Goal: Task Accomplishment & Management: Manage account settings

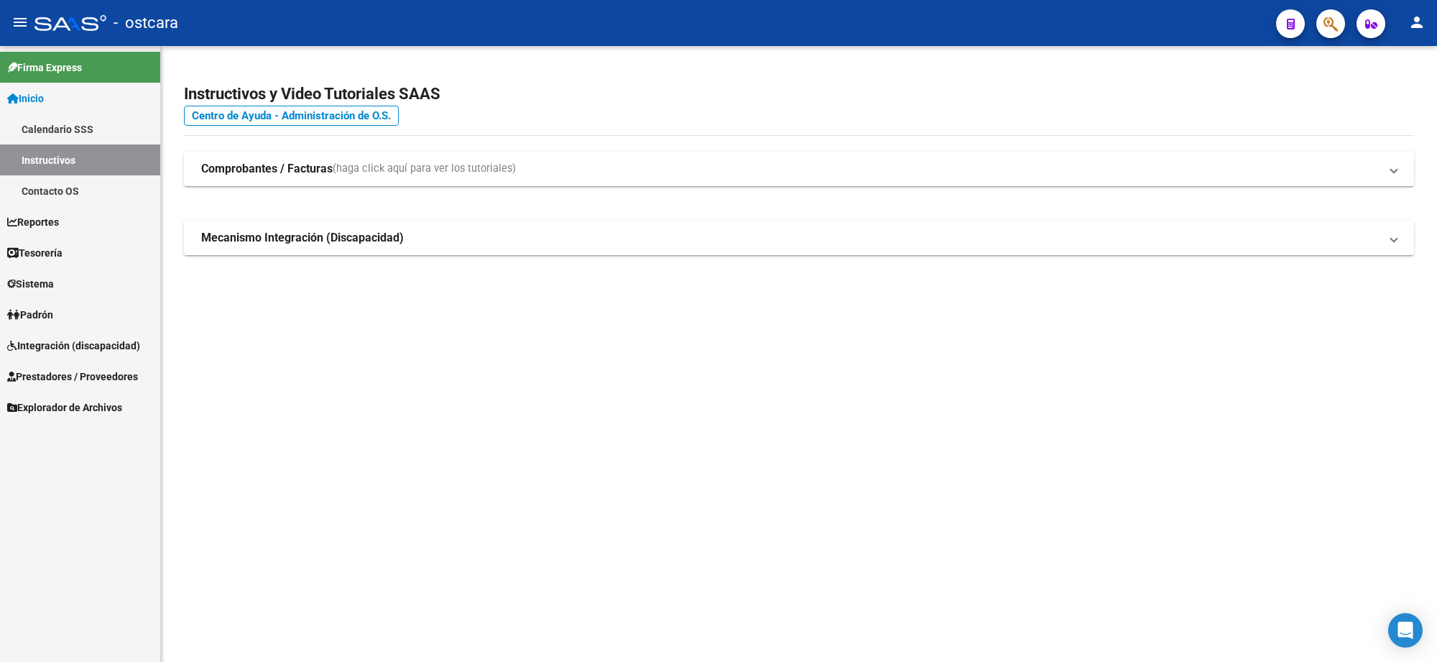
click at [108, 341] on span "Integración (discapacidad)" at bounding box center [73, 346] width 133 height 16
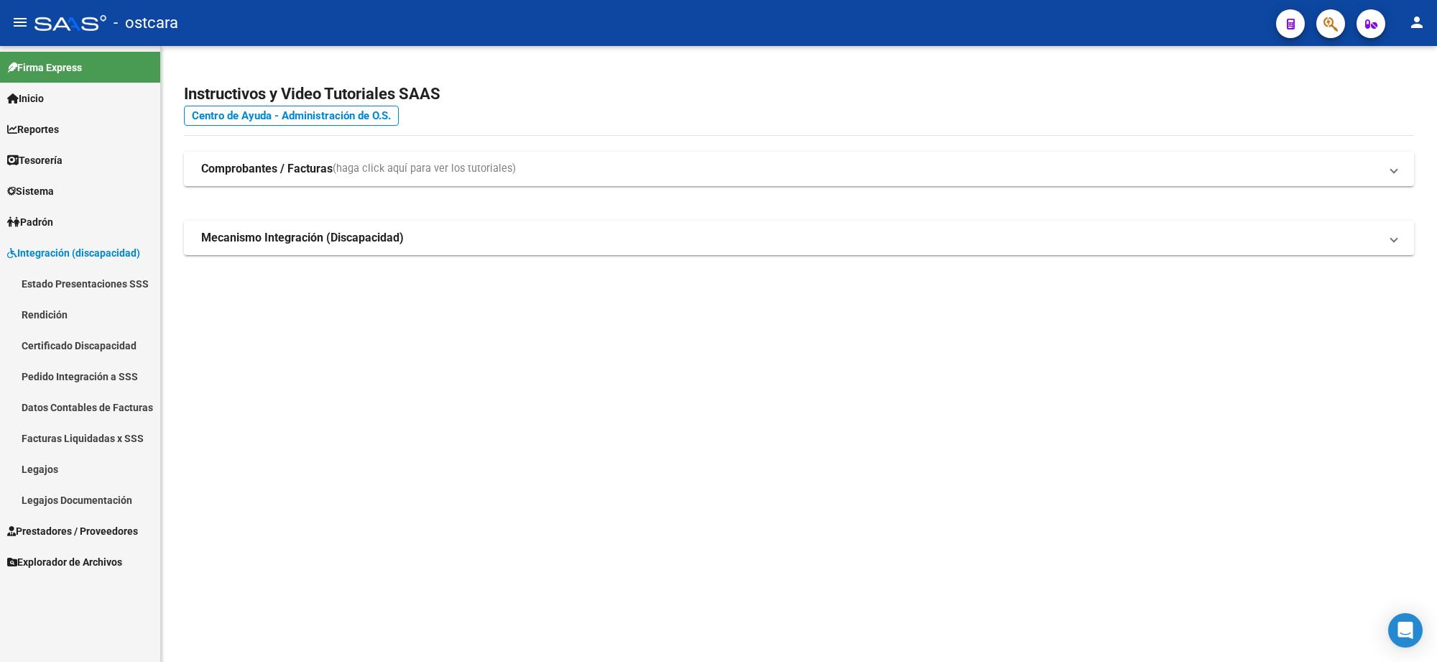
click at [87, 527] on span "Prestadores / Proveedores" at bounding box center [72, 531] width 131 height 16
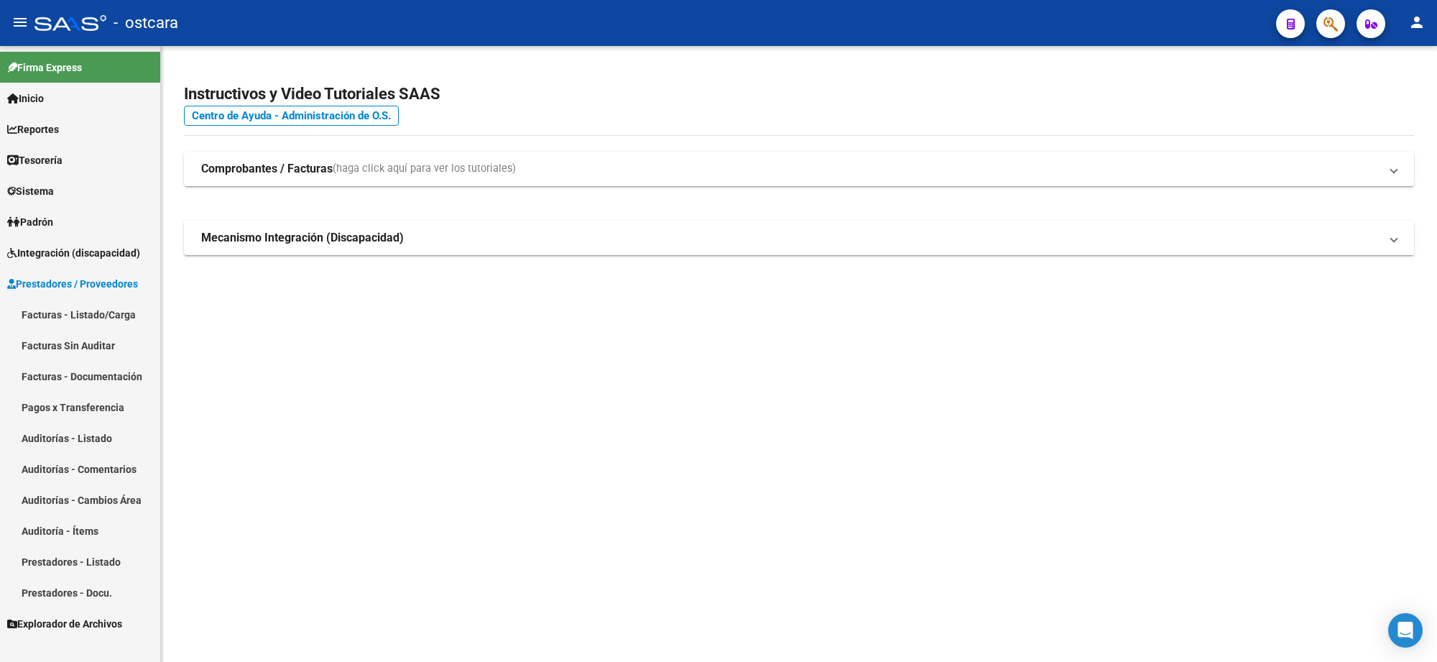
click at [106, 317] on link "Facturas - Listado/Carga" at bounding box center [80, 314] width 160 height 31
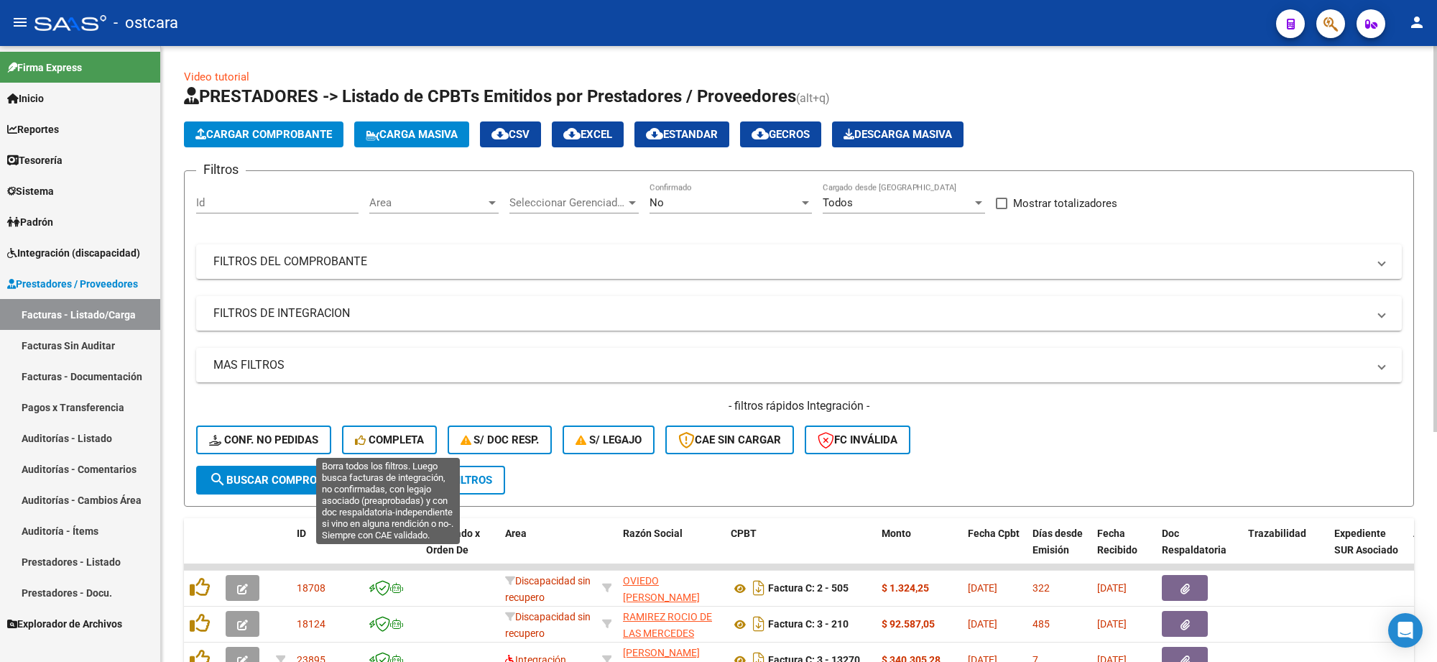
click at [395, 433] on span "Completa" at bounding box center [389, 439] width 69 height 13
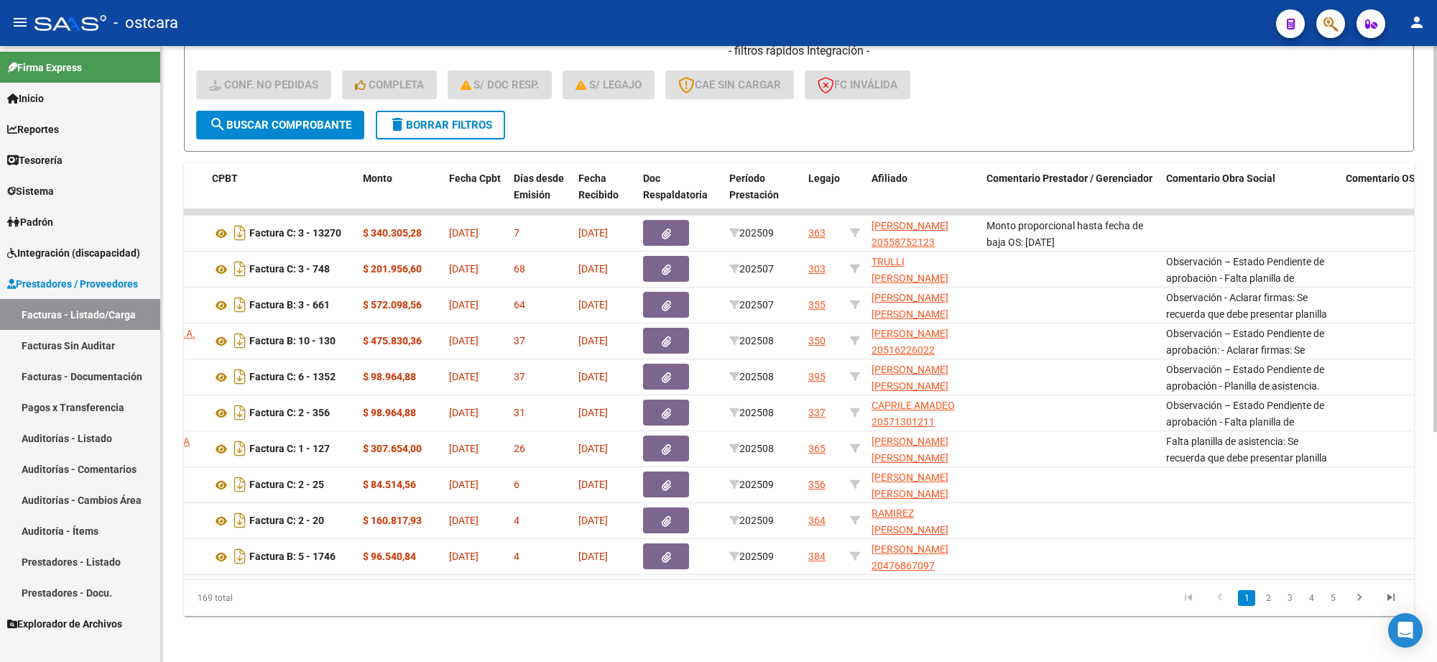
scroll to position [0, 421]
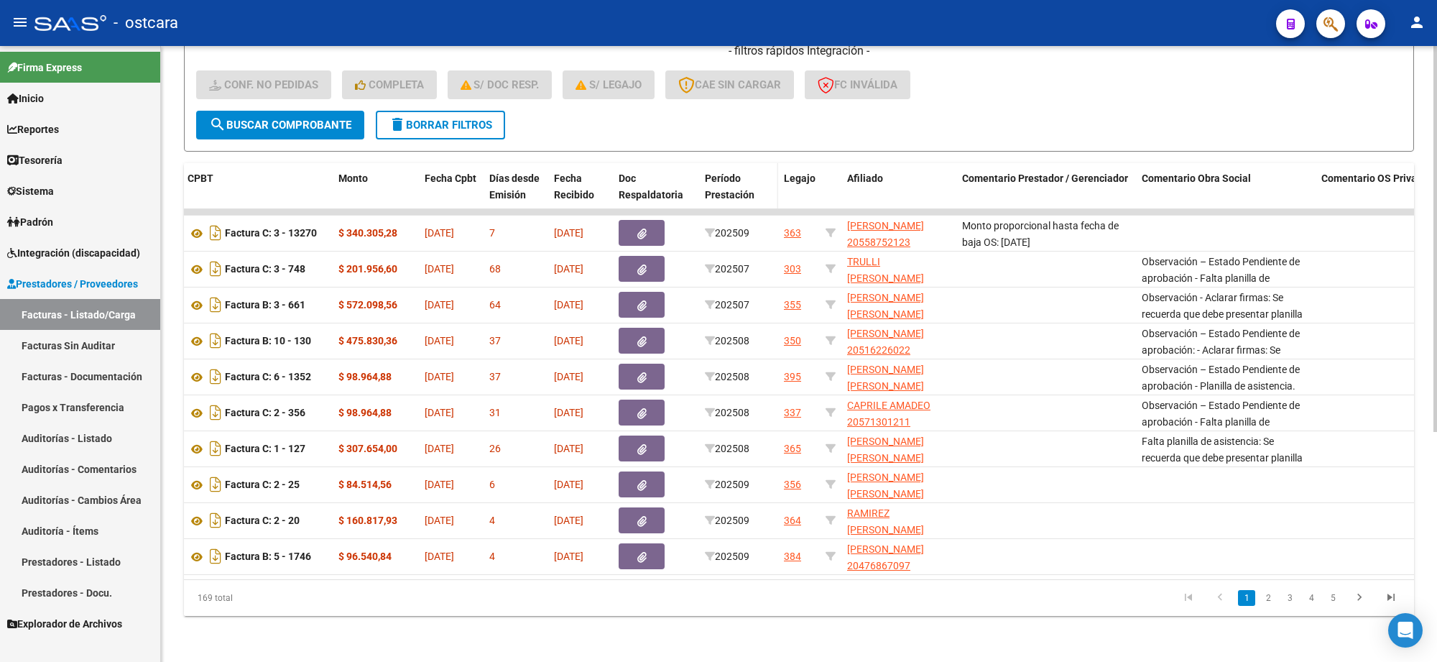
click at [739, 174] on span "Período Prestación" at bounding box center [730, 186] width 50 height 28
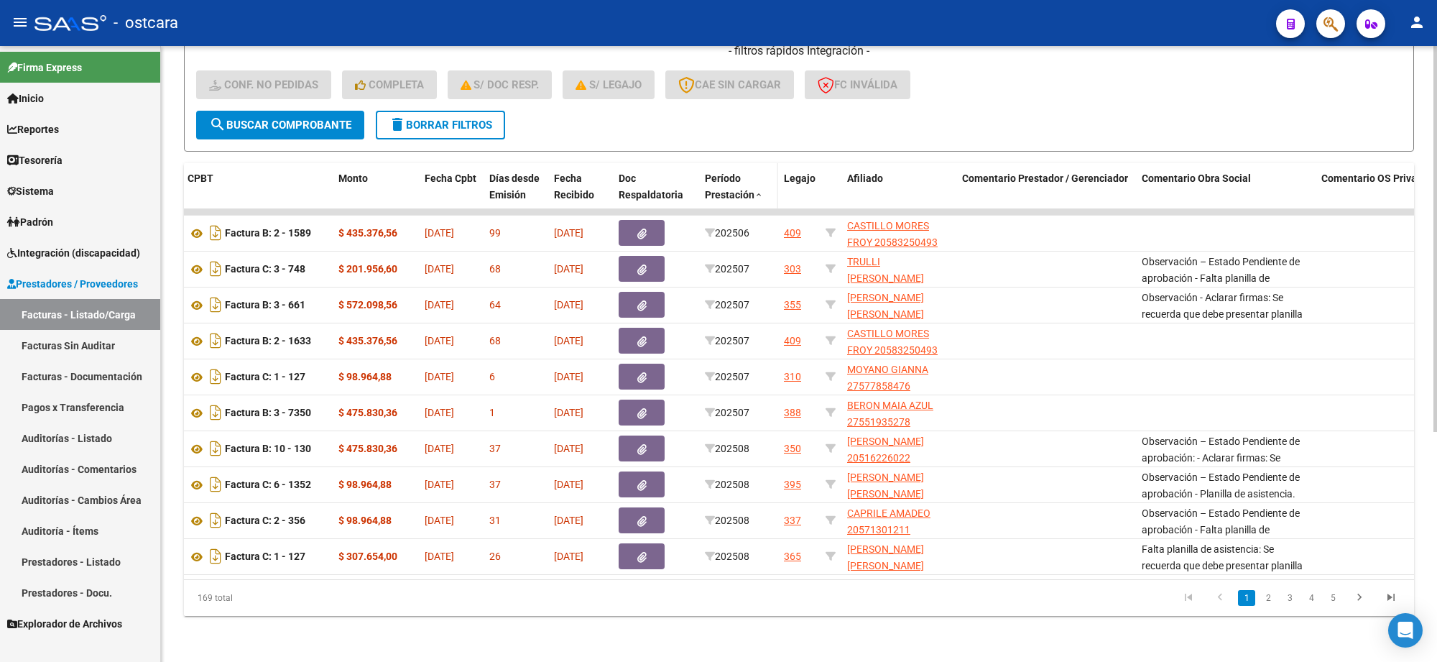
click at [739, 174] on span "Período Prestación" at bounding box center [730, 186] width 50 height 28
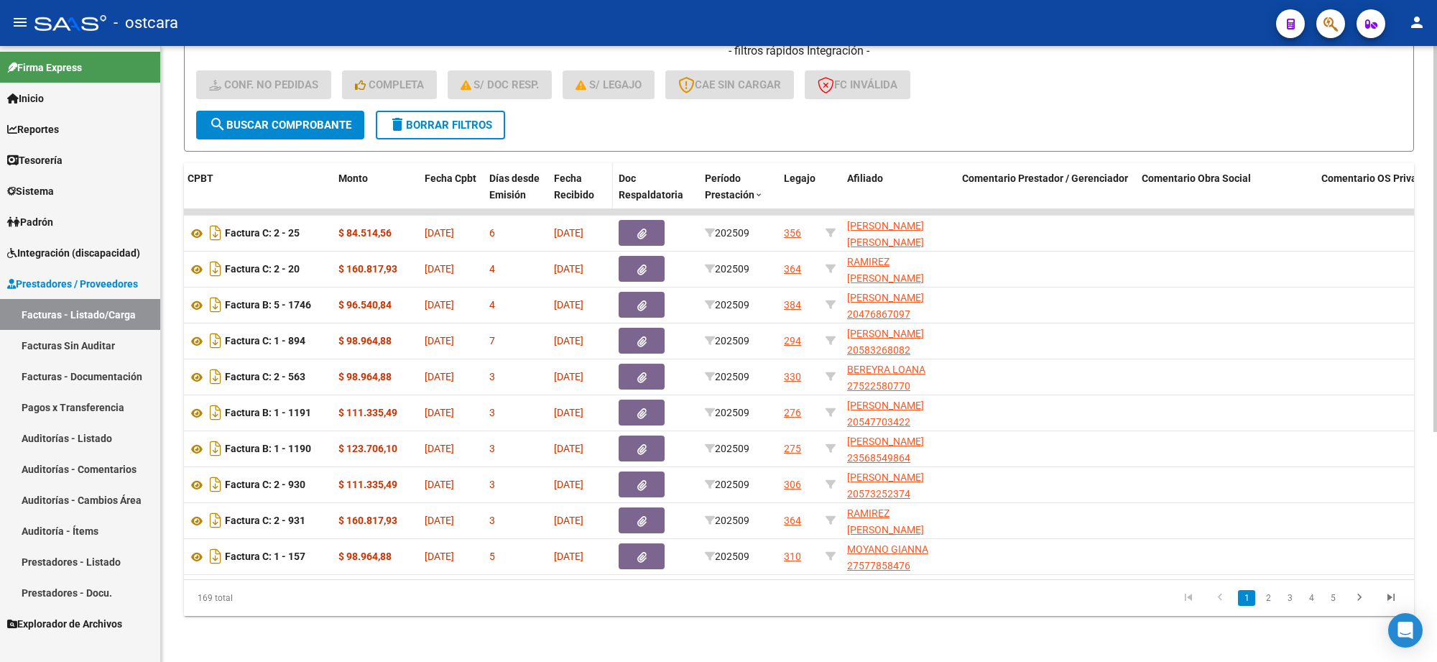
click at [569, 174] on span "Fecha Recibido" at bounding box center [574, 186] width 40 height 28
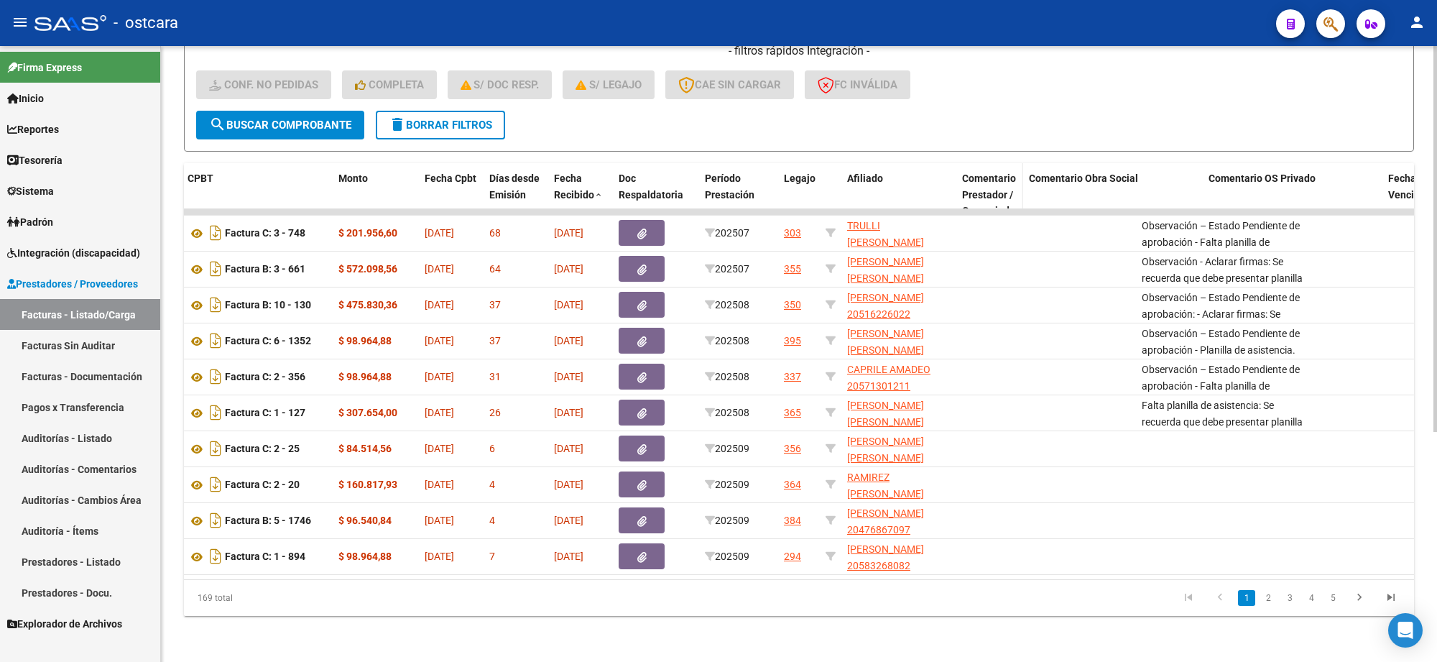
drag, startPoint x: 1133, startPoint y: 178, endPoint x: 992, endPoint y: 188, distance: 141.2
click at [992, 188] on datatable-header-cell "Comentario Prestador / Gerenciador" at bounding box center [989, 203] width 67 height 80
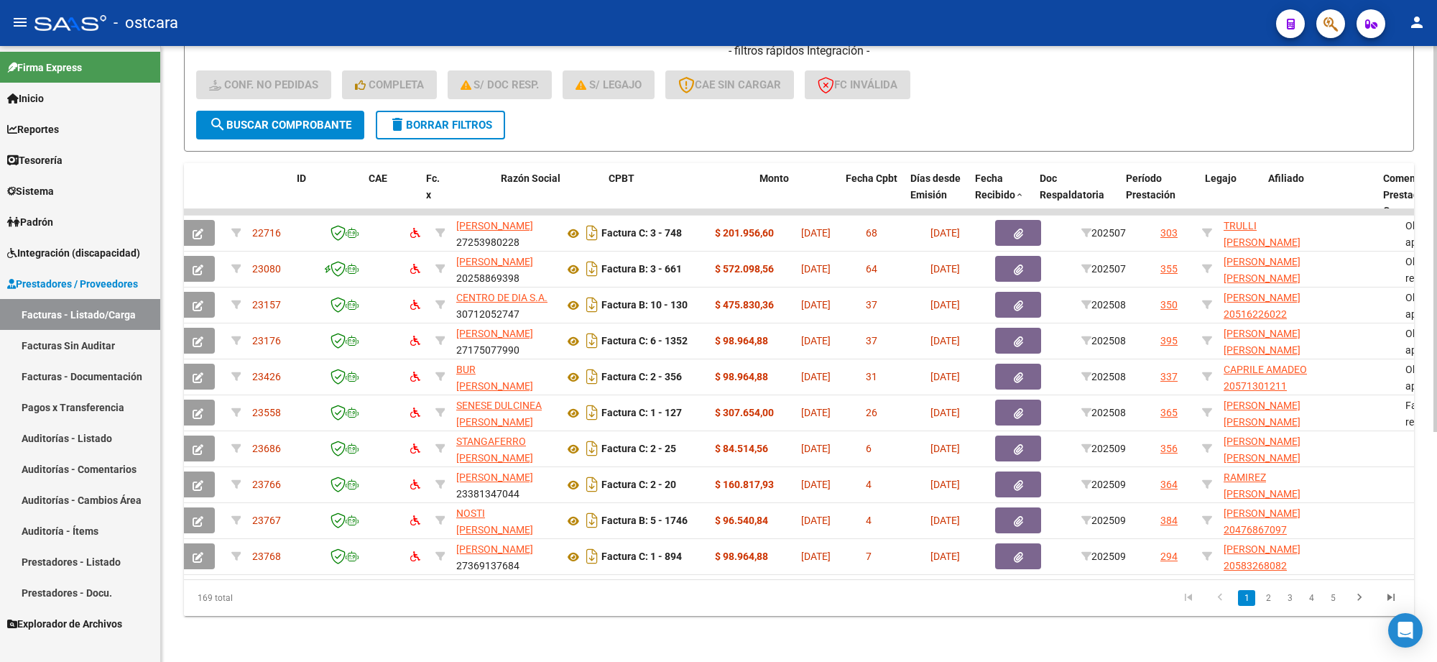
scroll to position [0, 0]
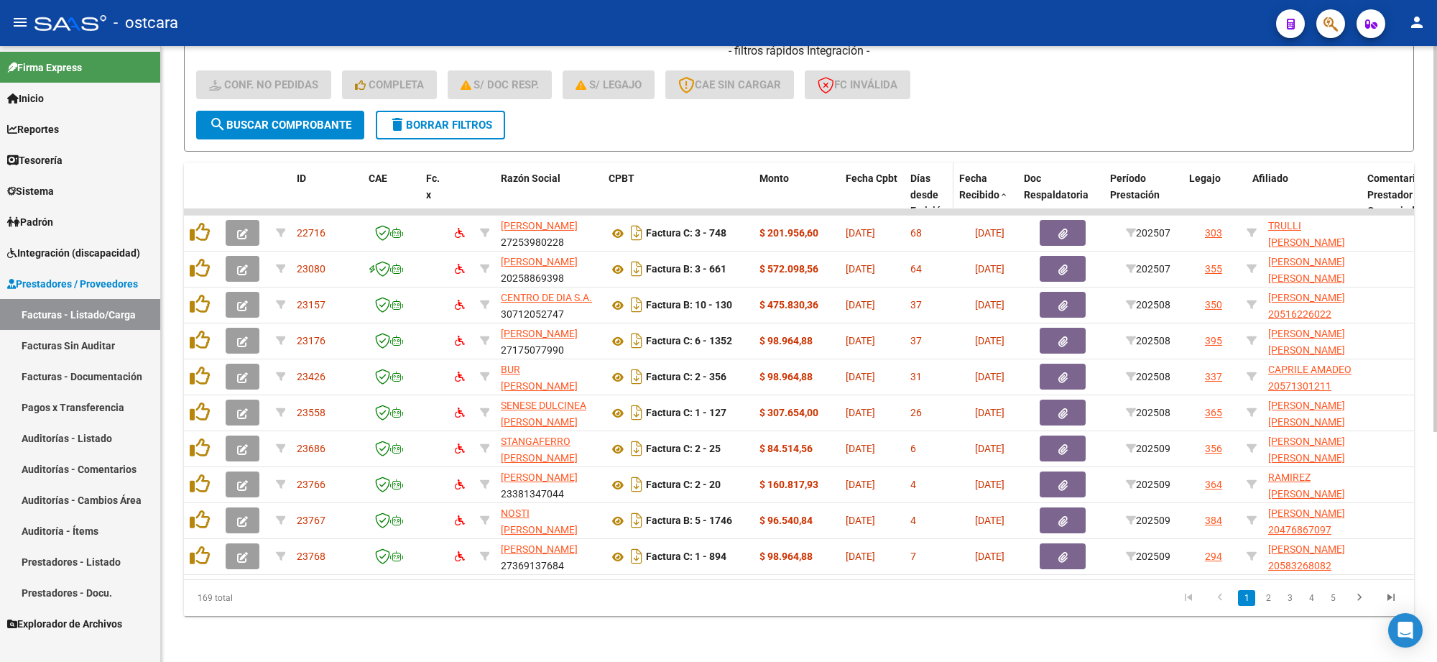
drag, startPoint x: 963, startPoint y: 183, endPoint x: 943, endPoint y: 182, distance: 20.2
click at [943, 182] on datatable-header-cell "Días desde Emisión" at bounding box center [929, 203] width 49 height 80
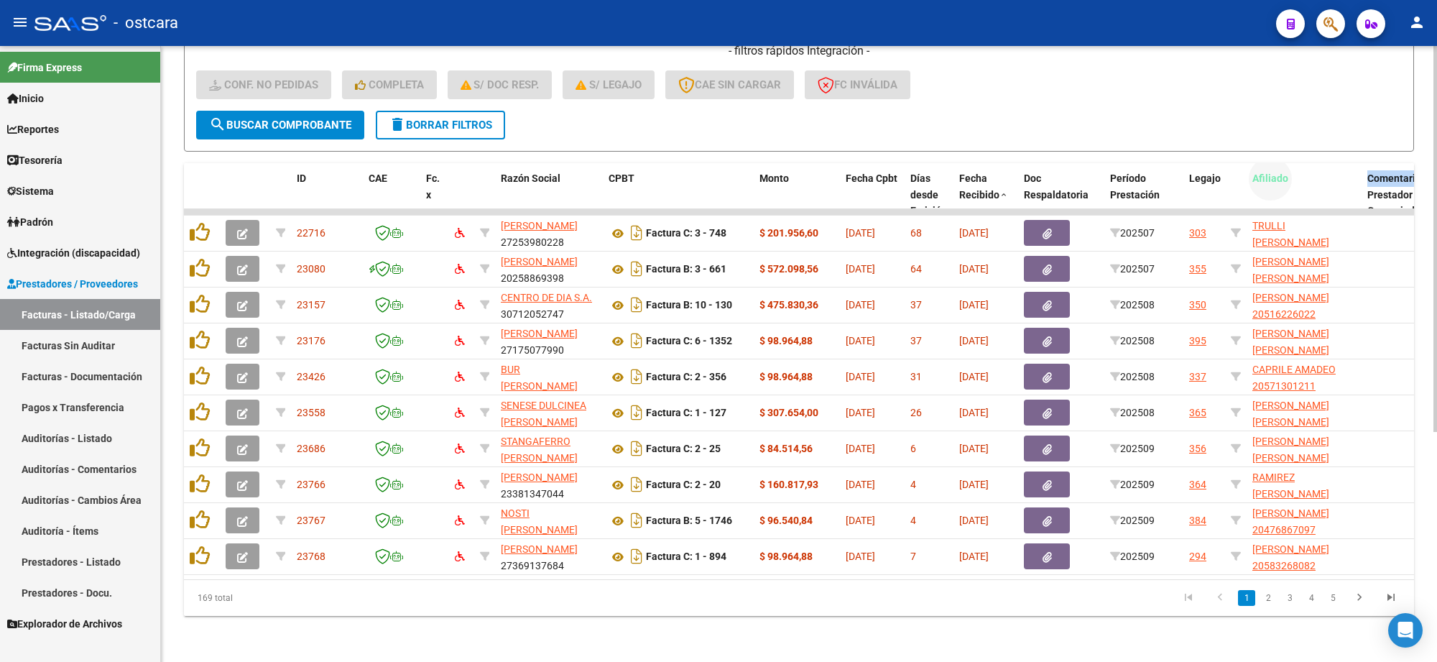
drag, startPoint x: 1340, startPoint y: 170, endPoint x: 1366, endPoint y: 173, distance: 26.0
click at [1366, 173] on div "ID CAE Fc. x Razón Social CPBT Monto Fecha Cpbt Días desde Emisión Fecha Recibi…" at bounding box center [1270, 203] width 2172 height 80
drag, startPoint x: 1355, startPoint y: 162, endPoint x: 1298, endPoint y: 160, distance: 56.8
click at [1298, 163] on datatable-header-cell "Afiliado" at bounding box center [1282, 203] width 70 height 80
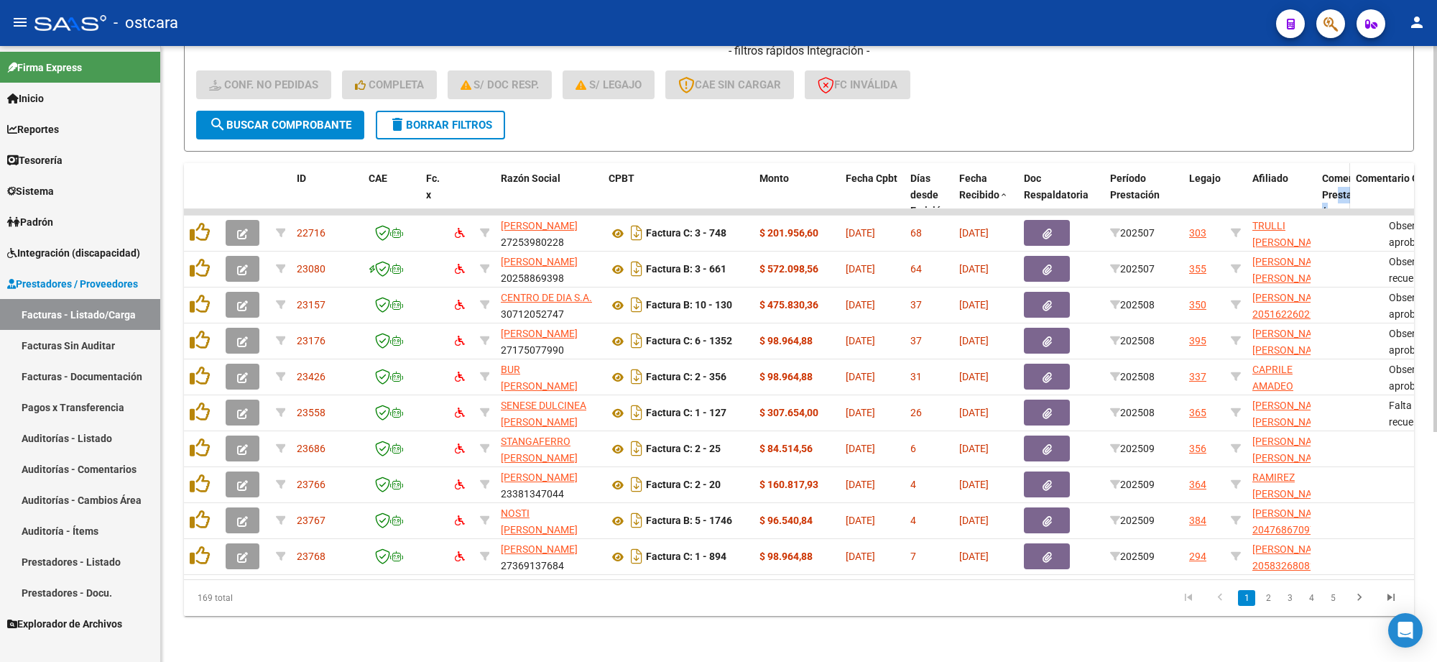
drag, startPoint x: 1376, startPoint y: 177, endPoint x: 1334, endPoint y: 178, distance: 41.7
click at [1334, 178] on datatable-header-cell "Comentario Prestador / Gerenciador" at bounding box center [1334, 211] width 34 height 96
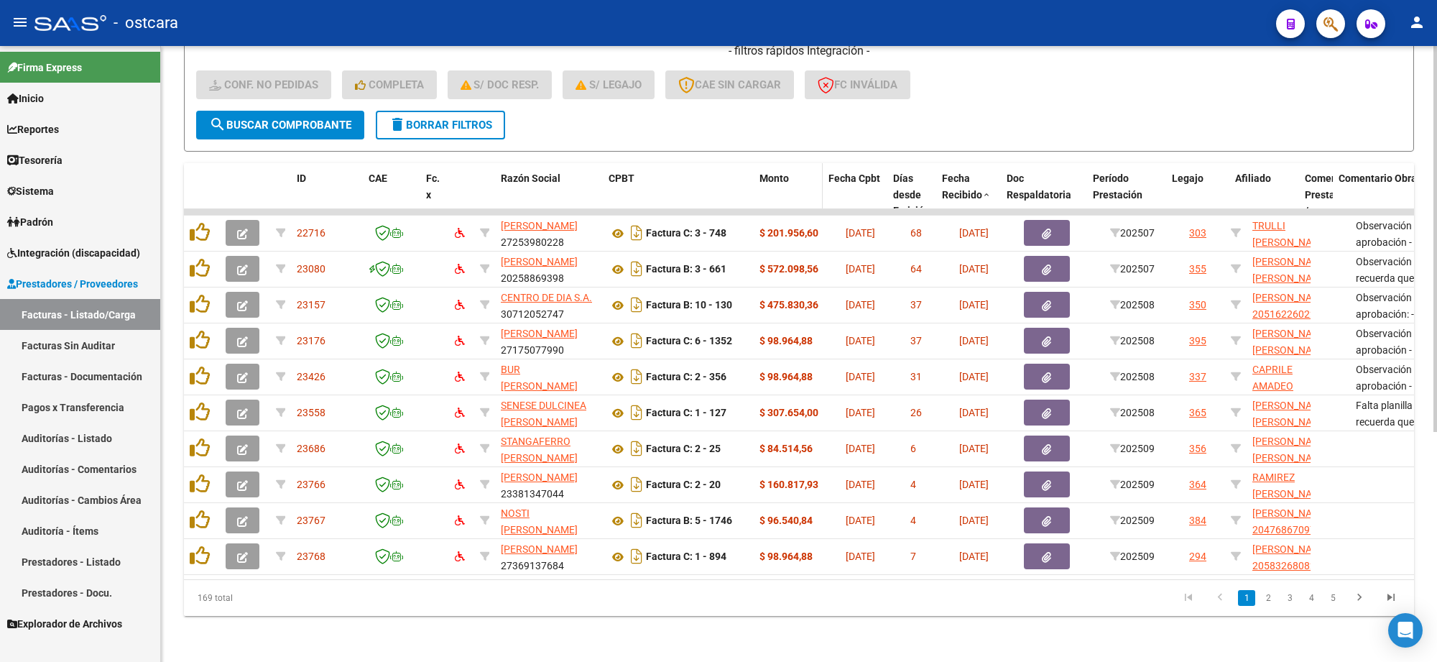
drag, startPoint x: 838, startPoint y: 170, endPoint x: 816, endPoint y: 170, distance: 21.6
click at [816, 170] on span at bounding box center [819, 211] width 6 height 96
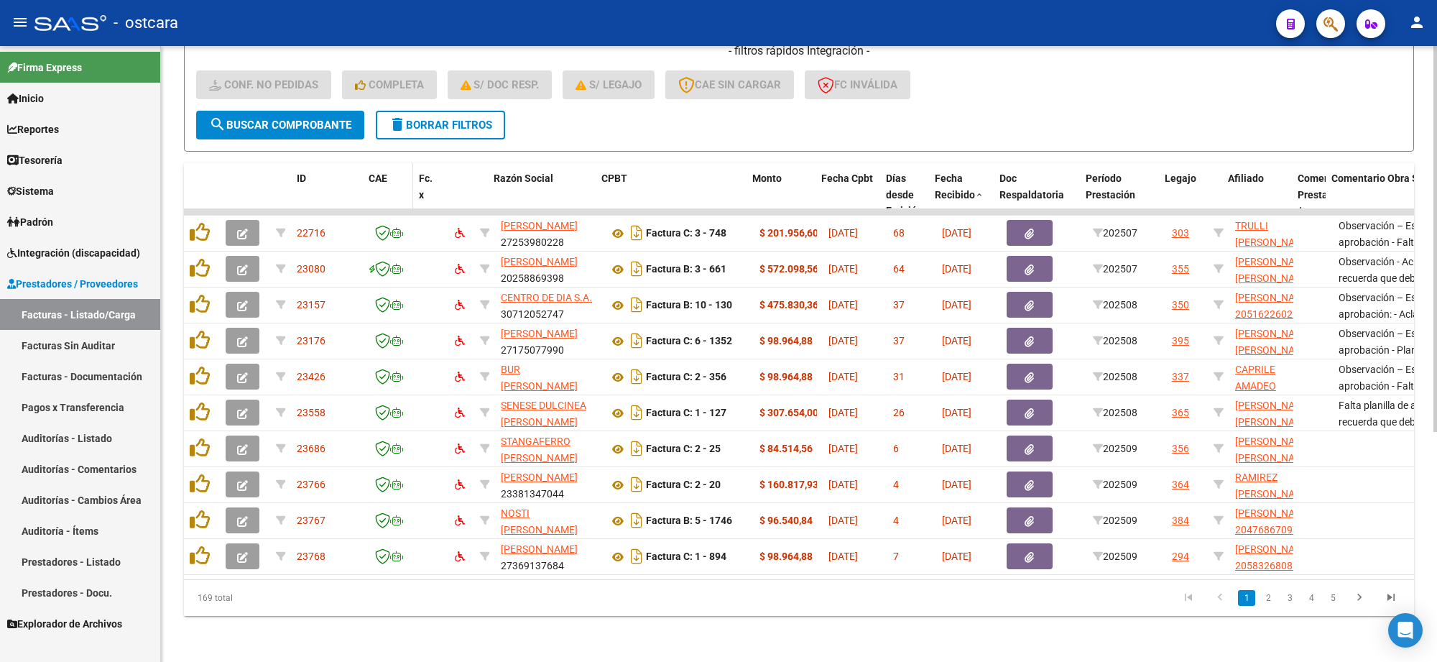
drag, startPoint x: 415, startPoint y: 175, endPoint x: 407, endPoint y: 177, distance: 8.9
click at [407, 177] on span at bounding box center [410, 211] width 6 height 96
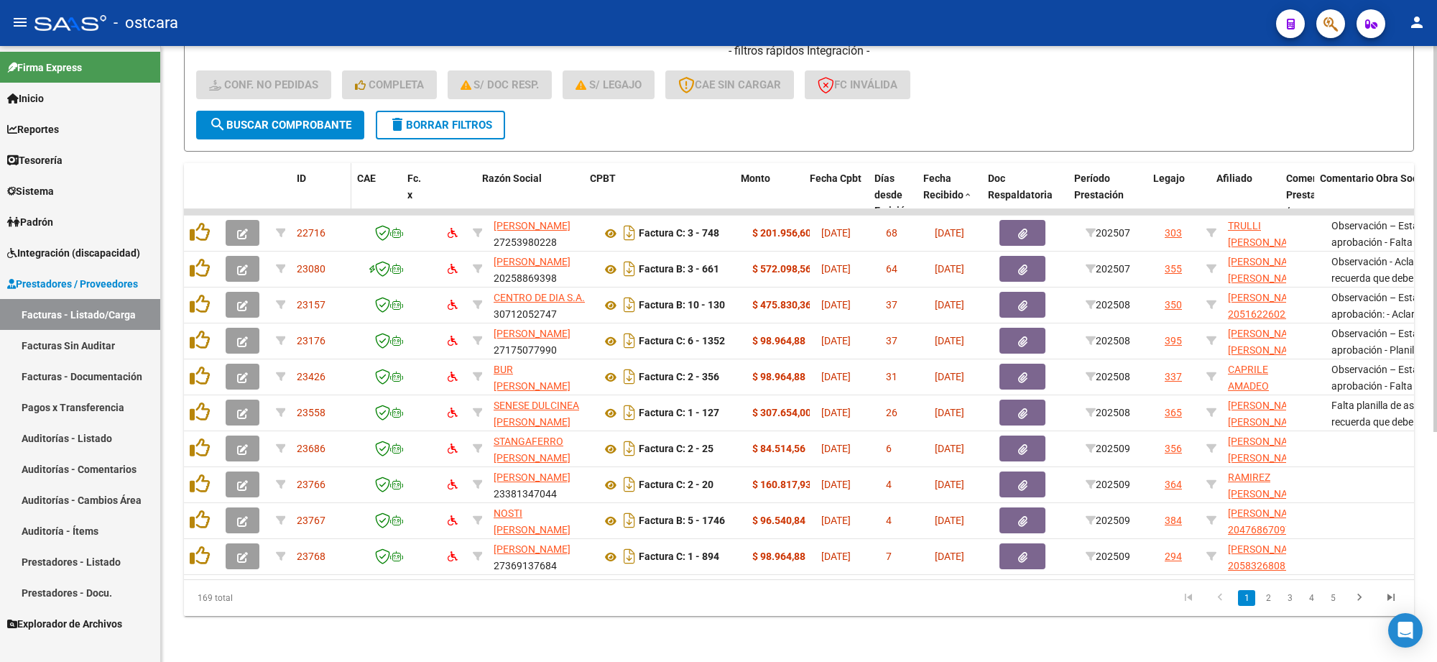
drag, startPoint x: 356, startPoint y: 183, endPoint x: 341, endPoint y: 183, distance: 14.4
click at [341, 183] on datatable-header-cell "ID" at bounding box center [321, 211] width 60 height 96
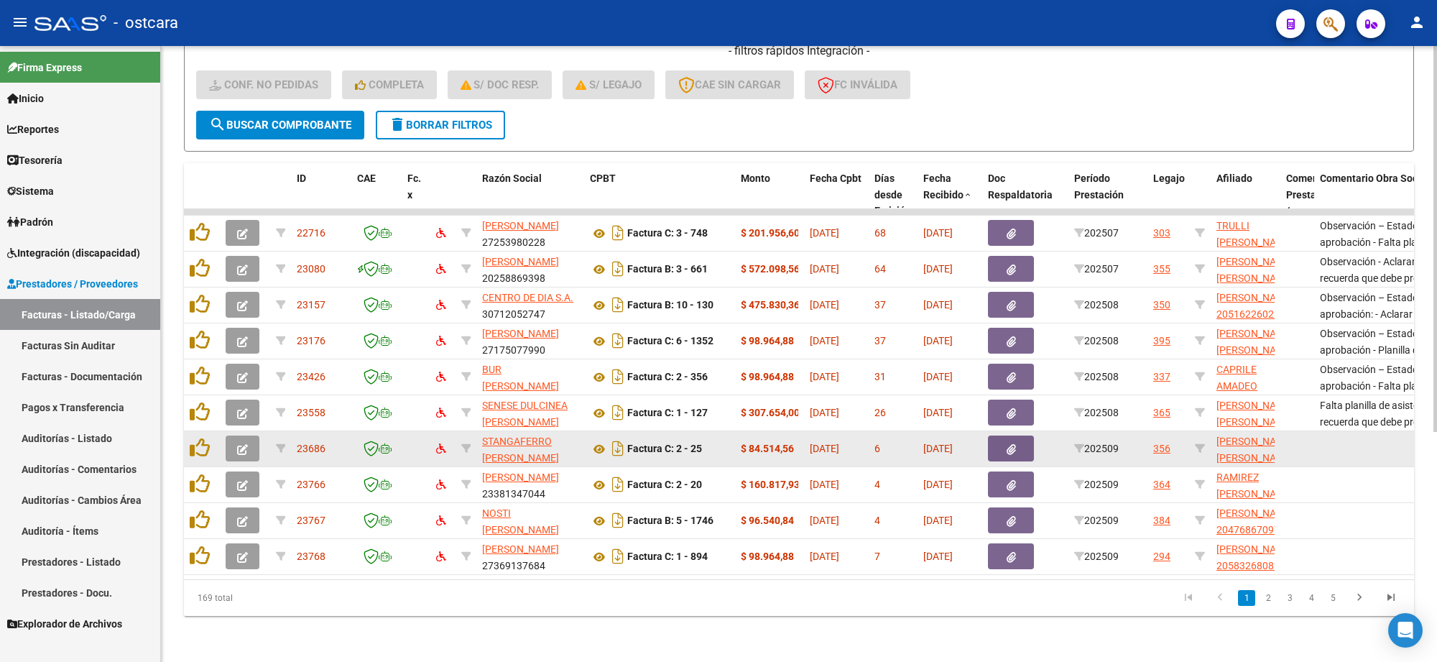
click at [245, 442] on span "button" at bounding box center [242, 448] width 11 height 13
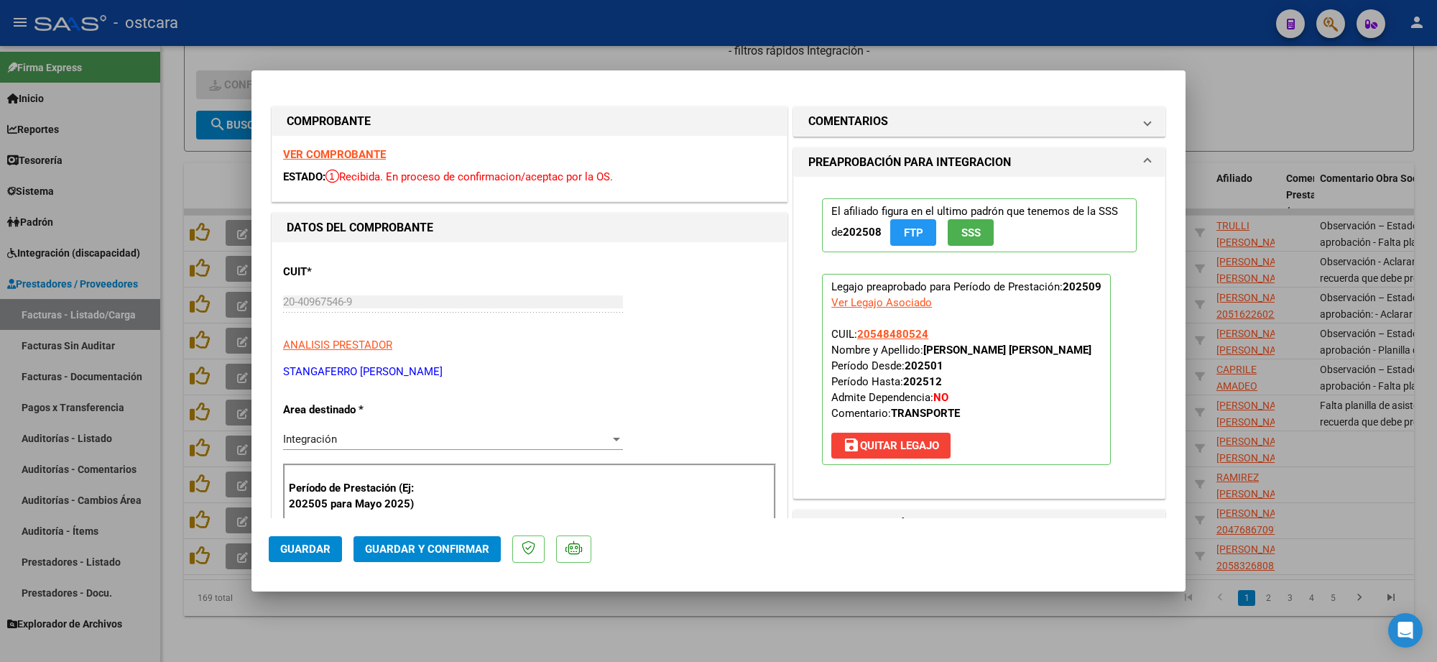
click at [369, 151] on strong "VER COMPROBANTE" at bounding box center [334, 154] width 103 height 13
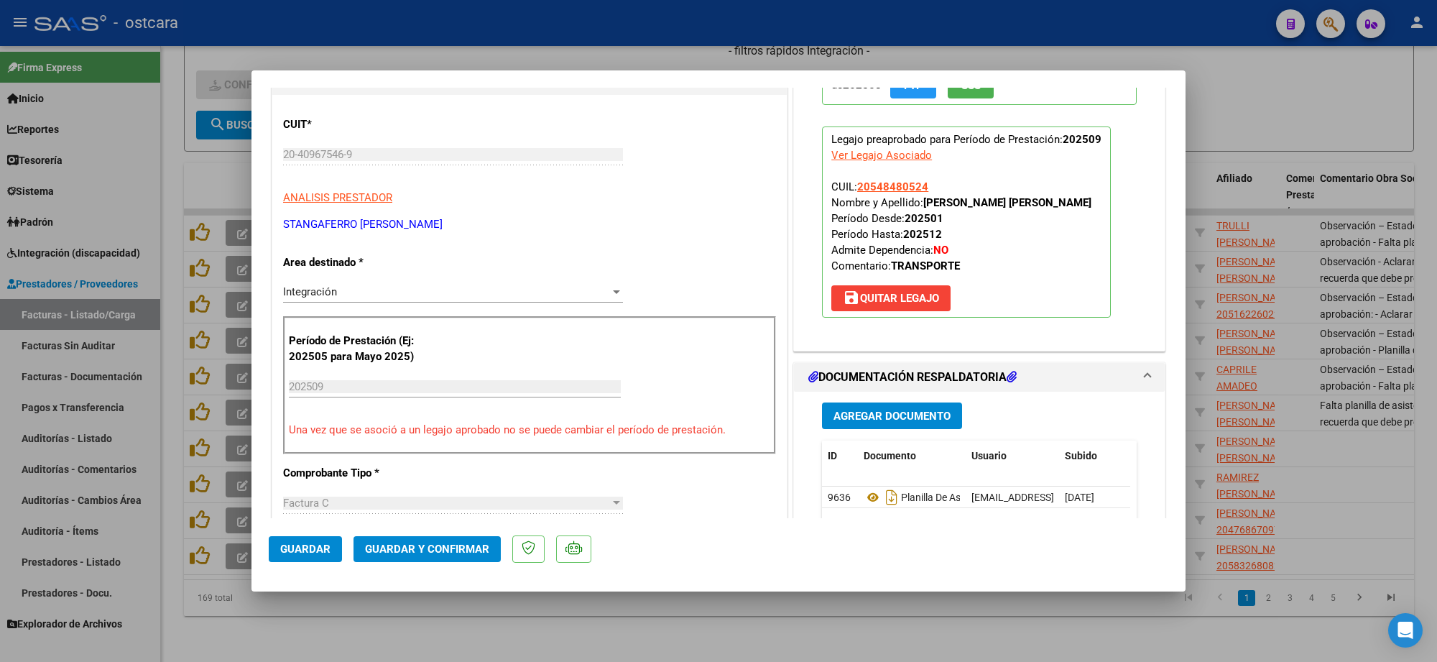
scroll to position [359, 0]
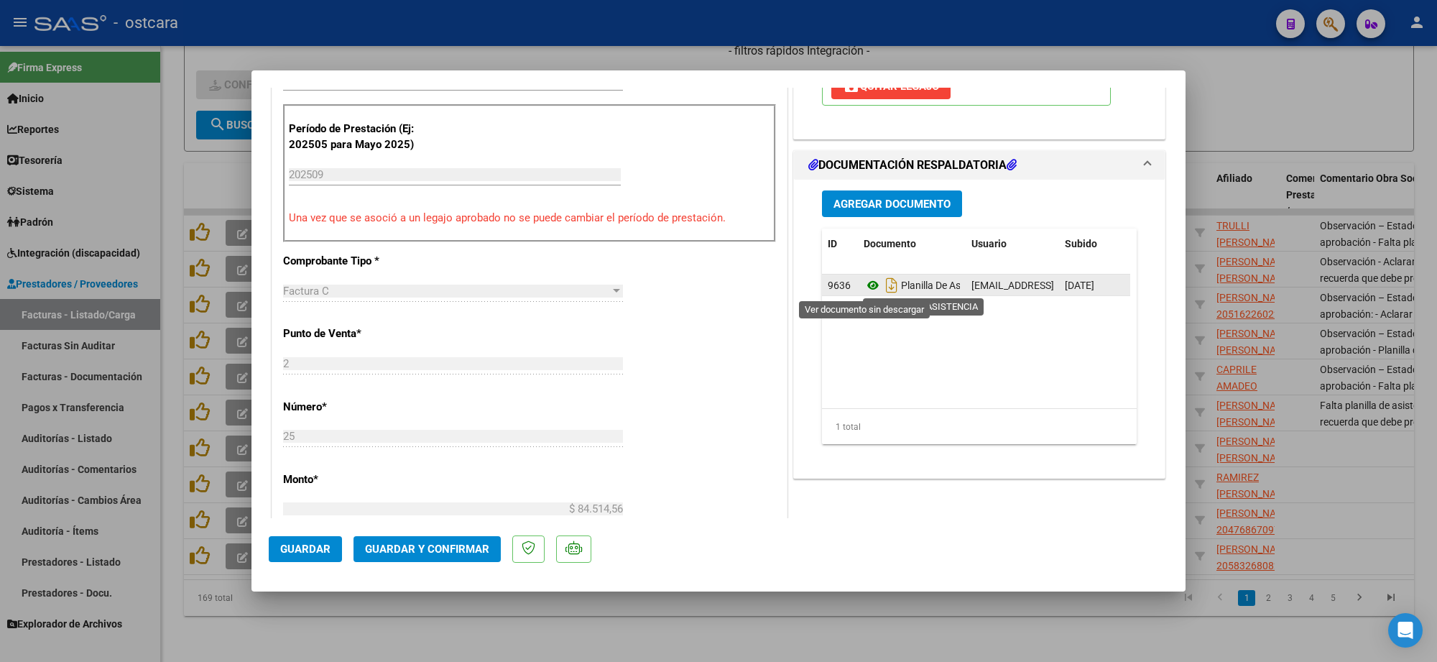
click at [867, 284] on icon at bounding box center [873, 285] width 19 height 17
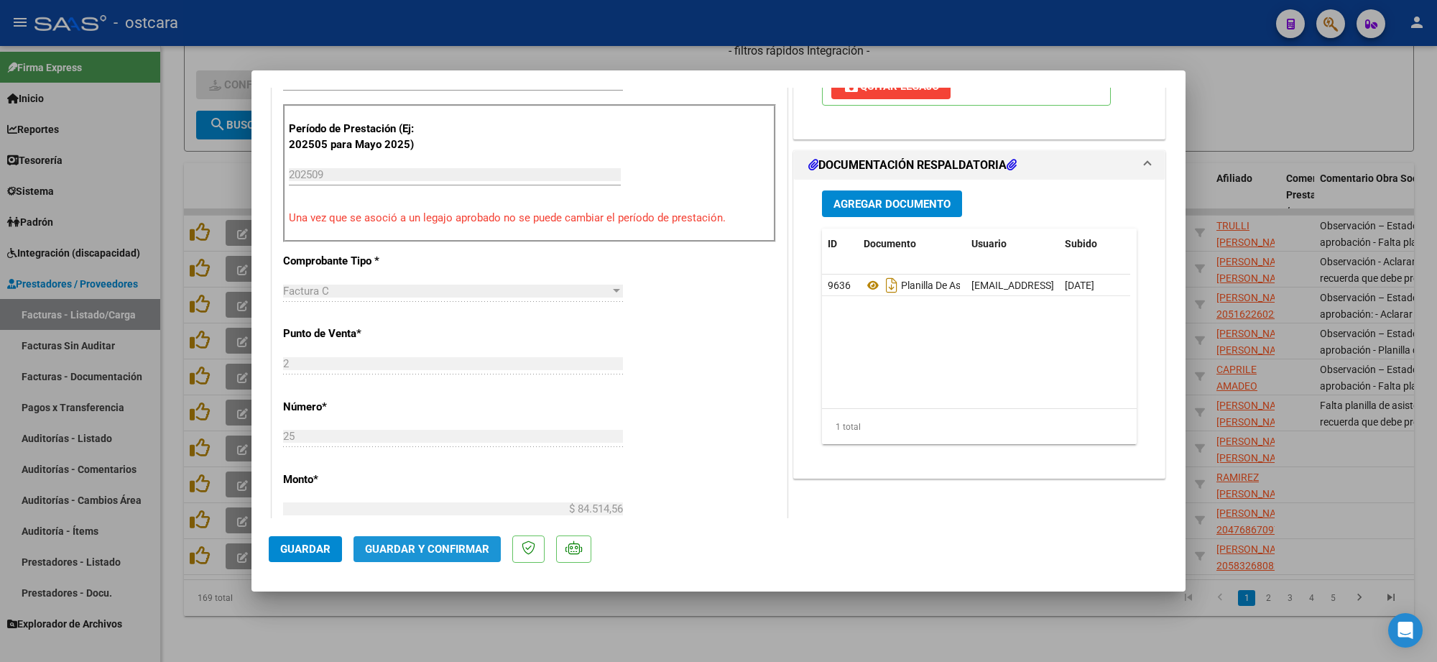
click at [458, 546] on span "Guardar y Confirmar" at bounding box center [427, 549] width 124 height 13
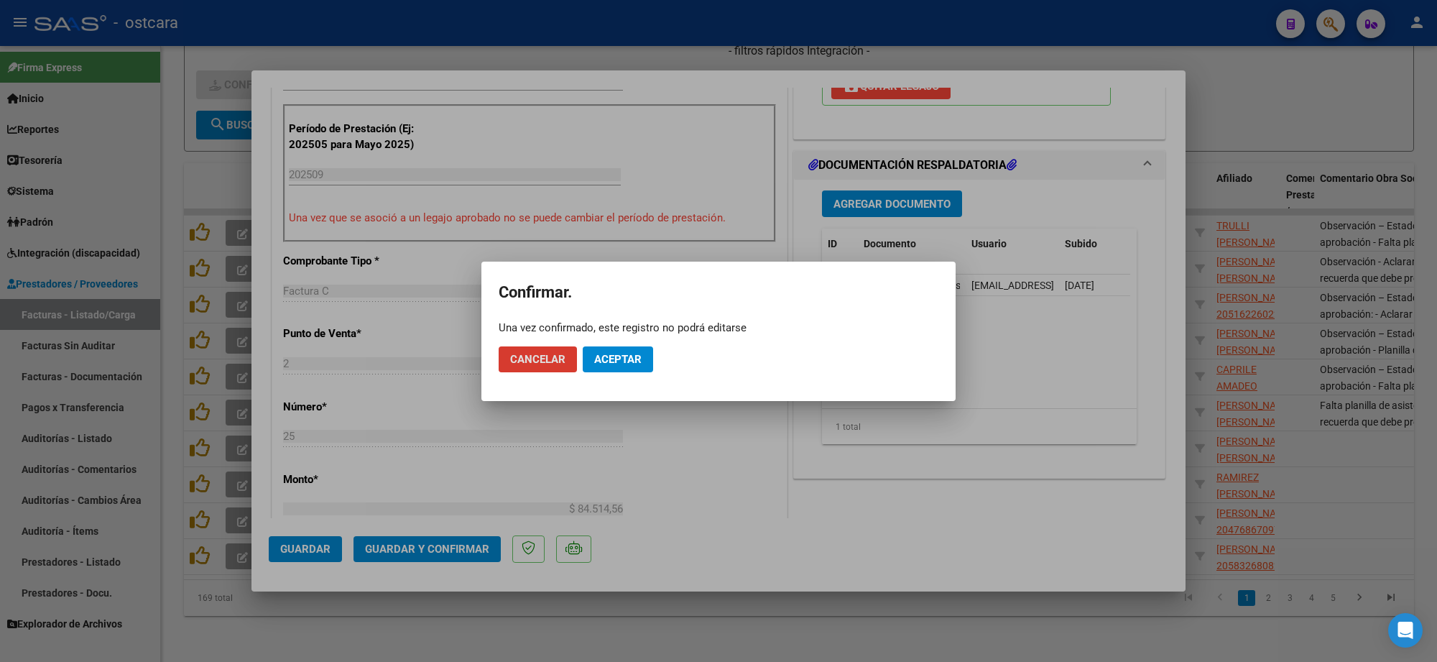
click at [607, 361] on span "Aceptar" at bounding box center [617, 359] width 47 height 13
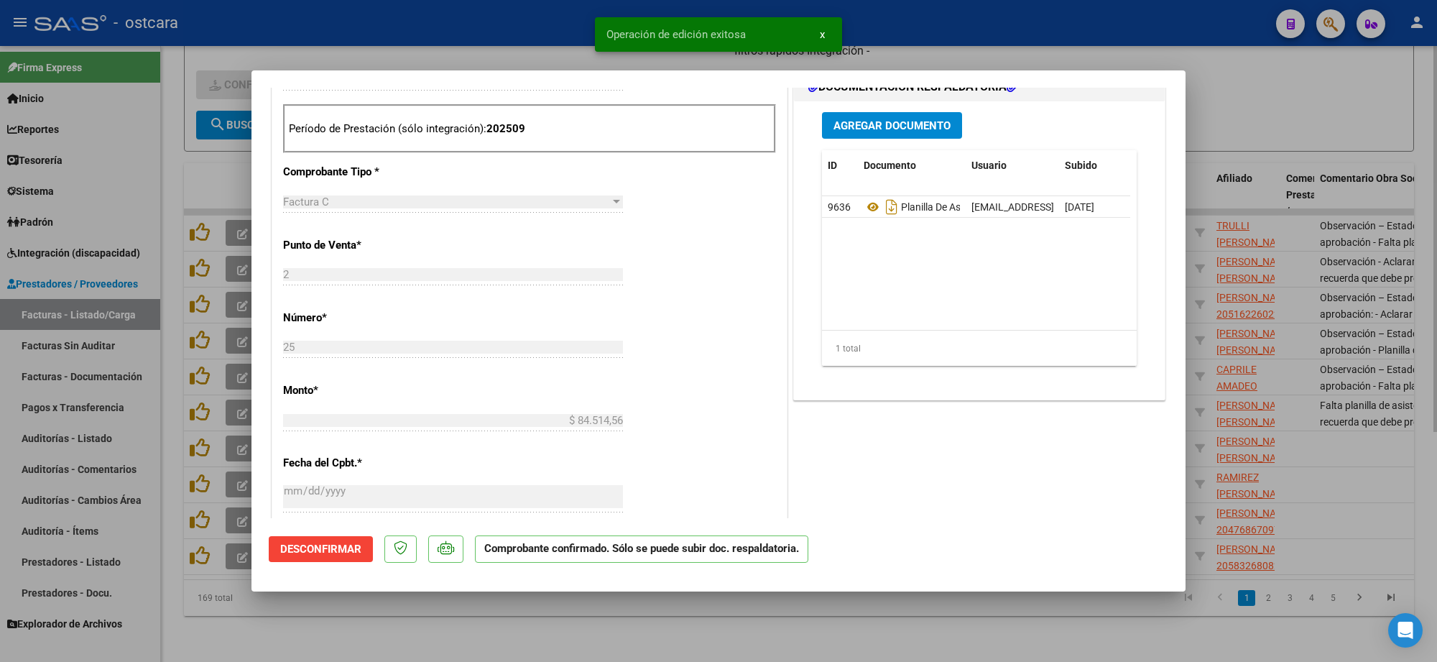
click at [1296, 119] on div at bounding box center [718, 331] width 1437 height 662
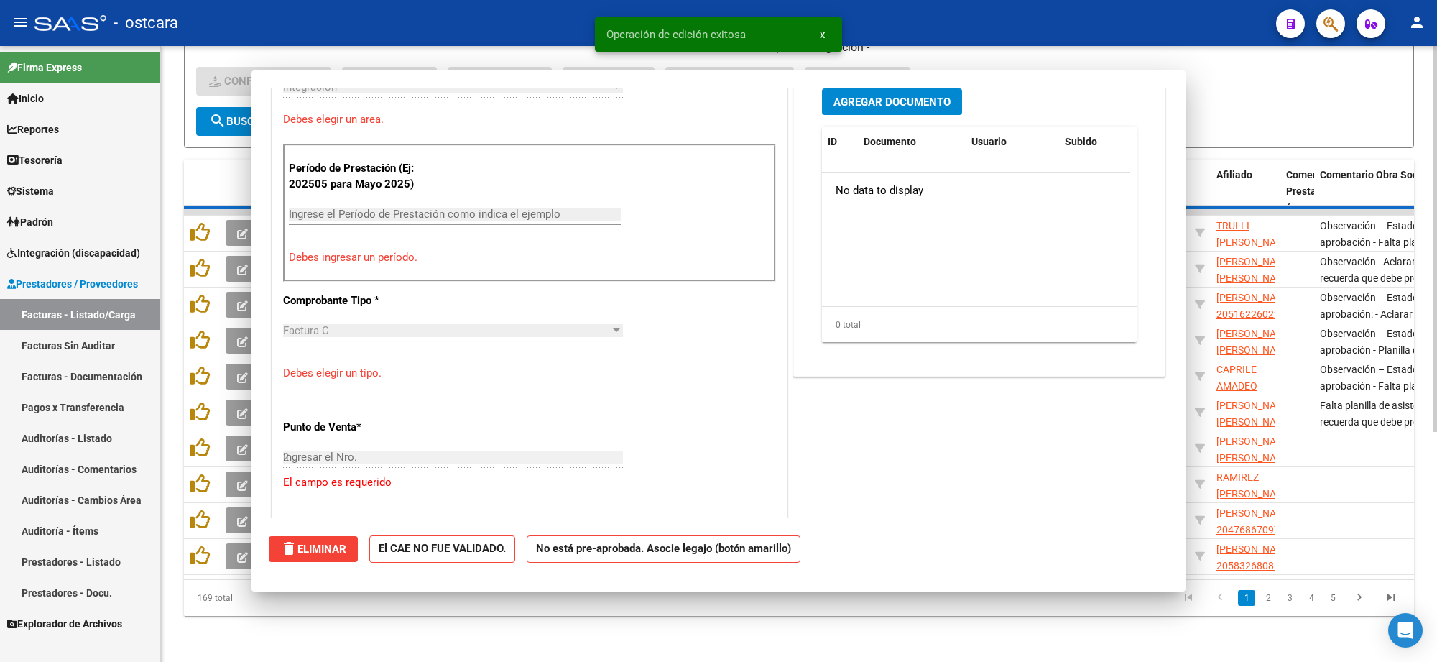
type input "$ 0,00"
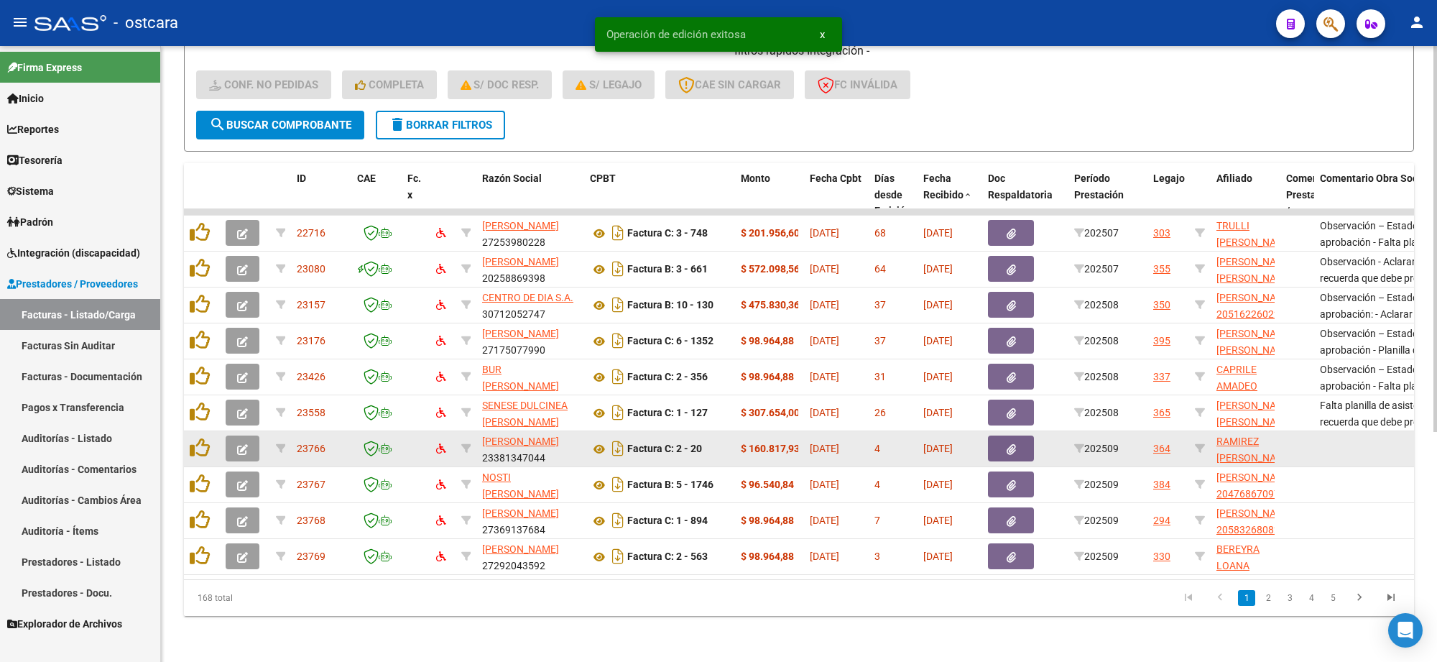
click at [239, 444] on icon "button" at bounding box center [242, 449] width 11 height 11
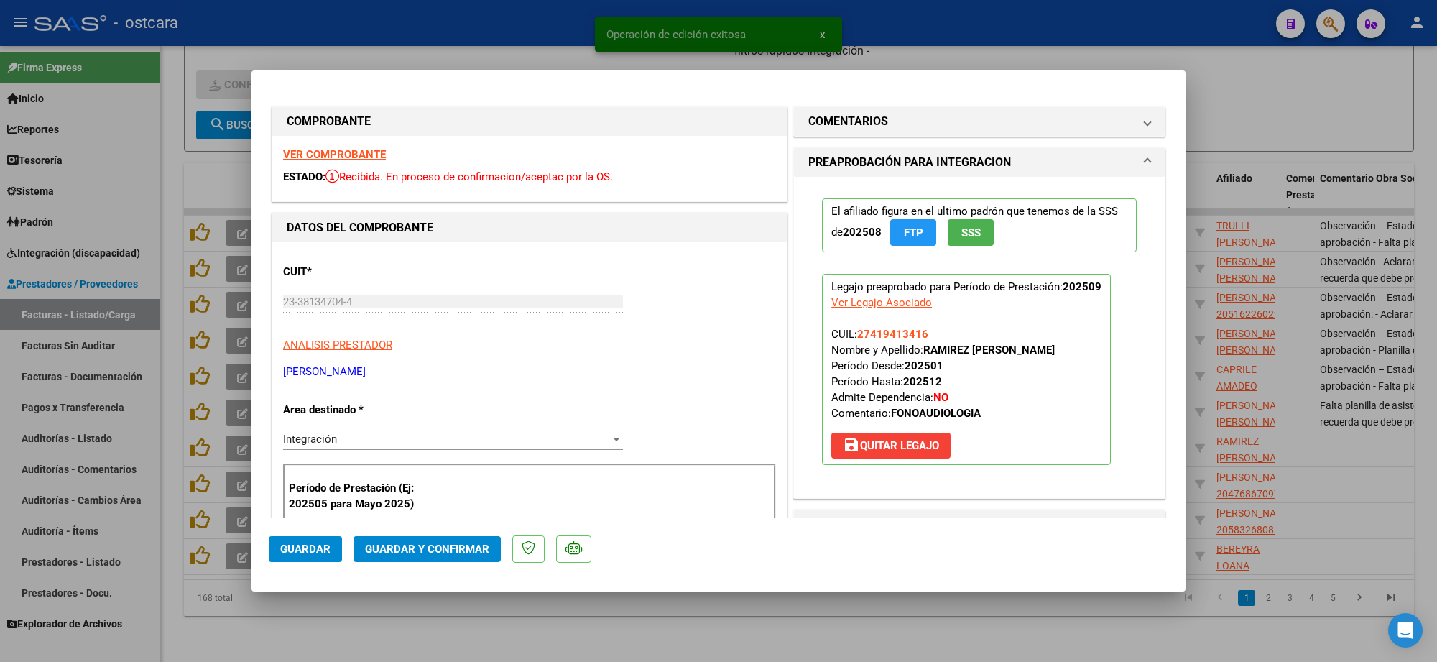
click at [351, 157] on strong "VER COMPROBANTE" at bounding box center [334, 154] width 103 height 13
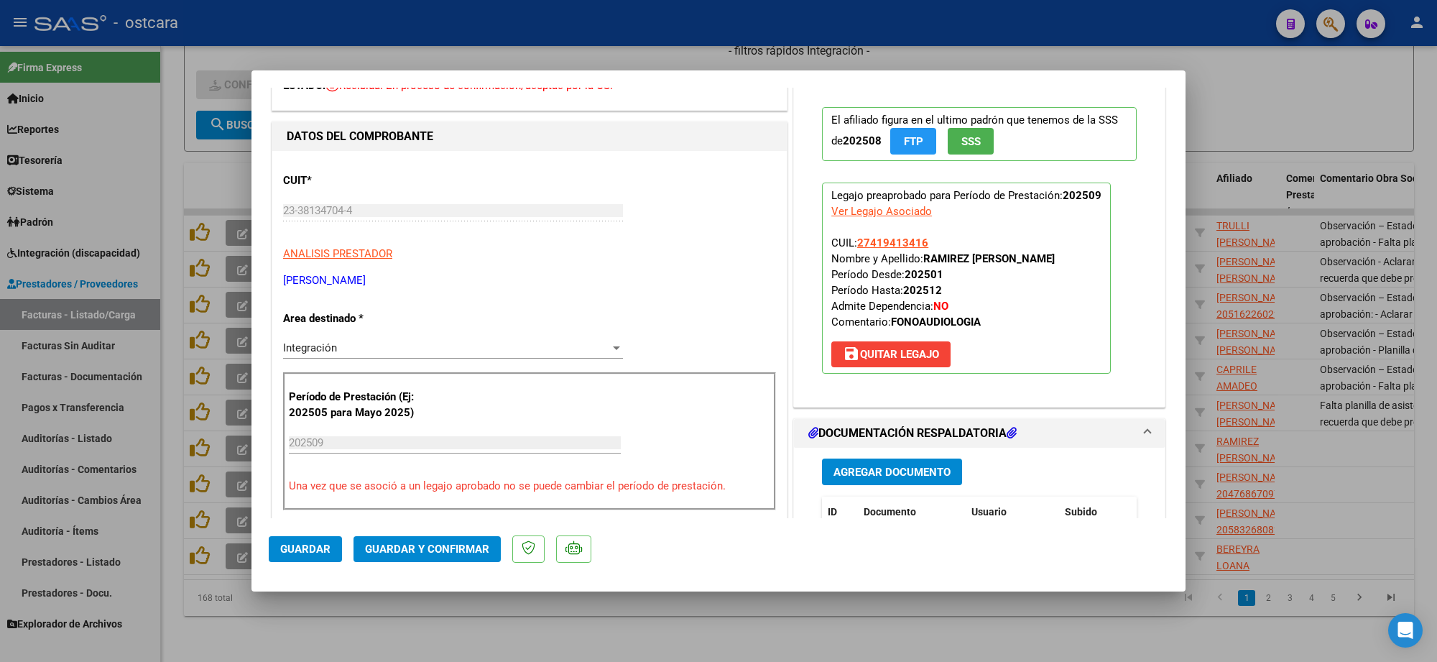
scroll to position [180, 0]
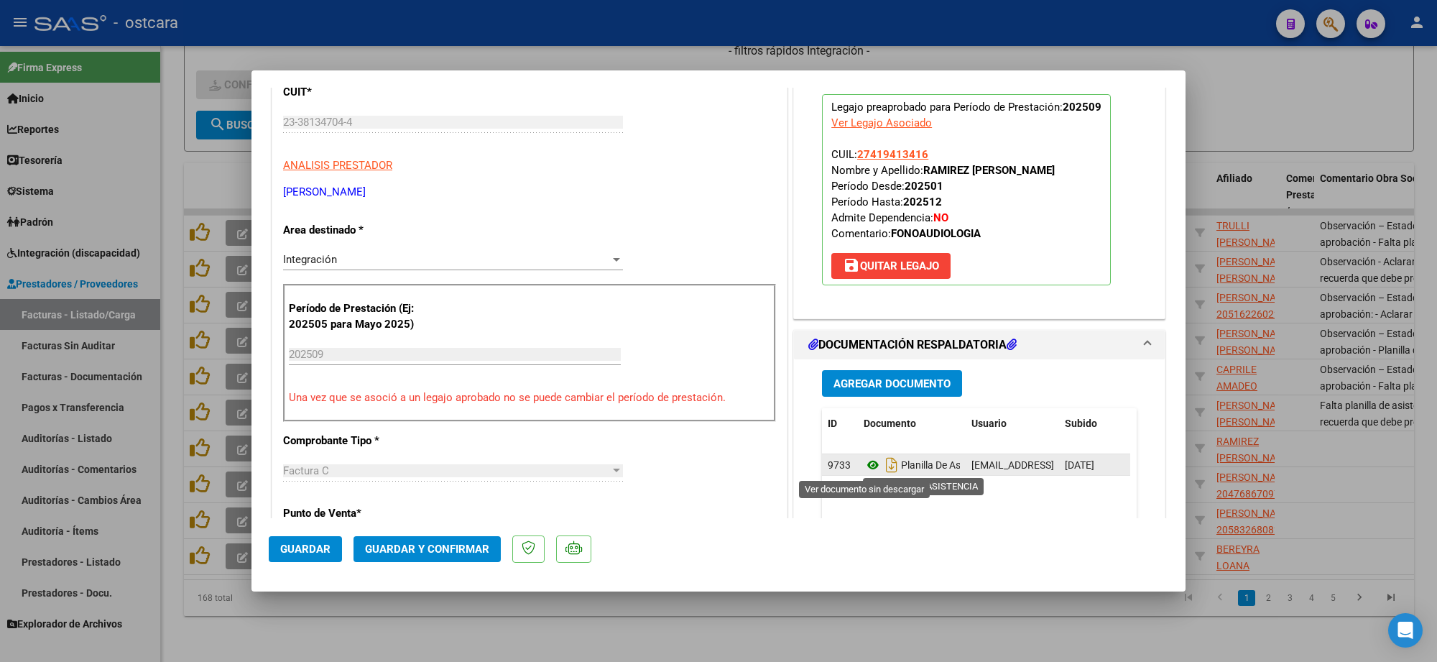
click at [866, 465] on icon at bounding box center [873, 464] width 19 height 17
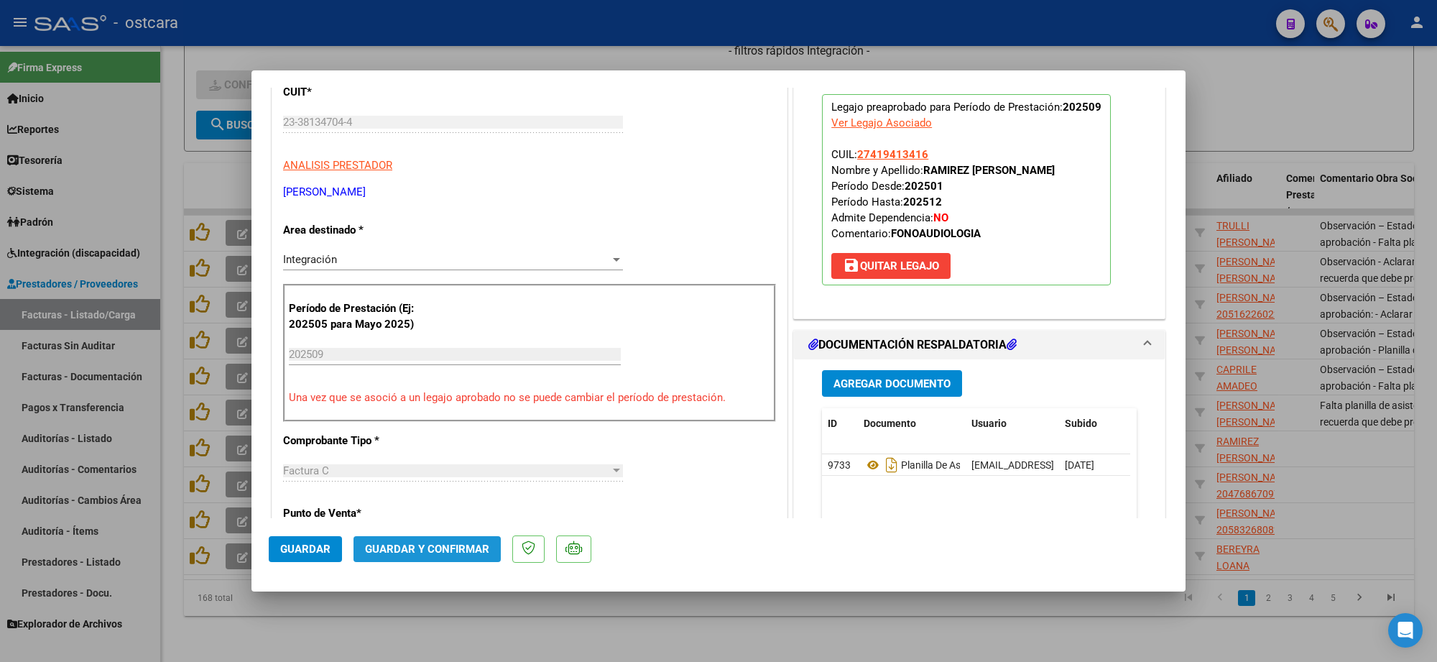
click at [457, 548] on span "Guardar y Confirmar" at bounding box center [427, 549] width 124 height 13
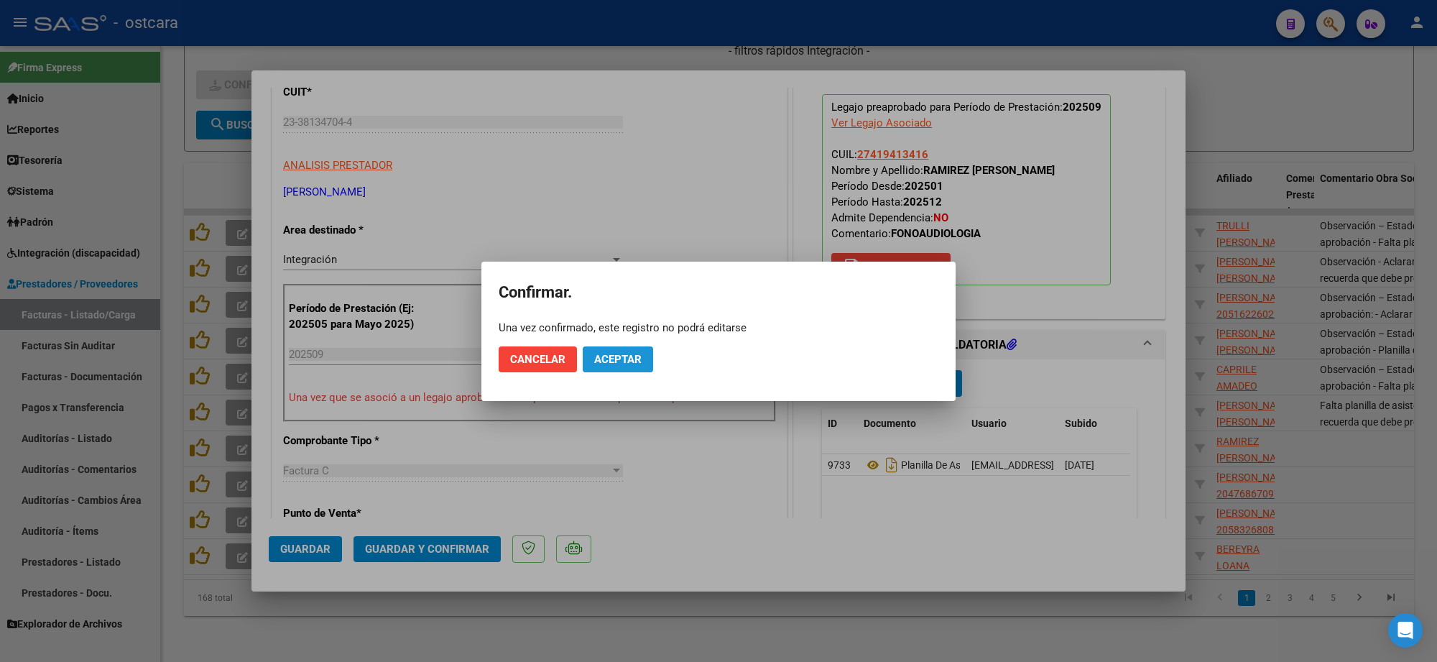
click at [612, 353] on span "Aceptar" at bounding box center [617, 359] width 47 height 13
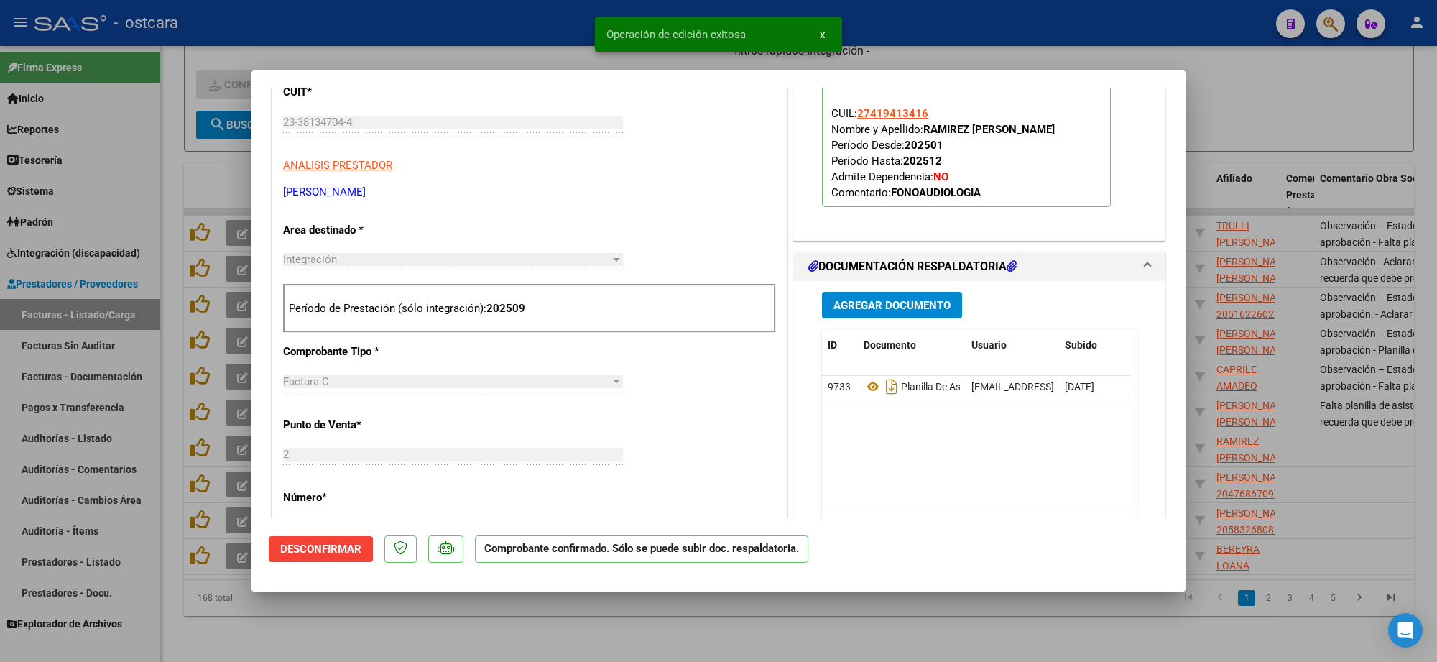
click at [1064, 22] on div at bounding box center [718, 331] width 1437 height 662
type input "$ 0,00"
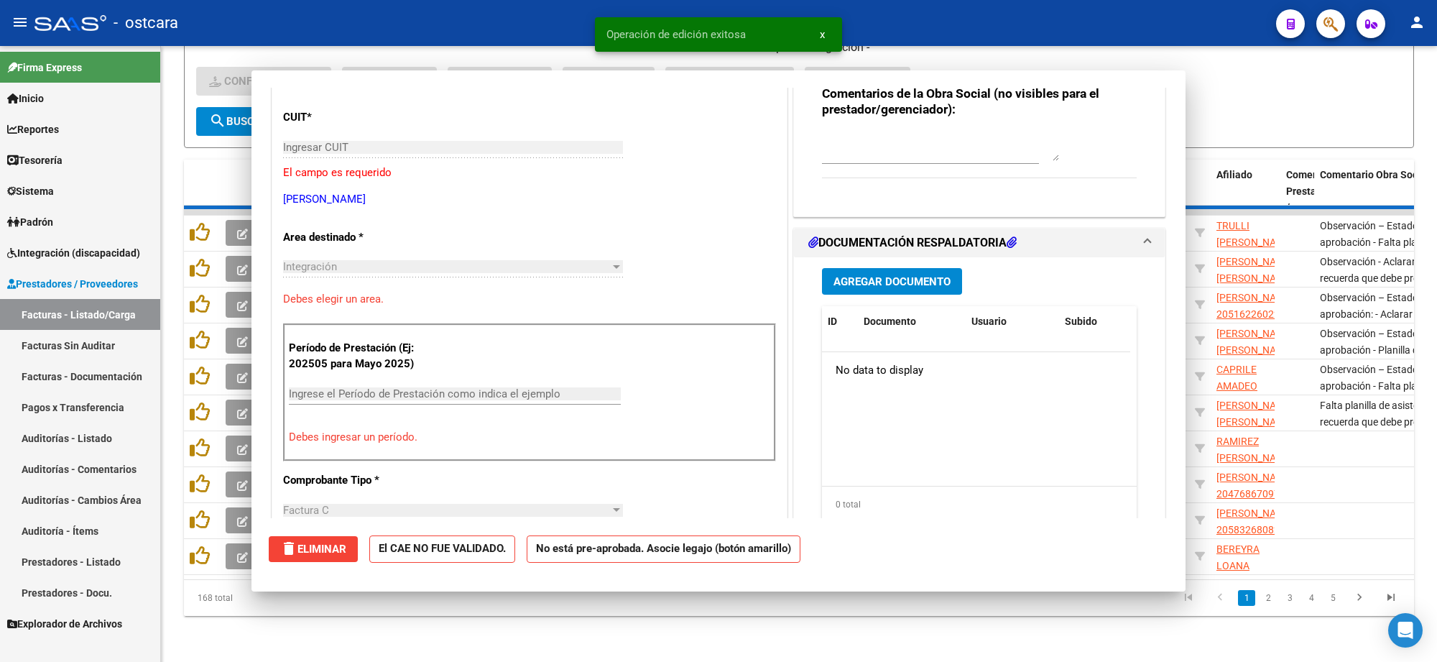
scroll to position [205, 0]
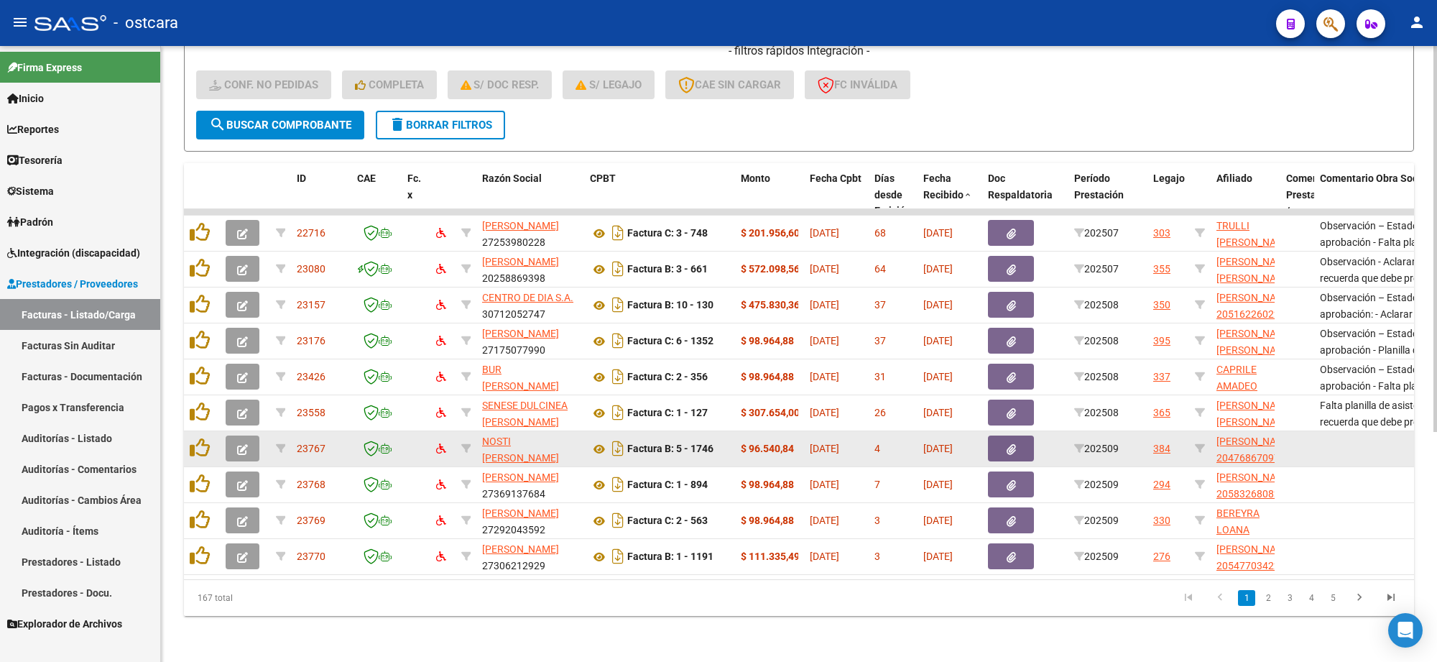
click at [246, 444] on icon "button" at bounding box center [242, 449] width 11 height 11
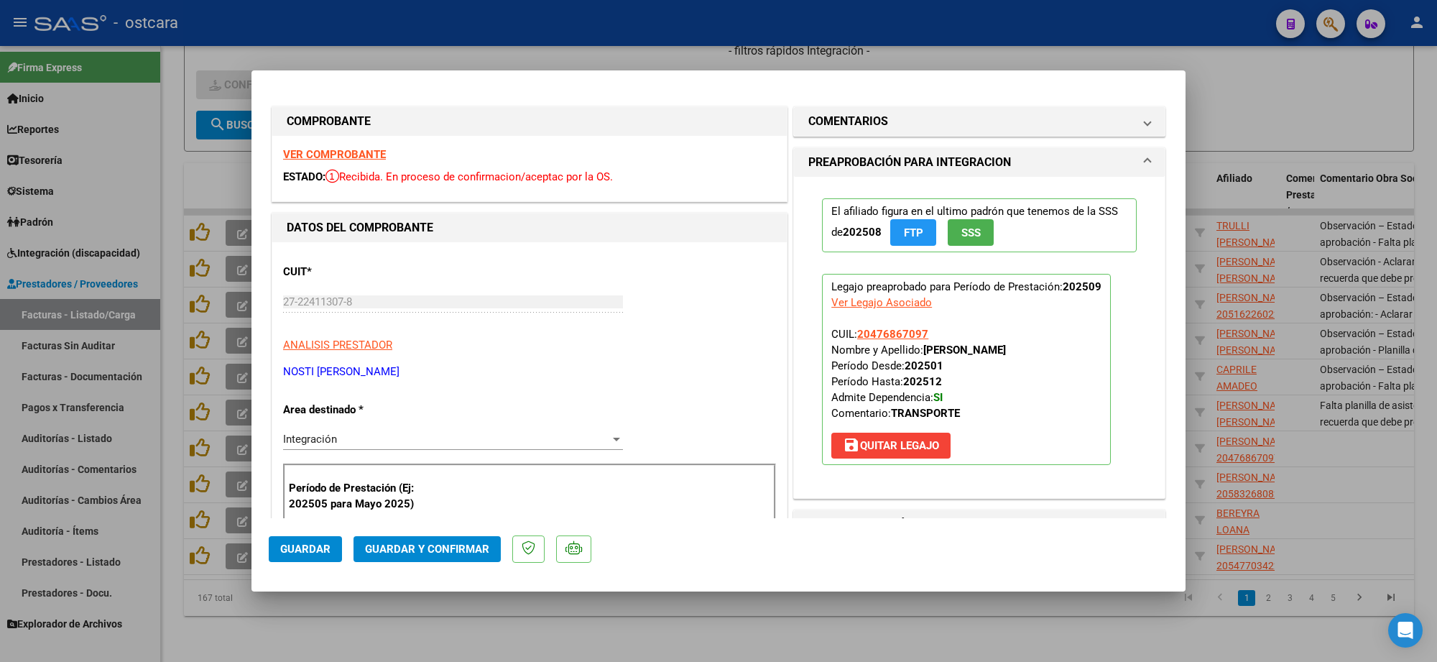
click at [367, 156] on strong "VER COMPROBANTE" at bounding box center [334, 154] width 103 height 13
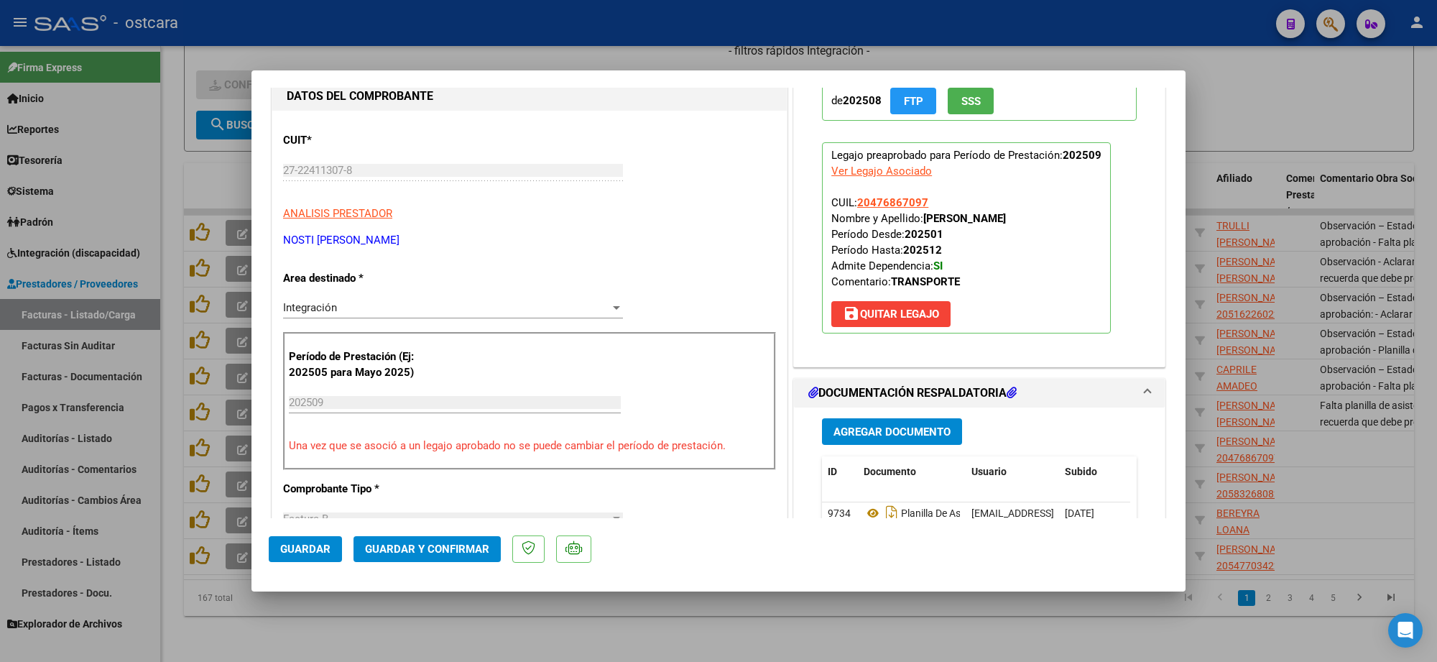
scroll to position [359, 0]
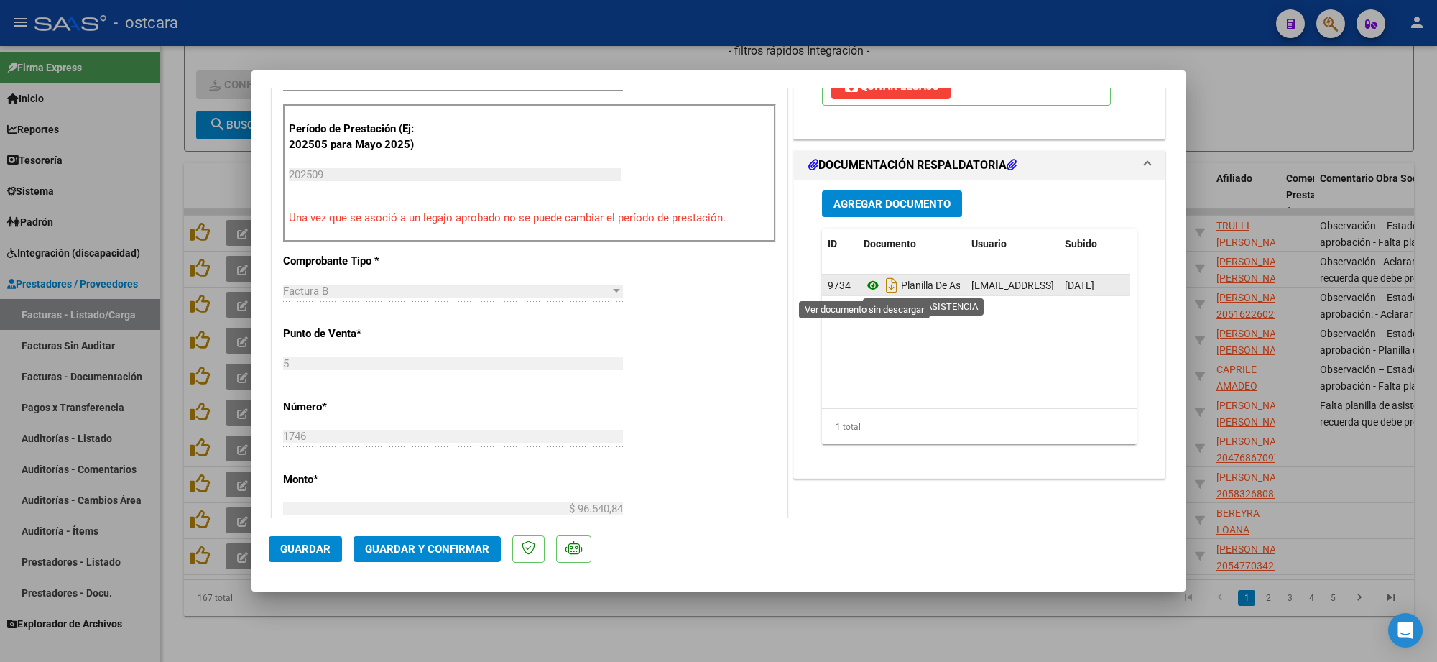
click at [867, 286] on icon at bounding box center [873, 285] width 19 height 17
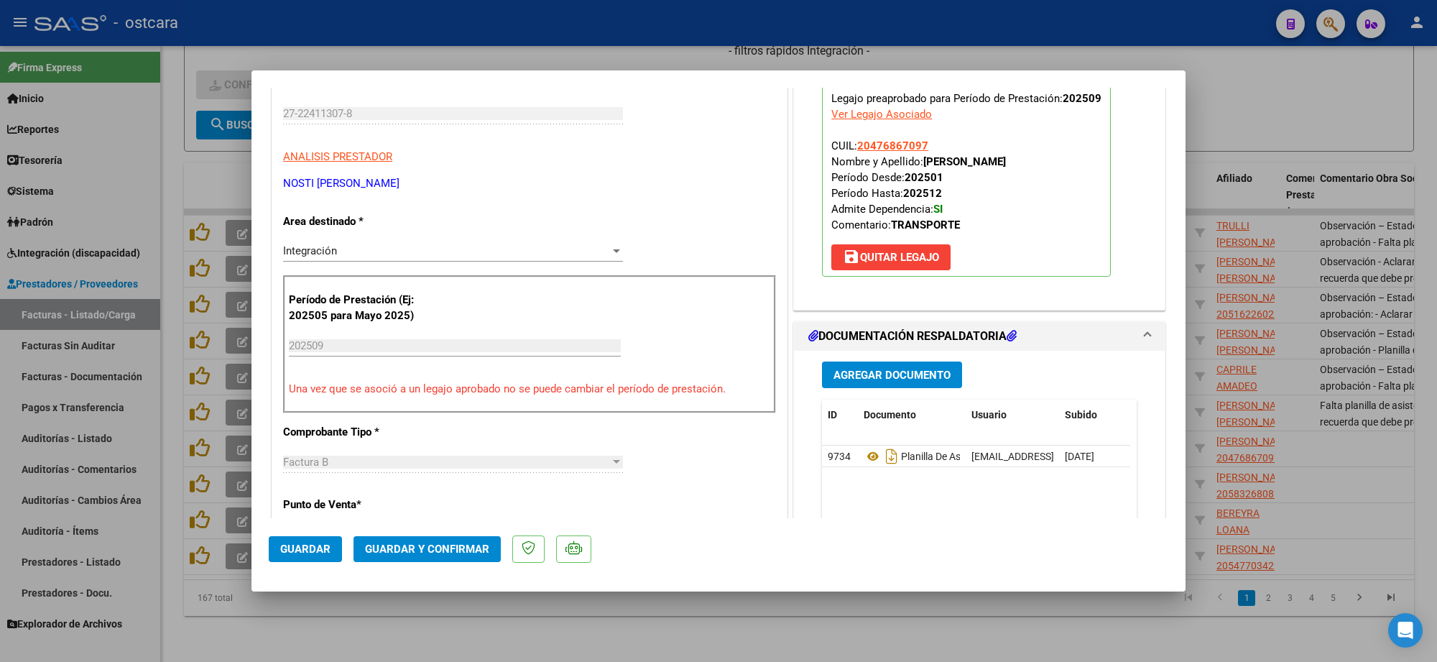
scroll to position [0, 0]
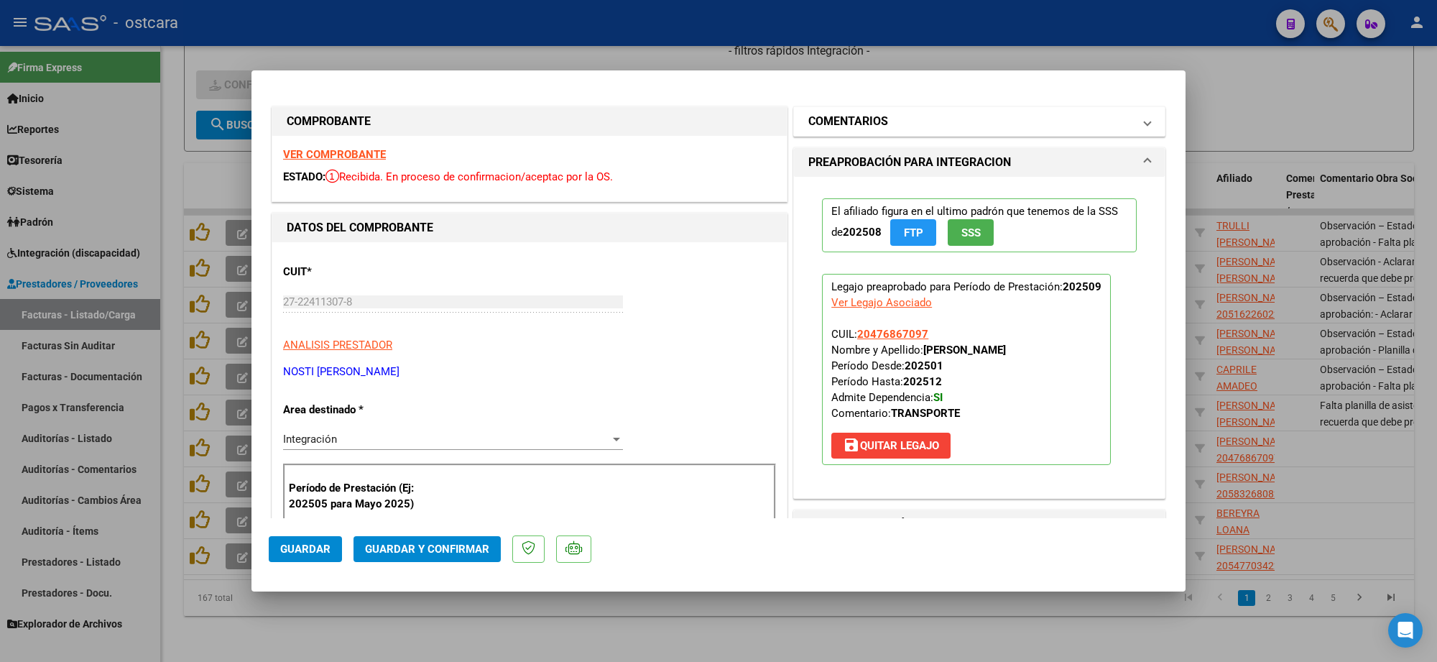
click at [933, 129] on mat-panel-title "COMENTARIOS" at bounding box center [970, 121] width 325 height 17
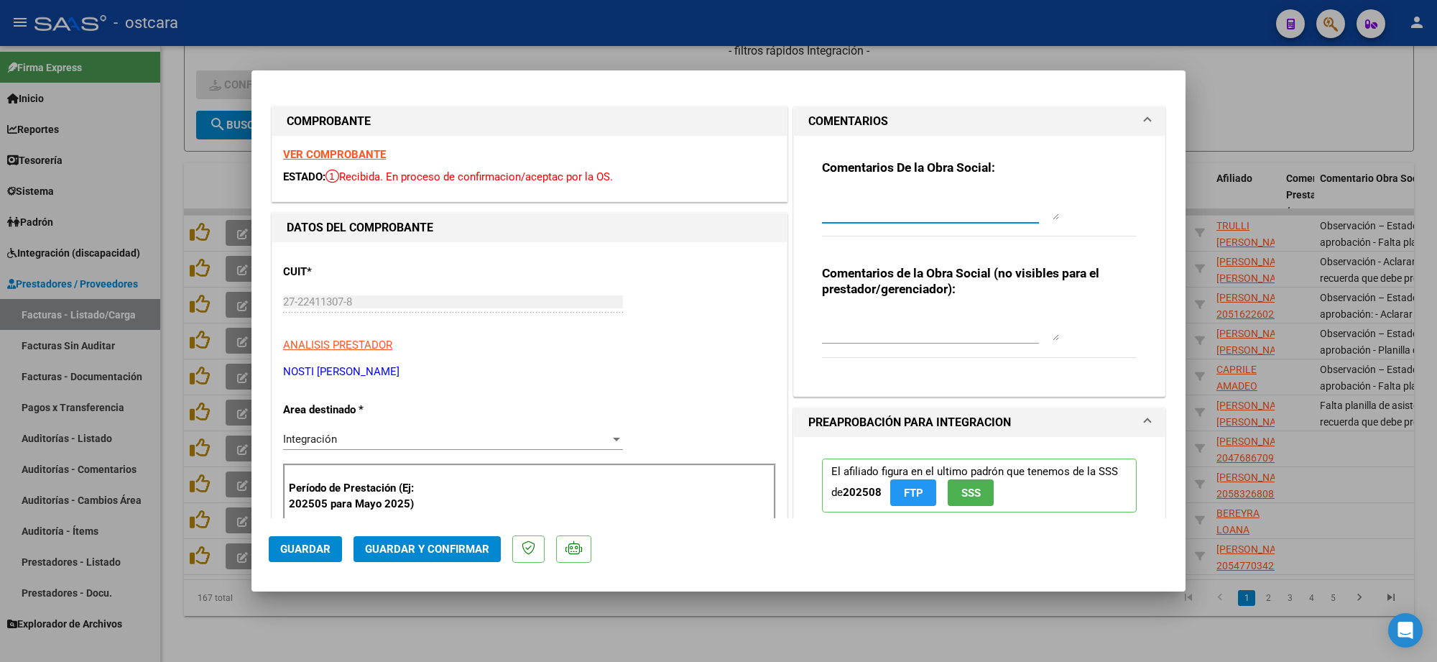
click at [931, 207] on textarea at bounding box center [940, 205] width 237 height 29
paste textarea "Recordar indicar vinculo del firmante en las planillas de asistencia."
type textarea "Recordar indicar vinculo del firmante en las planillas de asistencia."
click at [438, 550] on span "Guardar y Confirmar" at bounding box center [427, 549] width 124 height 13
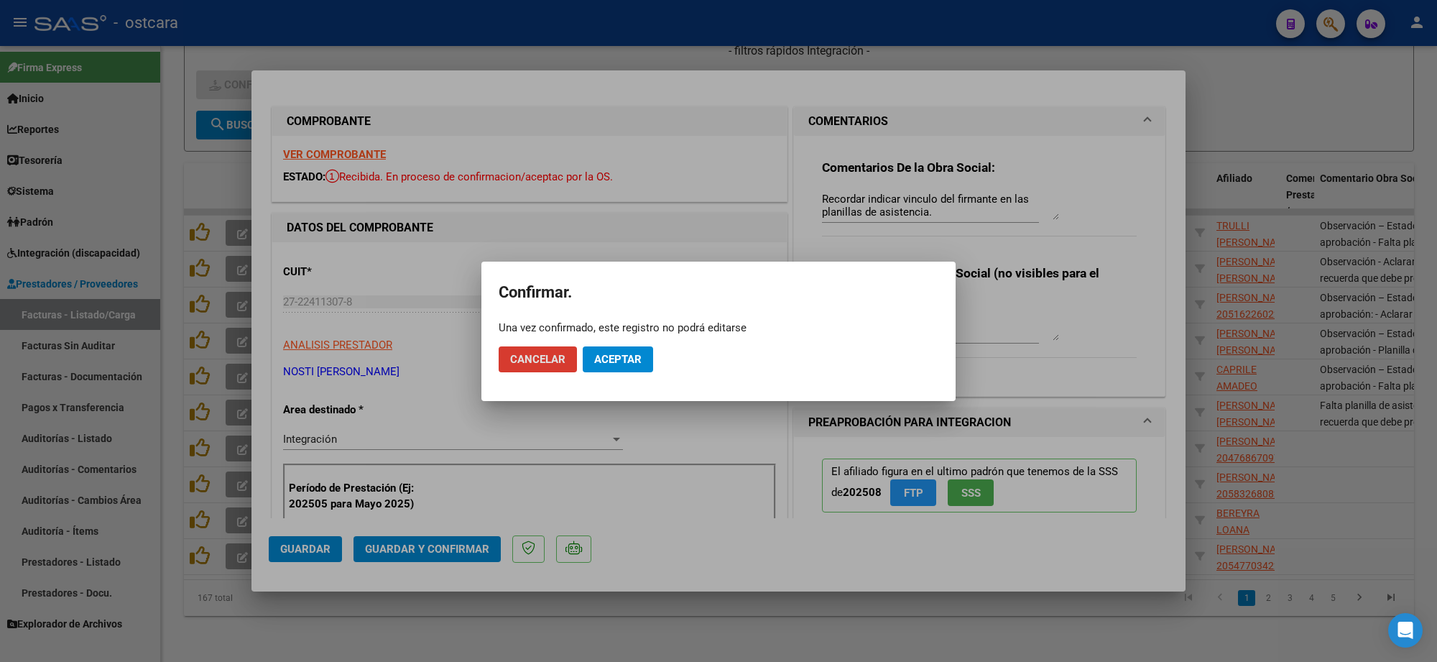
click at [612, 365] on button "Aceptar" at bounding box center [618, 359] width 70 height 26
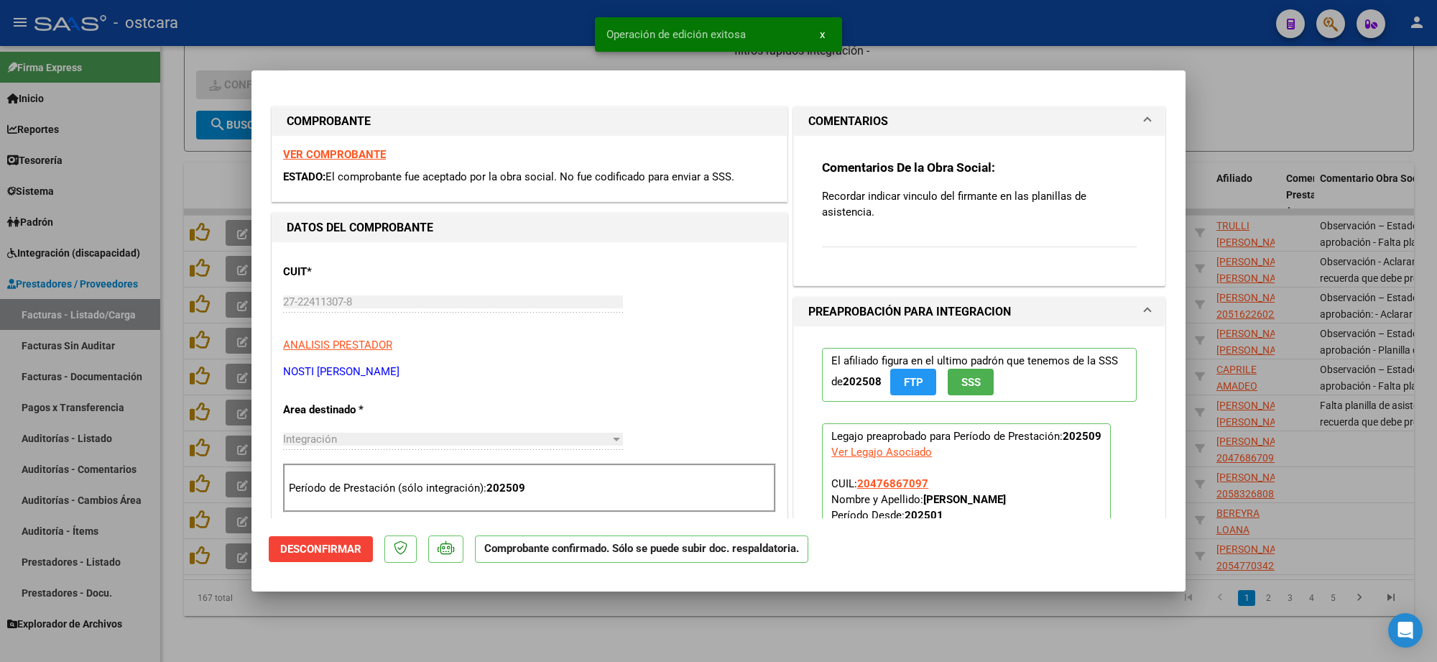
click at [1263, 149] on div at bounding box center [718, 331] width 1437 height 662
type input "$ 0,00"
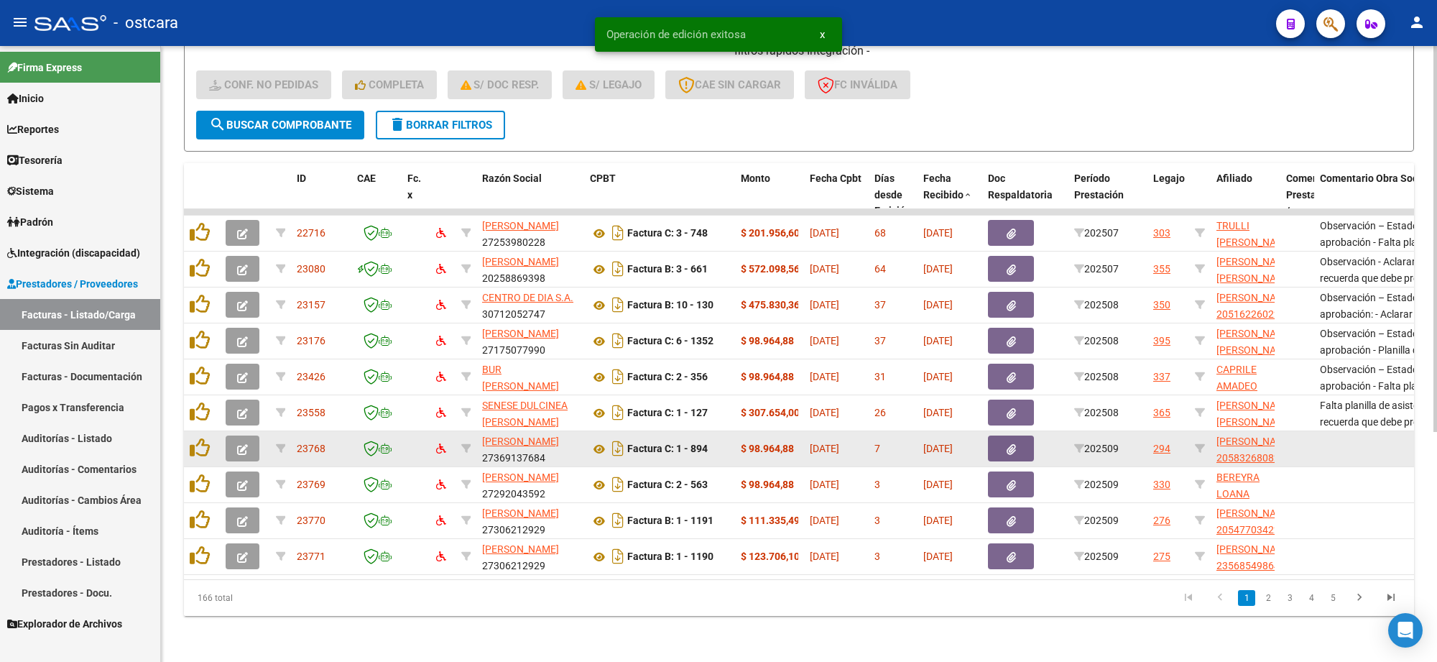
click at [241, 444] on icon "button" at bounding box center [242, 449] width 11 height 11
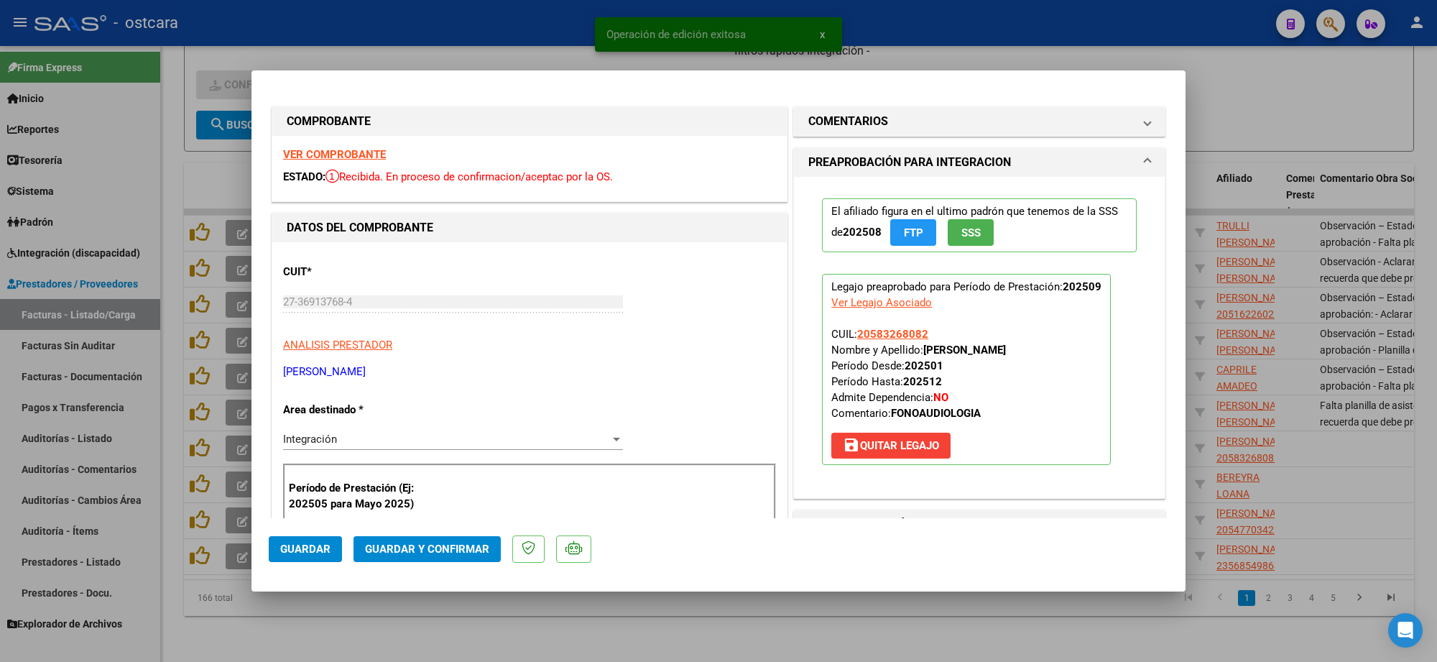
click at [357, 153] on strong "VER COMPROBANTE" at bounding box center [334, 154] width 103 height 13
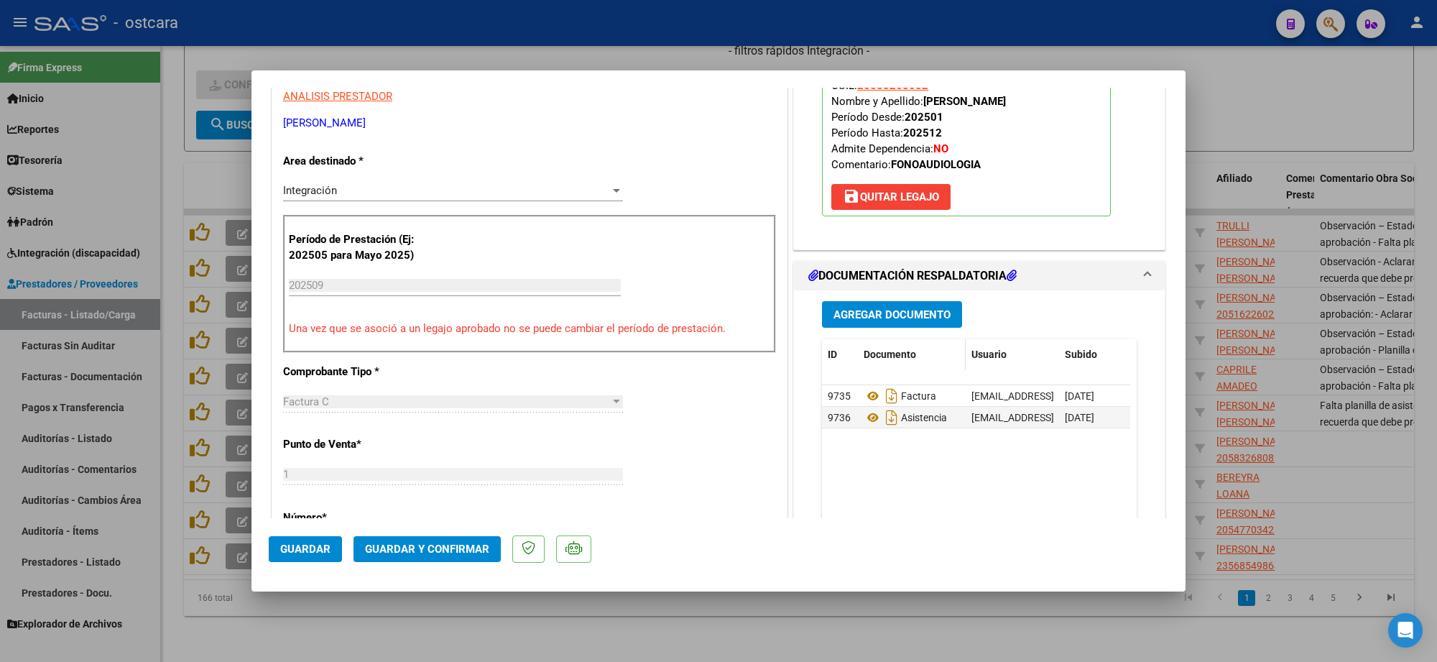
scroll to position [269, 0]
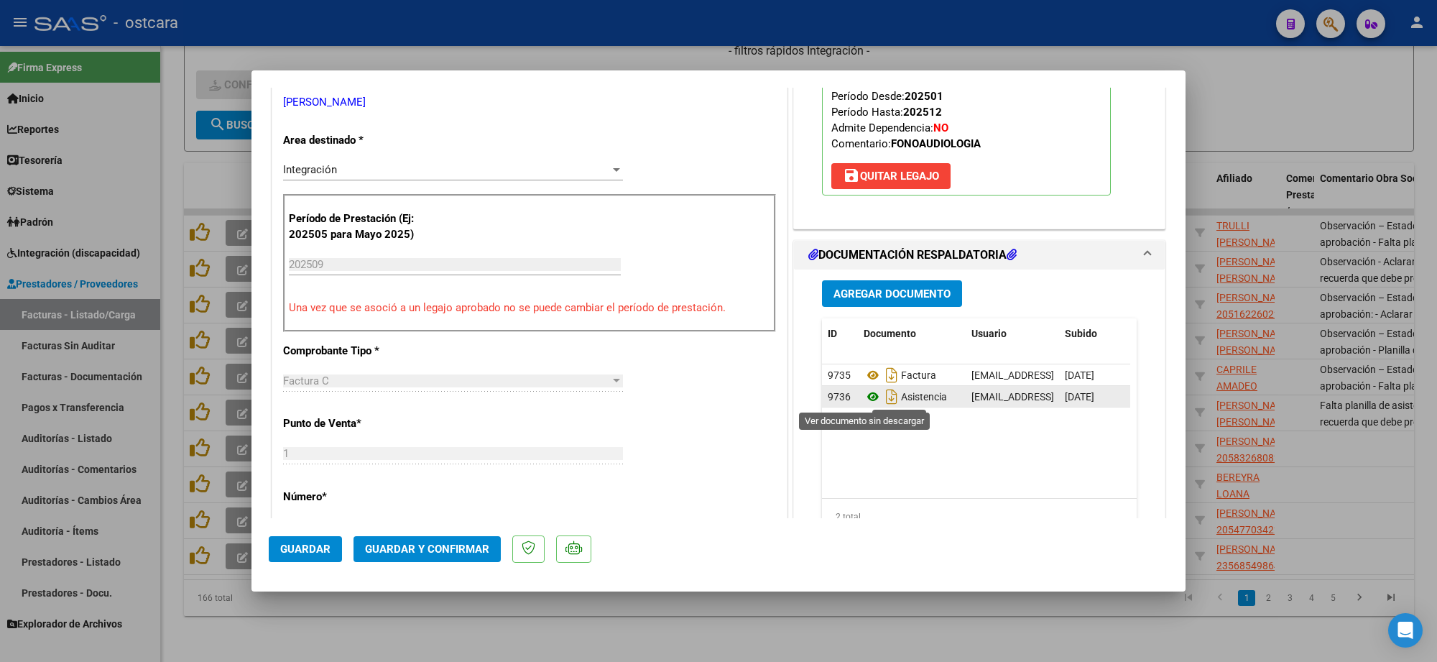
click at [864, 397] on icon at bounding box center [873, 396] width 19 height 17
click at [425, 548] on span "Guardar y Confirmar" at bounding box center [427, 549] width 124 height 13
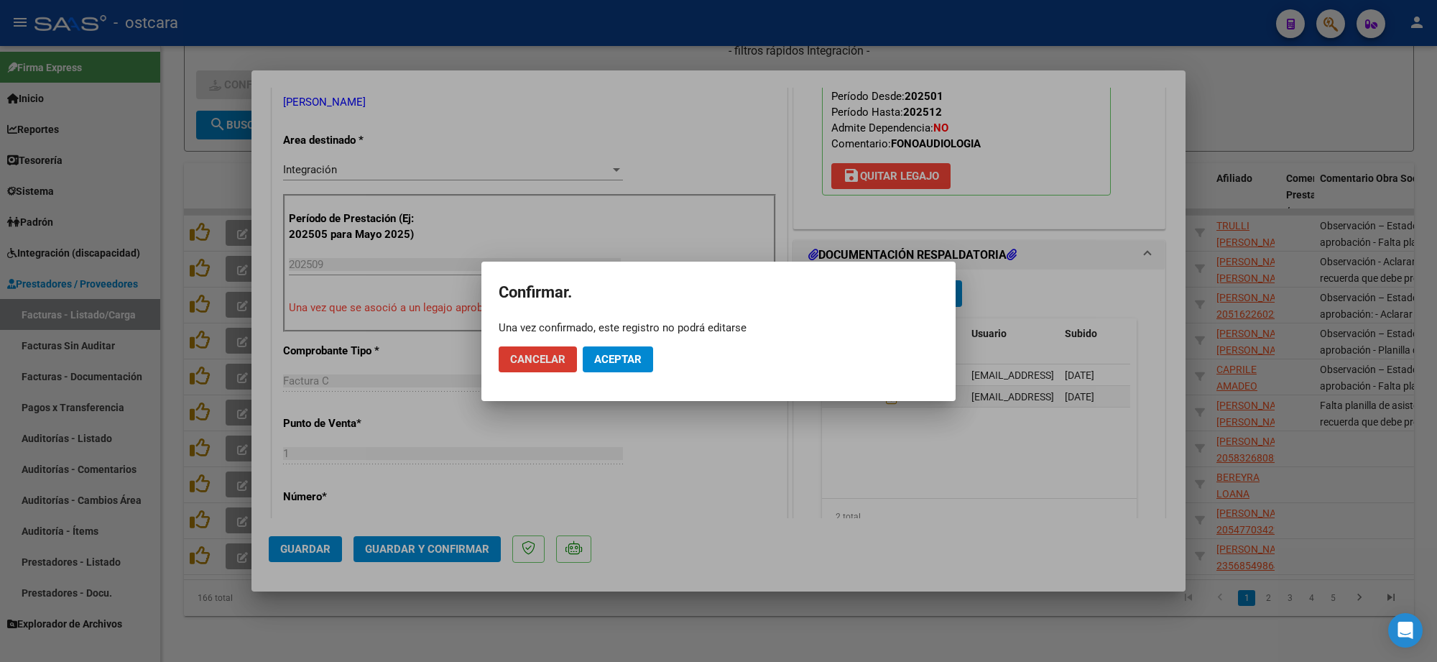
drag, startPoint x: 641, startPoint y: 356, endPoint x: 769, endPoint y: 354, distance: 127.9
click at [640, 358] on button "Aceptar" at bounding box center [618, 359] width 70 height 26
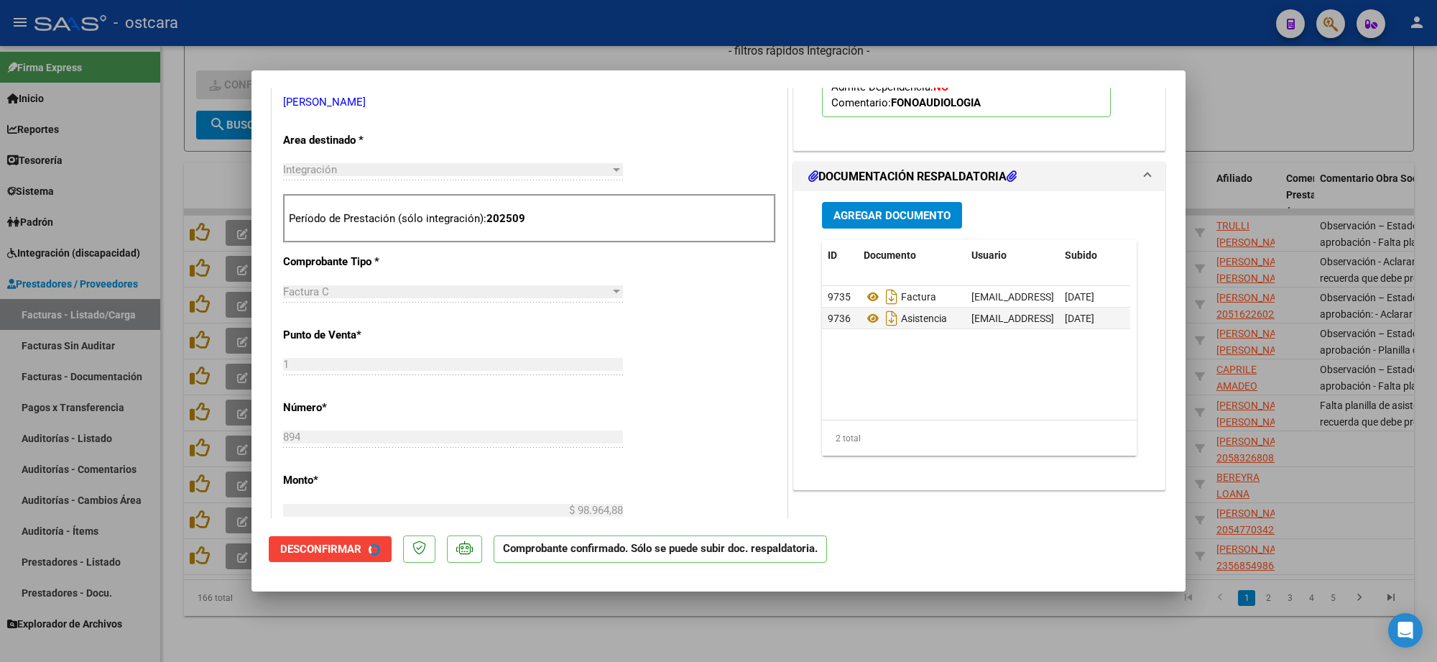
click at [1295, 175] on div at bounding box center [718, 331] width 1437 height 662
type input "$ 0,00"
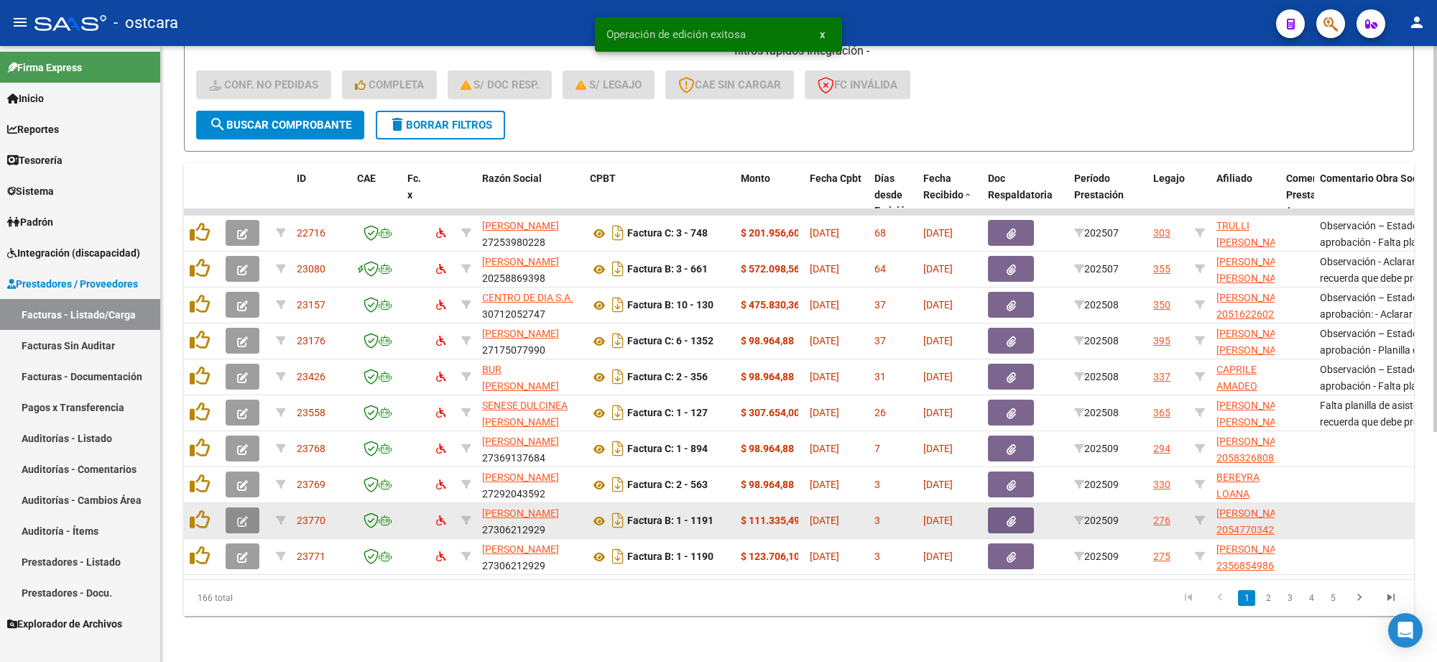
click at [246, 516] on icon "button" at bounding box center [242, 521] width 11 height 11
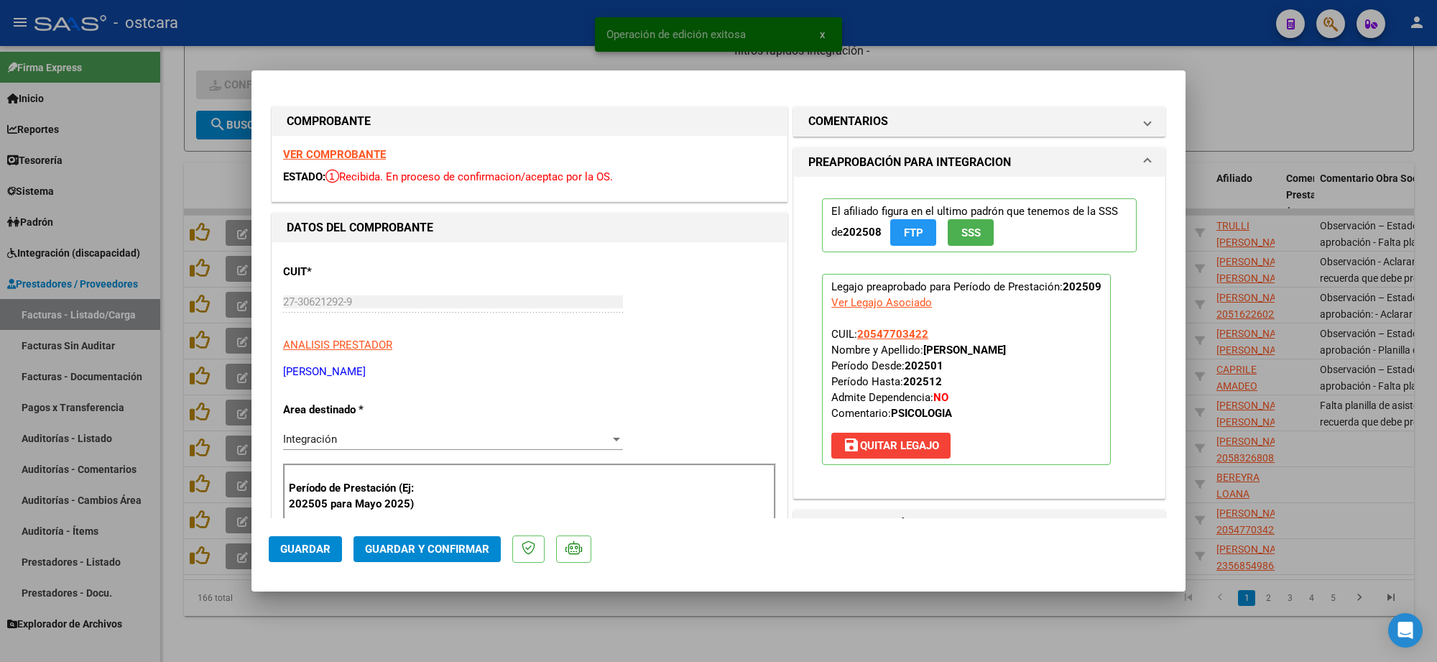
click at [346, 155] on strong "VER COMPROBANTE" at bounding box center [334, 154] width 103 height 13
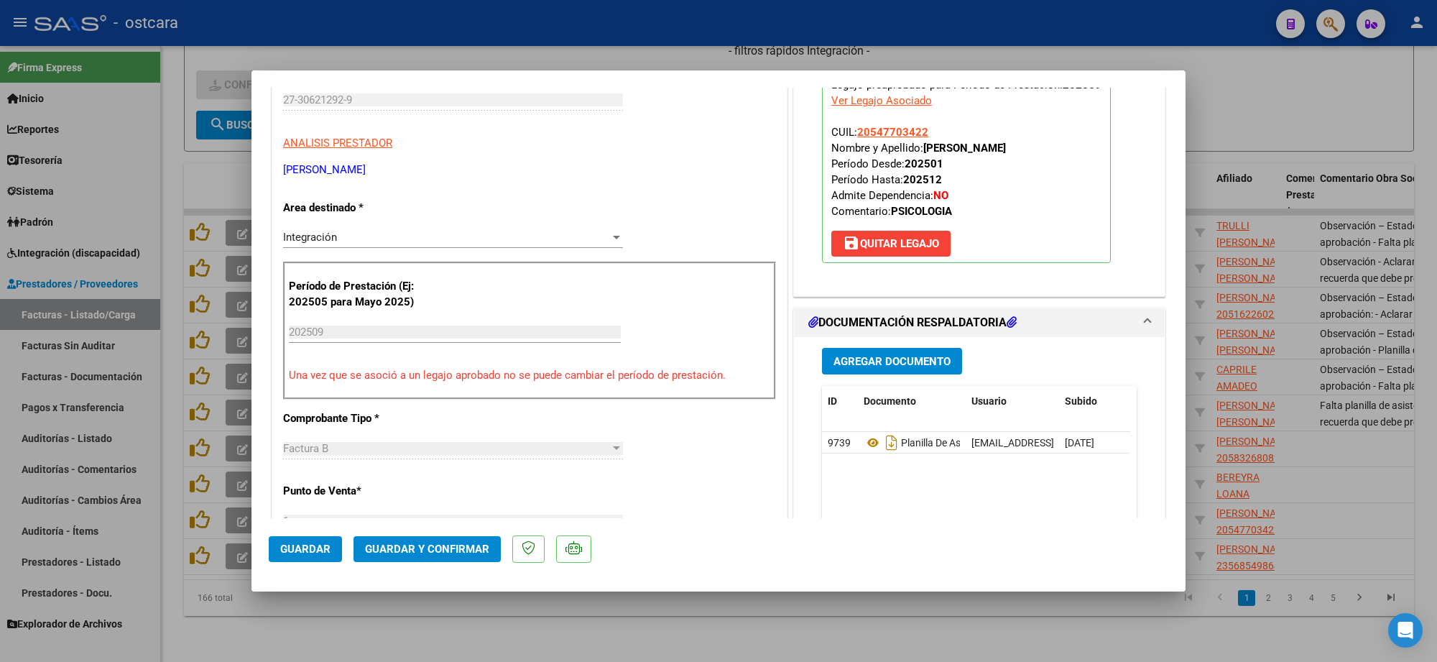
scroll to position [359, 0]
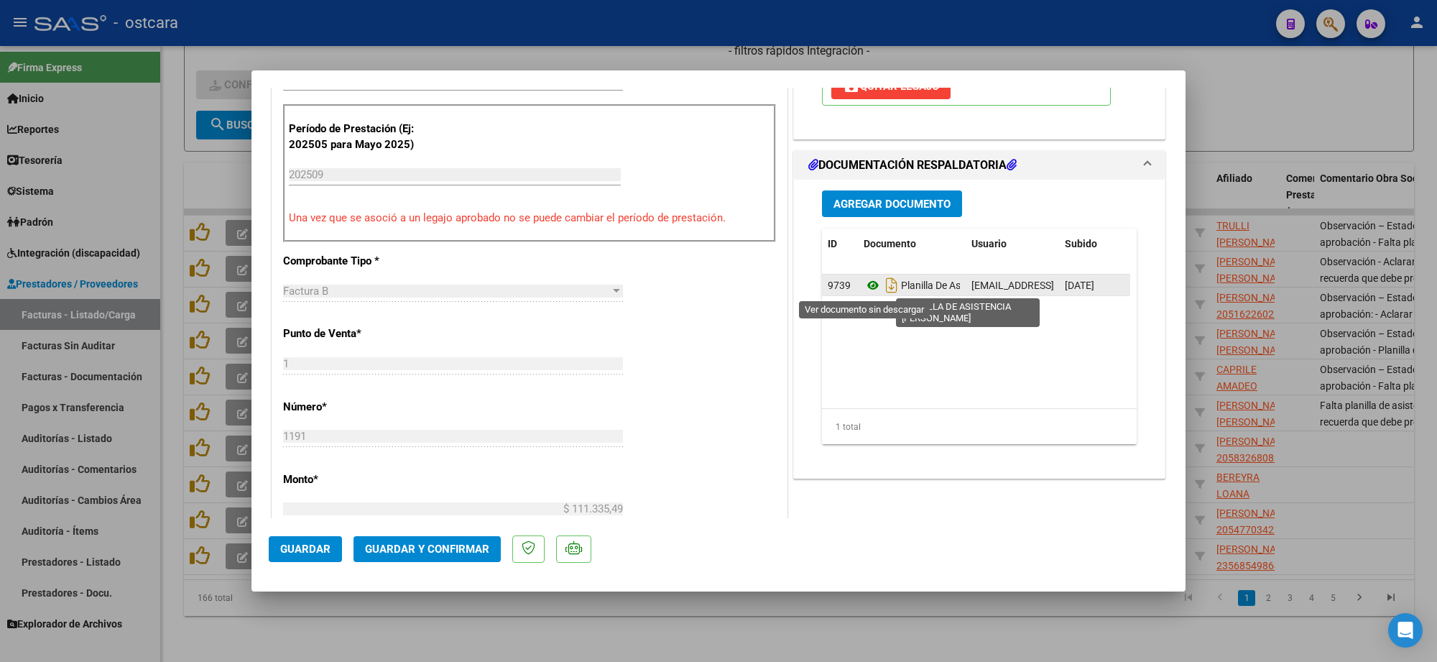
click at [870, 285] on icon at bounding box center [873, 285] width 19 height 17
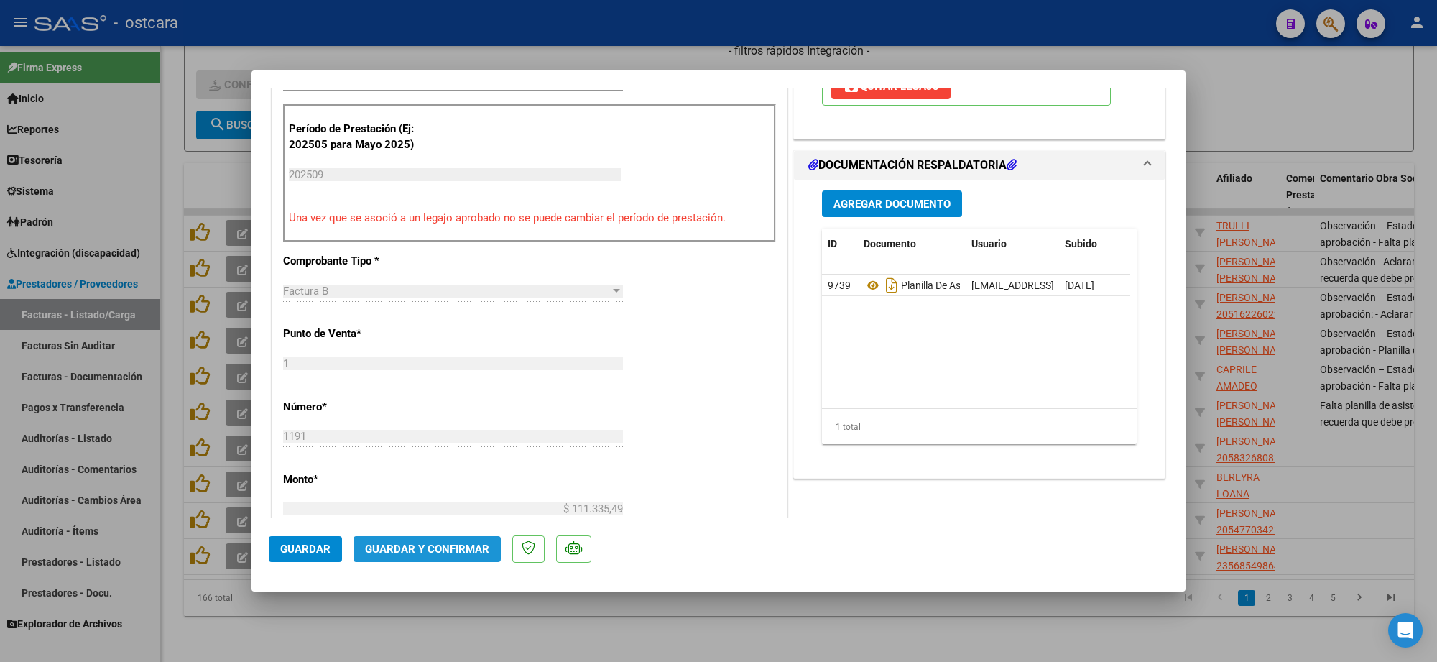
click at [469, 548] on span "Guardar y Confirmar" at bounding box center [427, 549] width 124 height 13
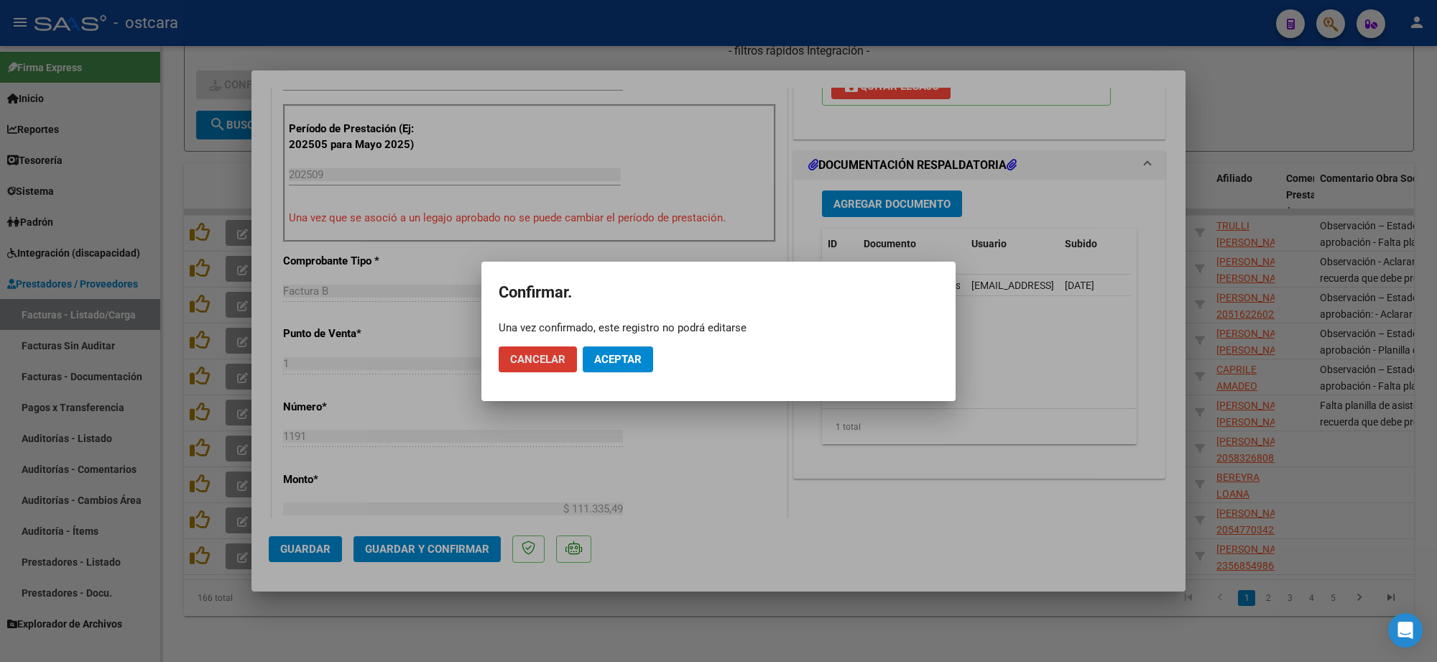
click at [630, 359] on span "Aceptar" at bounding box center [617, 359] width 47 height 13
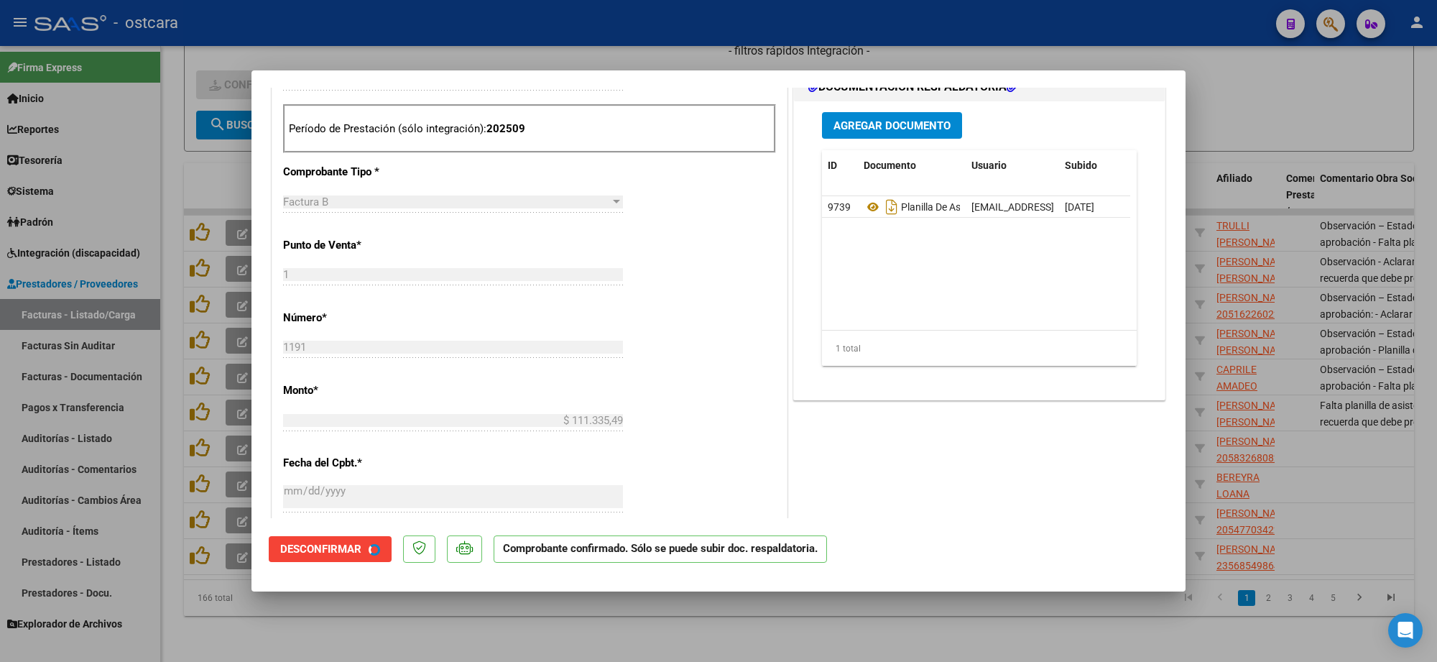
click at [1311, 343] on div at bounding box center [718, 331] width 1437 height 662
type input "$ 0,00"
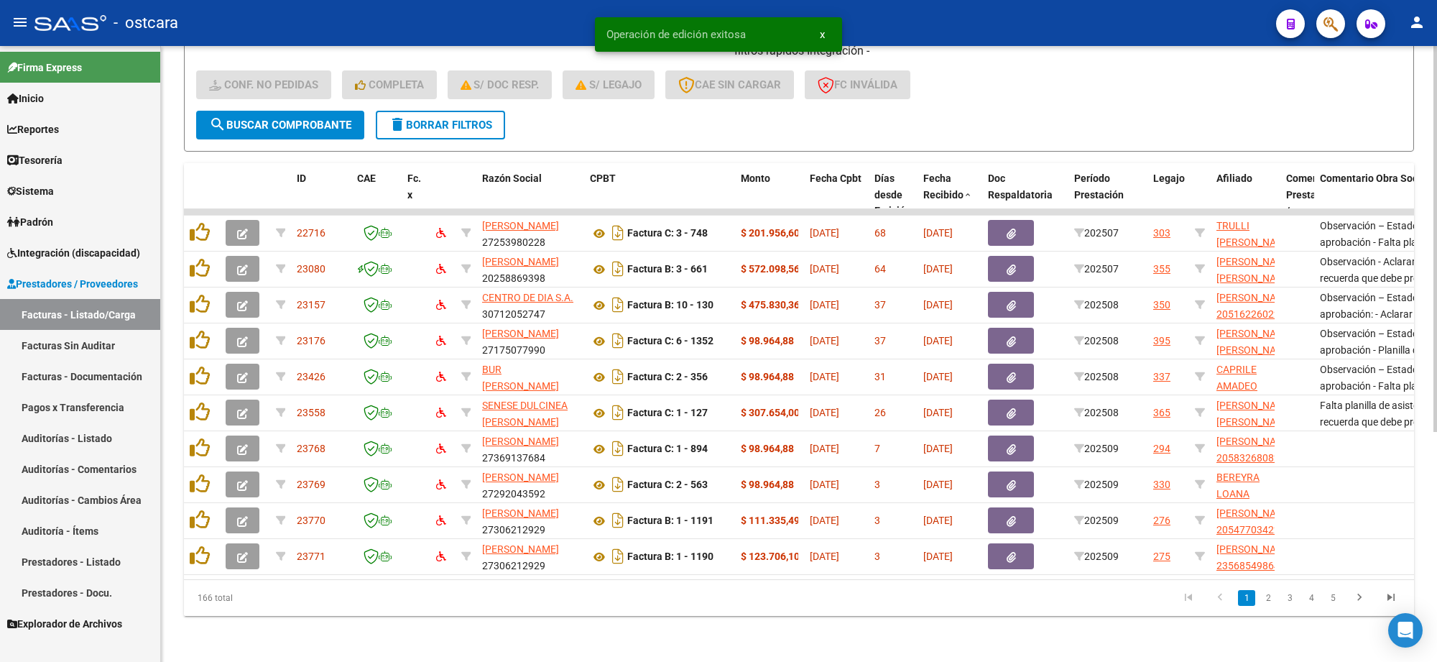
click at [1393, 600] on icon "go to last page" at bounding box center [1391, 599] width 19 height 17
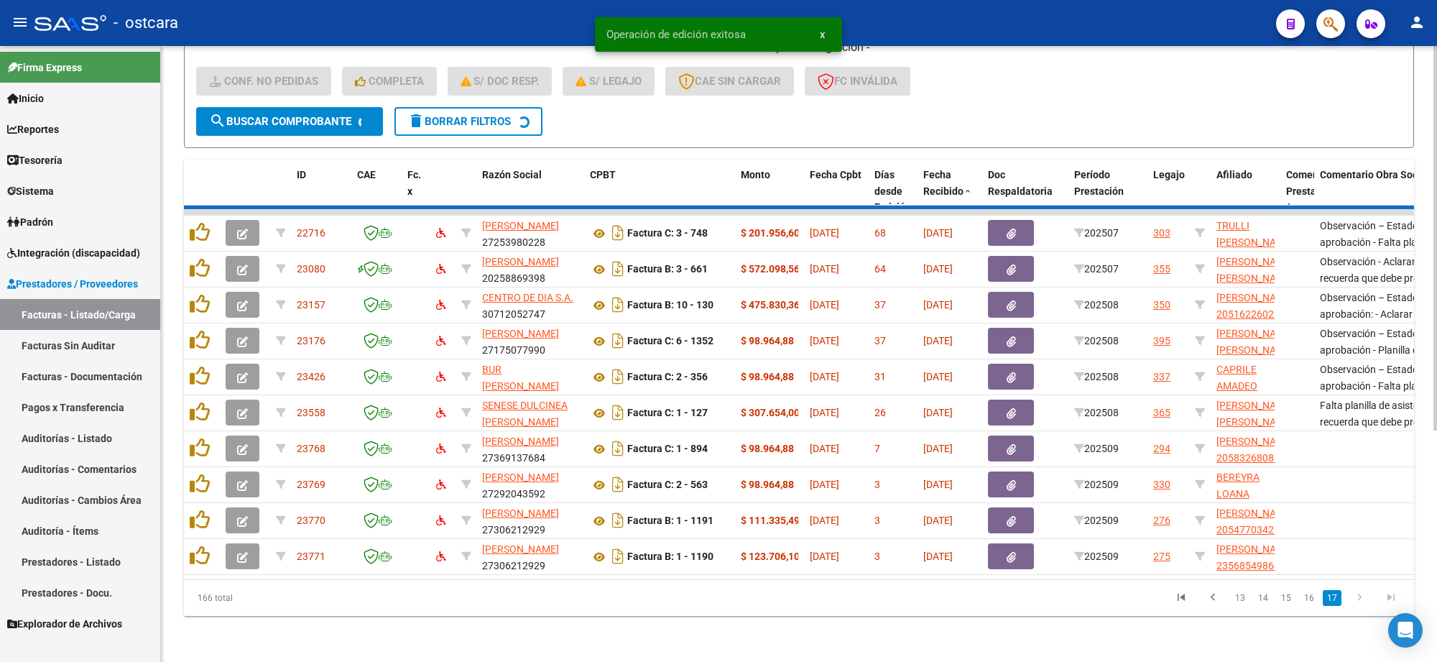
scroll to position [151, 0]
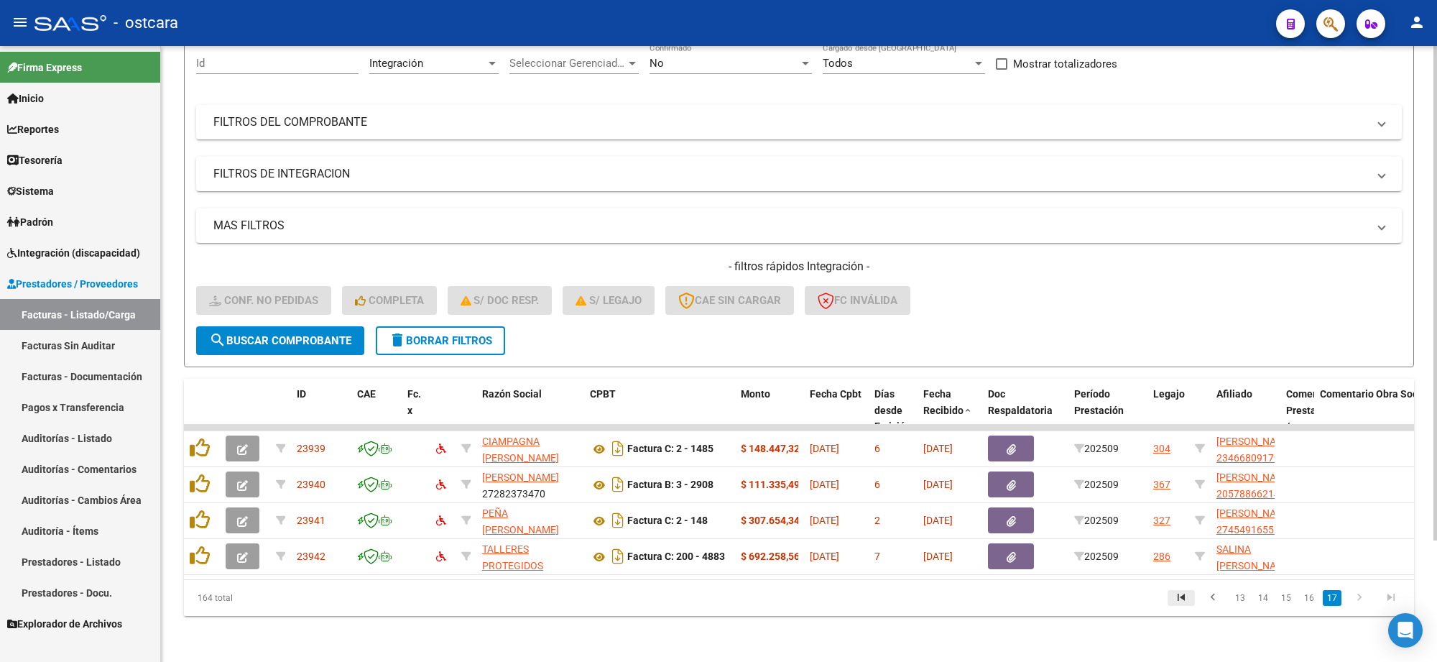
click at [1186, 600] on icon "go to first page" at bounding box center [1181, 599] width 19 height 17
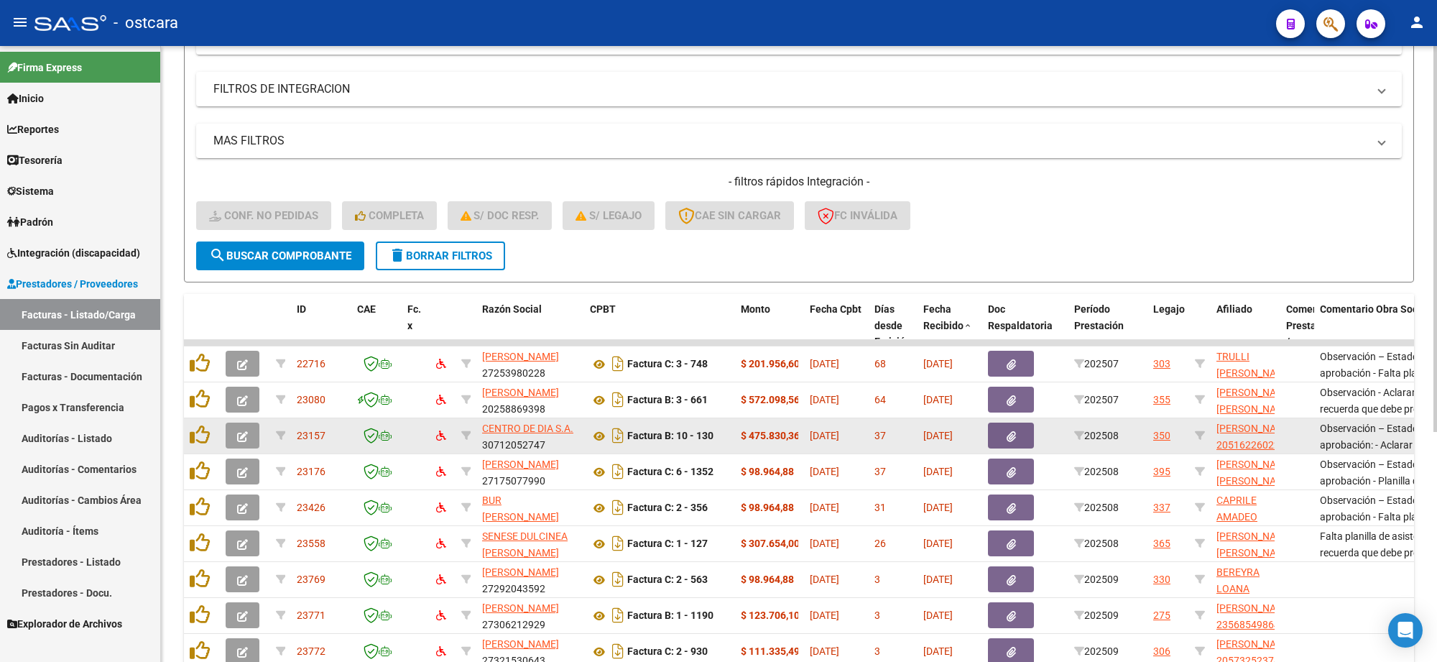
scroll to position [366, 0]
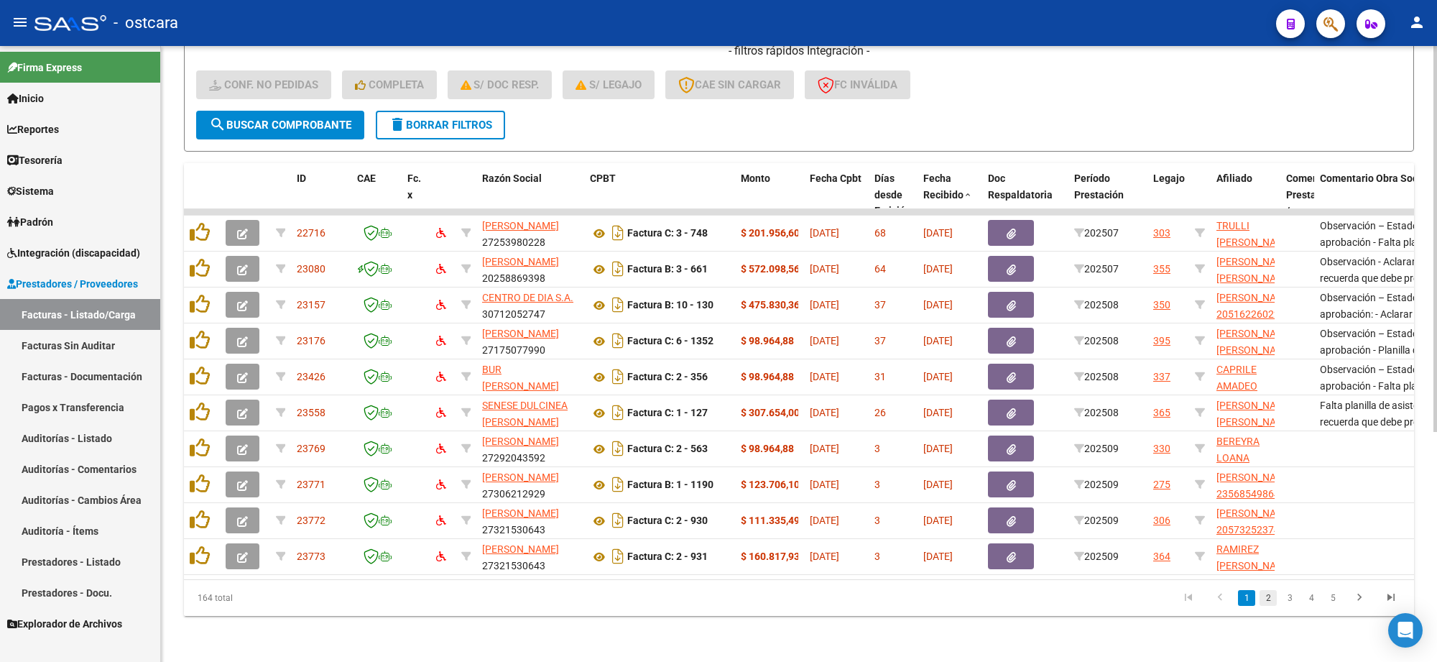
click at [1263, 597] on link "2" at bounding box center [1268, 598] width 17 height 16
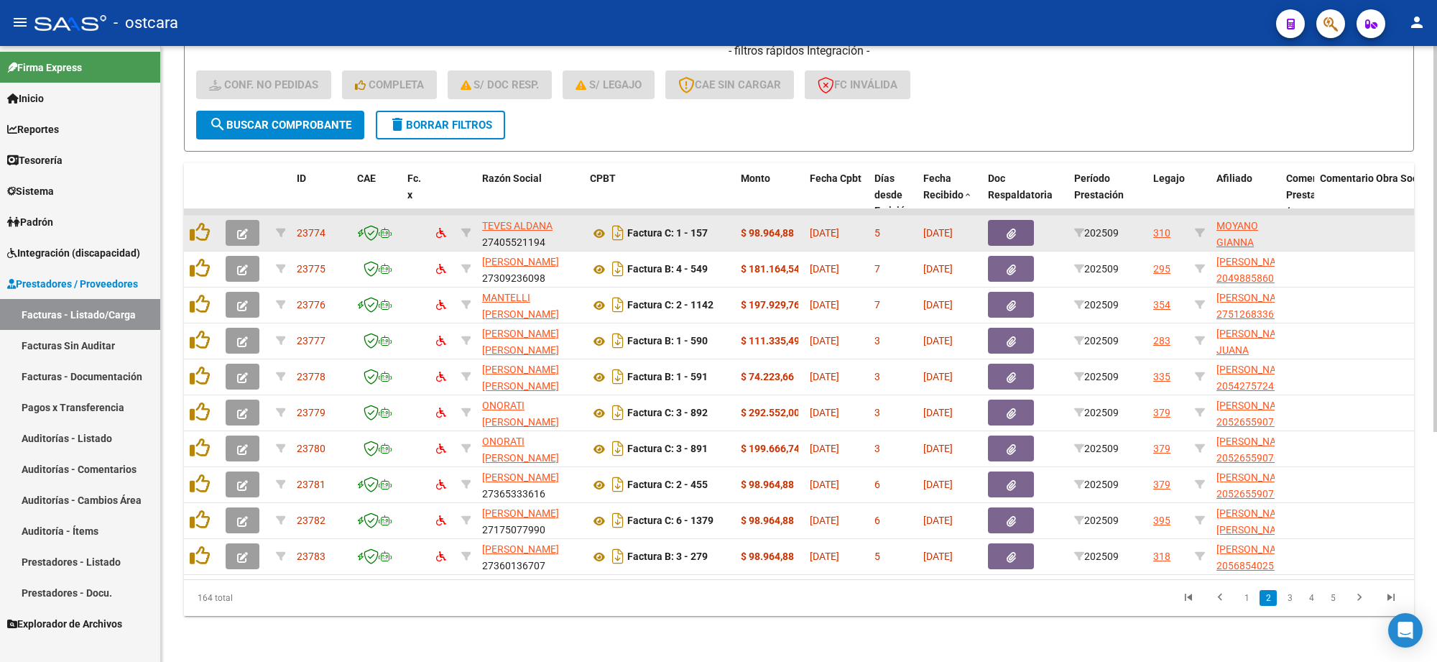
click at [242, 229] on icon "button" at bounding box center [242, 234] width 11 height 11
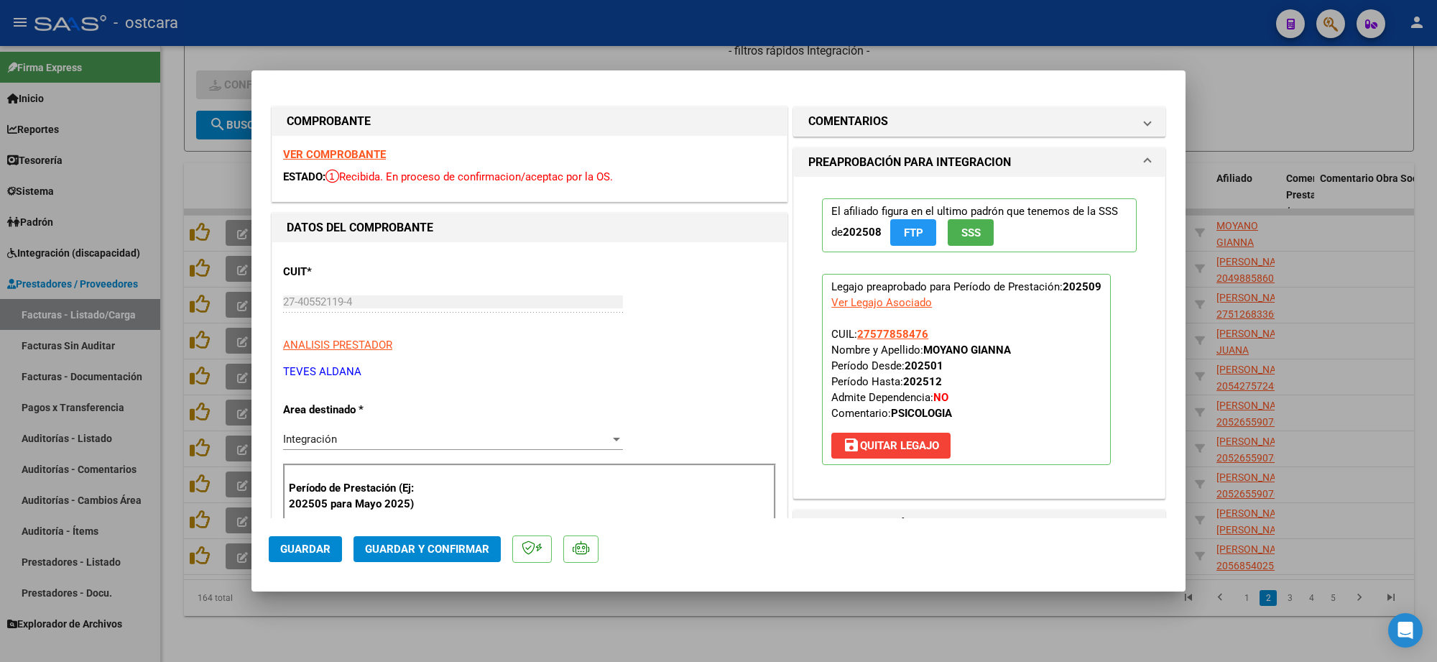
click at [349, 155] on strong "VER COMPROBANTE" at bounding box center [334, 154] width 103 height 13
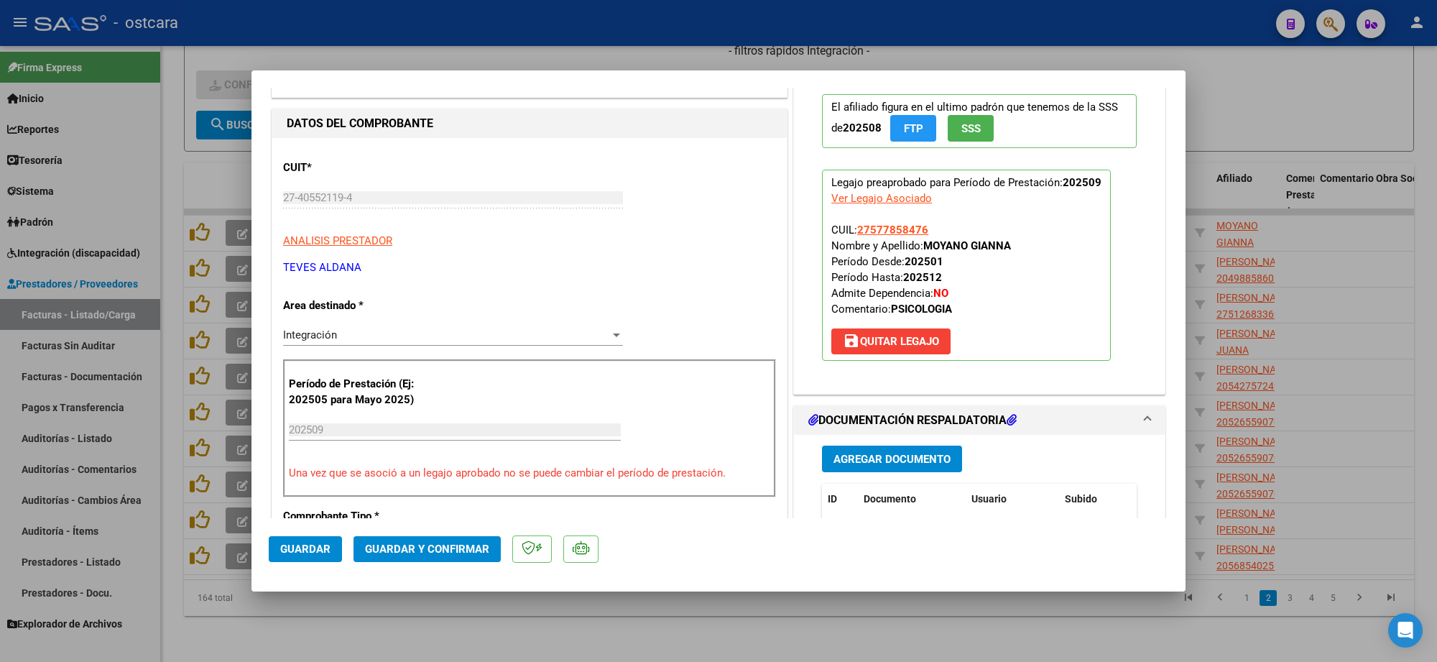
scroll to position [269, 0]
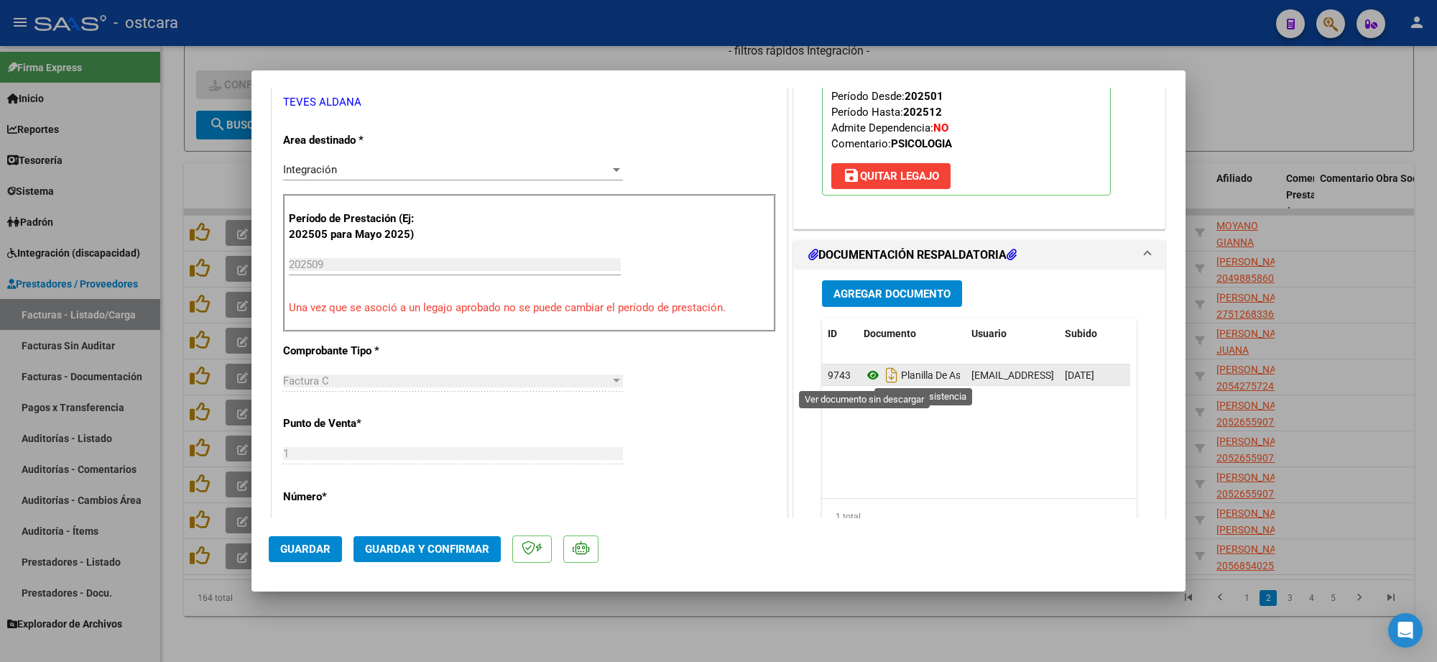
click at [870, 374] on icon at bounding box center [873, 374] width 19 height 17
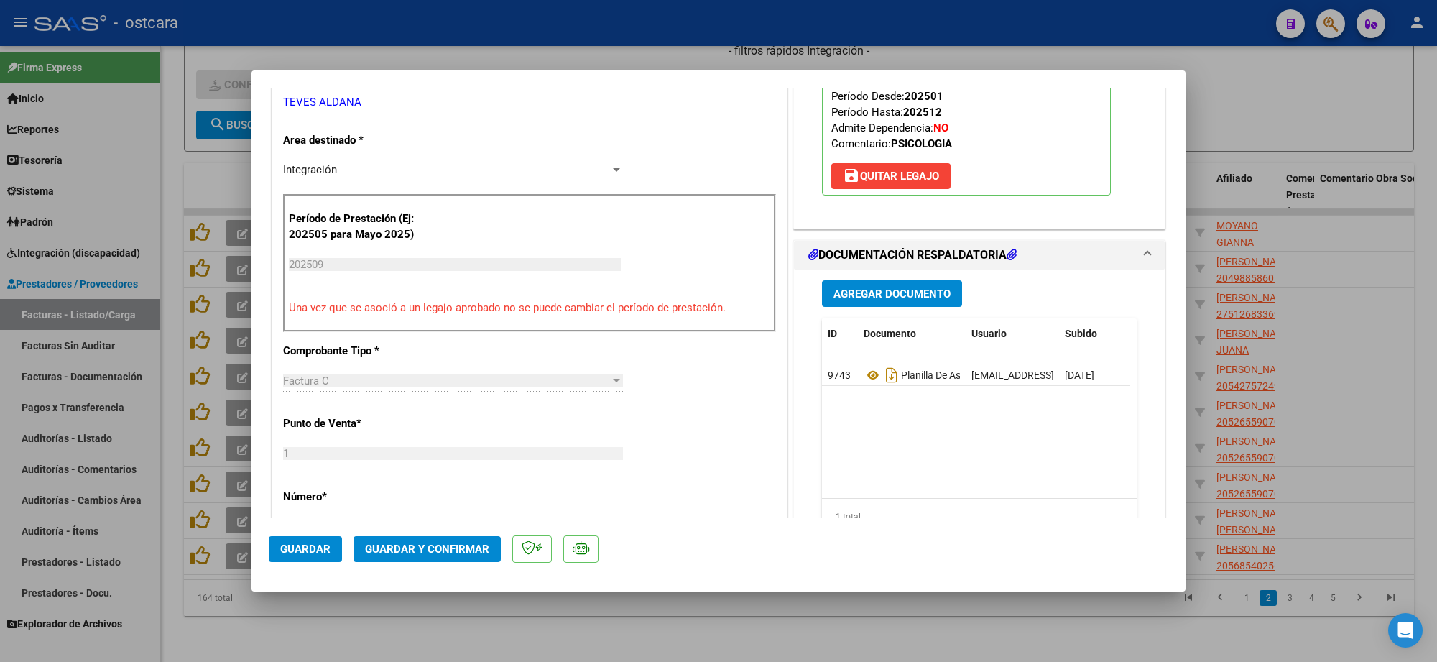
click at [421, 543] on span "Guardar y Confirmar" at bounding box center [427, 549] width 124 height 13
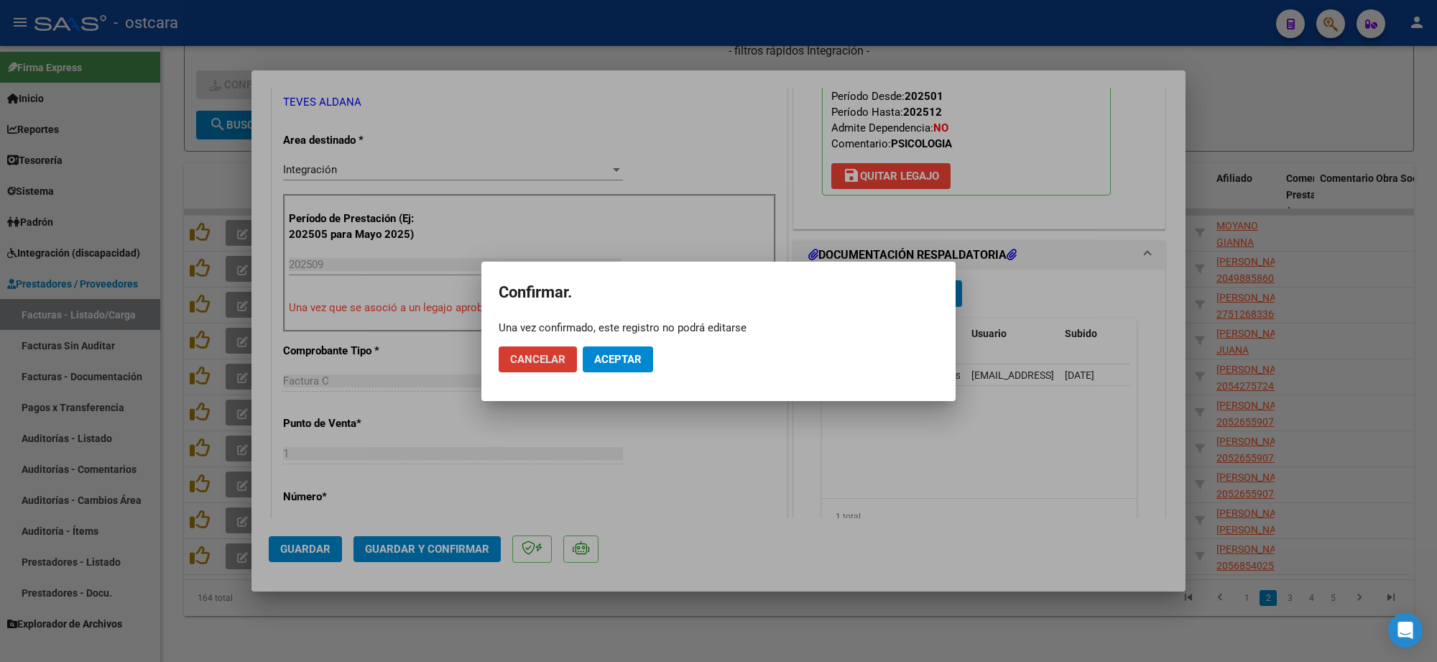
click at [615, 367] on button "Aceptar" at bounding box center [618, 359] width 70 height 26
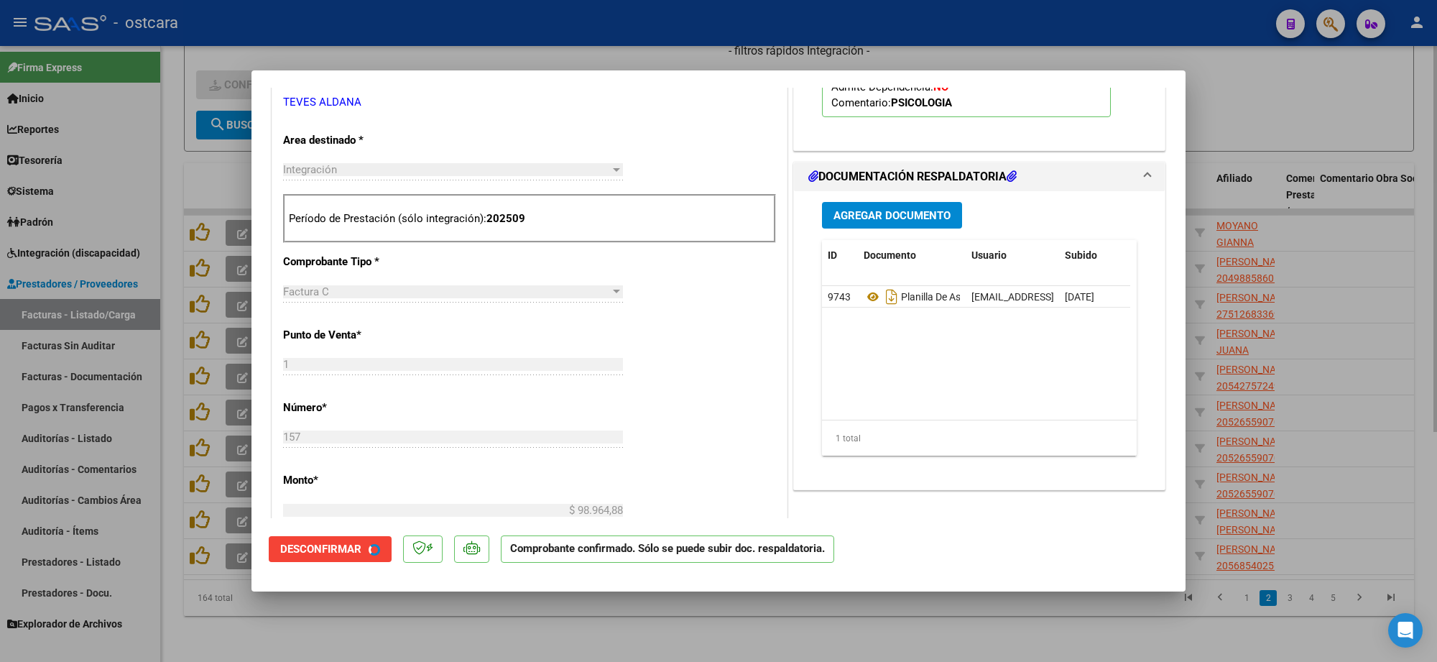
drag, startPoint x: 1331, startPoint y: 139, endPoint x: 1319, endPoint y: 144, distance: 12.9
click at [1328, 139] on div at bounding box center [718, 331] width 1437 height 662
type input "$ 0,00"
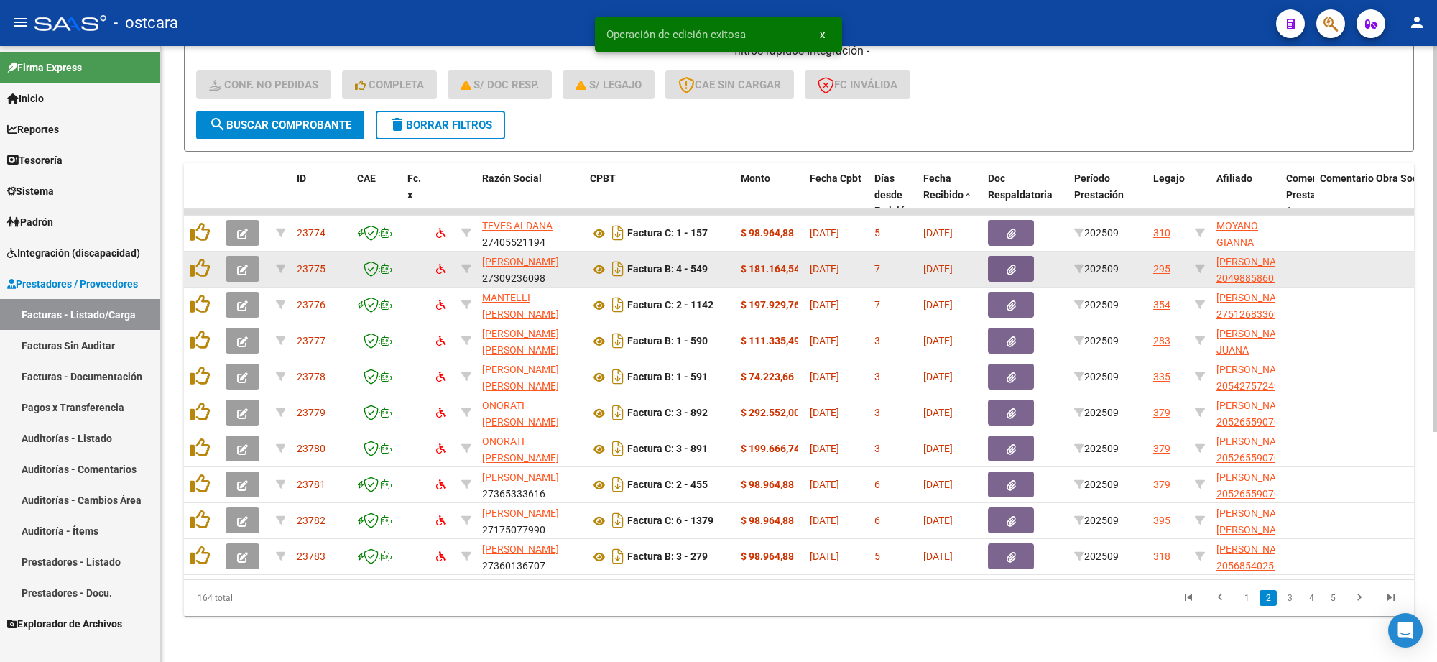
click at [239, 264] on icon "button" at bounding box center [242, 269] width 11 height 11
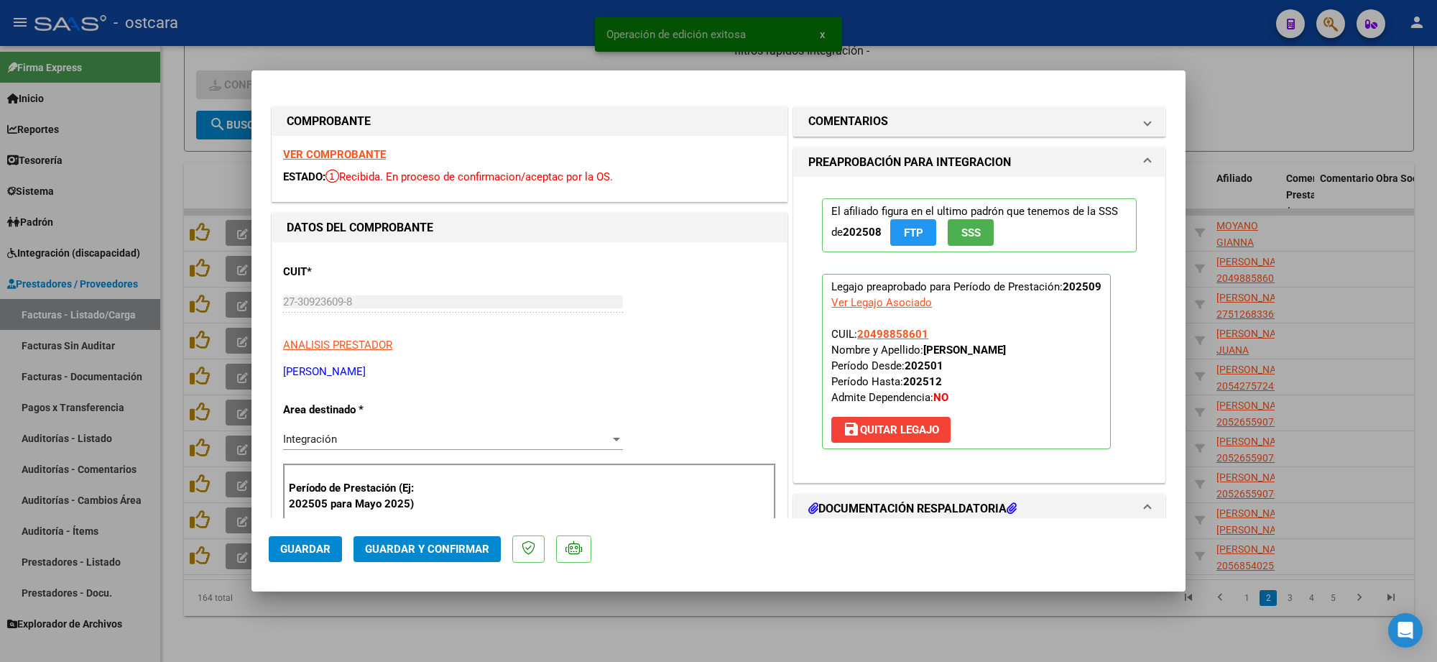
click at [354, 155] on strong "VER COMPROBANTE" at bounding box center [334, 154] width 103 height 13
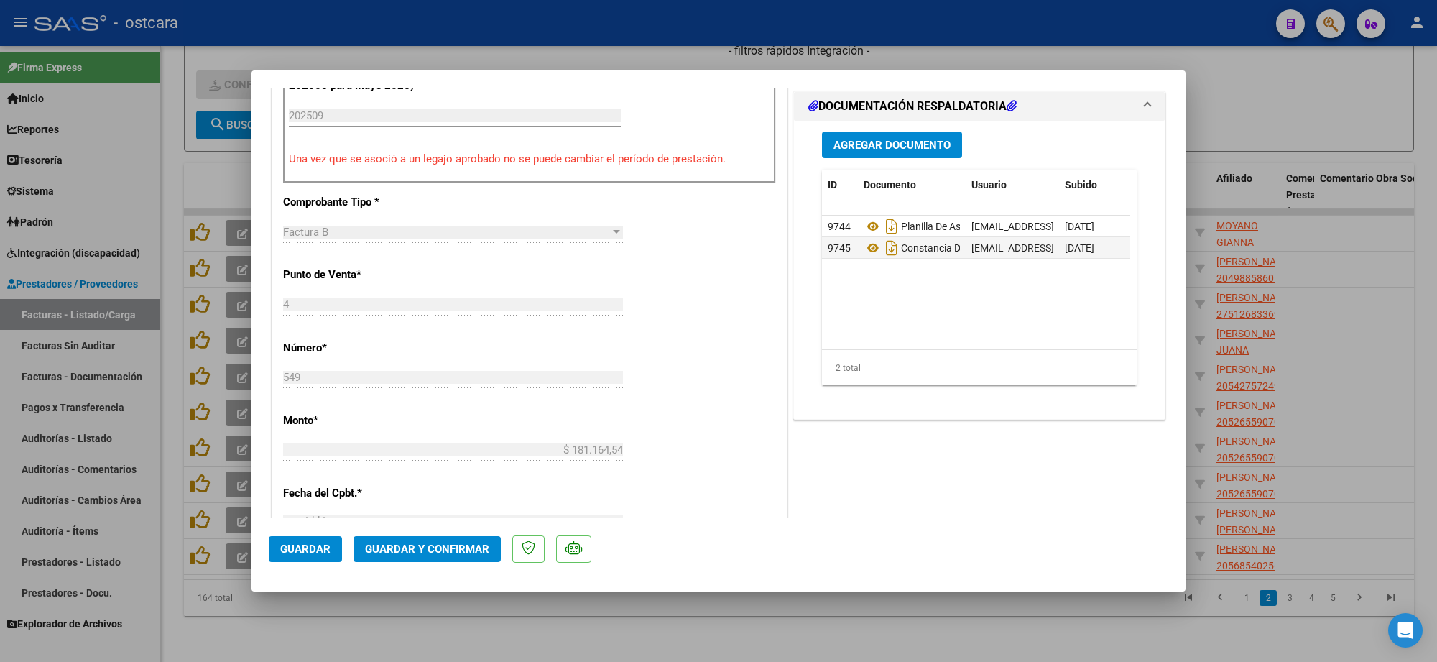
scroll to position [449, 0]
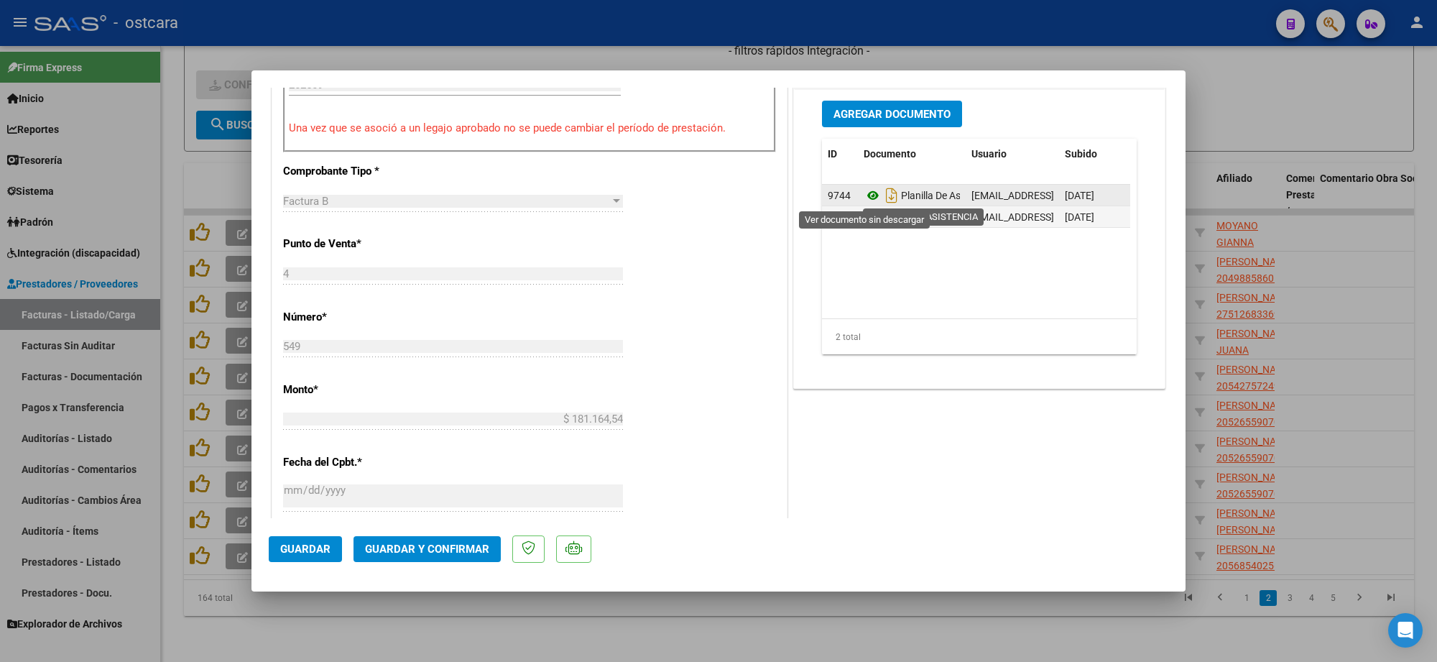
click at [864, 202] on icon at bounding box center [873, 195] width 19 height 17
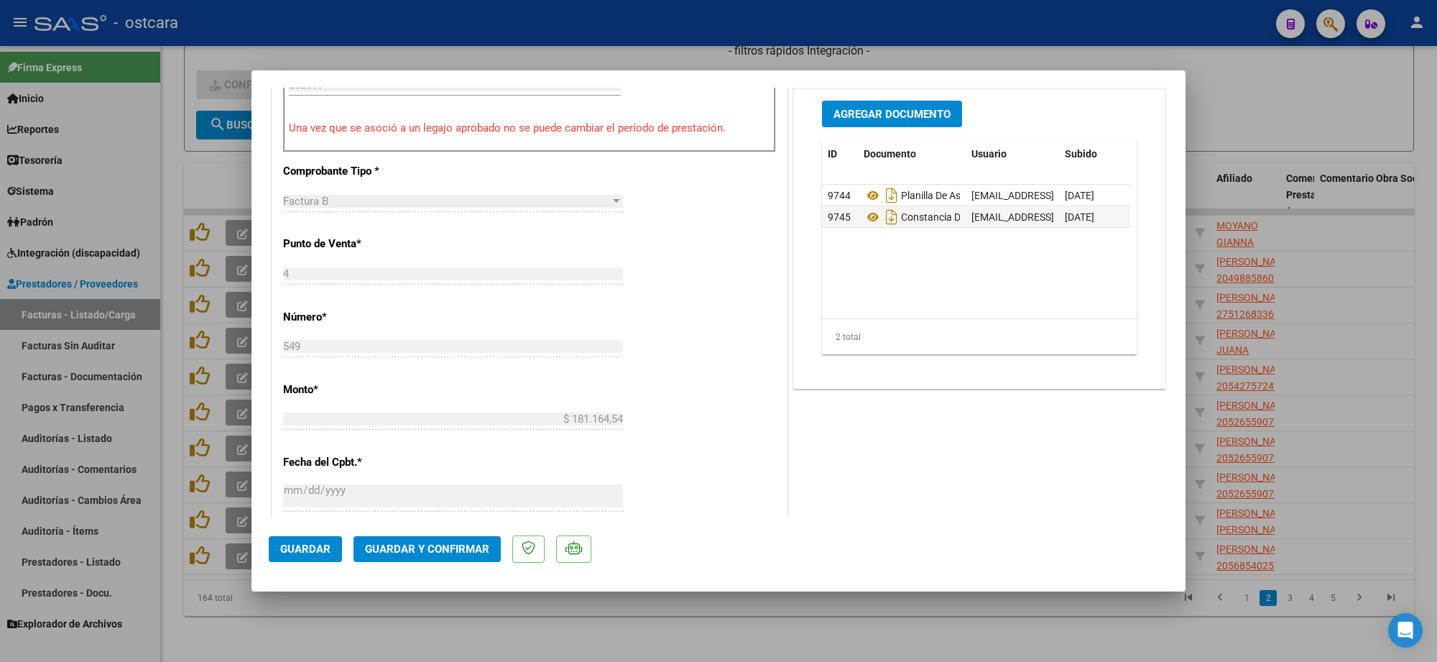
click at [415, 550] on span "Guardar y Confirmar" at bounding box center [427, 549] width 124 height 13
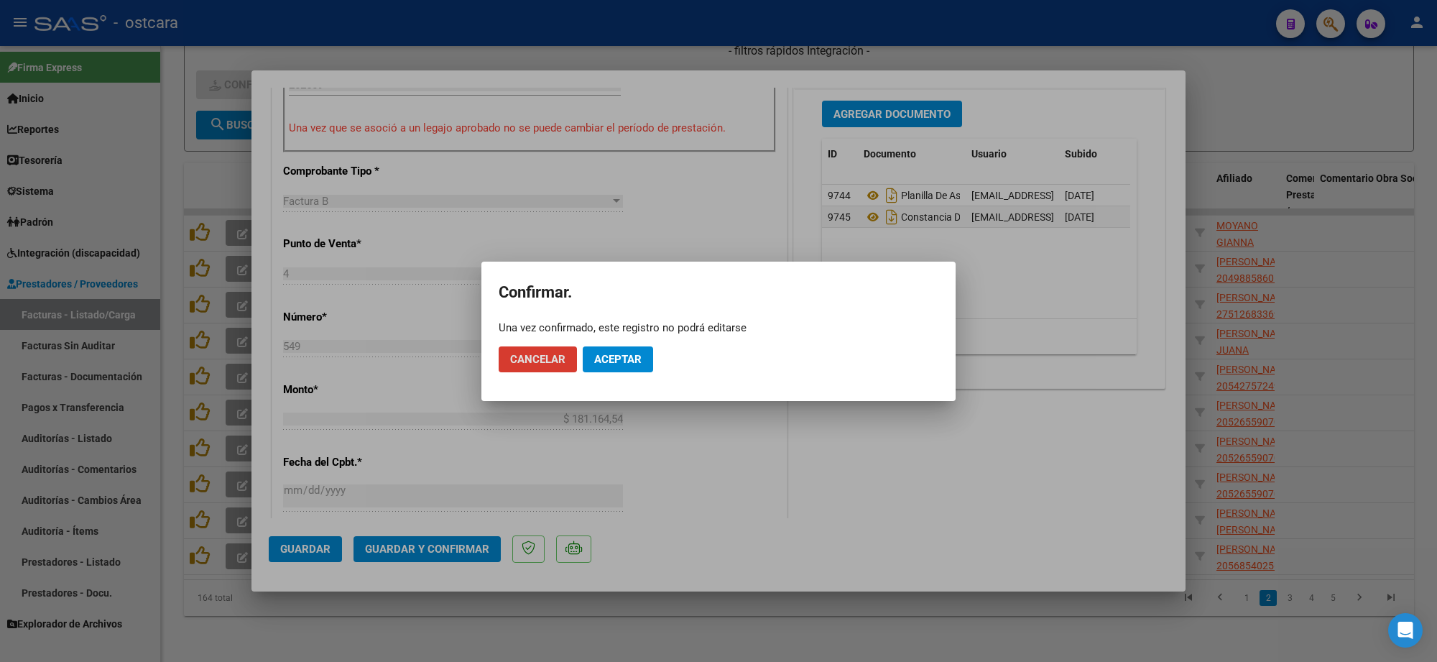
click at [616, 347] on button "Aceptar" at bounding box center [618, 359] width 70 height 26
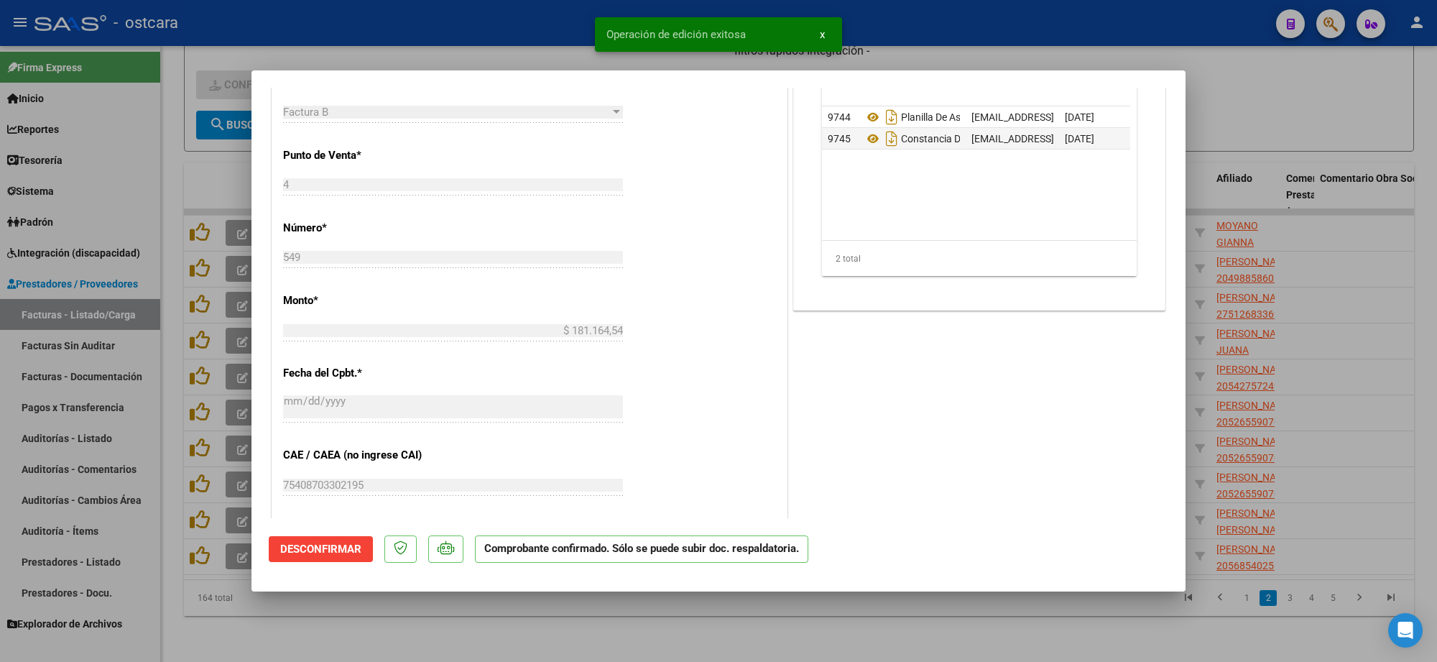
click at [1144, 24] on div at bounding box center [718, 331] width 1437 height 662
type input "$ 0,00"
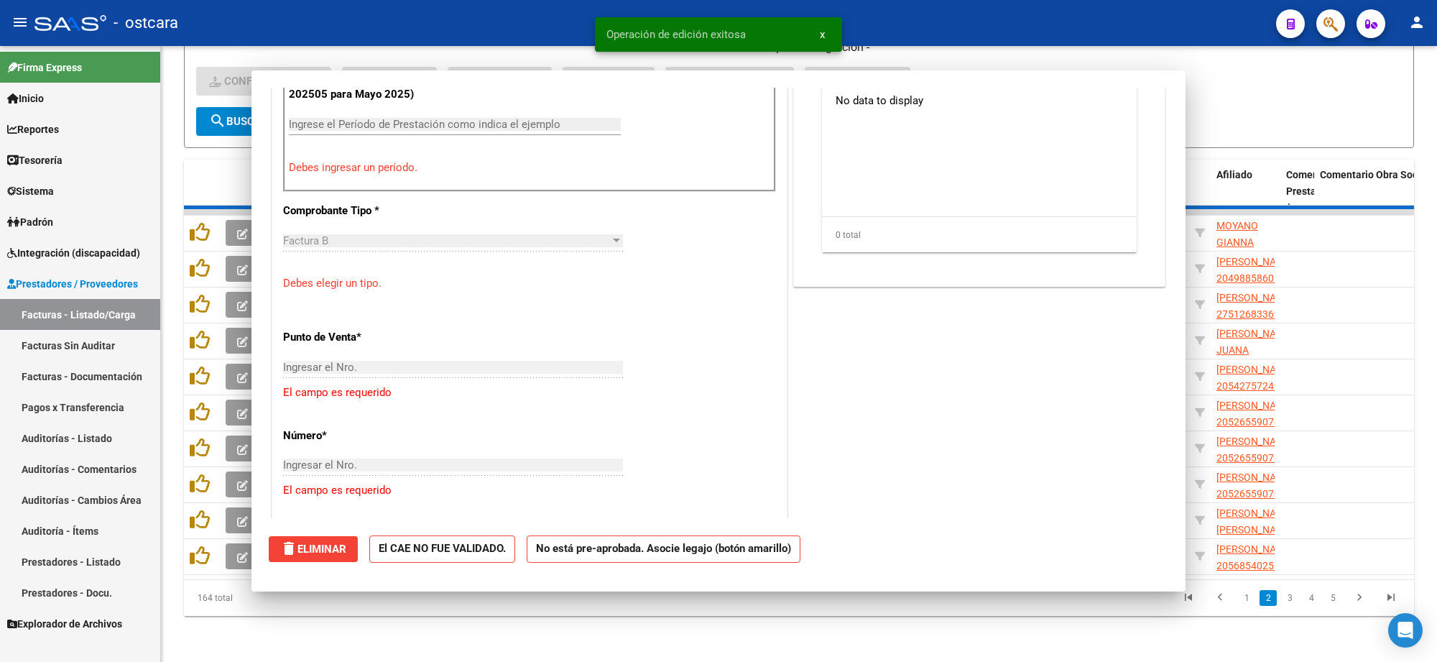
scroll to position [0, 0]
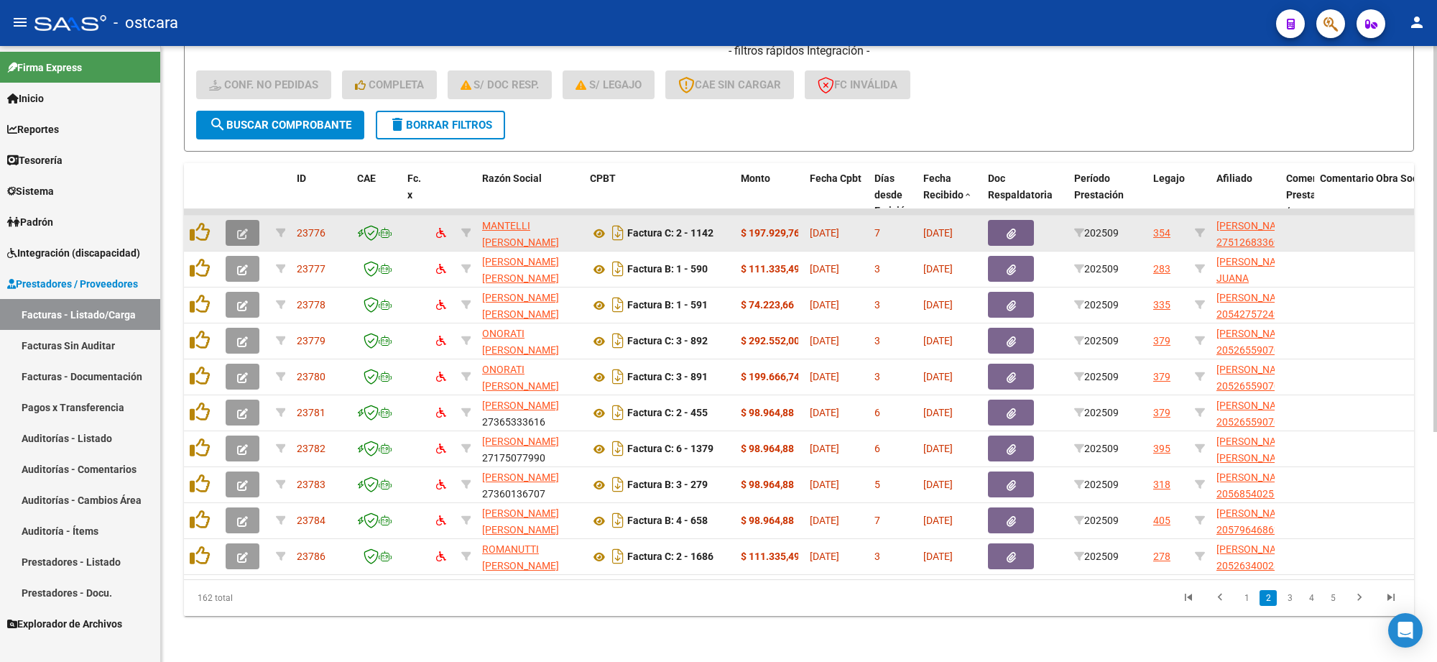
click at [242, 229] on icon "button" at bounding box center [242, 234] width 11 height 11
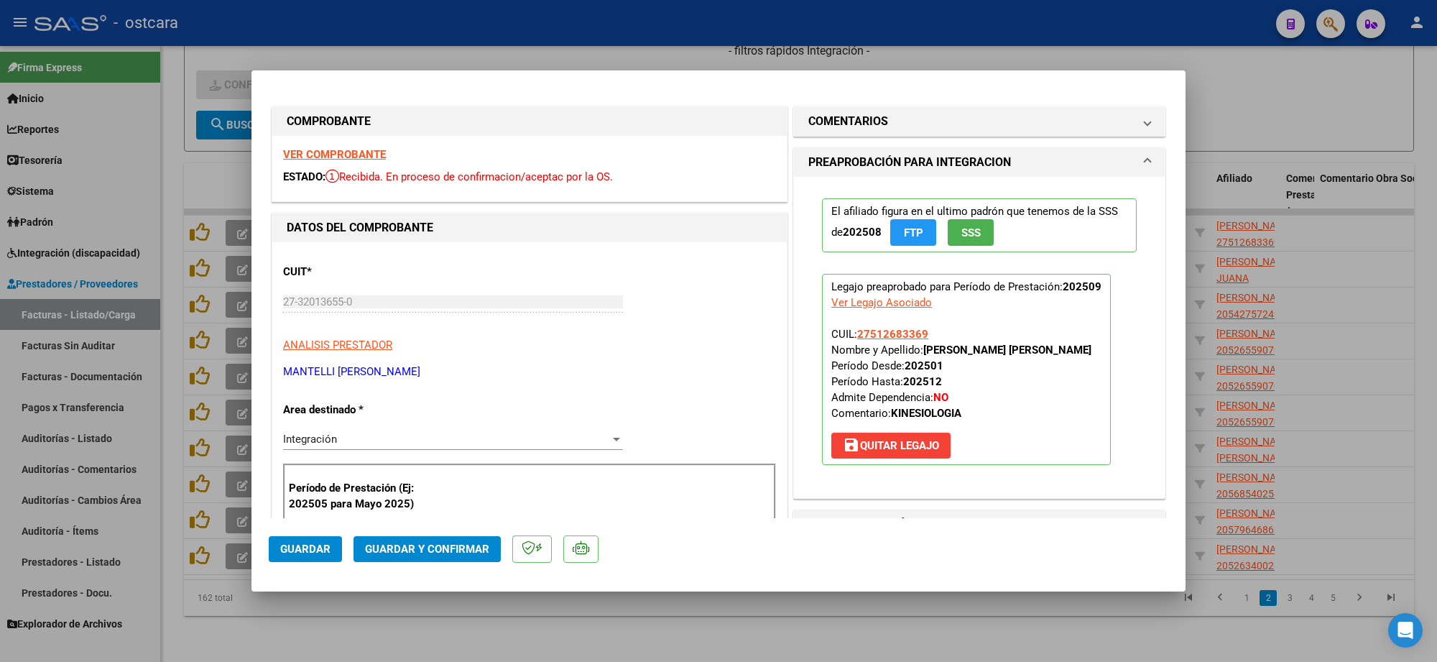
click at [367, 152] on strong "VER COMPROBANTE" at bounding box center [334, 154] width 103 height 13
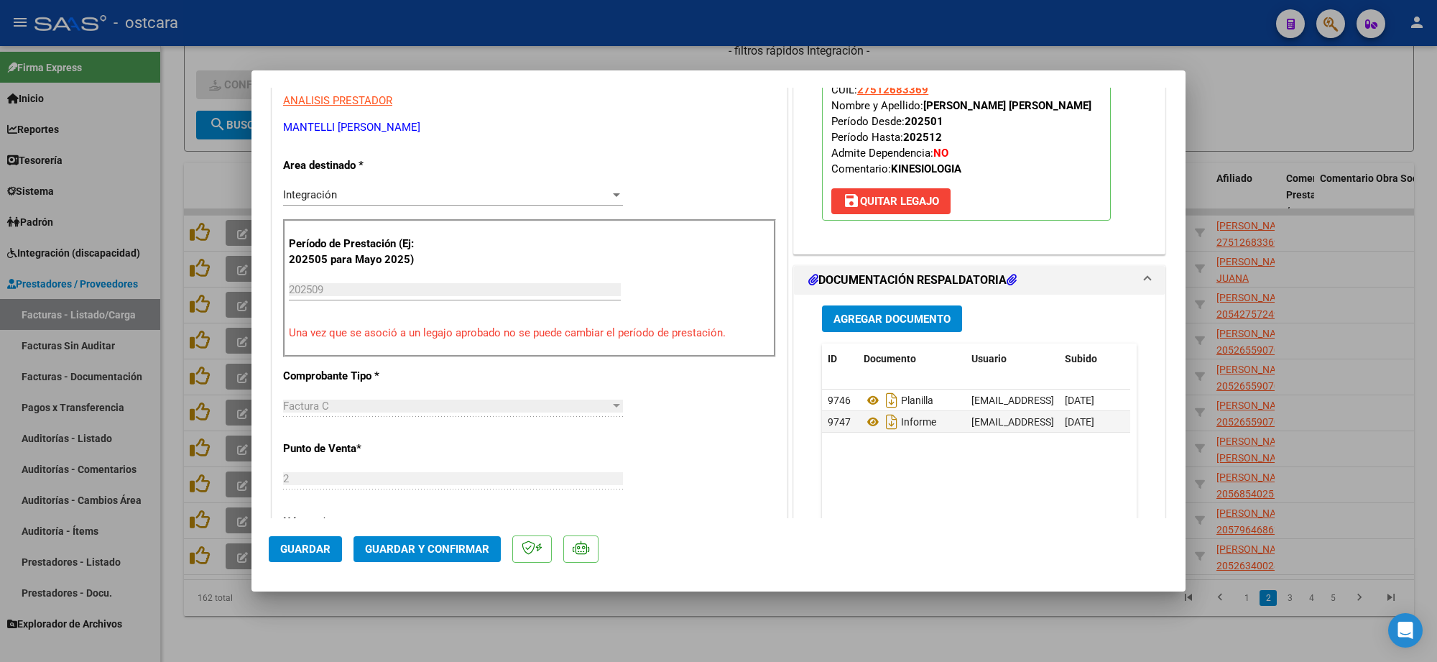
scroll to position [269, 0]
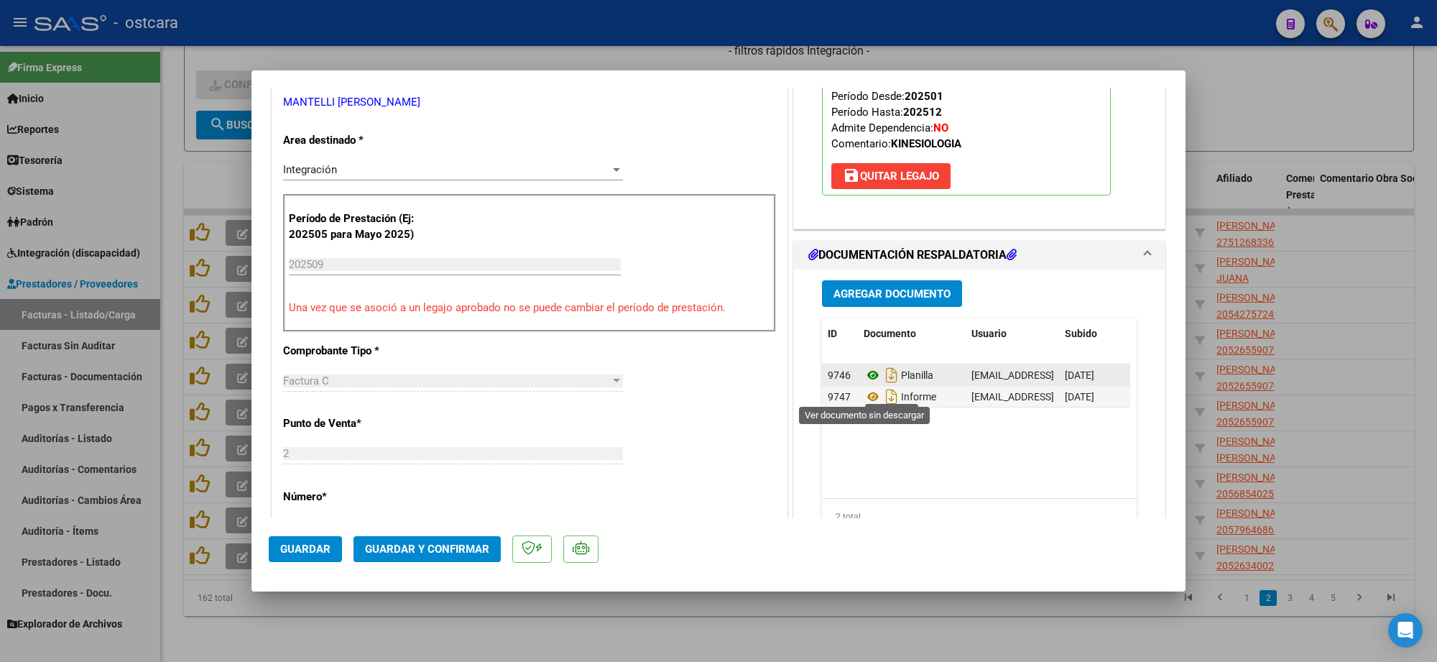
click at [867, 384] on icon at bounding box center [873, 374] width 19 height 17
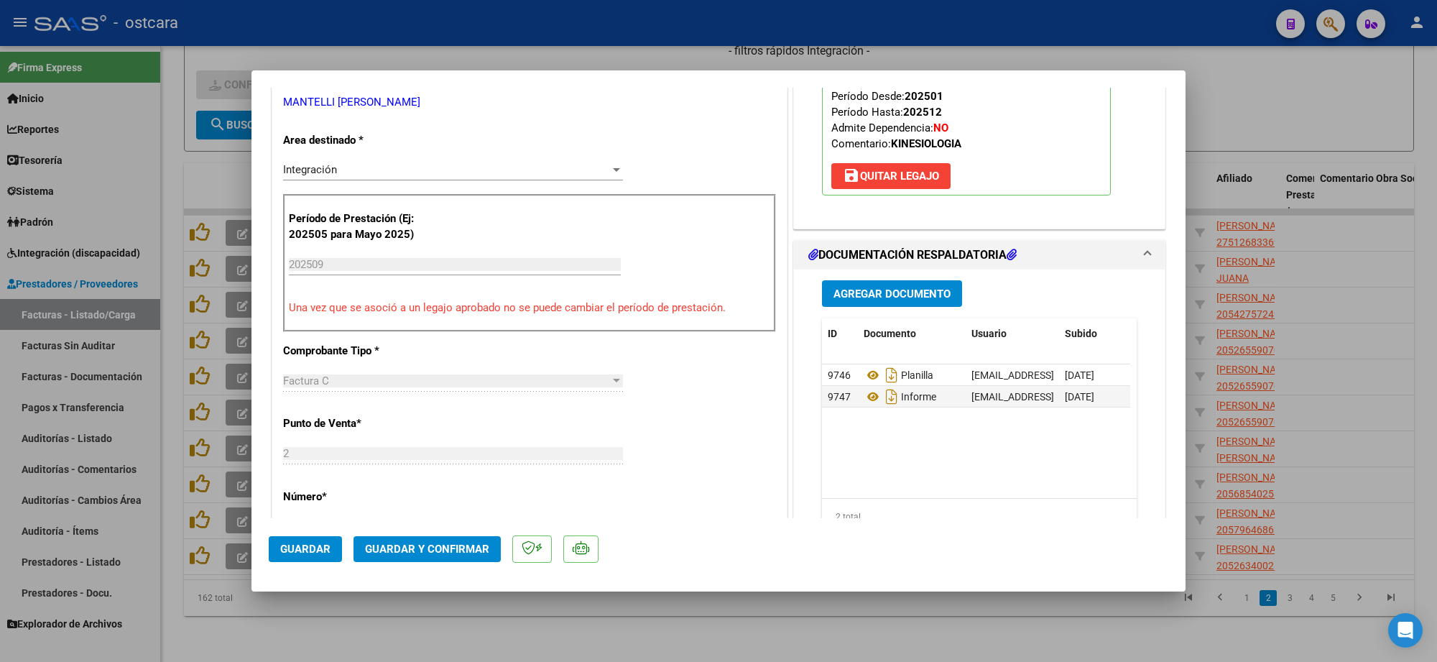
click at [396, 543] on span "Guardar y Confirmar" at bounding box center [427, 549] width 124 height 13
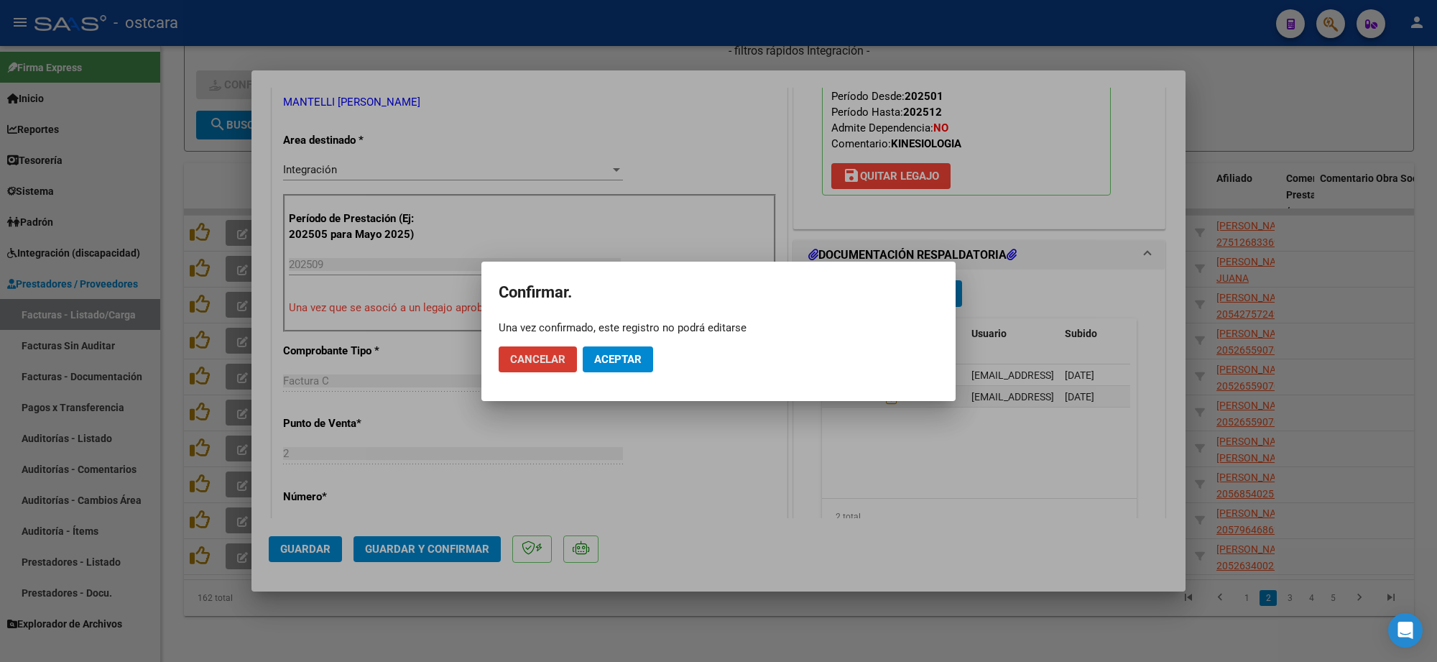
click at [613, 354] on span "Aceptar" at bounding box center [617, 359] width 47 height 13
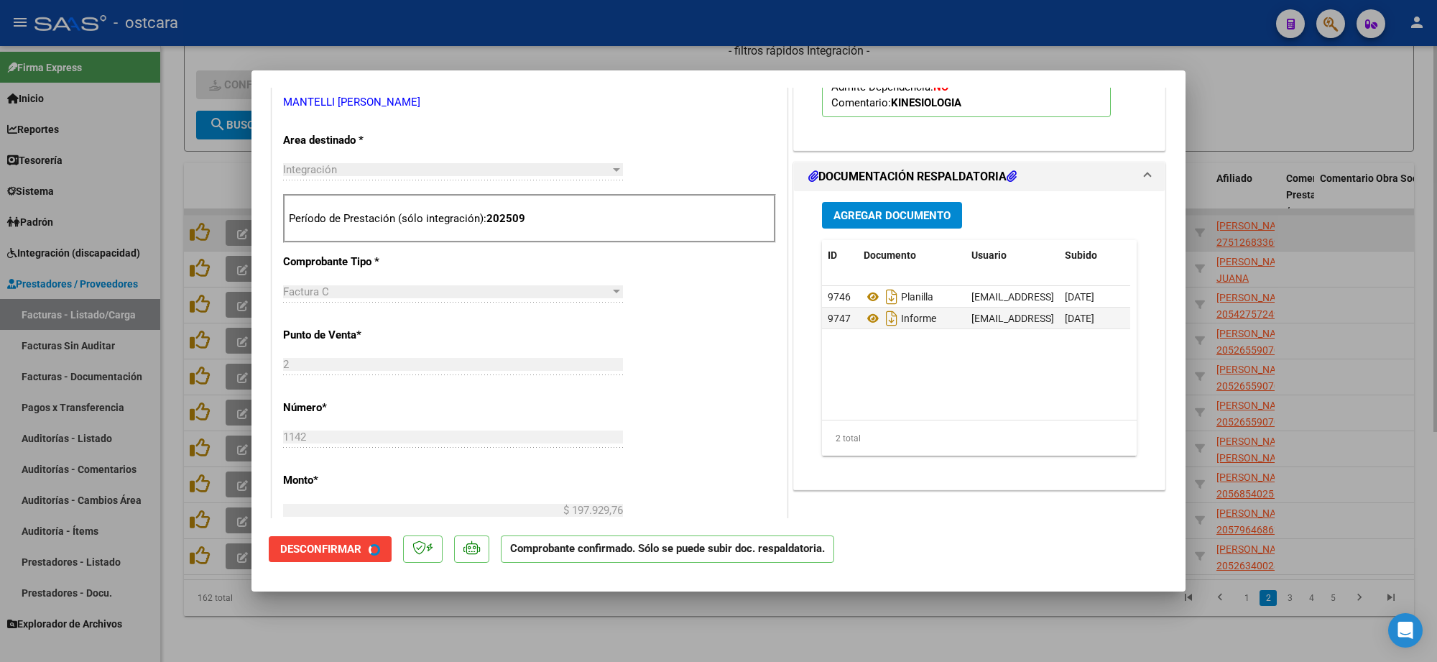
drag, startPoint x: 1302, startPoint y: 205, endPoint x: 1306, endPoint y: 221, distance: 17.1
click at [1302, 203] on div at bounding box center [718, 331] width 1437 height 662
type input "$ 0,00"
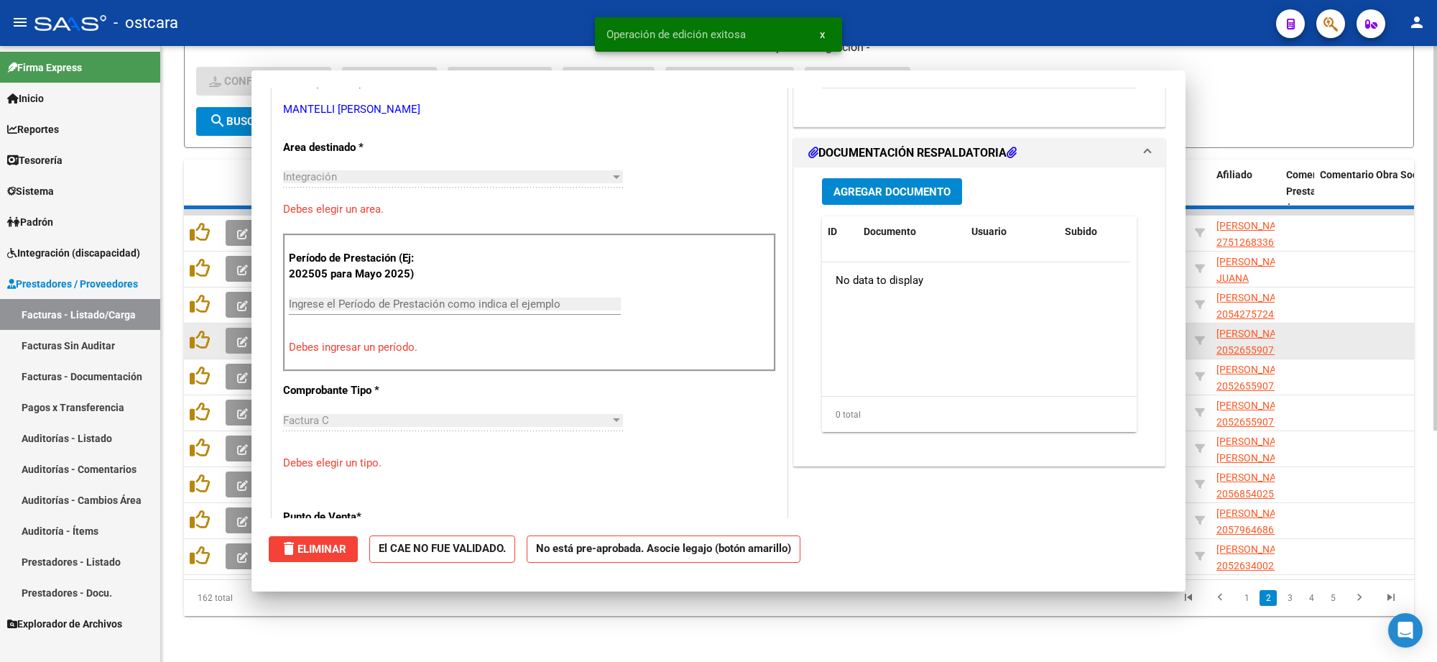
scroll to position [0, 0]
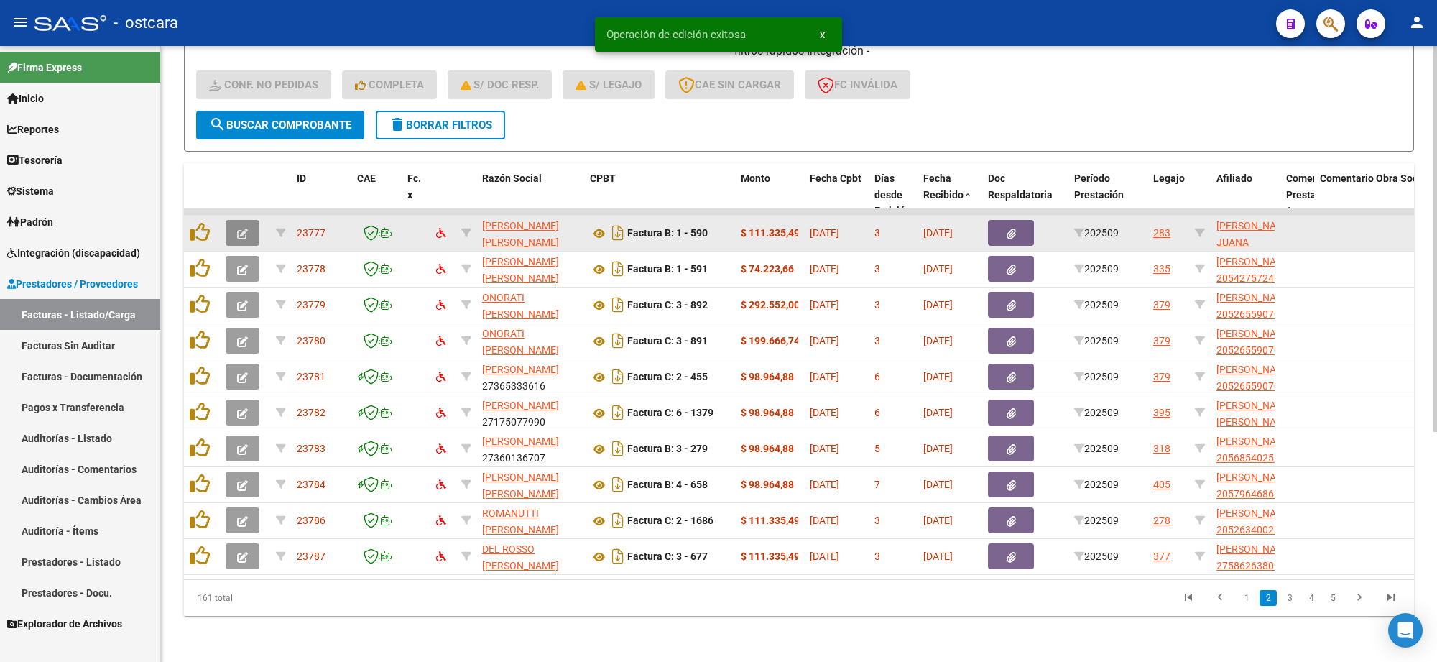
click at [234, 220] on button "button" at bounding box center [243, 233] width 34 height 26
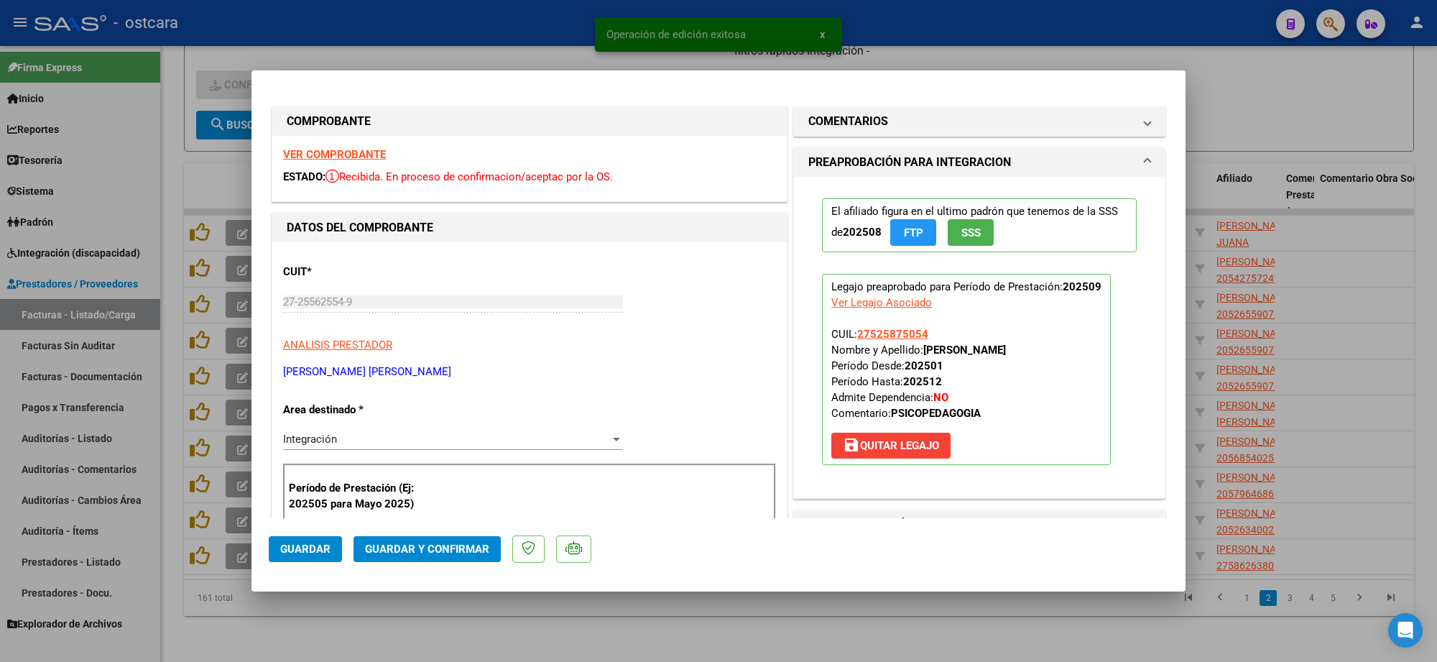
click at [341, 155] on strong "VER COMPROBANTE" at bounding box center [334, 154] width 103 height 13
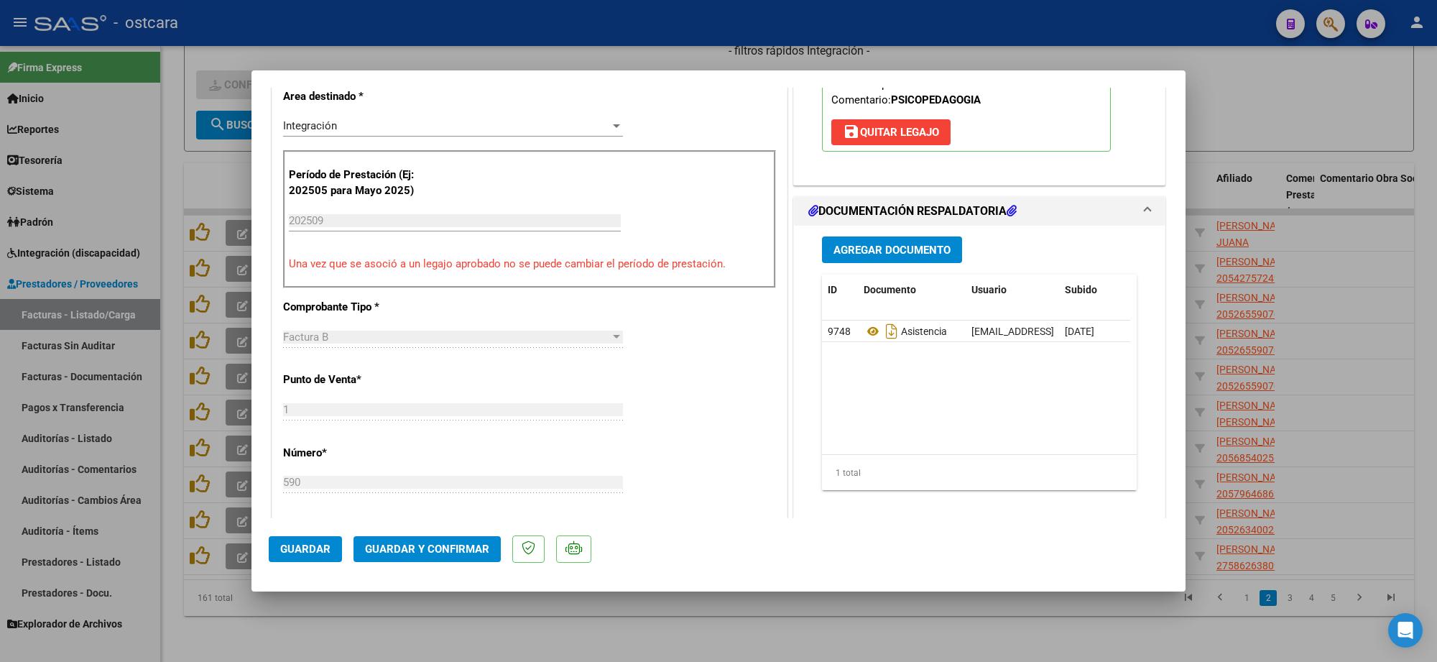
scroll to position [359, 0]
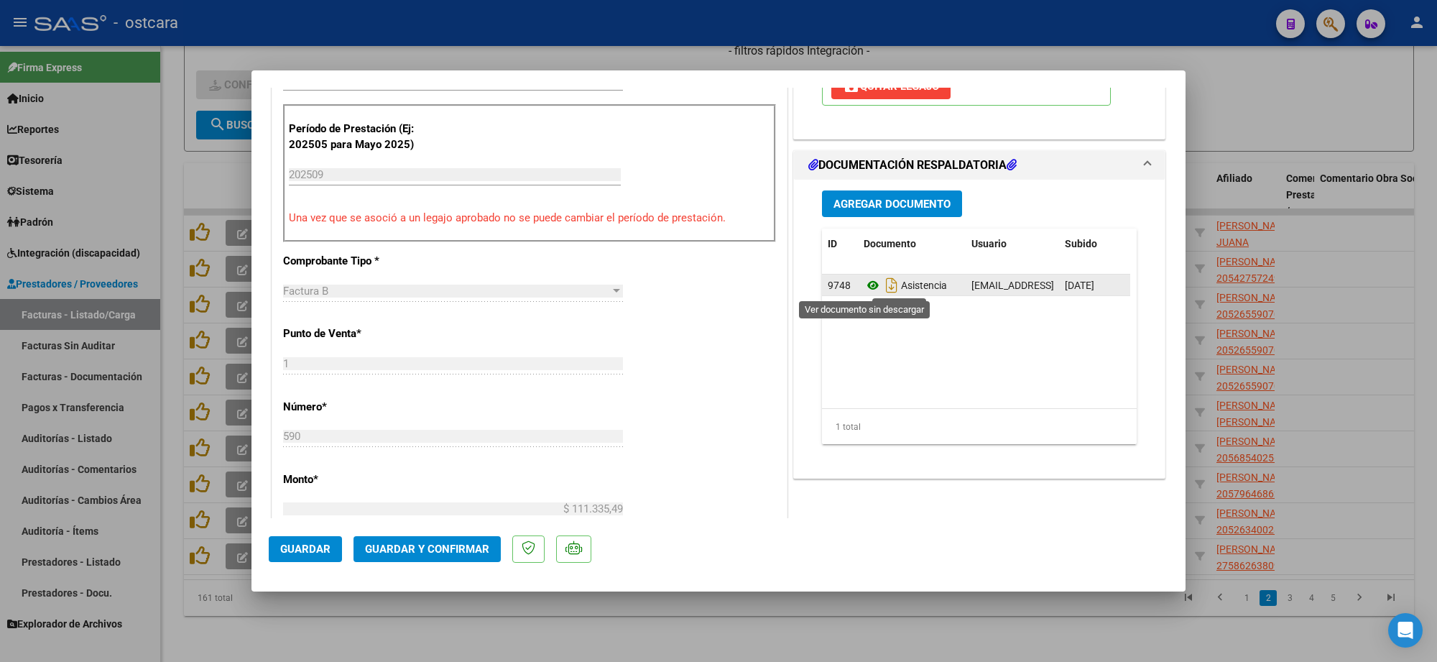
click at [866, 286] on icon at bounding box center [873, 285] width 19 height 17
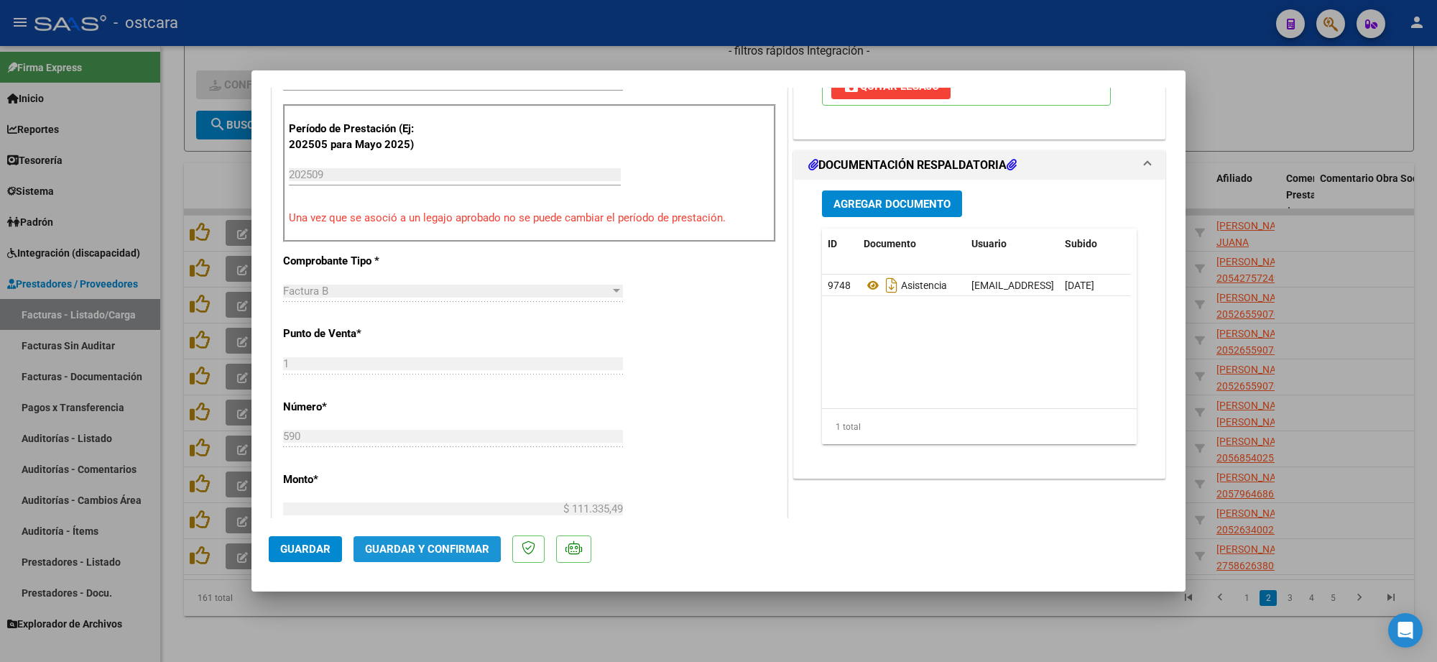
click at [425, 545] on span "Guardar y Confirmar" at bounding box center [427, 549] width 124 height 13
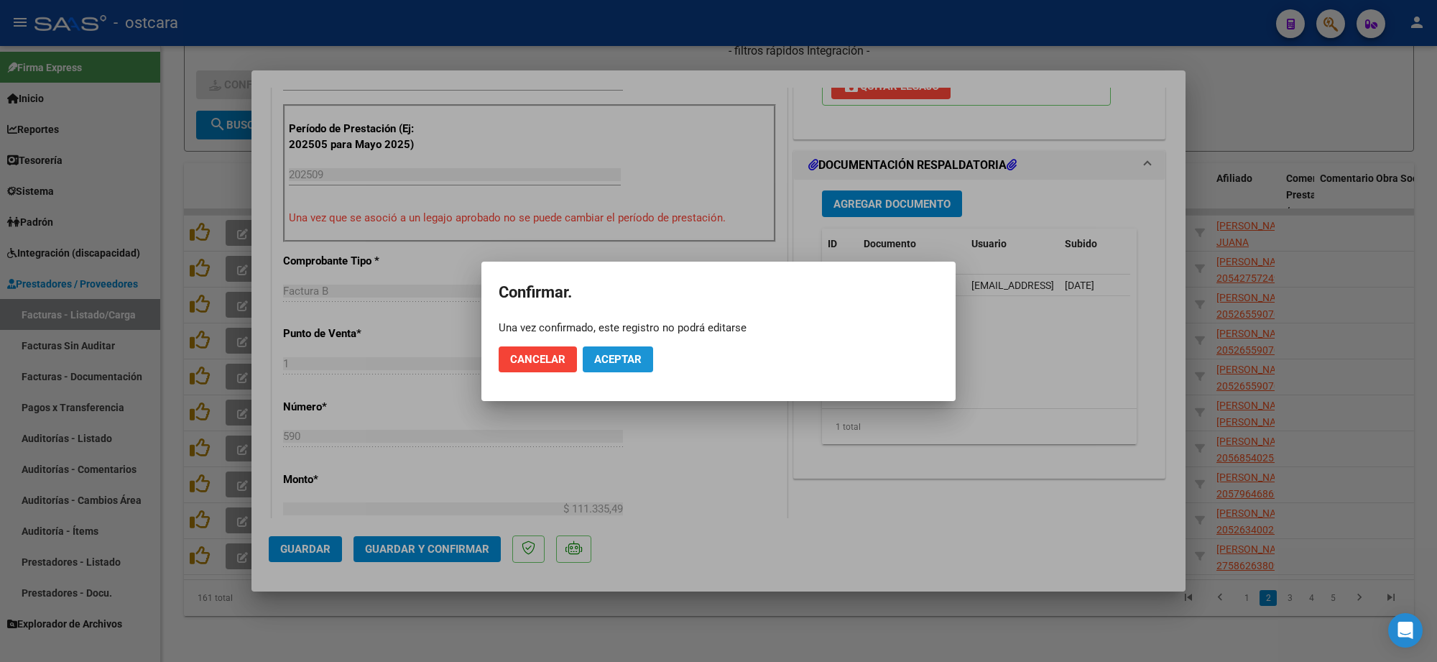
click at [622, 356] on span "Aceptar" at bounding box center [617, 359] width 47 height 13
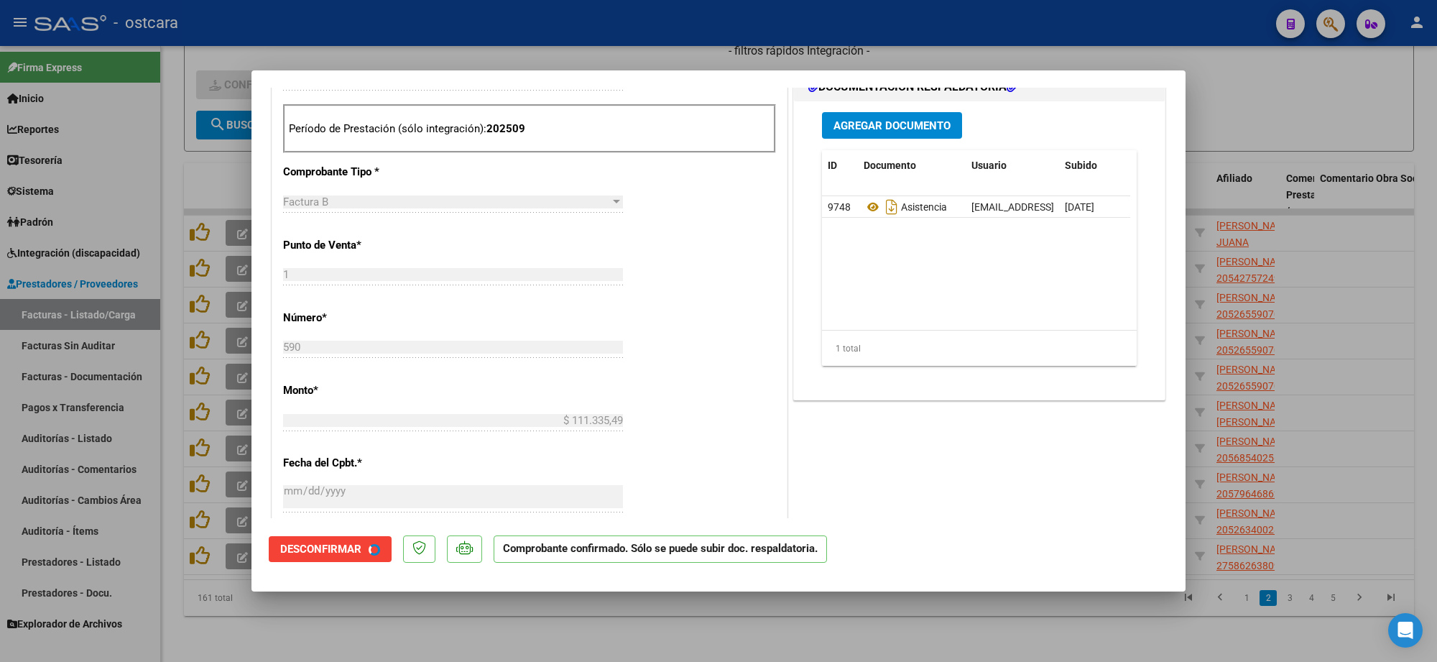
click at [1299, 137] on div at bounding box center [718, 331] width 1437 height 662
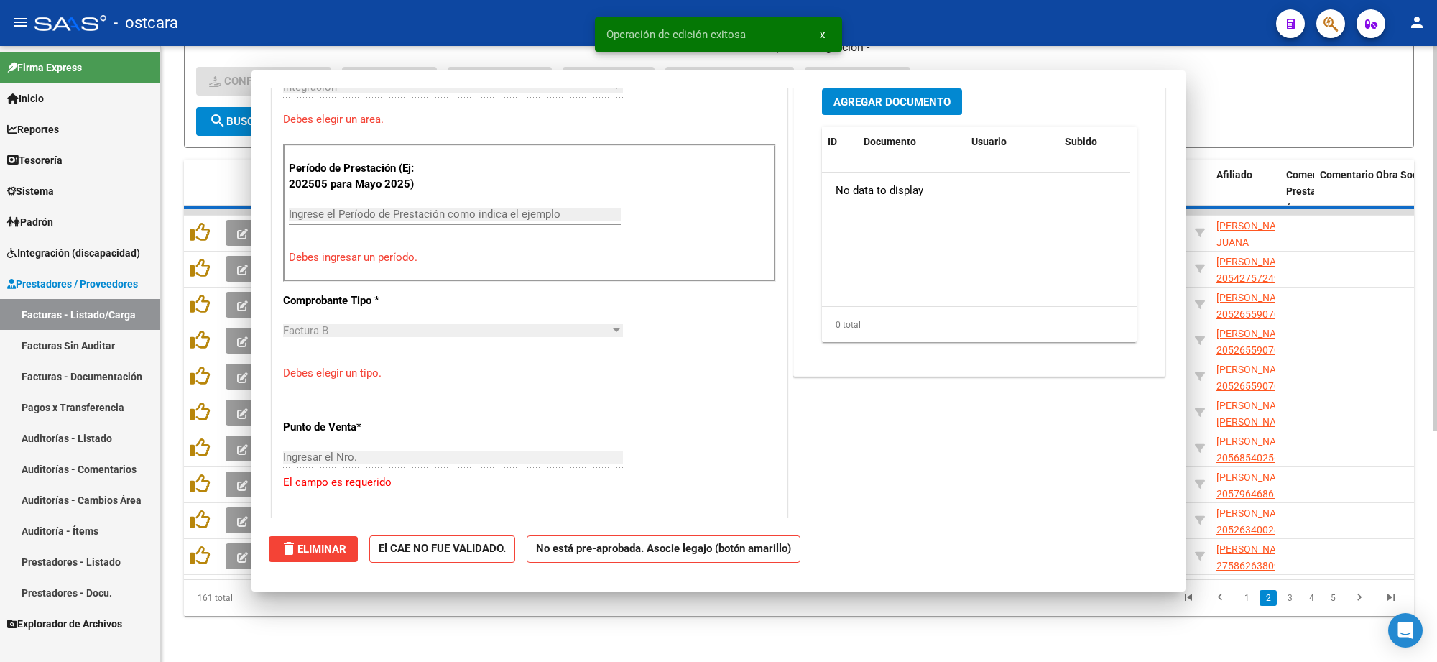
scroll to position [0, 0]
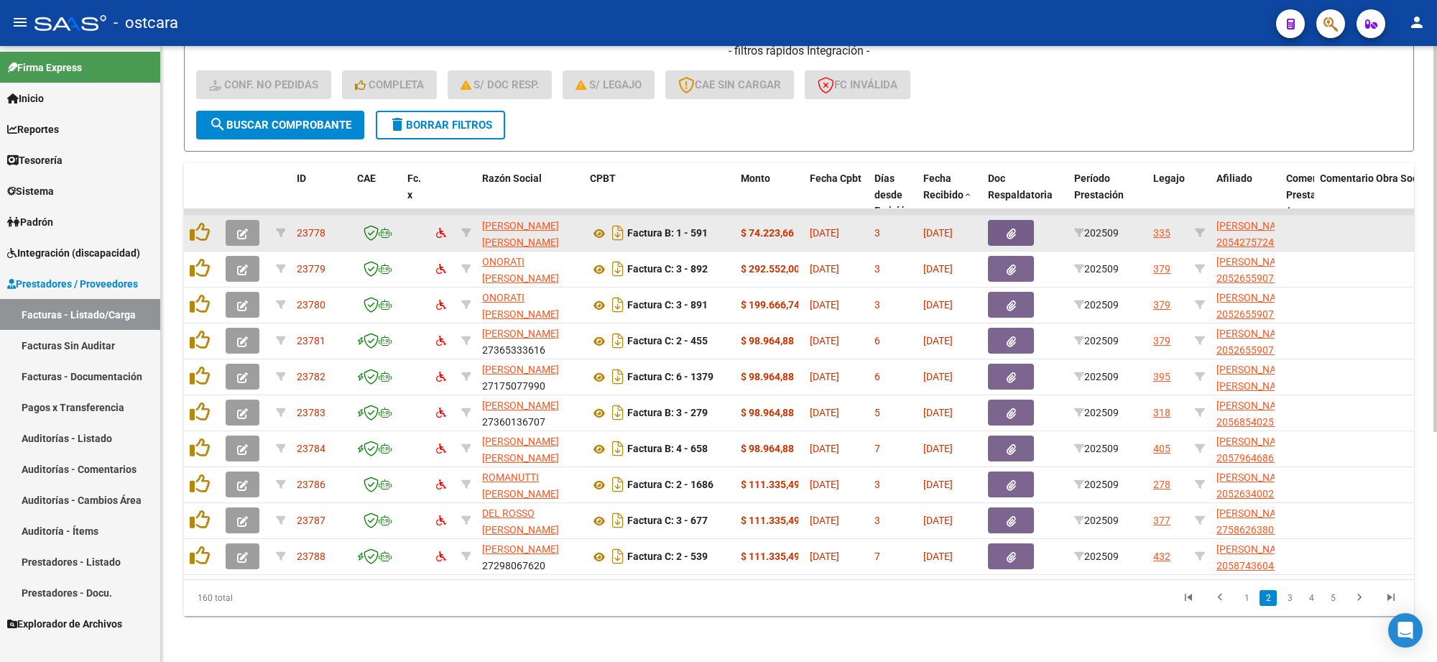
click at [242, 229] on icon "button" at bounding box center [242, 234] width 11 height 11
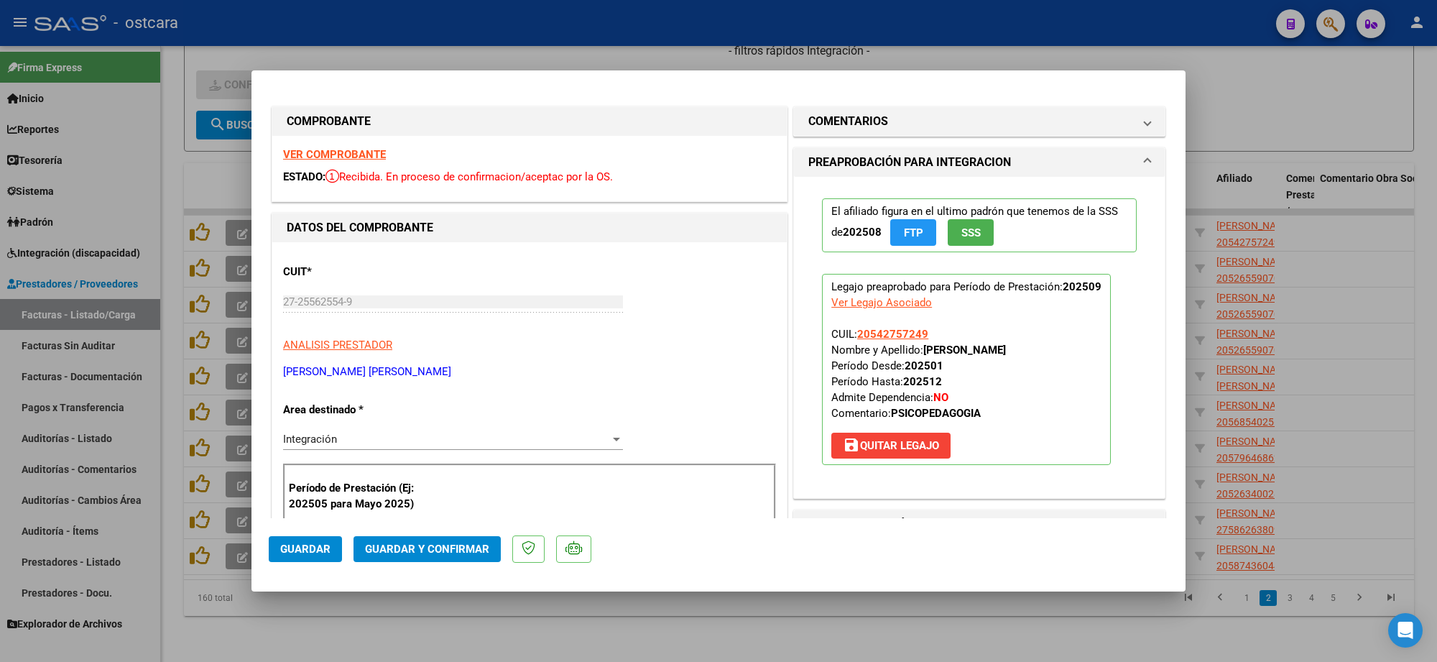
click at [354, 156] on strong "VER COMPROBANTE" at bounding box center [334, 154] width 103 height 13
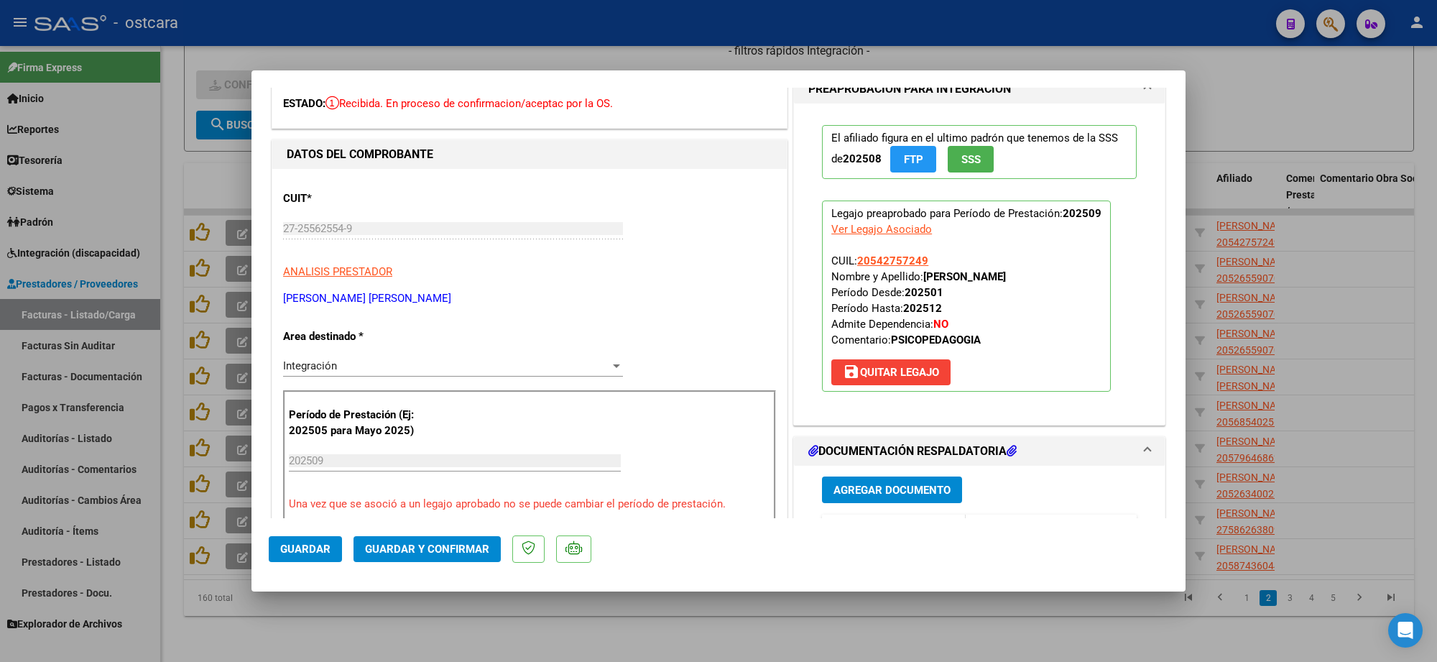
scroll to position [269, 0]
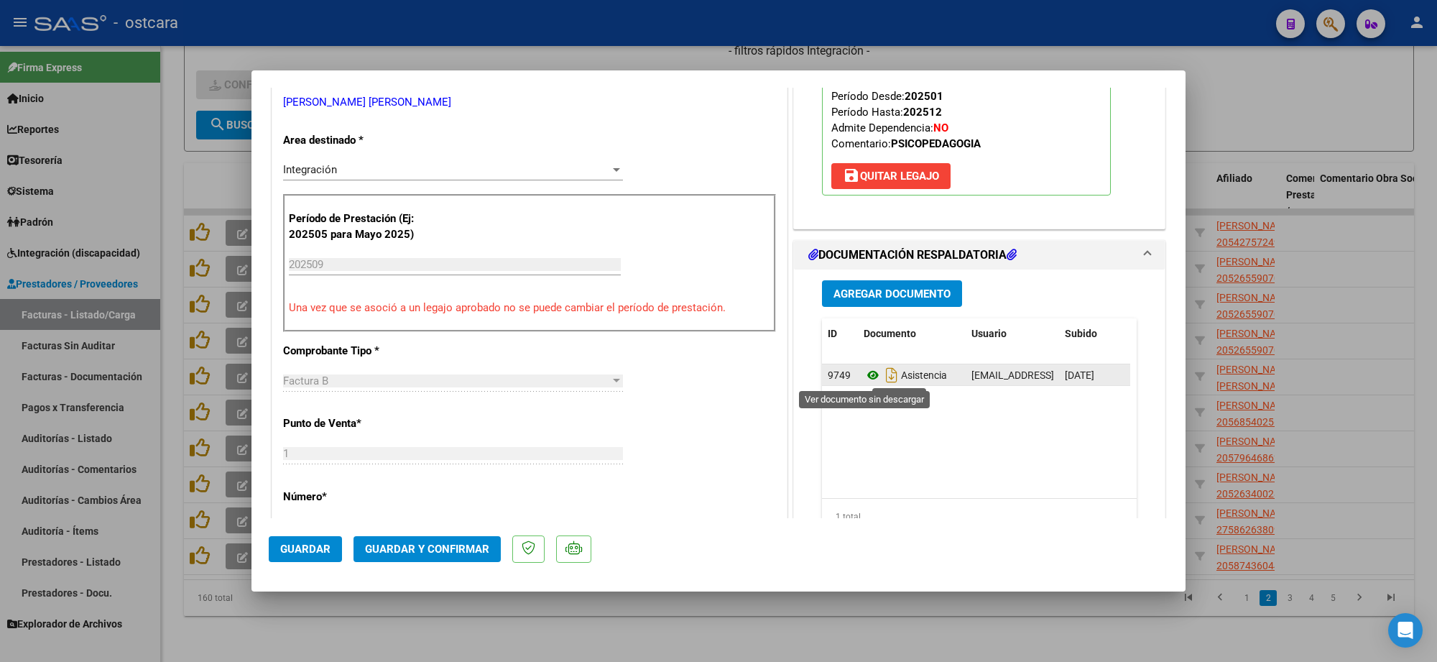
click at [868, 382] on icon at bounding box center [873, 374] width 19 height 17
click at [415, 548] on span "Guardar y Confirmar" at bounding box center [427, 549] width 124 height 13
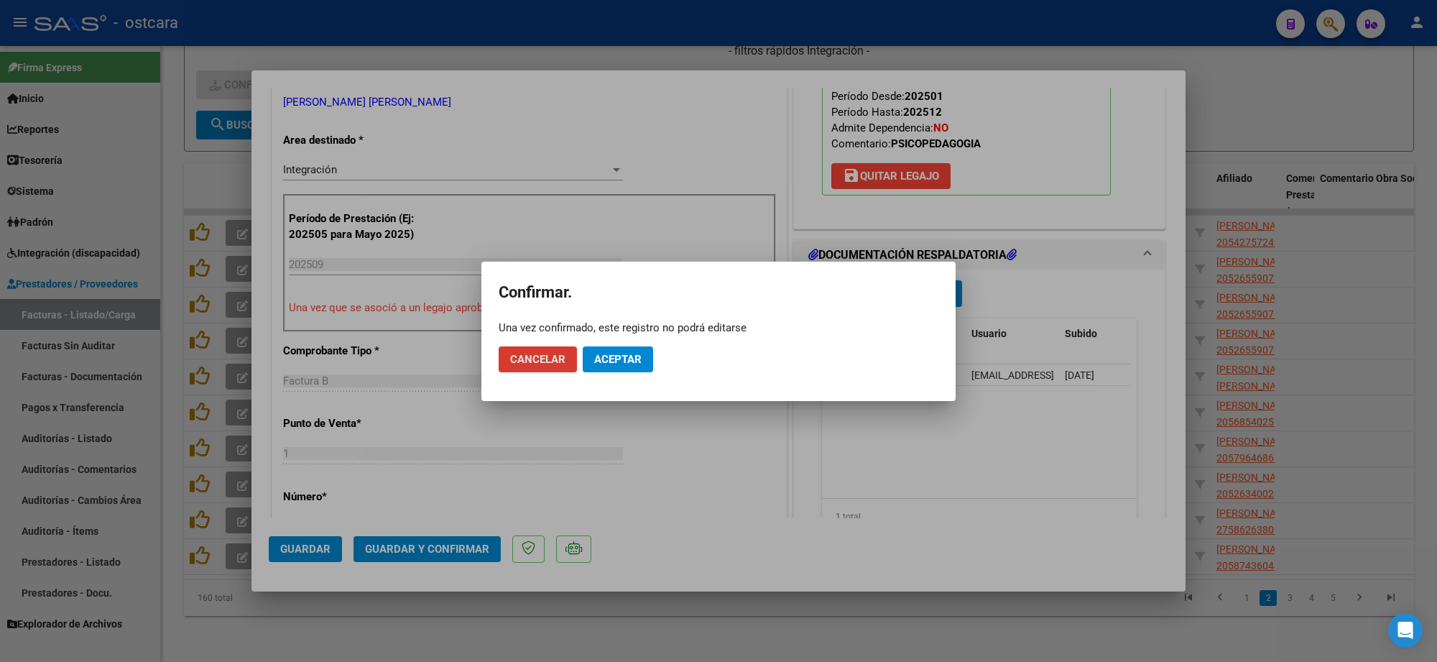
click at [615, 367] on button "Aceptar" at bounding box center [618, 359] width 70 height 26
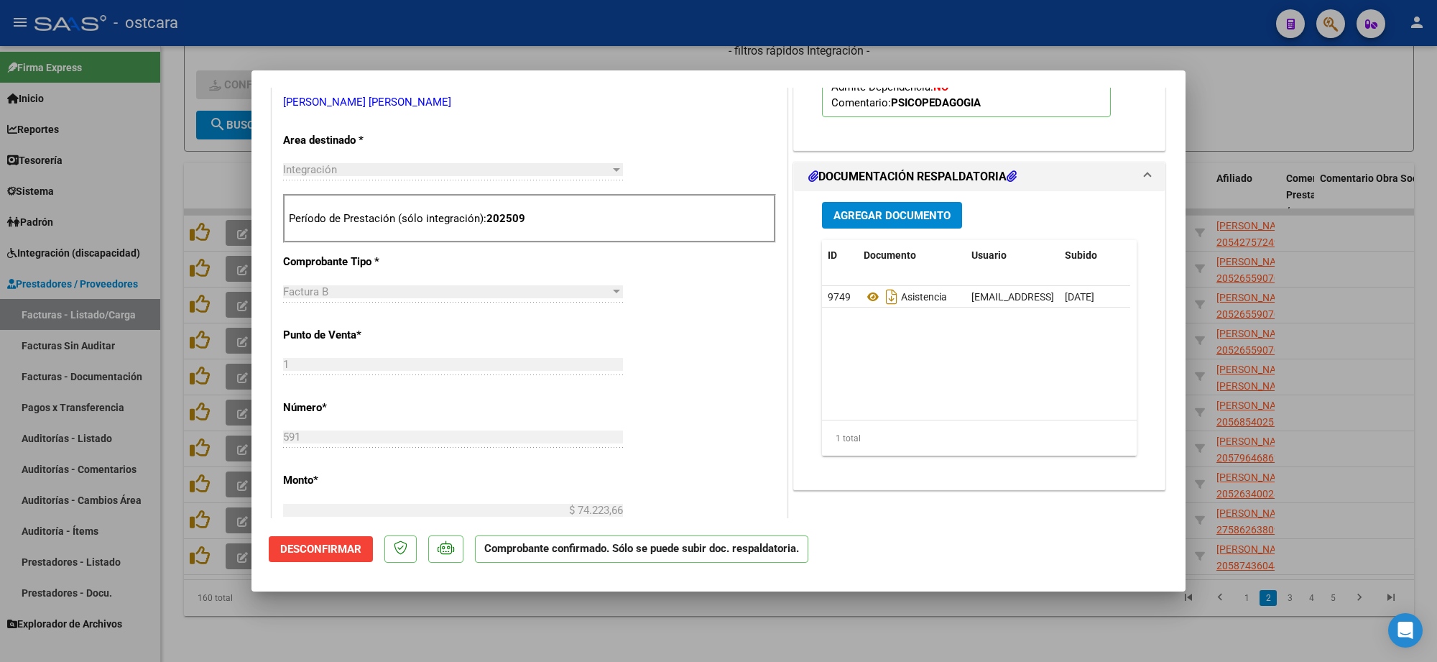
click at [1326, 99] on div at bounding box center [718, 331] width 1437 height 662
type input "$ 0,00"
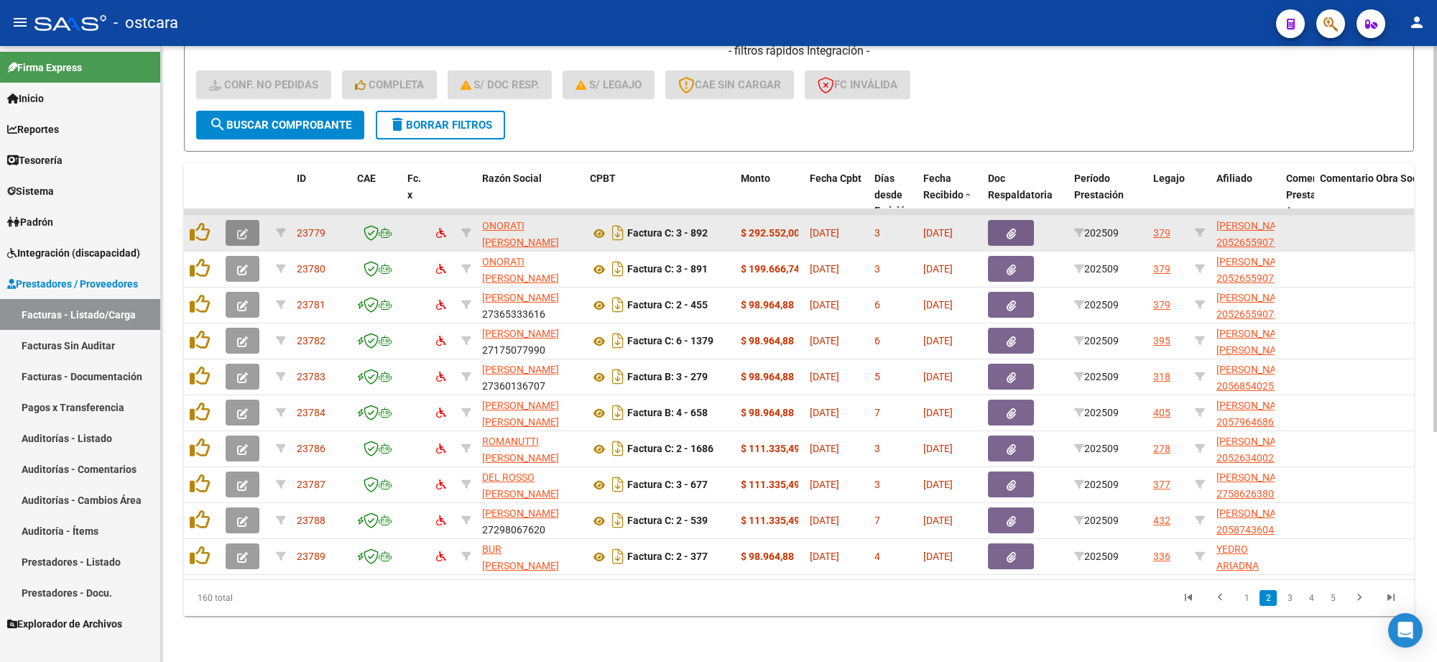
click at [249, 220] on button "button" at bounding box center [243, 233] width 34 height 26
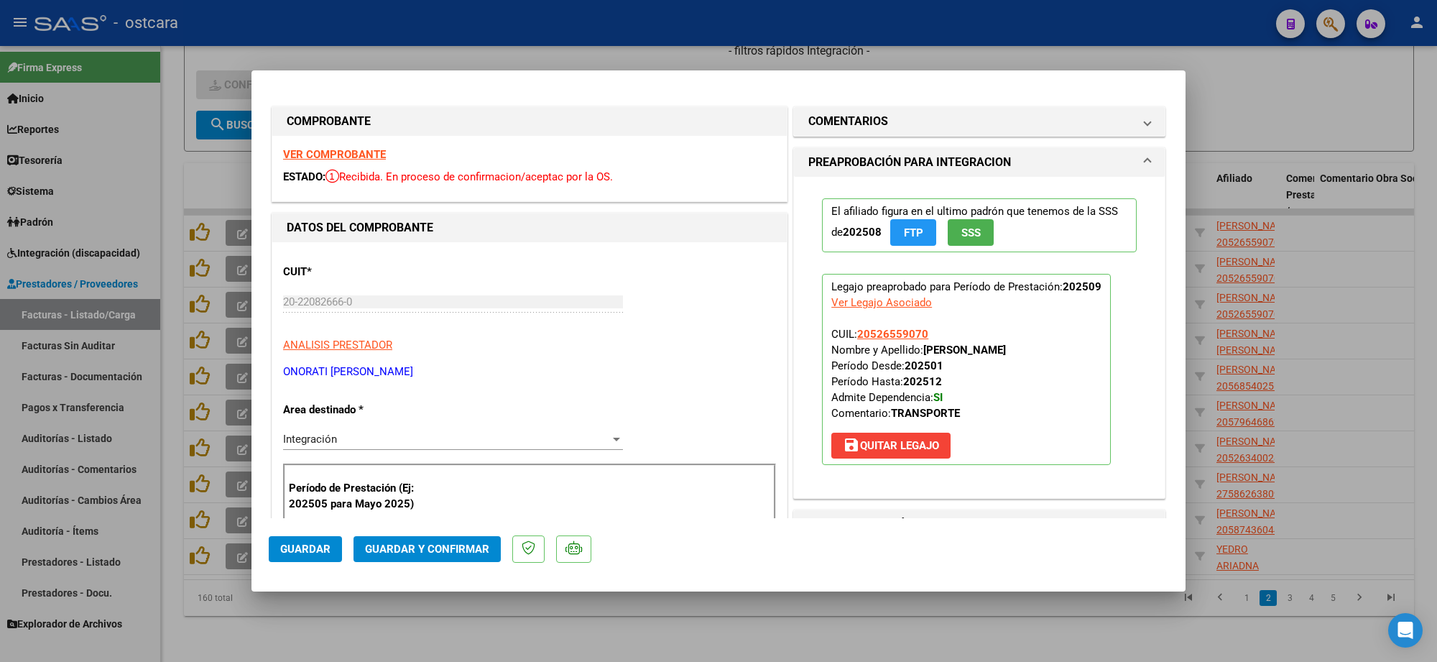
click at [329, 158] on strong "VER COMPROBANTE" at bounding box center [334, 154] width 103 height 13
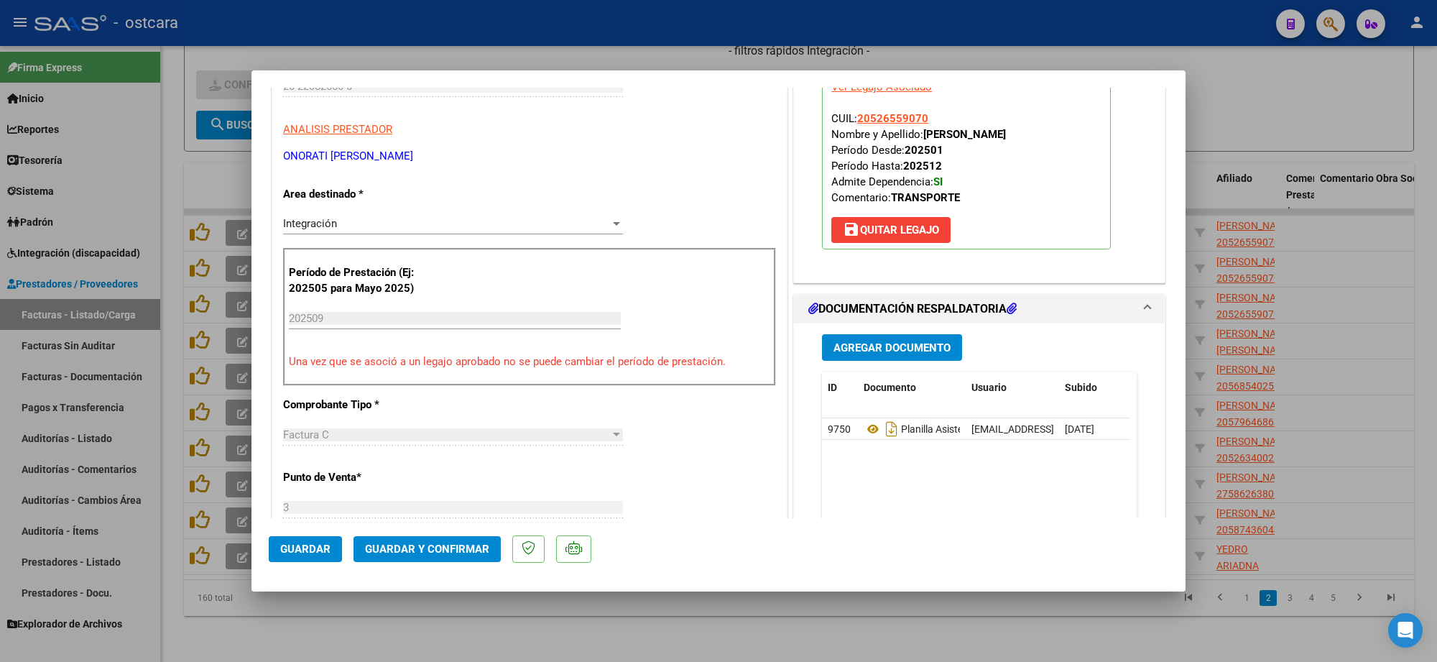
scroll to position [359, 0]
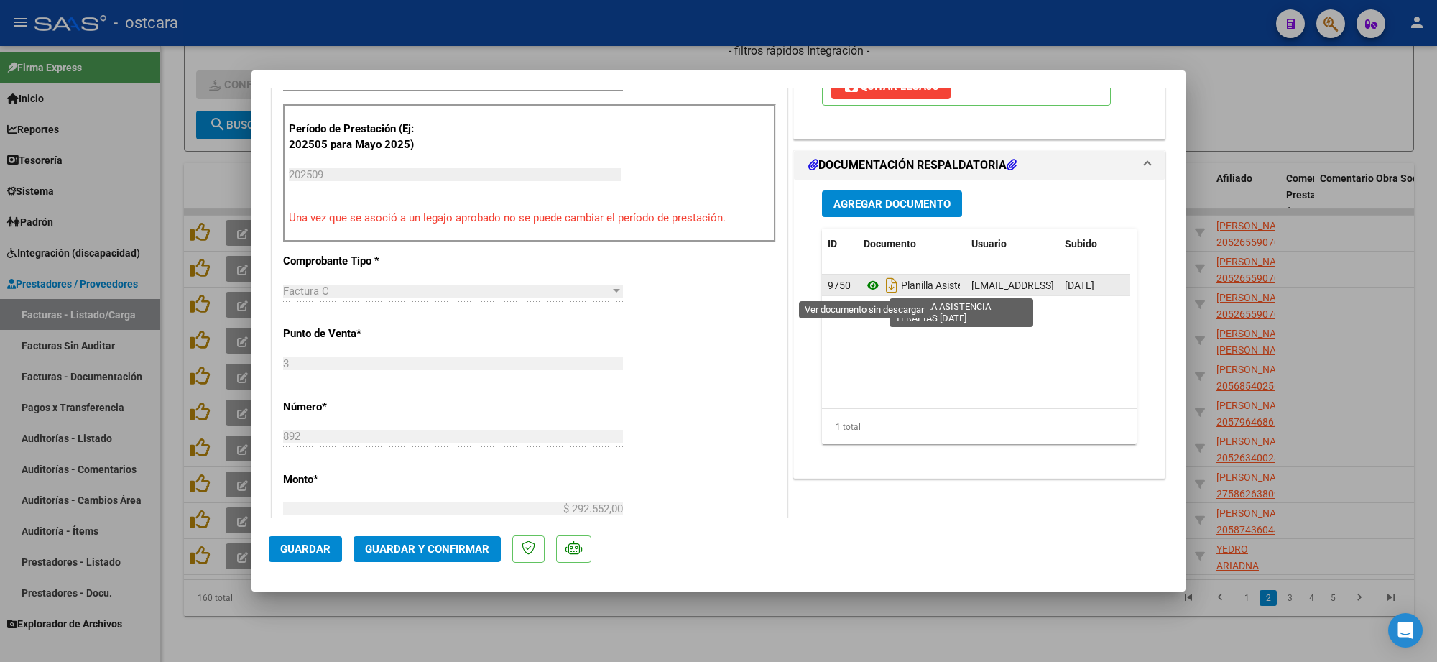
click at [865, 291] on icon at bounding box center [873, 285] width 19 height 17
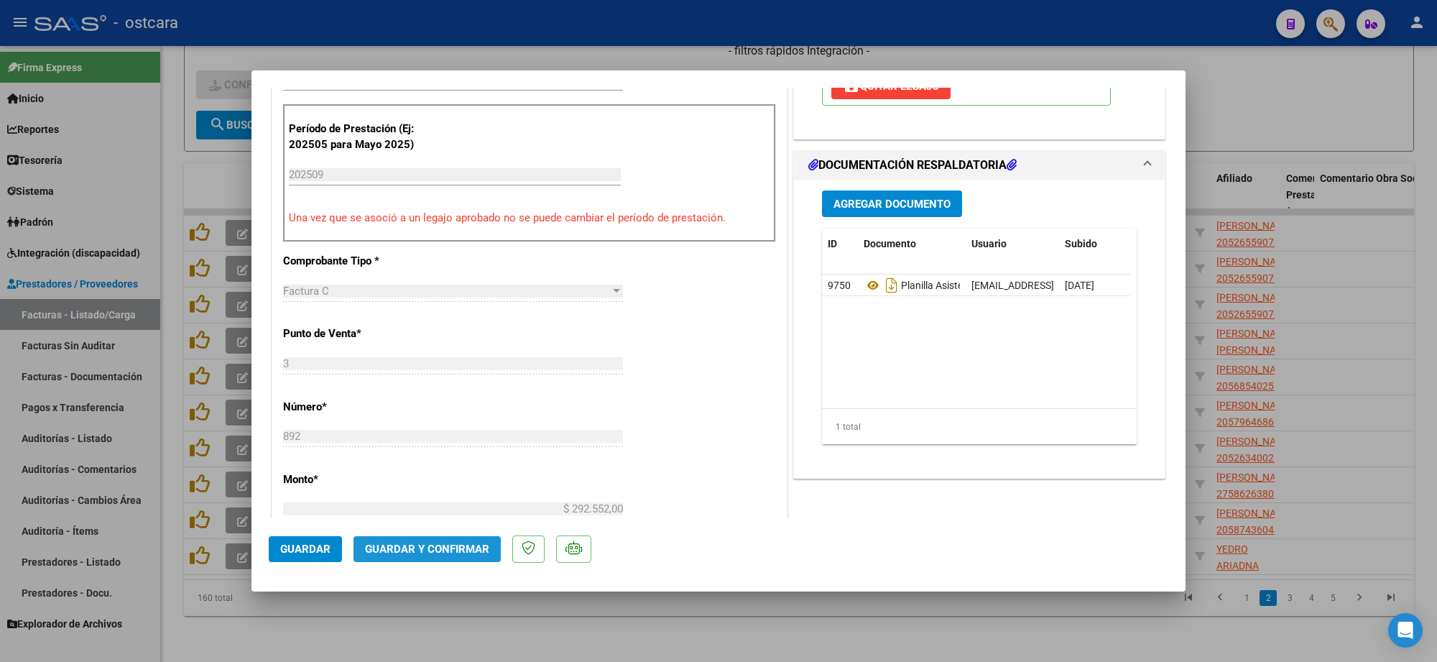
click at [454, 548] on span "Guardar y Confirmar" at bounding box center [427, 549] width 124 height 13
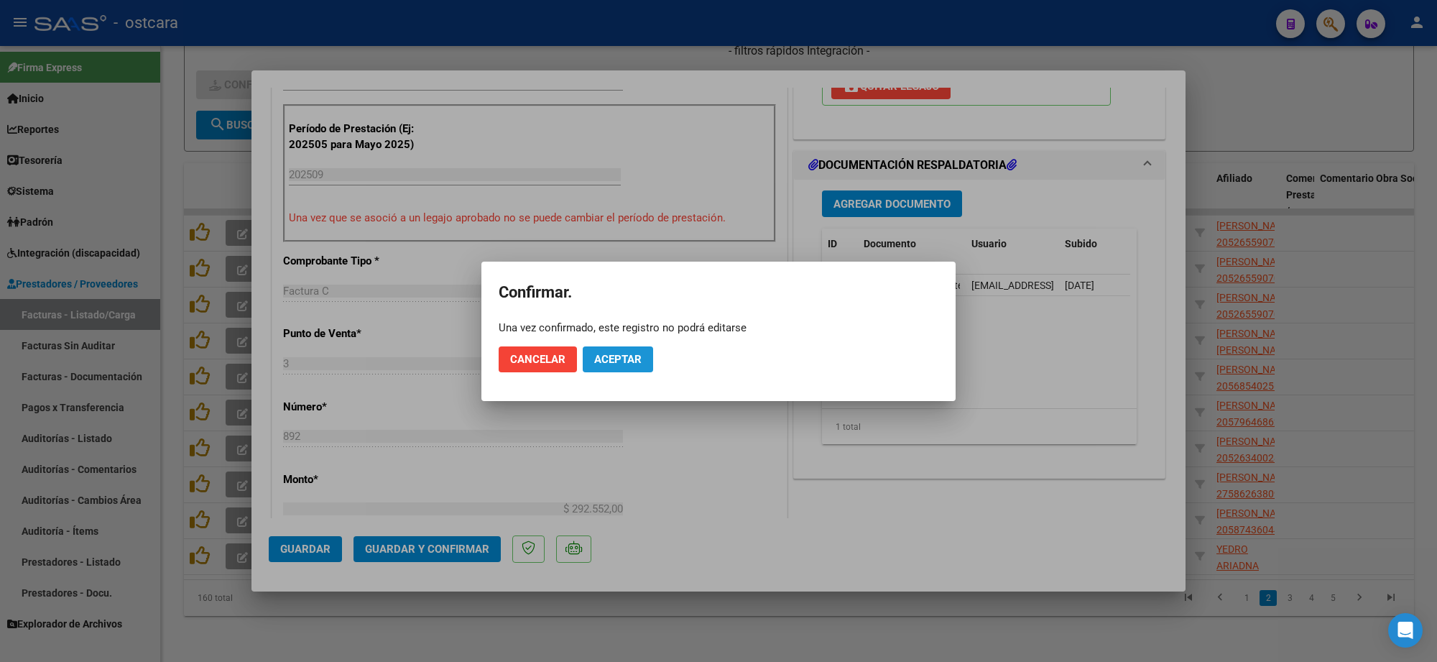
click at [623, 364] on span "Aceptar" at bounding box center [617, 359] width 47 height 13
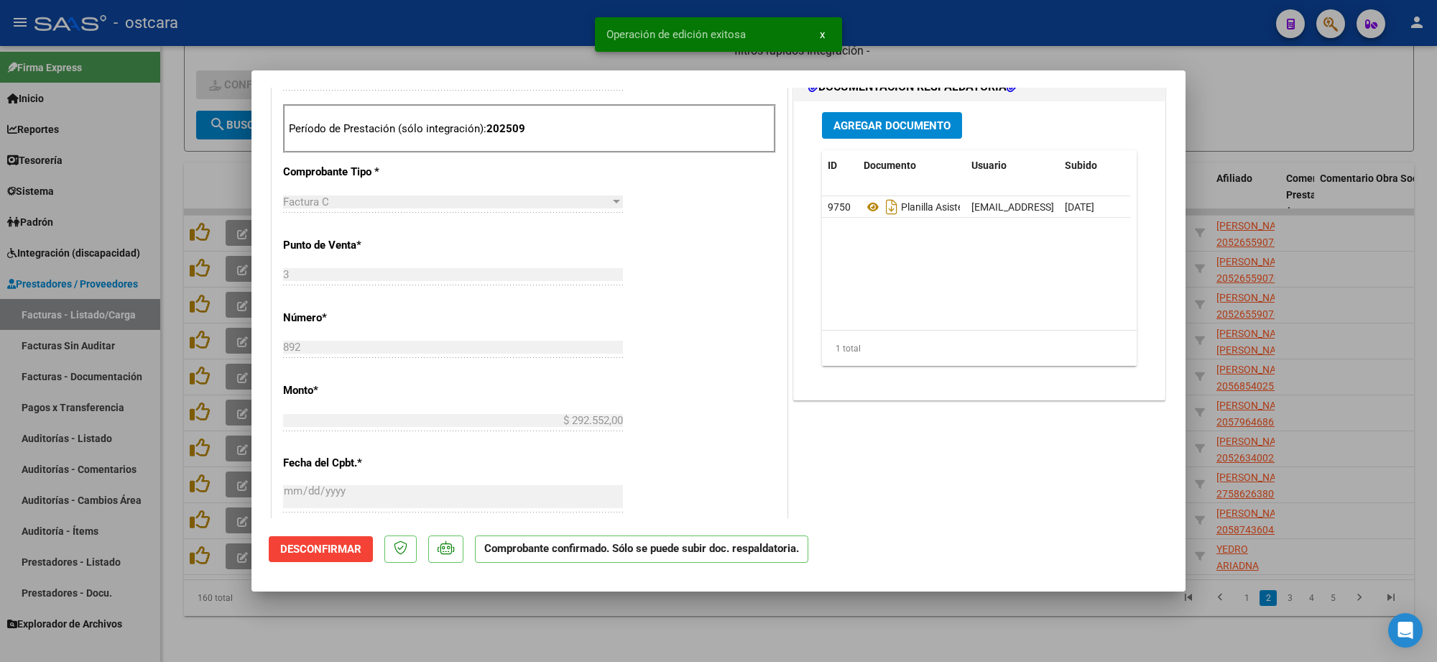
click at [1278, 88] on div at bounding box center [718, 331] width 1437 height 662
type input "$ 0,00"
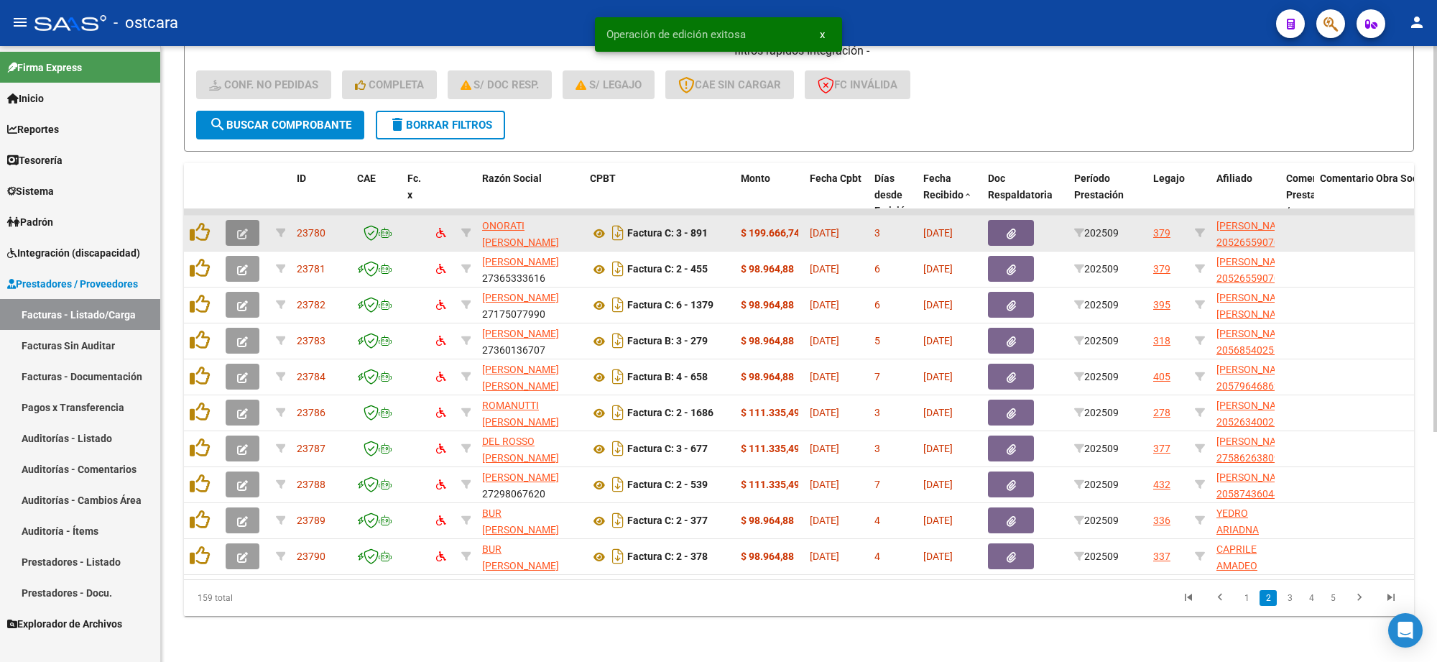
click at [246, 220] on button "button" at bounding box center [243, 233] width 34 height 26
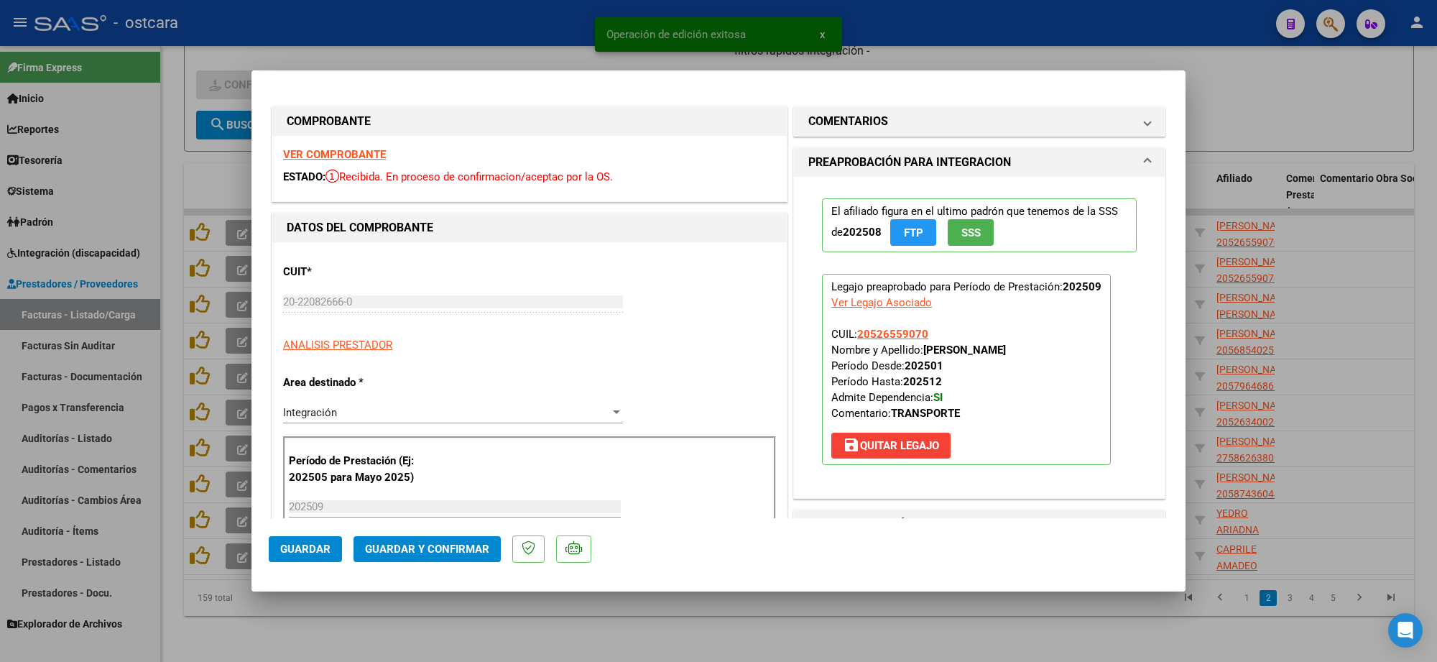
click at [361, 151] on strong "VER COMPROBANTE" at bounding box center [334, 154] width 103 height 13
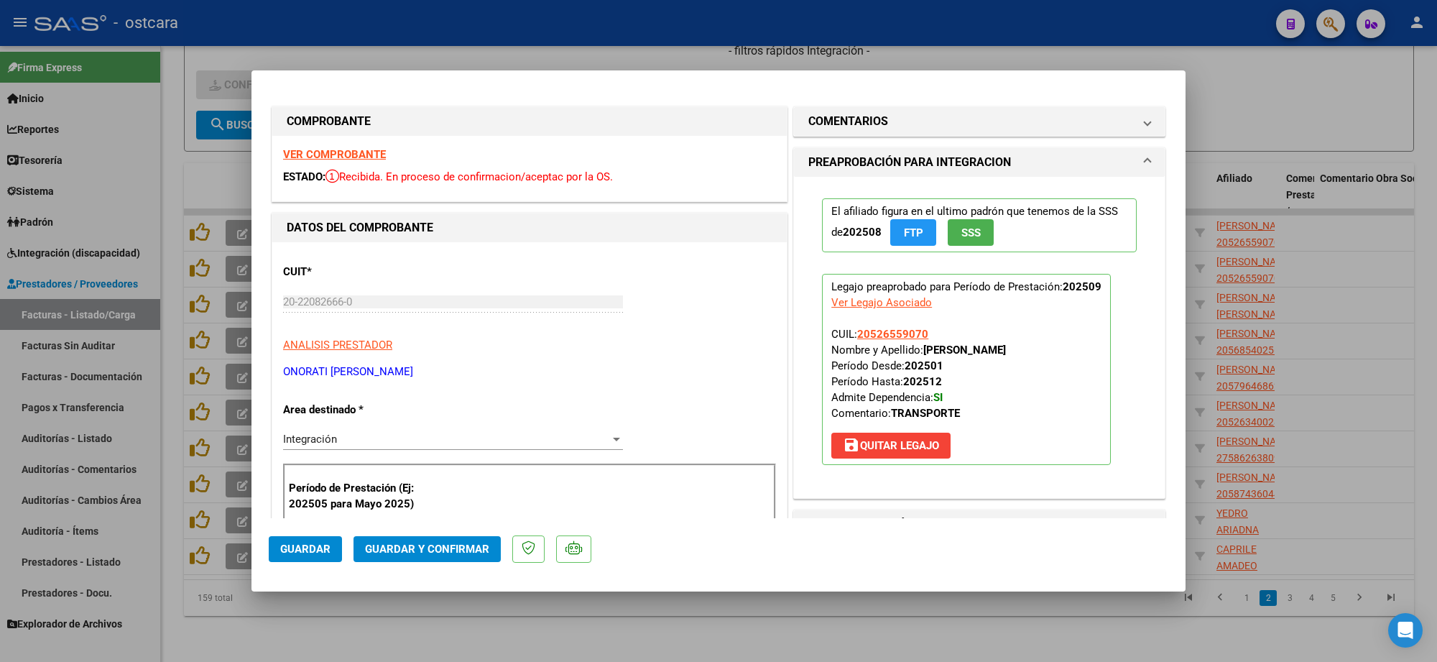
scroll to position [359, 0]
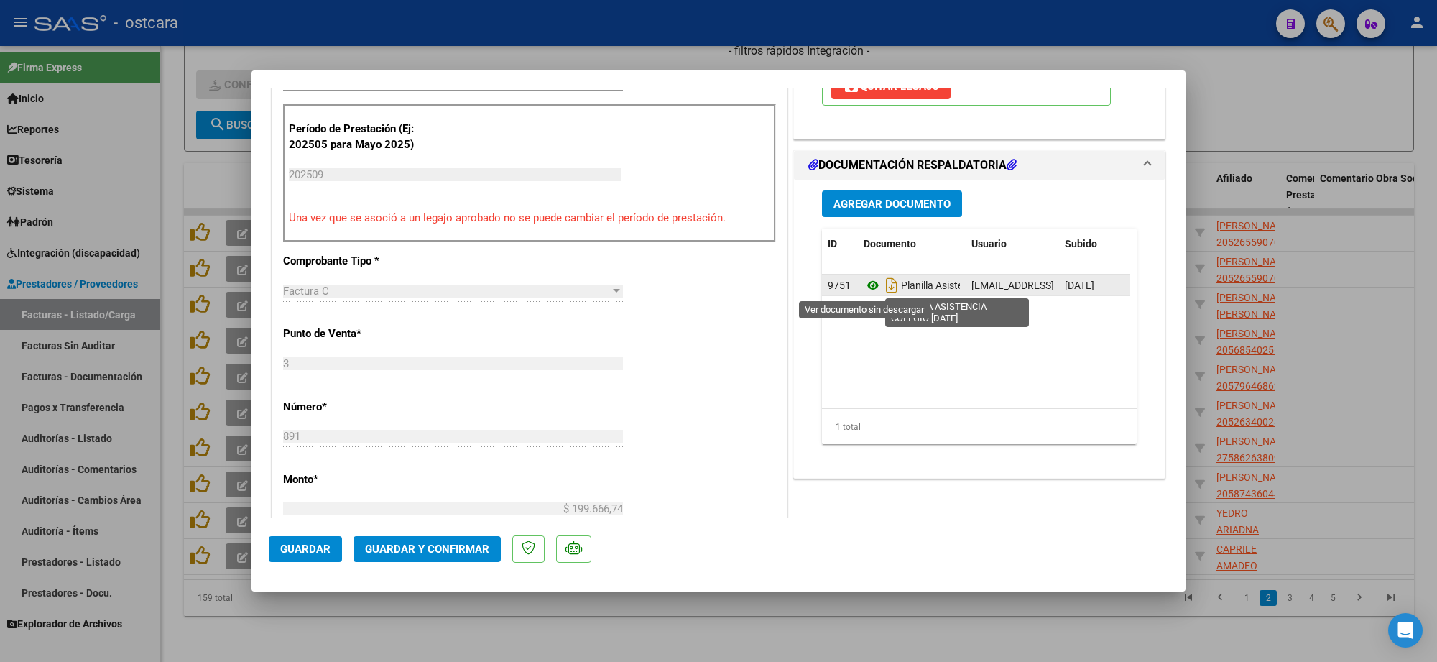
click at [865, 285] on icon at bounding box center [873, 285] width 19 height 17
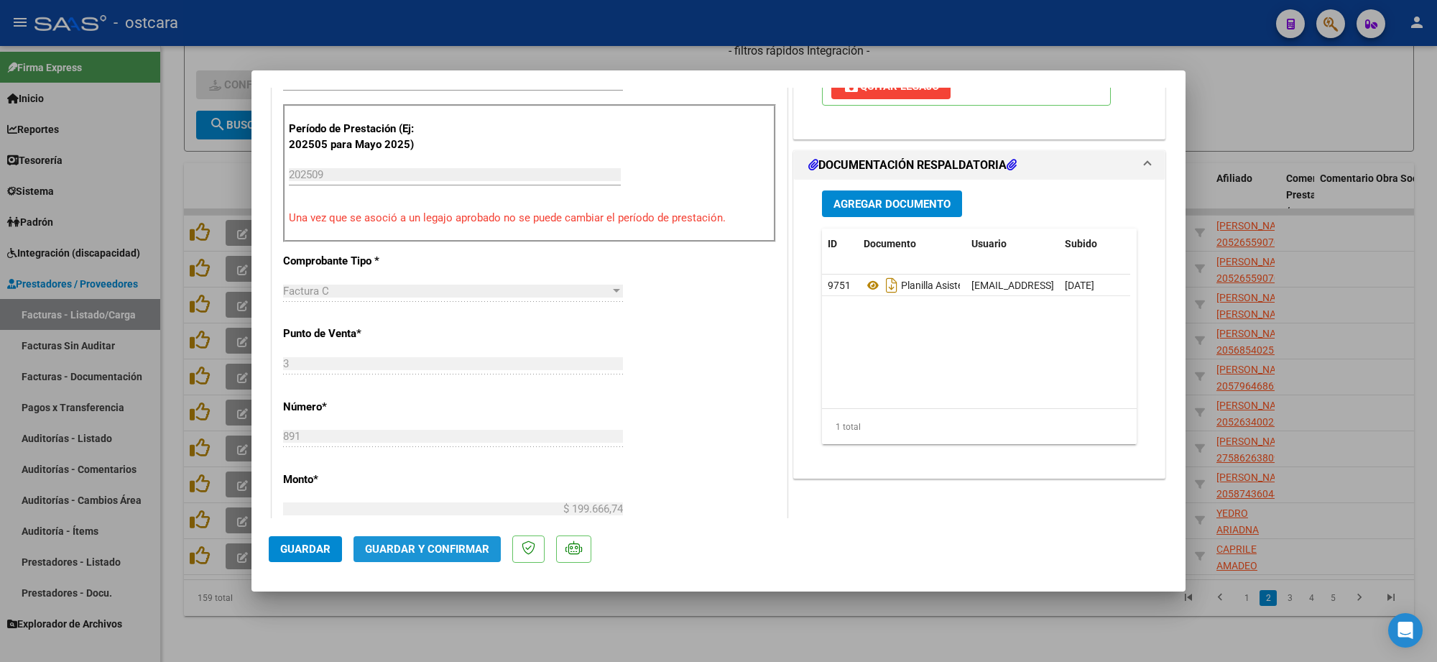
click at [435, 552] on span "Guardar y Confirmar" at bounding box center [427, 549] width 124 height 13
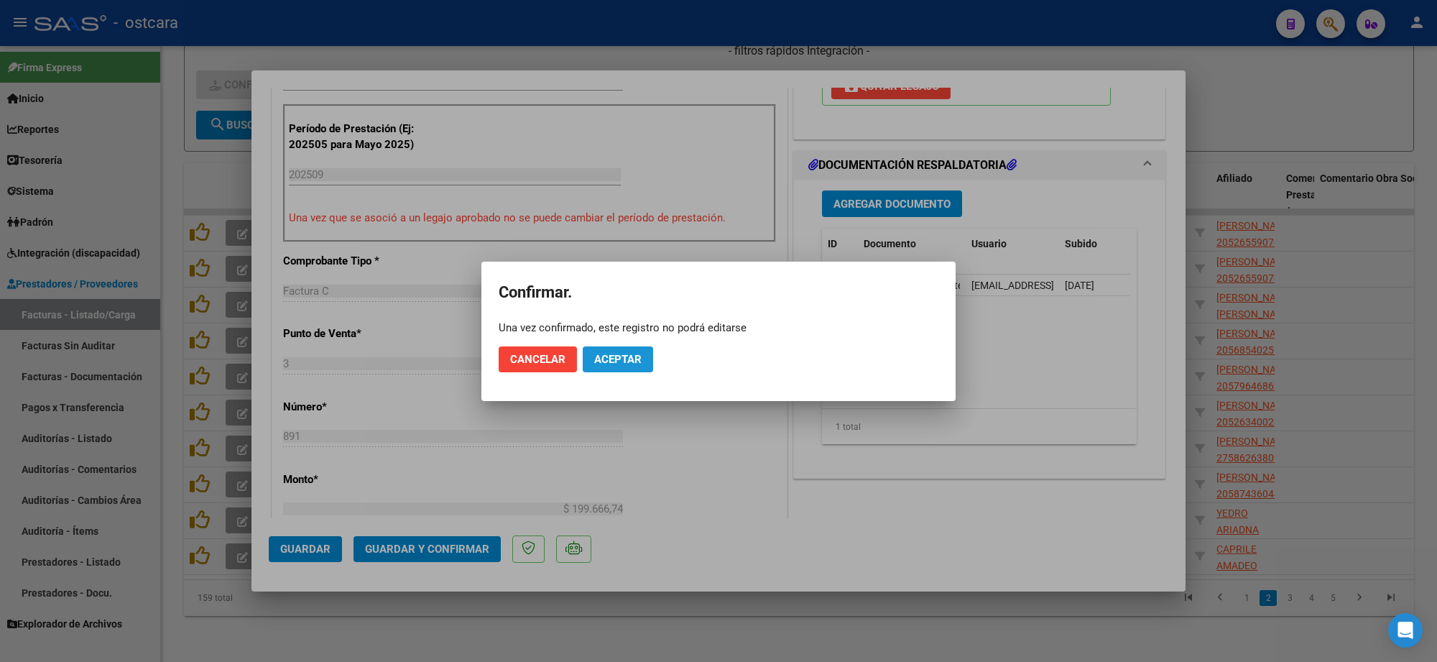
click at [629, 353] on span "Aceptar" at bounding box center [617, 359] width 47 height 13
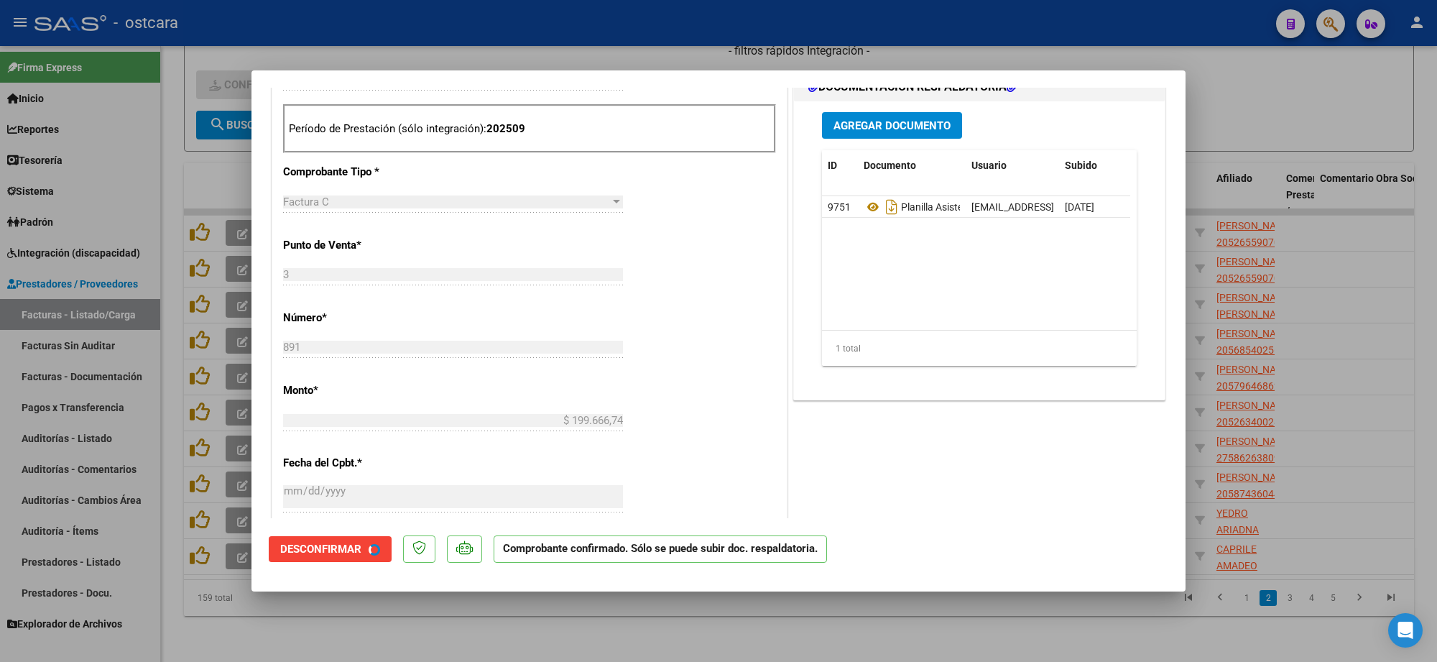
click at [1326, 225] on div at bounding box center [718, 331] width 1437 height 662
type input "$ 0,00"
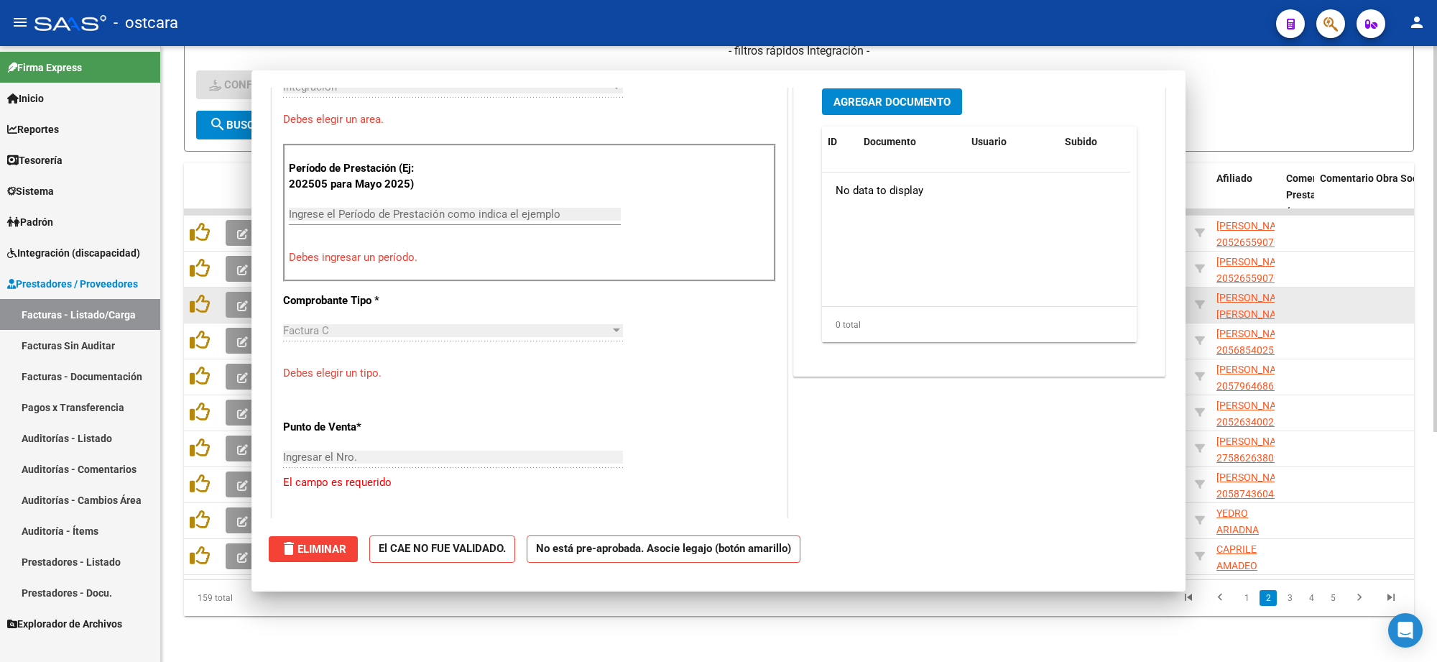
scroll to position [384, 0]
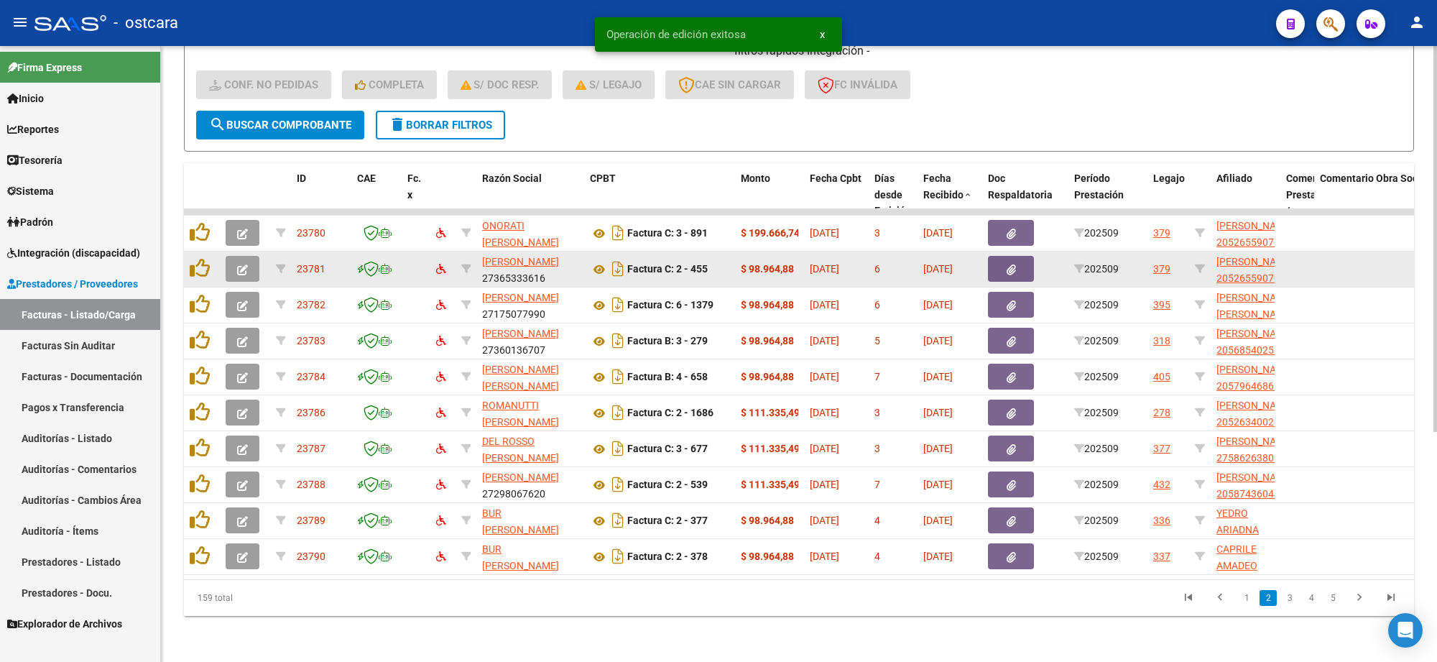
click at [244, 264] on icon "button" at bounding box center [242, 269] width 11 height 11
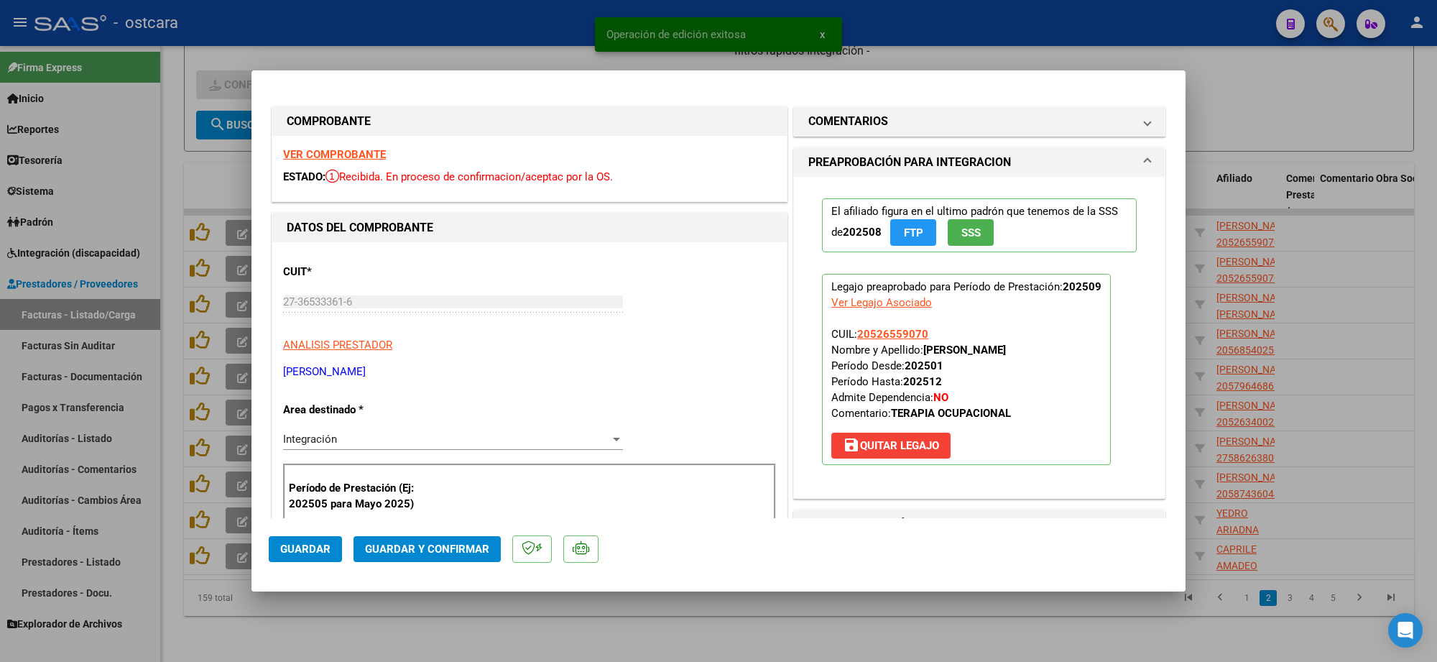
click at [350, 157] on strong "VER COMPROBANTE" at bounding box center [334, 154] width 103 height 13
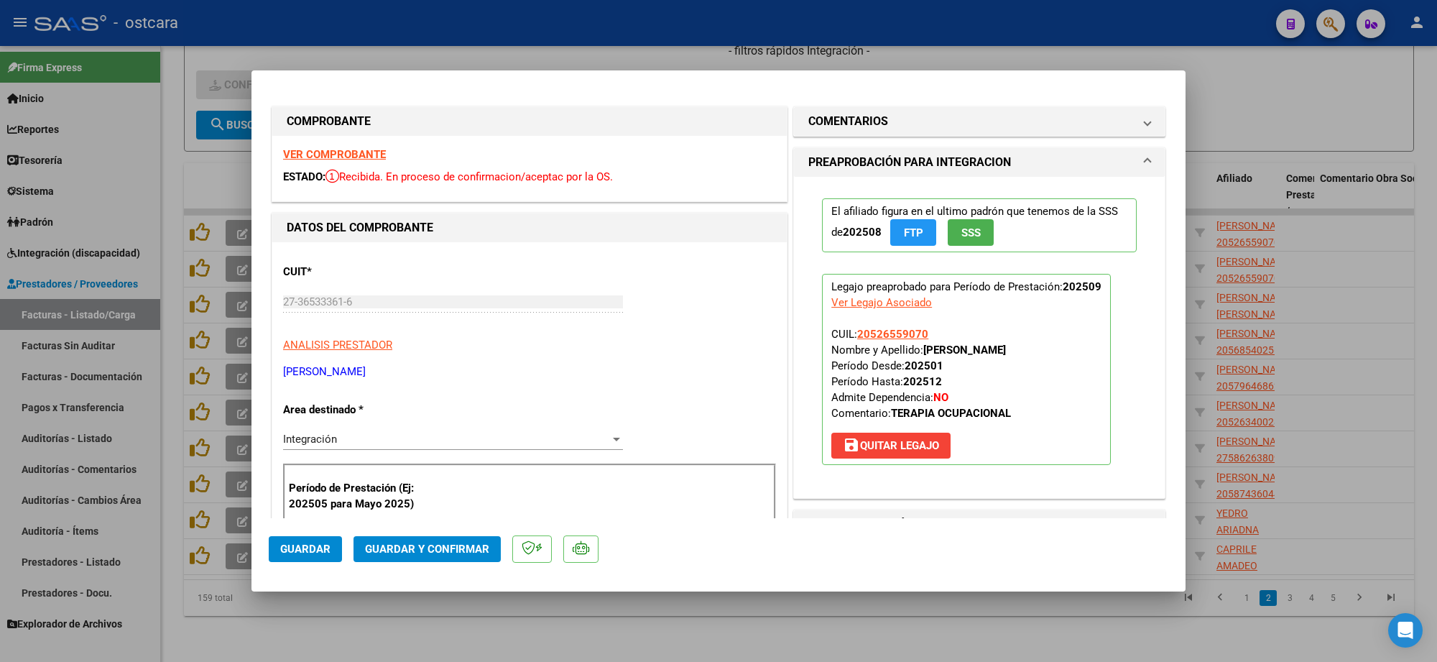
scroll to position [269, 0]
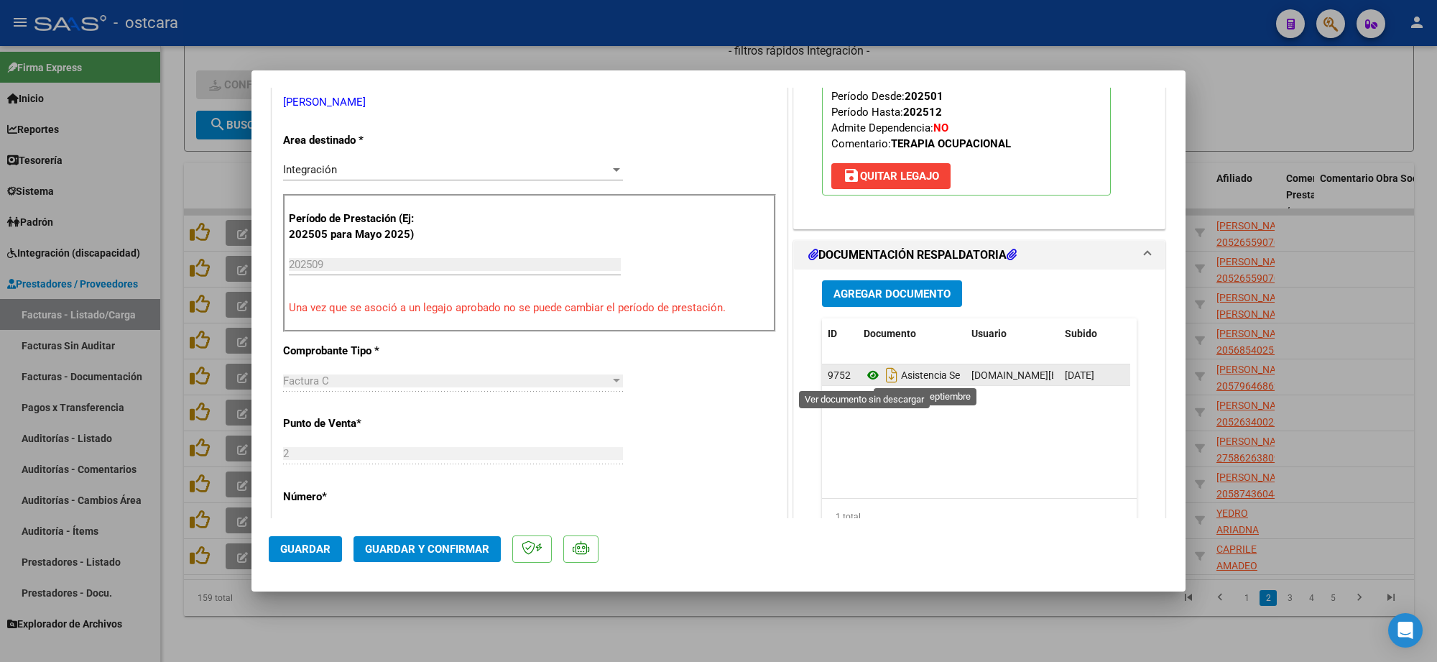
click at [864, 374] on icon at bounding box center [873, 374] width 19 height 17
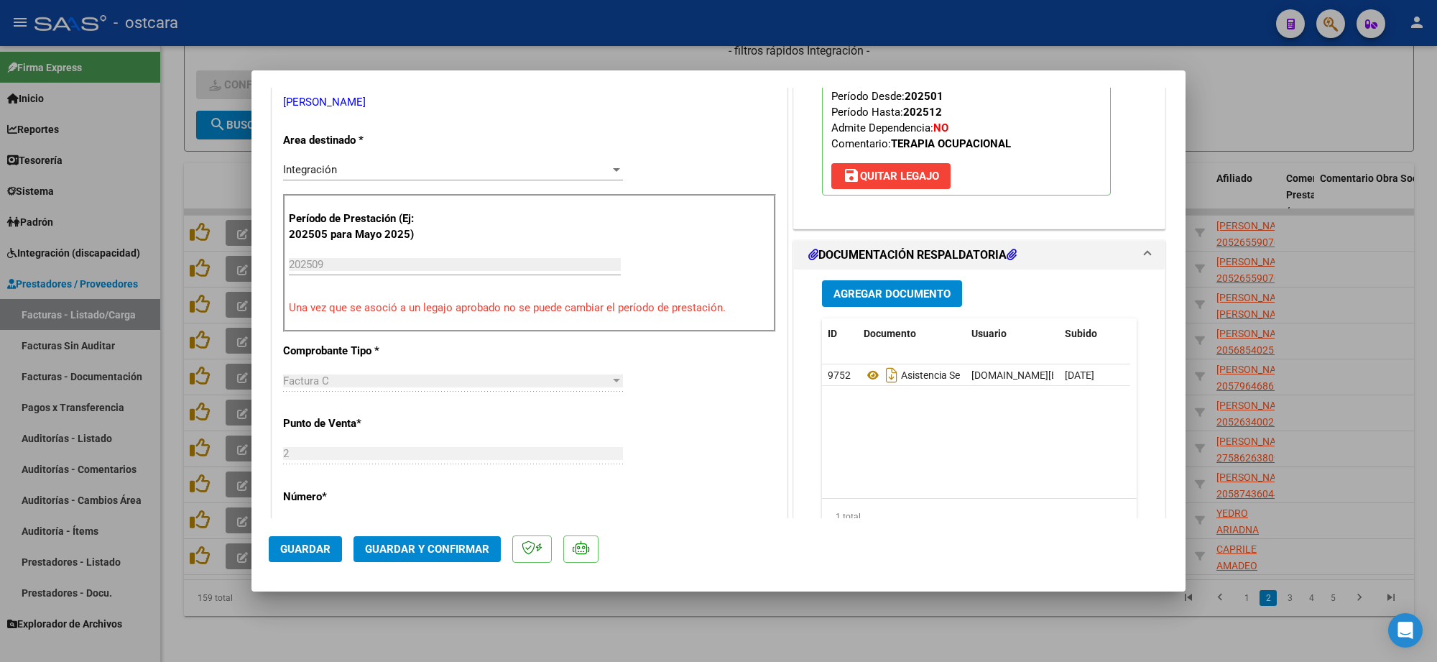
click at [428, 540] on button "Guardar y Confirmar" at bounding box center [427, 549] width 147 height 26
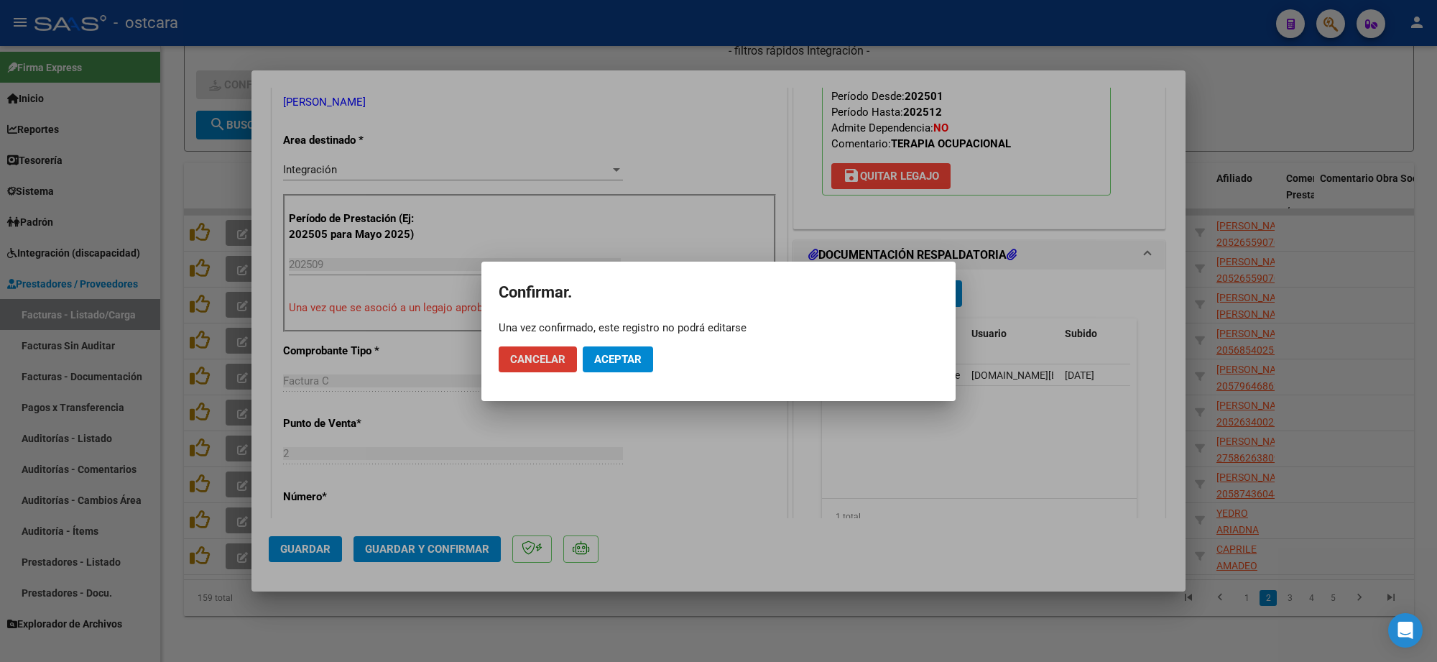
click at [622, 358] on span "Aceptar" at bounding box center [617, 359] width 47 height 13
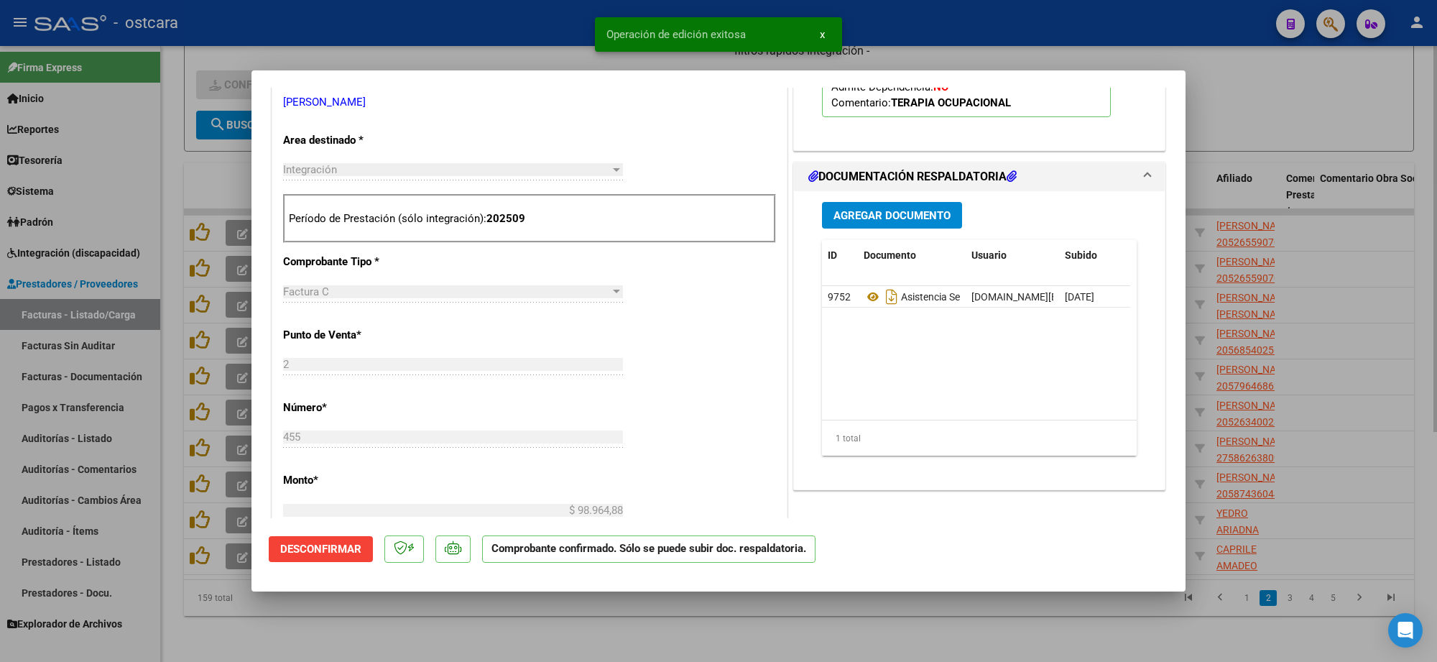
click at [1291, 116] on div at bounding box center [718, 331] width 1437 height 662
type input "$ 0,00"
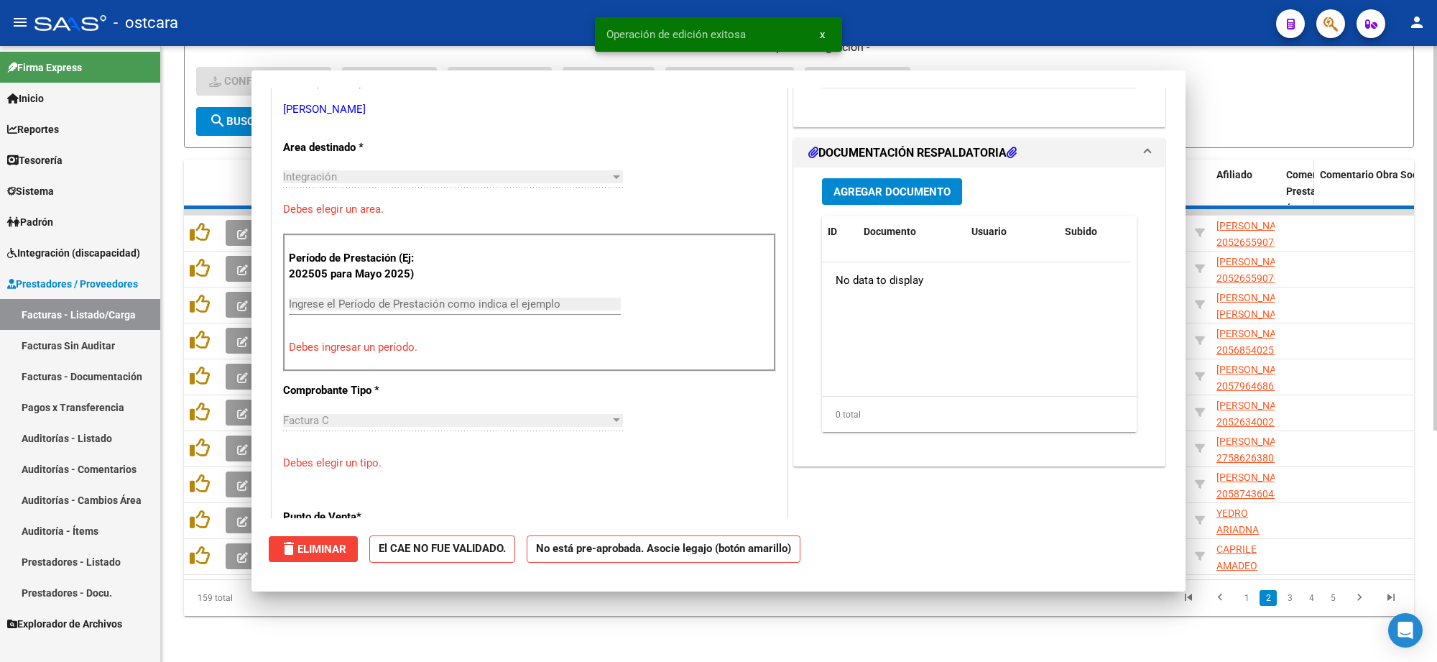
scroll to position [277, 0]
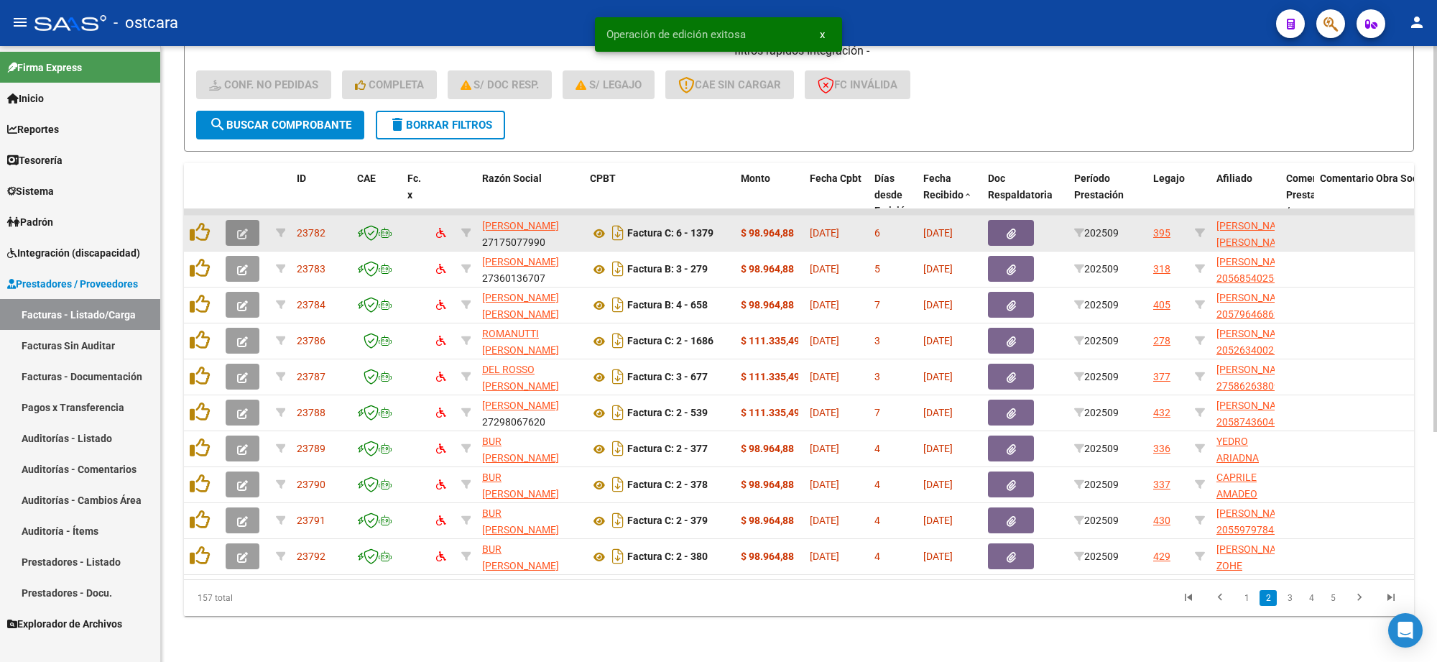
click at [246, 229] on icon "button" at bounding box center [242, 234] width 11 height 11
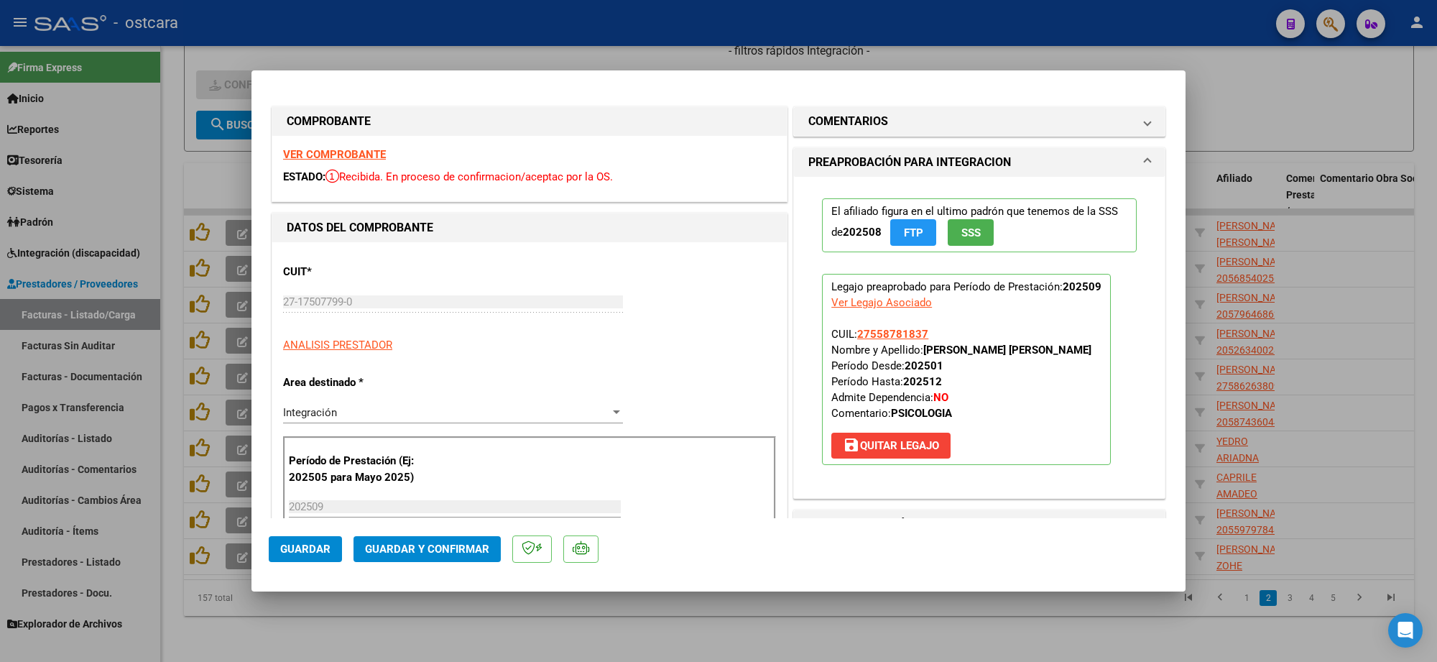
click at [331, 155] on strong "VER COMPROBANTE" at bounding box center [334, 154] width 103 height 13
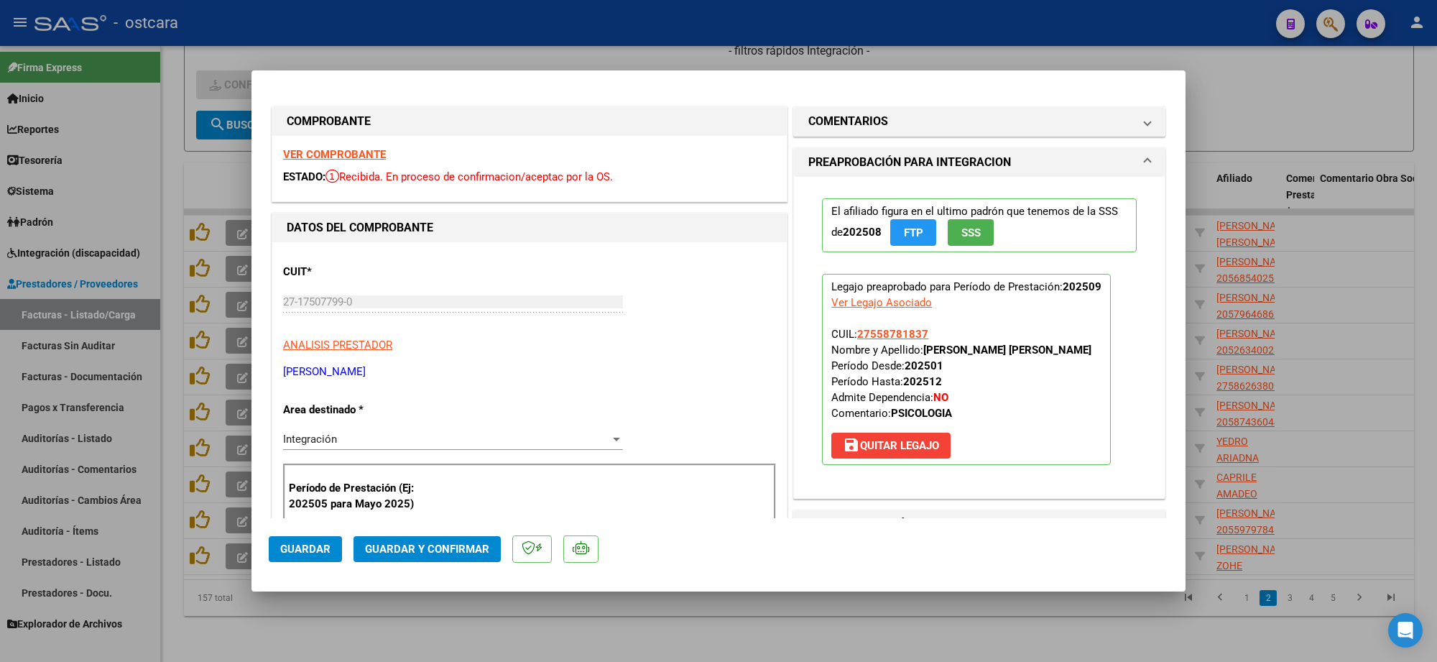
scroll to position [359, 0]
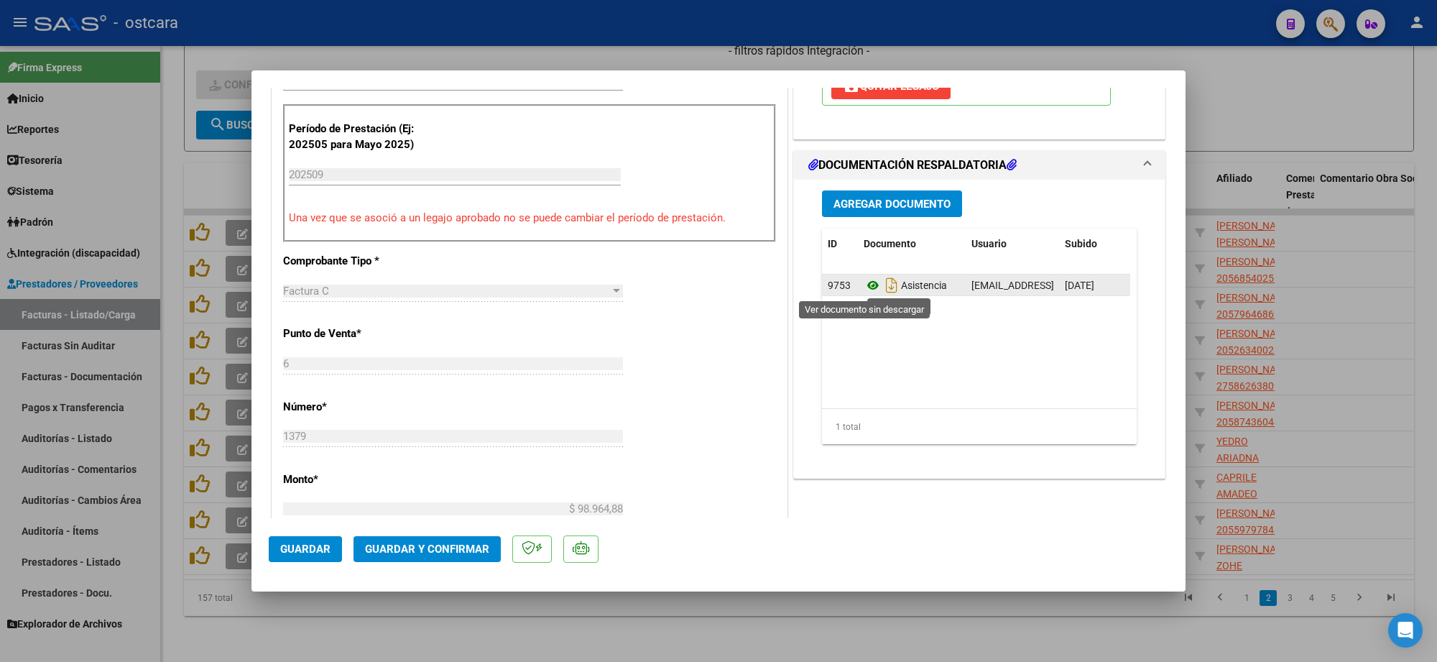
click at [868, 282] on icon at bounding box center [873, 285] width 19 height 17
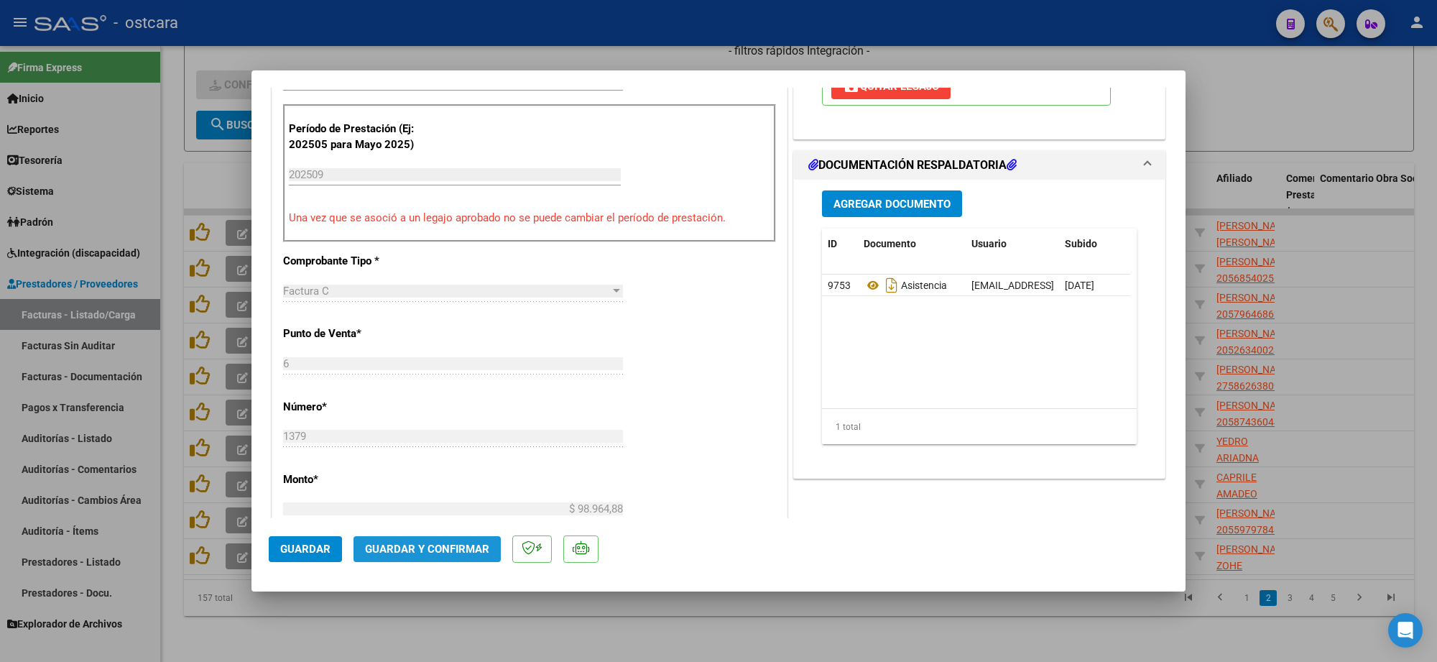
click at [471, 550] on span "Guardar y Confirmar" at bounding box center [427, 549] width 124 height 13
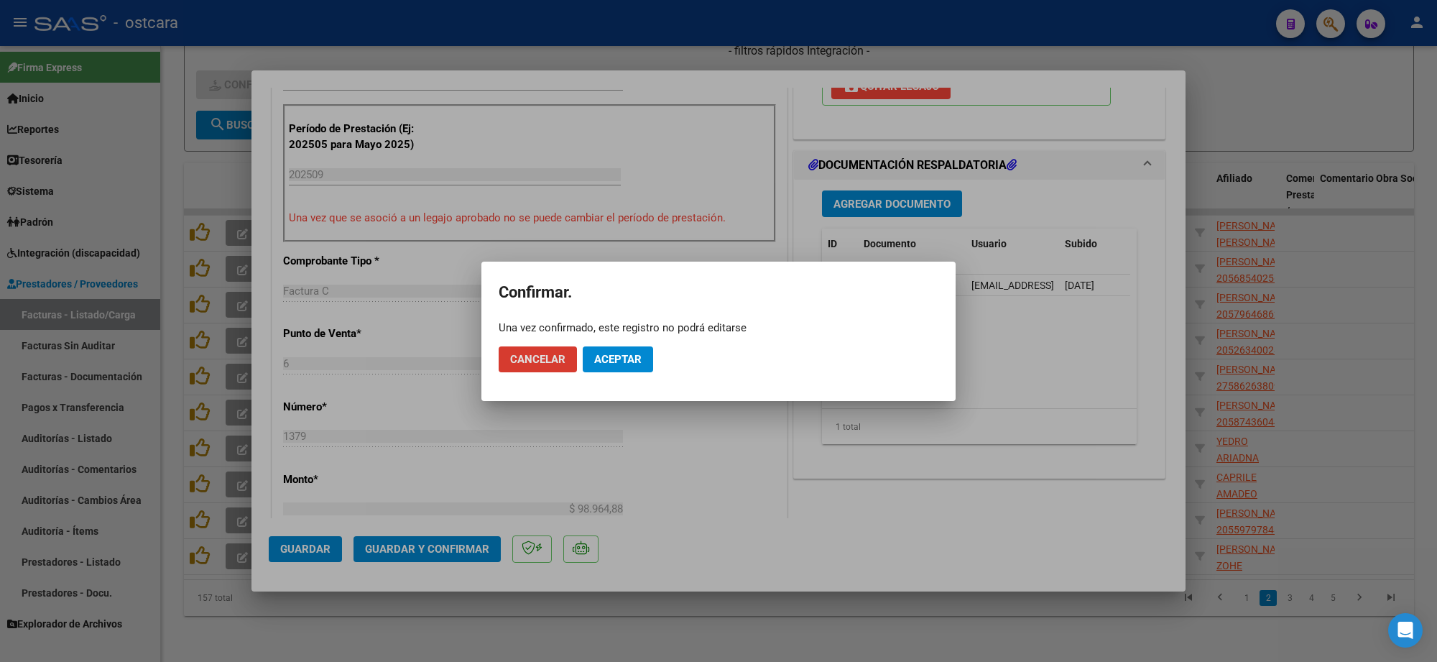
click at [616, 368] on button "Aceptar" at bounding box center [618, 359] width 70 height 26
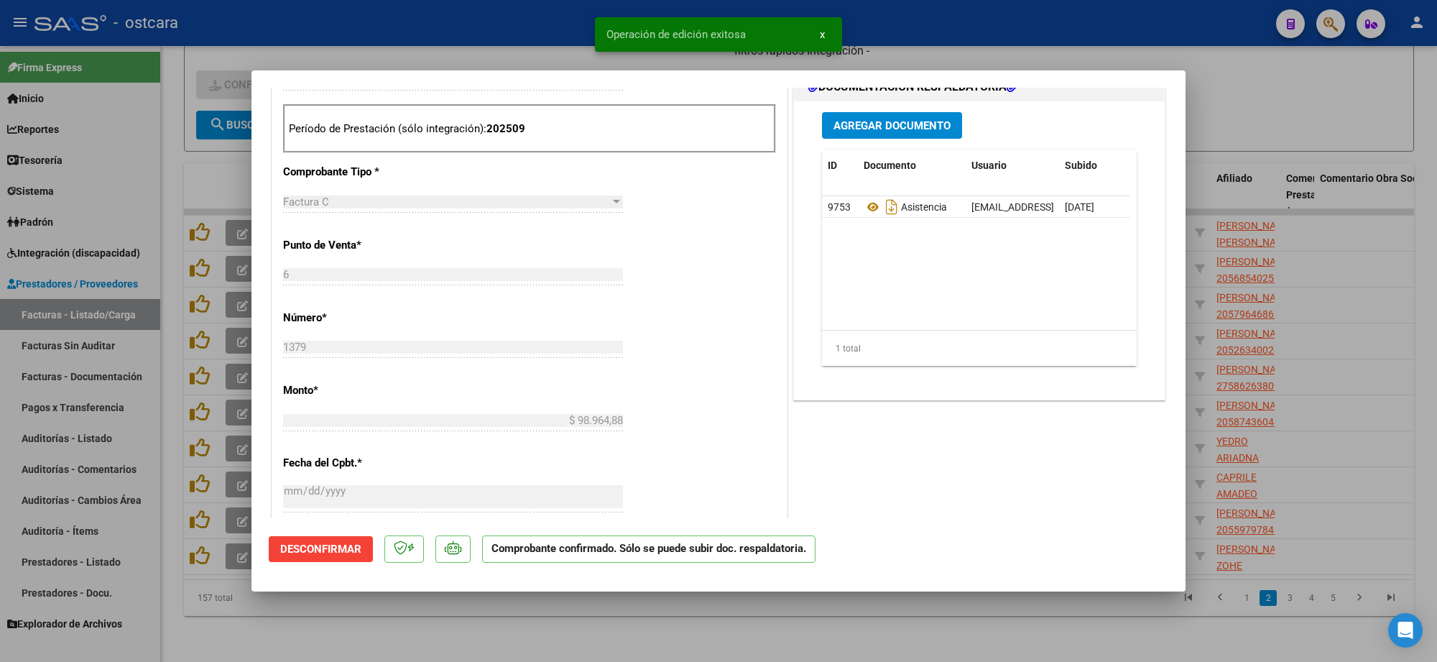
click at [1219, 60] on div at bounding box center [718, 331] width 1437 height 662
type input "$ 0,00"
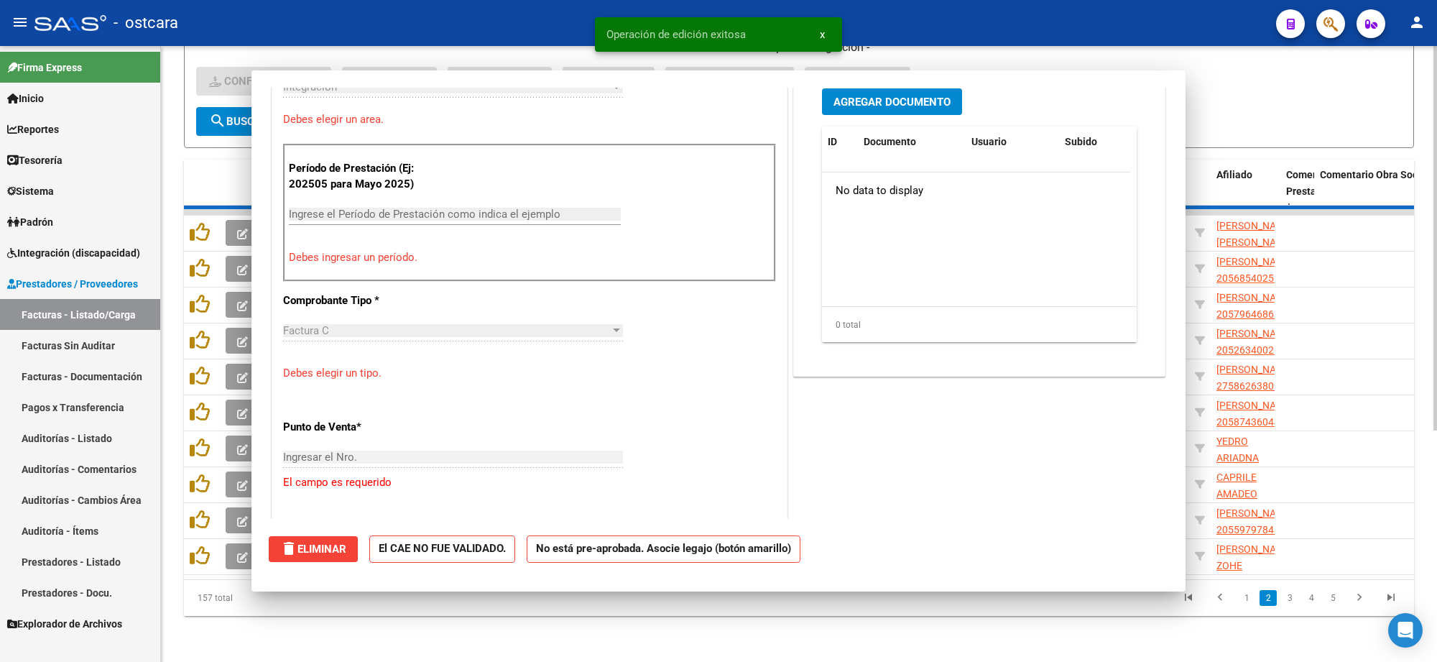
scroll to position [384, 0]
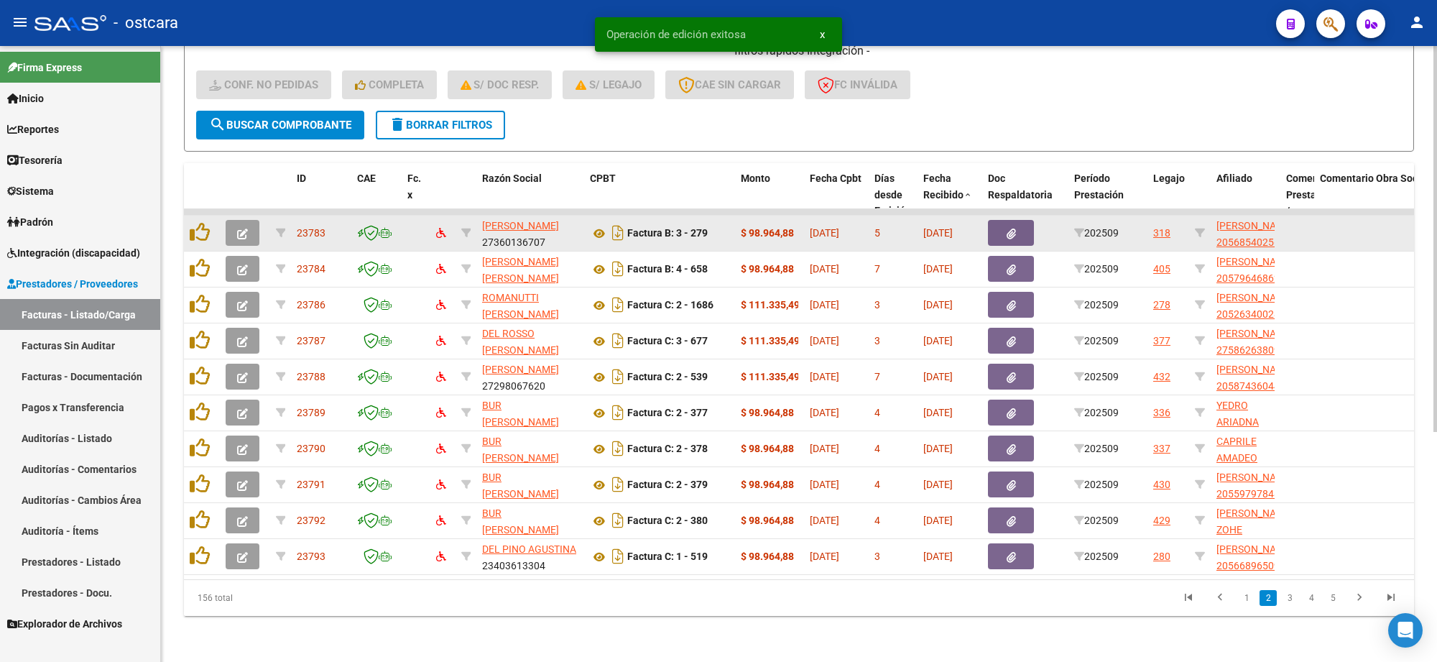
click at [249, 220] on button "button" at bounding box center [243, 233] width 34 height 26
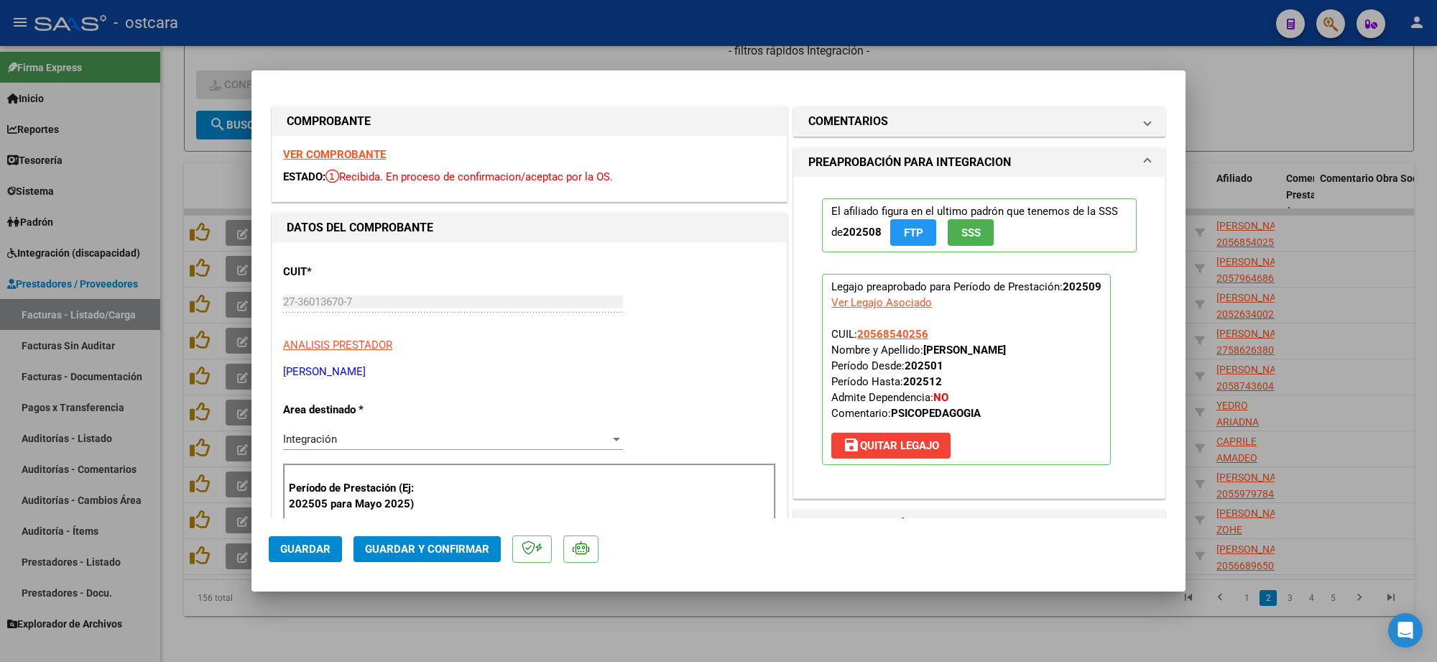
click at [338, 153] on strong "VER COMPROBANTE" at bounding box center [334, 154] width 103 height 13
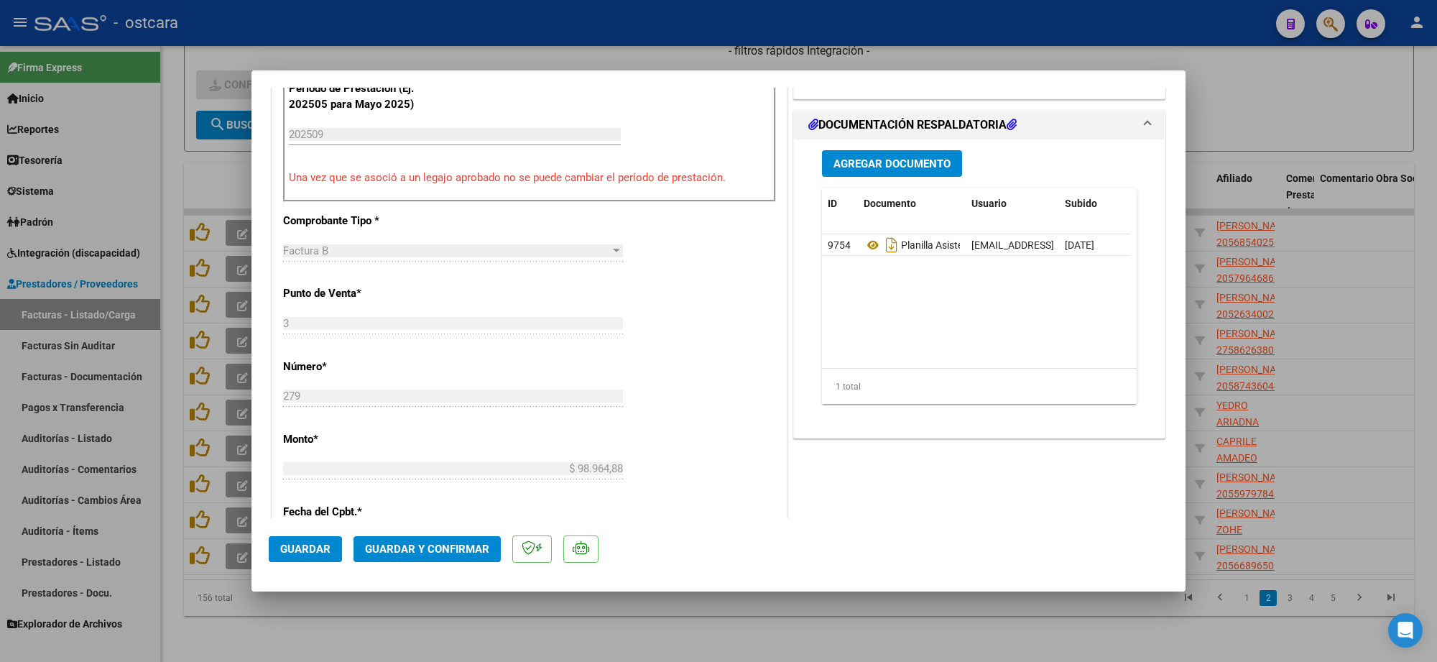
scroll to position [449, 0]
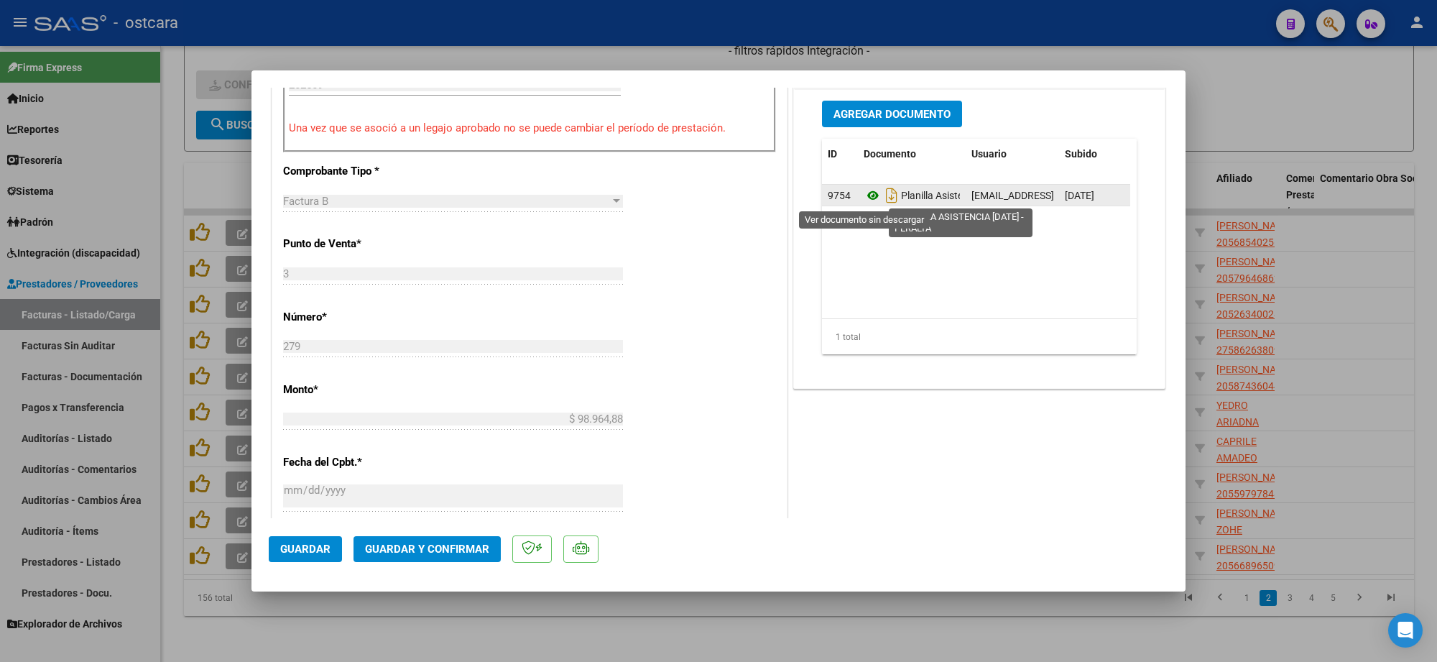
click at [866, 194] on icon at bounding box center [873, 195] width 19 height 17
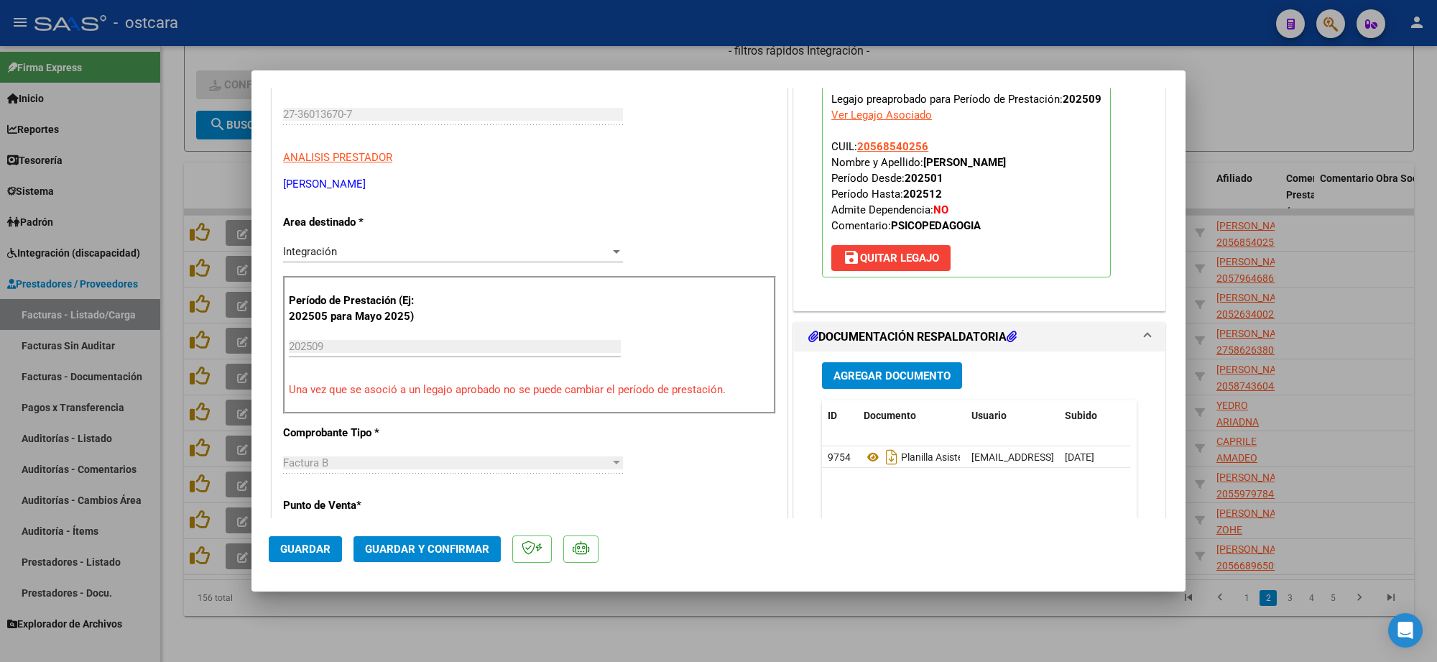
scroll to position [0, 0]
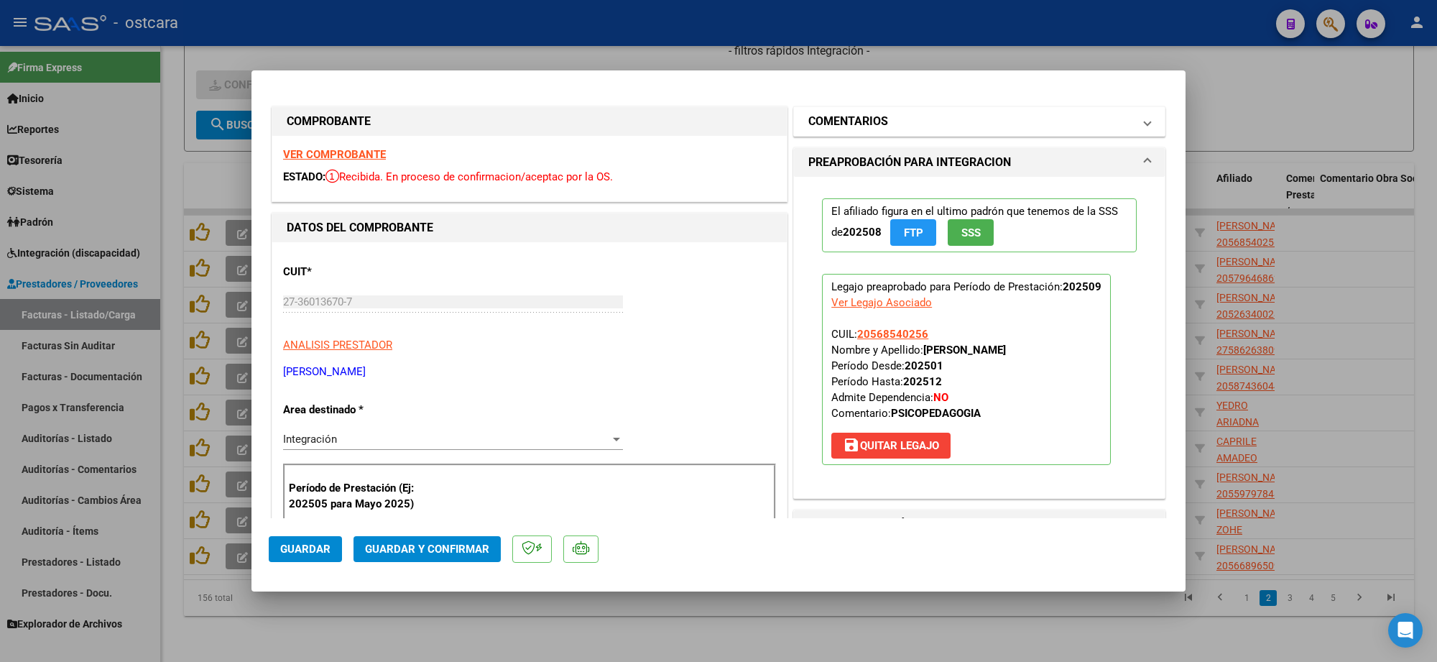
click at [881, 124] on mat-panel-title "COMENTARIOS" at bounding box center [970, 121] width 325 height 17
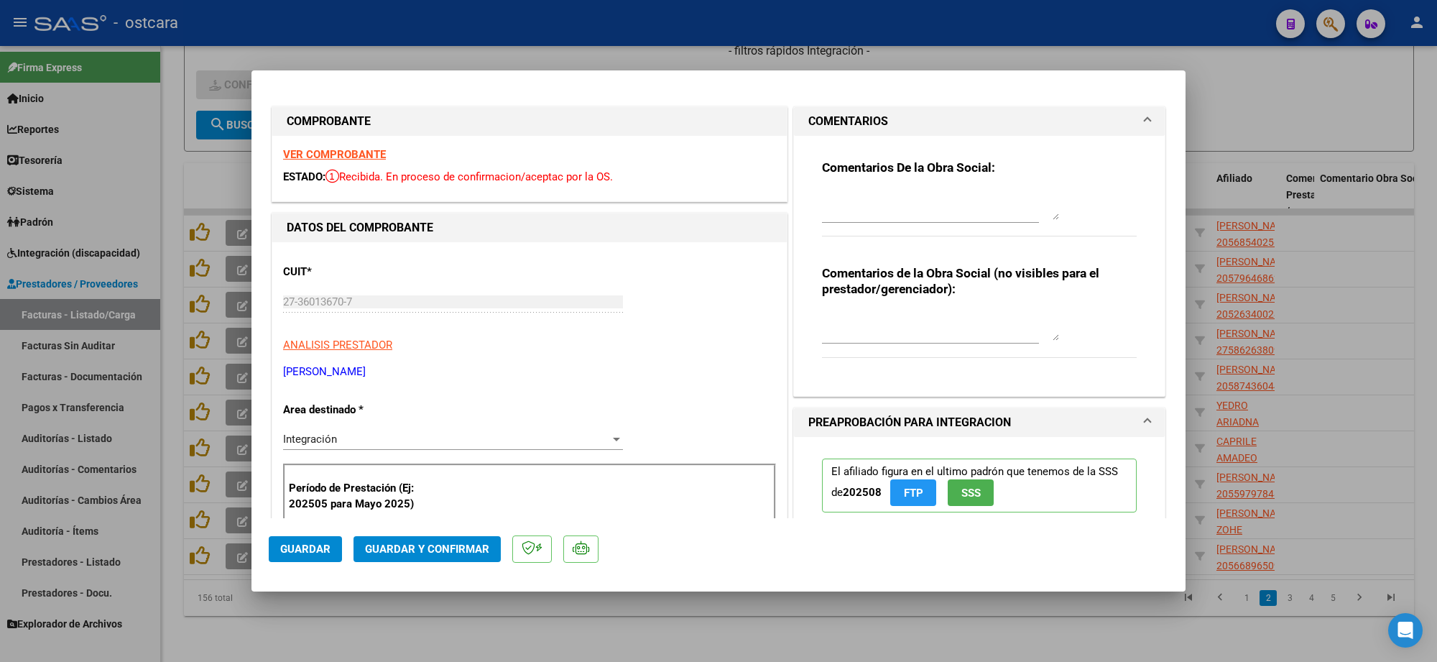
drag, startPoint x: 889, startPoint y: 196, endPoint x: 895, endPoint y: 206, distance: 11.6
click at [890, 198] on textarea at bounding box center [940, 205] width 237 height 29
paste textarea "Recordar indicar vinculo del firmante en las planillas de asistencia."
type textarea "Recordar indicar vinculo del firmante en las planillas de asistencia."
click at [454, 548] on span "Guardar y Confirmar" at bounding box center [427, 549] width 124 height 13
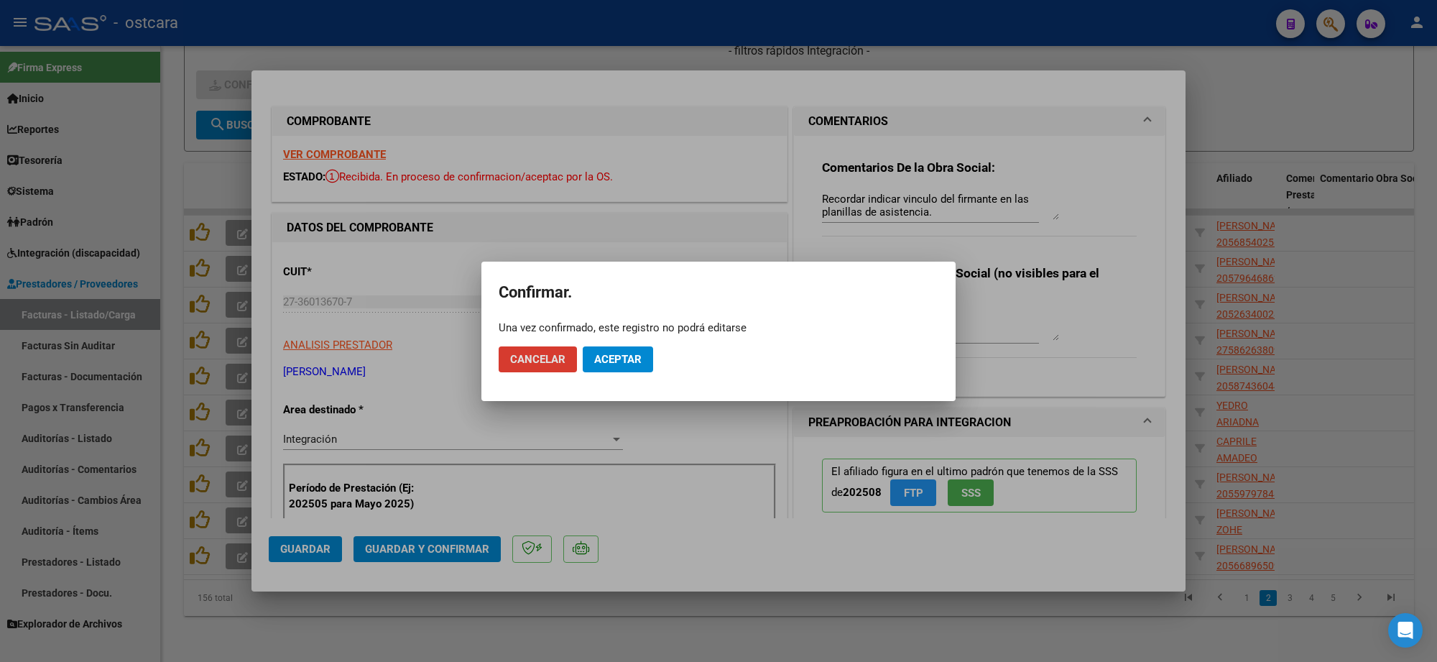
click at [609, 358] on span "Aceptar" at bounding box center [617, 359] width 47 height 13
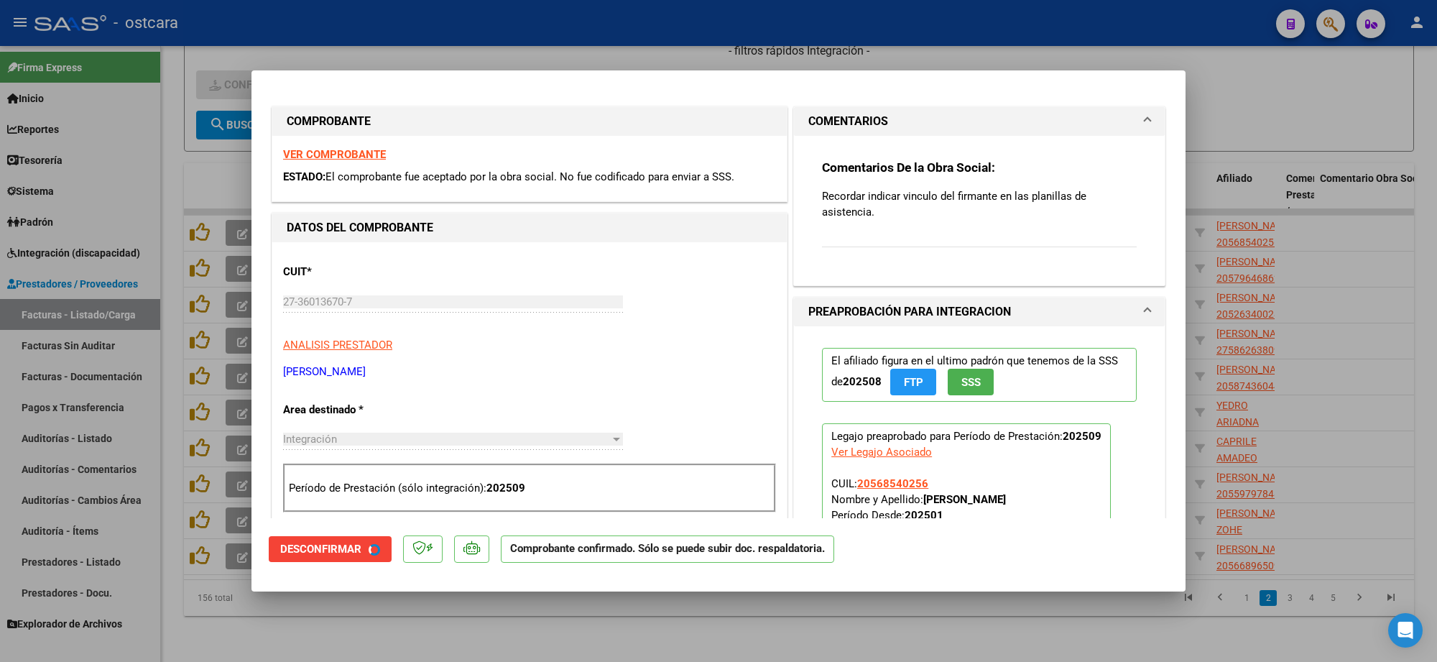
click at [1270, 216] on div at bounding box center [718, 331] width 1437 height 662
type input "$ 0,00"
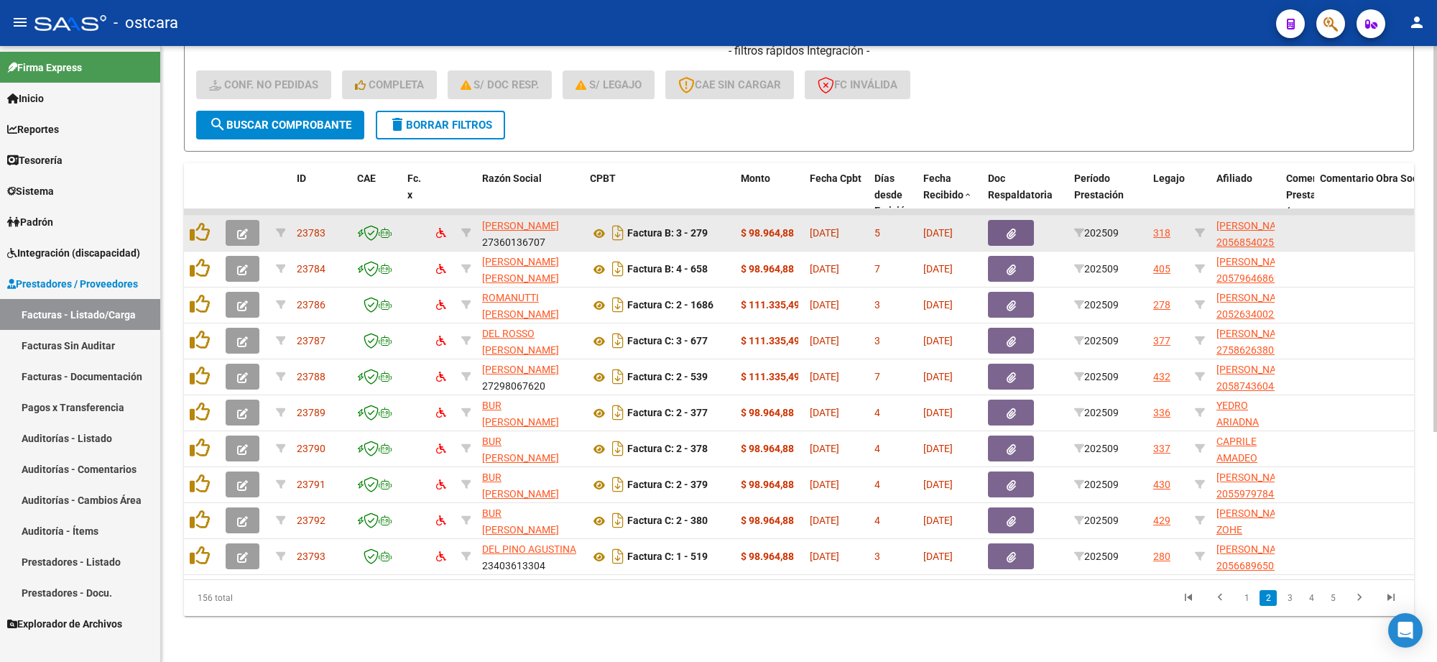
click at [241, 229] on icon "button" at bounding box center [242, 234] width 11 height 11
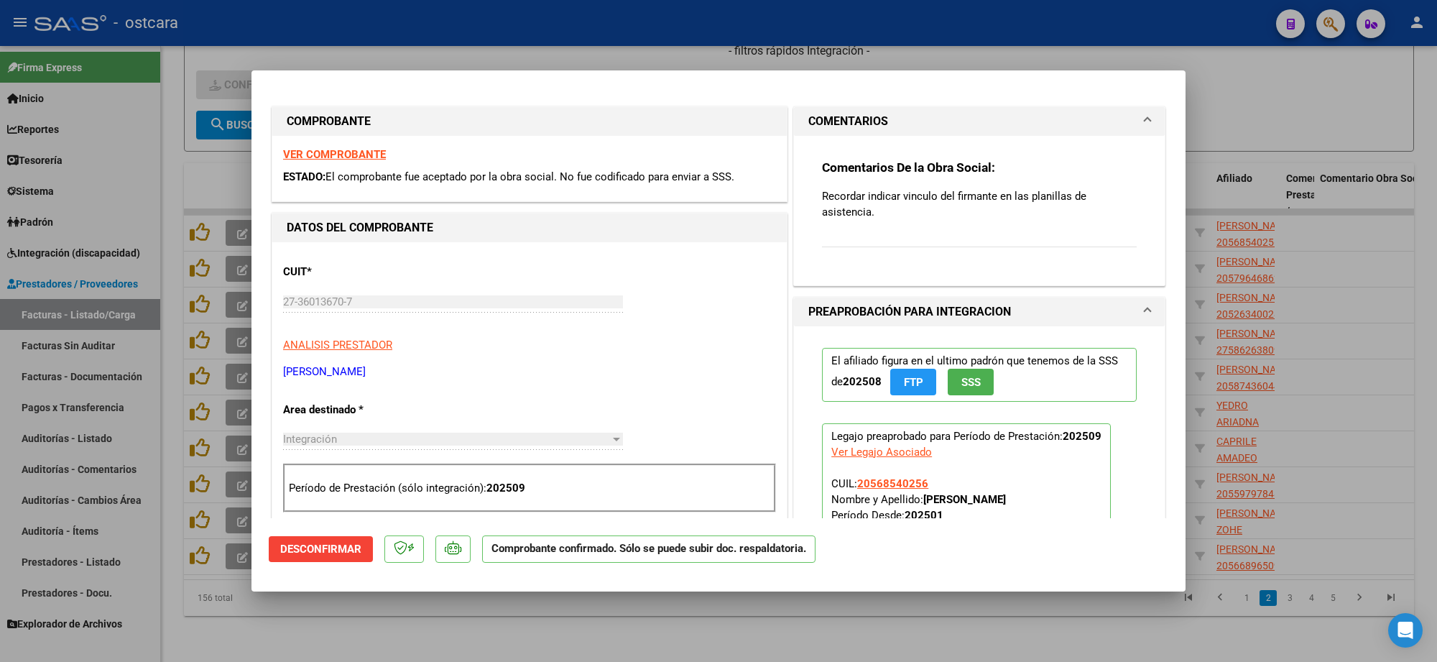
type input "$ 0,00"
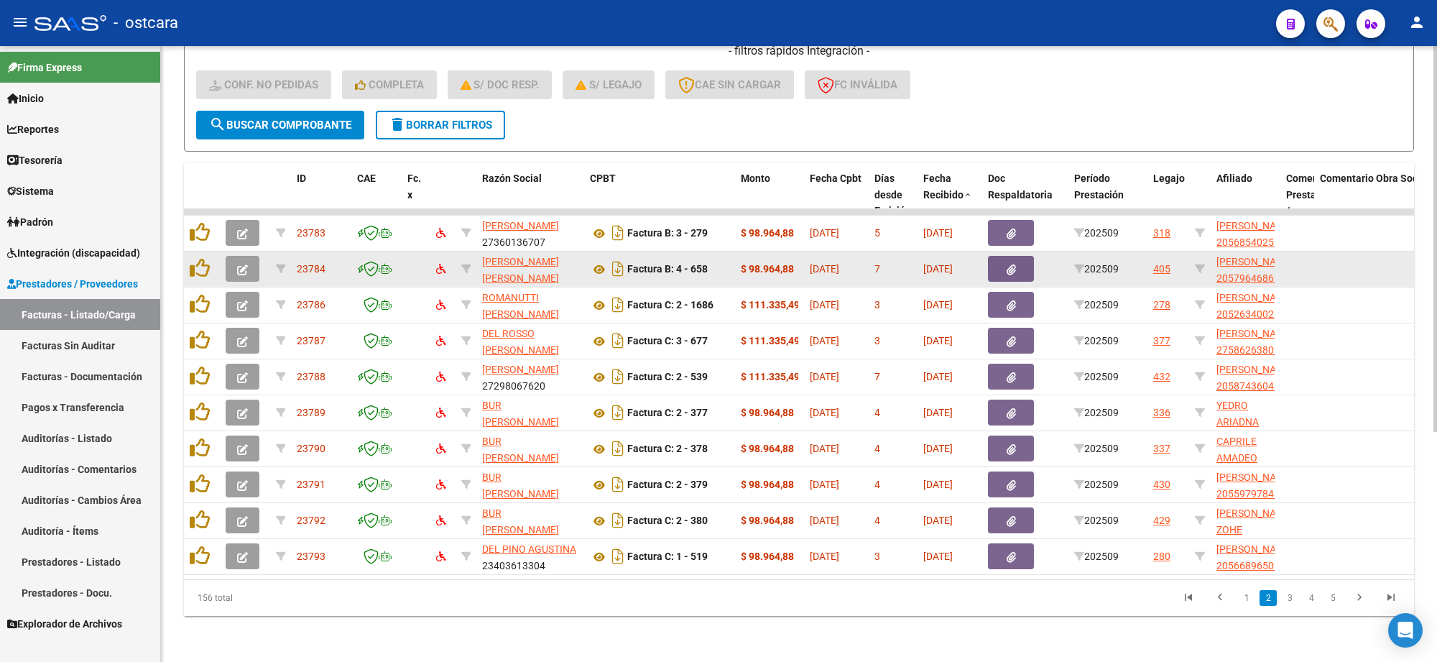
click at [249, 256] on button "button" at bounding box center [243, 269] width 34 height 26
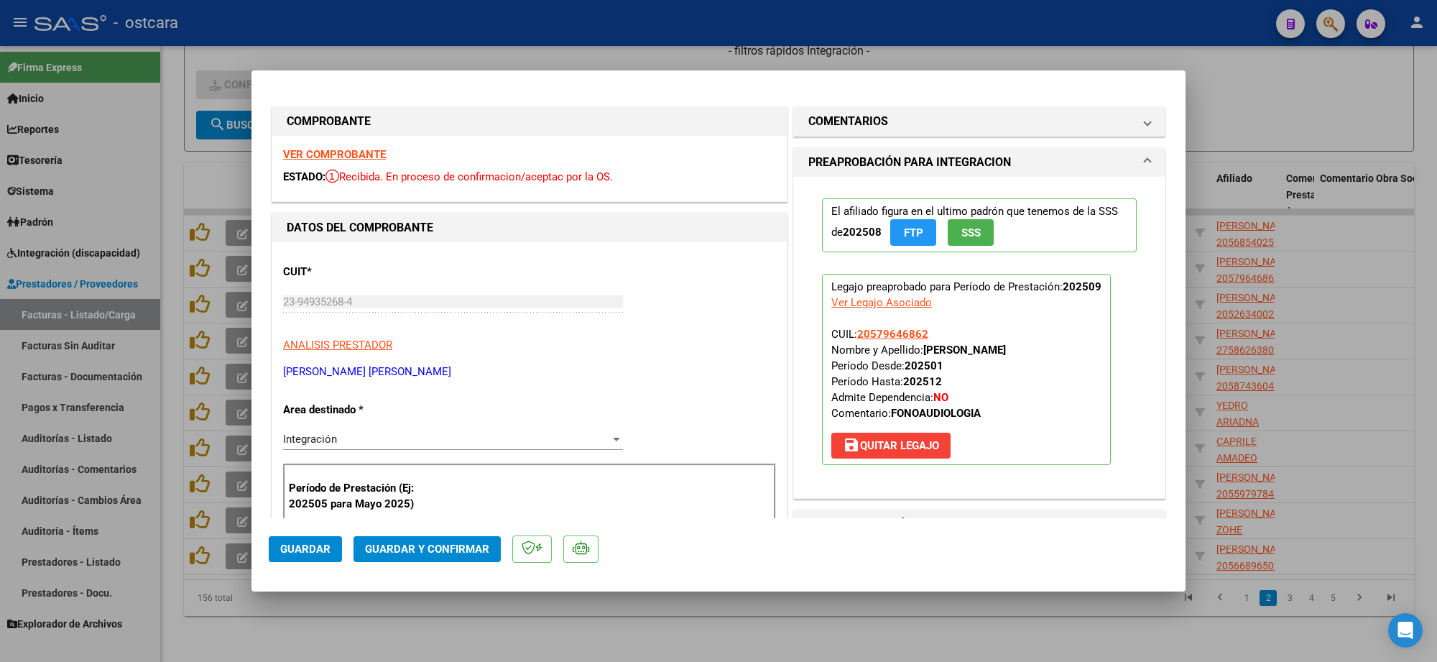
click at [352, 156] on strong "VER COMPROBANTE" at bounding box center [334, 154] width 103 height 13
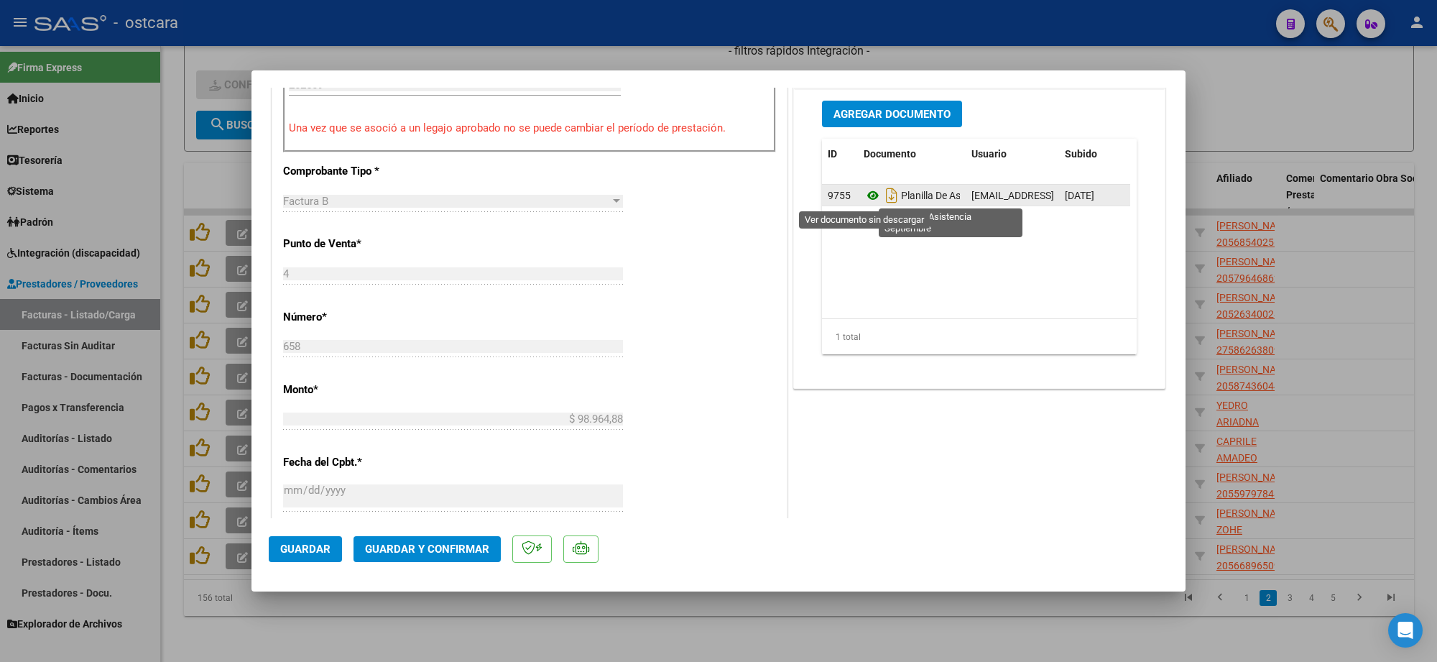
click at [870, 193] on icon at bounding box center [873, 195] width 19 height 17
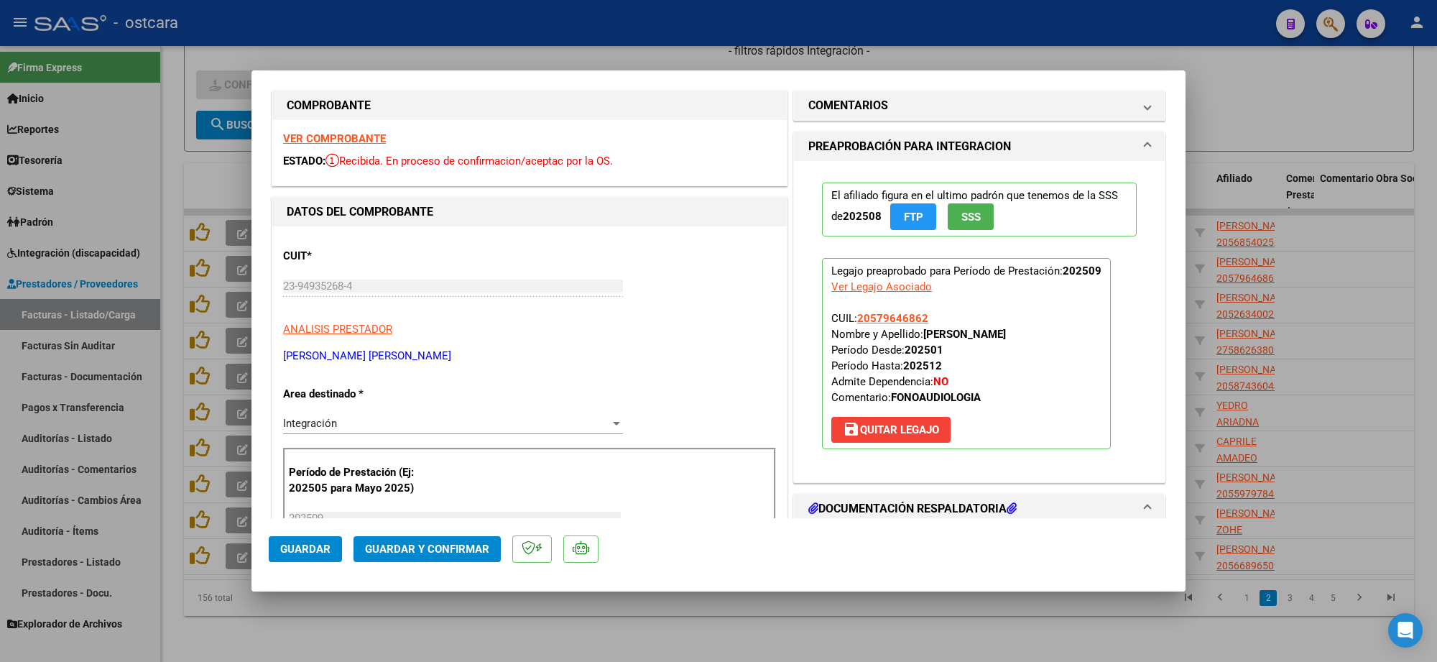
scroll to position [0, 0]
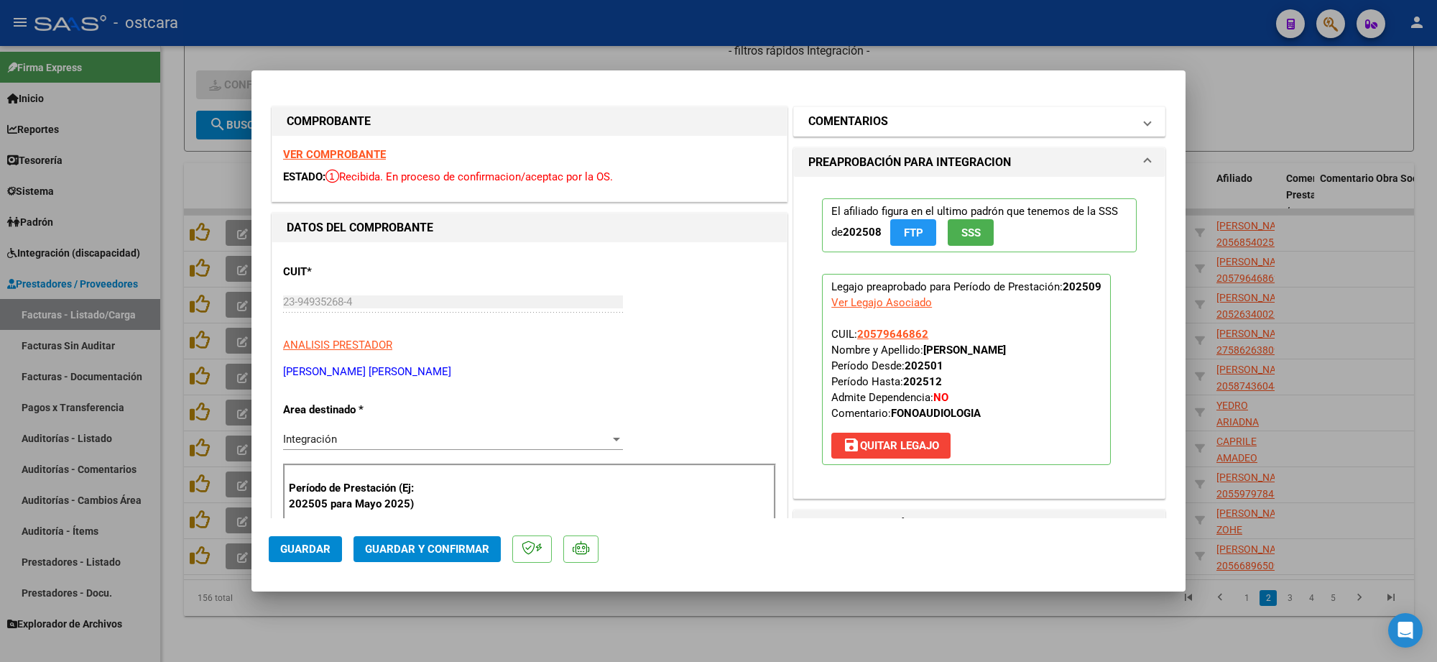
click at [867, 120] on h1 "COMENTARIOS" at bounding box center [848, 121] width 80 height 17
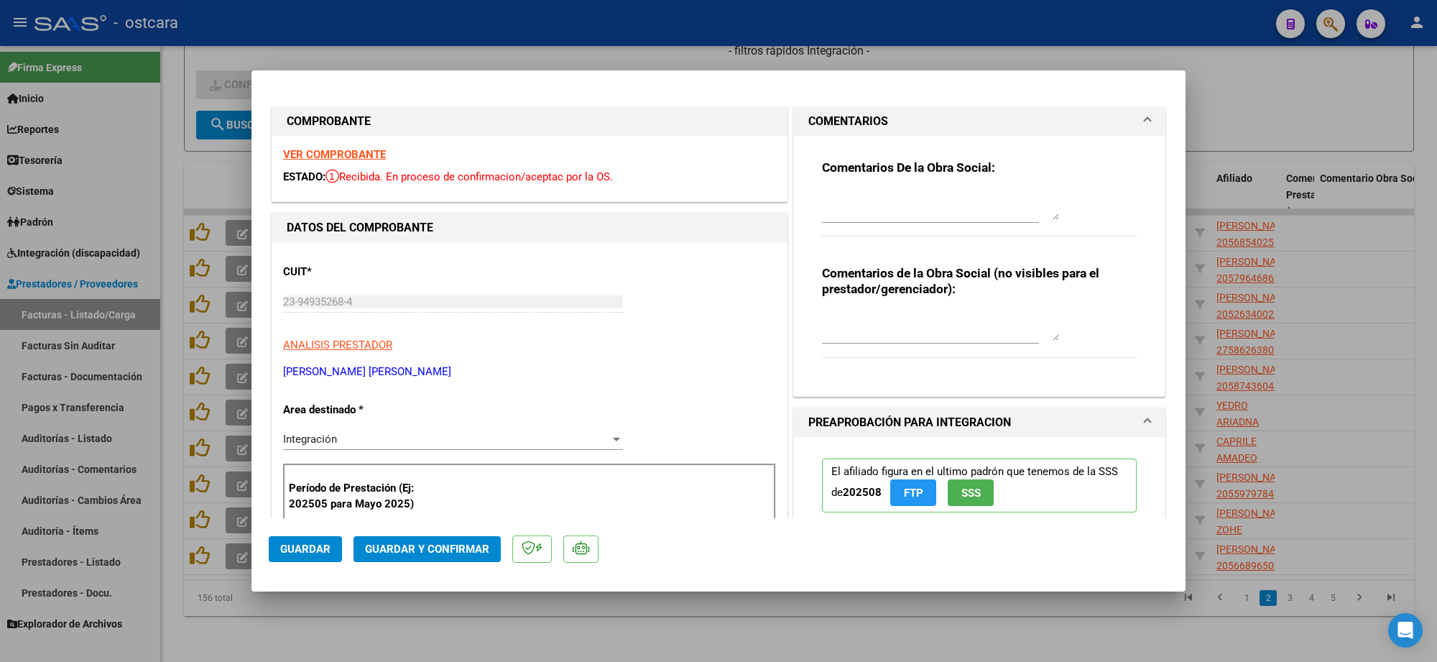
click at [897, 217] on textarea at bounding box center [940, 205] width 237 height 29
paste textarea "Recordar indicar vinculo del firmante en las planillas de asistencia."
type textarea "Recordar indicar vinculo del firmante en las planillas de asistencia."
click at [448, 543] on span "Guardar y Confirmar" at bounding box center [427, 549] width 124 height 13
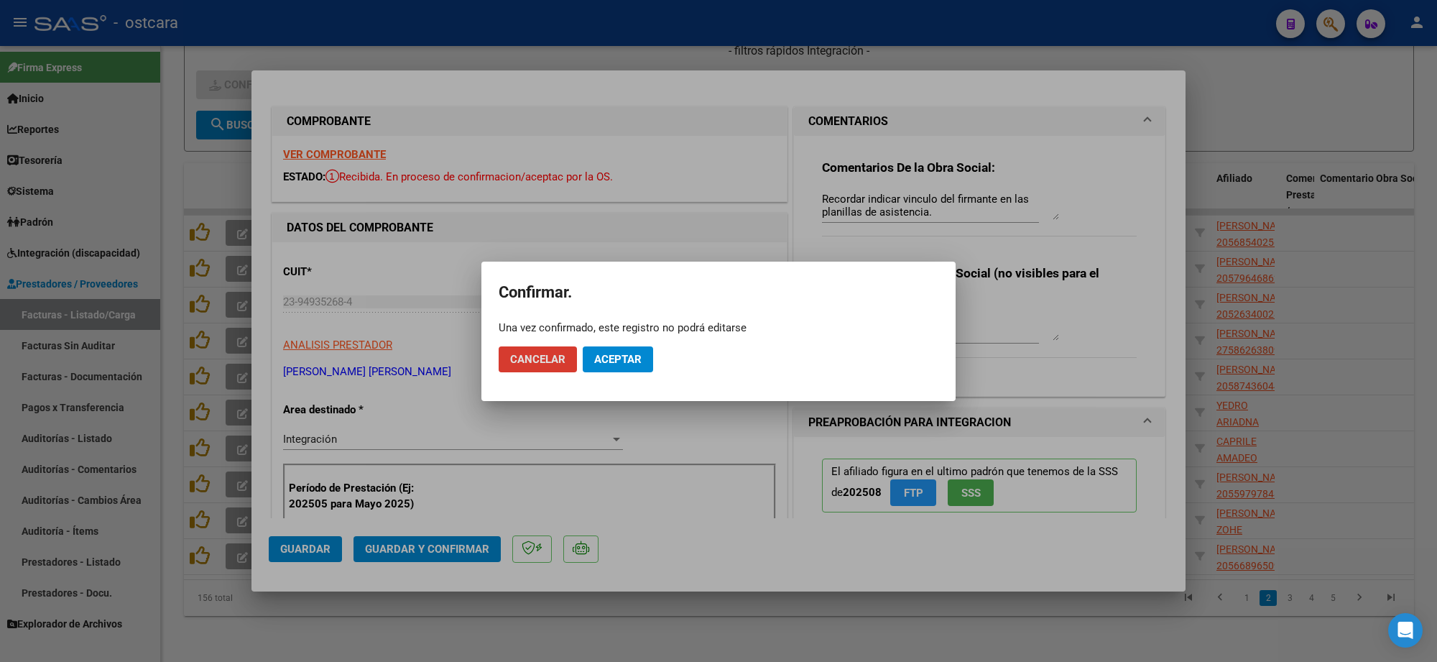
click at [625, 363] on span "Aceptar" at bounding box center [617, 359] width 47 height 13
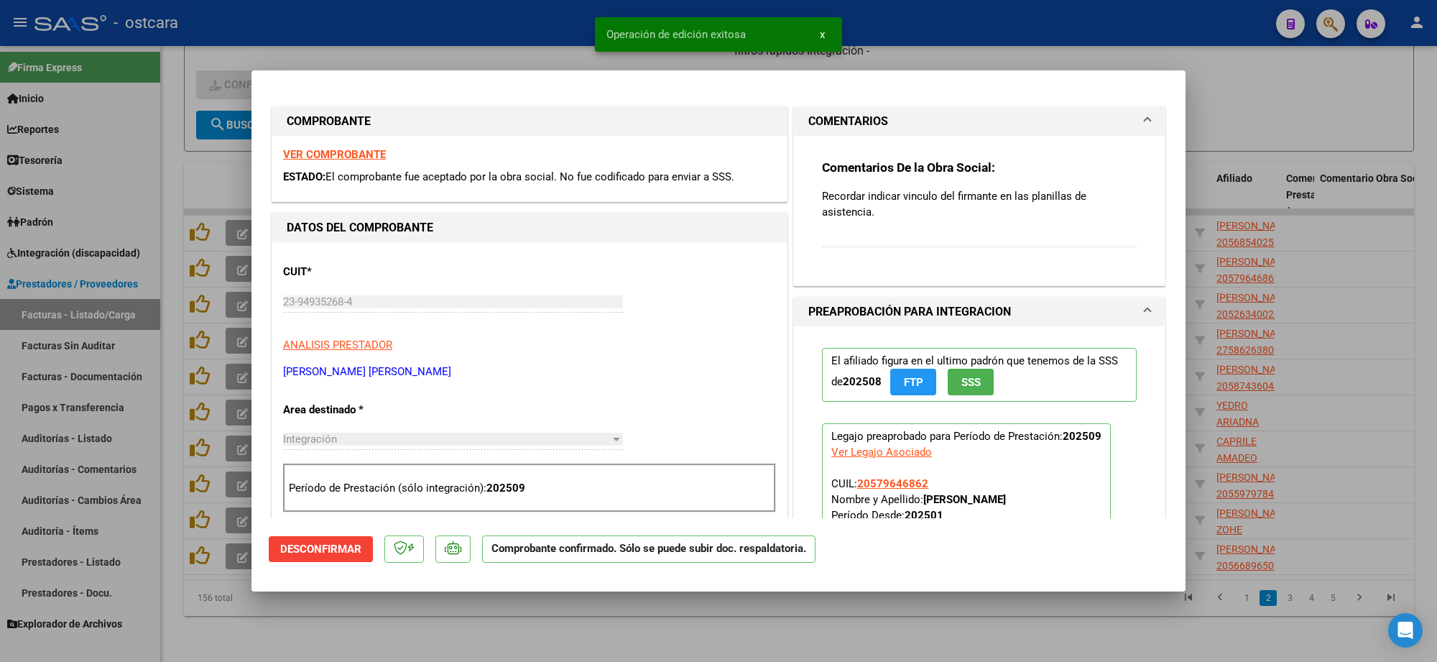
click at [1292, 113] on div at bounding box center [718, 331] width 1437 height 662
type input "$ 0,00"
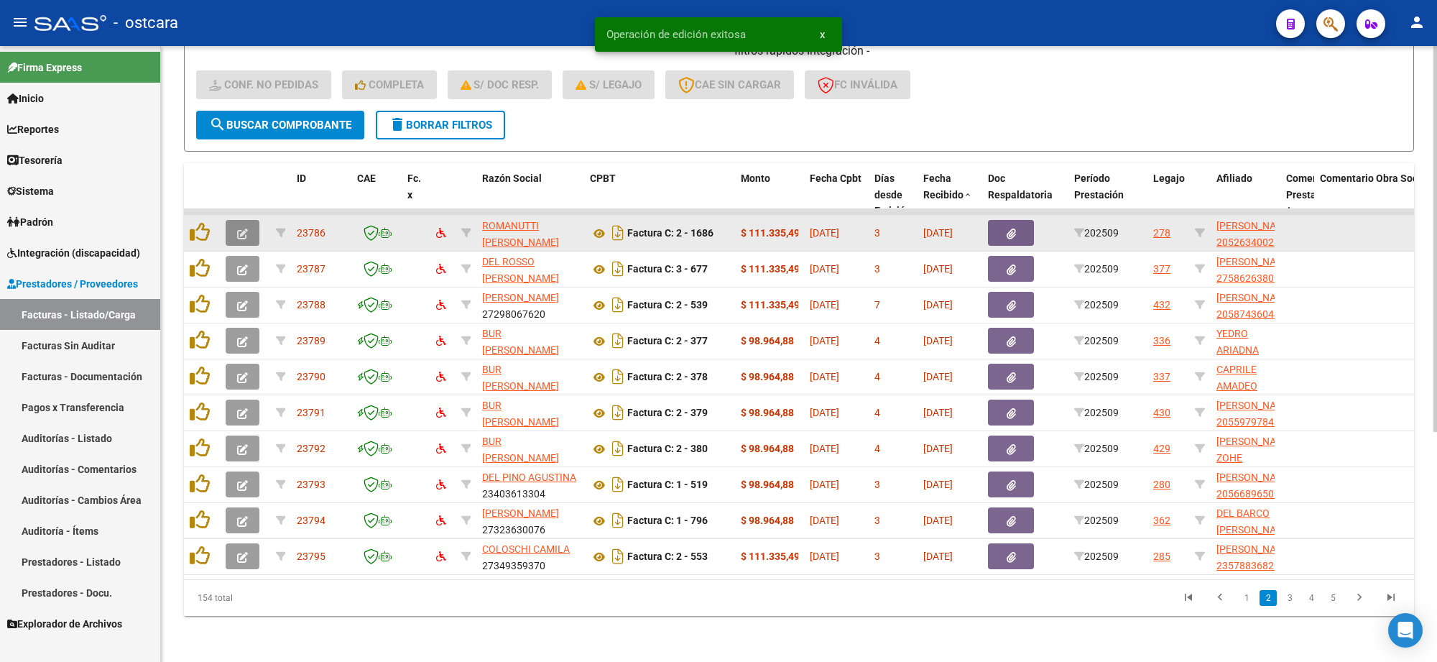
click at [248, 220] on button "button" at bounding box center [243, 233] width 34 height 26
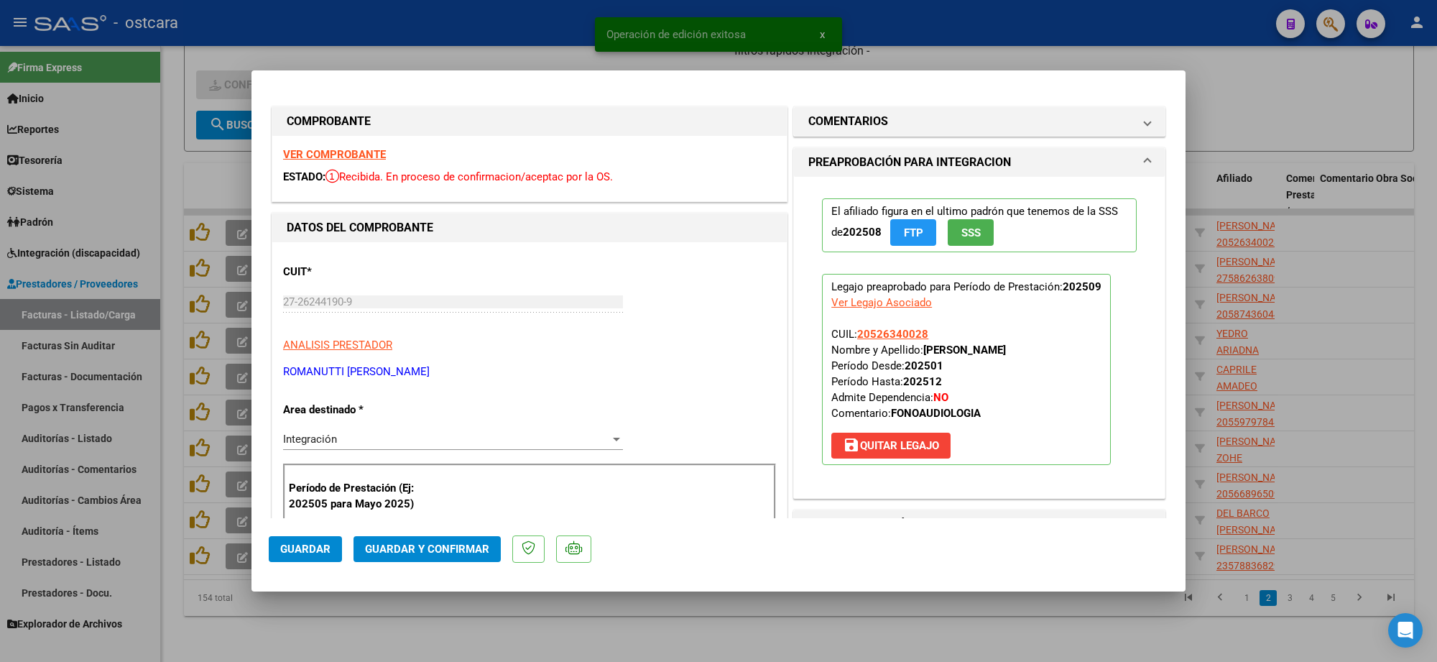
click at [336, 153] on strong "VER COMPROBANTE" at bounding box center [334, 154] width 103 height 13
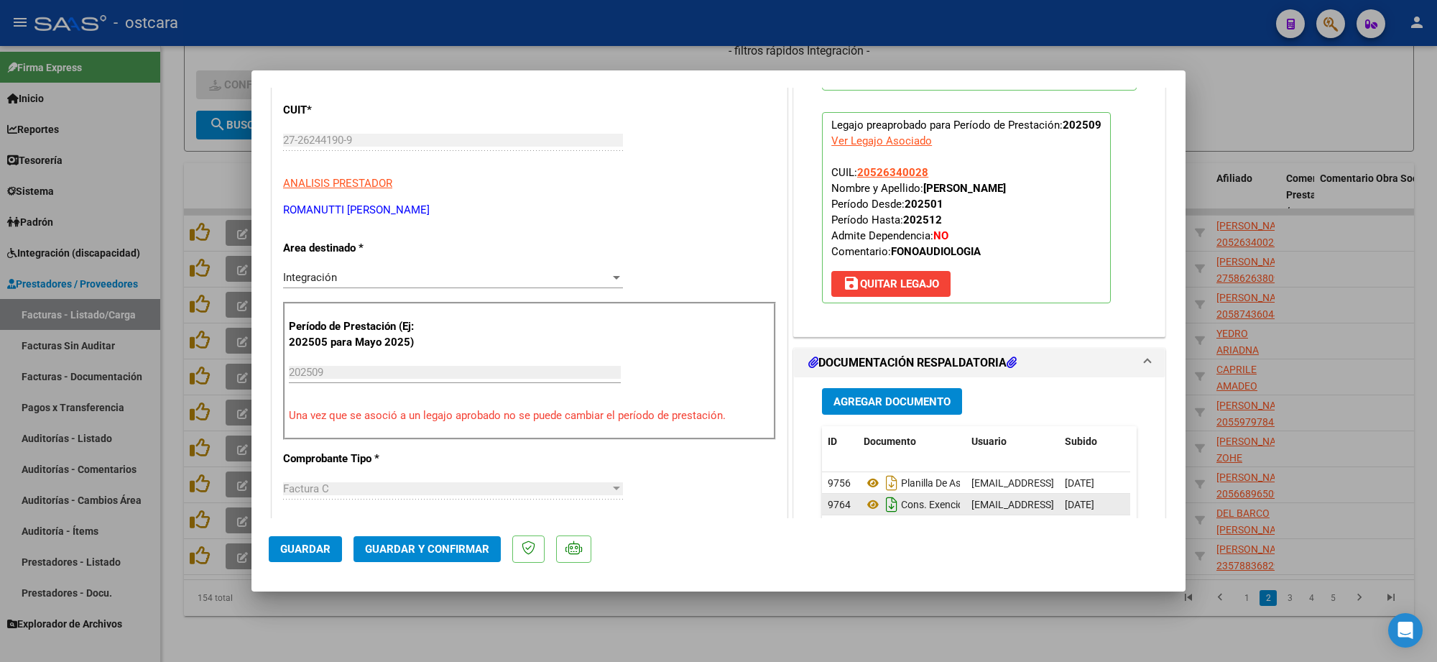
scroll to position [359, 0]
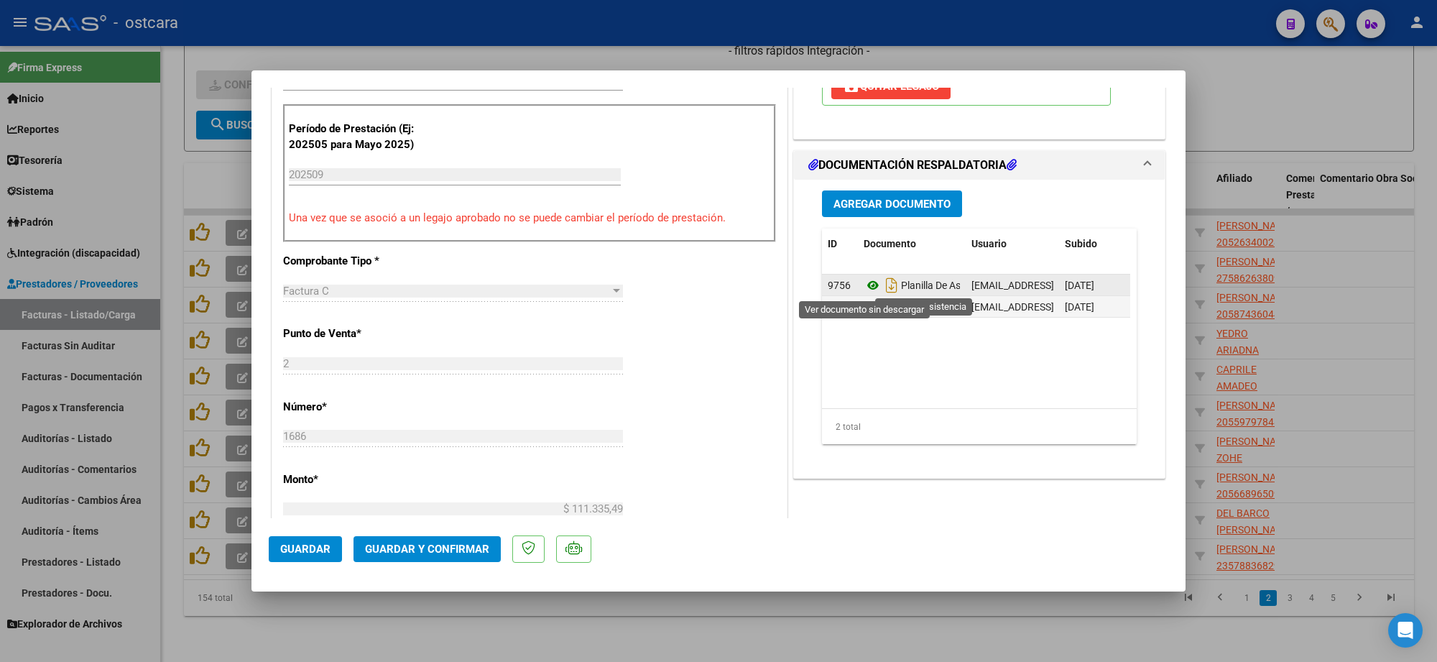
click at [868, 288] on icon at bounding box center [873, 285] width 19 height 17
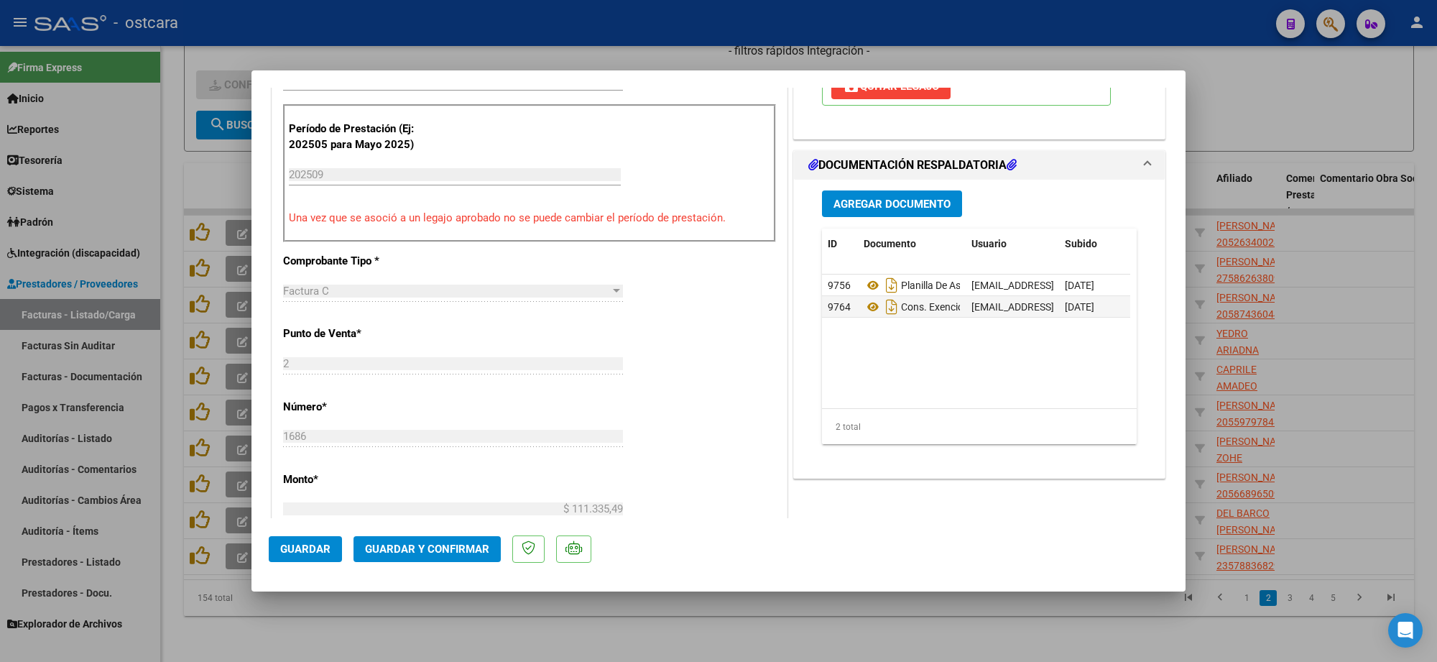
click at [448, 550] on span "Guardar y Confirmar" at bounding box center [427, 549] width 124 height 13
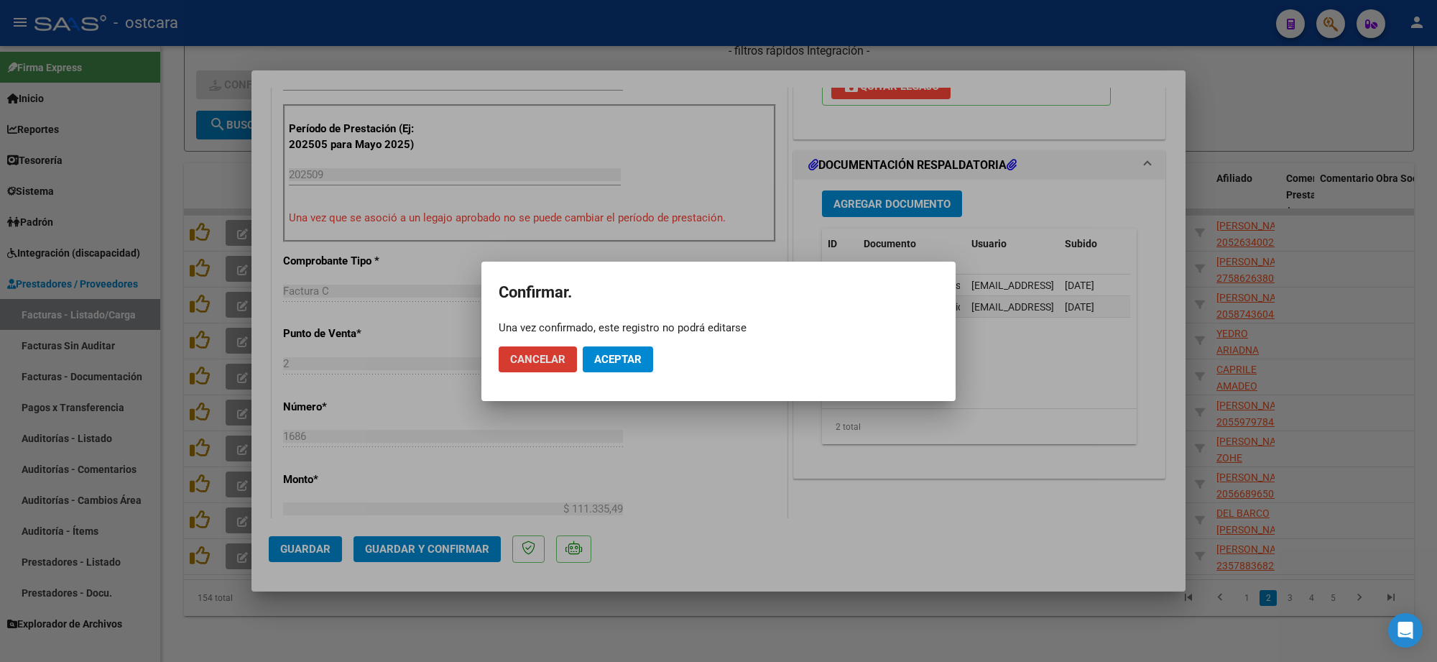
click at [617, 351] on button "Aceptar" at bounding box center [618, 359] width 70 height 26
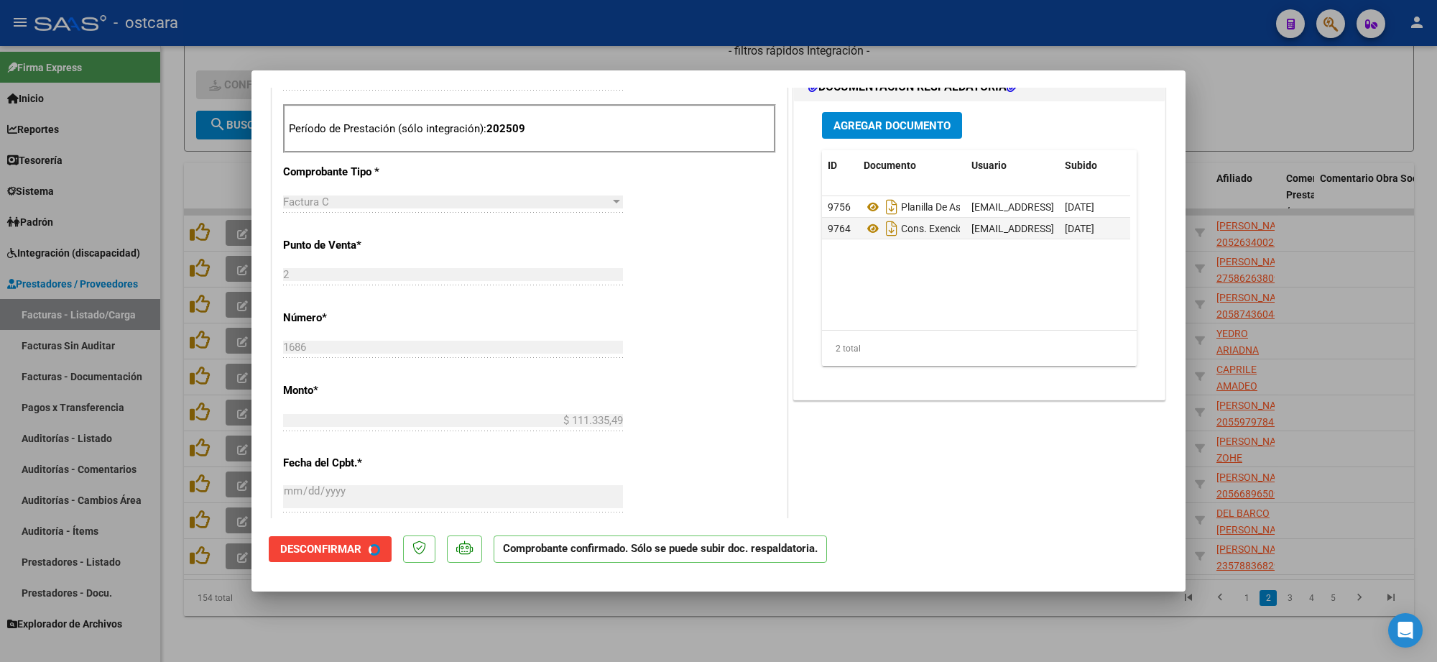
click at [1320, 159] on div at bounding box center [718, 331] width 1437 height 662
type input "$ 0,00"
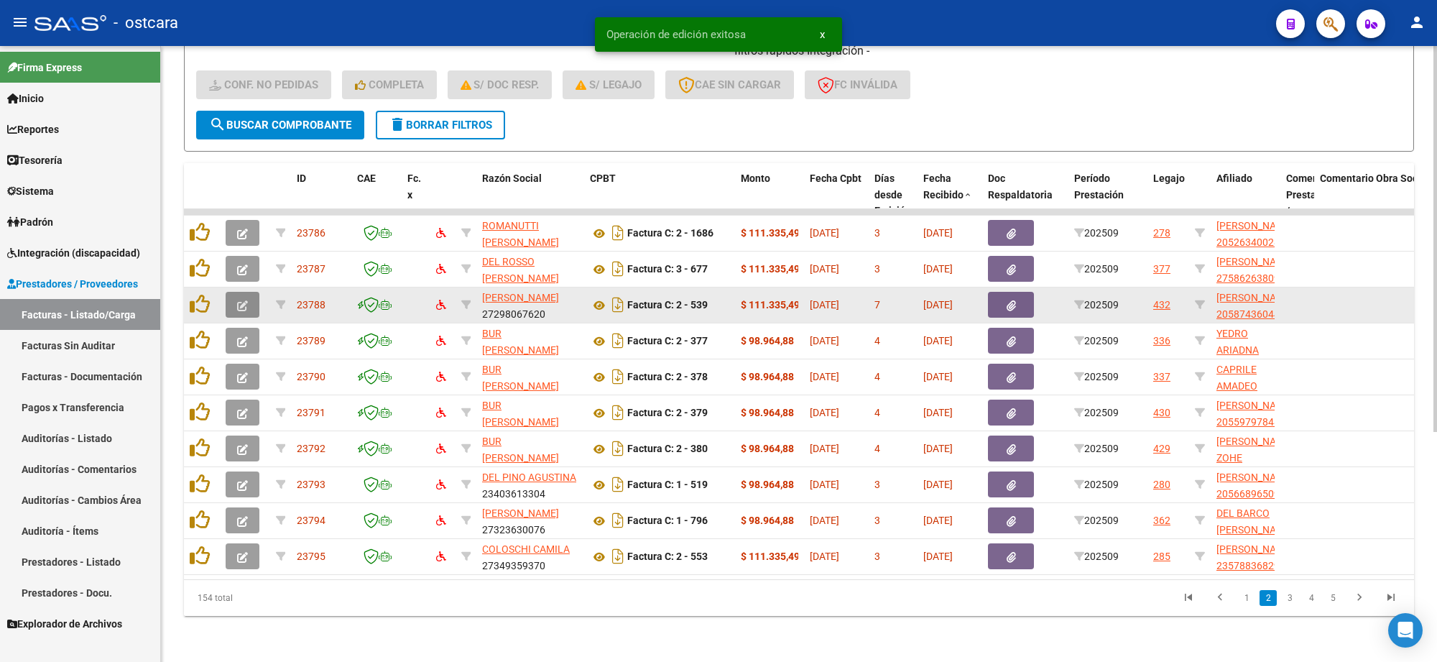
click at [242, 300] on icon "button" at bounding box center [242, 305] width 11 height 11
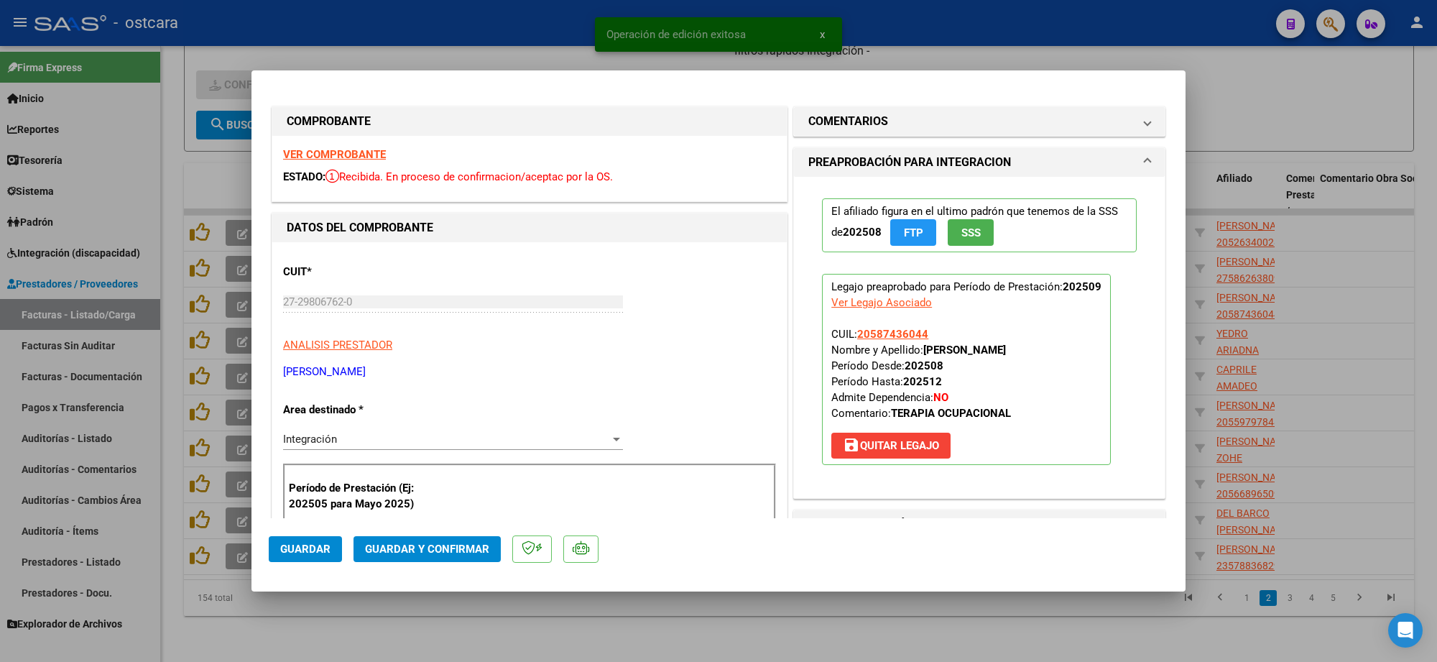
click at [339, 156] on strong "VER COMPROBANTE" at bounding box center [334, 154] width 103 height 13
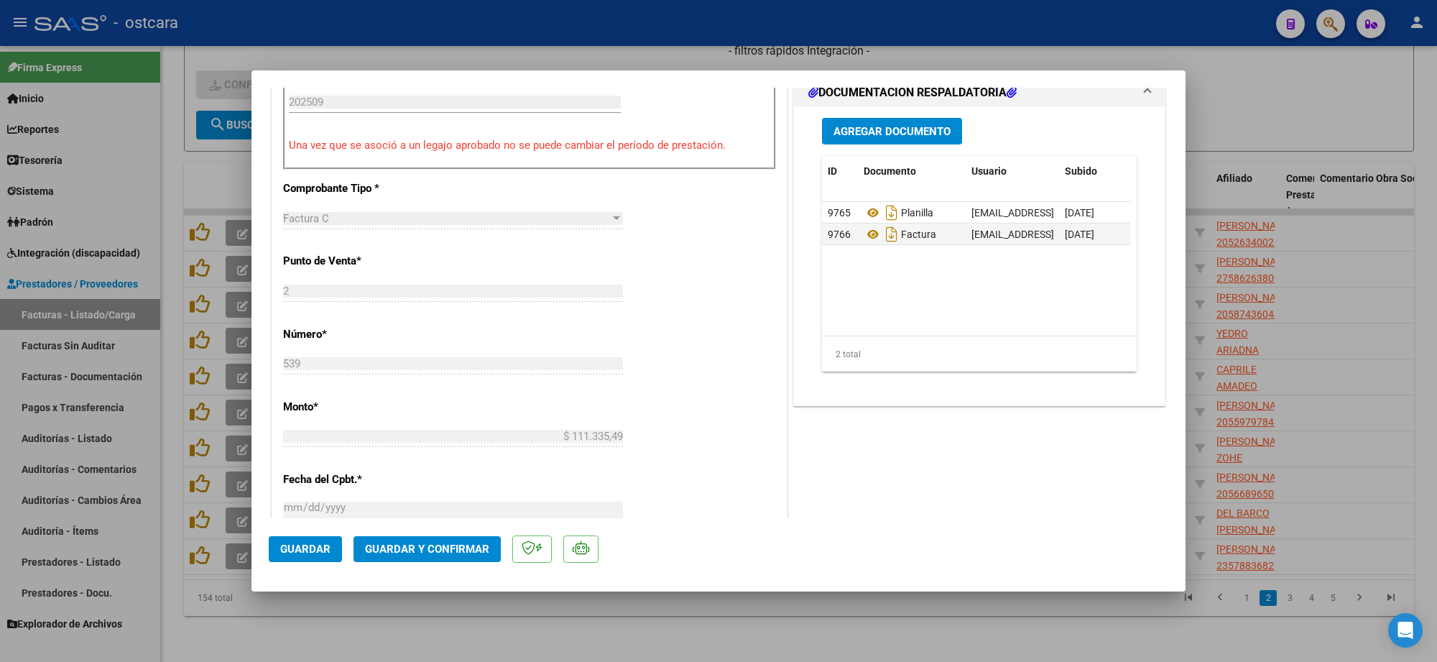
scroll to position [539, 0]
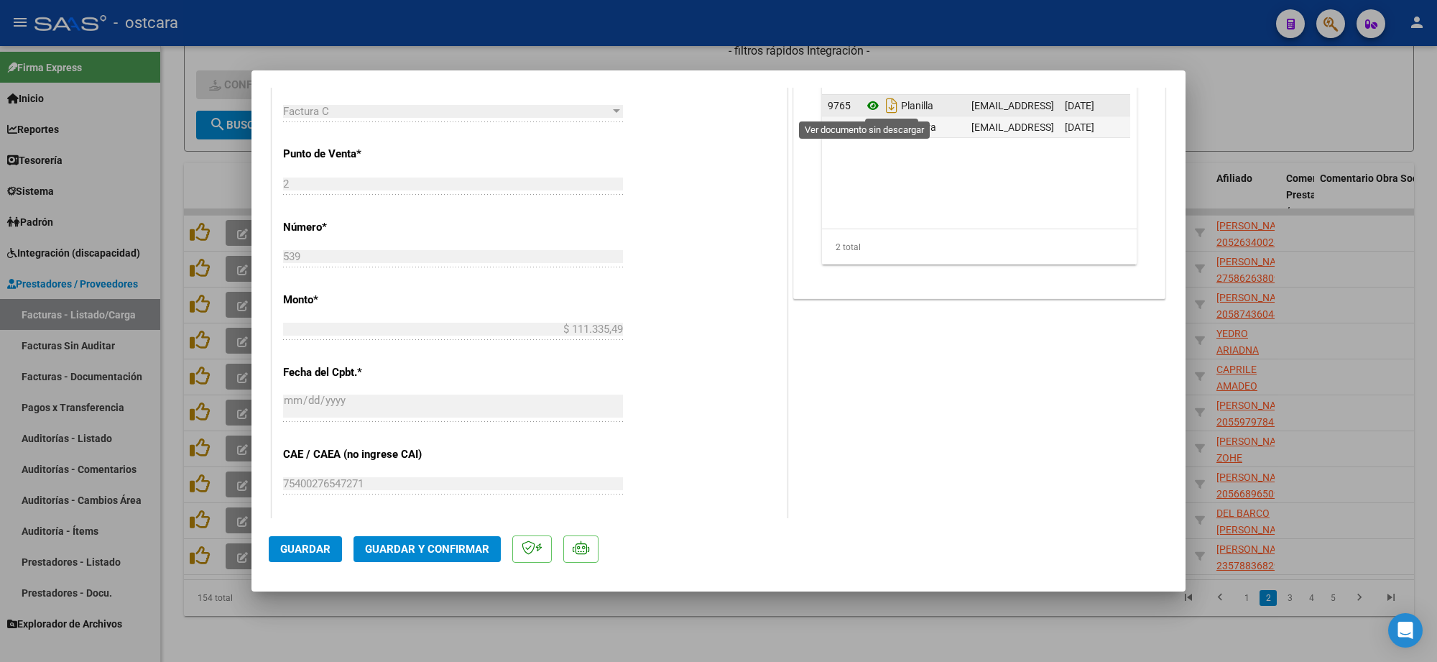
click at [867, 109] on icon at bounding box center [873, 105] width 19 height 17
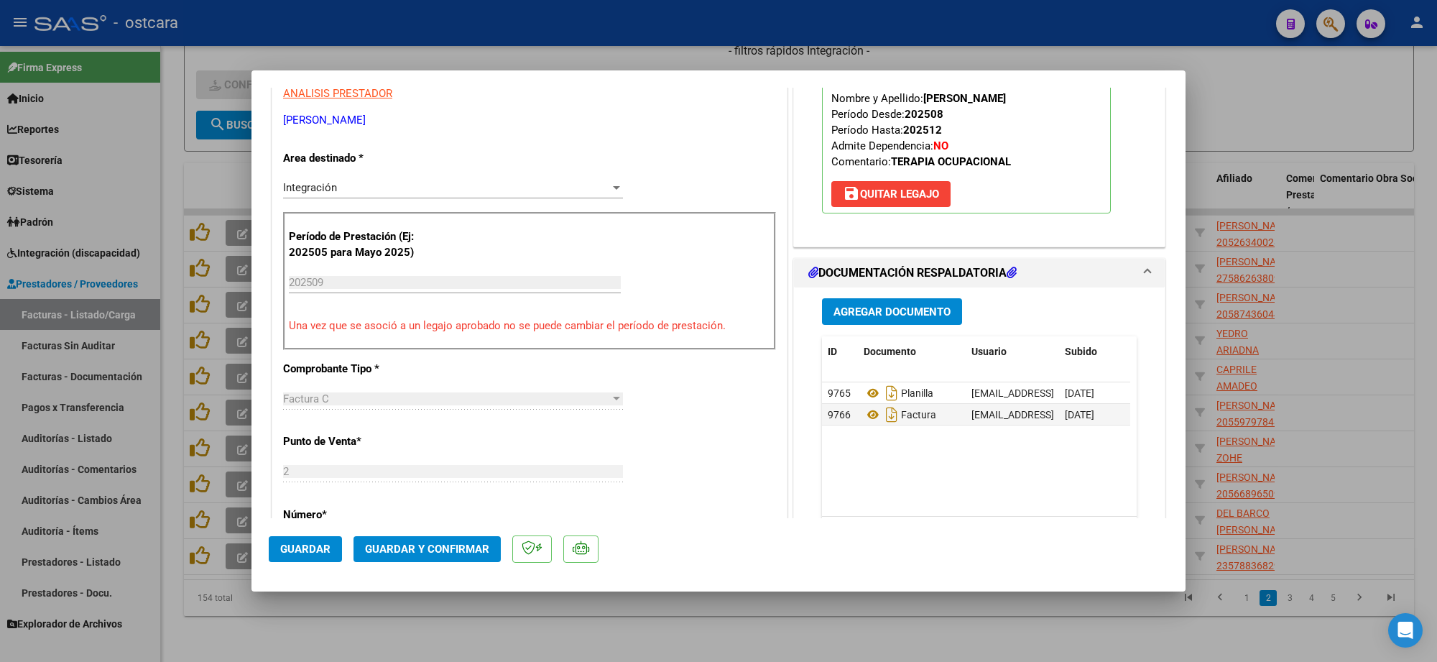
scroll to position [0, 0]
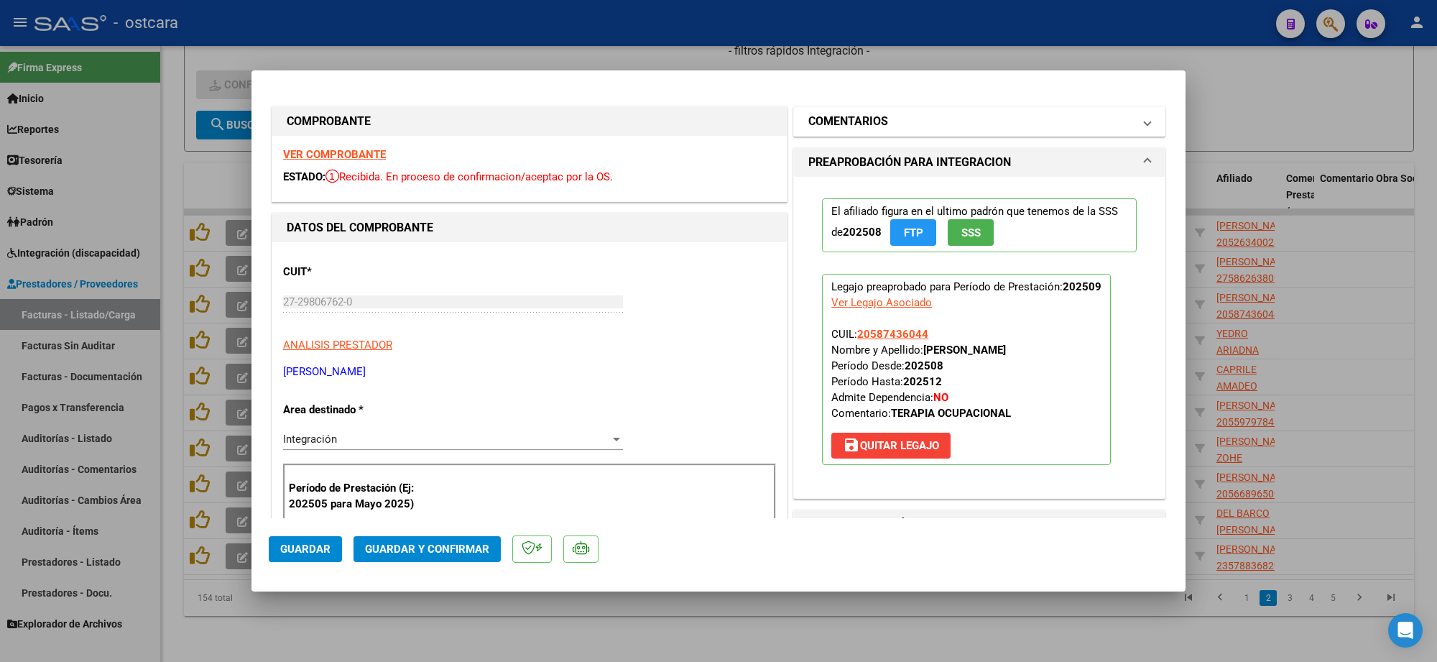
click at [888, 123] on mat-panel-title "COMENTARIOS" at bounding box center [970, 121] width 325 height 17
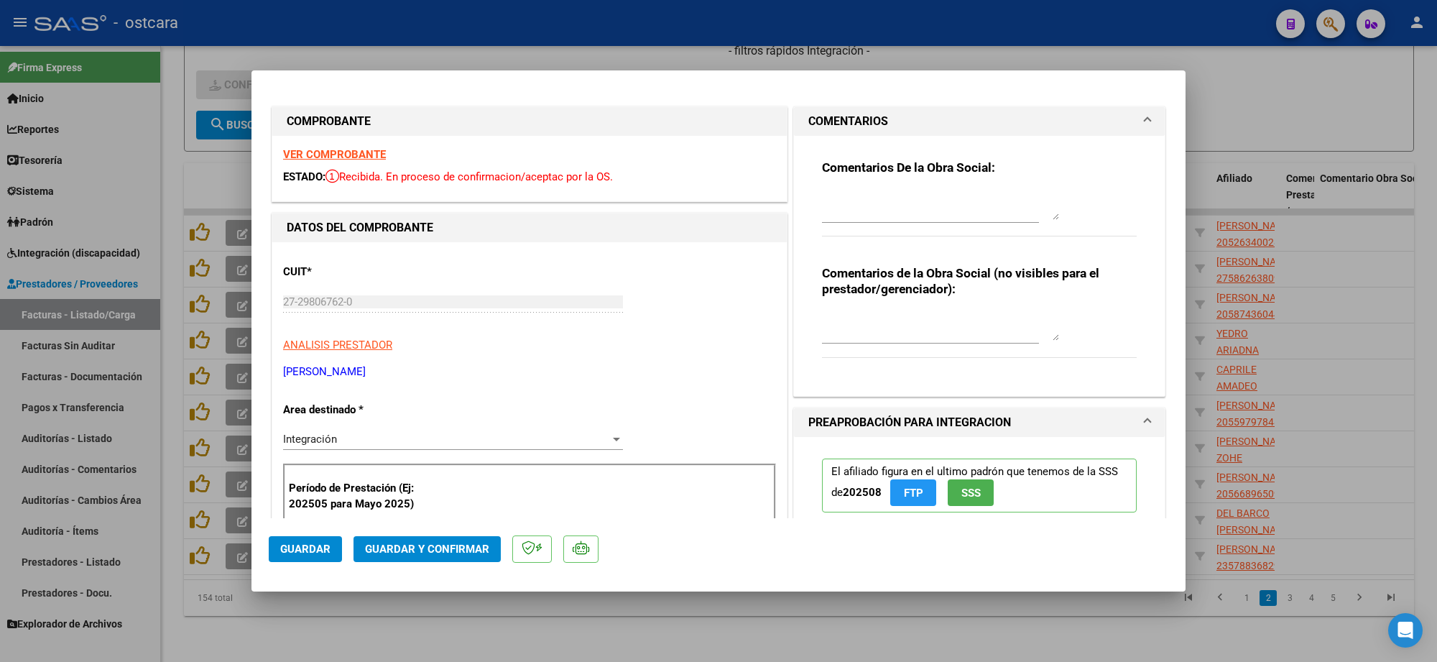
drag, startPoint x: 886, startPoint y: 202, endPoint x: 903, endPoint y: 224, distance: 28.2
click at [886, 205] on textarea at bounding box center [940, 205] width 237 height 29
paste textarea "Recordar indicar vinculo del firmante en las planillas de asistencia."
type textarea "Recordar indicar vinculo del firmante en las planillas de asistencia."
click at [446, 550] on span "Guardar y Confirmar" at bounding box center [427, 549] width 124 height 13
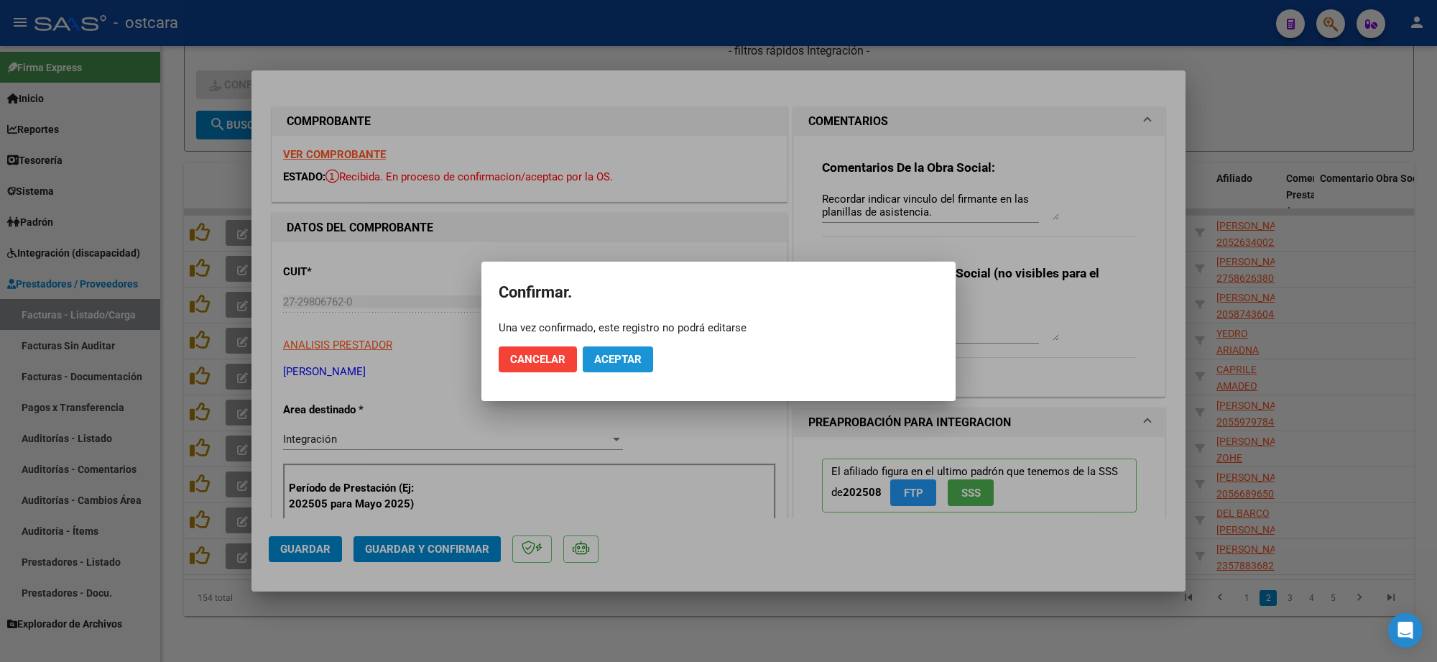
click at [642, 347] on button "Aceptar" at bounding box center [618, 359] width 70 height 26
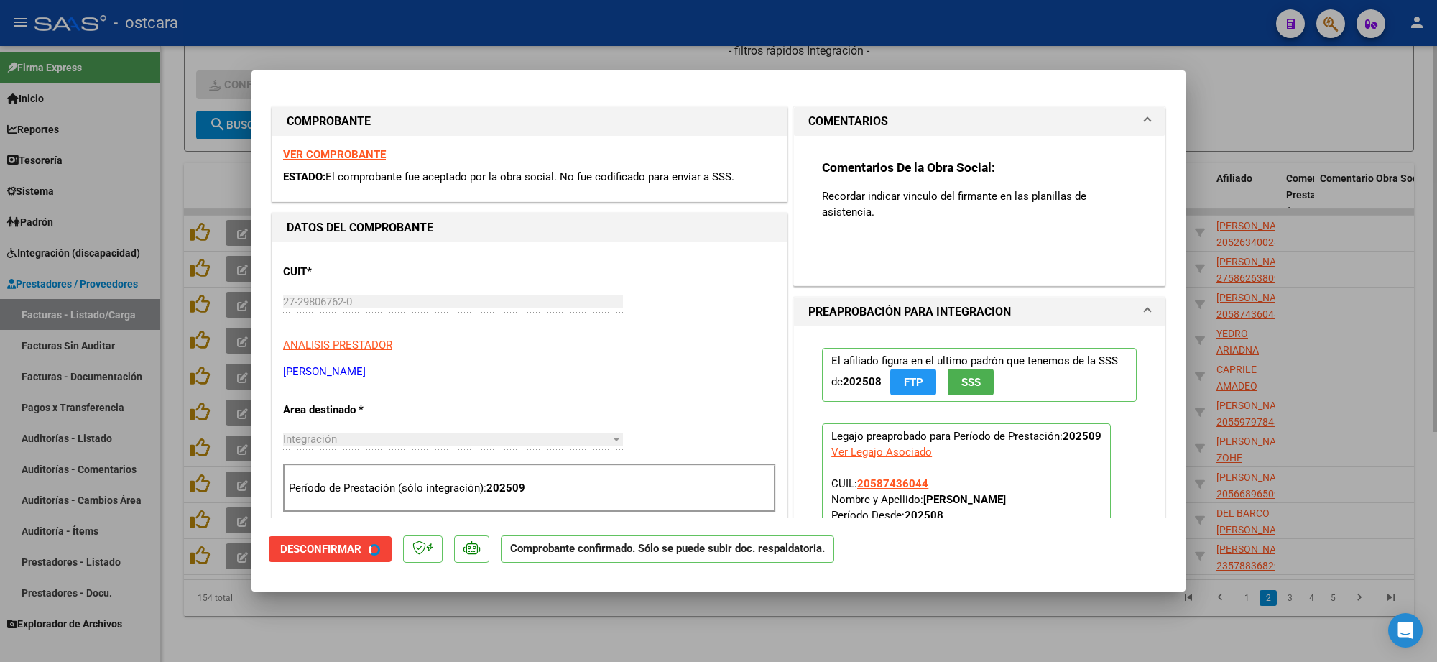
click at [1270, 126] on div at bounding box center [718, 331] width 1437 height 662
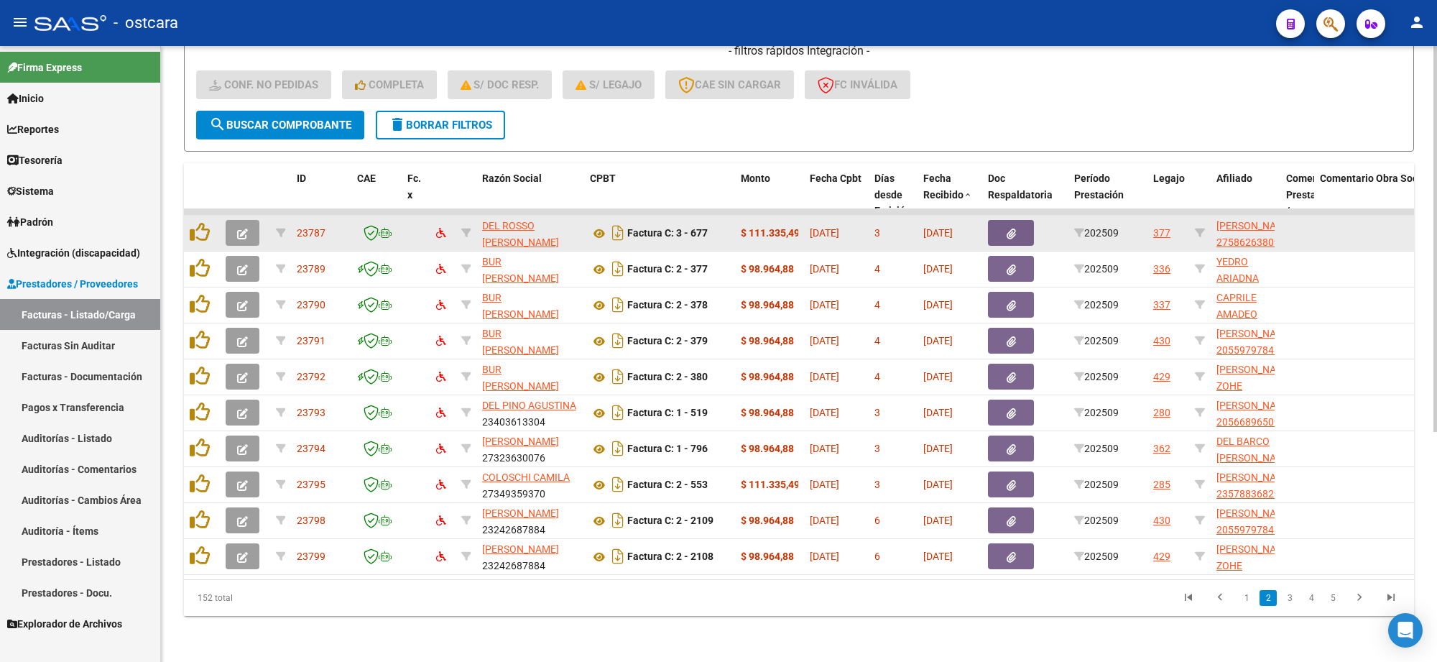
click at [241, 220] on button "button" at bounding box center [243, 233] width 34 height 26
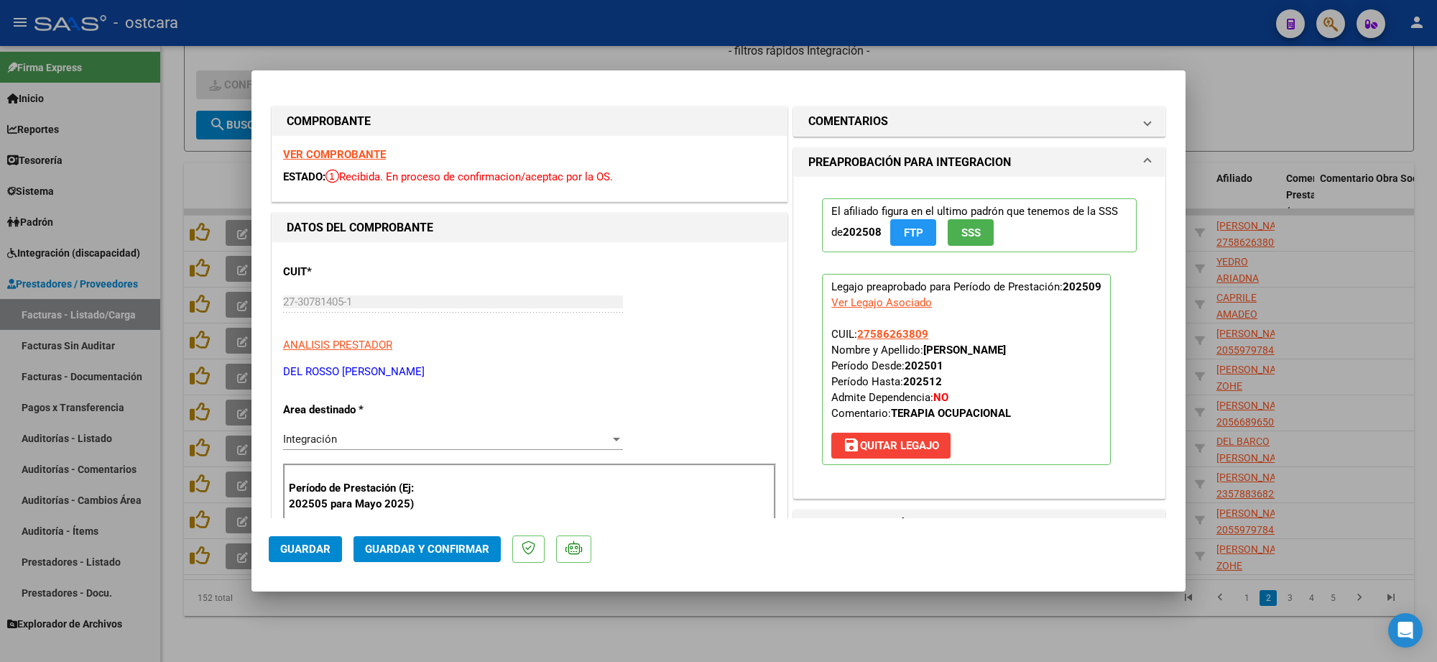
click at [345, 156] on strong "VER COMPROBANTE" at bounding box center [334, 154] width 103 height 13
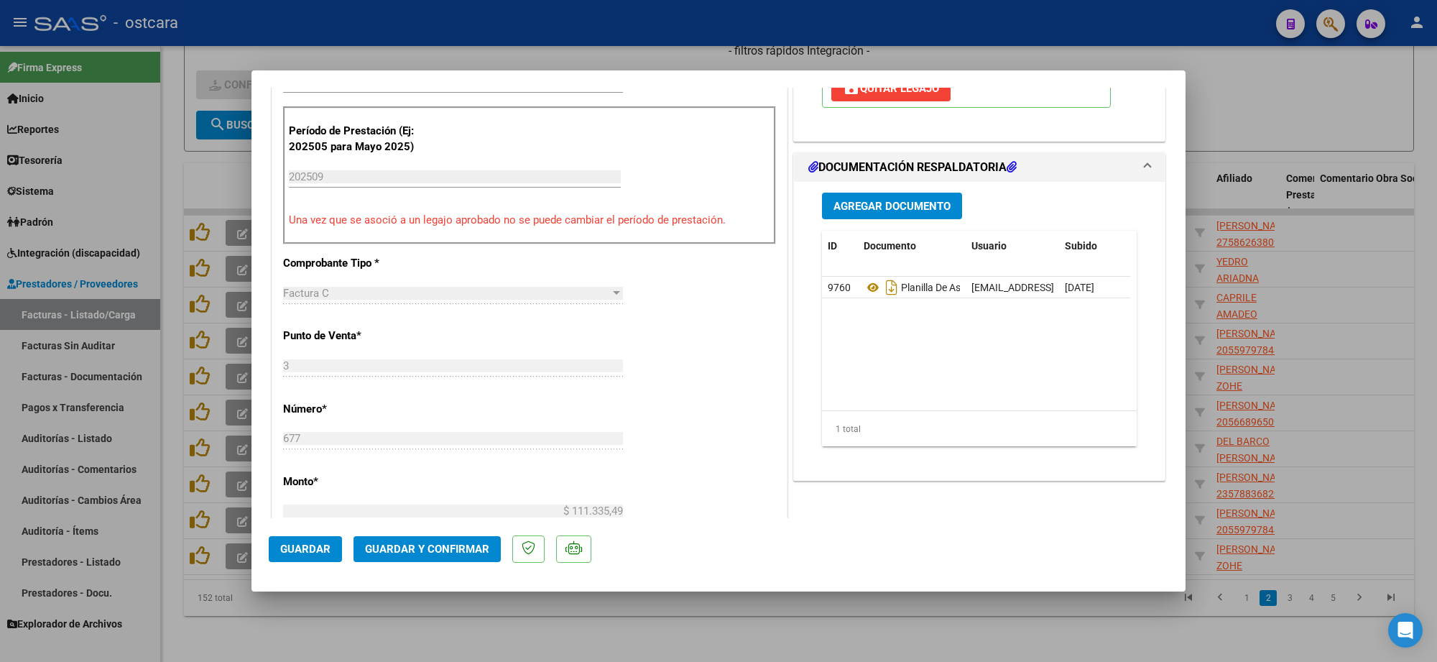
scroll to position [359, 0]
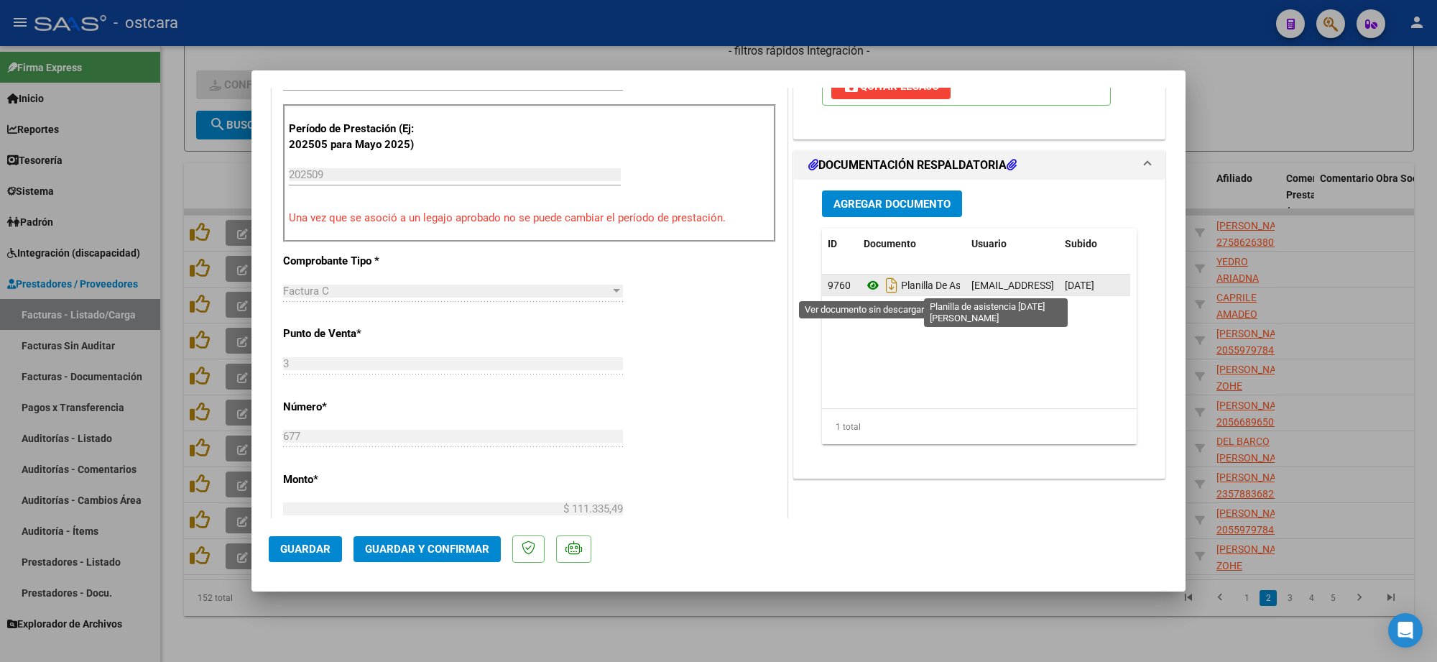
click at [867, 285] on icon at bounding box center [873, 285] width 19 height 17
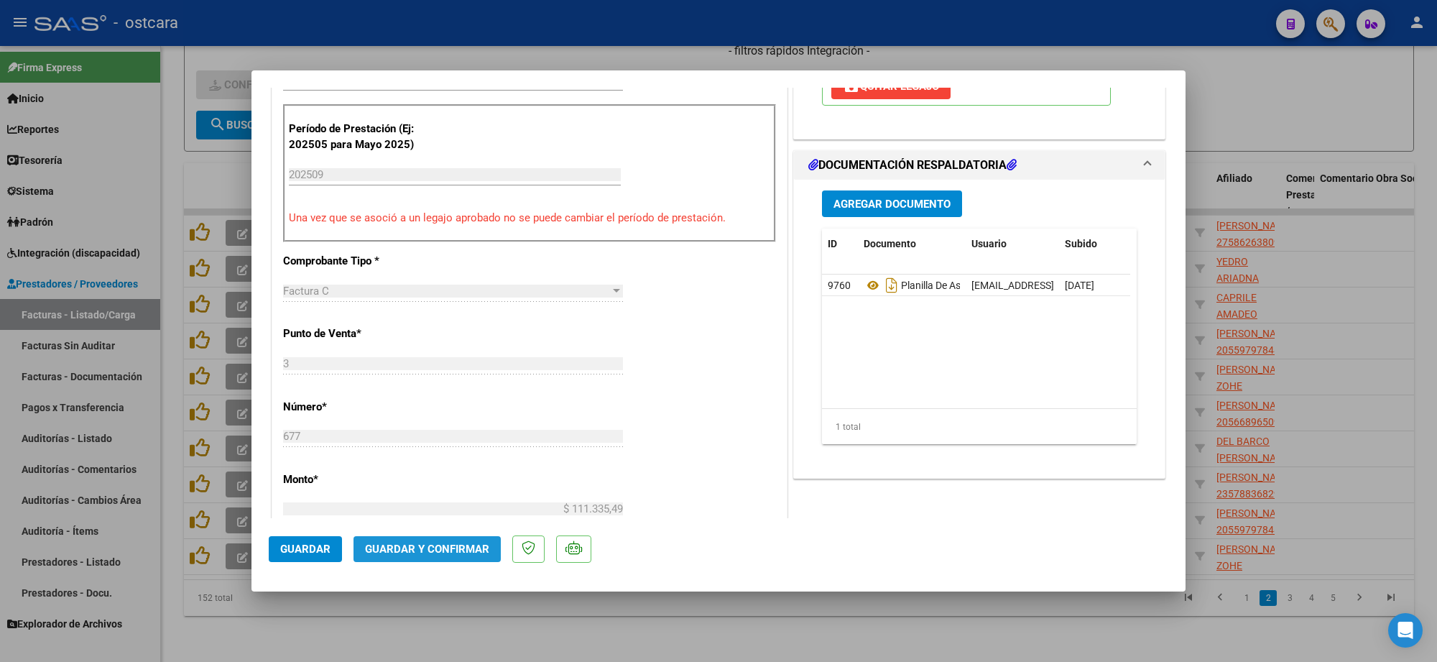
click at [449, 543] on span "Guardar y Confirmar" at bounding box center [427, 549] width 124 height 13
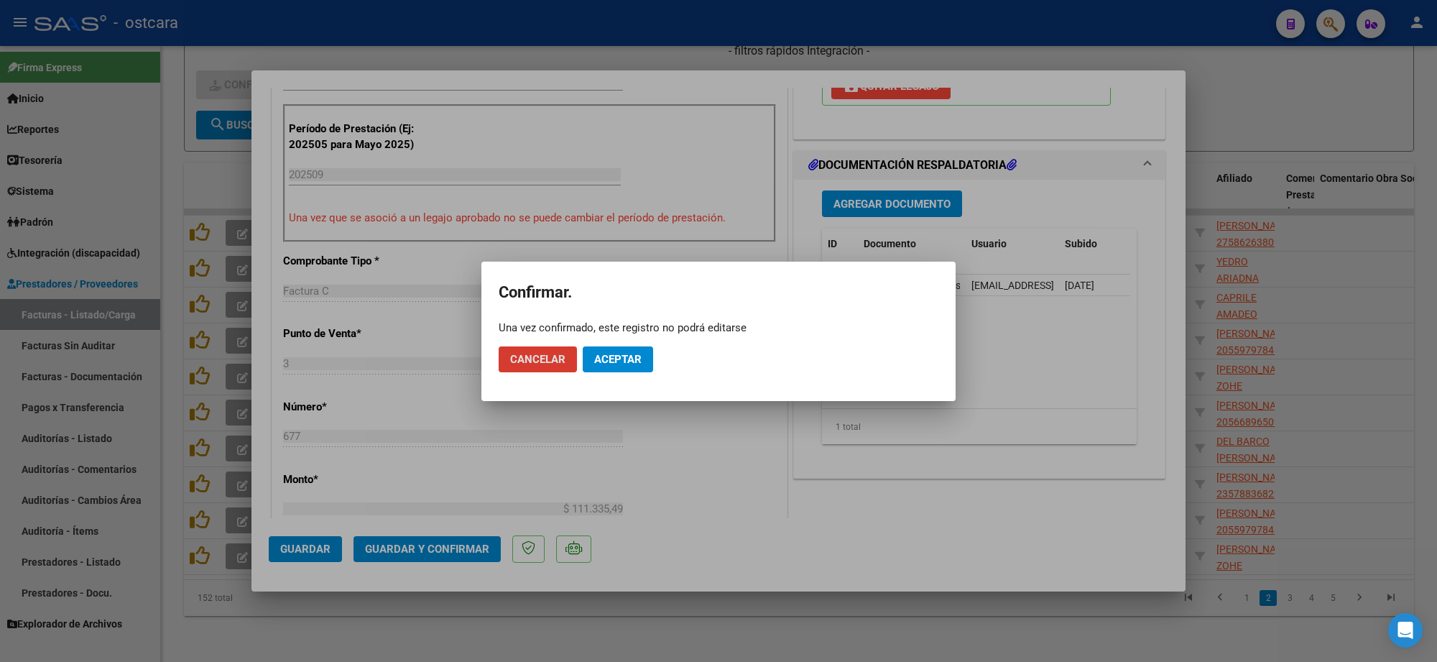
click at [622, 356] on span "Aceptar" at bounding box center [617, 359] width 47 height 13
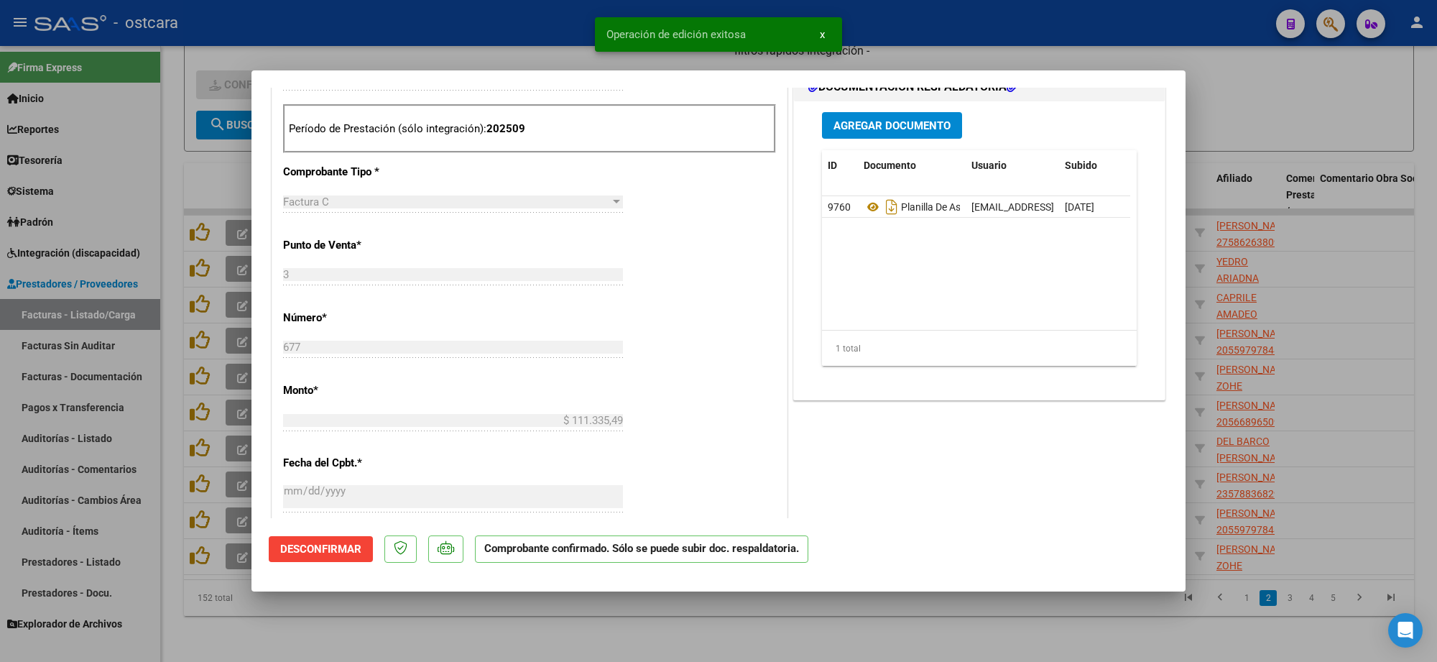
click at [1276, 144] on div at bounding box center [718, 331] width 1437 height 662
type input "$ 0,00"
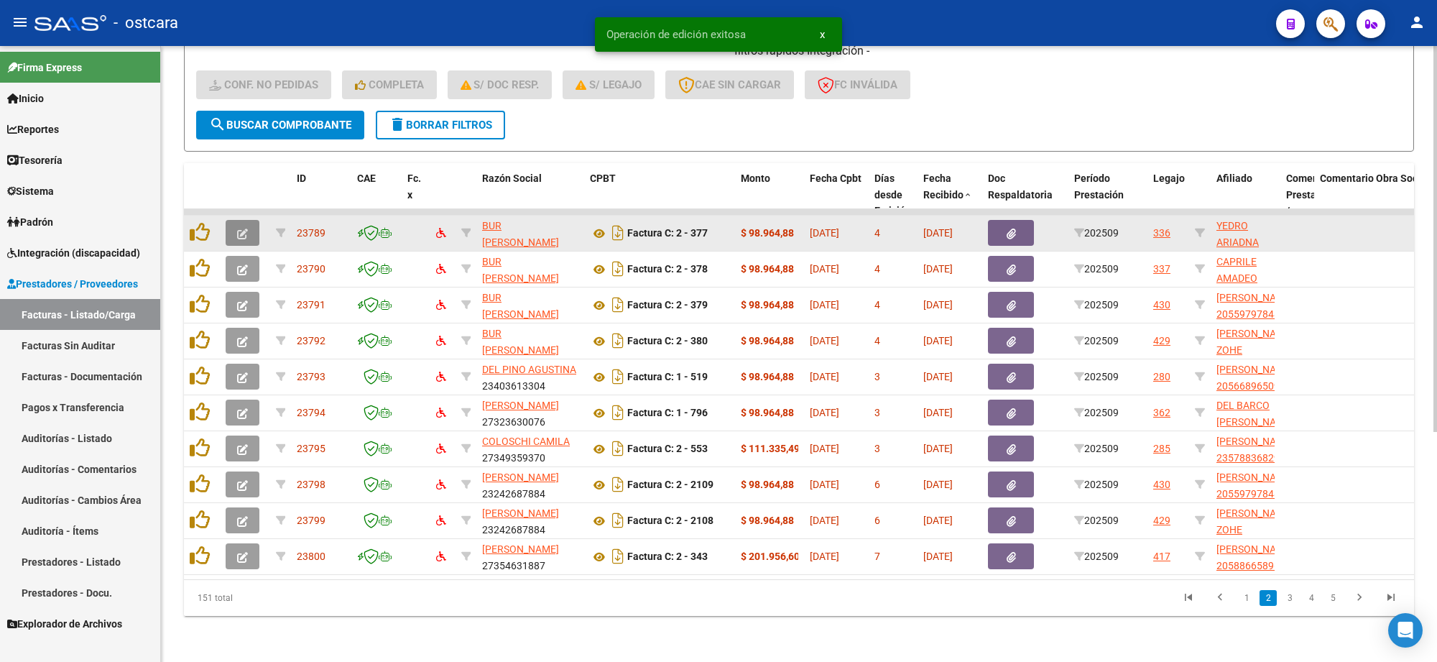
click at [252, 220] on button "button" at bounding box center [243, 233] width 34 height 26
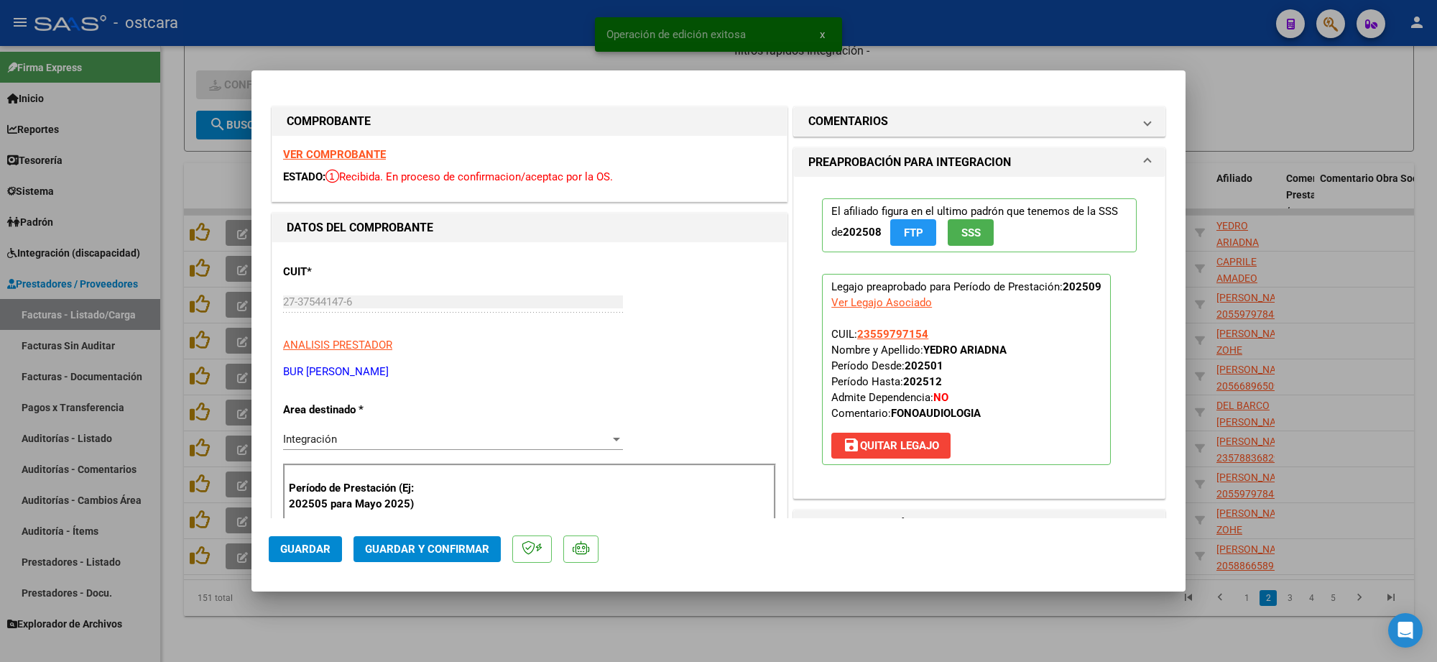
click at [343, 155] on strong "VER COMPROBANTE" at bounding box center [334, 154] width 103 height 13
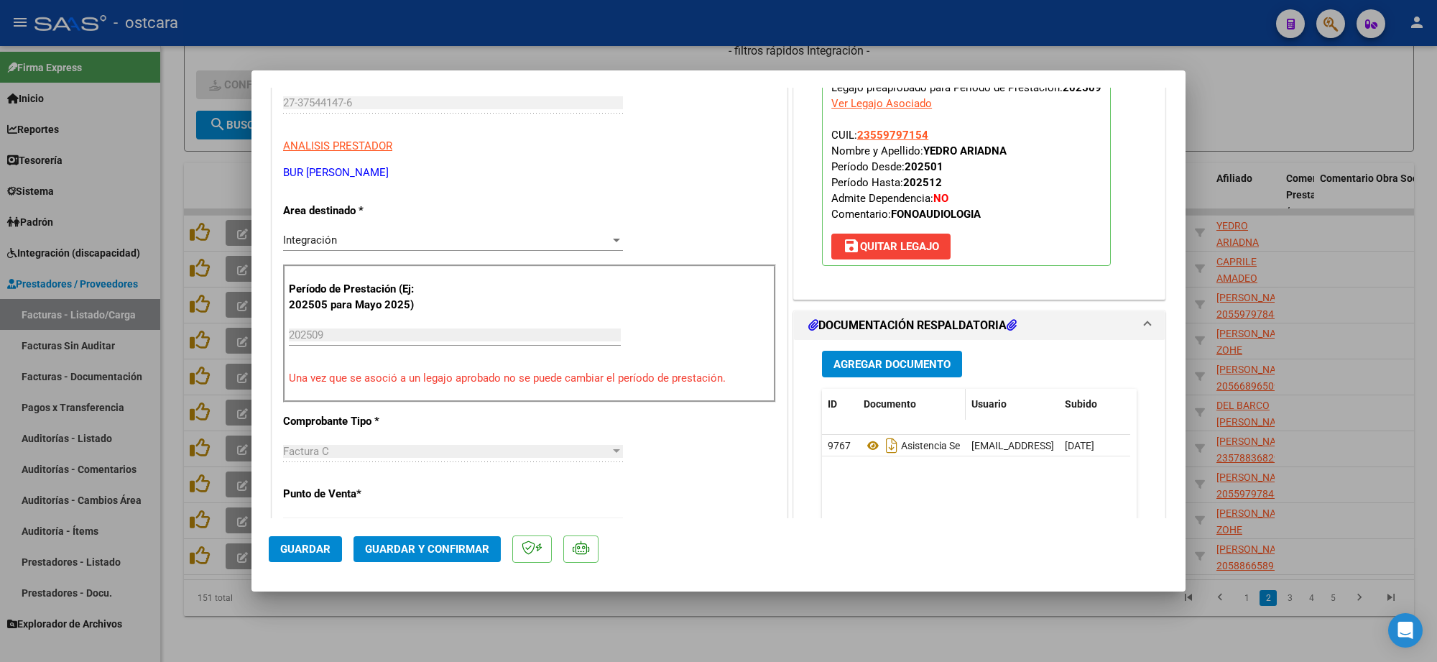
scroll to position [359, 0]
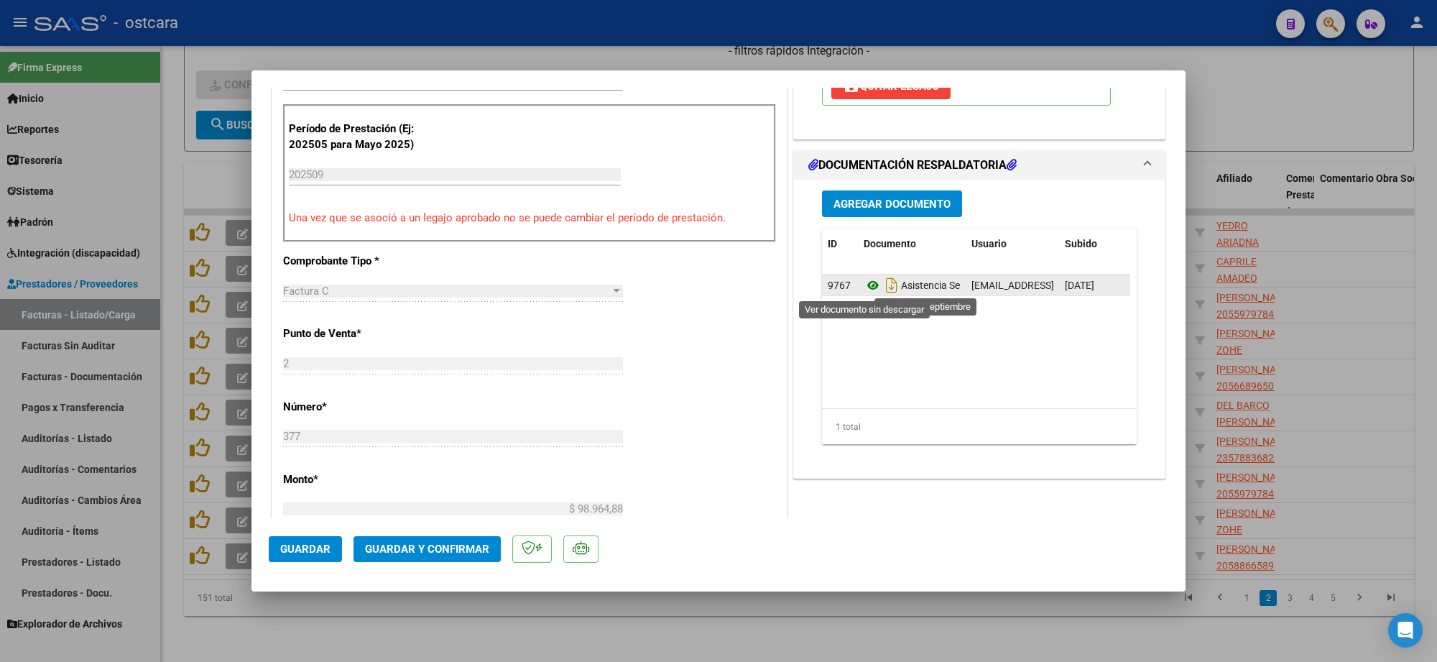
click at [865, 291] on icon at bounding box center [873, 285] width 19 height 17
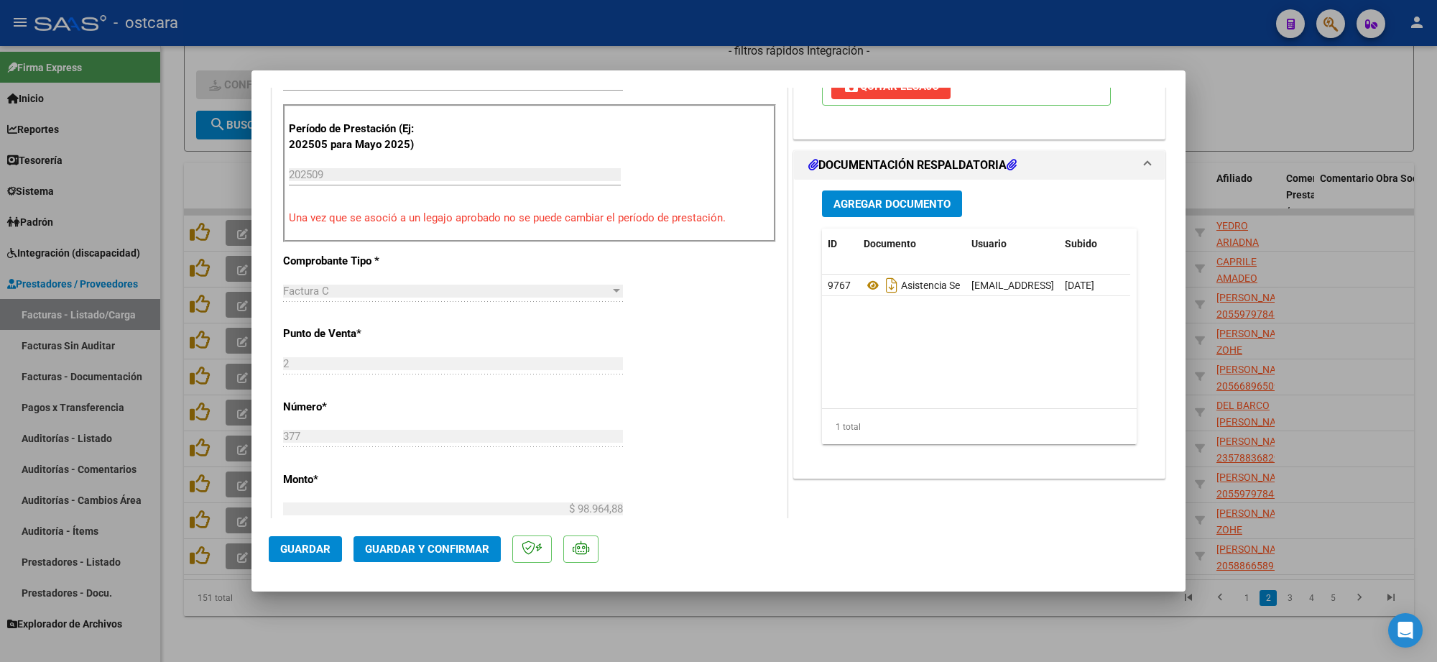
click at [431, 551] on span "Guardar y Confirmar" at bounding box center [427, 549] width 124 height 13
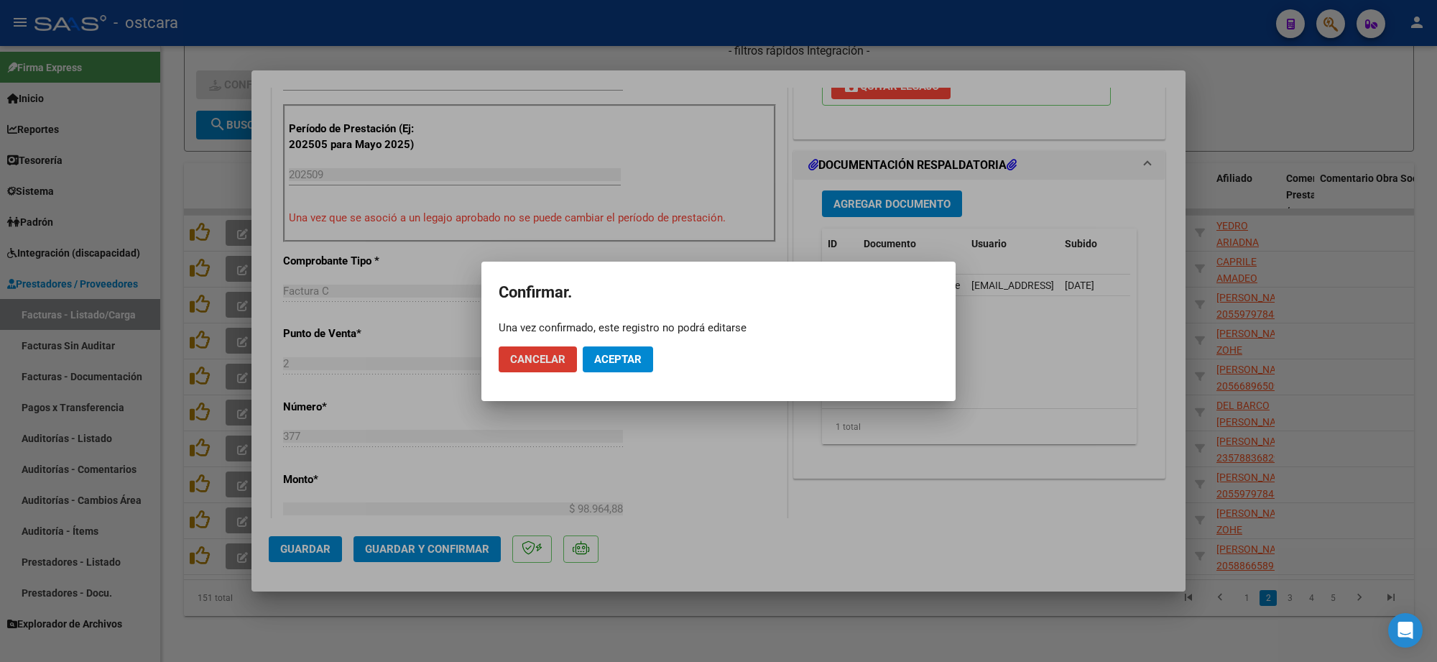
click at [635, 353] on span "Aceptar" at bounding box center [617, 359] width 47 height 13
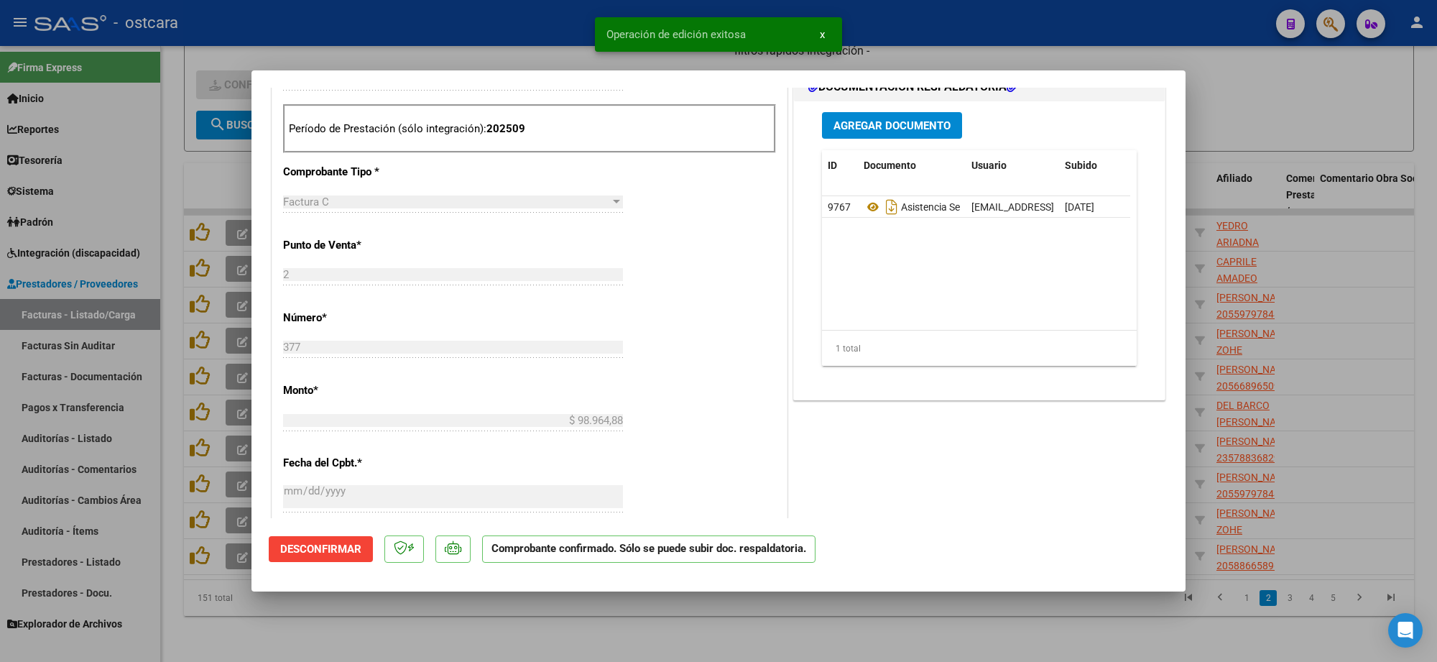
click at [1324, 84] on div at bounding box center [718, 331] width 1437 height 662
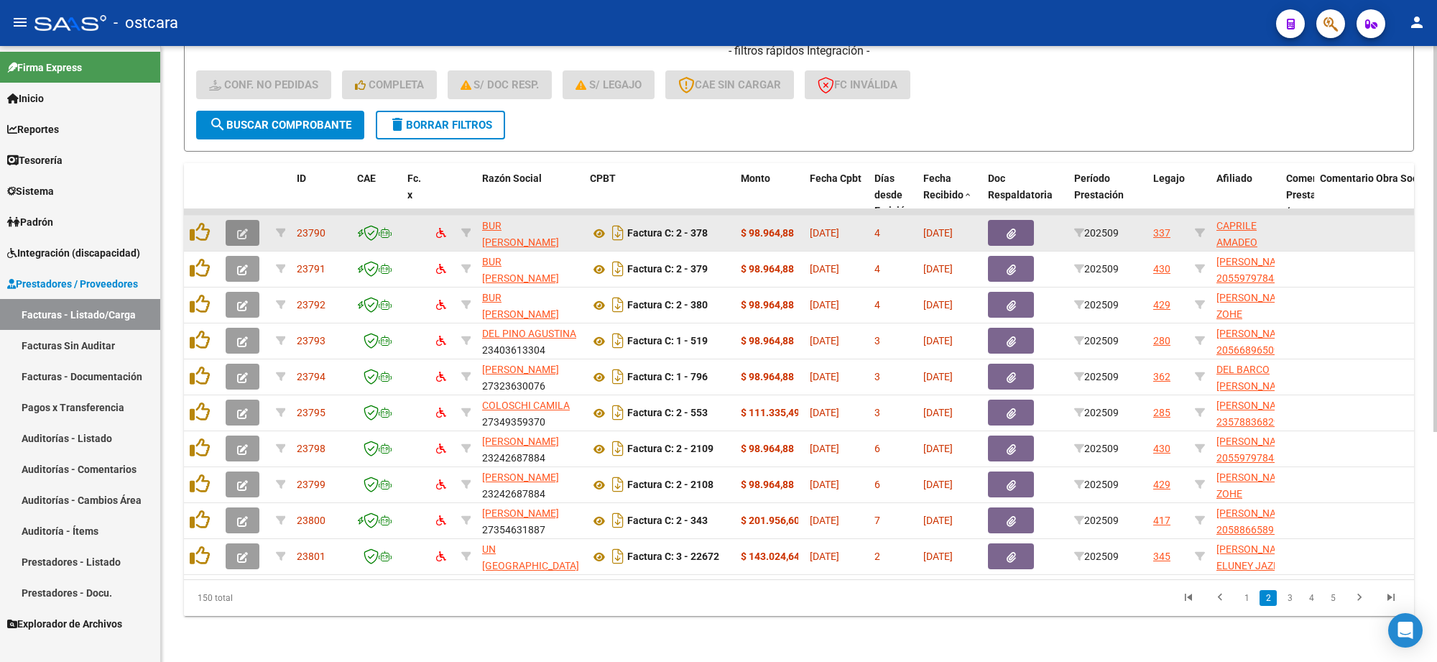
click at [241, 229] on icon "button" at bounding box center [242, 234] width 11 height 11
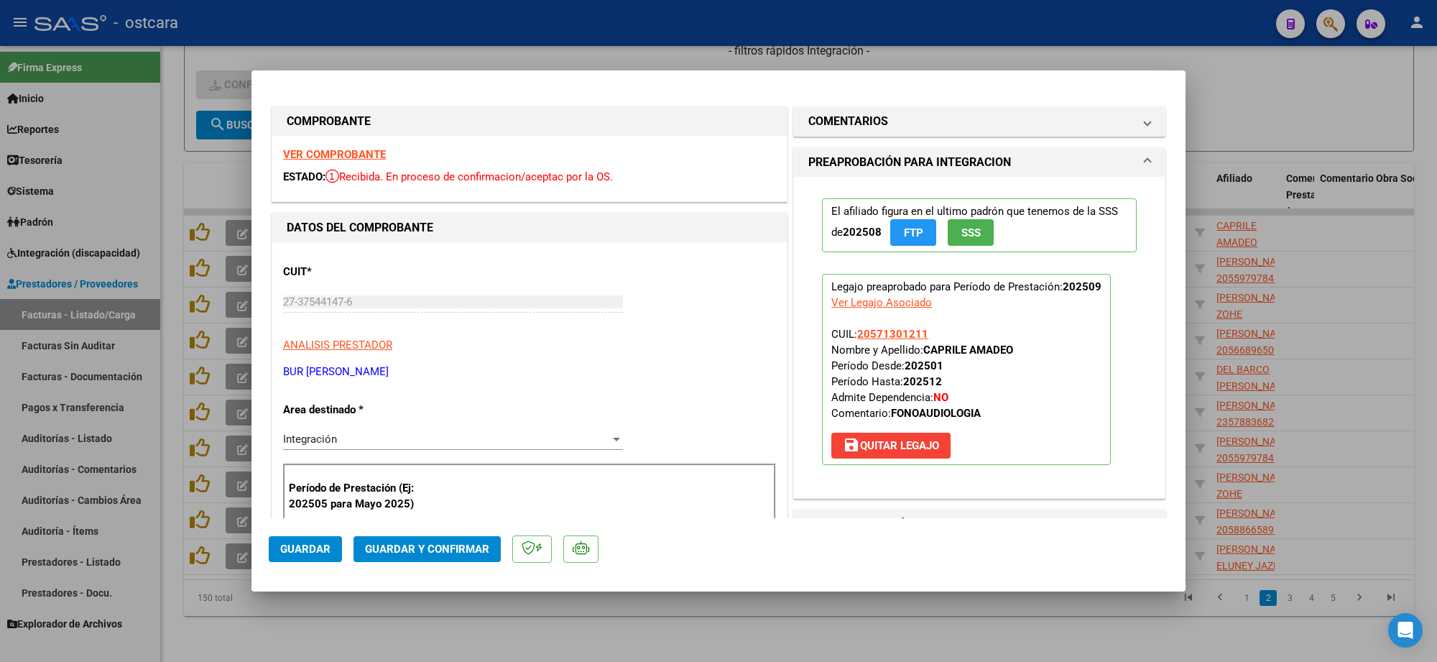
click at [320, 156] on strong "VER COMPROBANTE" at bounding box center [334, 154] width 103 height 13
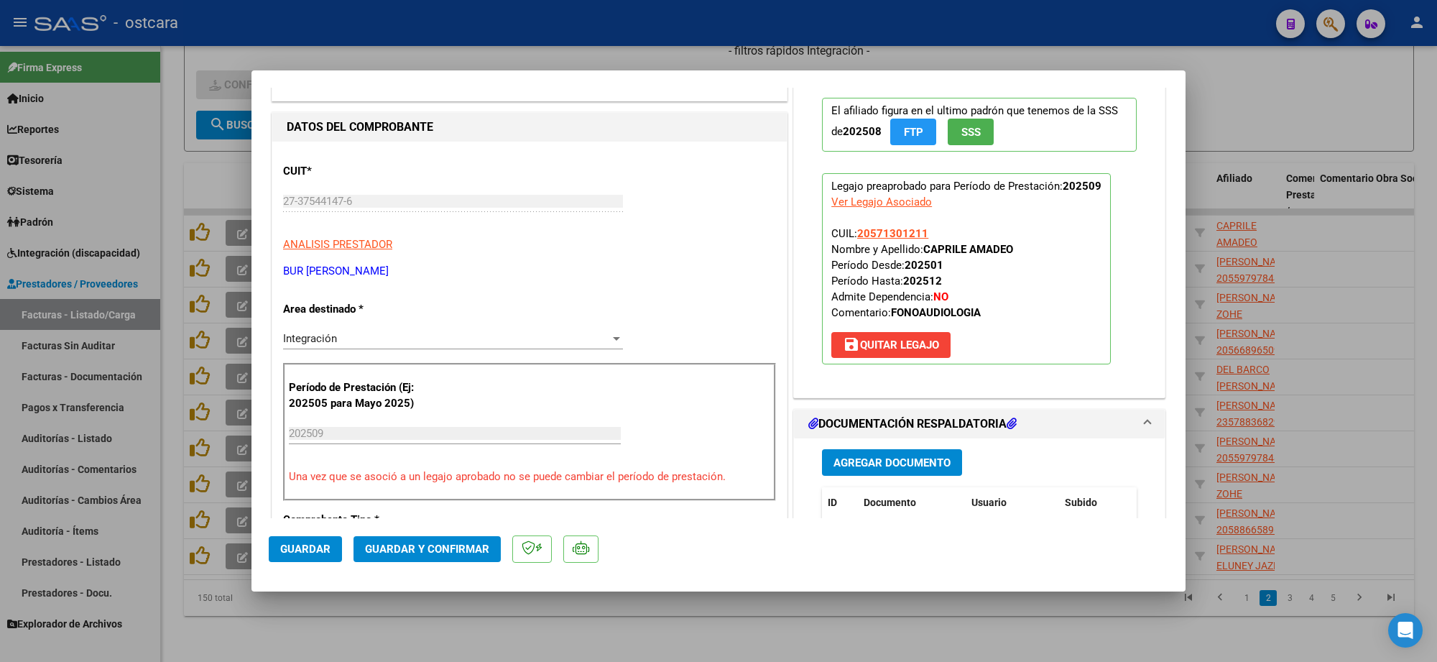
scroll to position [359, 0]
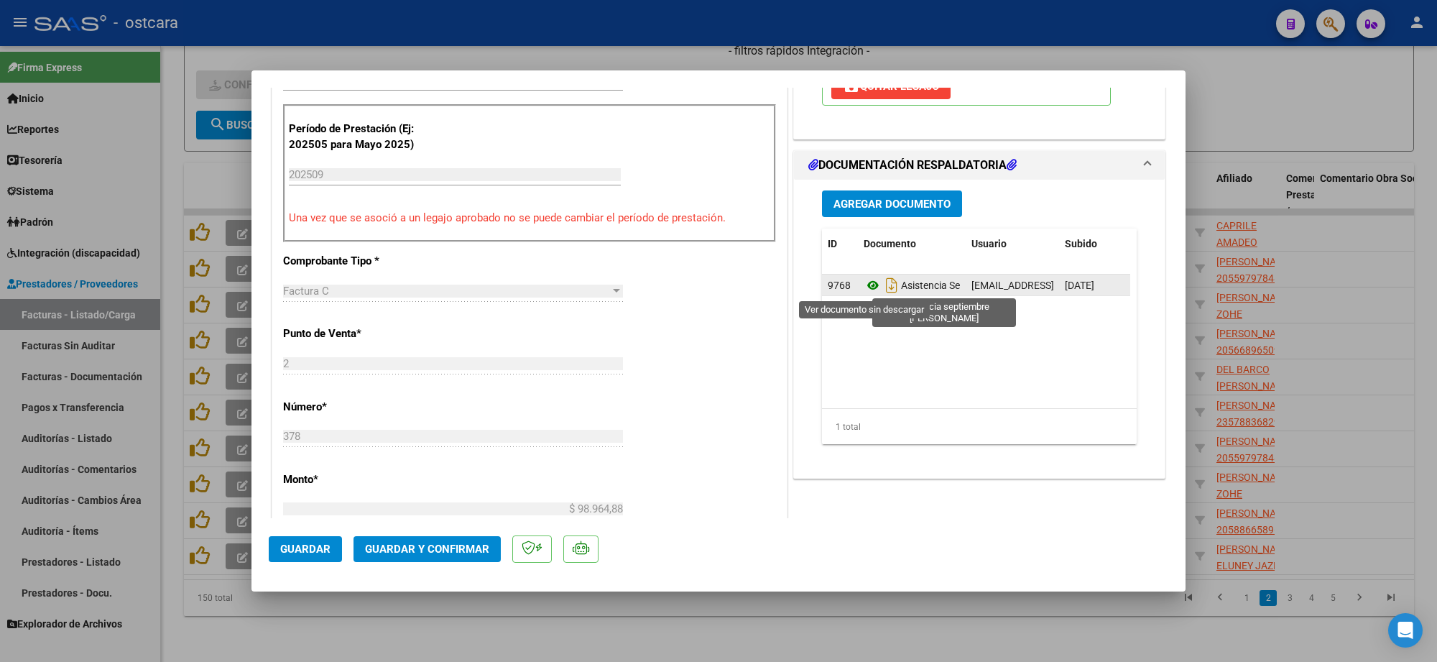
click at [868, 291] on icon at bounding box center [873, 285] width 19 height 17
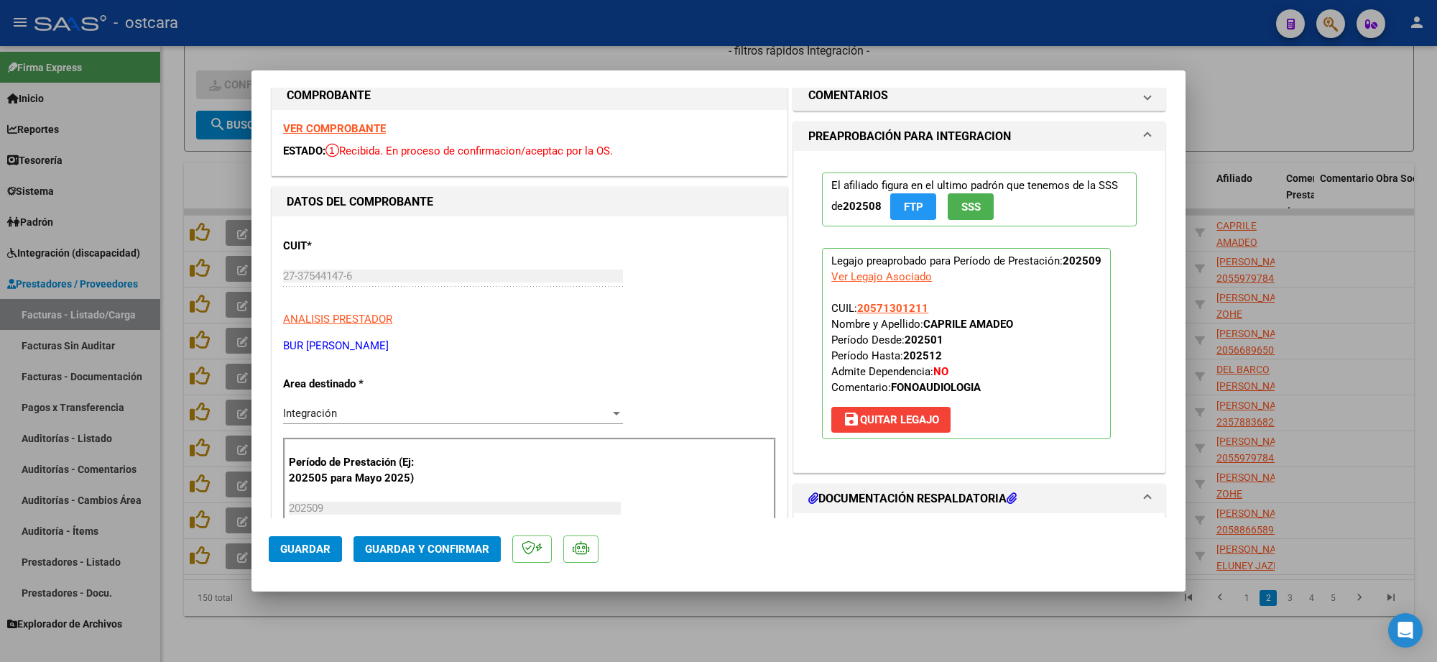
scroll to position [0, 0]
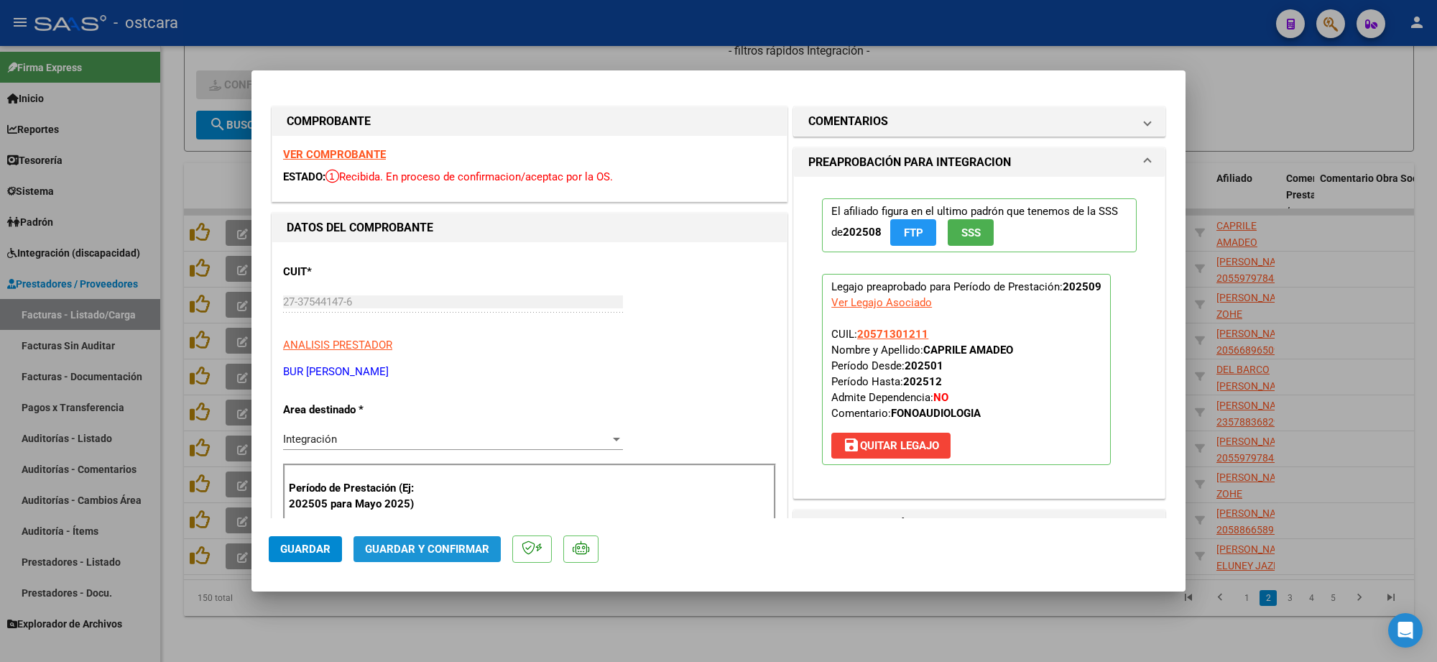
click at [421, 551] on span "Guardar y Confirmar" at bounding box center [427, 549] width 124 height 13
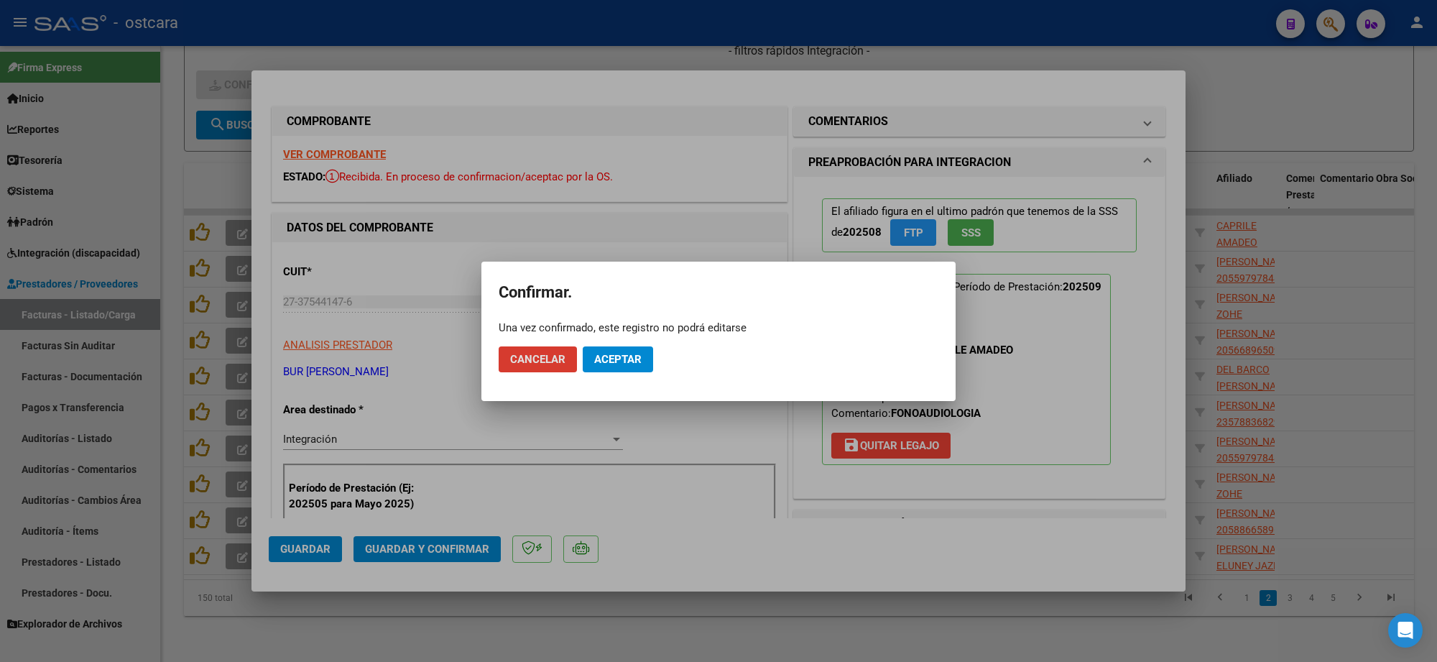
click at [607, 360] on span "Aceptar" at bounding box center [617, 359] width 47 height 13
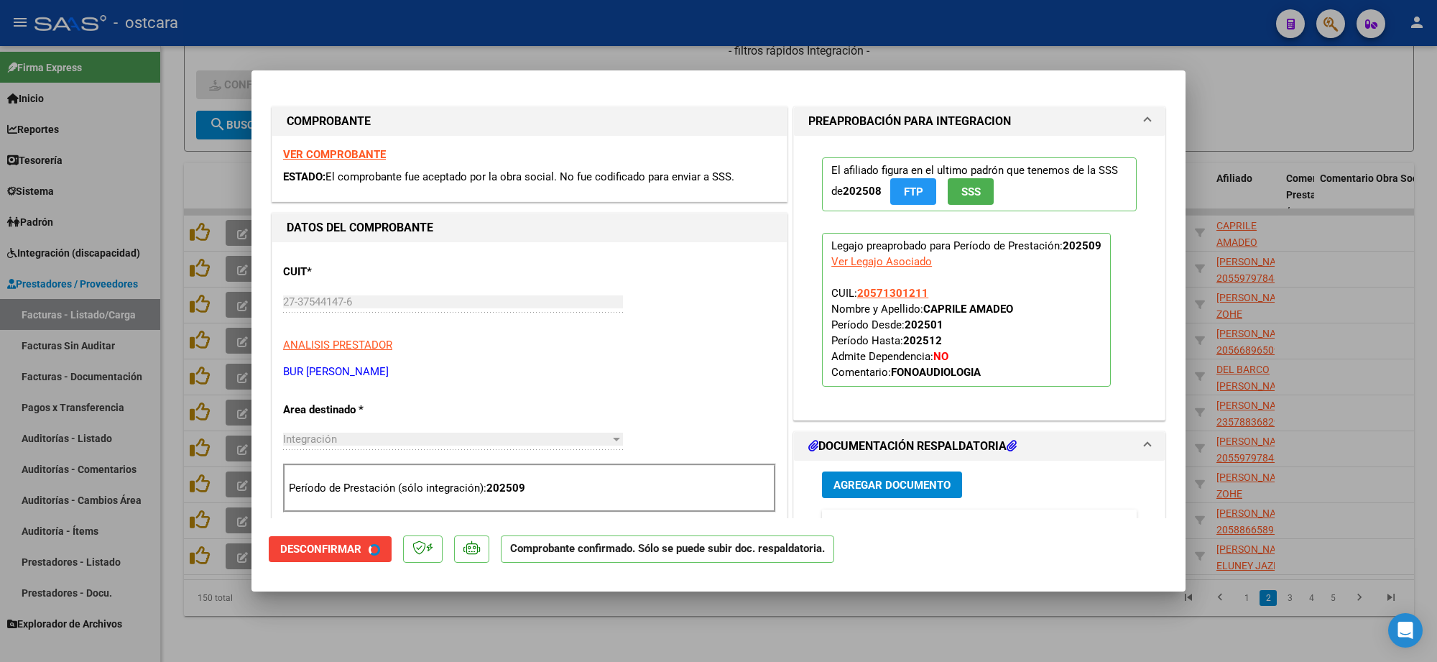
click at [1276, 101] on div at bounding box center [718, 331] width 1437 height 662
type input "$ 0,00"
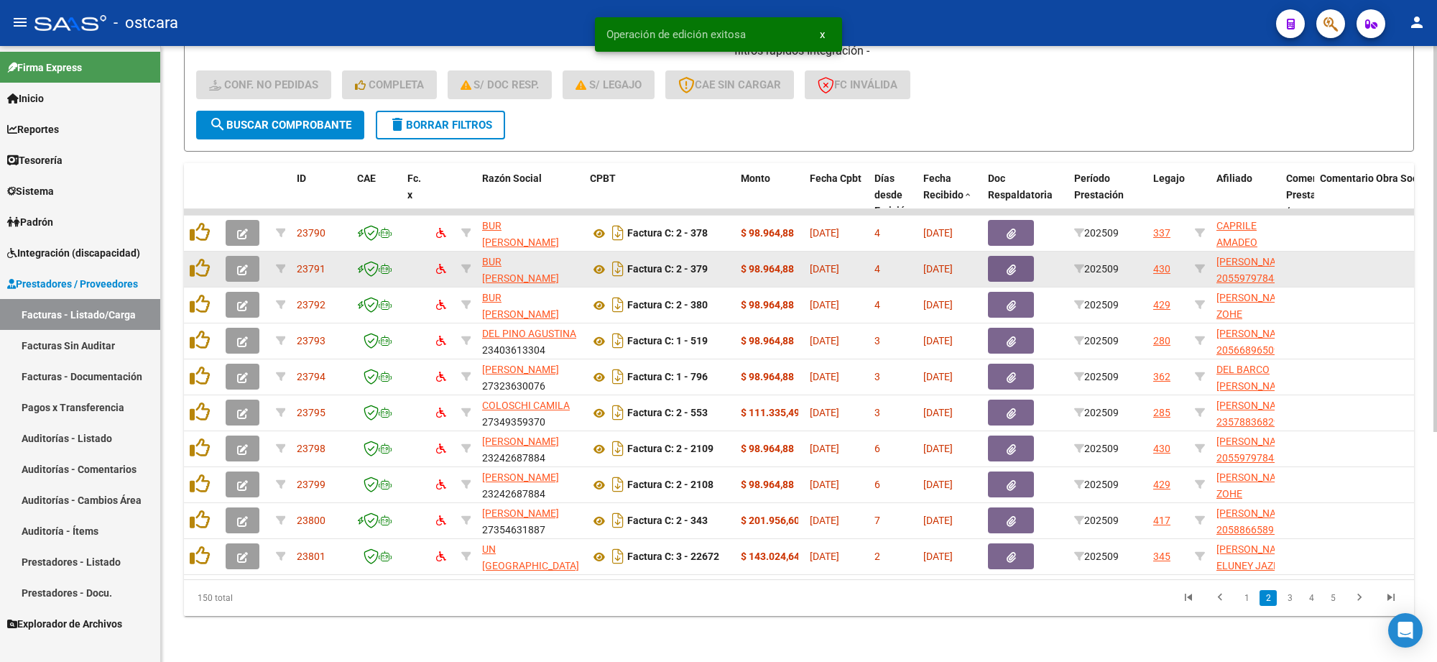
click at [245, 264] on icon "button" at bounding box center [242, 269] width 11 height 11
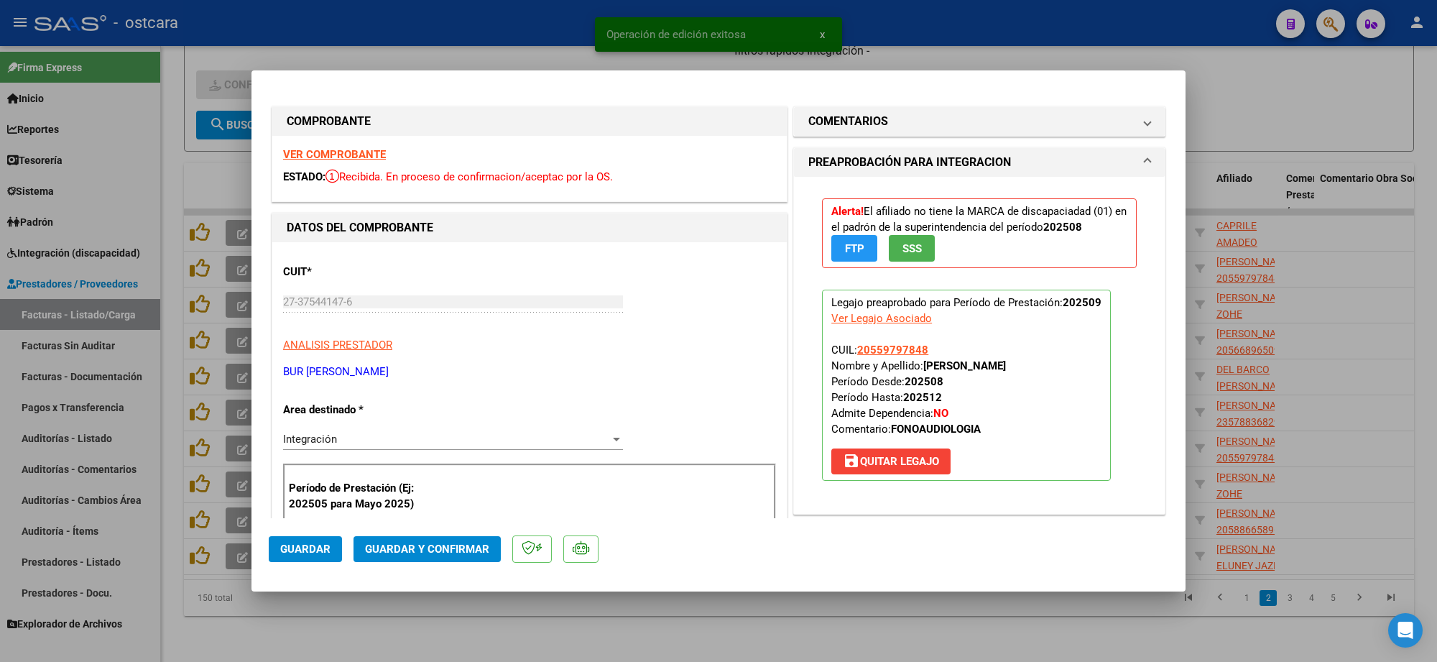
click at [354, 156] on strong "VER COMPROBANTE" at bounding box center [334, 154] width 103 height 13
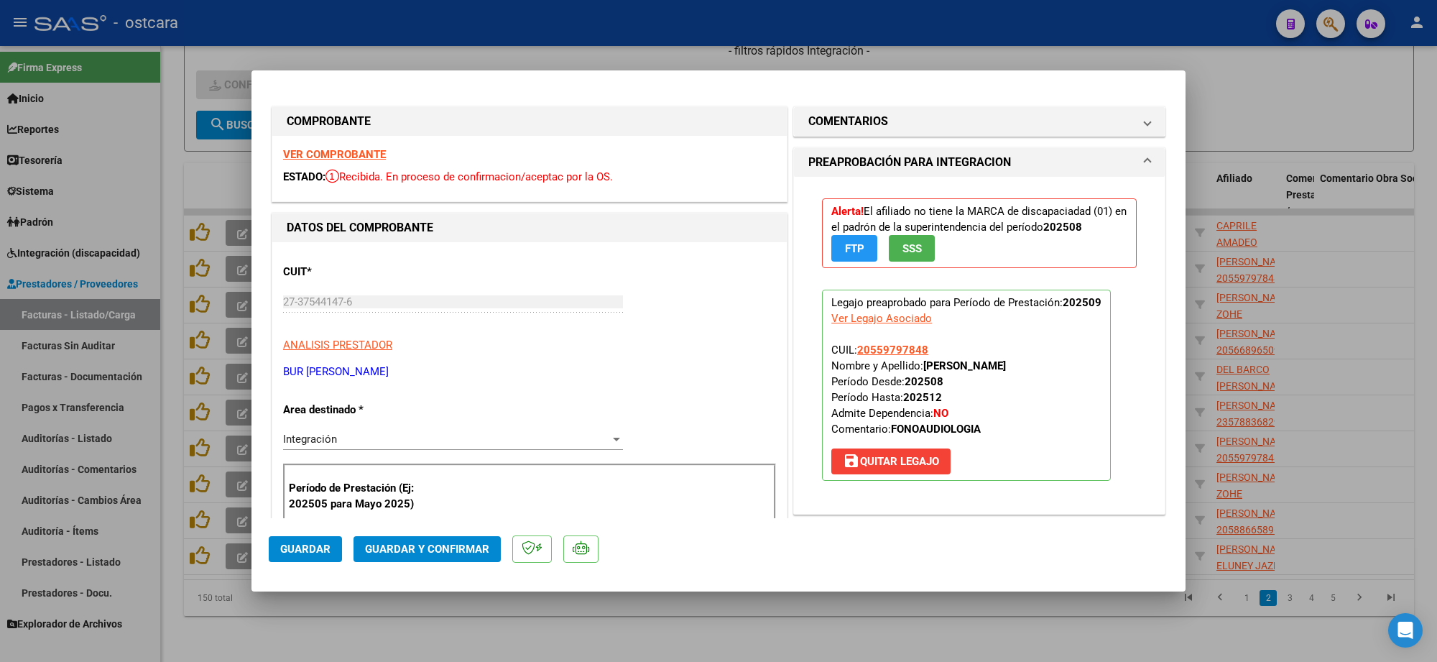
scroll to position [359, 0]
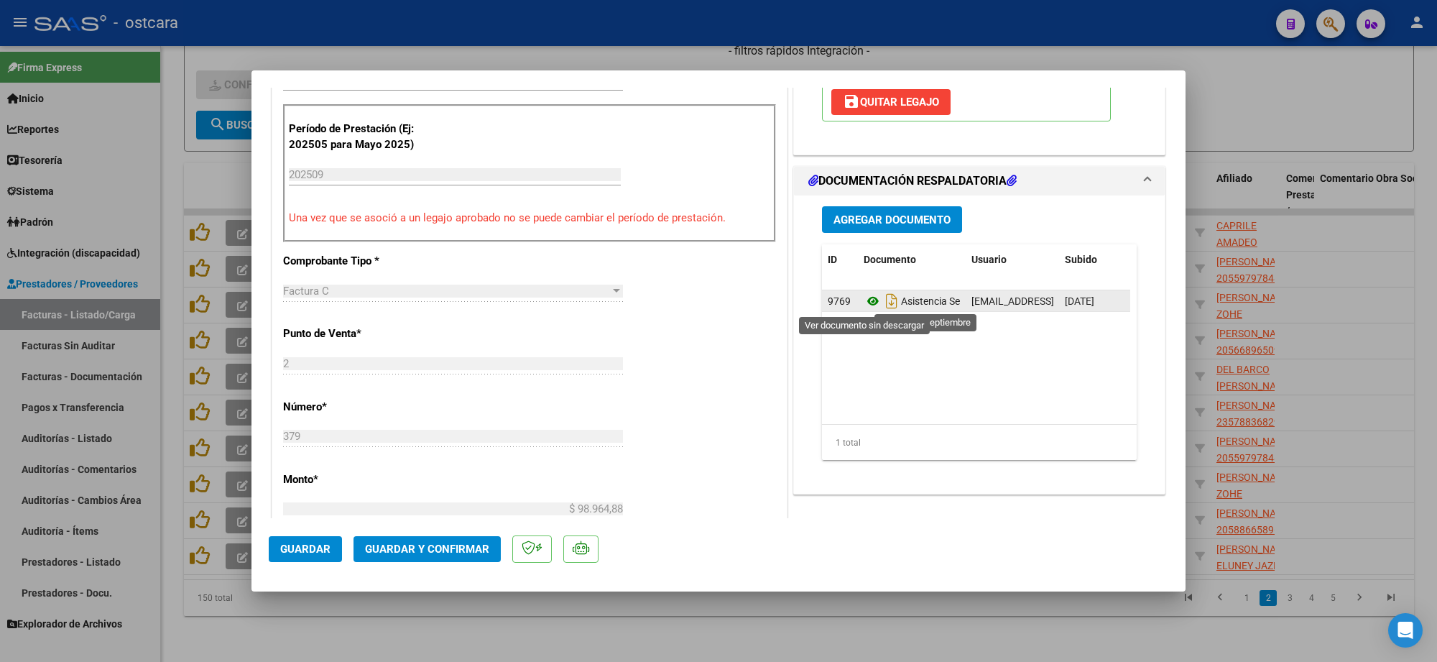
click at [866, 299] on icon at bounding box center [873, 300] width 19 height 17
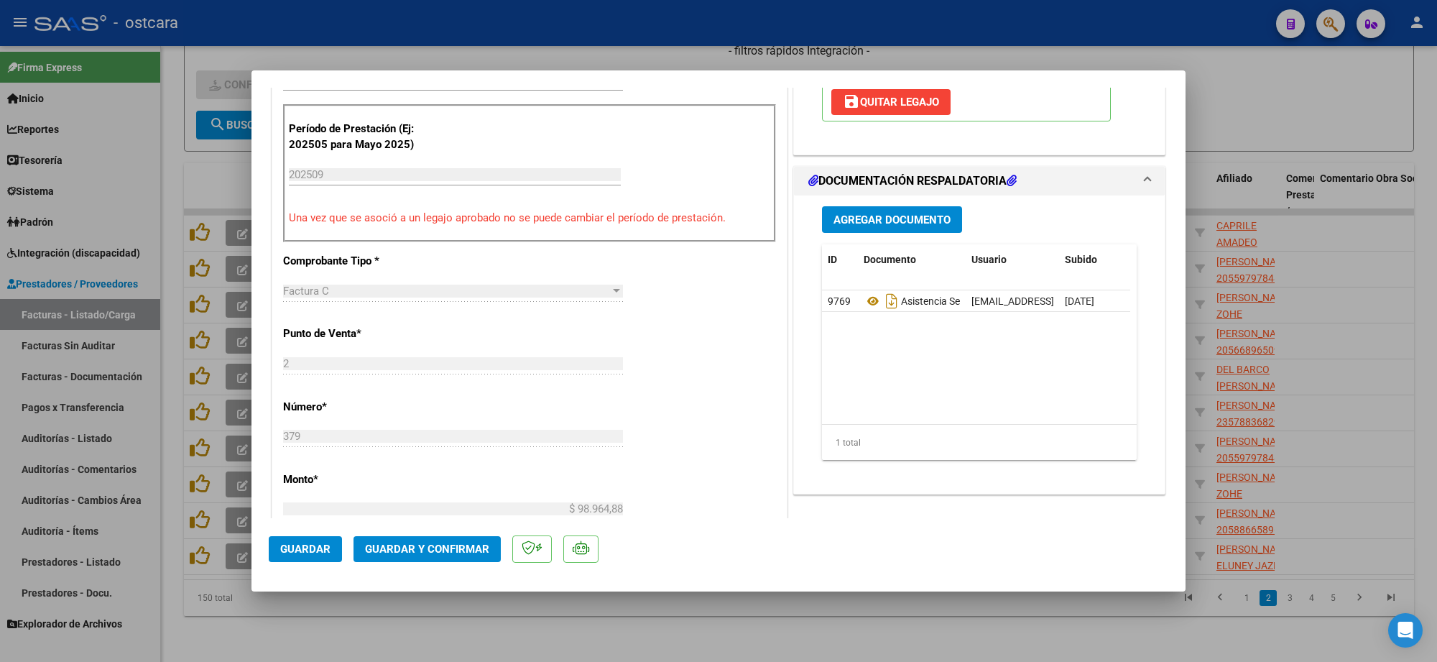
click at [443, 551] on span "Guardar y Confirmar" at bounding box center [427, 549] width 124 height 13
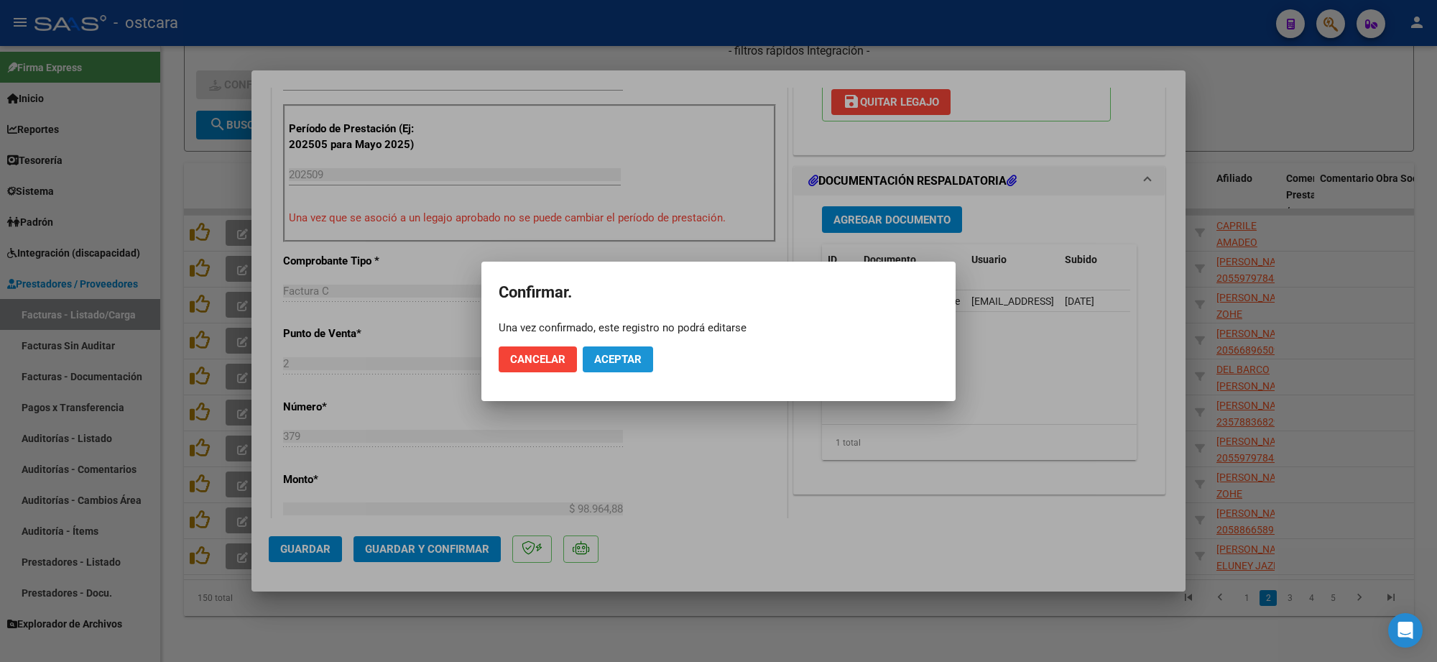
click at [619, 359] on span "Aceptar" at bounding box center [617, 359] width 47 height 13
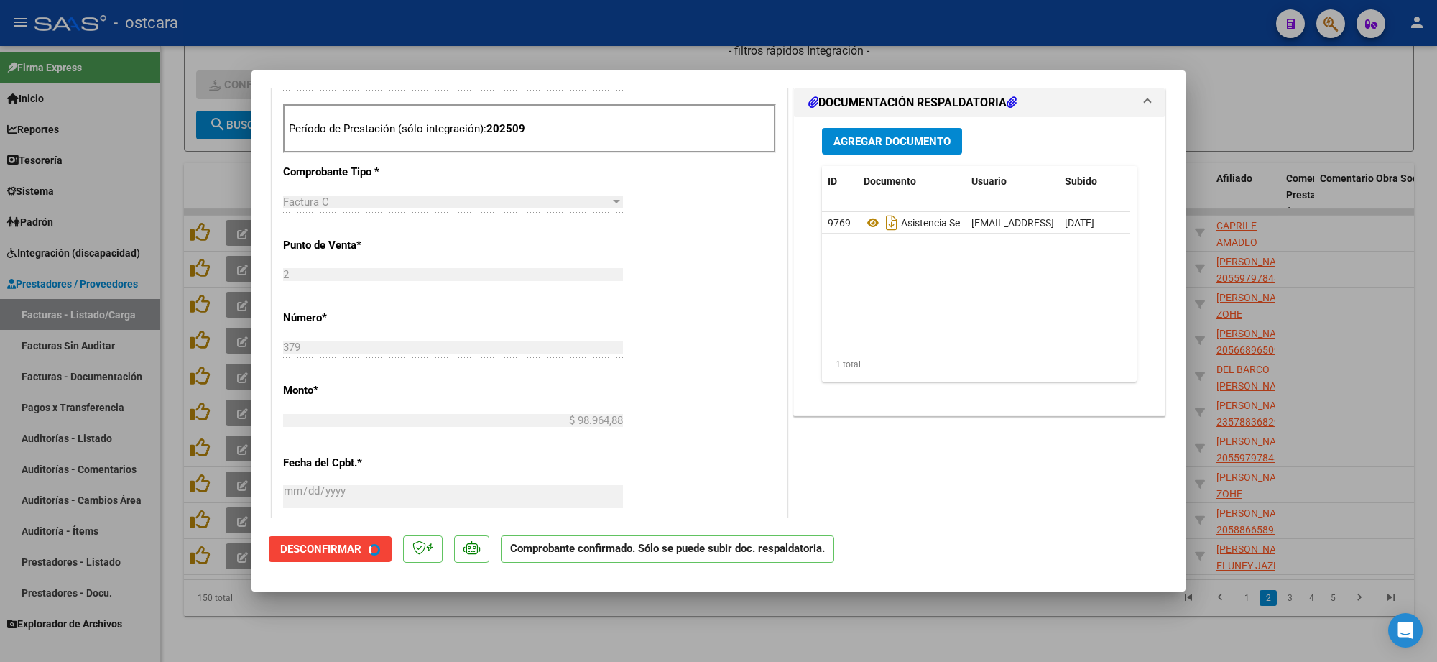
click at [1316, 96] on div at bounding box center [718, 331] width 1437 height 662
type input "$ 0,00"
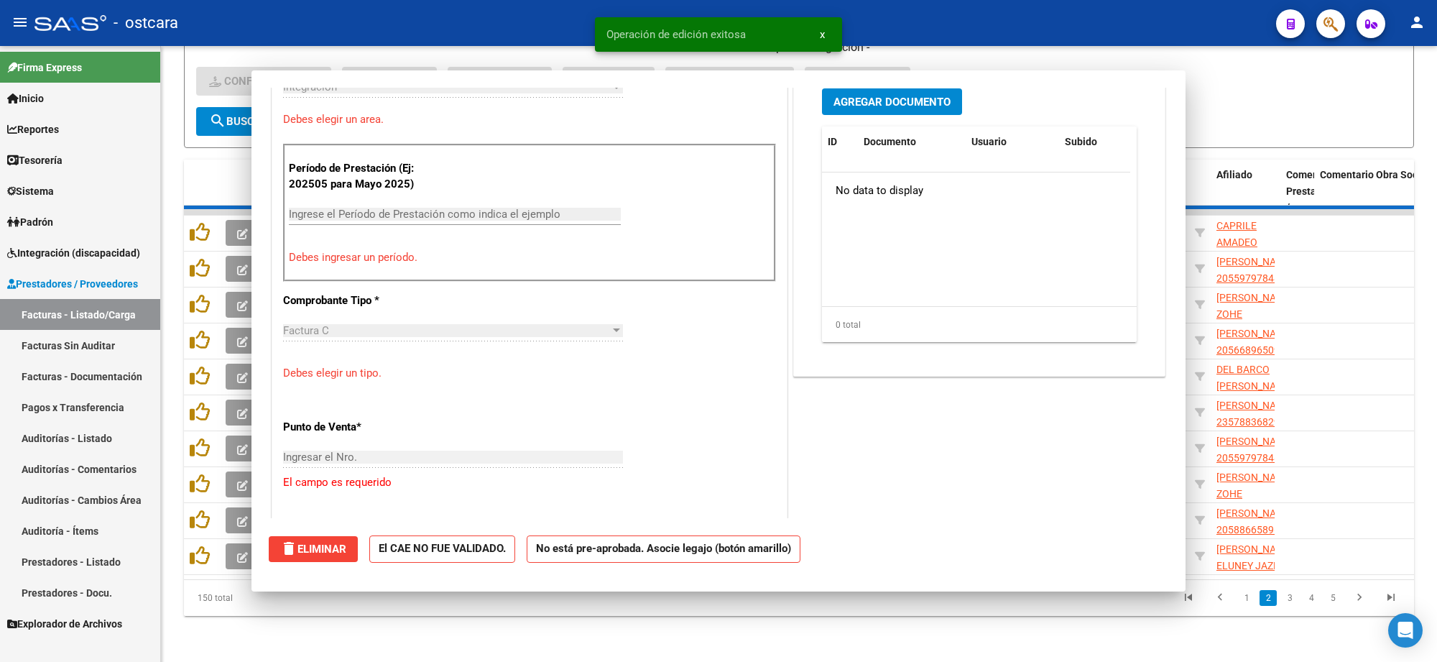
scroll to position [384, 0]
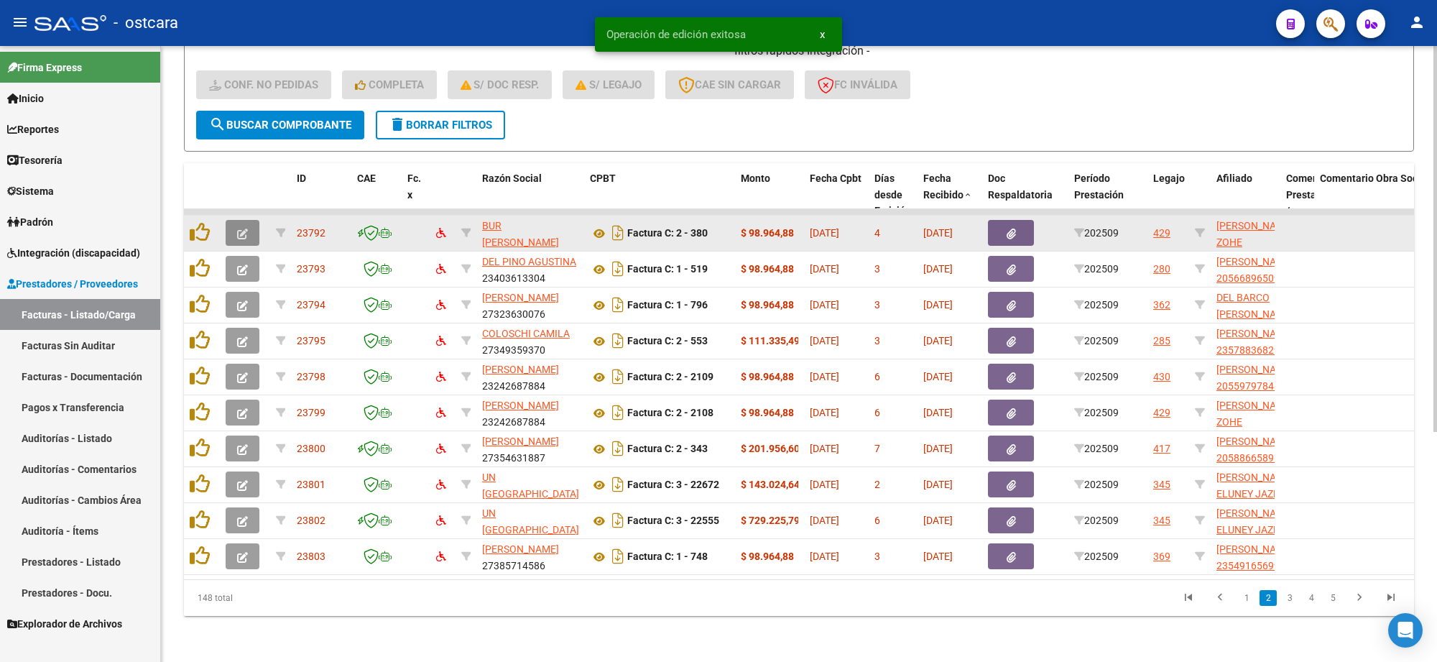
click at [243, 229] on icon "button" at bounding box center [242, 234] width 11 height 11
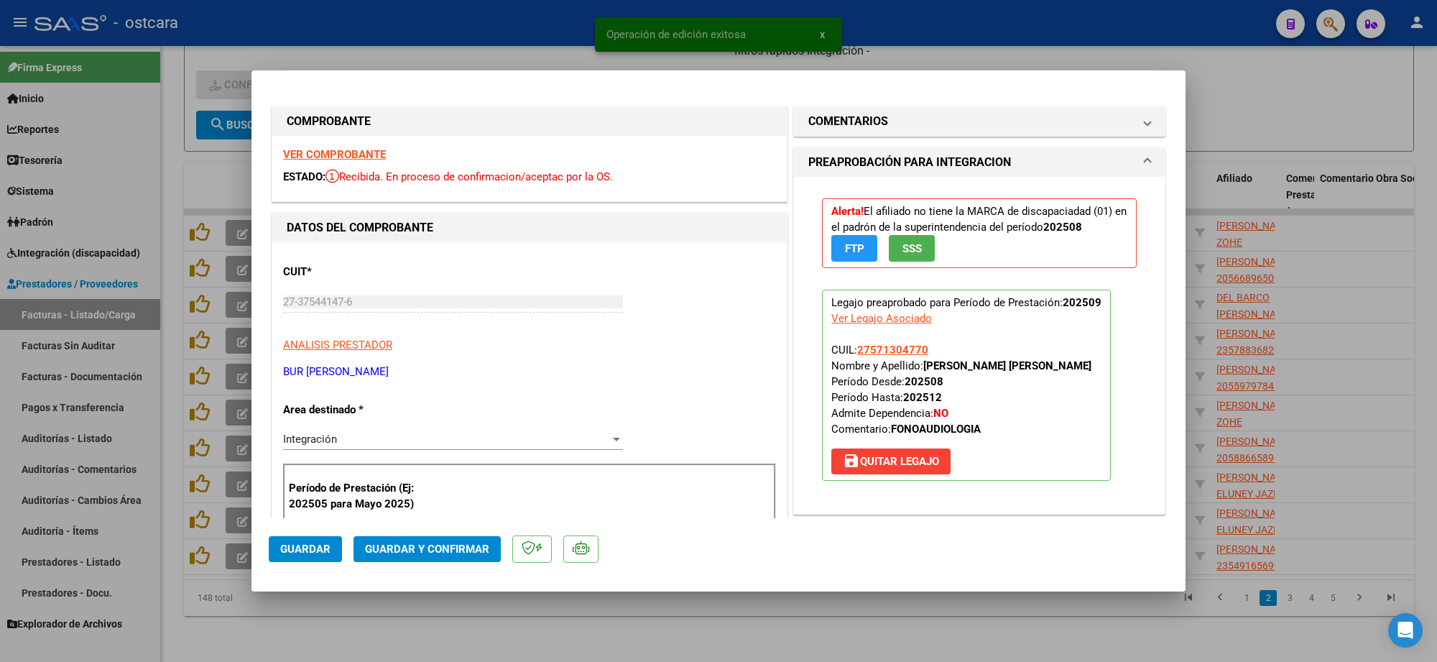
click at [341, 158] on strong "VER COMPROBANTE" at bounding box center [334, 154] width 103 height 13
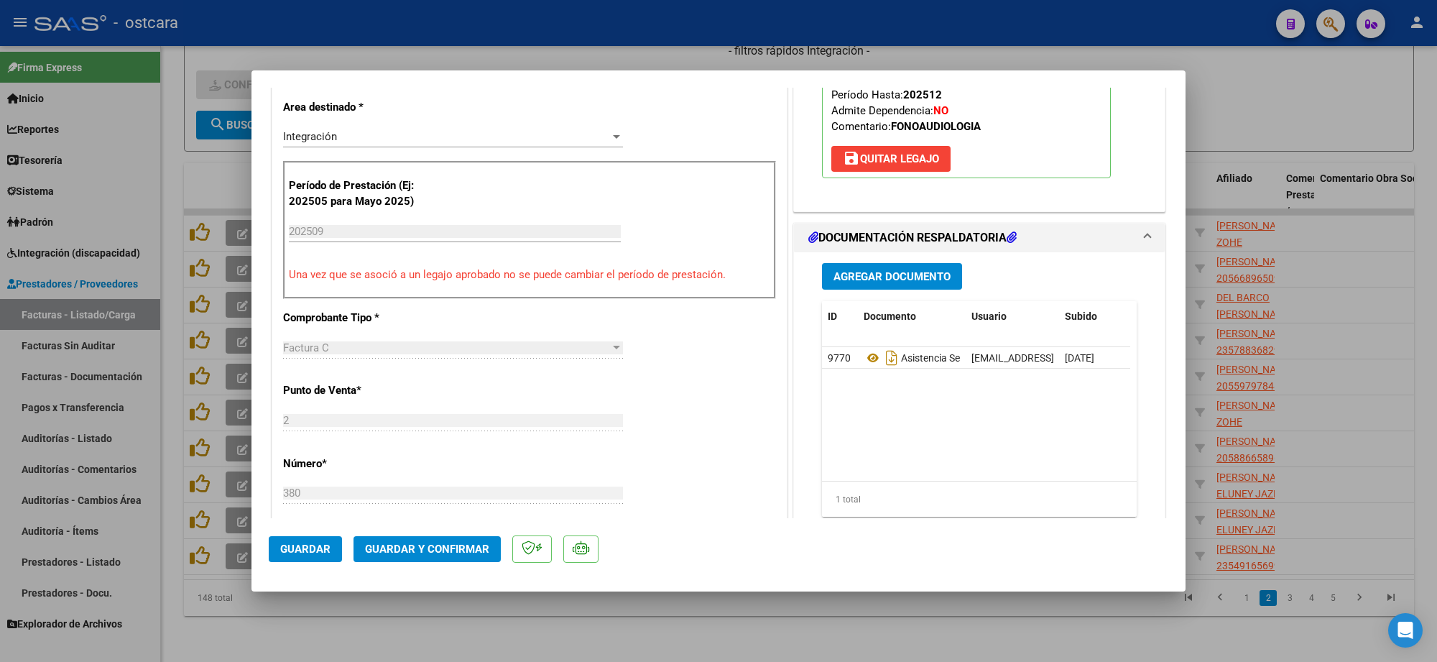
scroll to position [359, 0]
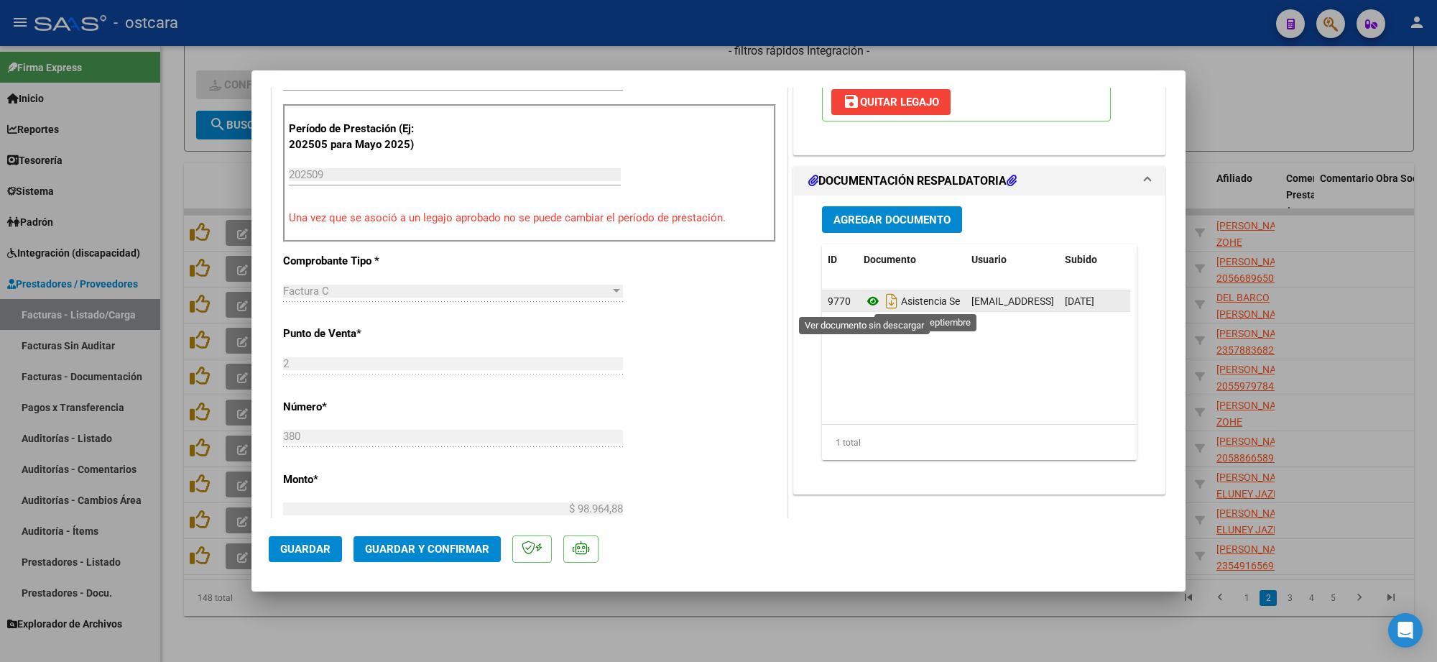
click at [864, 300] on icon at bounding box center [873, 300] width 19 height 17
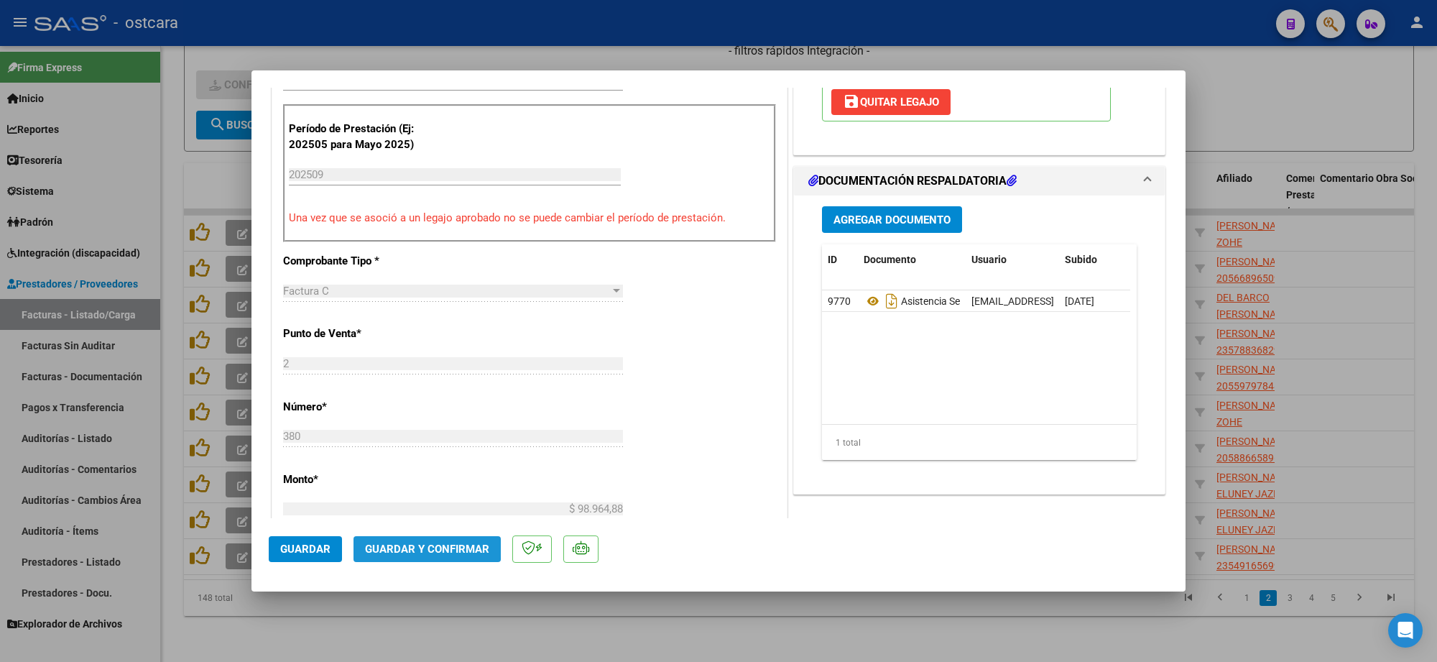
click at [425, 544] on span "Guardar y Confirmar" at bounding box center [427, 549] width 124 height 13
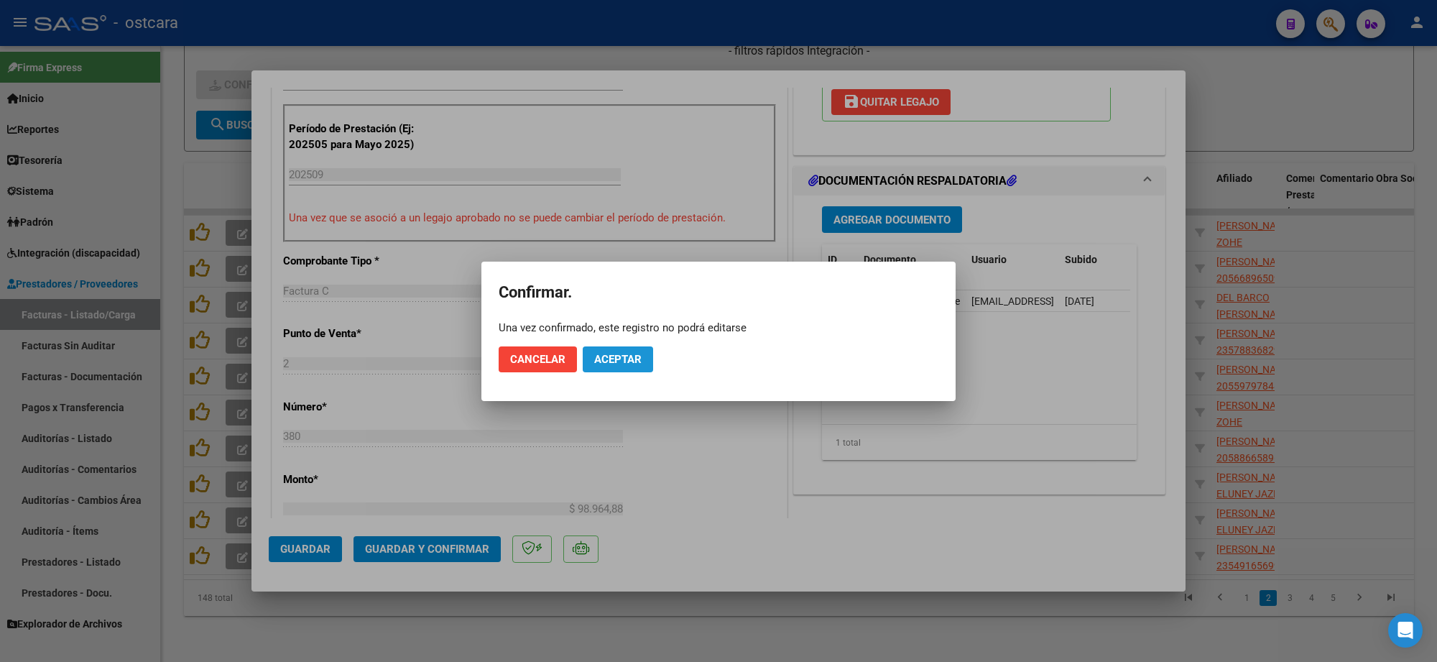
click at [630, 363] on span "Aceptar" at bounding box center [617, 359] width 47 height 13
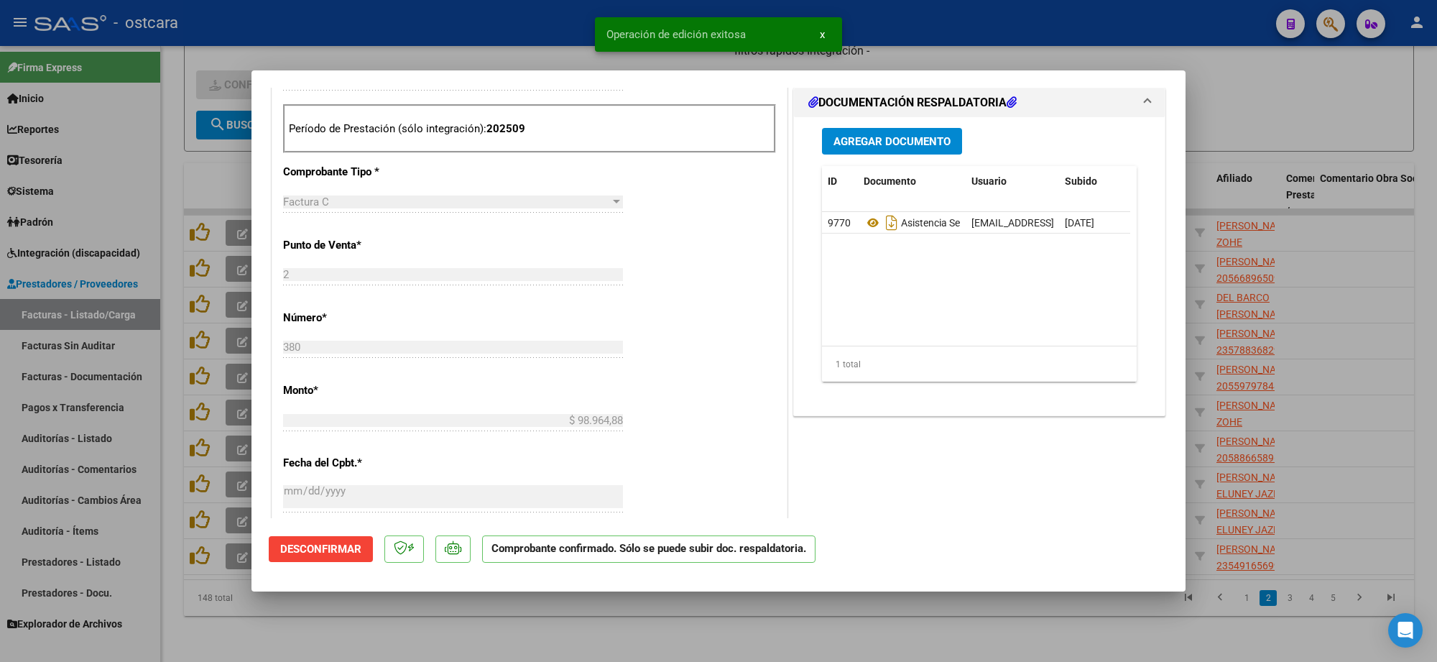
click at [1324, 91] on div at bounding box center [718, 331] width 1437 height 662
type input "$ 0,00"
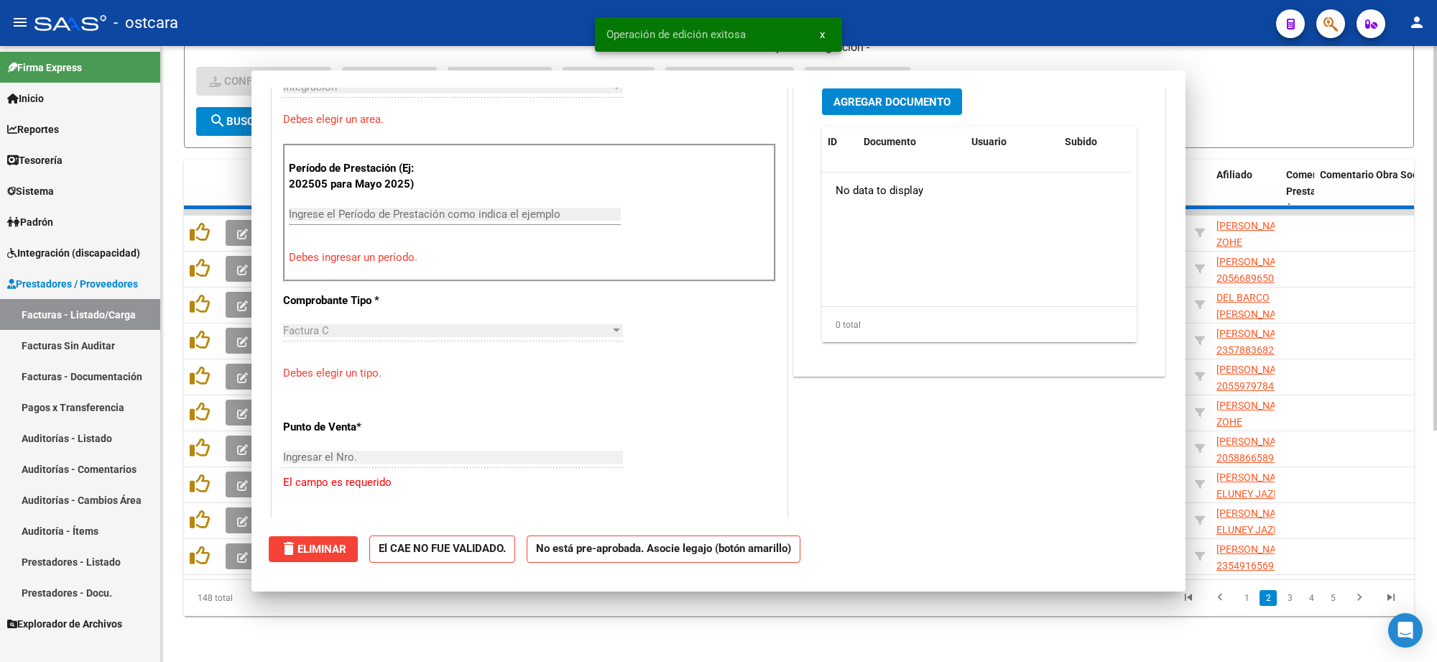
scroll to position [384, 0]
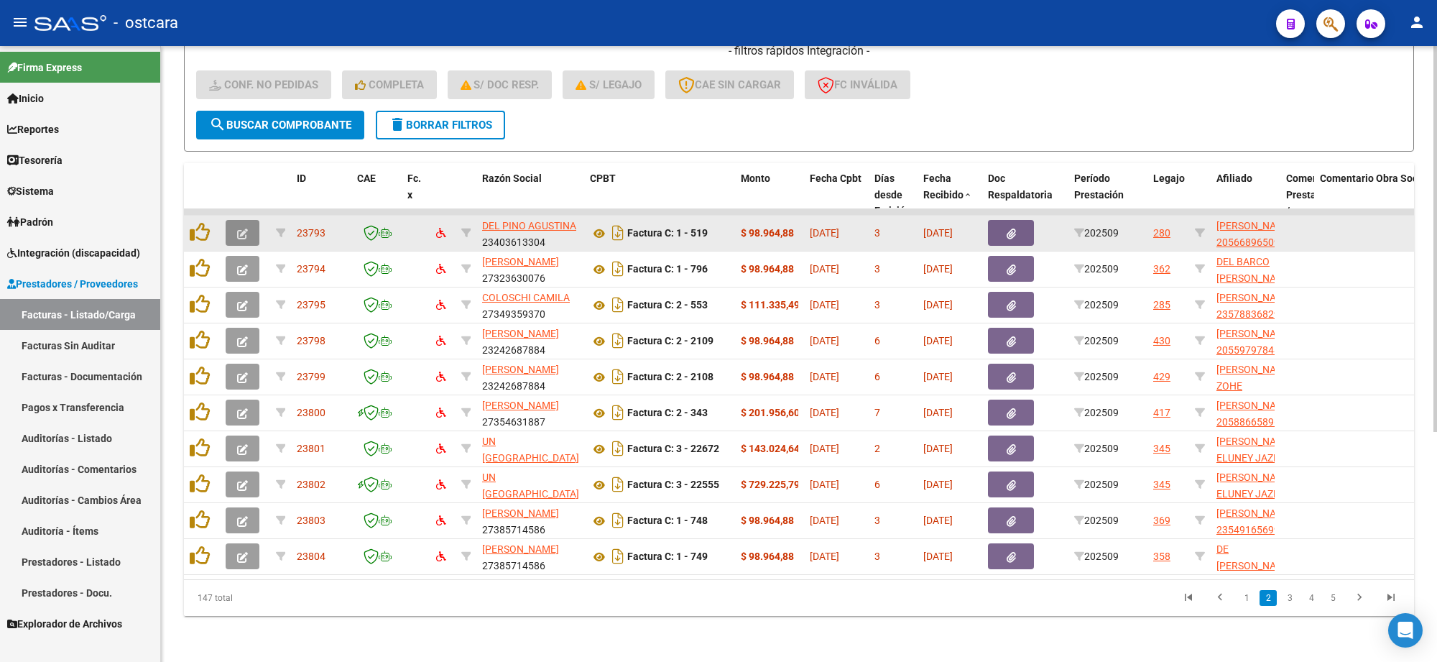
click at [241, 229] on icon "button" at bounding box center [242, 234] width 11 height 11
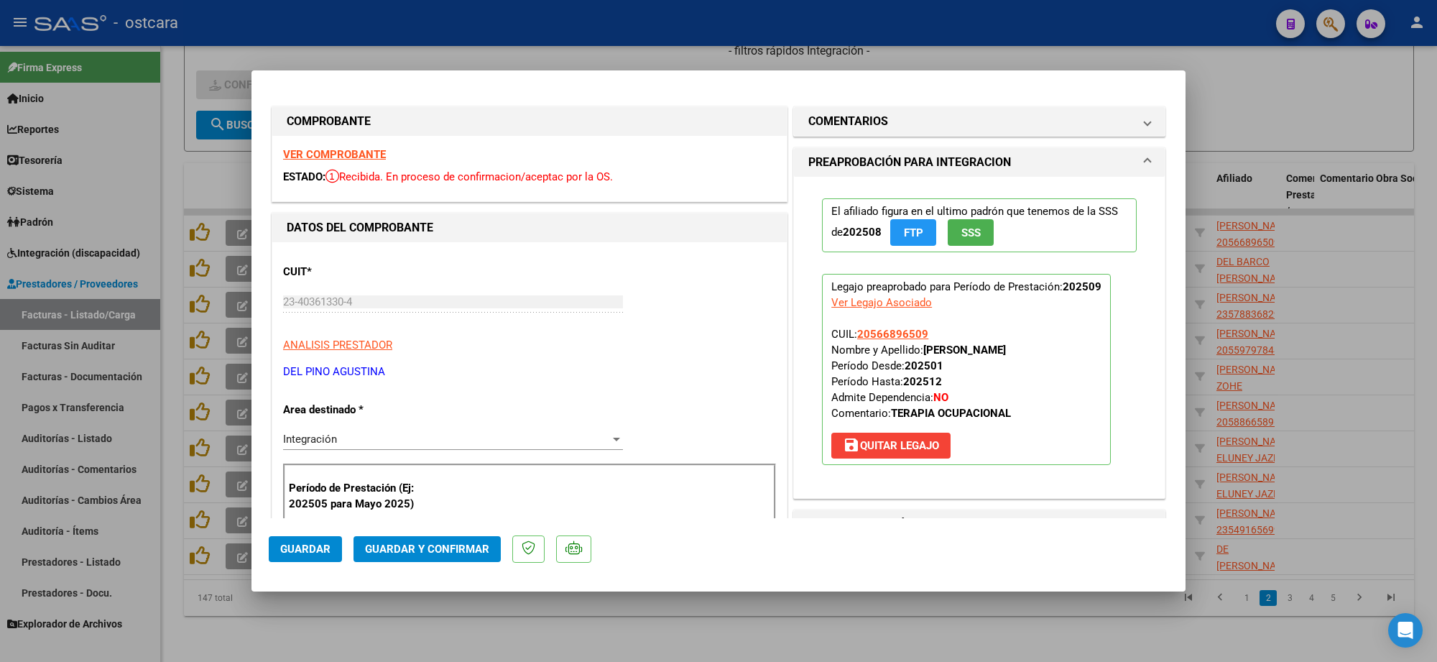
click at [359, 152] on strong "VER COMPROBANTE" at bounding box center [334, 154] width 103 height 13
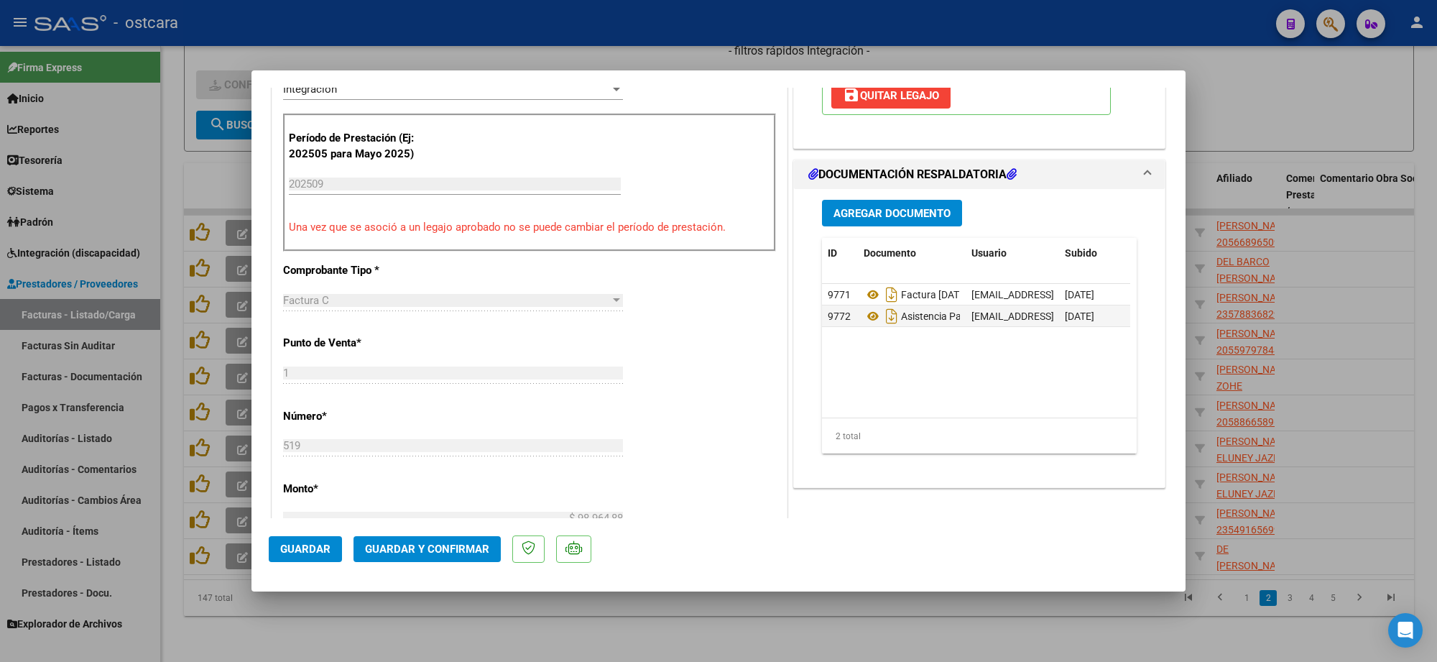
scroll to position [359, 0]
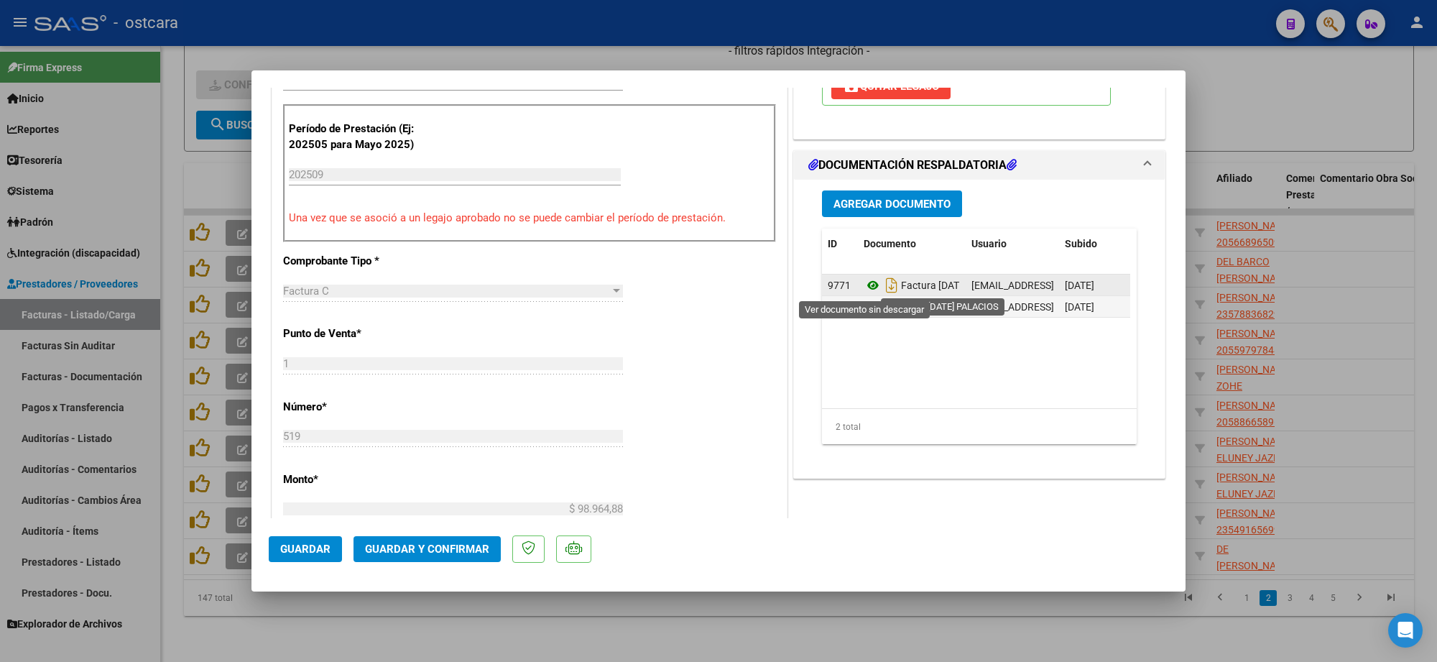
click at [868, 292] on icon at bounding box center [873, 285] width 19 height 17
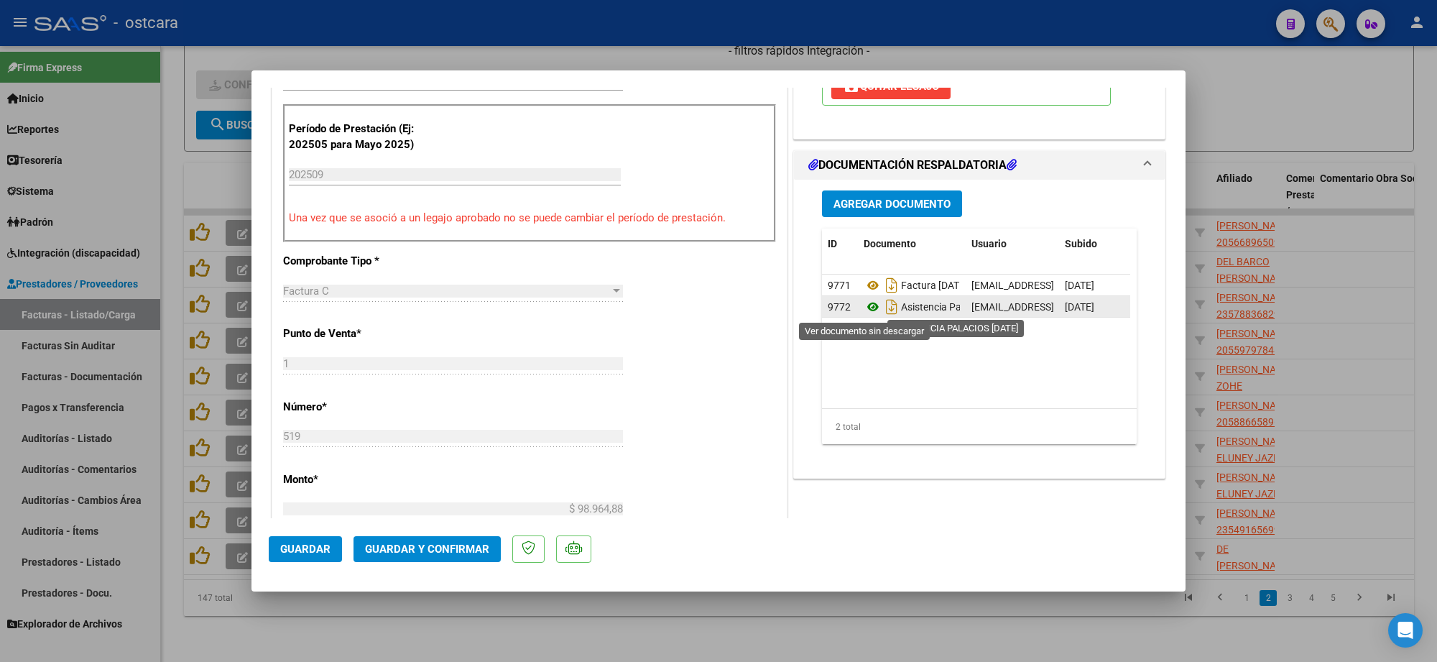
click at [864, 303] on icon at bounding box center [873, 306] width 19 height 17
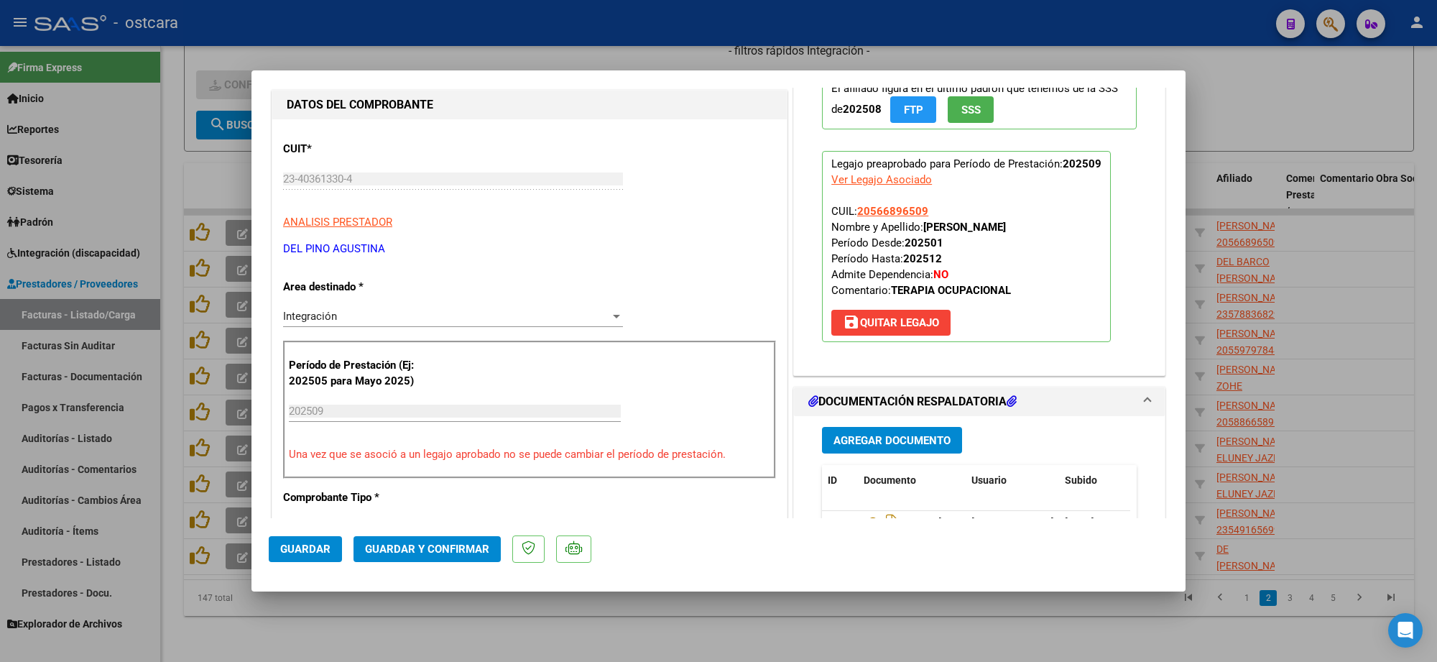
scroll to position [0, 0]
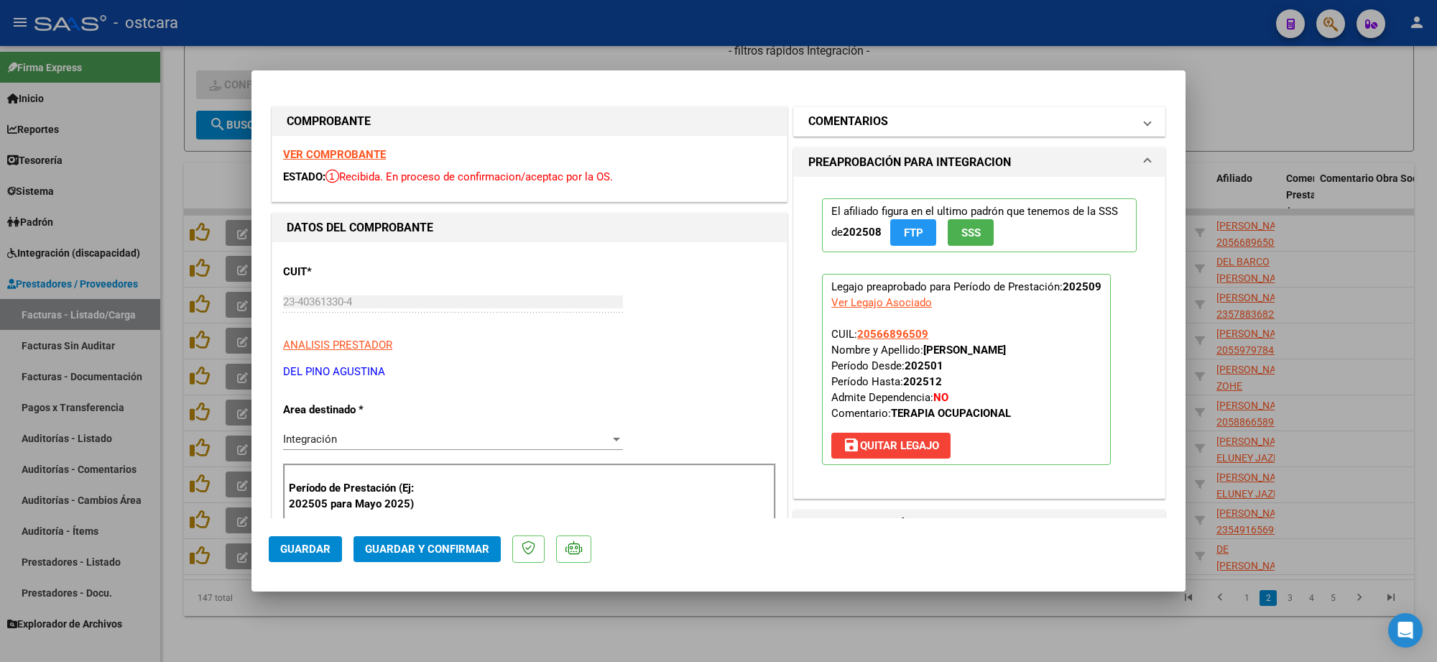
click at [907, 126] on mat-panel-title "COMENTARIOS" at bounding box center [970, 121] width 325 height 17
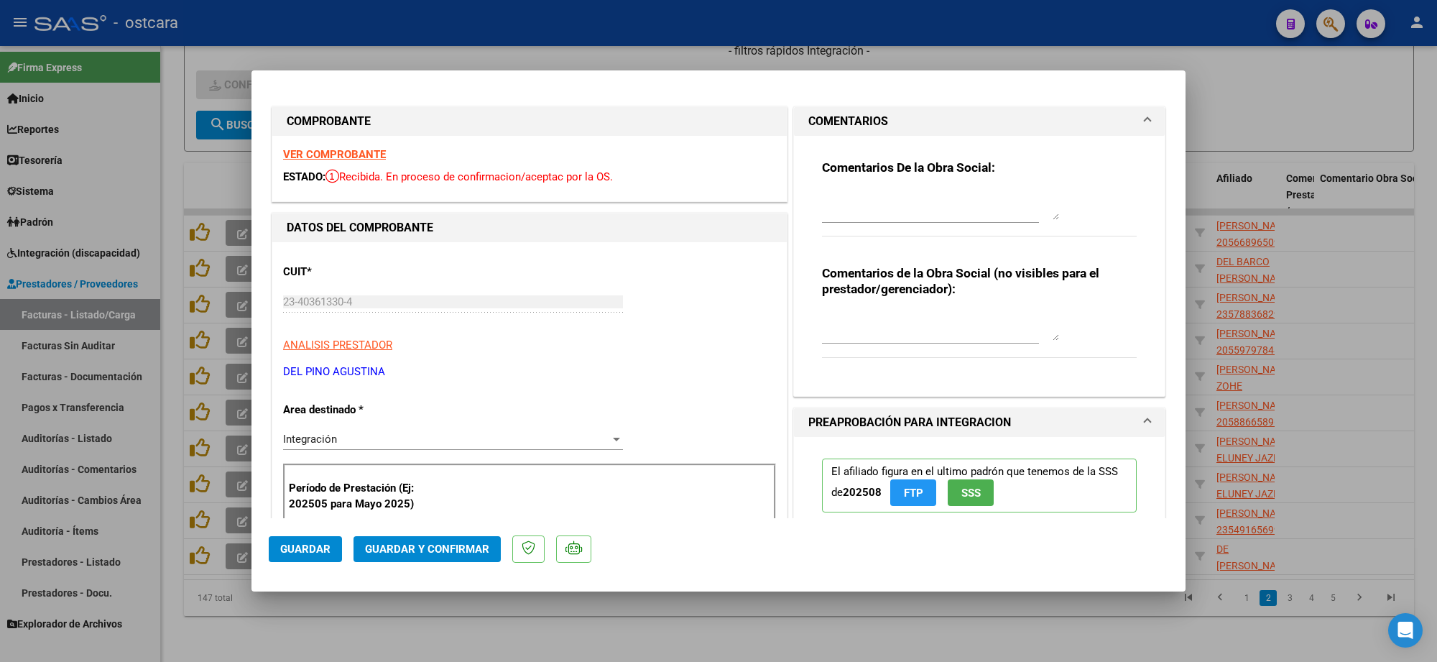
click at [904, 228] on div at bounding box center [930, 212] width 217 height 48
click at [893, 200] on textarea at bounding box center [940, 205] width 237 height 29
paste textarea "Recordar indicar vinculo del firmante en las planillas de asistencia."
type textarea "Recordar indicar vinculo del firmante en las planillas de asistencia."
click at [433, 545] on span "Guardar y Confirmar" at bounding box center [427, 549] width 124 height 13
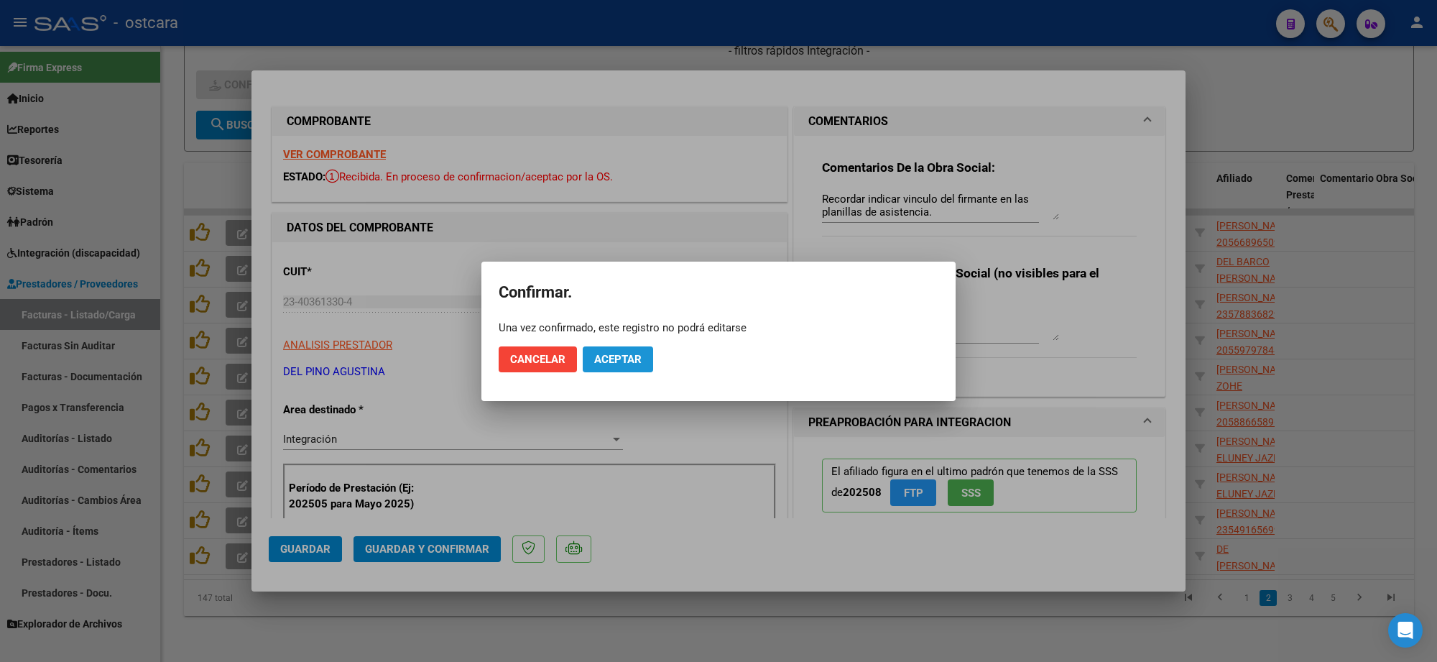
click at [627, 359] on span "Aceptar" at bounding box center [617, 359] width 47 height 13
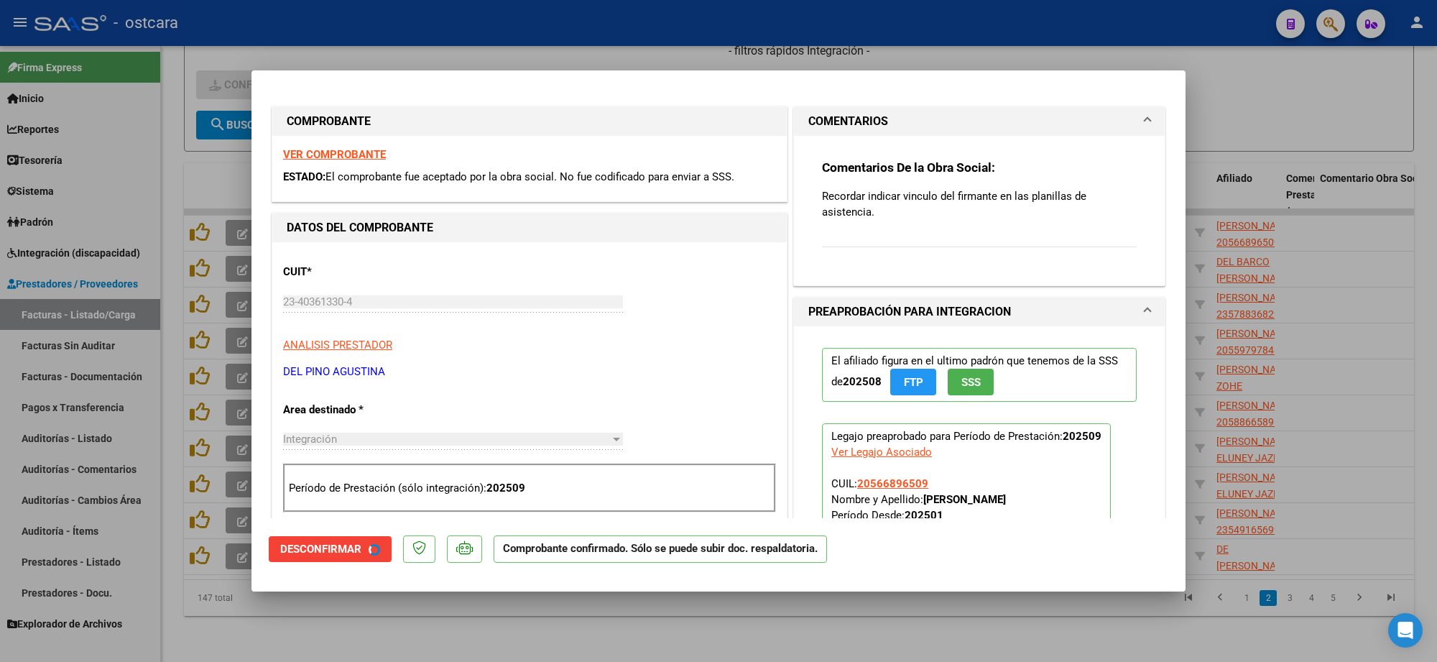
click at [1263, 122] on div at bounding box center [718, 331] width 1437 height 662
type input "$ 0,00"
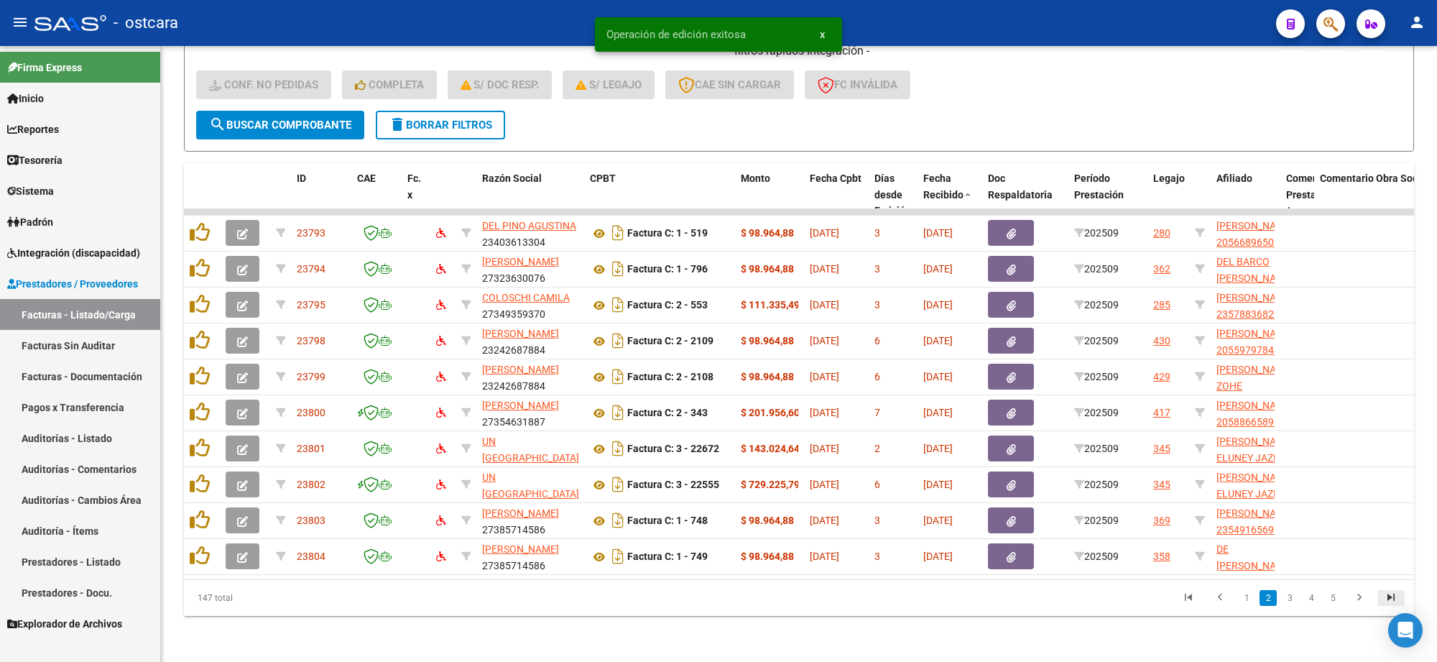
click at [1400, 594] on link "go to last page" at bounding box center [1391, 598] width 27 height 16
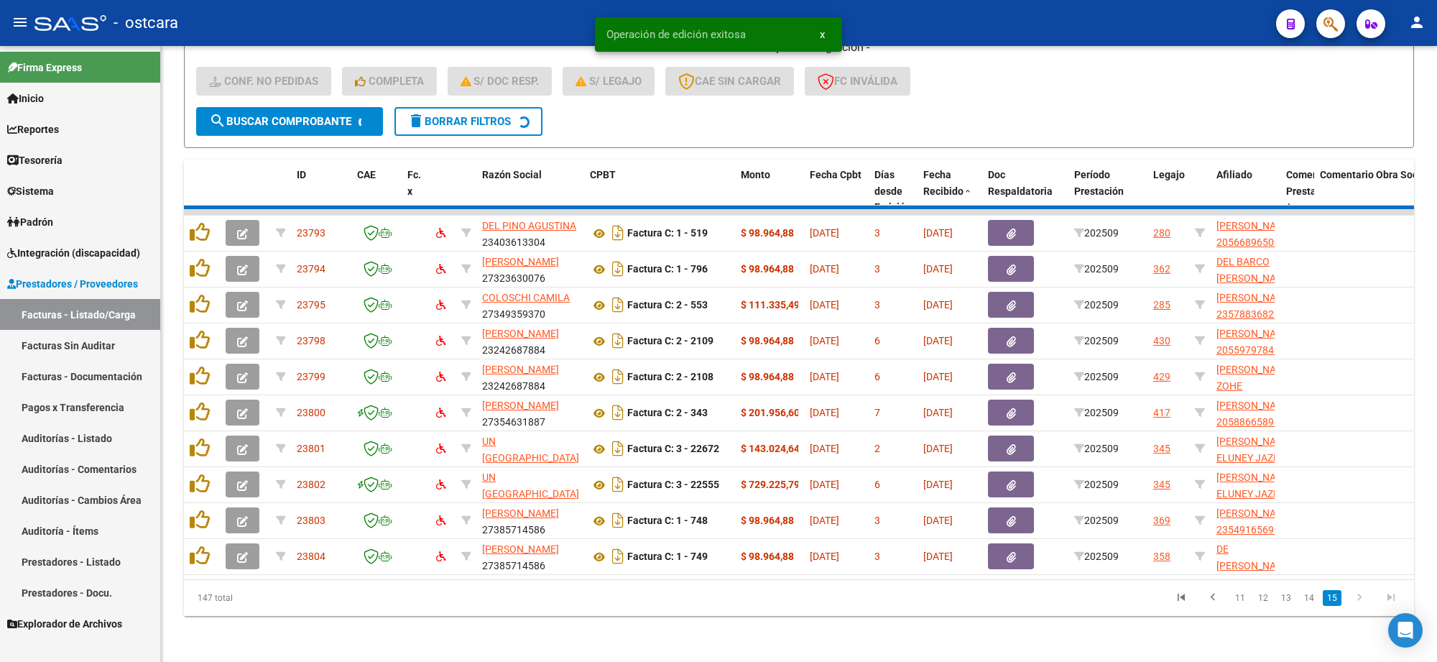
scroll to position [223, 0]
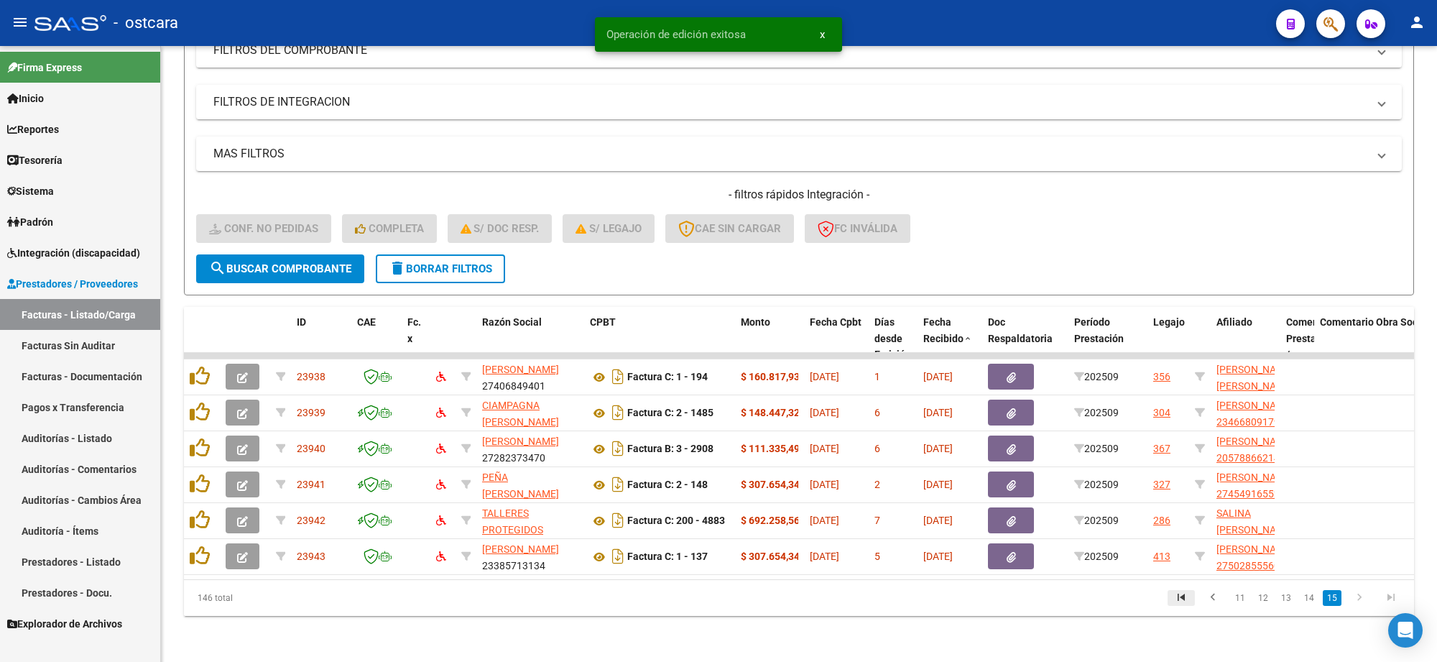
click at [1187, 596] on icon "go to first page" at bounding box center [1181, 599] width 19 height 17
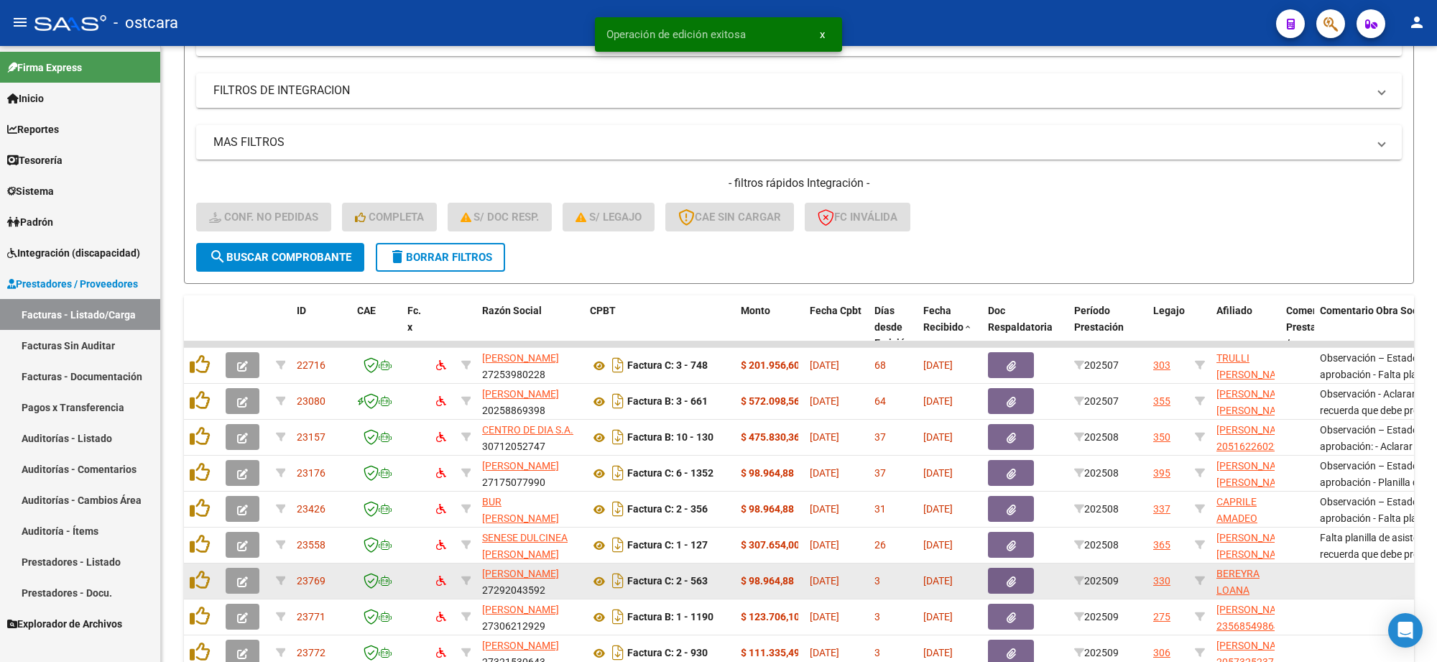
scroll to position [366, 0]
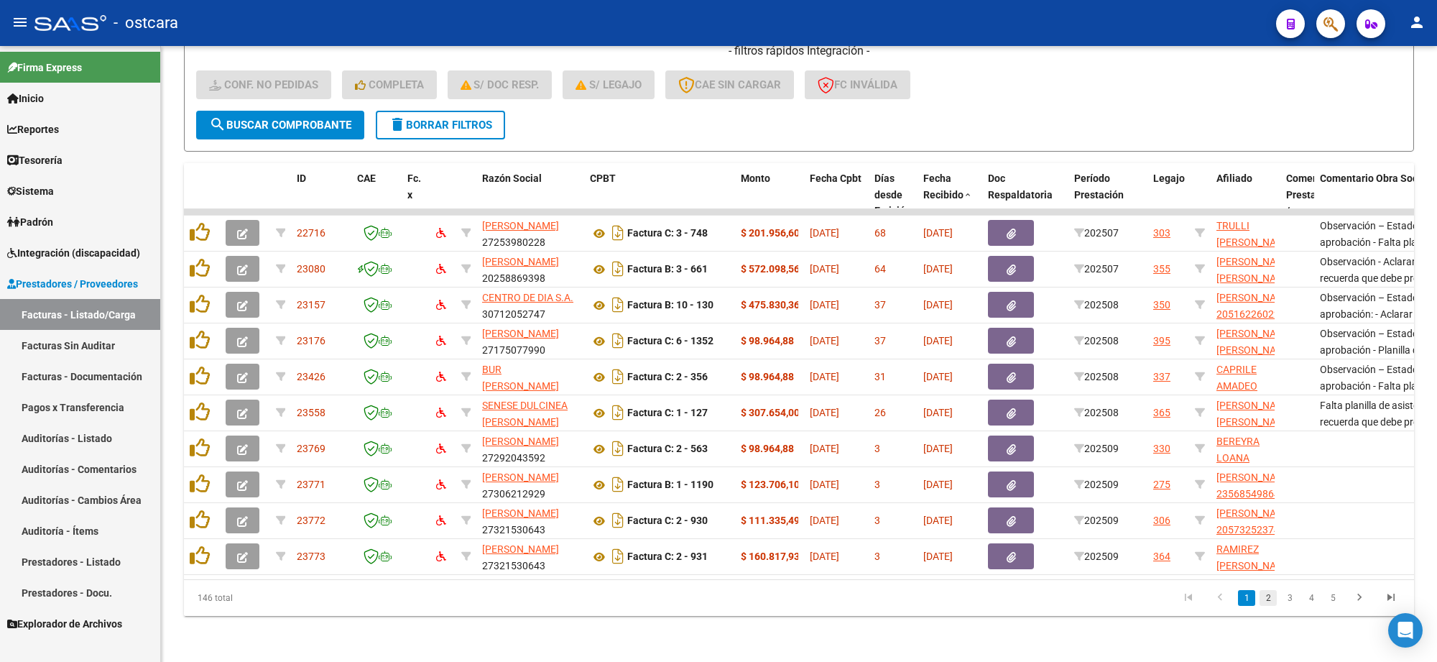
click at [1266, 598] on link "2" at bounding box center [1268, 598] width 17 height 16
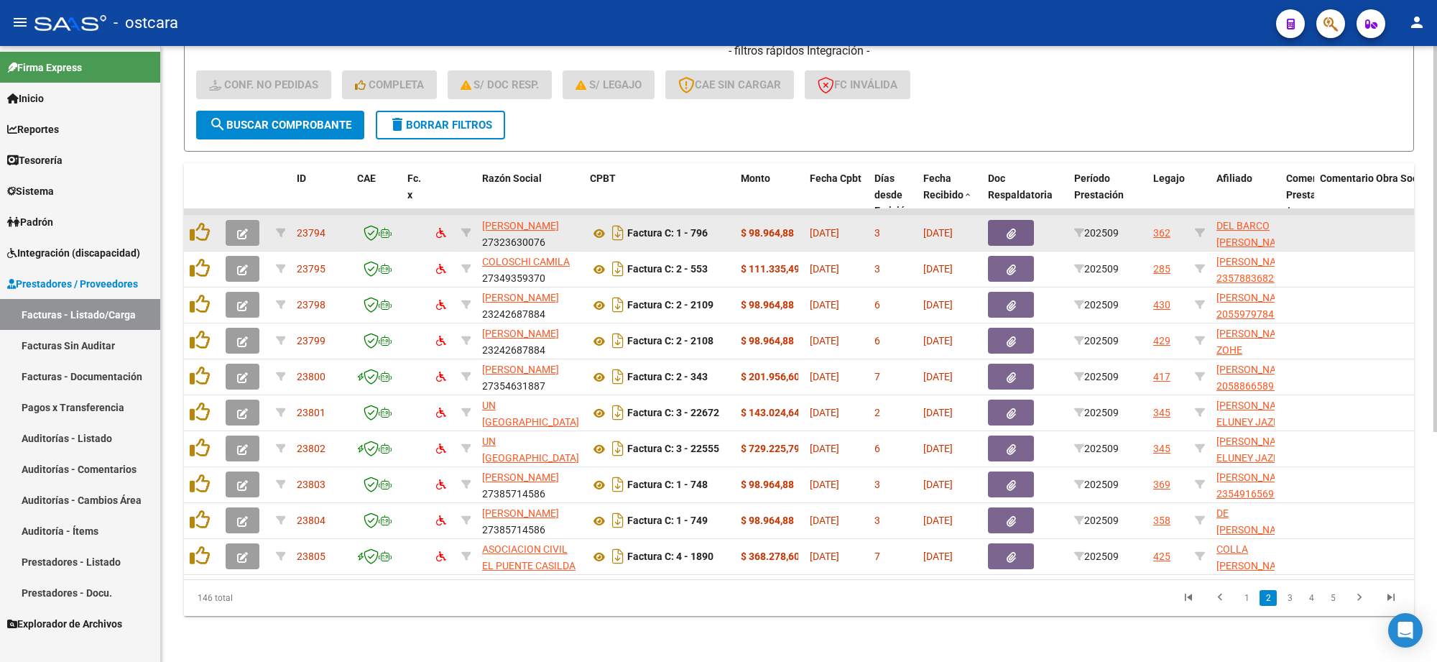
click at [239, 229] on button "button" at bounding box center [243, 233] width 34 height 26
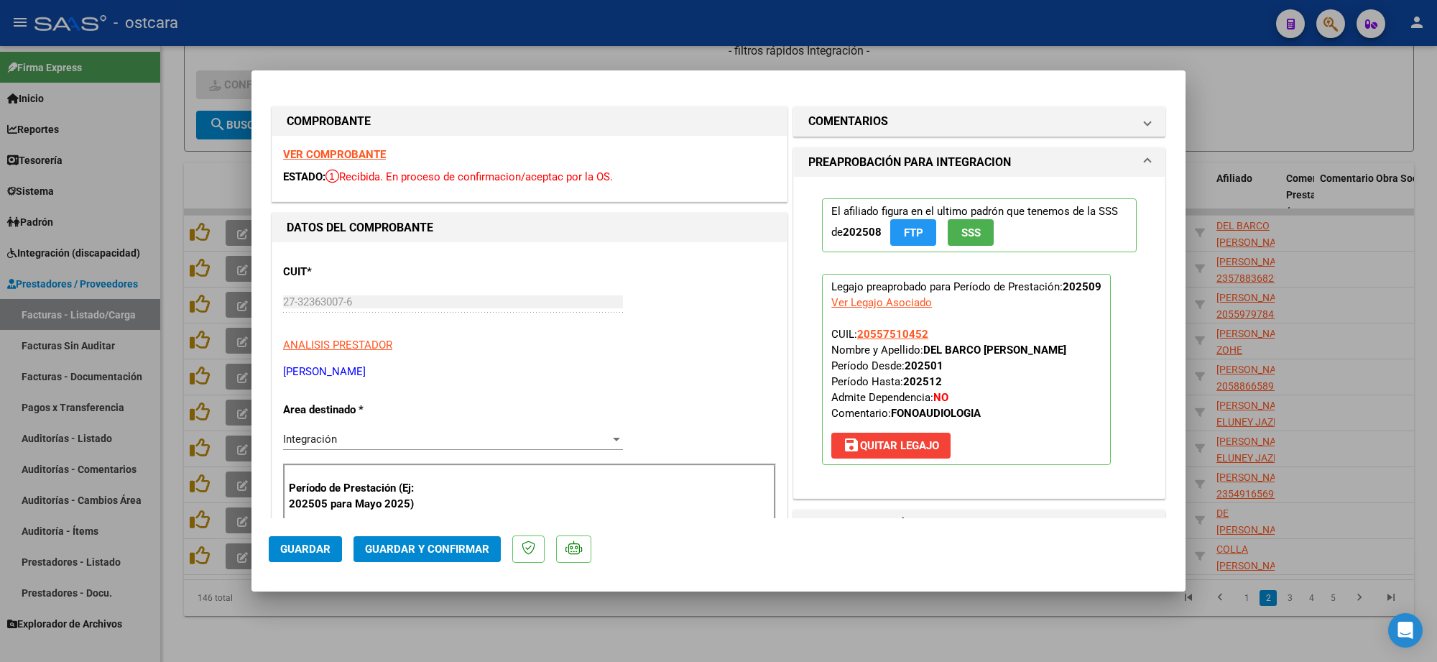
click at [311, 152] on strong "VER COMPROBANTE" at bounding box center [334, 154] width 103 height 13
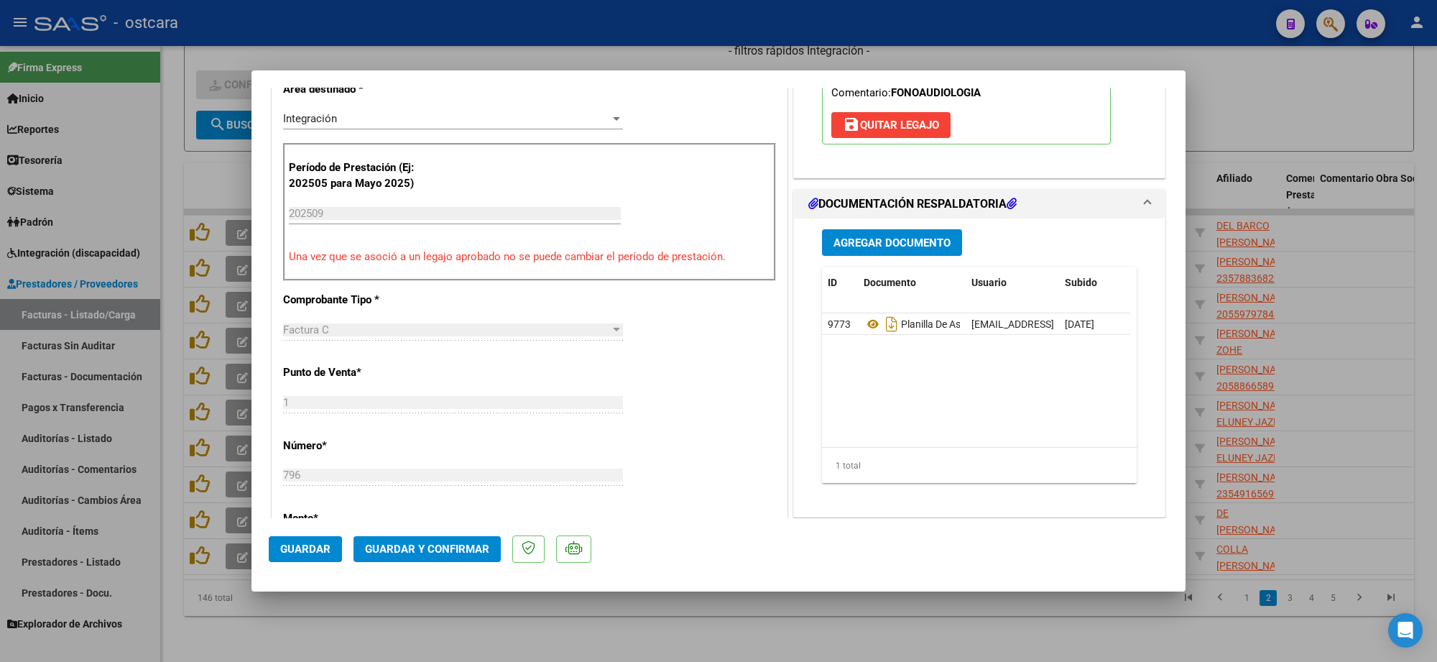
scroll to position [359, 0]
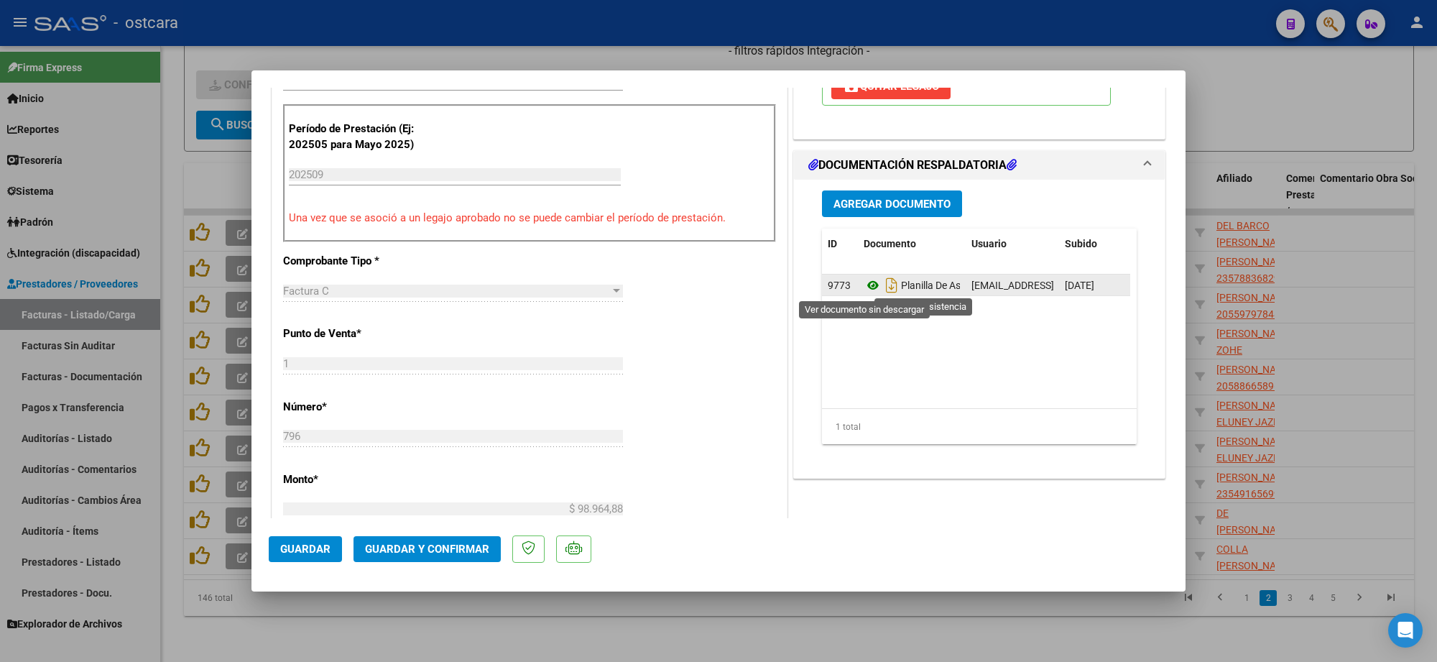
click at [864, 282] on icon at bounding box center [873, 285] width 19 height 17
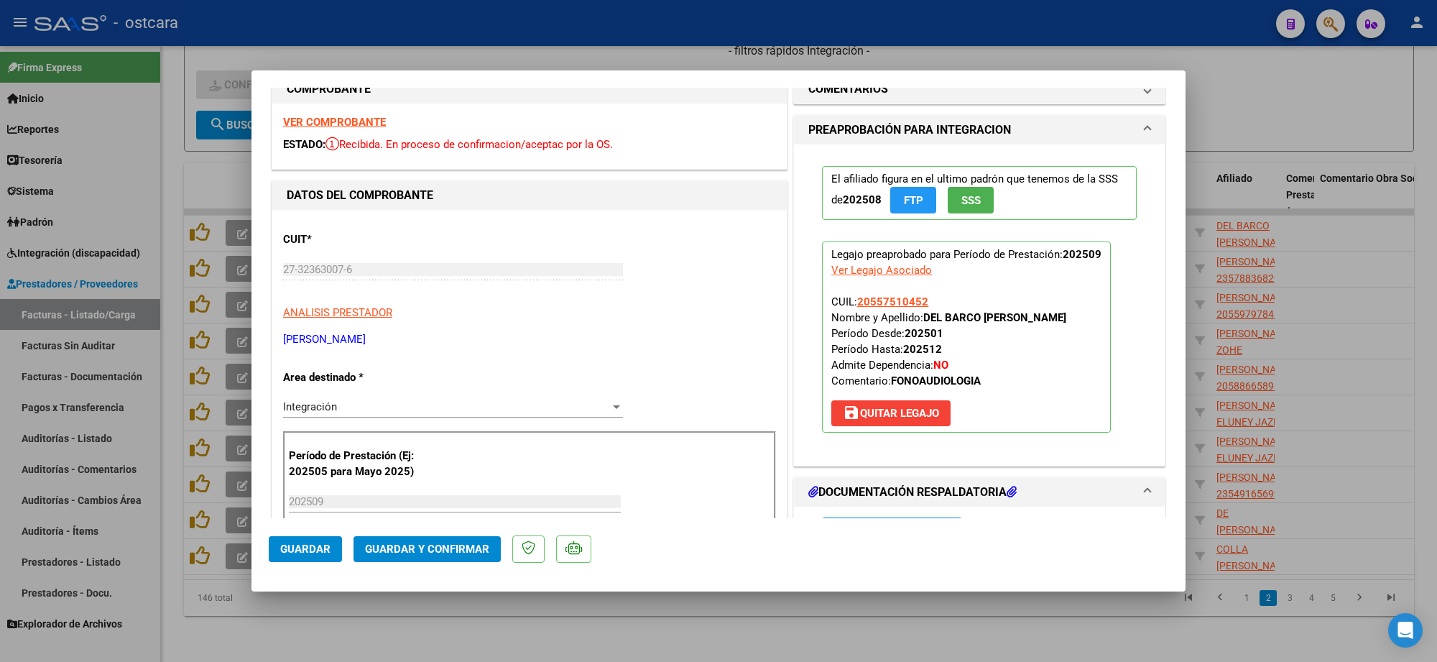
scroll to position [0, 0]
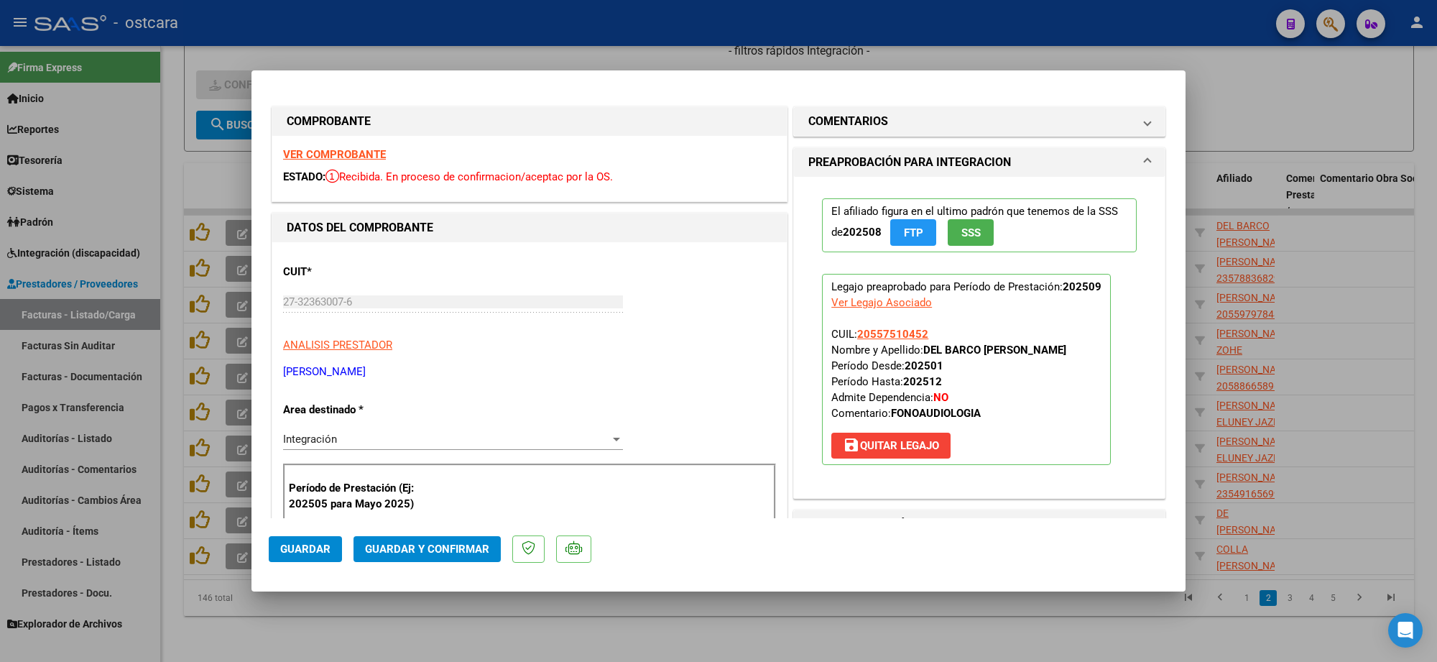
click at [367, 149] on strong "VER COMPROBANTE" at bounding box center [334, 154] width 103 height 13
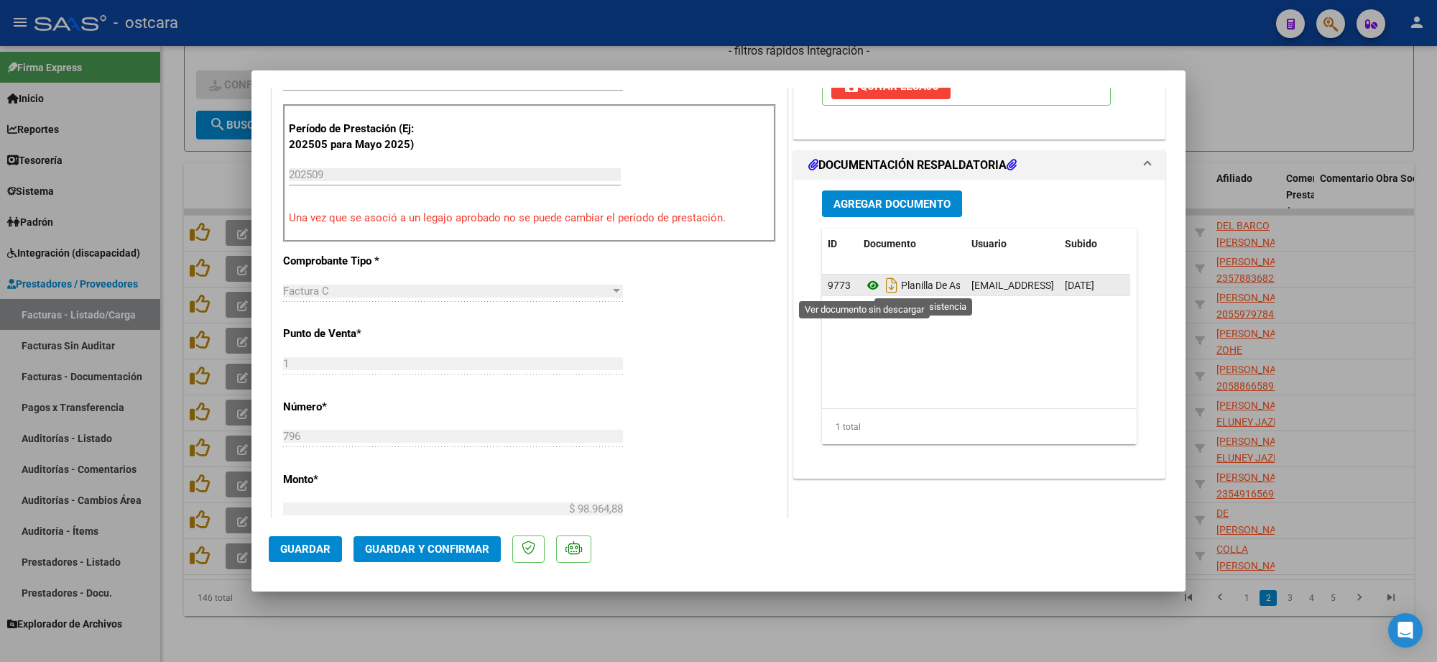
click at [865, 281] on icon at bounding box center [873, 285] width 19 height 17
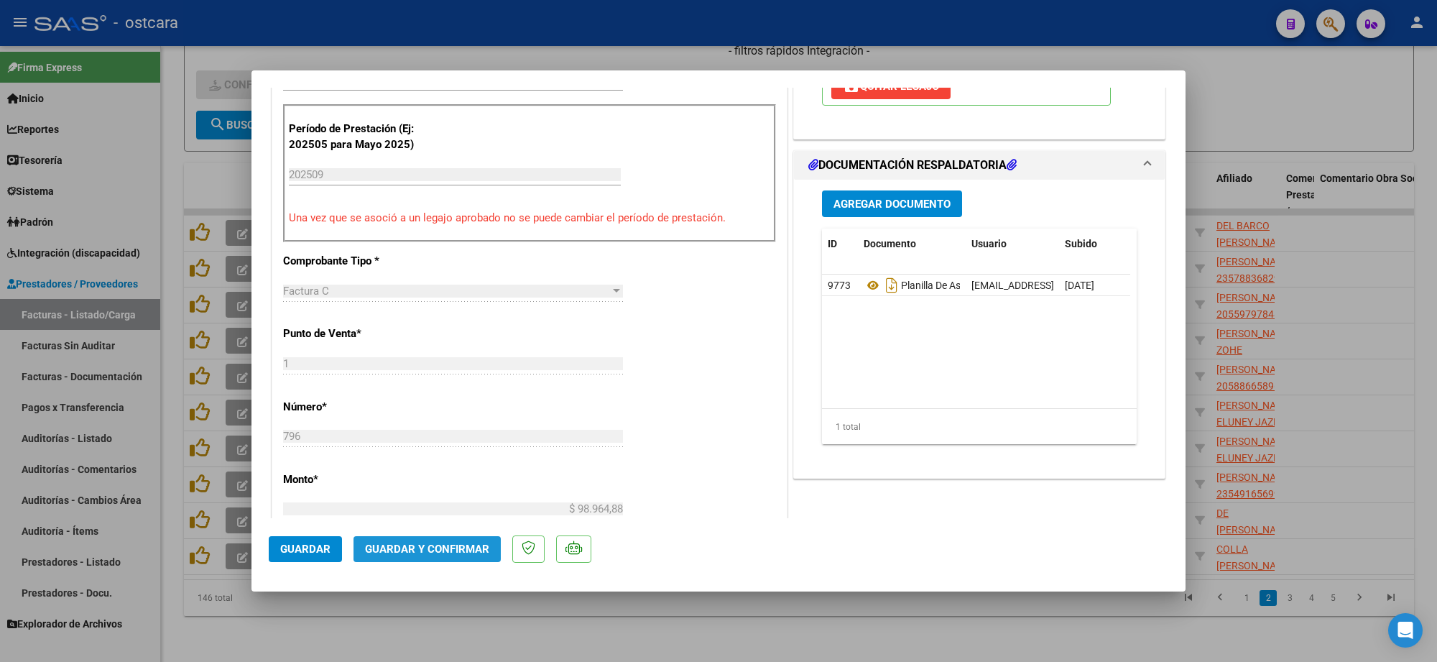
click at [443, 548] on span "Guardar y Confirmar" at bounding box center [427, 549] width 124 height 13
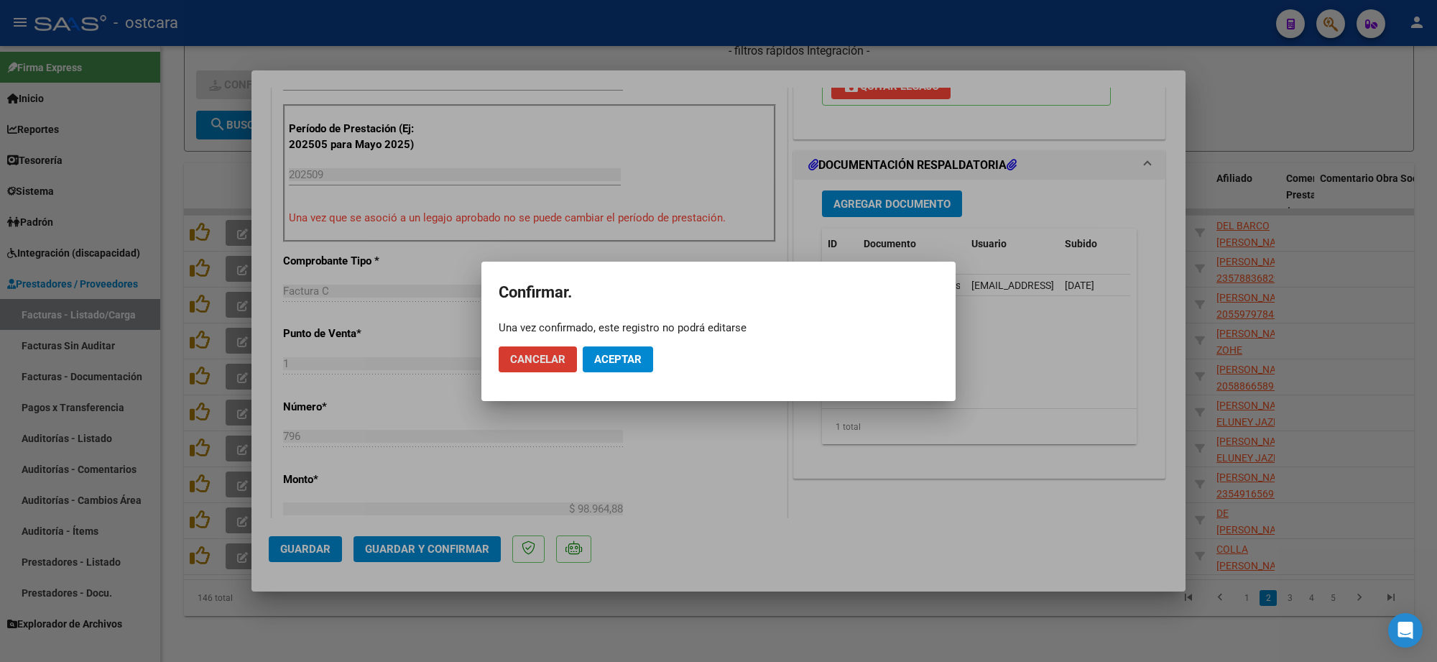
click at [626, 353] on span "Aceptar" at bounding box center [617, 359] width 47 height 13
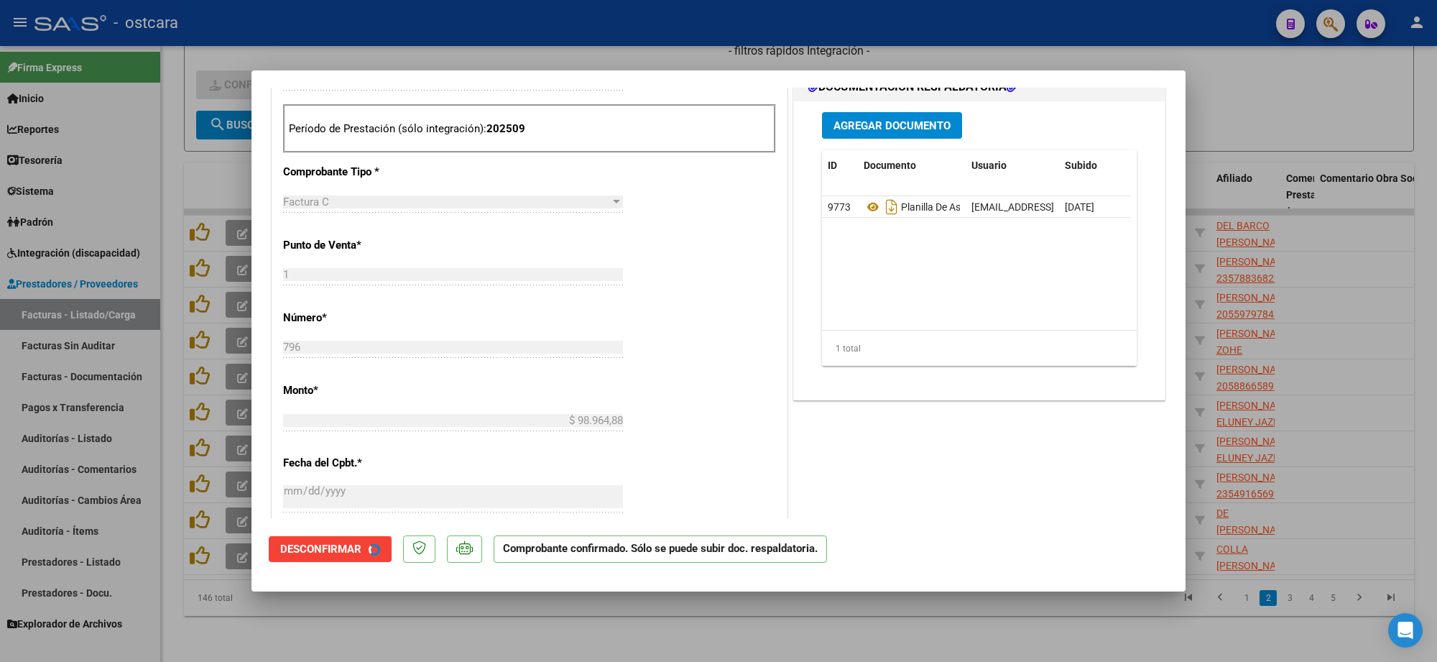
click at [1273, 91] on div at bounding box center [718, 331] width 1437 height 662
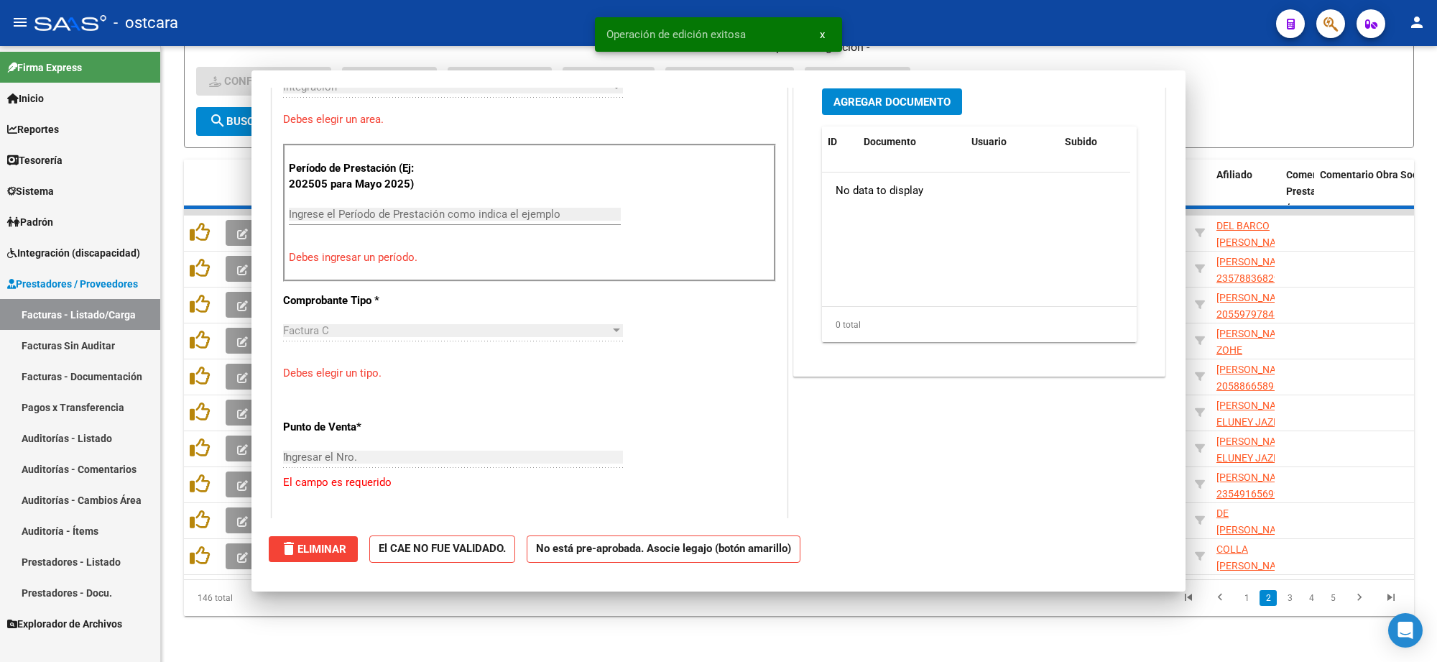
type input "$ 0,00"
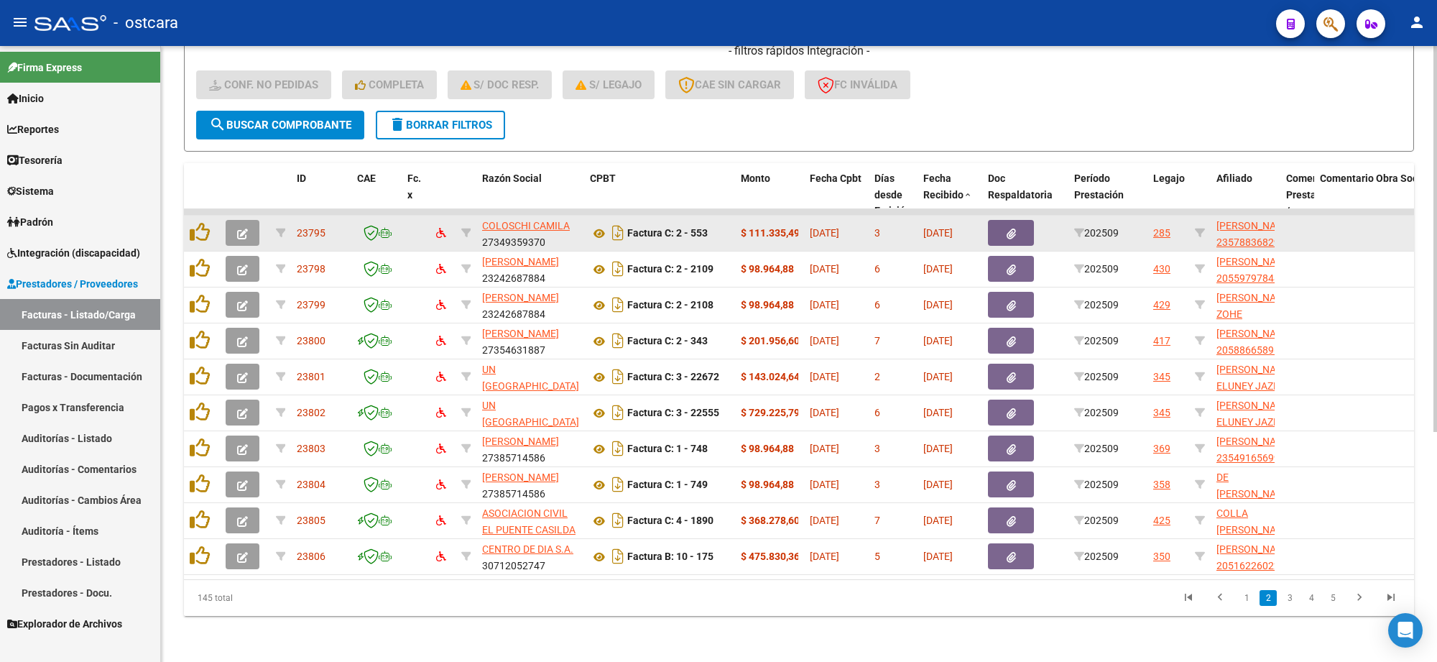
click at [242, 229] on icon "button" at bounding box center [242, 234] width 11 height 11
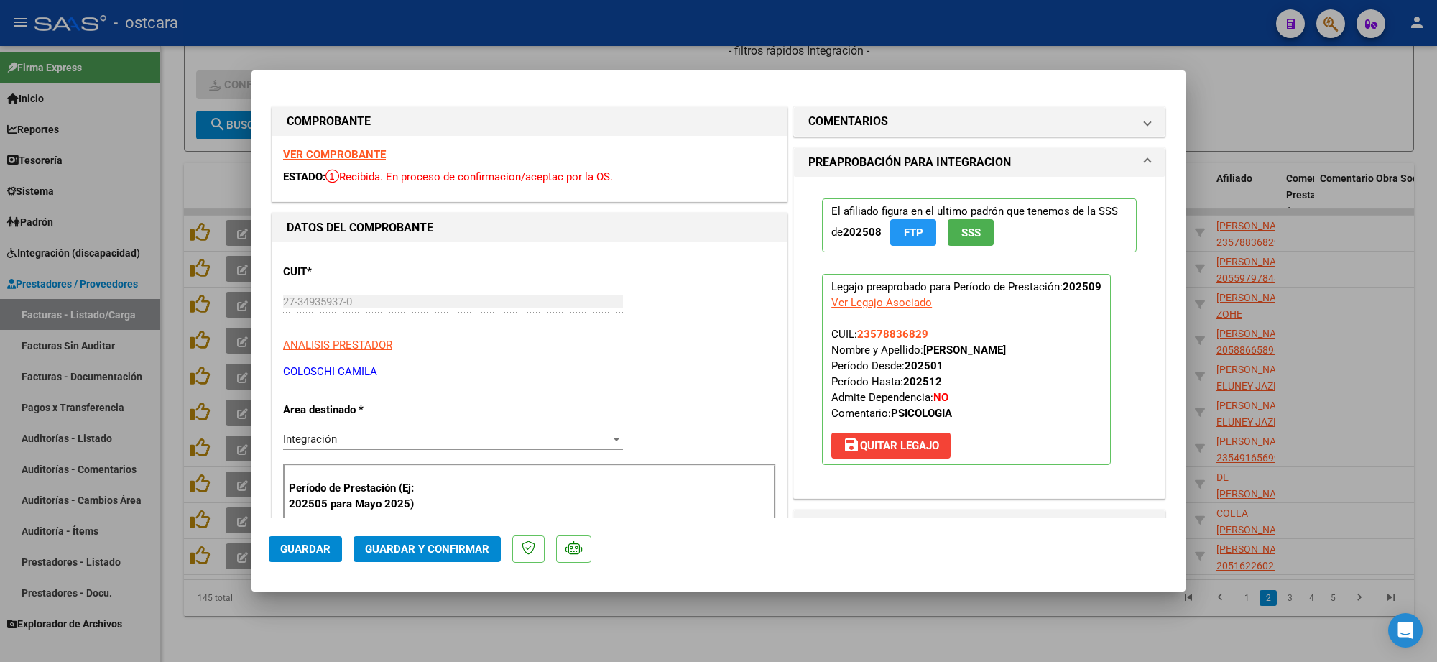
click at [363, 151] on strong "VER COMPROBANTE" at bounding box center [334, 154] width 103 height 13
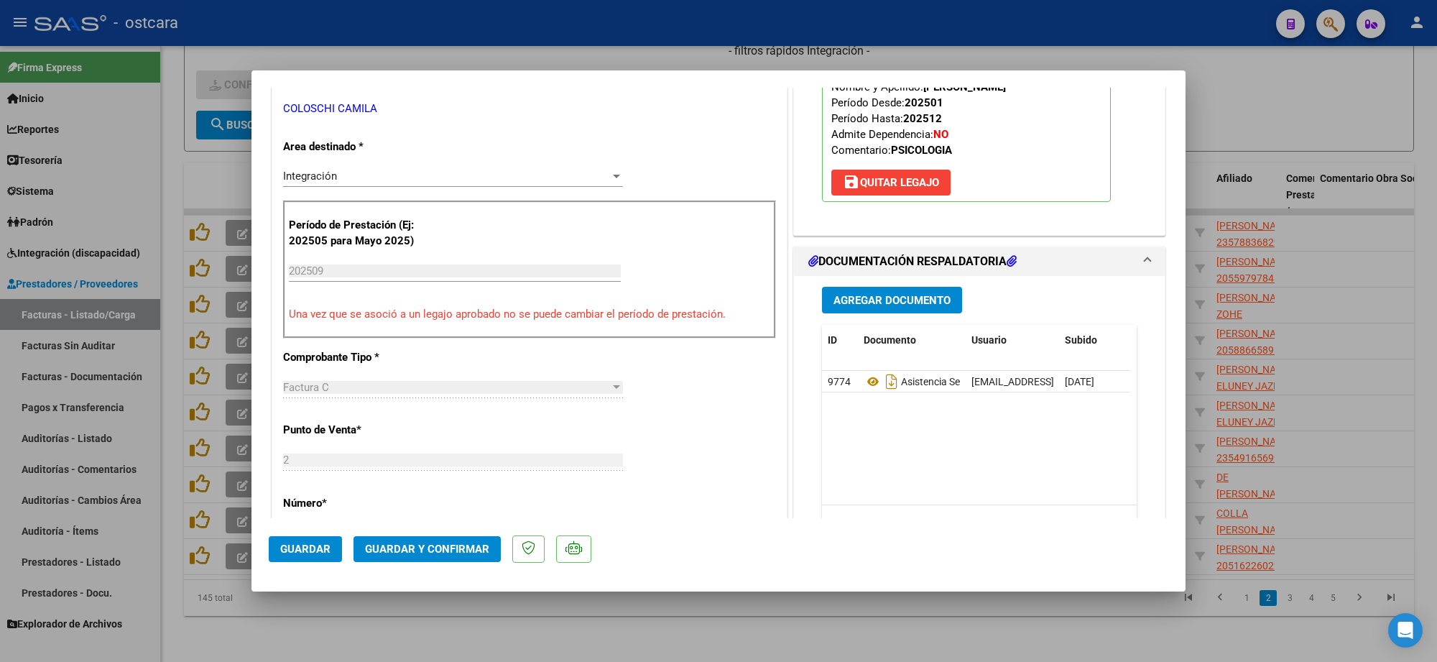
scroll to position [359, 0]
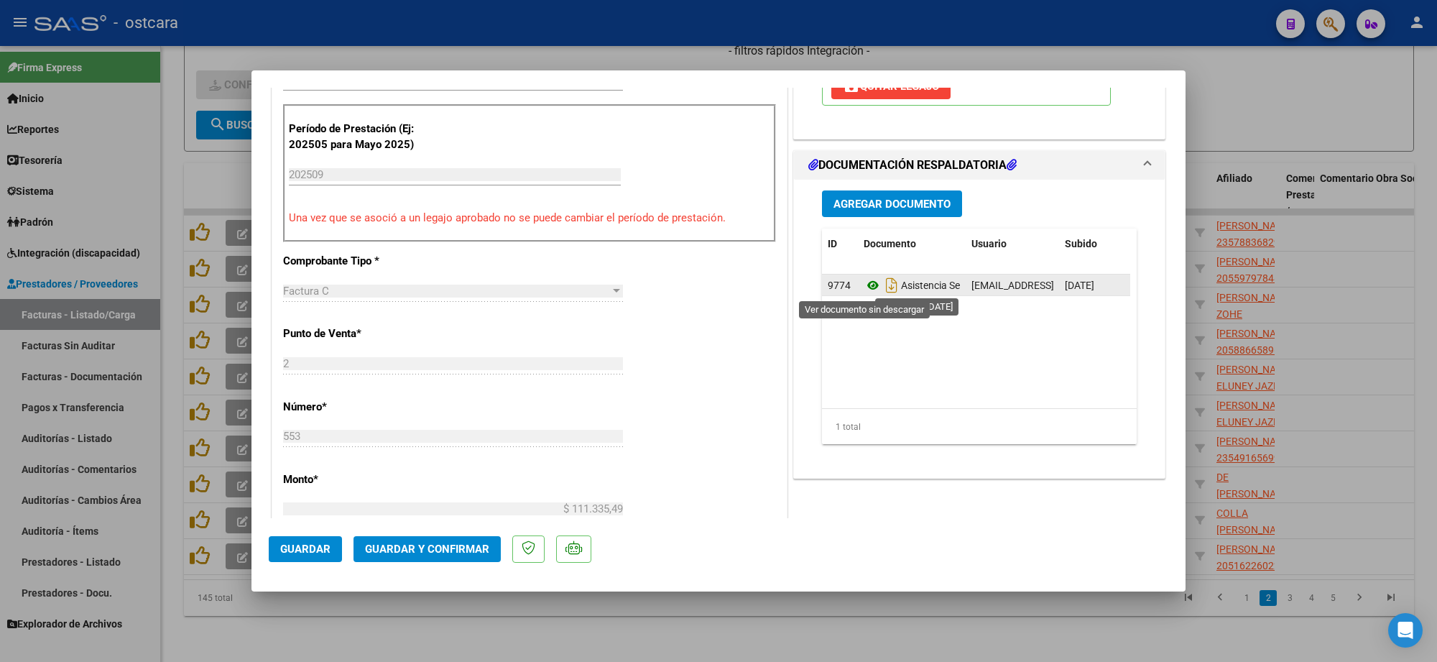
click at [868, 285] on icon at bounding box center [873, 285] width 19 height 17
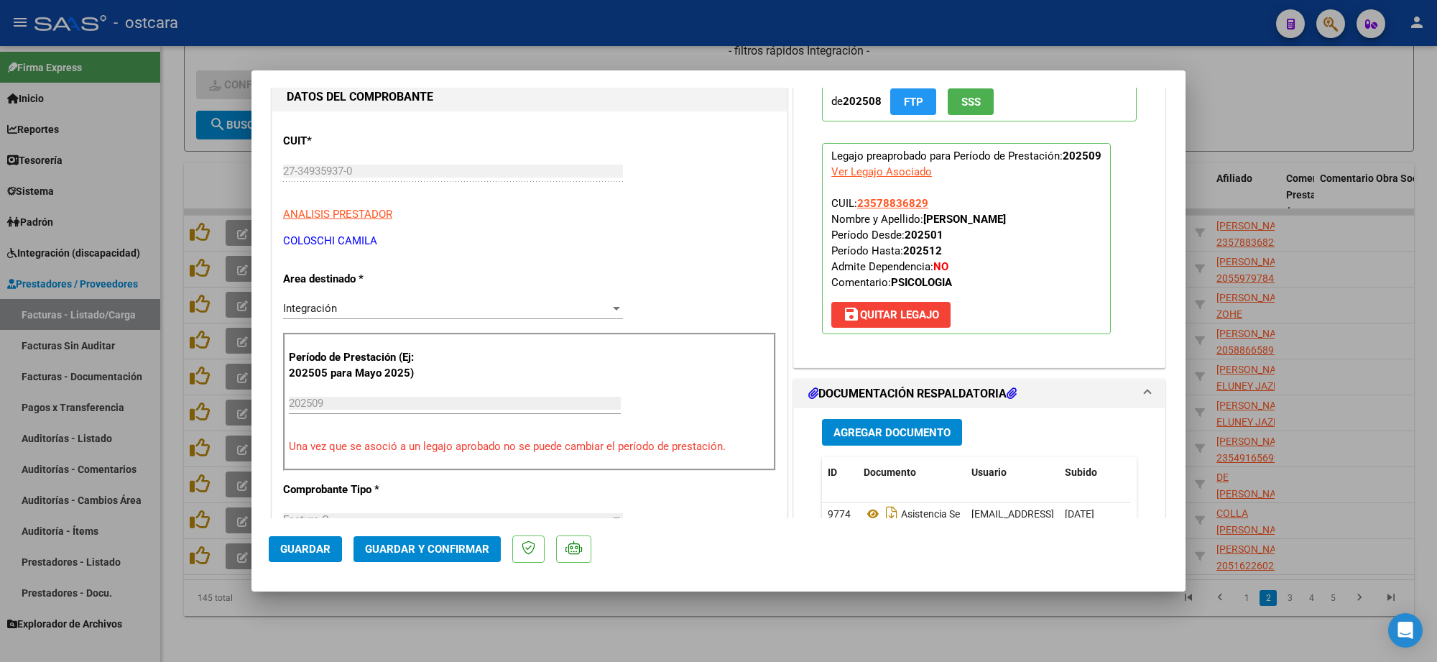
scroll to position [0, 0]
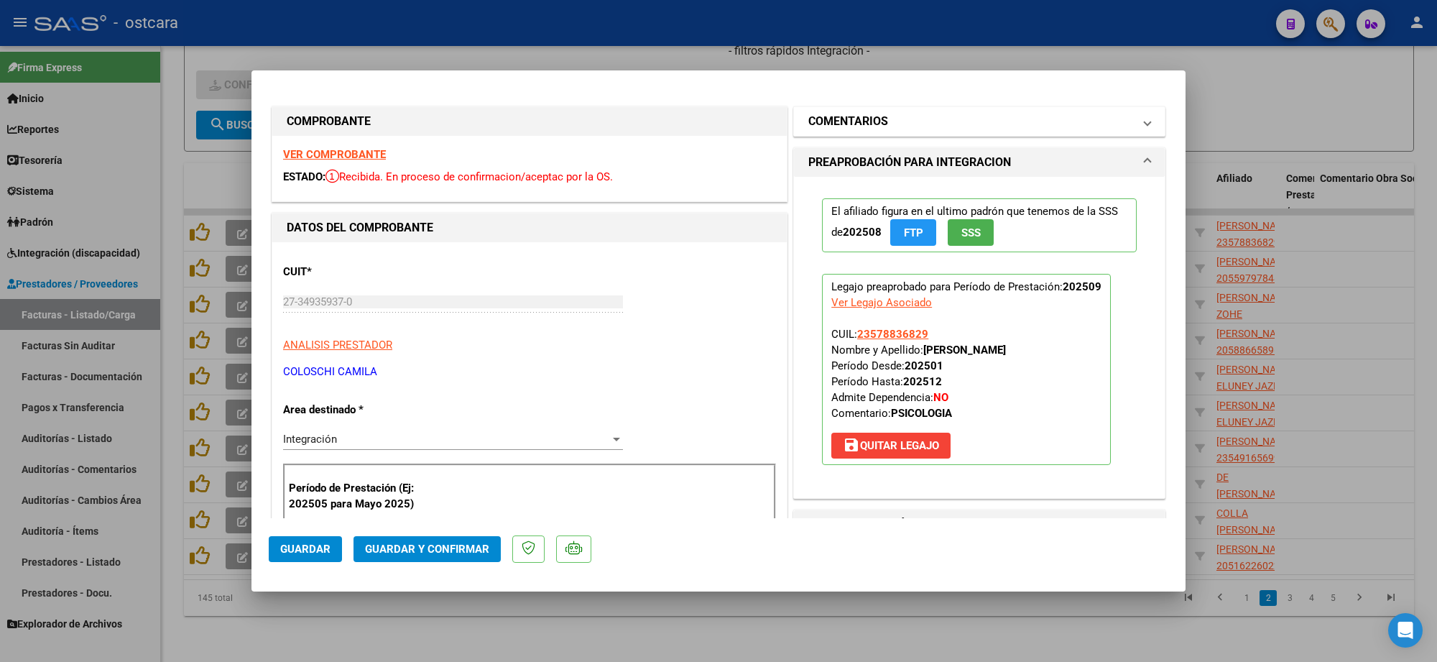
click at [877, 119] on h1 "COMENTARIOS" at bounding box center [848, 121] width 80 height 17
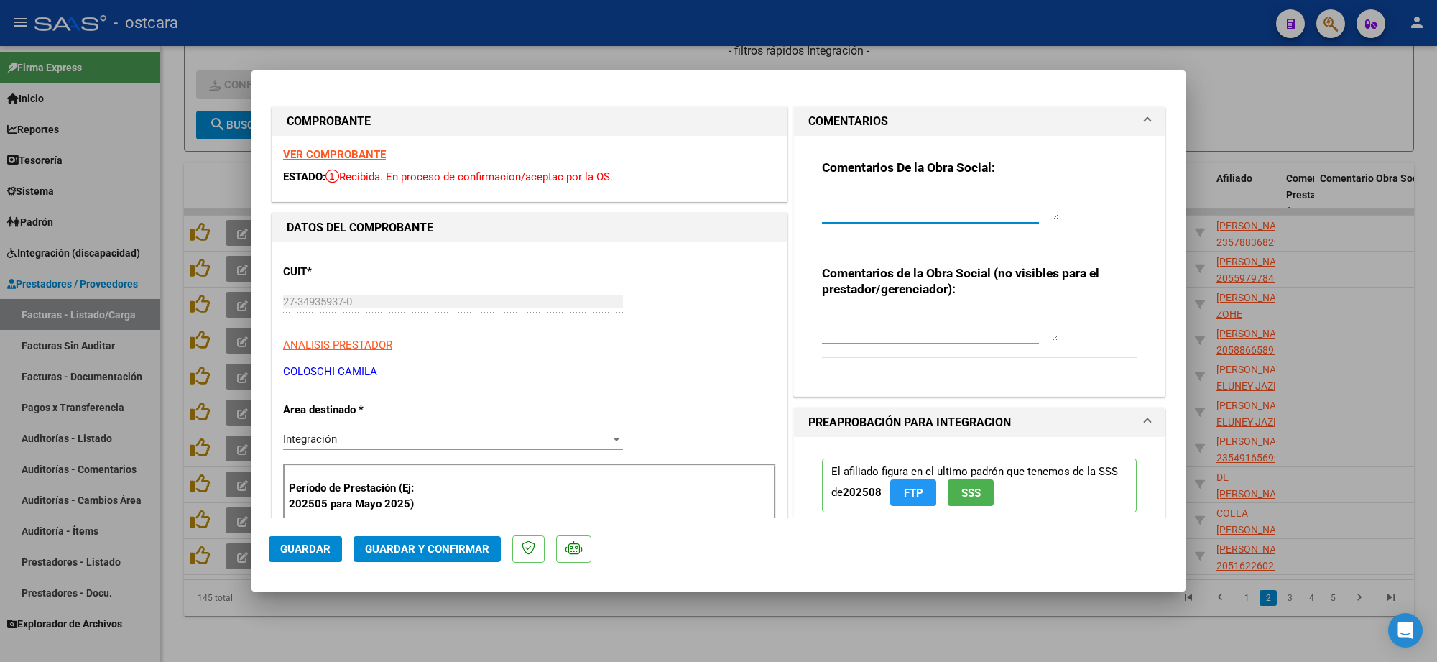
click at [877, 198] on textarea at bounding box center [940, 205] width 237 height 29
paste textarea "Recordar indicar vinculo del firmante en las planillas de asistencia."
type textarea "Recordar indicar vinculo del firmante en las planillas de asistencia."
click at [437, 552] on span "Guardar y Confirmar" at bounding box center [427, 549] width 124 height 13
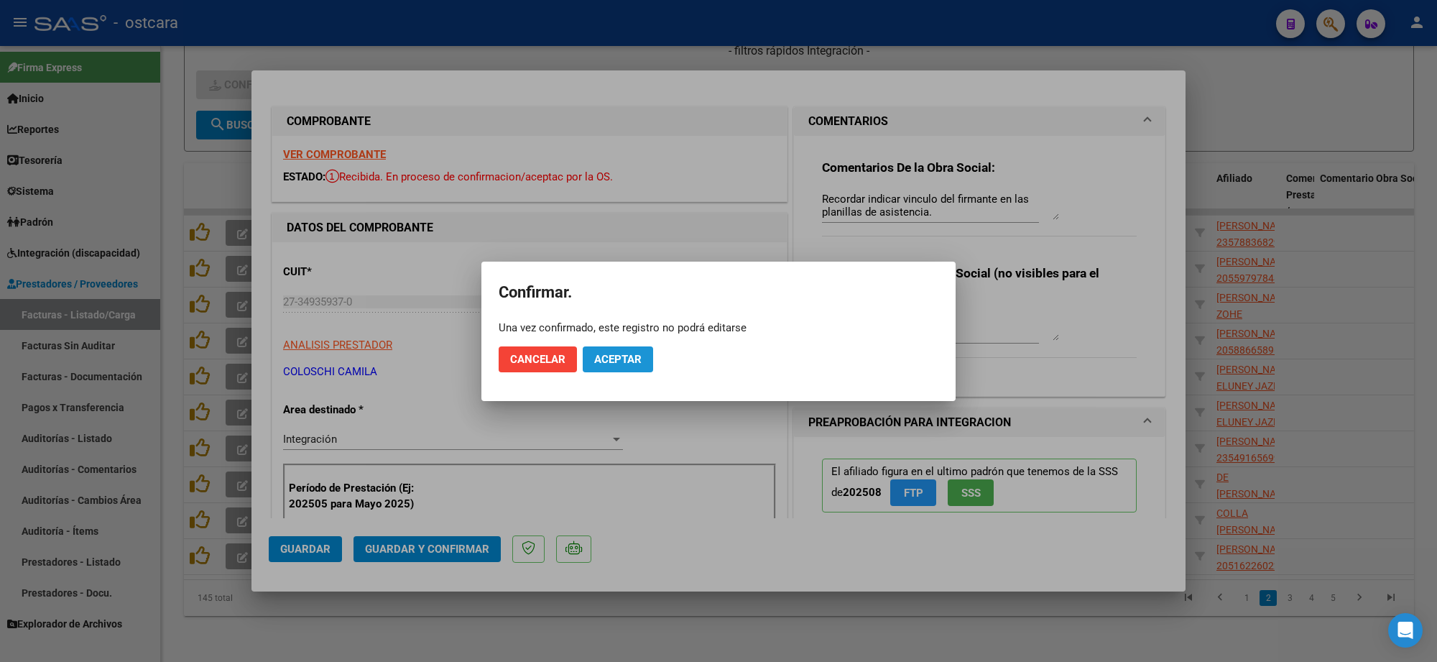
click at [616, 346] on button "Aceptar" at bounding box center [618, 359] width 70 height 26
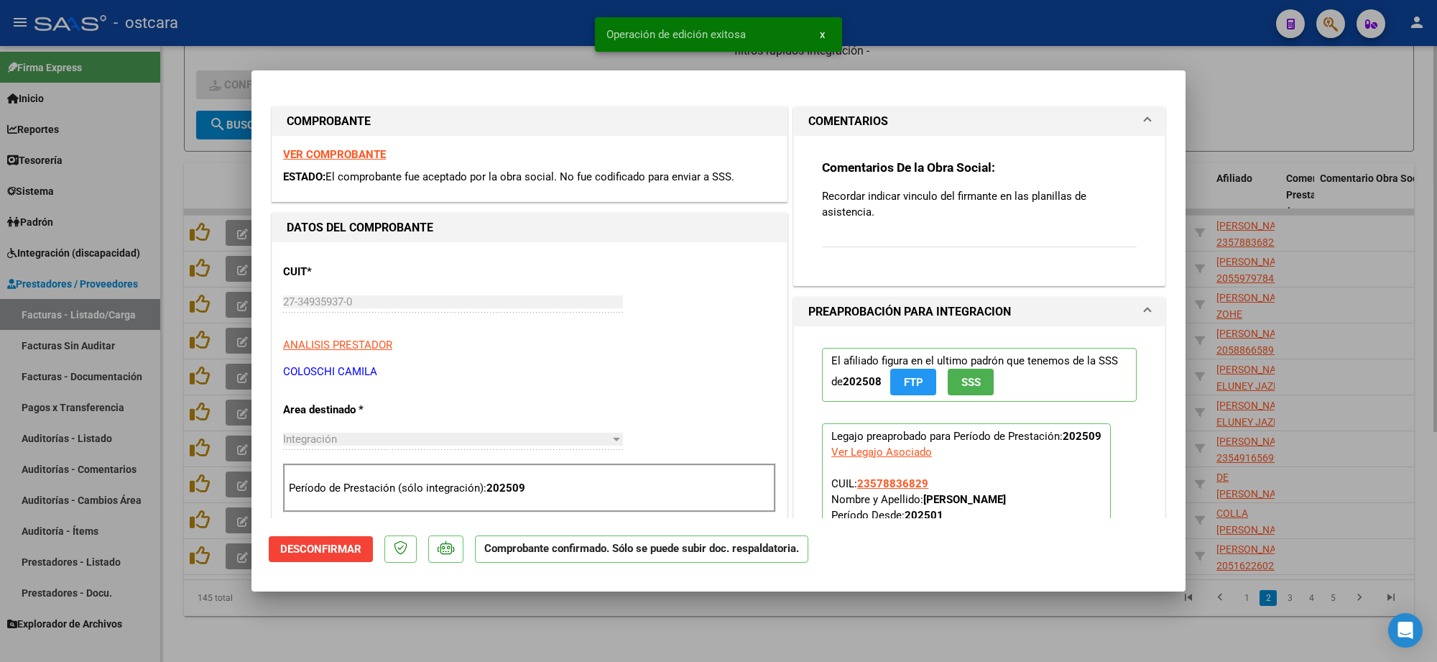
click at [1288, 98] on div at bounding box center [718, 331] width 1437 height 662
type input "$ 0,00"
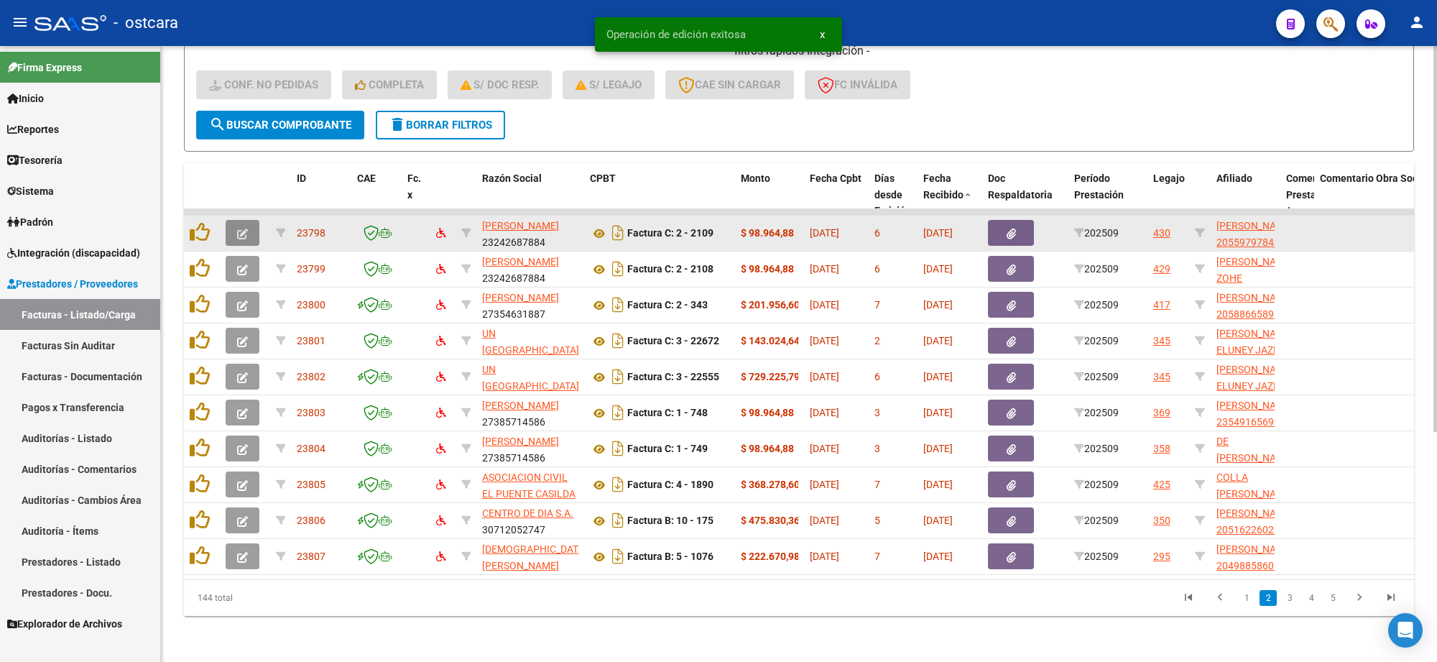
click at [246, 229] on icon "button" at bounding box center [242, 234] width 11 height 11
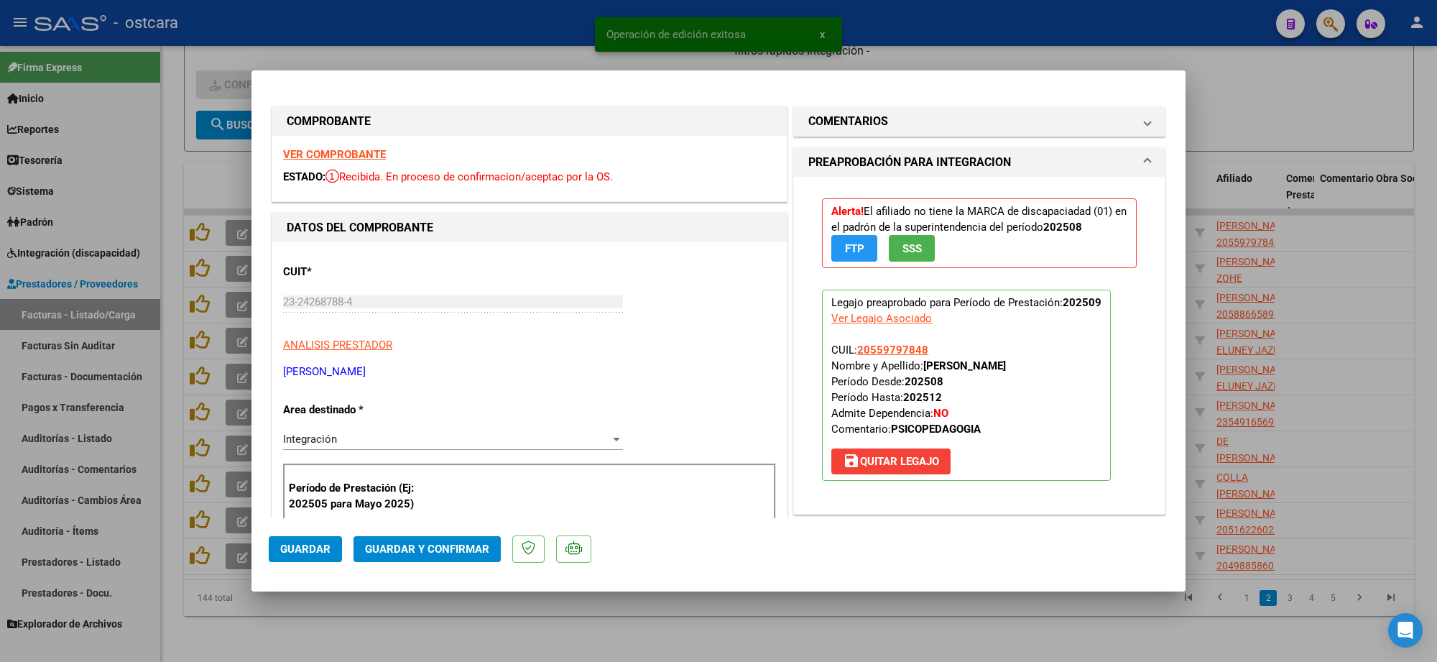
click at [338, 155] on strong "VER COMPROBANTE" at bounding box center [334, 154] width 103 height 13
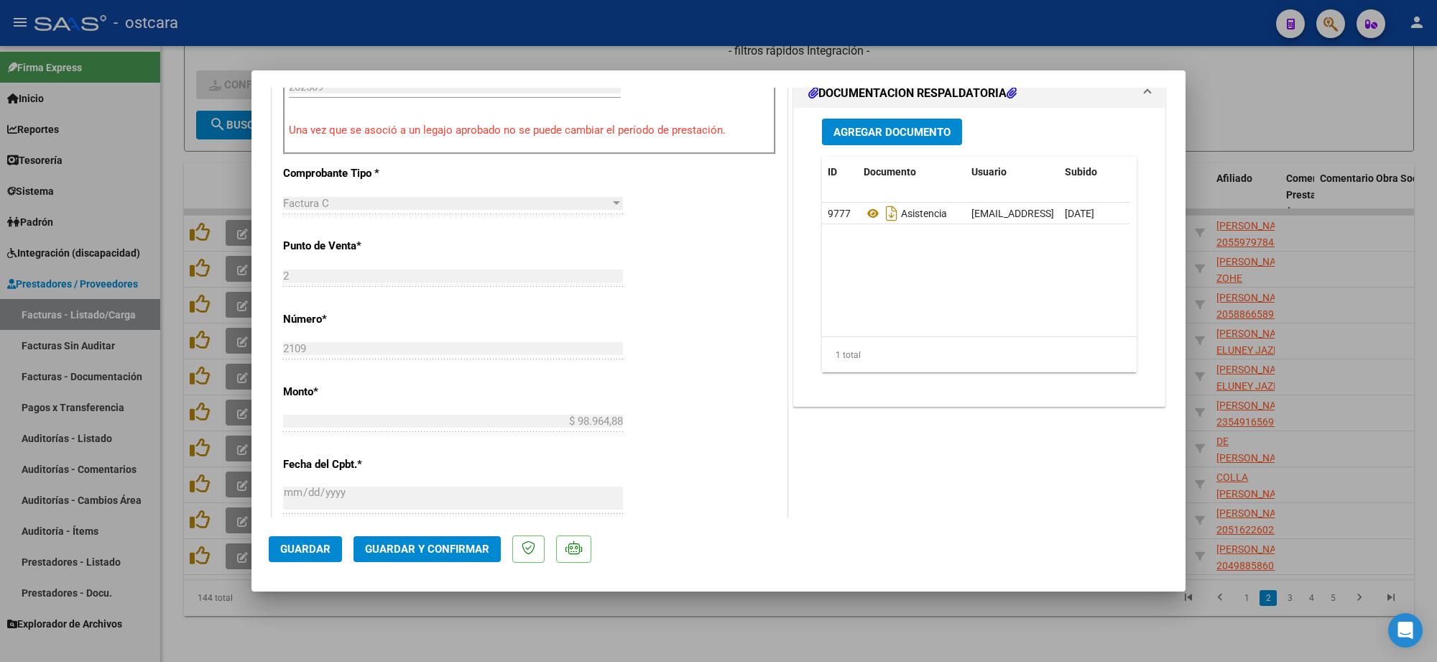
scroll to position [449, 0]
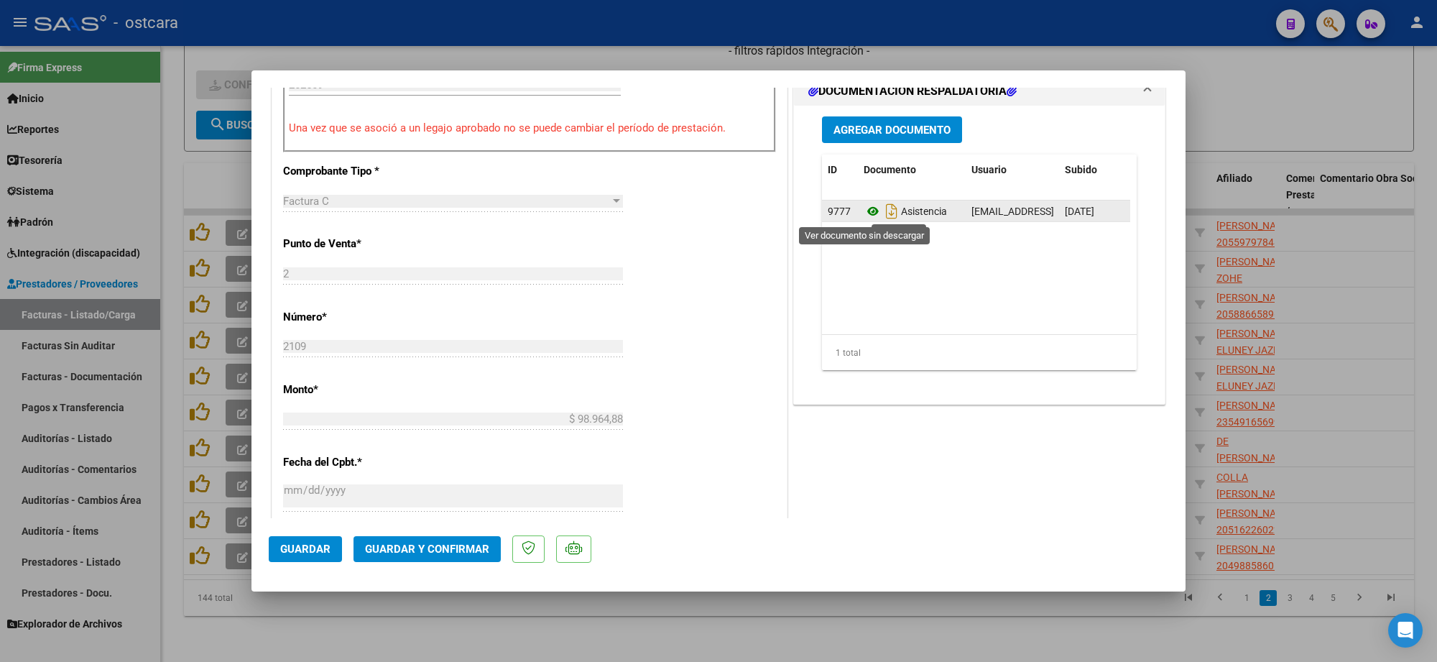
click at [864, 211] on icon at bounding box center [873, 211] width 19 height 17
click at [443, 553] on span "Guardar y Confirmar" at bounding box center [427, 549] width 124 height 13
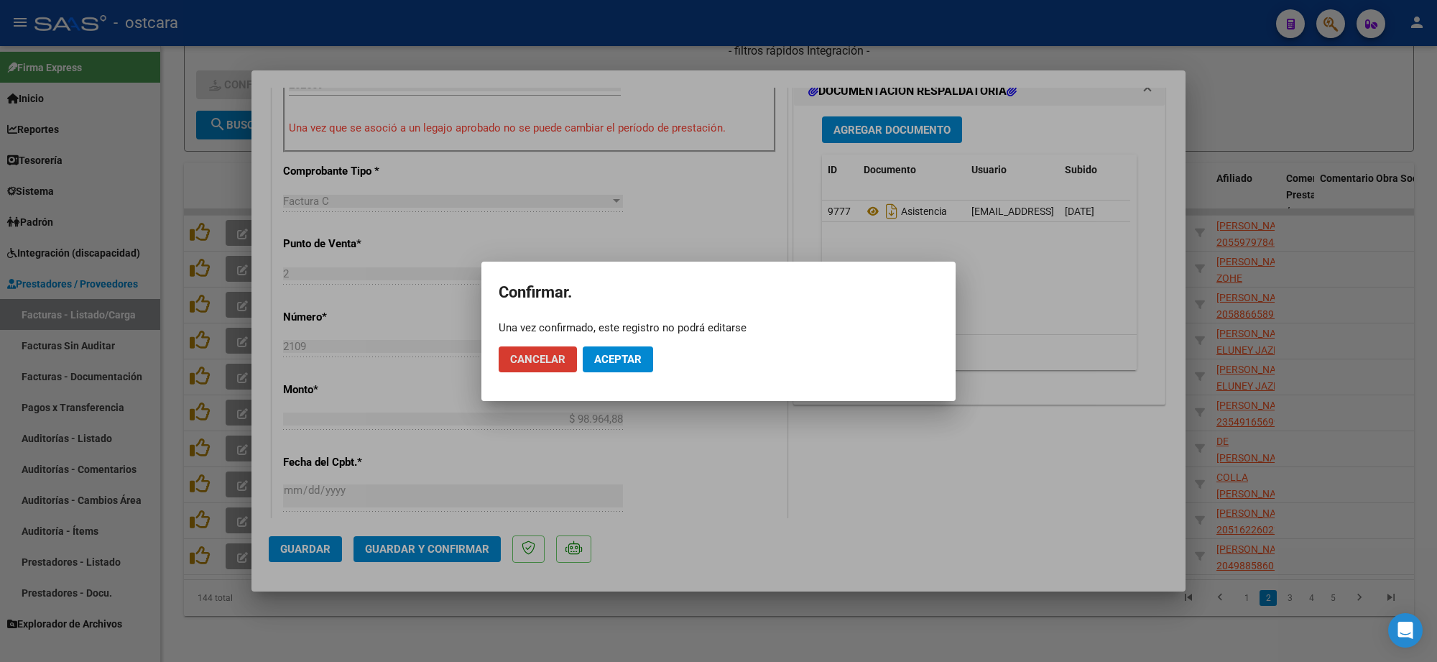
click at [604, 347] on button "Aceptar" at bounding box center [618, 359] width 70 height 26
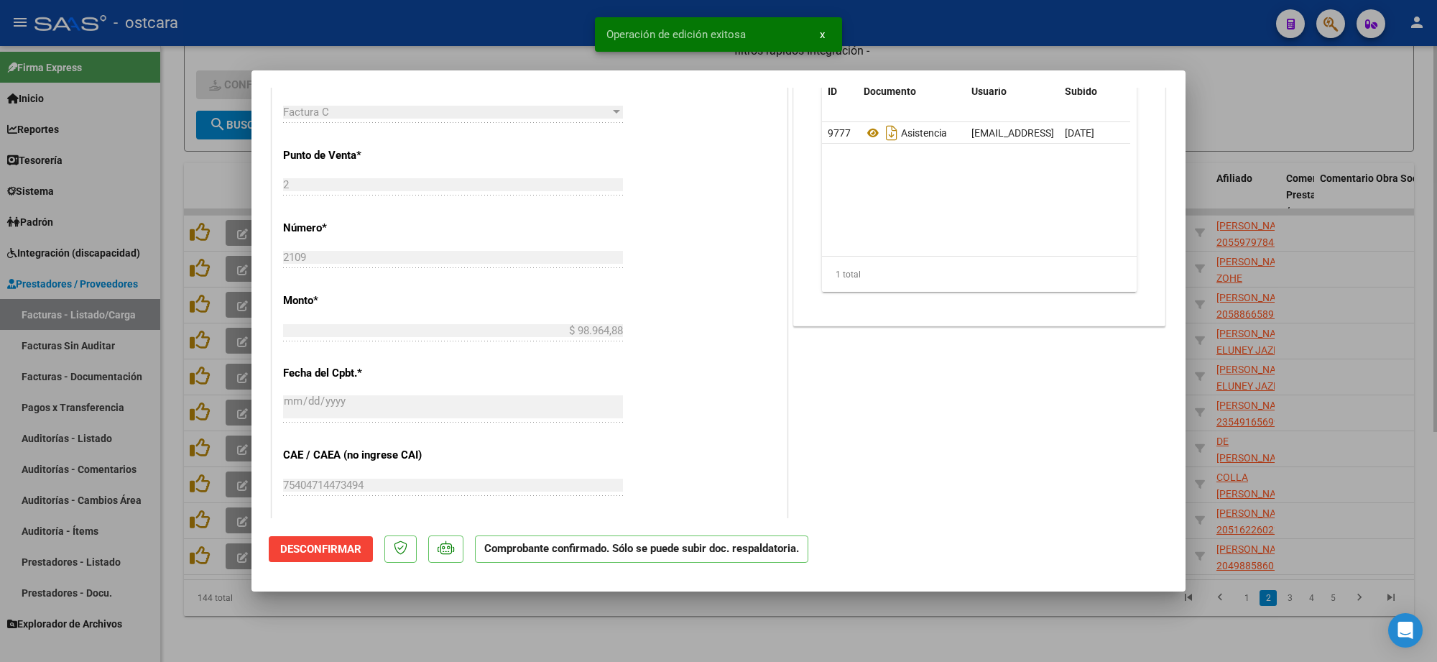
click at [1330, 127] on div at bounding box center [718, 331] width 1437 height 662
type input "$ 0,00"
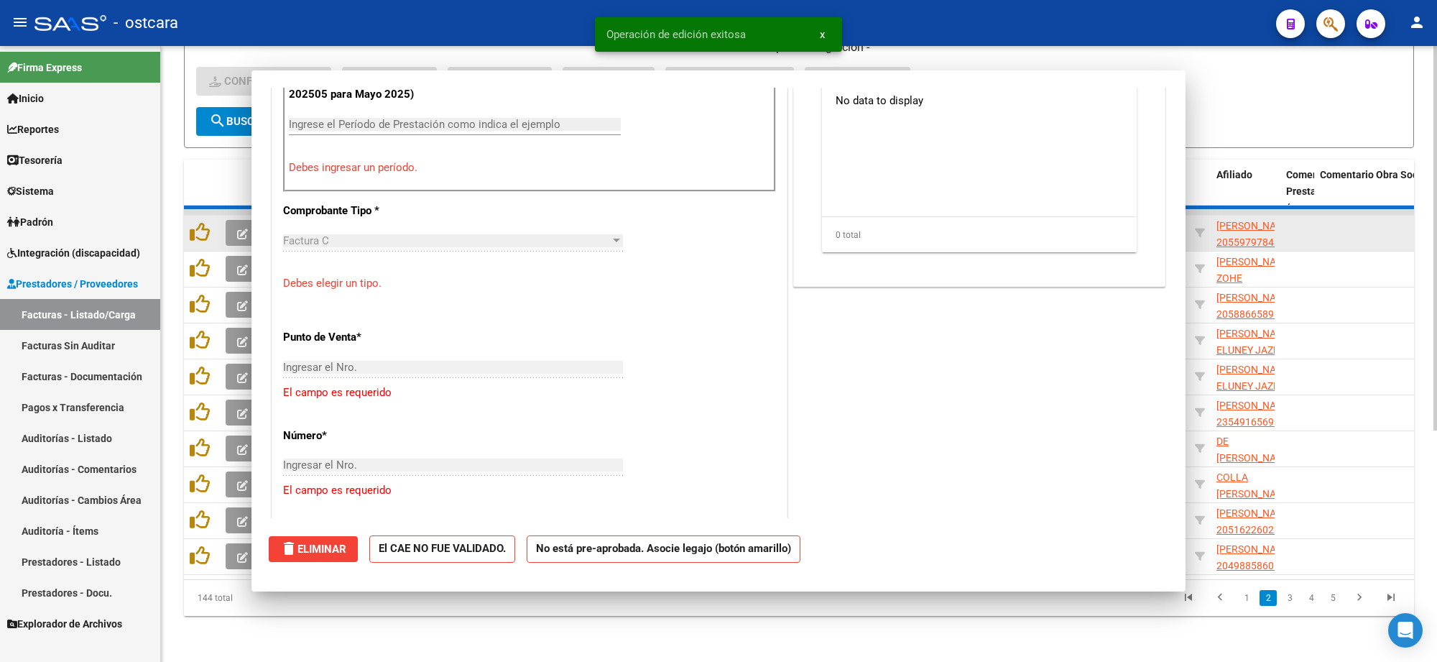
scroll to position [474, 0]
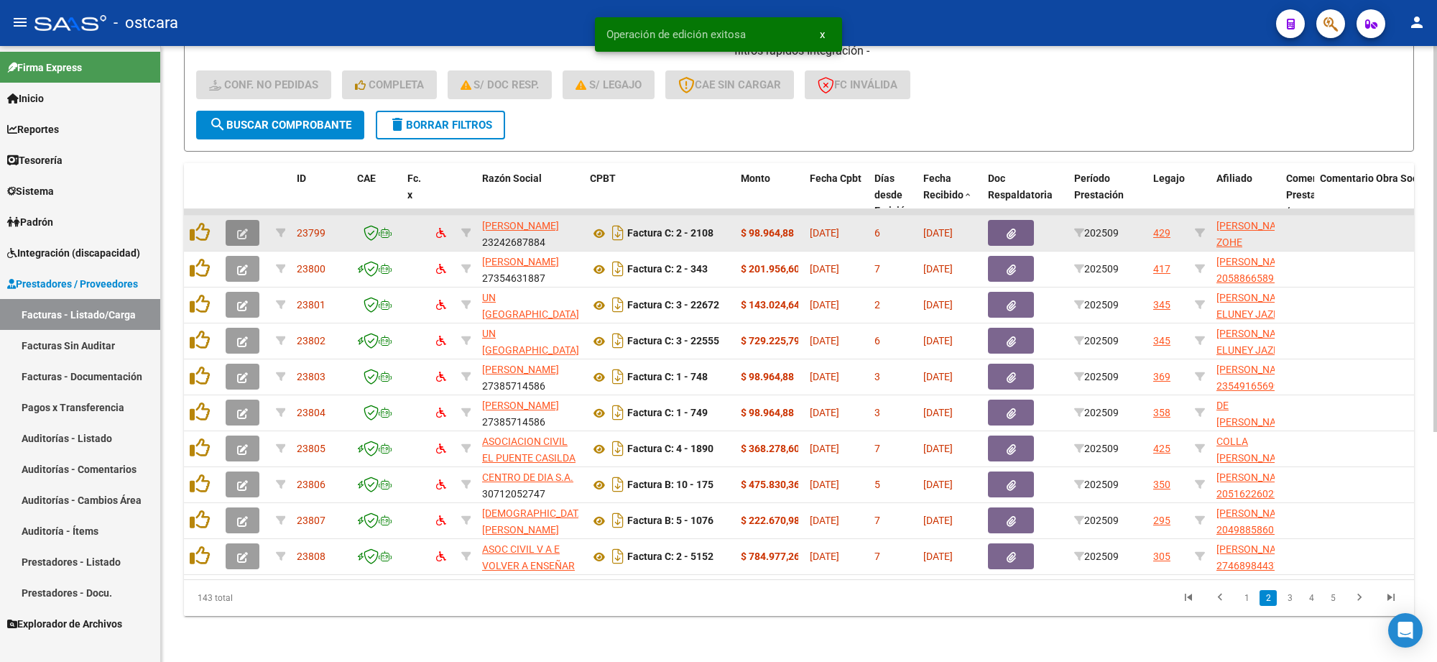
click at [241, 229] on icon "button" at bounding box center [242, 234] width 11 height 11
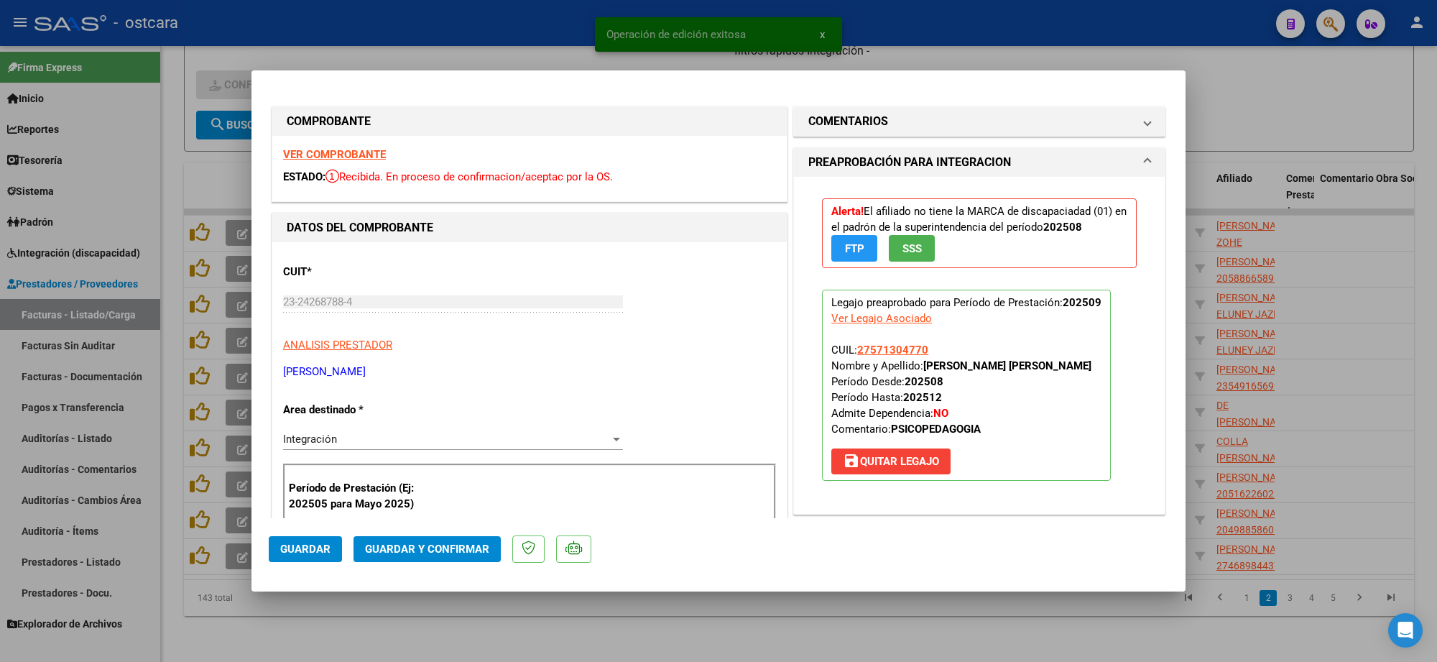
click at [354, 153] on strong "VER COMPROBANTE" at bounding box center [334, 154] width 103 height 13
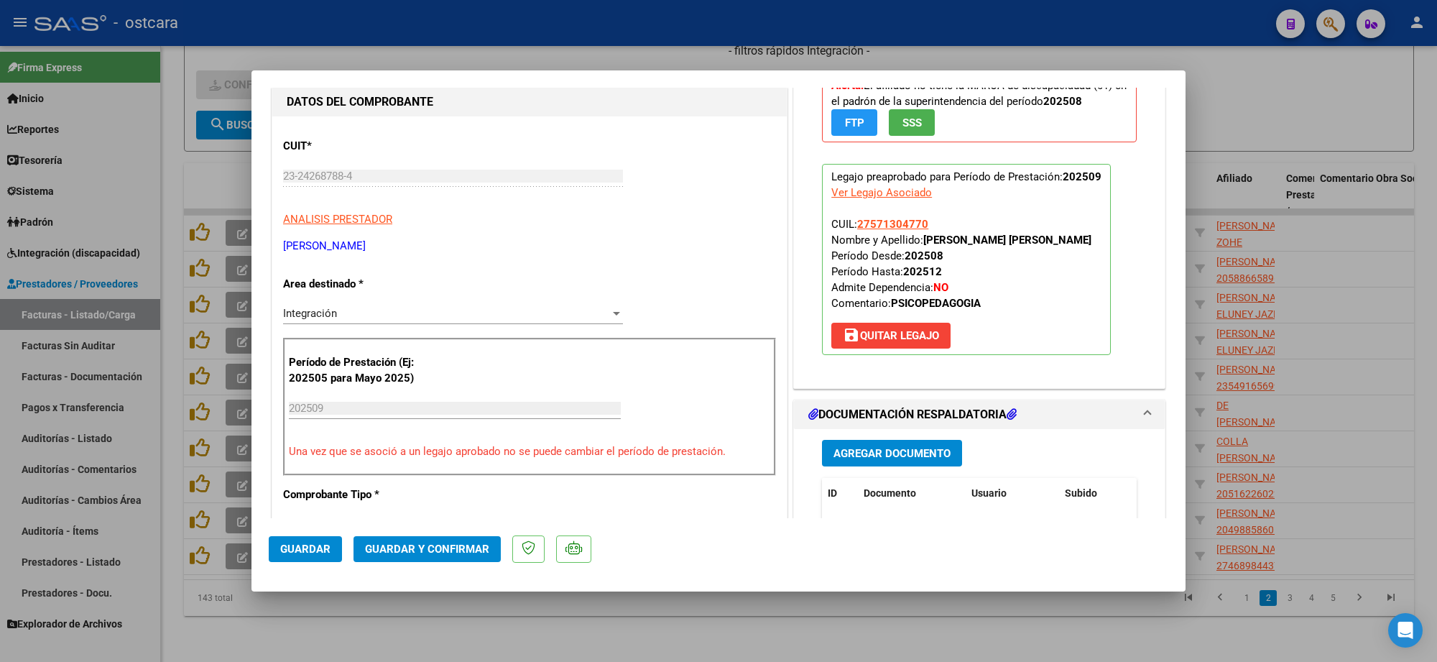
scroll to position [359, 0]
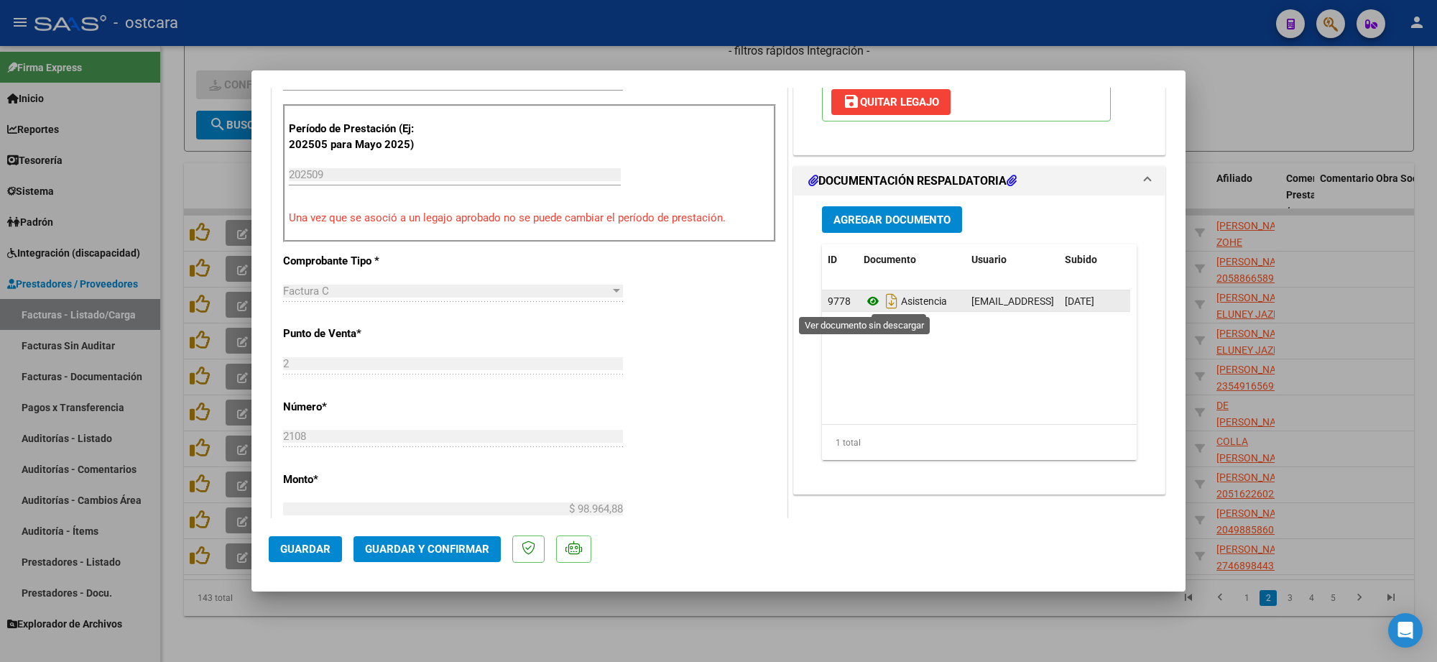
click at [866, 296] on icon at bounding box center [873, 300] width 19 height 17
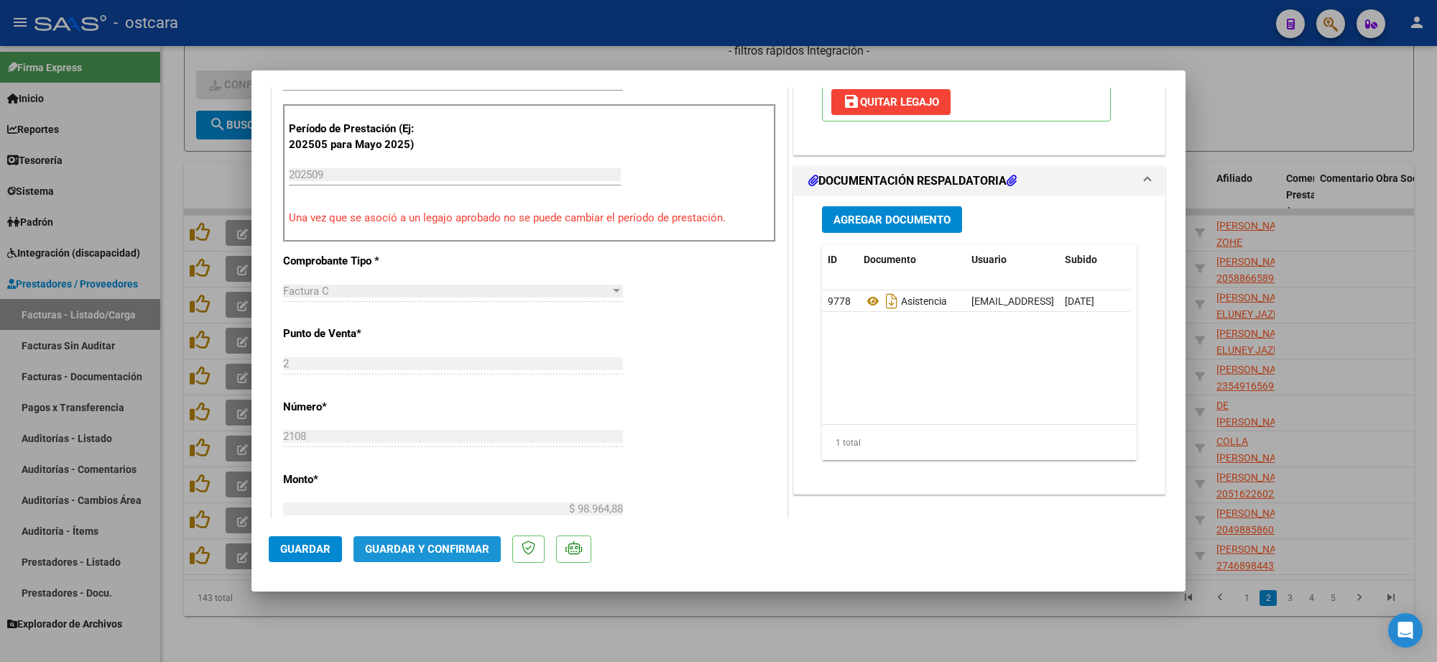
click at [443, 546] on span "Guardar y Confirmar" at bounding box center [427, 549] width 124 height 13
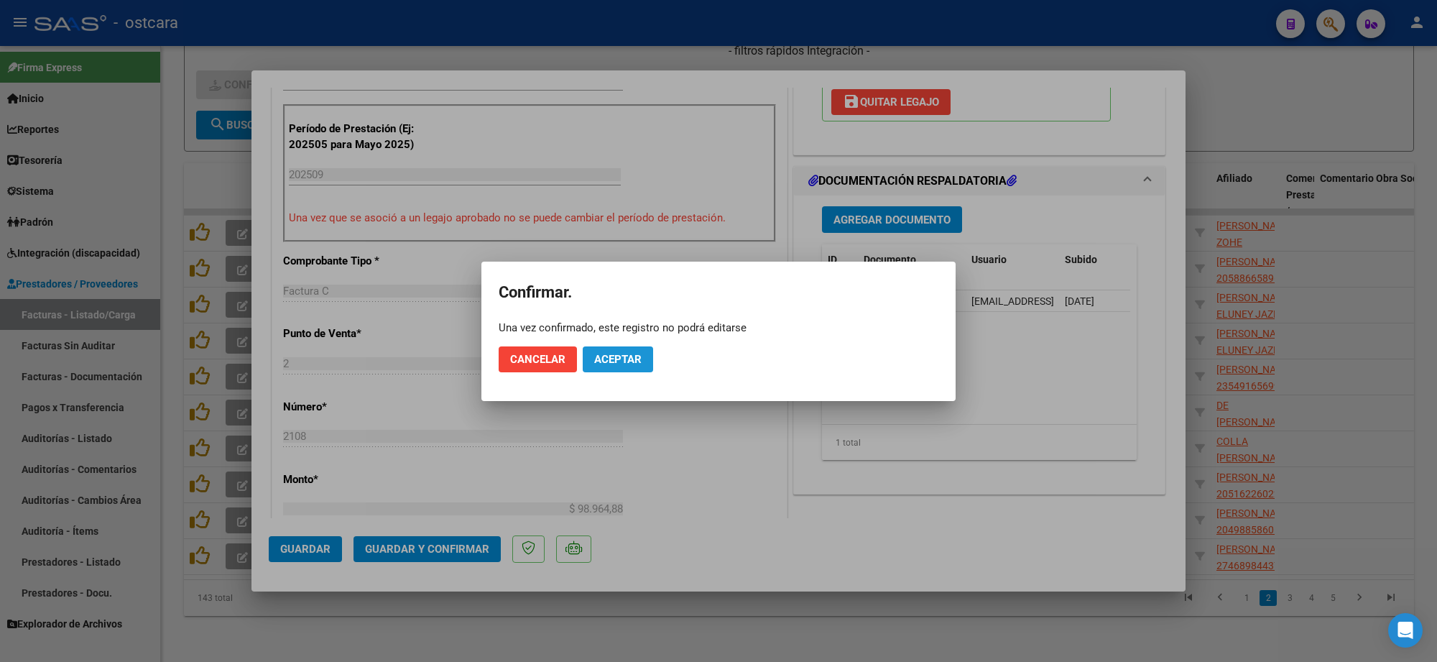
click at [611, 358] on span "Aceptar" at bounding box center [617, 359] width 47 height 13
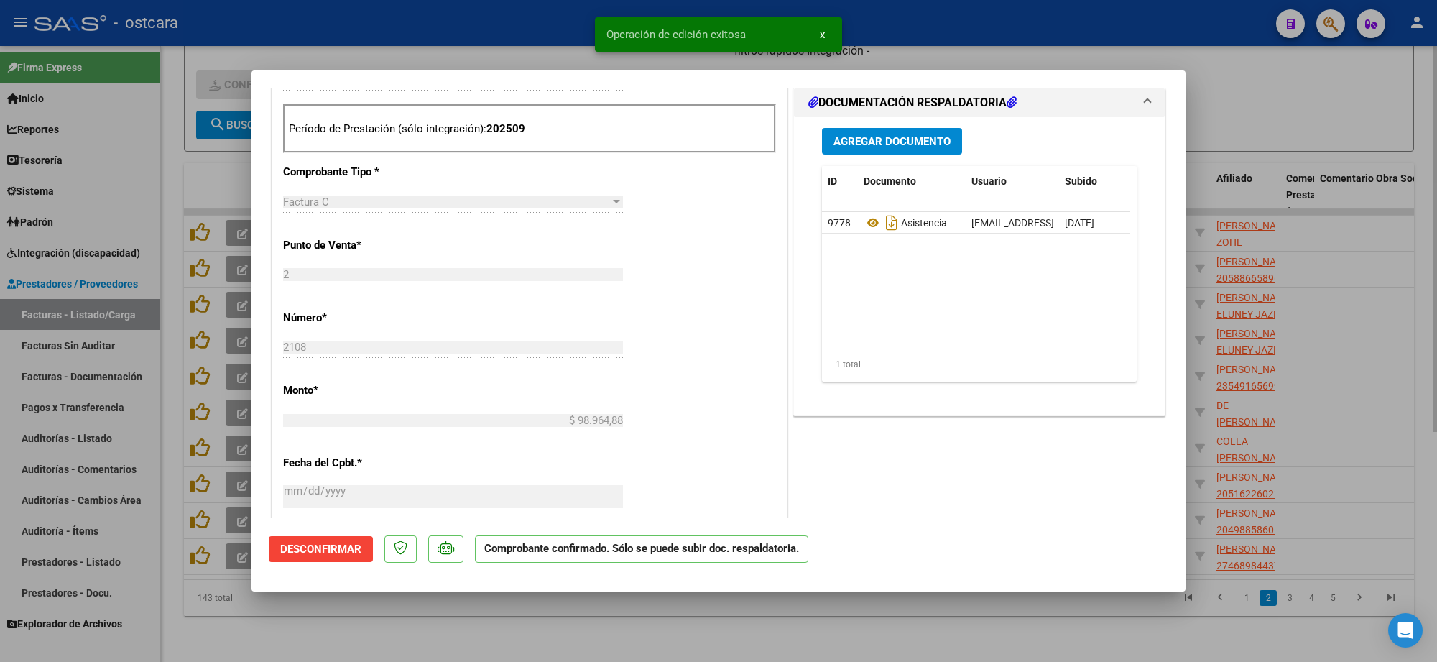
click at [1313, 113] on div at bounding box center [718, 331] width 1437 height 662
type input "$ 0,00"
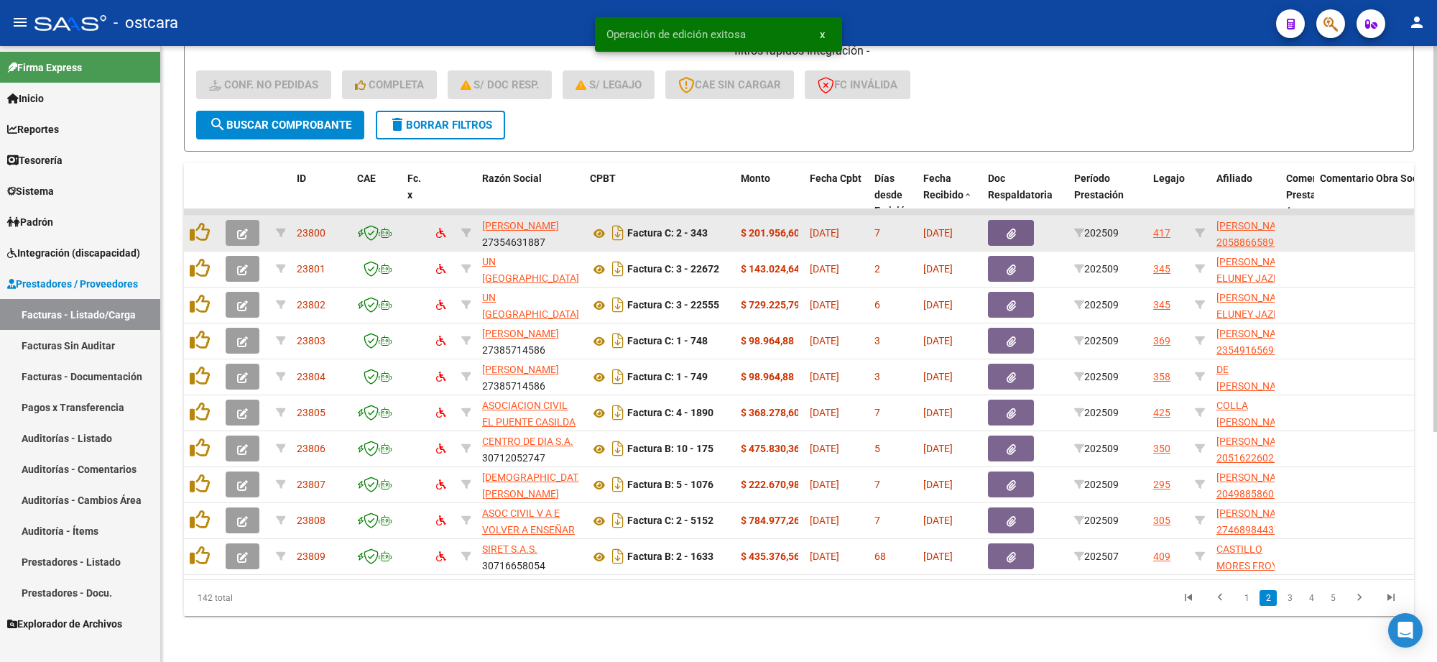
click at [243, 229] on icon "button" at bounding box center [242, 234] width 11 height 11
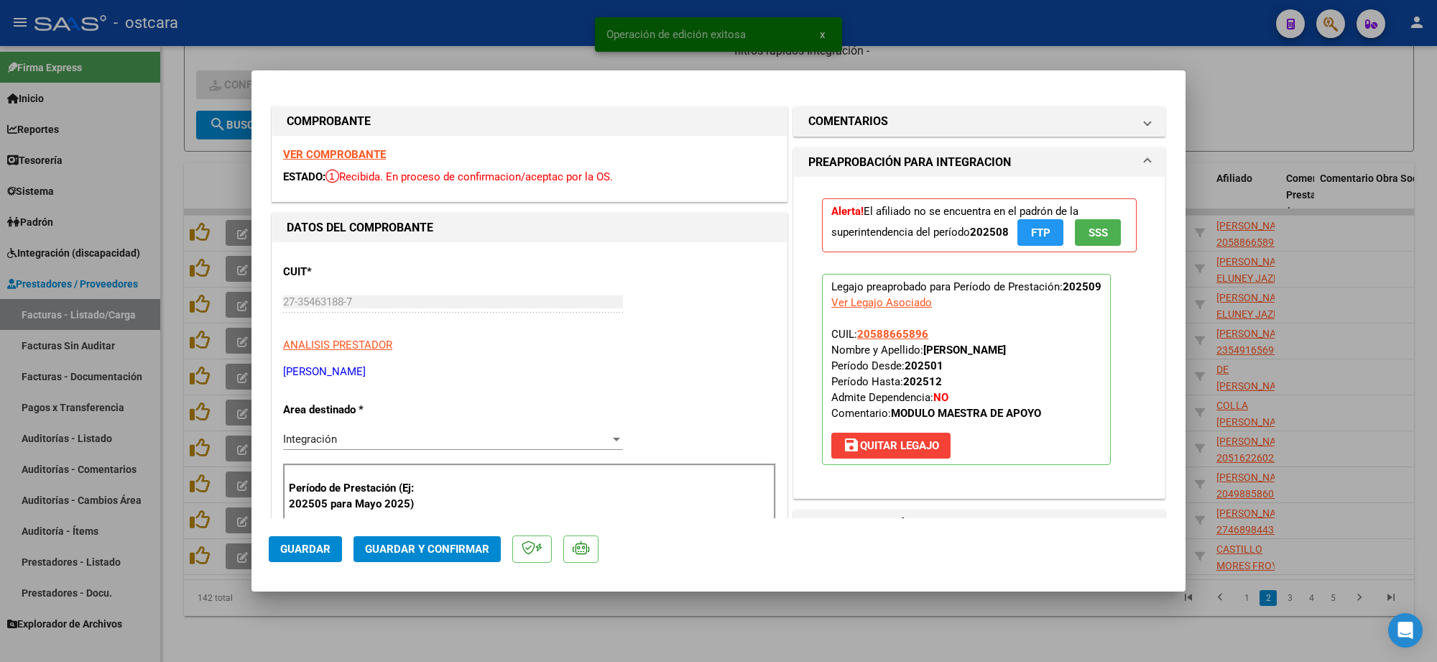
click at [340, 152] on strong "VER COMPROBANTE" at bounding box center [334, 154] width 103 height 13
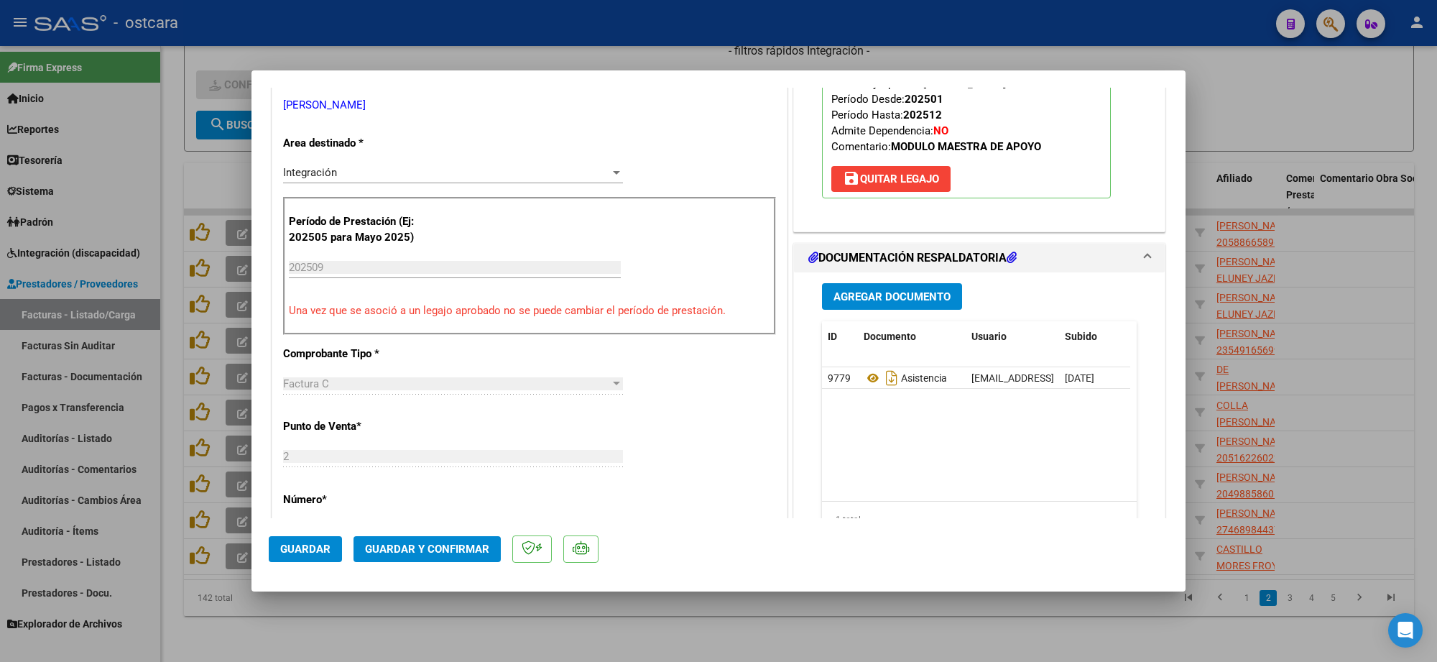
scroll to position [269, 0]
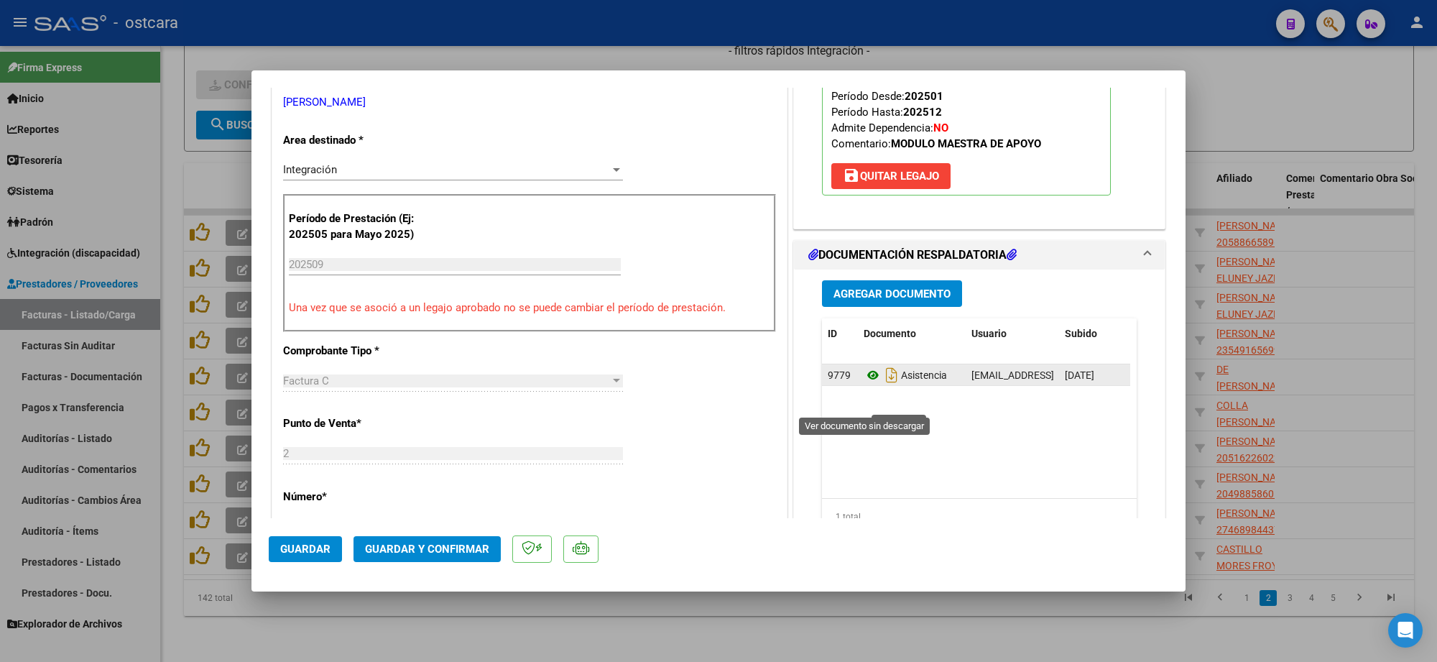
click at [867, 384] on icon at bounding box center [873, 374] width 19 height 17
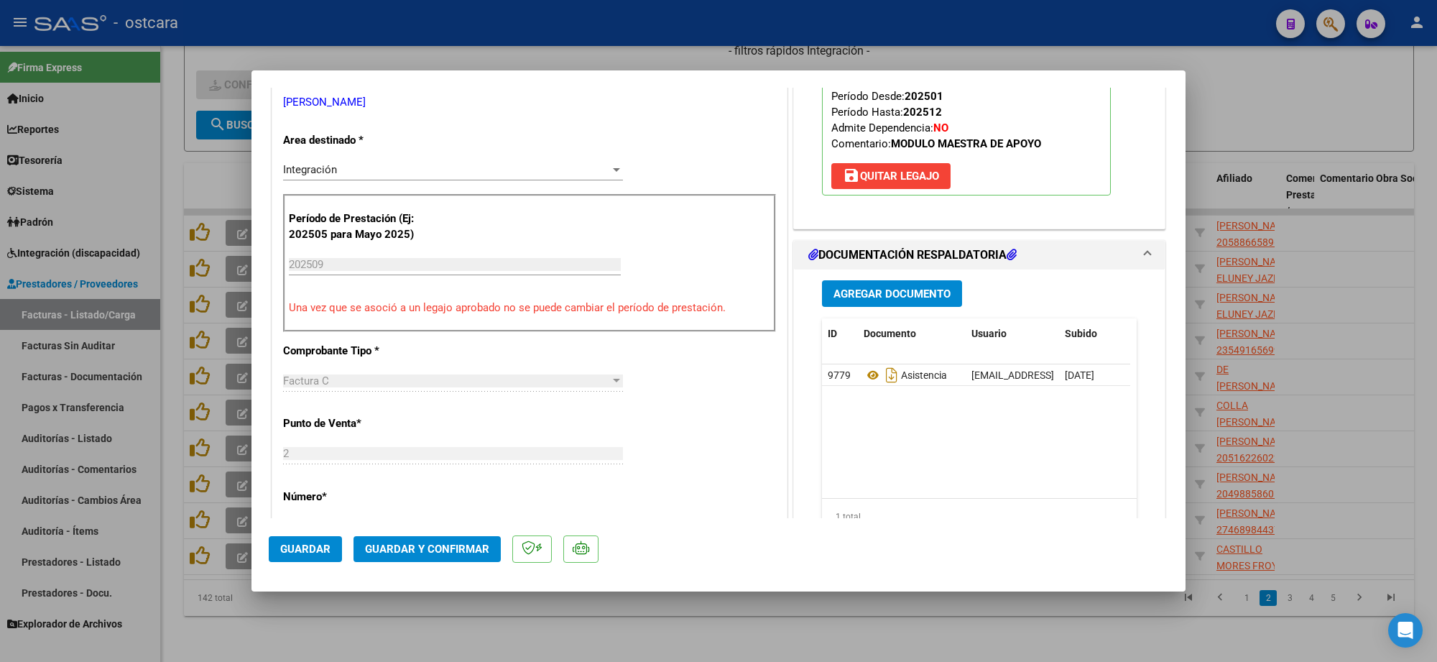
click at [471, 552] on span "Guardar y Confirmar" at bounding box center [427, 549] width 124 height 13
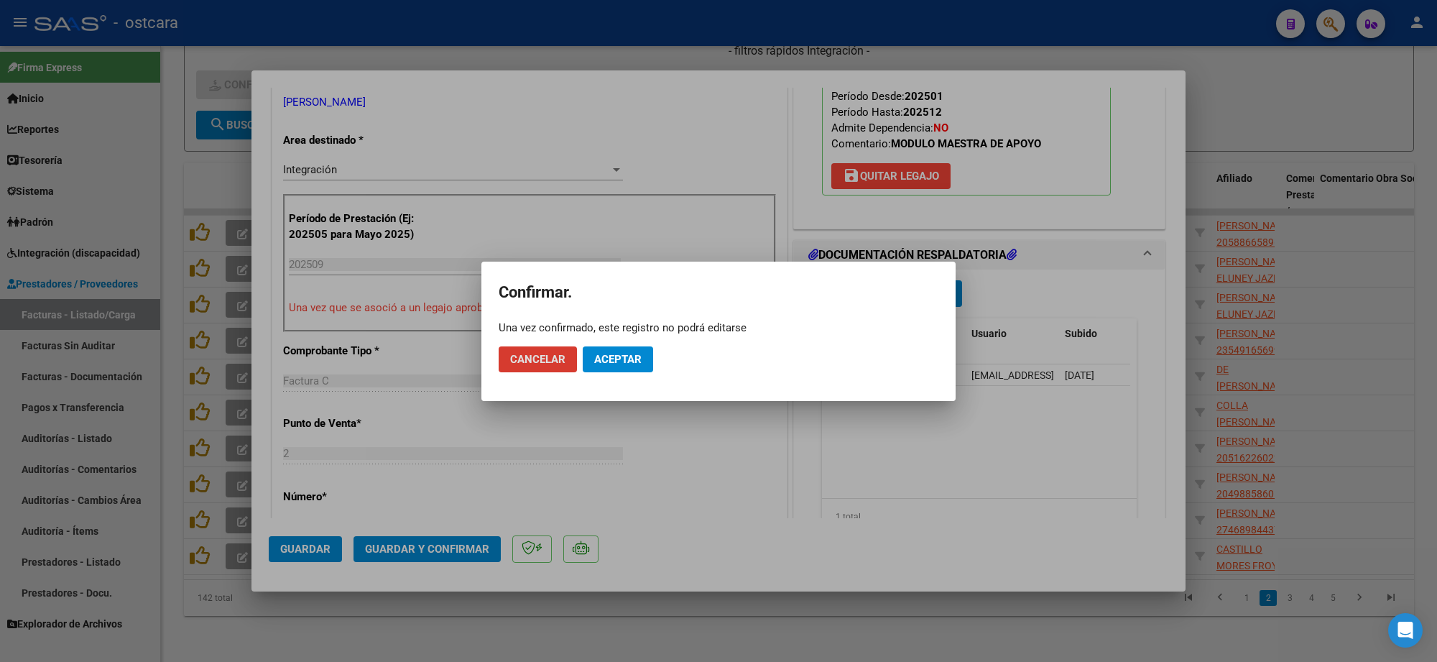
click at [612, 354] on span "Aceptar" at bounding box center [617, 359] width 47 height 13
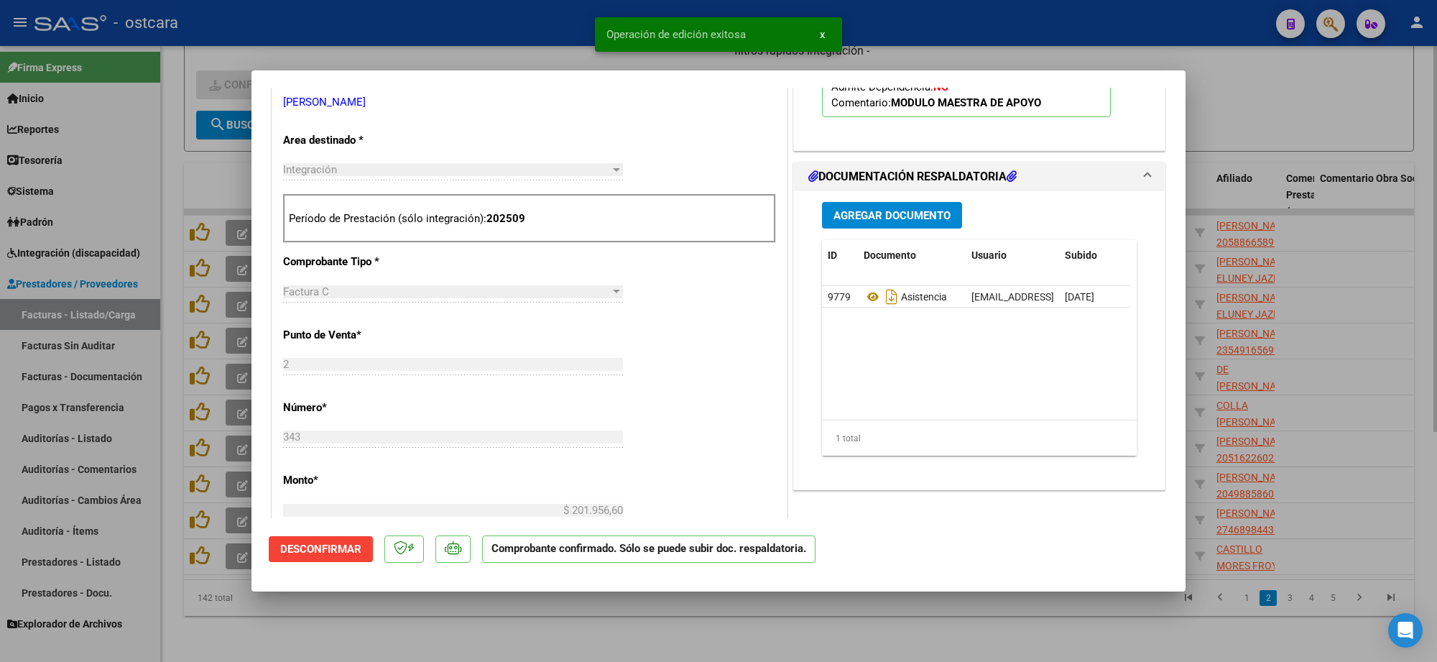
click at [1339, 177] on div at bounding box center [718, 331] width 1437 height 662
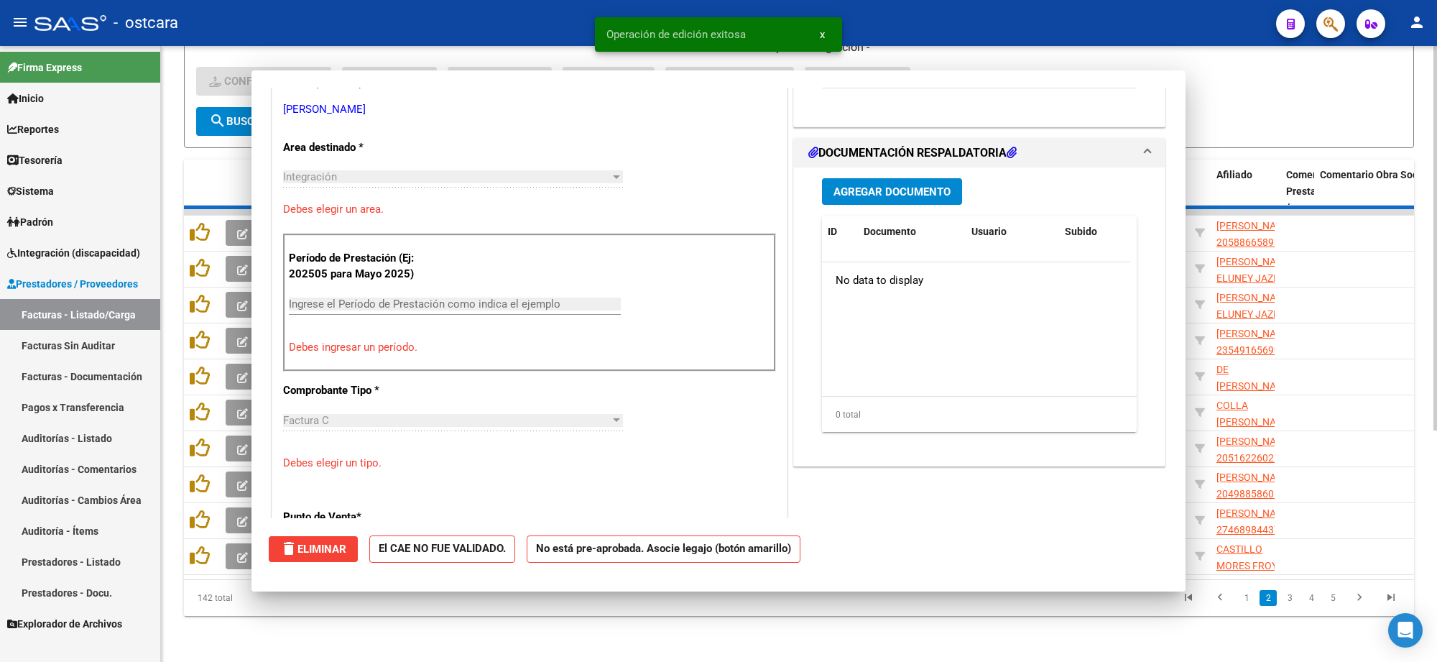
scroll to position [0, 0]
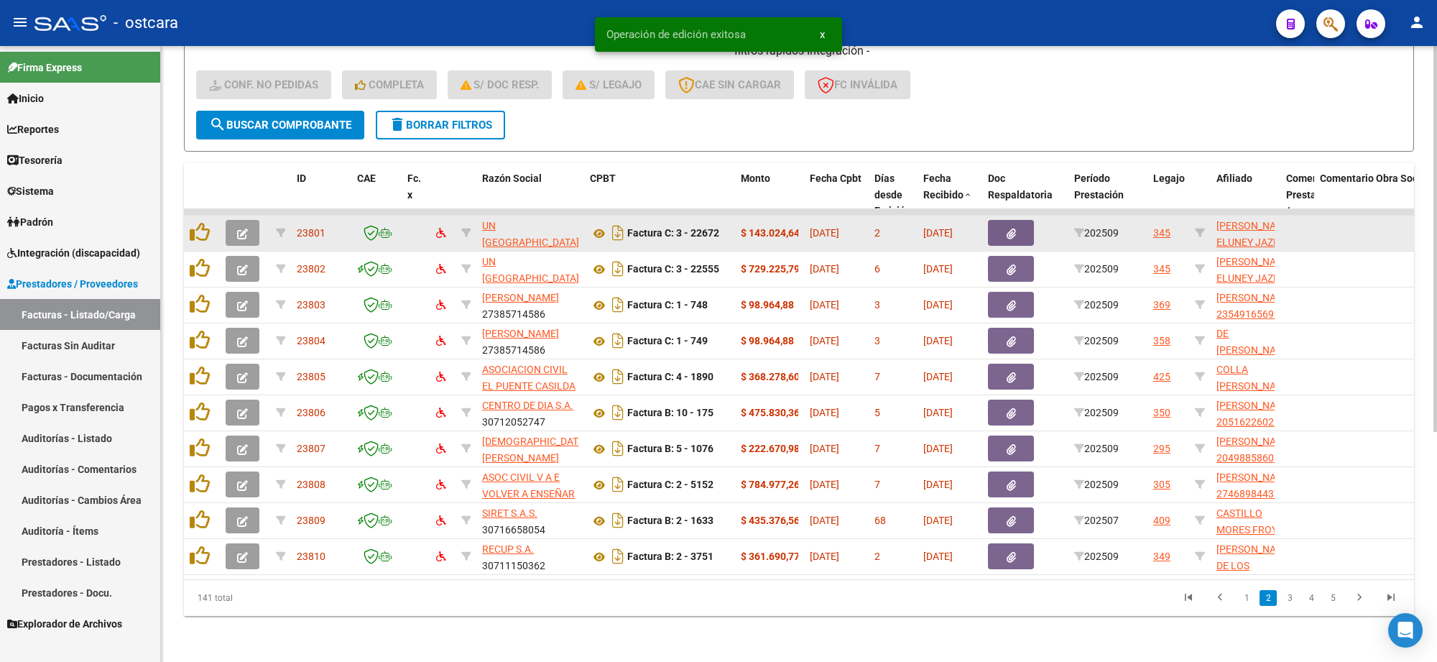
click at [241, 229] on icon "button" at bounding box center [242, 234] width 11 height 11
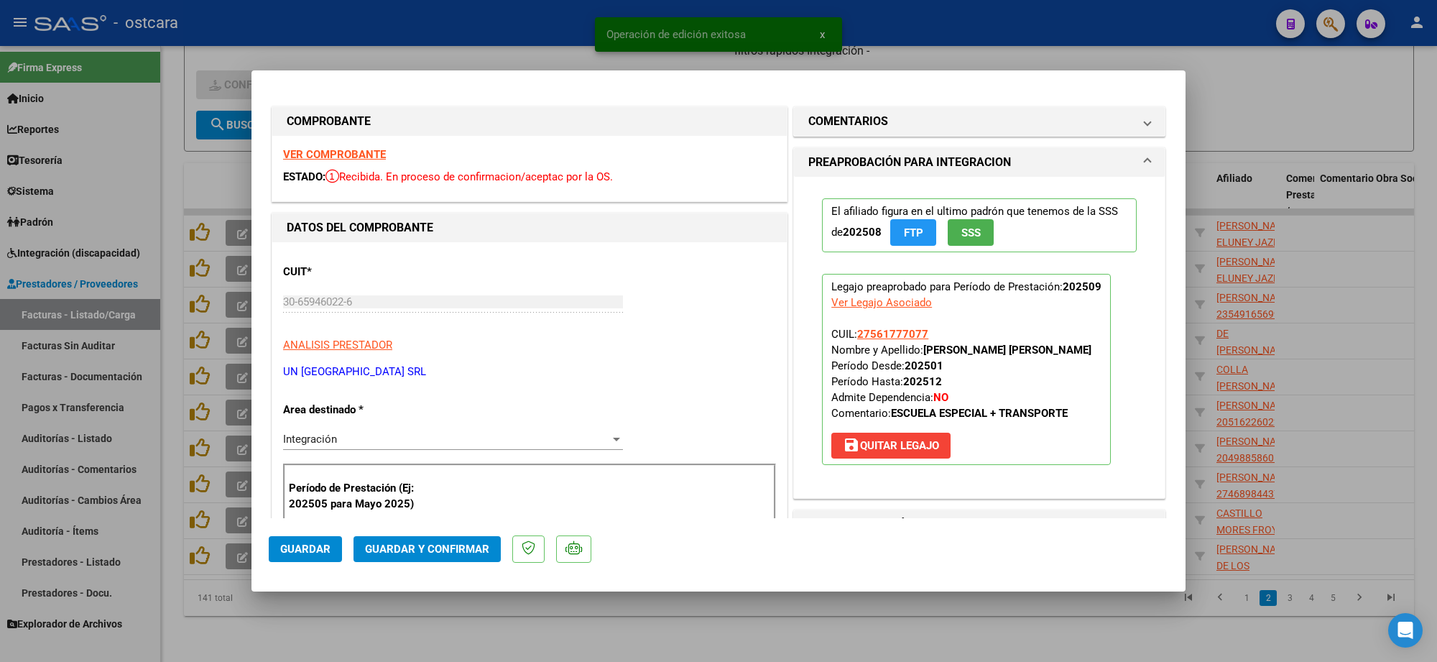
click at [346, 149] on strong "VER COMPROBANTE" at bounding box center [334, 154] width 103 height 13
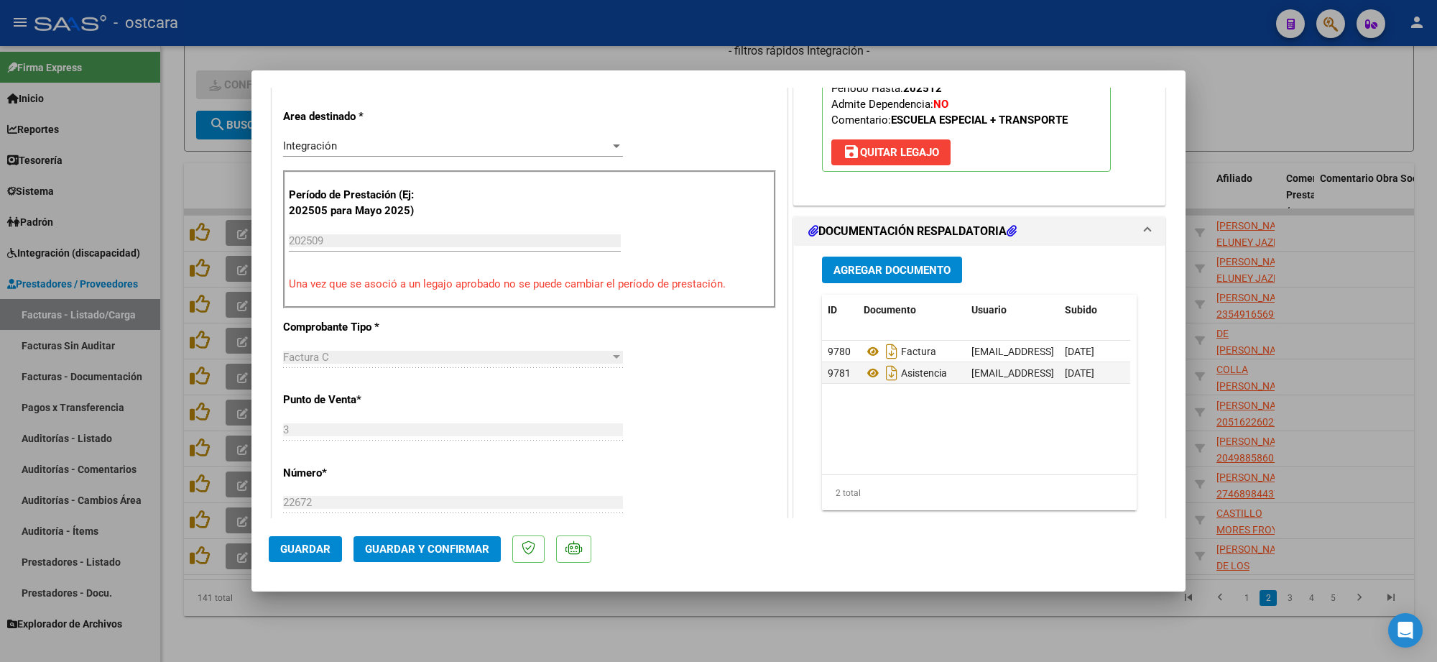
scroll to position [359, 0]
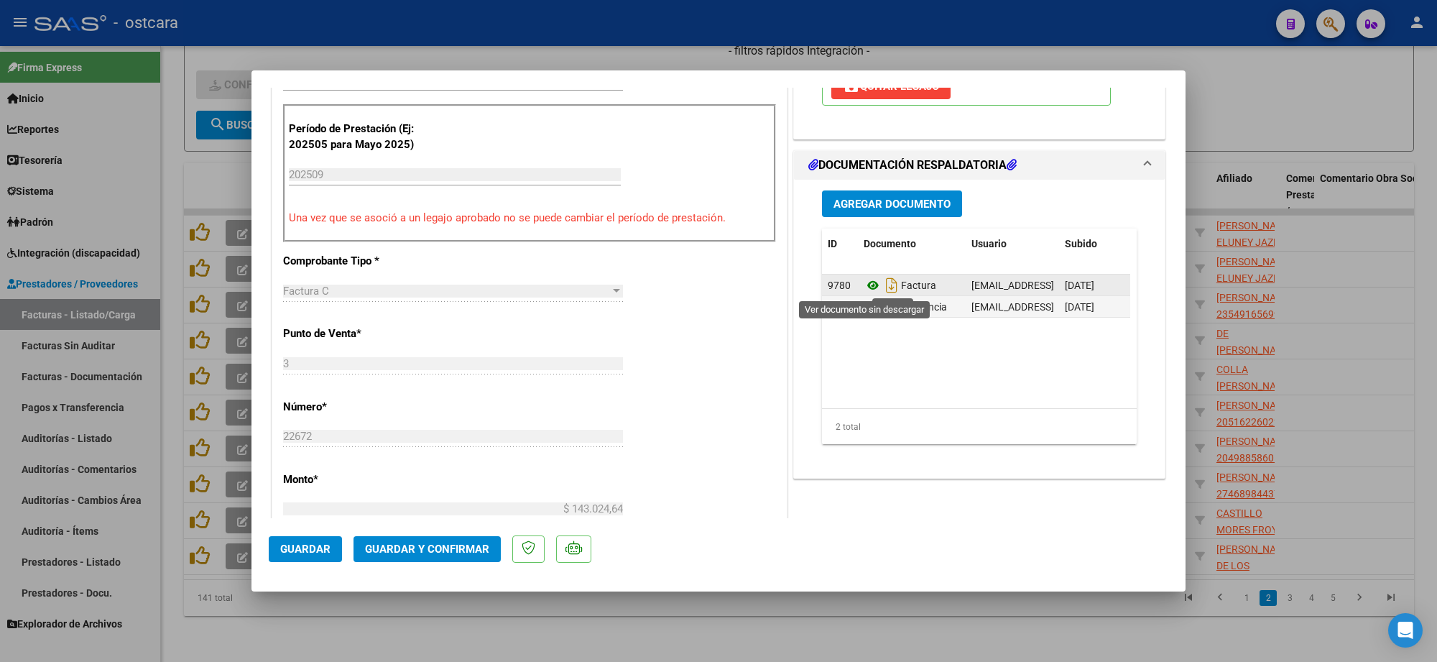
click at [870, 288] on icon at bounding box center [873, 285] width 19 height 17
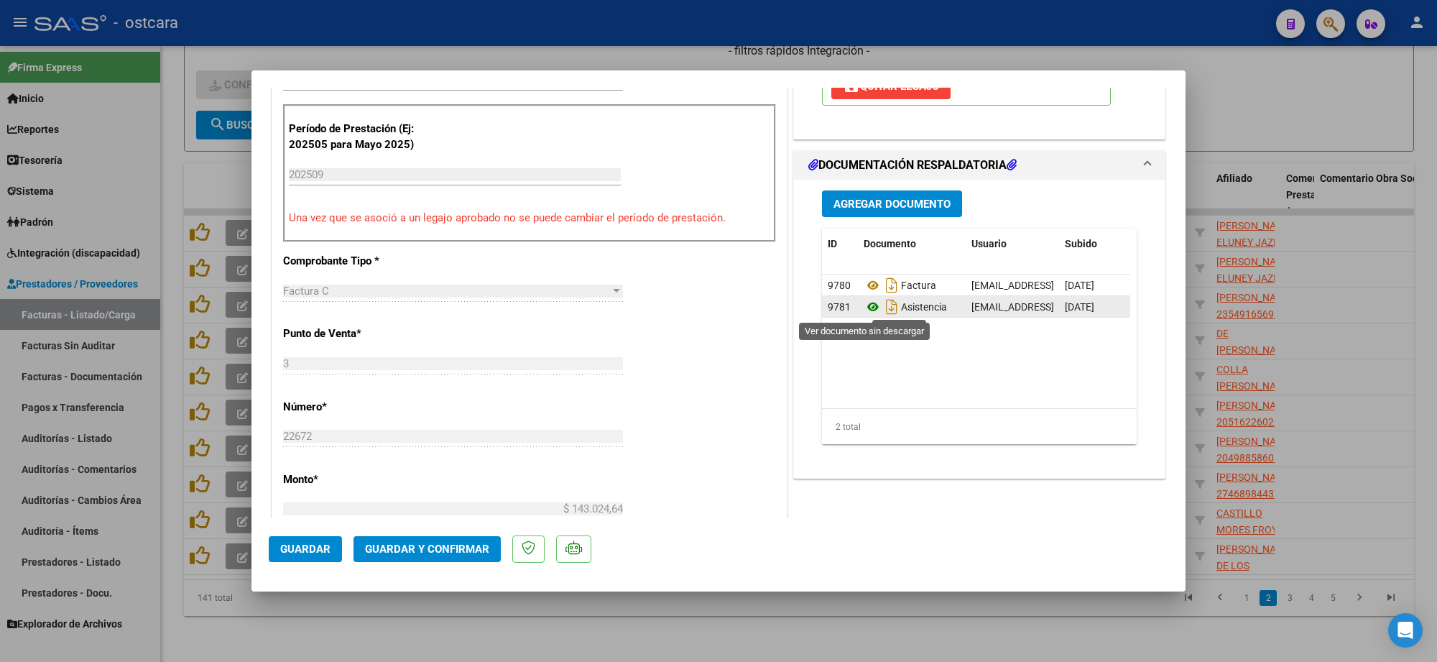
click at [865, 303] on icon at bounding box center [873, 306] width 19 height 17
click at [410, 554] on span "Guardar y Confirmar" at bounding box center [427, 549] width 124 height 13
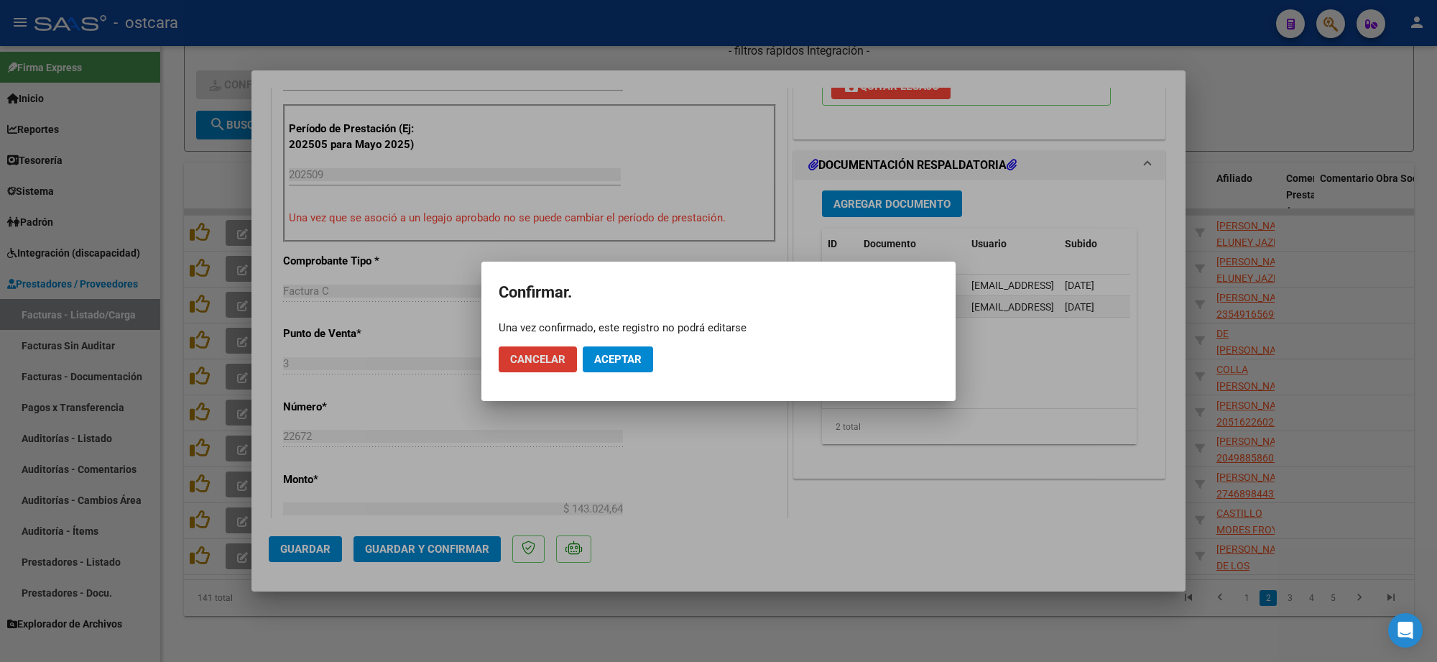
click at [630, 356] on span "Aceptar" at bounding box center [617, 359] width 47 height 13
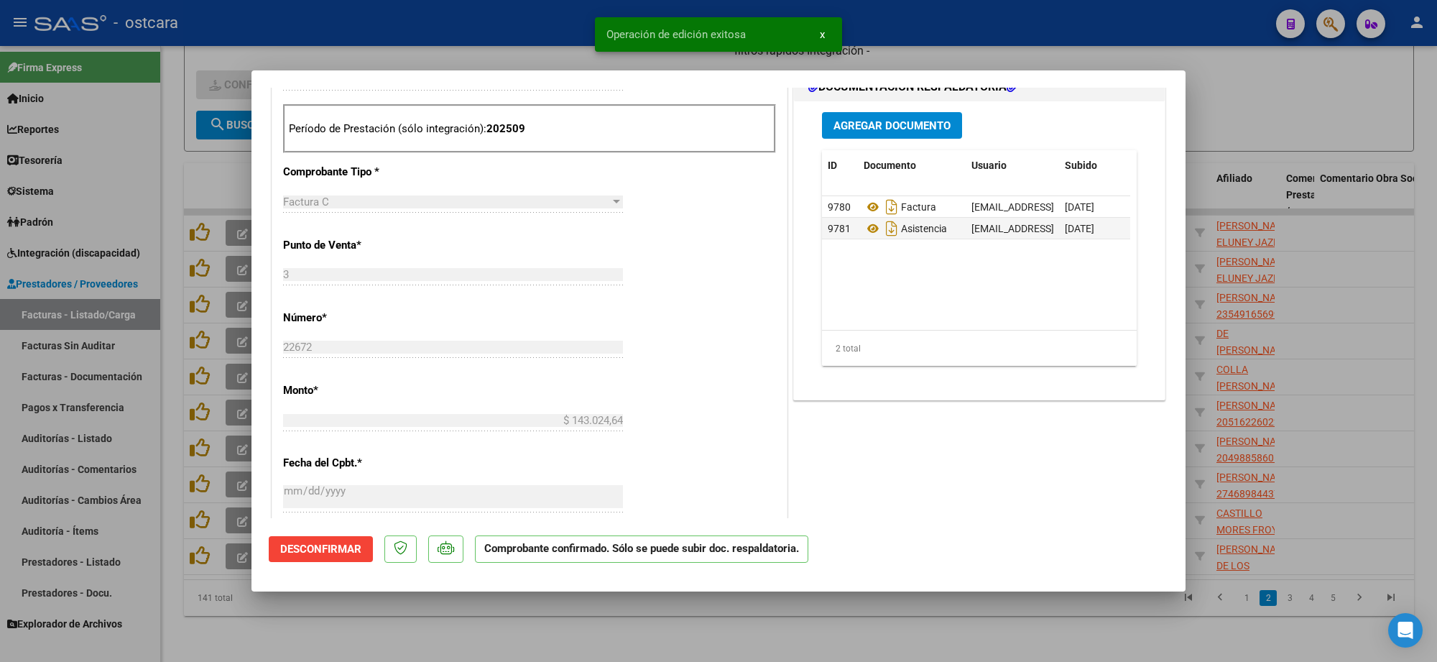
click at [1274, 112] on div at bounding box center [718, 331] width 1437 height 662
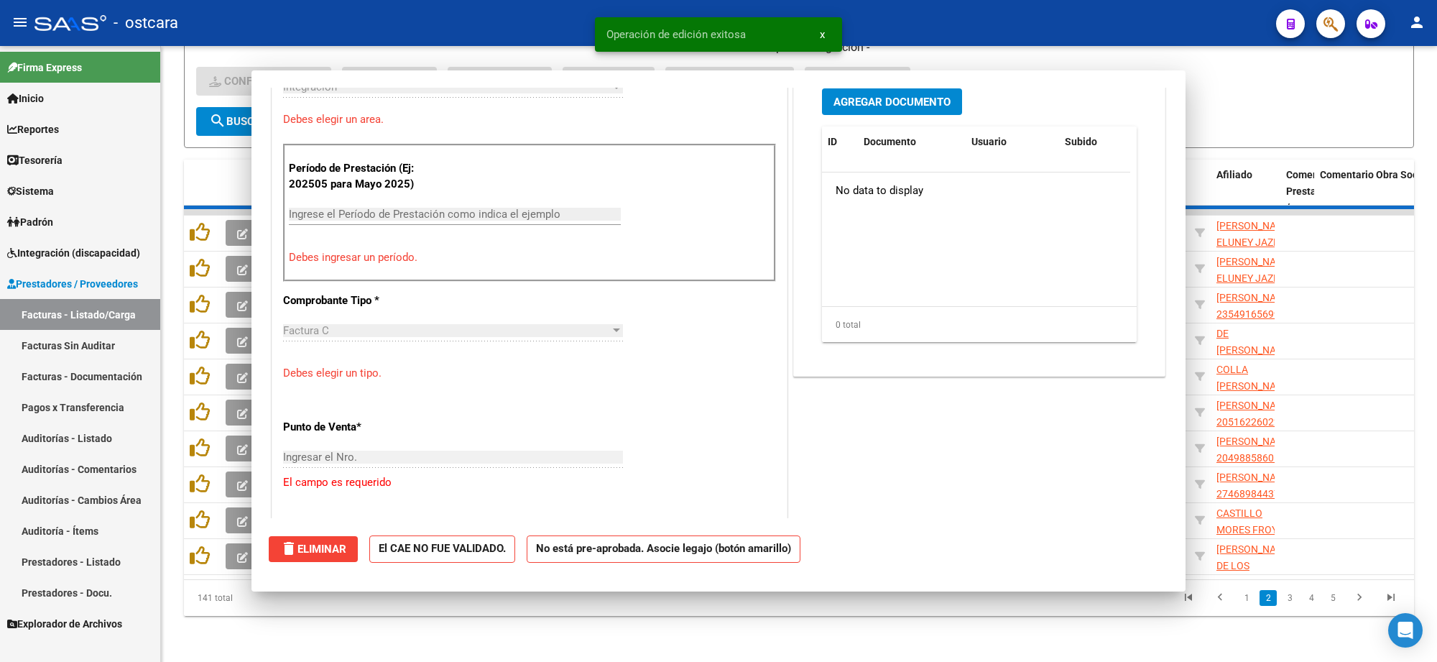
scroll to position [384, 0]
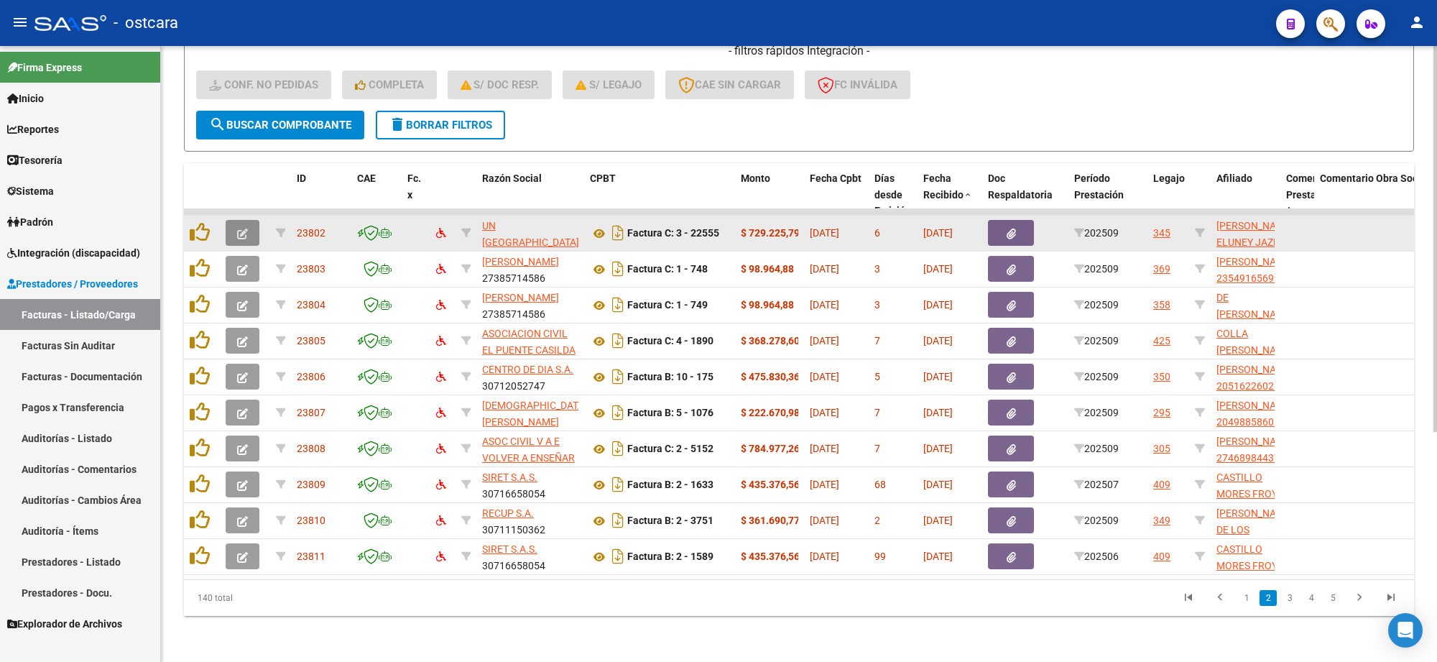
click at [244, 229] on icon "button" at bounding box center [242, 234] width 11 height 11
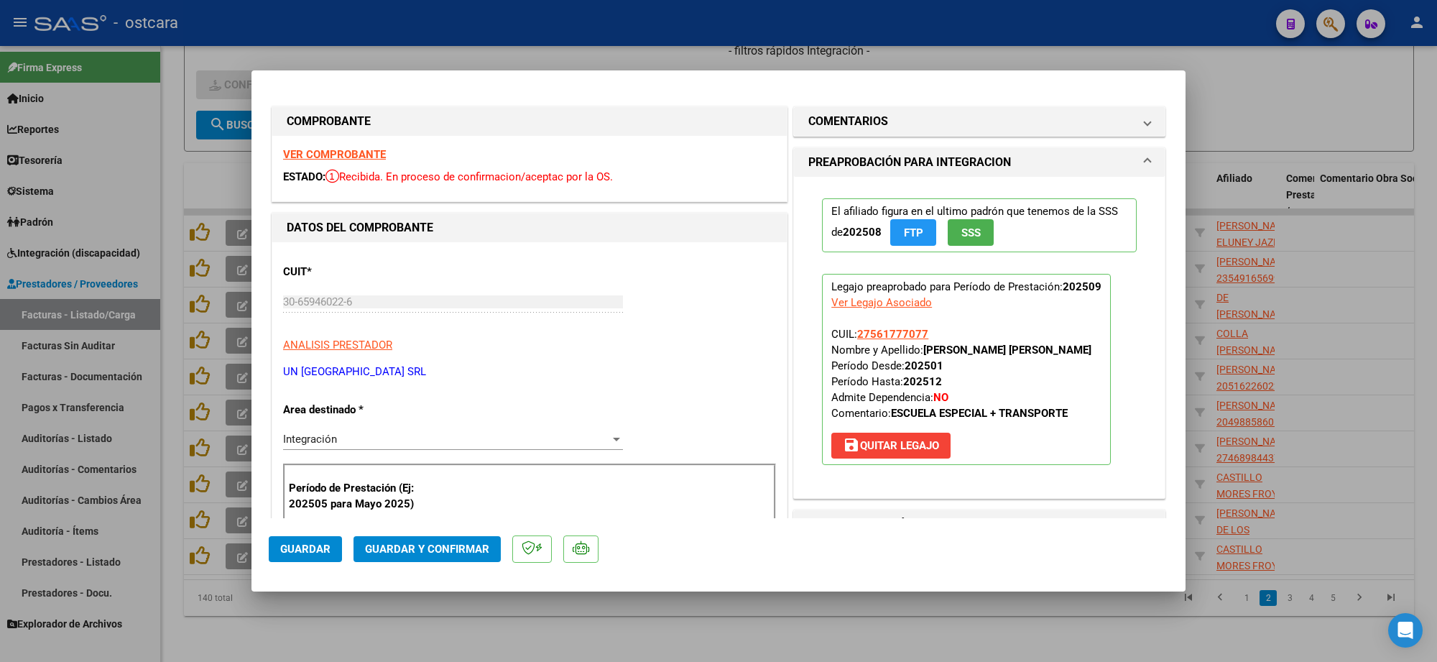
click at [366, 149] on strong "VER COMPROBANTE" at bounding box center [334, 154] width 103 height 13
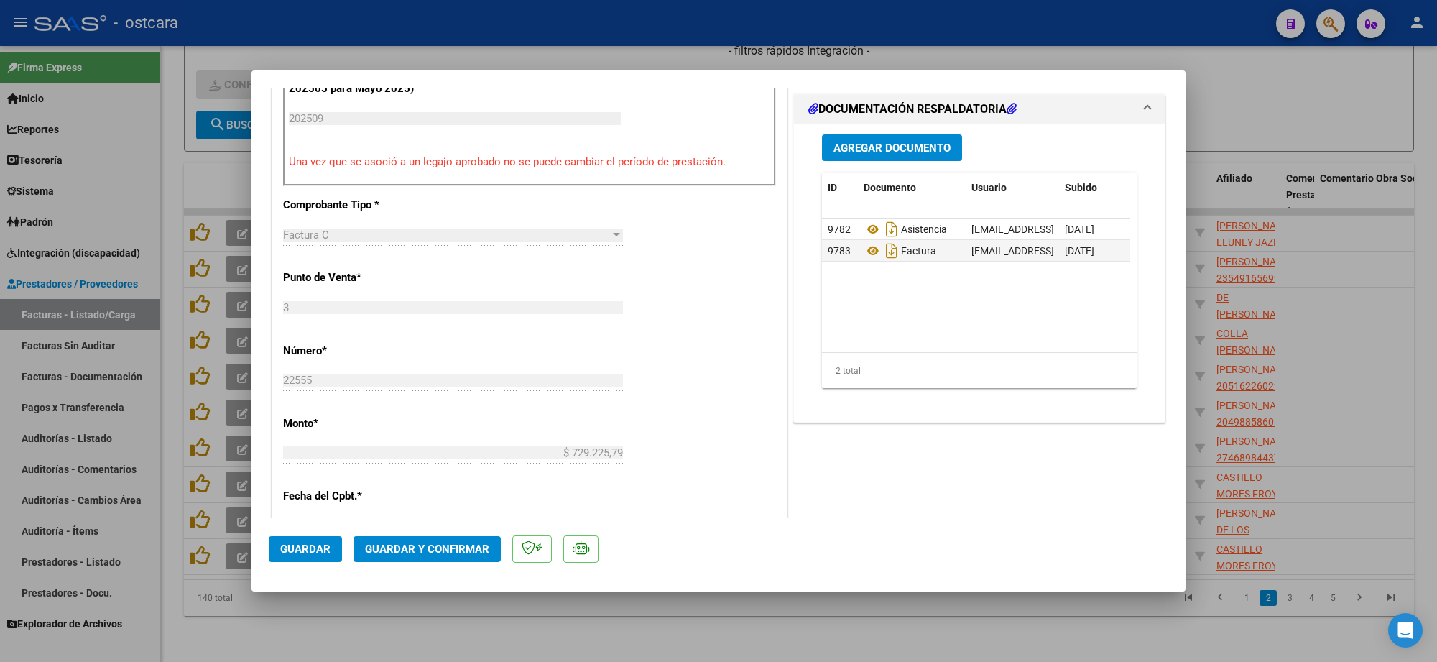
scroll to position [449, 0]
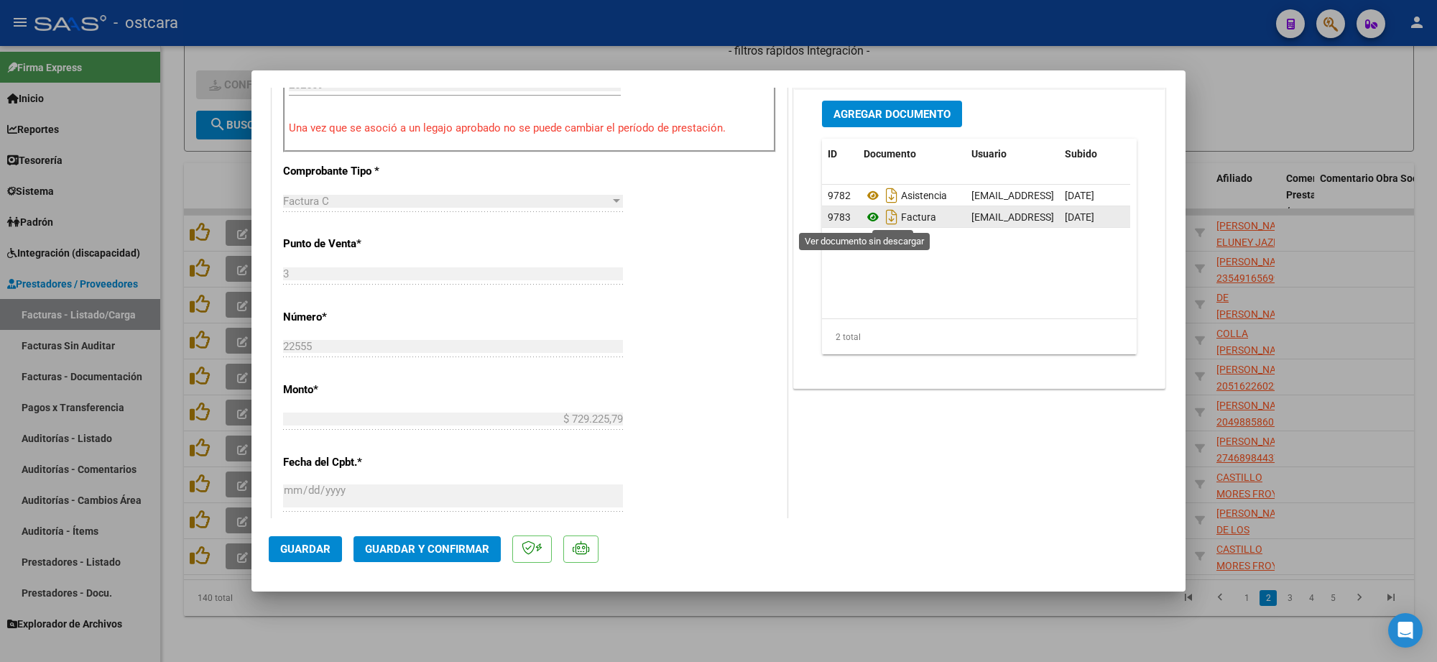
click at [867, 219] on icon at bounding box center [873, 216] width 19 height 17
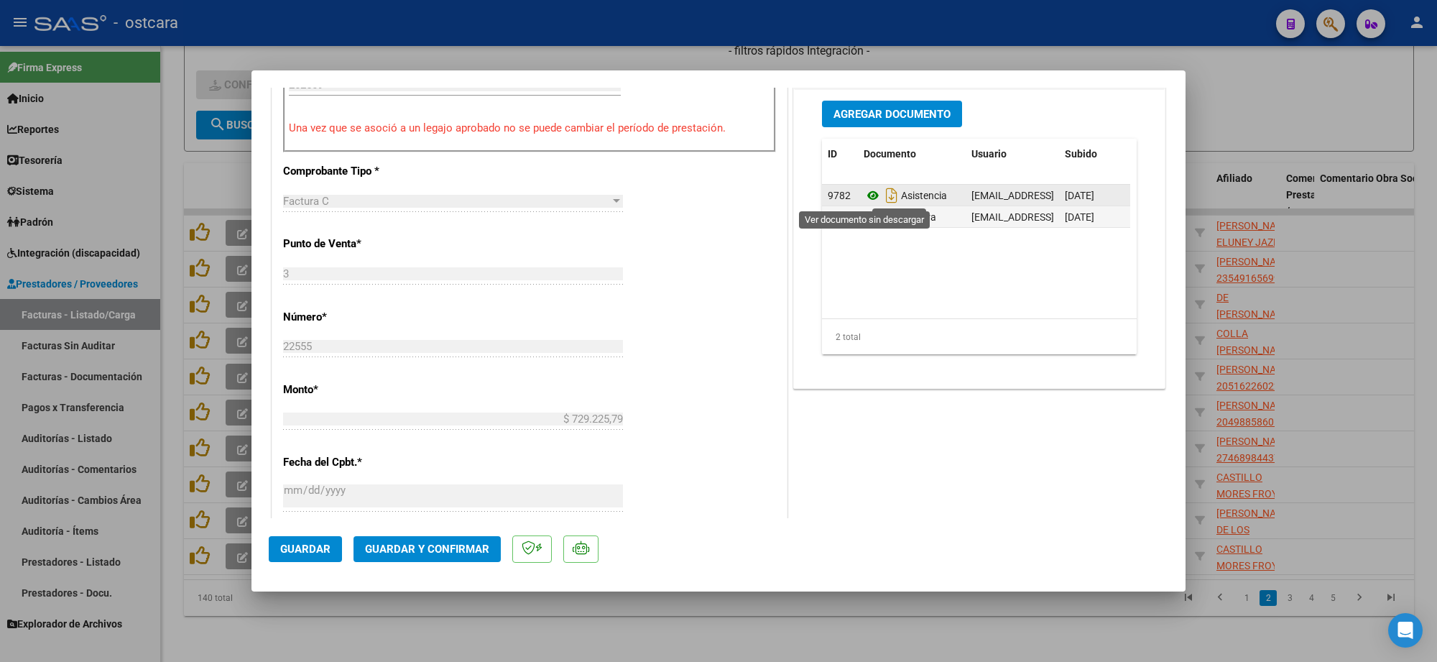
click at [866, 199] on icon at bounding box center [873, 195] width 19 height 17
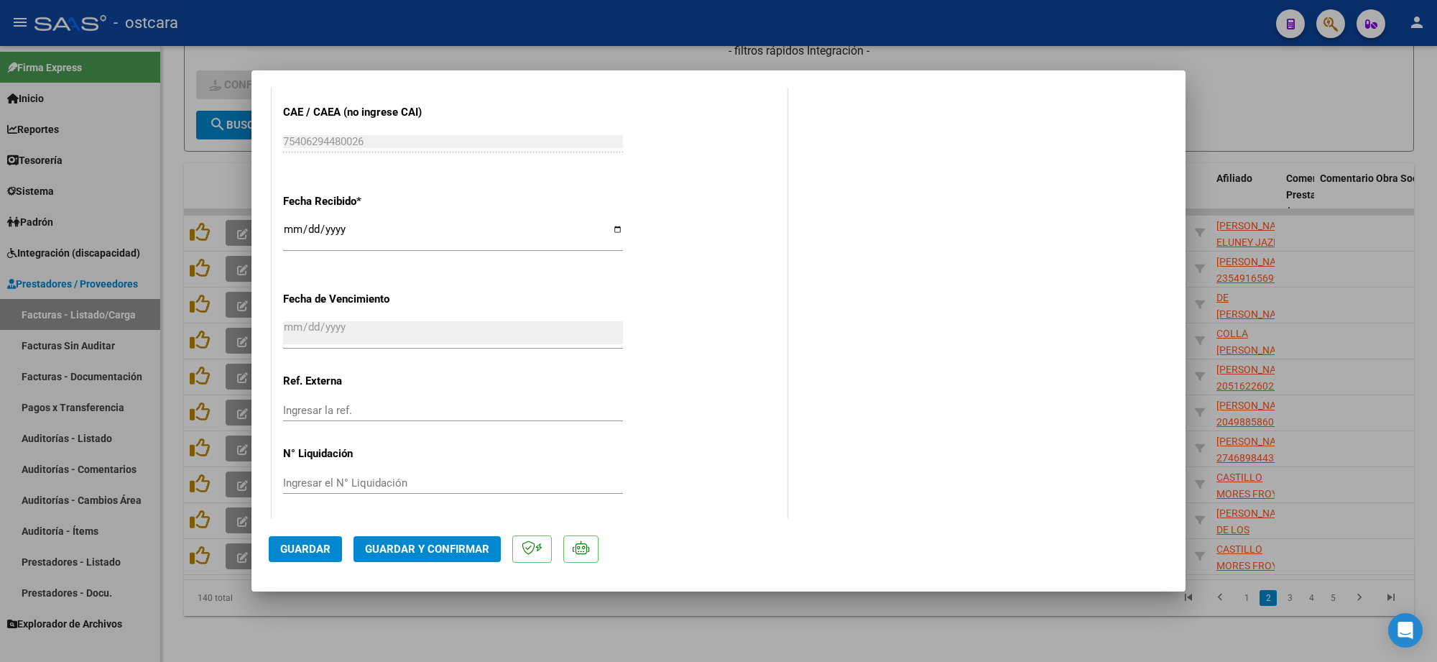
scroll to position [886, 0]
click at [449, 543] on span "Guardar y Confirmar" at bounding box center [427, 549] width 124 height 13
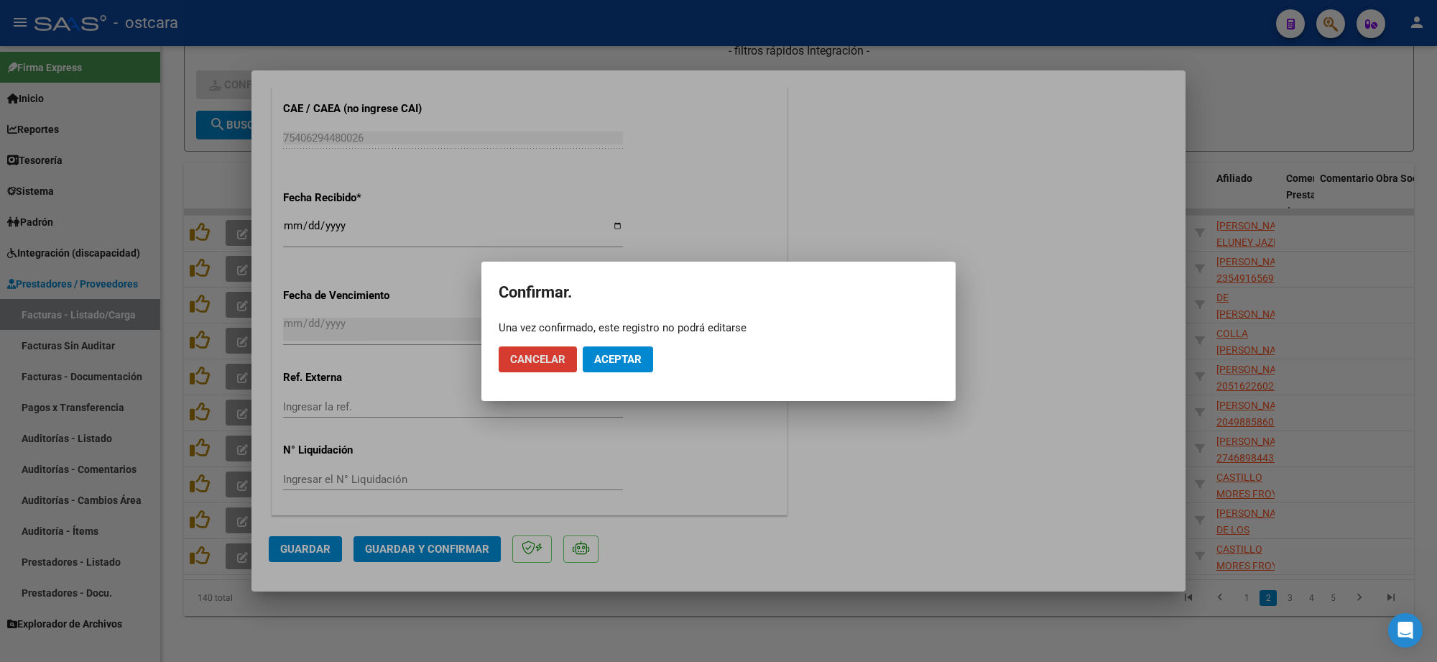
click at [622, 359] on span "Aceptar" at bounding box center [617, 359] width 47 height 13
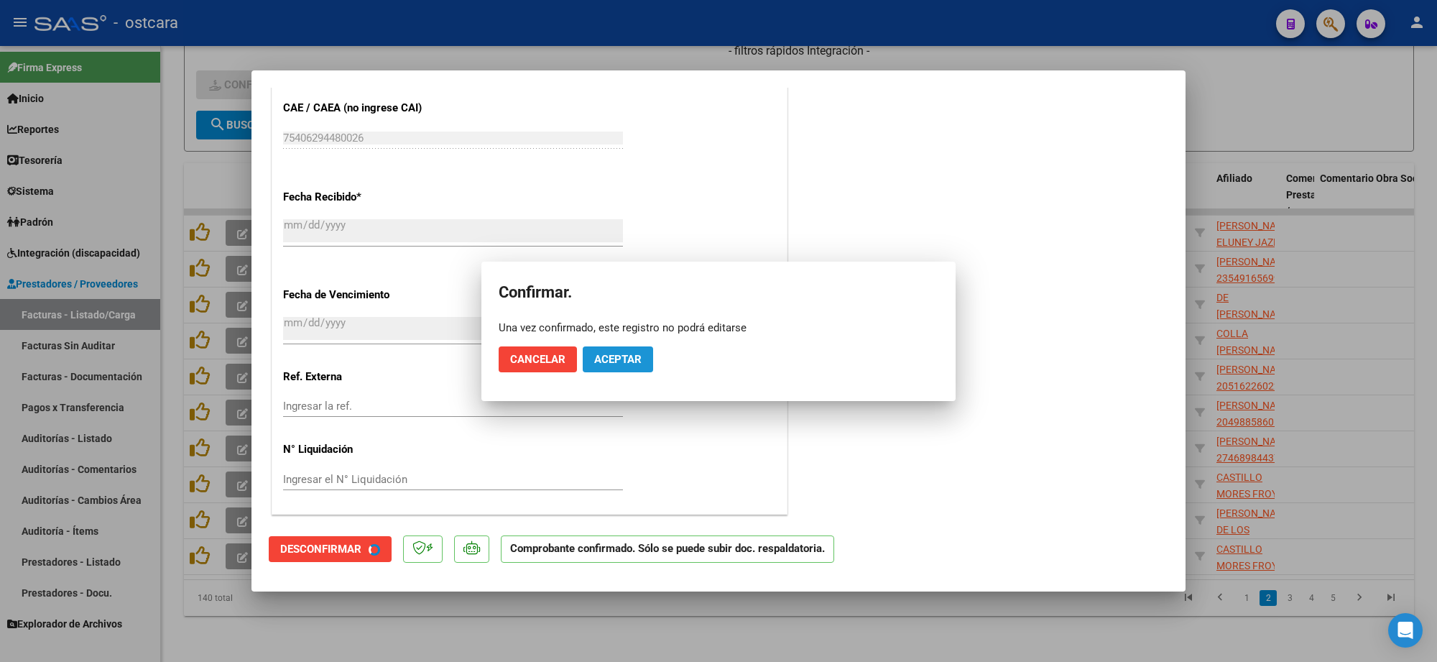
scroll to position [798, 0]
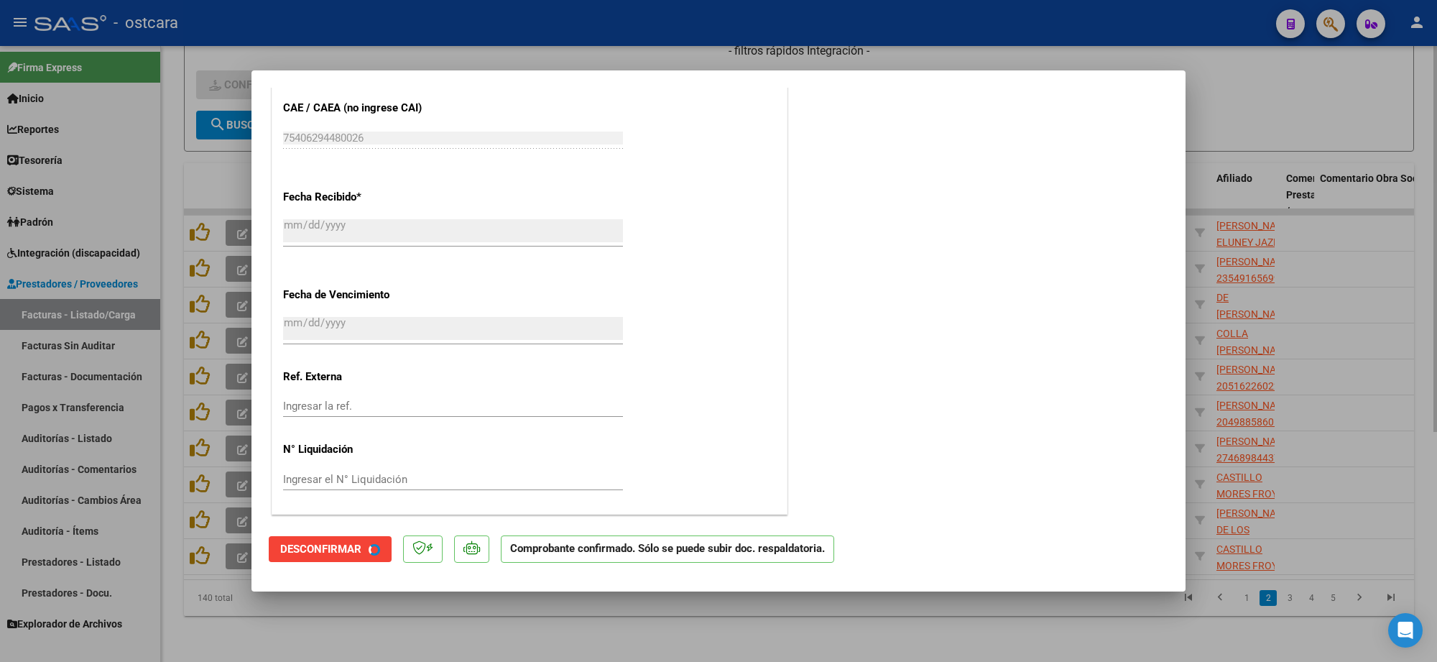
click at [1309, 117] on div at bounding box center [718, 331] width 1437 height 662
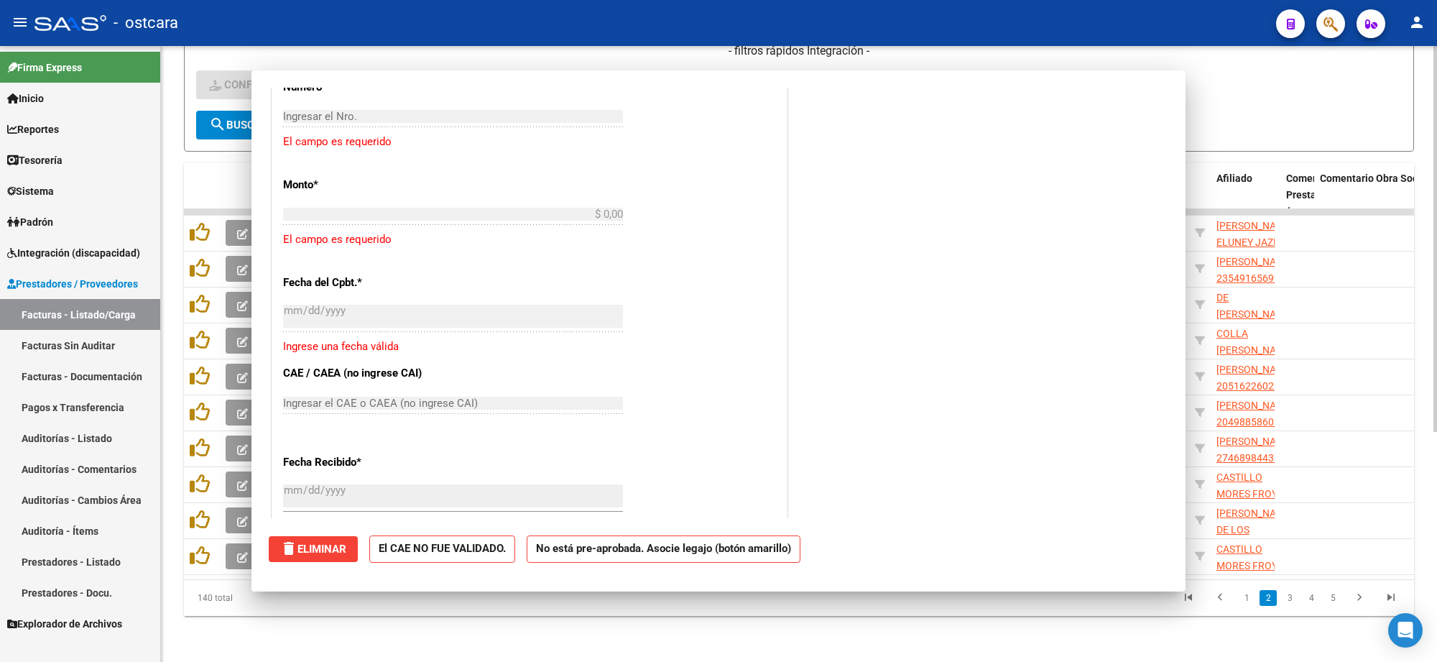
scroll to position [0, 0]
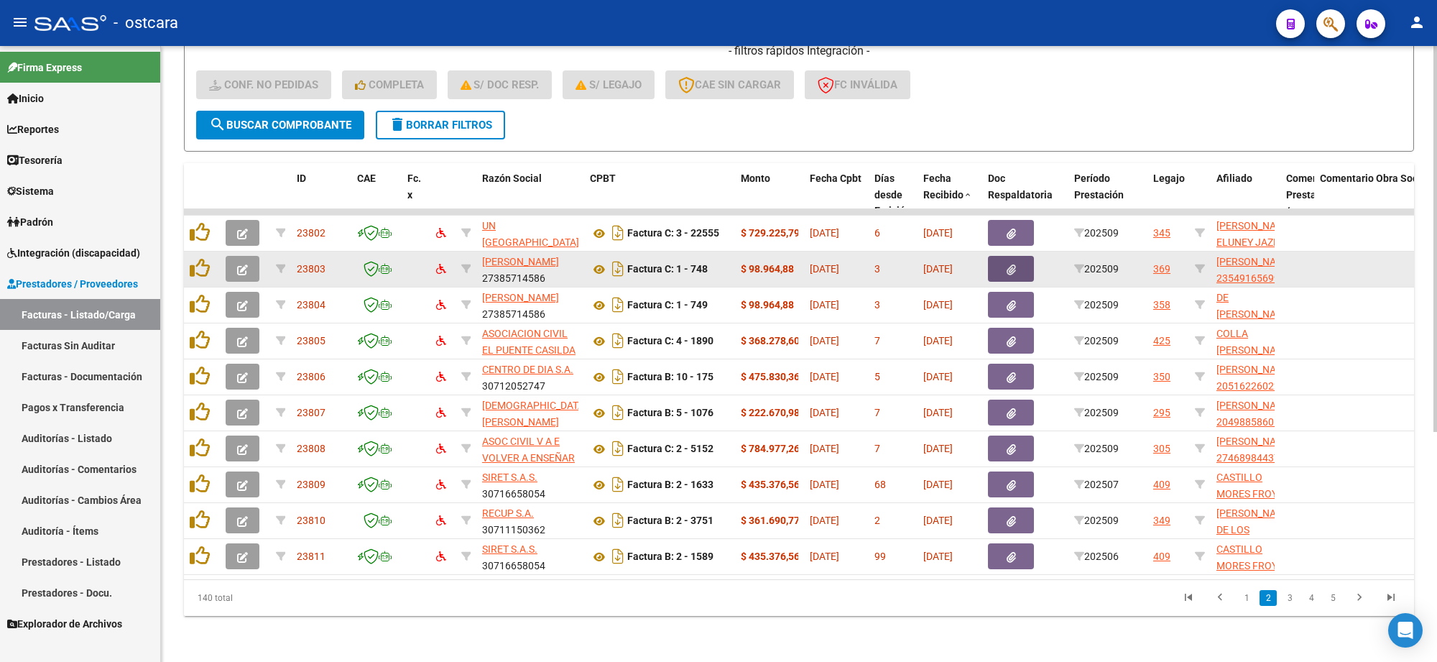
click at [1015, 256] on button "button" at bounding box center [1011, 269] width 46 height 26
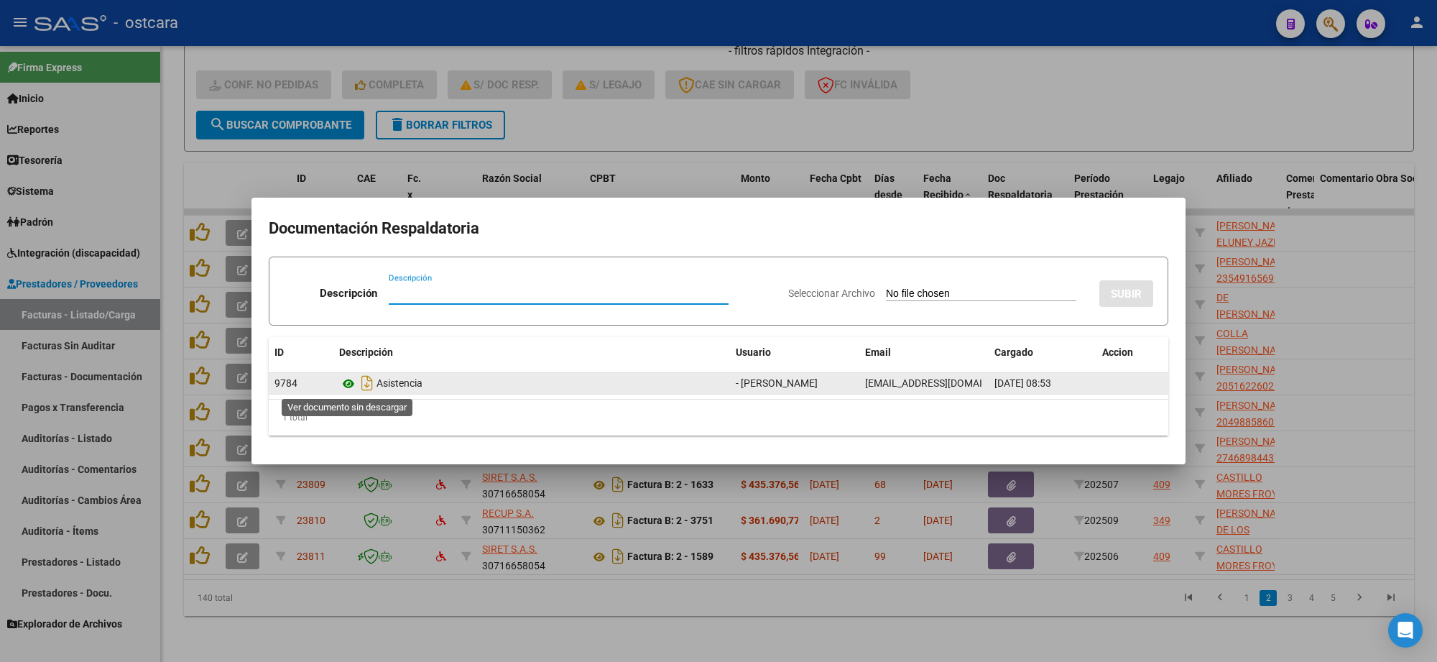
click at [343, 385] on icon at bounding box center [348, 383] width 19 height 17
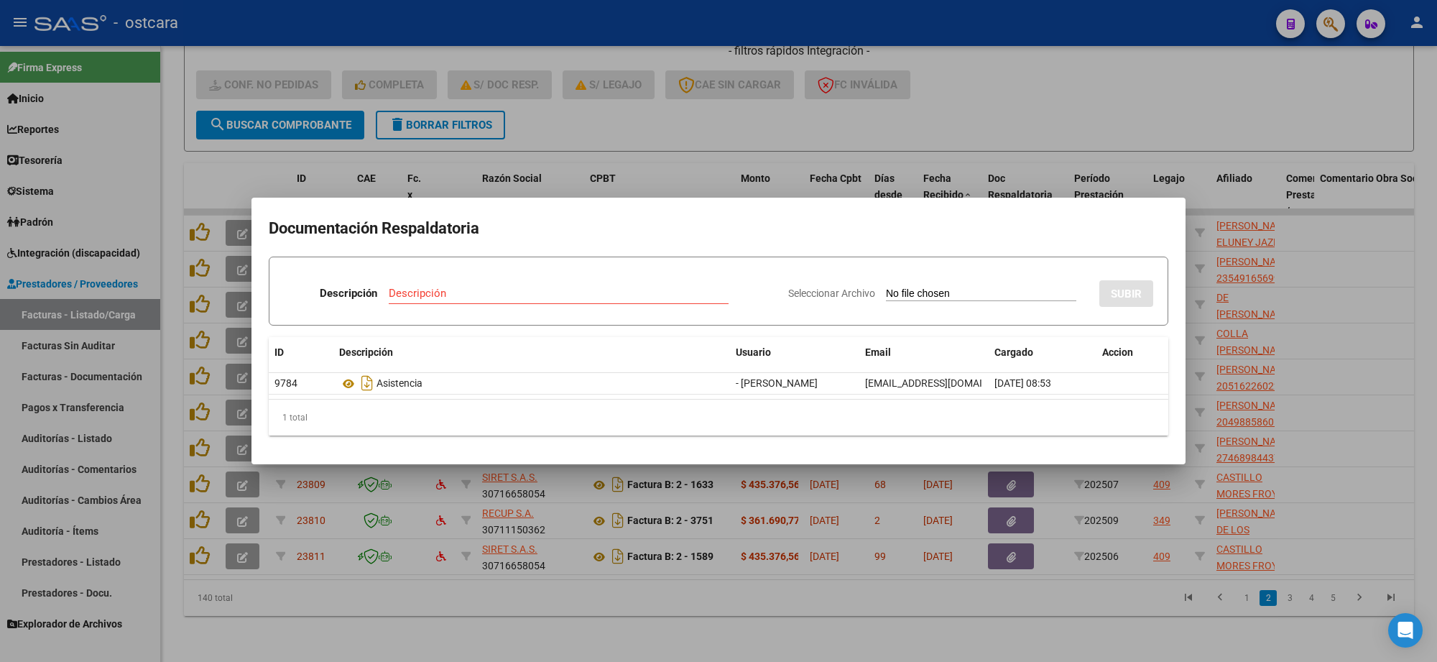
click at [1032, 135] on div at bounding box center [718, 331] width 1437 height 662
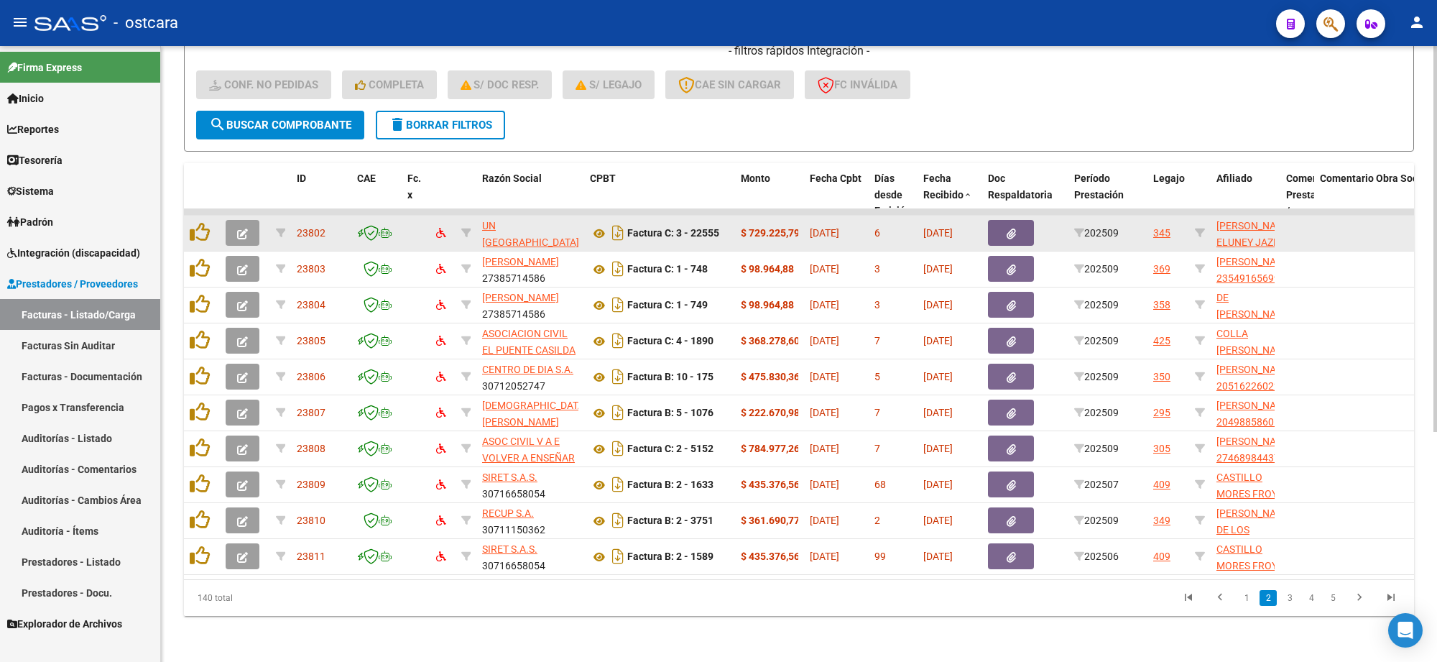
click at [241, 220] on button "button" at bounding box center [243, 233] width 34 height 26
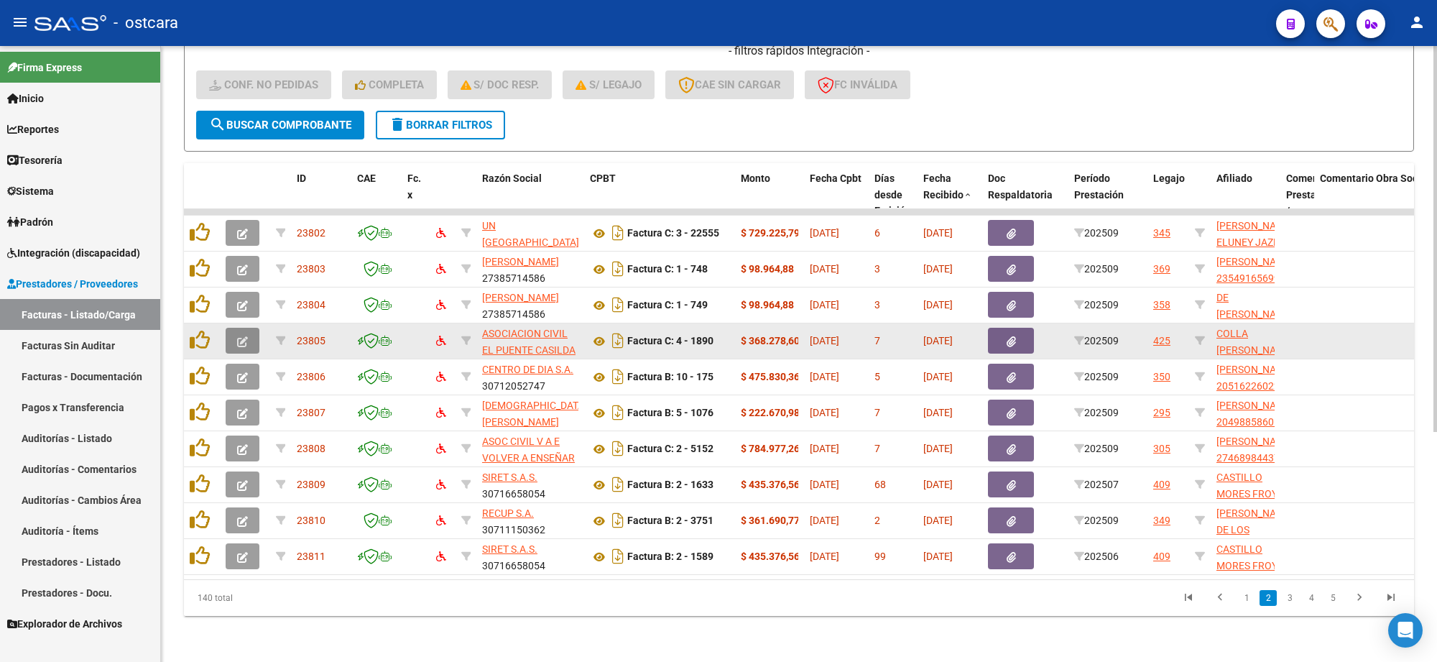
click at [253, 328] on button "button" at bounding box center [243, 341] width 34 height 26
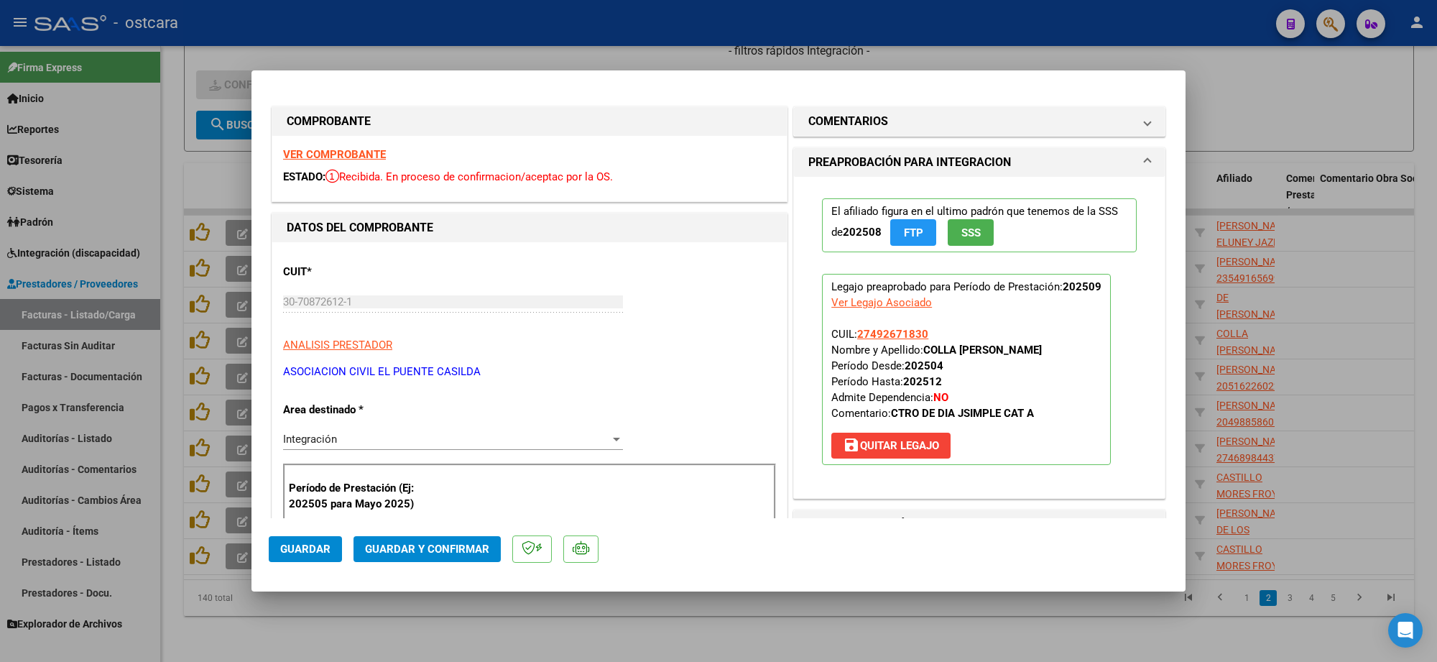
click at [326, 158] on strong "VER COMPROBANTE" at bounding box center [334, 154] width 103 height 13
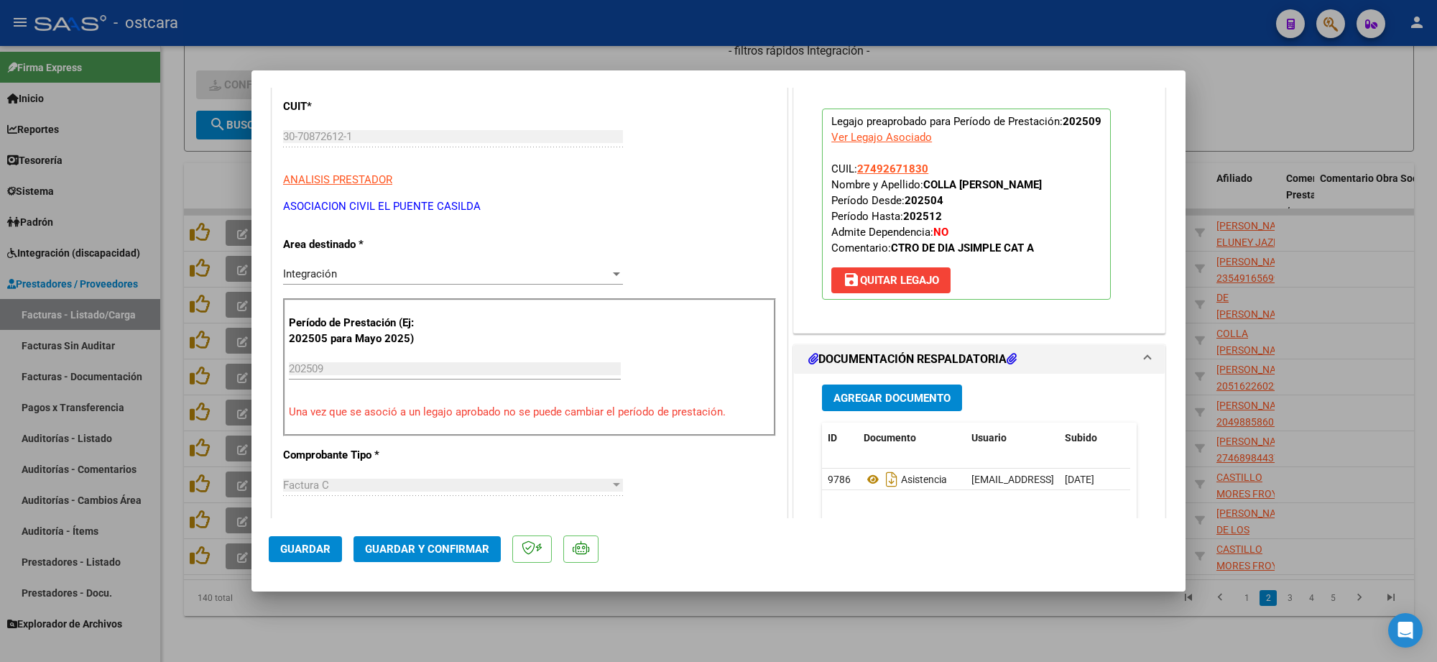
scroll to position [359, 0]
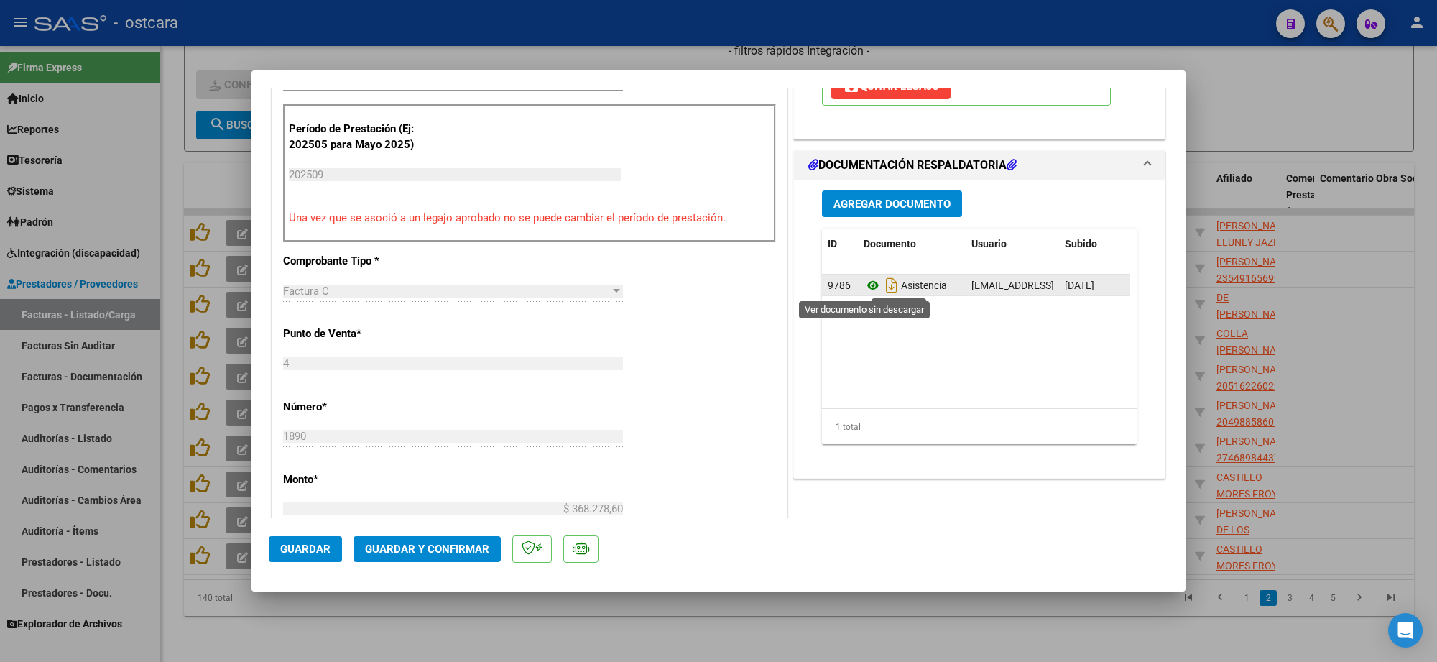
click at [870, 290] on icon at bounding box center [873, 285] width 19 height 17
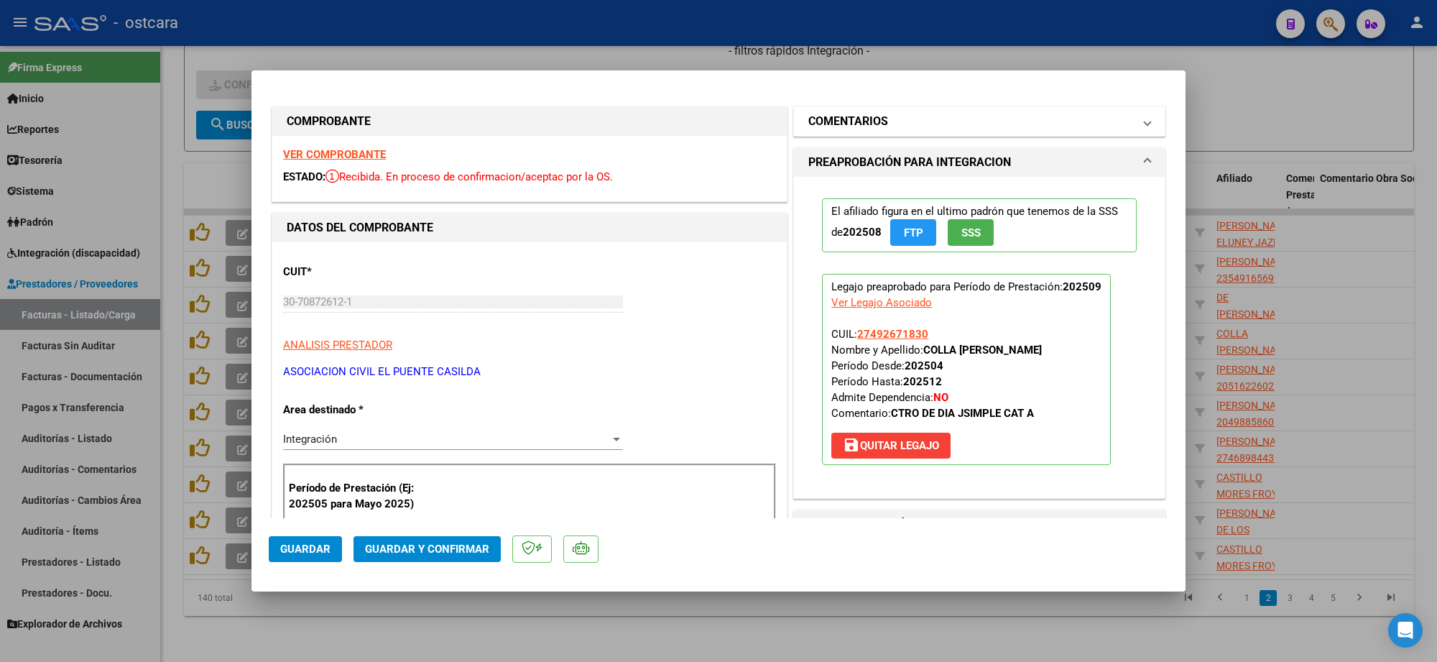
click at [877, 133] on mat-expansion-panel-header "COMENTARIOS" at bounding box center [979, 121] width 371 height 29
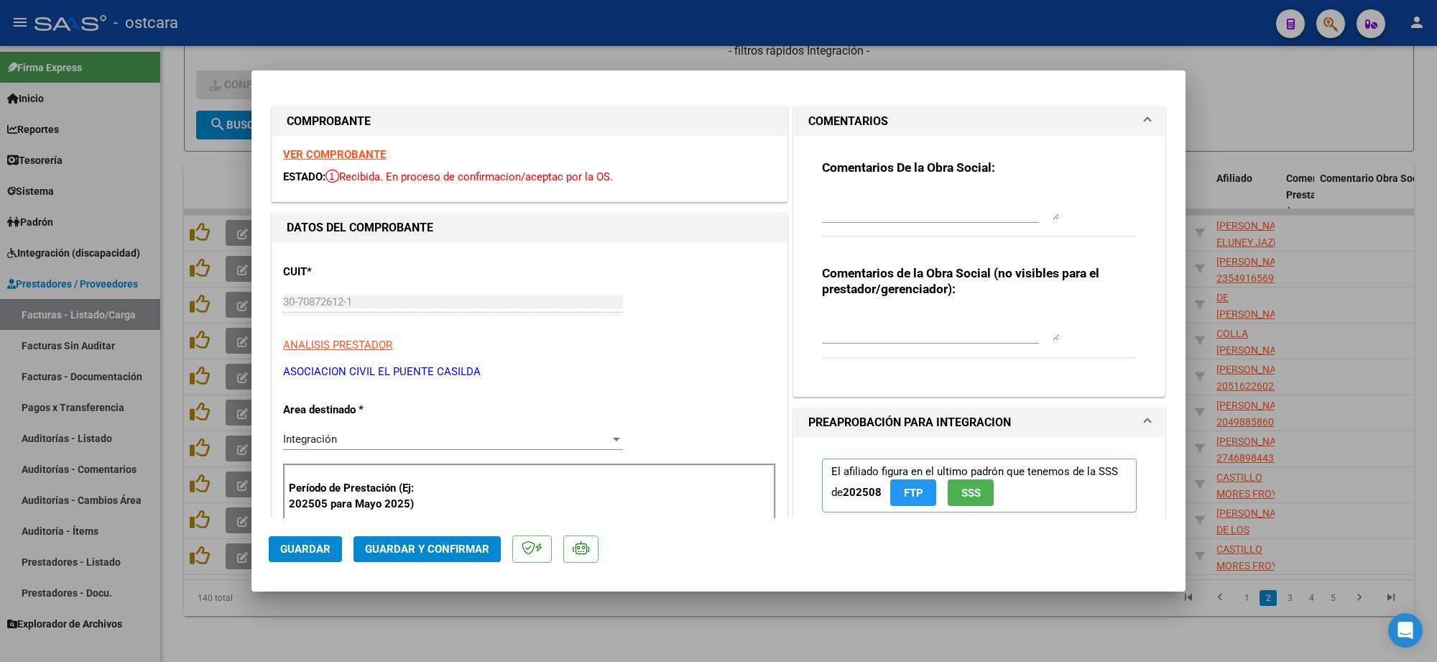
click at [859, 205] on textarea at bounding box center [940, 205] width 237 height 29
paste textarea "Recordar indicar vinculo del firmante en las planillas de asistencia."
click at [472, 550] on span "Guardar y Confirmar" at bounding box center [427, 549] width 124 height 13
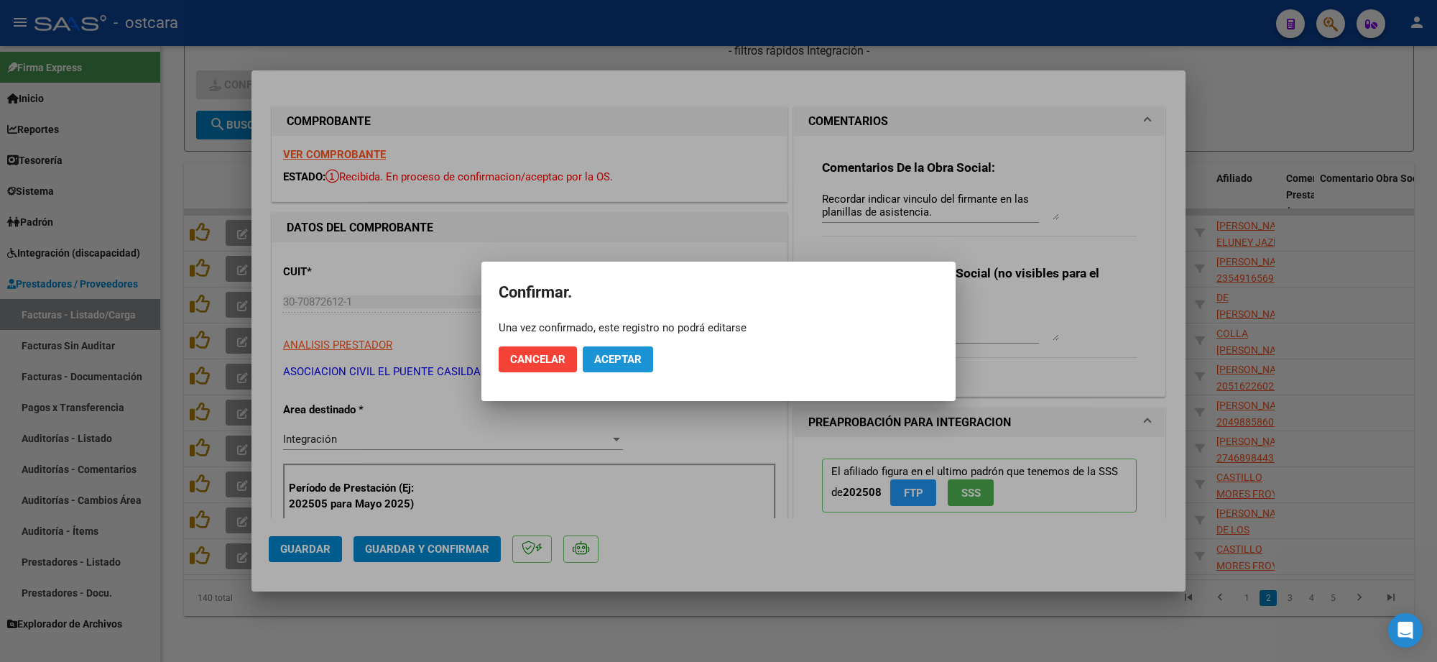
click at [588, 356] on button "Aceptar" at bounding box center [618, 359] width 70 height 26
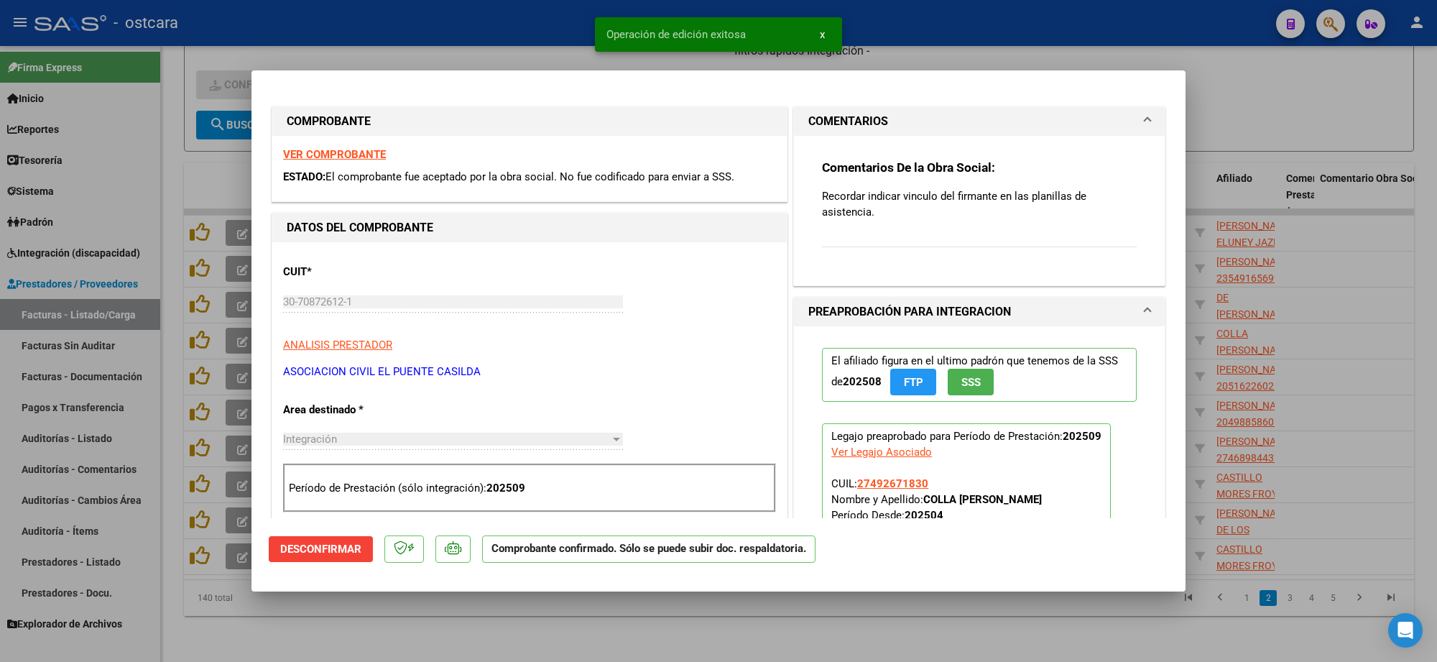
click at [1344, 96] on div at bounding box center [718, 331] width 1437 height 662
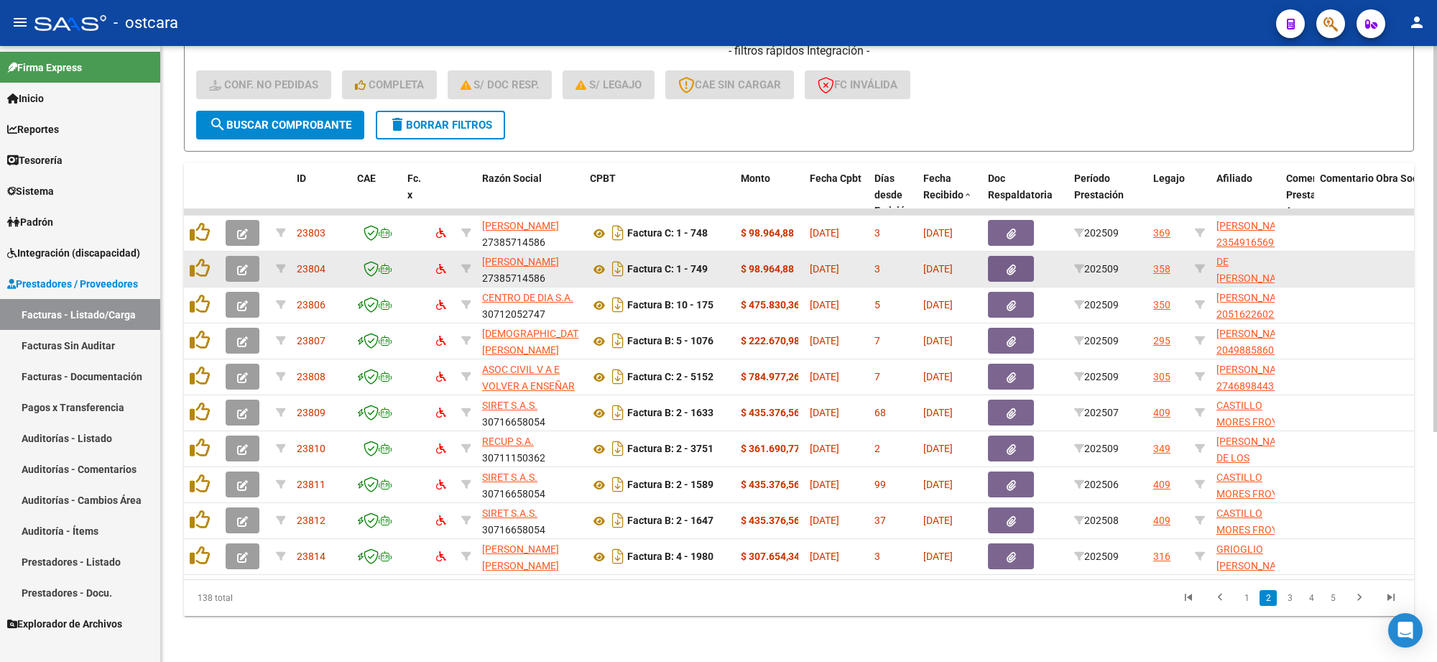
click at [244, 264] on icon "button" at bounding box center [242, 269] width 11 height 11
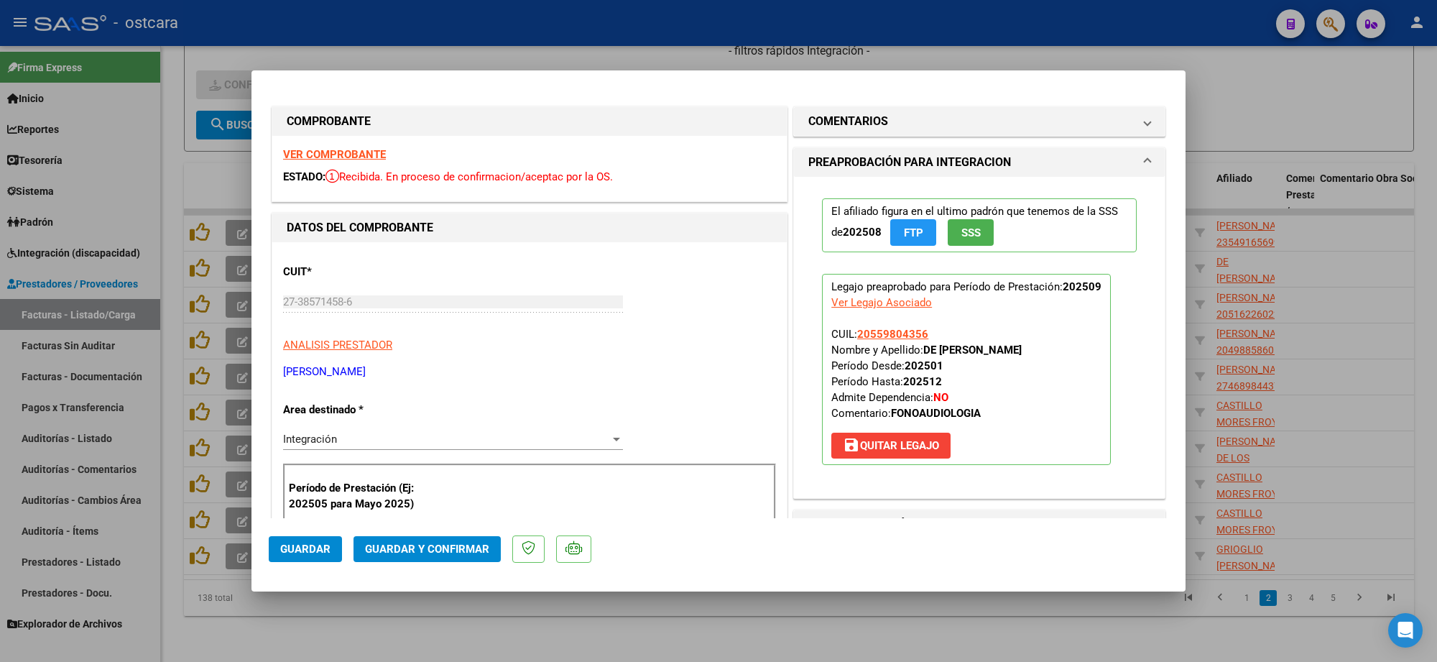
click at [314, 153] on strong "VER COMPROBANTE" at bounding box center [334, 154] width 103 height 13
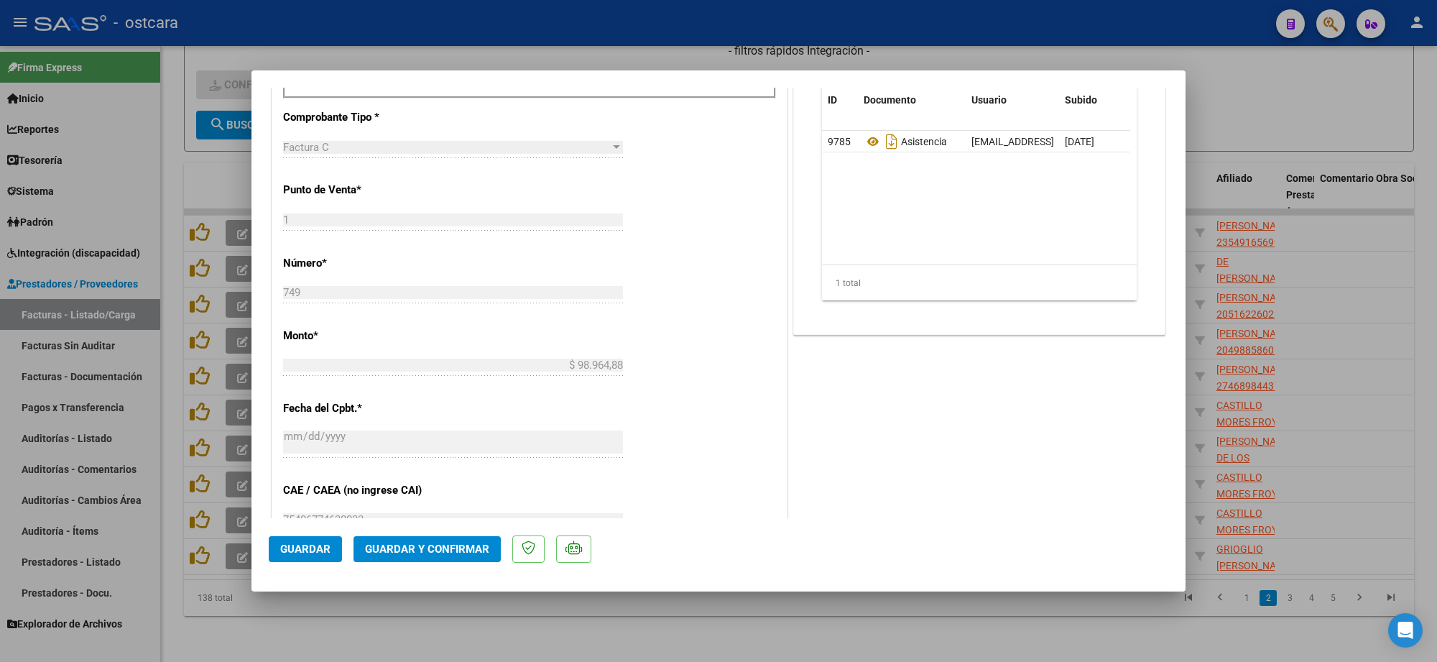
scroll to position [539, 0]
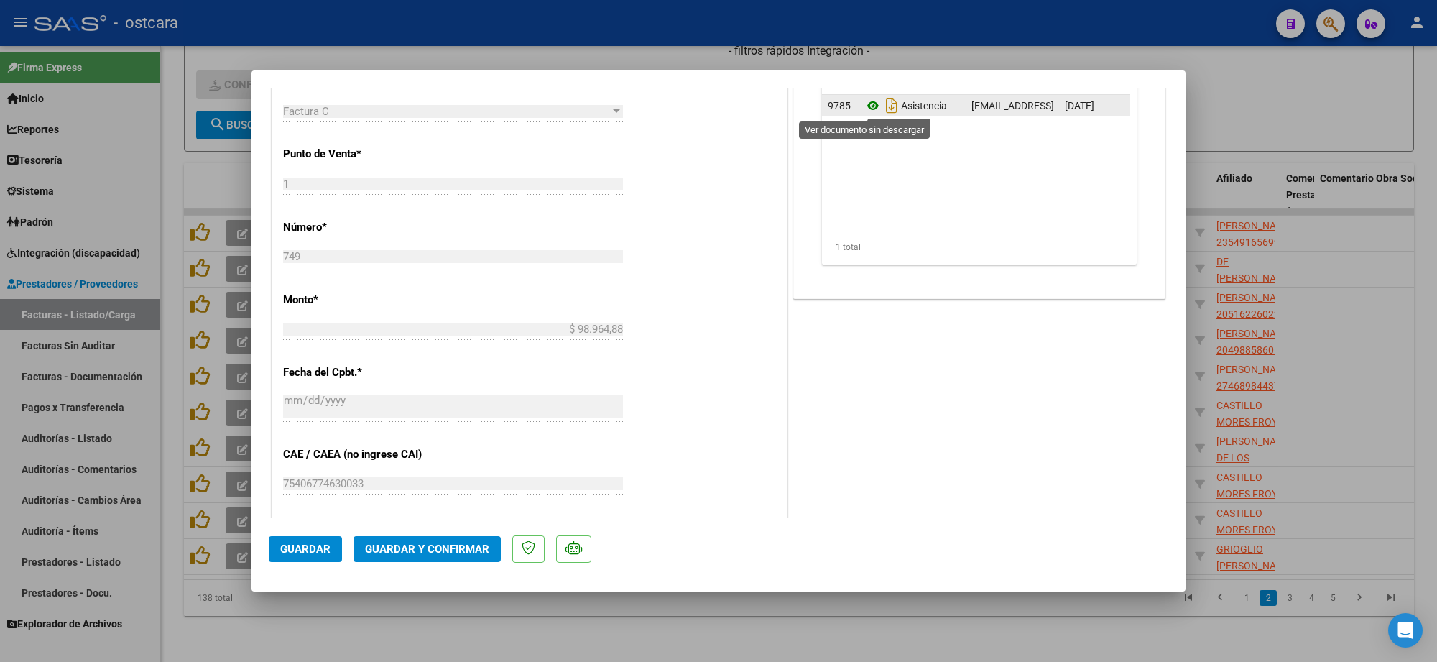
click at [866, 109] on icon at bounding box center [873, 105] width 19 height 17
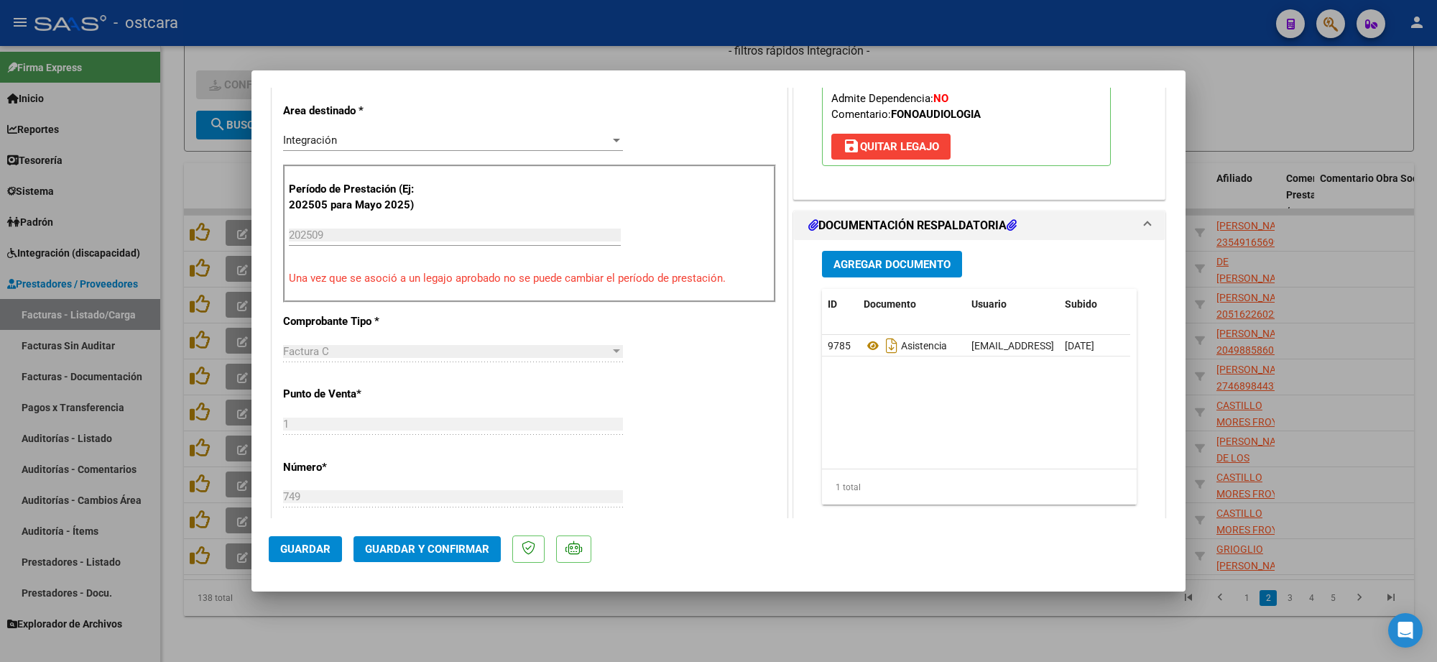
scroll to position [0, 0]
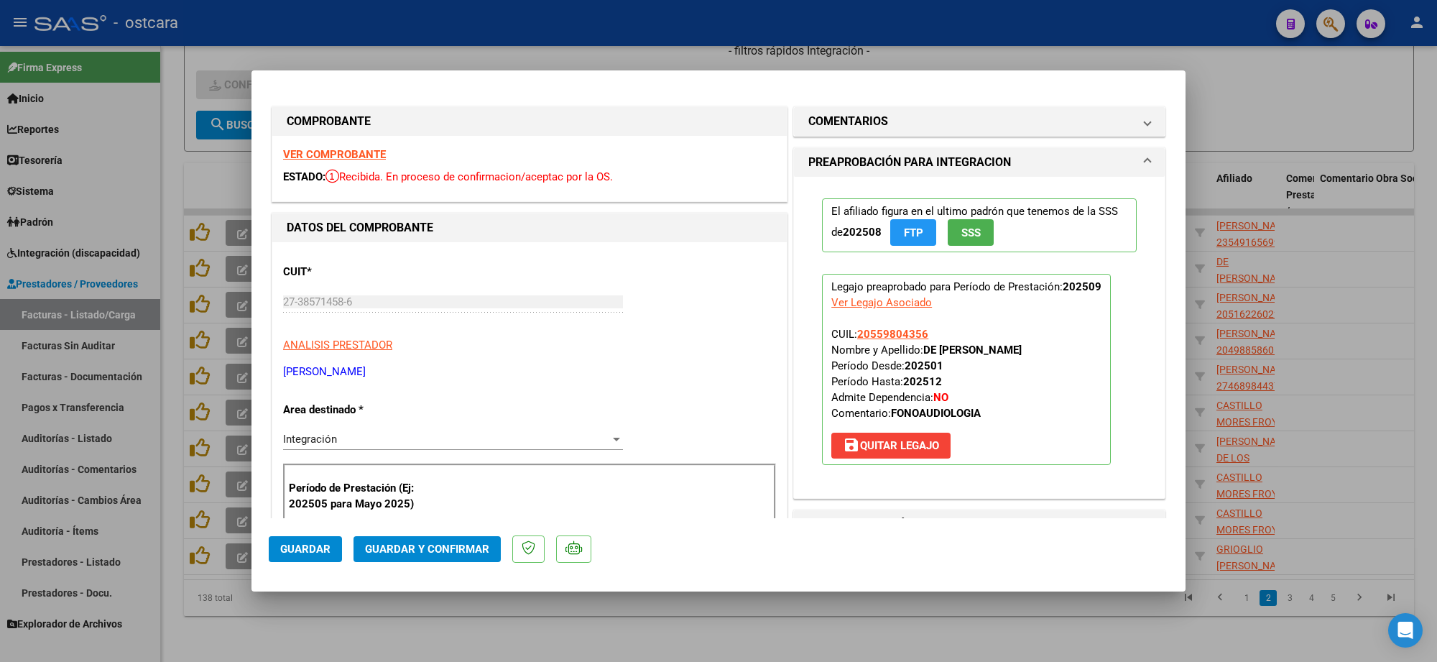
click at [456, 554] on span "Guardar y Confirmar" at bounding box center [427, 549] width 124 height 13
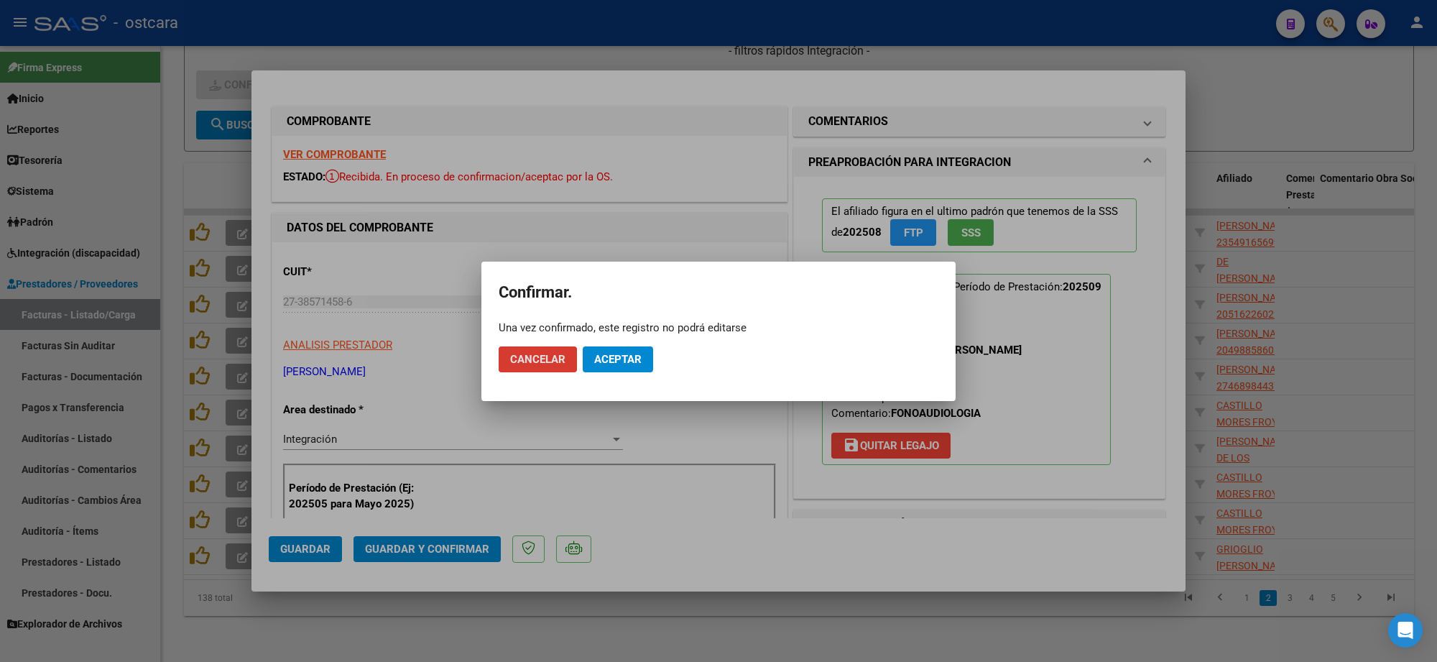
click at [620, 357] on span "Aceptar" at bounding box center [617, 359] width 47 height 13
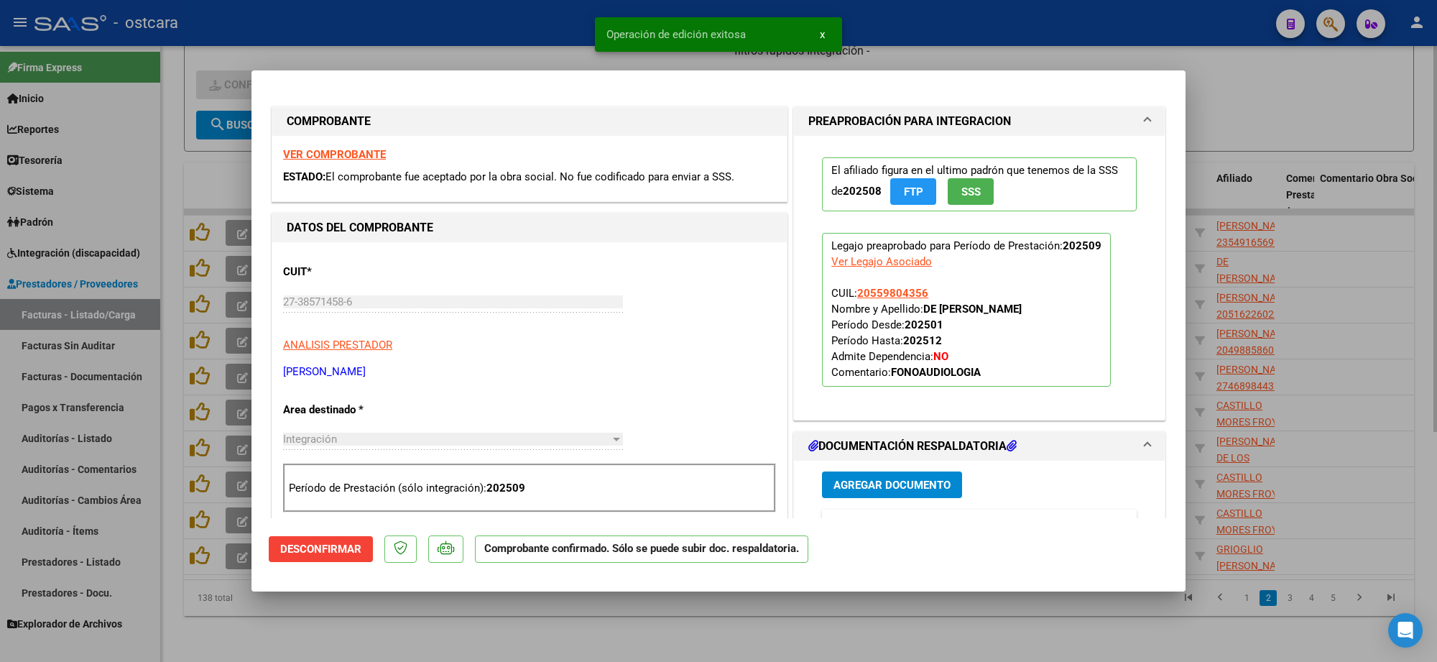
click at [1285, 126] on div at bounding box center [718, 331] width 1437 height 662
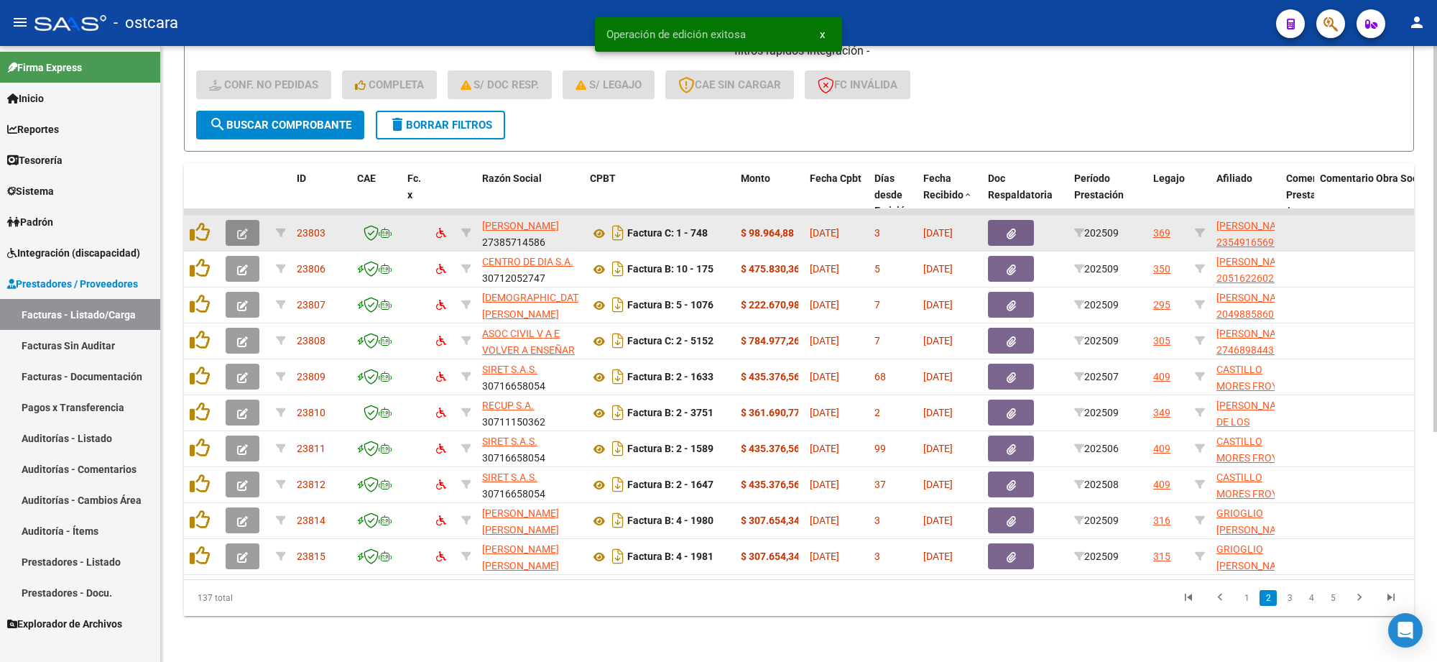
click at [242, 226] on button "button" at bounding box center [243, 233] width 34 height 26
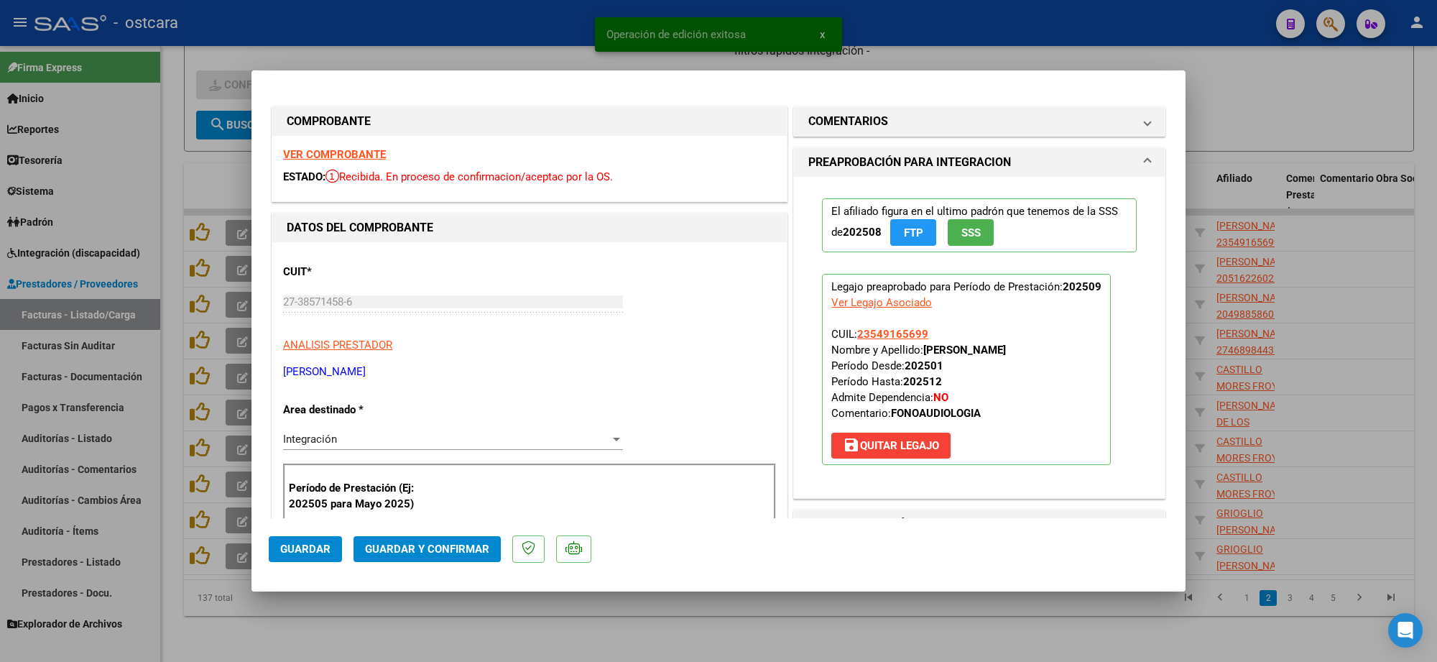
click at [339, 152] on strong "VER COMPROBANTE" at bounding box center [334, 154] width 103 height 13
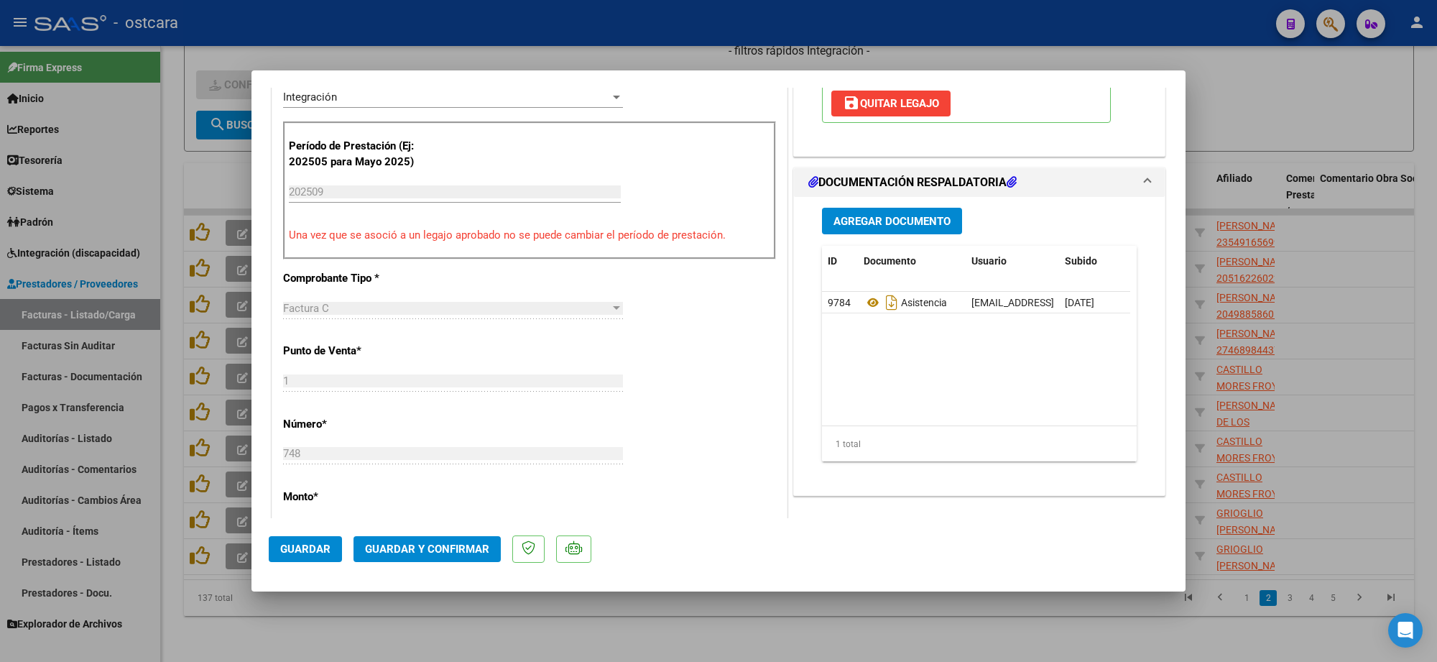
scroll to position [539, 0]
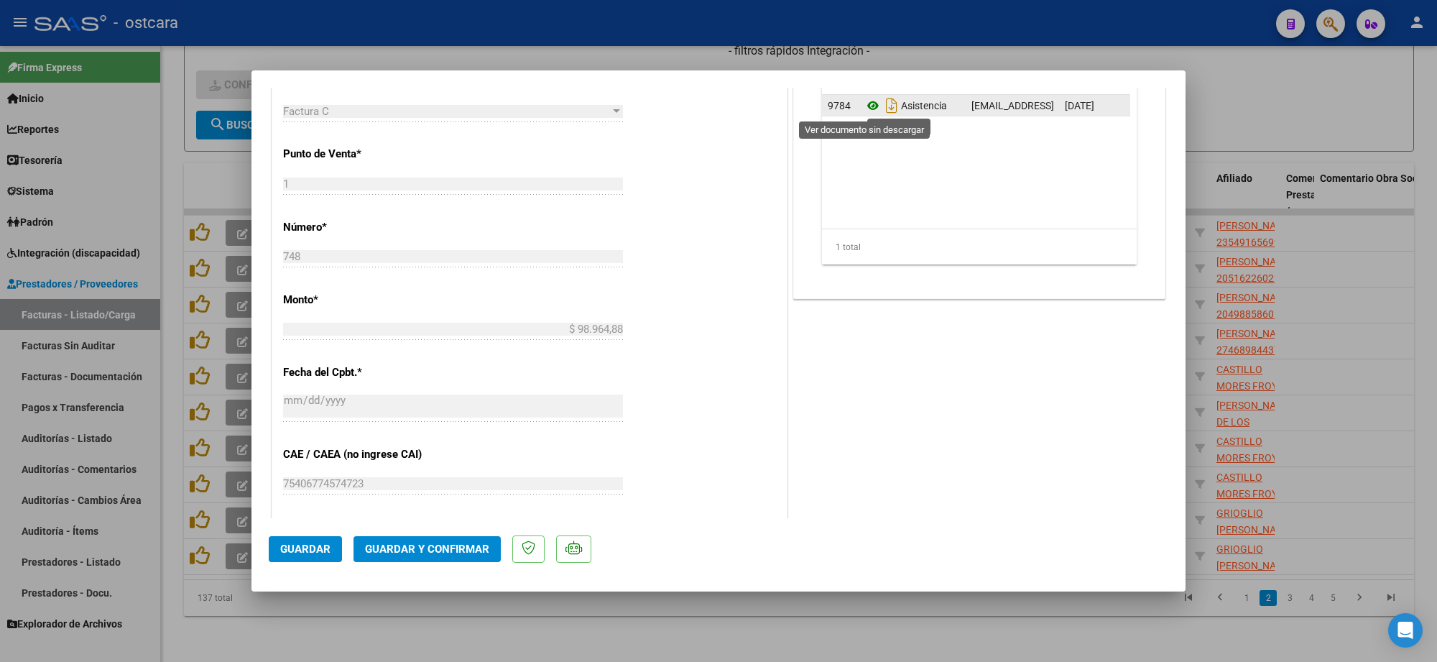
click at [864, 108] on icon at bounding box center [873, 105] width 19 height 17
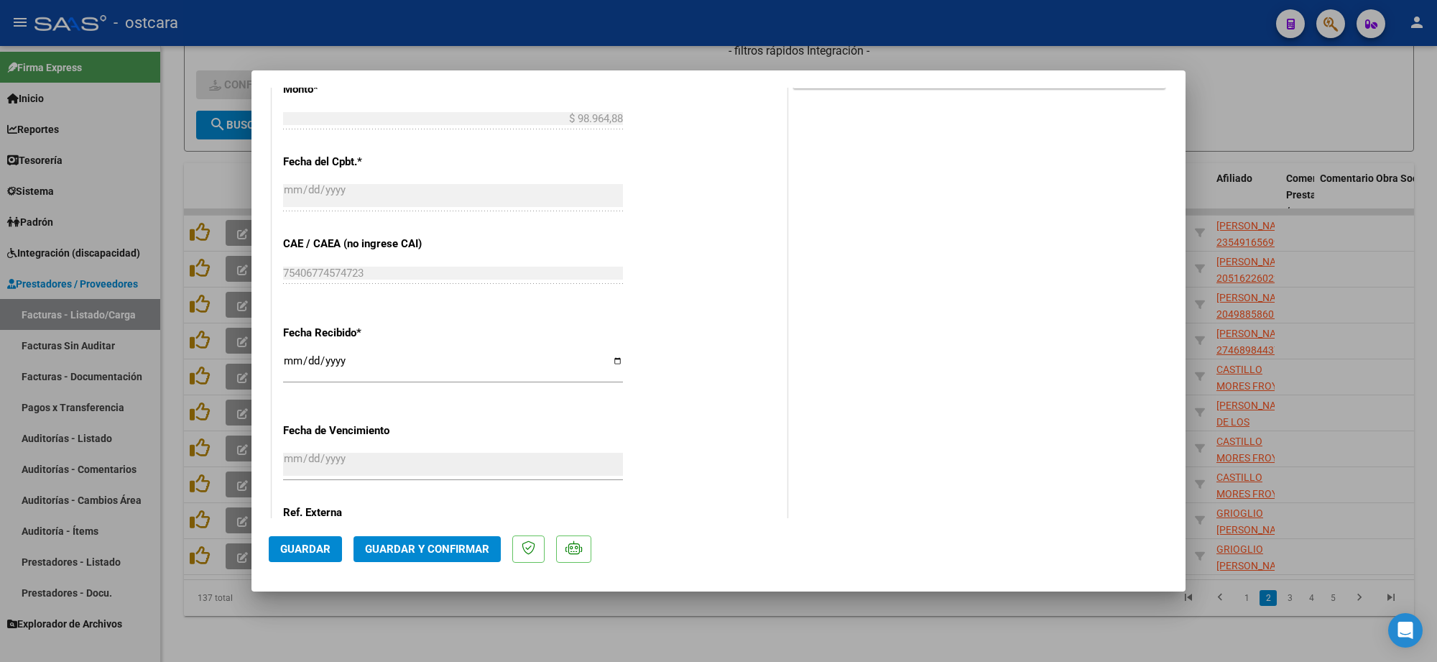
scroll to position [886, 0]
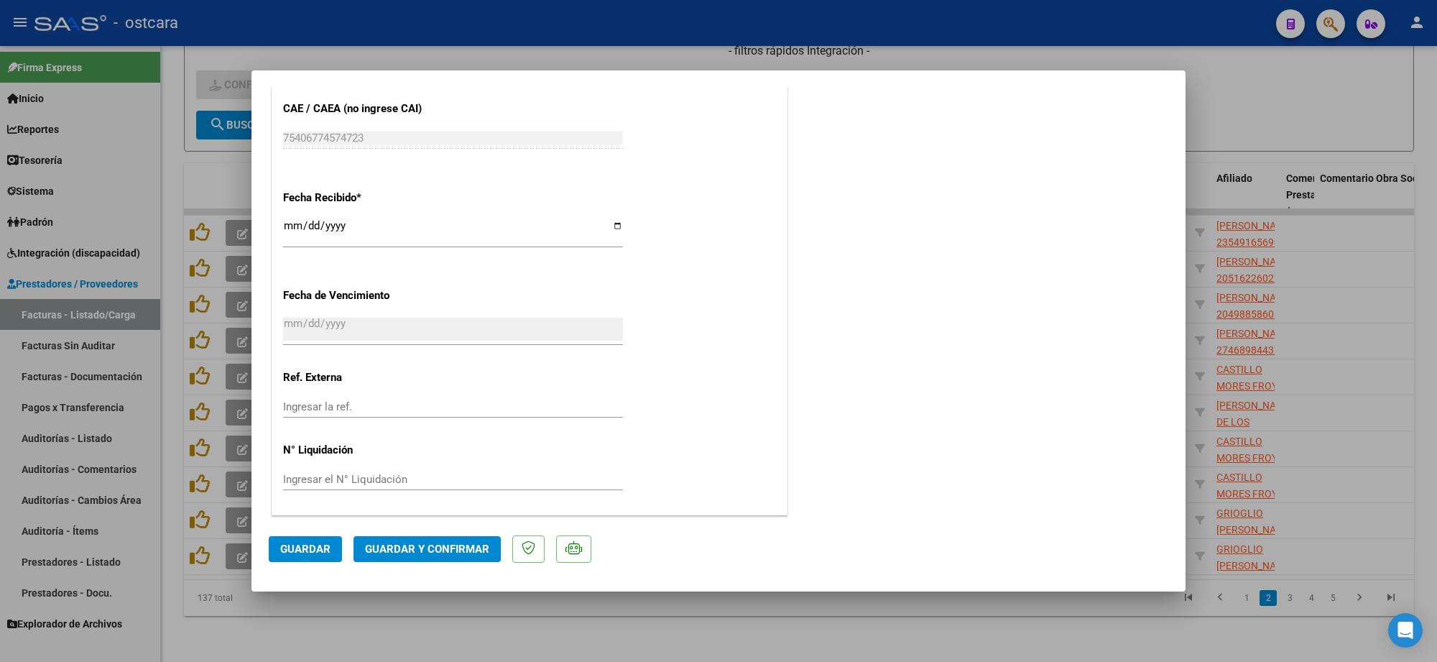
click at [428, 537] on button "Guardar y Confirmar" at bounding box center [427, 549] width 147 height 26
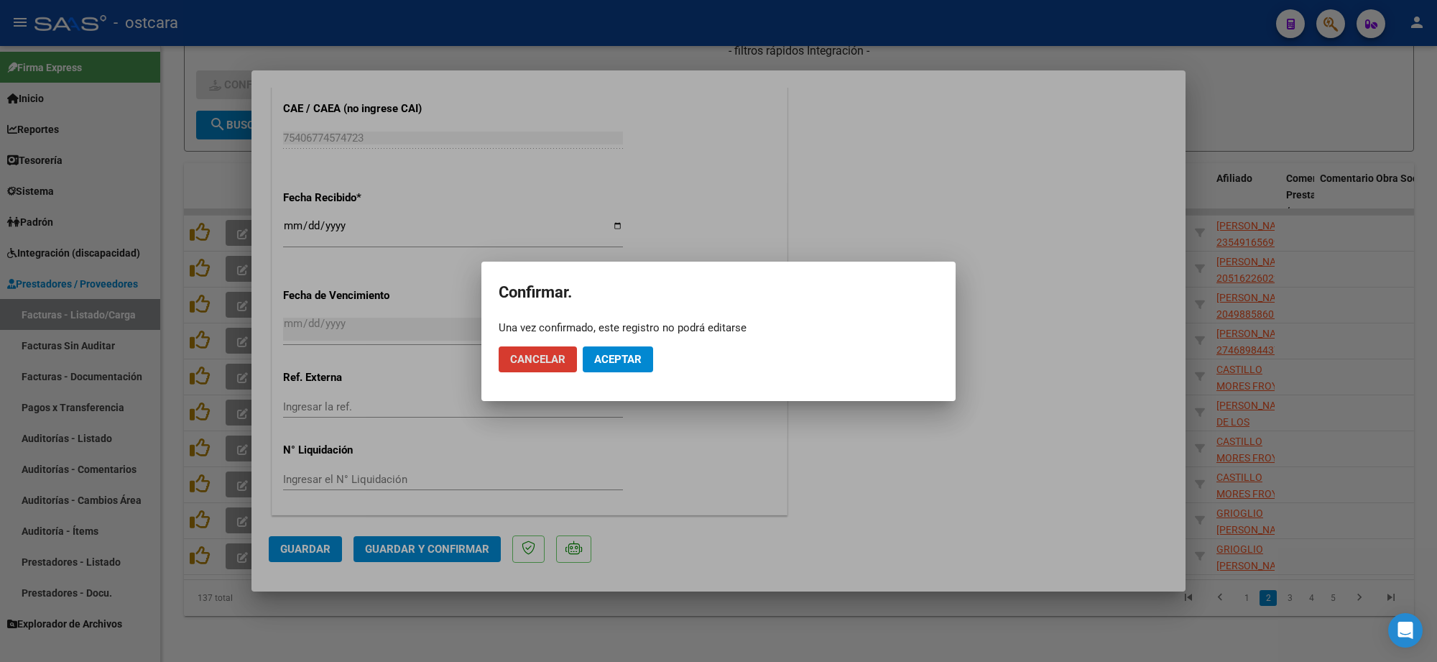
click at [618, 358] on span "Aceptar" at bounding box center [617, 359] width 47 height 13
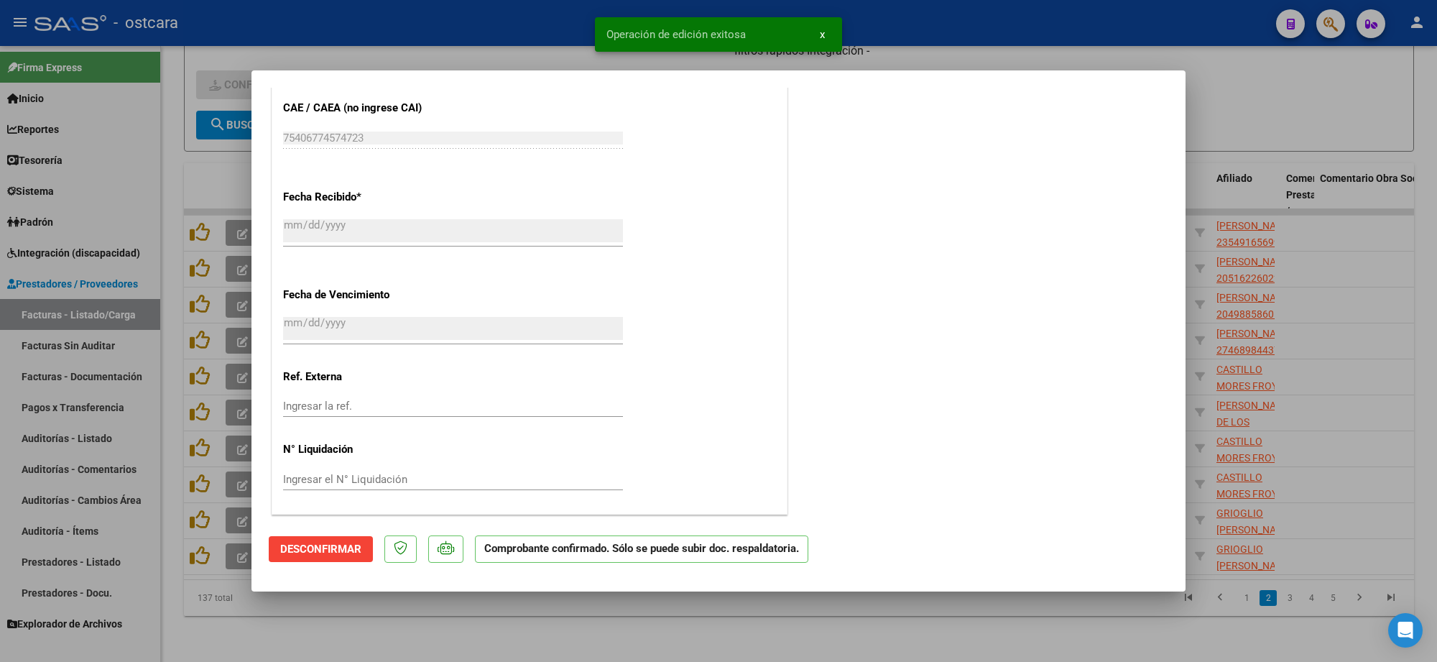
click at [1284, 152] on div at bounding box center [718, 331] width 1437 height 662
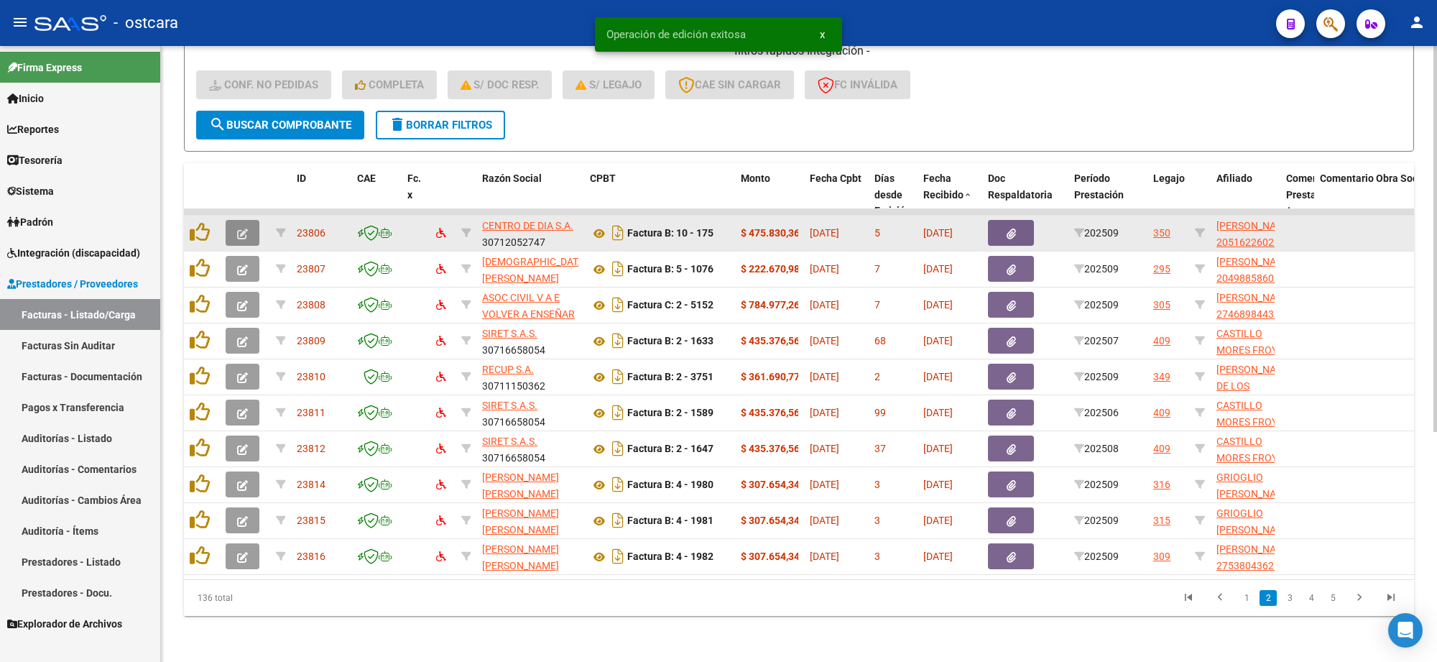
click at [237, 229] on icon "button" at bounding box center [242, 234] width 11 height 11
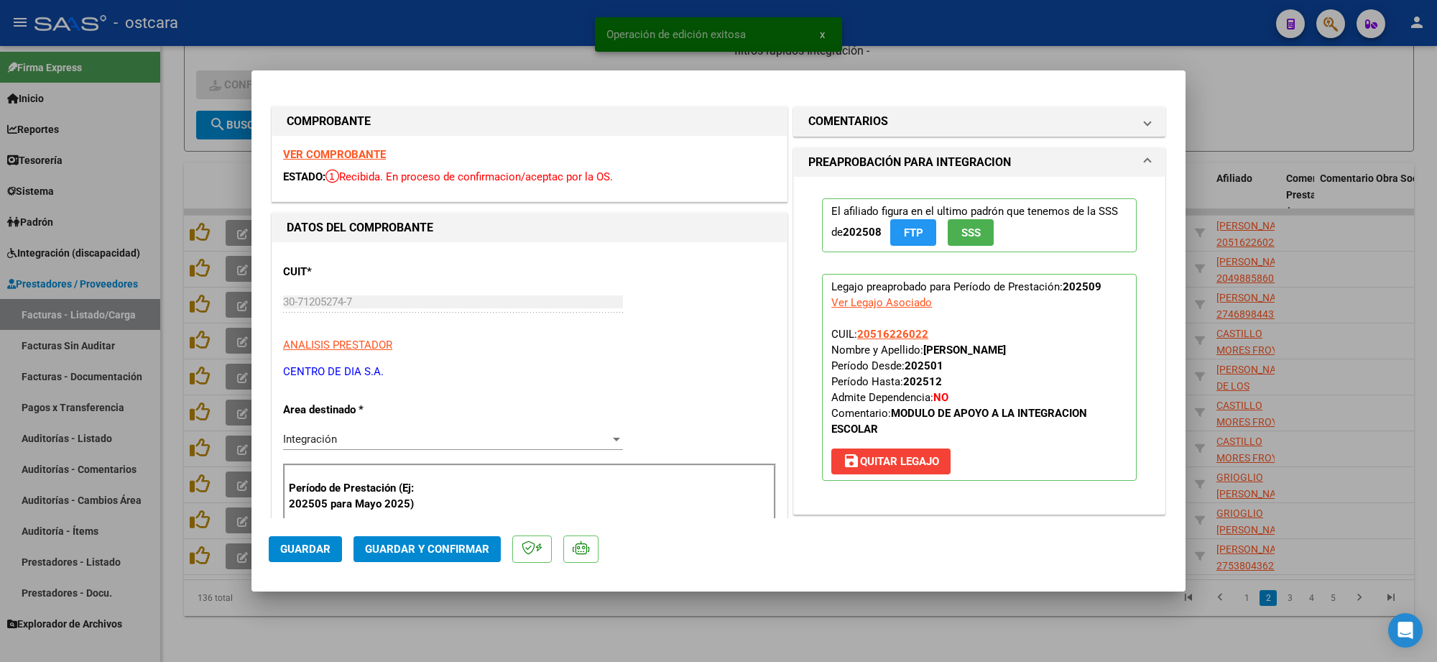
click at [313, 155] on strong "VER COMPROBANTE" at bounding box center [334, 154] width 103 height 13
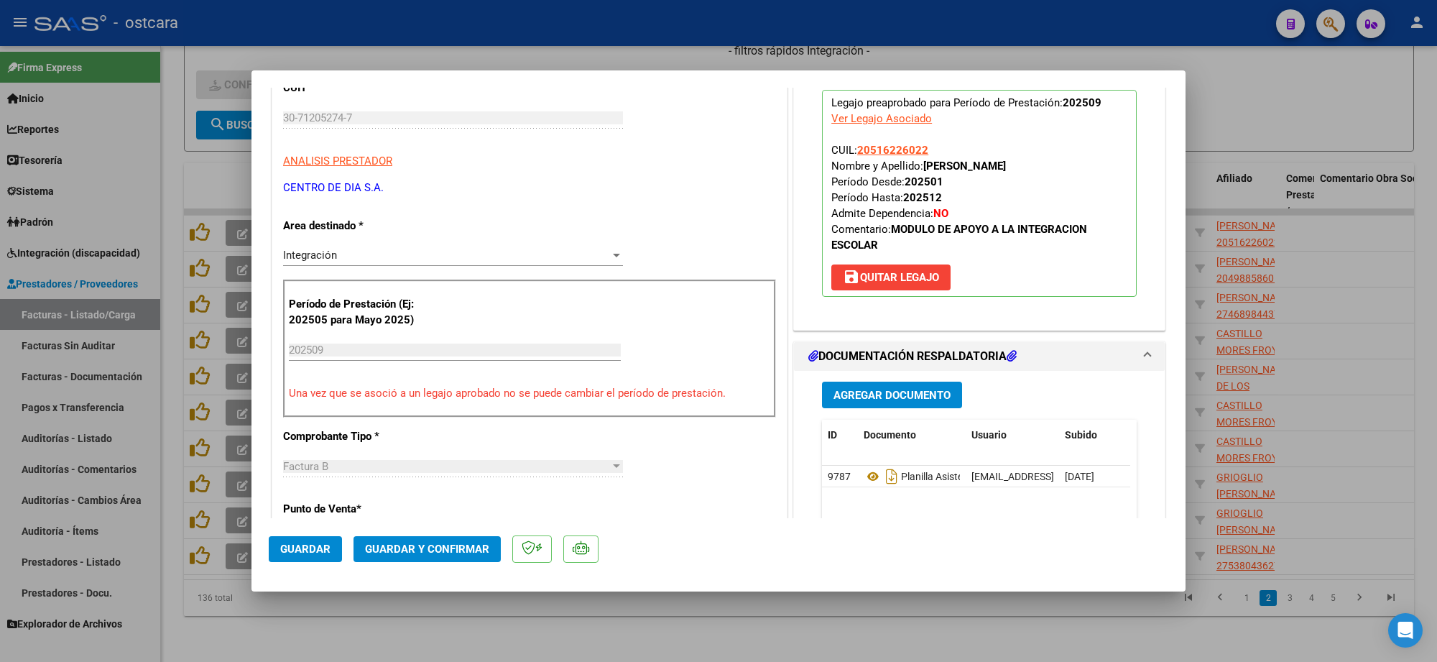
scroll to position [359, 0]
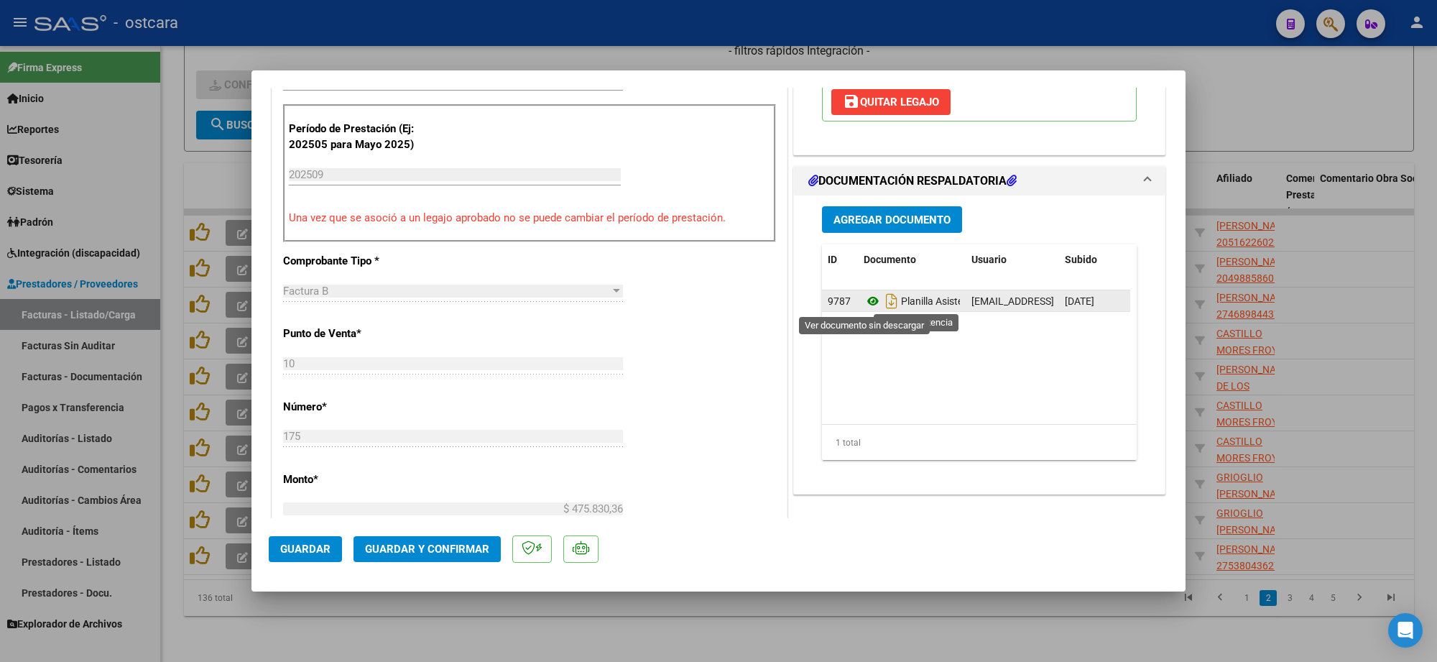
click at [864, 300] on icon at bounding box center [873, 300] width 19 height 17
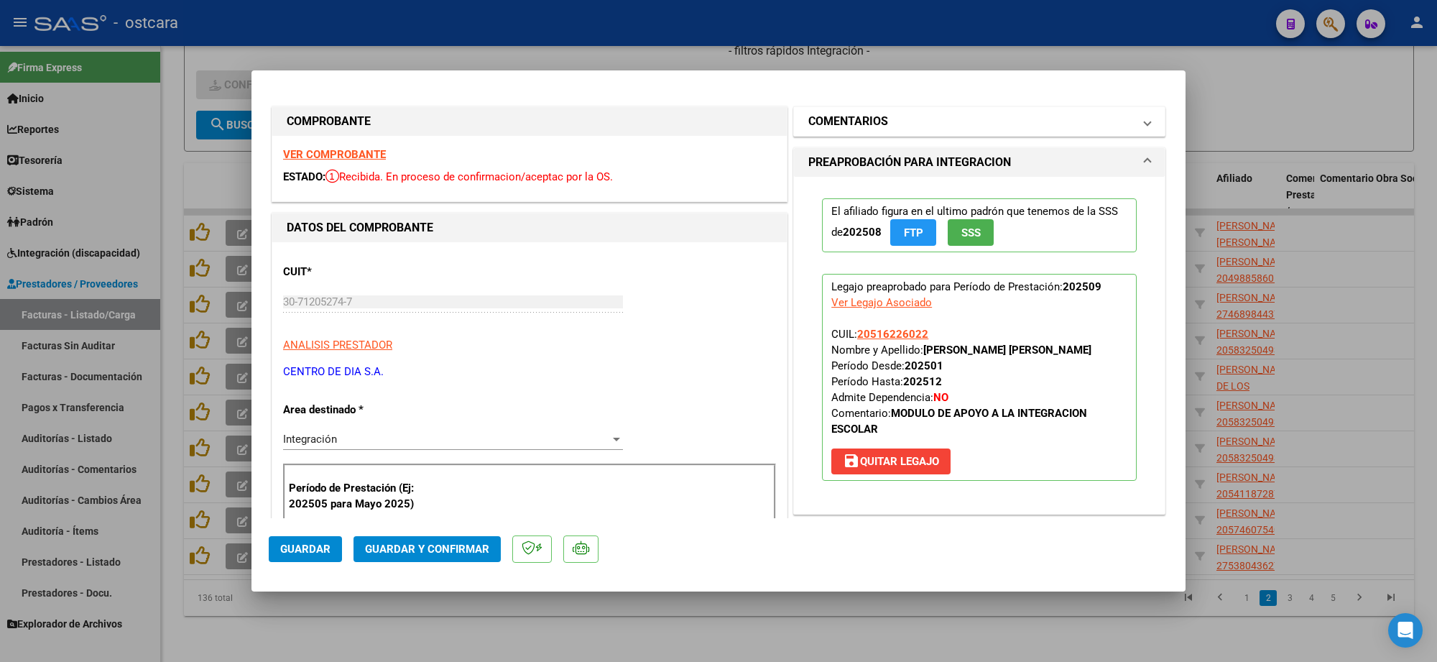
click at [918, 127] on mat-panel-title "COMENTARIOS" at bounding box center [970, 121] width 325 height 17
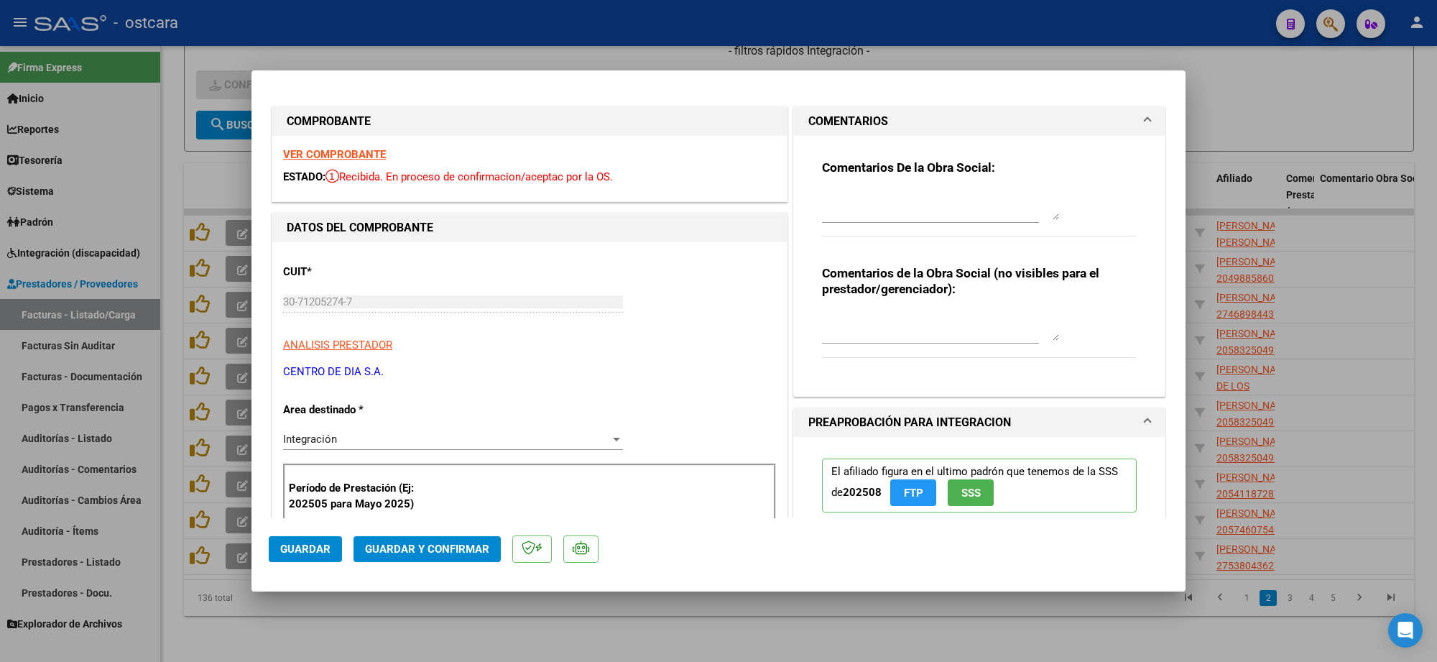
click at [923, 206] on textarea at bounding box center [940, 205] width 237 height 29
paste textarea "Recordar indicar vinculo del firmante en las planillas de asistencia."
type textarea "Recordar indicar vinculo del firmante en las planillas de asistencia."
click at [407, 550] on span "Guardar y Confirmar" at bounding box center [427, 549] width 124 height 13
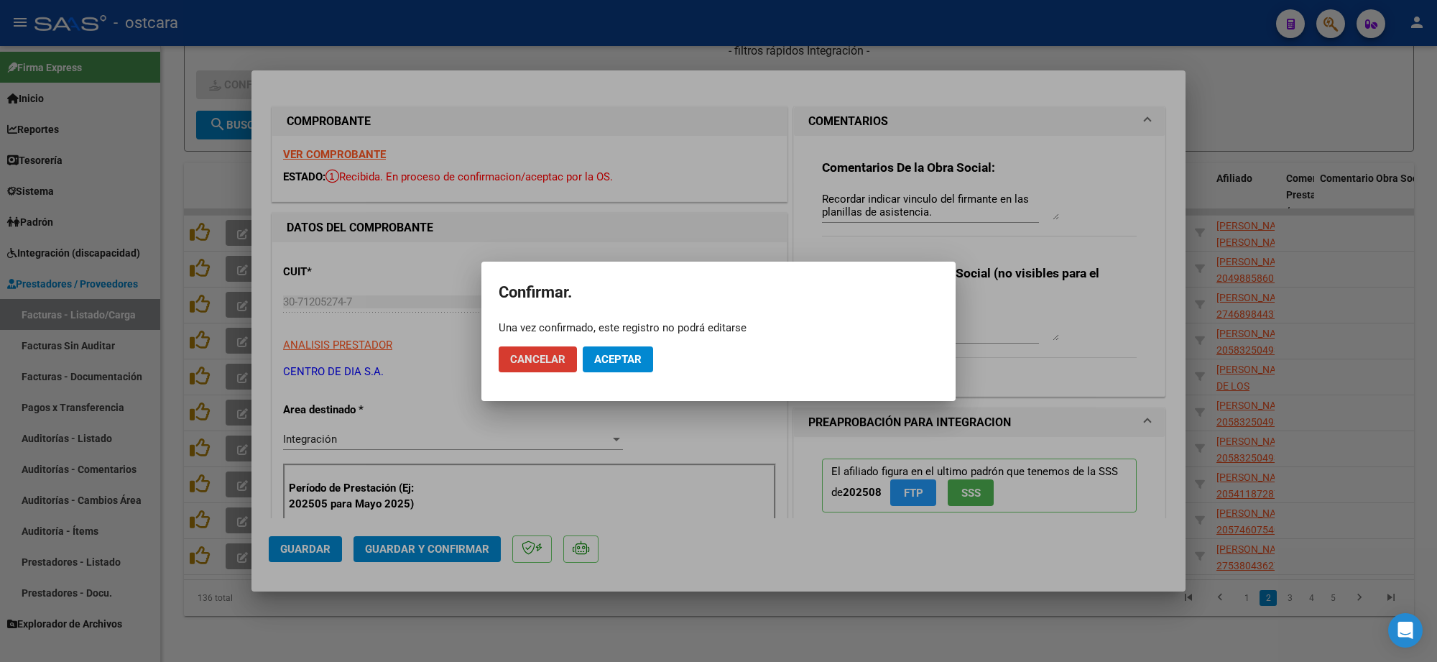
click at [623, 368] on button "Aceptar" at bounding box center [618, 359] width 70 height 26
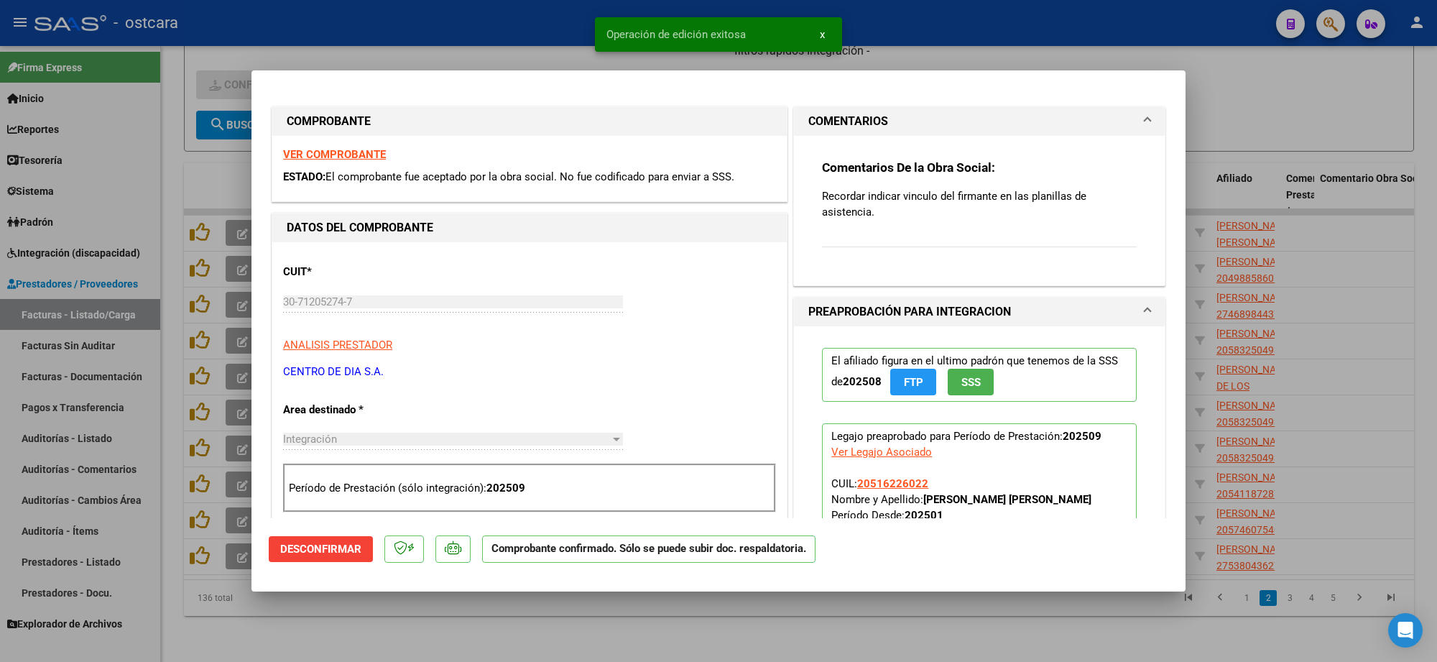
click at [1292, 106] on div at bounding box center [718, 331] width 1437 height 662
type input "$ 0,00"
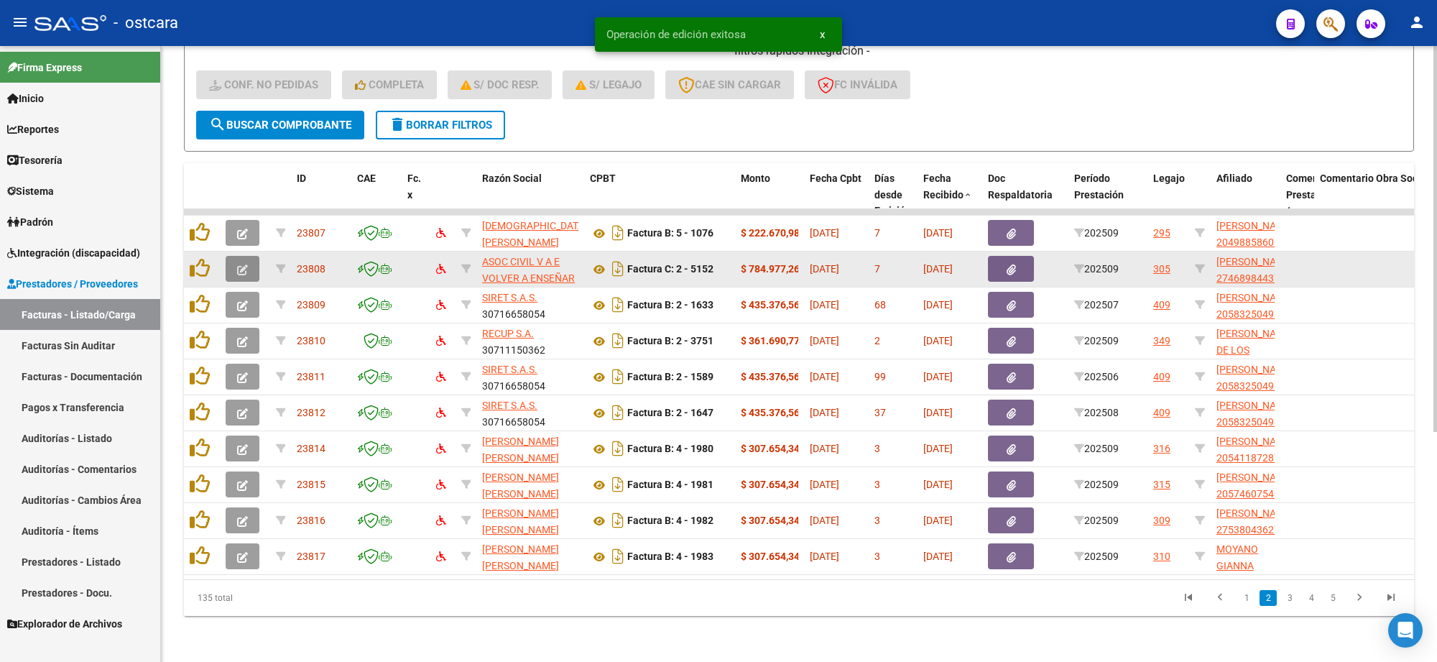
click at [248, 256] on button "button" at bounding box center [243, 269] width 34 height 26
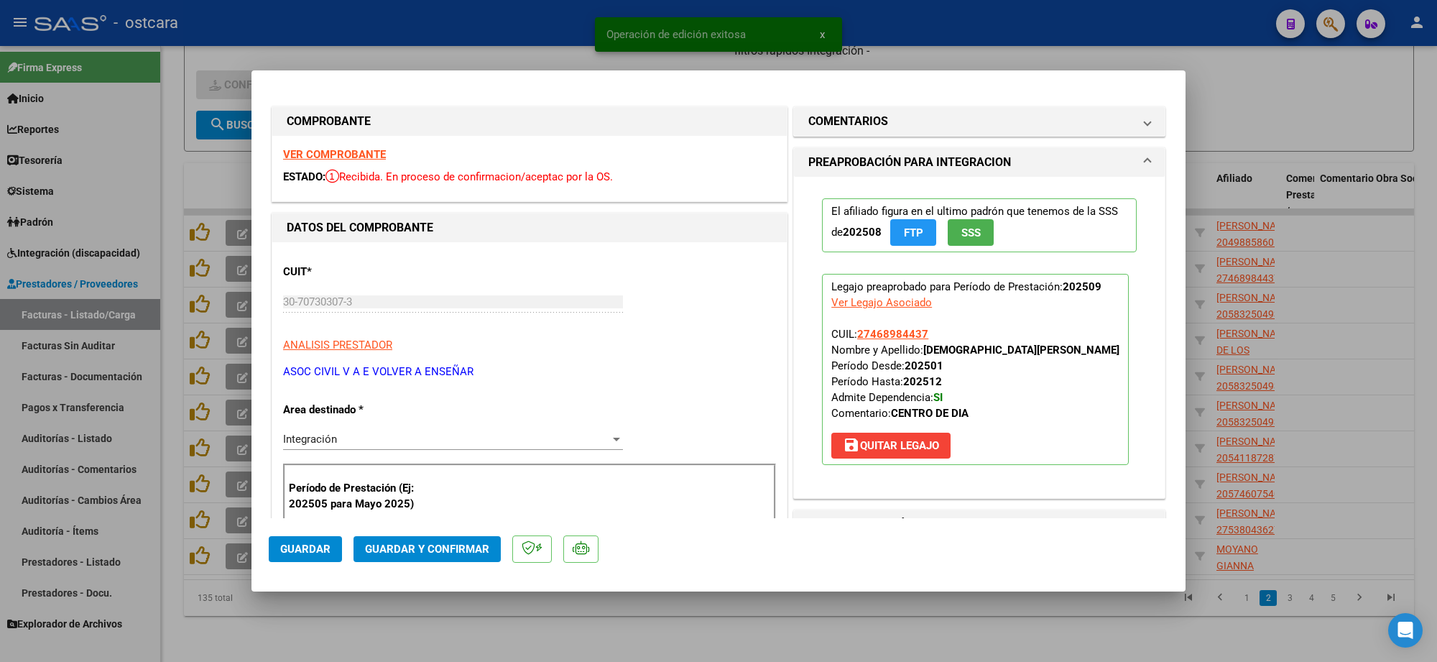
click at [308, 149] on strong "VER COMPROBANTE" at bounding box center [334, 154] width 103 height 13
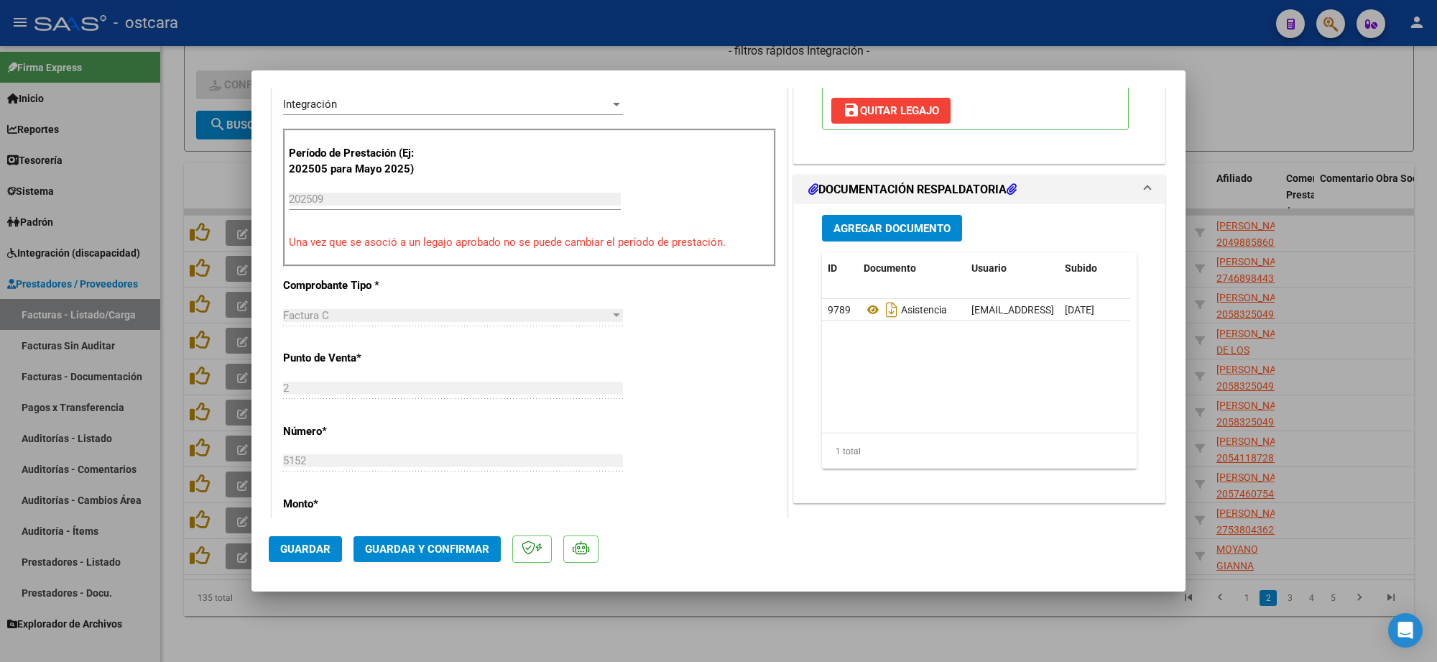
scroll to position [449, 0]
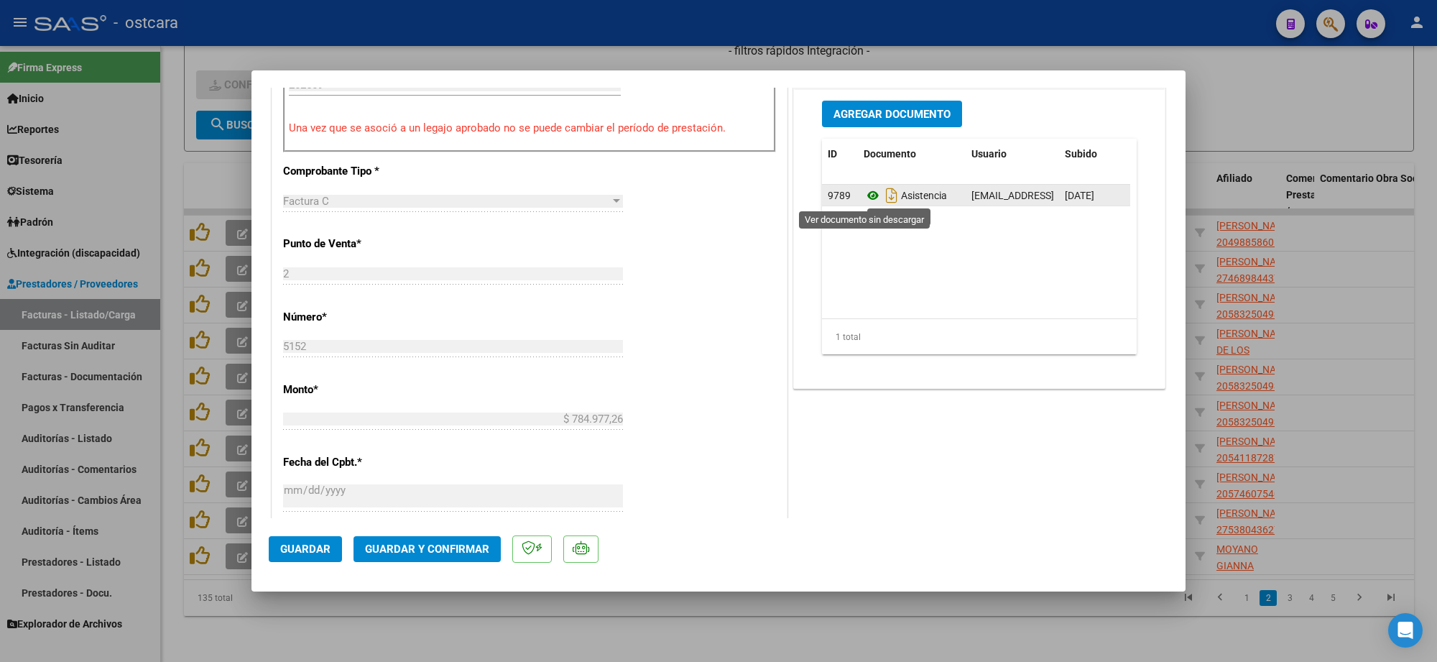
click at [870, 193] on icon at bounding box center [873, 195] width 19 height 17
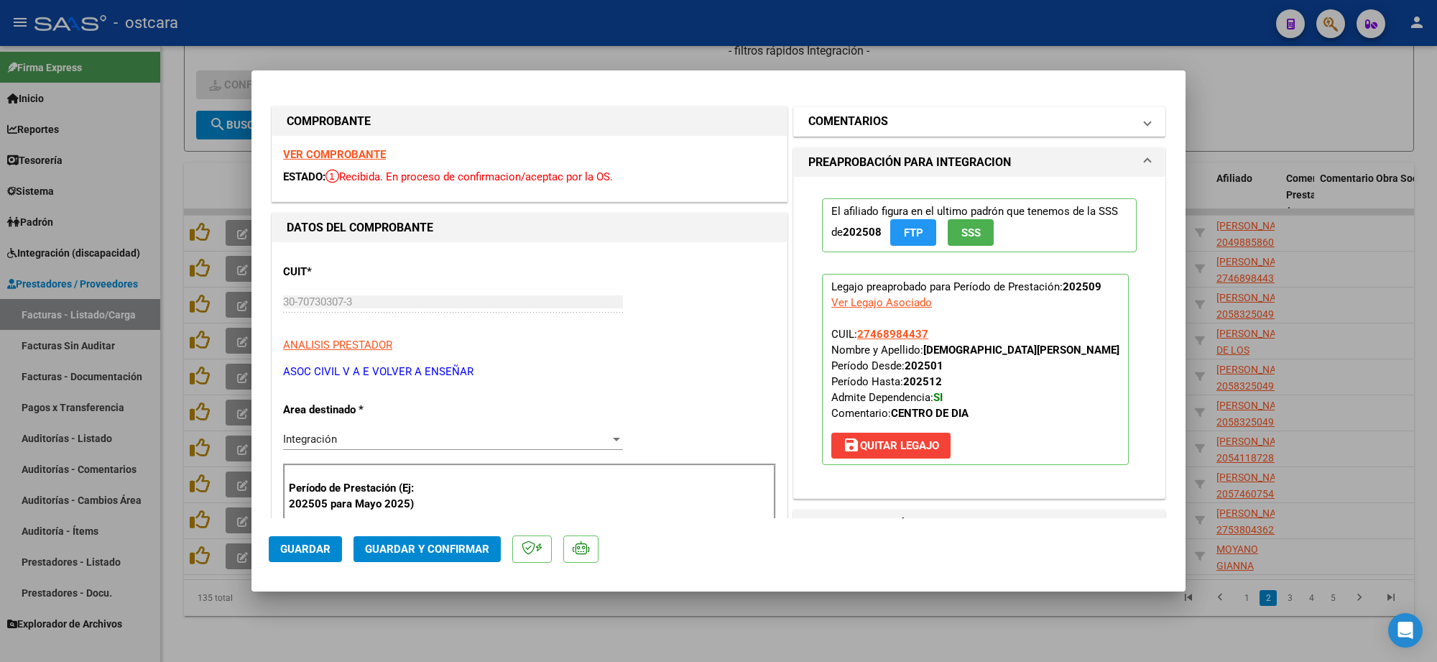
click at [949, 129] on mat-panel-title "COMENTARIOS" at bounding box center [970, 121] width 325 height 17
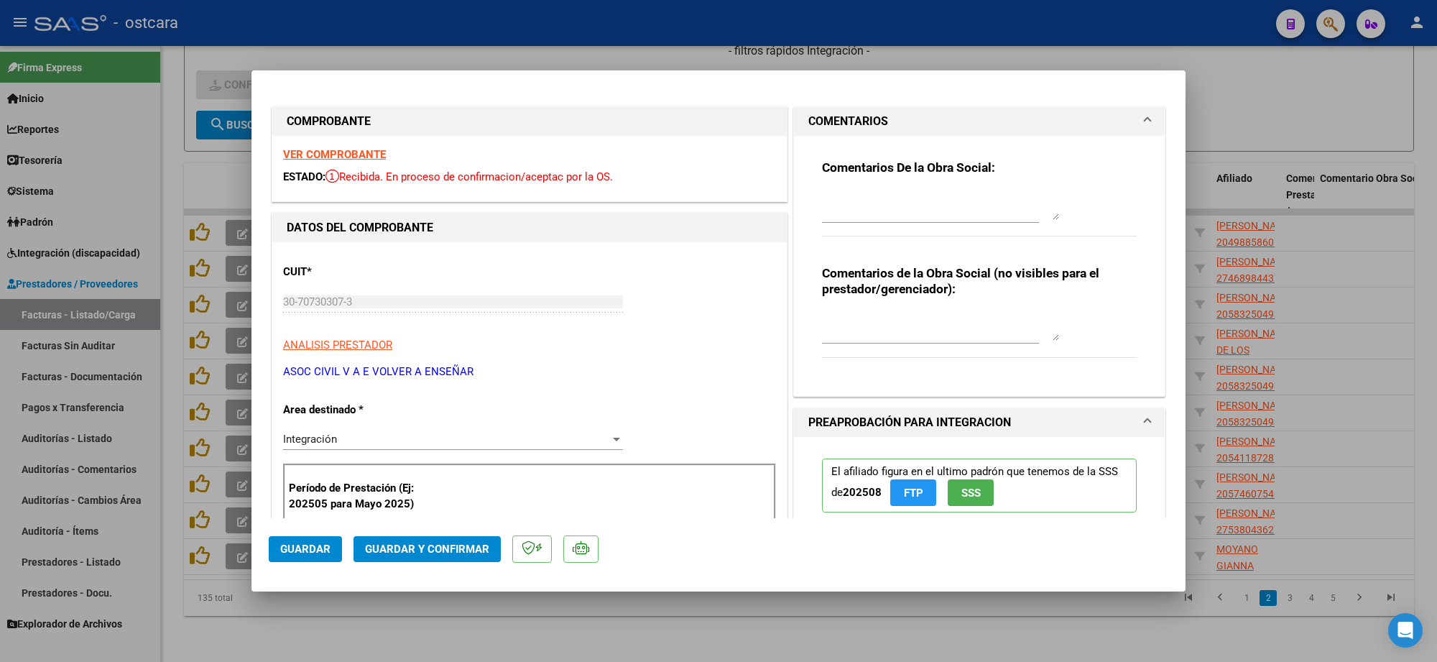
click at [908, 207] on textarea at bounding box center [940, 205] width 237 height 29
paste textarea "Recordar indicar vinculo del firmante en las planillas de asistencia."
type textarea "Recordar indicar vinculo del firmante en las planillas de asistencia."
click at [435, 543] on span "Guardar y Confirmar" at bounding box center [427, 549] width 124 height 13
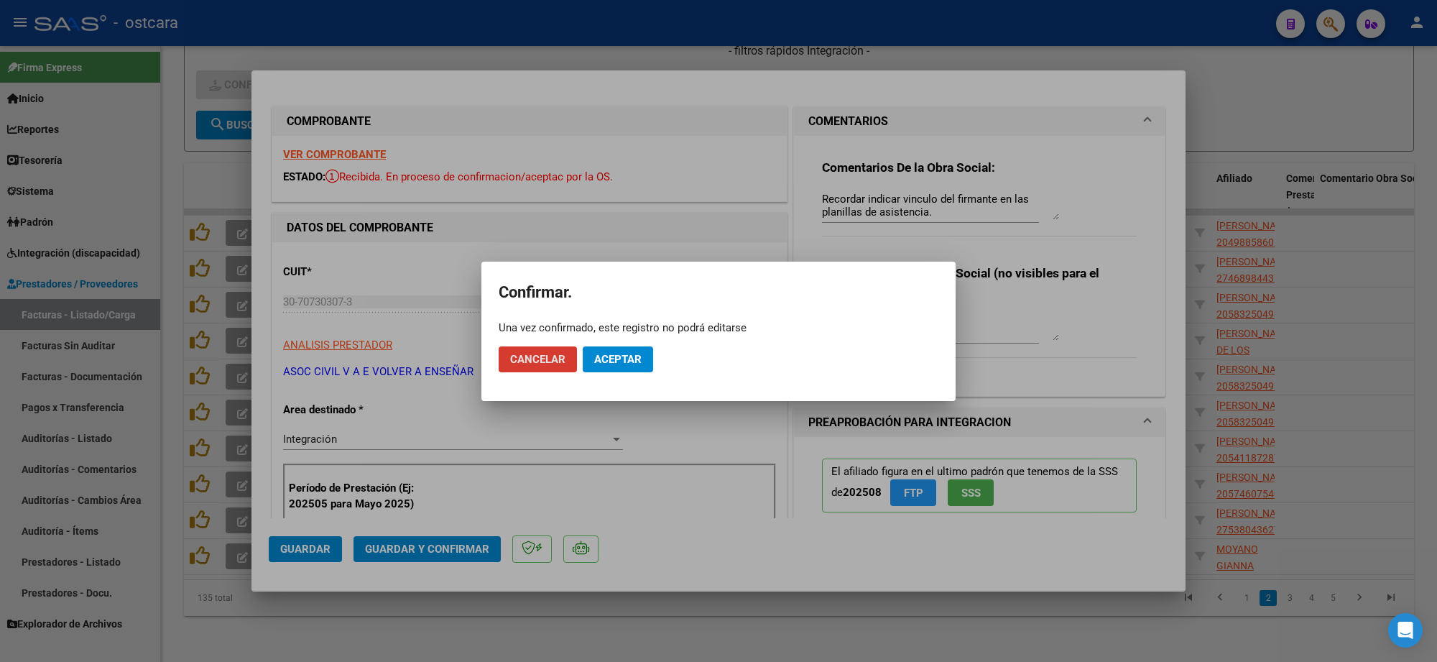
click at [616, 353] on span "Aceptar" at bounding box center [617, 359] width 47 height 13
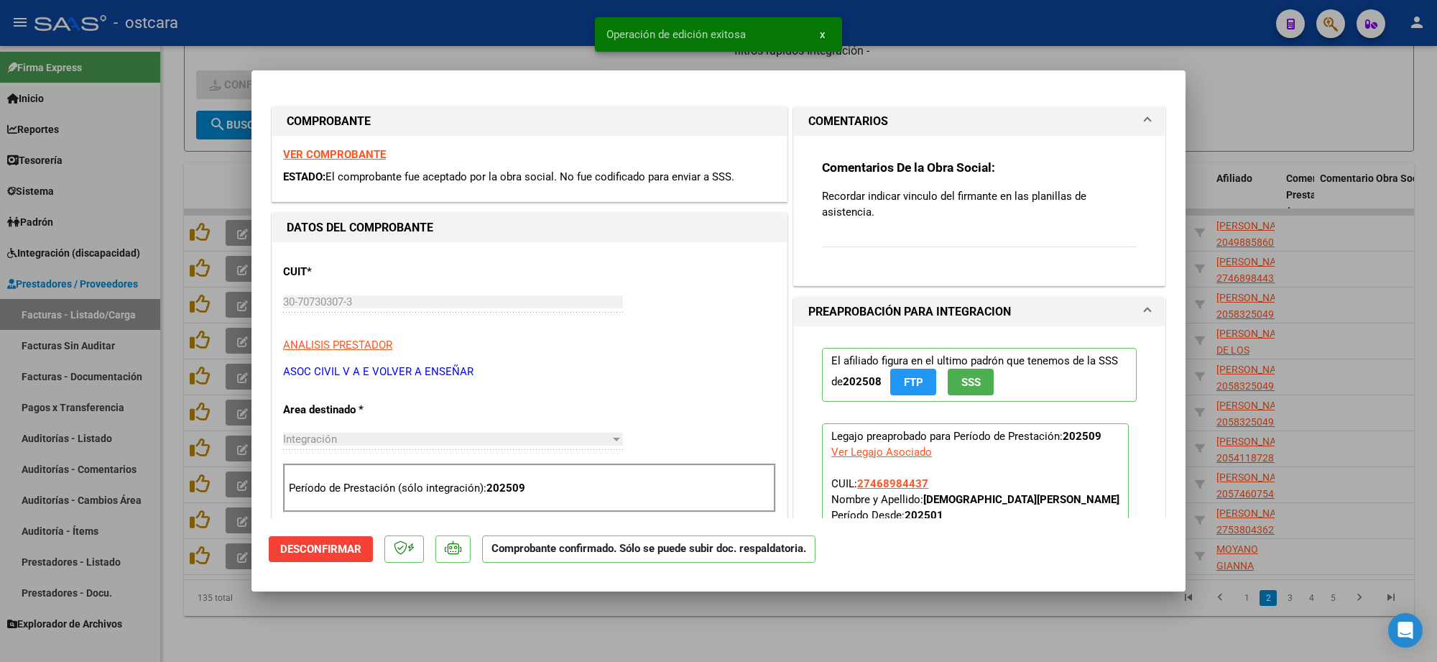
click at [1305, 159] on div at bounding box center [718, 331] width 1437 height 662
type input "$ 0,00"
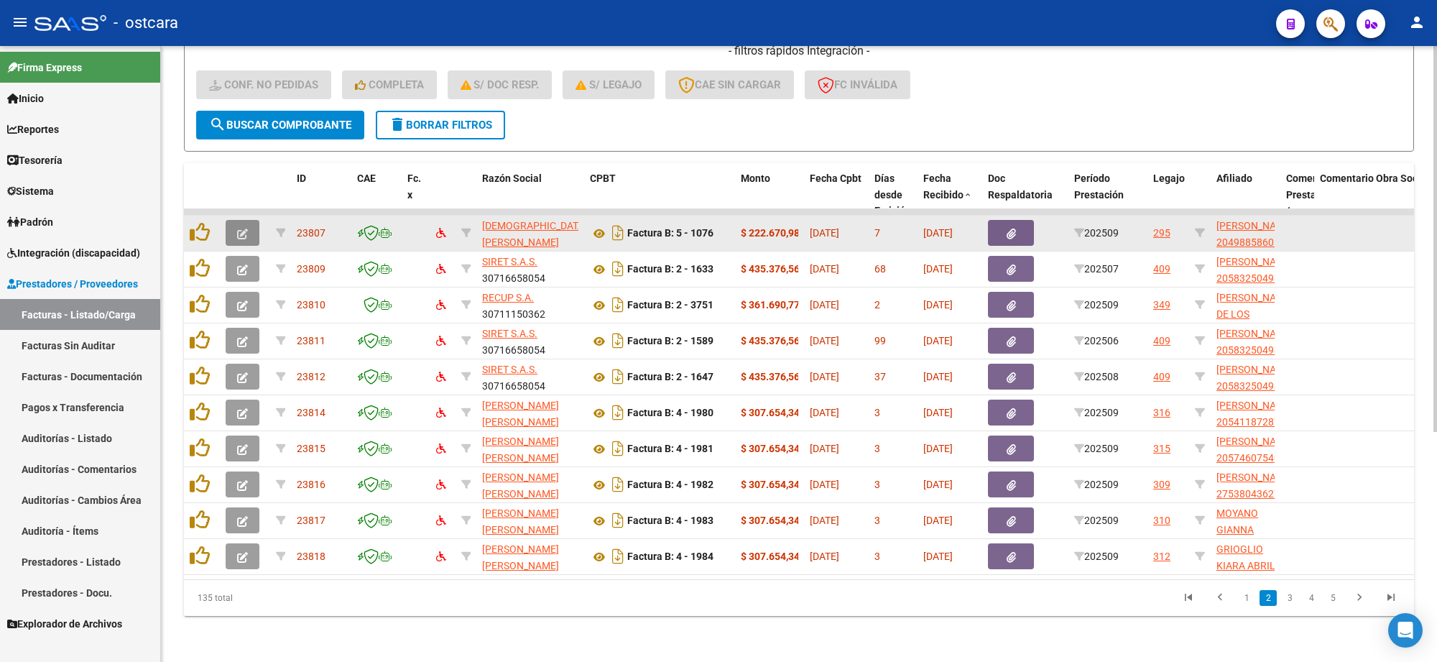
click at [237, 229] on icon "button" at bounding box center [242, 234] width 11 height 11
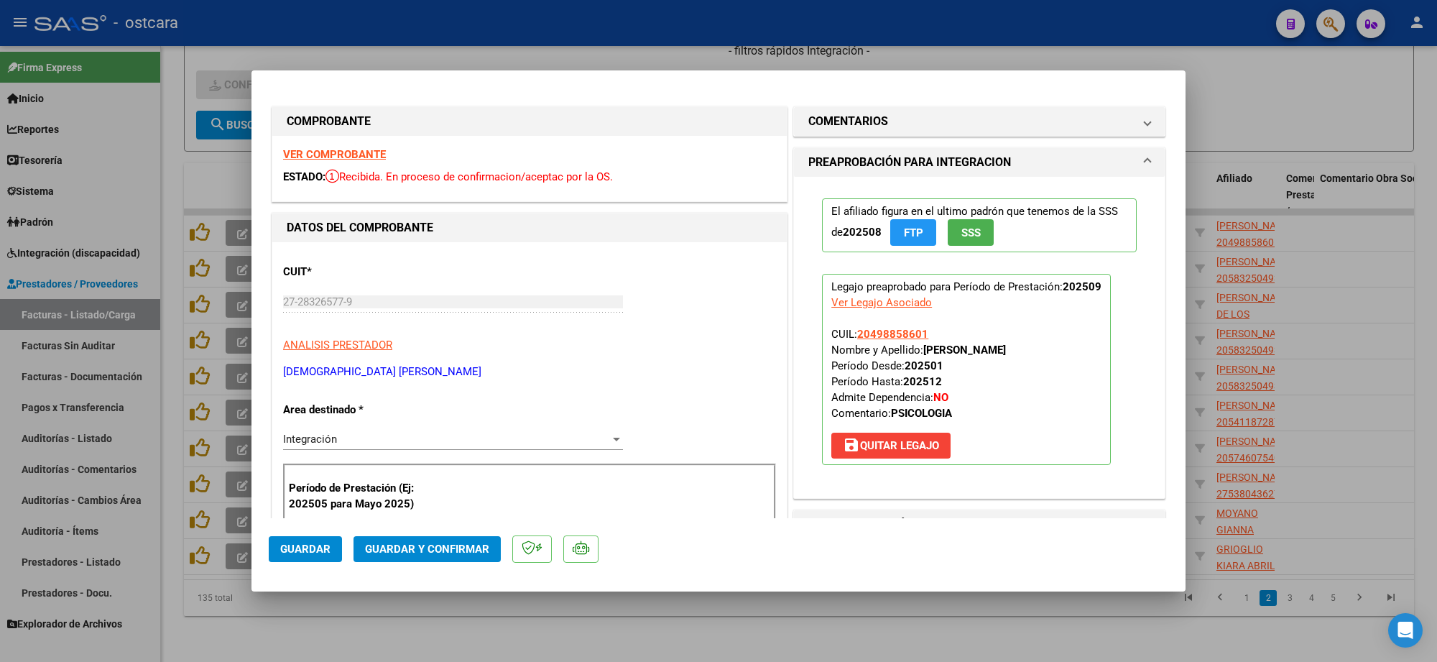
click at [965, 12] on div at bounding box center [718, 331] width 1437 height 662
type input "$ 0,00"
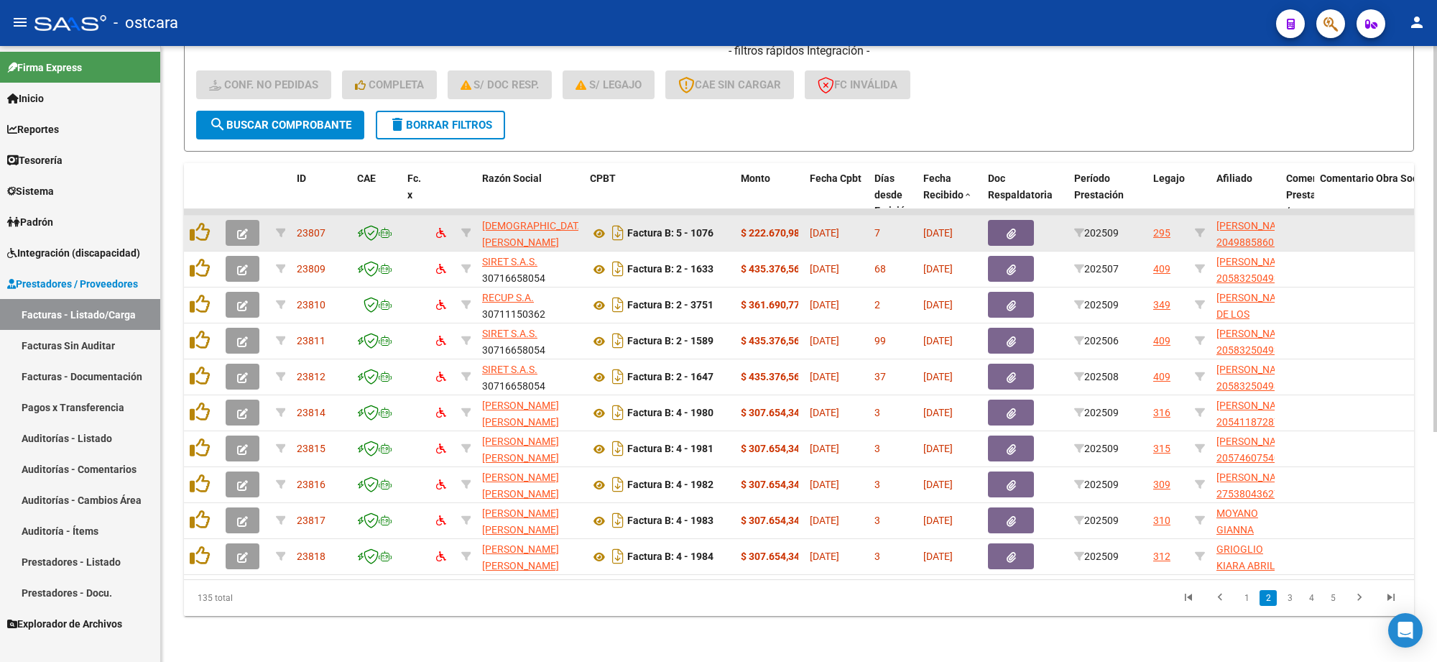
click at [231, 221] on button "button" at bounding box center [243, 233] width 34 height 26
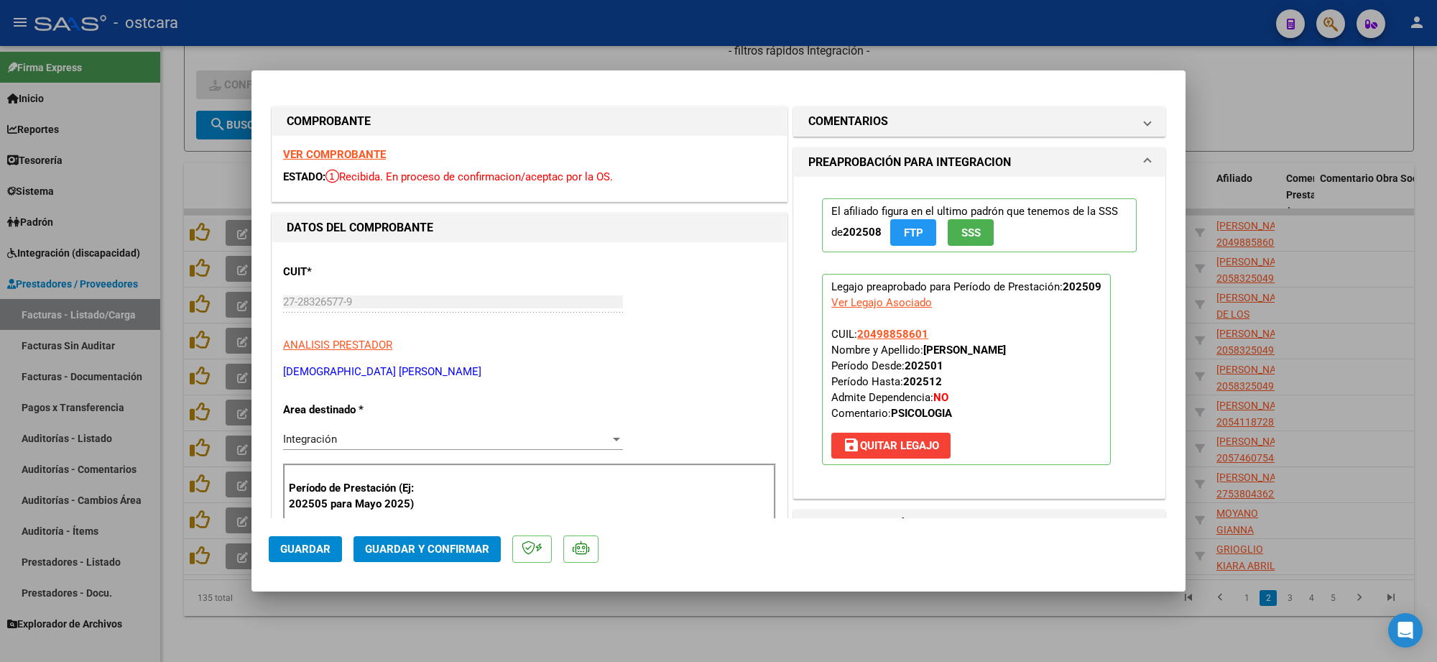
click at [333, 149] on strong "VER COMPROBANTE" at bounding box center [334, 154] width 103 height 13
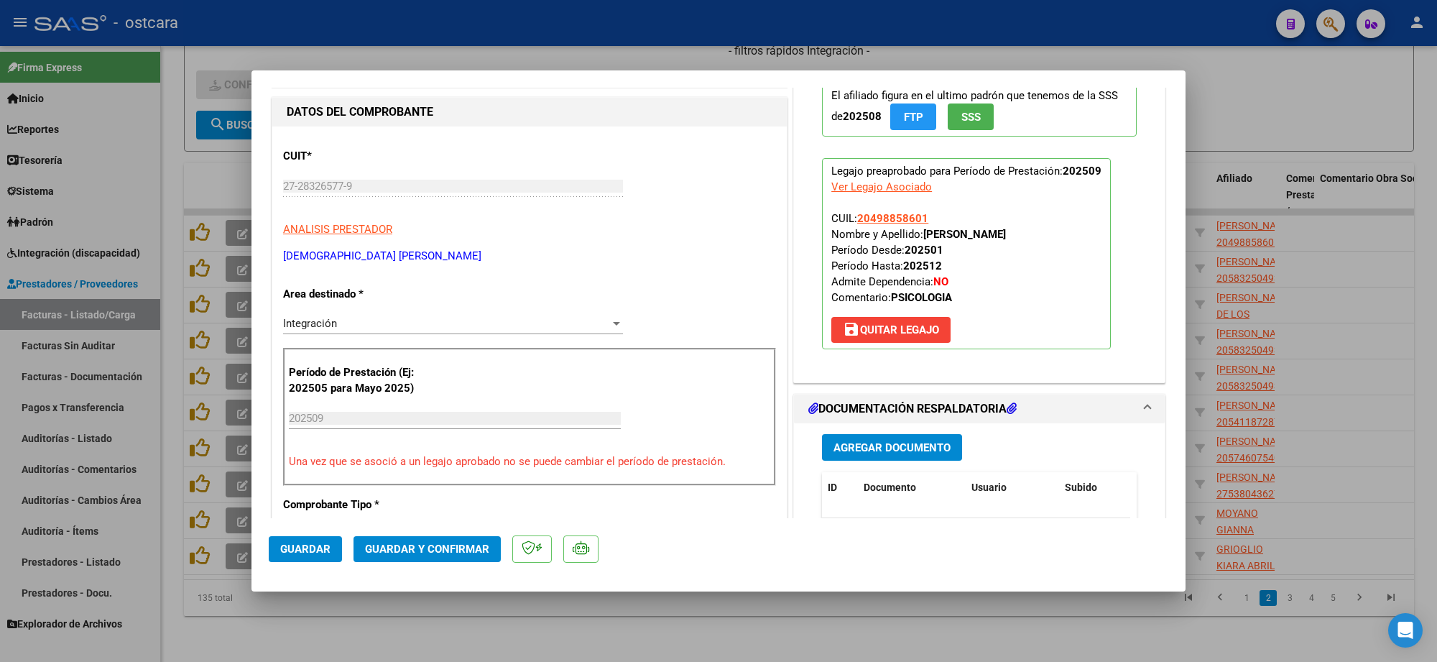
scroll to position [359, 0]
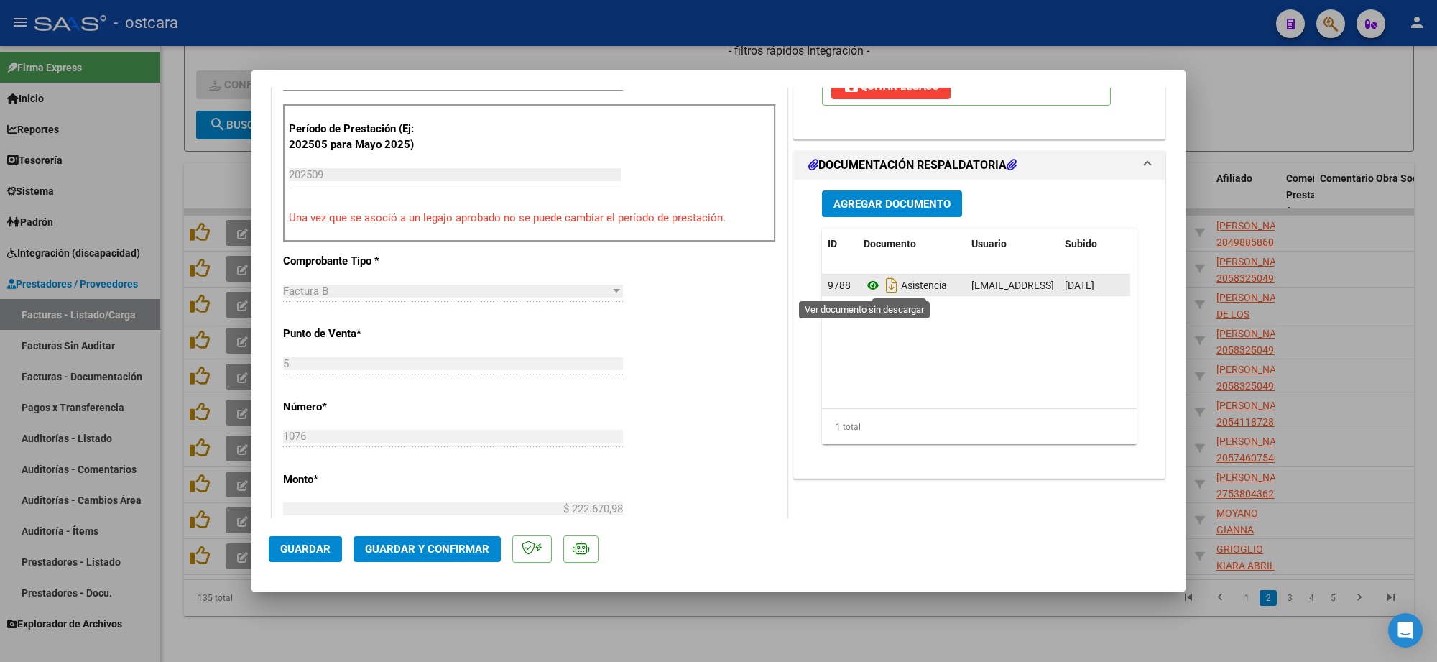
click at [867, 285] on icon at bounding box center [873, 285] width 19 height 17
click at [402, 547] on span "Guardar y Confirmar" at bounding box center [427, 549] width 124 height 13
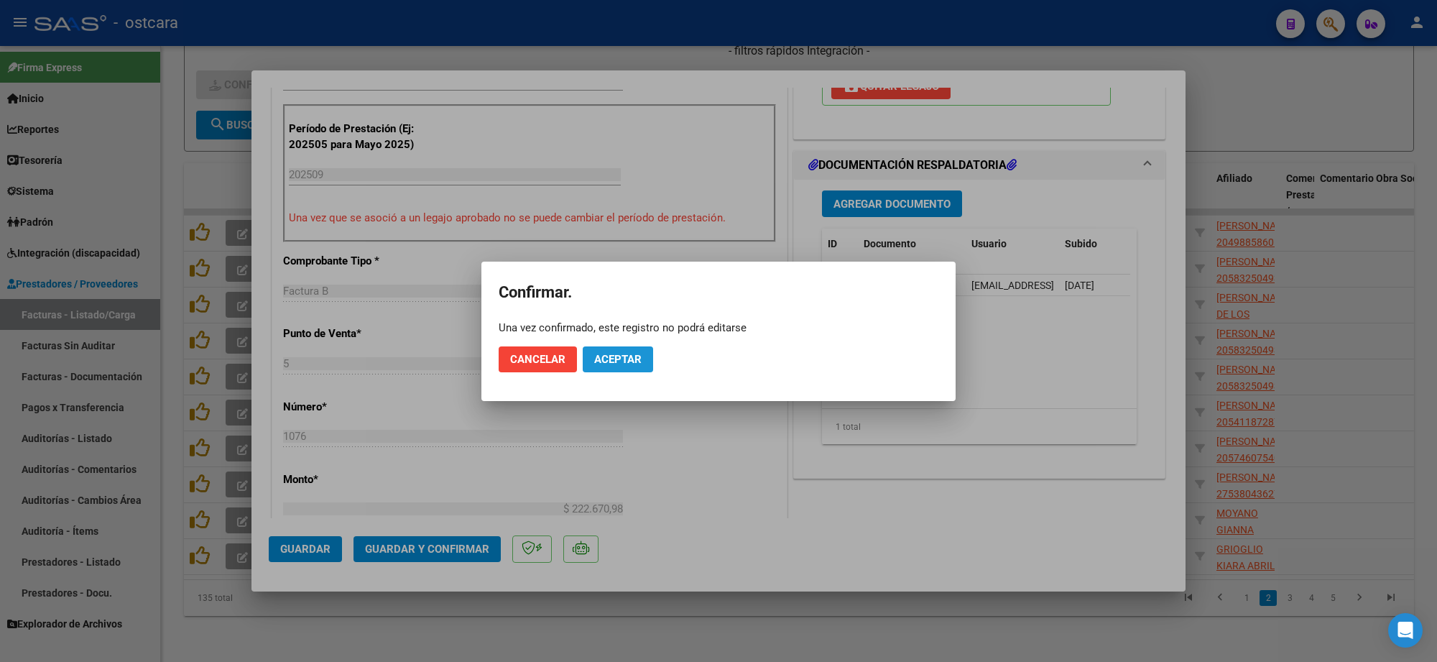
click at [613, 365] on button "Aceptar" at bounding box center [618, 359] width 70 height 26
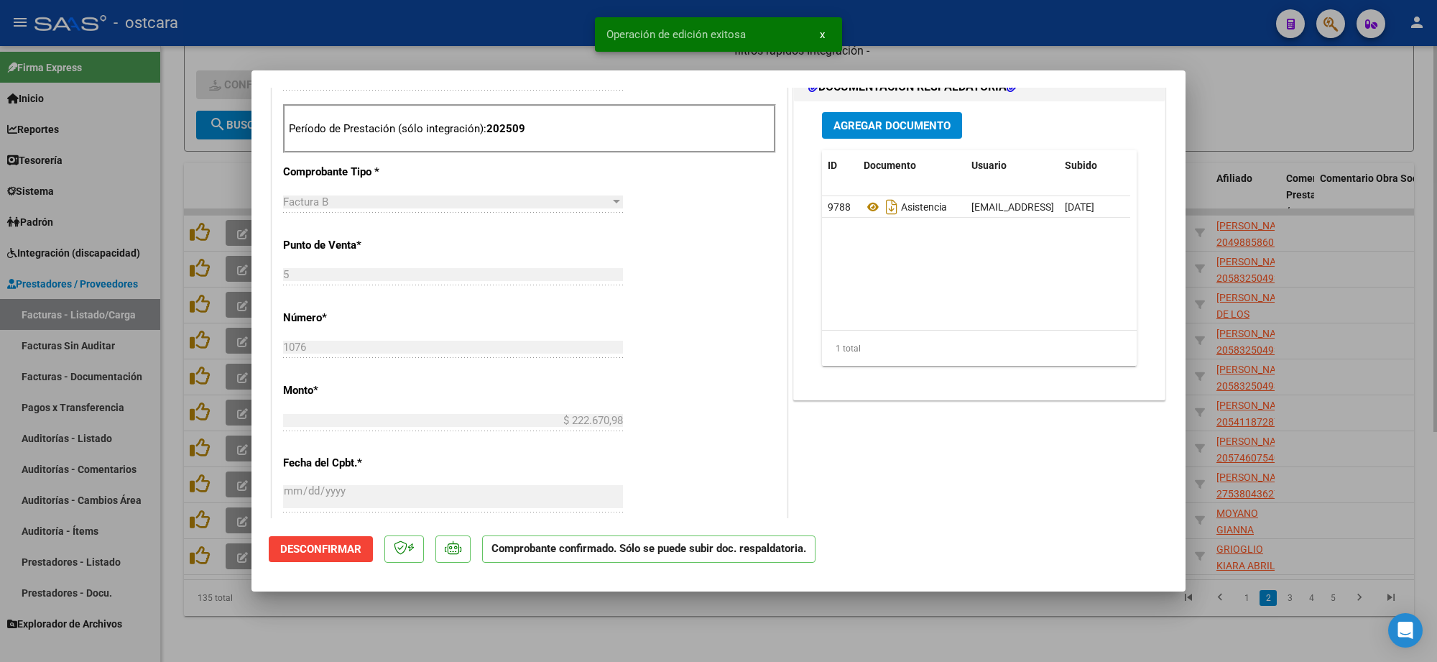
drag, startPoint x: 1292, startPoint y: 80, endPoint x: 1283, endPoint y: 80, distance: 9.3
click at [1288, 80] on div at bounding box center [718, 331] width 1437 height 662
type input "$ 0,00"
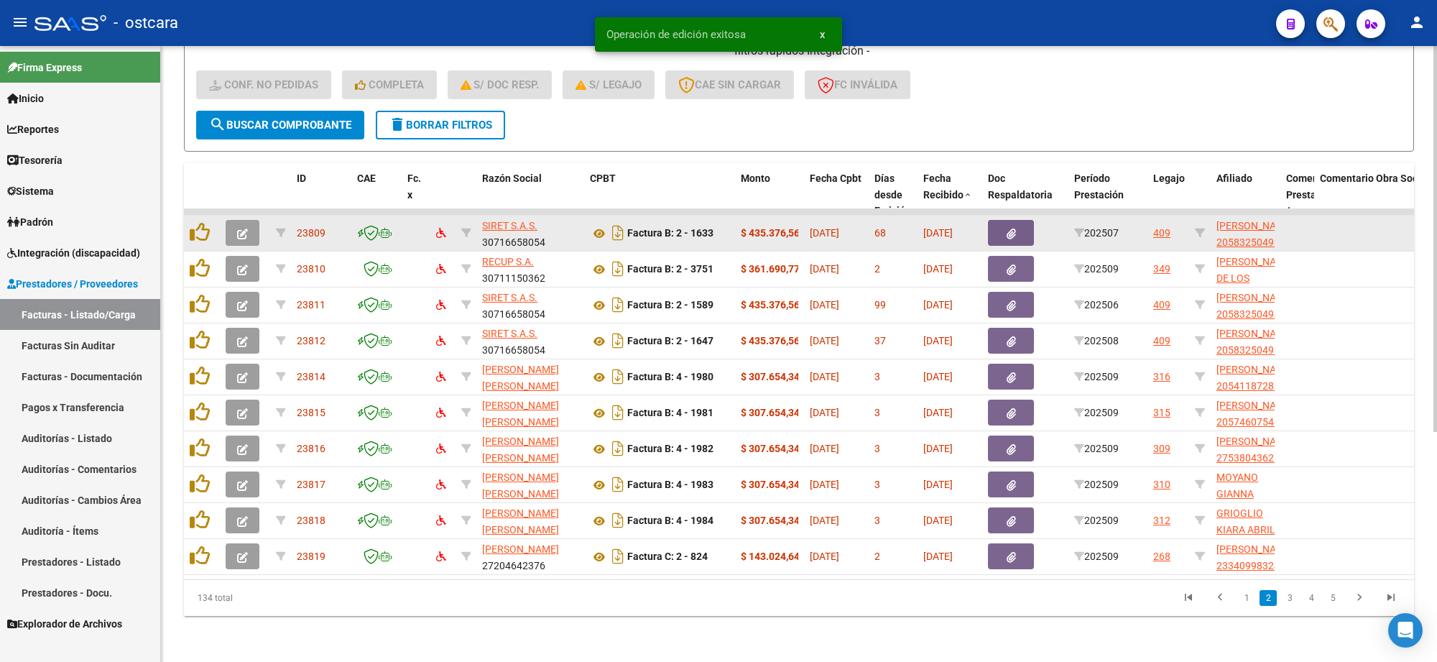
click at [248, 220] on button "button" at bounding box center [243, 233] width 34 height 26
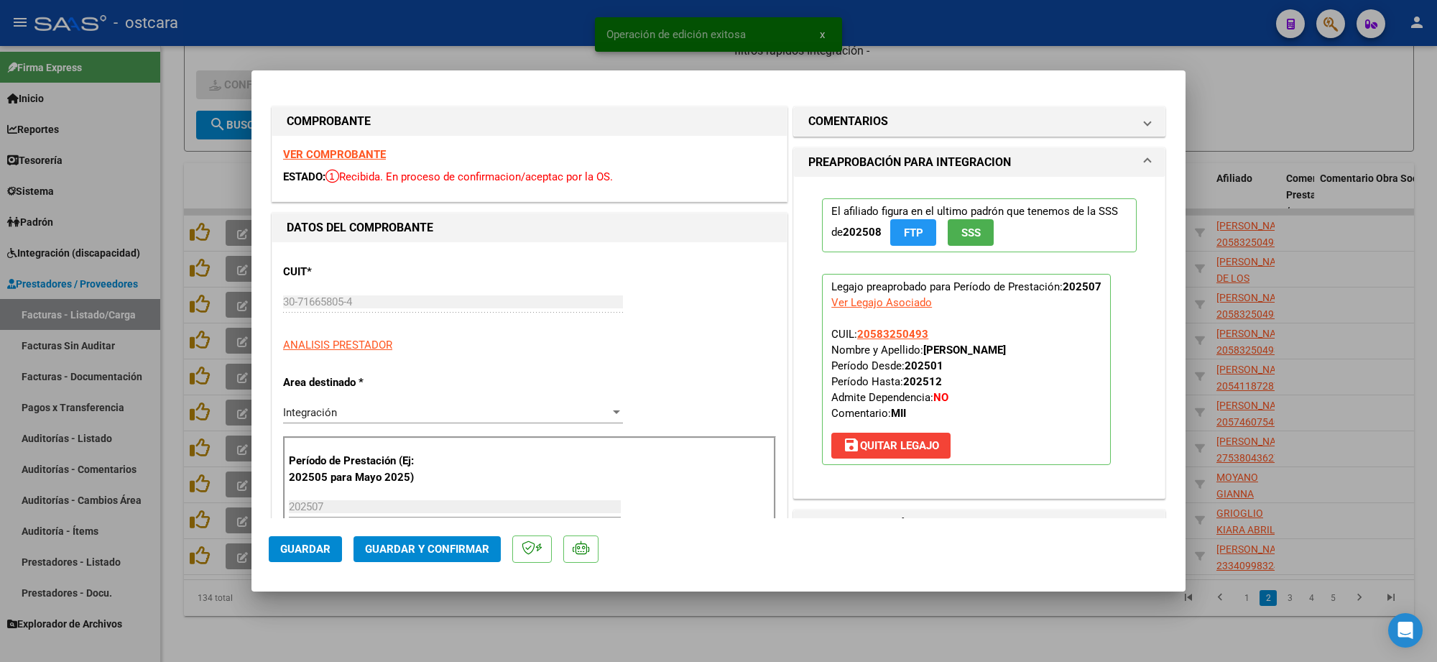
click at [359, 158] on strong "VER COMPROBANTE" at bounding box center [334, 154] width 103 height 13
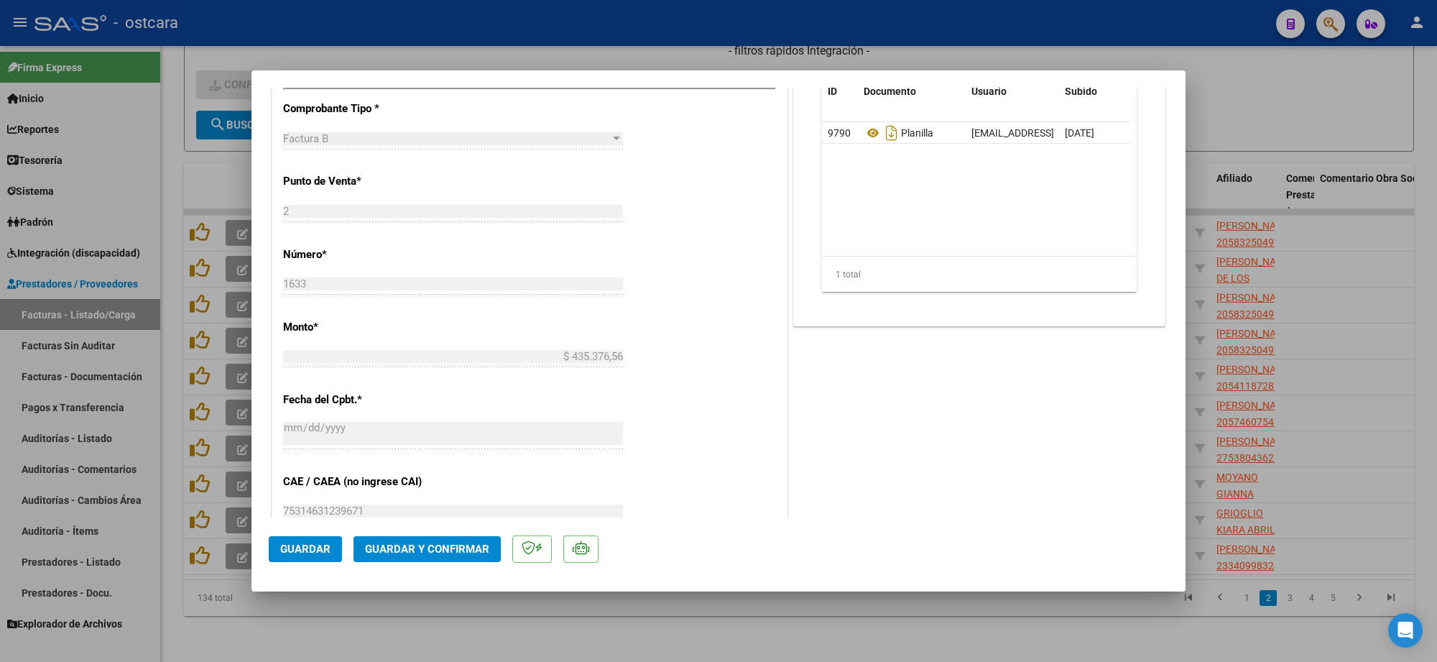
scroll to position [539, 0]
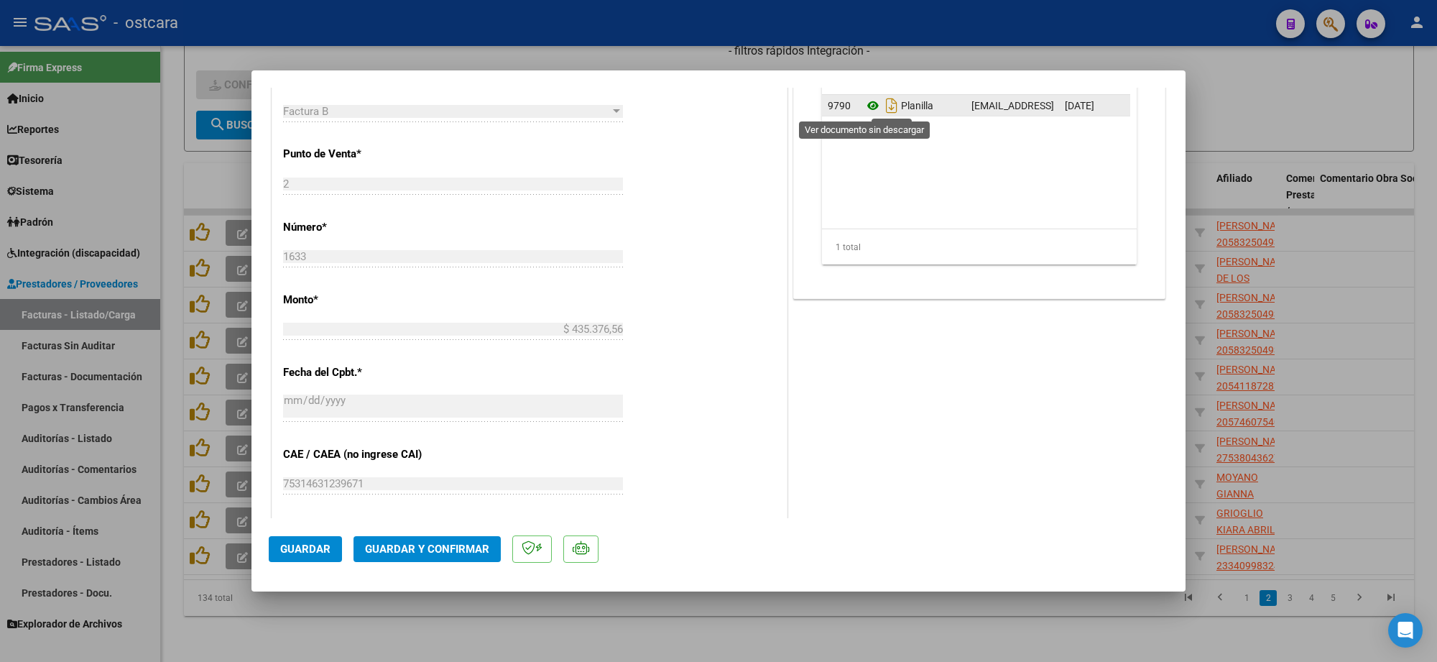
click at [864, 111] on icon at bounding box center [873, 105] width 19 height 17
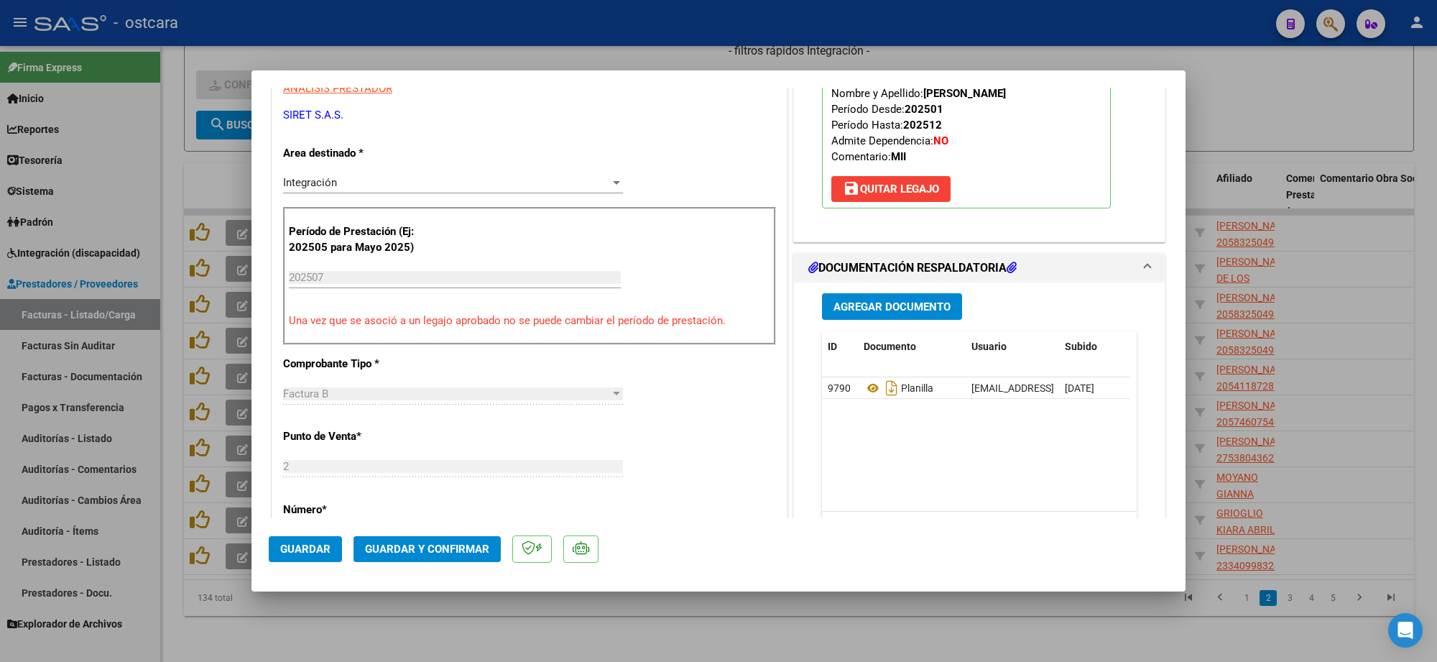
scroll to position [0, 0]
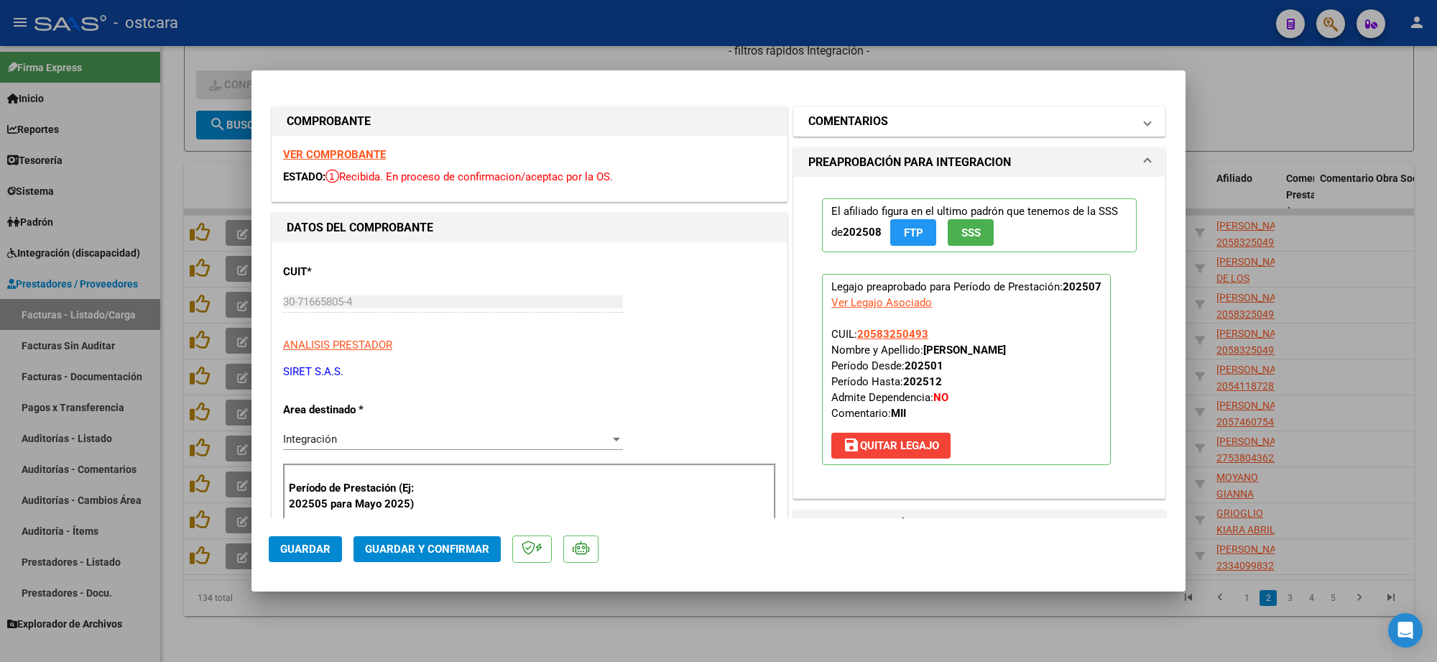
click at [884, 124] on mat-panel-title "COMENTARIOS" at bounding box center [970, 121] width 325 height 17
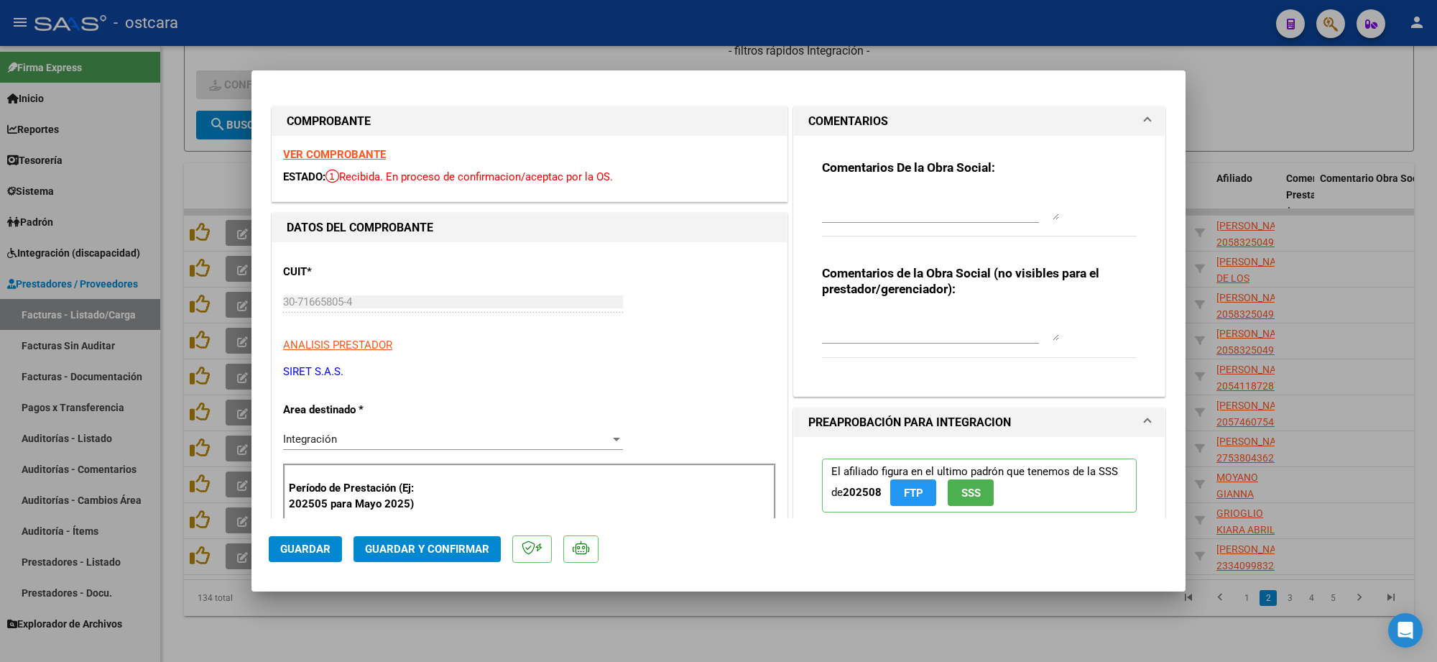
click at [885, 188] on div "Comentarios De la Obra Social:" at bounding box center [979, 206] width 315 height 93
click at [886, 209] on textarea at bounding box center [940, 205] width 237 height 29
paste textarea "Recordar indicar vinculo del firmante en las planillas de asistencia."
type textarea "Recordar indicar vinculo del firmante en las planillas de asistencia."
click at [444, 548] on span "Guardar y Confirmar" at bounding box center [427, 549] width 124 height 13
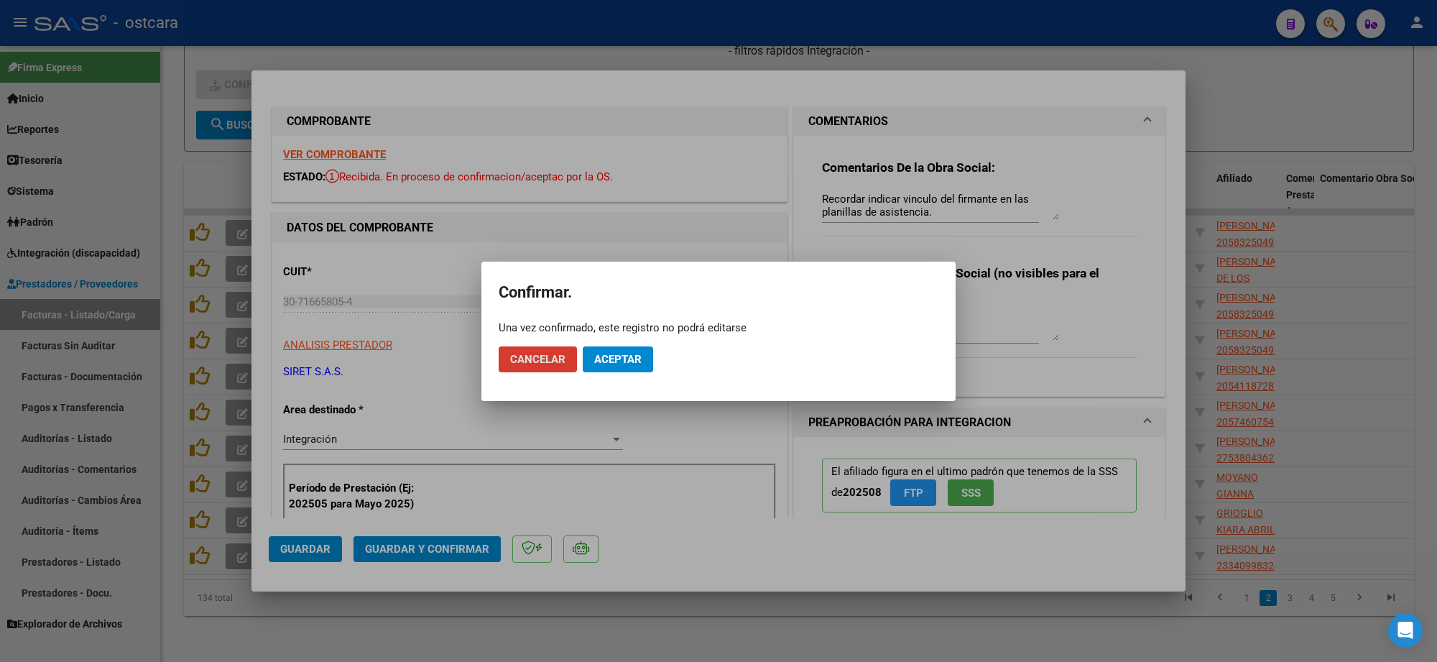
click at [625, 350] on button "Aceptar" at bounding box center [618, 359] width 70 height 26
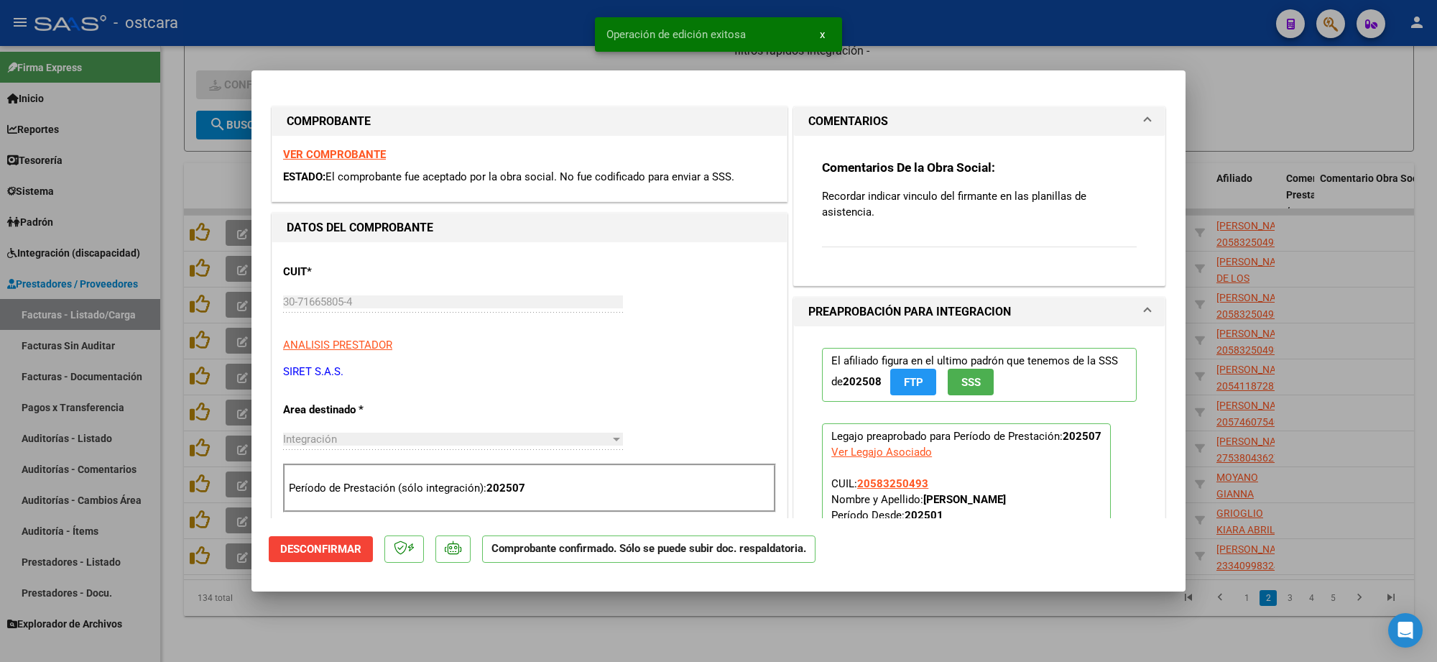
click at [1290, 78] on div at bounding box center [718, 331] width 1437 height 662
type input "$ 0,00"
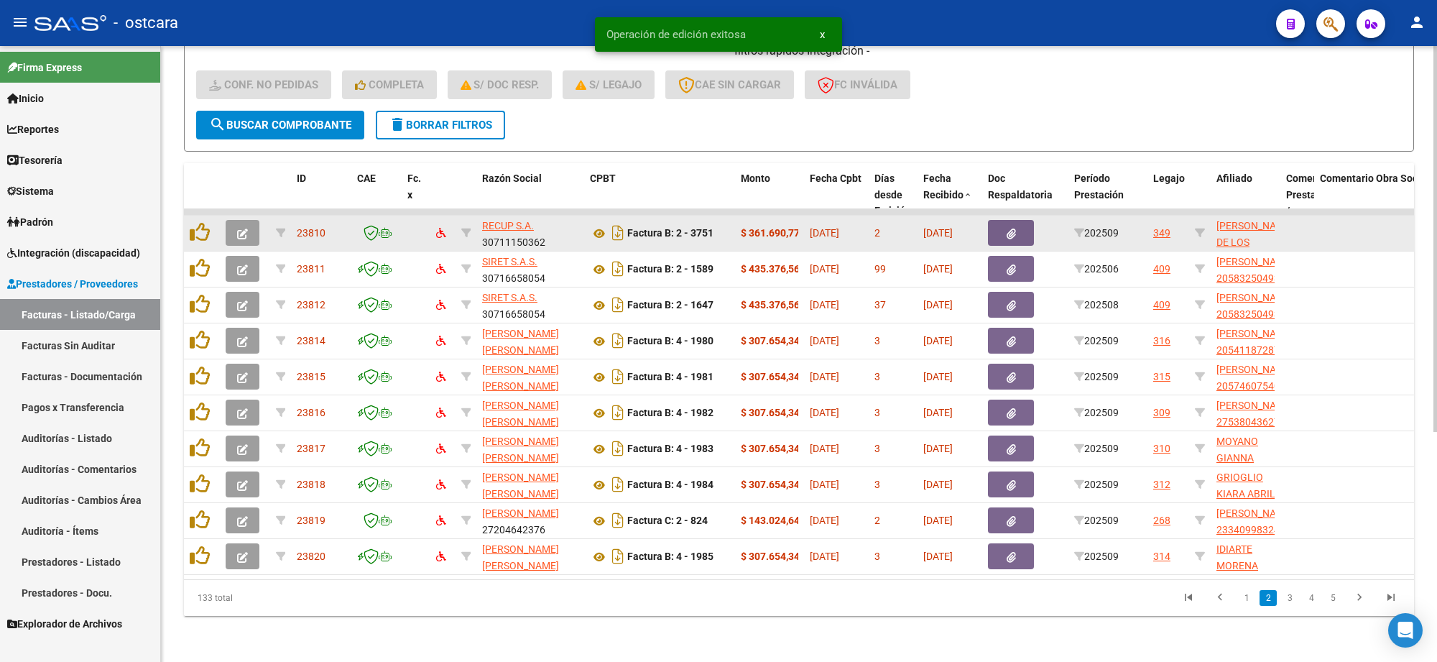
click at [249, 220] on button "button" at bounding box center [243, 233] width 34 height 26
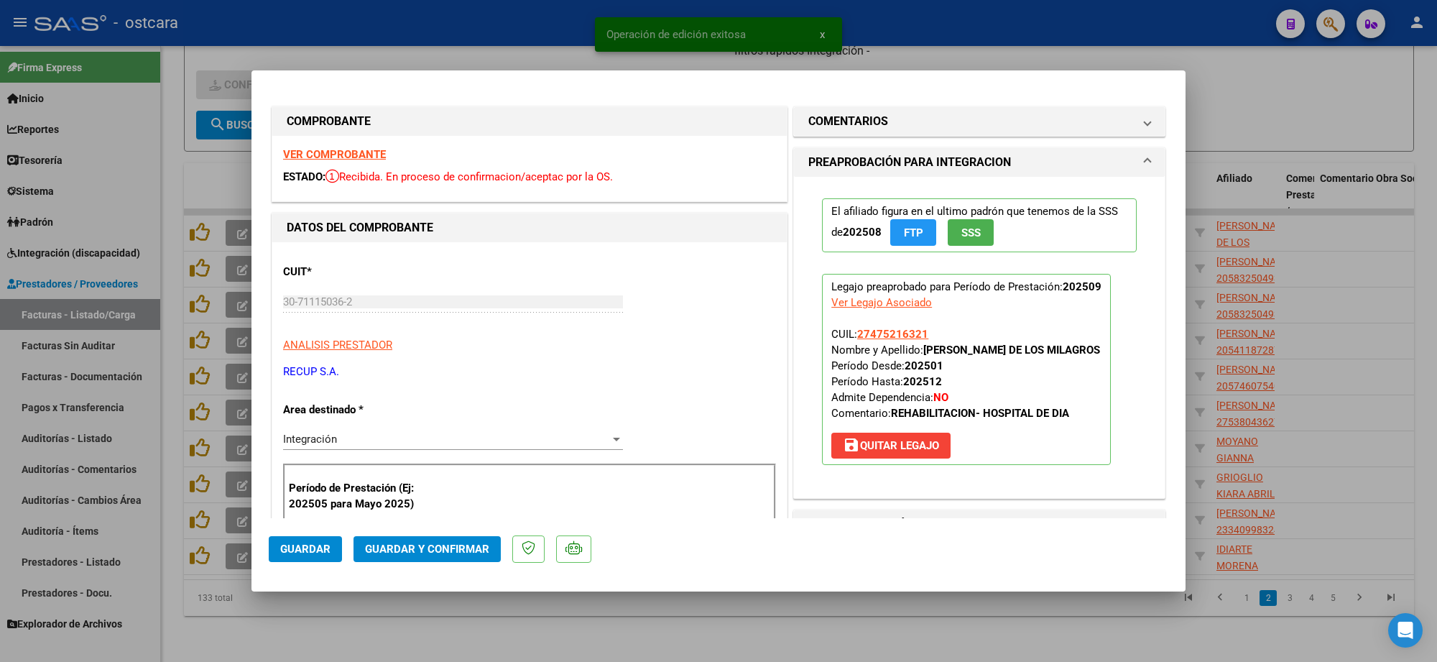
click at [372, 149] on strong "VER COMPROBANTE" at bounding box center [334, 154] width 103 height 13
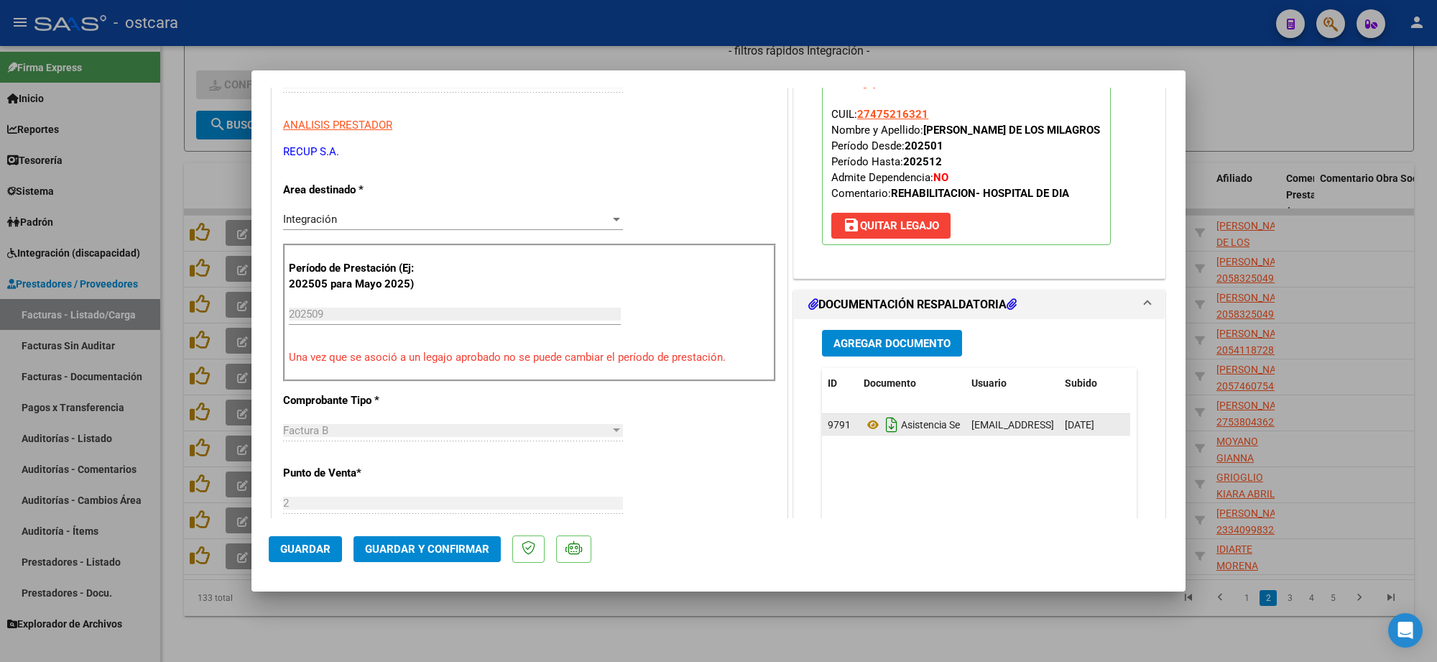
scroll to position [359, 0]
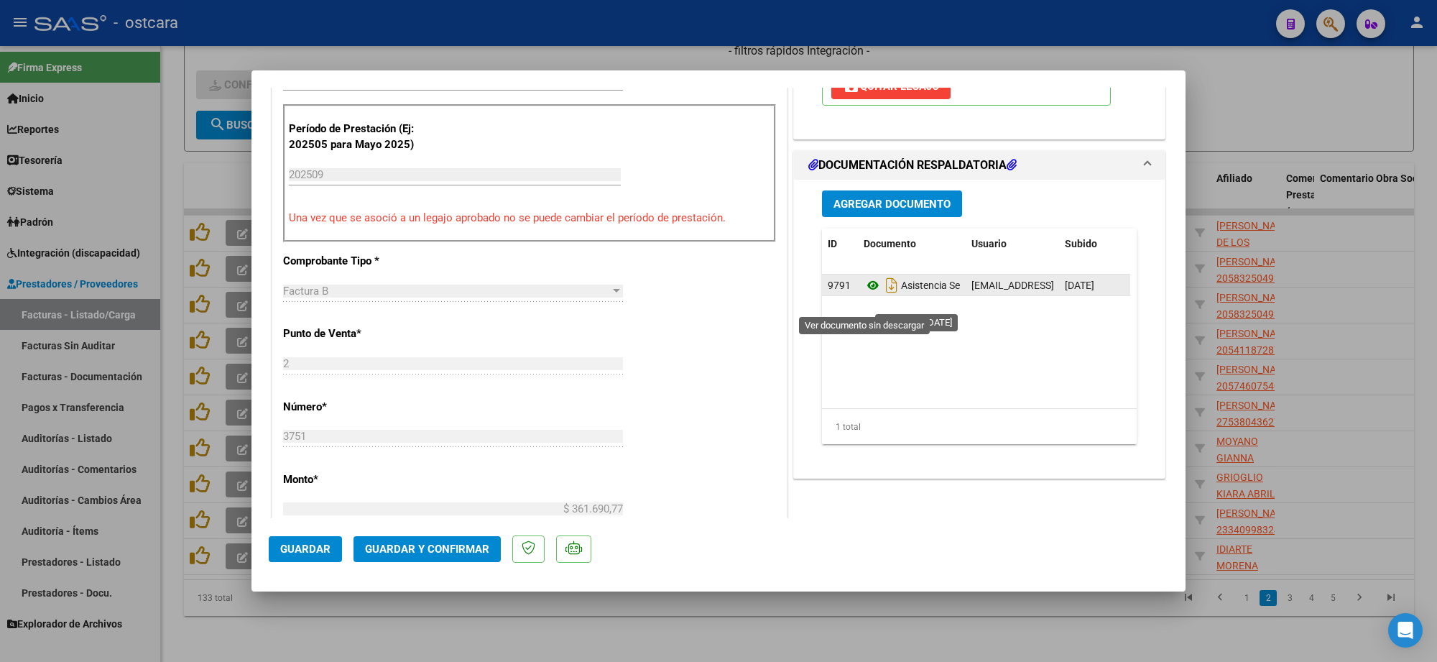
click at [864, 294] on icon at bounding box center [873, 285] width 19 height 17
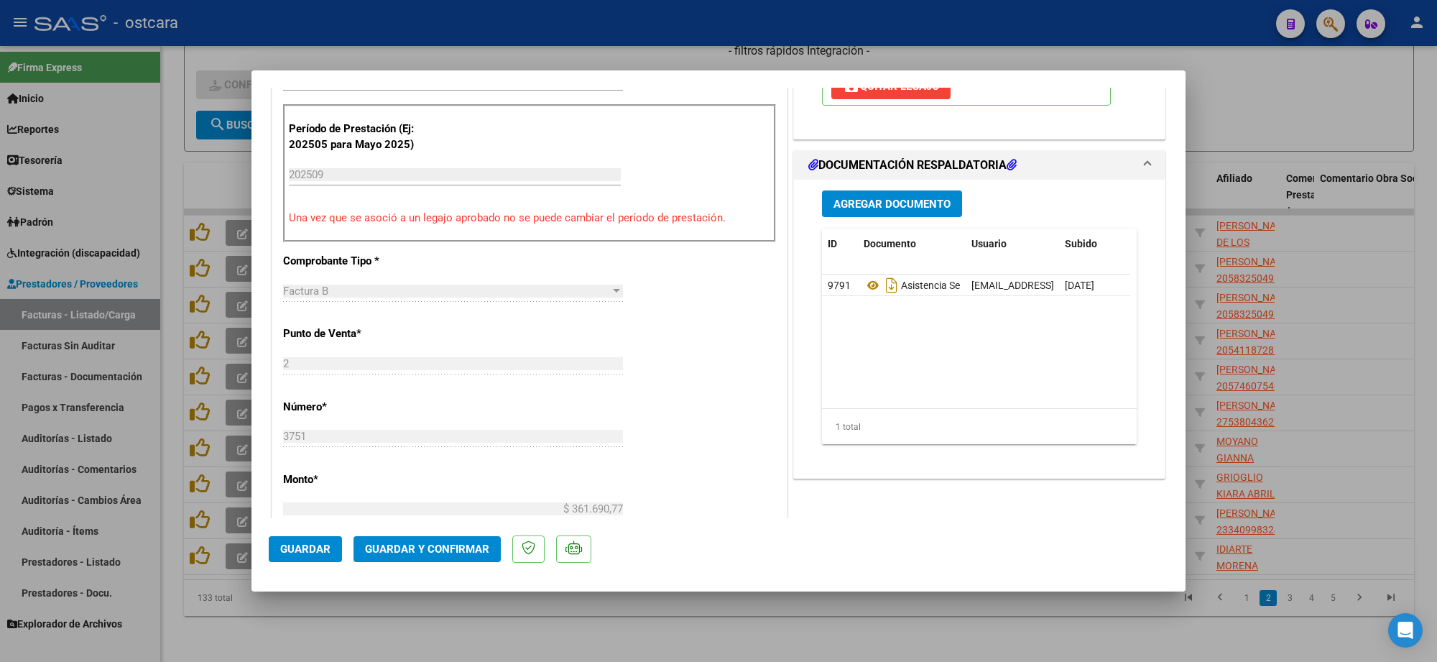
click at [413, 550] on span "Guardar y Confirmar" at bounding box center [427, 549] width 124 height 13
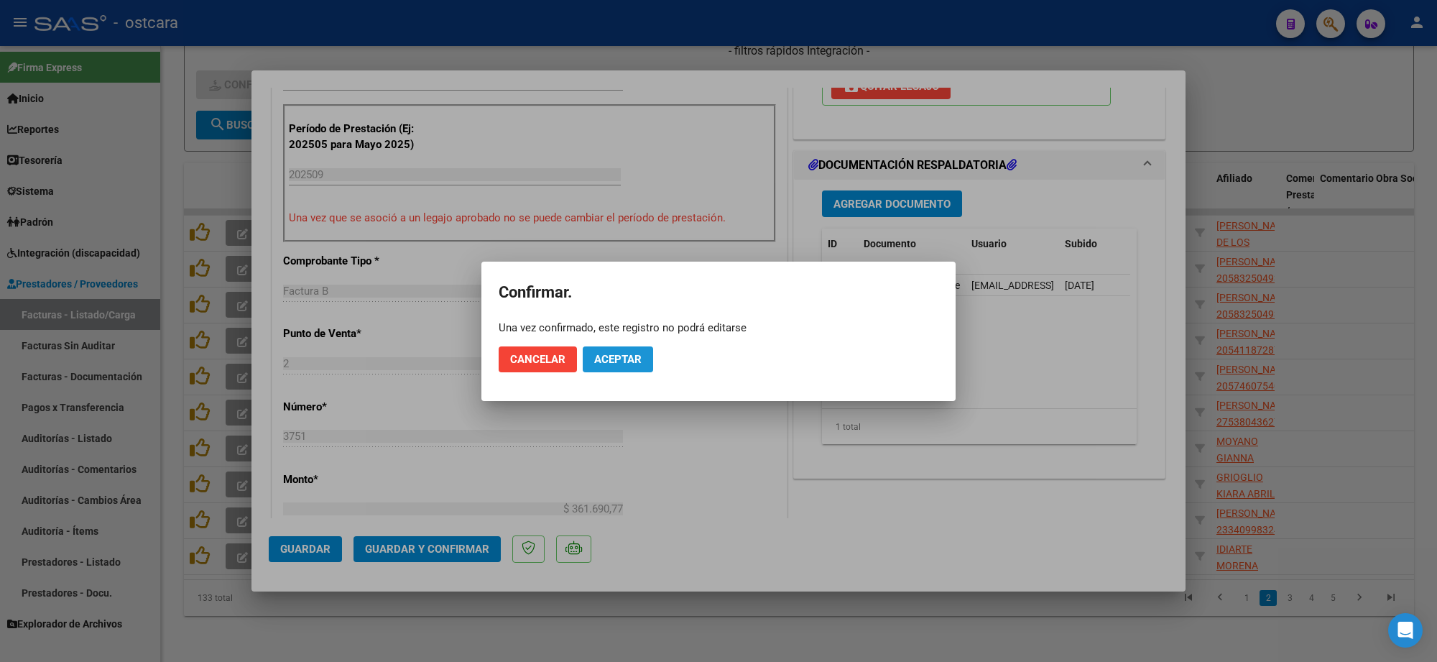
click at [609, 347] on button "Aceptar" at bounding box center [618, 359] width 70 height 26
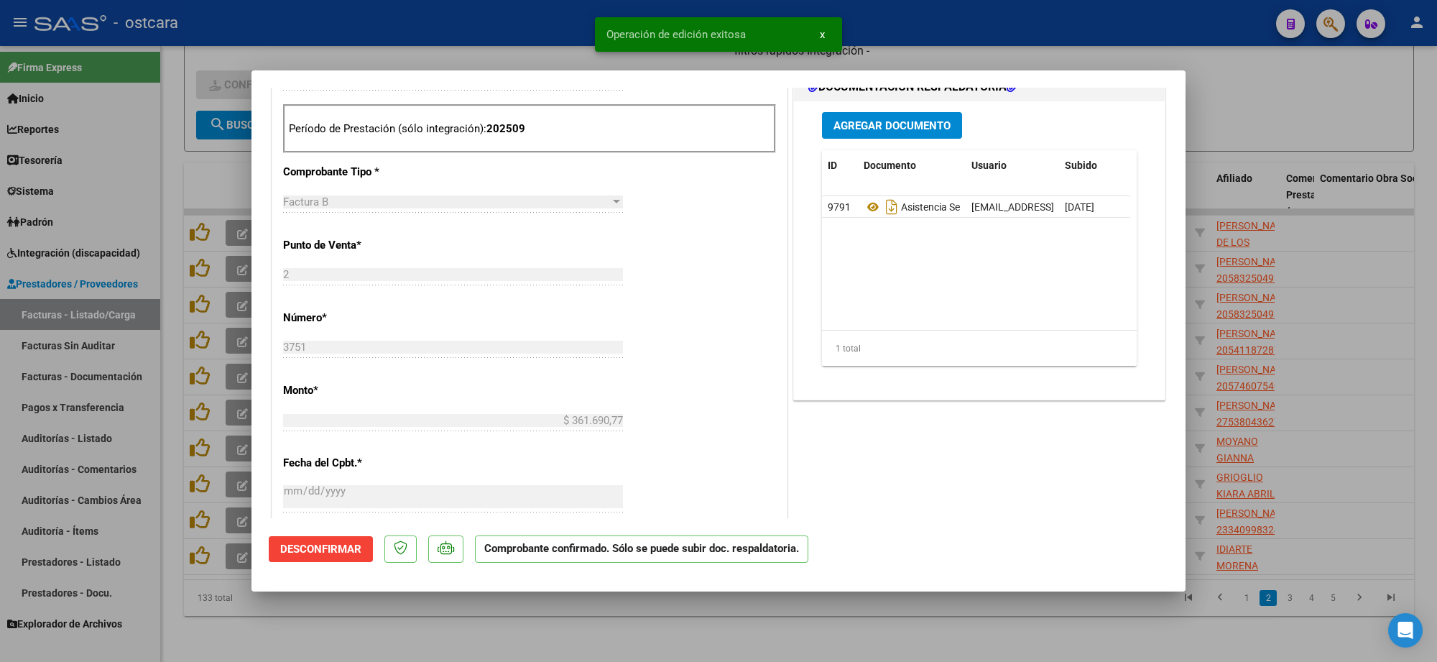
click at [1277, 66] on div at bounding box center [718, 331] width 1437 height 662
type input "$ 0,00"
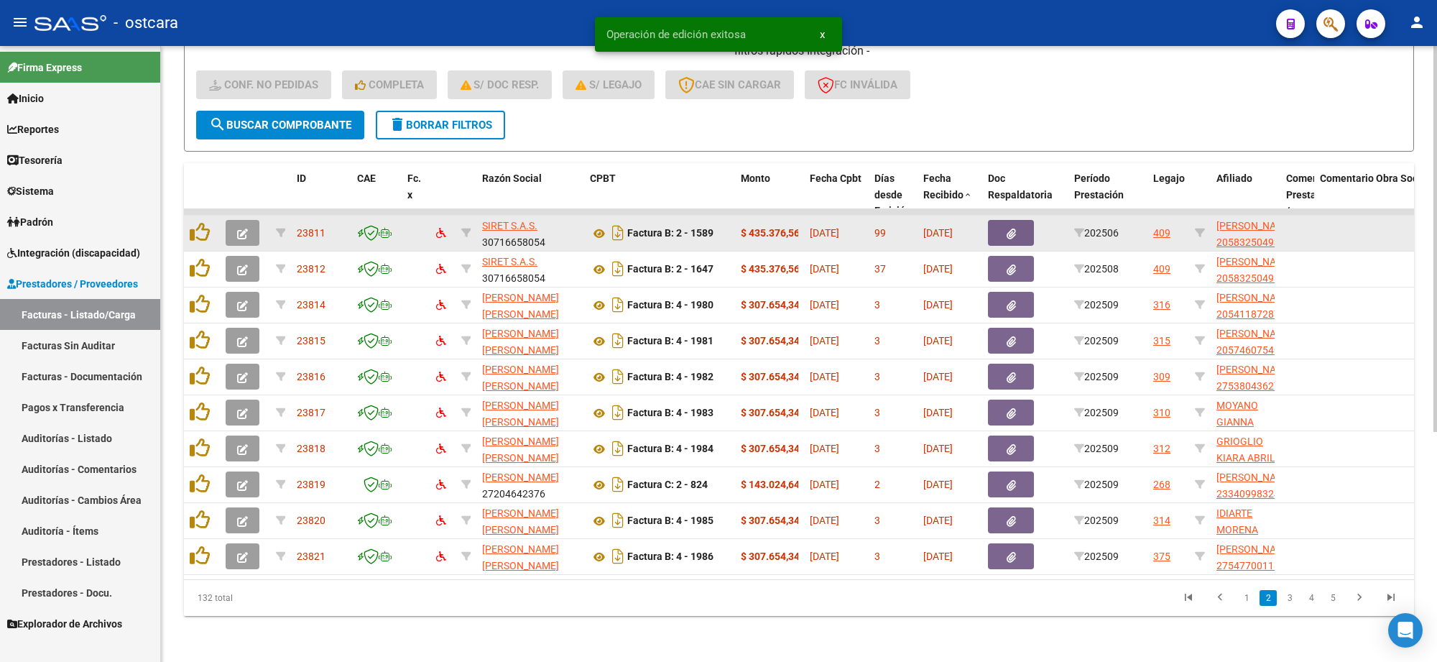
click at [234, 220] on button "button" at bounding box center [243, 233] width 34 height 26
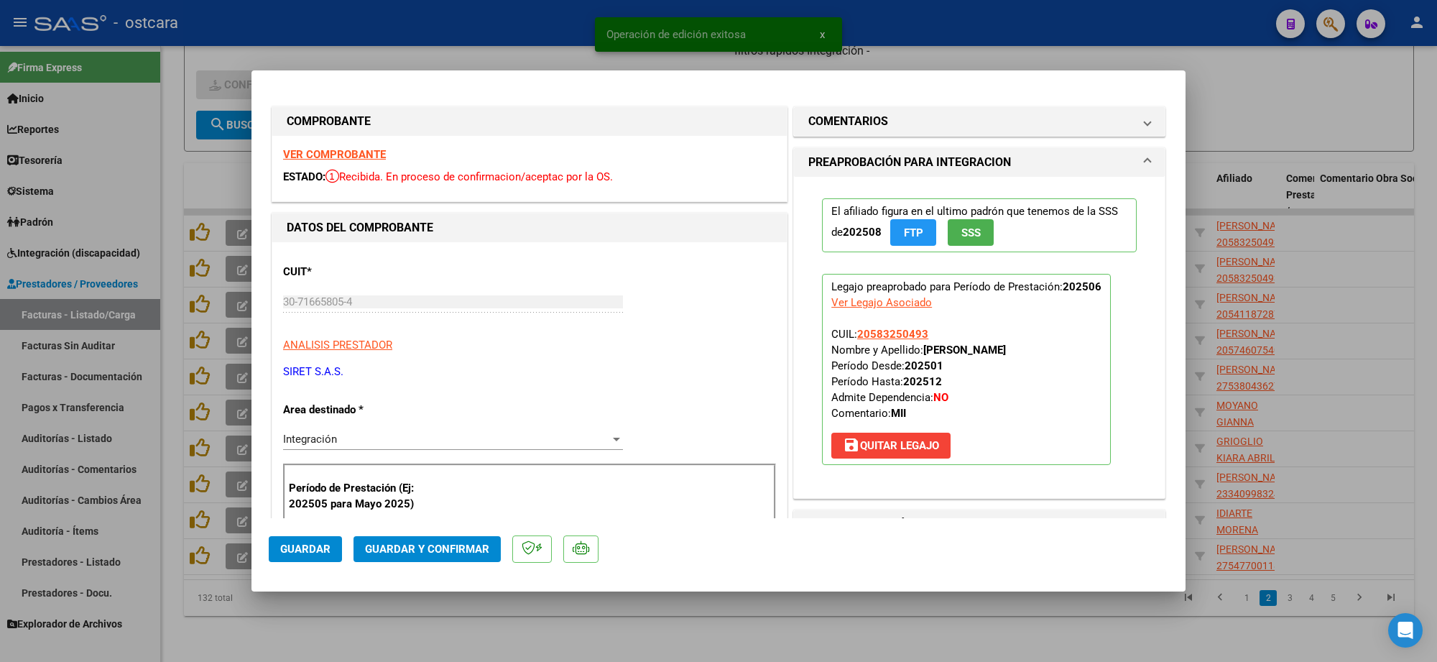
click at [332, 155] on strong "VER COMPROBANTE" at bounding box center [334, 154] width 103 height 13
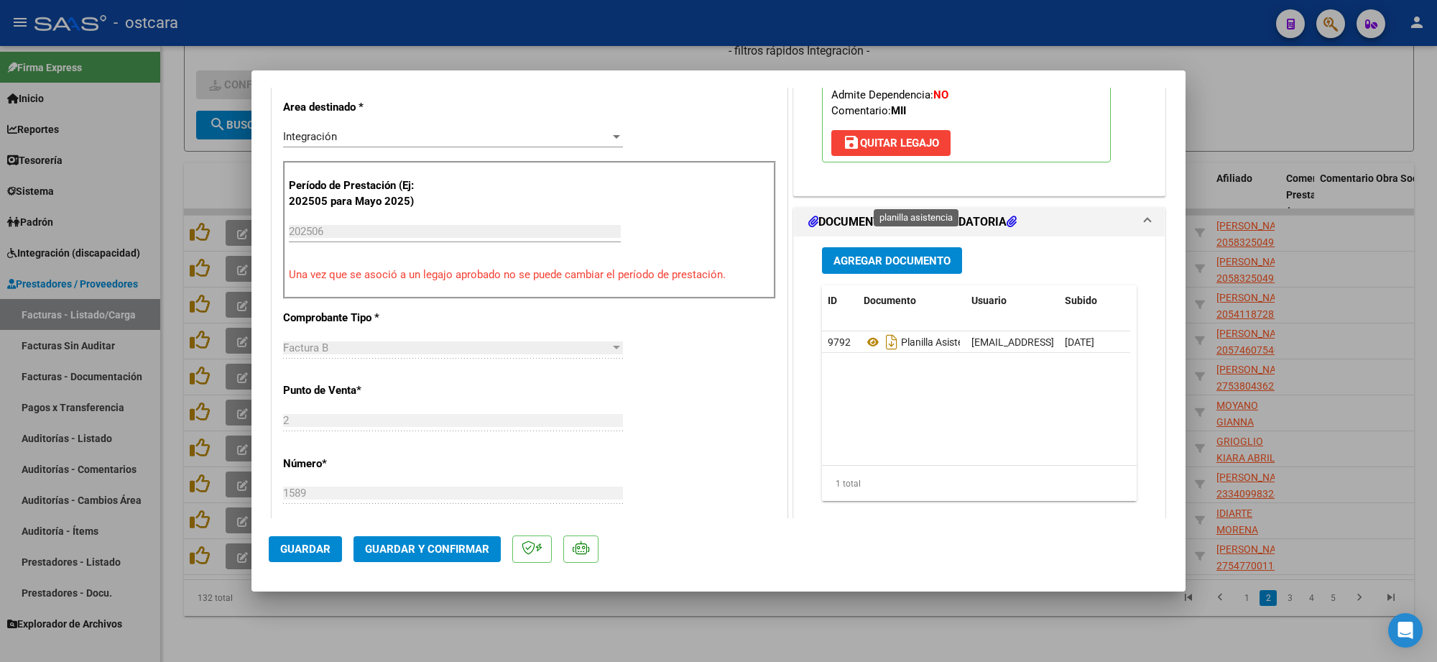
scroll to position [449, 0]
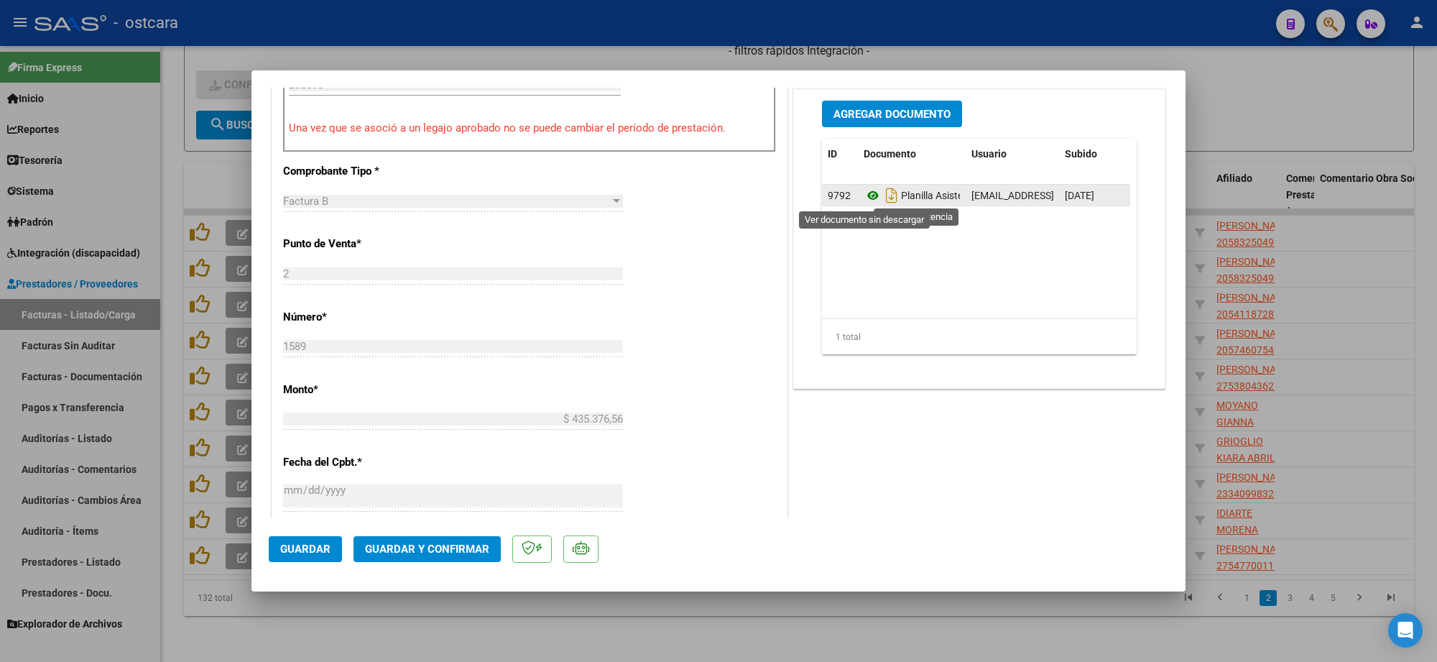
click at [865, 202] on icon at bounding box center [873, 195] width 19 height 17
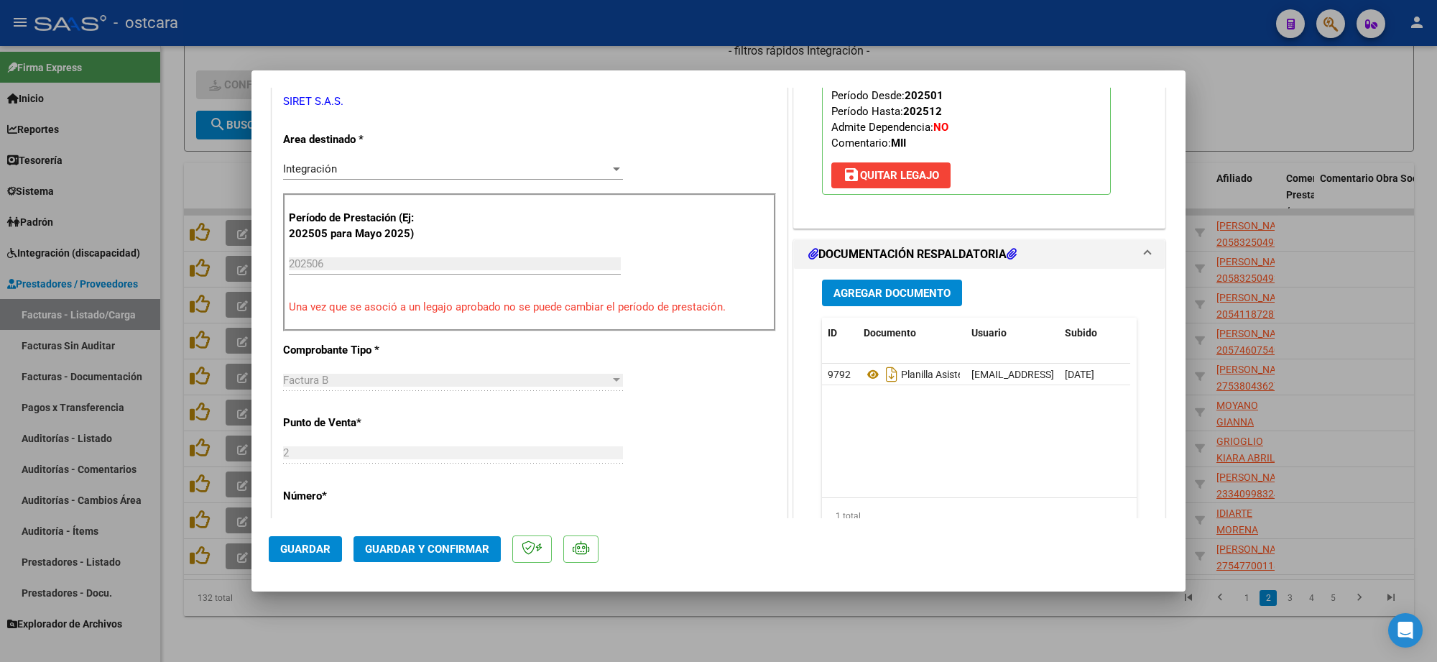
scroll to position [0, 0]
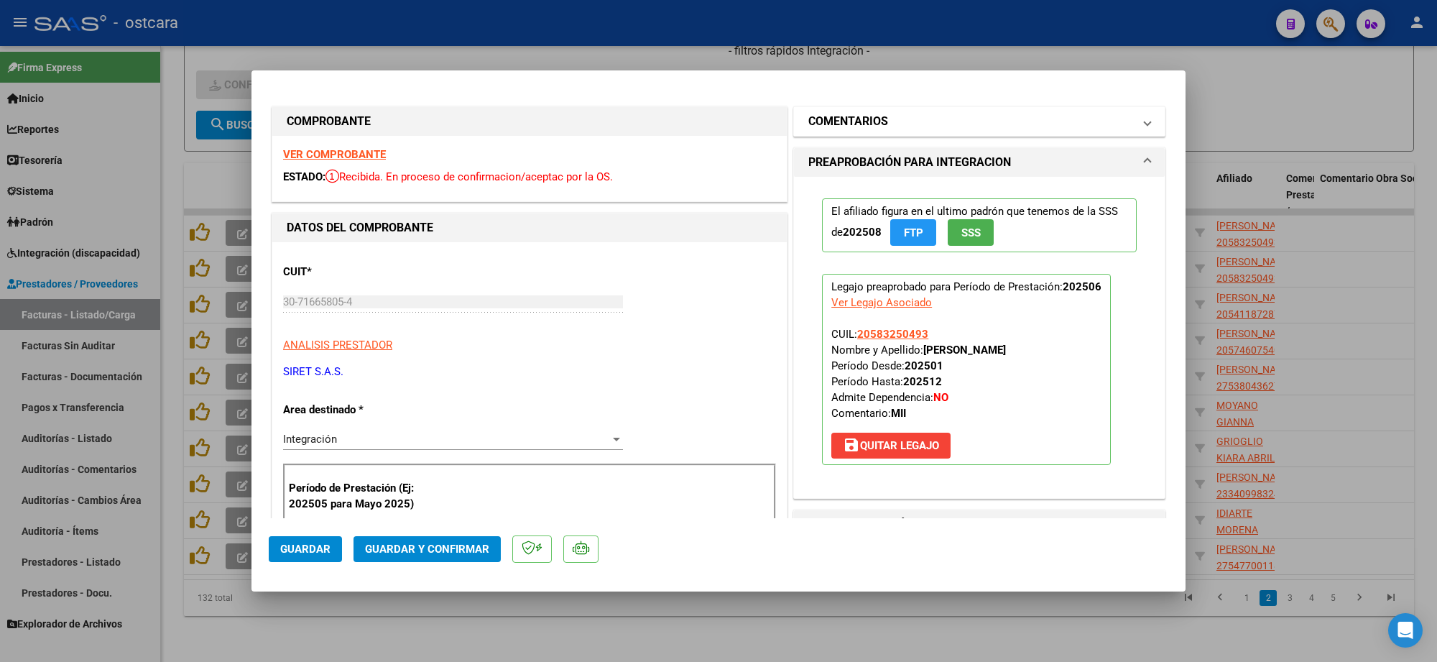
click at [893, 129] on mat-panel-title "COMENTARIOS" at bounding box center [970, 121] width 325 height 17
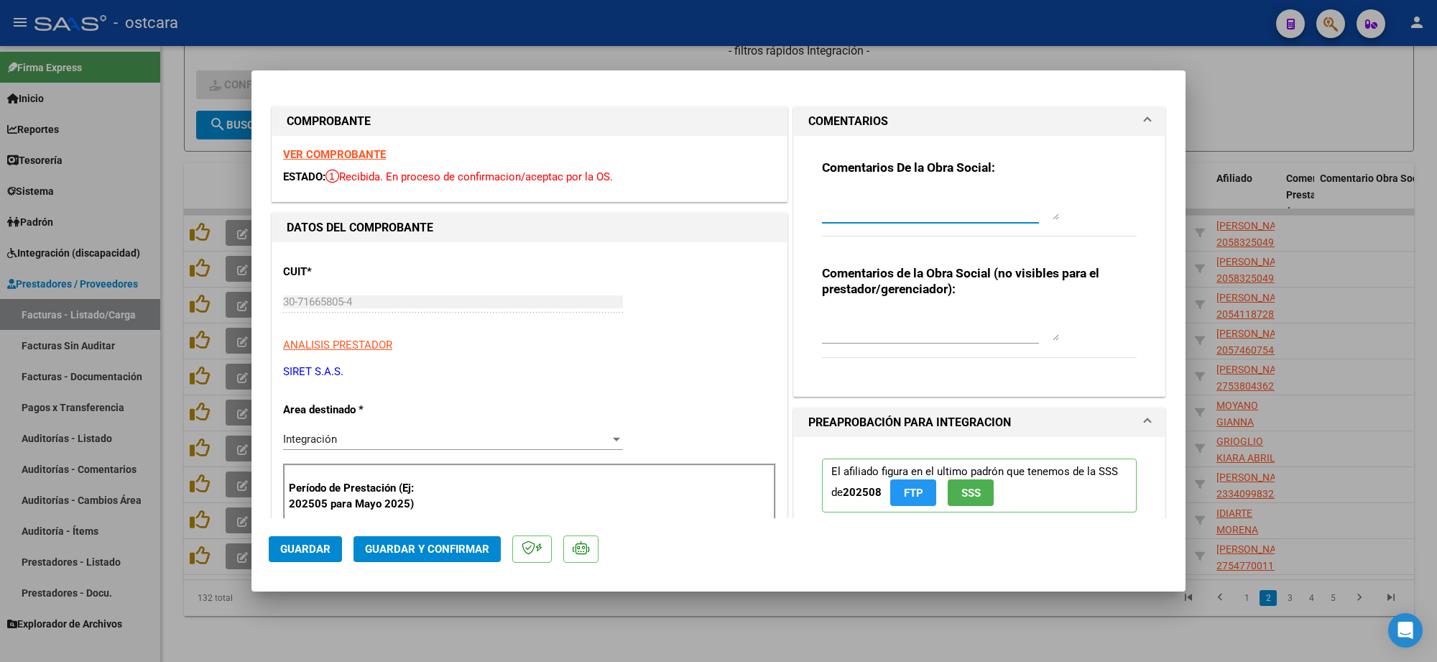
click at [886, 208] on textarea at bounding box center [940, 205] width 237 height 29
paste textarea "Recordar indicar vinculo del firmante en las planillas de asistencia."
type textarea "Recordar indicar vinculo del firmante en las planillas de asistencia."
click at [451, 553] on span "Guardar y Confirmar" at bounding box center [427, 549] width 124 height 13
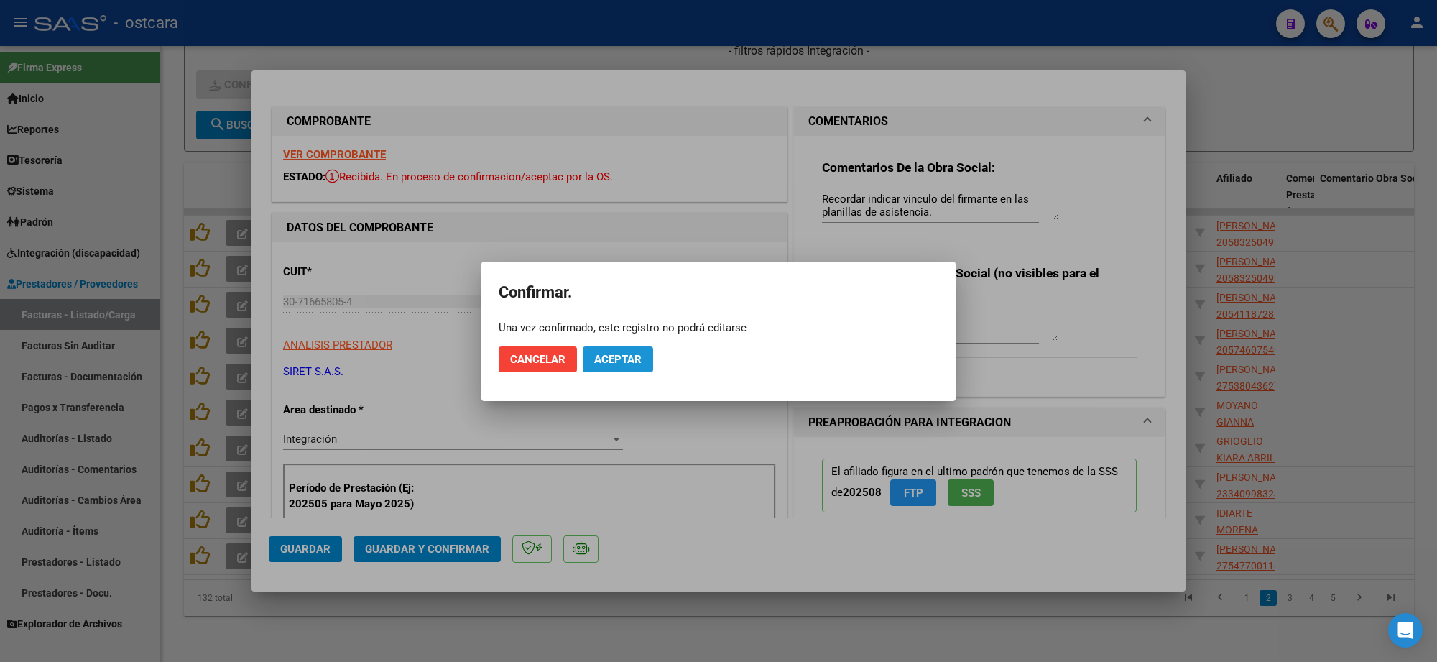
click at [613, 365] on button "Aceptar" at bounding box center [618, 359] width 70 height 26
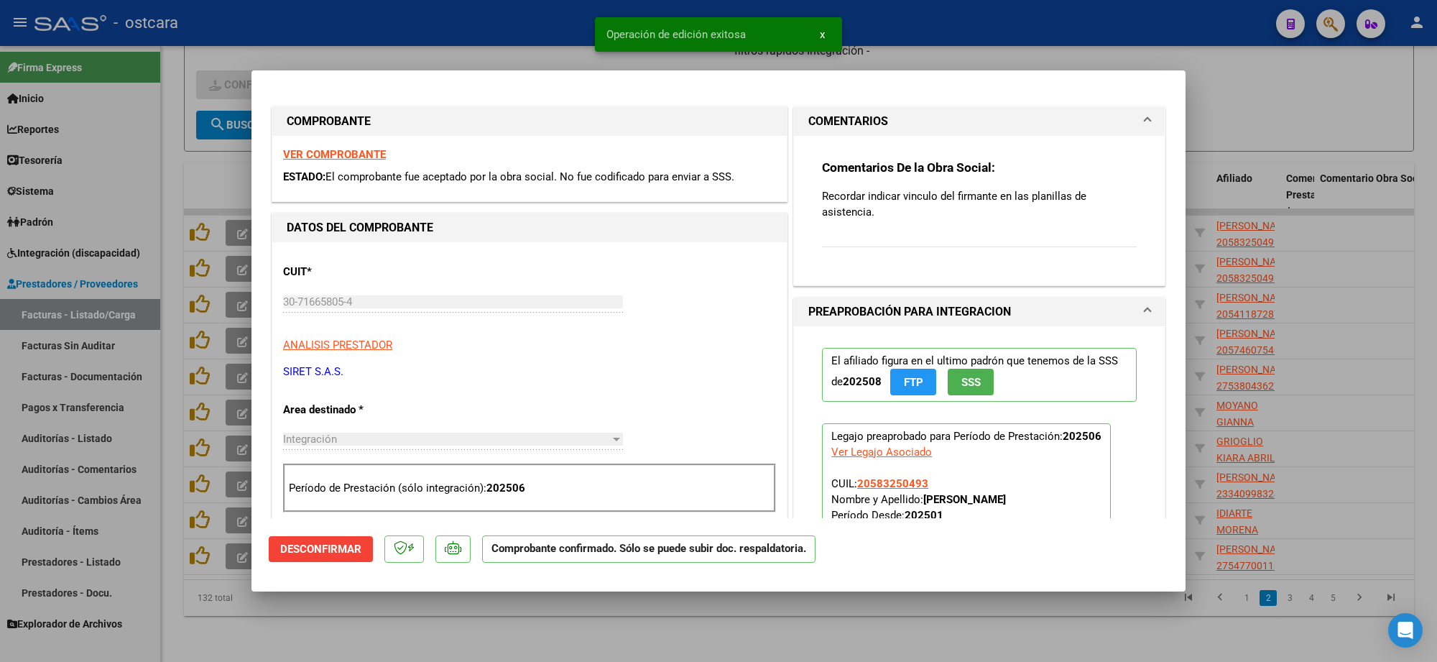
click at [1305, 102] on div at bounding box center [718, 331] width 1437 height 662
type input "$ 0,00"
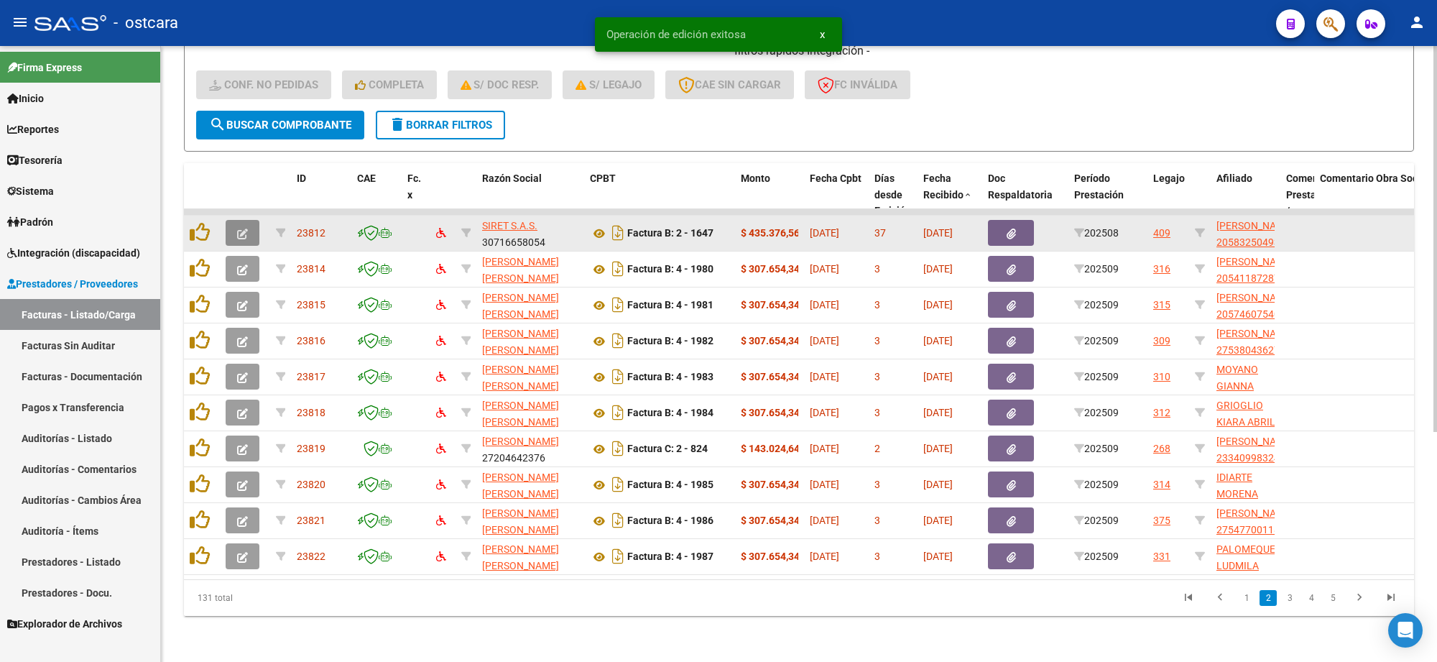
click at [242, 229] on icon "button" at bounding box center [242, 234] width 11 height 11
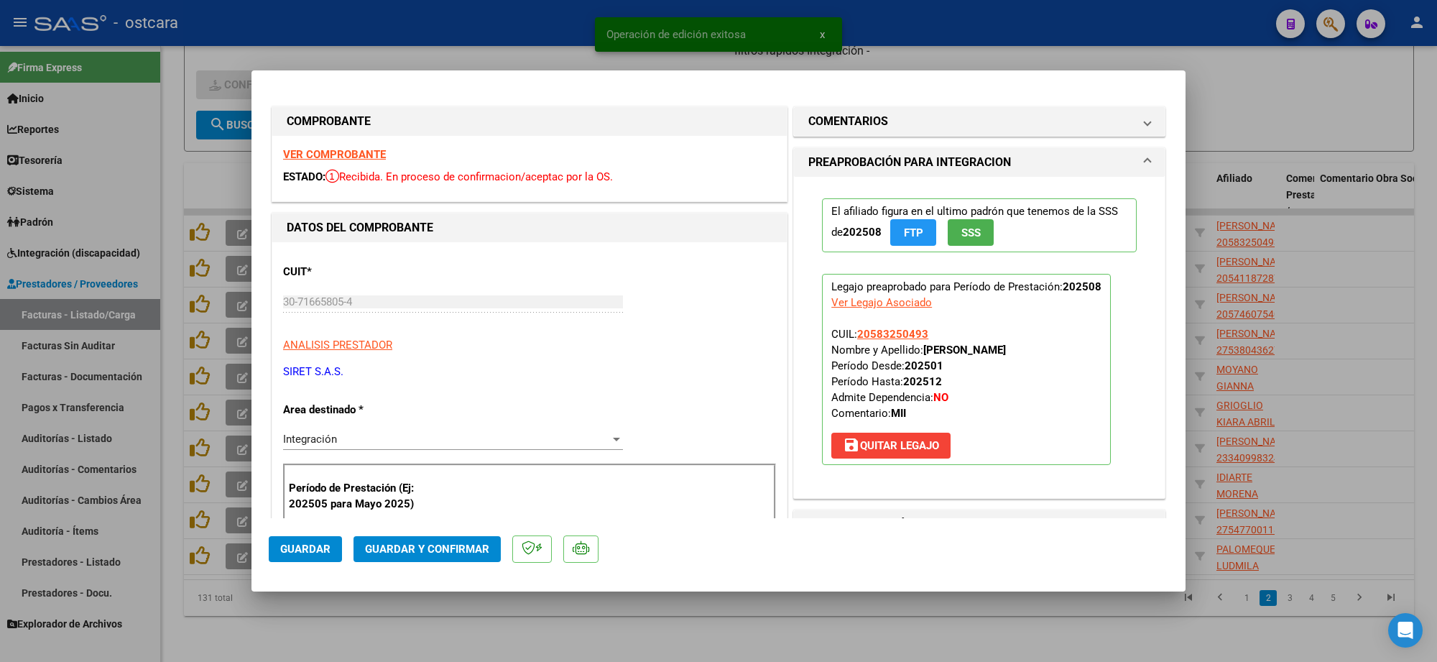
click at [367, 156] on strong "VER COMPROBANTE" at bounding box center [334, 154] width 103 height 13
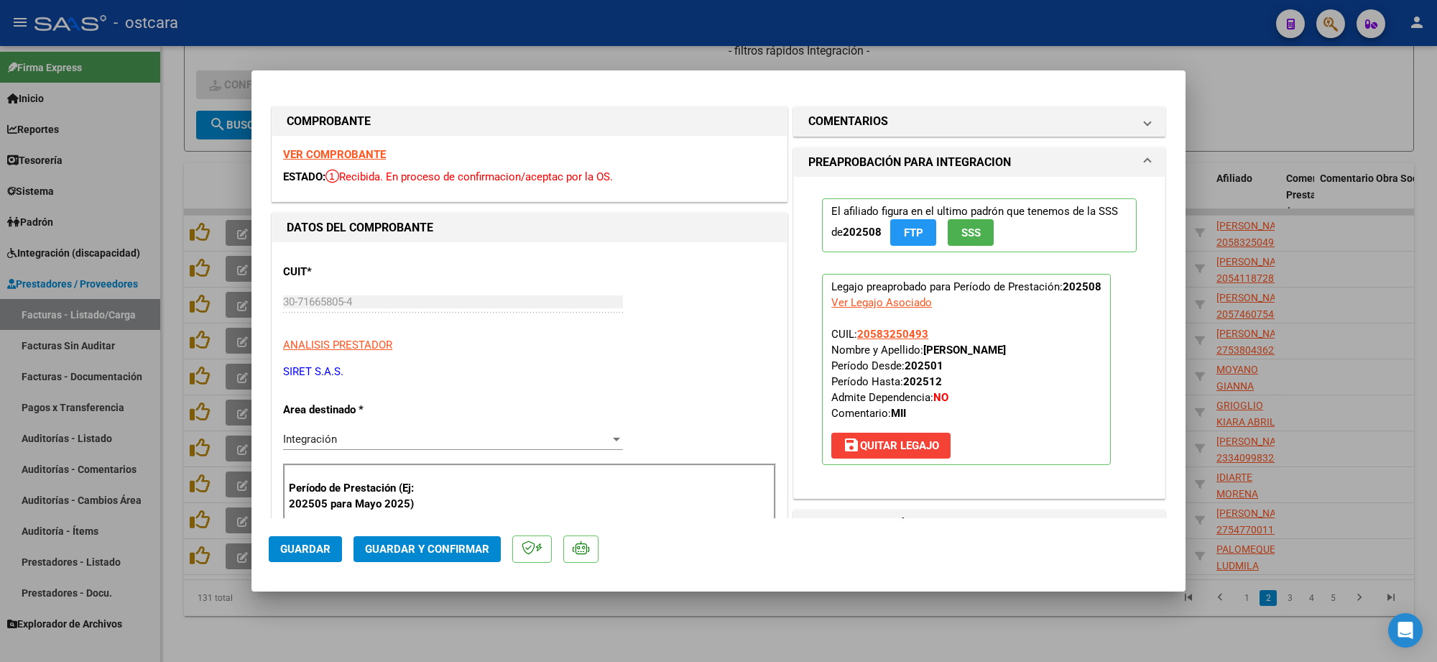
scroll to position [449, 0]
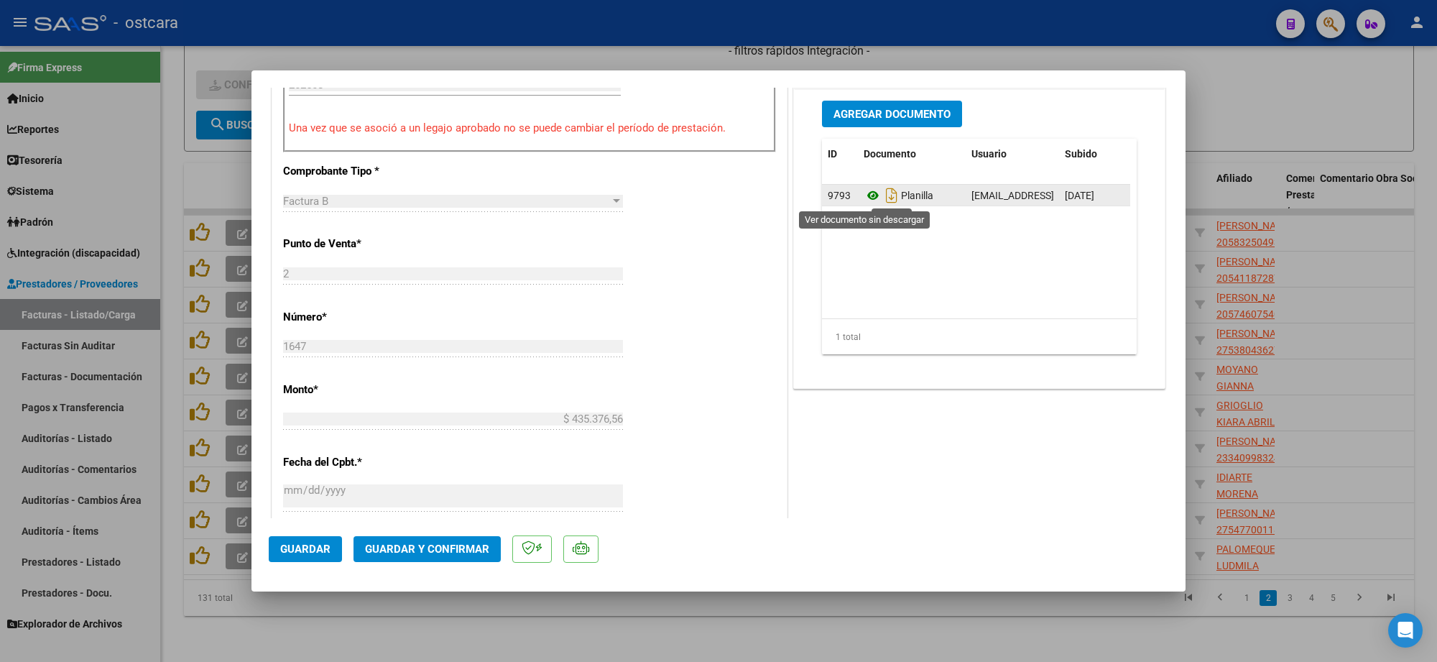
click at [867, 202] on icon at bounding box center [873, 195] width 19 height 17
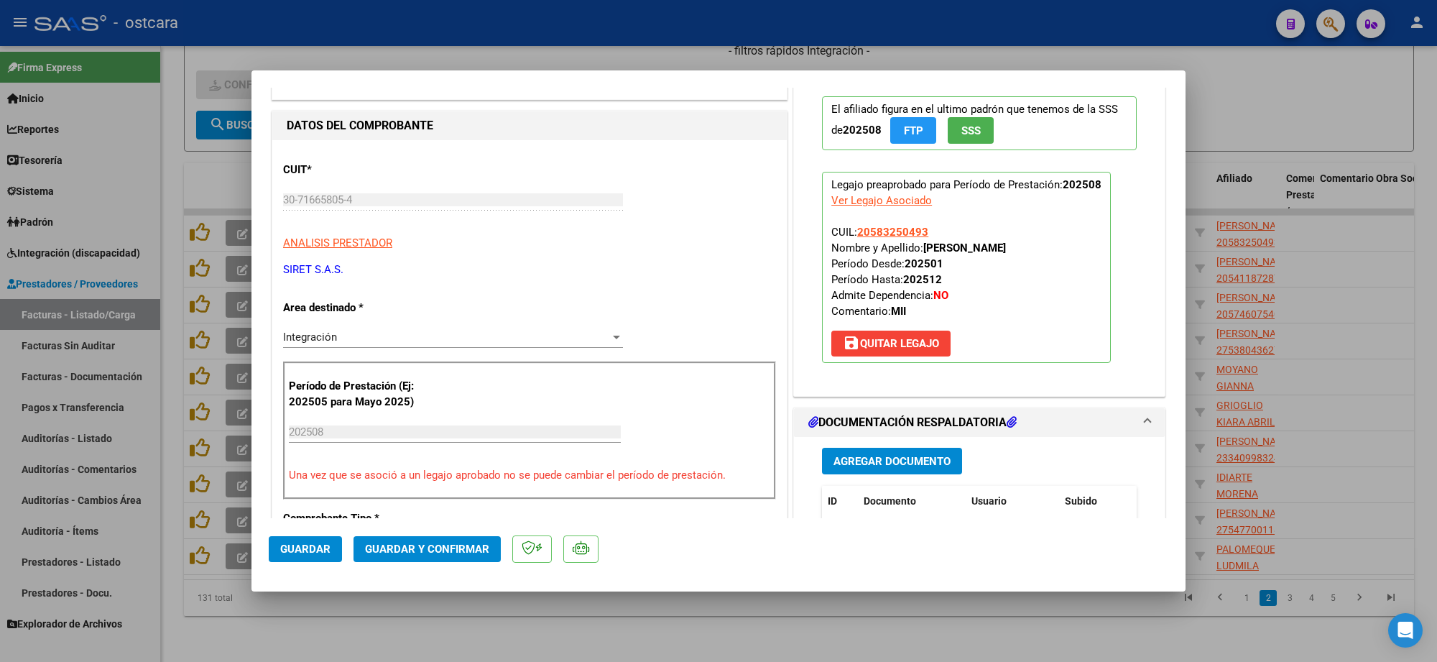
scroll to position [0, 0]
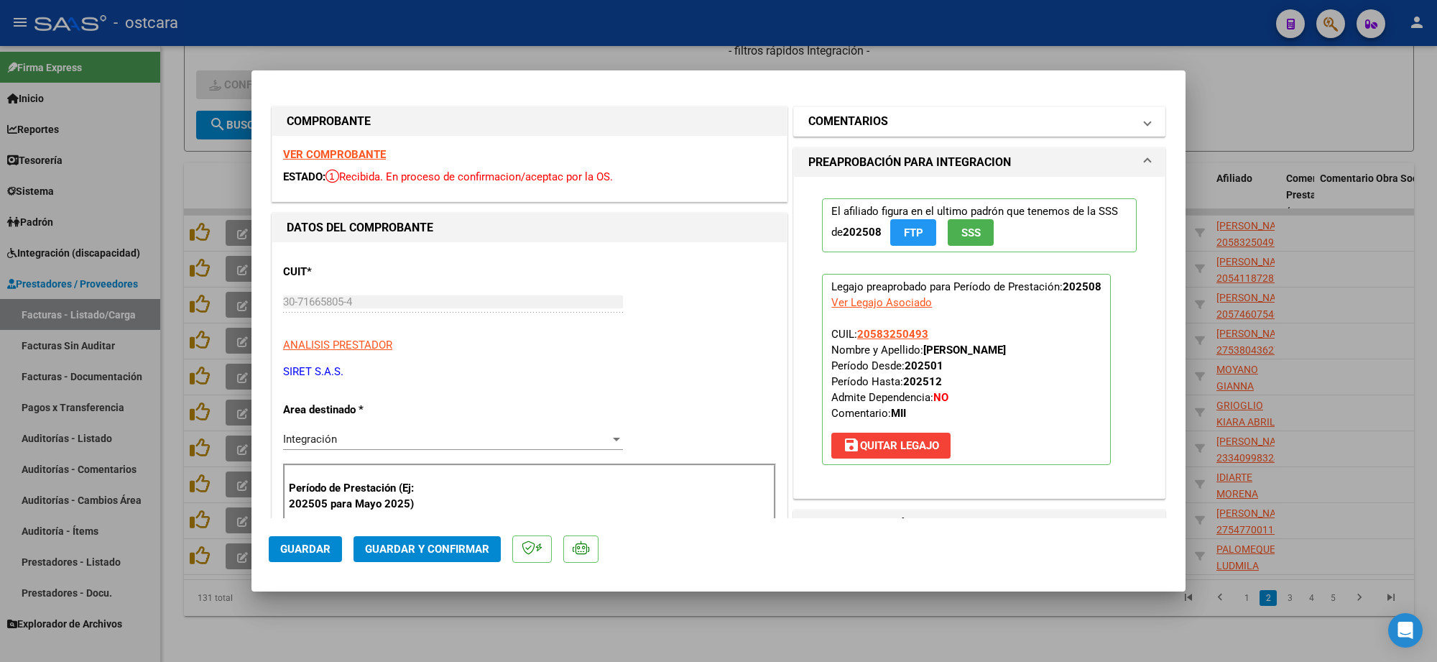
click at [931, 130] on mat-panel-title "COMENTARIOS" at bounding box center [970, 121] width 325 height 17
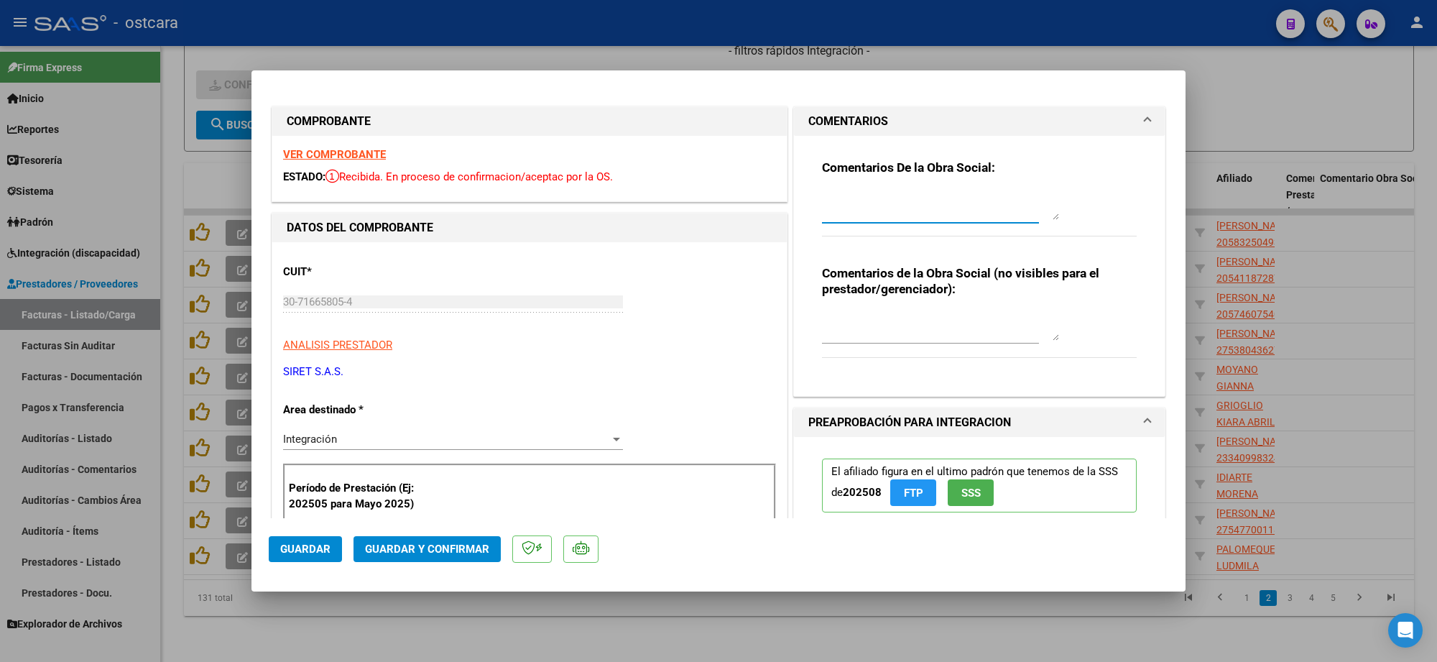
drag, startPoint x: 910, startPoint y: 201, endPoint x: 903, endPoint y: 242, distance: 41.7
click at [910, 203] on textarea at bounding box center [940, 205] width 237 height 29
paste textarea "Recordar indicar vinculo del firmante en las planillas de asistencia."
type textarea "Recordar indicar vinculo del firmante en las planillas de asistencia."
click at [440, 550] on span "Guardar y Confirmar" at bounding box center [427, 549] width 124 height 13
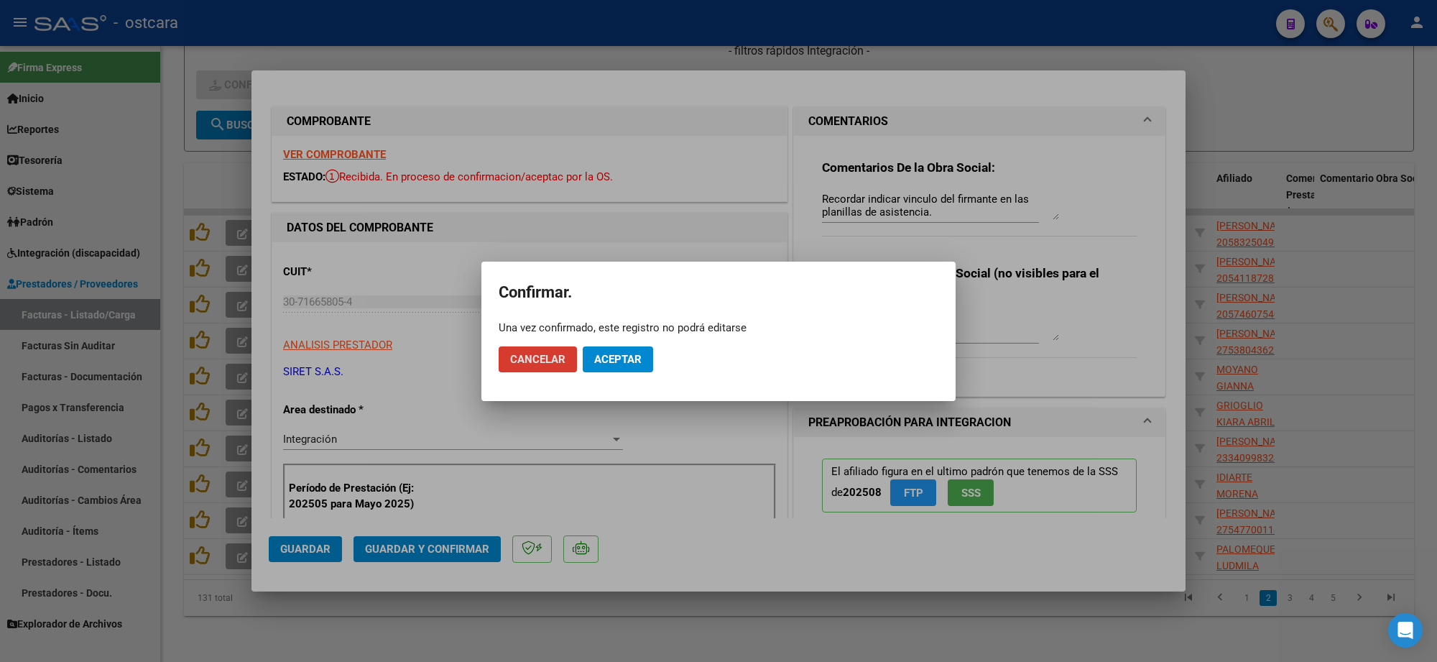
click at [617, 360] on span "Aceptar" at bounding box center [617, 359] width 47 height 13
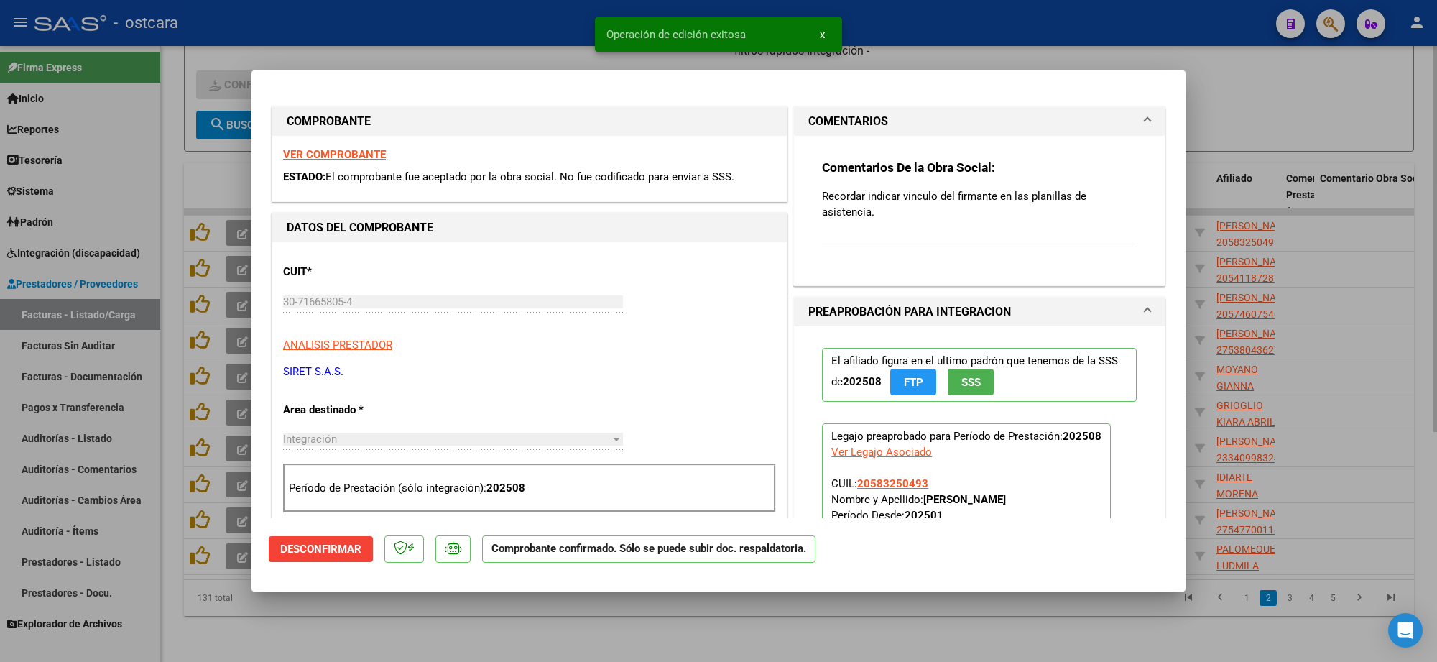
click at [1273, 96] on div at bounding box center [718, 331] width 1437 height 662
type input "$ 0,00"
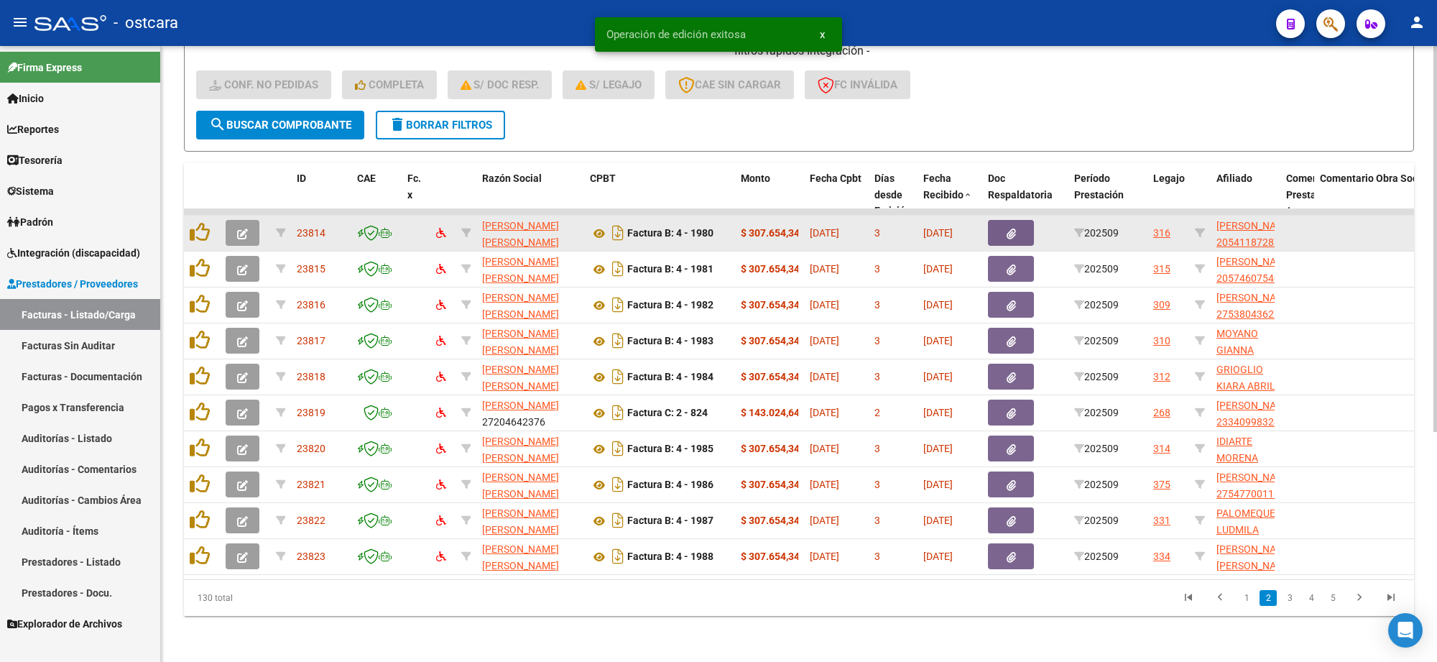
click at [234, 220] on button "button" at bounding box center [243, 233] width 34 height 26
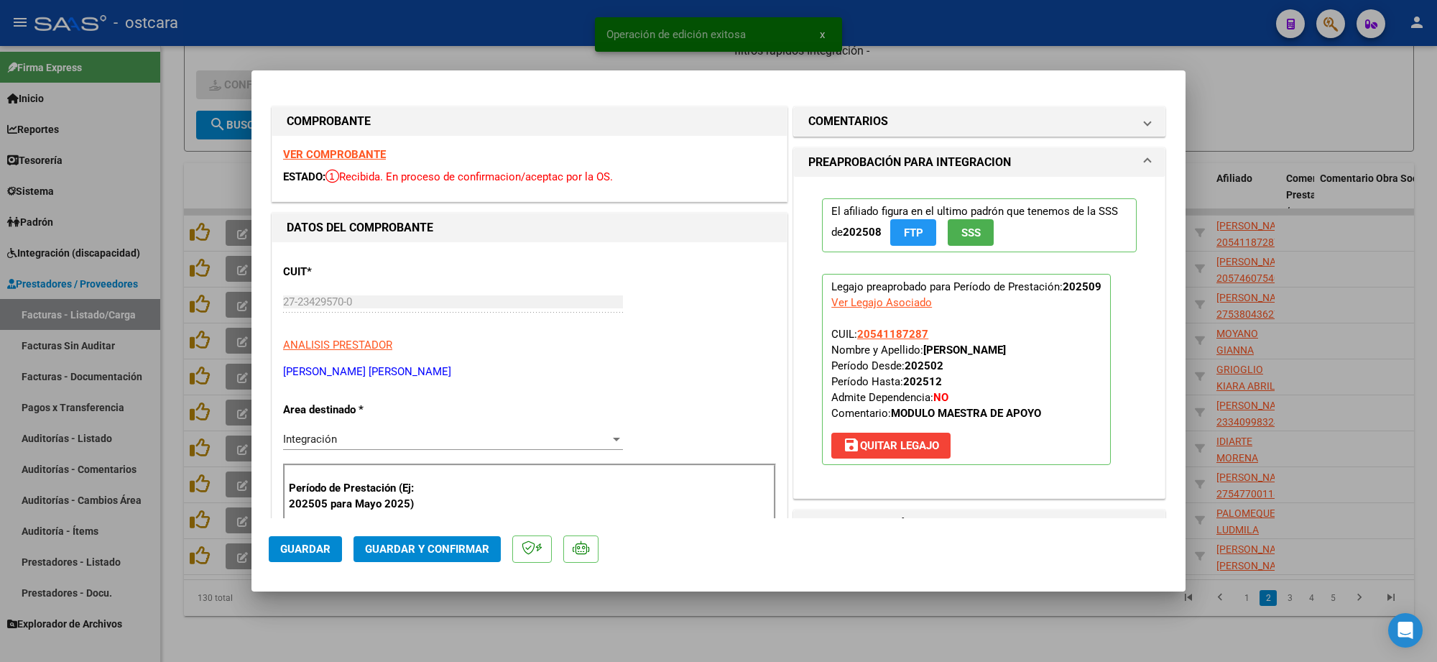
click at [381, 157] on strong "VER COMPROBANTE" at bounding box center [334, 154] width 103 height 13
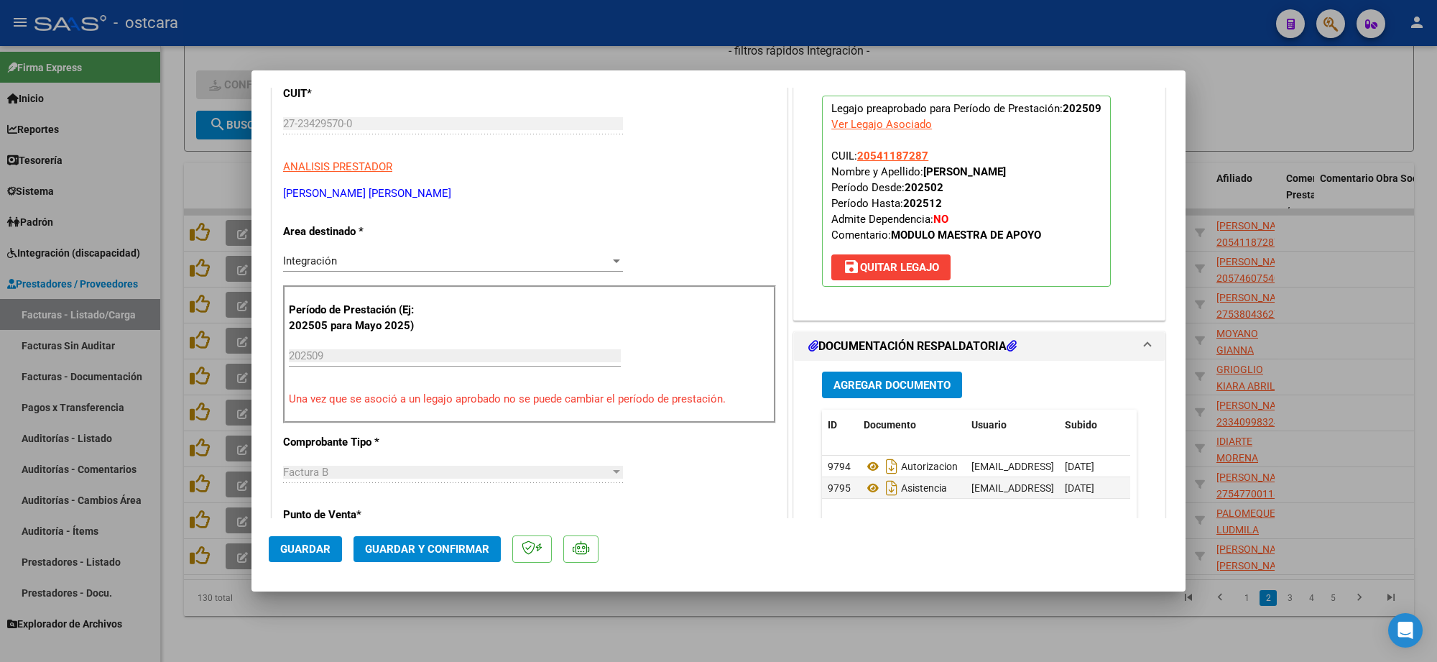
scroll to position [180, 0]
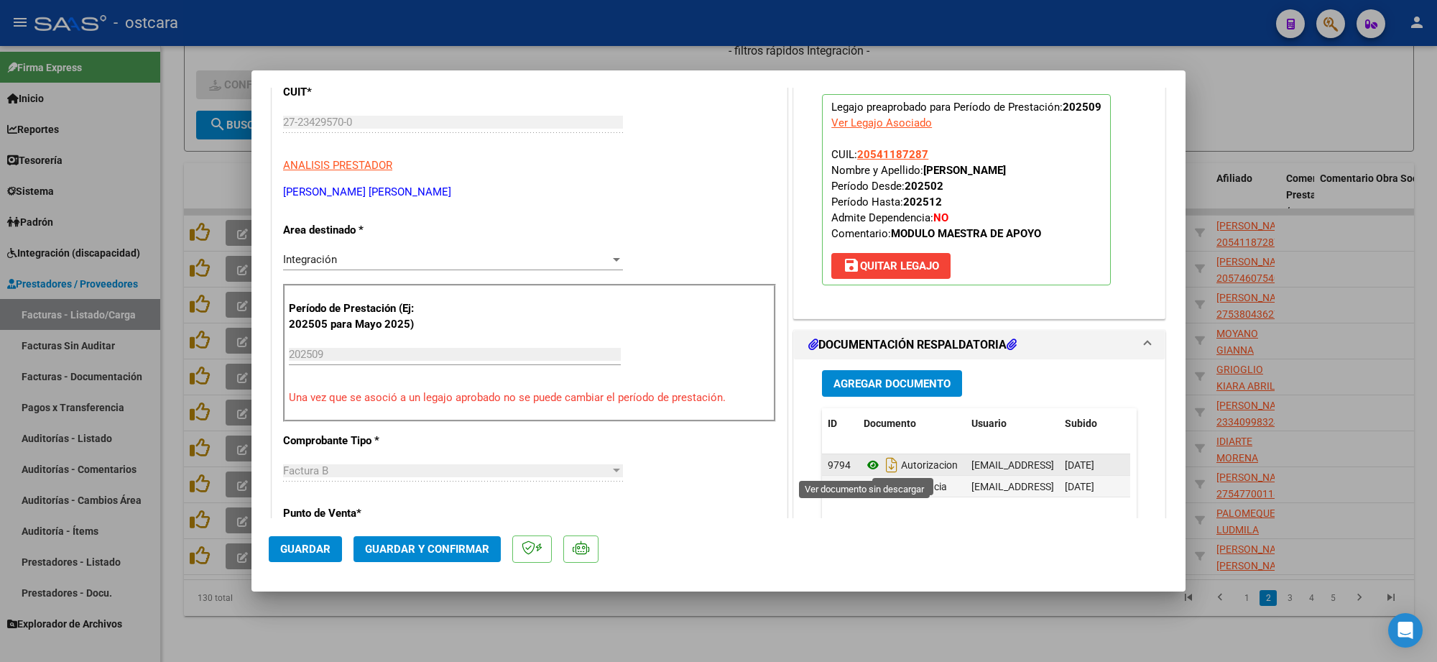
click at [864, 471] on icon at bounding box center [873, 464] width 19 height 17
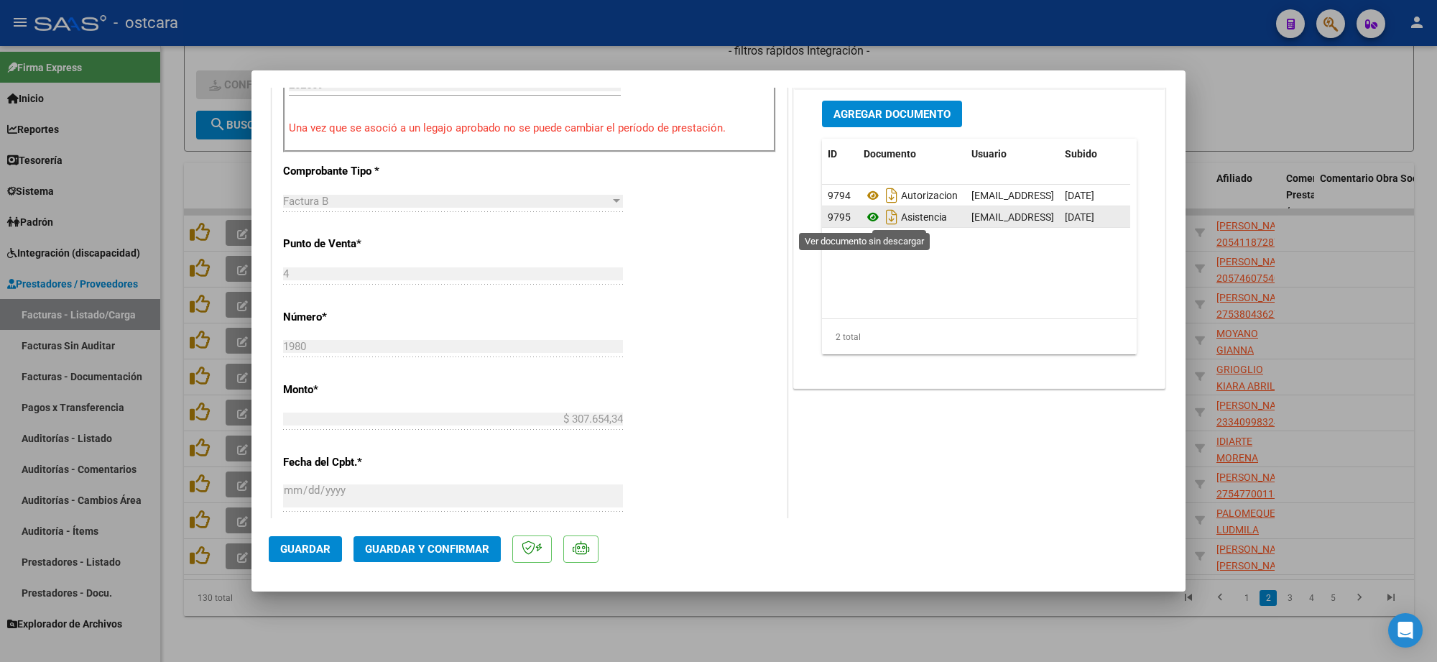
click at [866, 216] on icon at bounding box center [873, 216] width 19 height 17
click at [438, 557] on button "Guardar y Confirmar" at bounding box center [427, 549] width 147 height 26
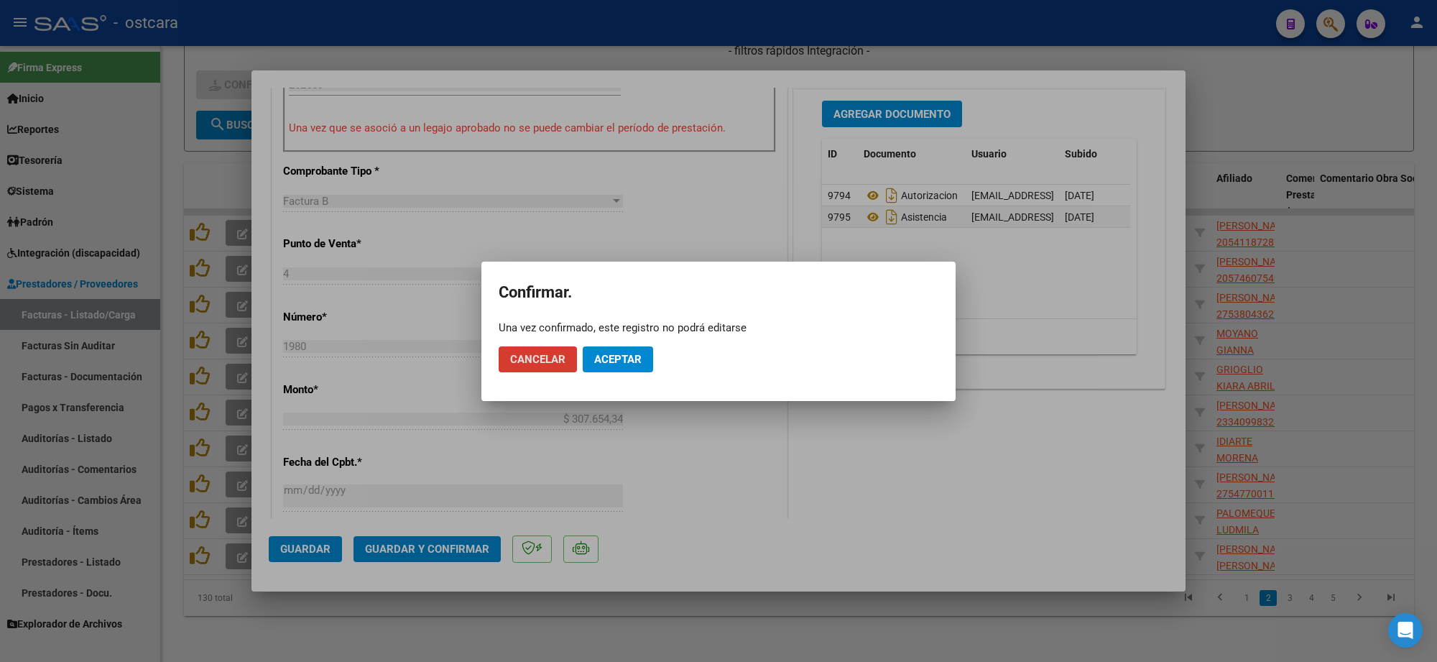
click at [647, 361] on button "Aceptar" at bounding box center [618, 359] width 70 height 26
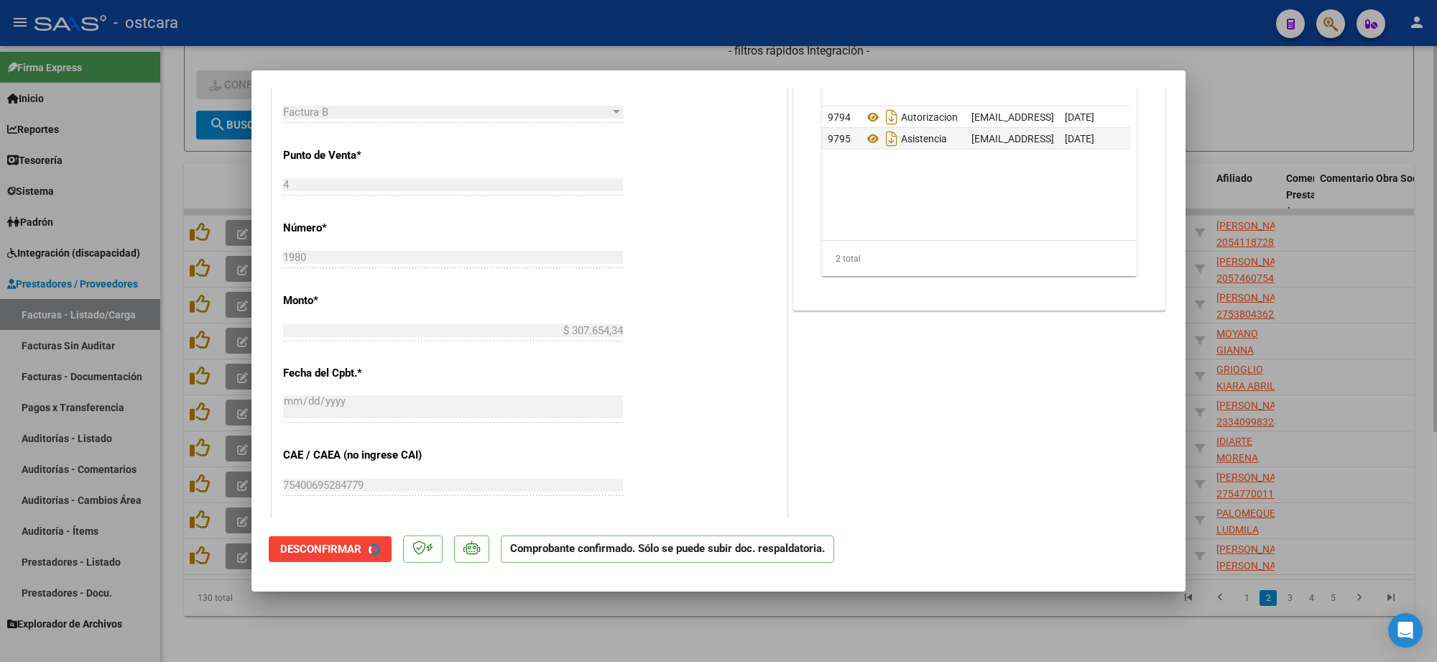
click at [1262, 72] on div at bounding box center [718, 331] width 1437 height 662
type input "$ 0,00"
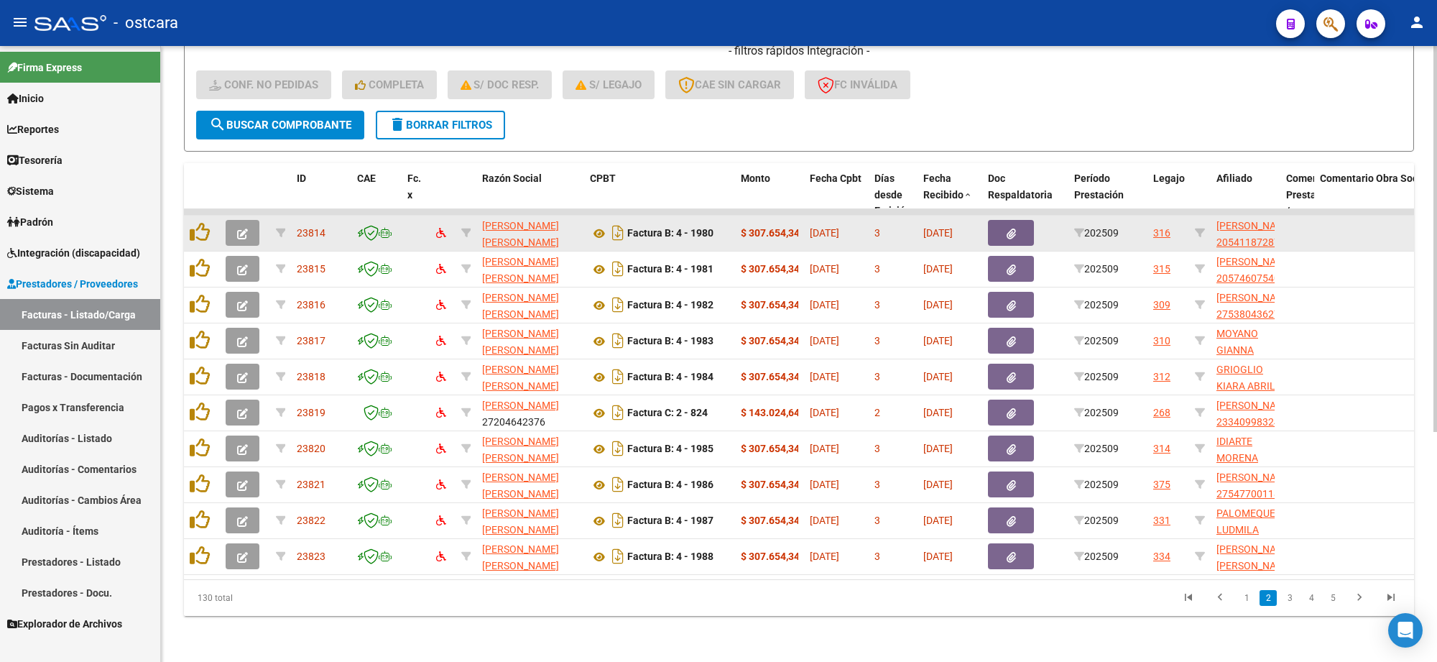
click at [239, 229] on icon "button" at bounding box center [242, 234] width 11 height 11
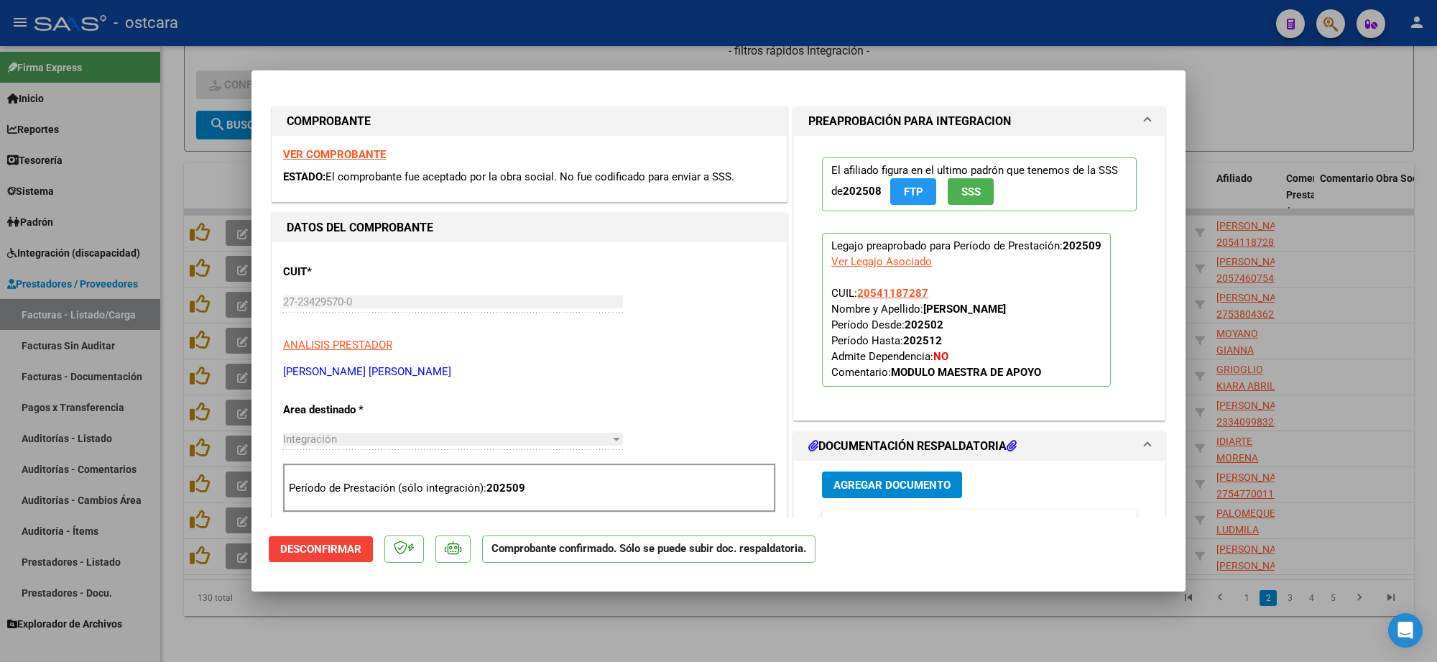
click at [347, 148] on strong "VER COMPROBANTE" at bounding box center [334, 154] width 103 height 13
click at [1301, 73] on div at bounding box center [718, 331] width 1437 height 662
type input "$ 0,00"
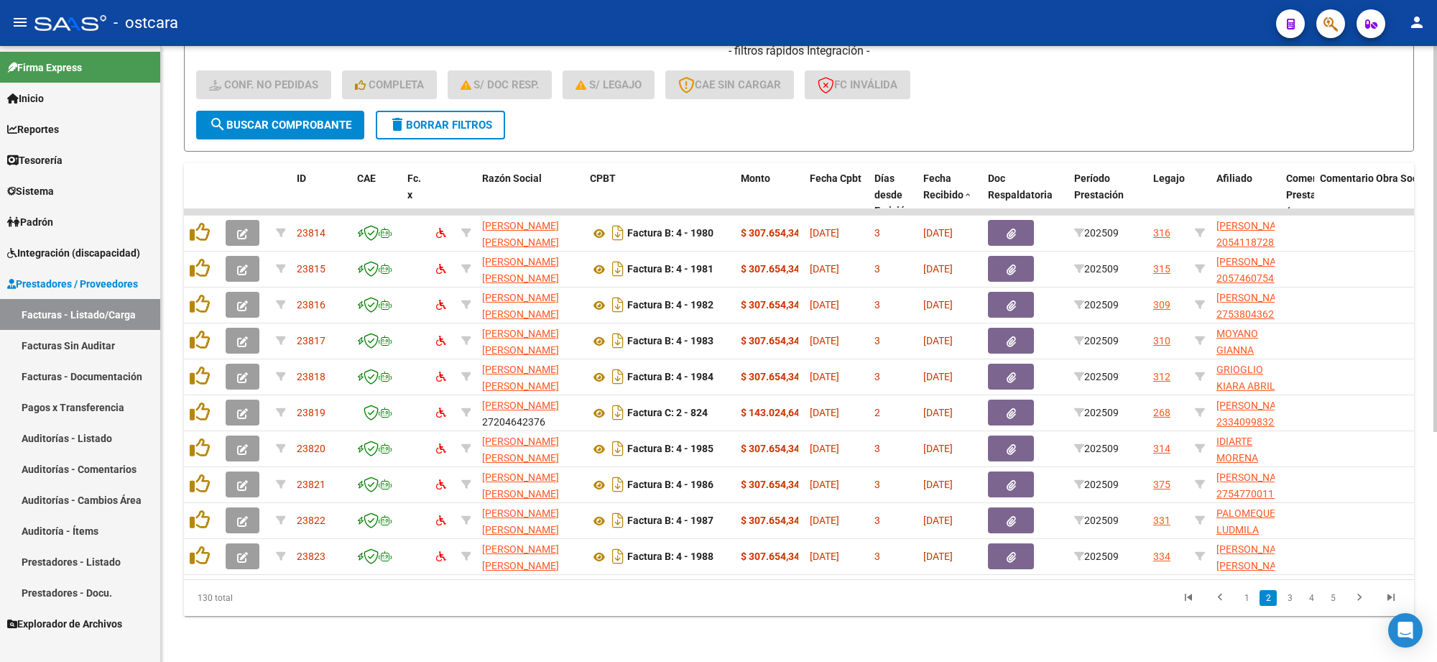
click at [1392, 591] on icon "go to last page" at bounding box center [1391, 599] width 19 height 17
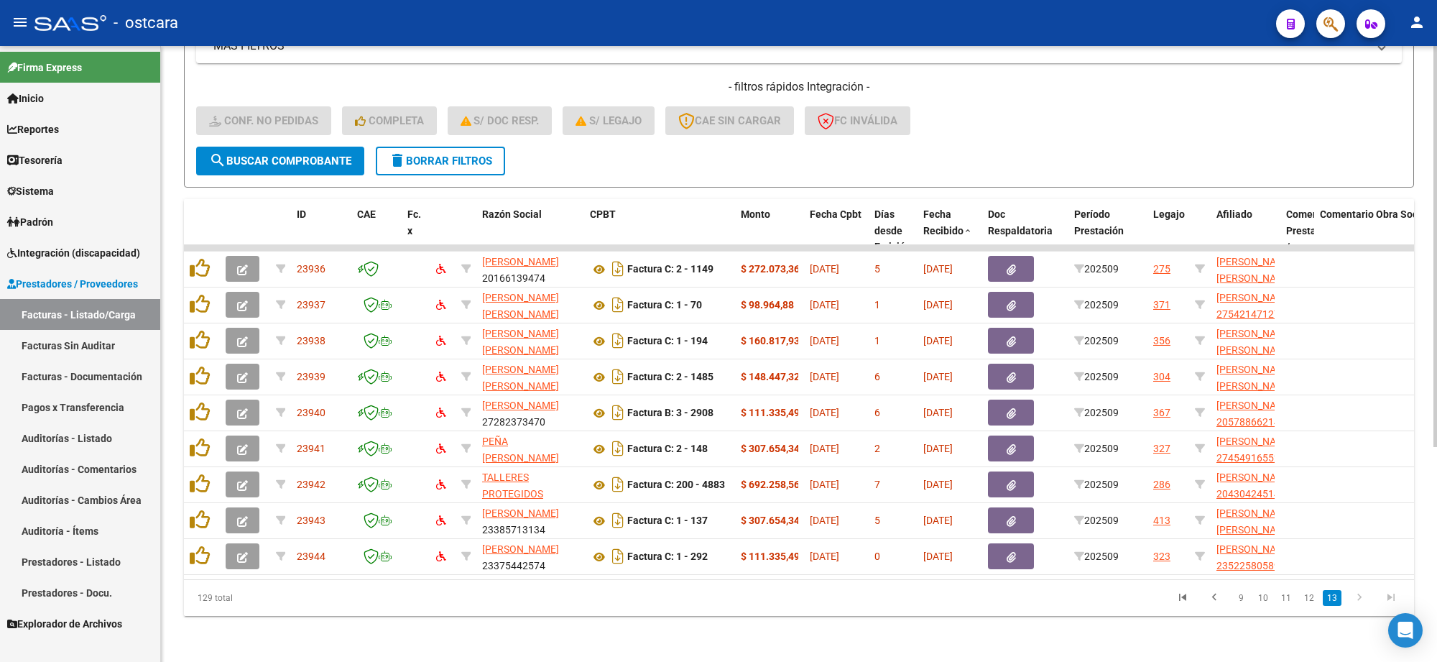
scroll to position [331, 0]
click at [1183, 601] on icon "go to first page" at bounding box center [1183, 599] width 19 height 17
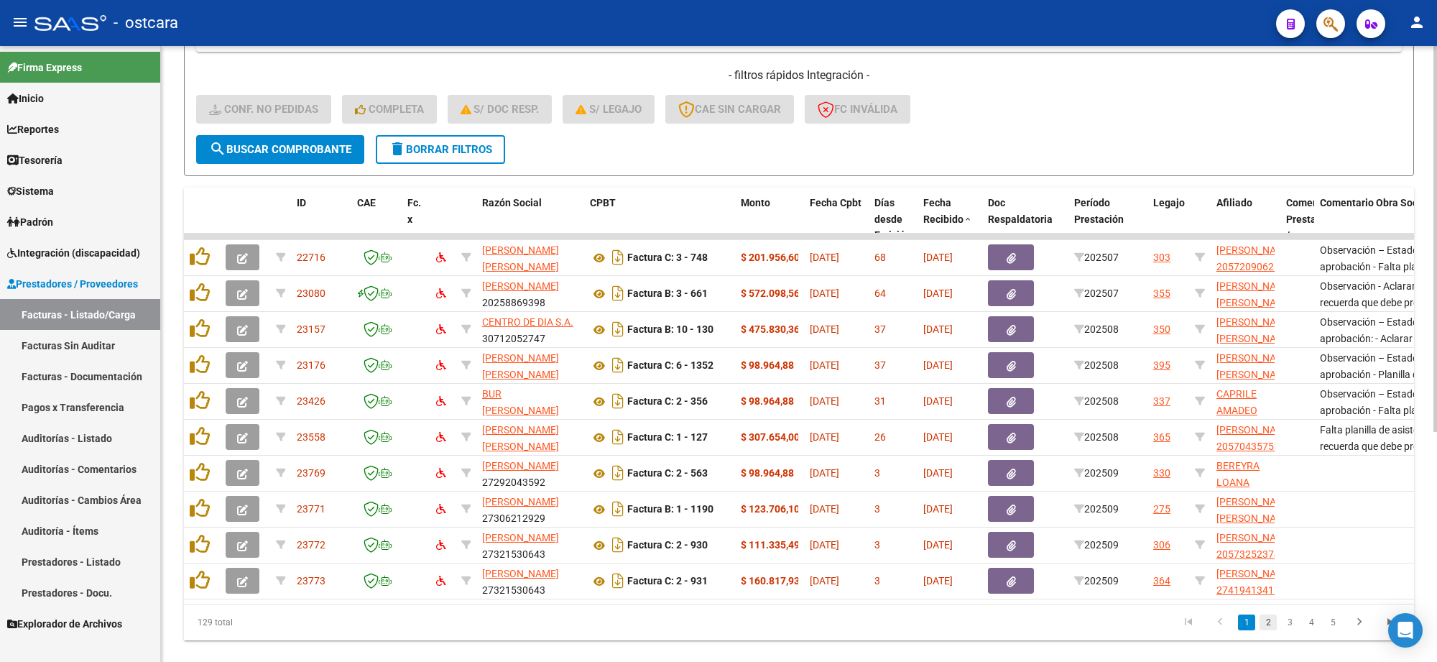
click at [1266, 630] on link "2" at bounding box center [1268, 622] width 17 height 16
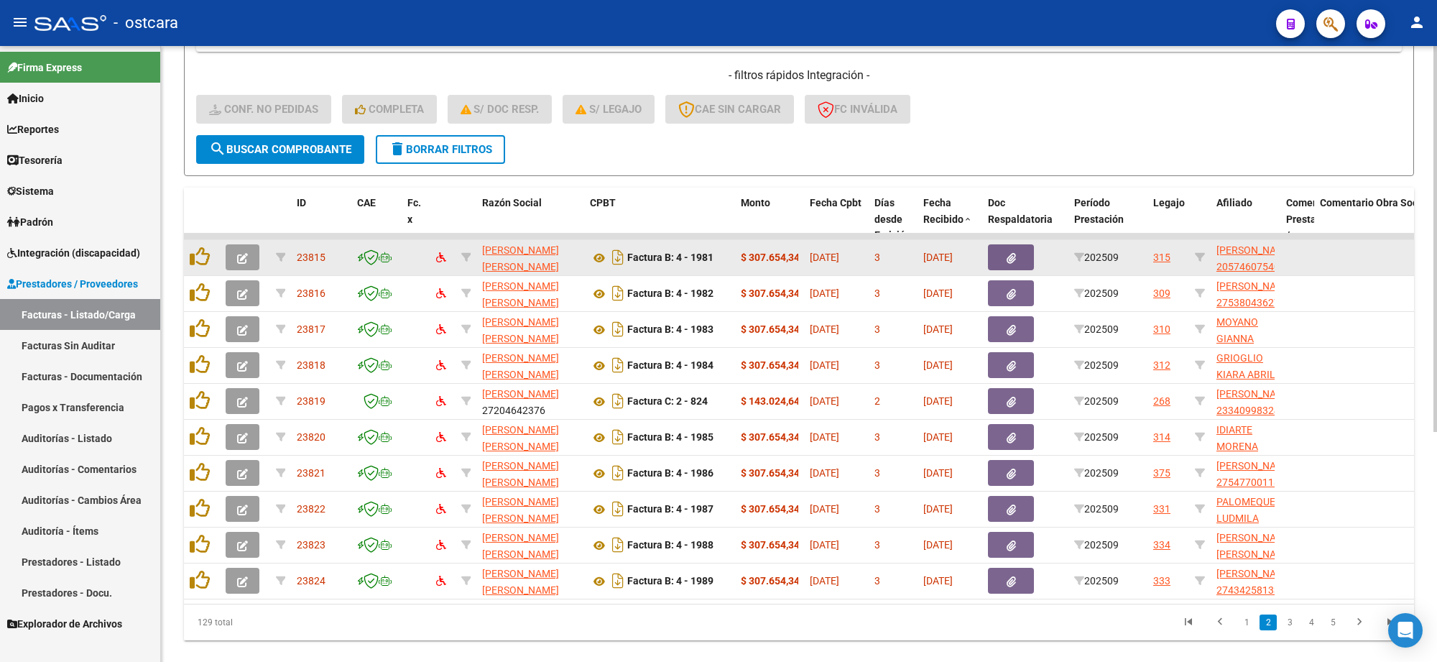
click at [239, 253] on icon "button" at bounding box center [242, 258] width 11 height 11
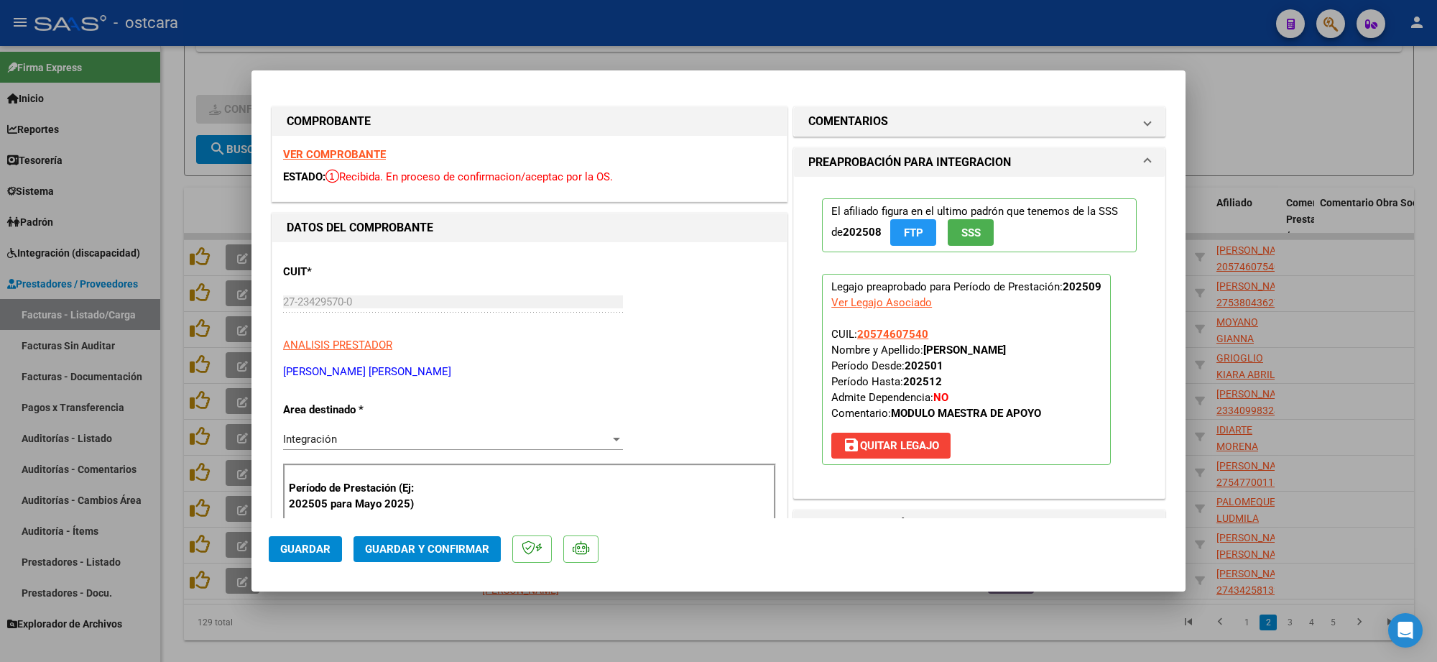
click at [324, 151] on strong "VER COMPROBANTE" at bounding box center [334, 154] width 103 height 13
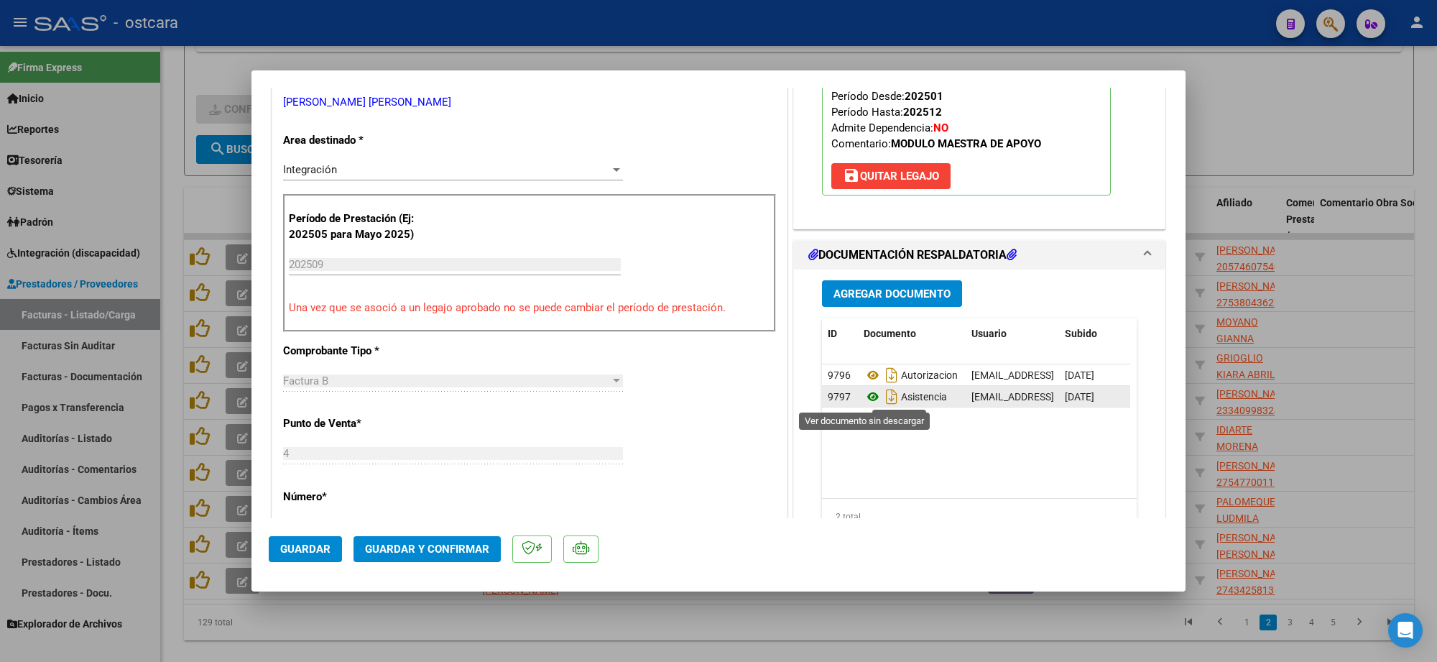
click at [865, 394] on icon at bounding box center [873, 396] width 19 height 17
click at [441, 546] on span "Guardar y Confirmar" at bounding box center [427, 549] width 124 height 13
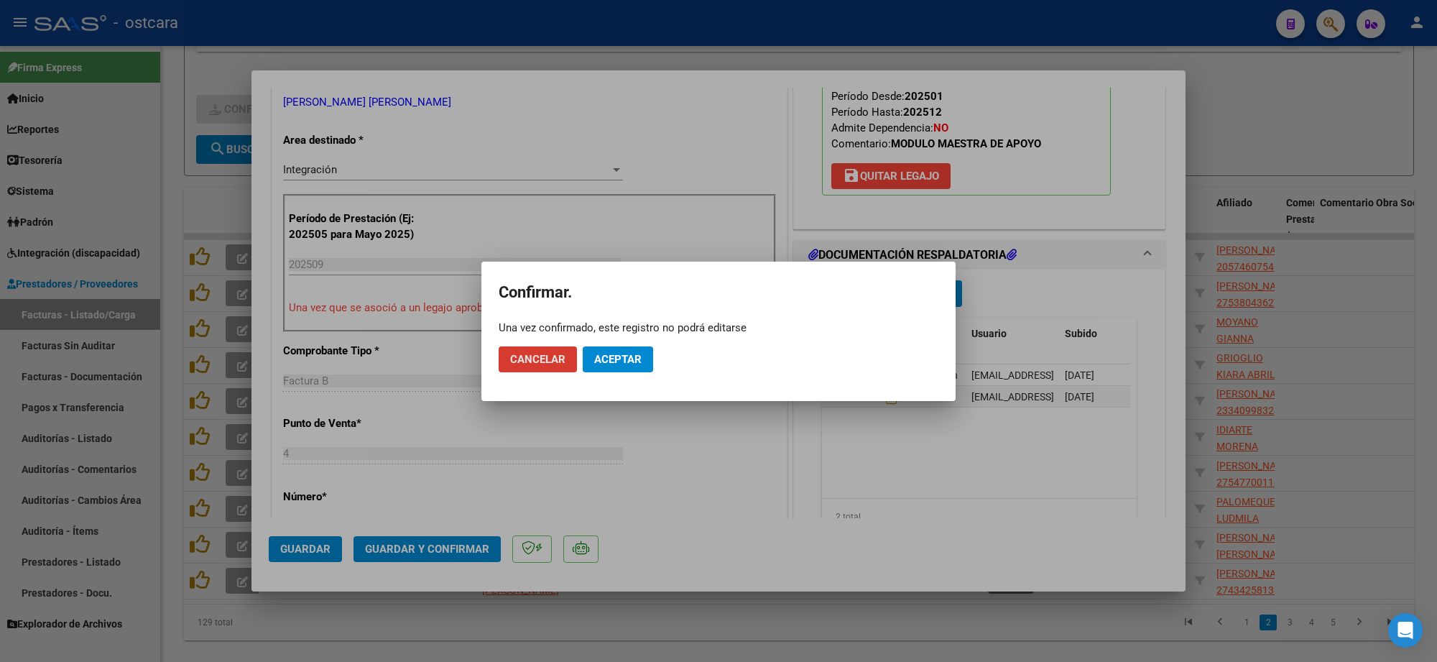
click at [612, 356] on span "Aceptar" at bounding box center [617, 359] width 47 height 13
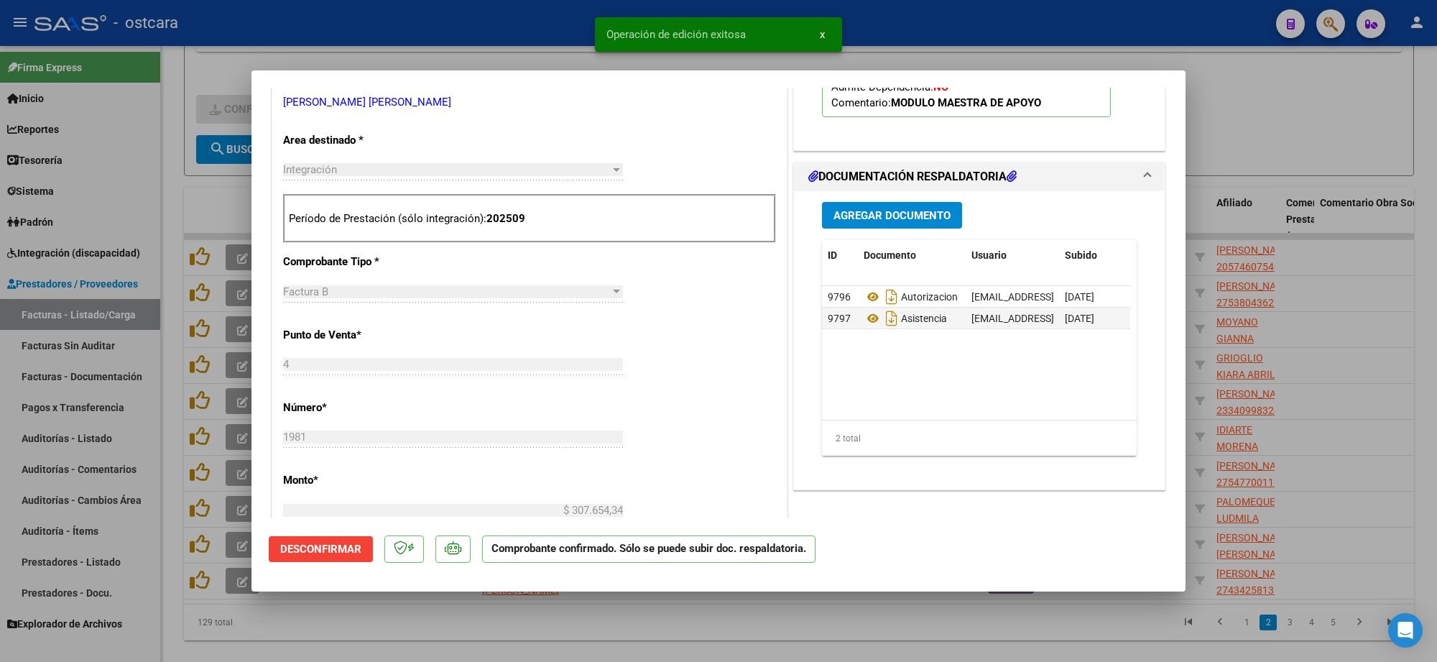
click at [1281, 63] on div at bounding box center [718, 331] width 1437 height 662
type input "$ 0,00"
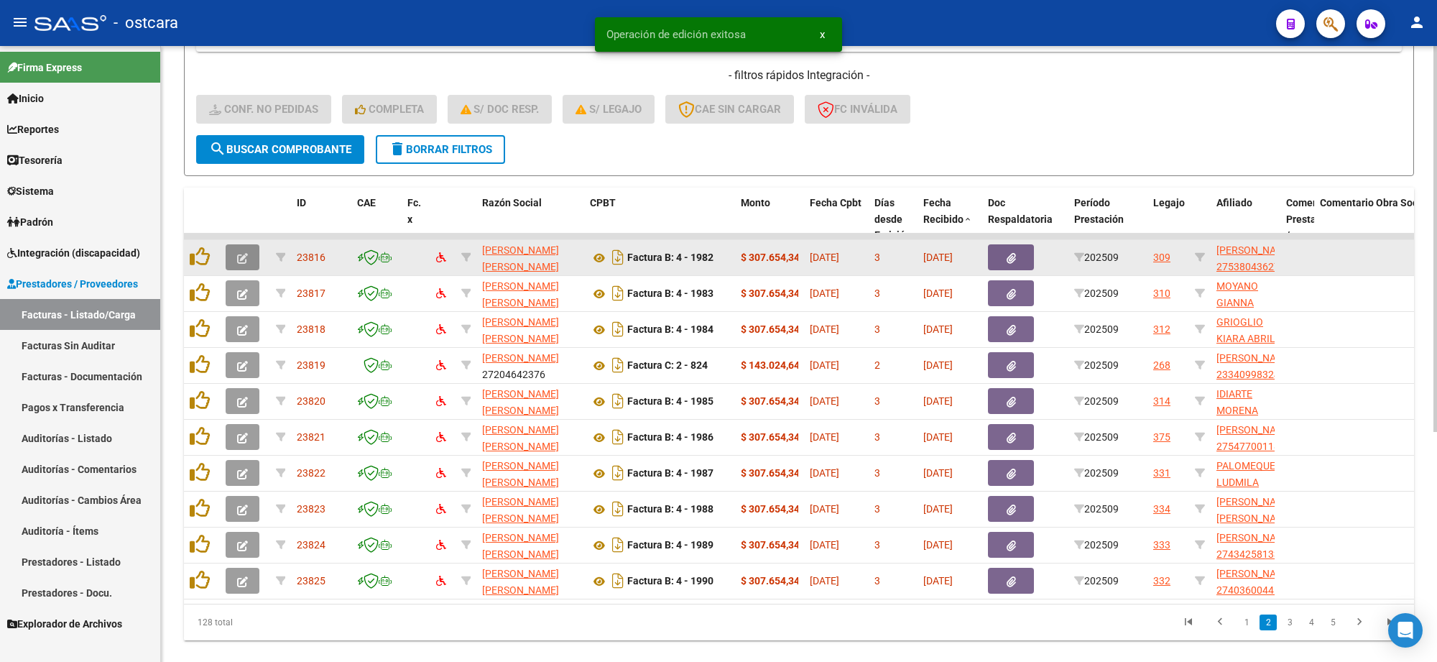
click at [244, 253] on icon "button" at bounding box center [242, 258] width 11 height 11
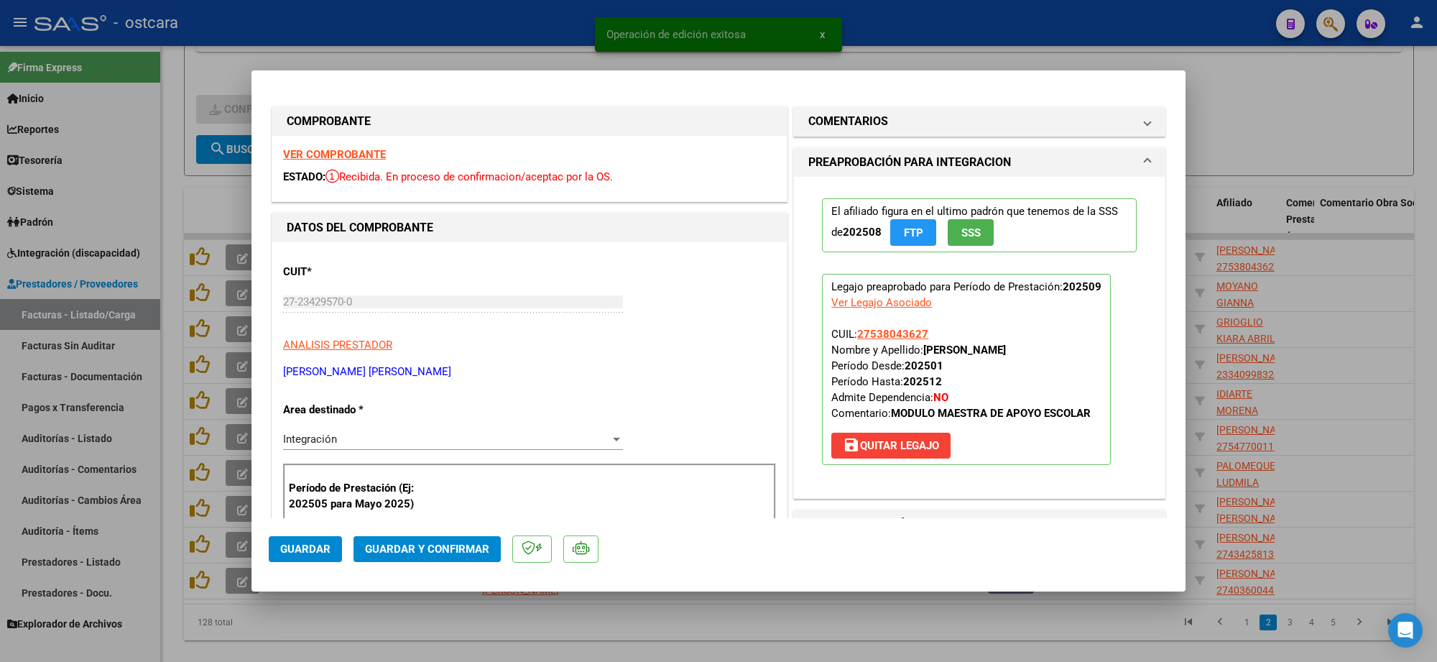
click at [369, 155] on strong "VER COMPROBANTE" at bounding box center [334, 154] width 103 height 13
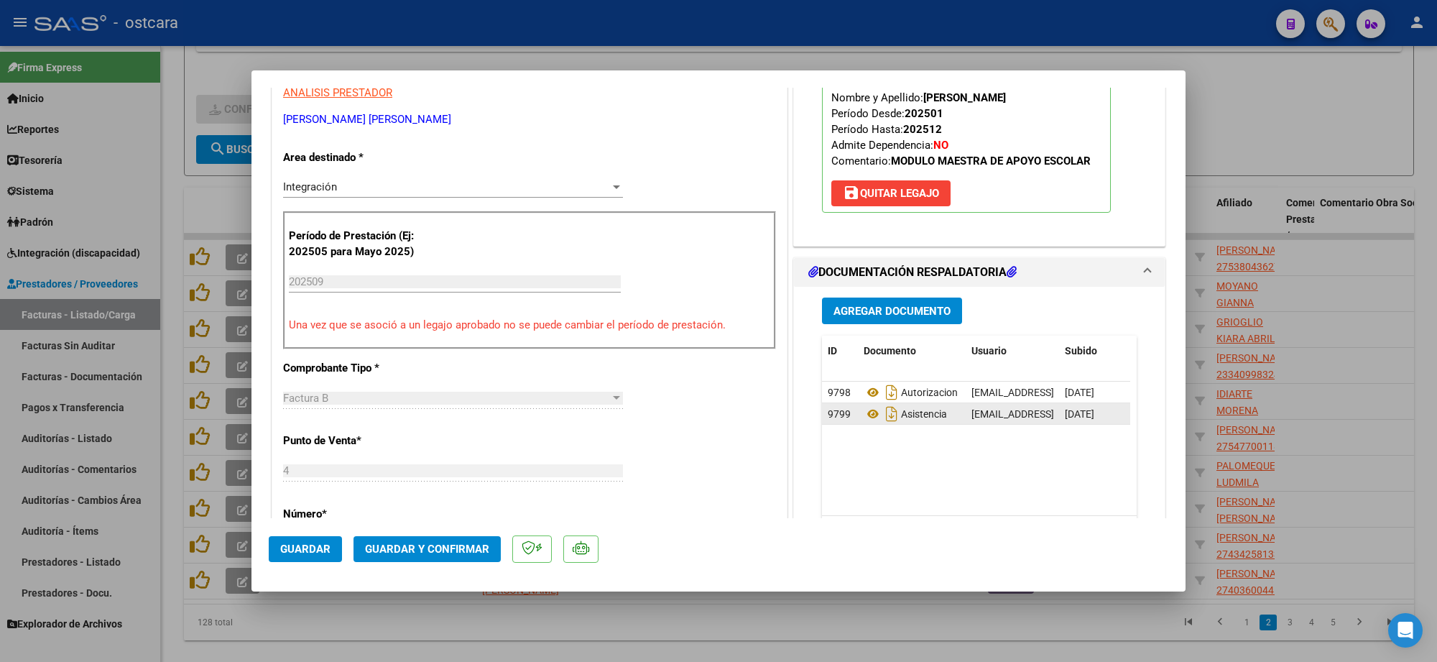
scroll to position [269, 0]
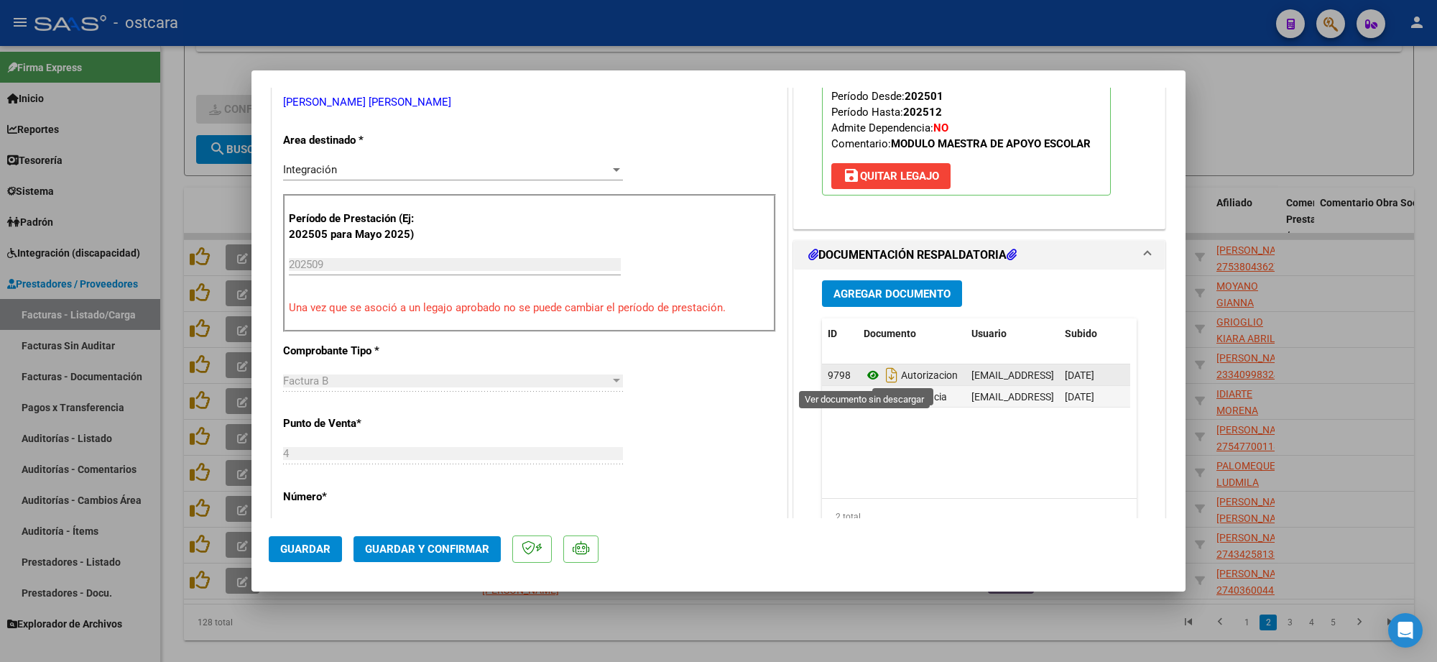
click at [864, 376] on icon at bounding box center [873, 374] width 19 height 17
click at [864, 395] on icon at bounding box center [873, 396] width 19 height 17
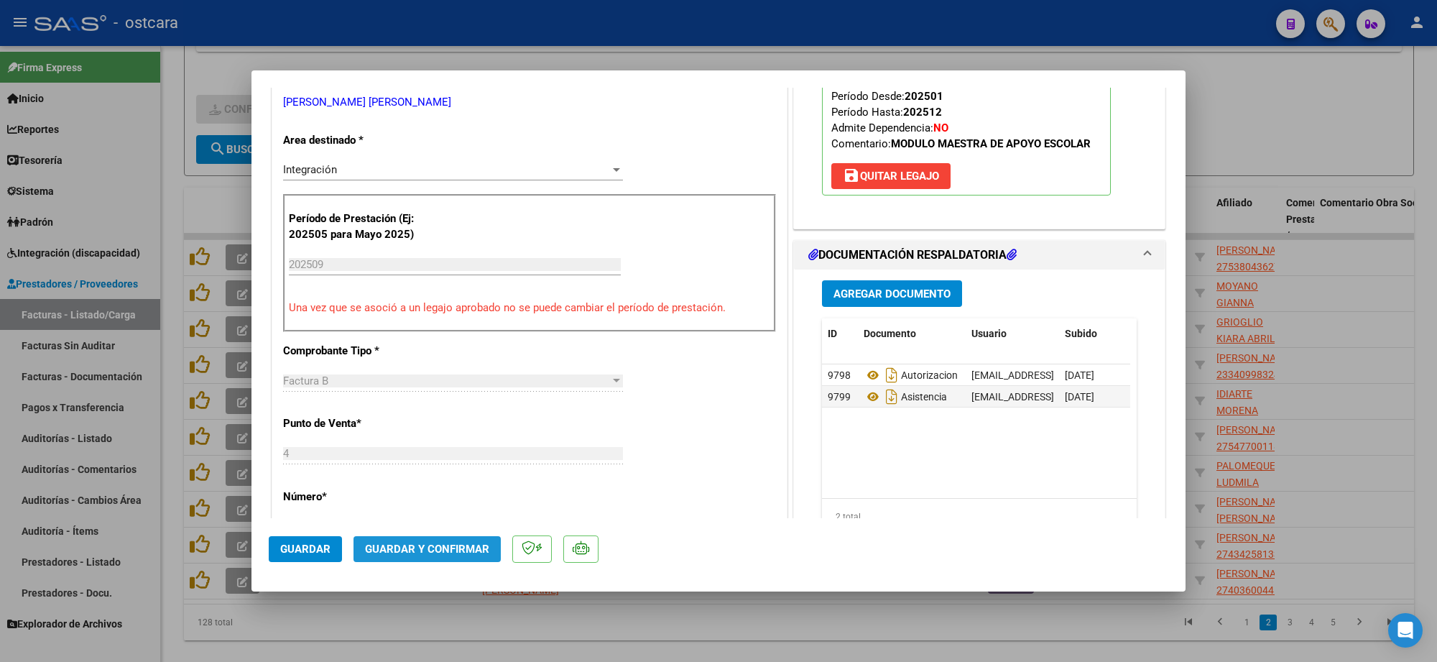
click at [440, 544] on span "Guardar y Confirmar" at bounding box center [427, 549] width 124 height 13
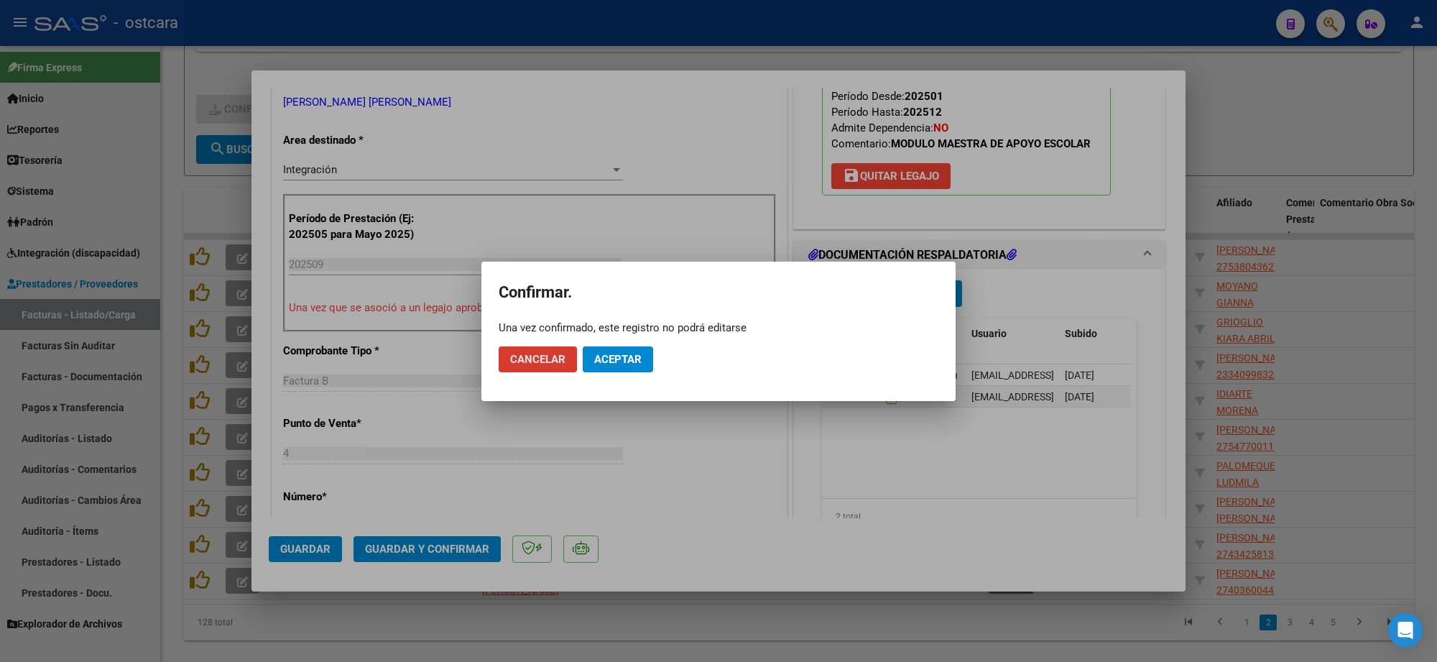
click at [620, 353] on span "Aceptar" at bounding box center [617, 359] width 47 height 13
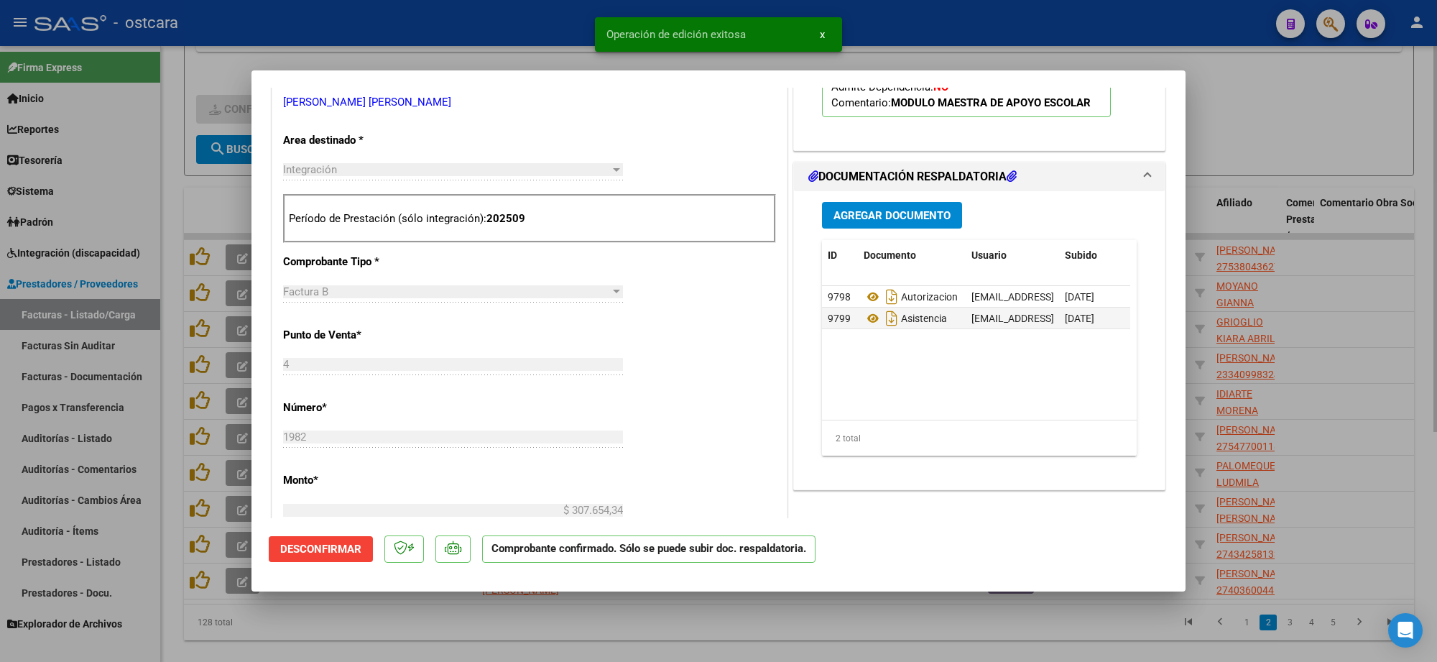
click at [1320, 144] on div at bounding box center [718, 331] width 1437 height 662
type input "$ 0,00"
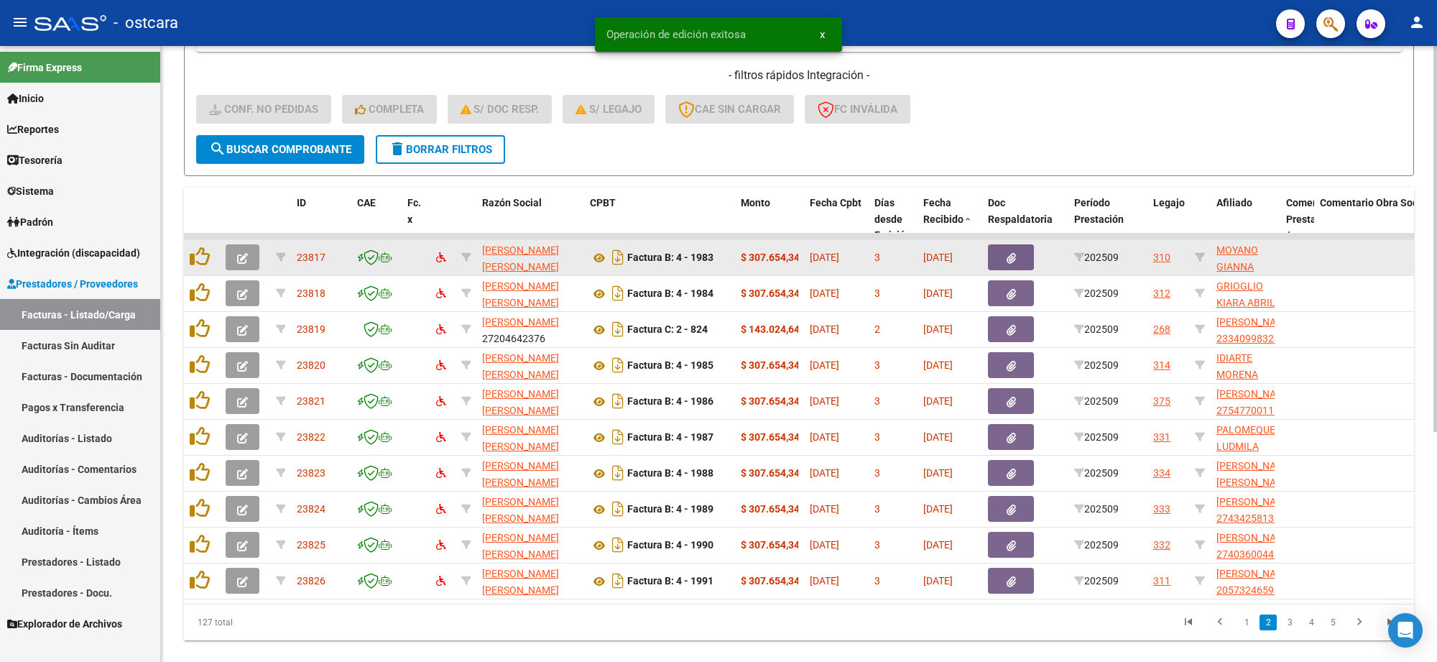
click at [244, 264] on button "button" at bounding box center [243, 257] width 34 height 26
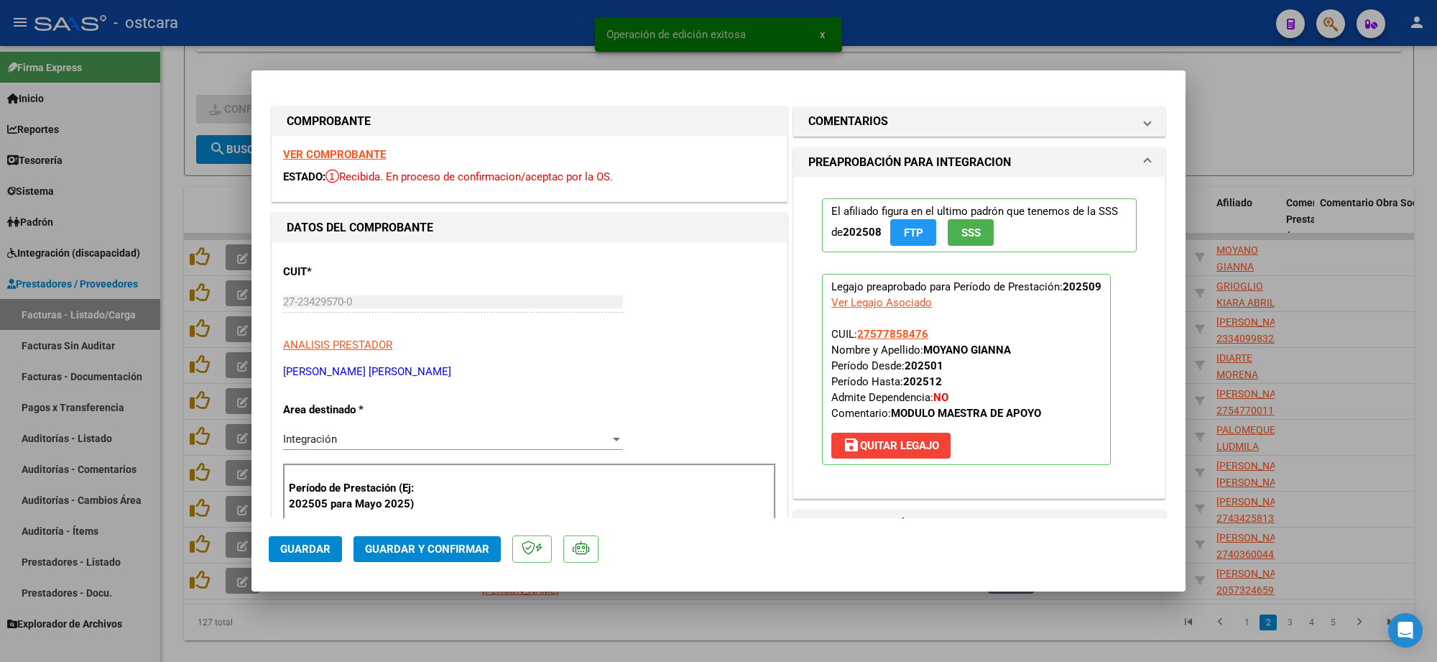
click at [359, 159] on strong "VER COMPROBANTE" at bounding box center [334, 154] width 103 height 13
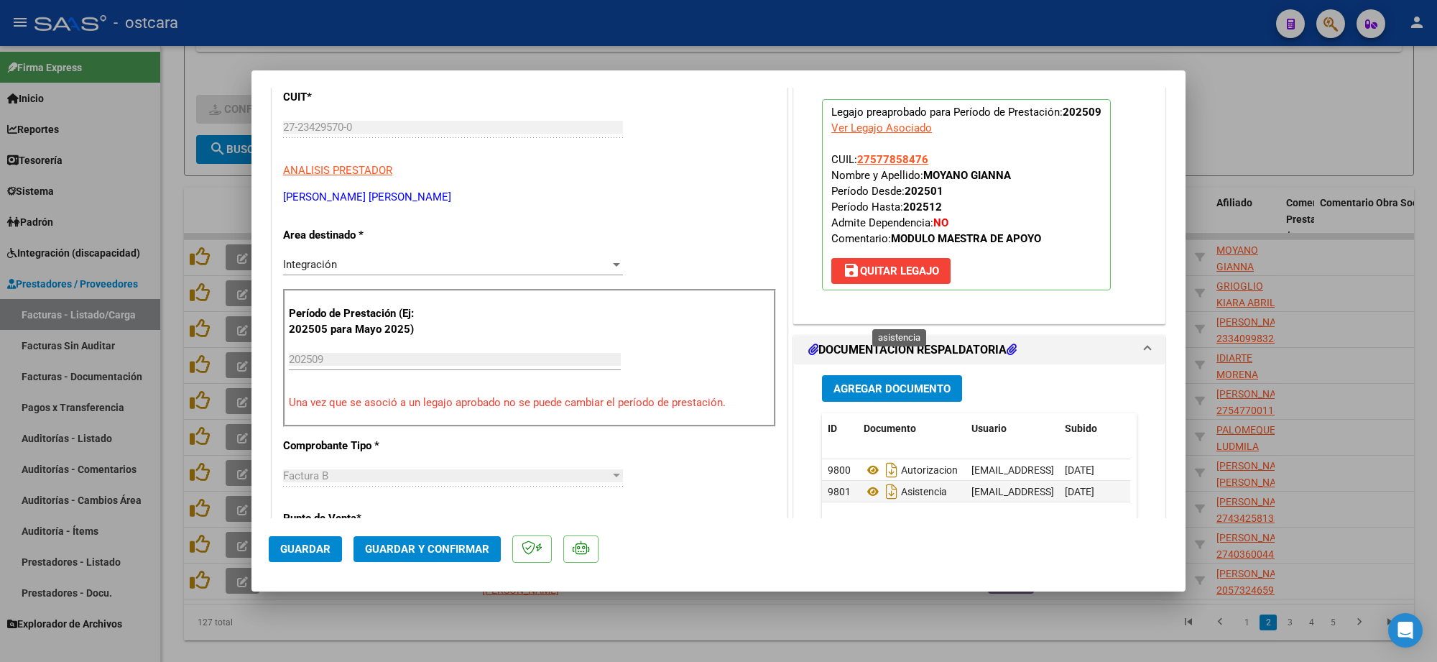
scroll to position [359, 0]
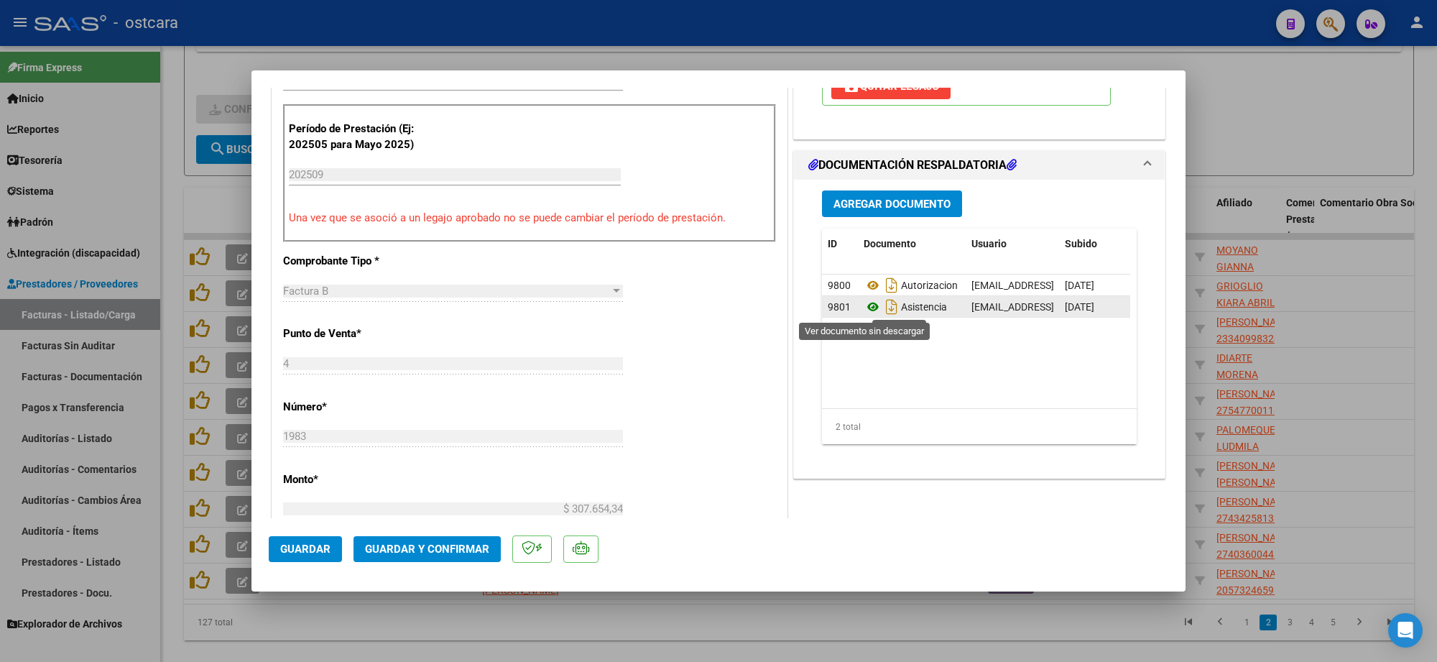
click at [864, 308] on icon at bounding box center [873, 306] width 19 height 17
click at [441, 543] on button "Guardar y Confirmar" at bounding box center [427, 549] width 147 height 26
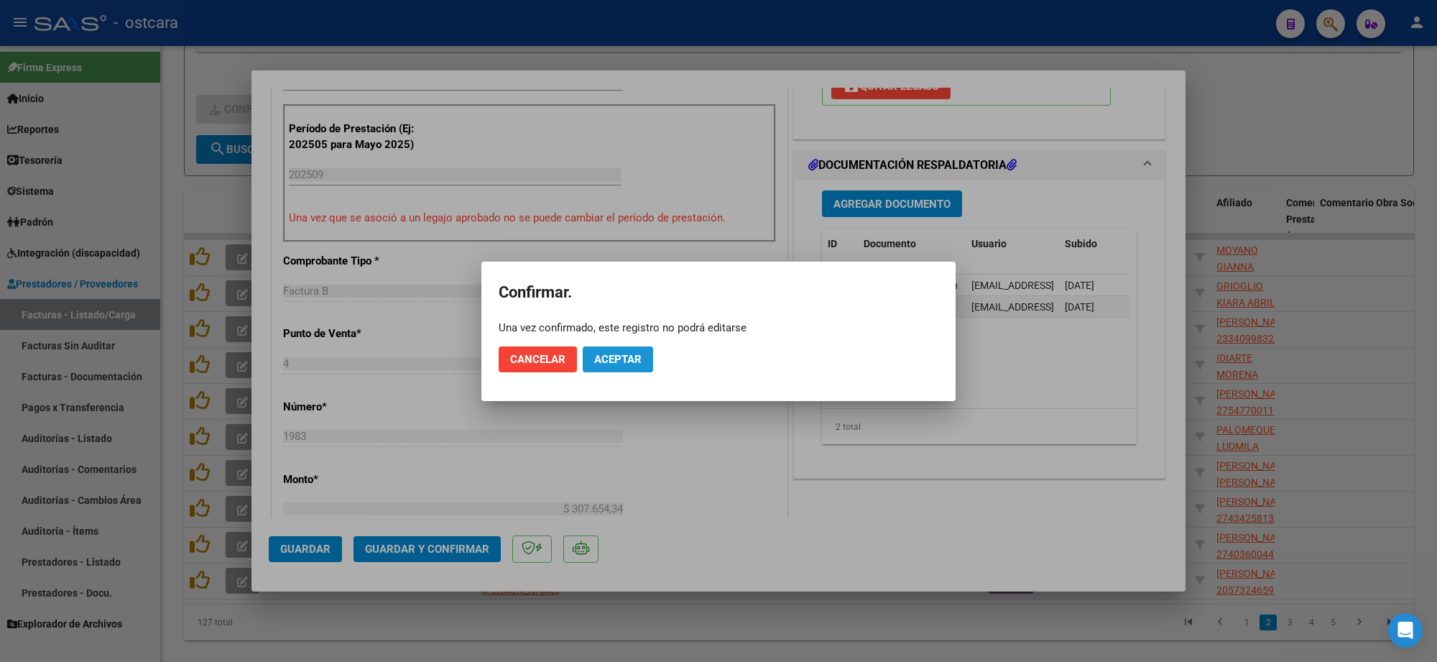
click at [617, 360] on span "Aceptar" at bounding box center [617, 359] width 47 height 13
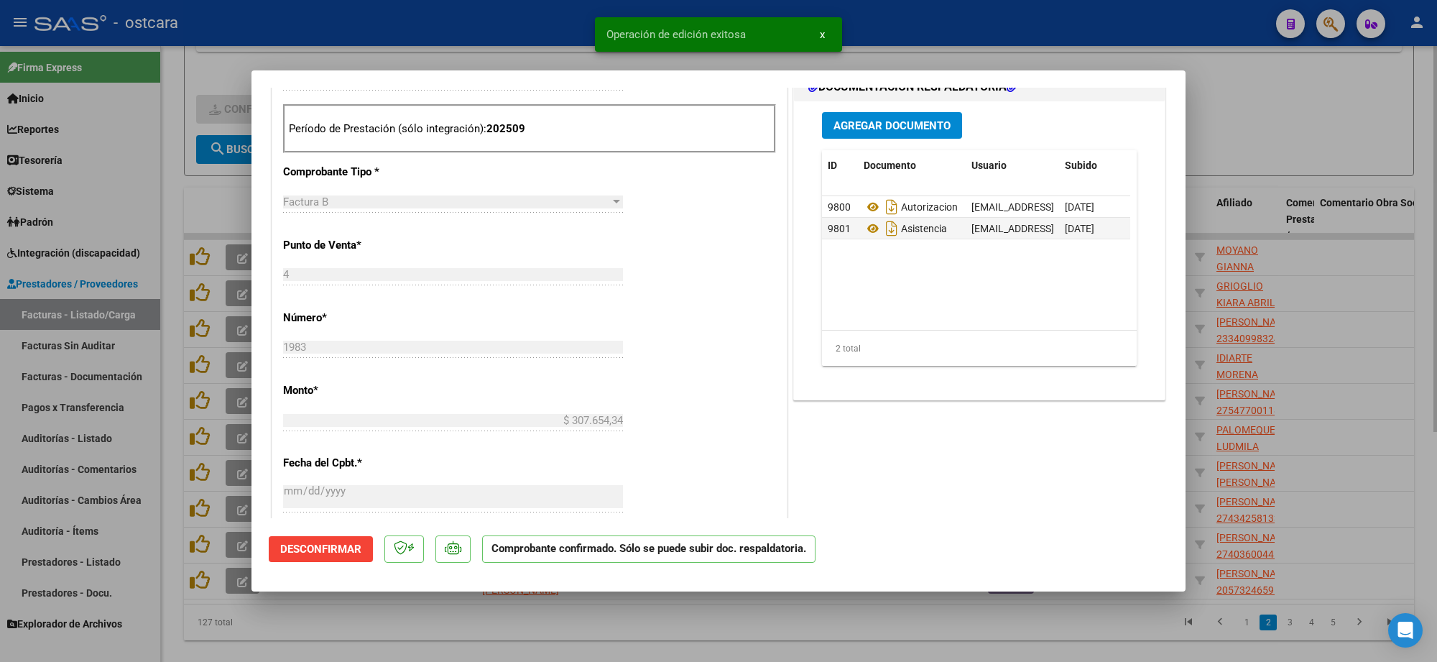
click at [1294, 91] on div at bounding box center [718, 331] width 1437 height 662
type input "$ 0,00"
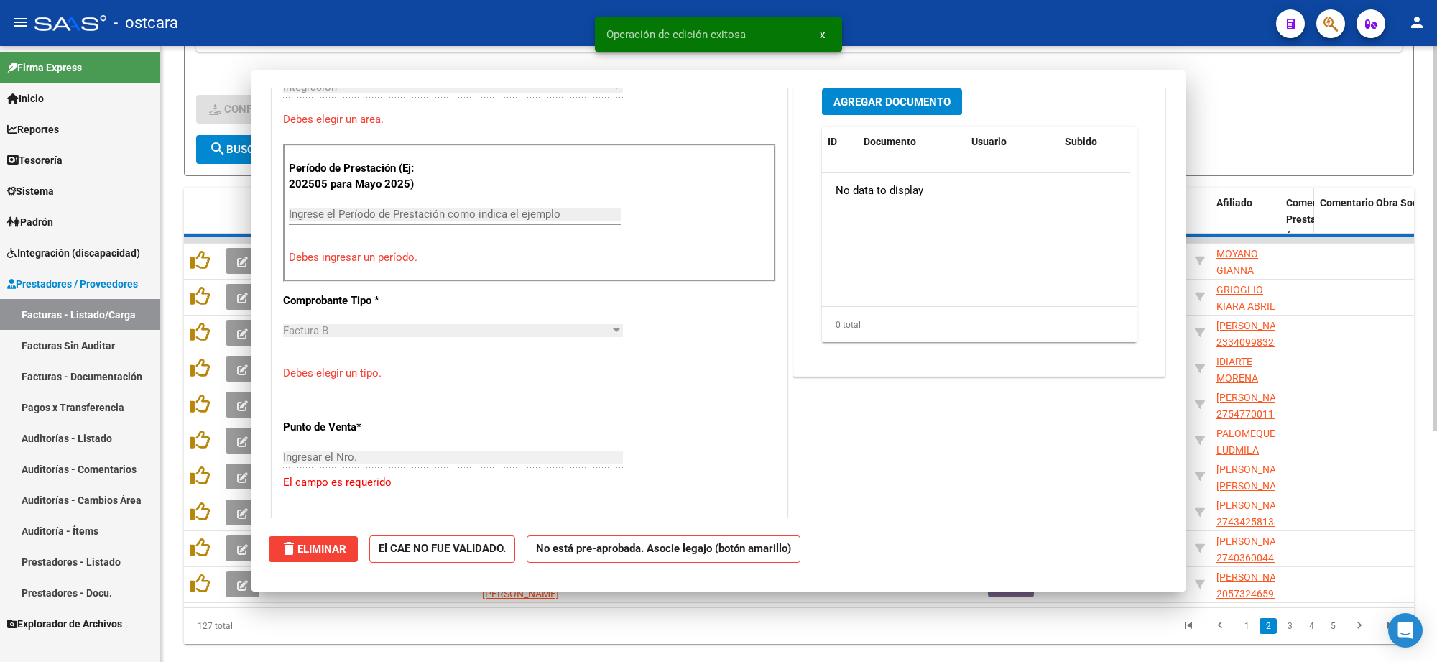
scroll to position [0, 0]
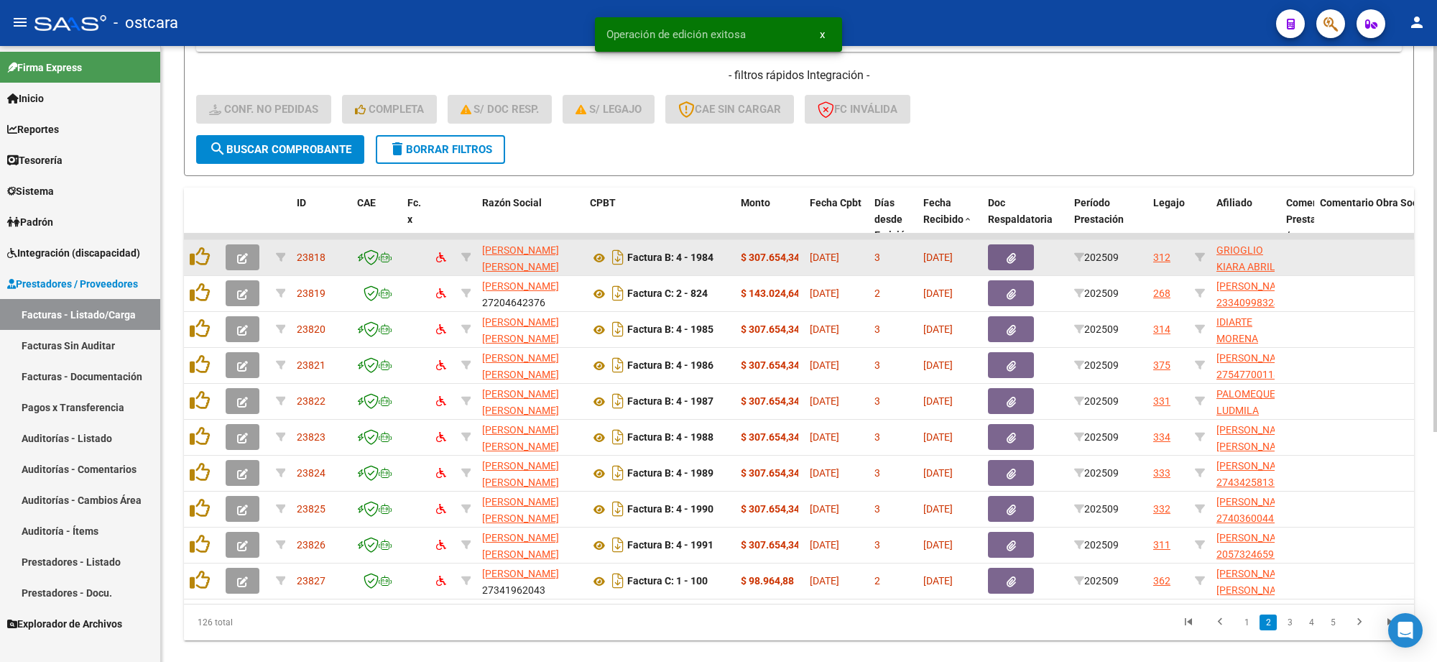
click at [250, 253] on button "button" at bounding box center [243, 257] width 34 height 26
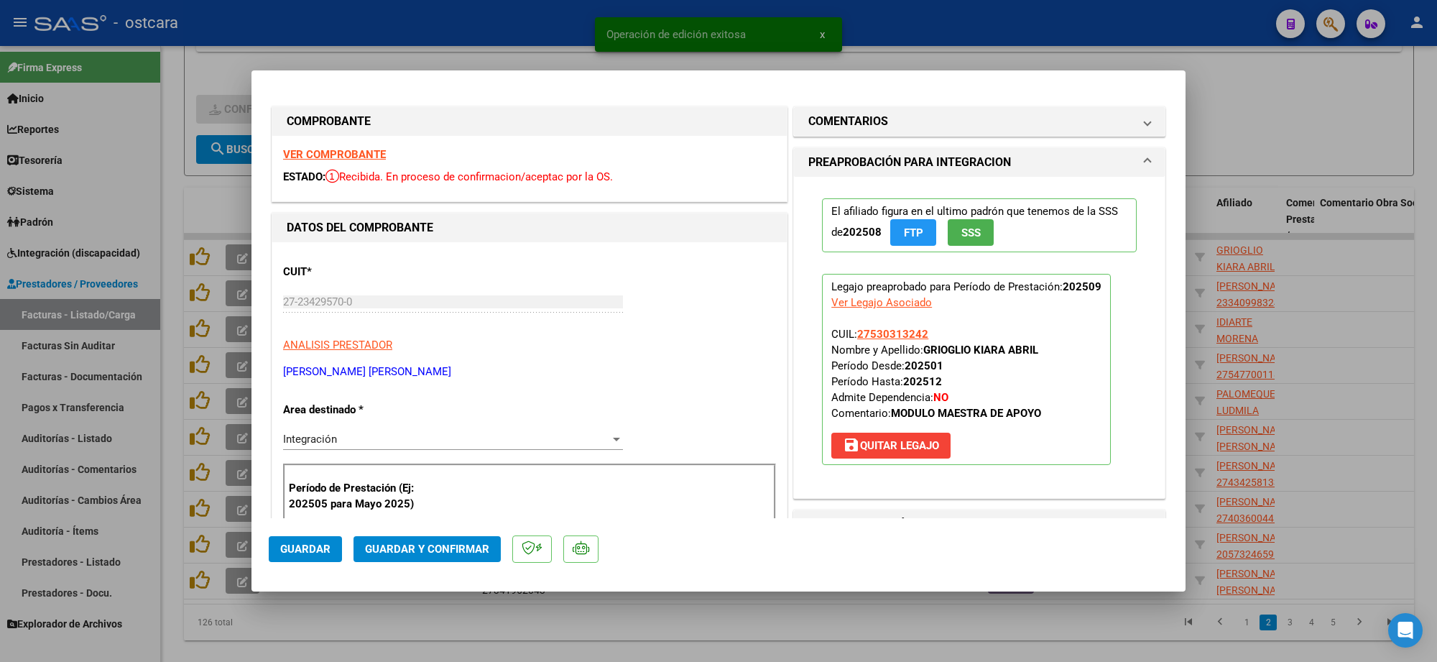
click at [353, 152] on strong "VER COMPROBANTE" at bounding box center [334, 154] width 103 height 13
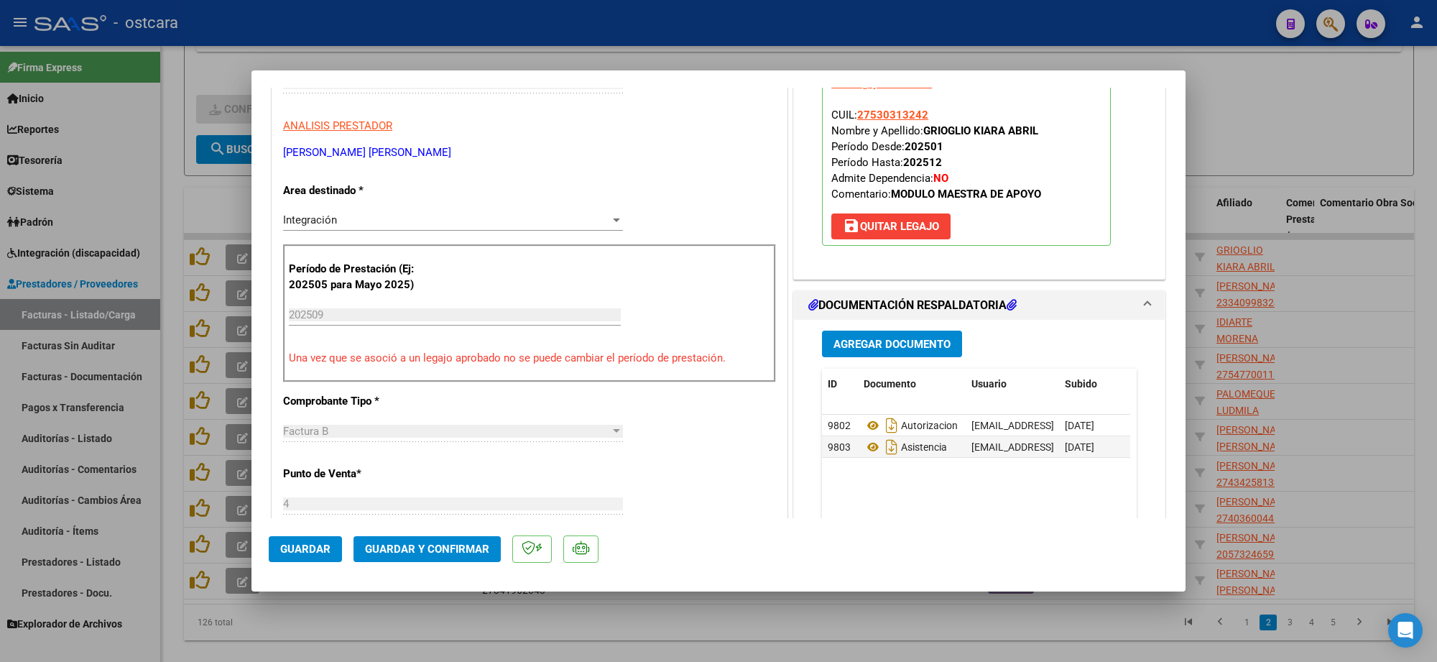
scroll to position [449, 0]
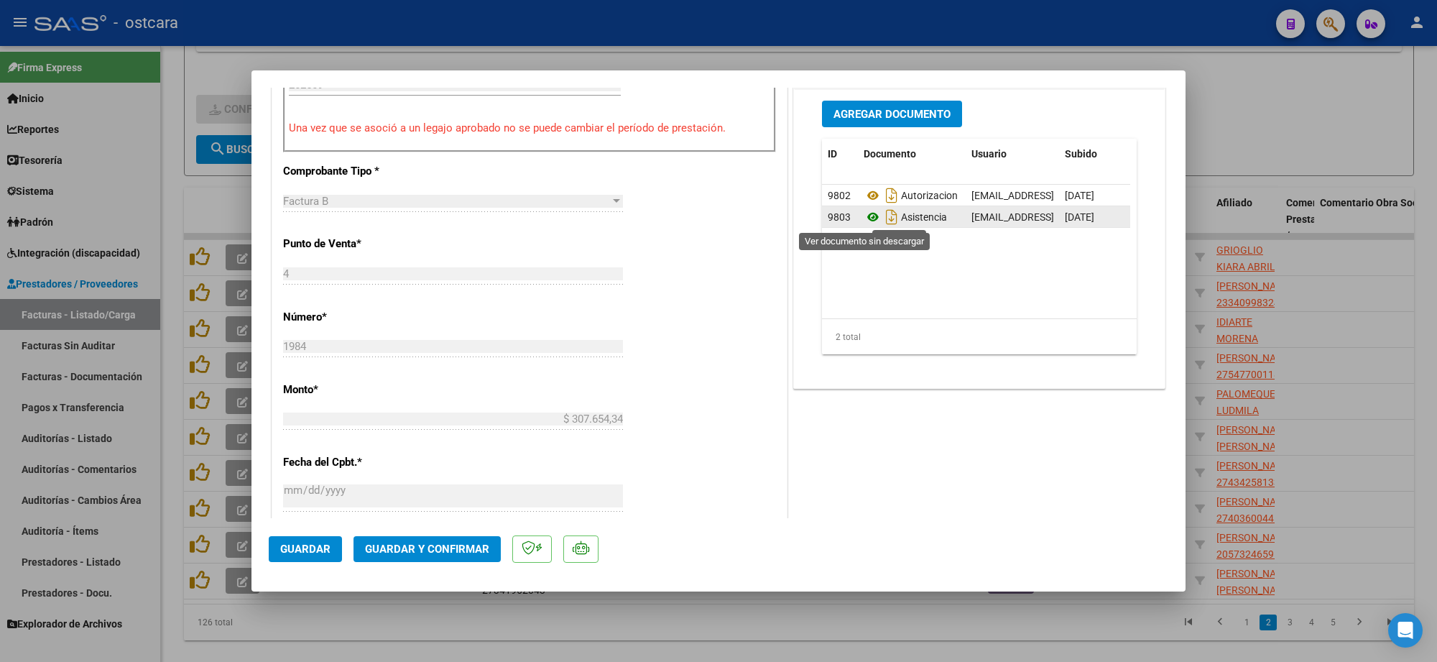
click at [864, 218] on icon at bounding box center [873, 216] width 19 height 17
click at [451, 550] on span "Guardar y Confirmar" at bounding box center [427, 549] width 124 height 13
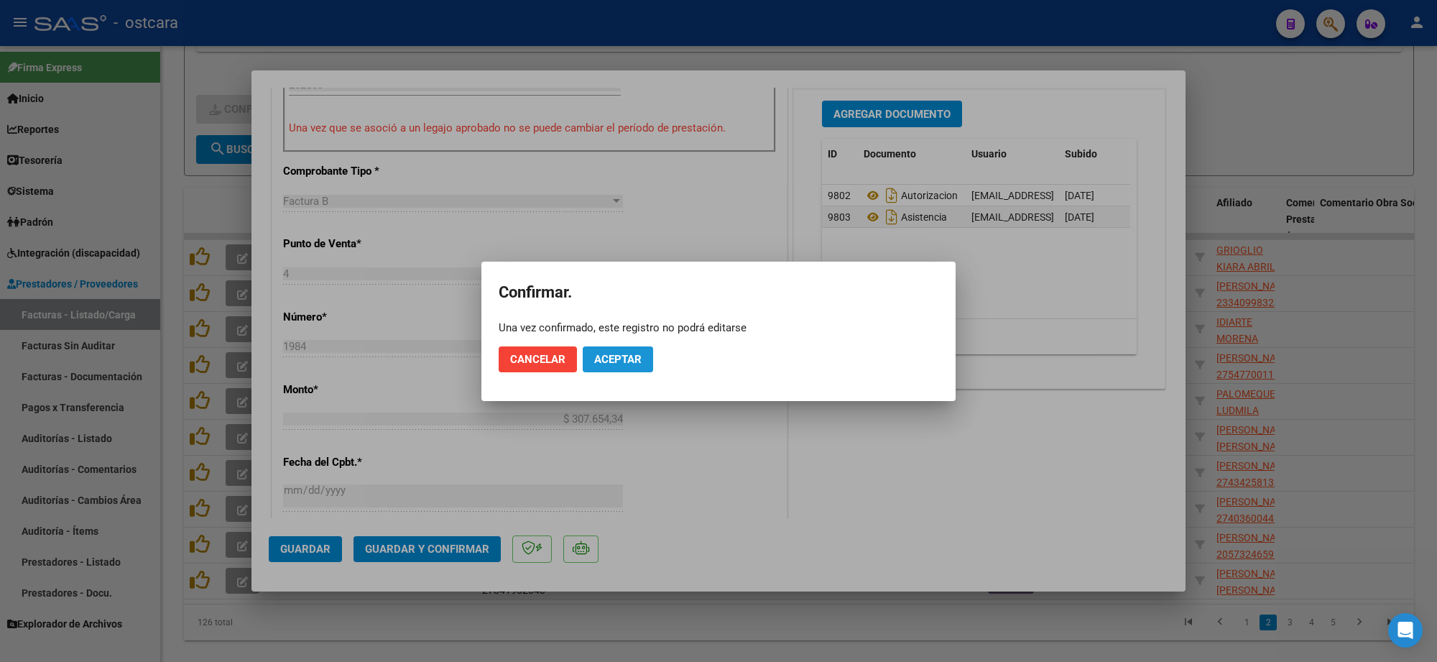
click at [615, 350] on button "Aceptar" at bounding box center [618, 359] width 70 height 26
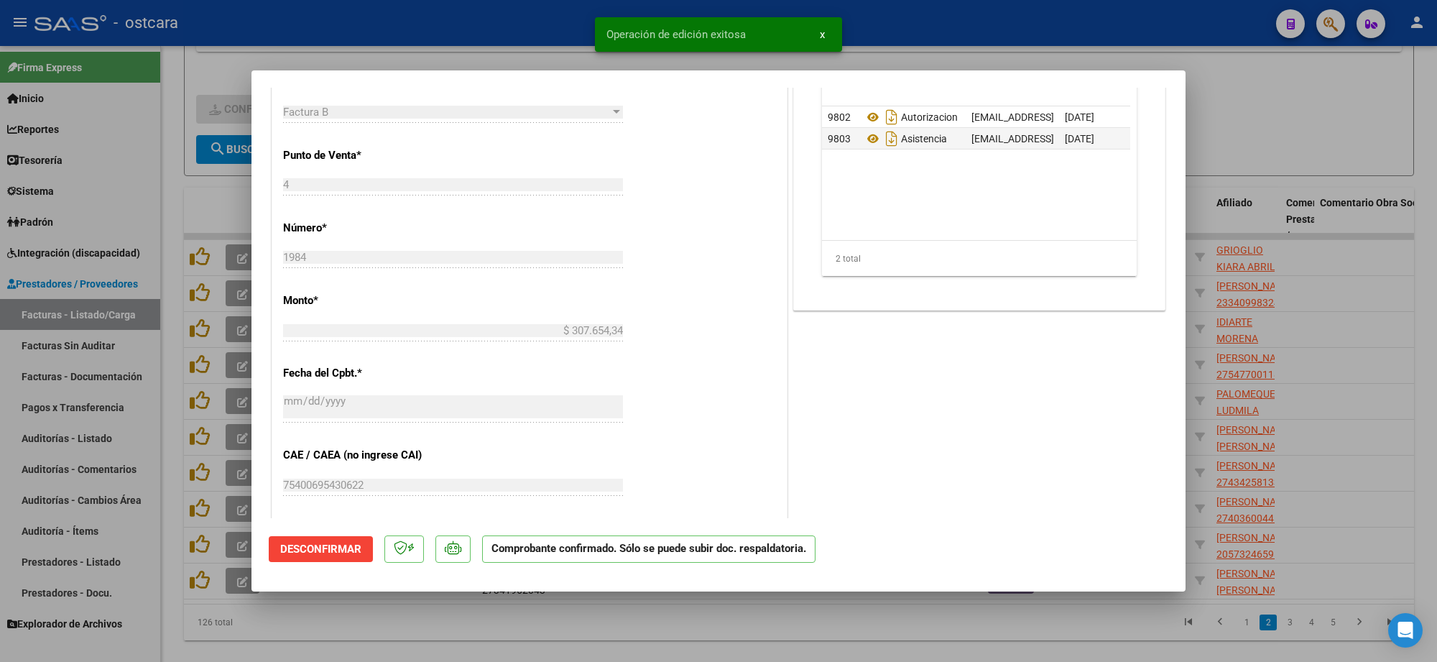
click at [1271, 173] on div at bounding box center [718, 331] width 1437 height 662
type input "$ 0,00"
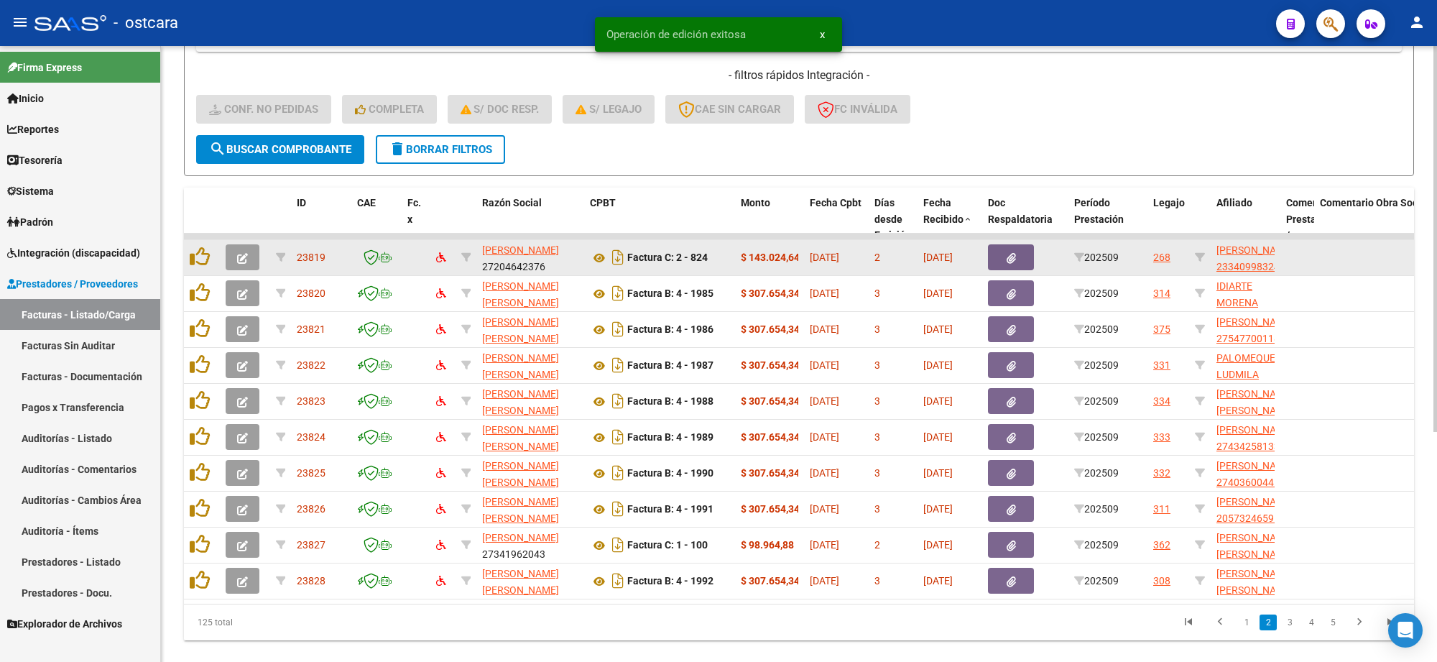
click at [239, 257] on icon "button" at bounding box center [242, 258] width 11 height 11
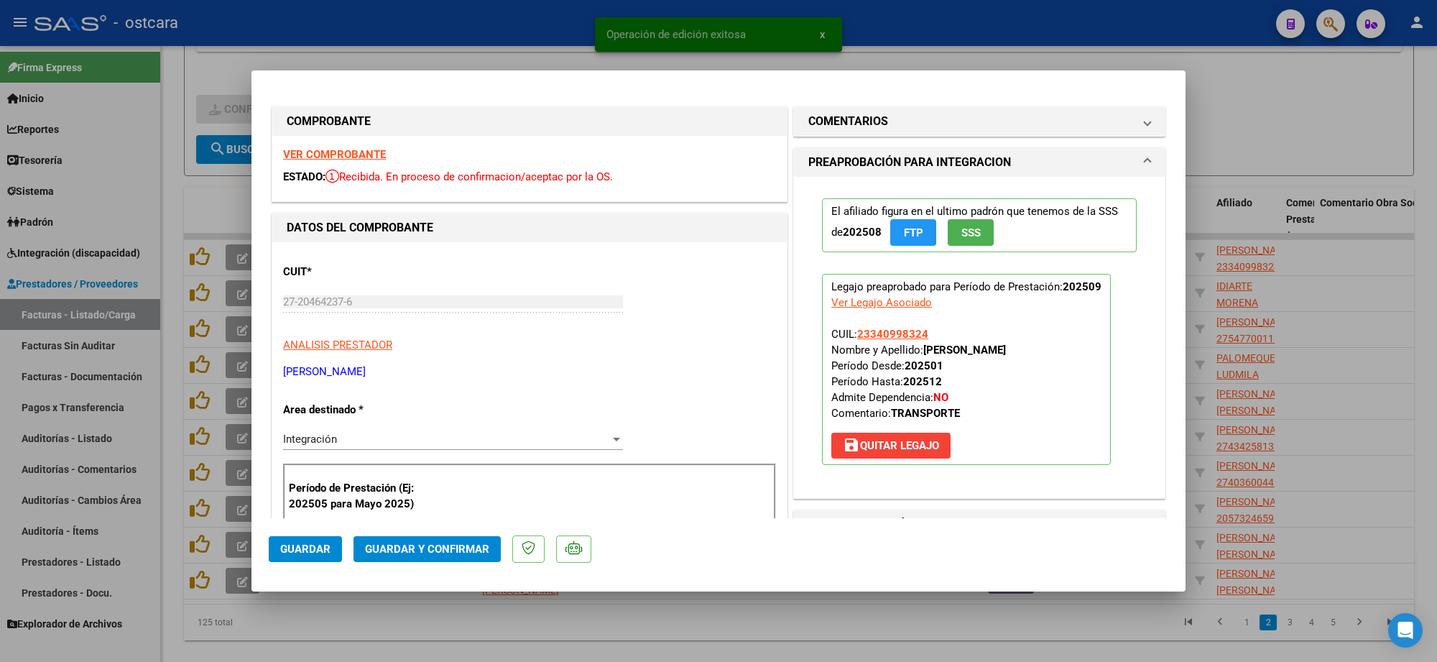
click at [336, 157] on strong "VER COMPROBANTE" at bounding box center [334, 154] width 103 height 13
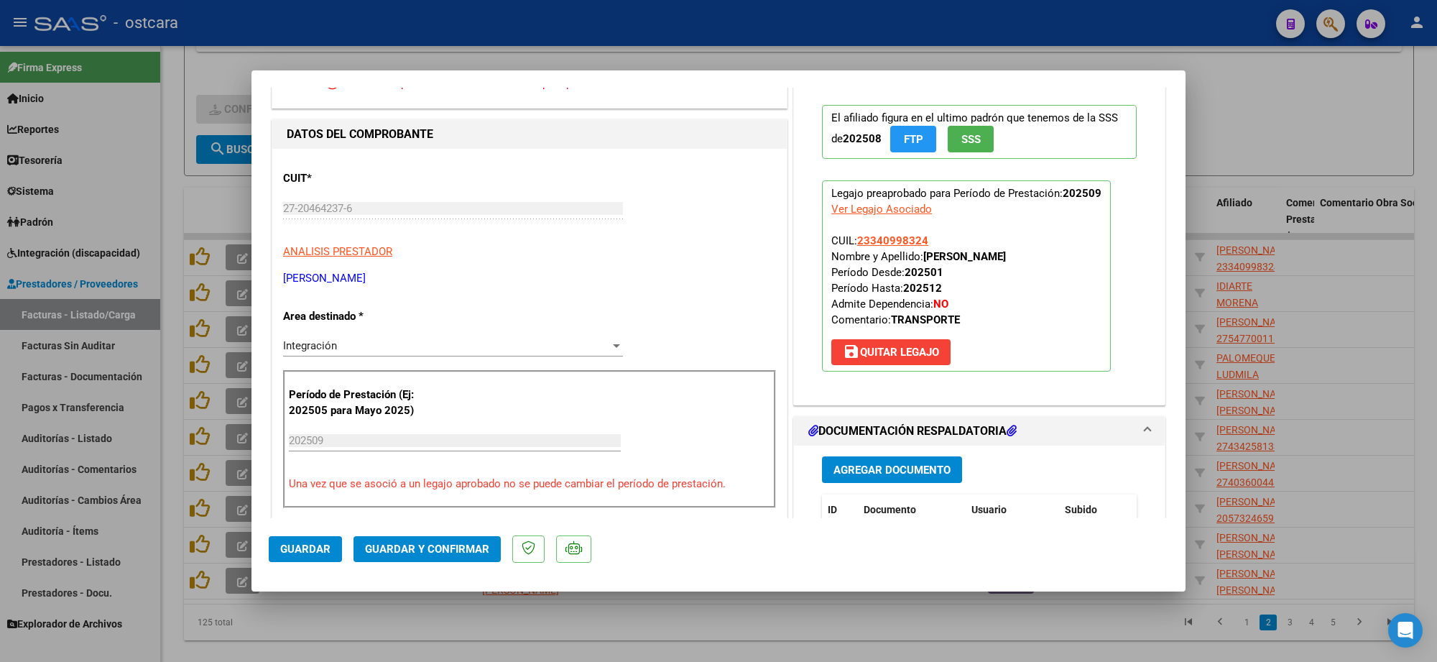
scroll to position [449, 0]
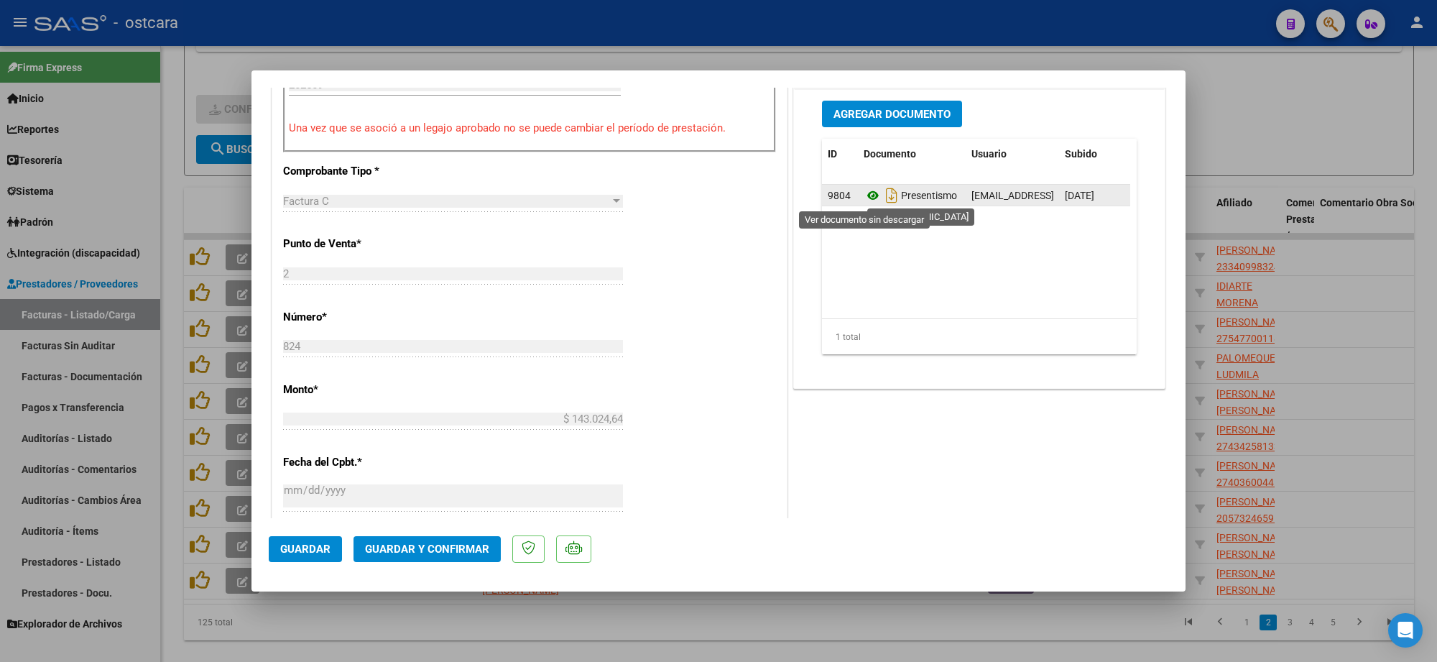
click at [864, 198] on icon at bounding box center [873, 195] width 19 height 17
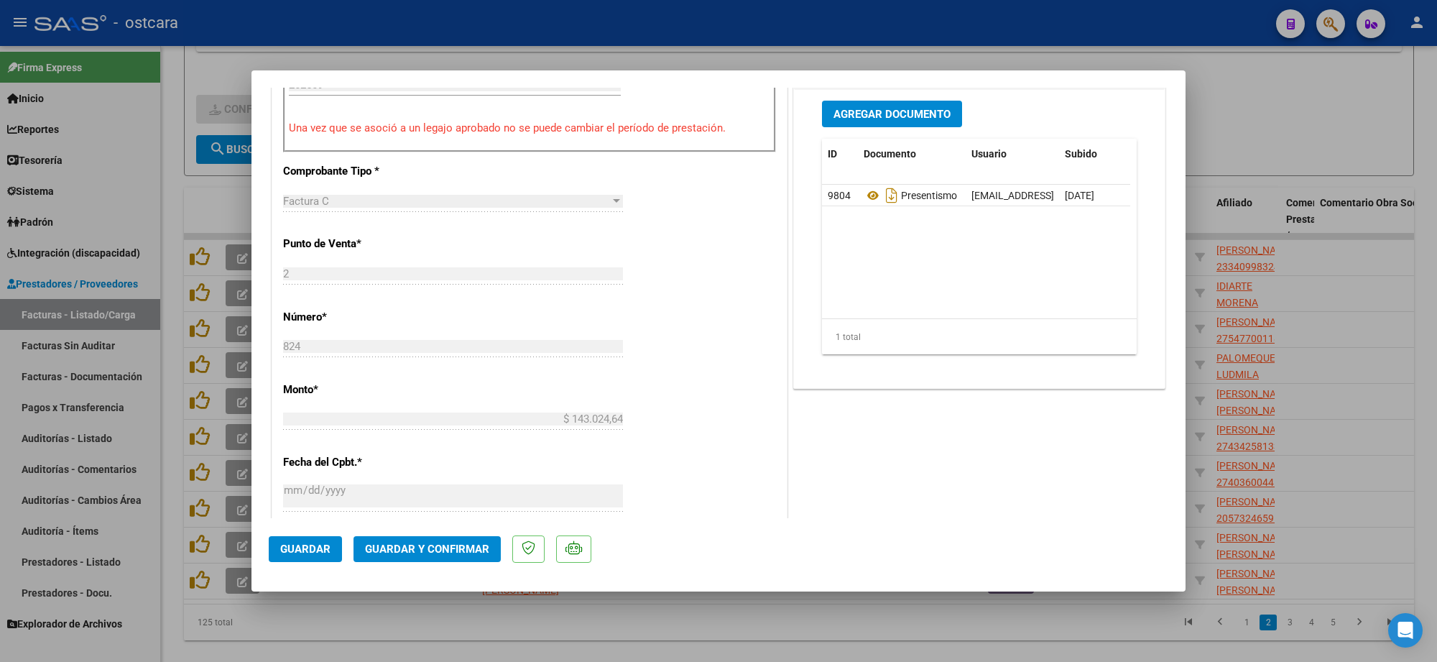
click at [411, 548] on span "Guardar y Confirmar" at bounding box center [427, 549] width 124 height 13
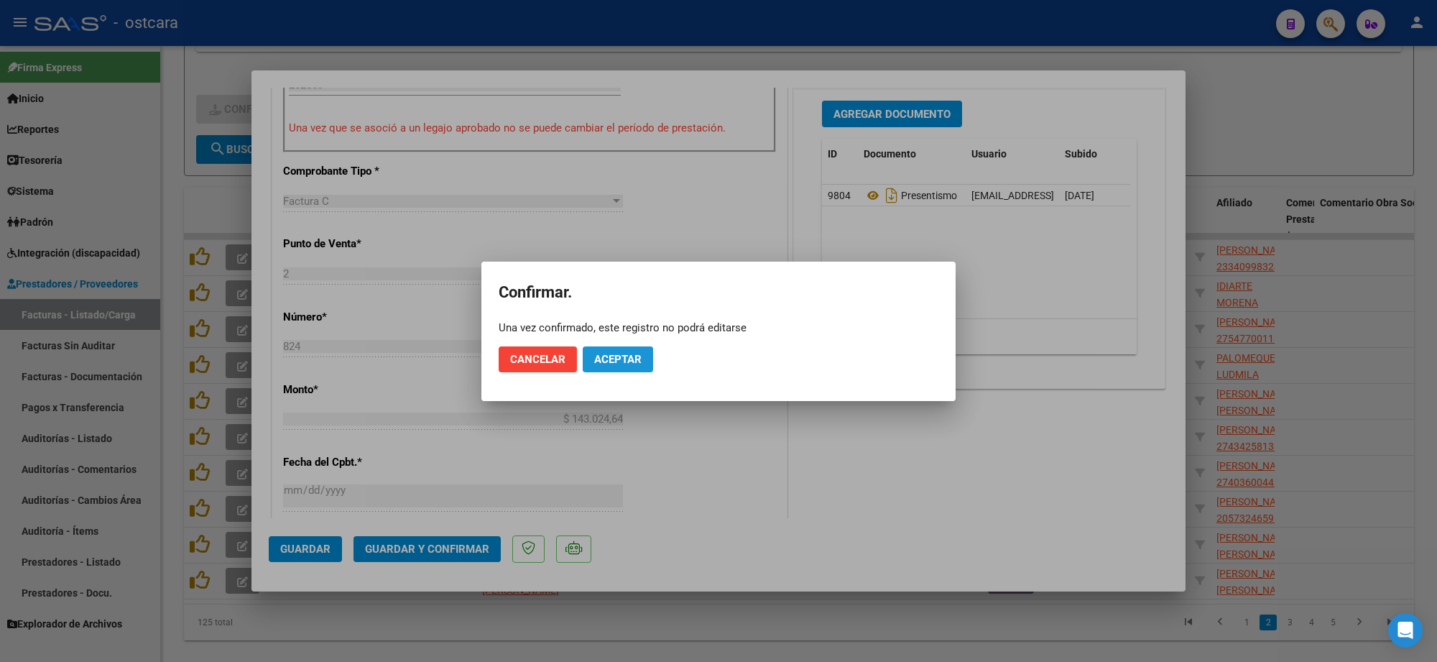
click at [607, 360] on span "Aceptar" at bounding box center [617, 359] width 47 height 13
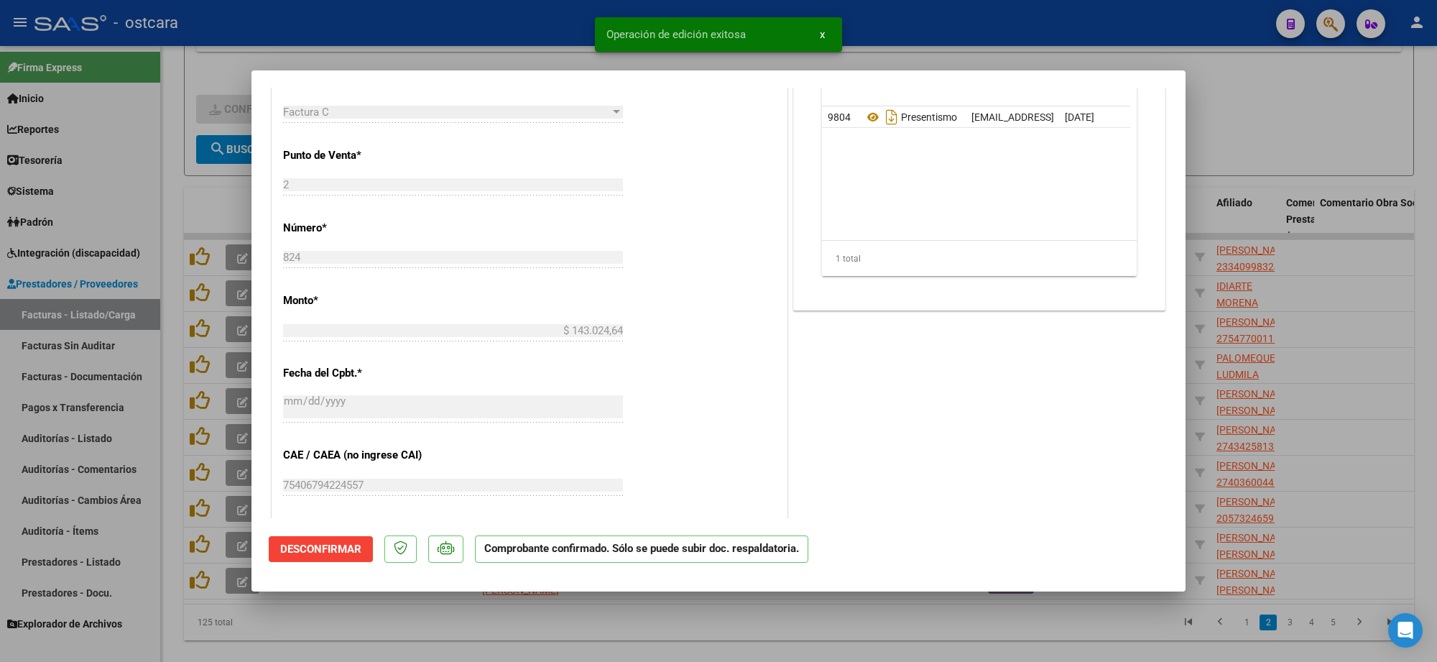
click at [1230, 93] on div at bounding box center [718, 331] width 1437 height 662
type input "$ 0,00"
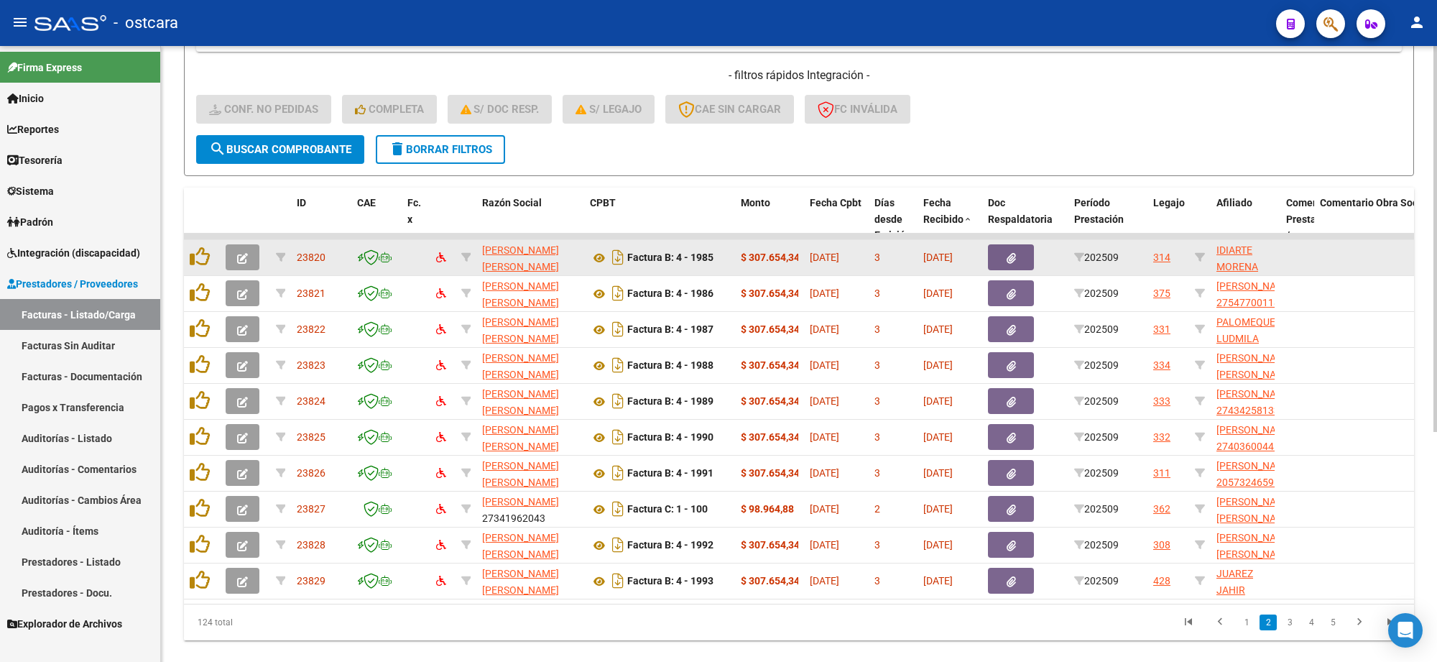
click at [241, 257] on icon "button" at bounding box center [242, 258] width 11 height 11
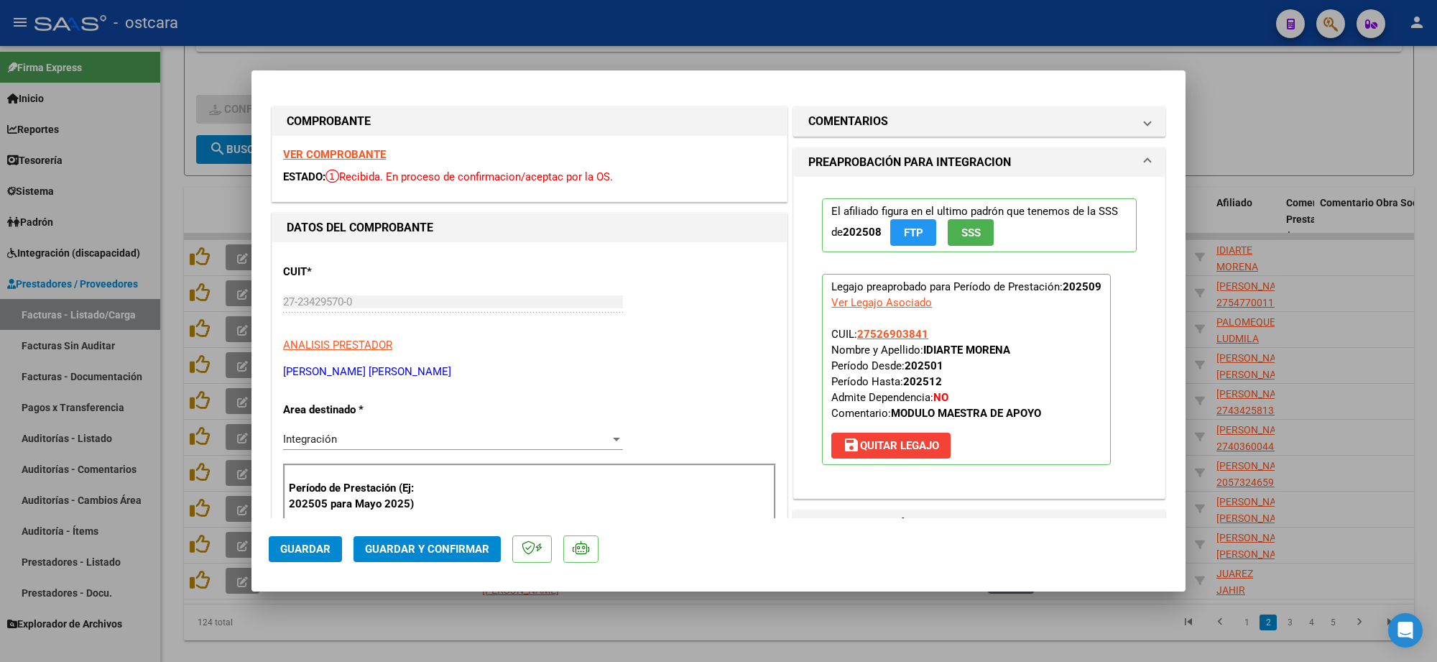
click at [356, 153] on strong "VER COMPROBANTE" at bounding box center [334, 154] width 103 height 13
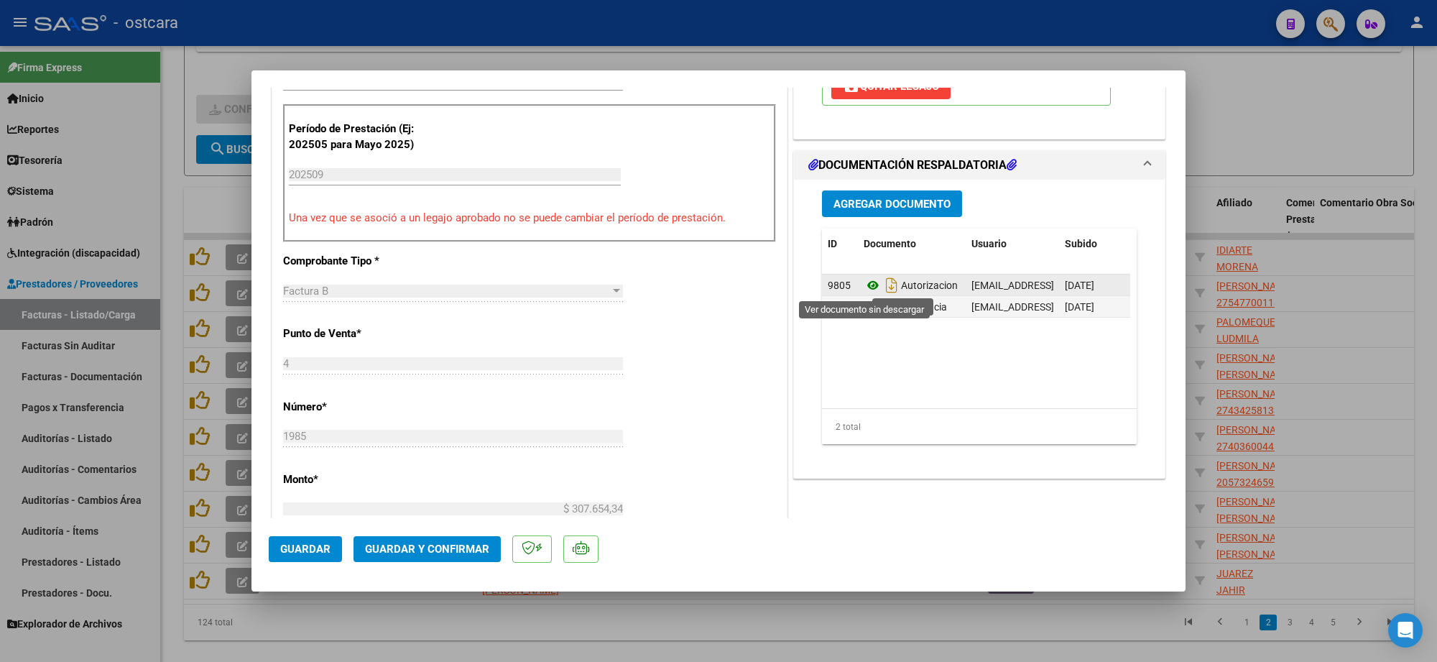
click at [864, 288] on icon at bounding box center [873, 285] width 19 height 17
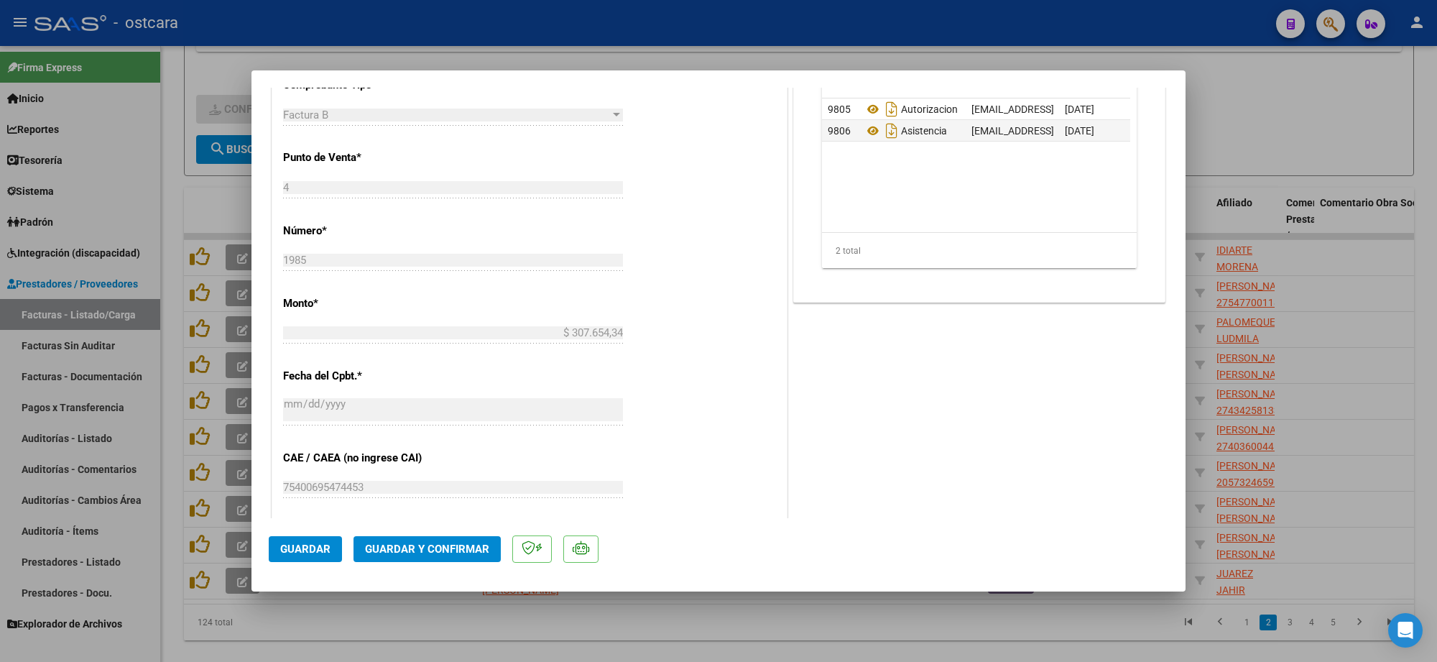
scroll to position [539, 0]
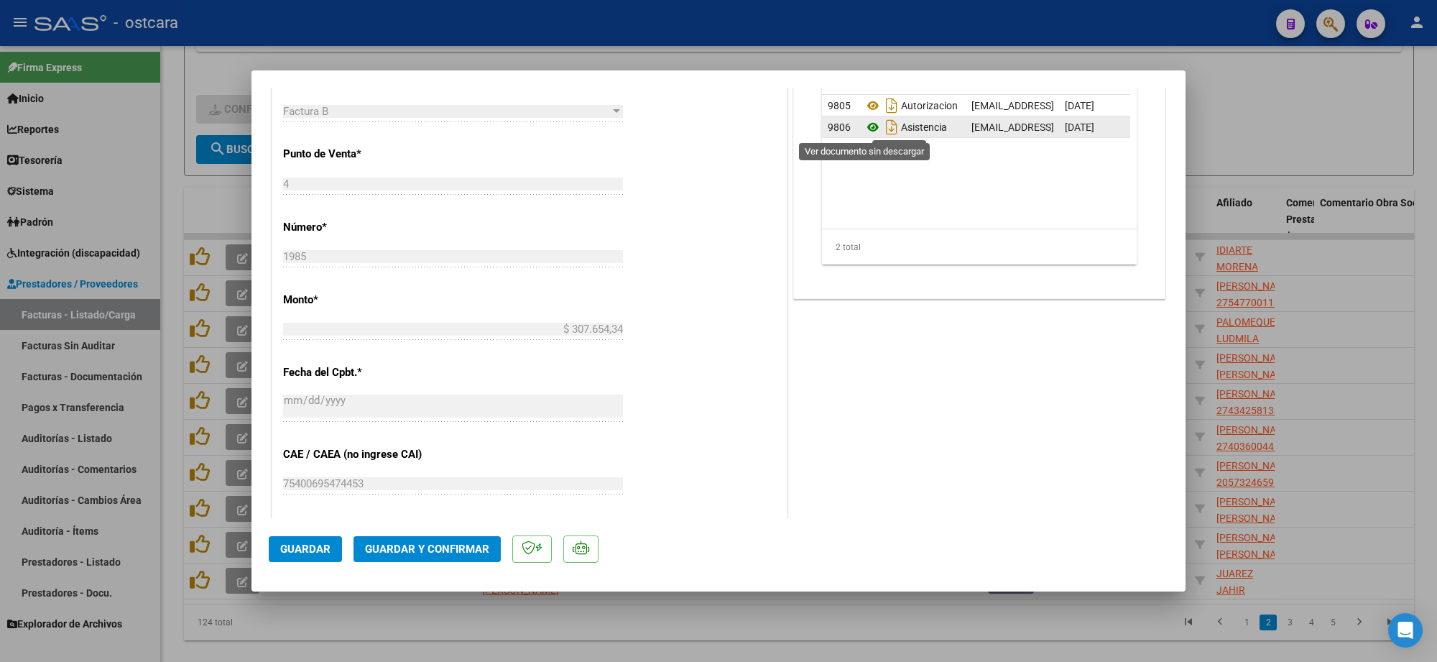
click at [864, 130] on icon at bounding box center [873, 127] width 19 height 17
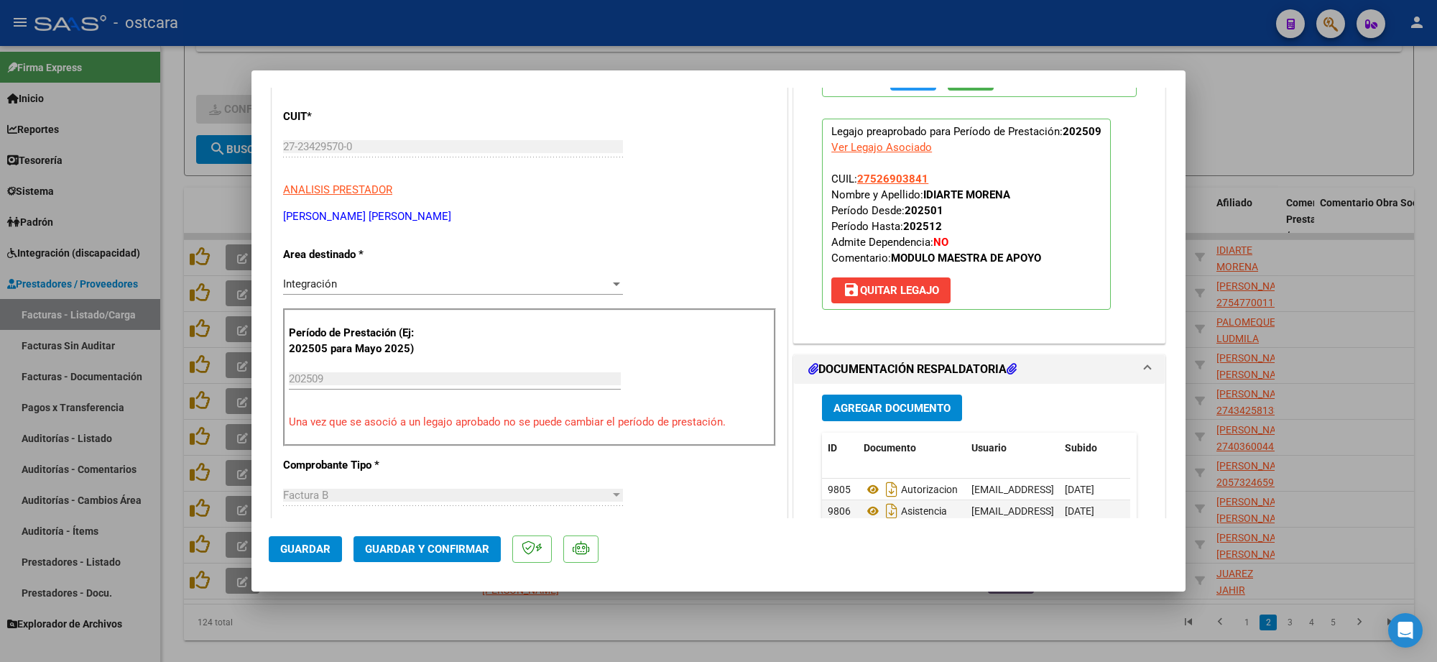
scroll to position [0, 0]
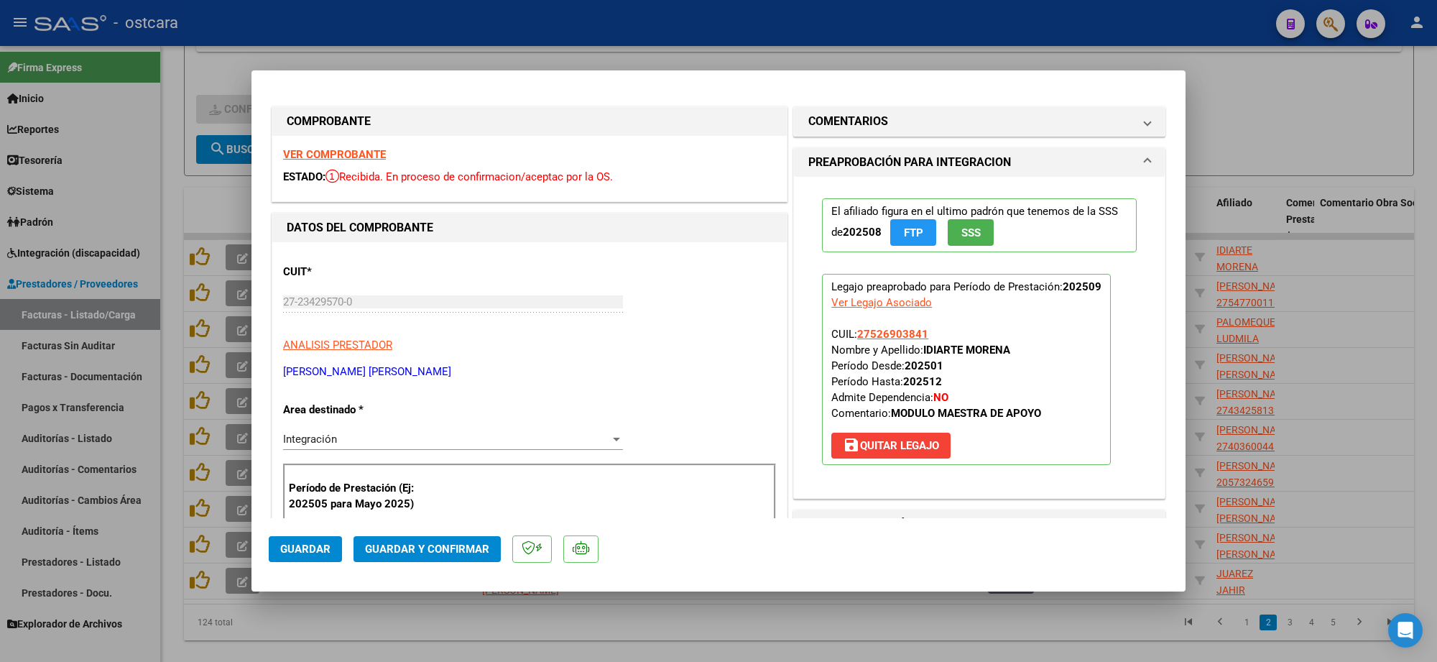
click at [473, 555] on button "Guardar y Confirmar" at bounding box center [427, 549] width 147 height 26
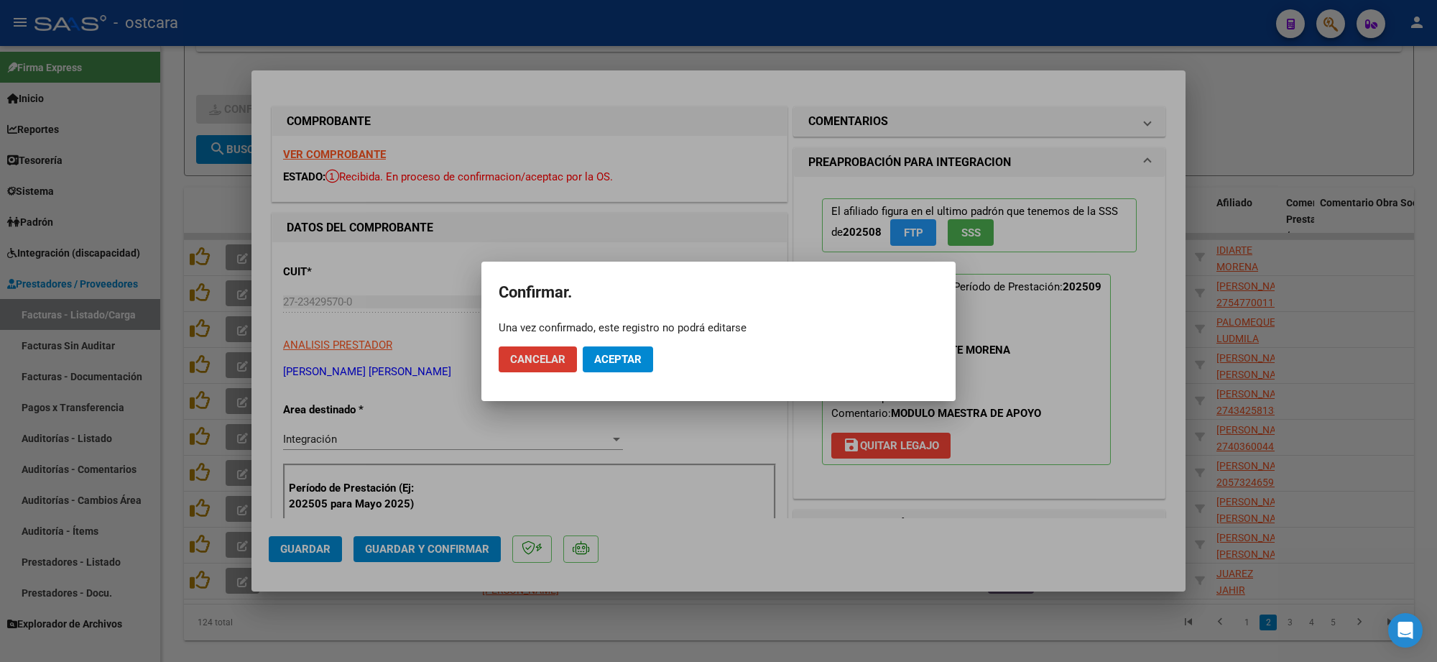
click at [612, 361] on span "Aceptar" at bounding box center [617, 359] width 47 height 13
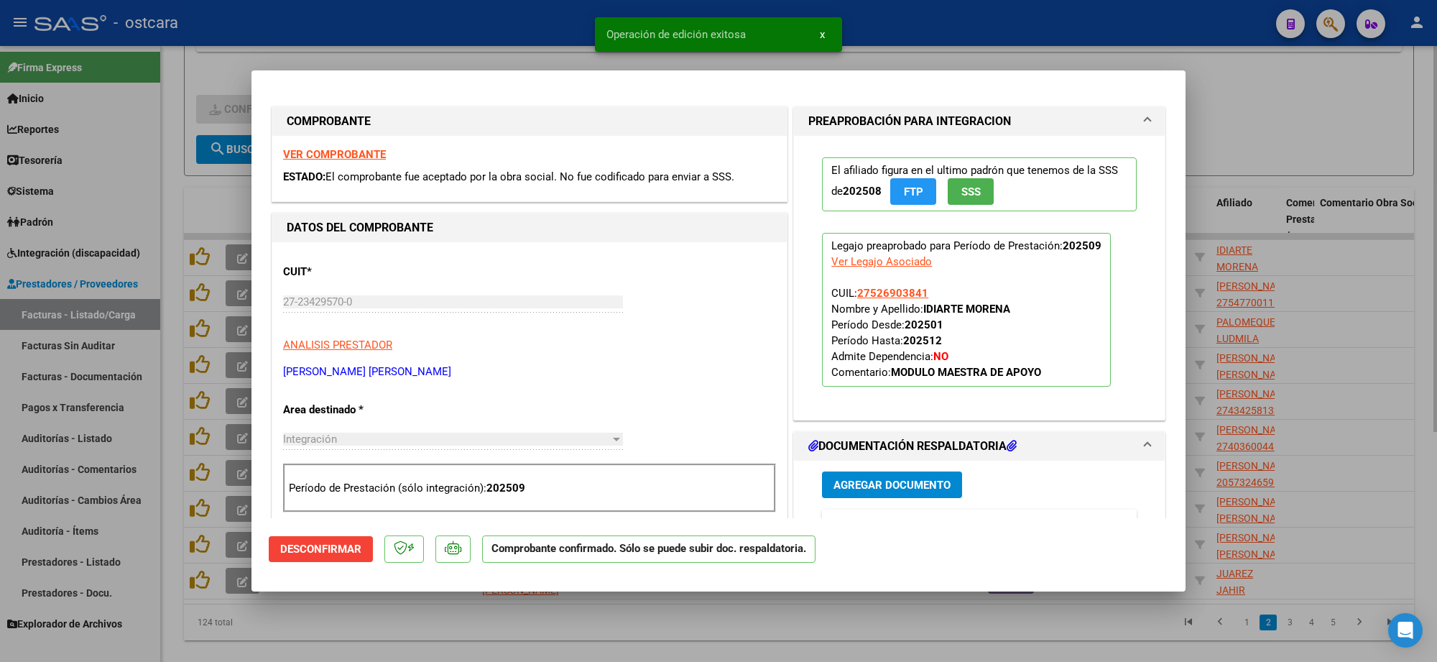
click at [1288, 106] on div at bounding box center [718, 331] width 1437 height 662
type input "$ 0,00"
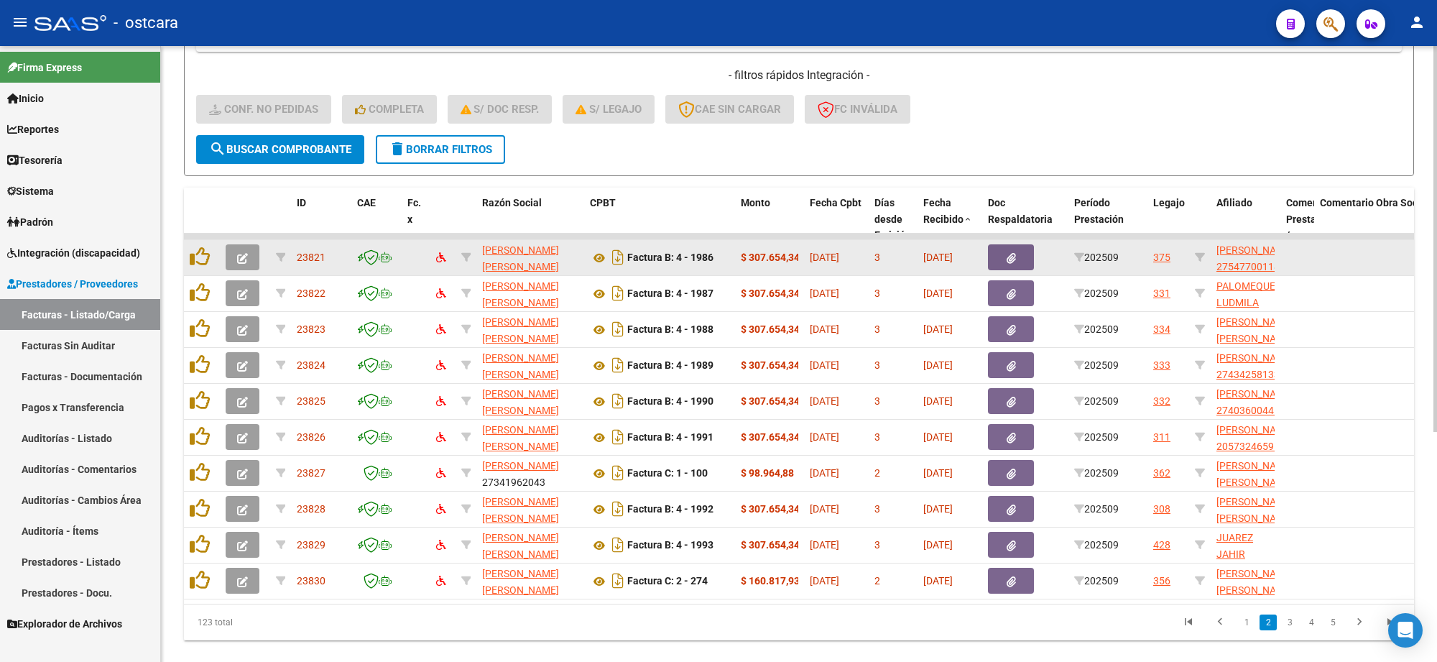
click at [244, 253] on icon "button" at bounding box center [242, 258] width 11 height 11
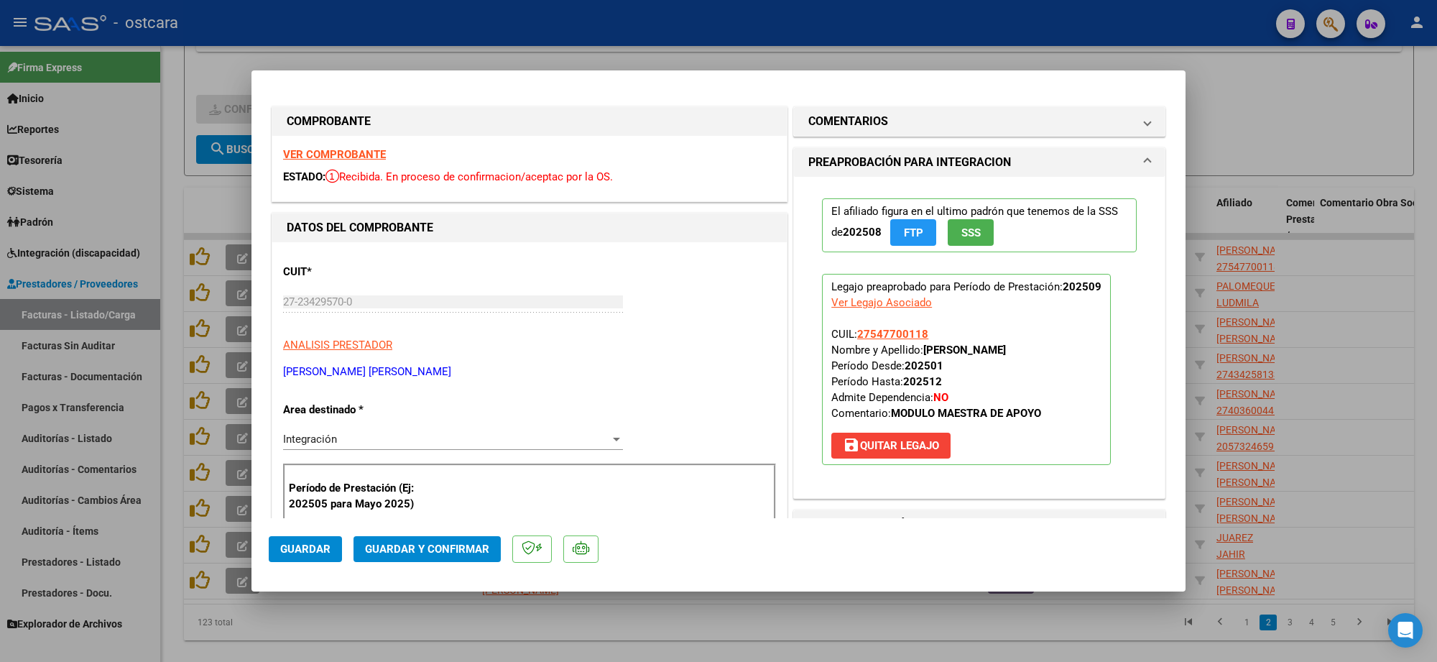
click at [360, 155] on strong "VER COMPROBANTE" at bounding box center [334, 154] width 103 height 13
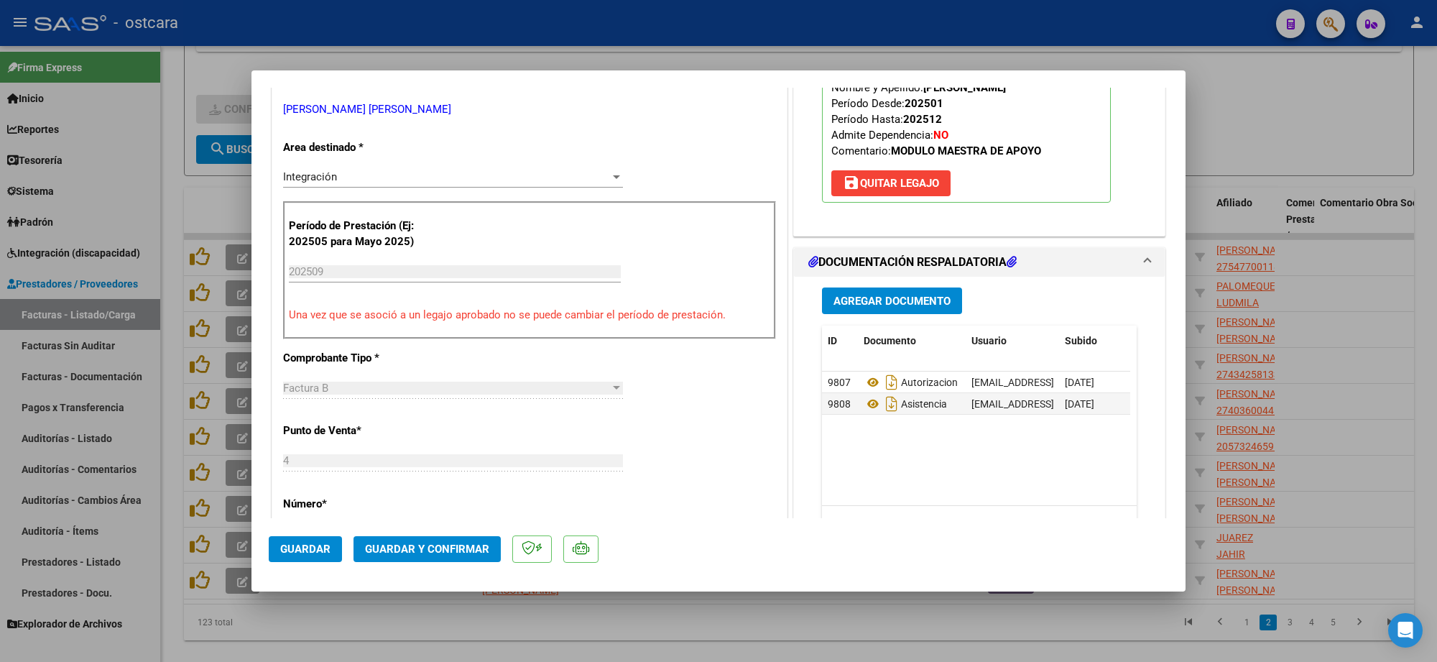
scroll to position [449, 0]
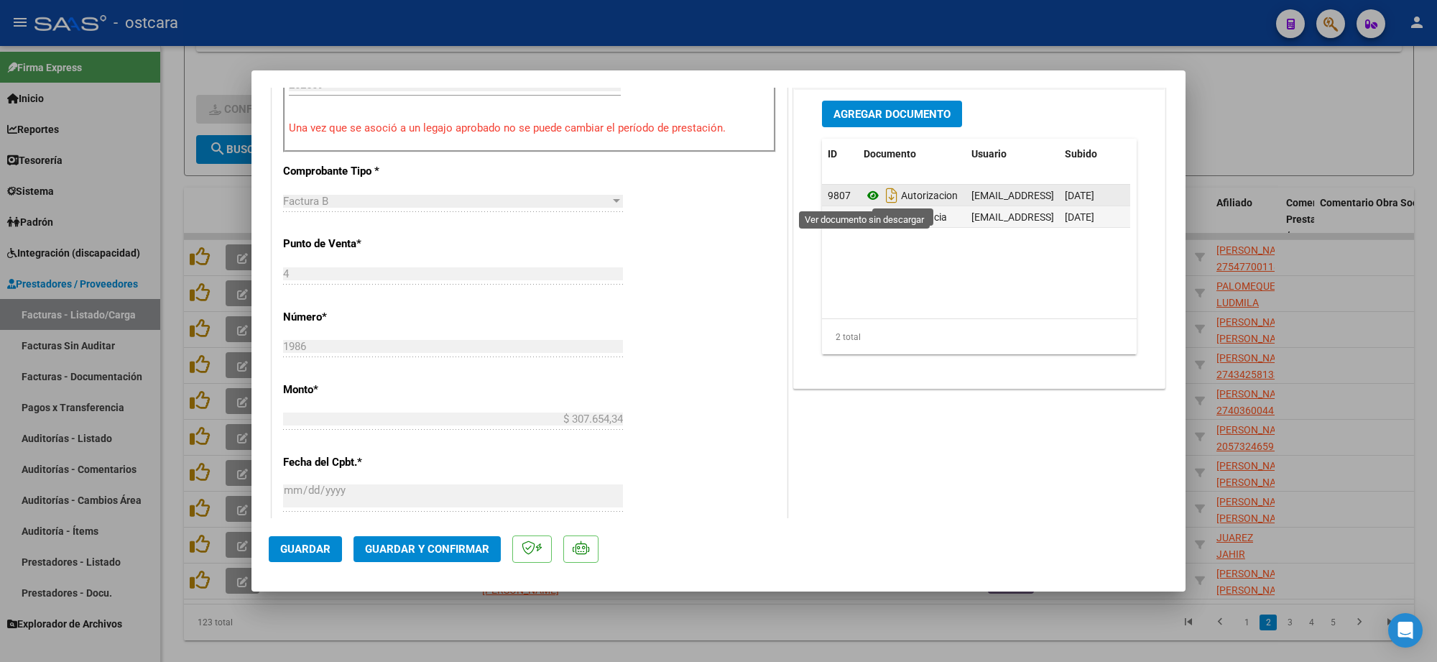
click at [864, 198] on icon at bounding box center [873, 195] width 19 height 17
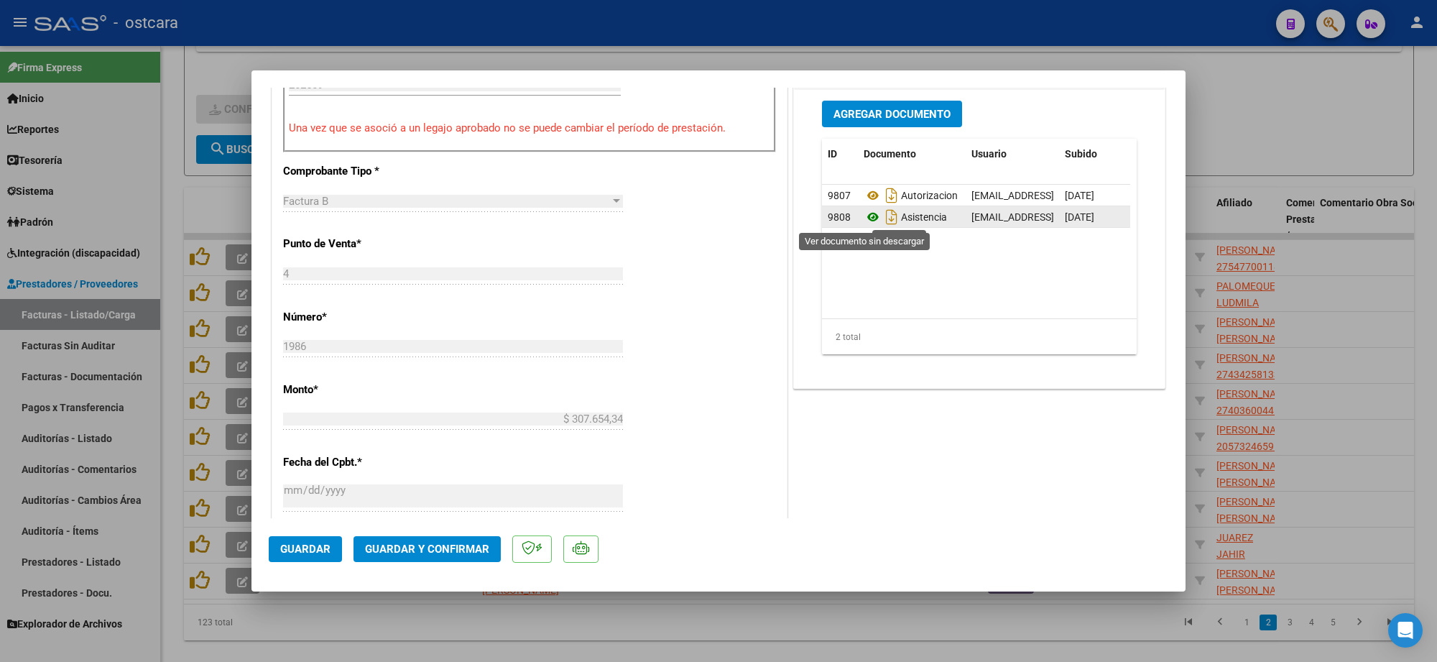
click at [864, 216] on icon at bounding box center [873, 216] width 19 height 17
click at [461, 553] on span "Guardar y Confirmar" at bounding box center [427, 549] width 124 height 13
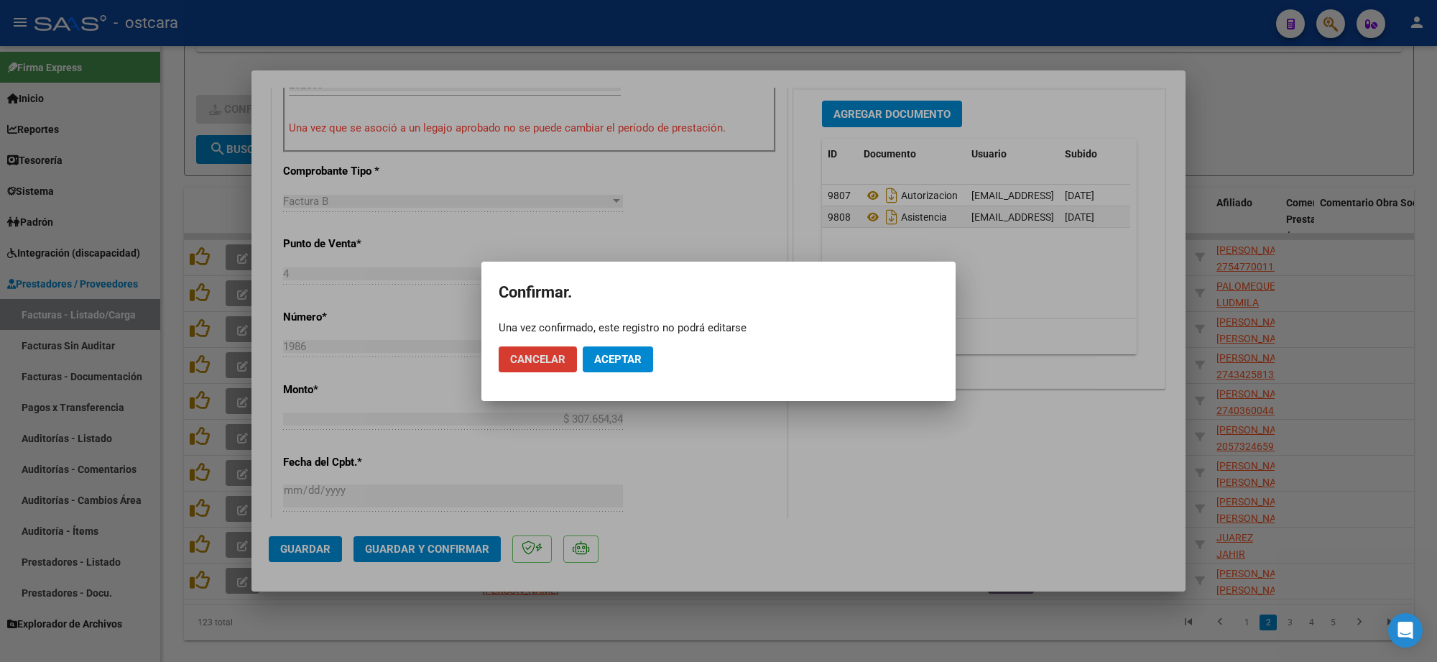
click at [612, 345] on mat-dialog-actions "Cancelar Aceptar" at bounding box center [719, 359] width 440 height 49
click at [613, 350] on button "Aceptar" at bounding box center [618, 359] width 70 height 26
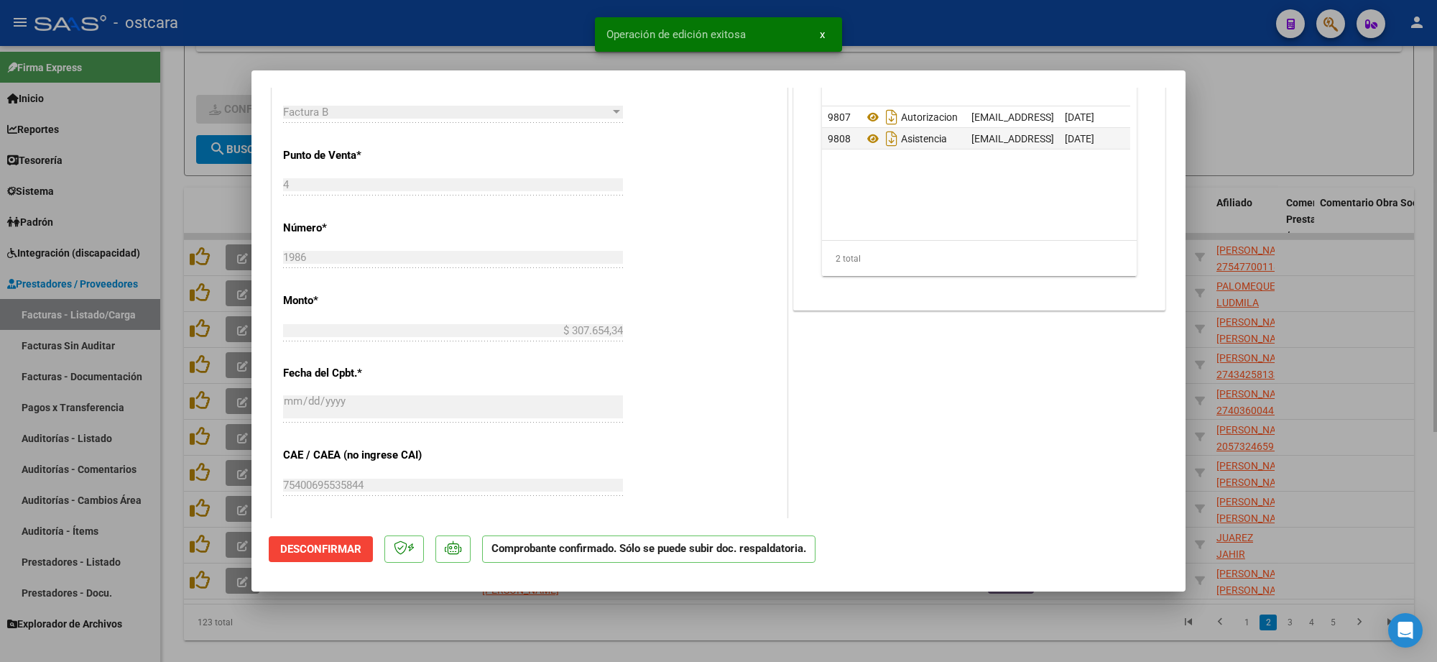
drag, startPoint x: 1313, startPoint y: 109, endPoint x: 1306, endPoint y: 124, distance: 17.1
click at [1310, 116] on div at bounding box center [718, 331] width 1437 height 662
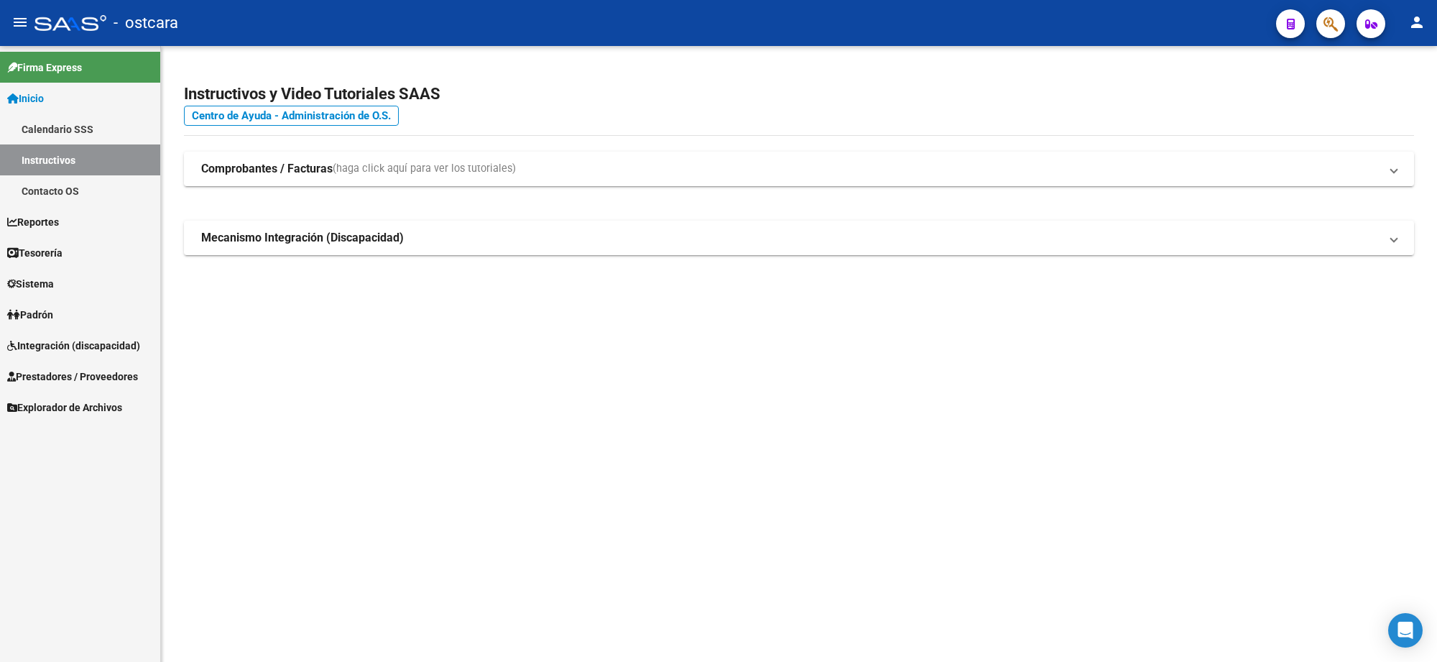
click at [88, 334] on link "Integración (discapacidad)" at bounding box center [80, 345] width 160 height 31
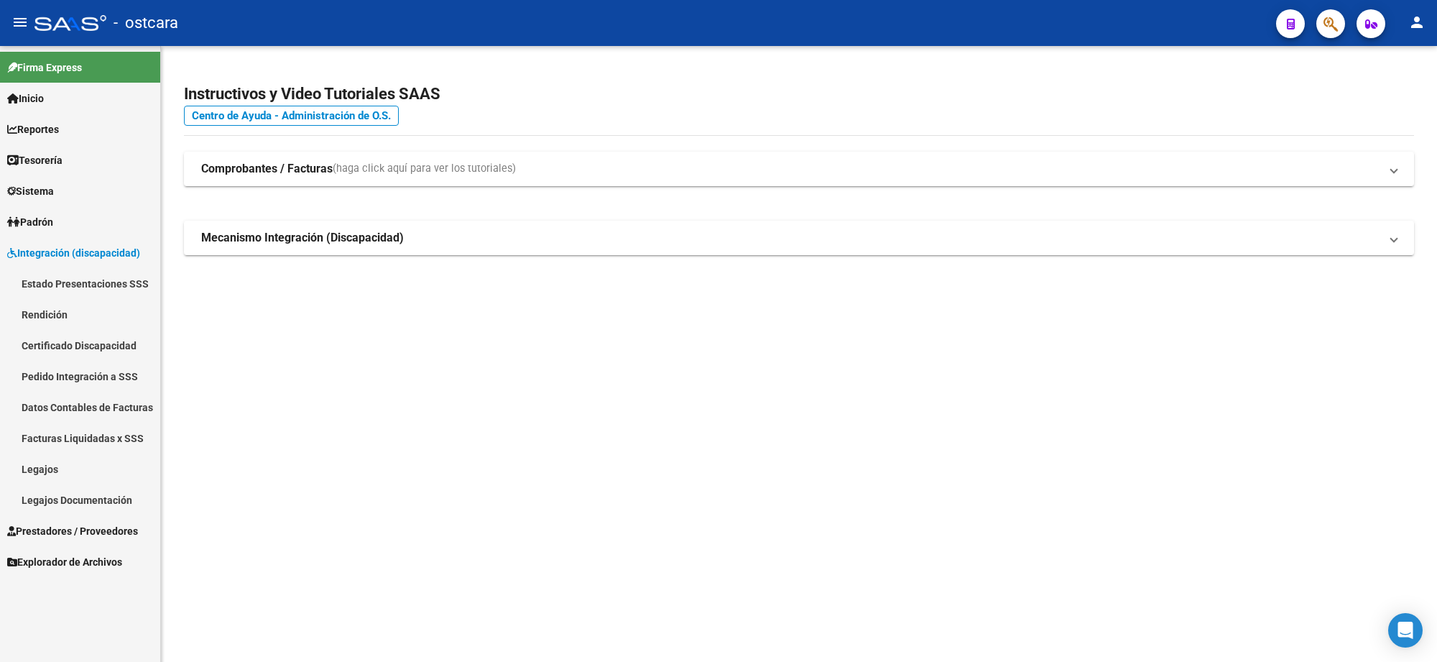
click at [84, 536] on span "Prestadores / Proveedores" at bounding box center [72, 531] width 131 height 16
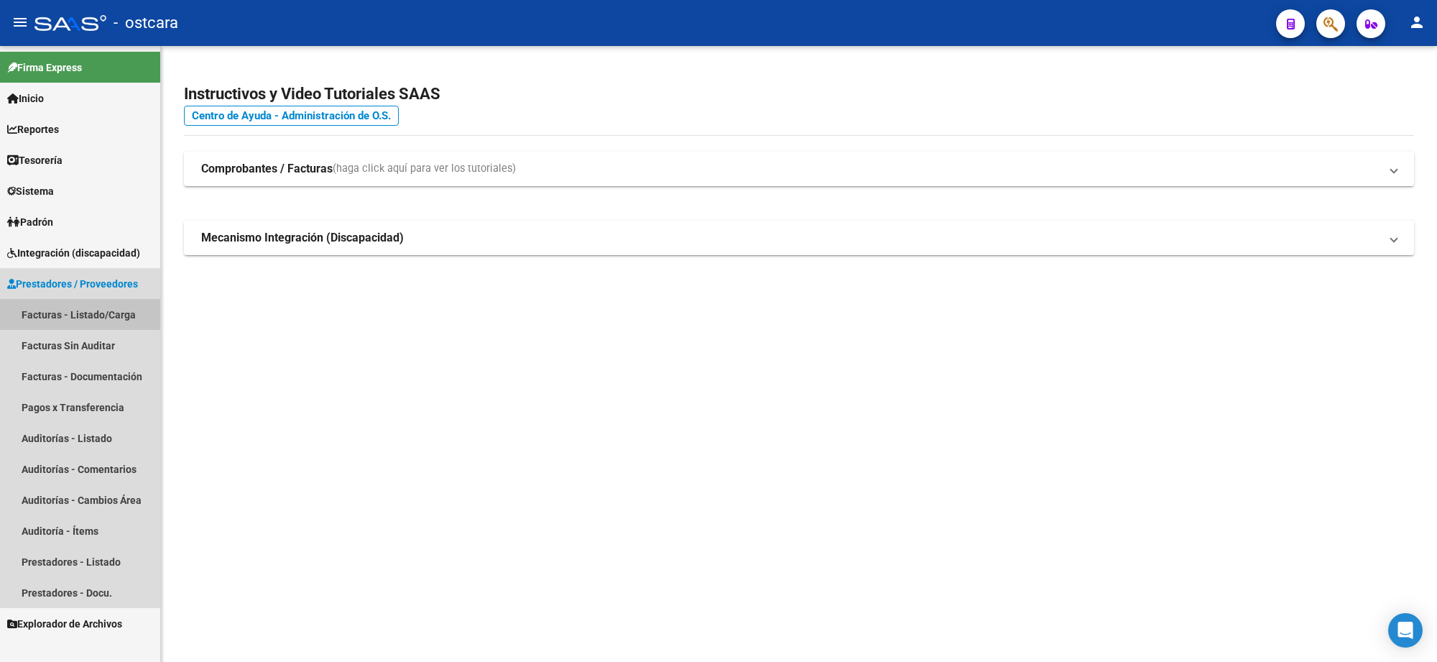
click at [101, 315] on link "Facturas - Listado/Carga" at bounding box center [80, 314] width 160 height 31
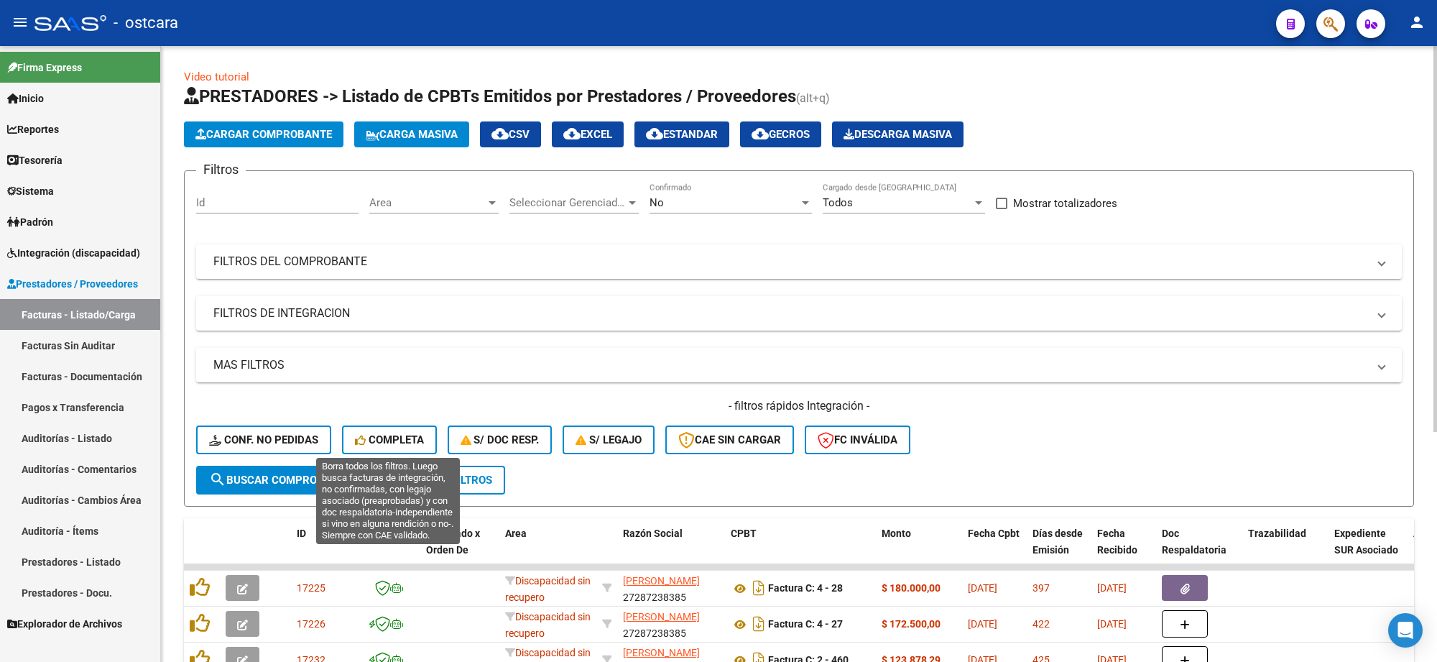
click at [397, 433] on span "Completa" at bounding box center [389, 439] width 69 height 13
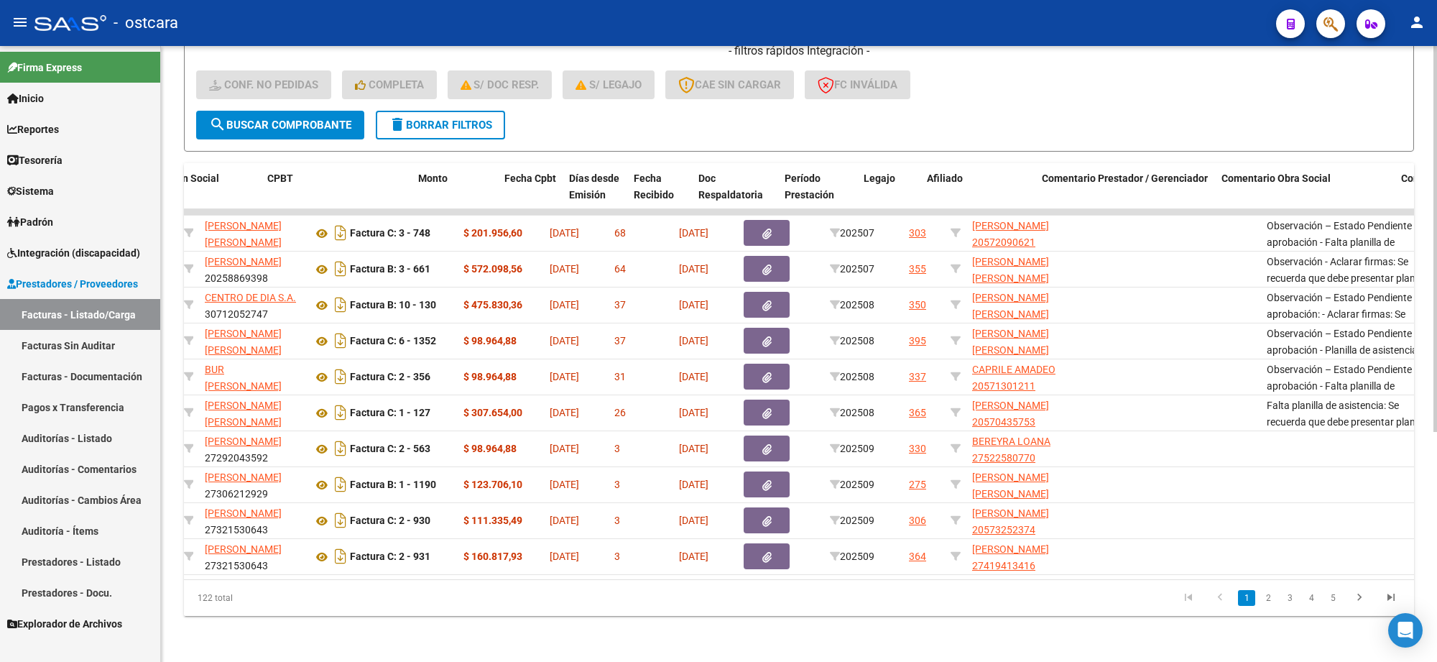
scroll to position [0, 341]
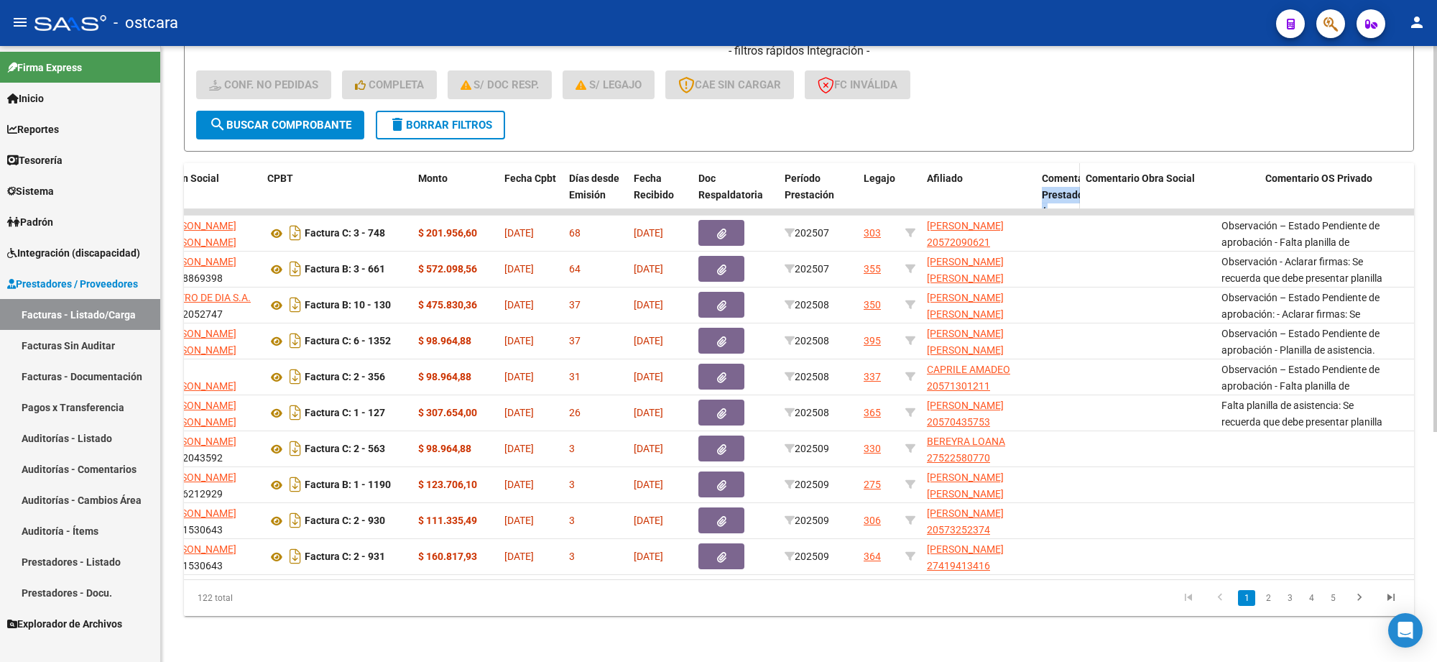
drag, startPoint x: 1211, startPoint y: 175, endPoint x: 1041, endPoint y: 178, distance: 170.4
click at [1041, 178] on datatable-header-cell "Comentario Prestador / Gerenciador" at bounding box center [1058, 211] width 44 height 96
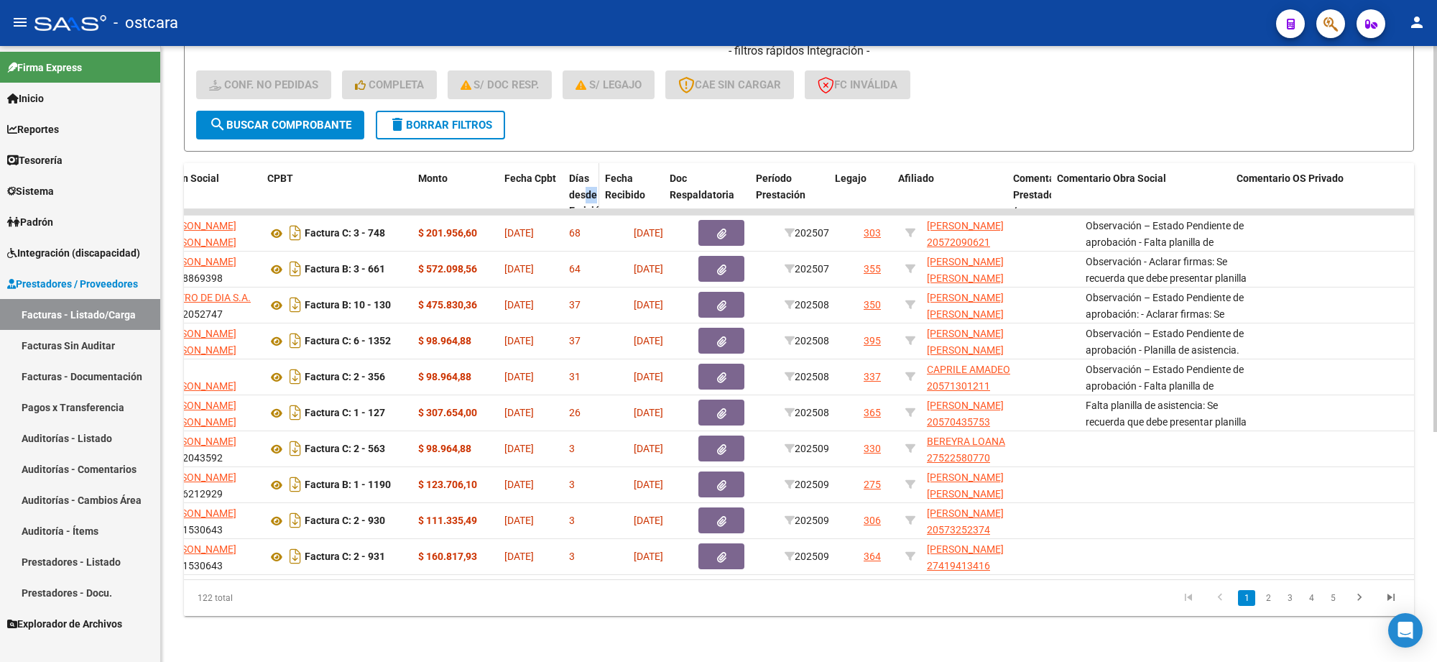
drag, startPoint x: 622, startPoint y: 180, endPoint x: 586, endPoint y: 180, distance: 35.9
click at [586, 180] on datatable-header-cell "Días desde Emisión" at bounding box center [581, 211] width 36 height 96
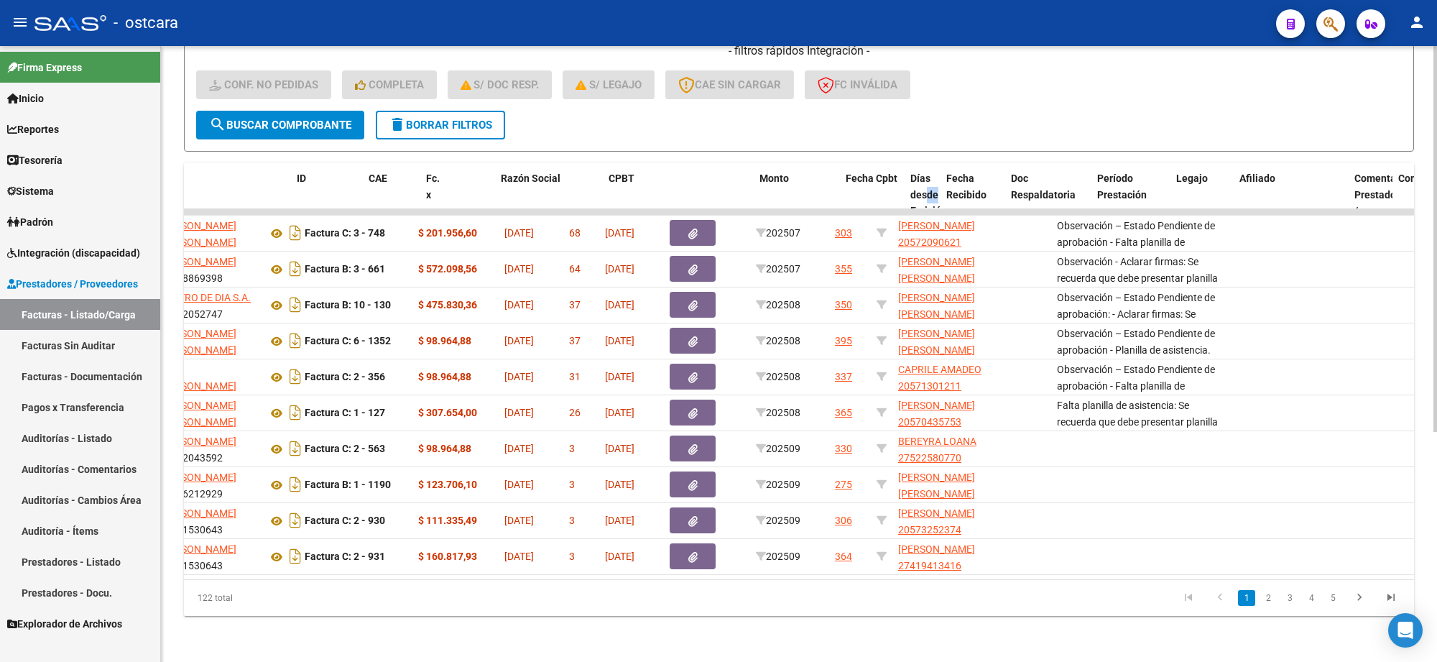
scroll to position [0, 0]
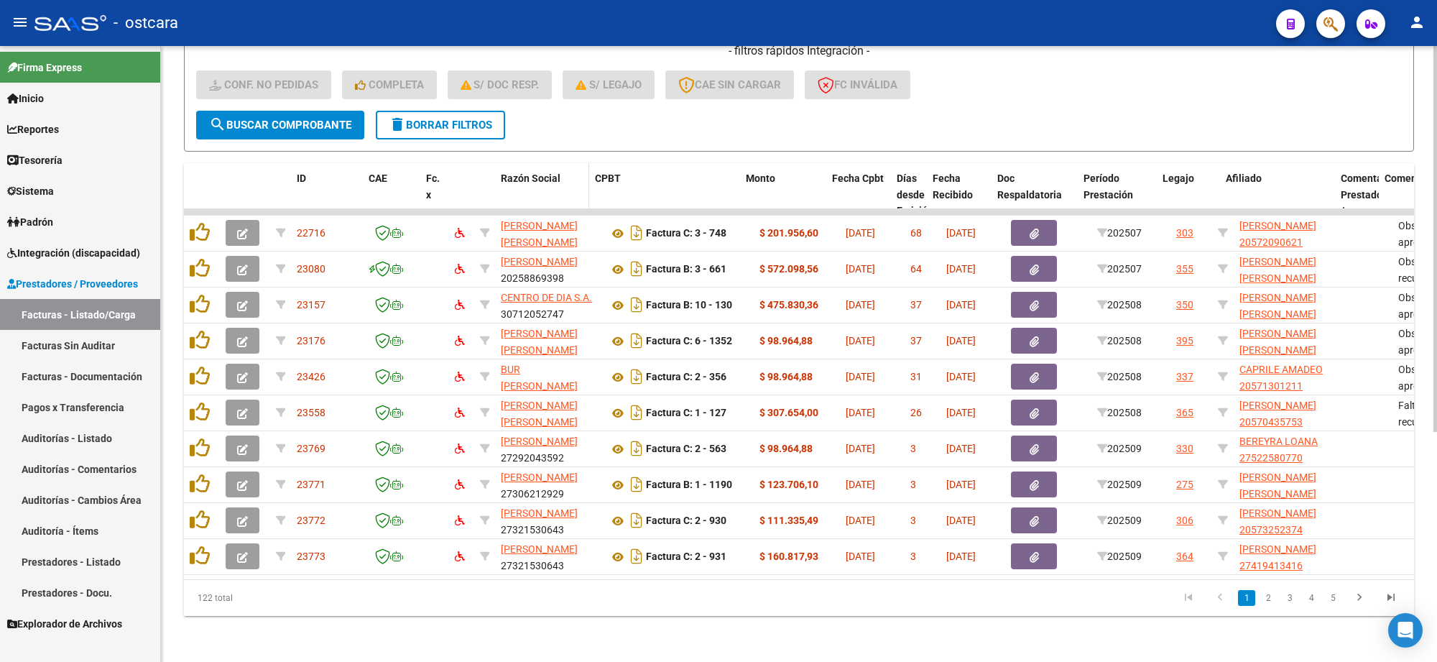
drag, startPoint x: 600, startPoint y: 177, endPoint x: 579, endPoint y: 178, distance: 20.9
click at [583, 178] on span at bounding box center [586, 211] width 6 height 96
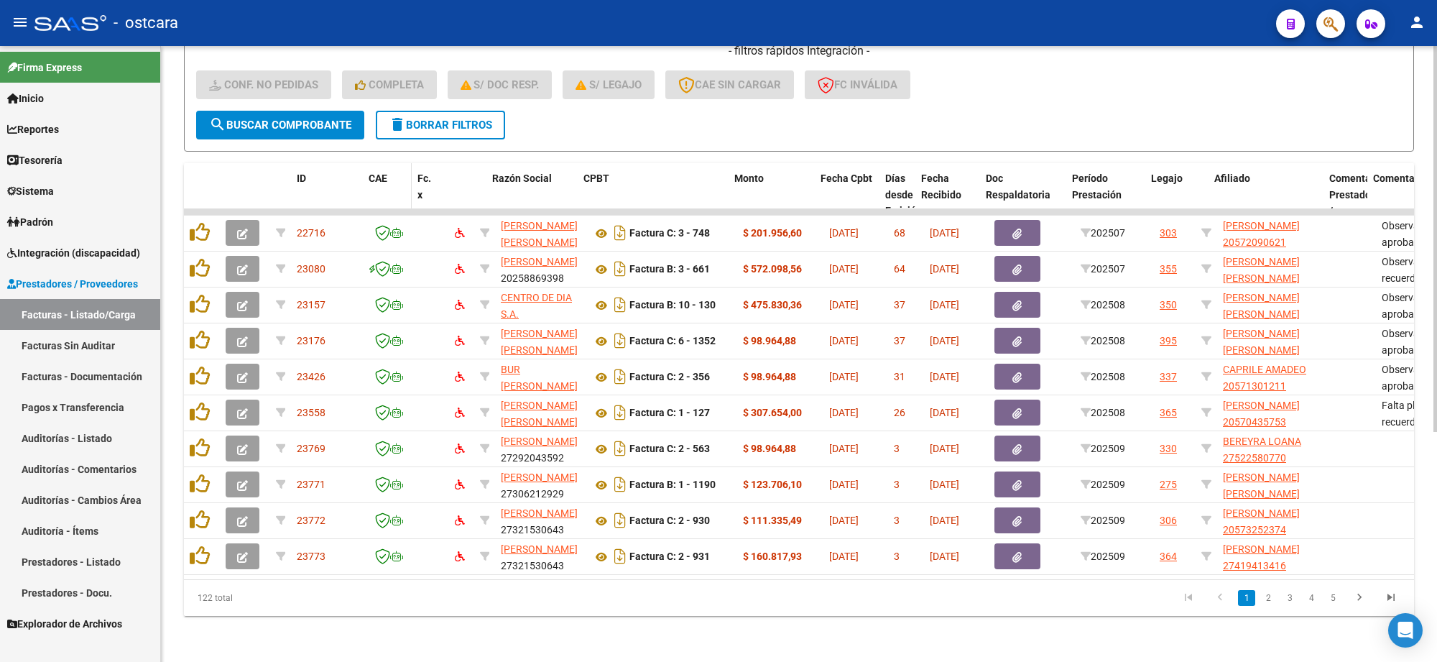
drag, startPoint x: 413, startPoint y: 182, endPoint x: 402, endPoint y: 184, distance: 11.0
click at [402, 184] on datatable-header-cell "CAE" at bounding box center [387, 211] width 49 height 96
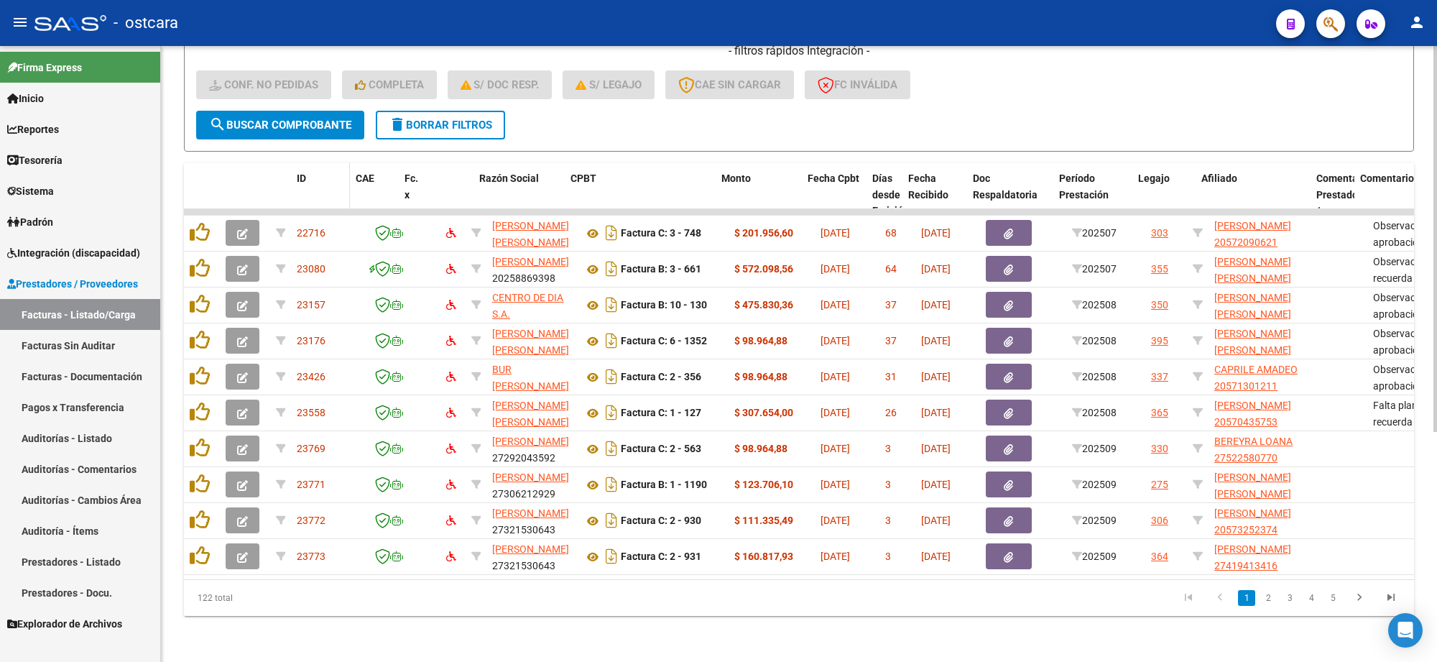
drag, startPoint x: 359, startPoint y: 182, endPoint x: 341, endPoint y: 184, distance: 18.1
click at [344, 184] on span at bounding box center [347, 211] width 6 height 96
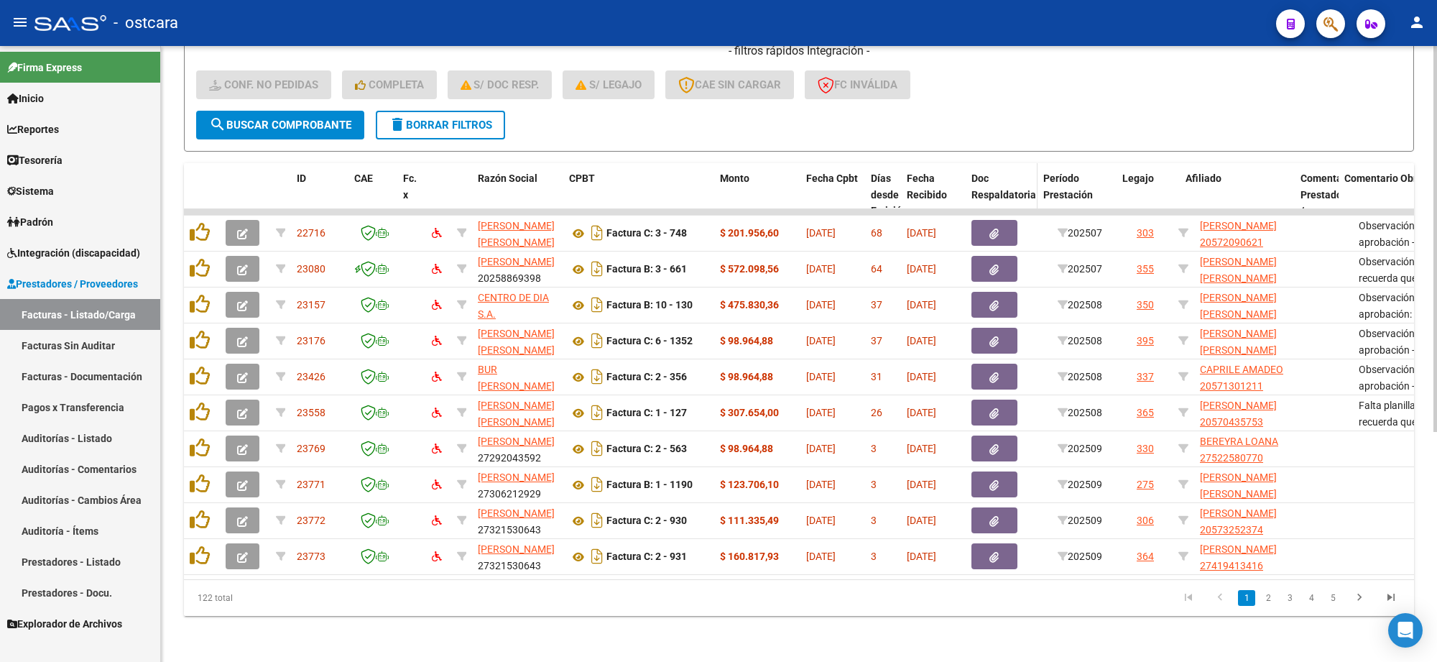
drag, startPoint x: 1048, startPoint y: 174, endPoint x: 1025, endPoint y: 180, distance: 23.0
click at [1025, 180] on datatable-header-cell "Doc Respaldatoria" at bounding box center [1002, 211] width 72 height 96
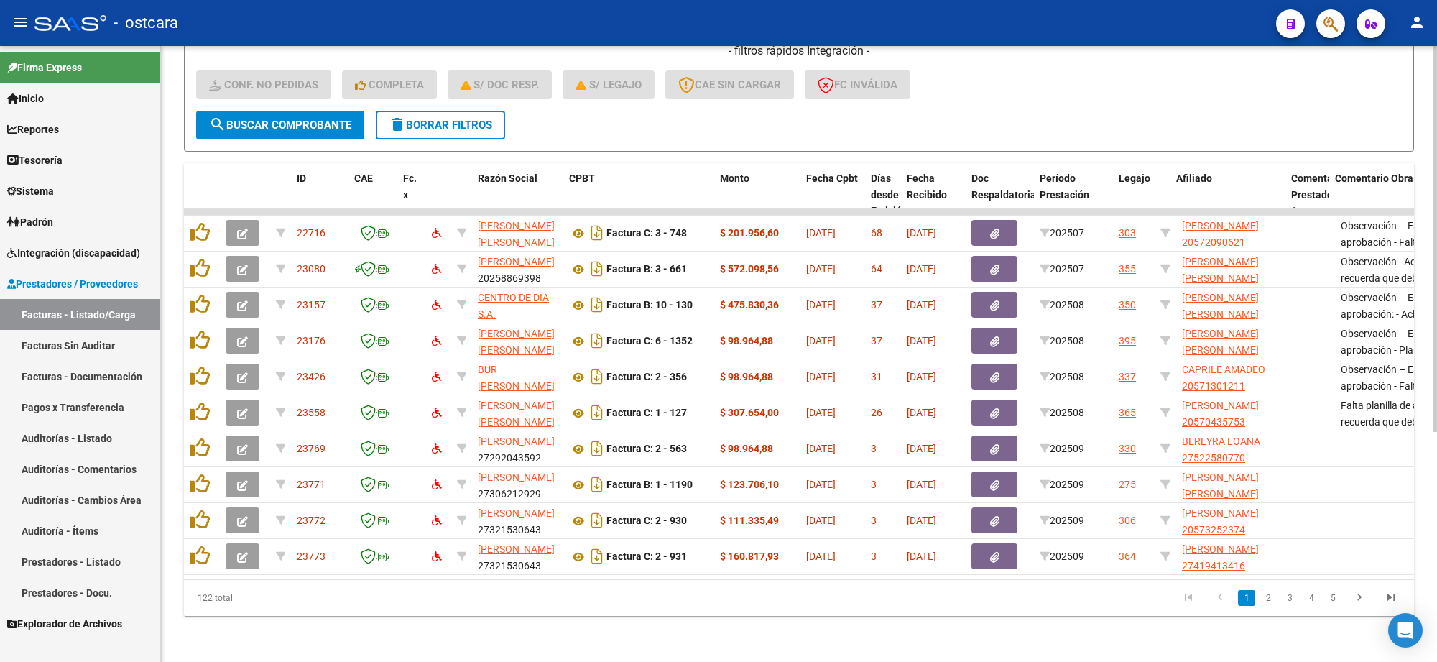
drag, startPoint x: 1173, startPoint y: 162, endPoint x: 1163, endPoint y: 162, distance: 10.1
click at [1164, 163] on span at bounding box center [1167, 211] width 6 height 96
click at [1280, 163] on span at bounding box center [1279, 211] width 6 height 96
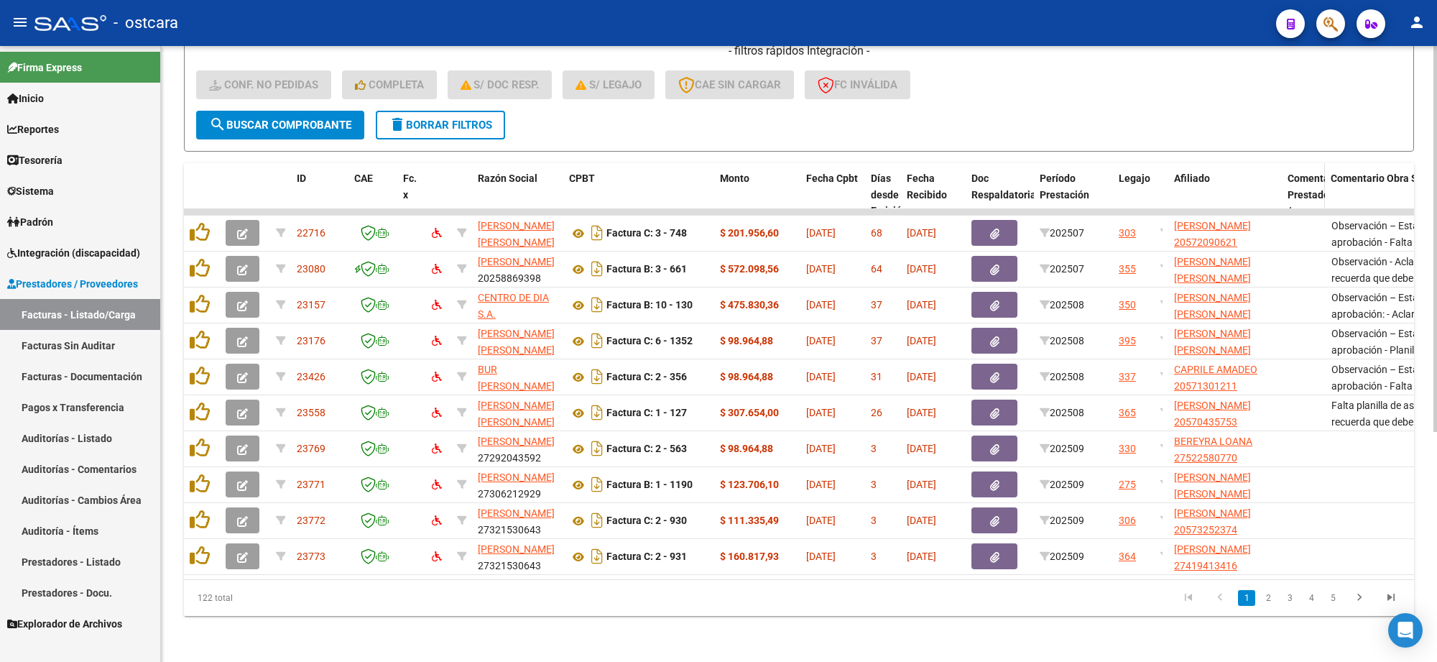
click at [1319, 163] on span at bounding box center [1322, 211] width 6 height 96
click at [1396, 596] on icon "go to last page" at bounding box center [1391, 599] width 19 height 17
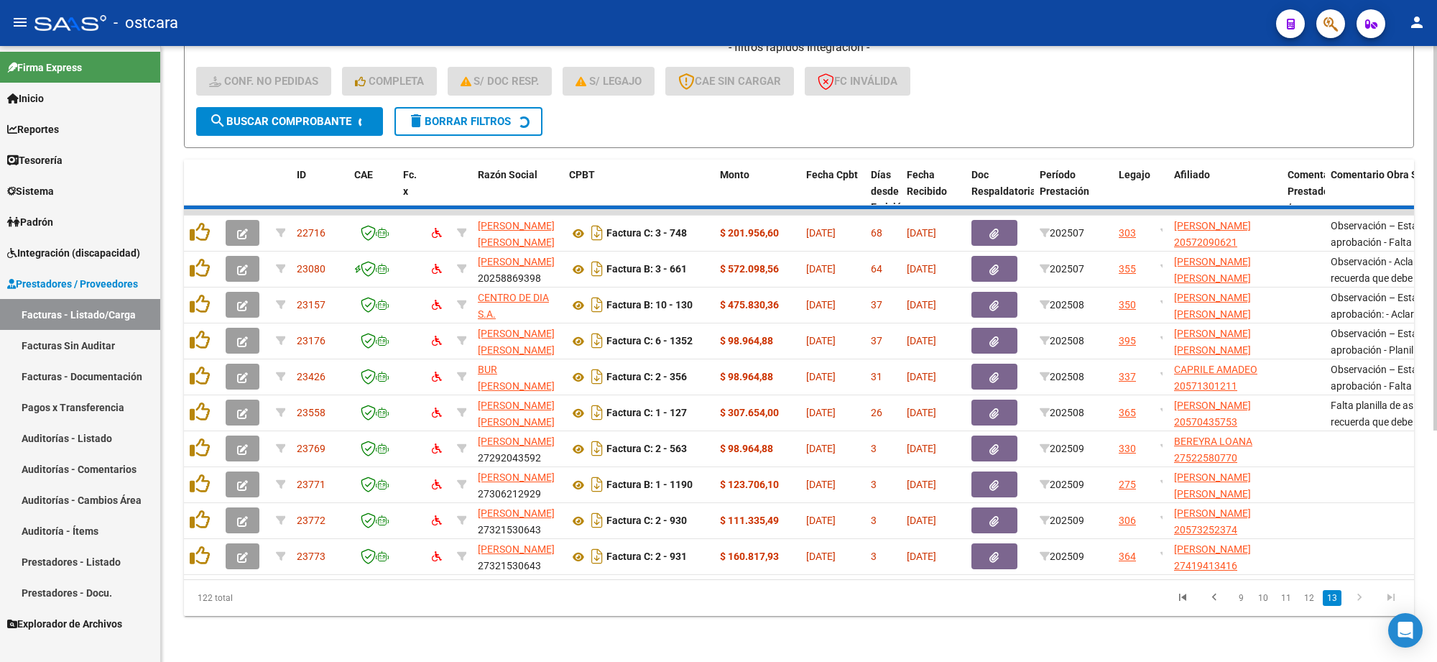
scroll to position [79, 0]
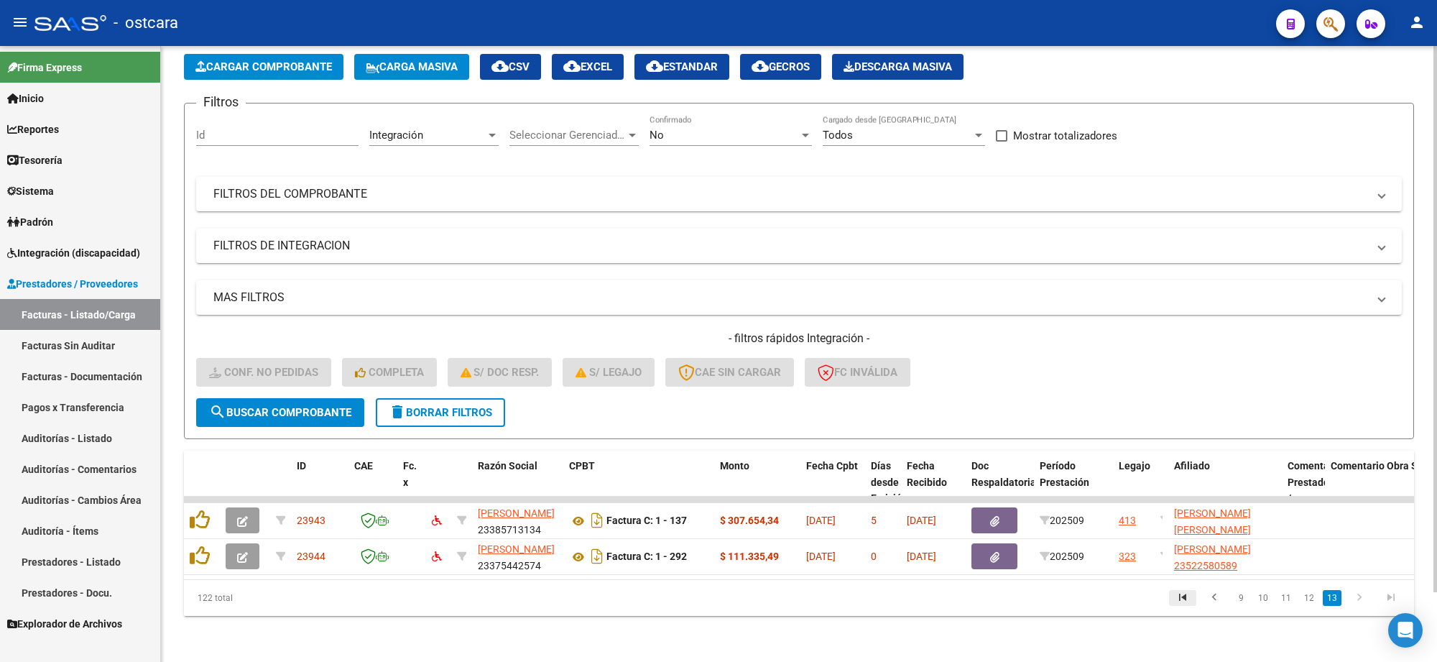
click at [1190, 595] on icon "go to first page" at bounding box center [1183, 599] width 19 height 17
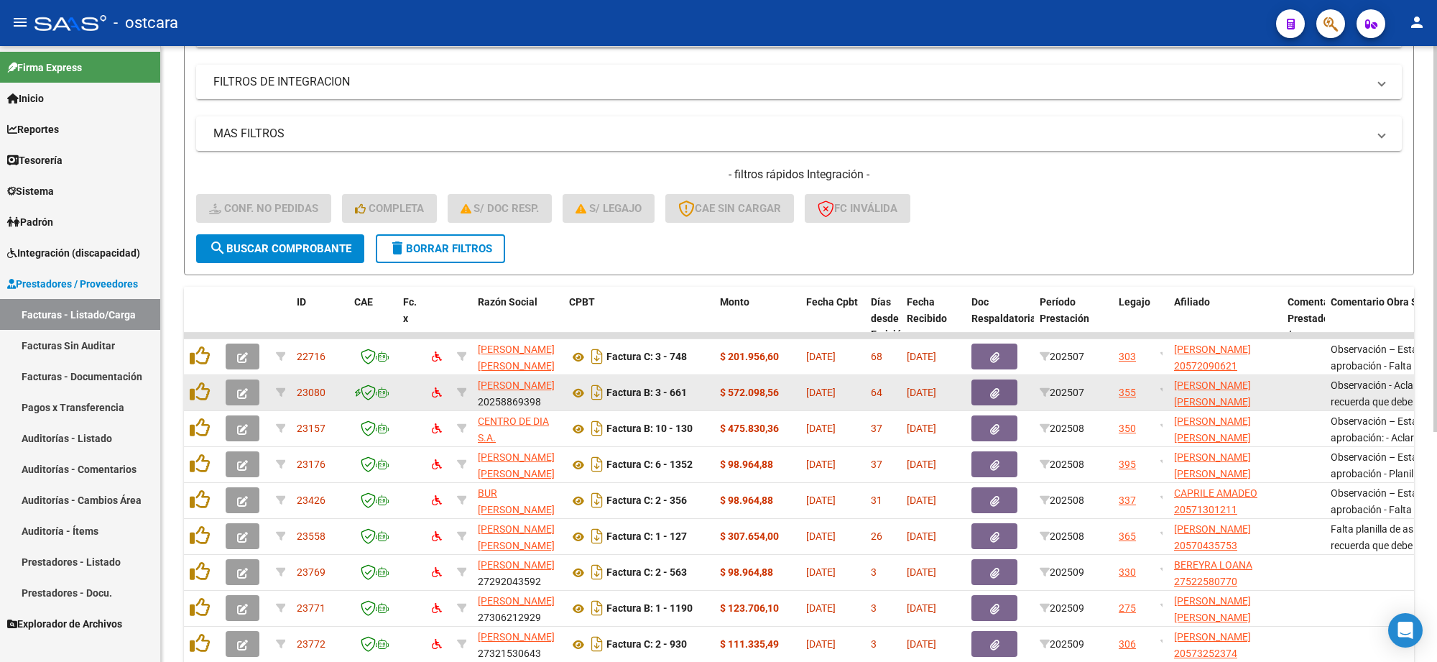
scroll to position [366, 0]
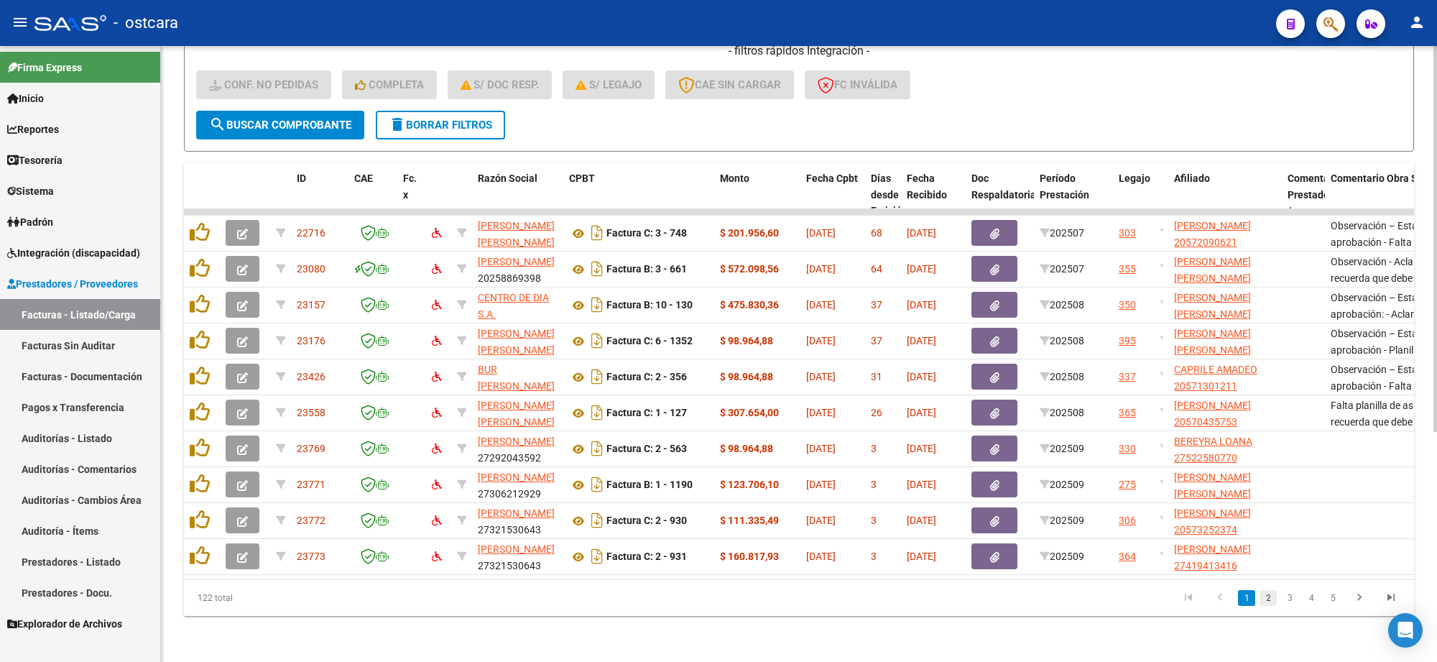
click at [1268, 599] on link "2" at bounding box center [1268, 598] width 17 height 16
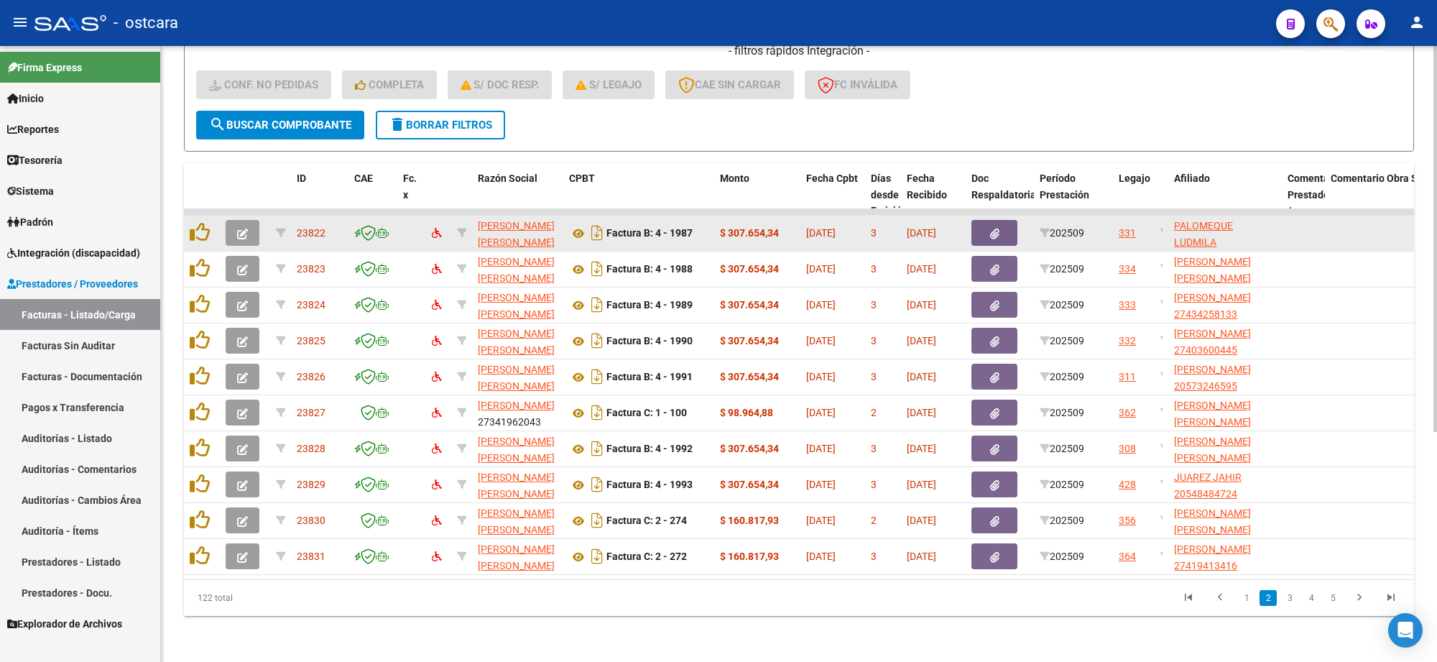
click at [252, 224] on button "button" at bounding box center [243, 233] width 34 height 26
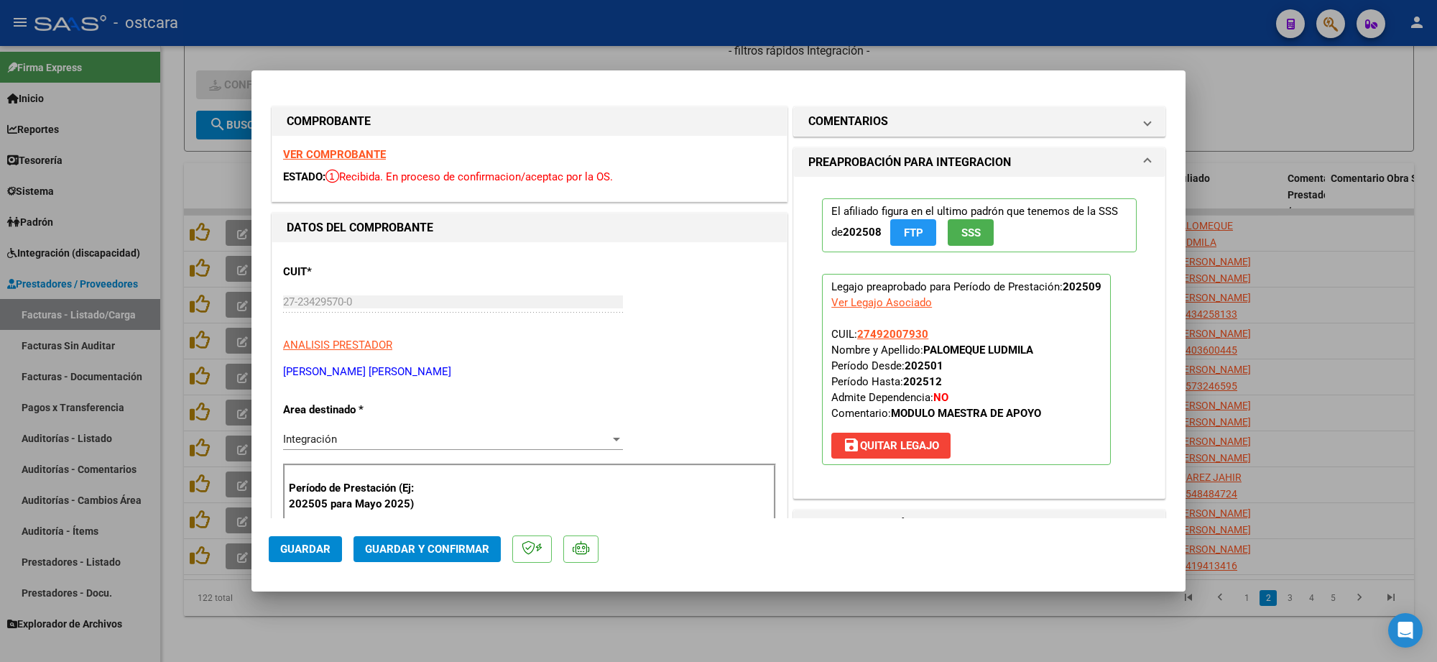
click at [356, 157] on strong "VER COMPROBANTE" at bounding box center [334, 154] width 103 height 13
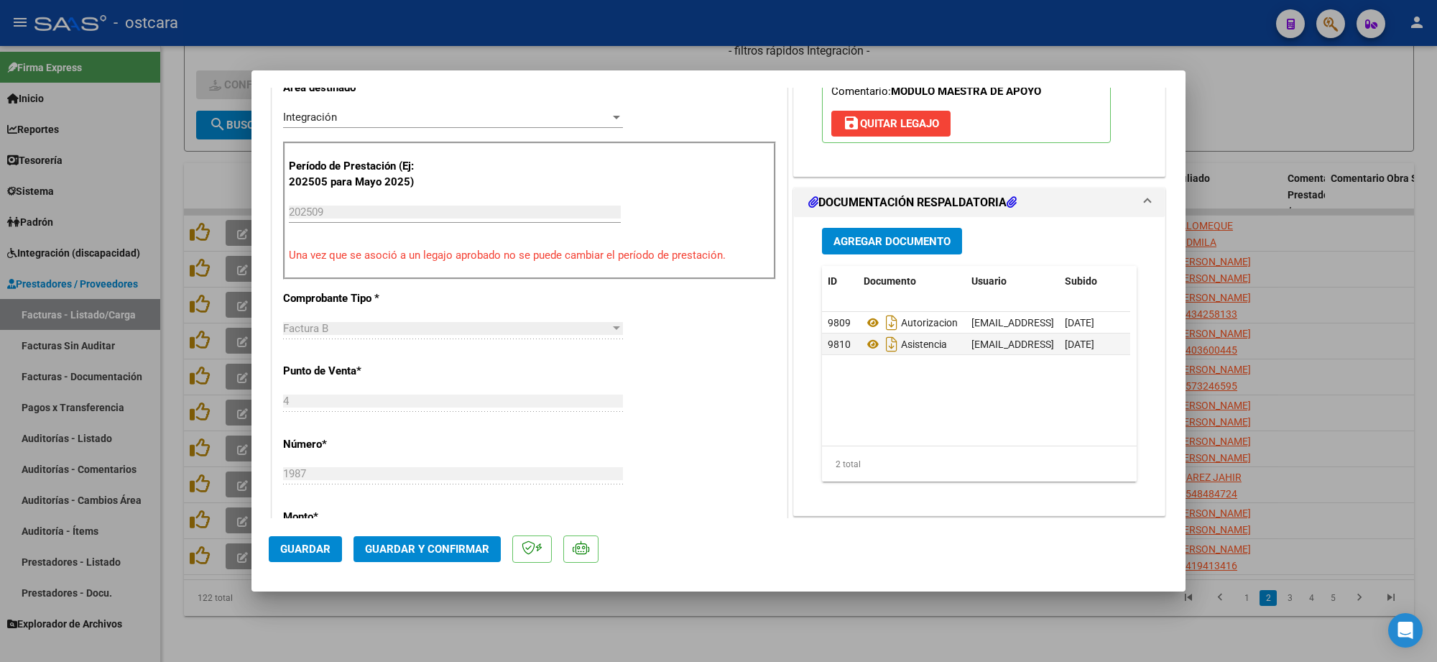
scroll to position [359, 0]
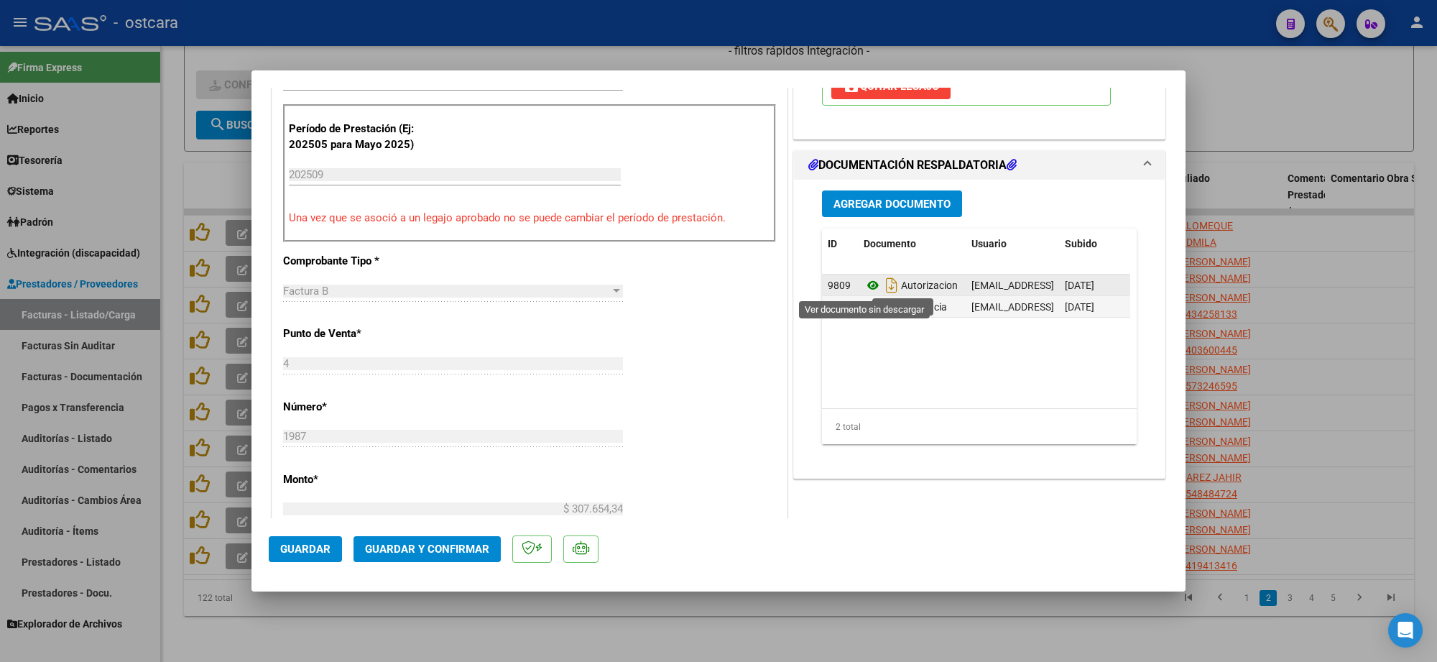
click at [871, 286] on icon at bounding box center [873, 285] width 19 height 17
click at [864, 304] on icon at bounding box center [873, 306] width 19 height 17
click at [466, 547] on span "Guardar y Confirmar" at bounding box center [427, 549] width 124 height 13
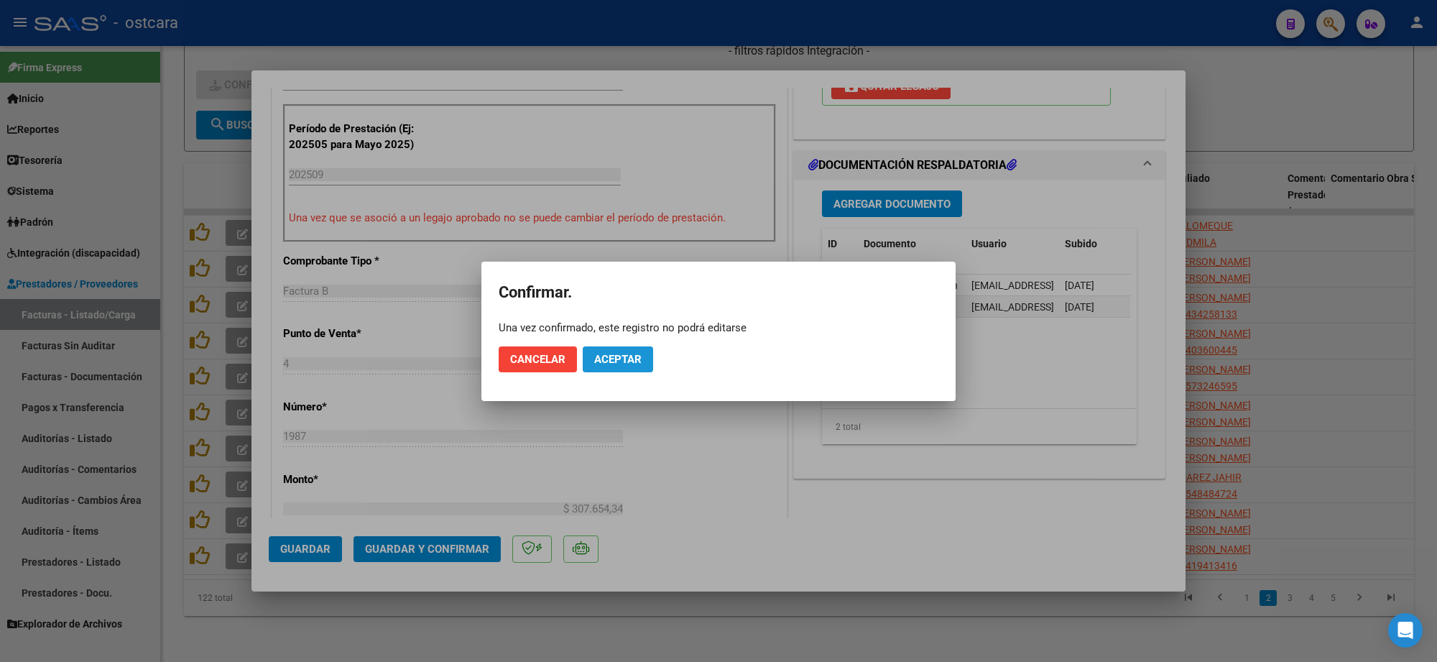
click at [607, 357] on span "Aceptar" at bounding box center [617, 359] width 47 height 13
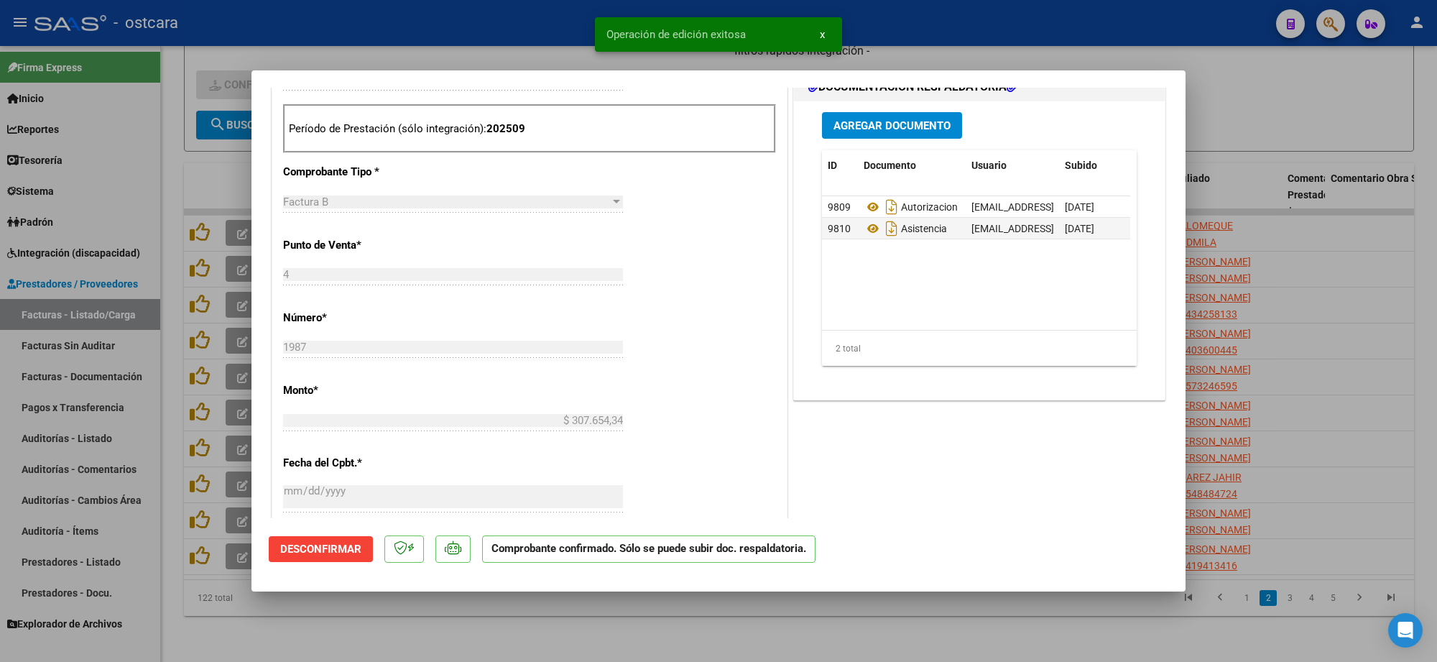
click at [1313, 108] on div at bounding box center [718, 331] width 1437 height 662
type input "$ 0,00"
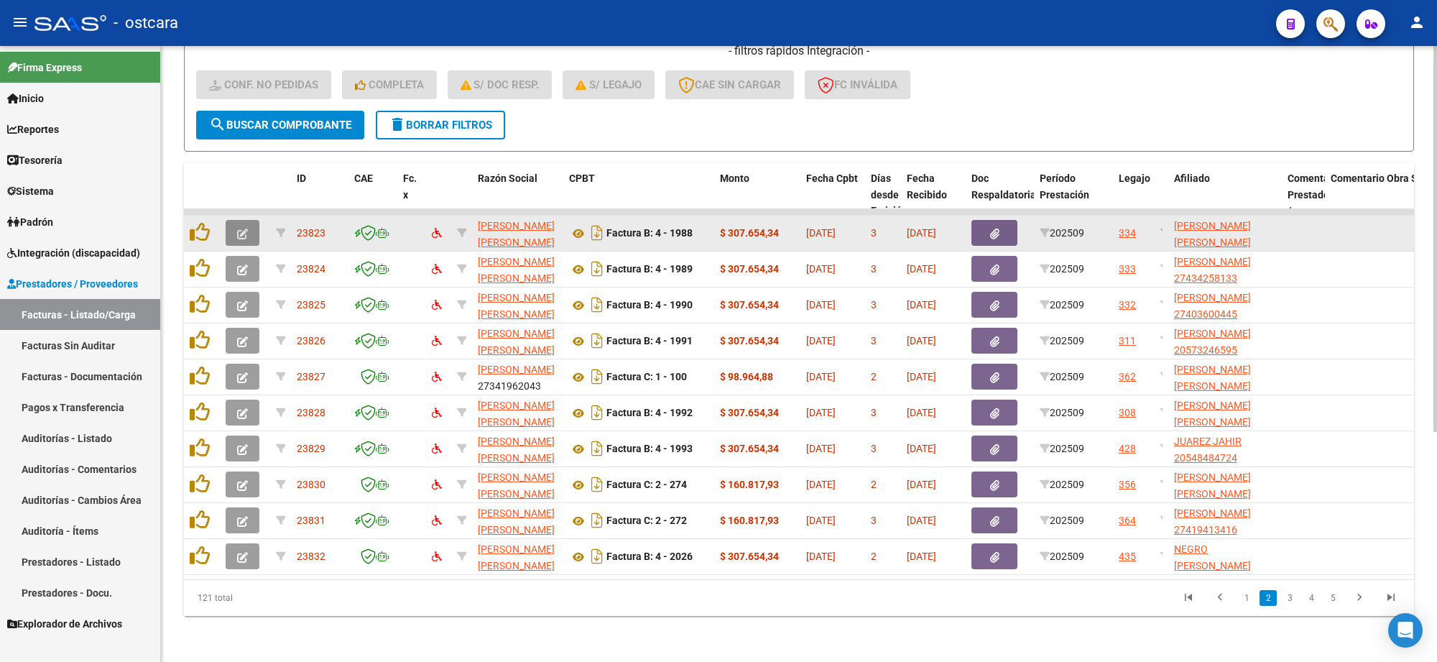
click at [241, 229] on icon "button" at bounding box center [242, 234] width 11 height 11
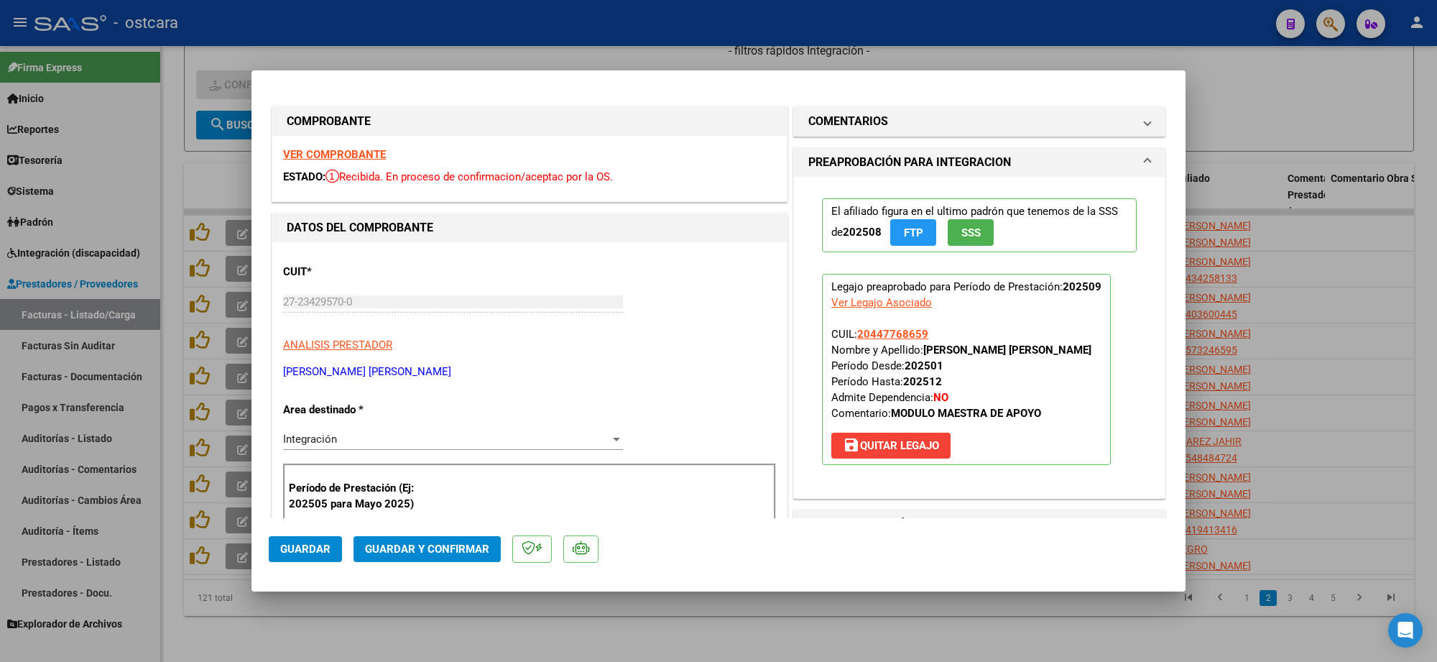
click at [359, 153] on strong "VER COMPROBANTE" at bounding box center [334, 154] width 103 height 13
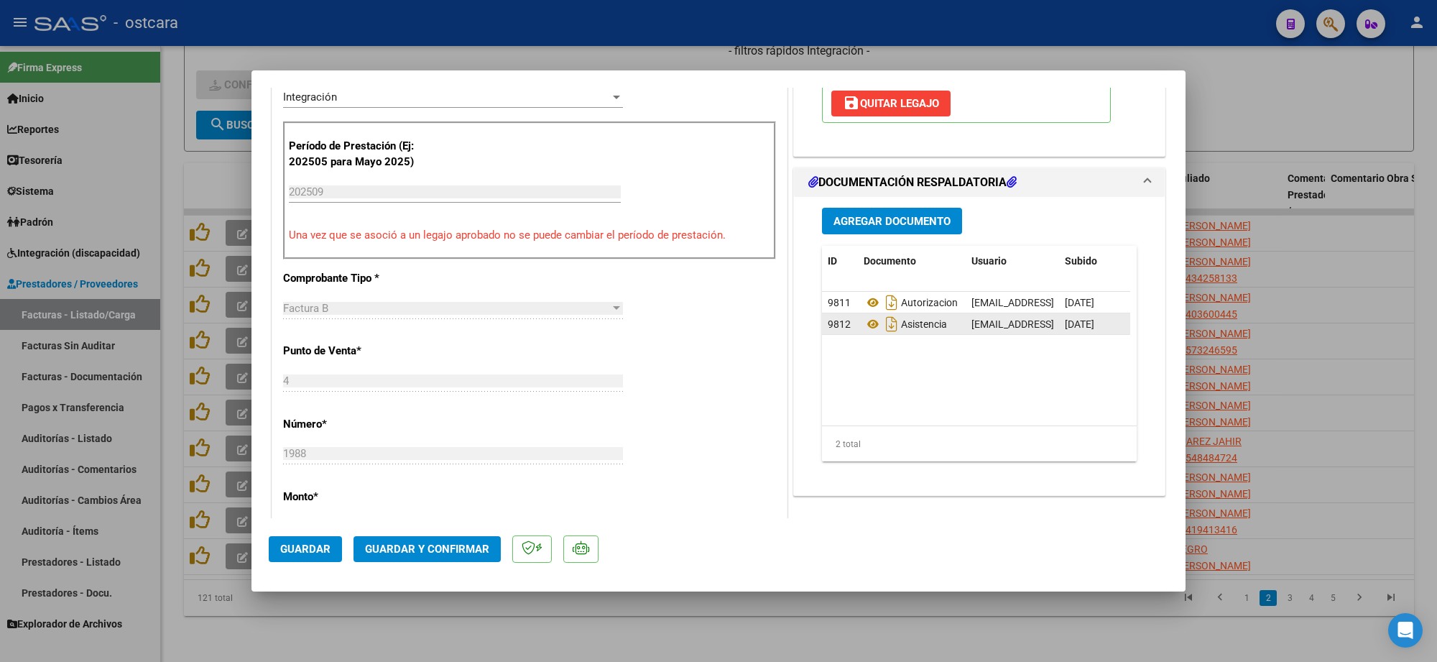
scroll to position [359, 0]
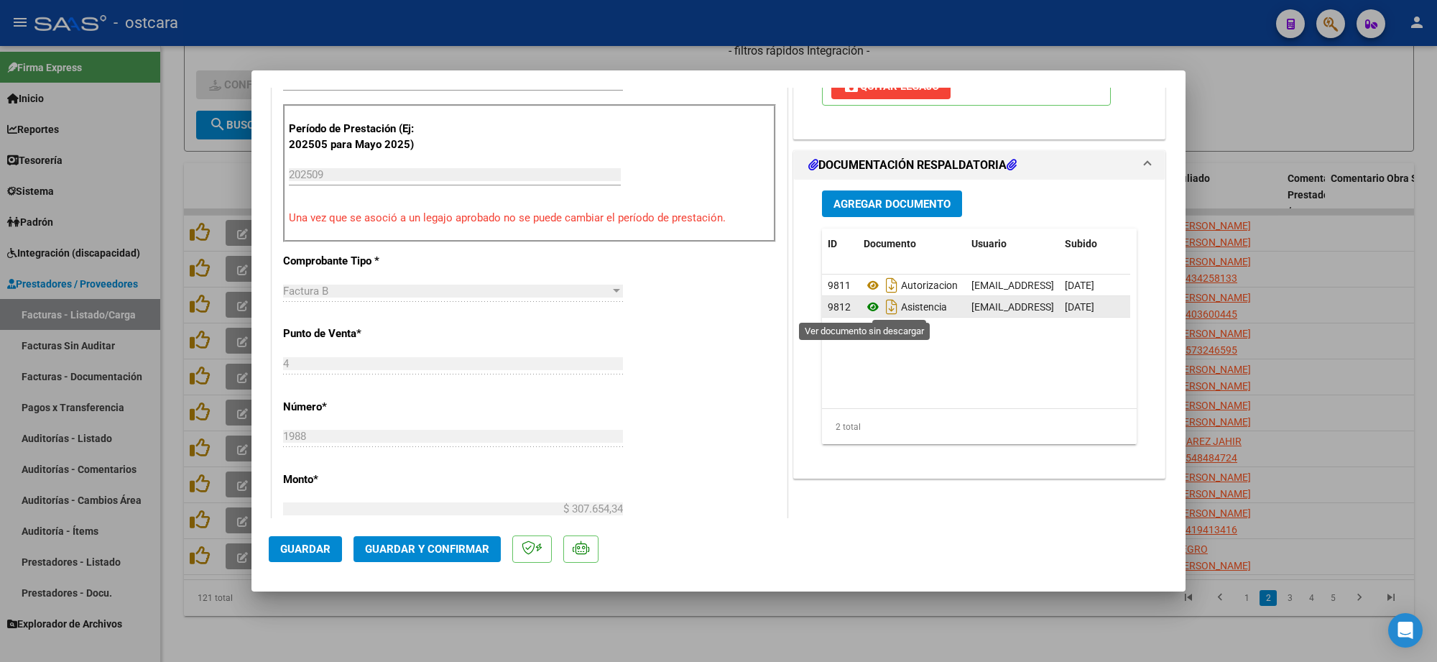
click at [866, 310] on icon at bounding box center [873, 306] width 19 height 17
click at [448, 540] on button "Guardar y Confirmar" at bounding box center [427, 549] width 147 height 26
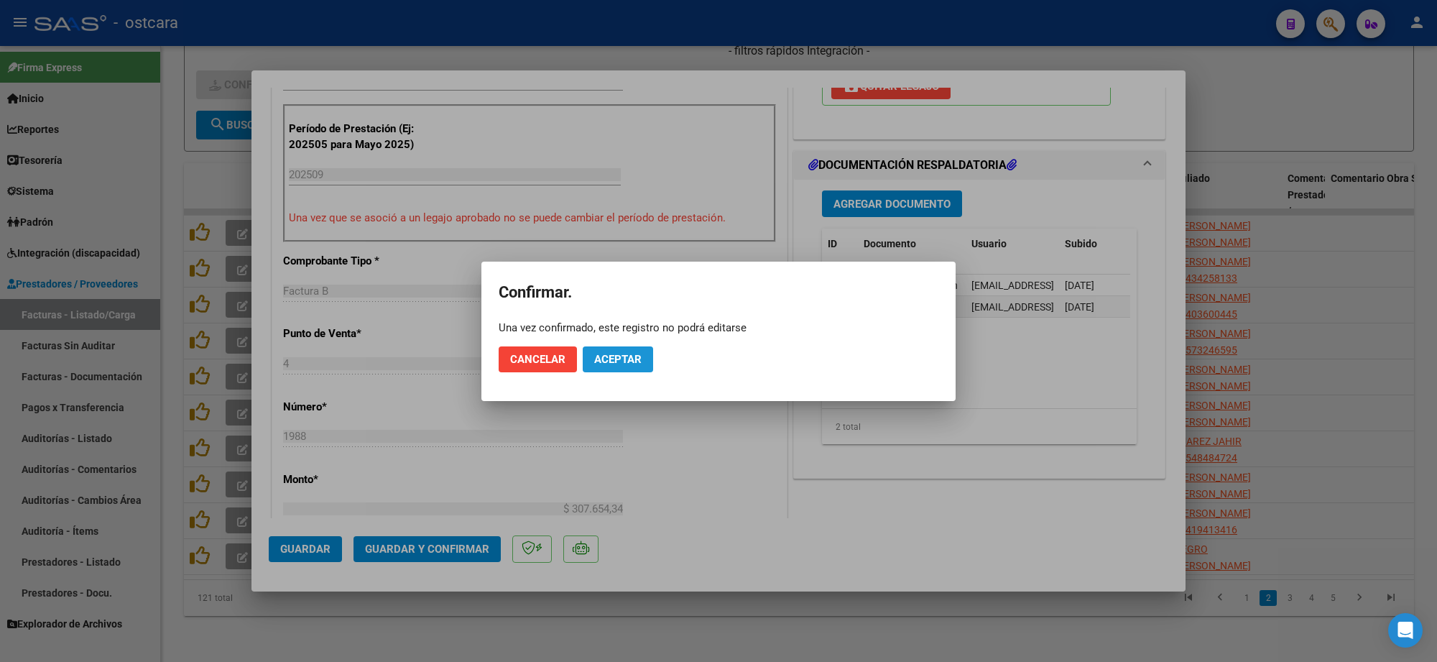
click at [633, 350] on button "Aceptar" at bounding box center [618, 359] width 70 height 26
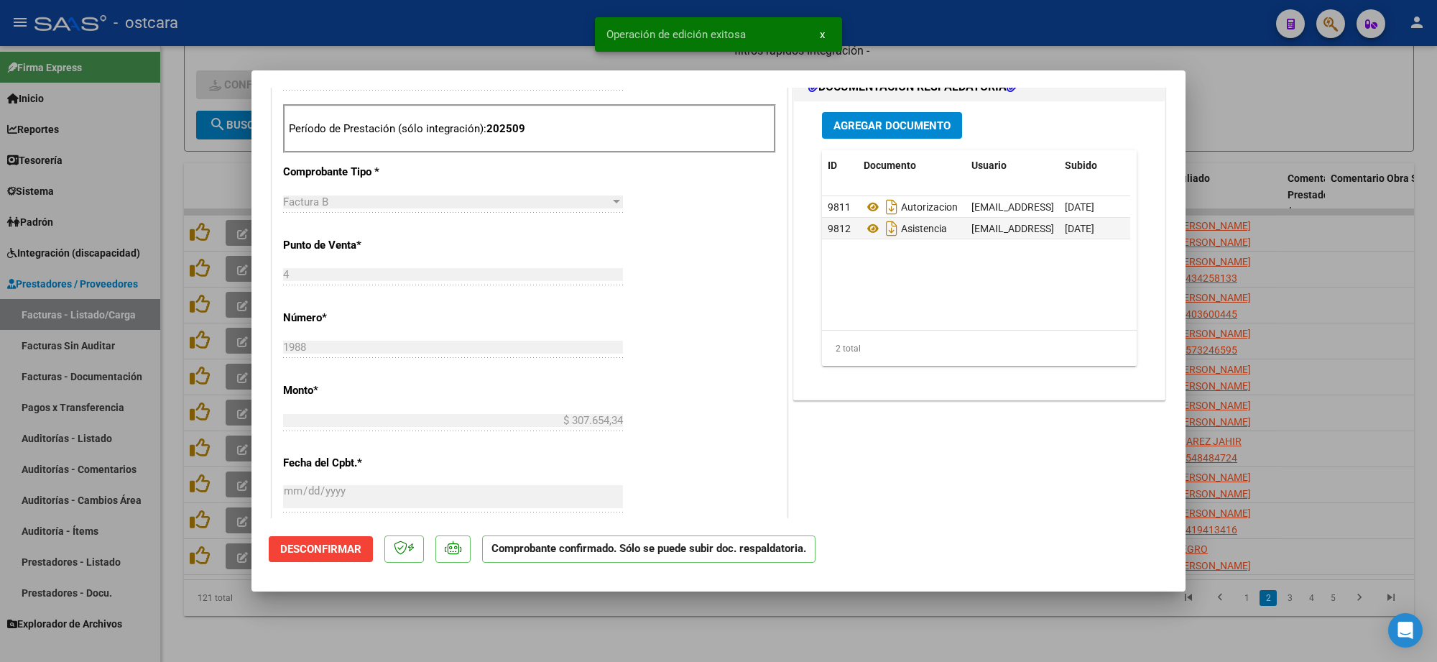
click at [1296, 92] on div at bounding box center [718, 331] width 1437 height 662
type input "$ 0,00"
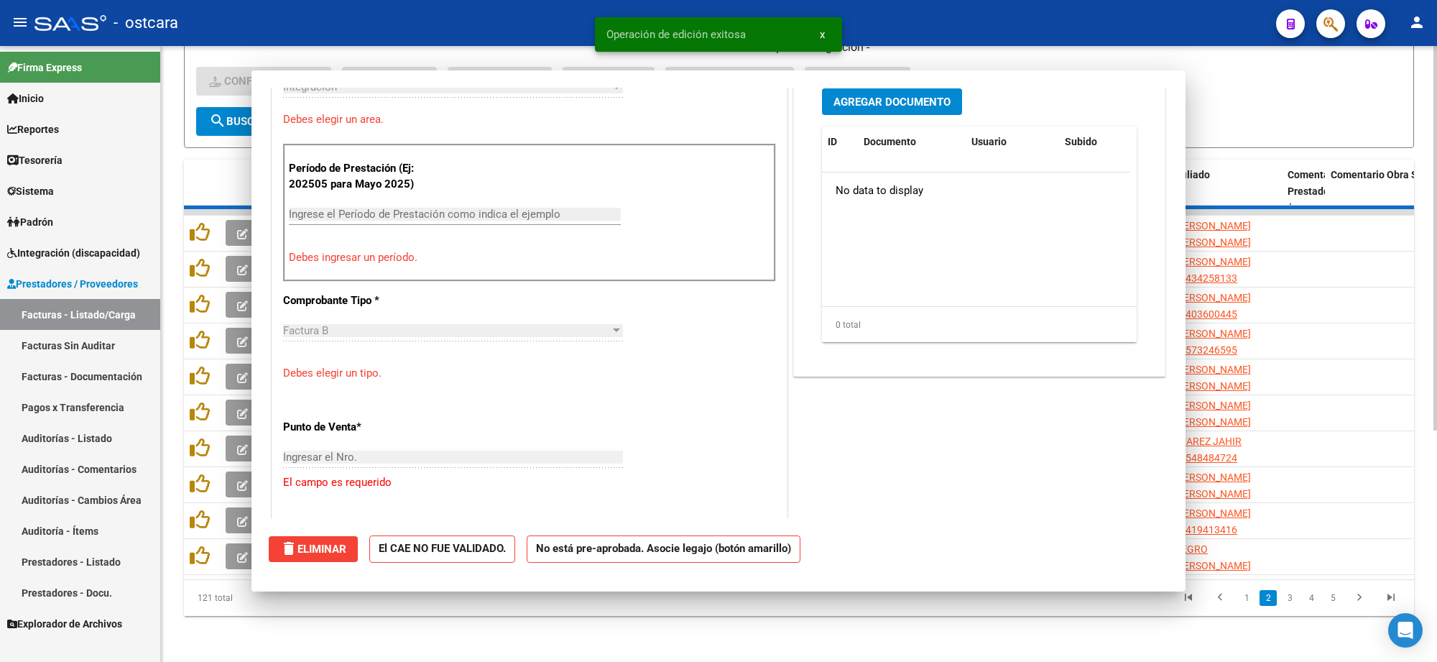
scroll to position [0, 0]
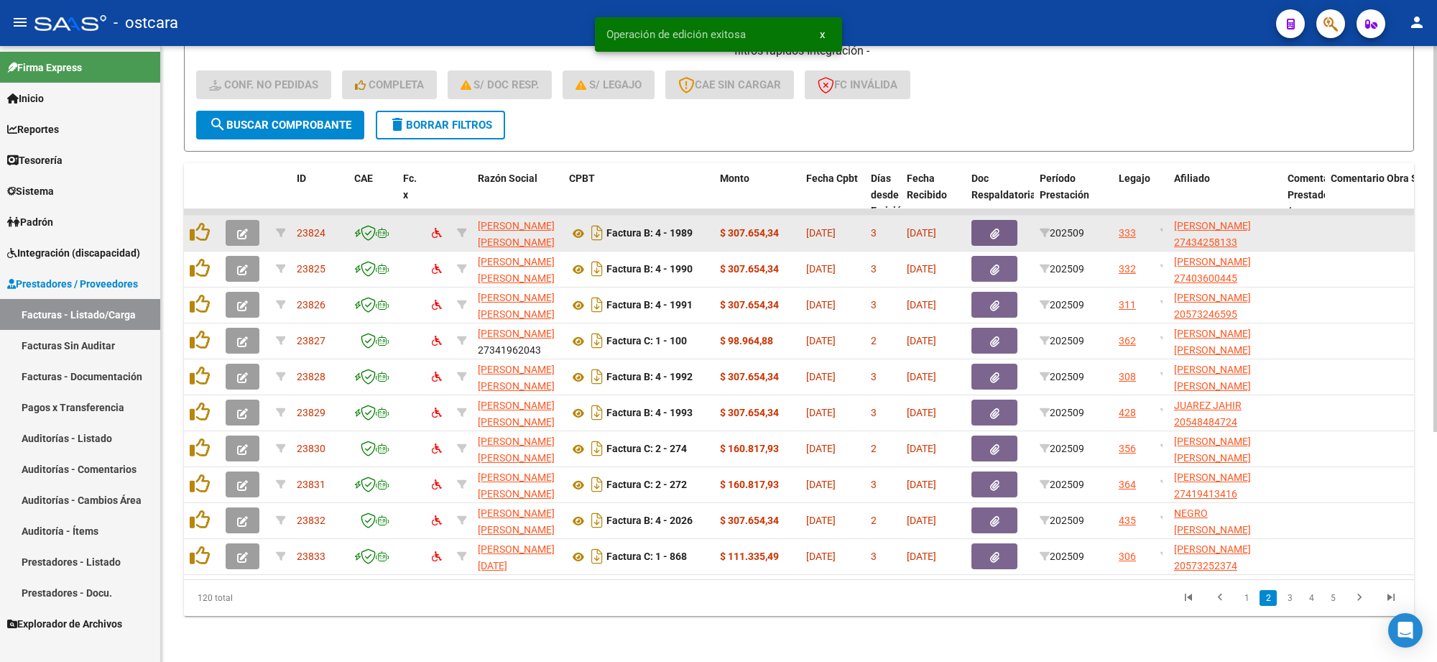
click at [231, 220] on button "button" at bounding box center [243, 233] width 34 height 26
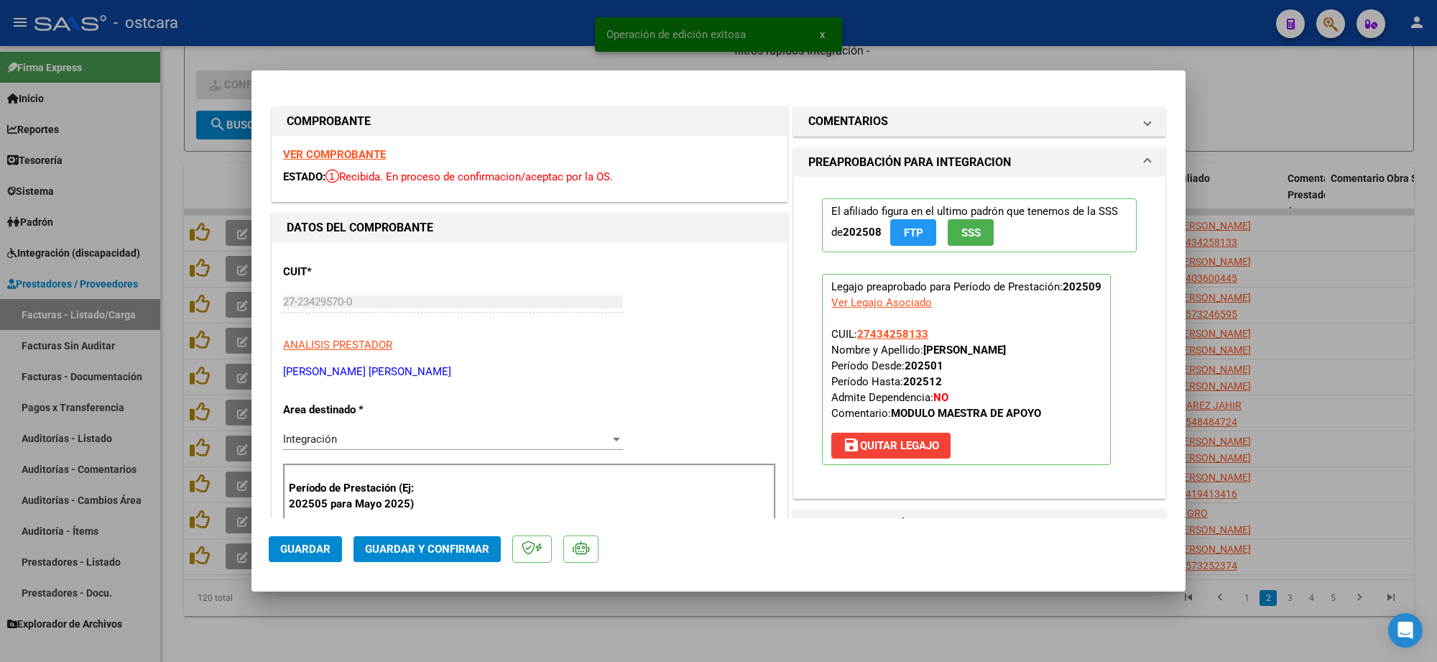
click at [374, 157] on strong "VER COMPROBANTE" at bounding box center [334, 154] width 103 height 13
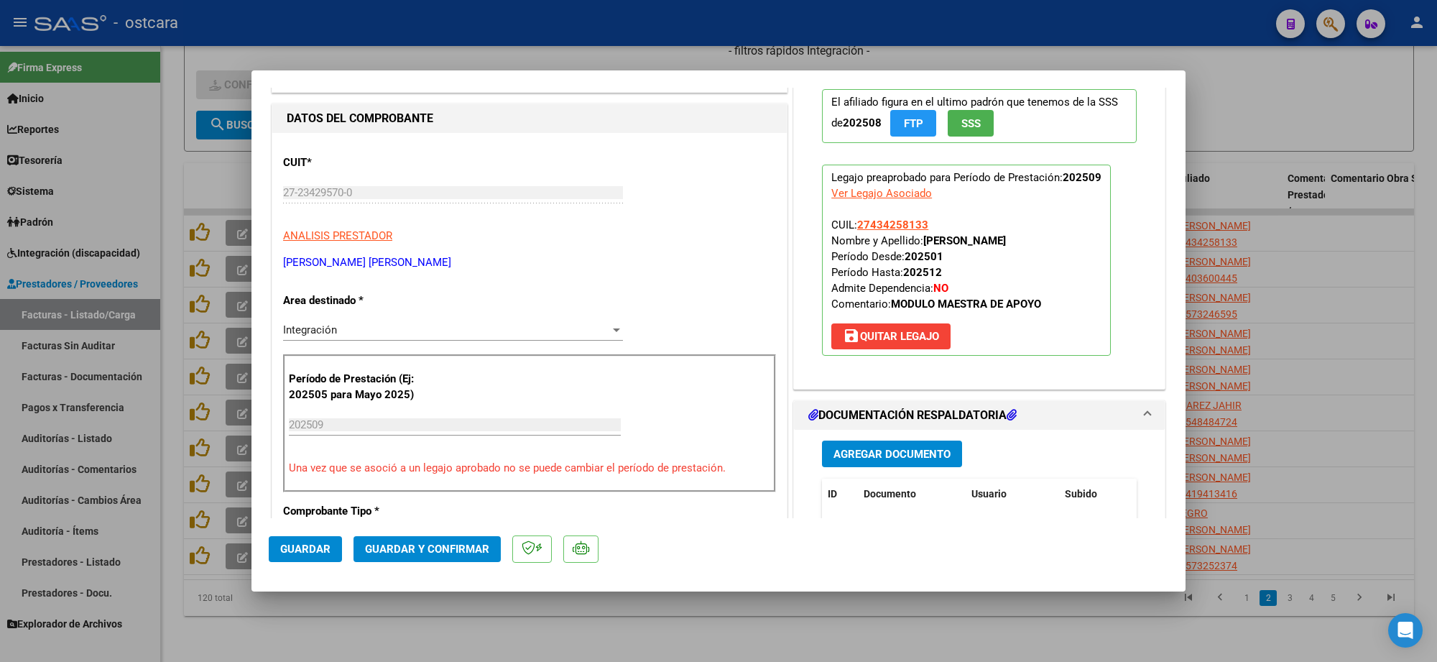
scroll to position [269, 0]
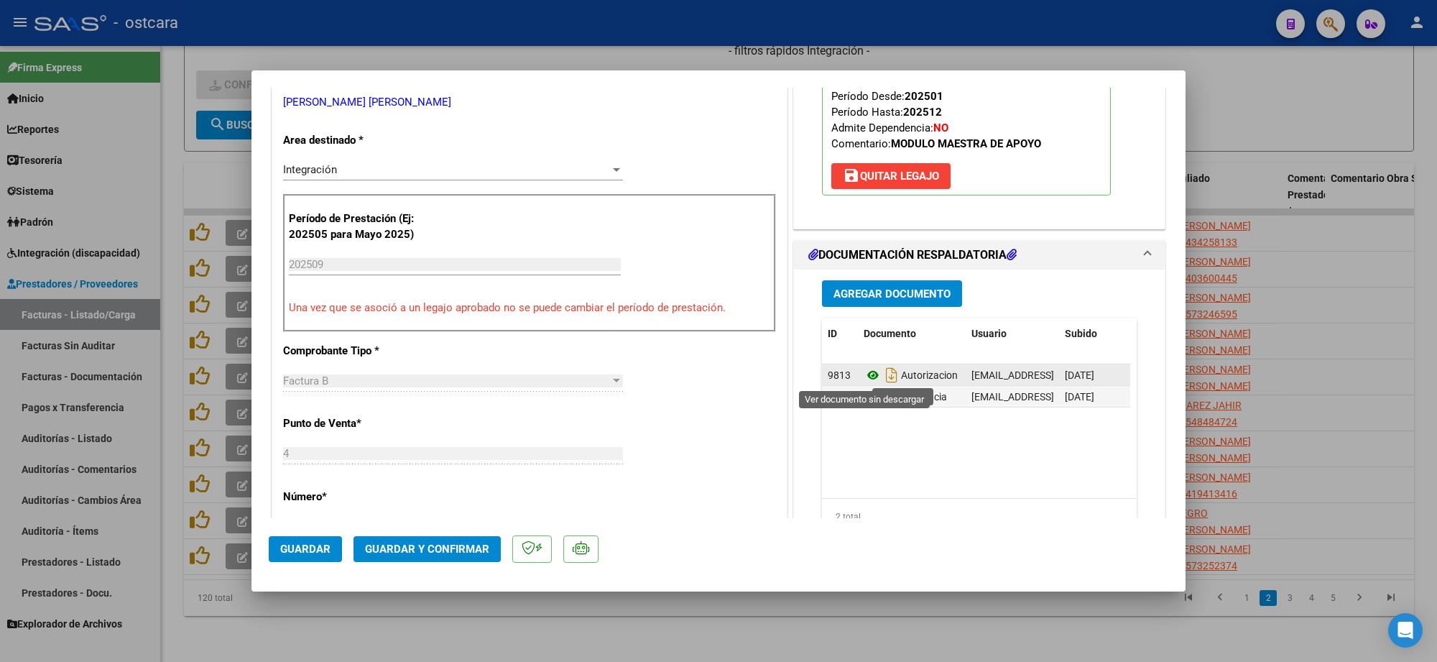
click at [868, 375] on icon at bounding box center [873, 374] width 19 height 17
click at [871, 404] on icon at bounding box center [873, 396] width 19 height 17
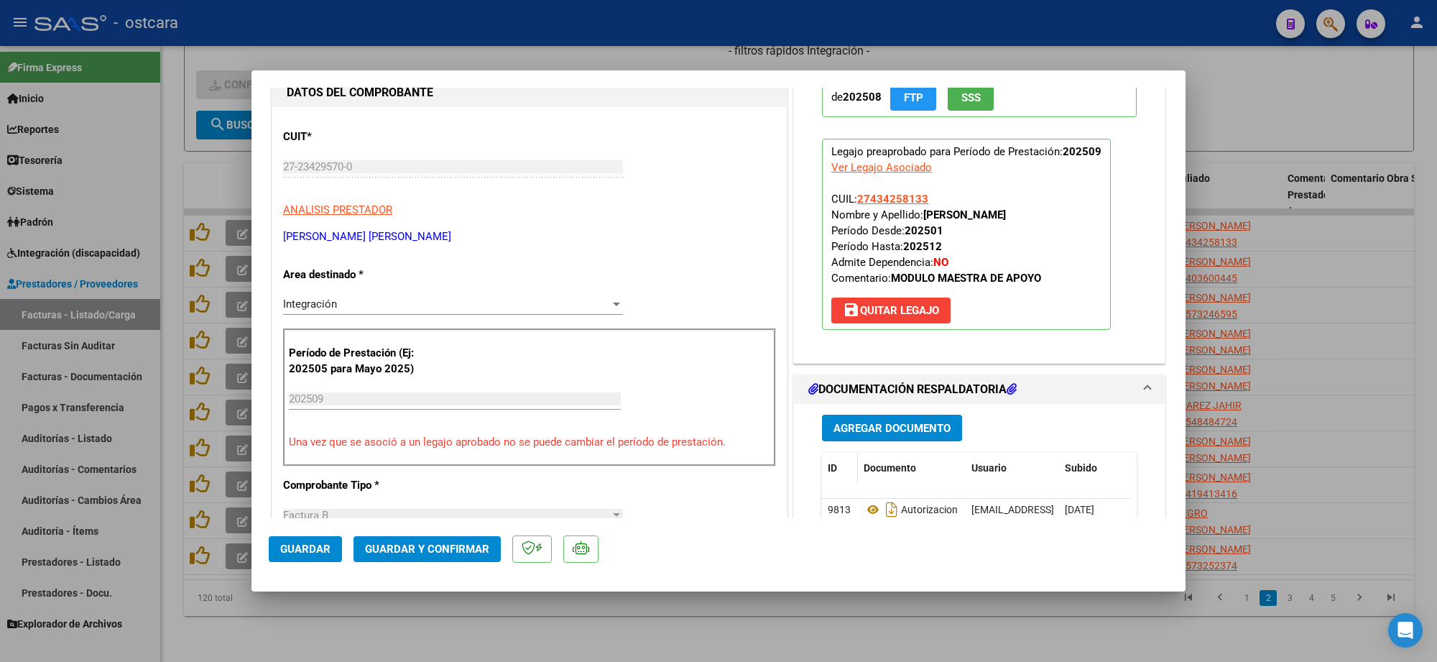
scroll to position [0, 0]
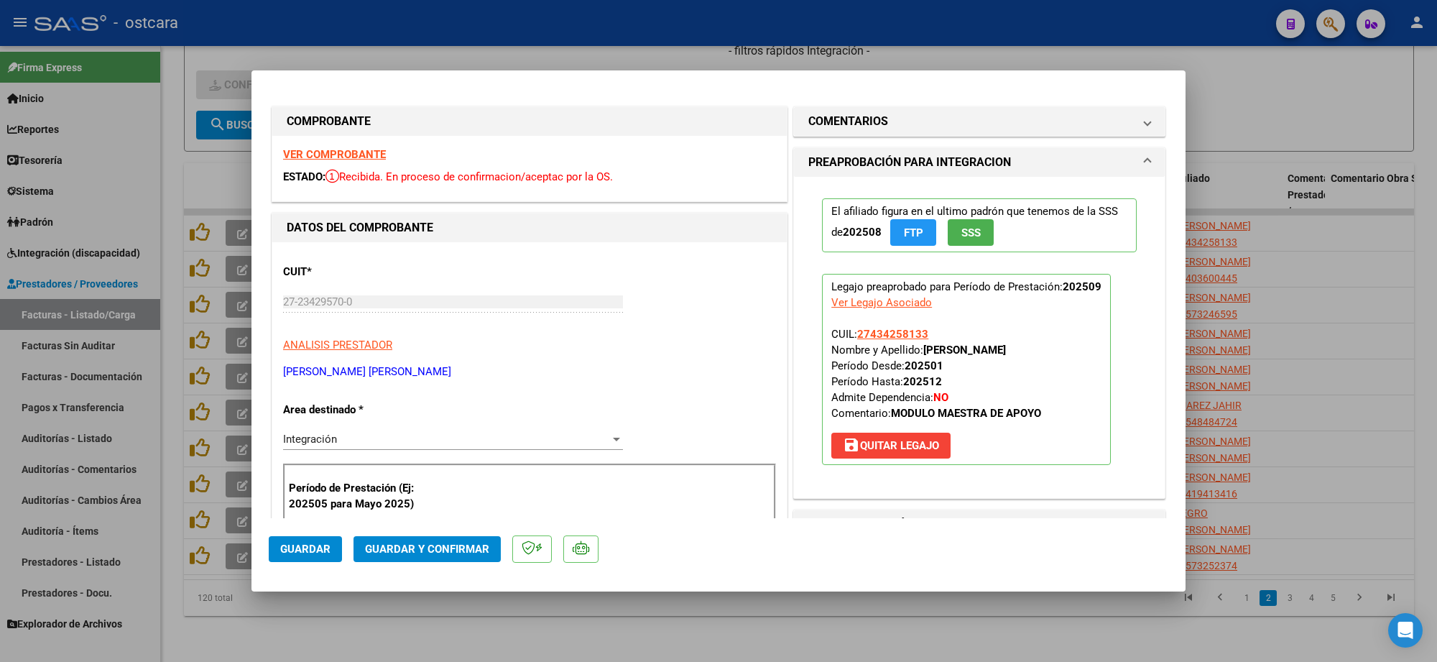
click at [318, 147] on div "VER COMPROBANTE ESTADO: Recibida. En proceso de confirmacion/aceptac por la OS." at bounding box center [529, 168] width 515 height 65
click at [321, 149] on strong "VER COMPROBANTE" at bounding box center [334, 154] width 103 height 13
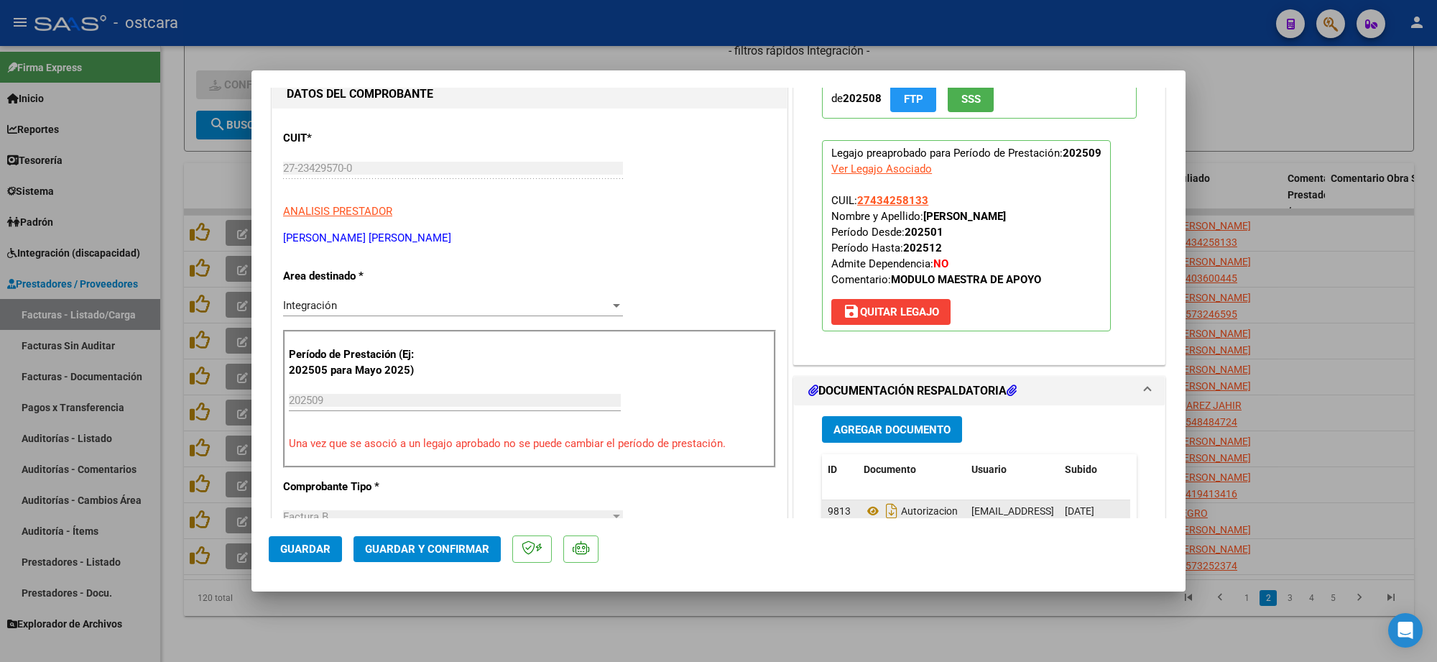
scroll to position [269, 0]
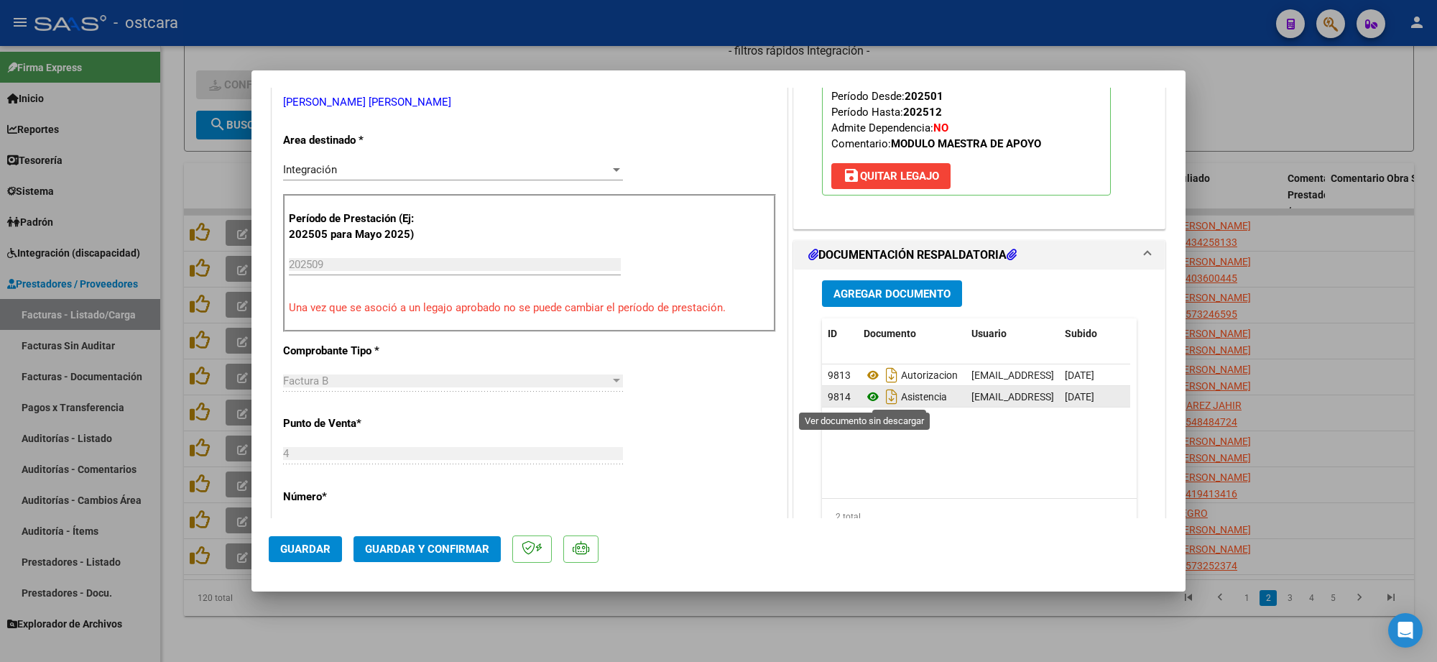
click at [864, 396] on icon at bounding box center [873, 396] width 19 height 17
click at [451, 546] on span "Guardar y Confirmar" at bounding box center [427, 549] width 124 height 13
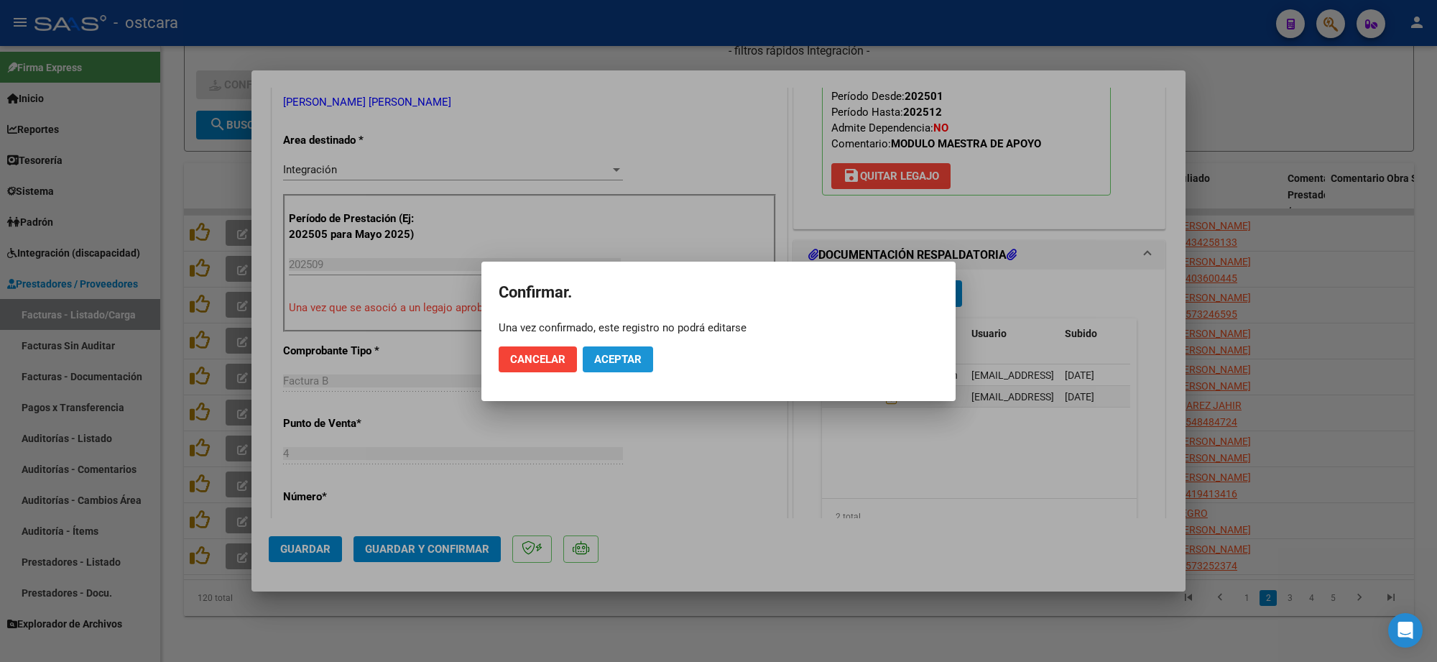
click at [619, 360] on span "Aceptar" at bounding box center [617, 359] width 47 height 13
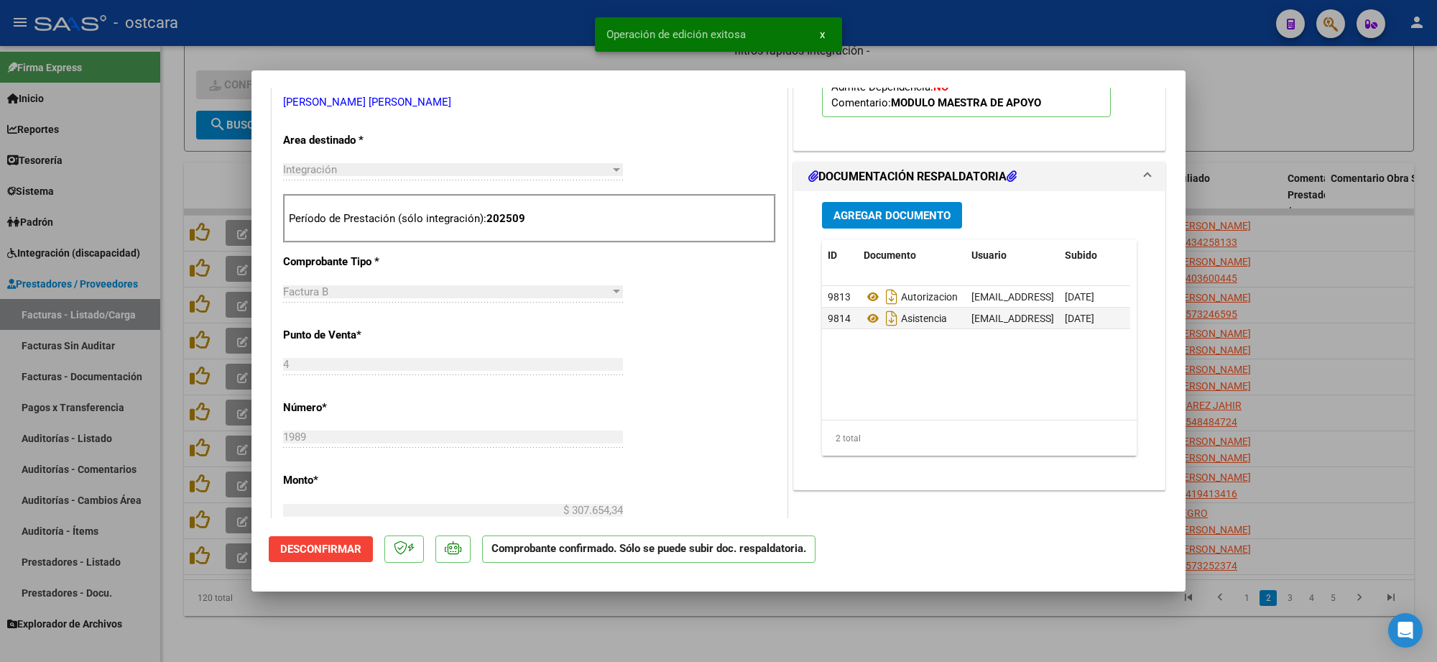
click at [1295, 115] on div at bounding box center [718, 331] width 1437 height 662
type input "$ 0,00"
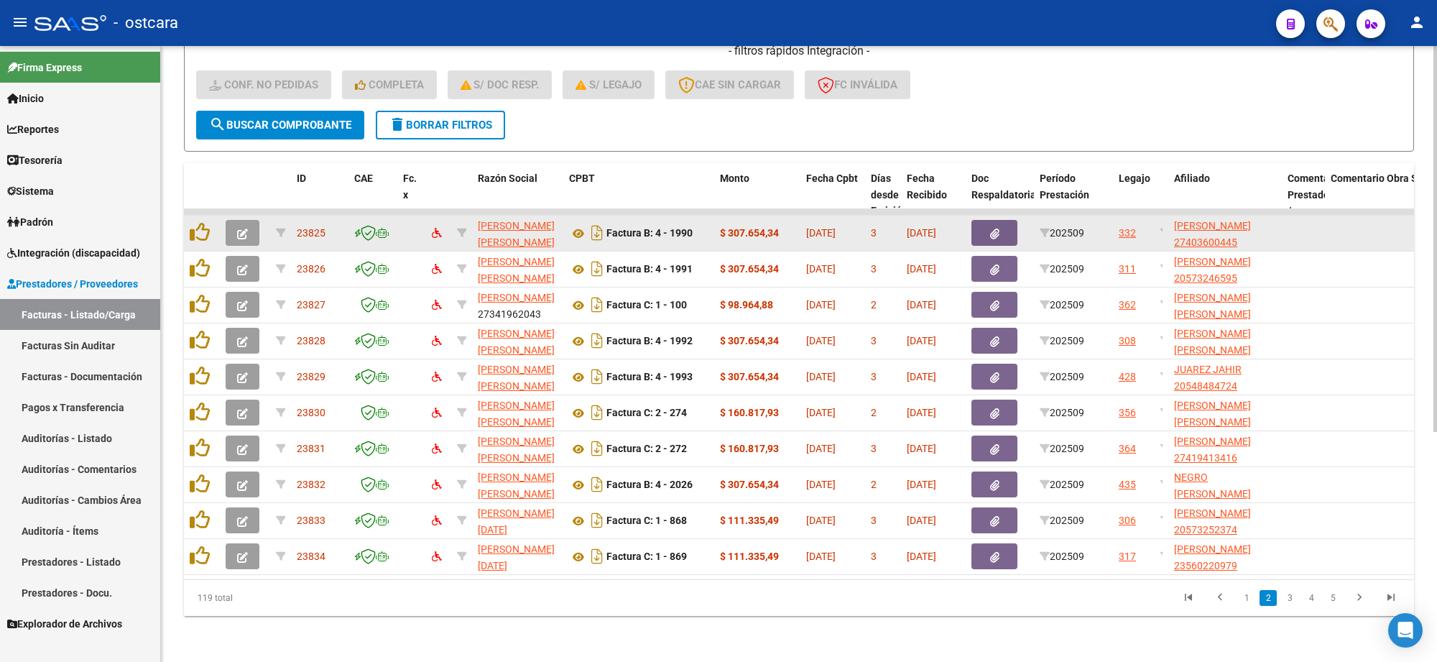
click at [241, 229] on icon "button" at bounding box center [242, 234] width 11 height 11
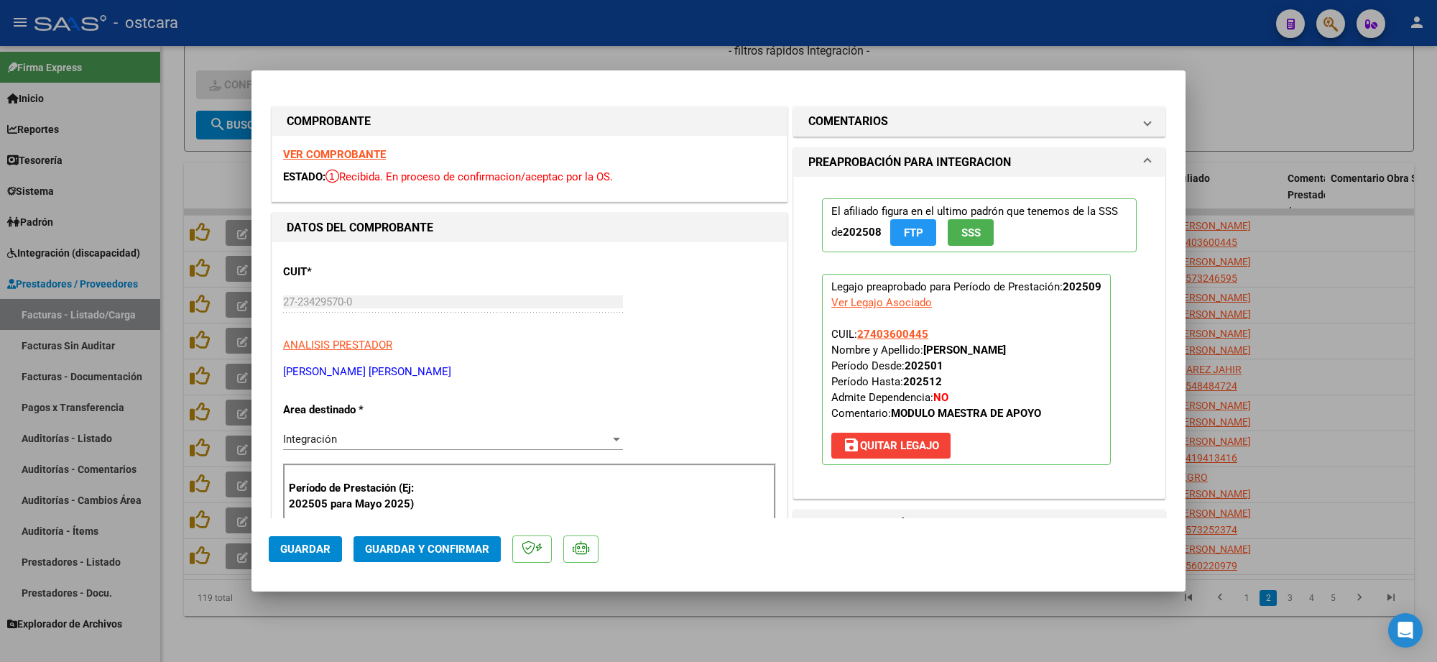
click at [363, 156] on strong "VER COMPROBANTE" at bounding box center [334, 154] width 103 height 13
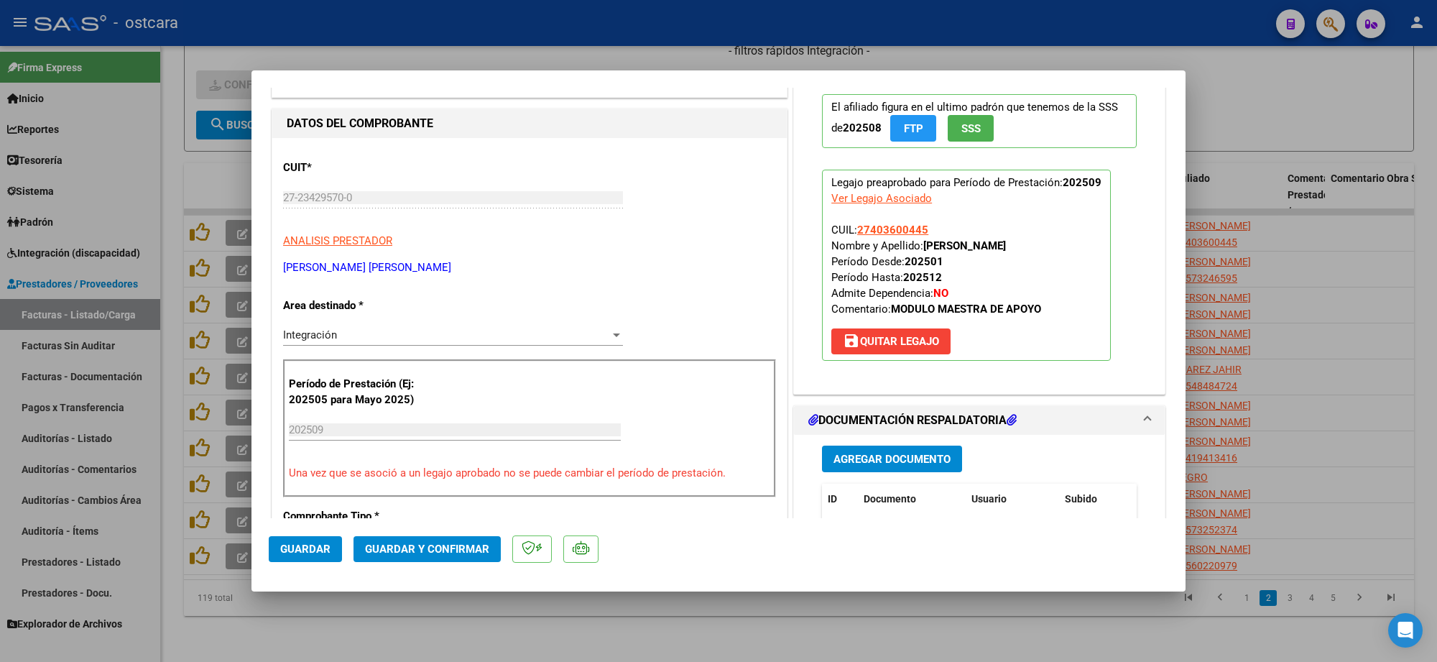
scroll to position [269, 0]
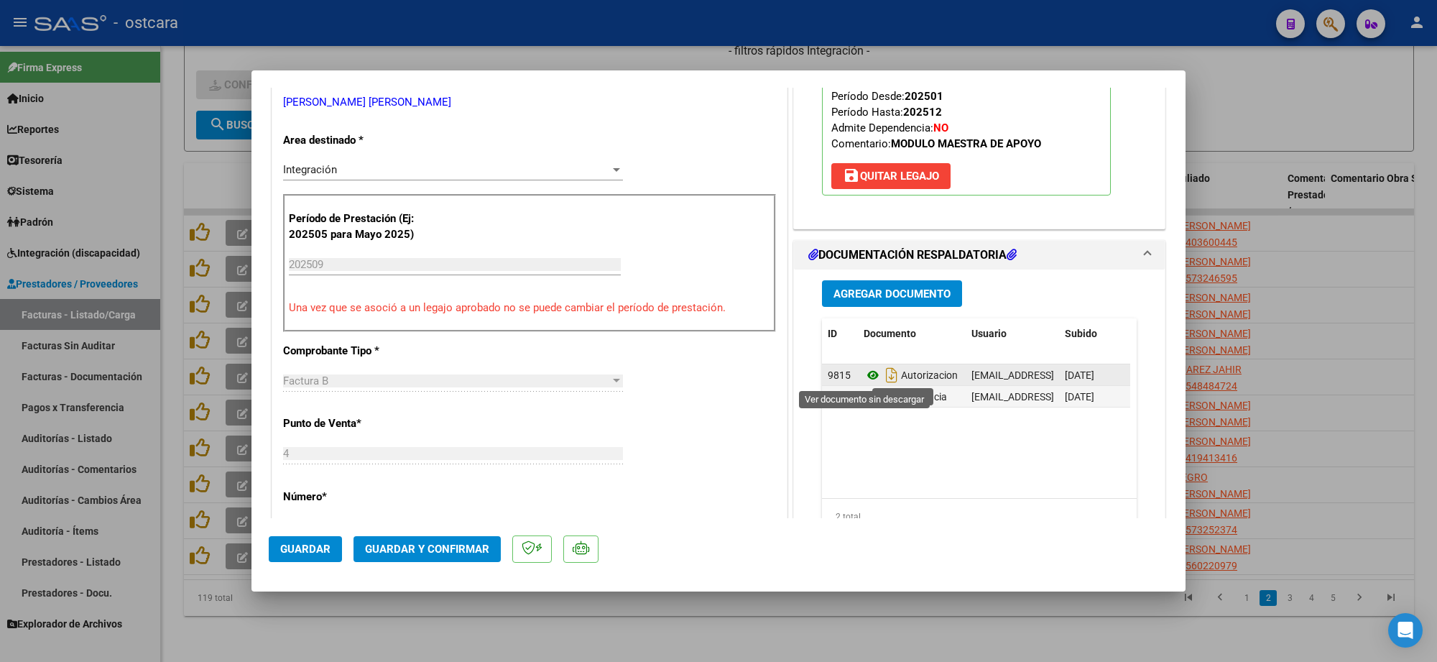
click at [867, 374] on icon at bounding box center [873, 374] width 19 height 17
click at [864, 397] on icon at bounding box center [873, 396] width 19 height 17
click at [447, 548] on span "Guardar y Confirmar" at bounding box center [427, 549] width 124 height 13
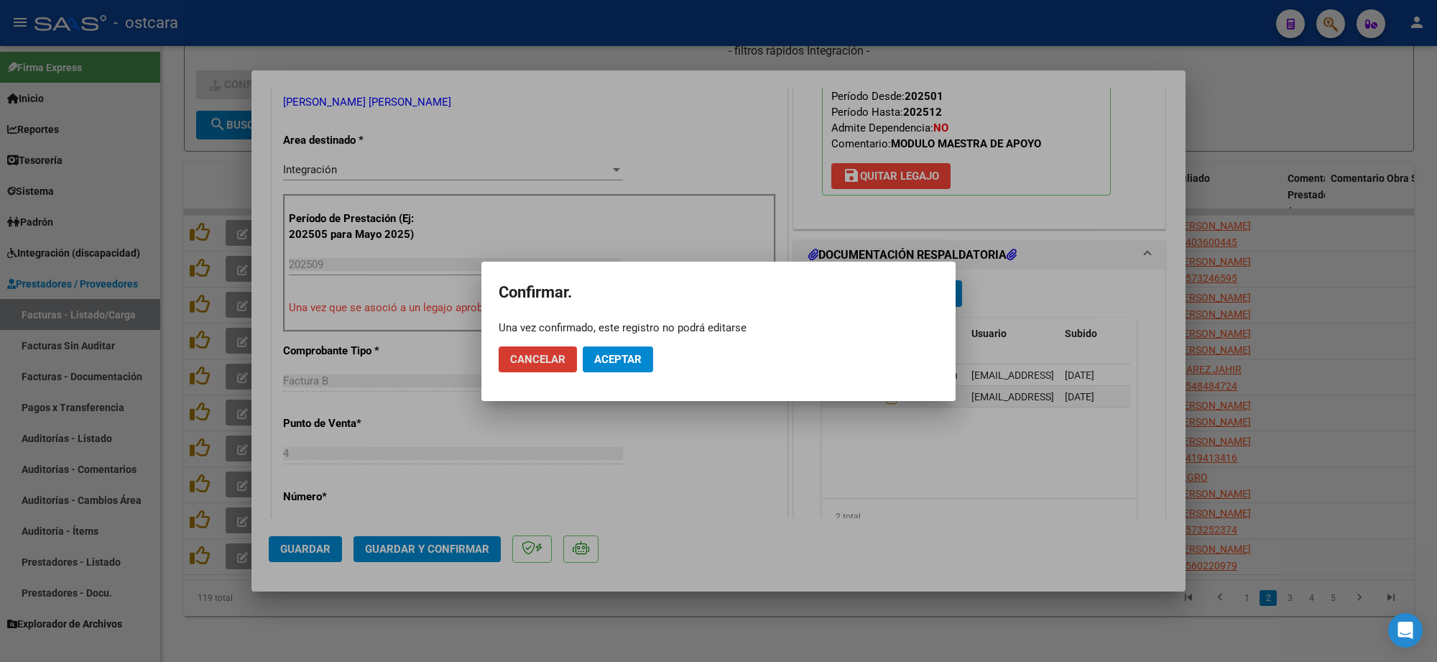
click at [626, 365] on button "Aceptar" at bounding box center [618, 359] width 70 height 26
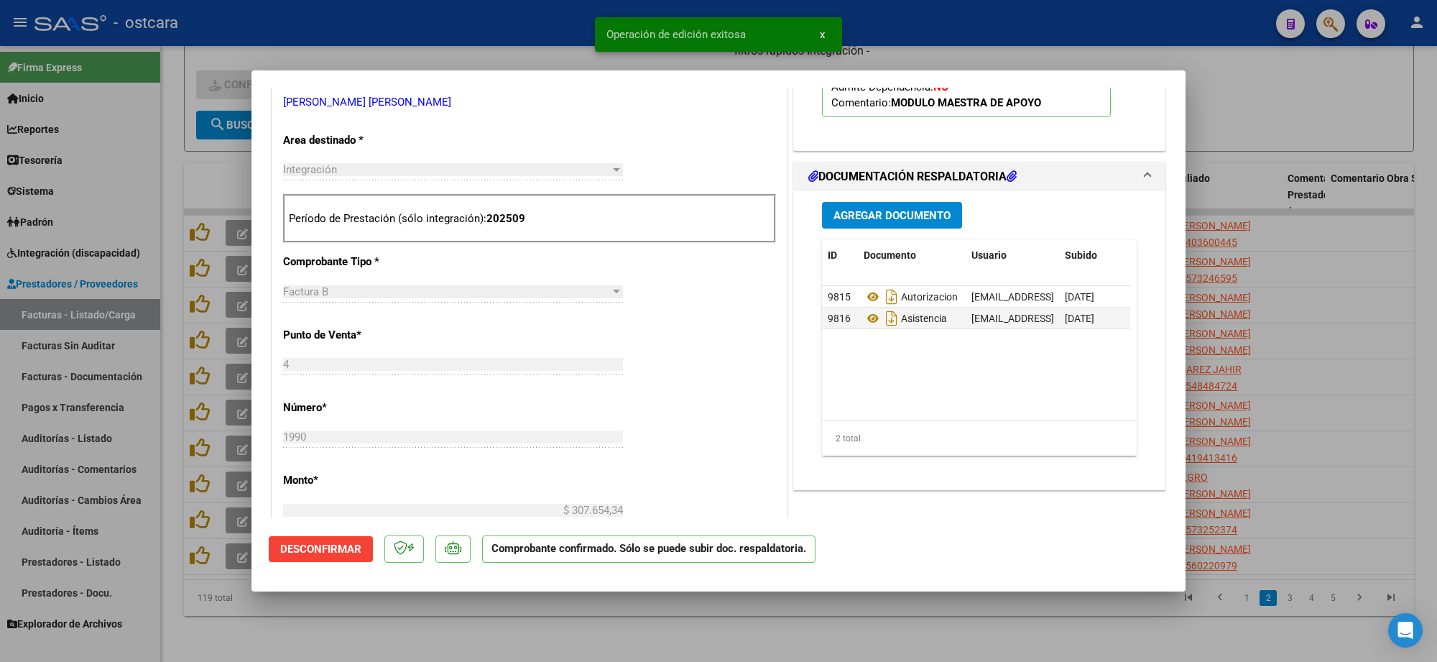
click at [1247, 86] on div at bounding box center [718, 331] width 1437 height 662
type input "$ 0,00"
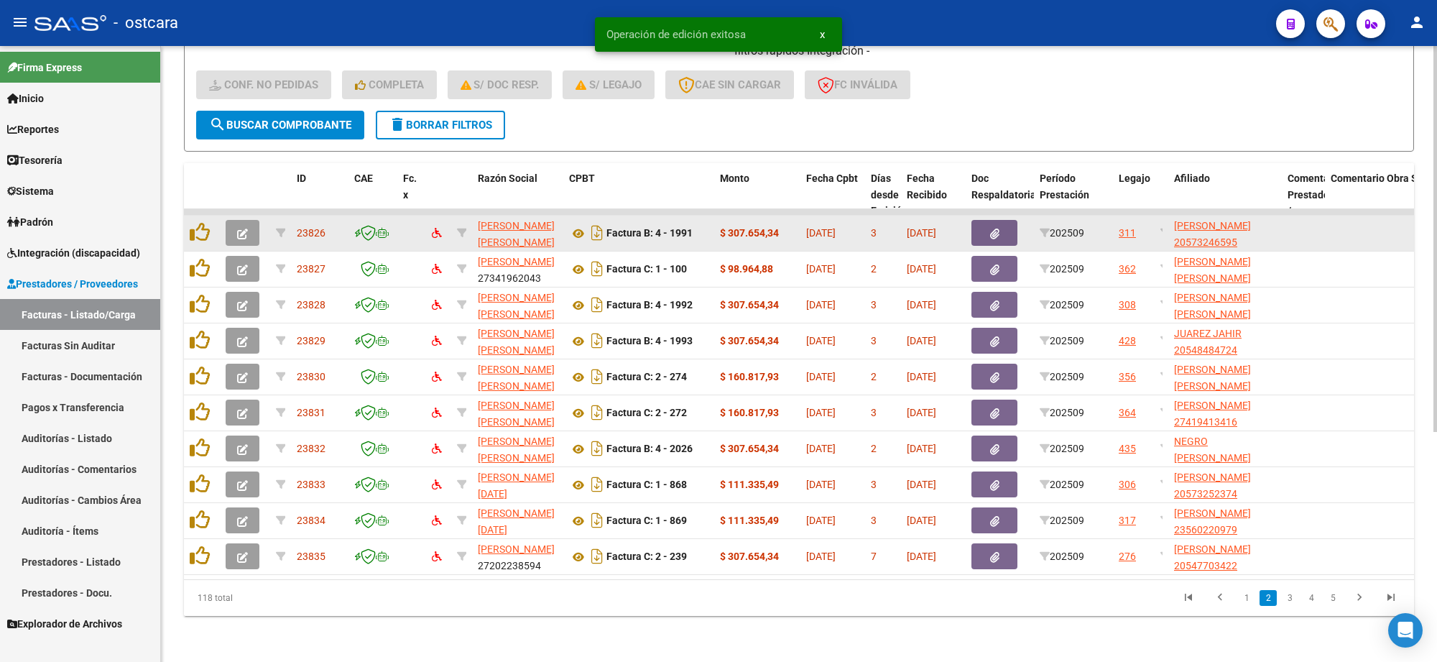
click at [239, 227] on button "button" at bounding box center [243, 233] width 34 height 26
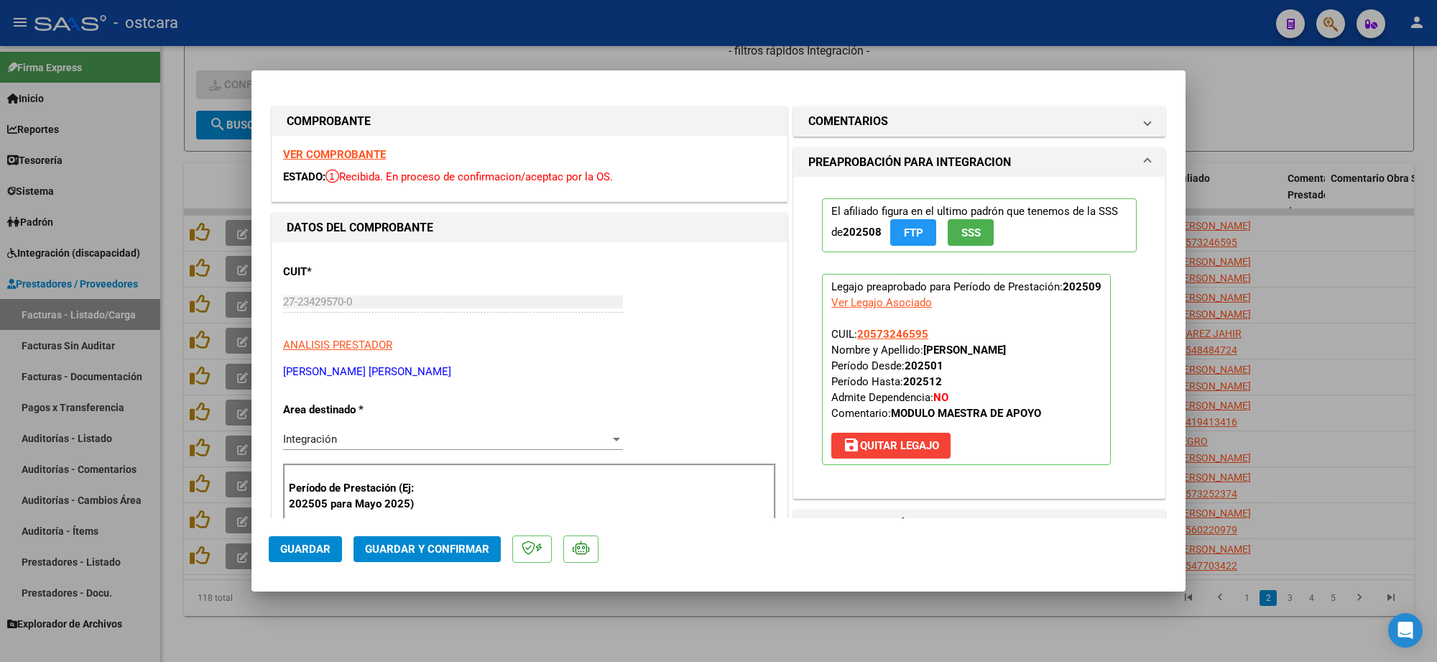
click at [315, 152] on strong "VER COMPROBANTE" at bounding box center [334, 154] width 103 height 13
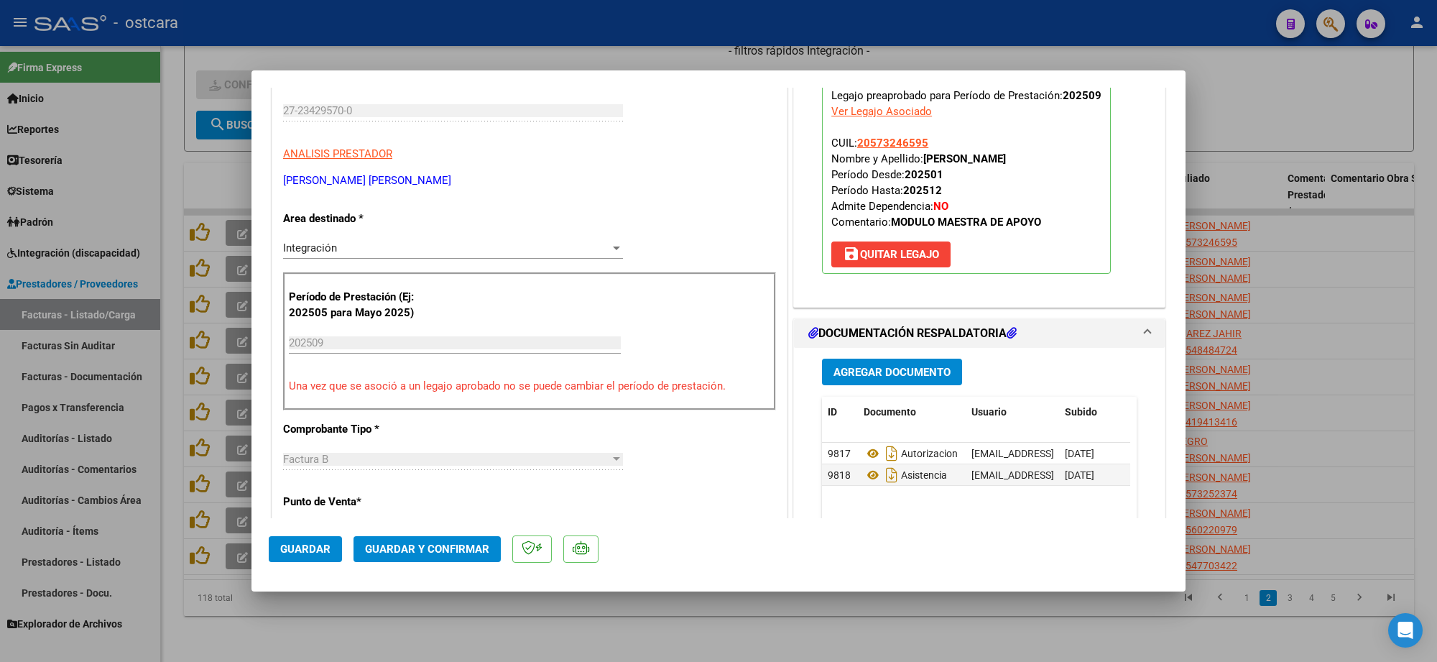
scroll to position [269, 0]
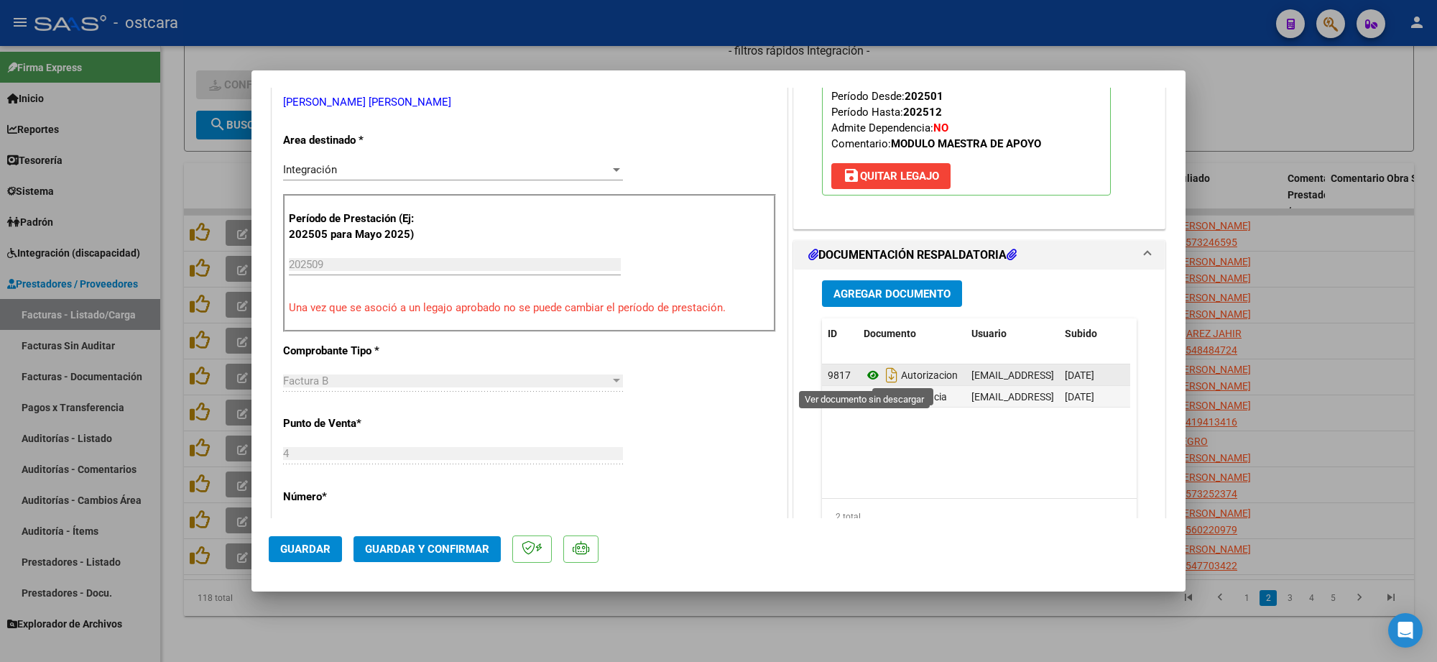
click at [867, 375] on icon at bounding box center [873, 374] width 19 height 17
click at [865, 397] on icon at bounding box center [873, 396] width 19 height 17
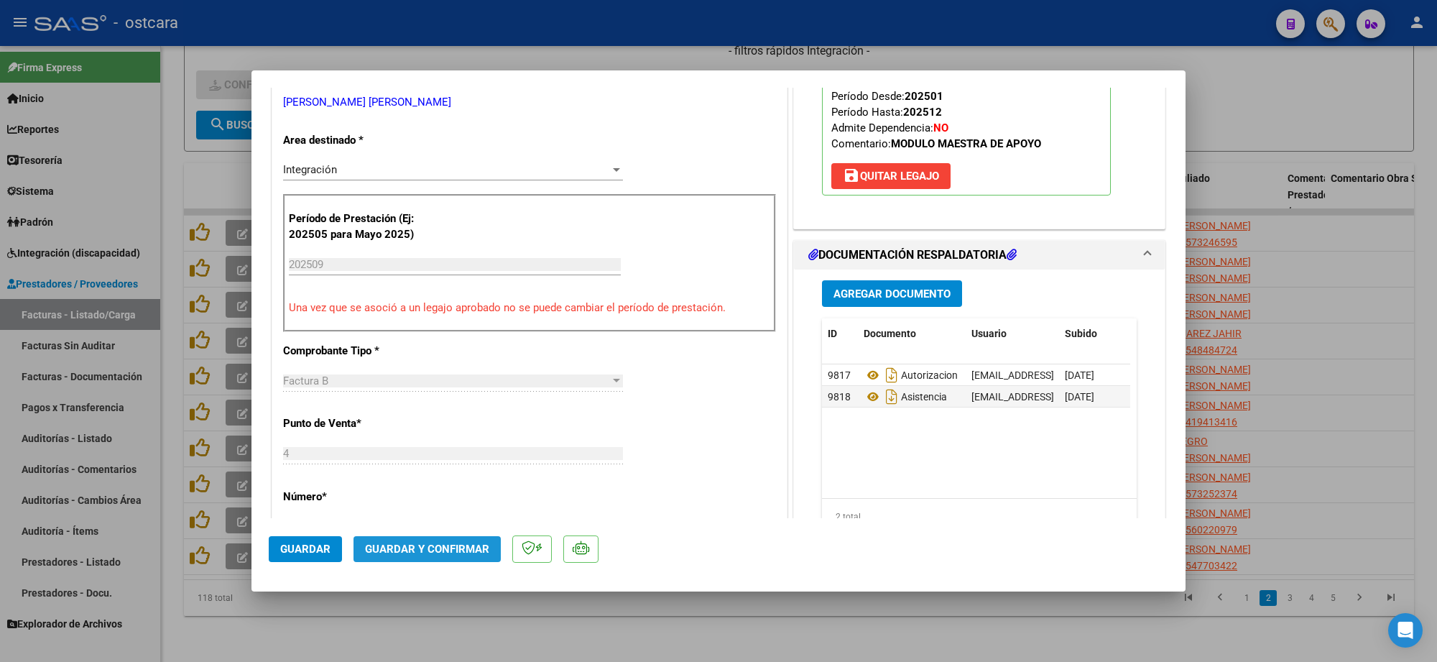
click at [454, 548] on span "Guardar y Confirmar" at bounding box center [427, 549] width 124 height 13
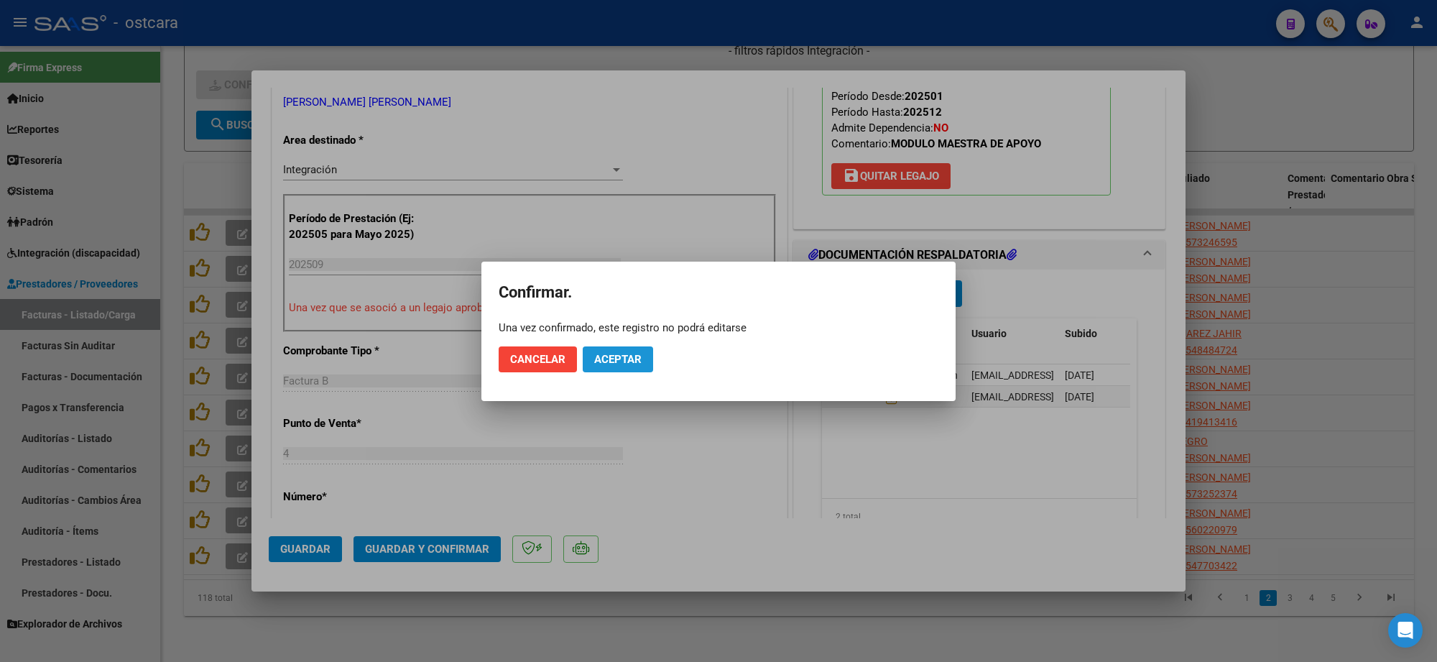
drag, startPoint x: 625, startPoint y: 346, endPoint x: 623, endPoint y: 359, distance: 13.8
click at [625, 349] on button "Aceptar" at bounding box center [618, 359] width 70 height 26
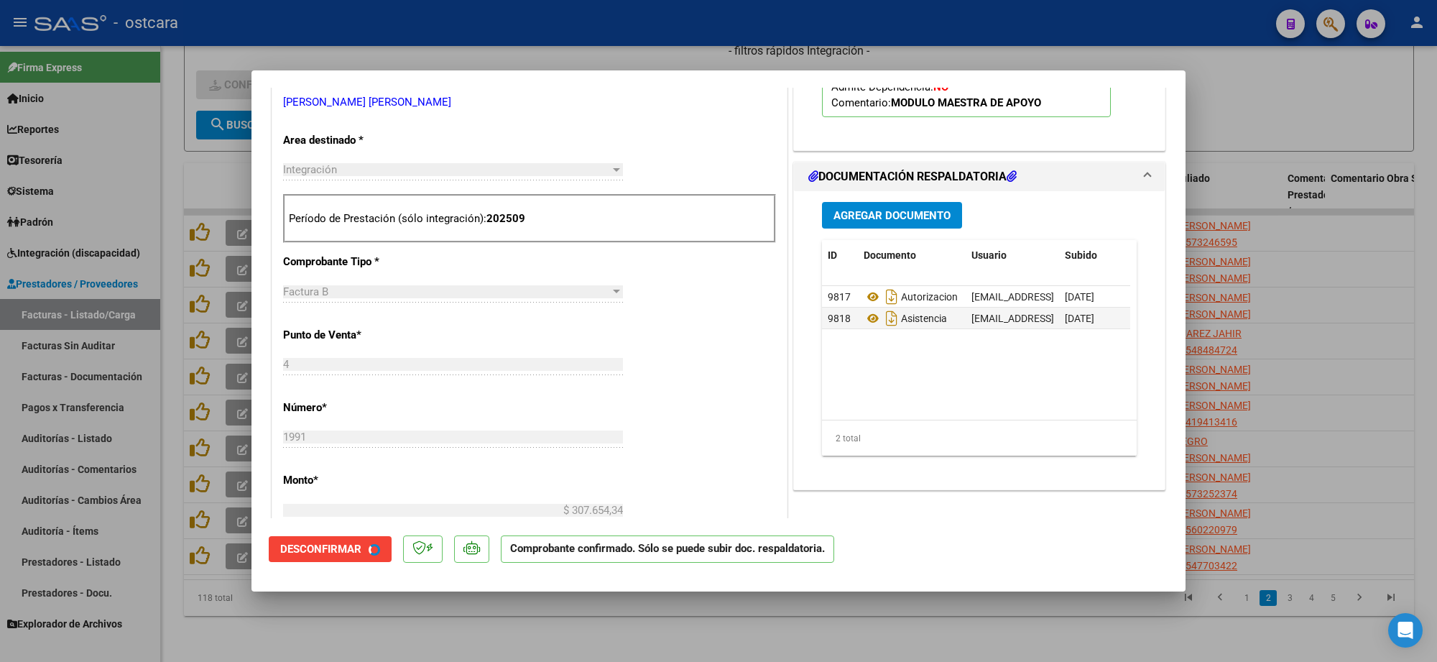
click at [1321, 79] on div at bounding box center [718, 331] width 1437 height 662
type input "$ 0,00"
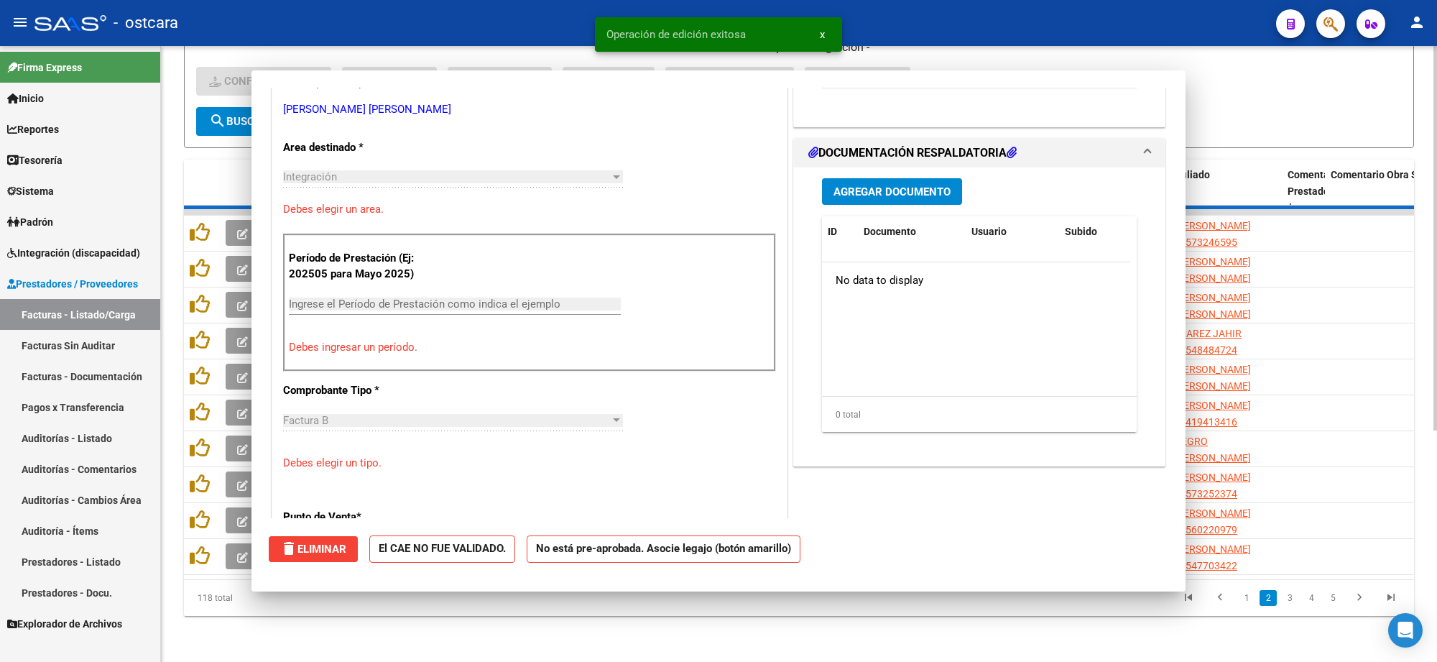
scroll to position [277, 0]
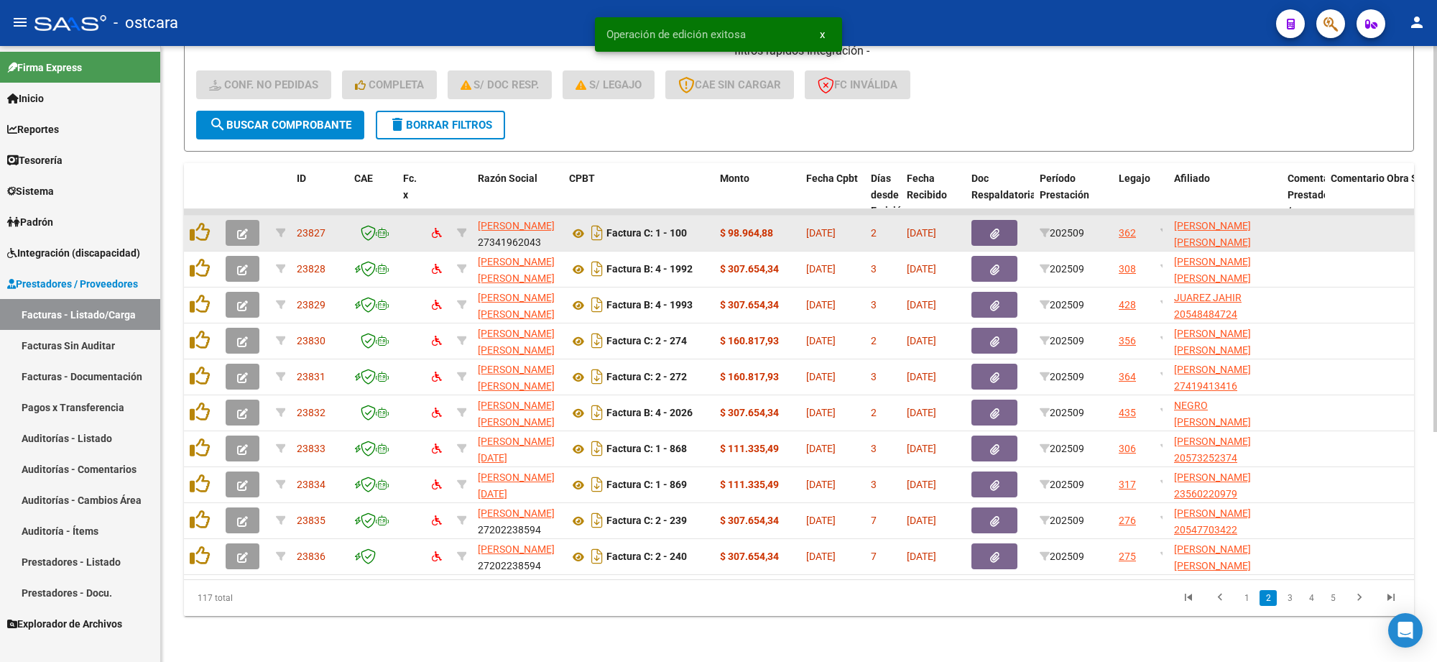
click at [241, 229] on icon "button" at bounding box center [242, 234] width 11 height 11
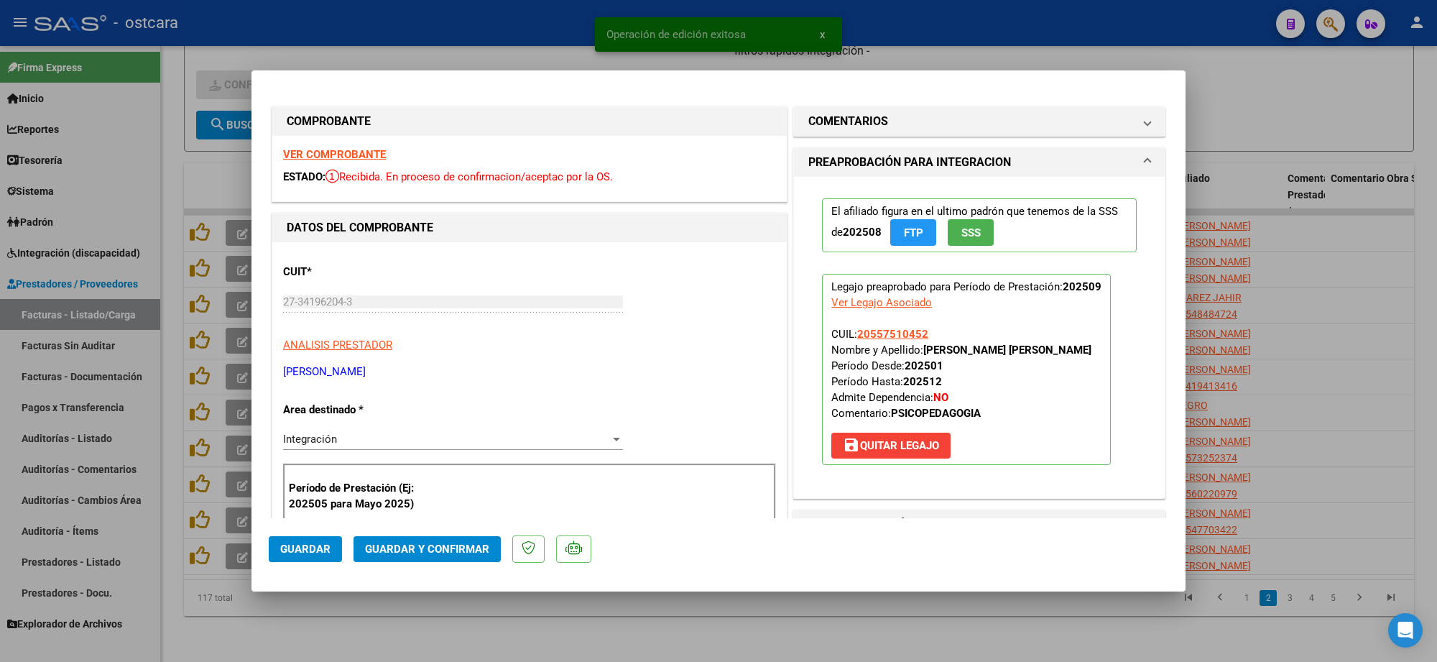
click at [324, 155] on strong "VER COMPROBANTE" at bounding box center [334, 154] width 103 height 13
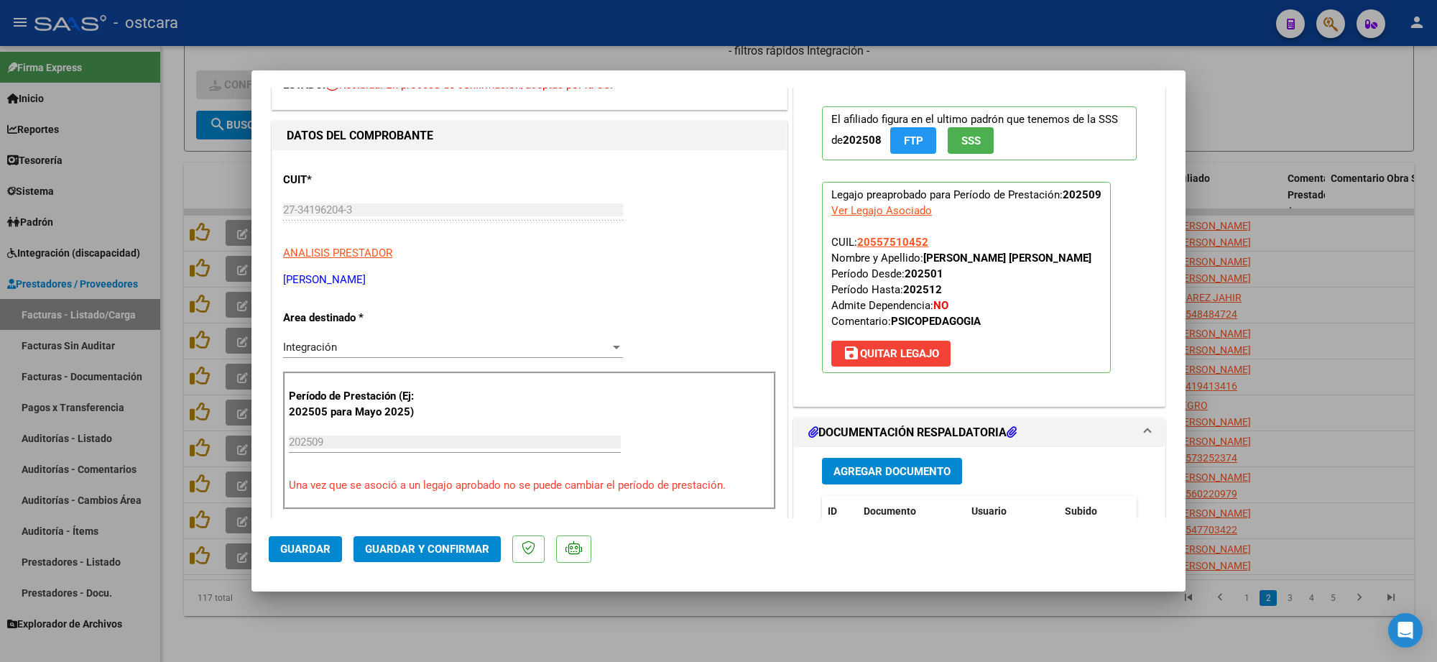
scroll to position [180, 0]
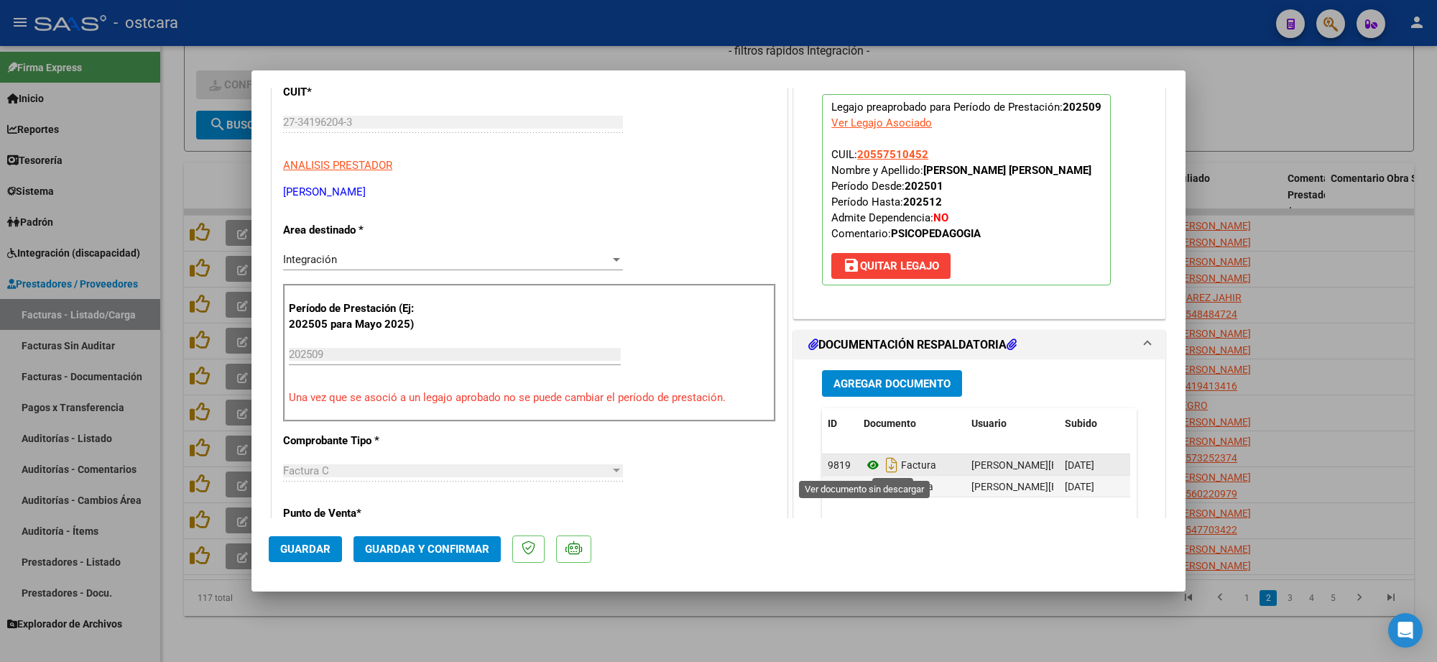
click at [866, 471] on icon at bounding box center [873, 464] width 19 height 17
click at [864, 492] on icon at bounding box center [873, 486] width 19 height 17
click at [435, 553] on span "Guardar y Confirmar" at bounding box center [427, 549] width 124 height 13
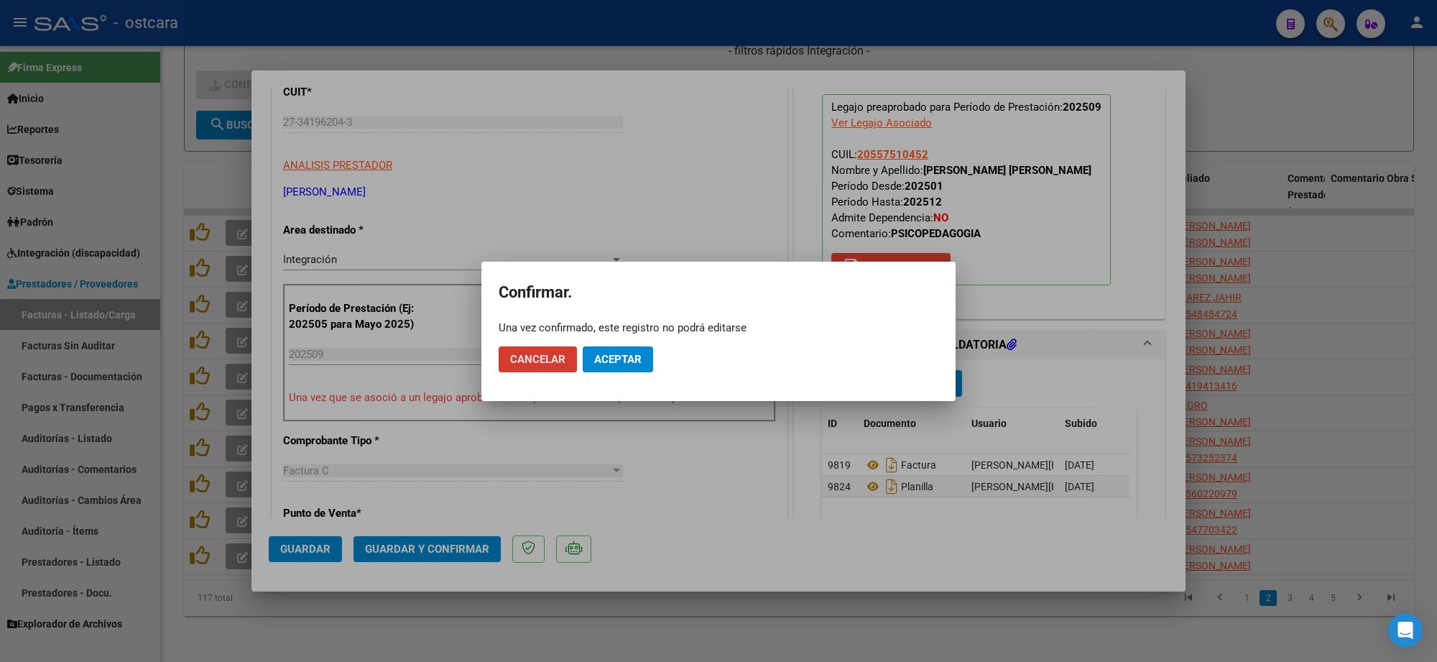
click at [627, 359] on span "Aceptar" at bounding box center [617, 359] width 47 height 13
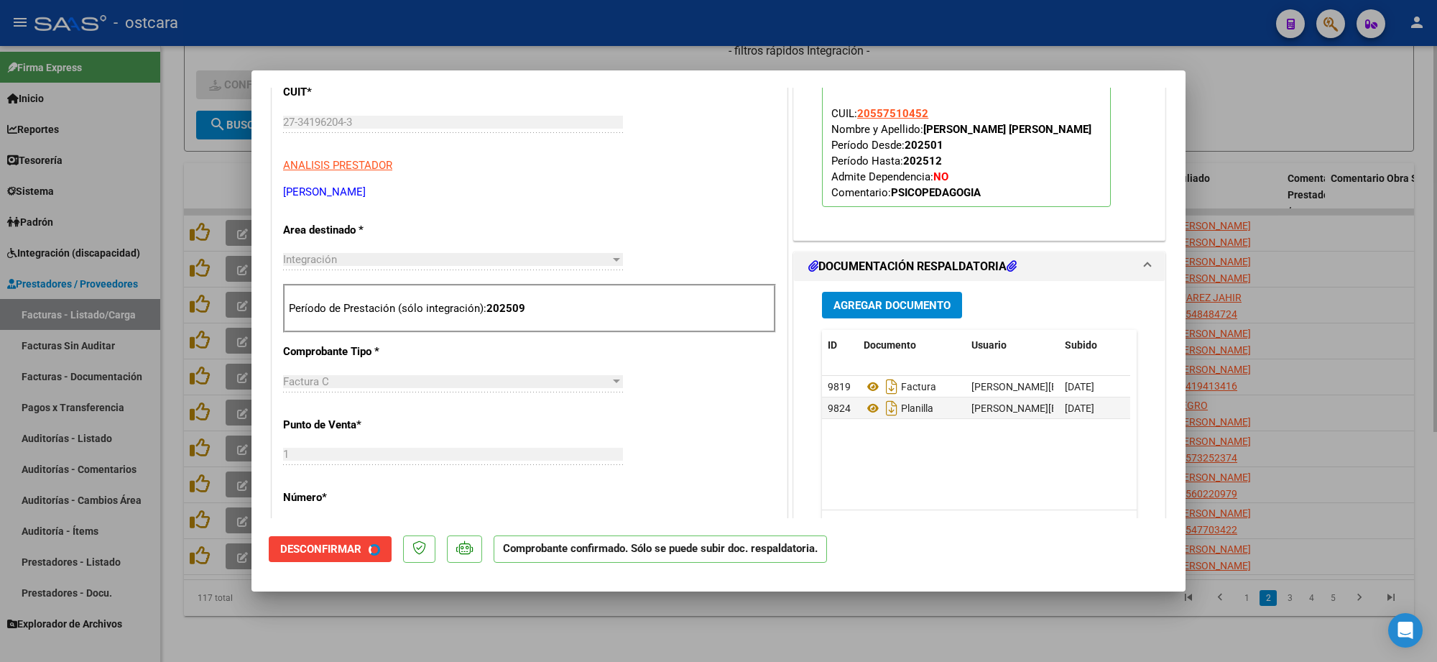
click at [1283, 104] on div at bounding box center [718, 331] width 1437 height 662
type input "$ 0,00"
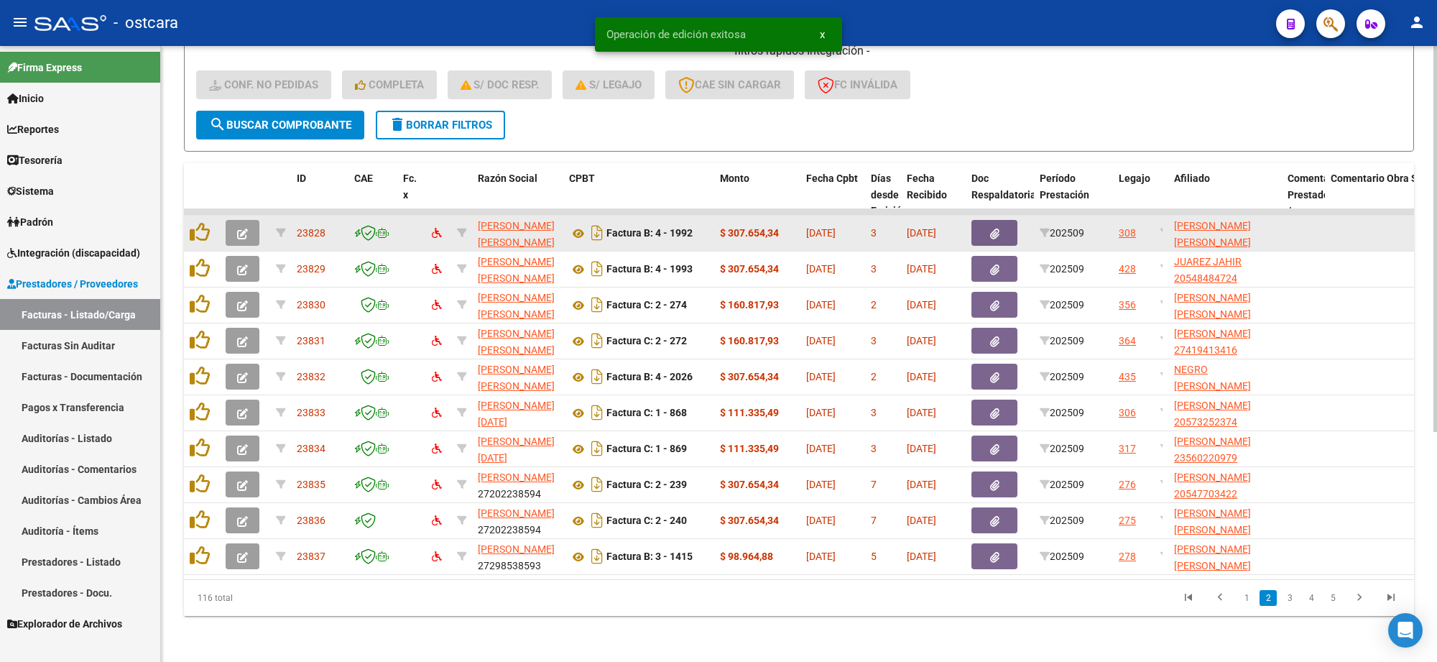
click at [234, 220] on button "button" at bounding box center [243, 233] width 34 height 26
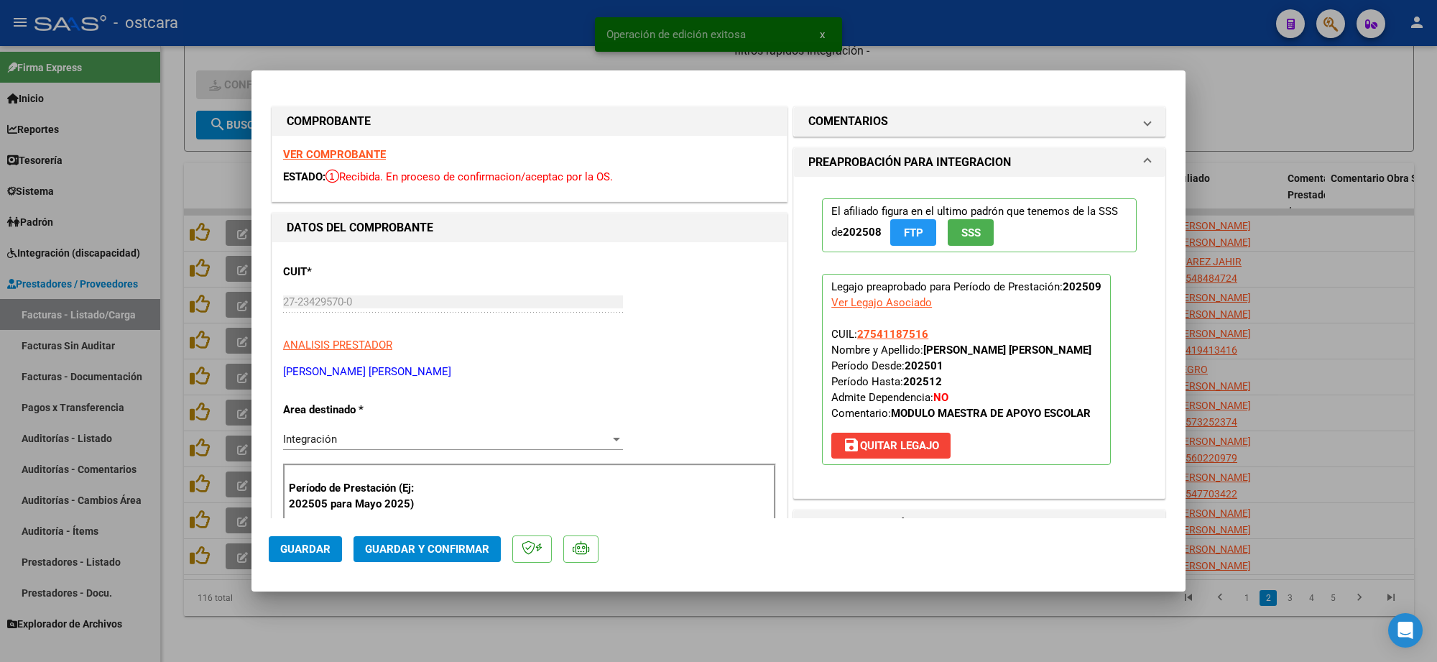
click at [327, 149] on strong "VER COMPROBANTE" at bounding box center [334, 154] width 103 height 13
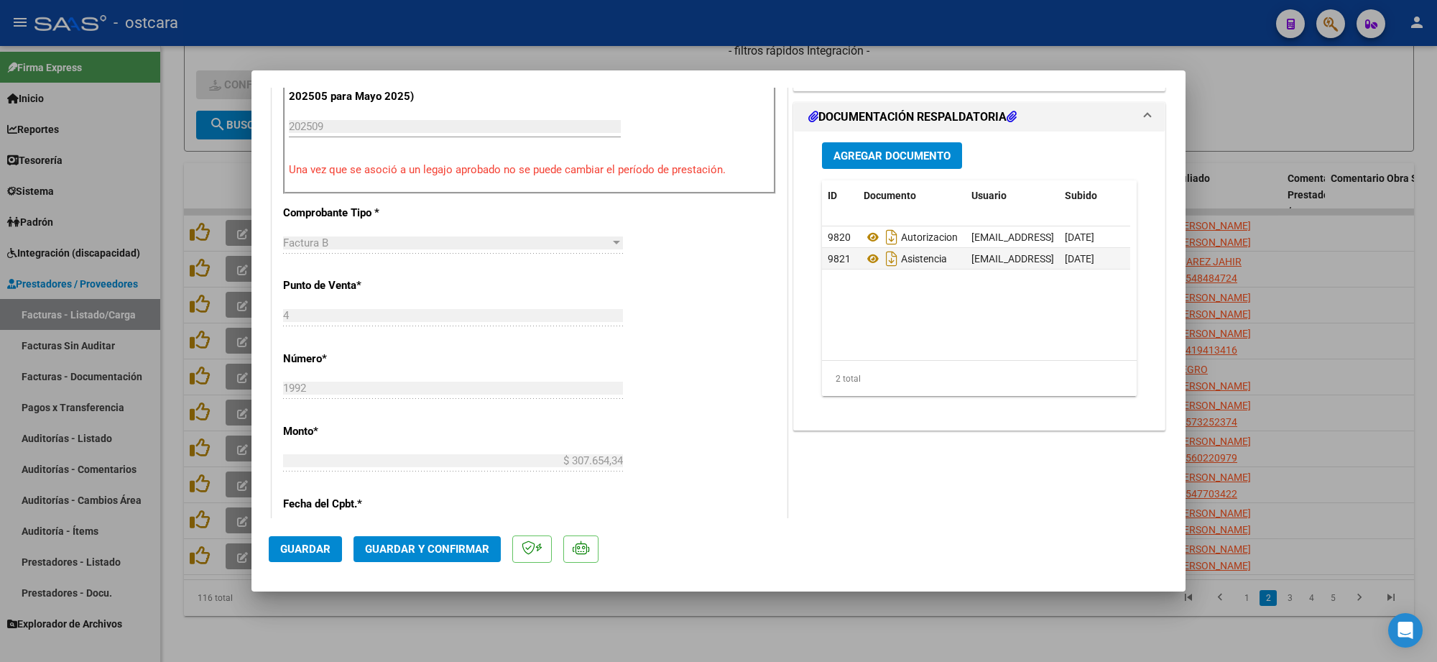
scroll to position [449, 0]
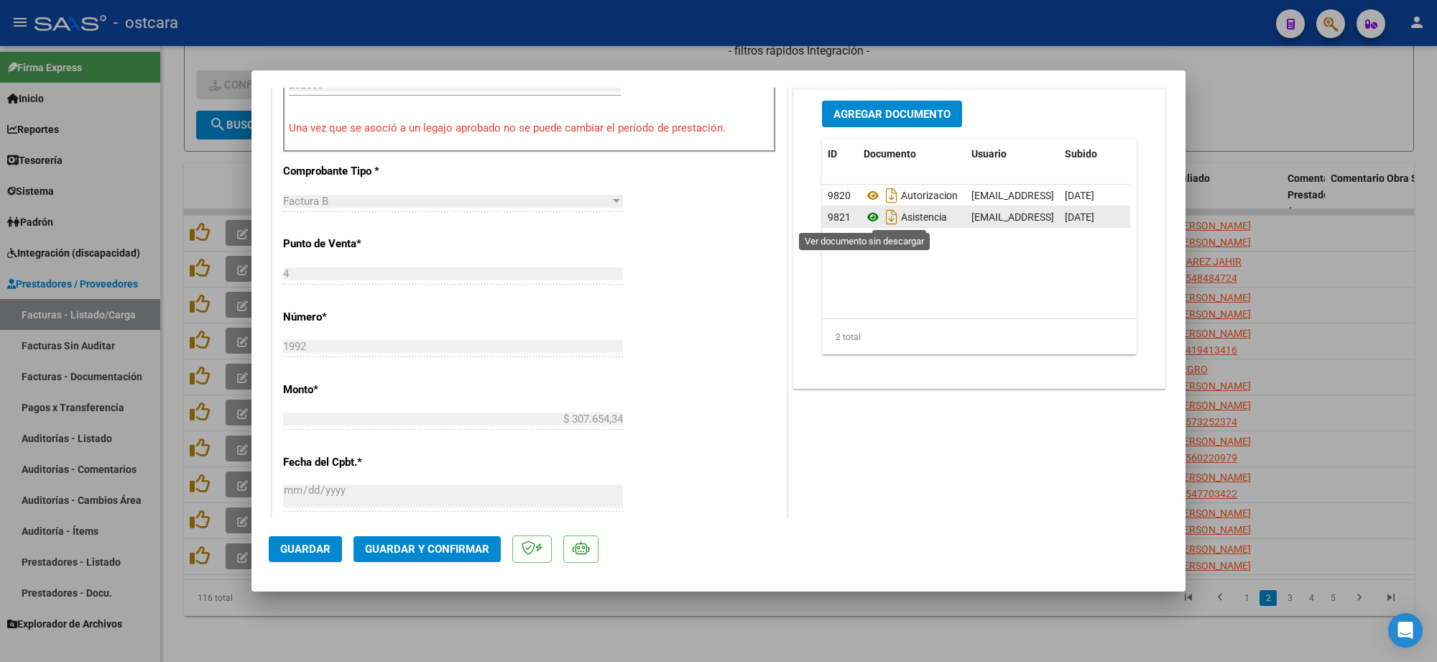
click at [864, 216] on icon at bounding box center [873, 216] width 19 height 17
click at [425, 550] on span "Guardar y Confirmar" at bounding box center [427, 549] width 124 height 13
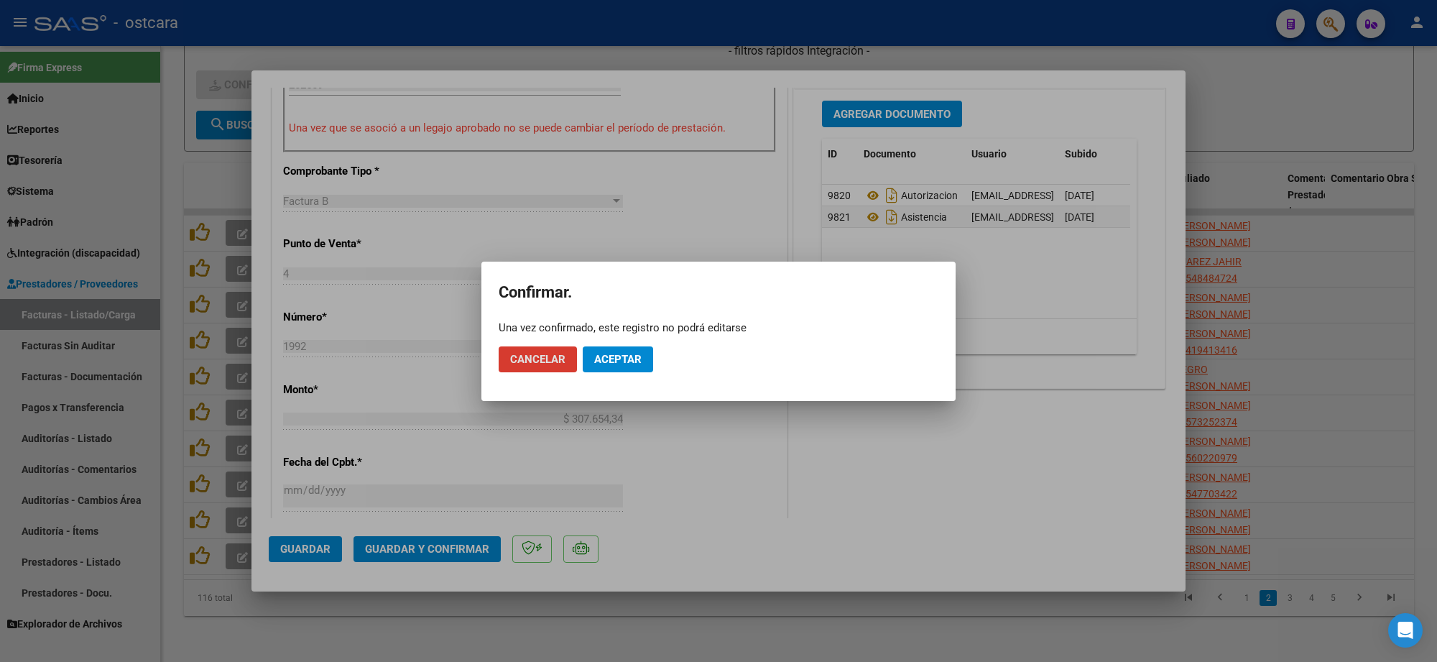
click at [626, 346] on button "Aceptar" at bounding box center [618, 359] width 70 height 26
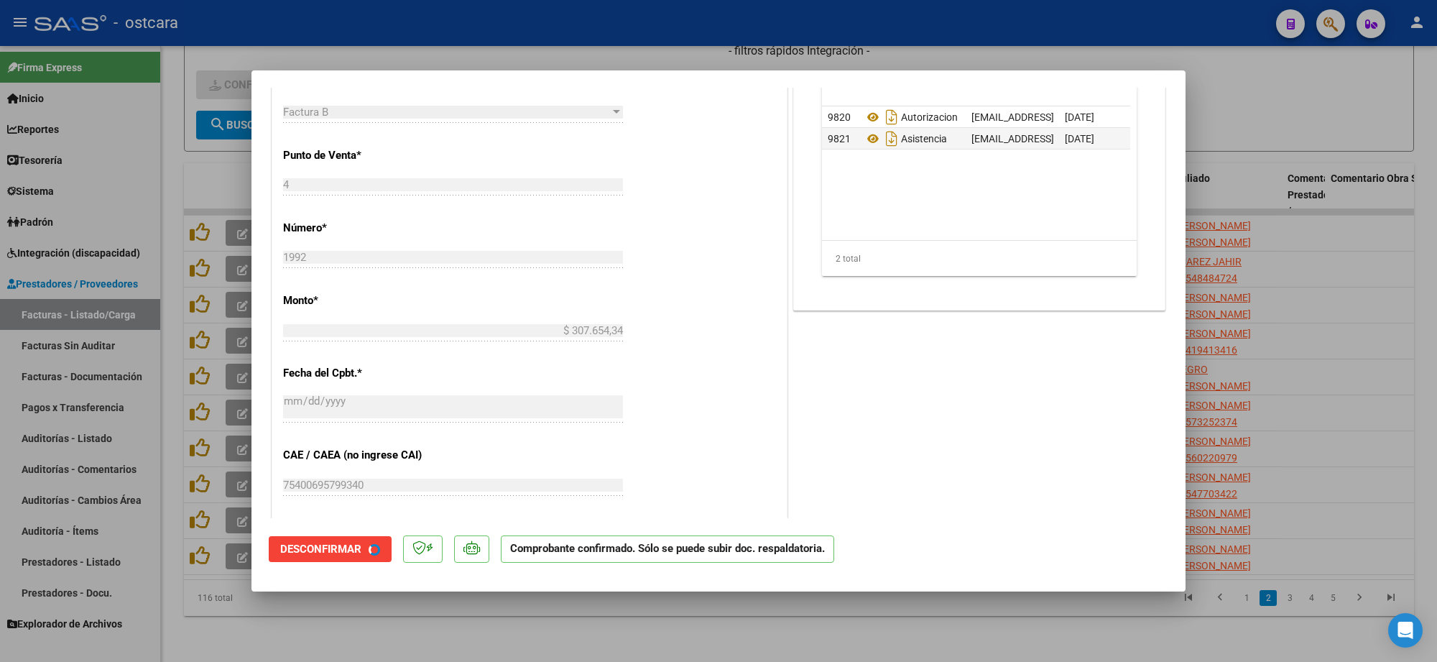
click at [1242, 102] on div at bounding box center [718, 331] width 1437 height 662
type input "$ 0,00"
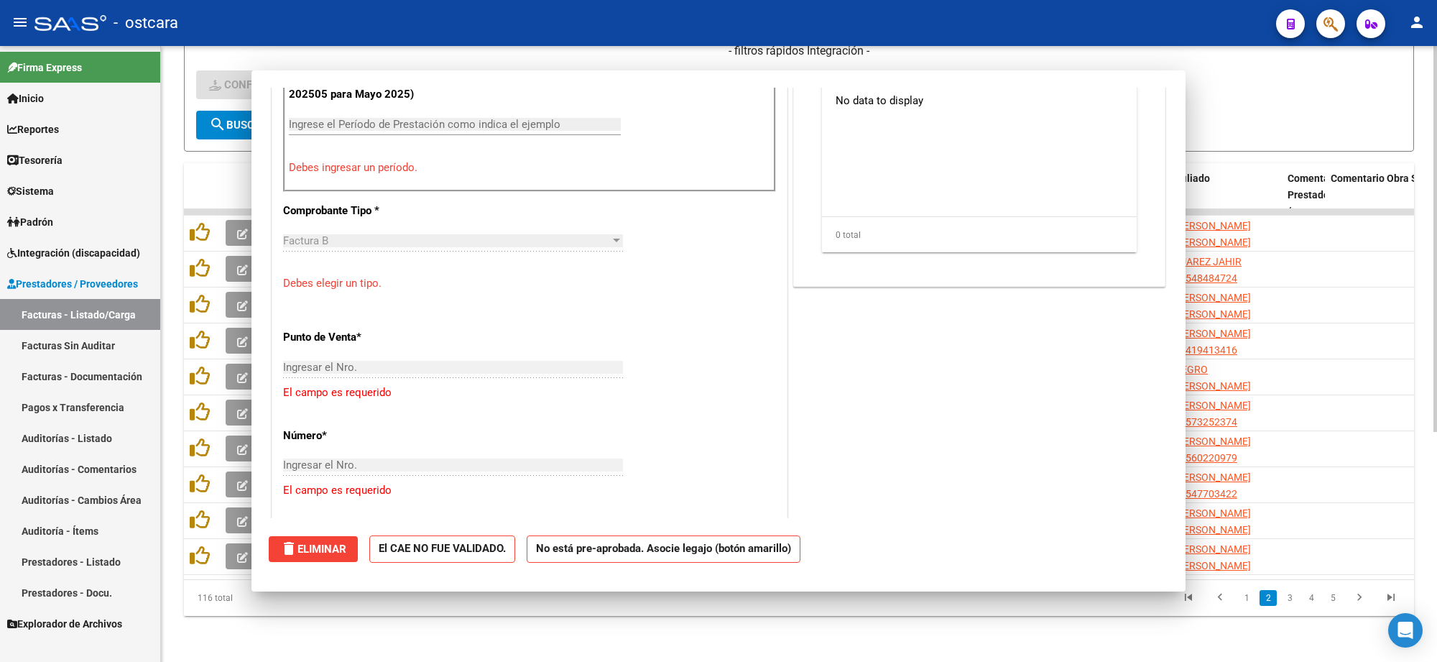
scroll to position [474, 0]
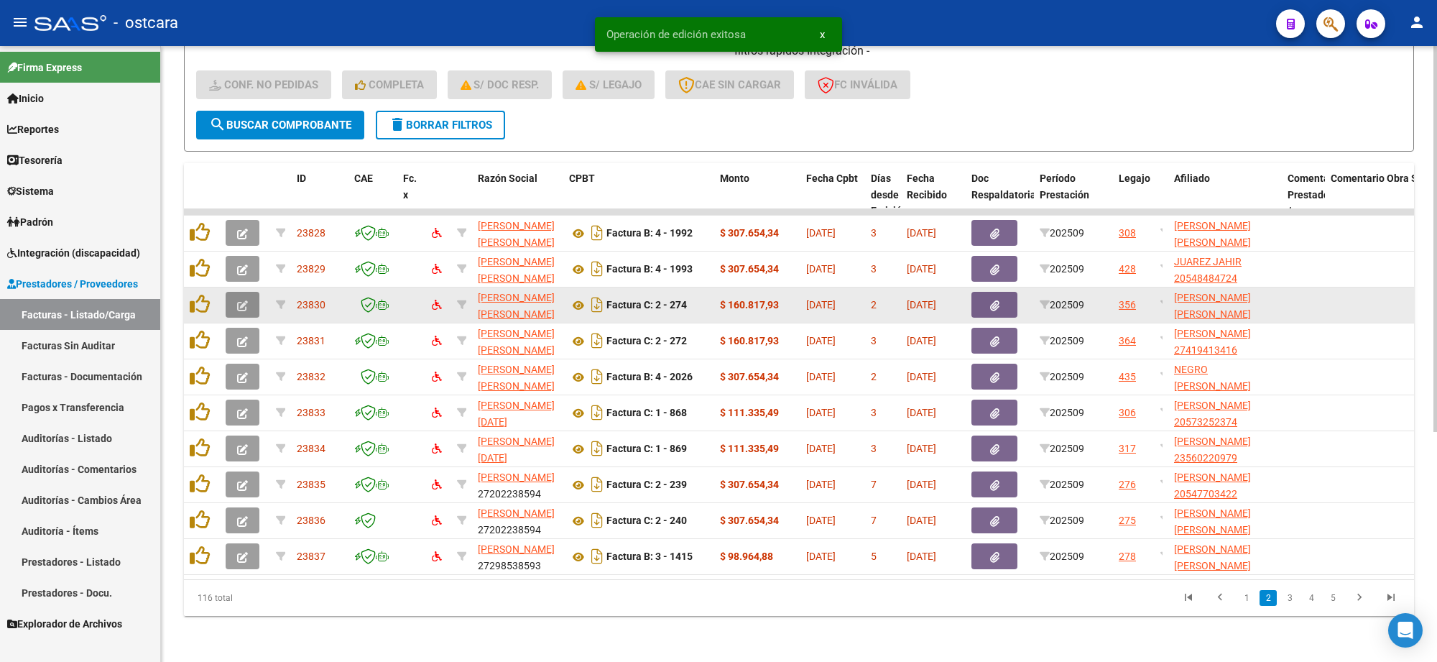
click at [242, 300] on icon "button" at bounding box center [242, 305] width 11 height 11
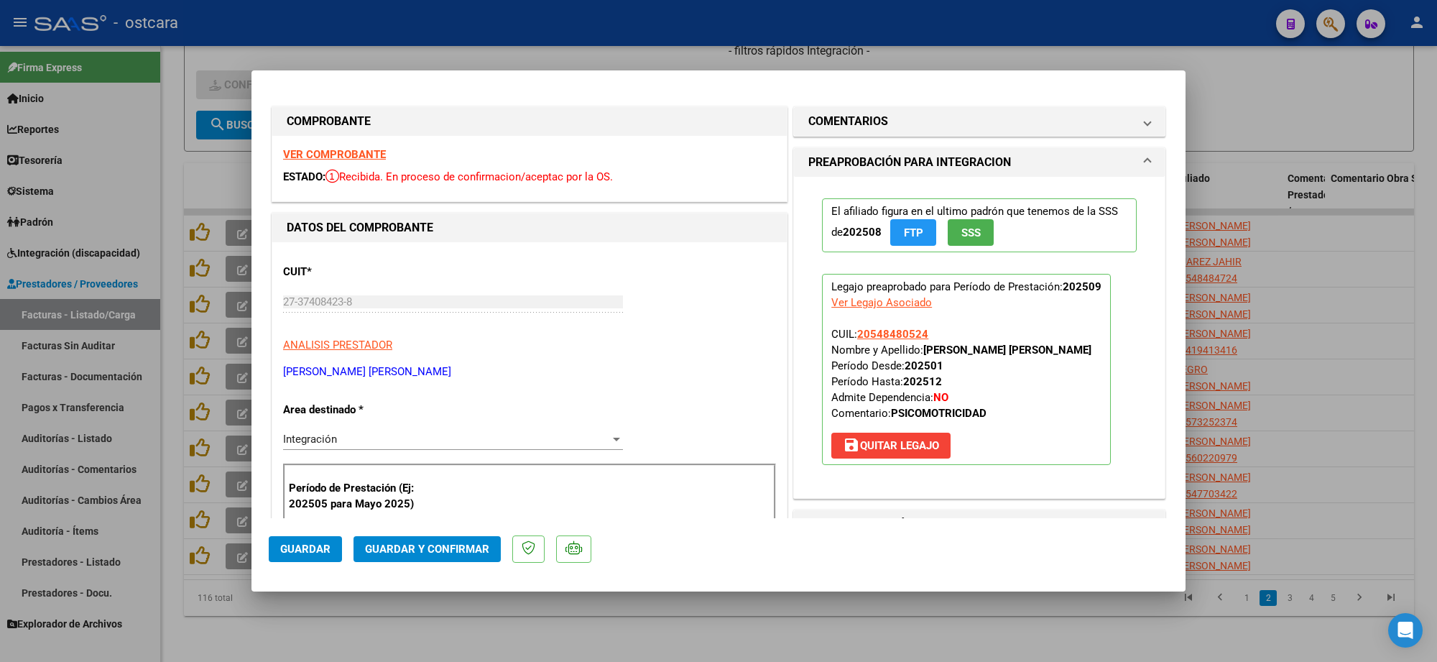
click at [376, 157] on strong "VER COMPROBANTE" at bounding box center [334, 154] width 103 height 13
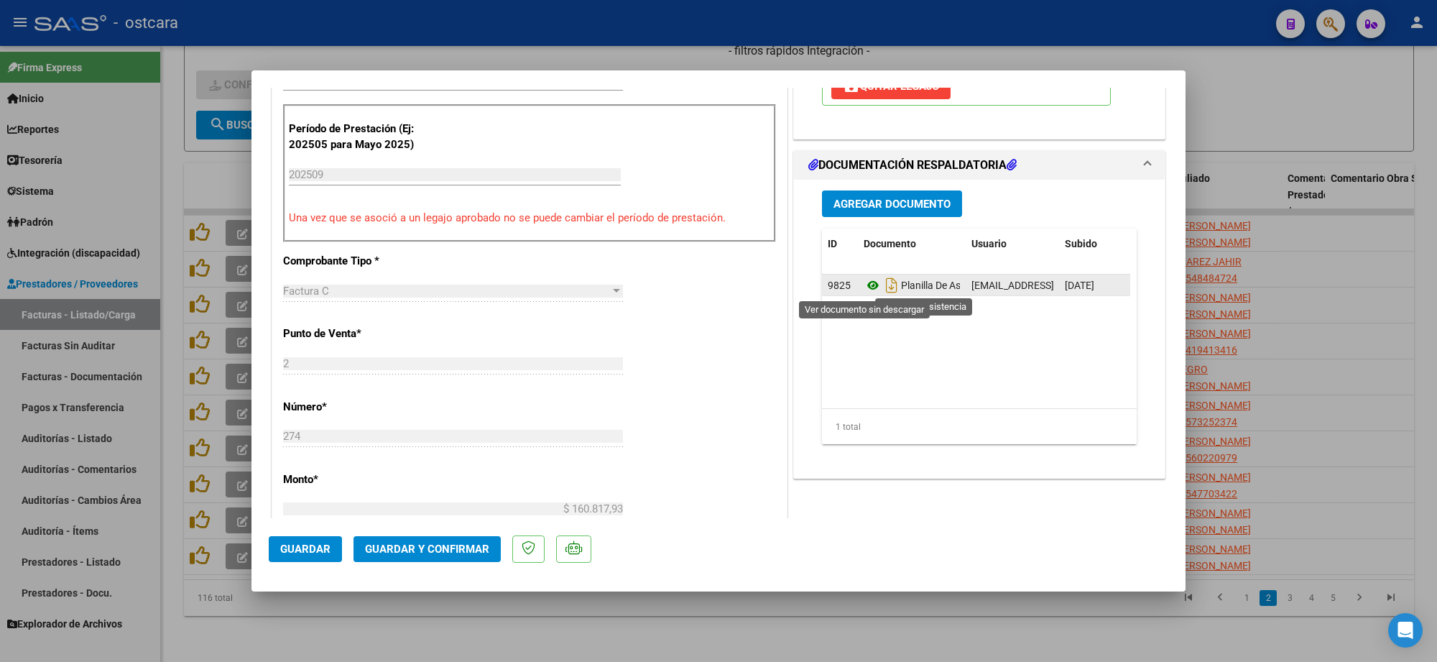
click at [864, 284] on icon at bounding box center [873, 285] width 19 height 17
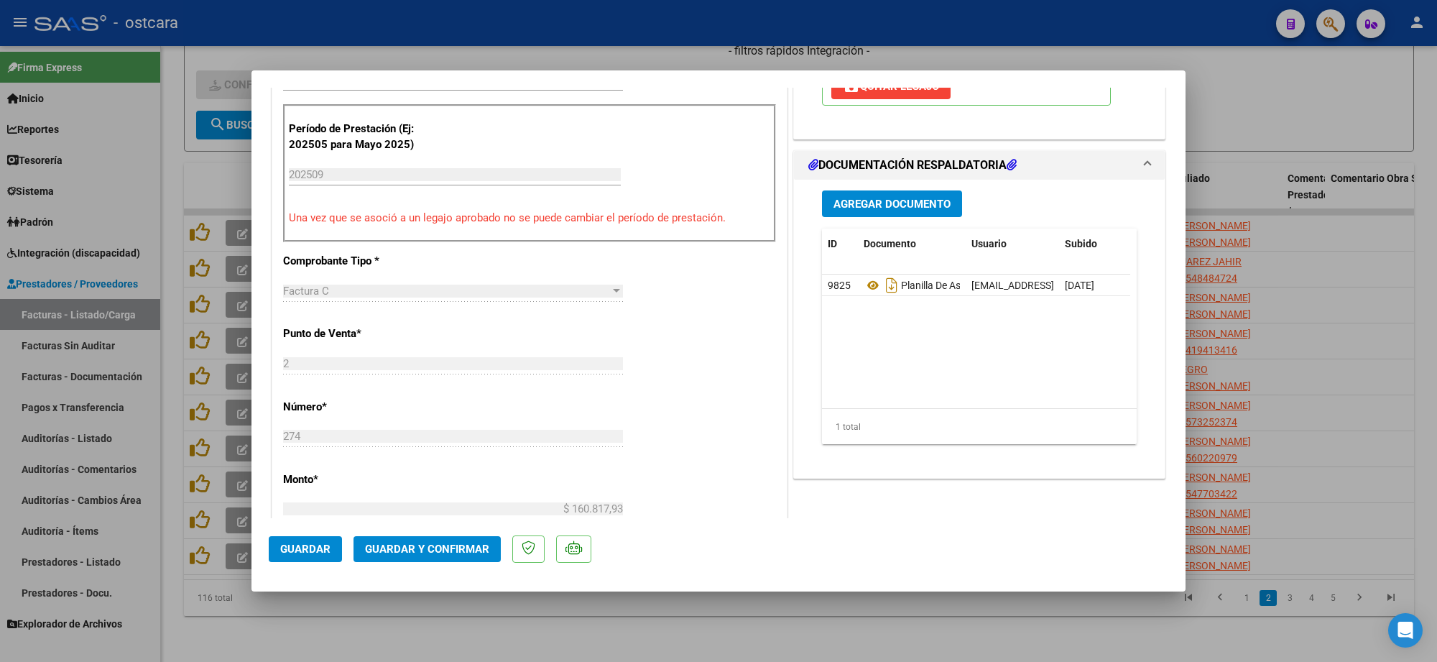
click at [448, 543] on span "Guardar y Confirmar" at bounding box center [427, 549] width 124 height 13
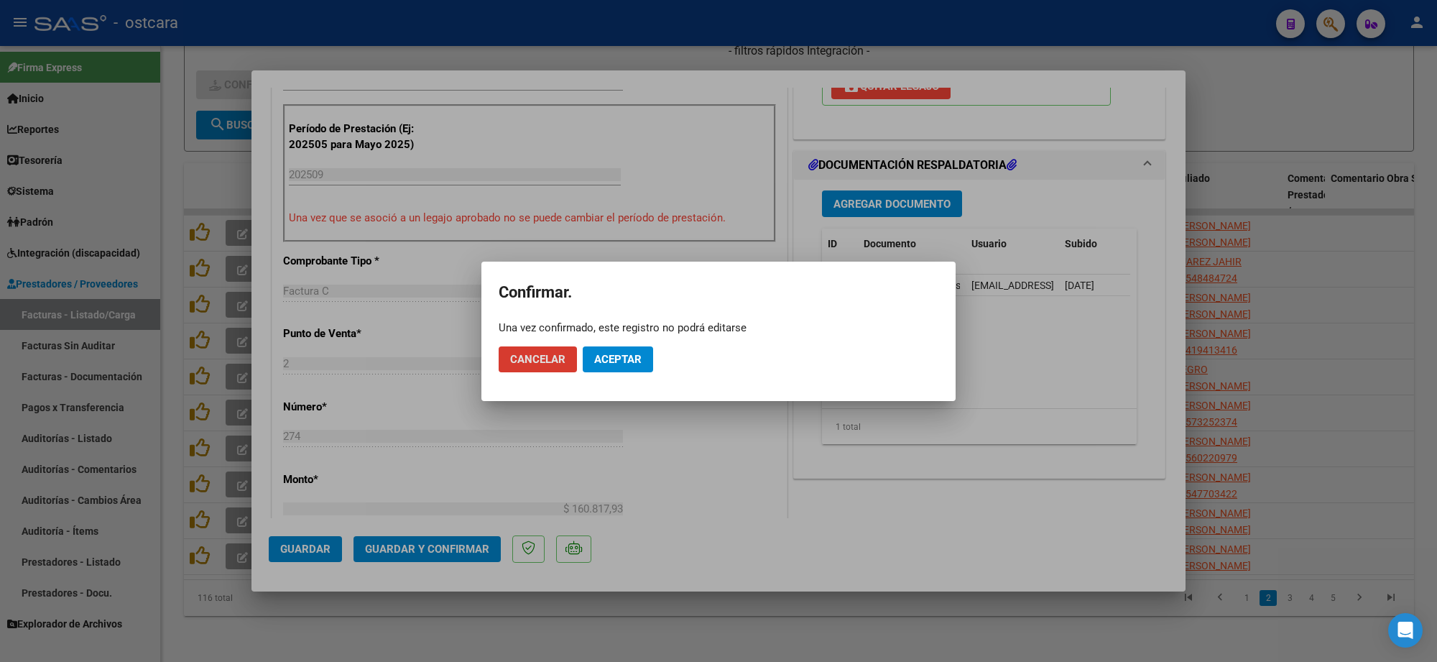
click at [622, 364] on span "Aceptar" at bounding box center [617, 359] width 47 height 13
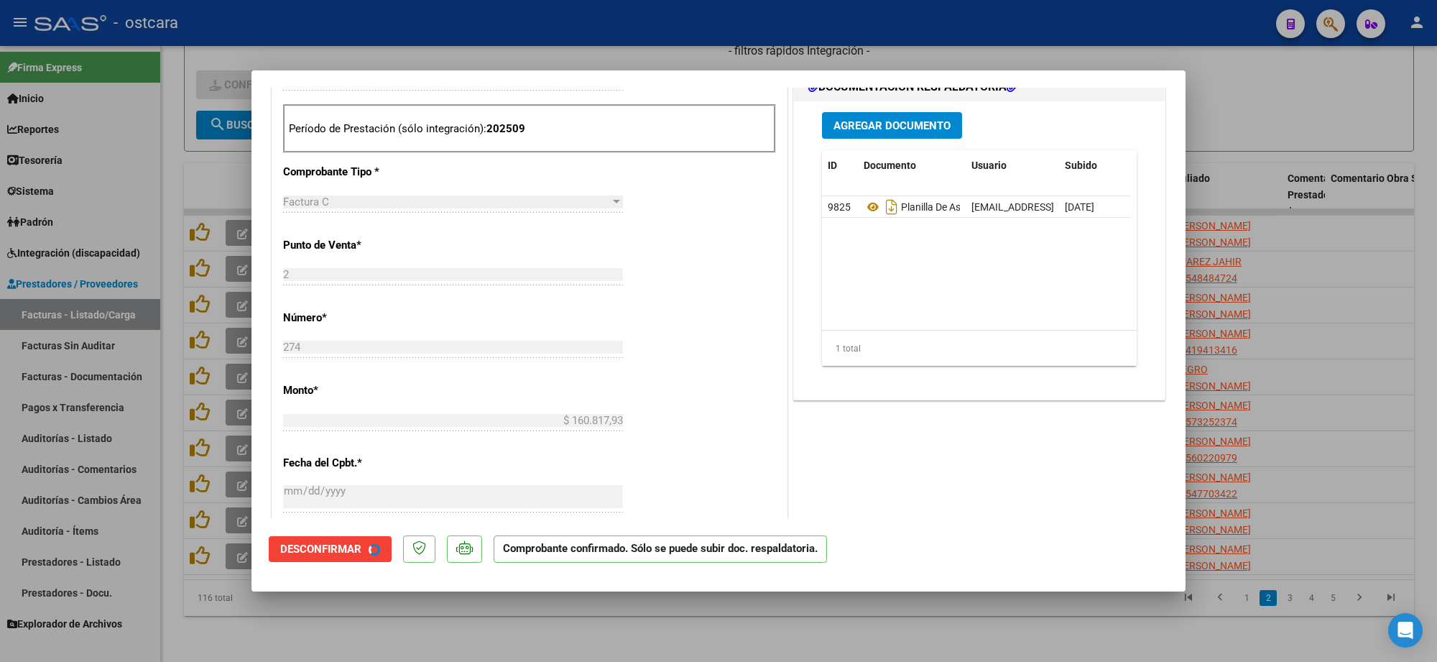
click at [1265, 99] on div at bounding box center [718, 331] width 1437 height 662
type input "$ 0,00"
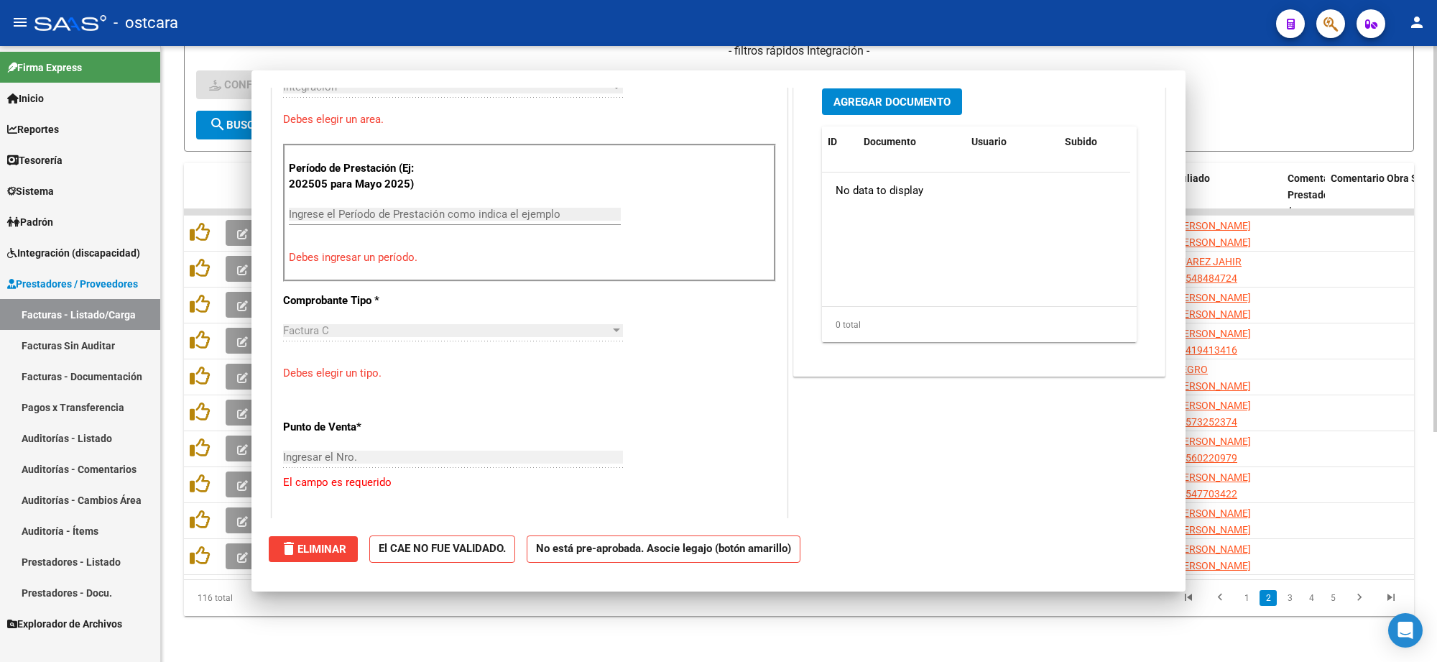
scroll to position [384, 0]
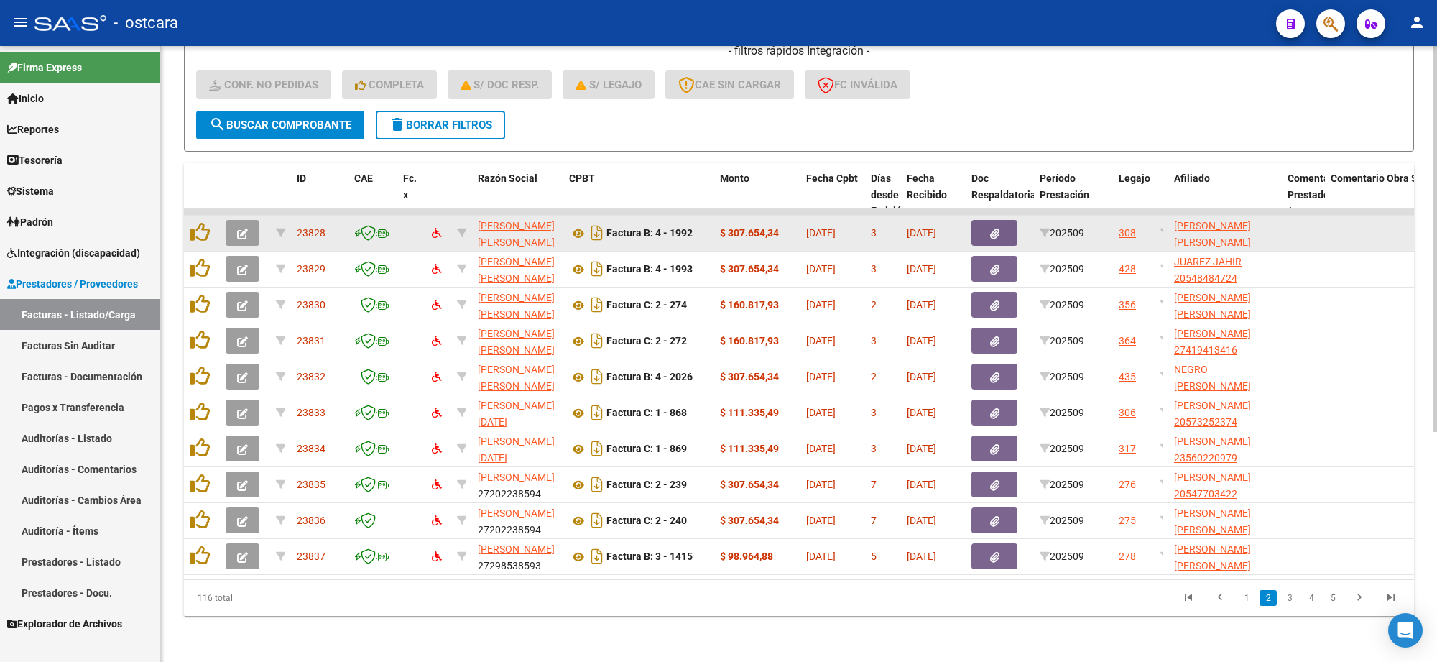
click at [234, 220] on button "button" at bounding box center [243, 233] width 34 height 26
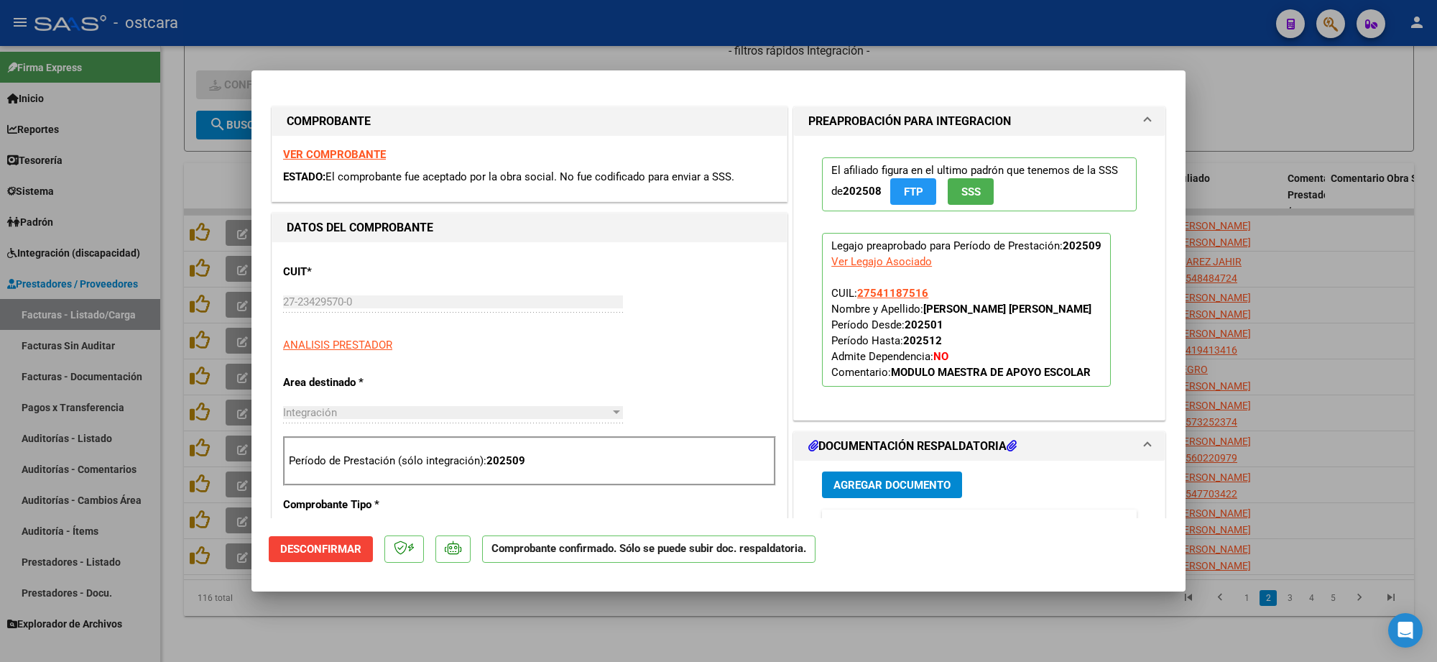
type input "$ 0,00"
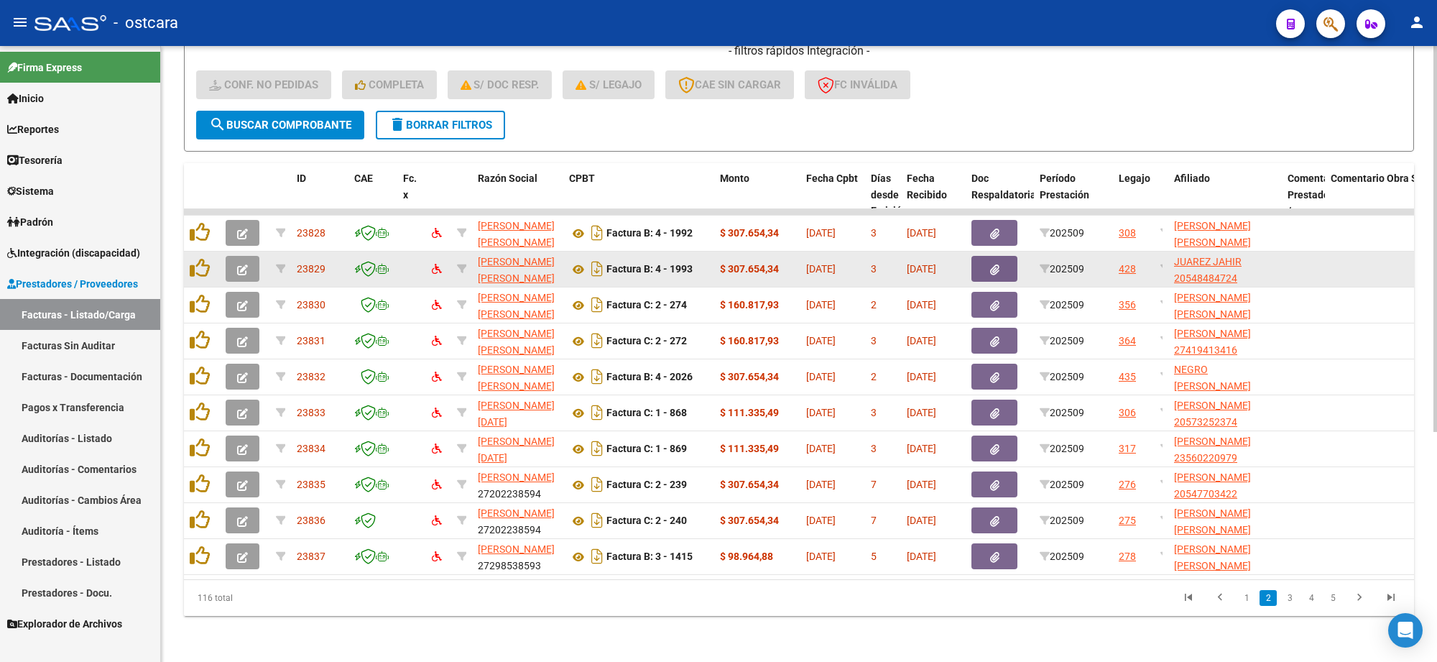
click at [246, 264] on icon "button" at bounding box center [242, 269] width 11 height 11
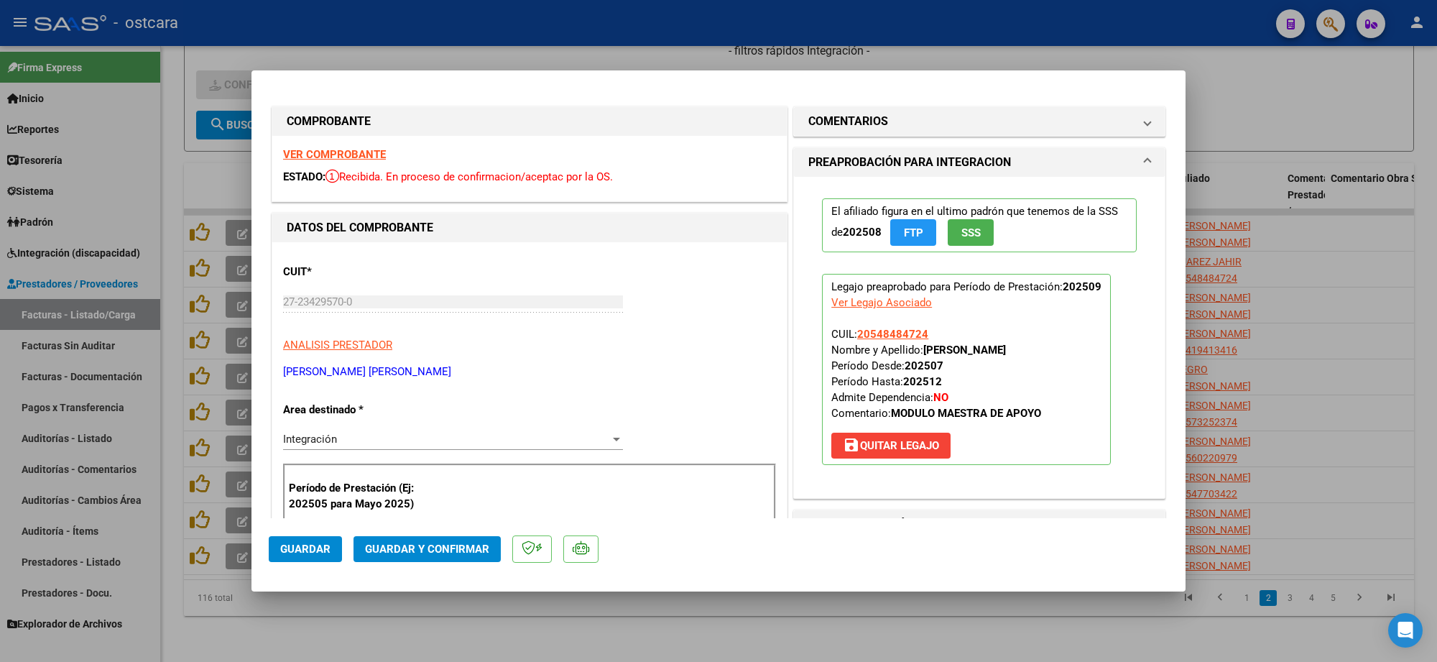
click at [351, 157] on strong "VER COMPROBANTE" at bounding box center [334, 154] width 103 height 13
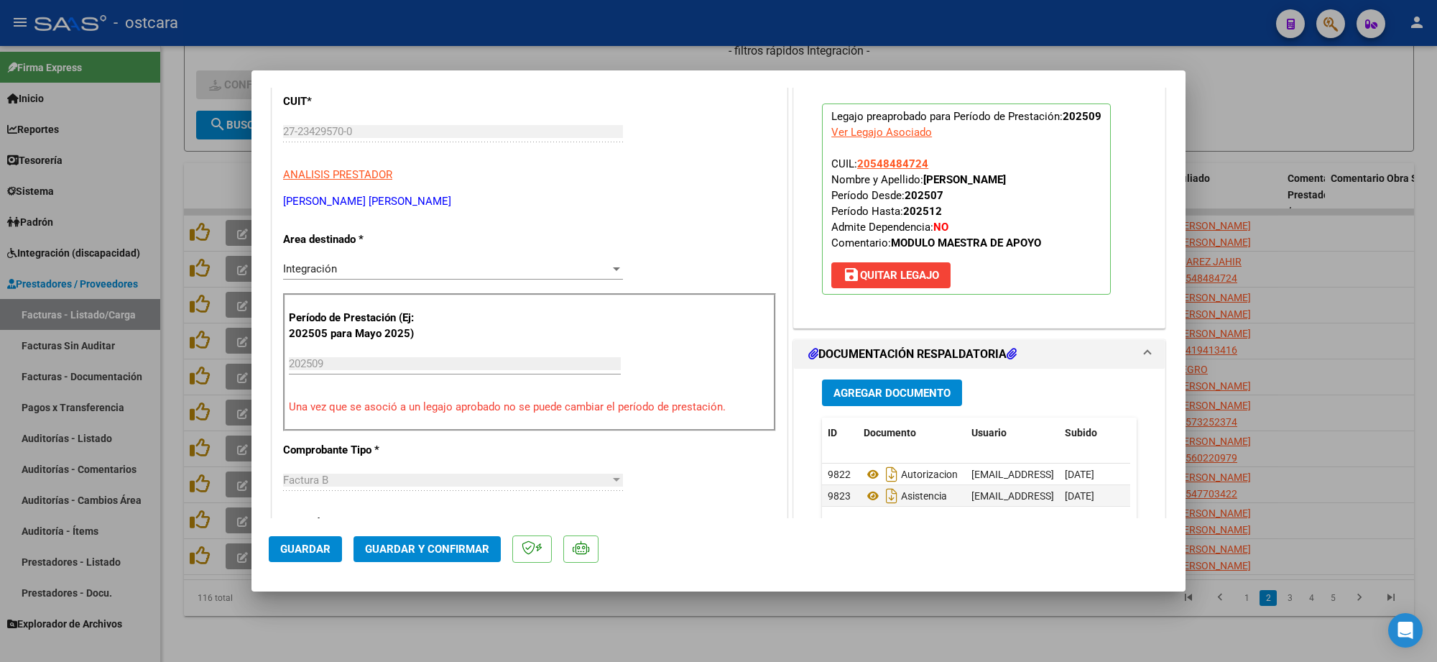
scroll to position [359, 0]
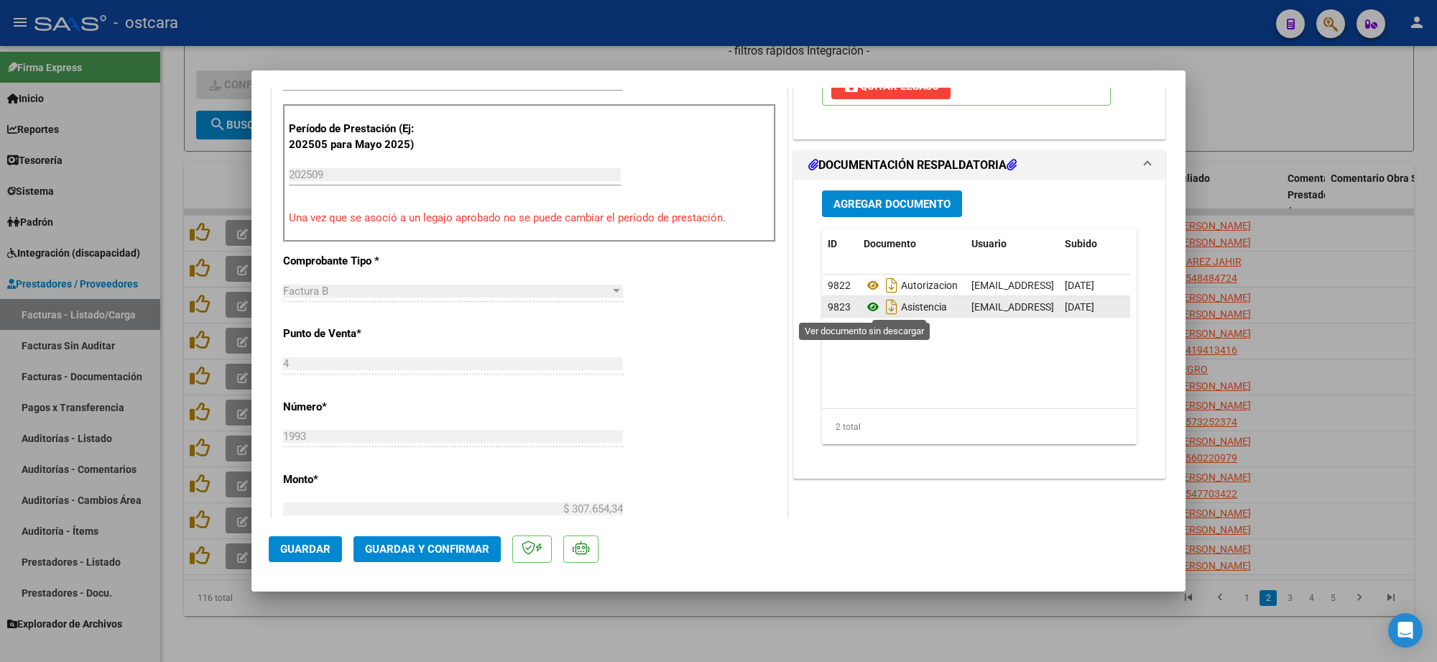
click at [865, 305] on icon at bounding box center [873, 306] width 19 height 17
click at [404, 540] on button "Guardar y Confirmar" at bounding box center [427, 549] width 147 height 26
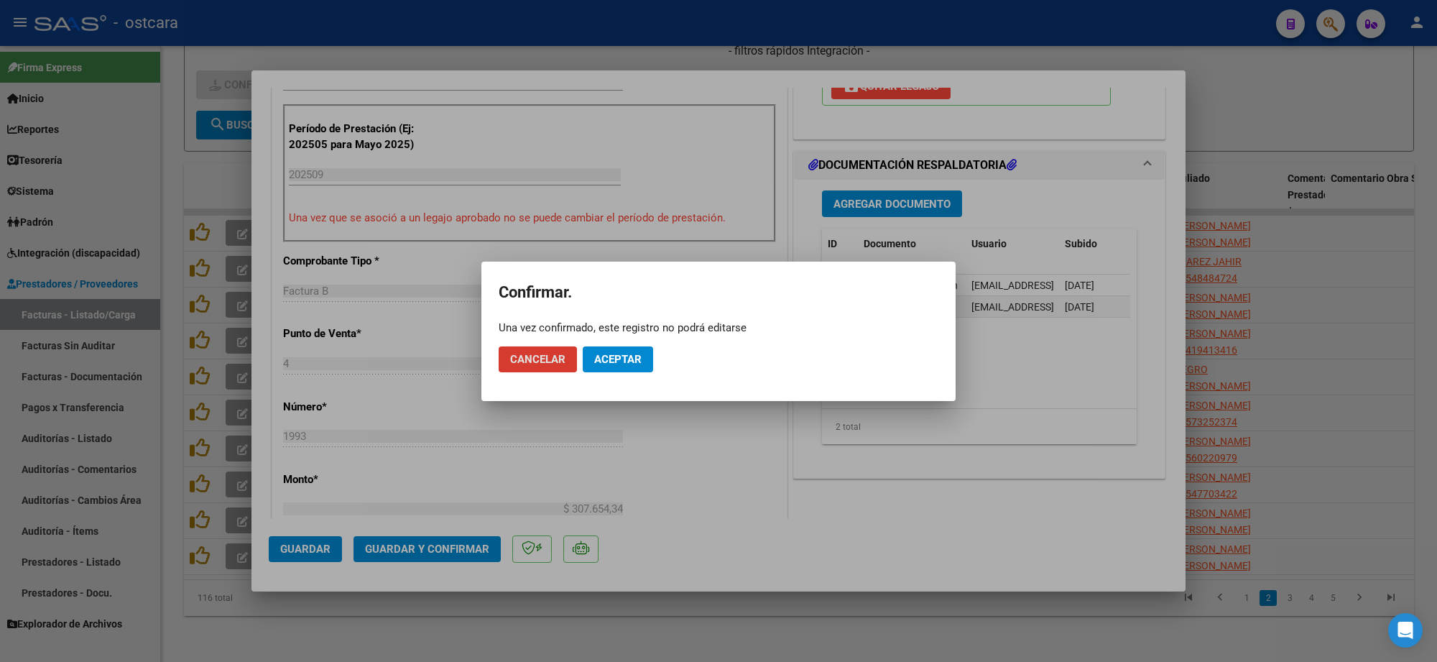
click at [615, 354] on span "Aceptar" at bounding box center [617, 359] width 47 height 13
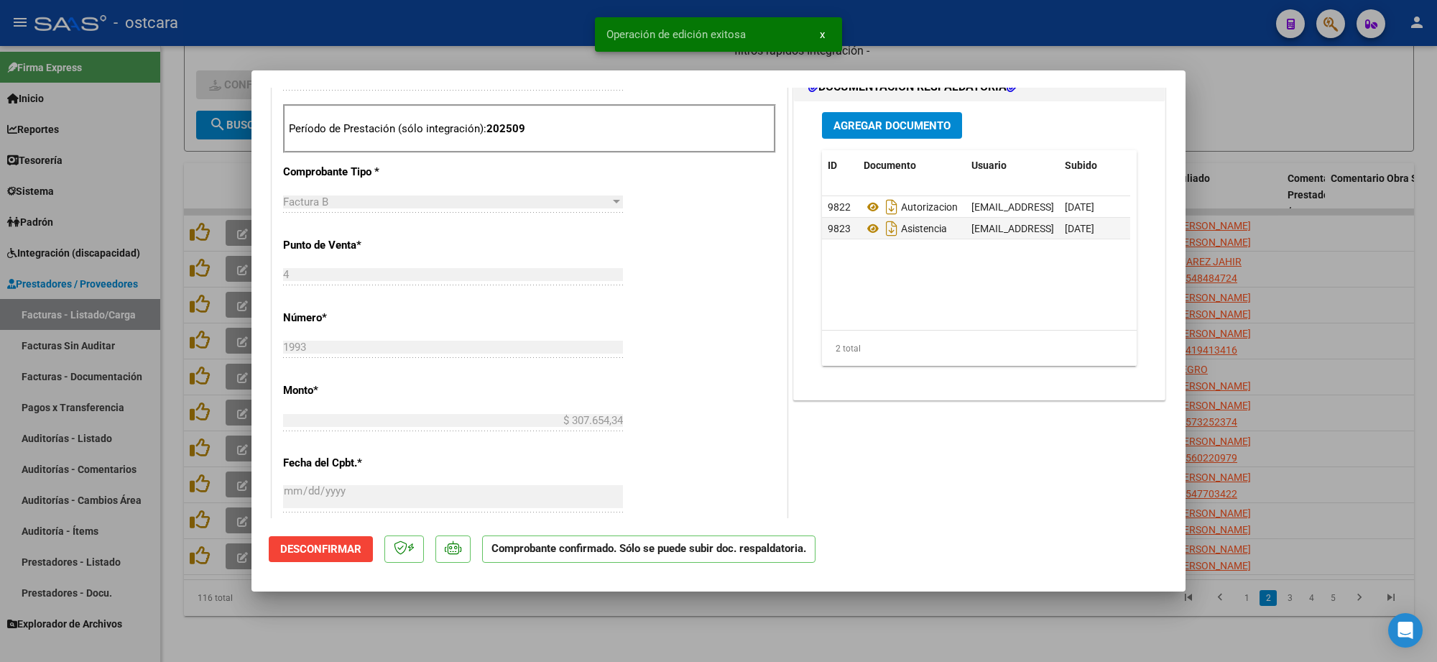
click at [1254, 99] on div at bounding box center [718, 331] width 1437 height 662
type input "$ 0,00"
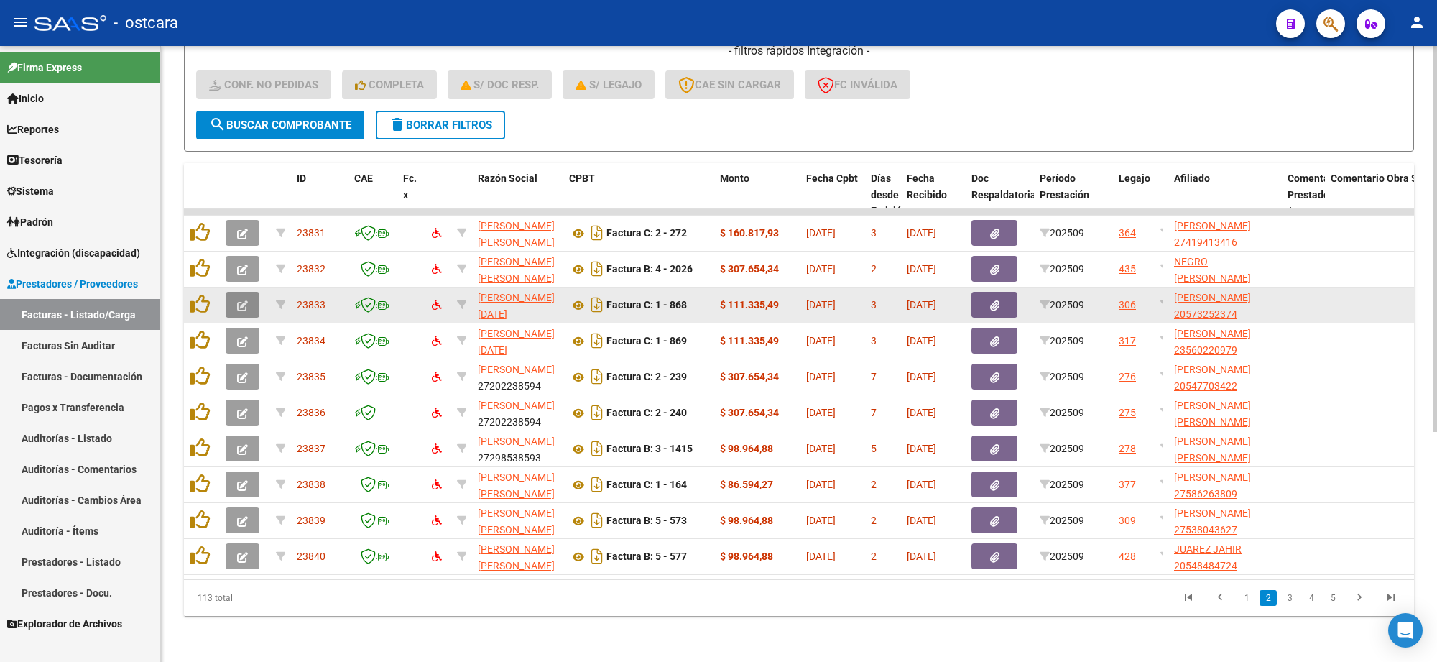
click at [252, 292] on button "button" at bounding box center [243, 305] width 34 height 26
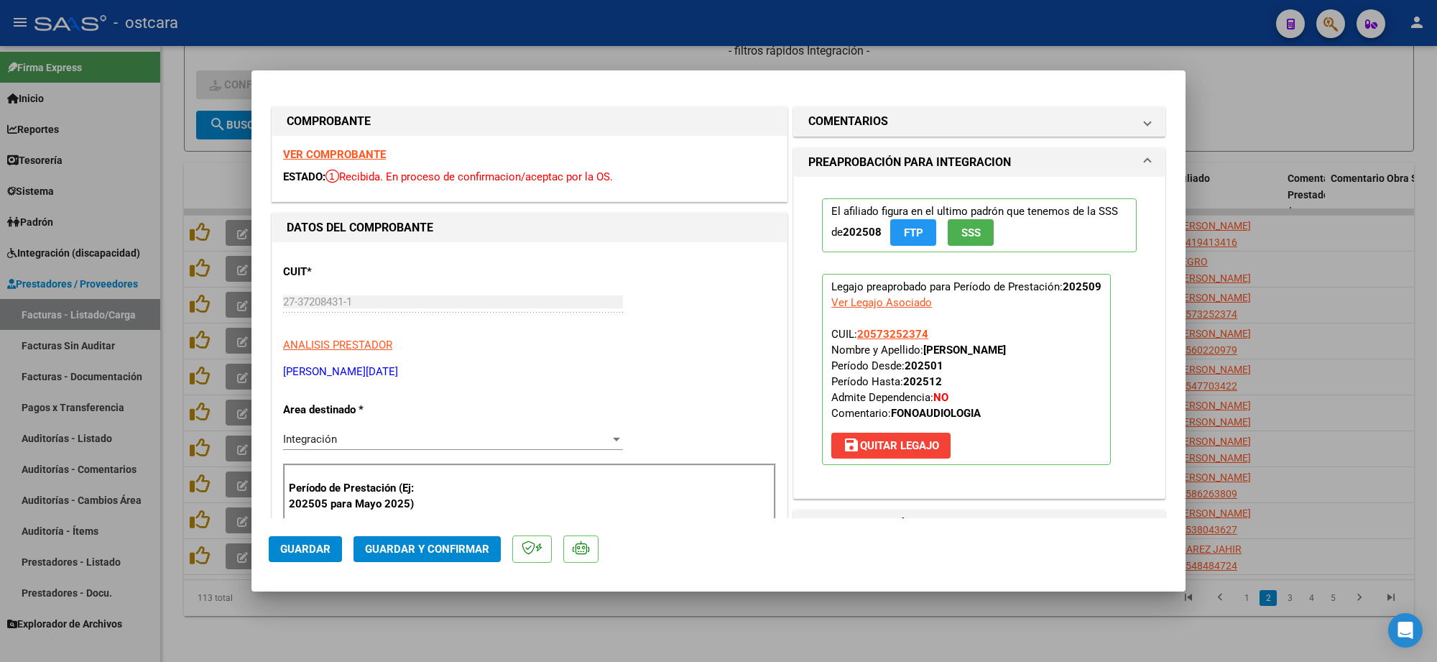
click at [339, 155] on strong "VER COMPROBANTE" at bounding box center [334, 154] width 103 height 13
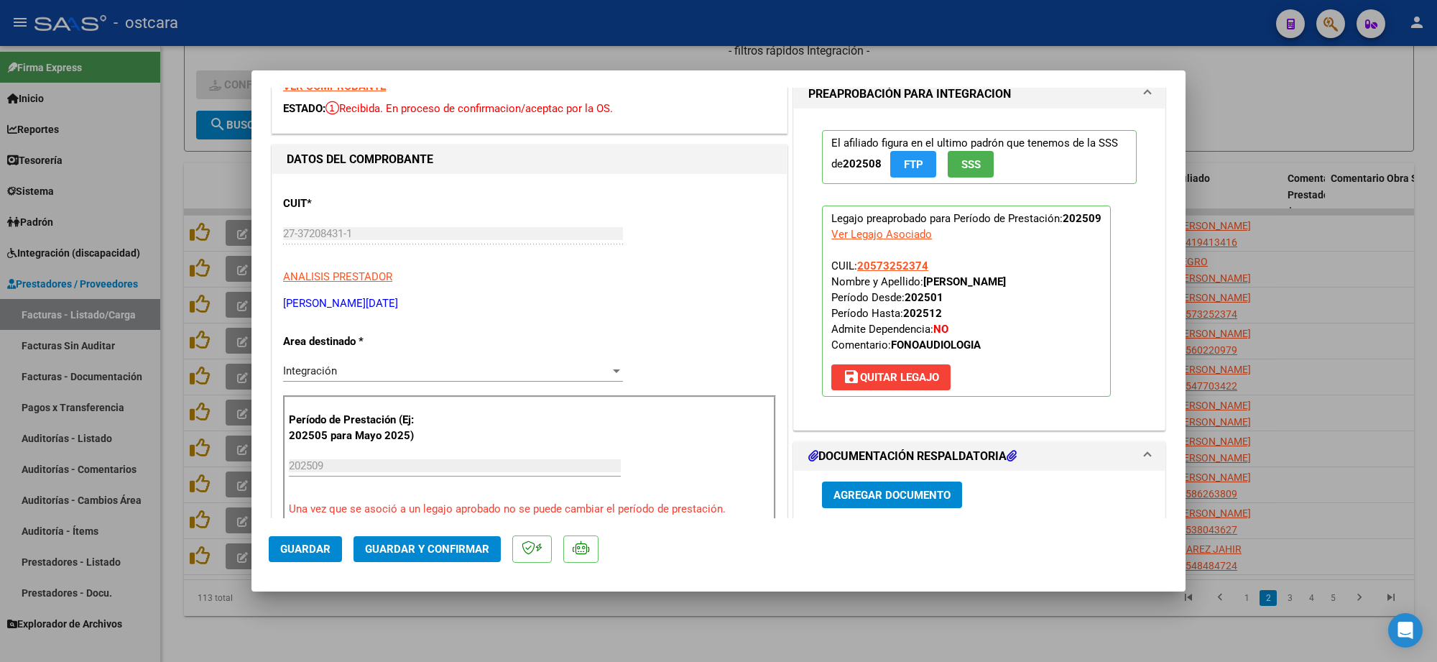
scroll to position [269, 0]
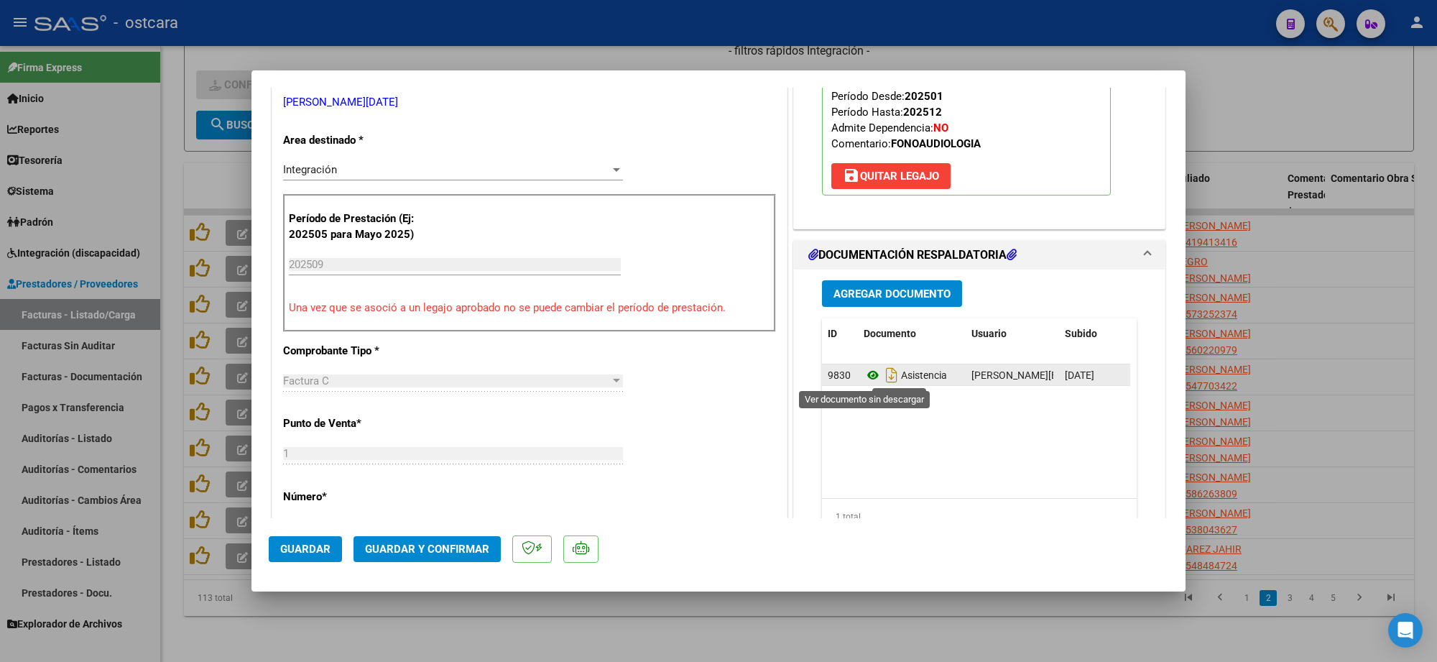
click at [867, 377] on icon at bounding box center [873, 374] width 19 height 17
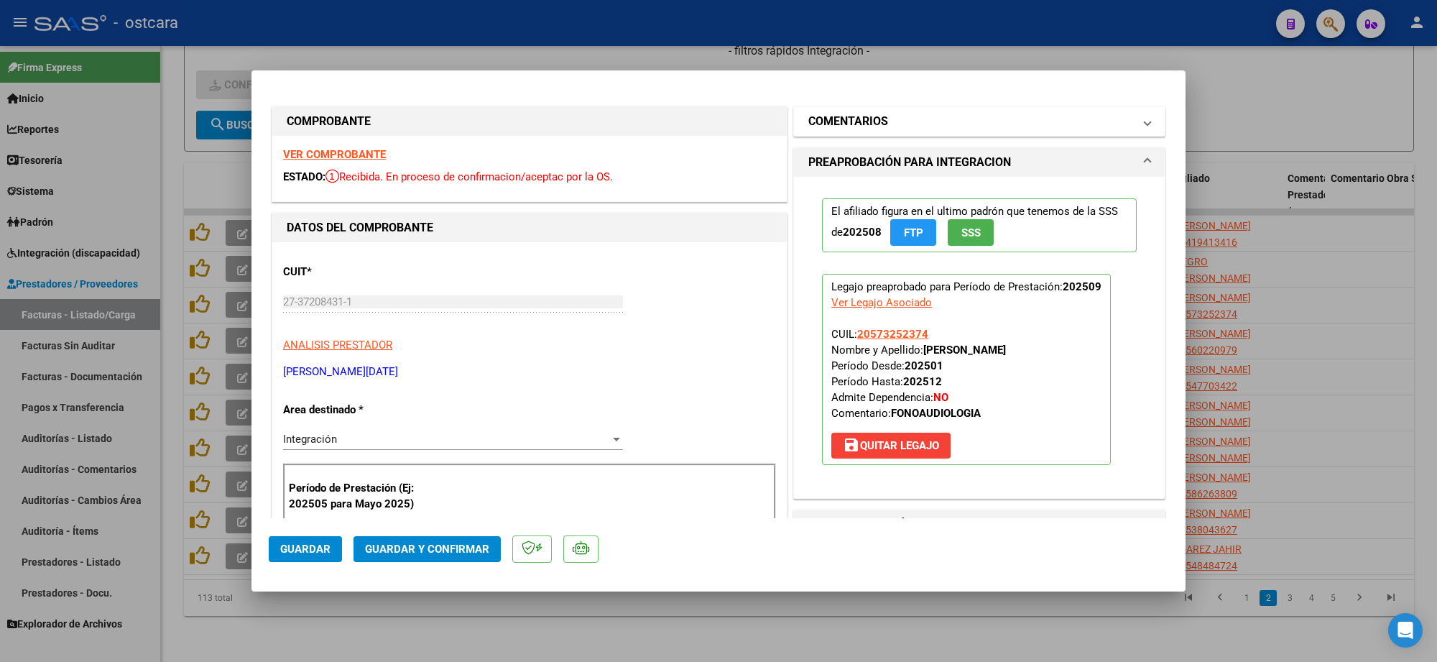
click at [888, 121] on mat-panel-title "COMENTARIOS" at bounding box center [970, 121] width 325 height 17
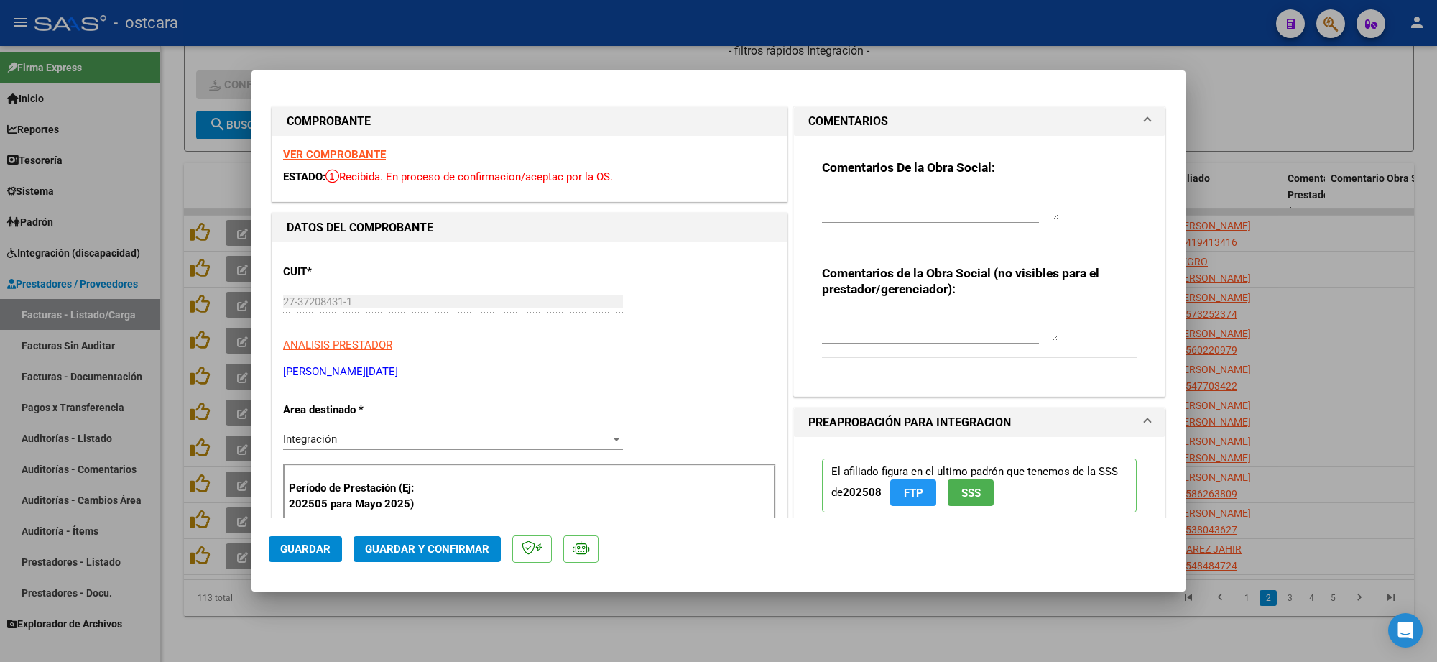
click at [888, 210] on textarea at bounding box center [940, 205] width 237 height 29
paste textarea "Recordar indicar vinculo del firmante en las planillas de asistencia."
type textarea "Recordar indicar vinculo del firmante en las planillas de asistencia."
click at [479, 540] on button "Guardar y Confirmar" at bounding box center [427, 549] width 147 height 26
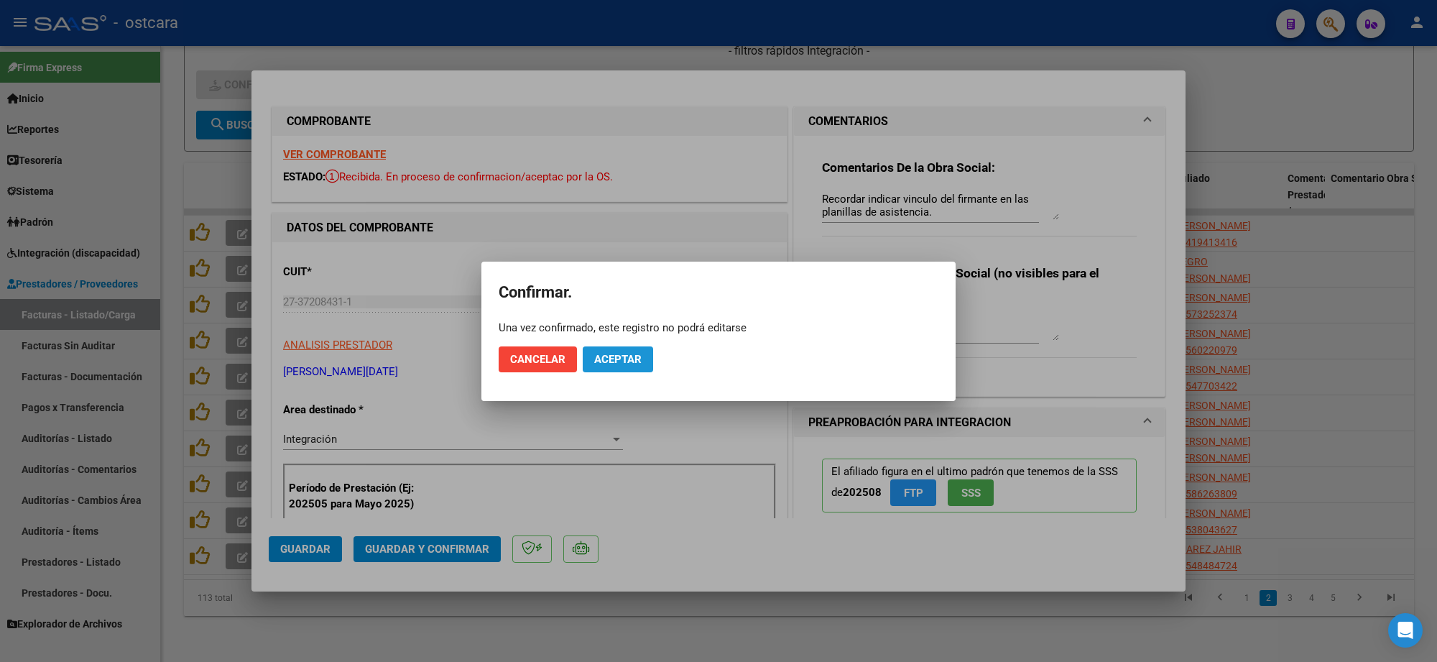
click at [638, 349] on button "Aceptar" at bounding box center [618, 359] width 70 height 26
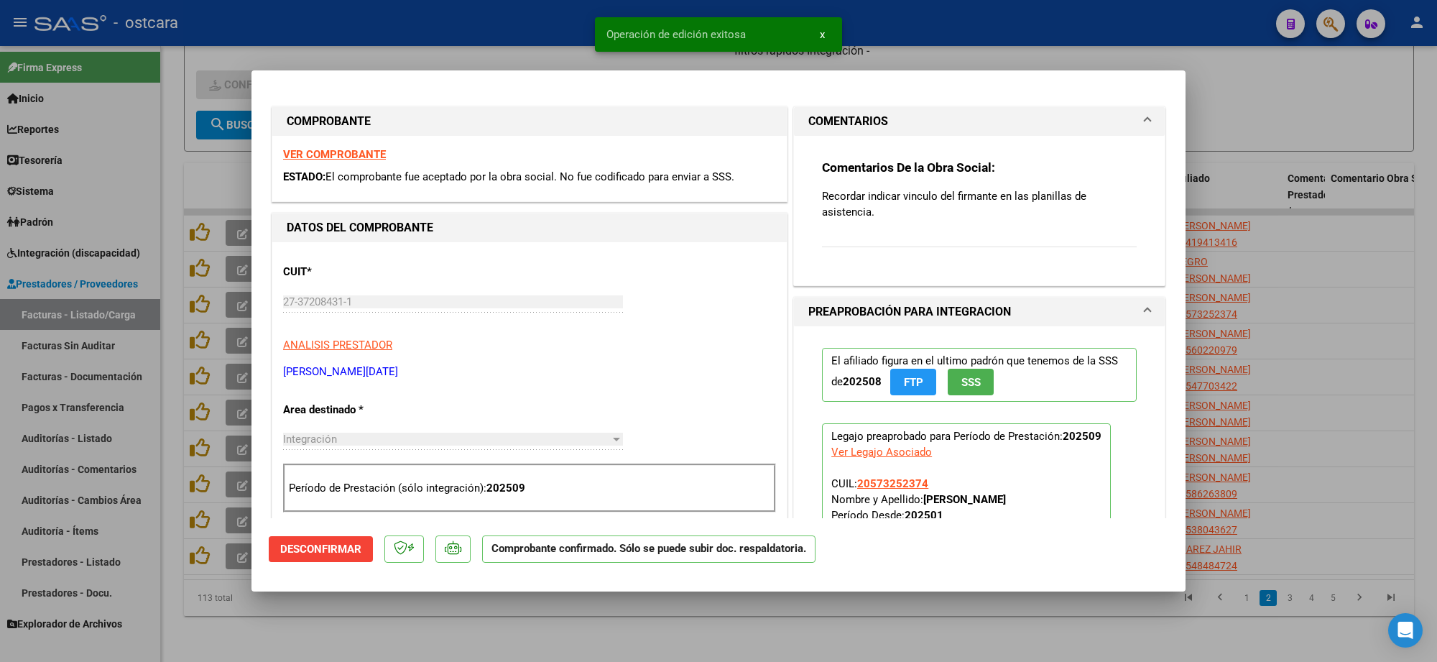
click at [1284, 106] on div at bounding box center [718, 331] width 1437 height 662
type input "$ 0,00"
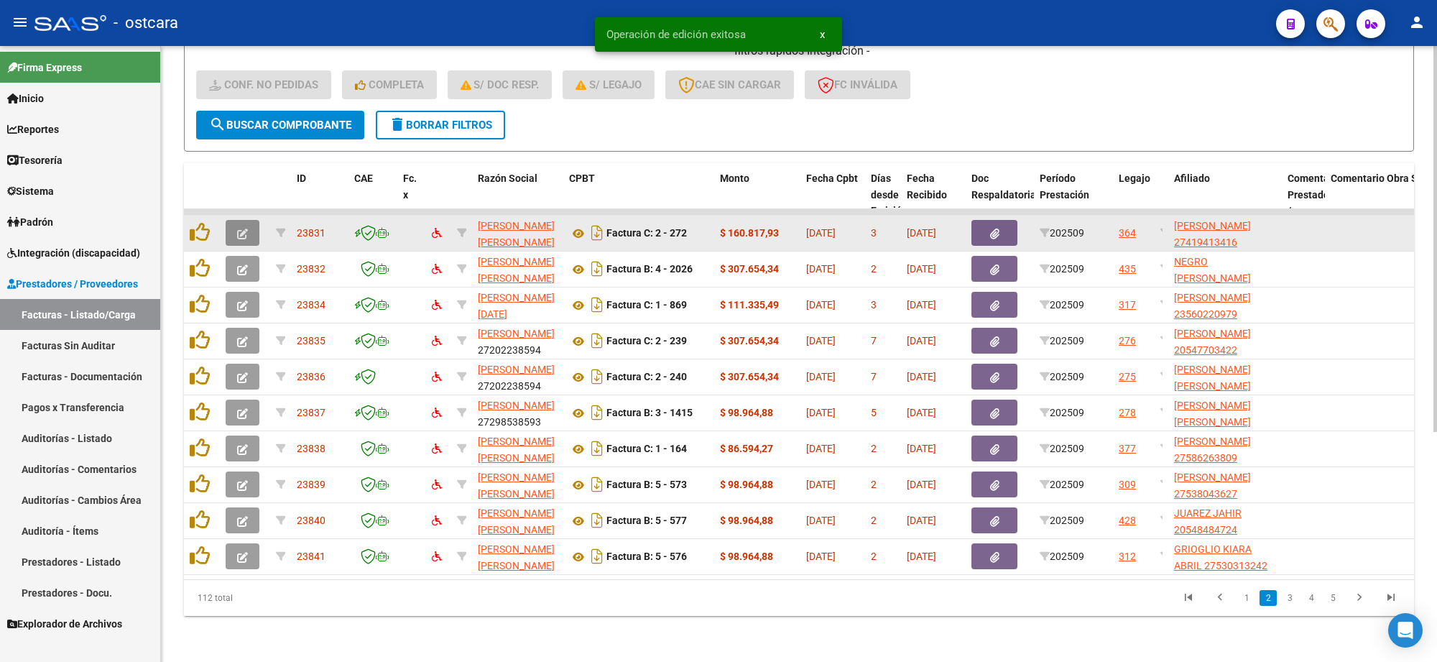
click at [241, 229] on icon "button" at bounding box center [242, 234] width 11 height 11
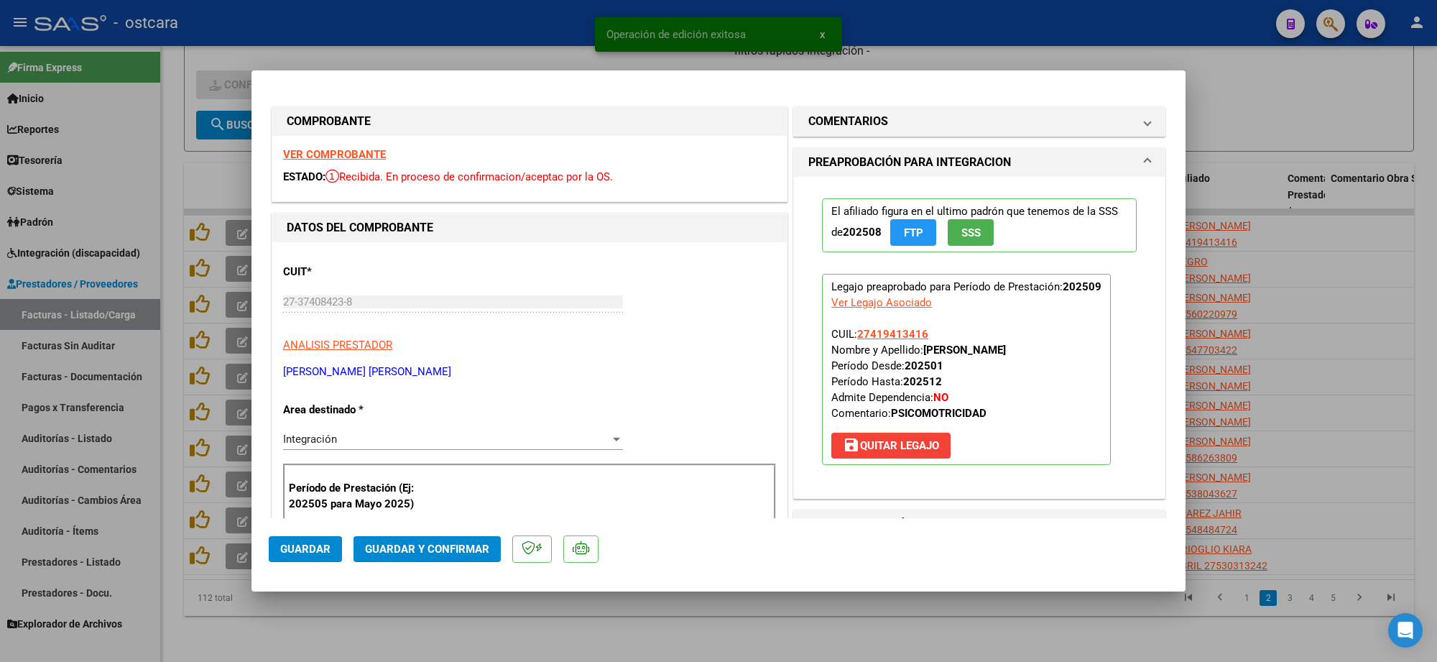
click at [347, 156] on strong "VER COMPROBANTE" at bounding box center [334, 154] width 103 height 13
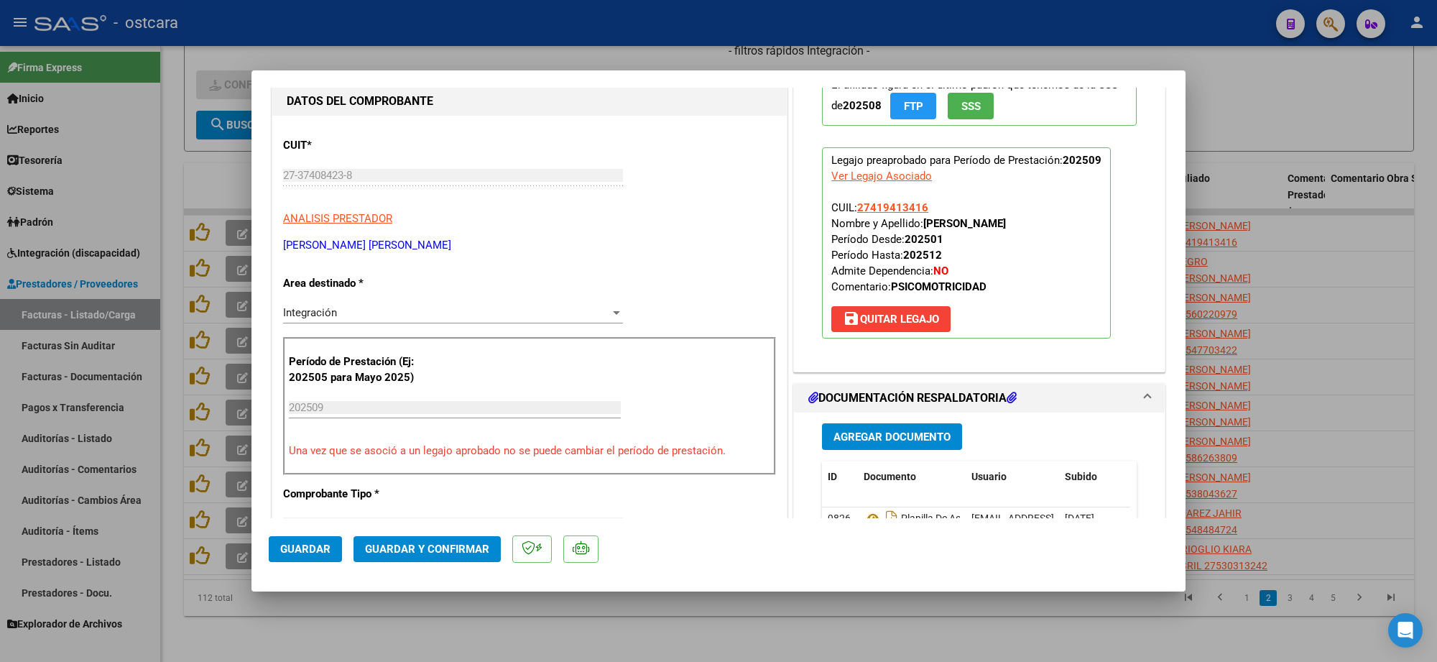
scroll to position [269, 0]
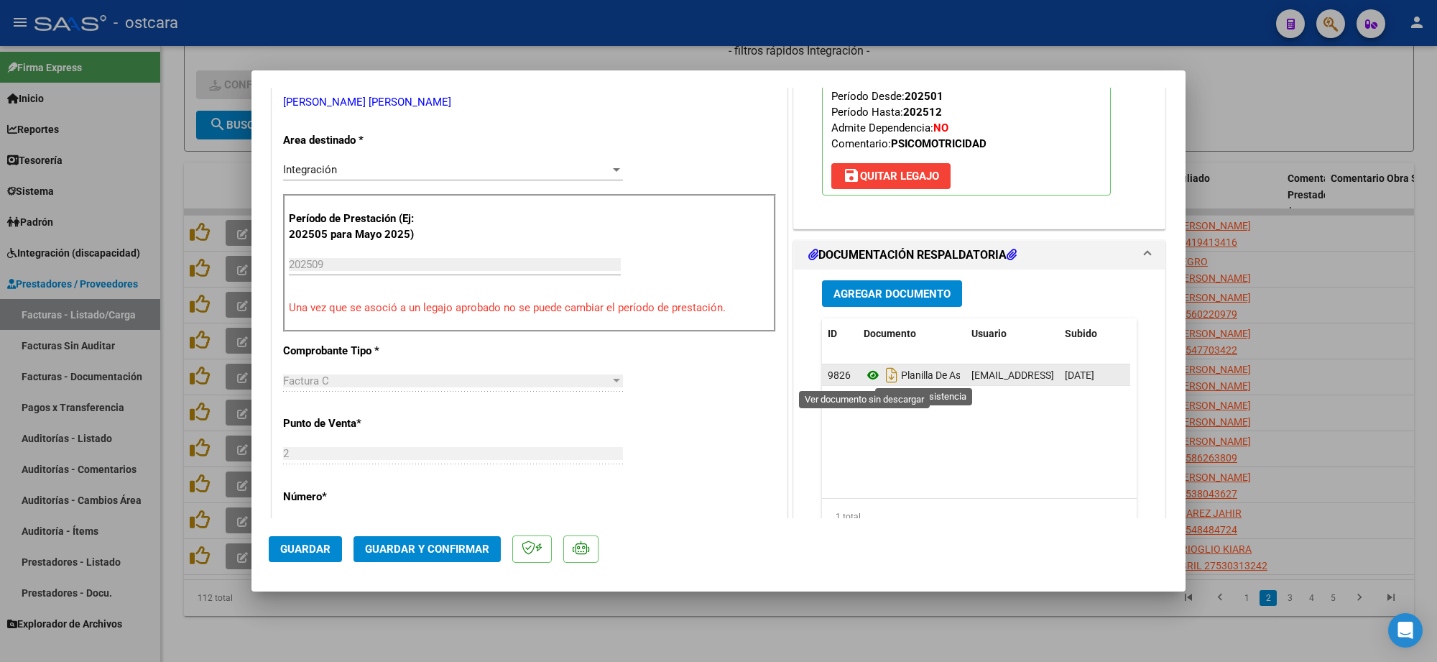
click at [864, 375] on icon at bounding box center [873, 374] width 19 height 17
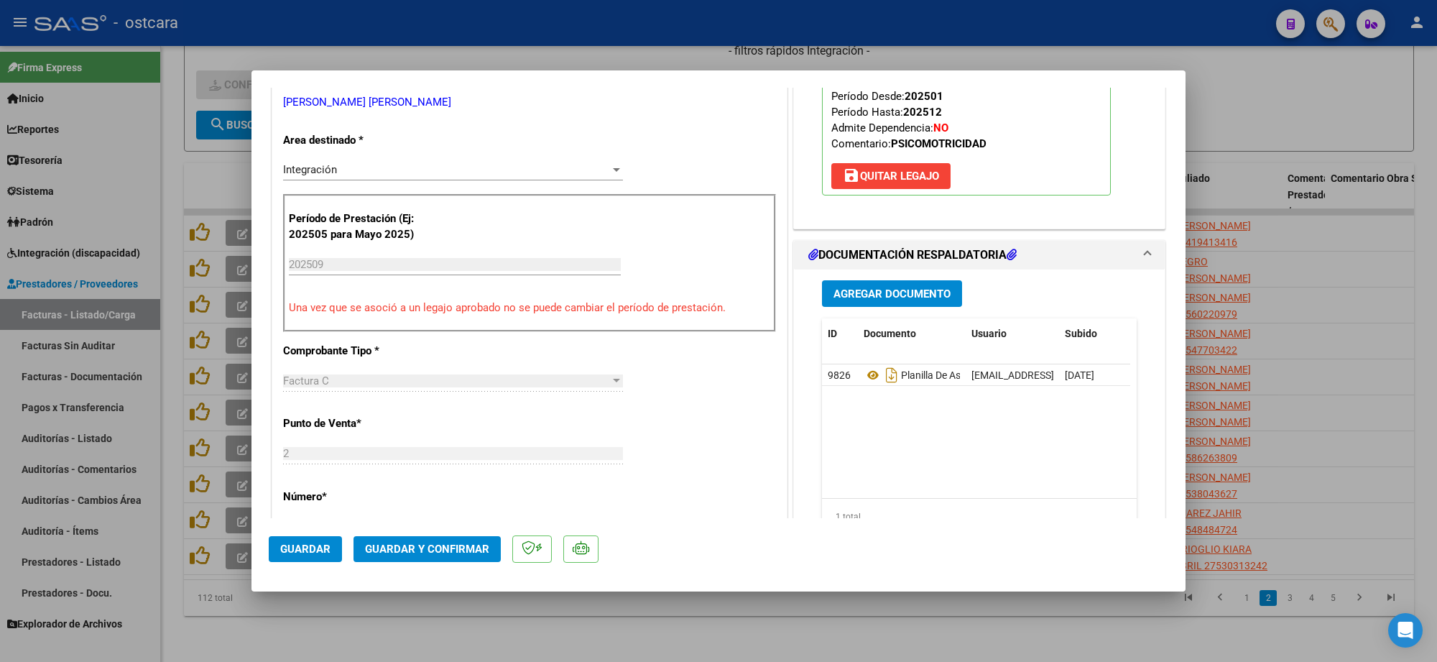
click at [449, 554] on span "Guardar y Confirmar" at bounding box center [427, 549] width 124 height 13
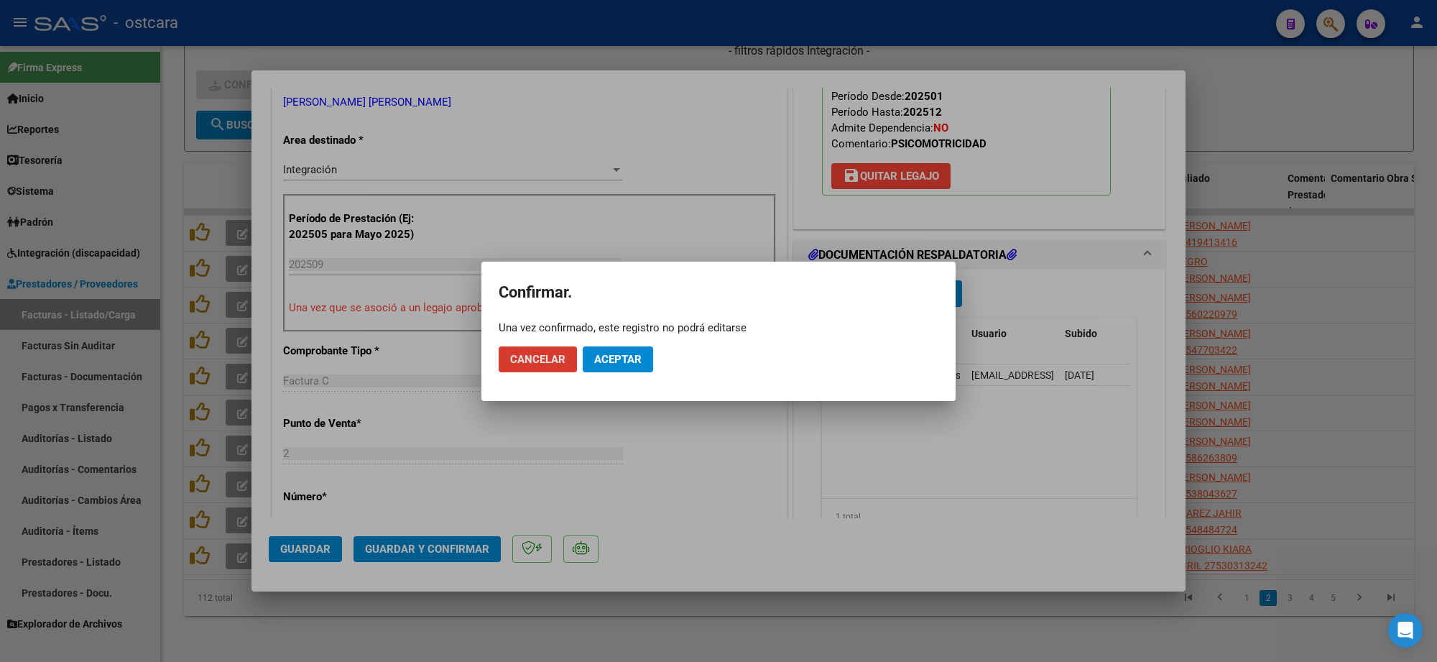
click at [620, 374] on mat-dialog-actions "Cancelar Aceptar" at bounding box center [719, 359] width 440 height 49
click at [619, 351] on button "Aceptar" at bounding box center [618, 359] width 70 height 26
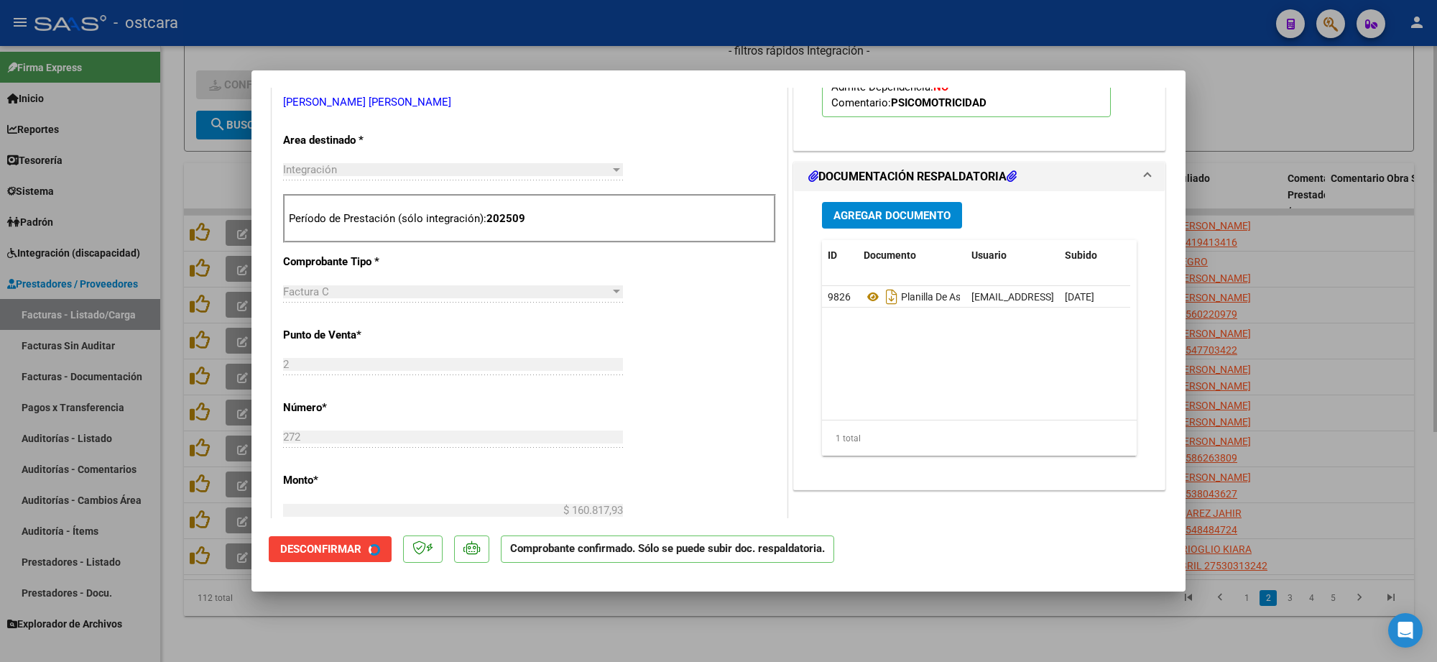
click at [1281, 105] on div at bounding box center [718, 331] width 1437 height 662
type input "$ 0,00"
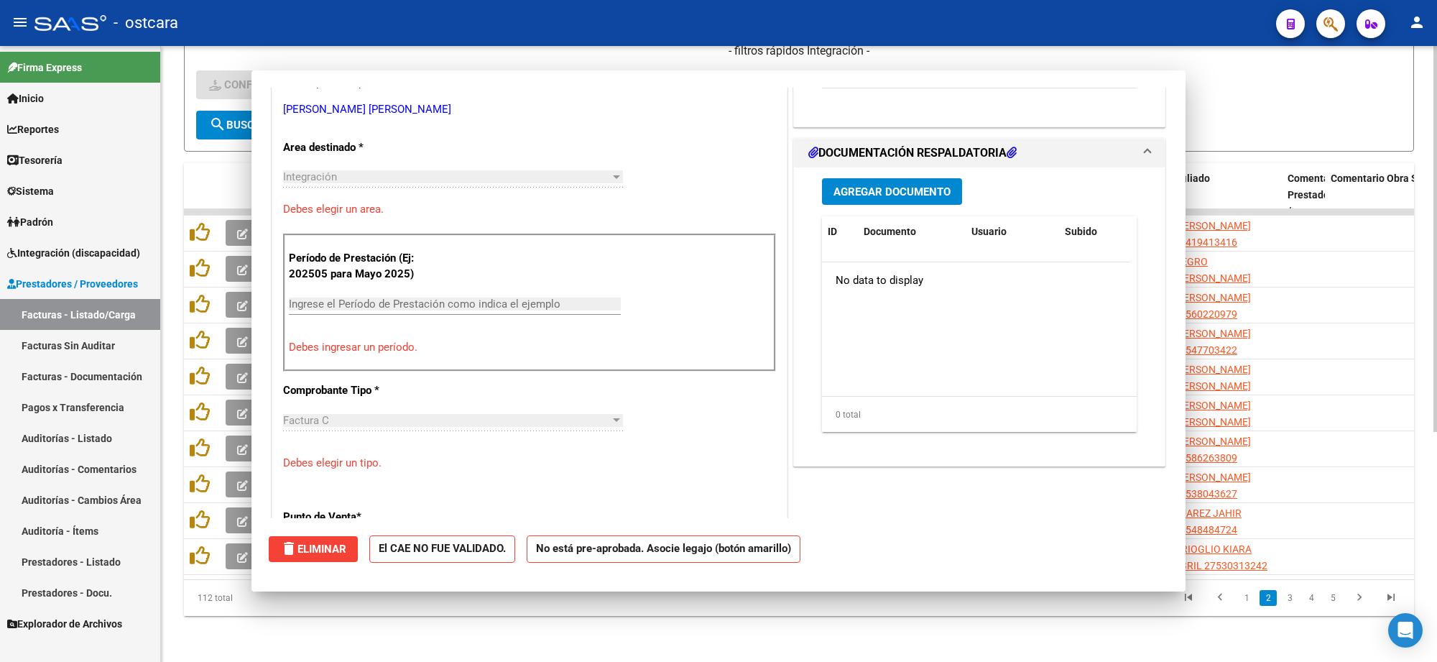
scroll to position [0, 0]
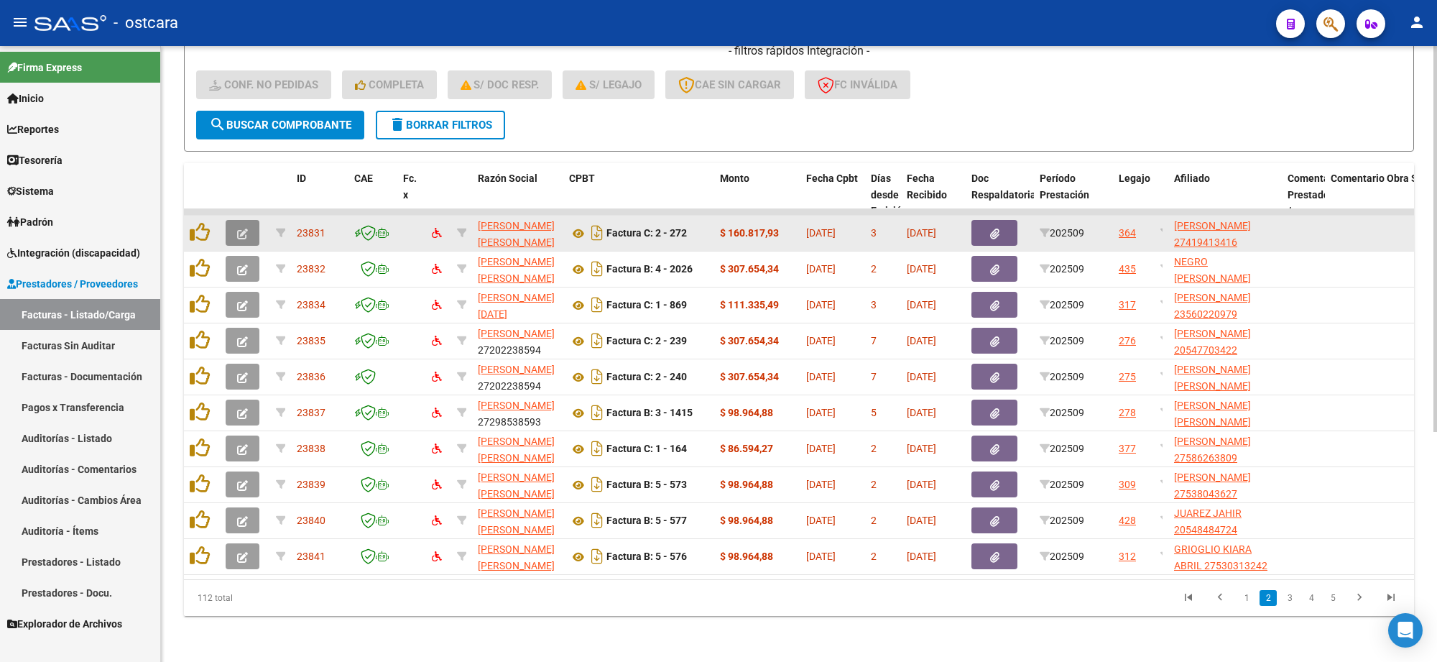
click at [241, 229] on icon "button" at bounding box center [242, 234] width 11 height 11
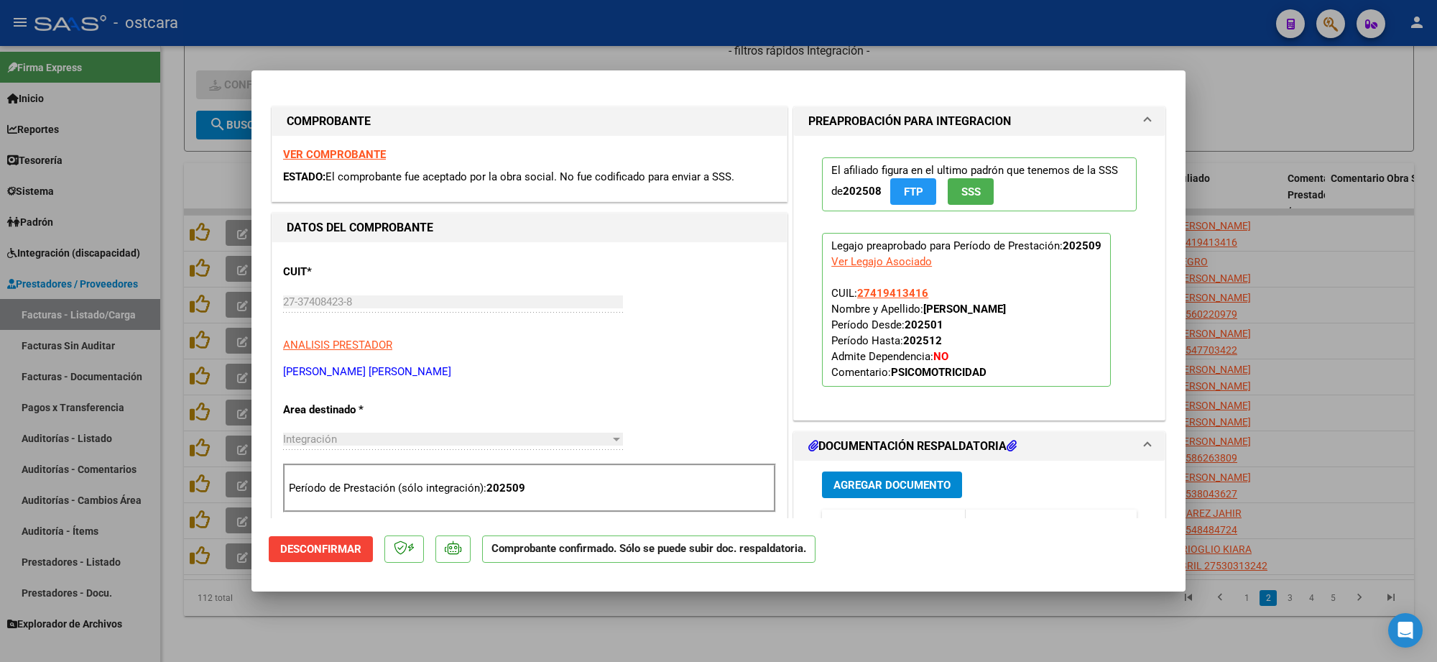
type input "$ 0,00"
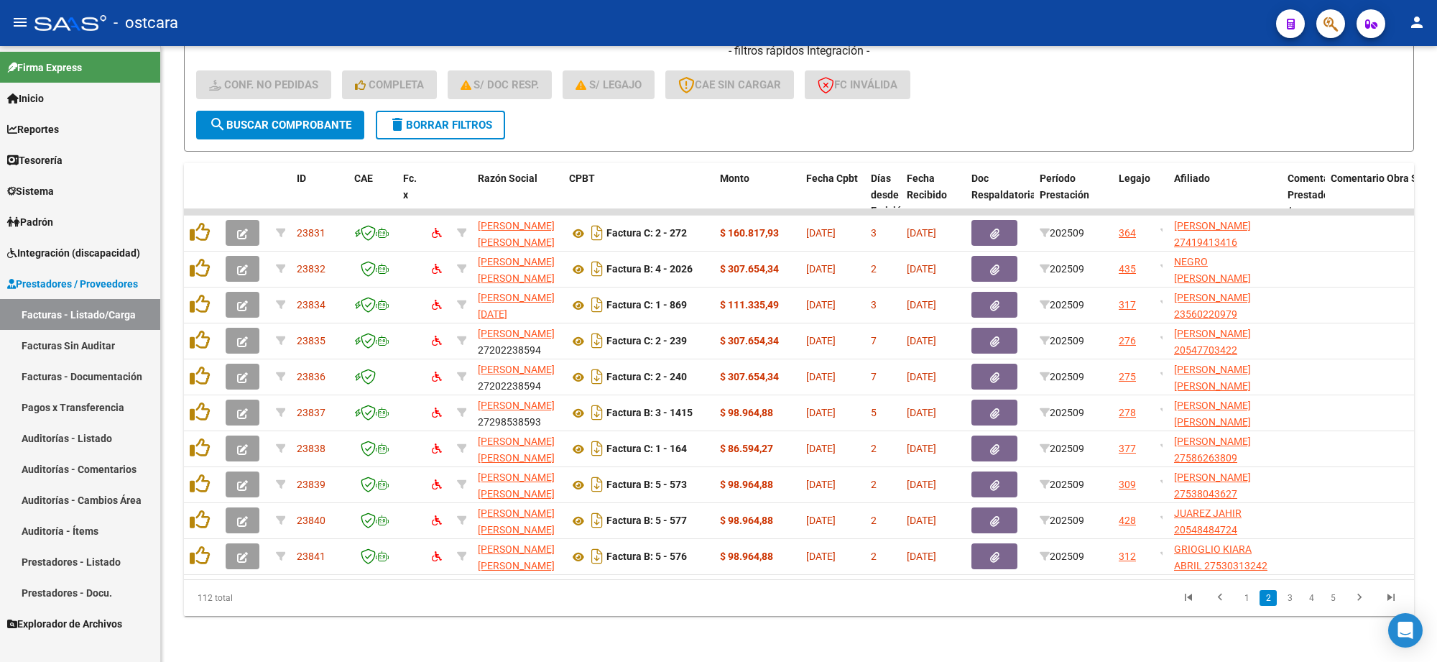
click at [1391, 593] on icon "go to last page" at bounding box center [1391, 599] width 19 height 17
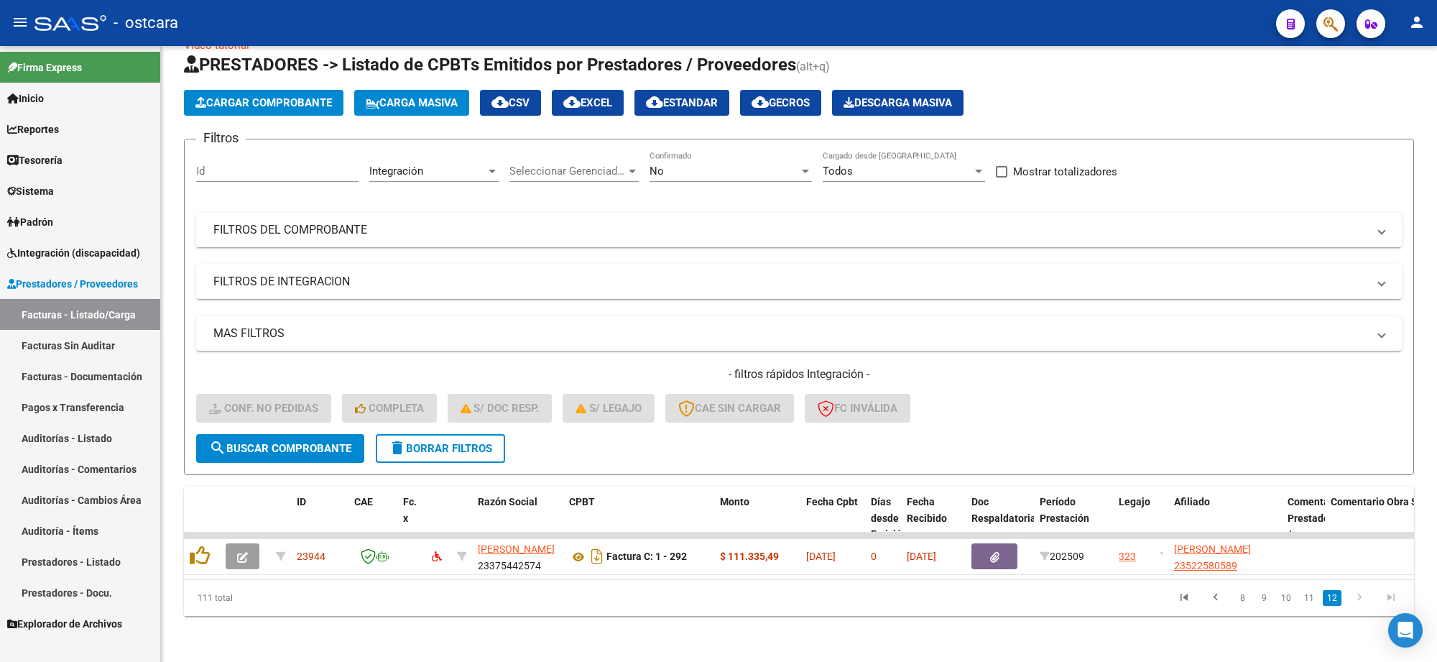
scroll to position [43, 0]
click at [1184, 591] on icon "go to first page" at bounding box center [1184, 599] width 19 height 17
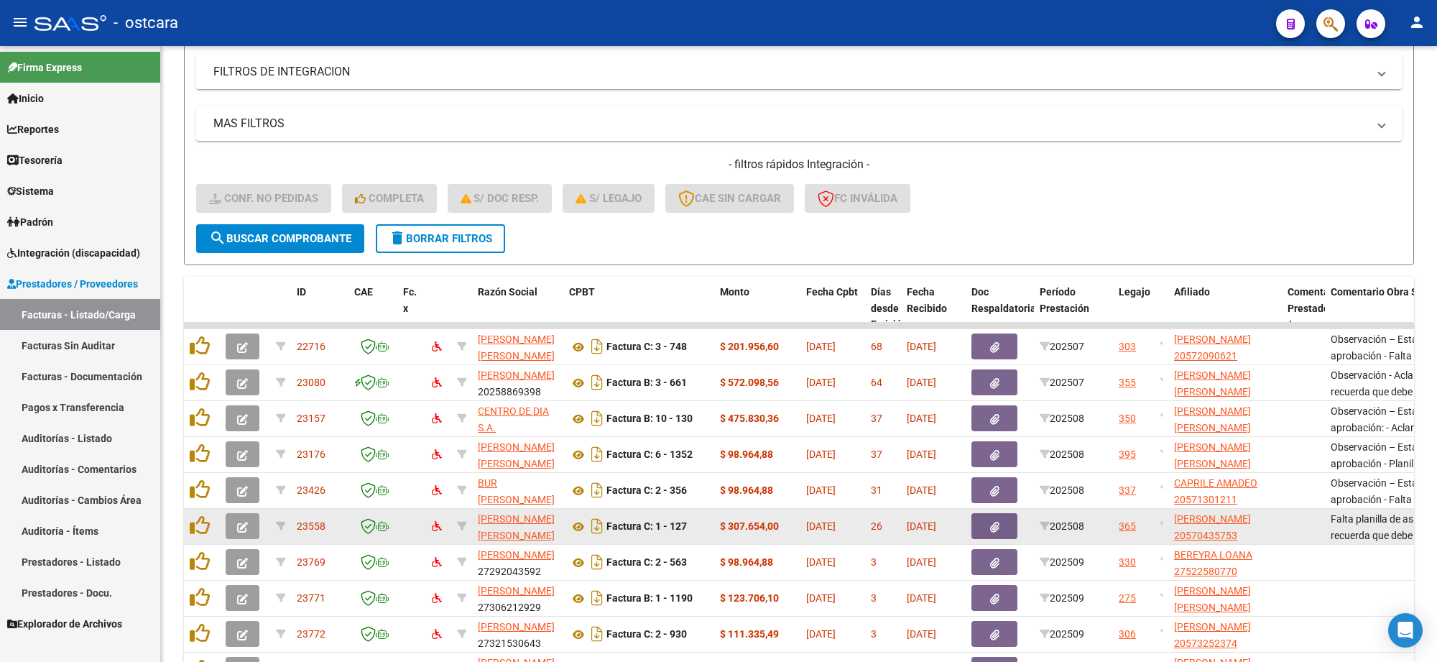
scroll to position [366, 0]
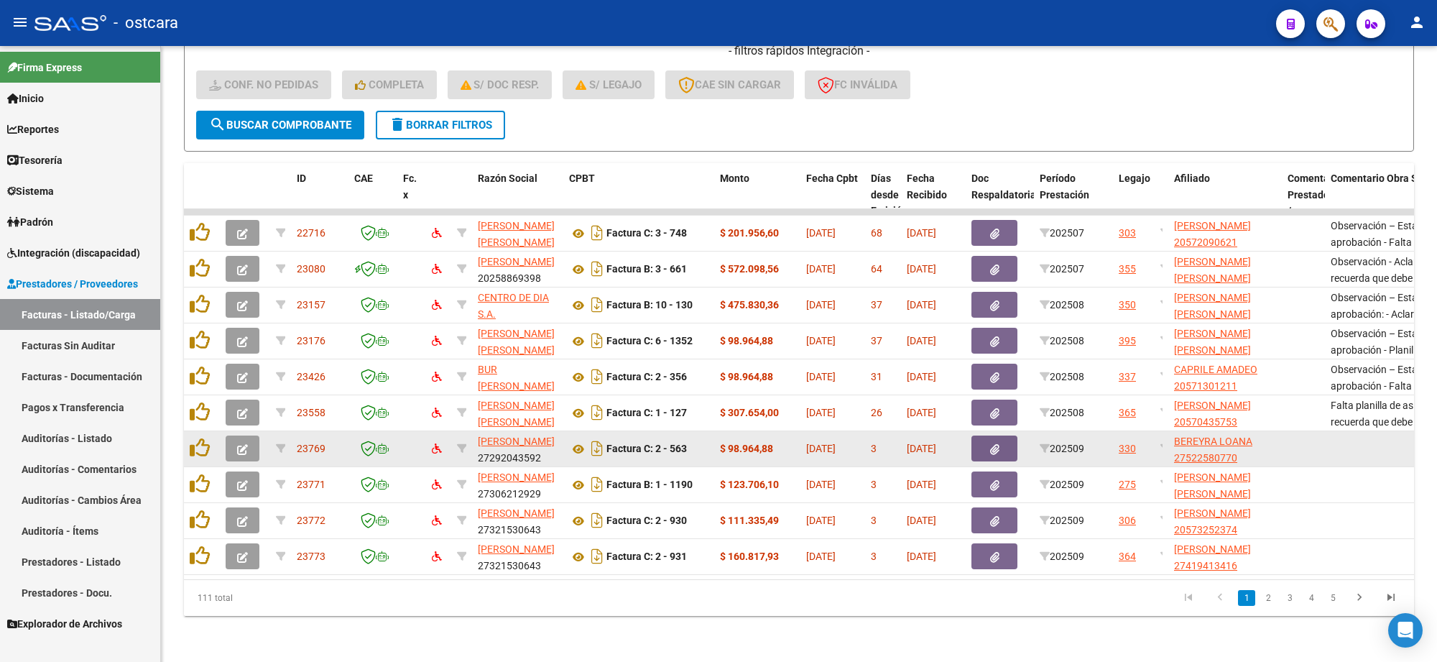
click at [241, 444] on icon "button" at bounding box center [242, 449] width 11 height 11
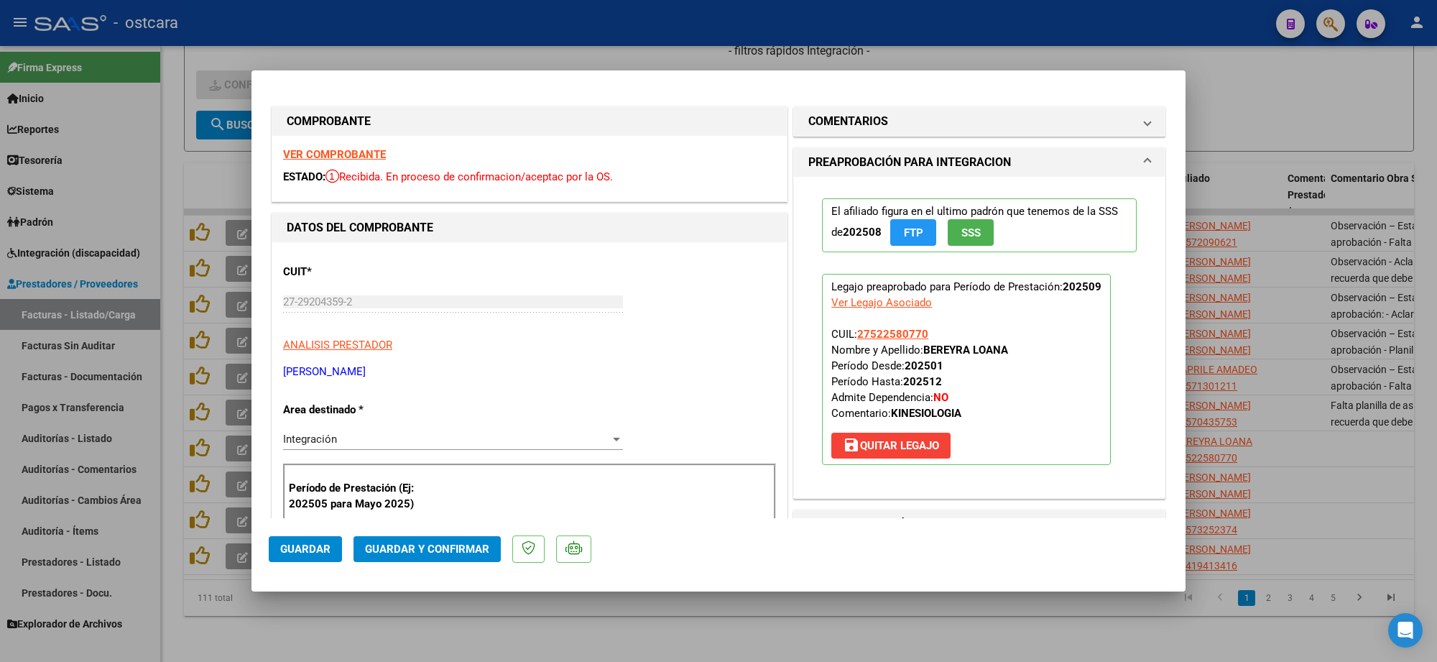
click at [338, 148] on strong "VER COMPROBANTE" at bounding box center [334, 154] width 103 height 13
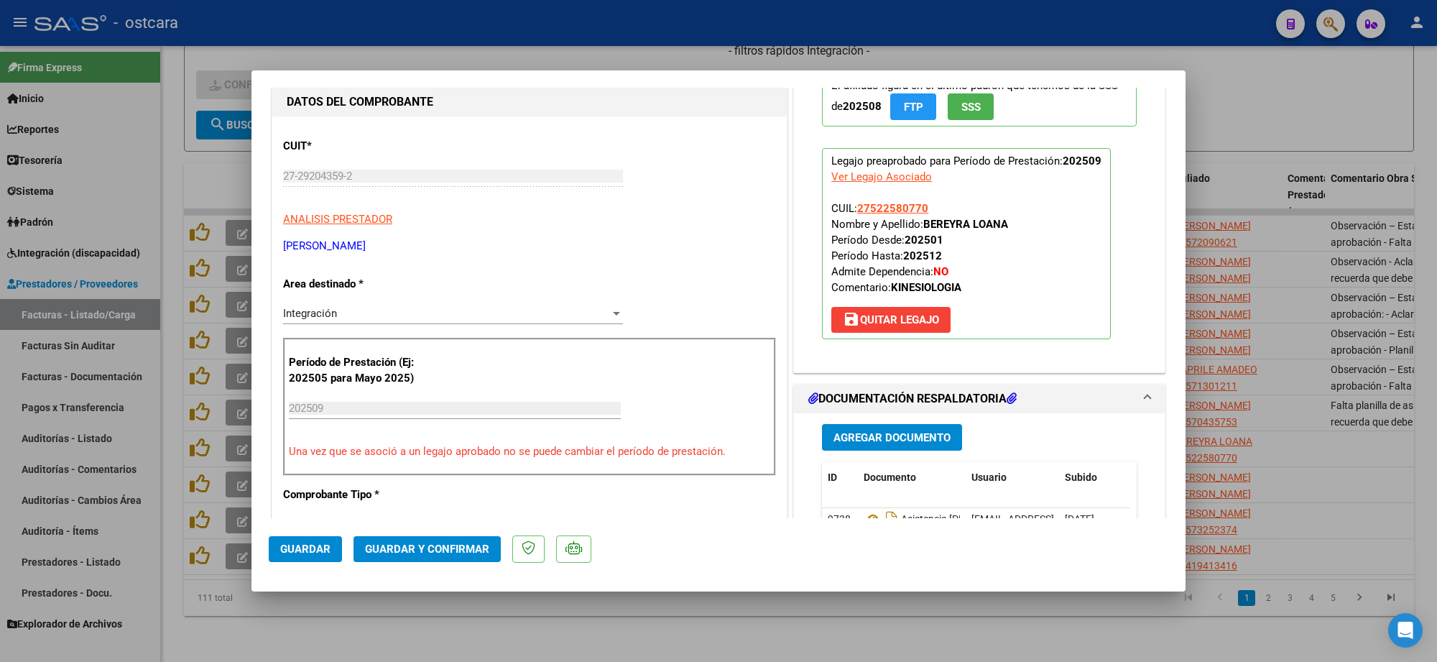
scroll to position [359, 0]
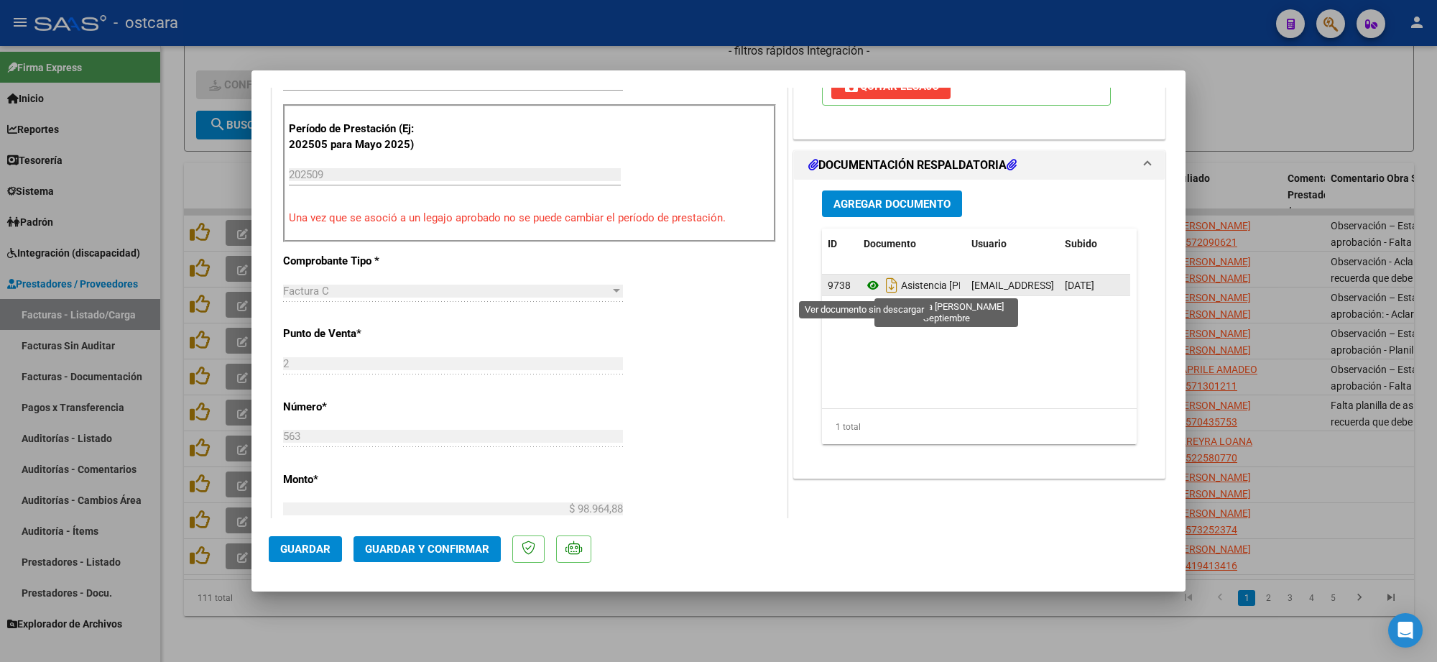
click at [867, 279] on icon at bounding box center [873, 285] width 19 height 17
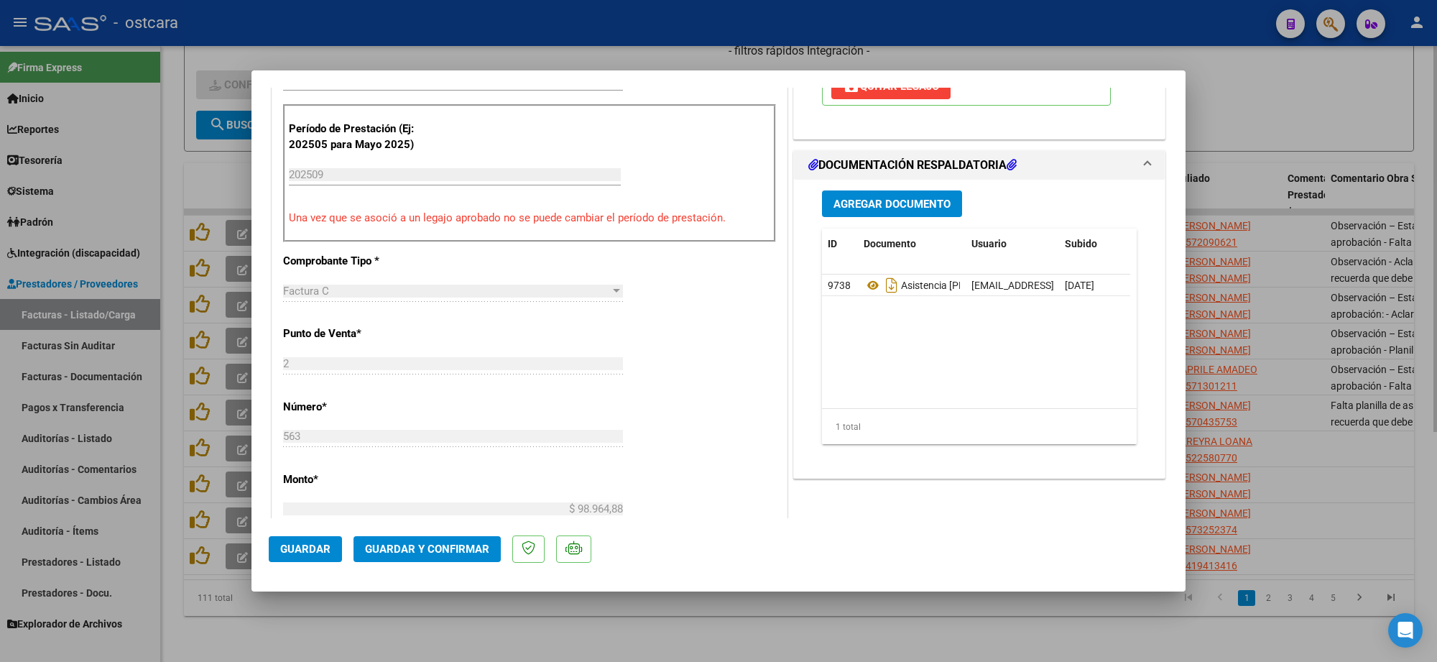
click at [1263, 102] on div at bounding box center [718, 331] width 1437 height 662
type input "$ 0,00"
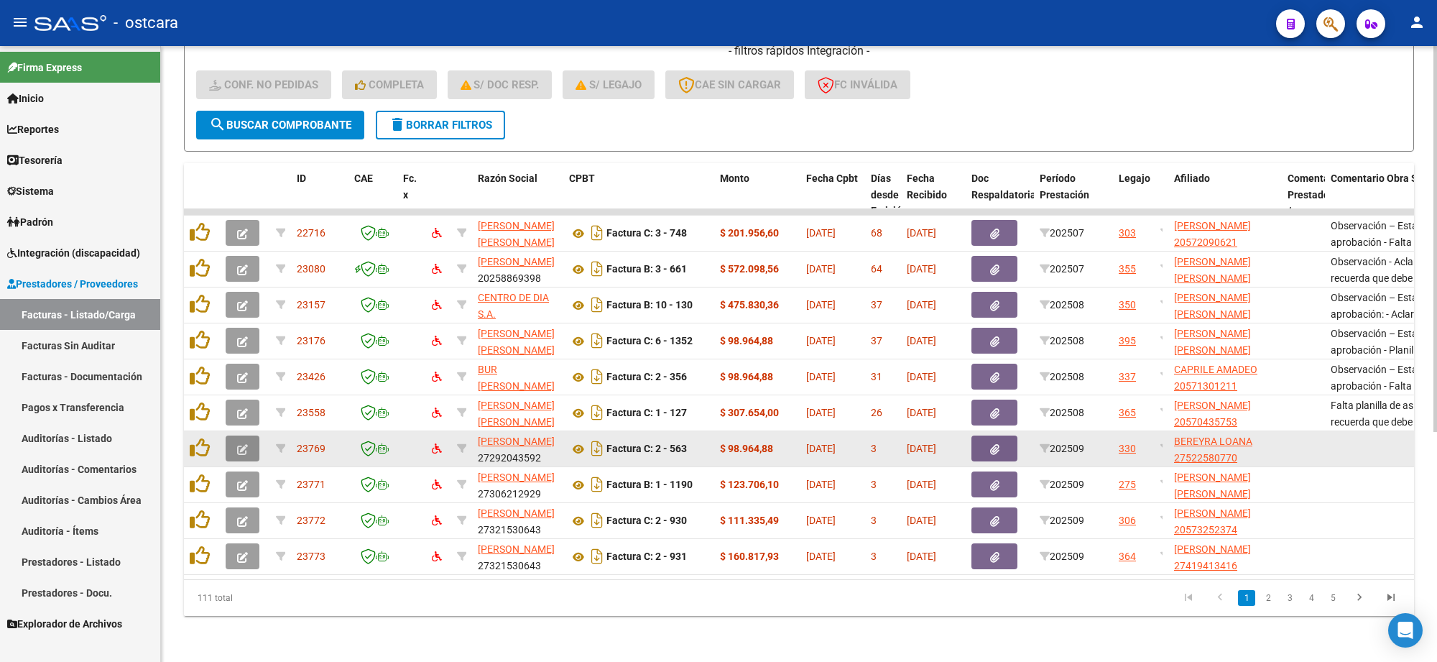
click at [241, 444] on icon "button" at bounding box center [242, 449] width 11 height 11
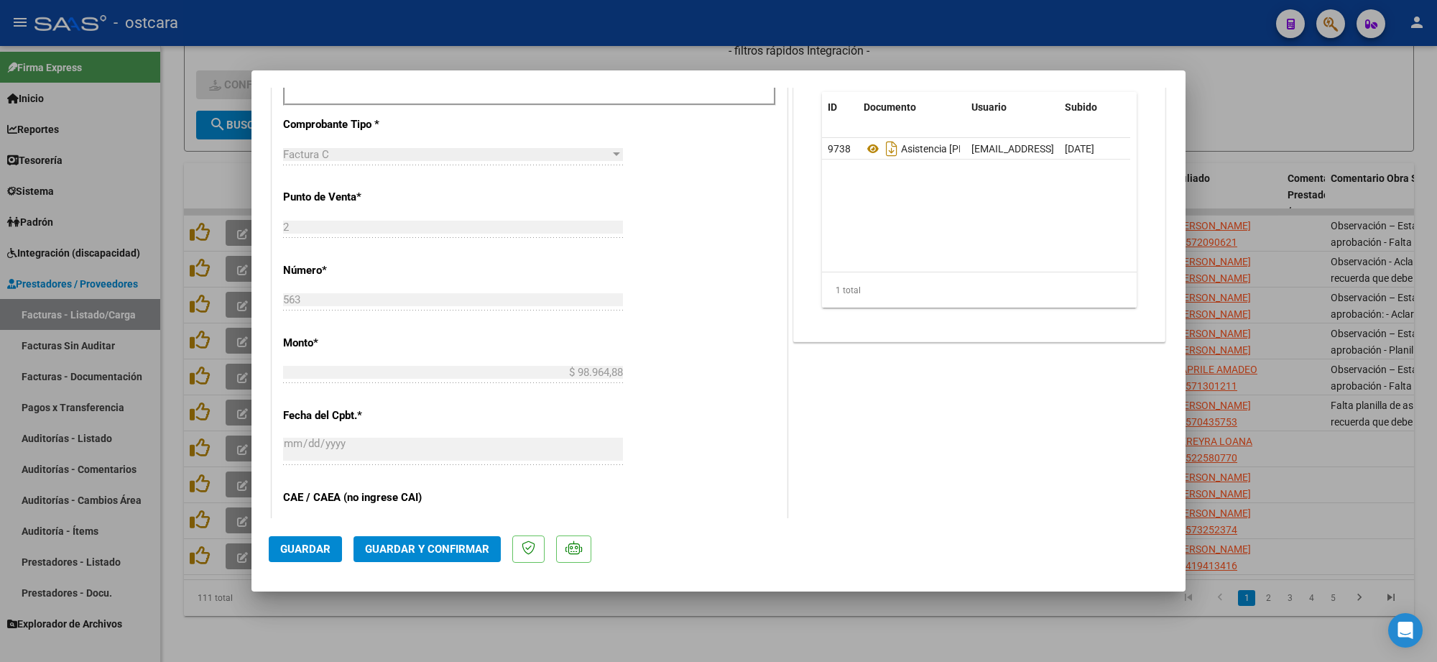
scroll to position [539, 0]
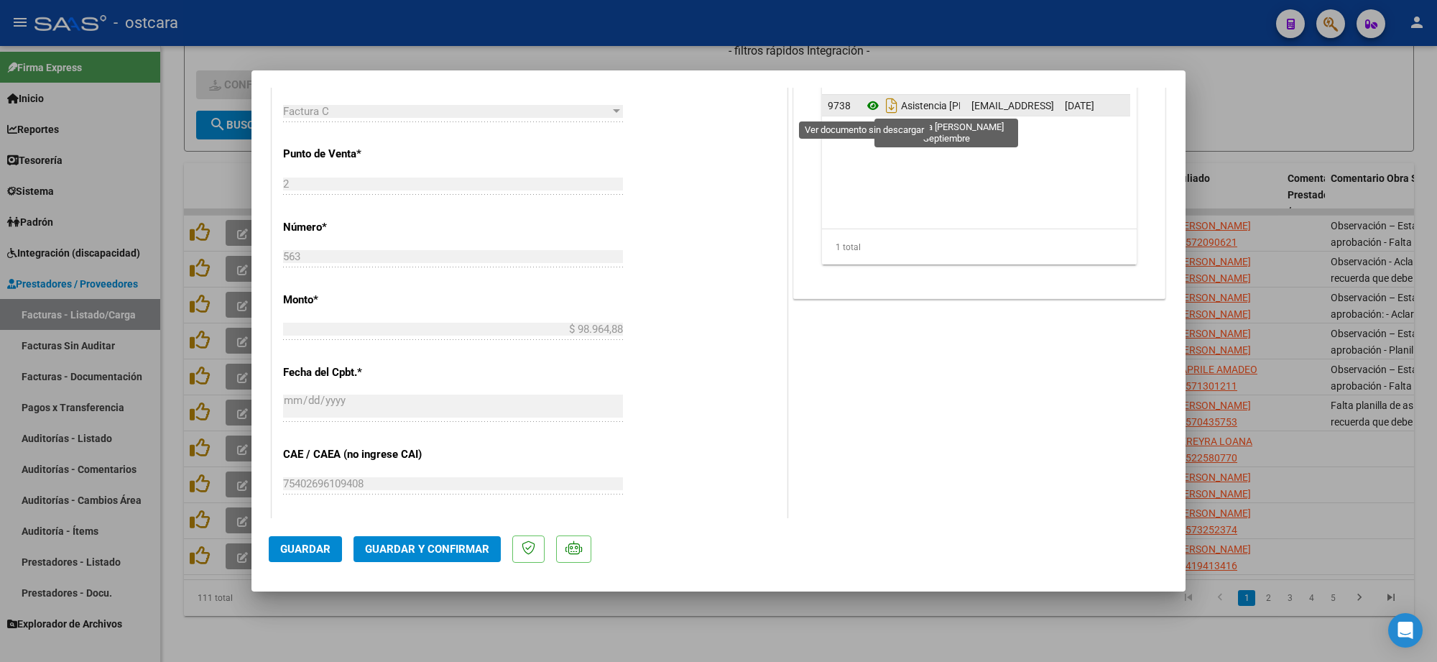
click at [864, 106] on icon at bounding box center [873, 105] width 19 height 17
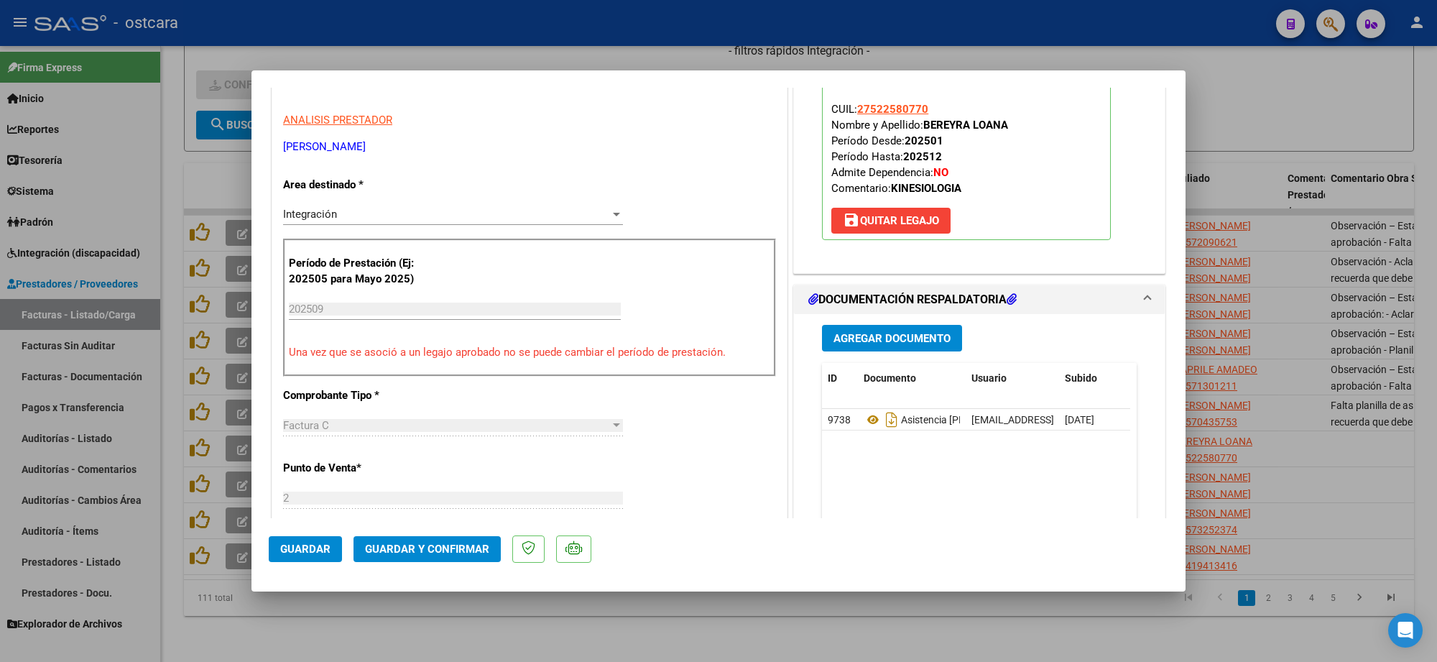
scroll to position [0, 0]
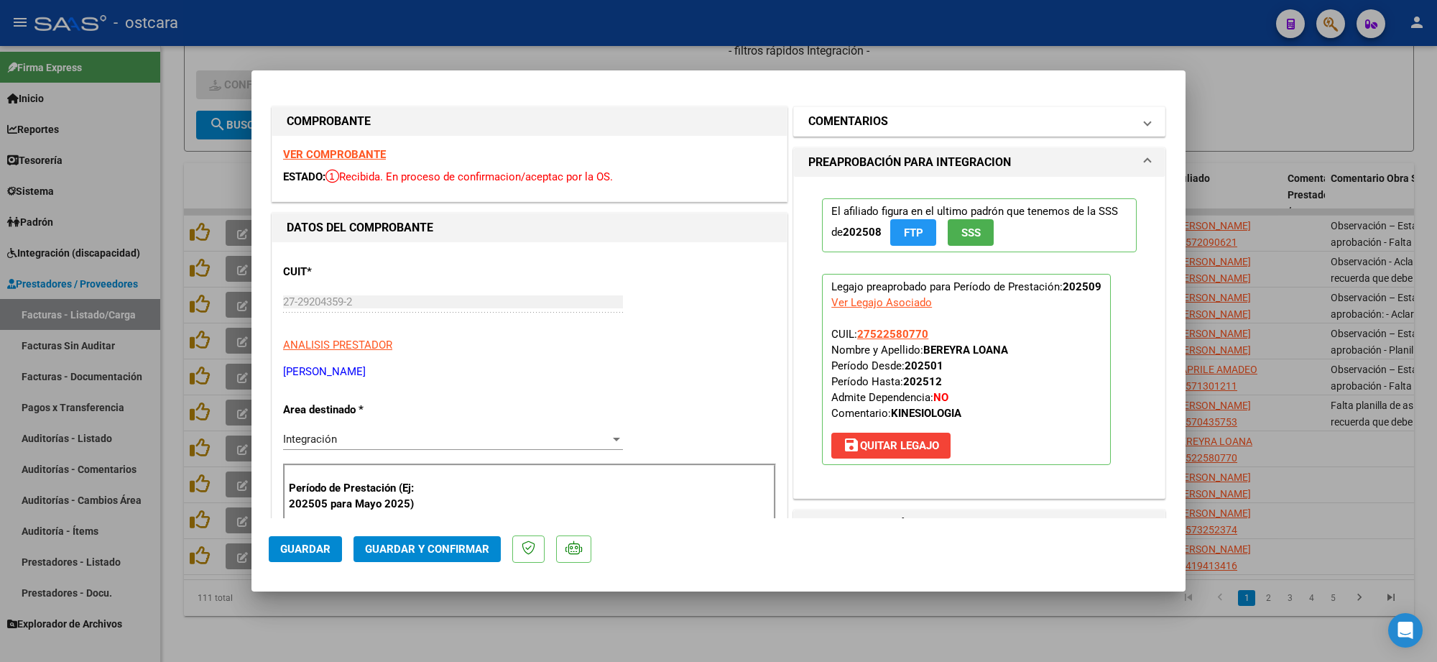
click at [885, 126] on mat-panel-title "COMENTARIOS" at bounding box center [970, 121] width 325 height 17
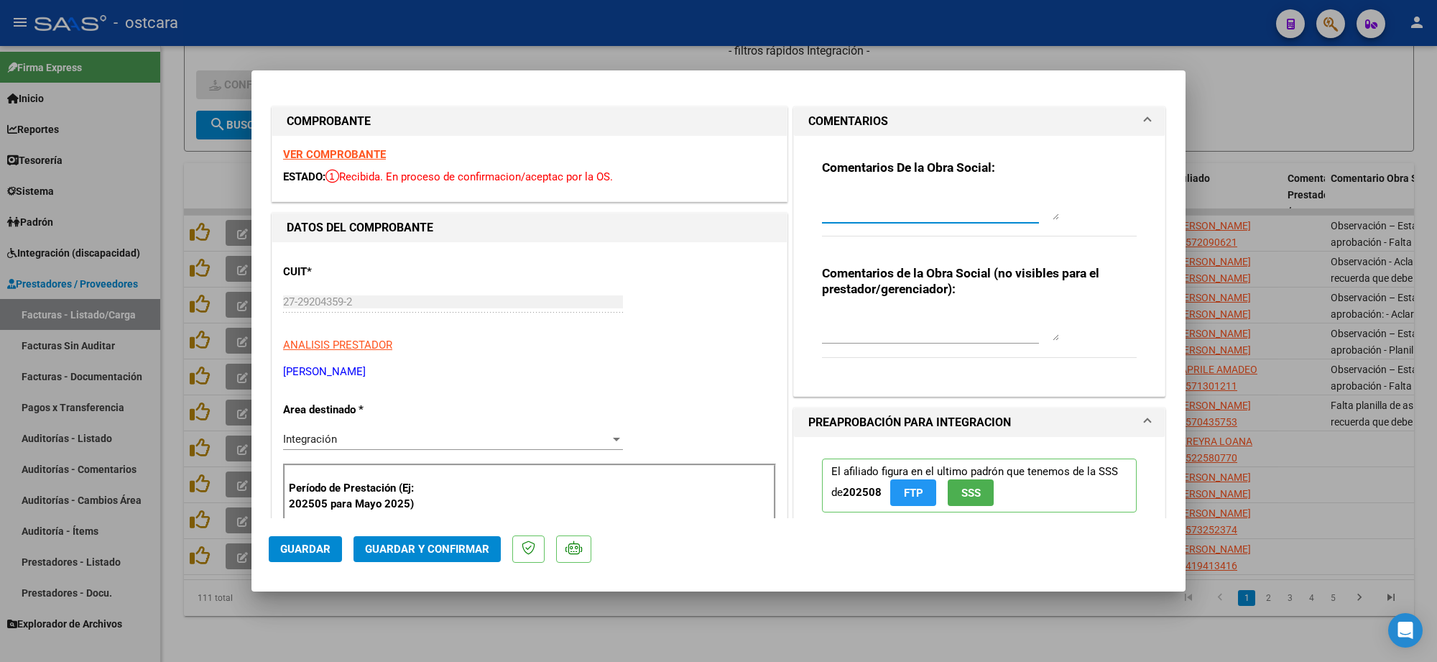
click at [880, 214] on textarea at bounding box center [940, 205] width 237 height 29
drag, startPoint x: 916, startPoint y: 206, endPoint x: 619, endPoint y: 198, distance: 296.9
paste textarea "ción – Estado Pendiente de aprobación - Falta planilla de asistencia: Se recuer…"
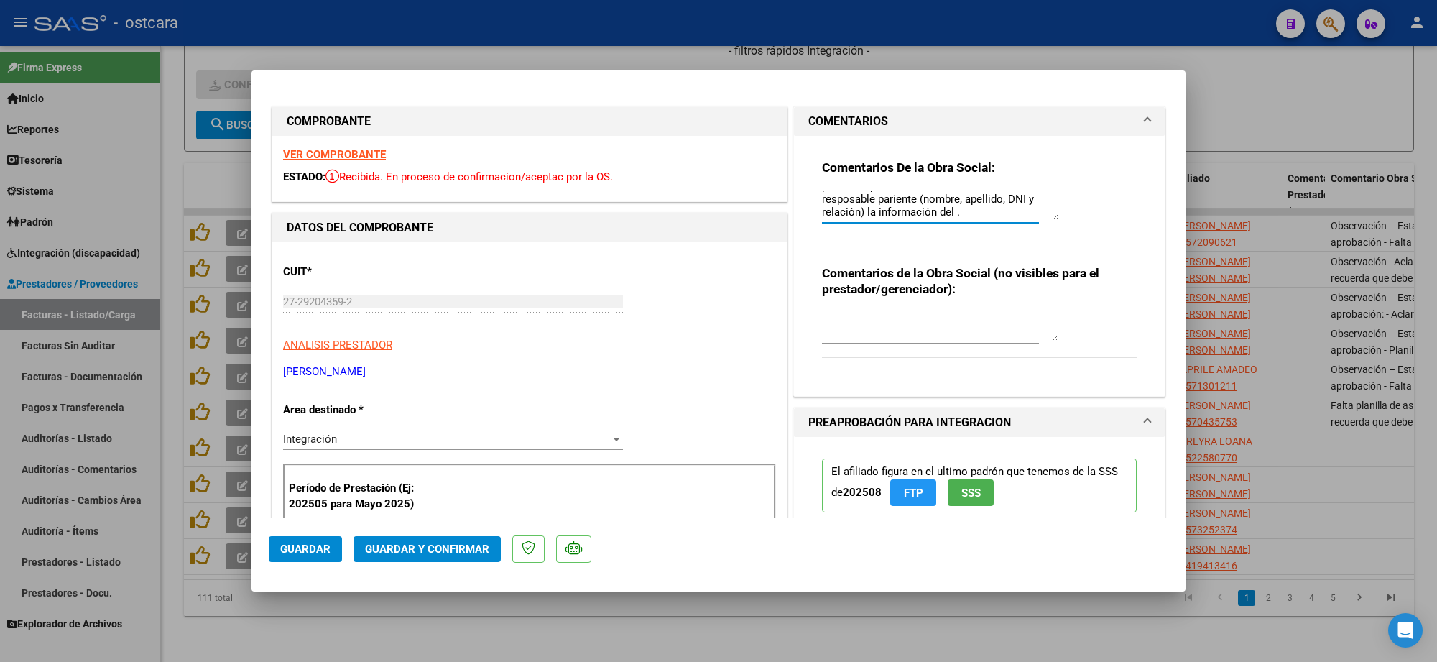
click at [891, 210] on textarea "Observación – Estado Pendiente de aprobación - Falta planilla de asistencia: Se…" at bounding box center [940, 205] width 237 height 29
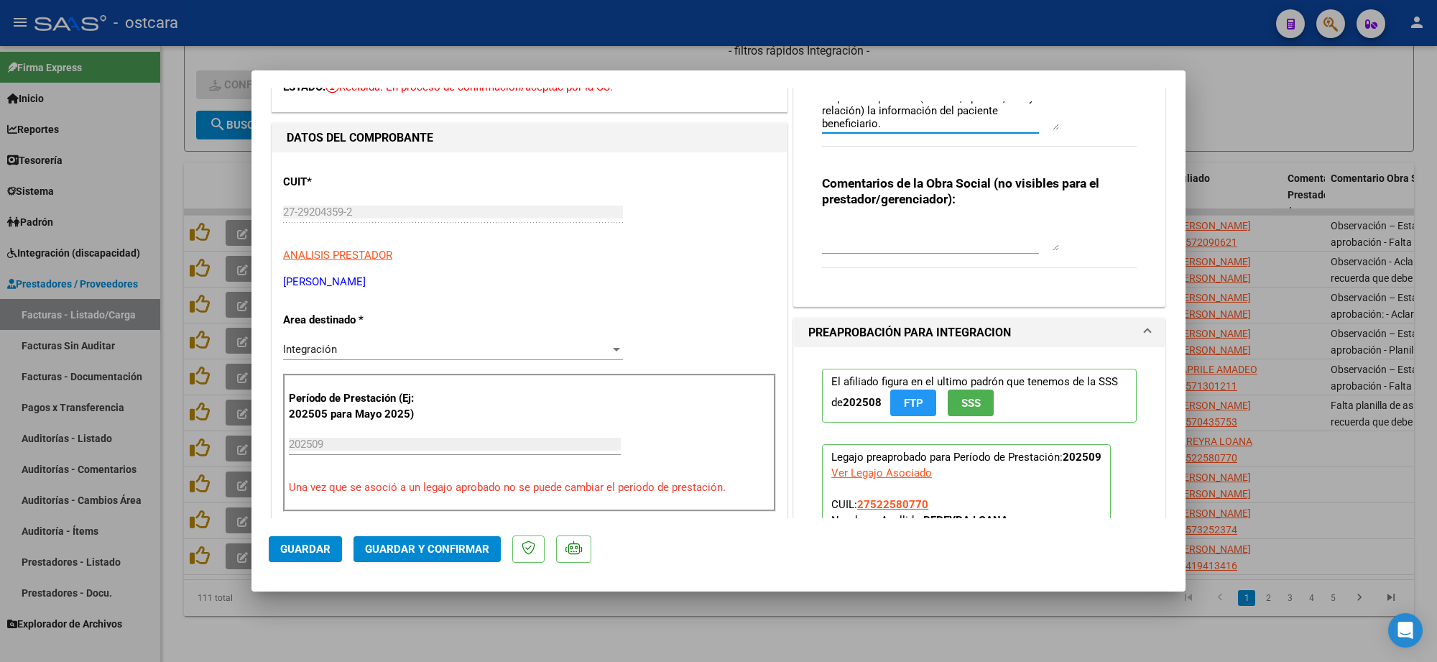
click at [994, 106] on textarea "Observación – Estado Pendiente de aprobación - Falta planilla de asistencia: Se…" at bounding box center [940, 115] width 237 height 29
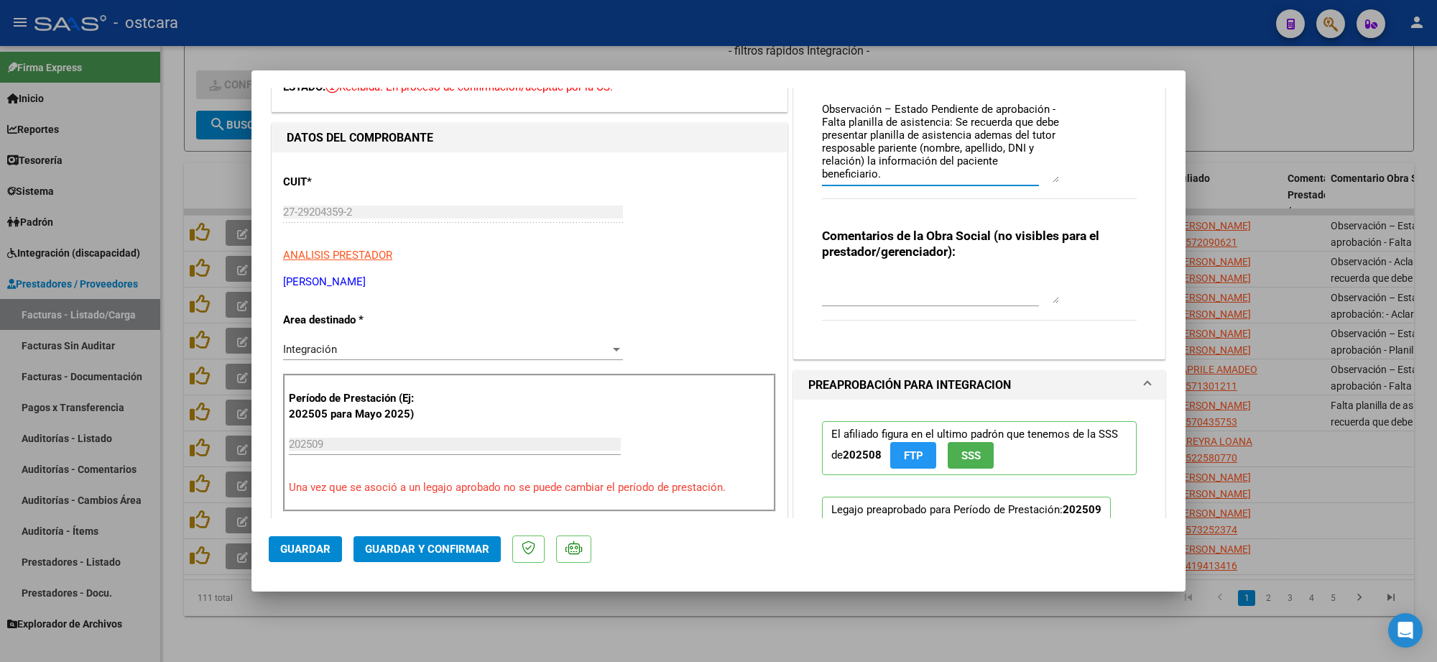
scroll to position [0, 0]
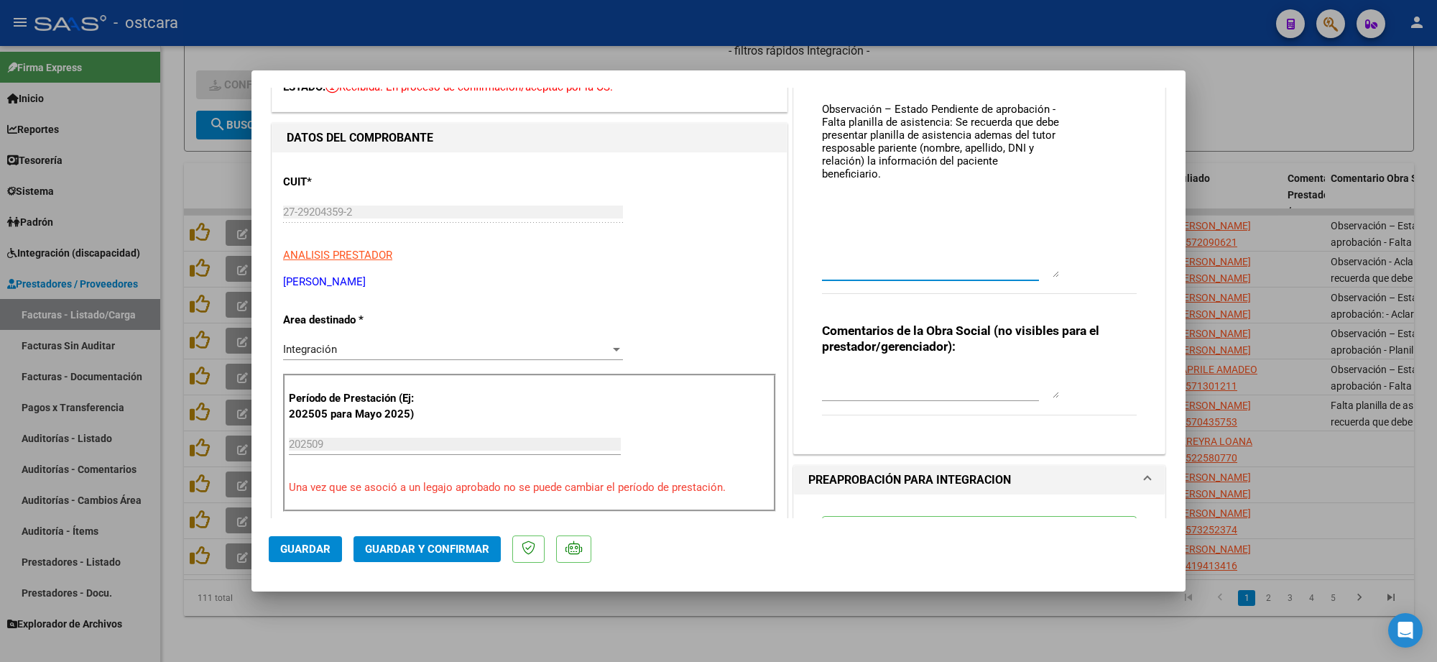
drag, startPoint x: 1047, startPoint y: 126, endPoint x: 1051, endPoint y: 278, distance: 152.4
click at [1051, 278] on div "Comentarios De la Obra Social: Observación – Estado Pendiente de aprobación - F…" at bounding box center [979, 190] width 315 height 240
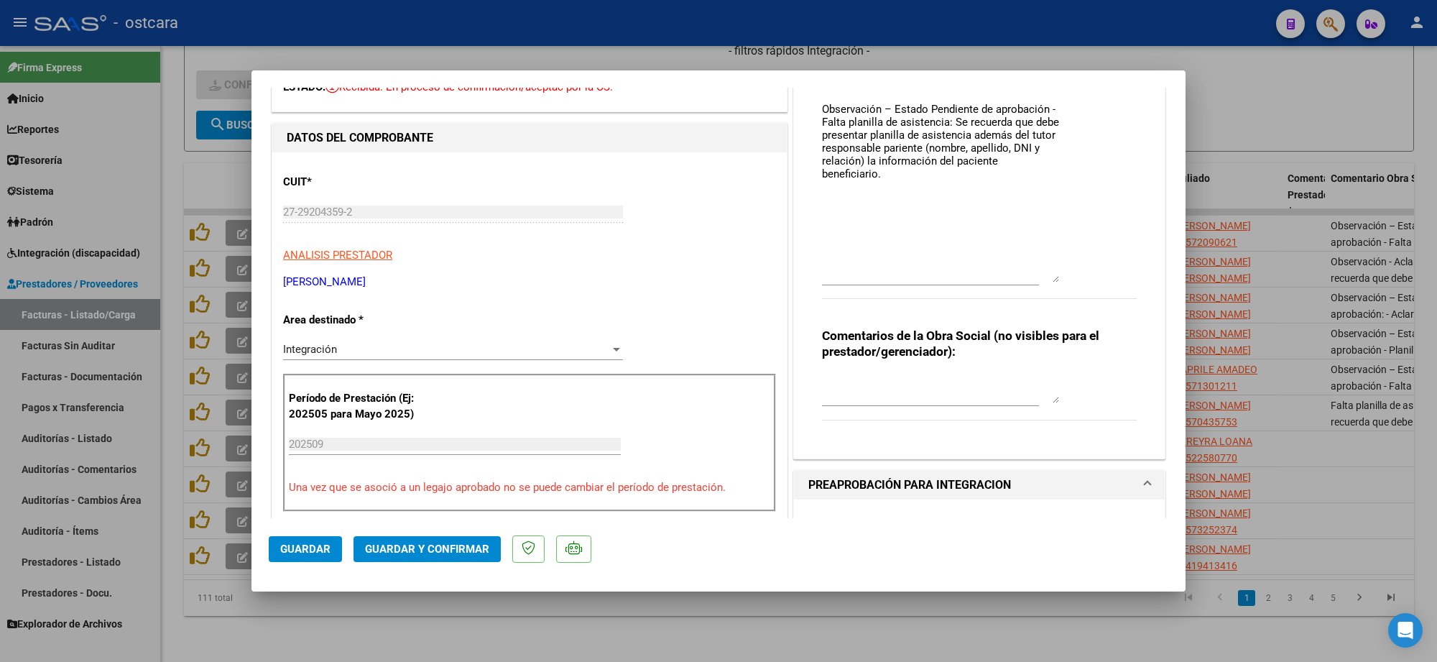
click at [1060, 158] on div "Comentarios De la Obra Social: Observación – Estado Pendiente de aprobación - F…" at bounding box center [979, 192] width 315 height 245
click at [1051, 155] on div "Comentarios De la Obra Social: Observación – Estado Pendiente de aprobación - F…" at bounding box center [979, 192] width 315 height 245
click at [1056, 157] on div "Comentarios De la Obra Social: Observación – Estado Pendiente de aprobación - F…" at bounding box center [979, 192] width 315 height 245
click at [1055, 156] on div "Comentarios De la Obra Social: Observación – Estado Pendiente de aprobación - F…" at bounding box center [979, 192] width 315 height 245
click at [1046, 157] on textarea "Observación – Estado Pendiente de aprobación - Falta planilla de asistencia: Se…" at bounding box center [940, 191] width 237 height 181
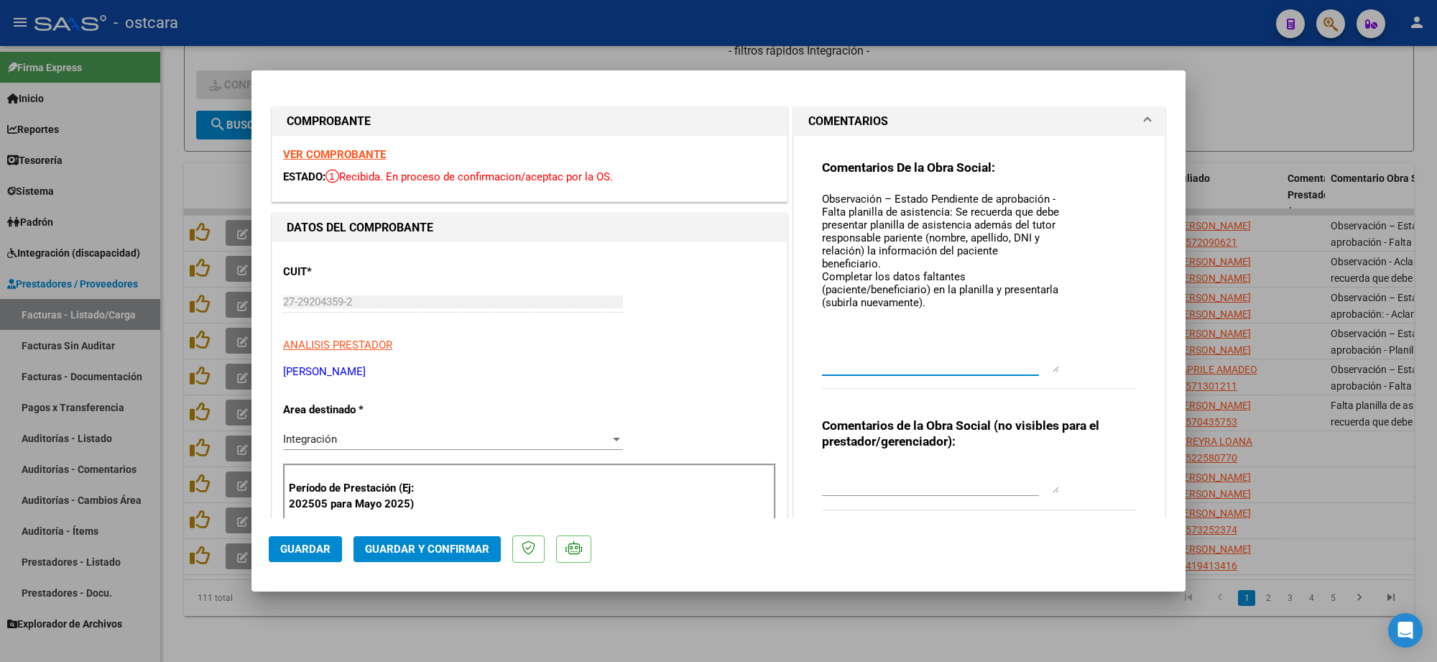
click at [936, 208] on textarea "Observación – Estado Pendiente de aprobación - Falta planilla de asistencia: Se…" at bounding box center [940, 281] width 237 height 181
paste textarea "nombre, apellido, DNI"
type textarea "Observación – Estado Pendiente de aprobación - Falta planilla de asistencia, in…"
click at [313, 552] on span "Guardar" at bounding box center [305, 549] width 50 height 13
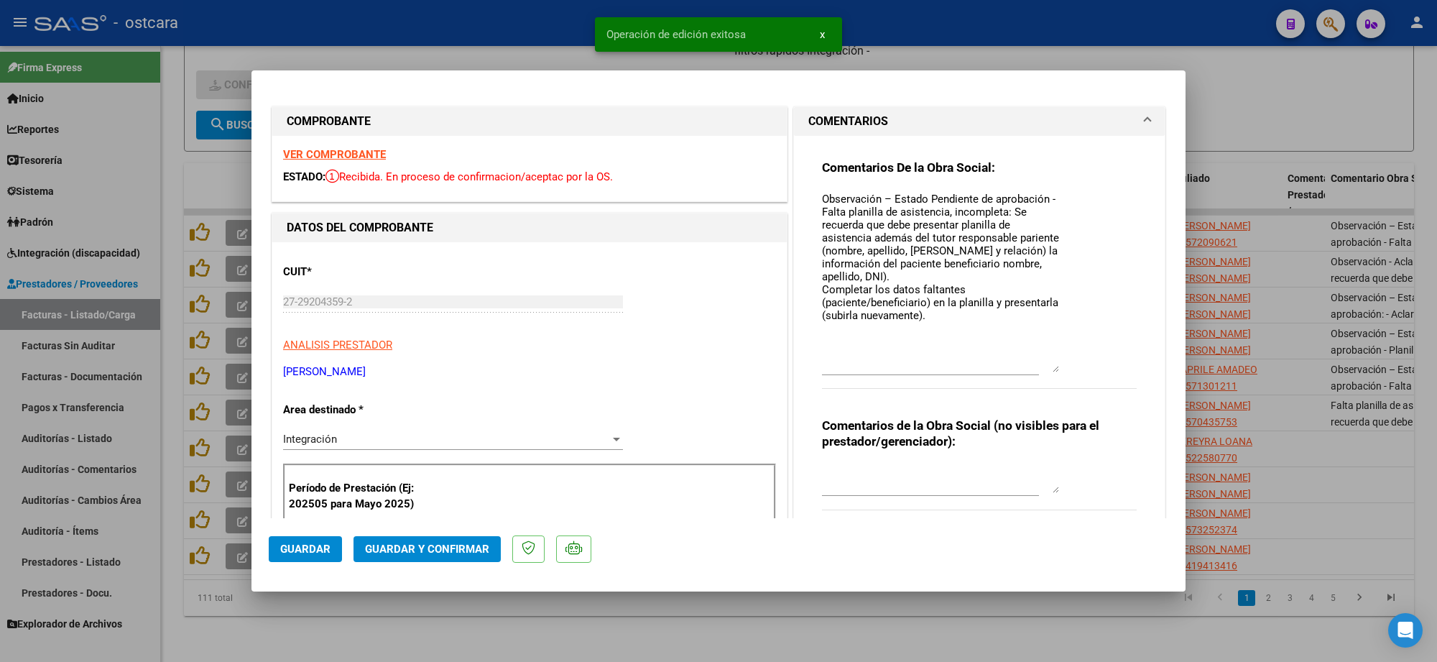
click at [1248, 139] on div at bounding box center [718, 331] width 1437 height 662
type input "$ 0,00"
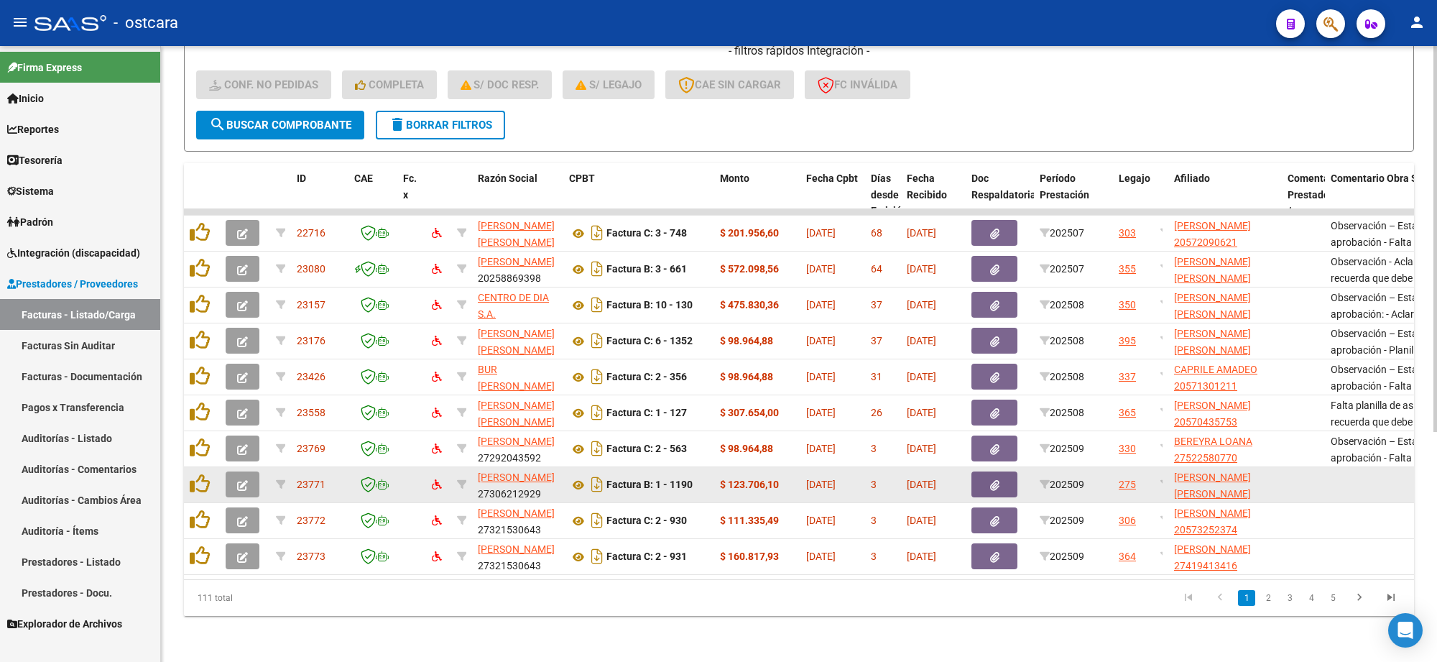
click at [235, 471] on button "button" at bounding box center [243, 484] width 34 height 26
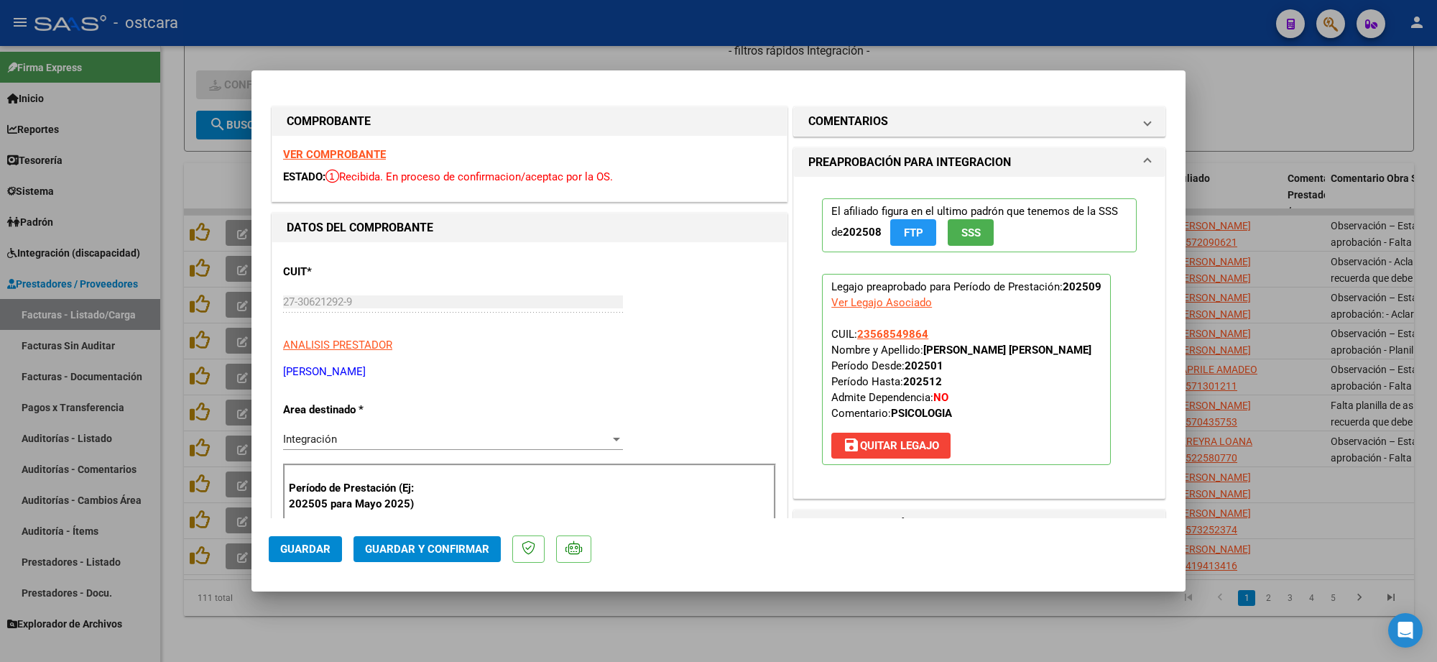
click at [364, 155] on strong "VER COMPROBANTE" at bounding box center [334, 154] width 103 height 13
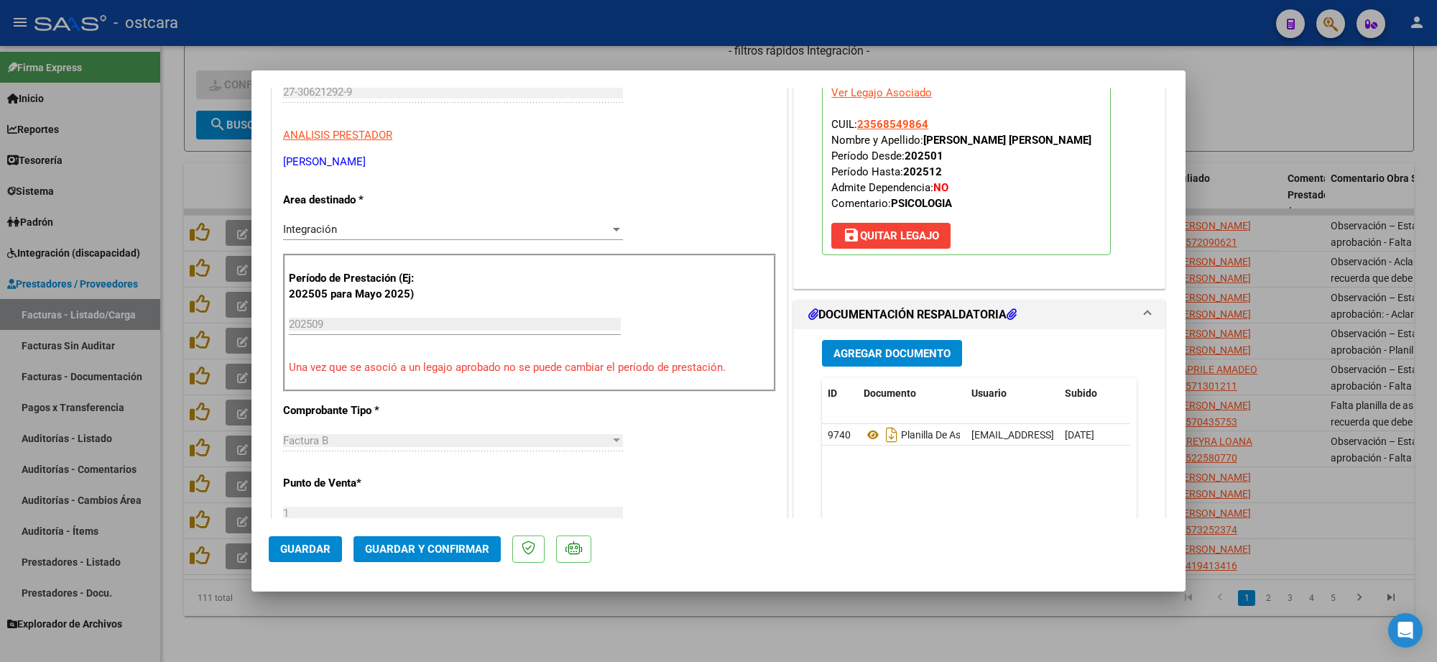
scroll to position [449, 0]
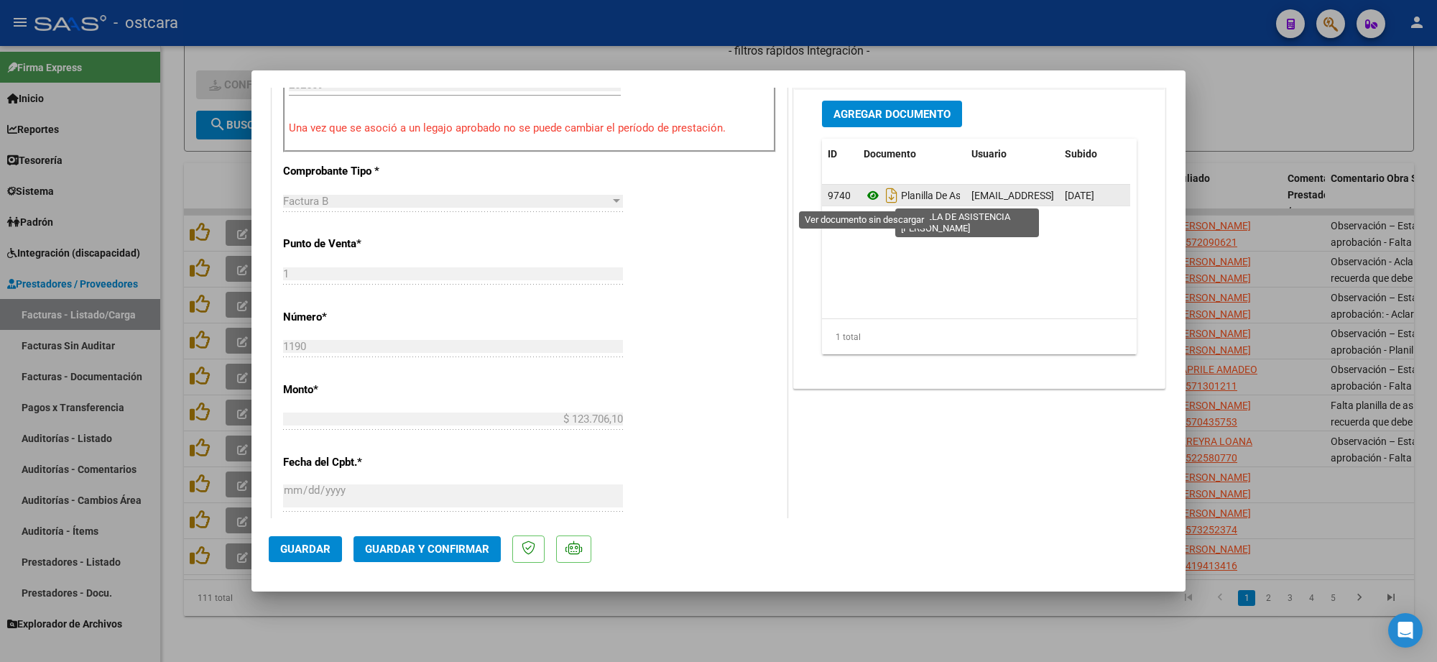
click at [864, 195] on icon at bounding box center [873, 195] width 19 height 17
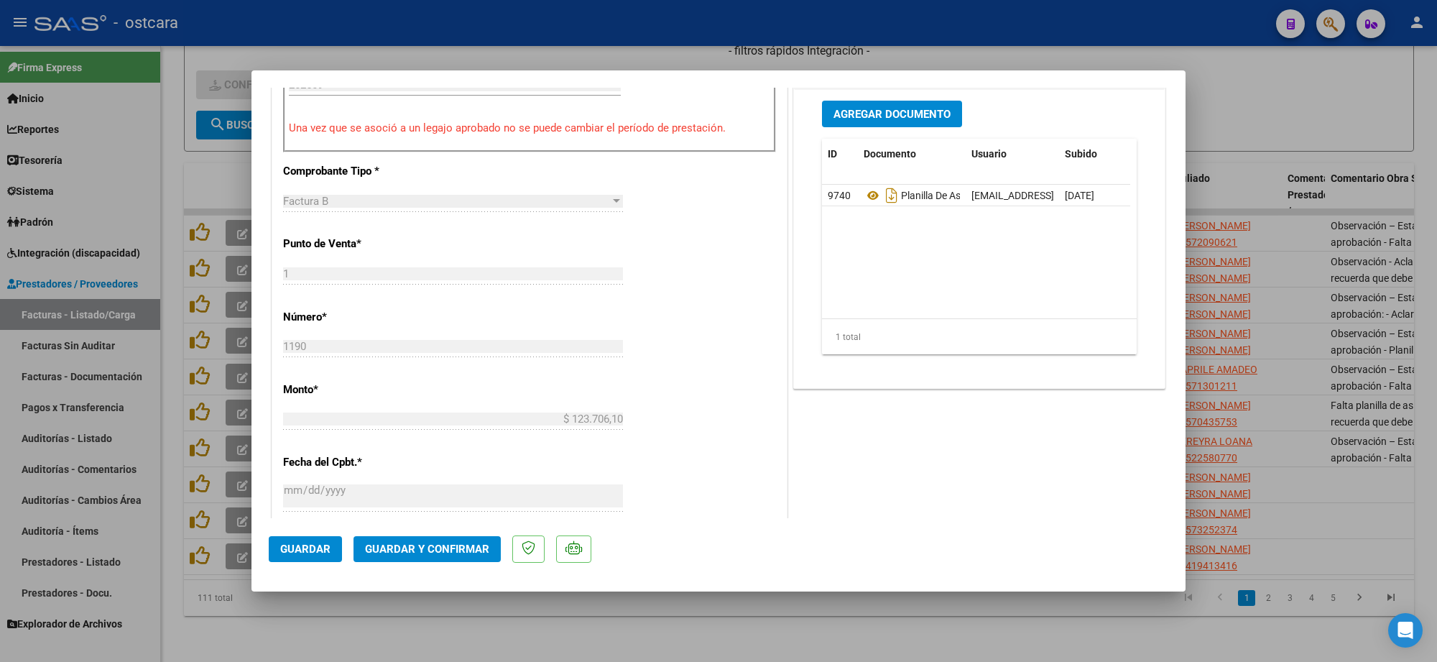
click at [468, 540] on button "Guardar y Confirmar" at bounding box center [427, 549] width 147 height 26
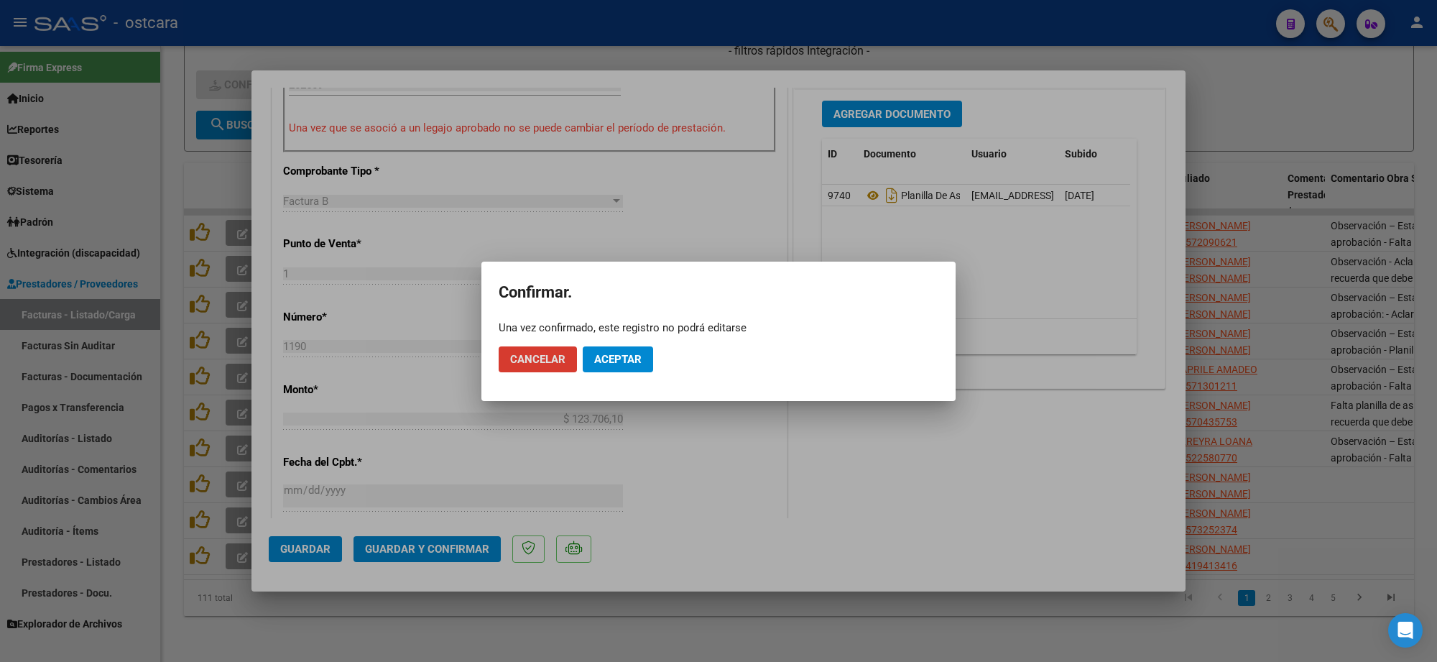
click at [618, 365] on button "Aceptar" at bounding box center [618, 359] width 70 height 26
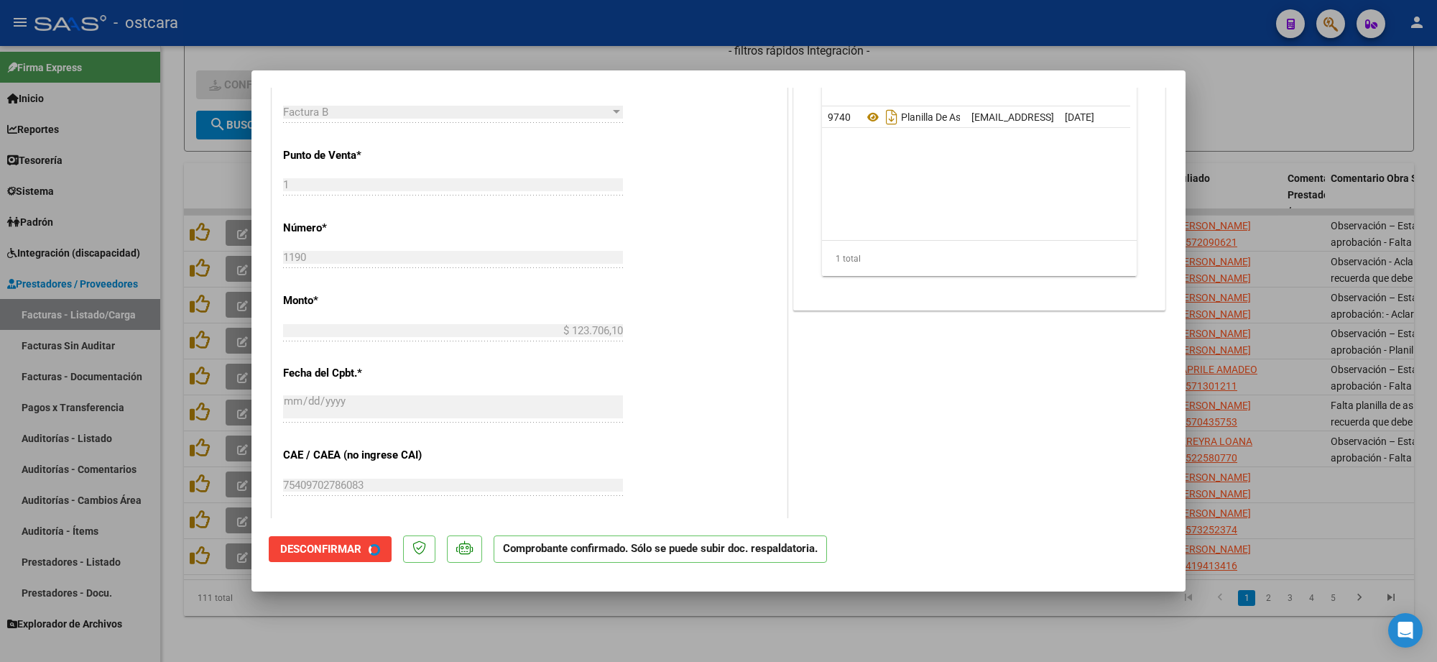
click at [1240, 284] on div at bounding box center [718, 331] width 1437 height 662
type input "$ 0,00"
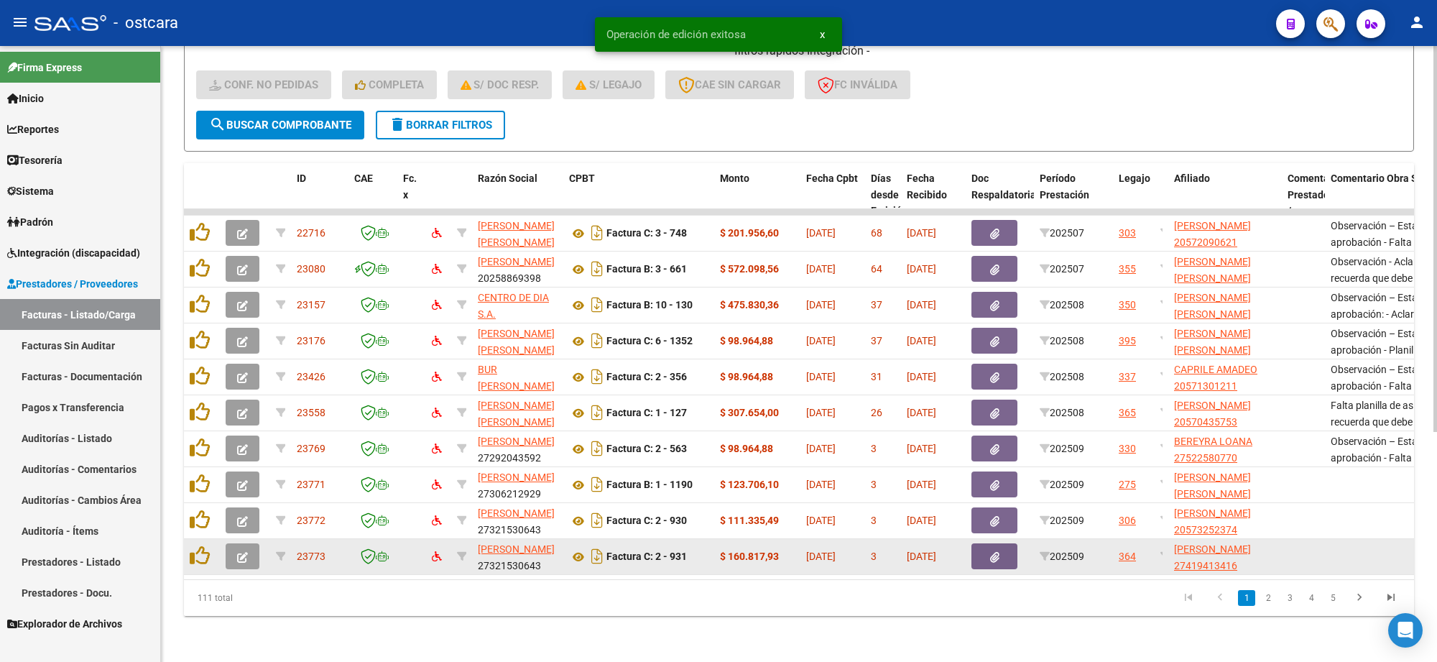
click at [241, 552] on icon "button" at bounding box center [242, 557] width 11 height 11
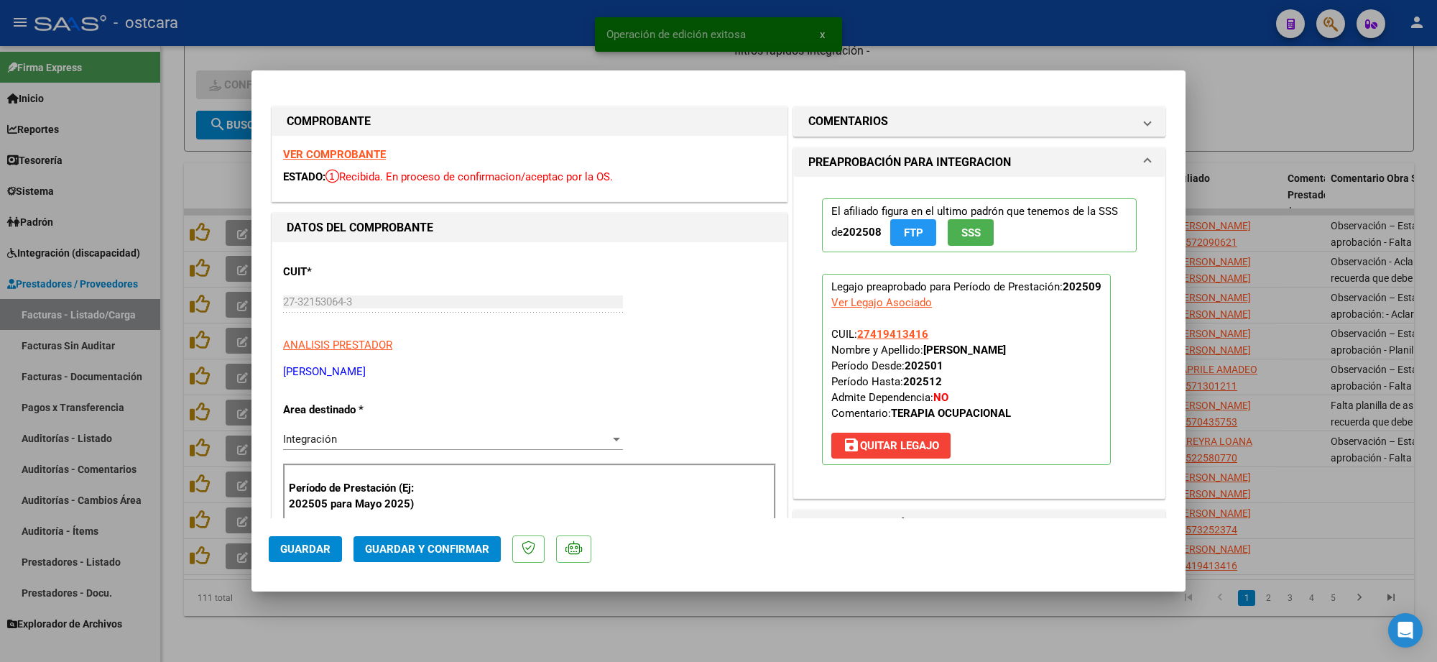
click at [329, 159] on strong "VER COMPROBANTE" at bounding box center [334, 154] width 103 height 13
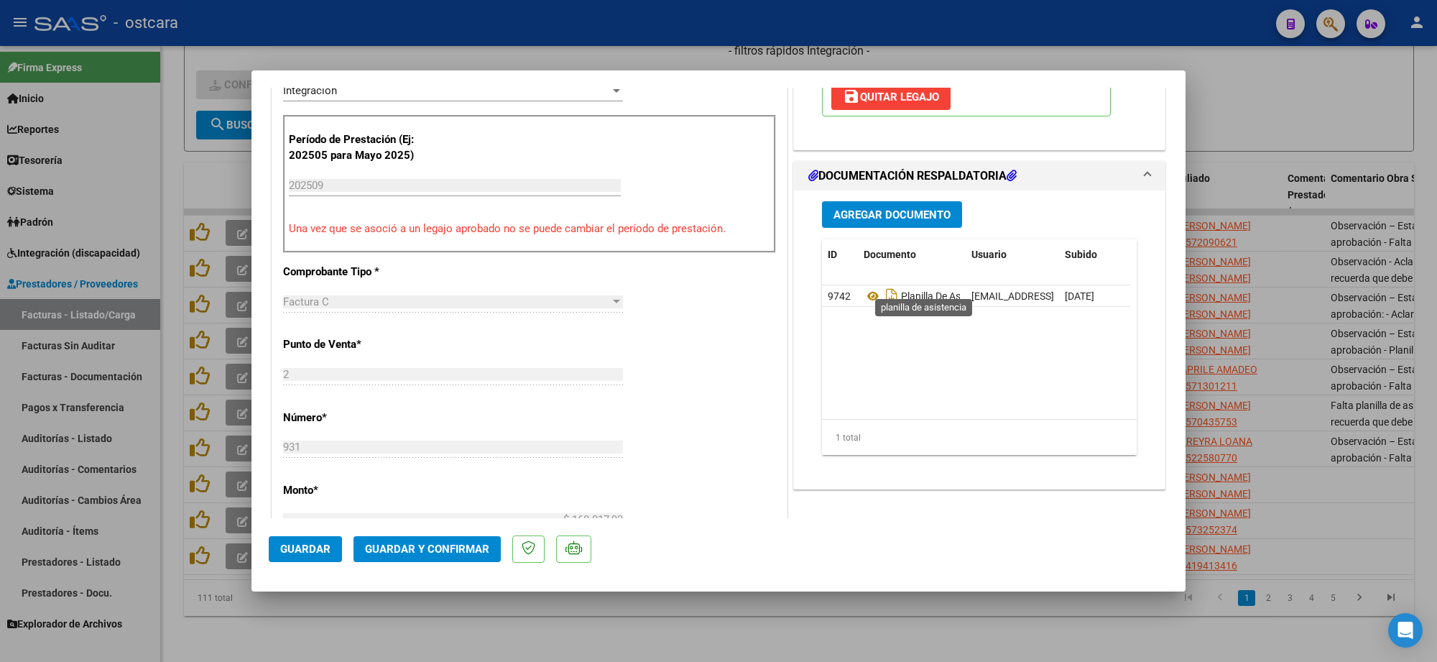
scroll to position [359, 0]
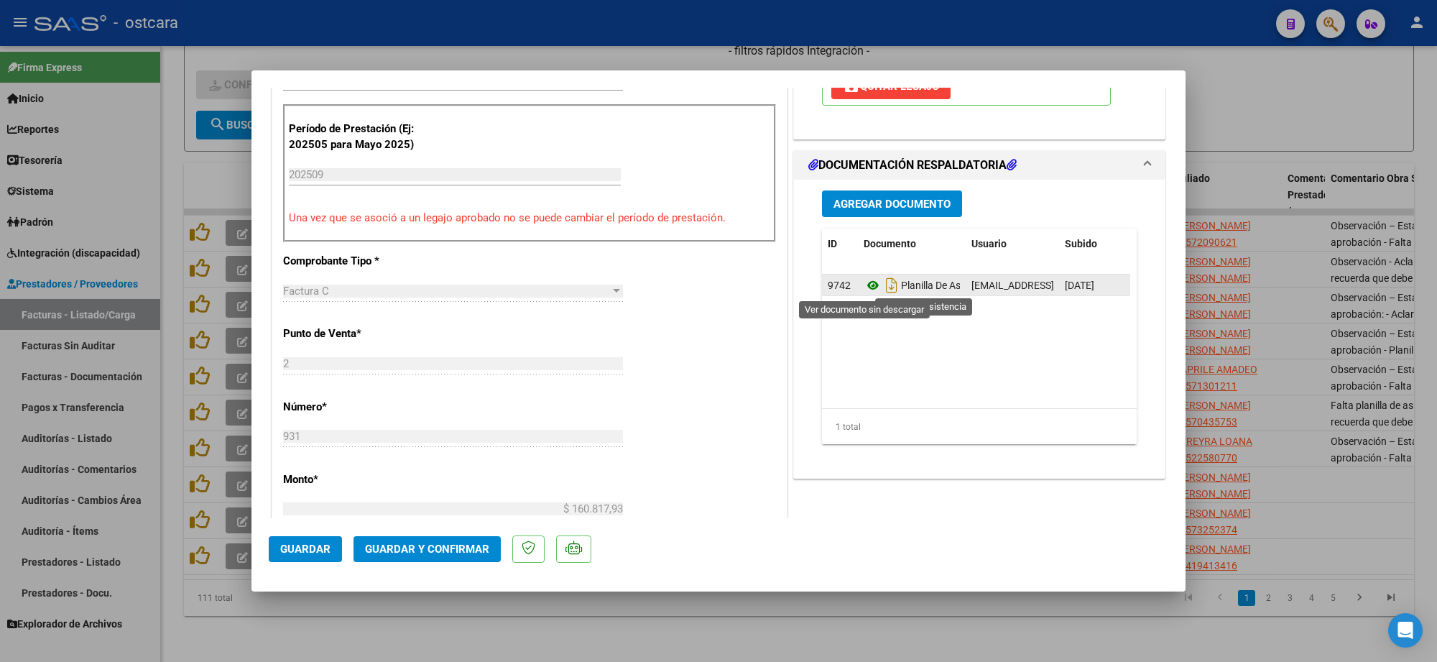
click at [865, 284] on icon at bounding box center [873, 285] width 19 height 17
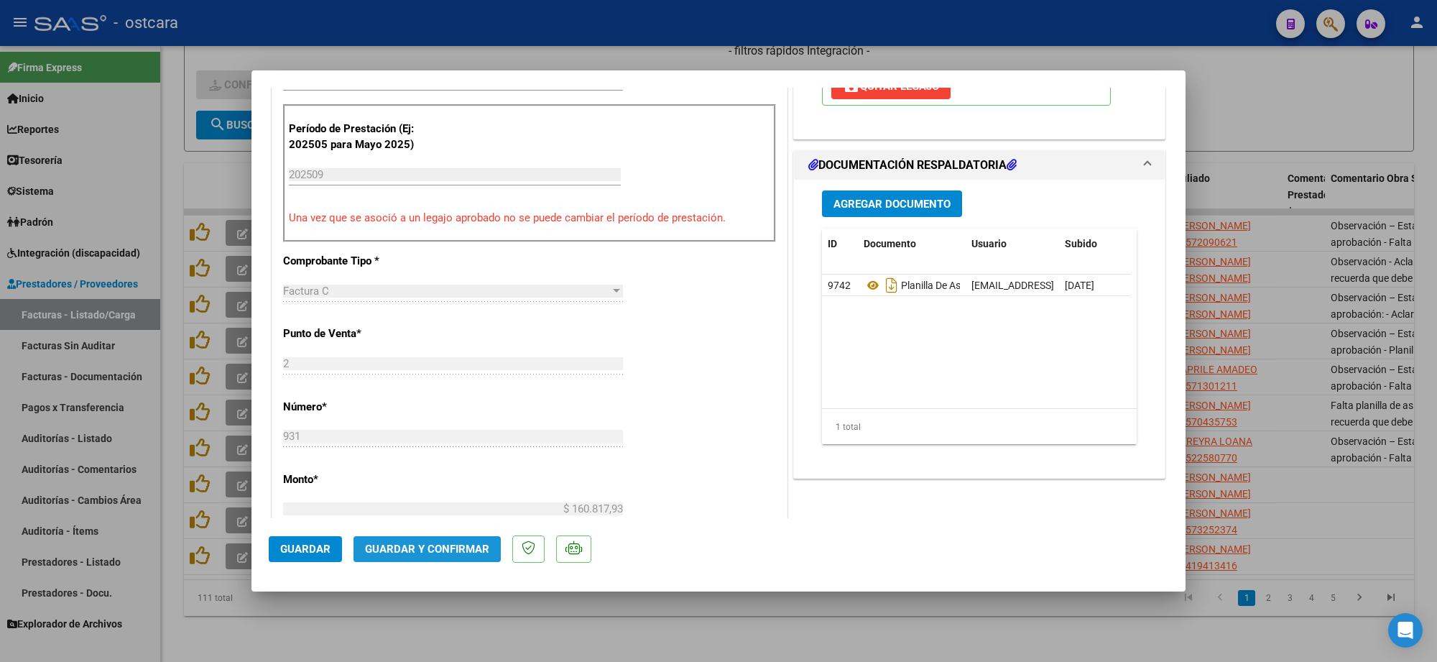
click at [464, 543] on span "Guardar y Confirmar" at bounding box center [427, 549] width 124 height 13
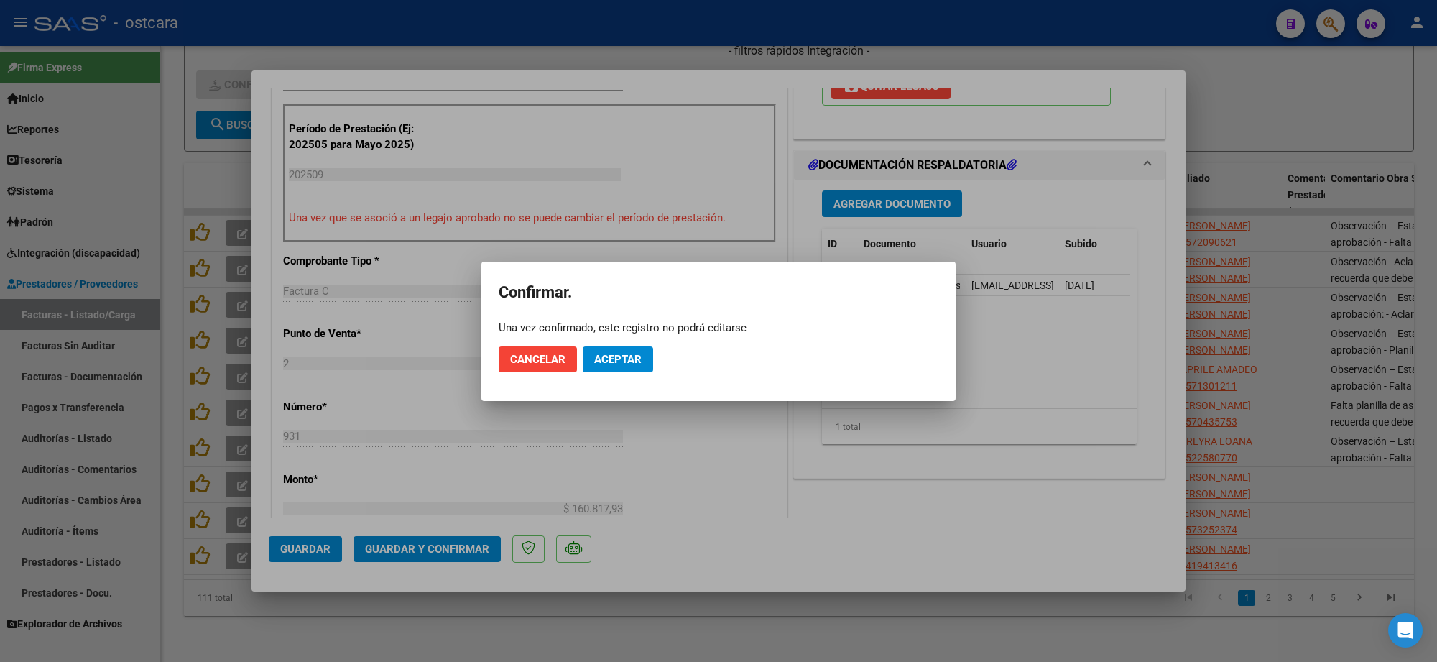
click at [622, 340] on mat-dialog-actions "Cancelar Aceptar" at bounding box center [719, 359] width 440 height 49
click at [611, 357] on span "Aceptar" at bounding box center [617, 359] width 47 height 13
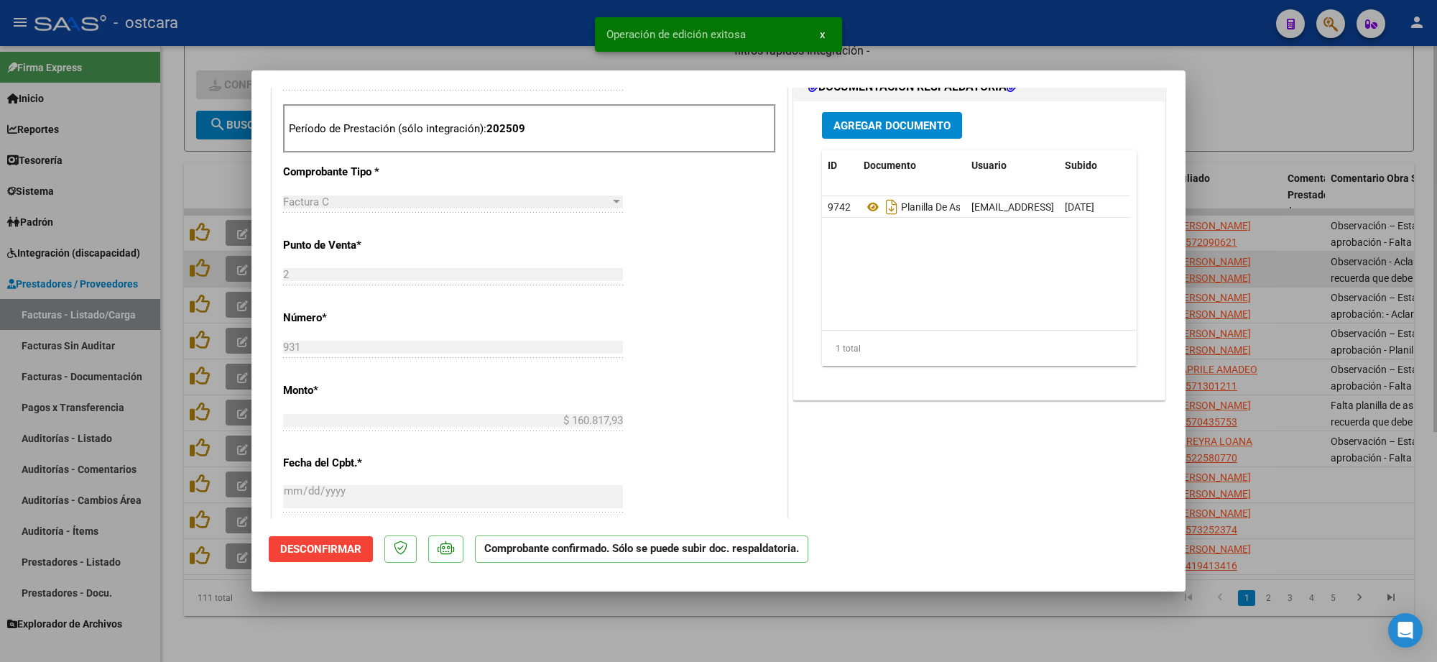
click at [1306, 242] on div at bounding box center [718, 331] width 1437 height 662
type input "$ 0,00"
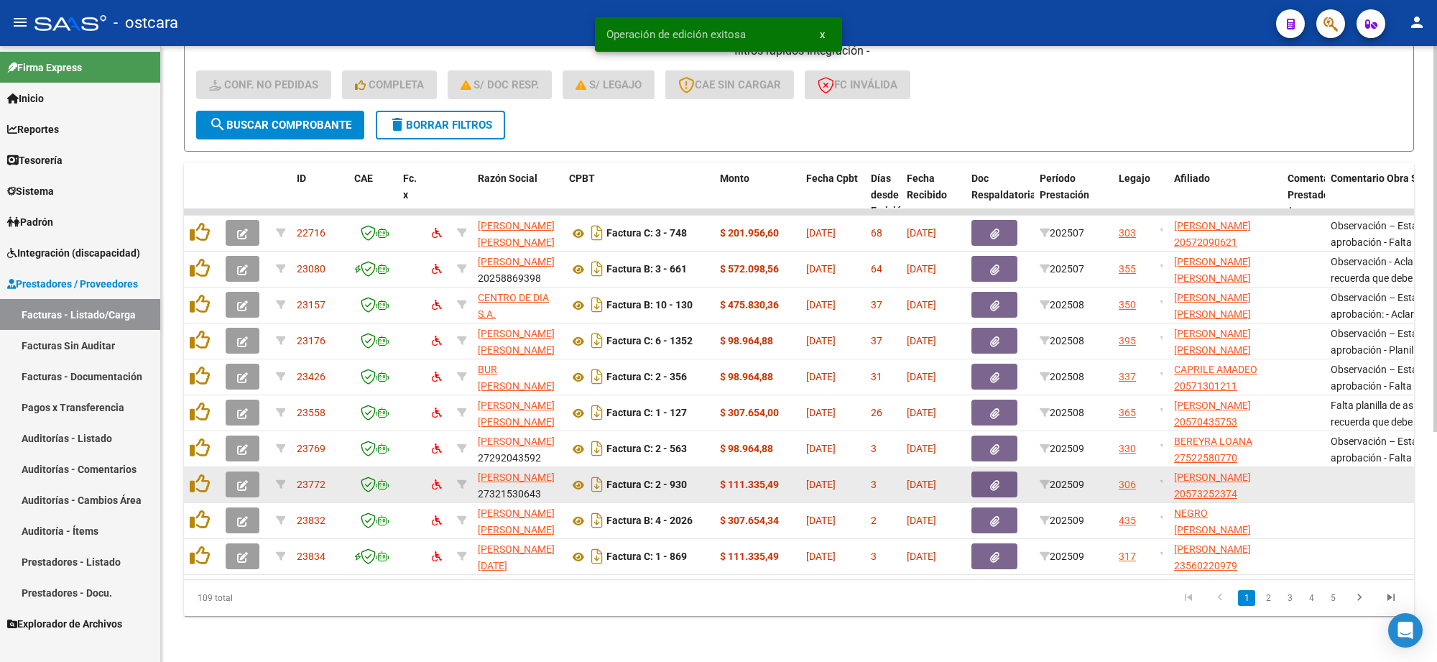
click at [239, 480] on icon "button" at bounding box center [242, 485] width 11 height 11
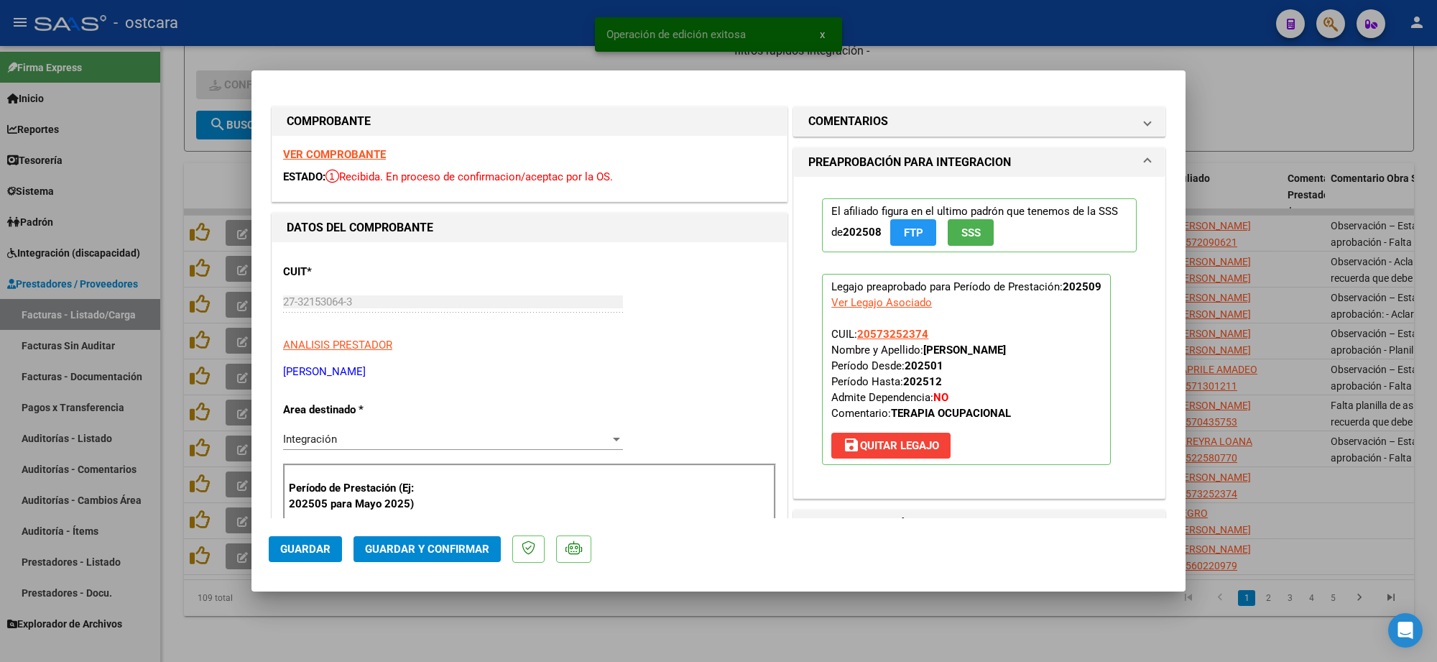
click at [354, 148] on strong "VER COMPROBANTE" at bounding box center [334, 154] width 103 height 13
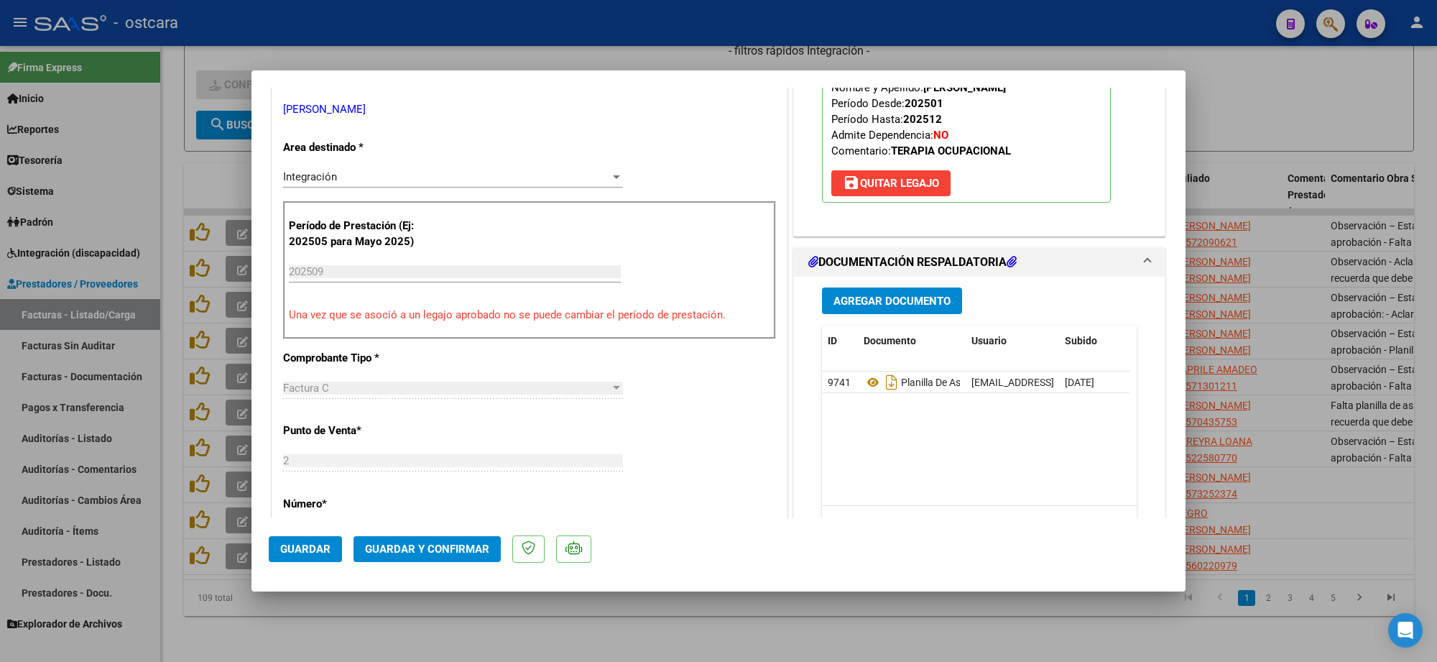
scroll to position [269, 0]
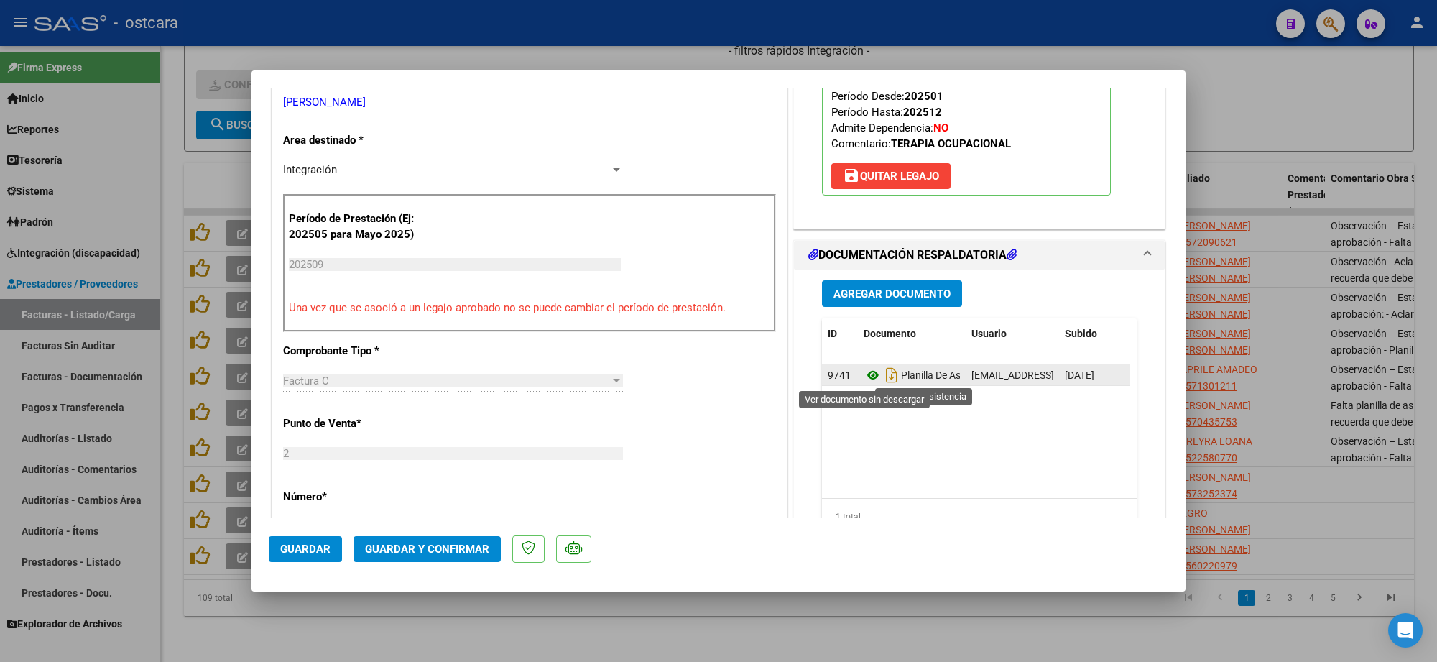
click at [871, 376] on icon at bounding box center [873, 374] width 19 height 17
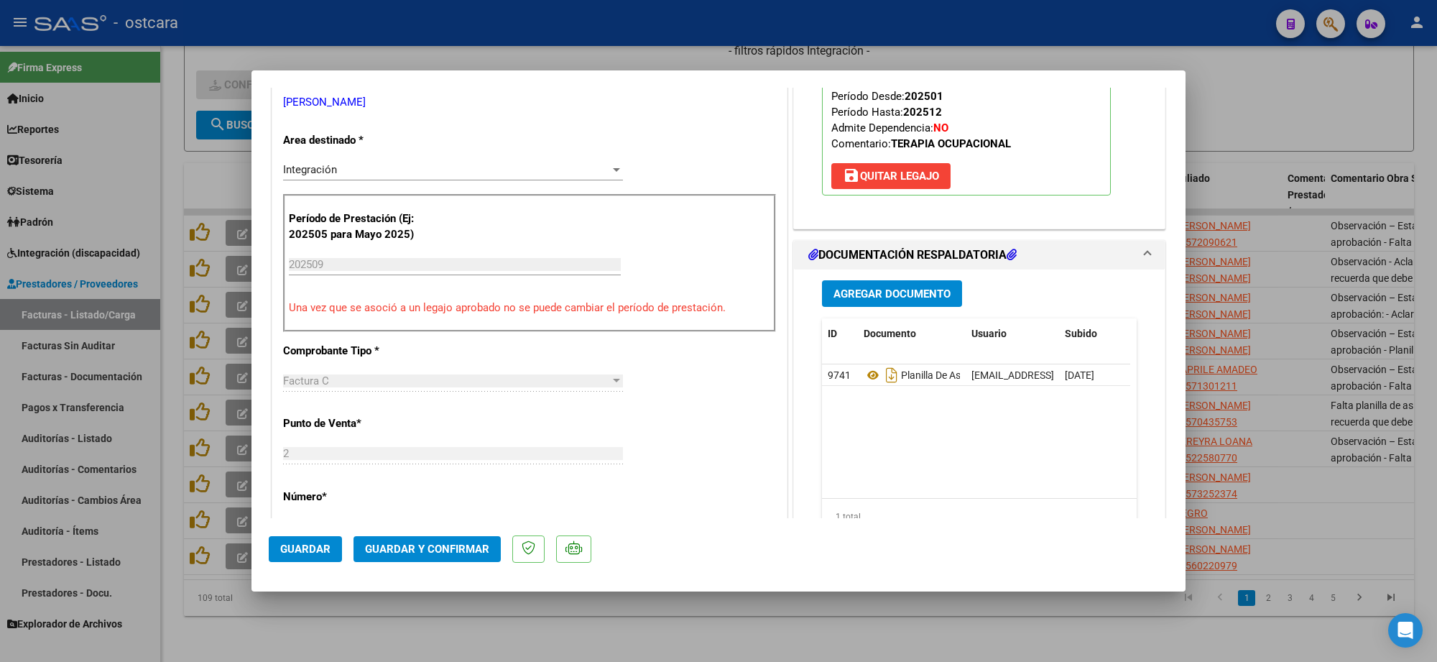
click at [456, 539] on button "Guardar y Confirmar" at bounding box center [427, 549] width 147 height 26
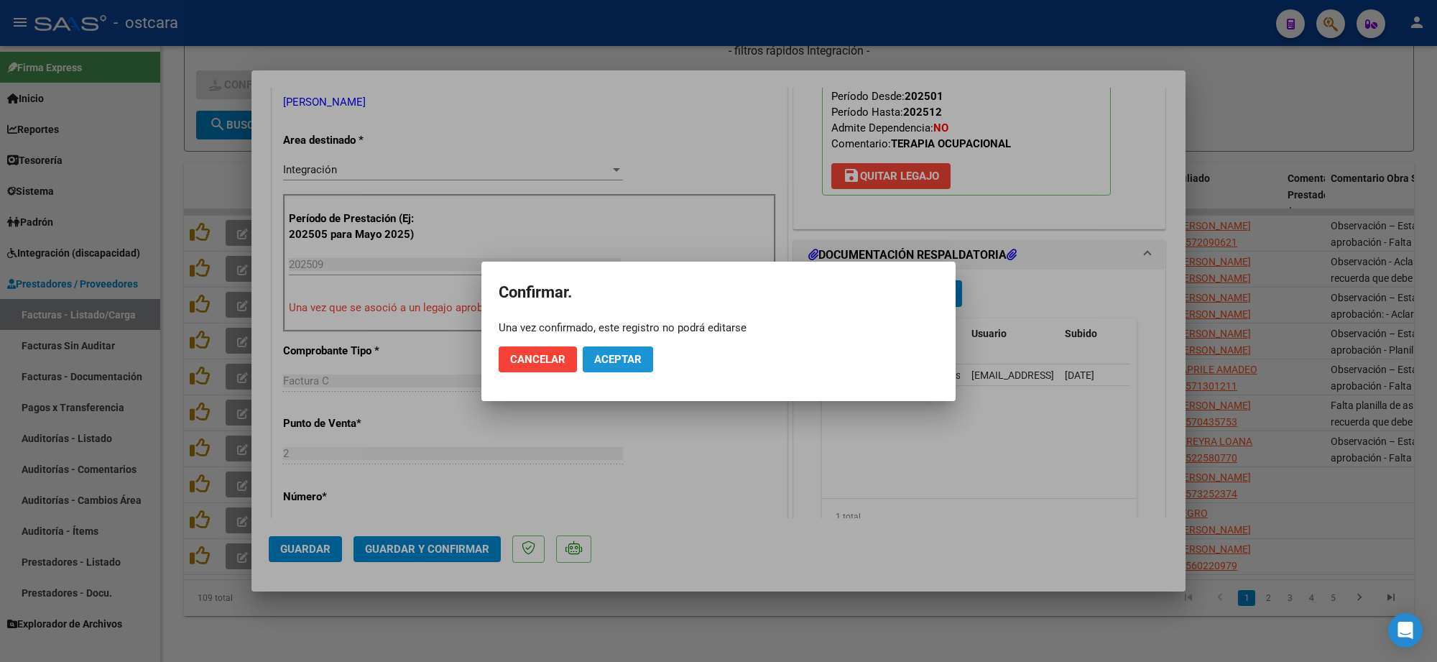
click at [620, 357] on span "Aceptar" at bounding box center [617, 359] width 47 height 13
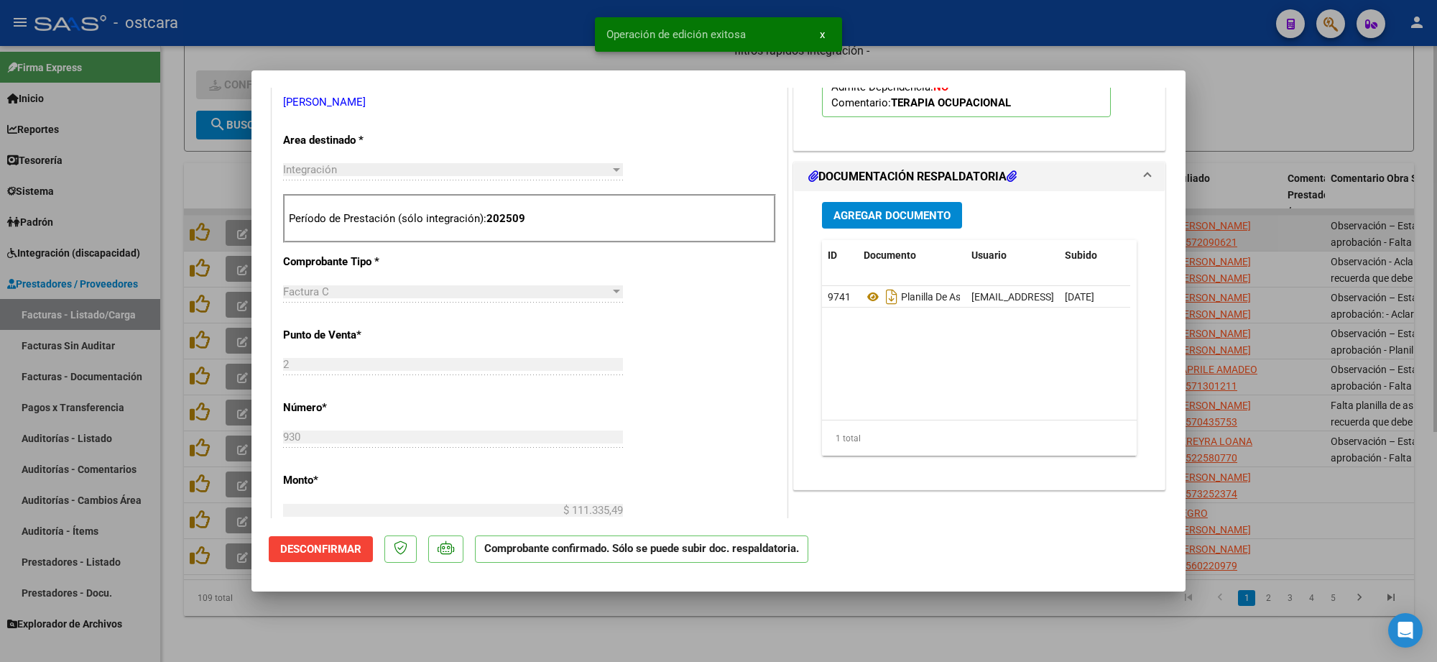
click at [1292, 225] on div at bounding box center [718, 331] width 1437 height 662
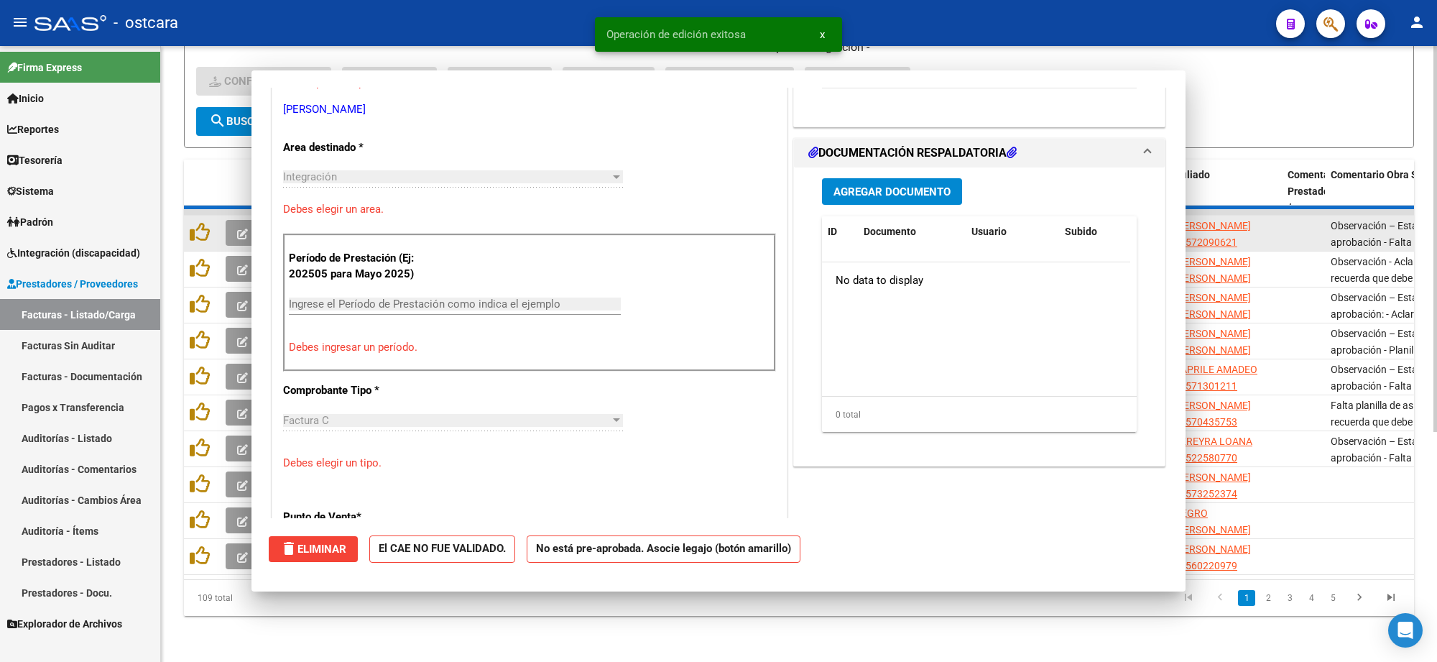
type input "$ 0,00"
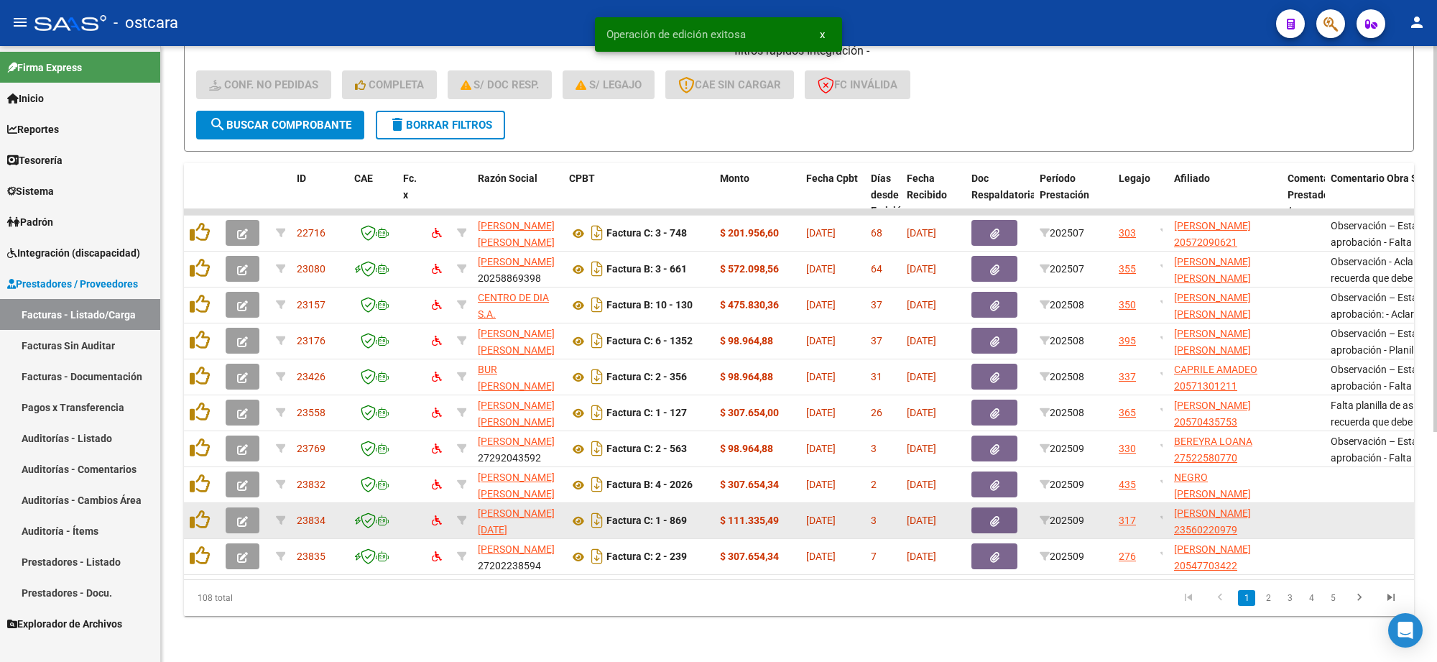
click at [242, 516] on icon "button" at bounding box center [242, 521] width 11 height 11
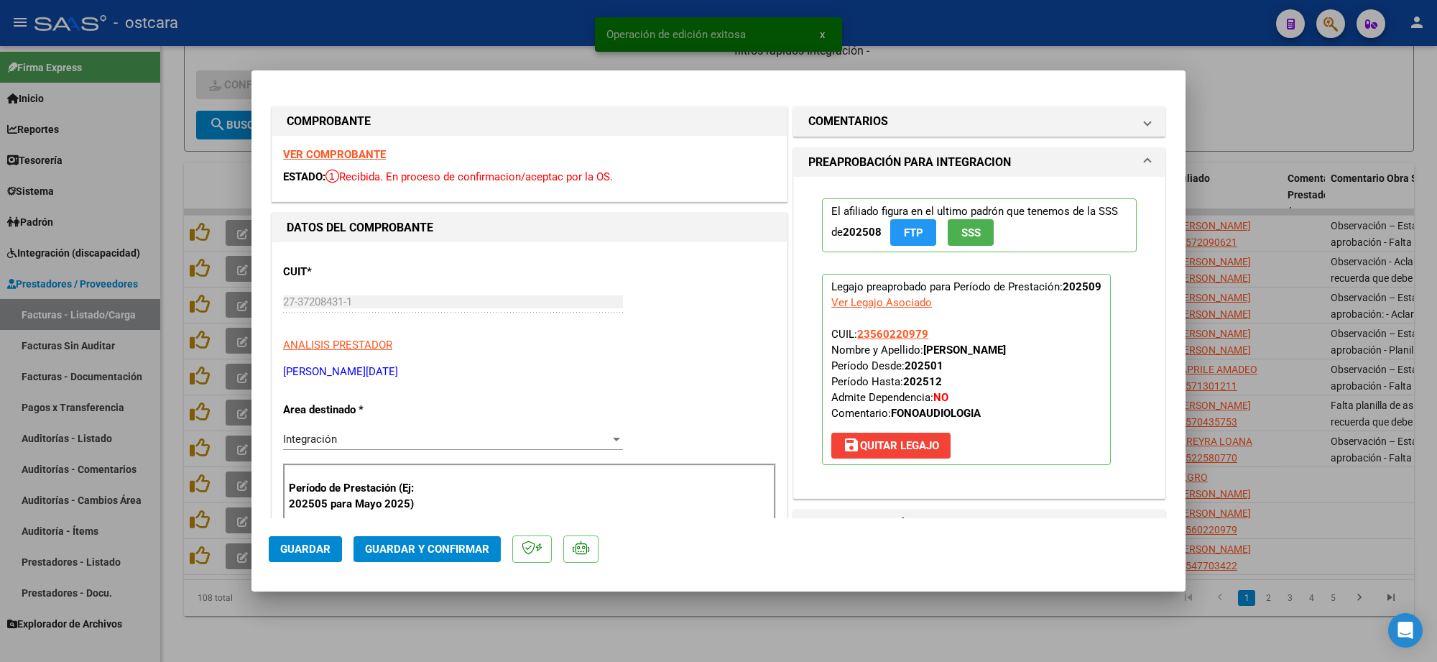
click at [354, 160] on strong "VER COMPROBANTE" at bounding box center [334, 154] width 103 height 13
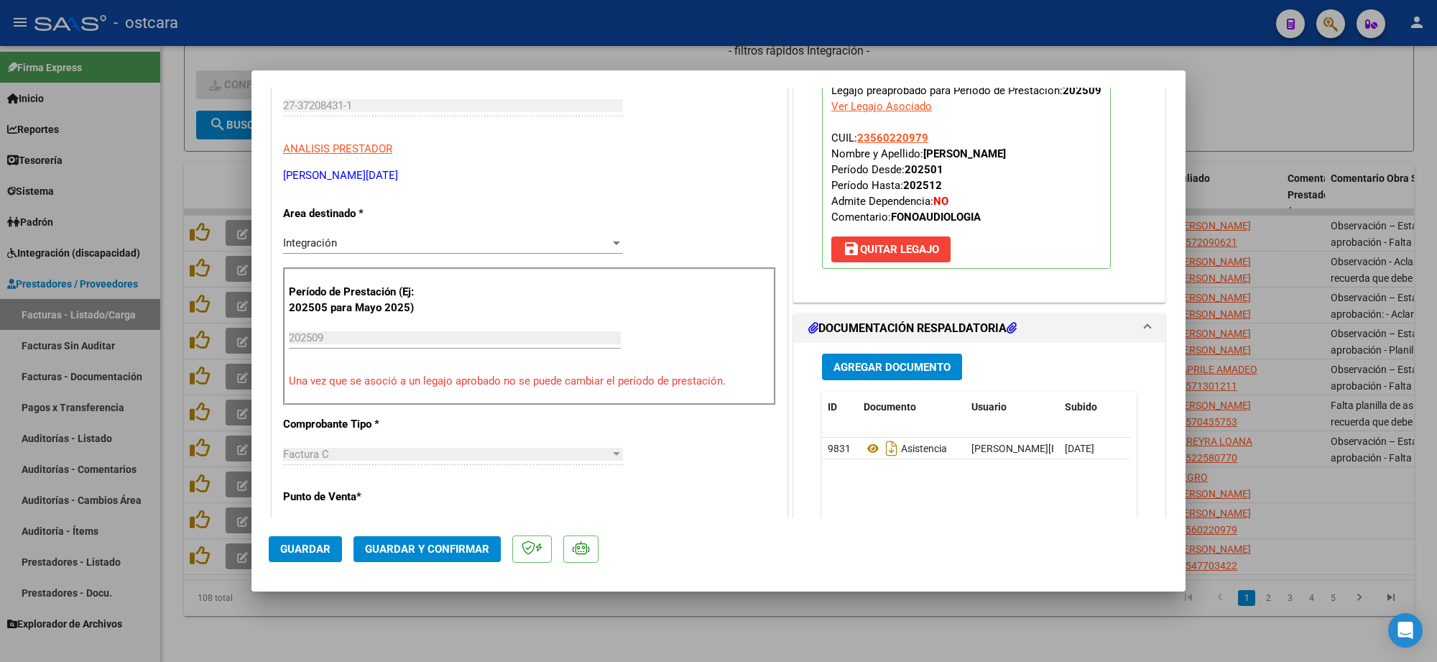
scroll to position [359, 0]
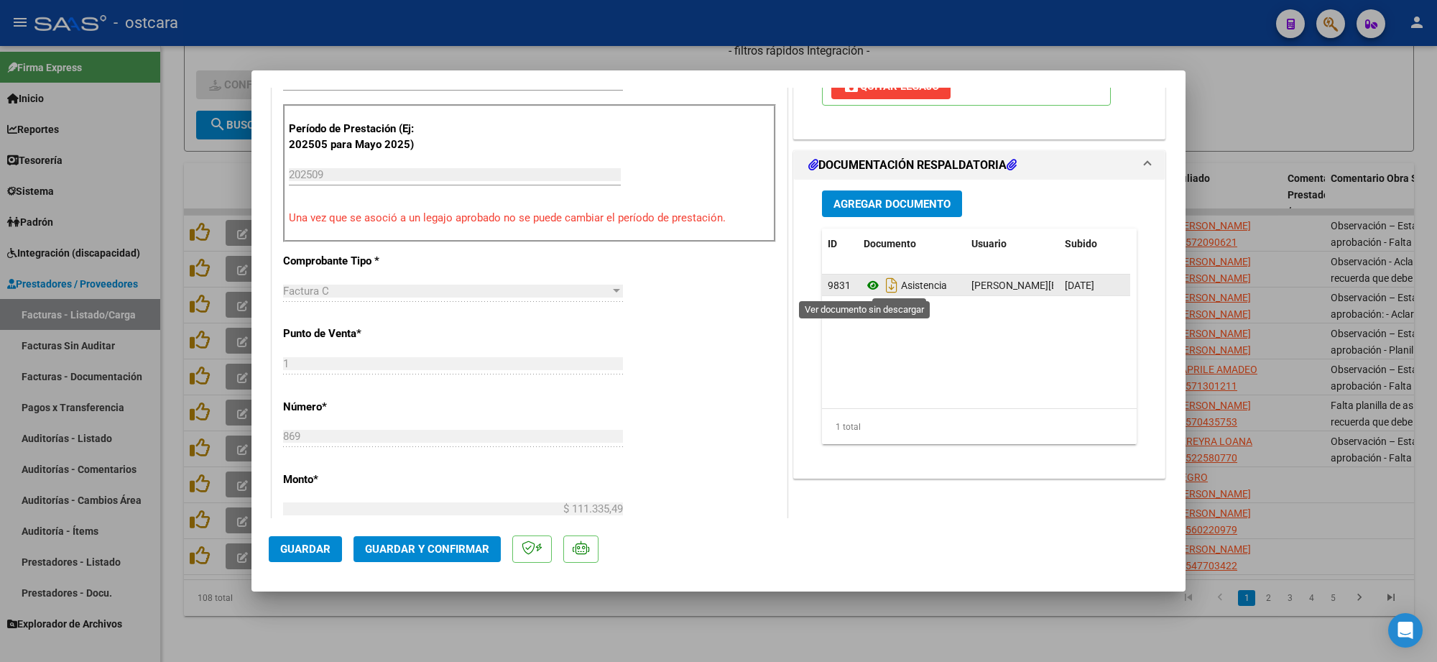
click at [864, 294] on icon at bounding box center [873, 285] width 19 height 17
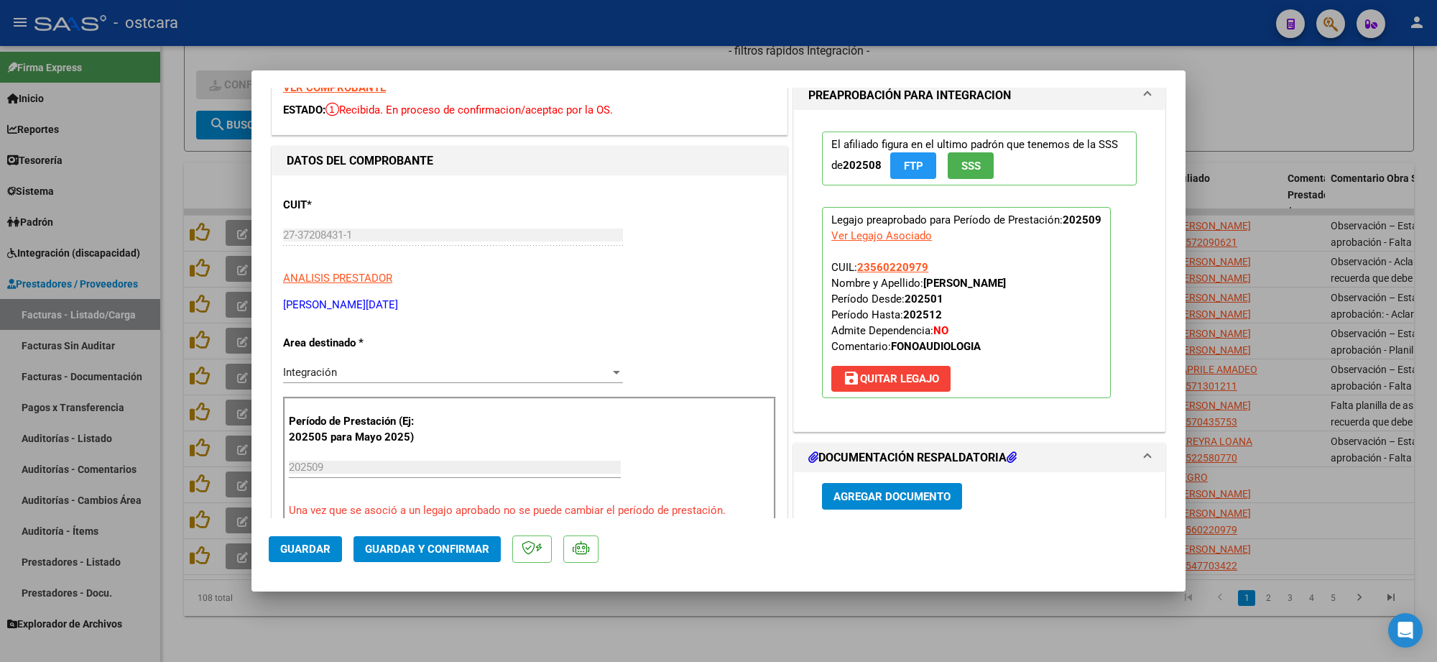
scroll to position [0, 0]
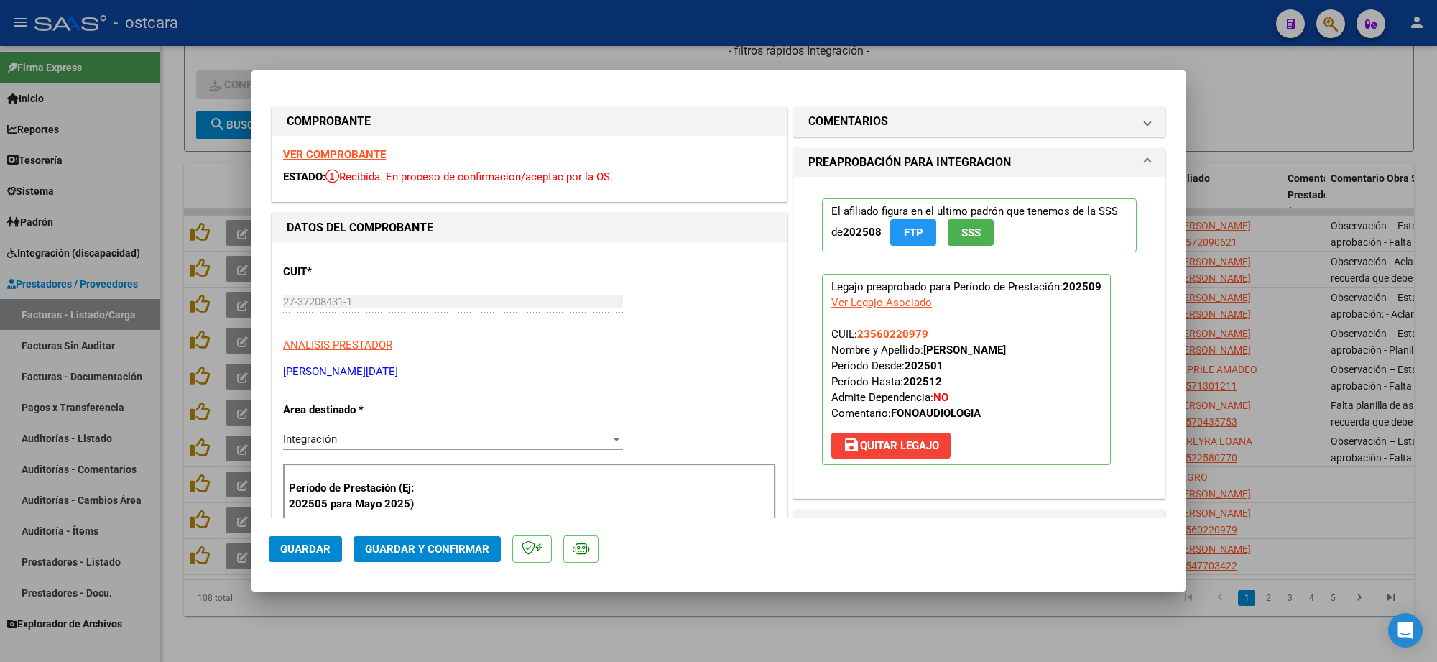
click at [364, 152] on strong "VER COMPROBANTE" at bounding box center [334, 154] width 103 height 13
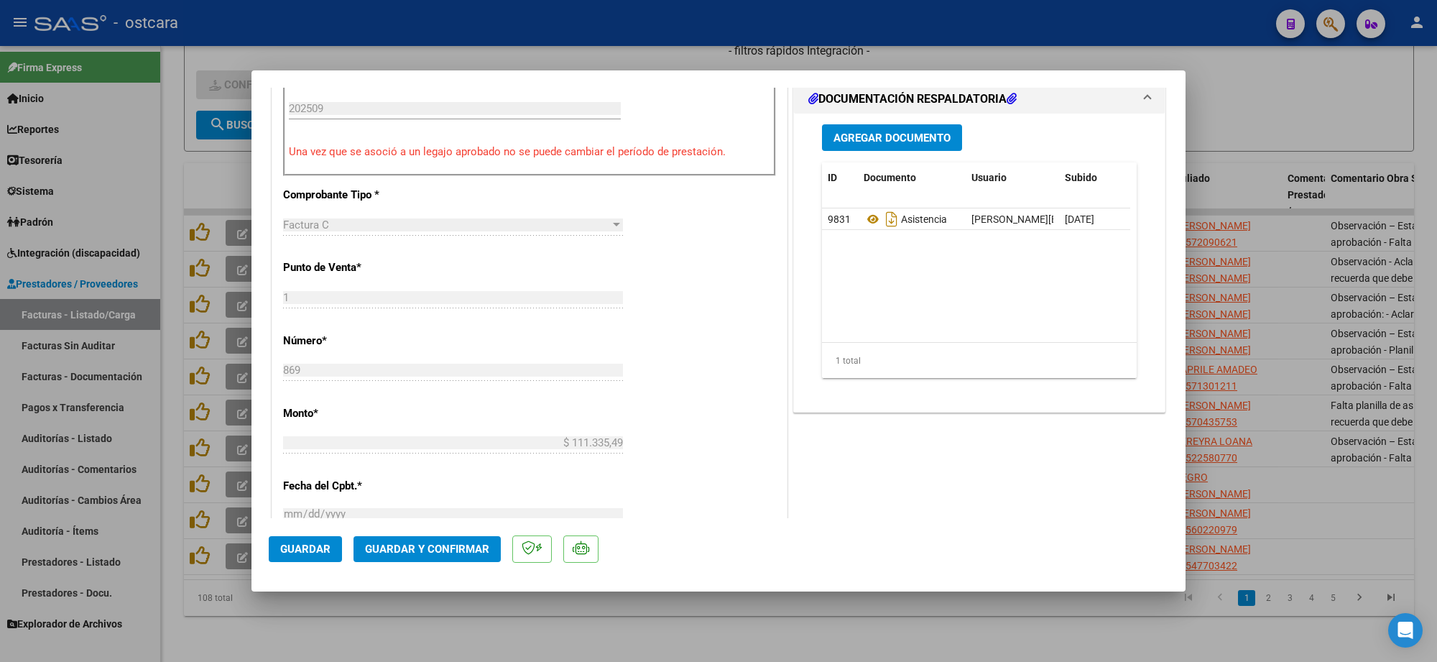
scroll to position [539, 0]
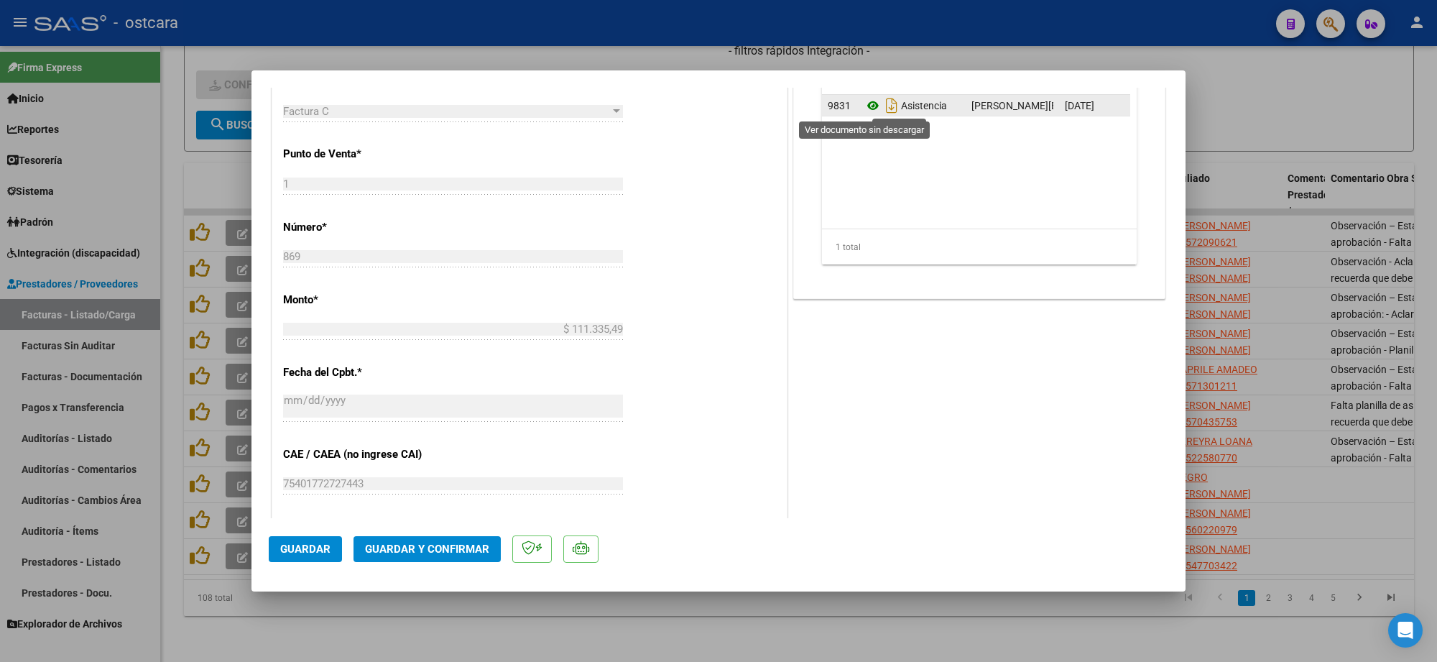
click at [867, 108] on icon at bounding box center [873, 105] width 19 height 17
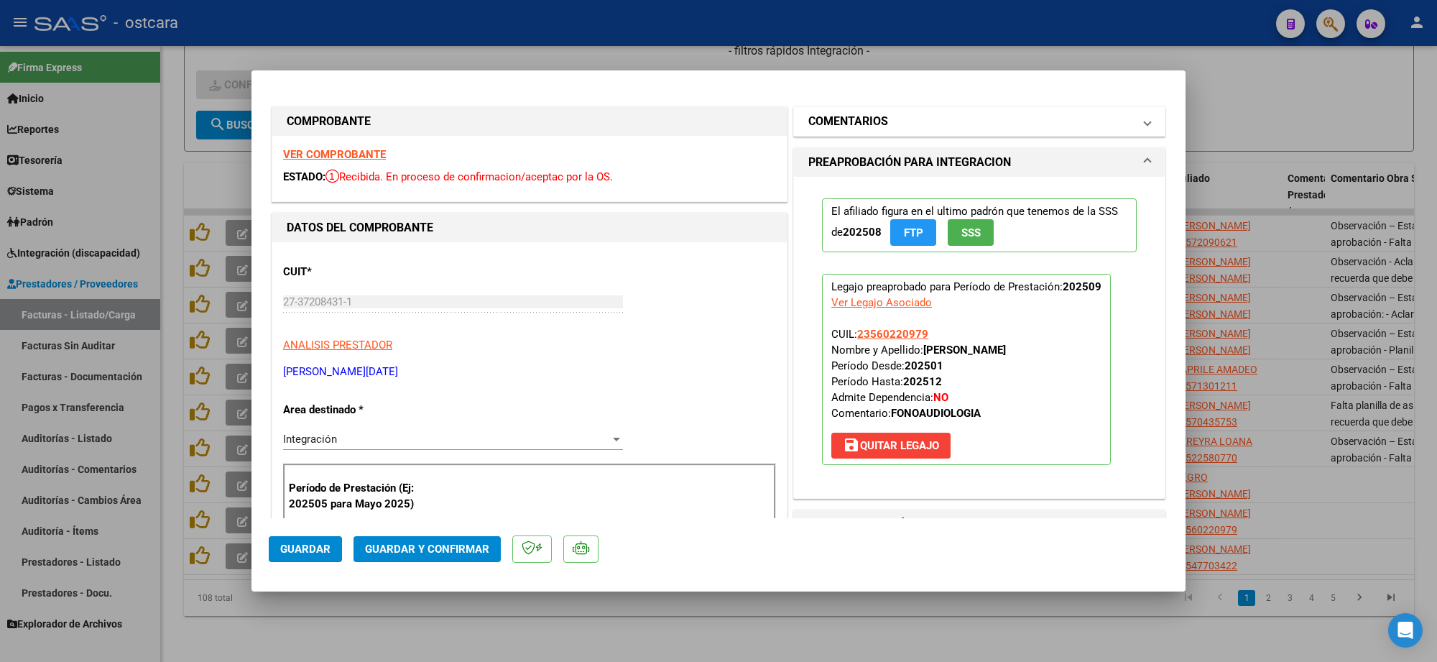
click at [922, 117] on mat-panel-title "COMENTARIOS" at bounding box center [970, 121] width 325 height 17
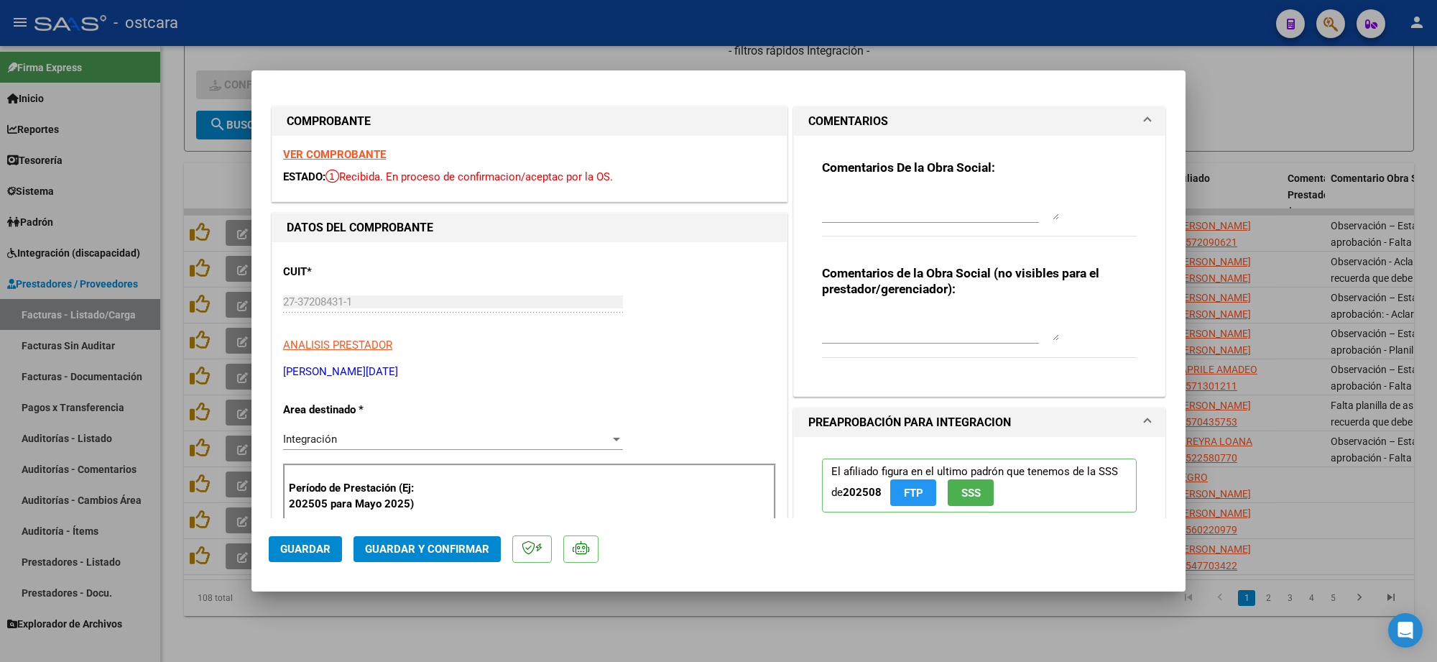
click at [909, 199] on textarea at bounding box center [940, 205] width 237 height 29
paste textarea "Observación – Estado Pendiente de aprobación - Falta planilla de asistencia:"
type textarea "Observación – Estado Pendiente de aprobación - Falta planilla de asistencia"
click at [322, 555] on button "Guardar" at bounding box center [305, 549] width 73 height 26
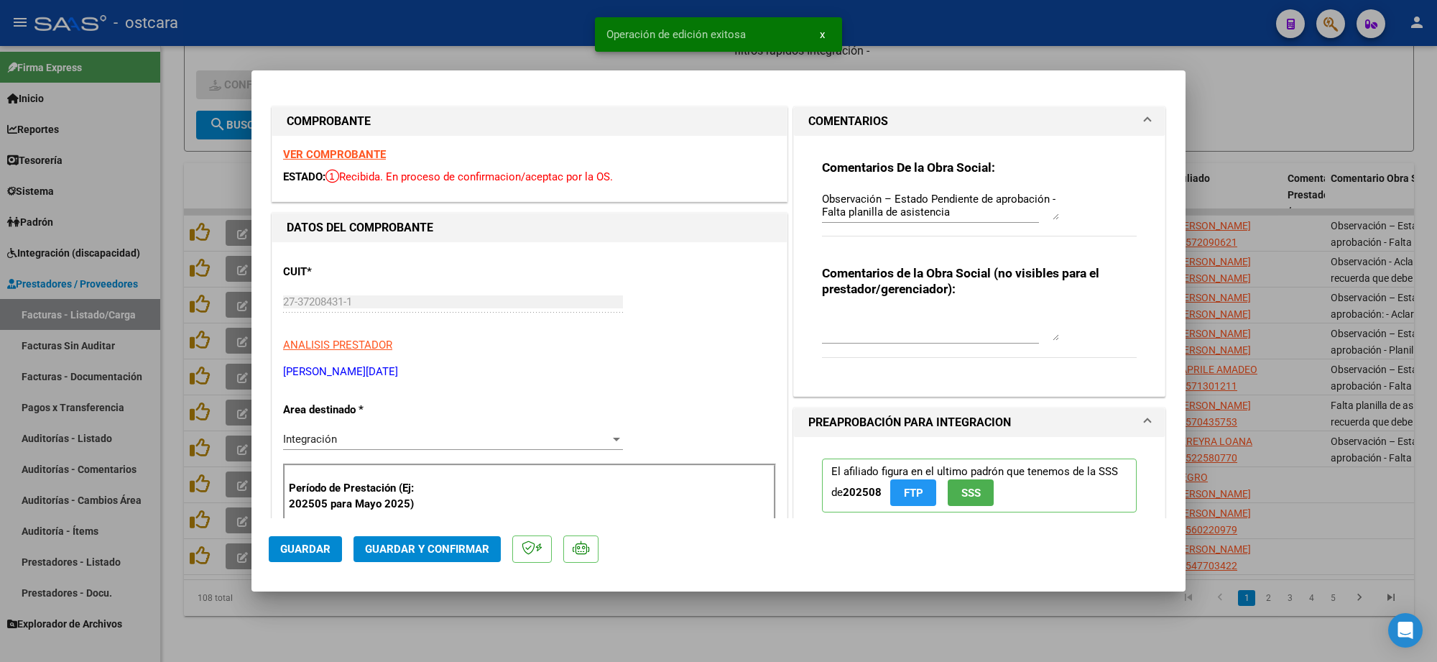
click at [1301, 114] on div at bounding box center [718, 331] width 1437 height 662
type input "$ 0,00"
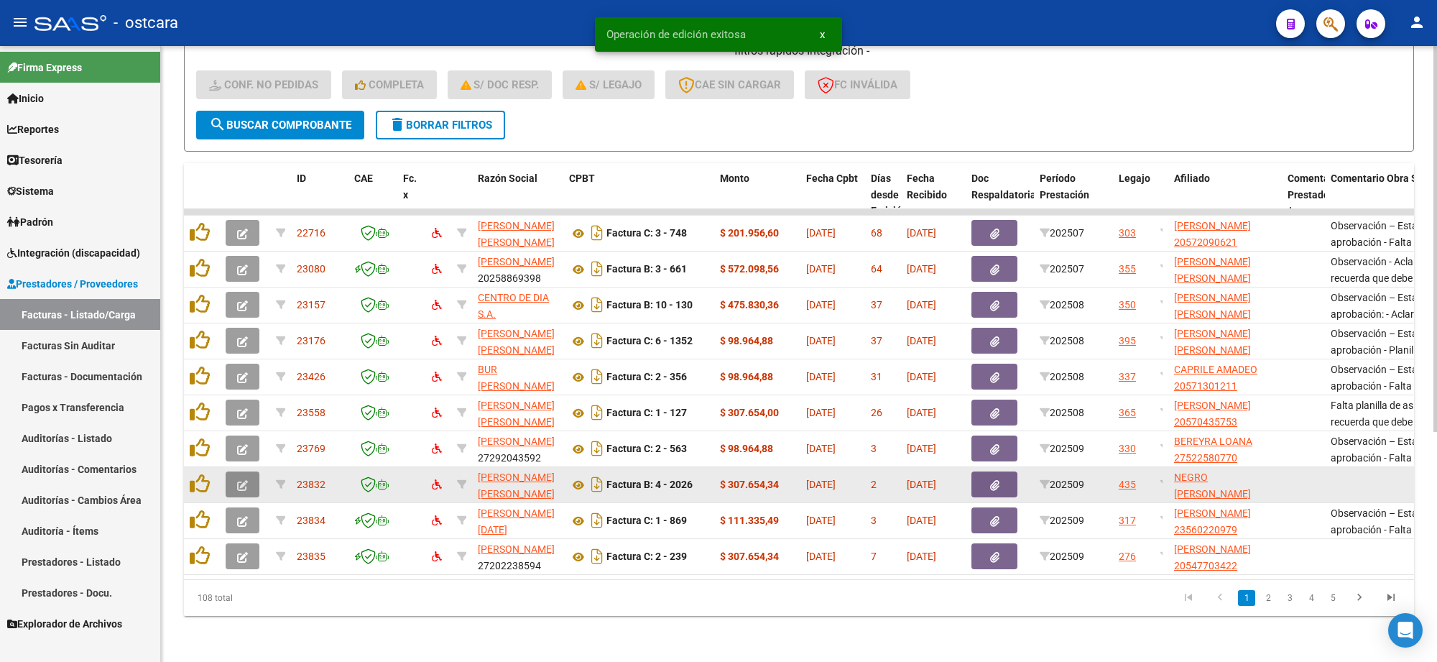
click at [244, 480] on icon "button" at bounding box center [242, 485] width 11 height 11
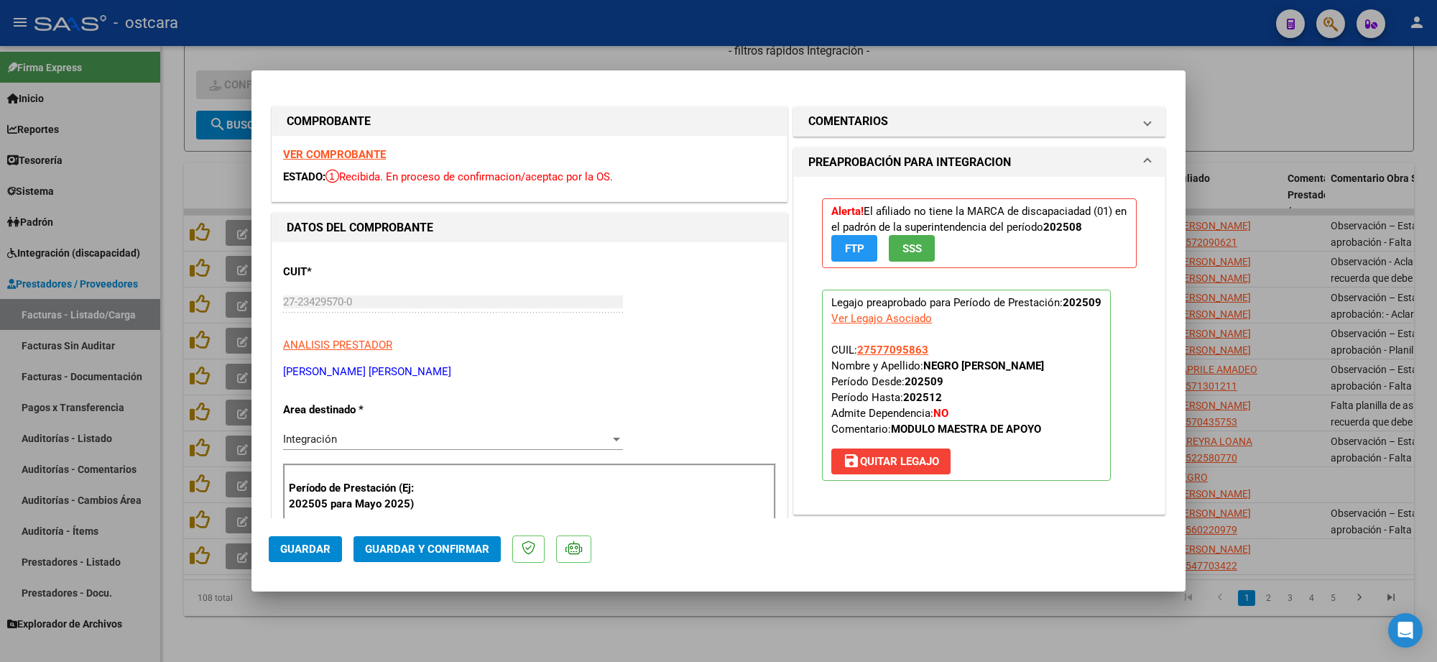
click at [359, 157] on strong "VER COMPROBANTE" at bounding box center [334, 154] width 103 height 13
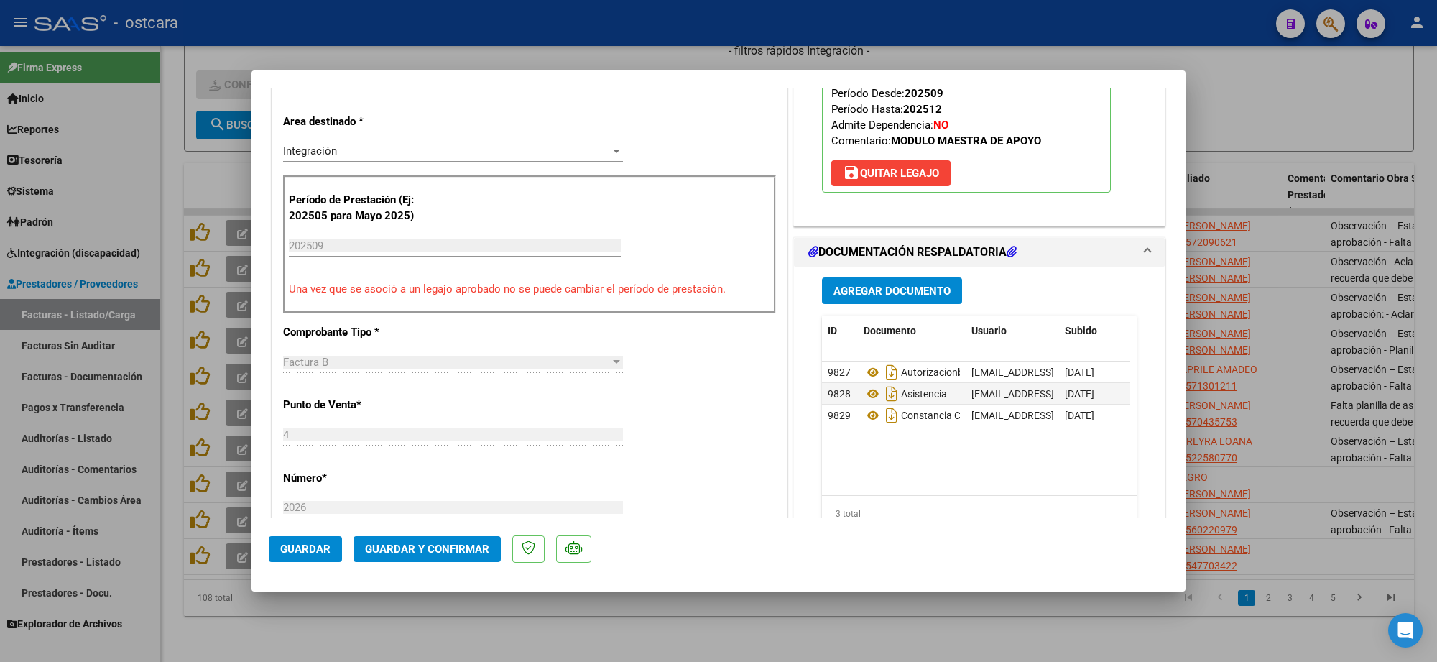
scroll to position [449, 0]
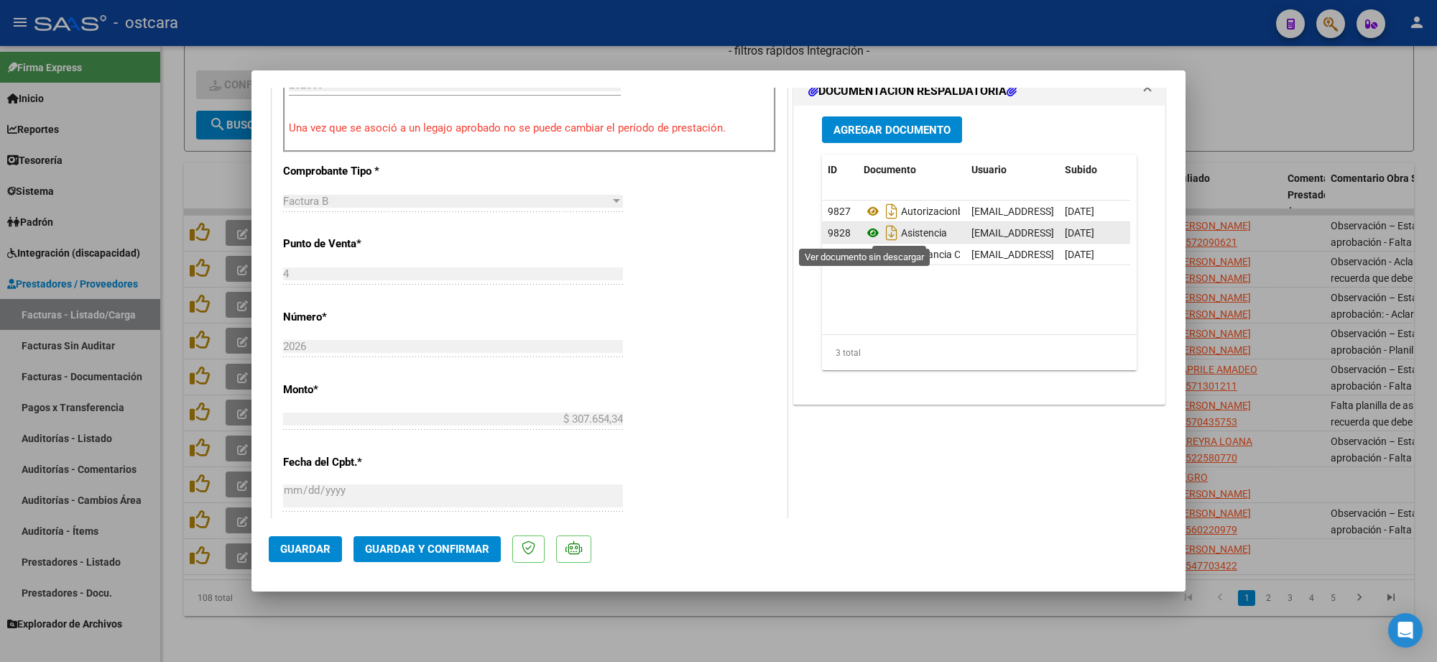
click at [865, 235] on icon at bounding box center [873, 232] width 19 height 17
click at [466, 548] on span "Guardar y Confirmar" at bounding box center [427, 549] width 124 height 13
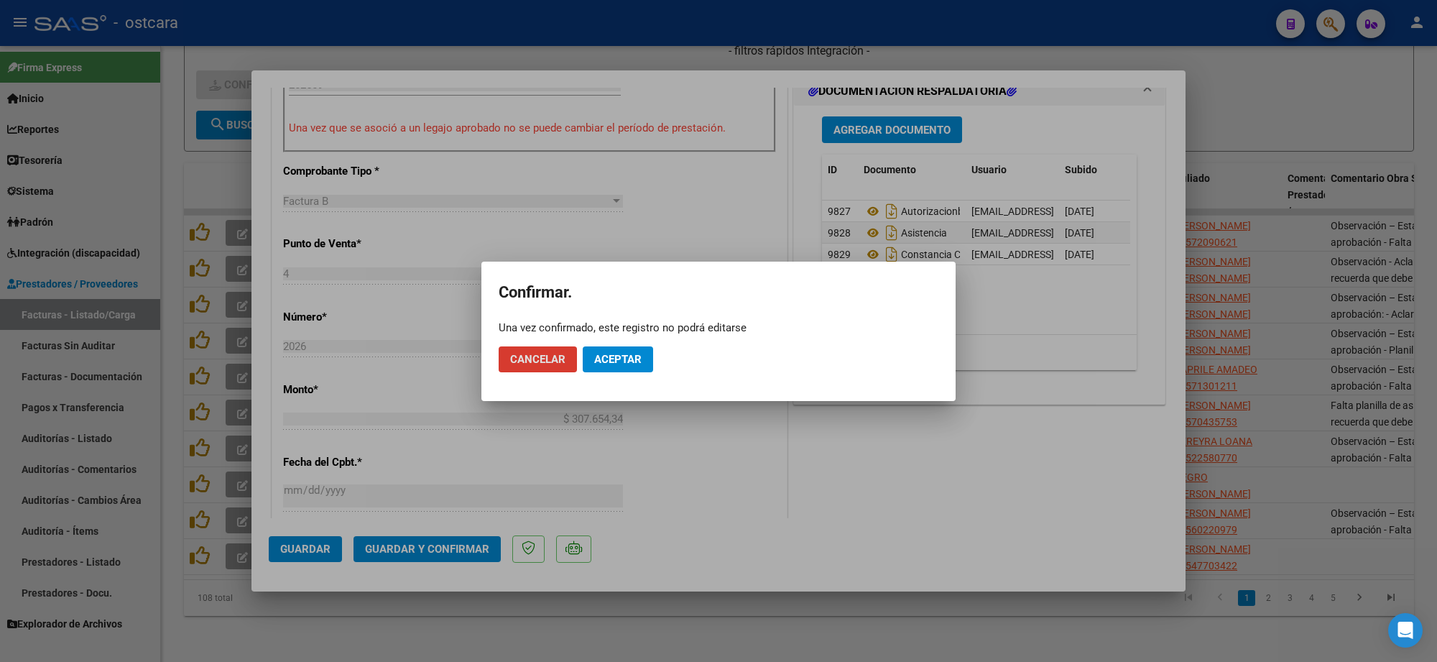
click at [622, 363] on span "Aceptar" at bounding box center [617, 359] width 47 height 13
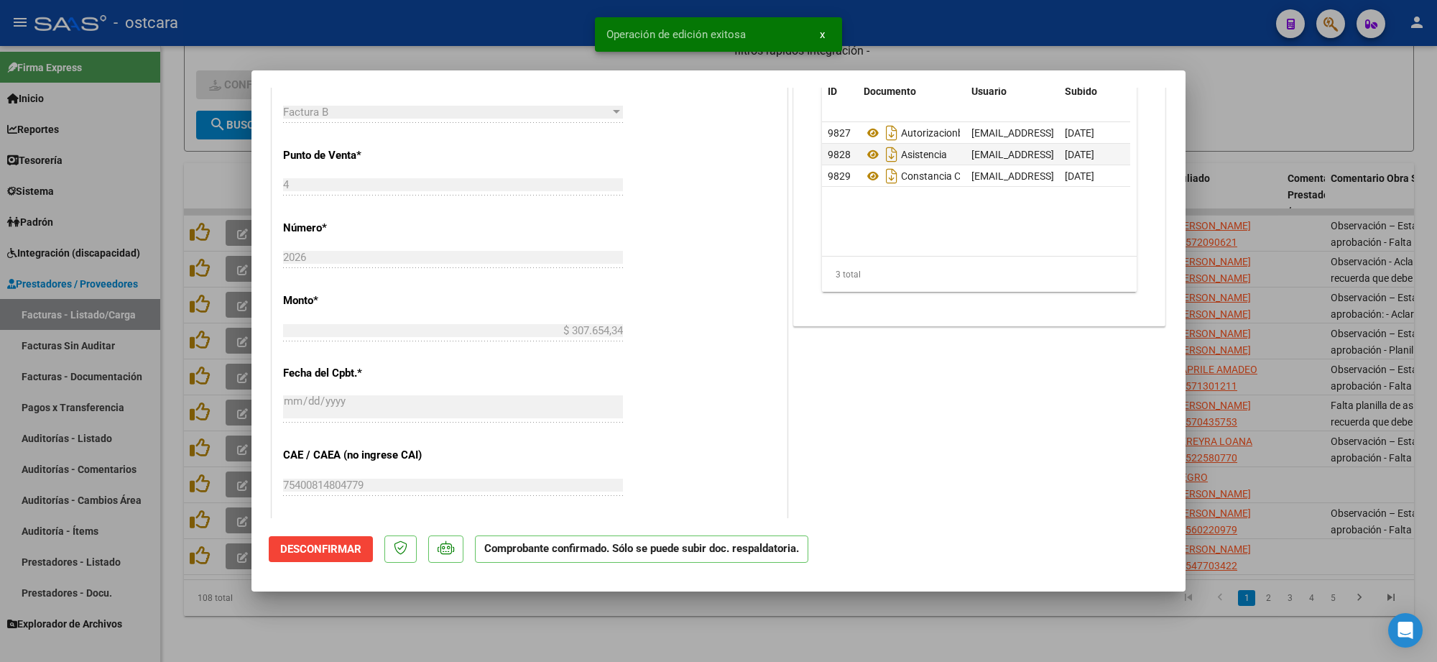
click at [1301, 139] on div at bounding box center [718, 331] width 1437 height 662
type input "$ 0,00"
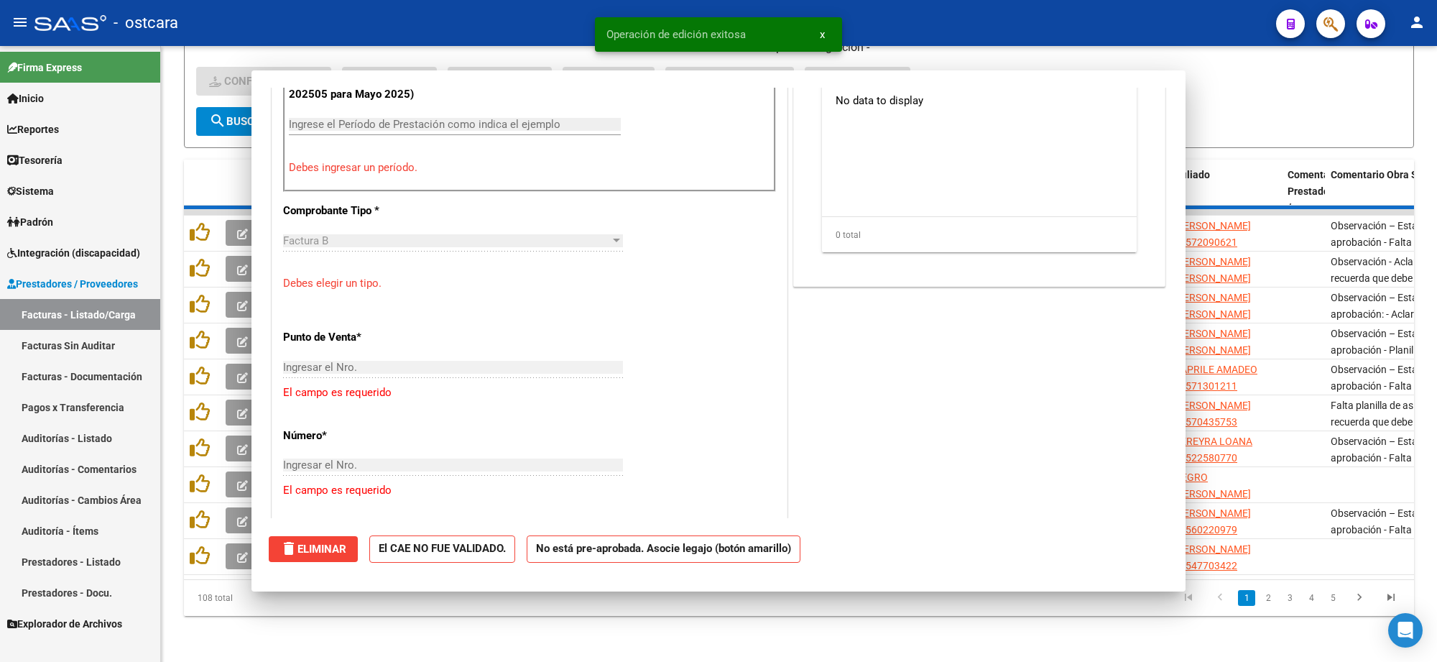
scroll to position [474, 0]
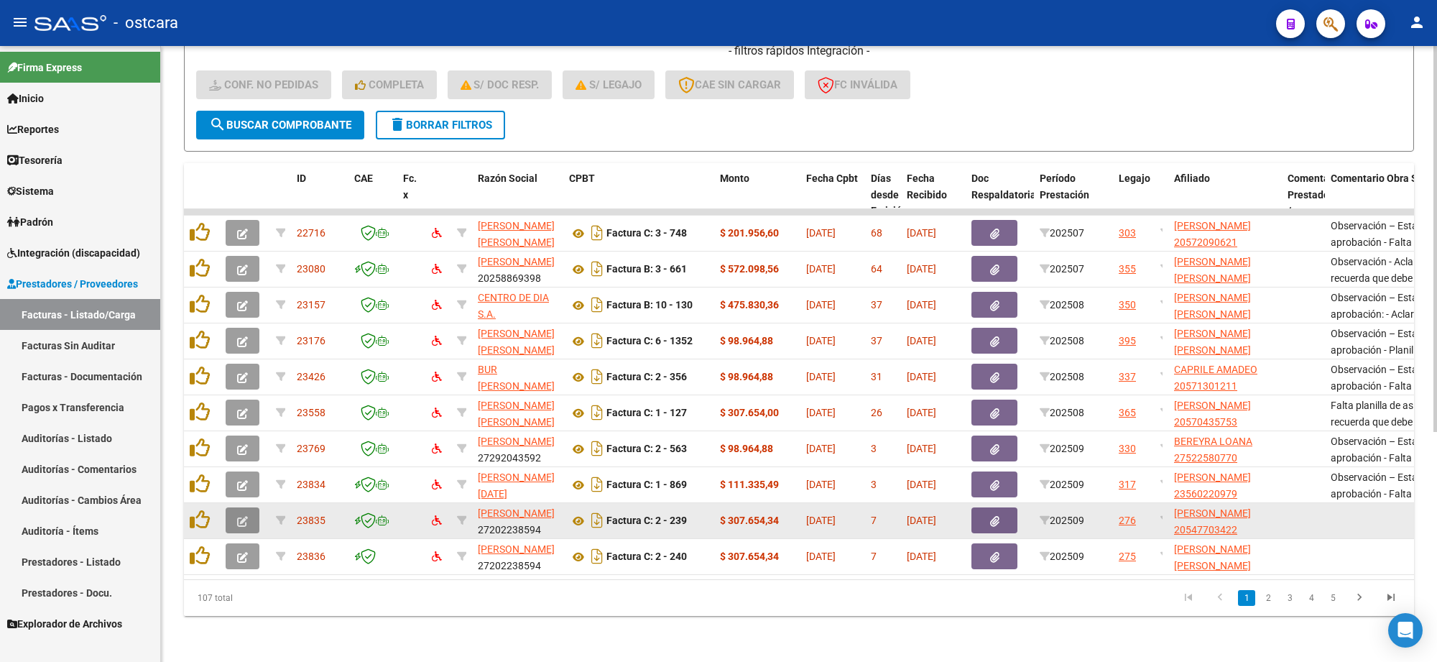
click at [237, 516] on icon "button" at bounding box center [242, 521] width 11 height 11
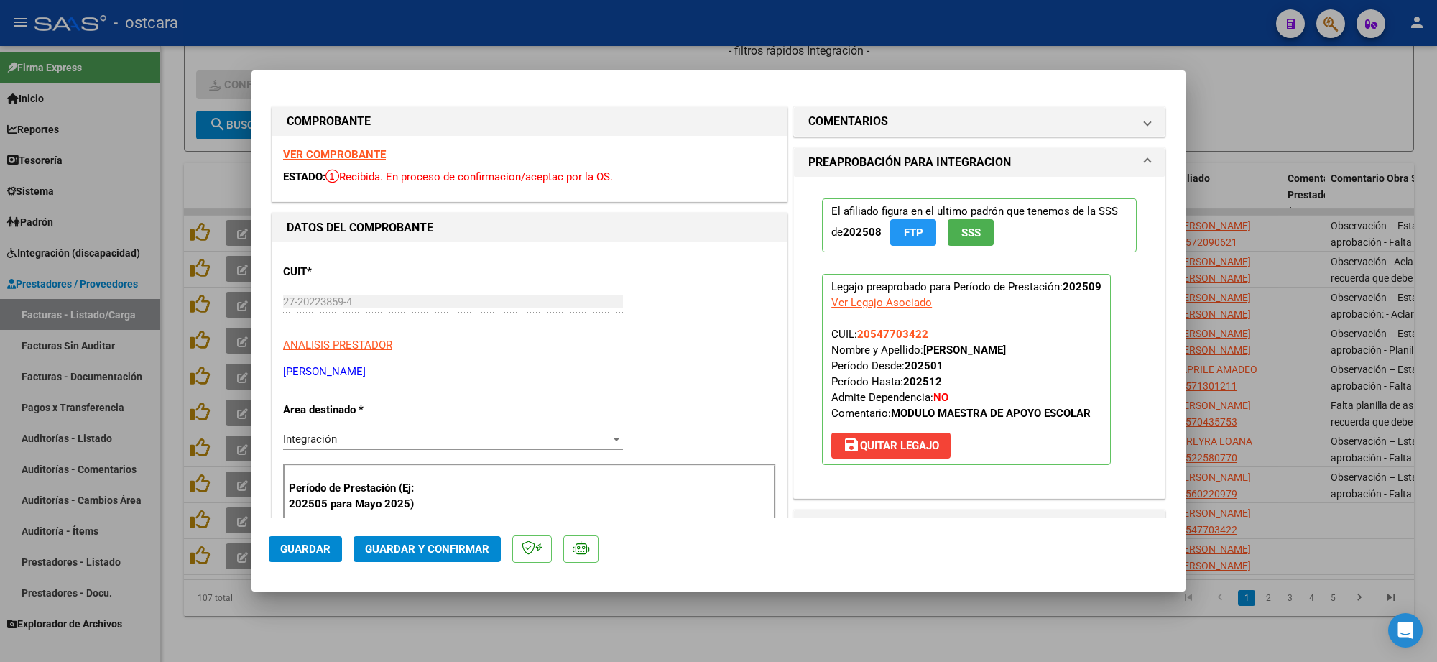
click at [331, 162] on div "VER COMPROBANTE ESTADO: Recibida. En proceso de confirmacion/aceptac por la OS." at bounding box center [529, 168] width 515 height 65
click at [333, 159] on strong "VER COMPROBANTE" at bounding box center [334, 154] width 103 height 13
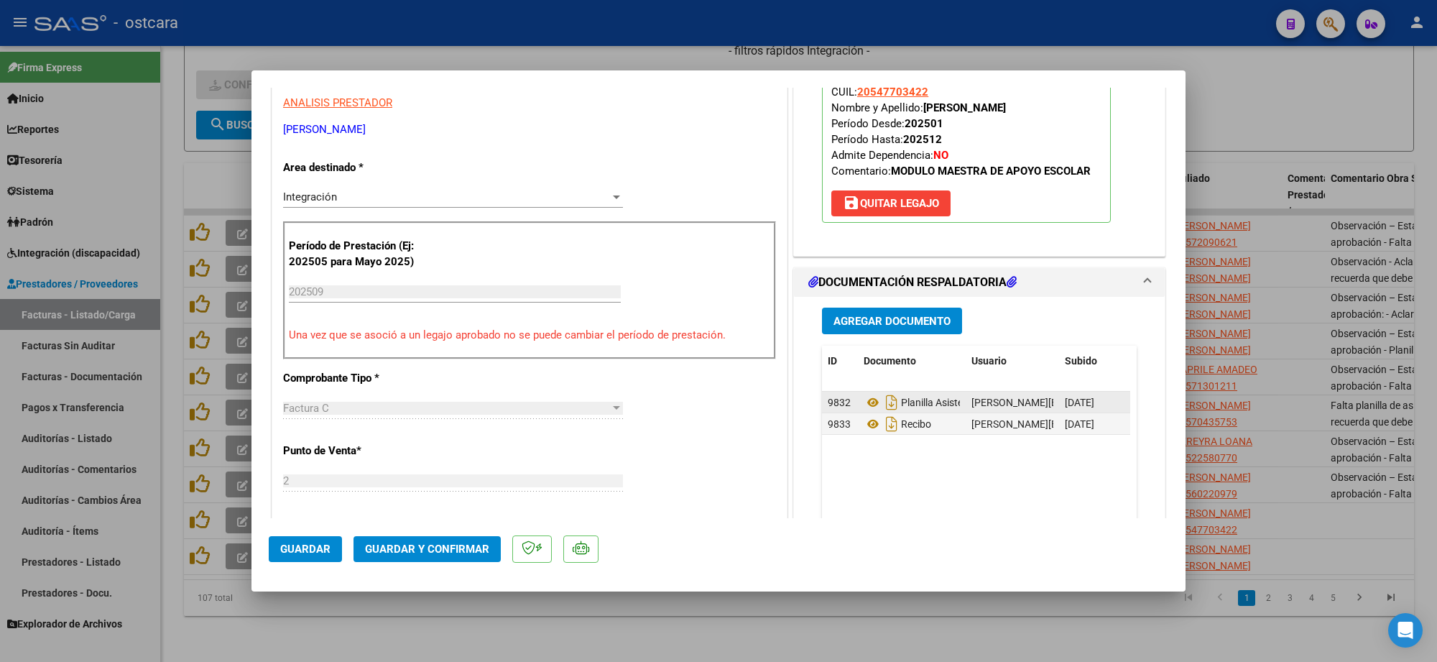
scroll to position [269, 0]
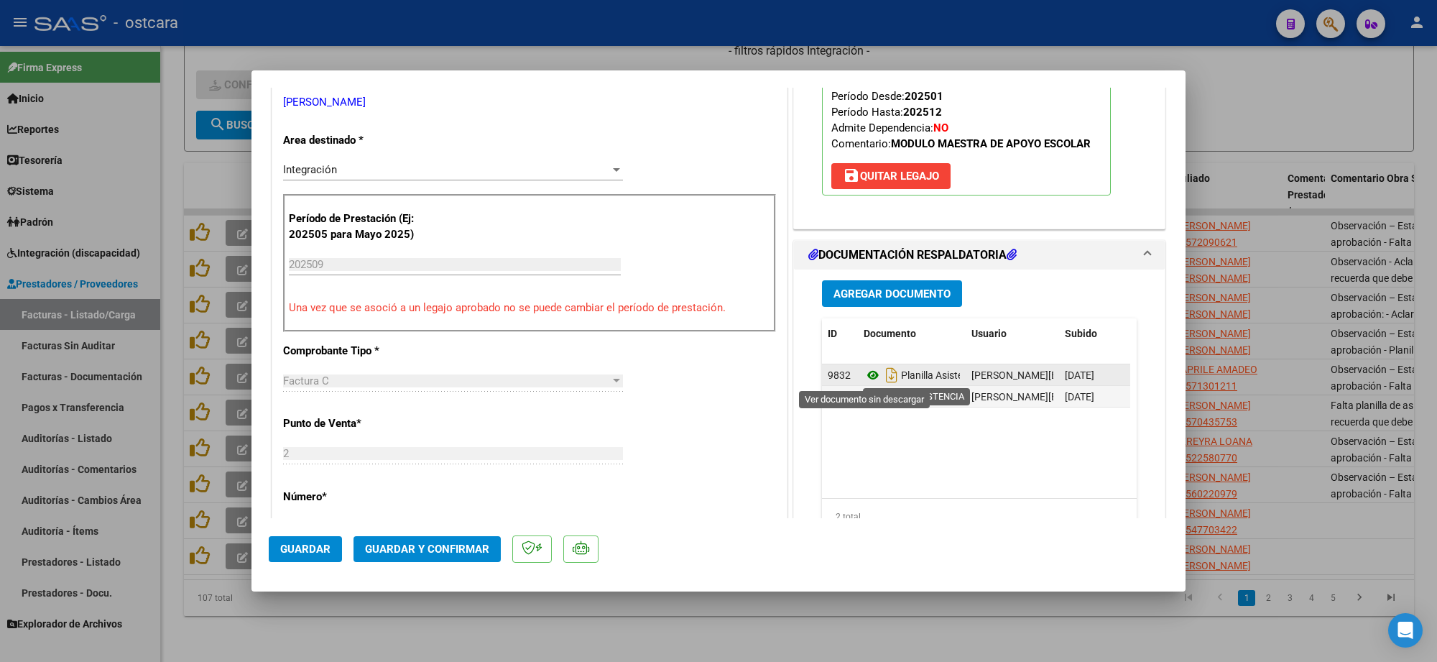
click at [867, 374] on icon at bounding box center [873, 374] width 19 height 17
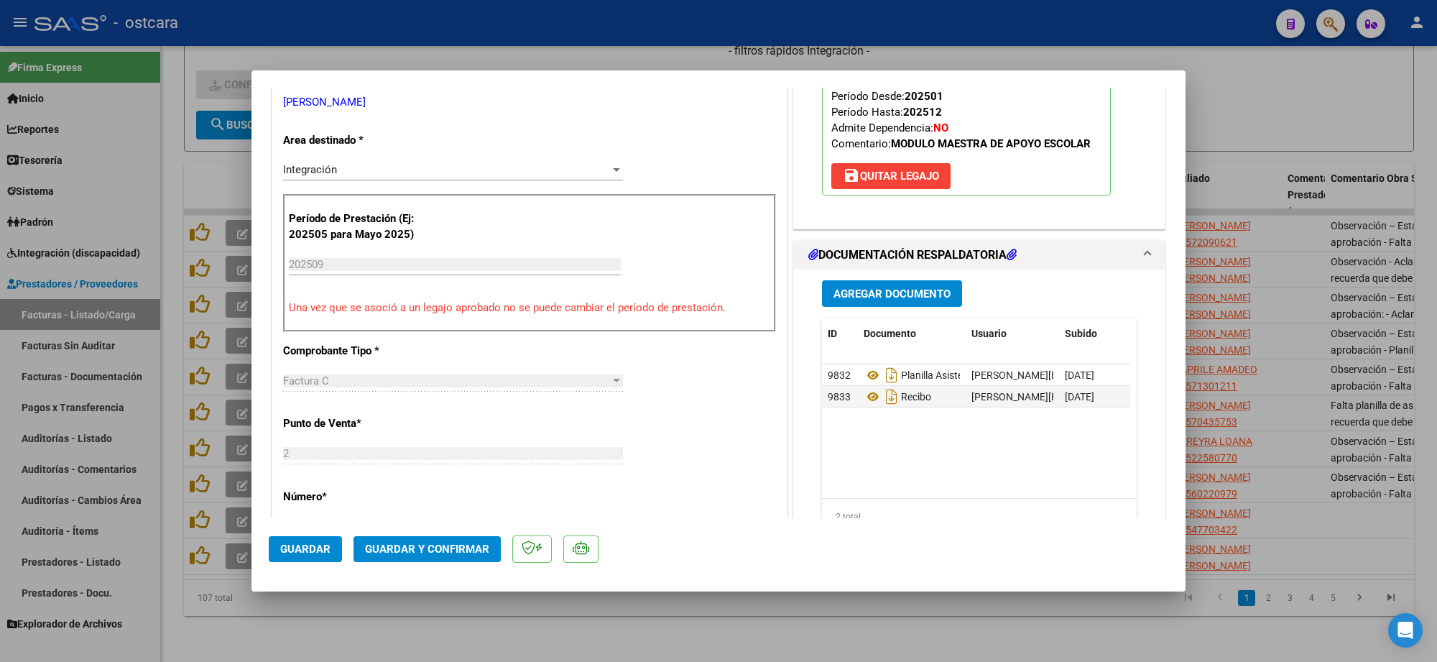
click at [423, 537] on button "Guardar y Confirmar" at bounding box center [427, 549] width 147 height 26
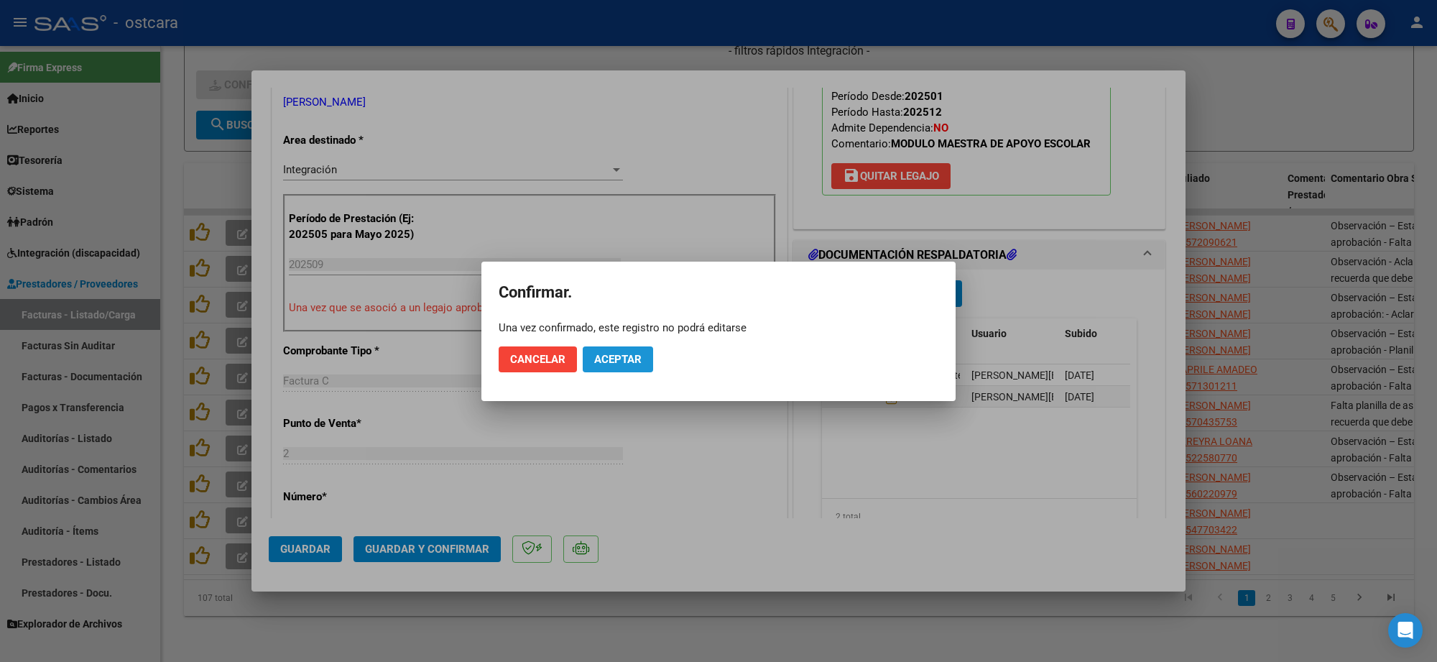
click at [633, 359] on span "Aceptar" at bounding box center [617, 359] width 47 height 13
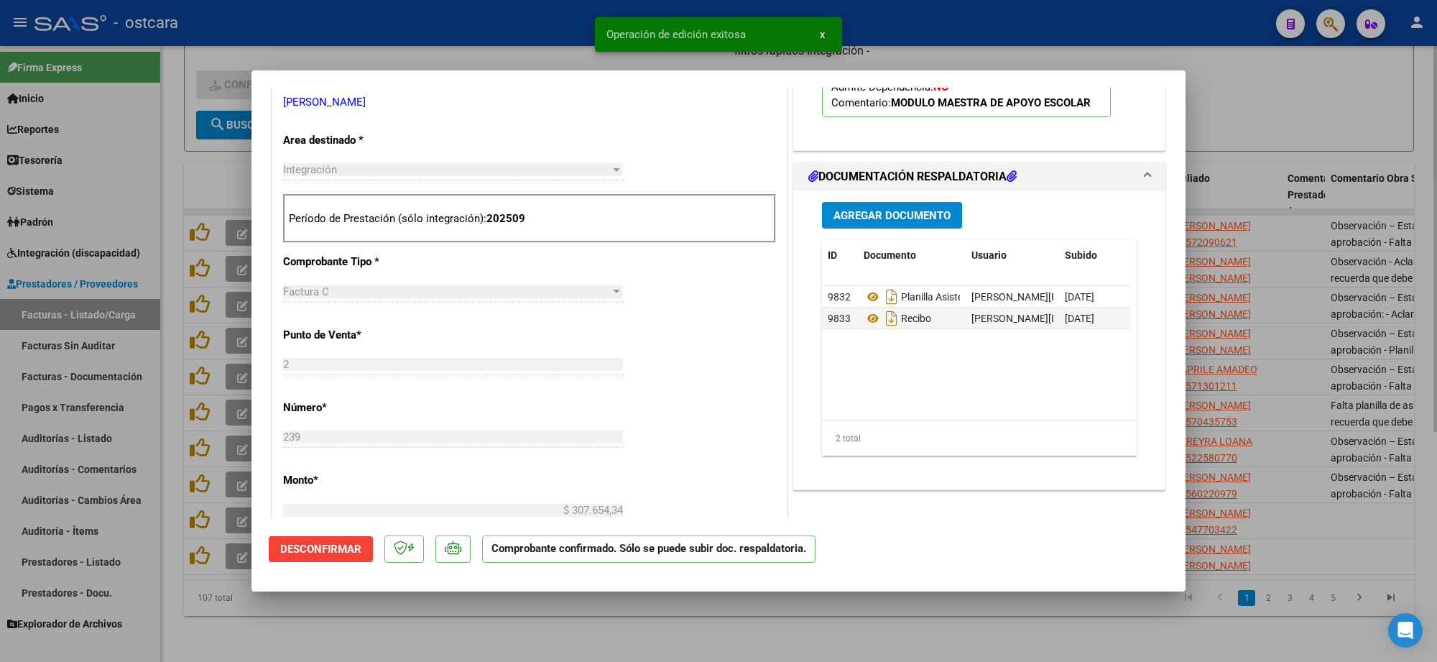
click at [1211, 187] on div at bounding box center [718, 331] width 1437 height 662
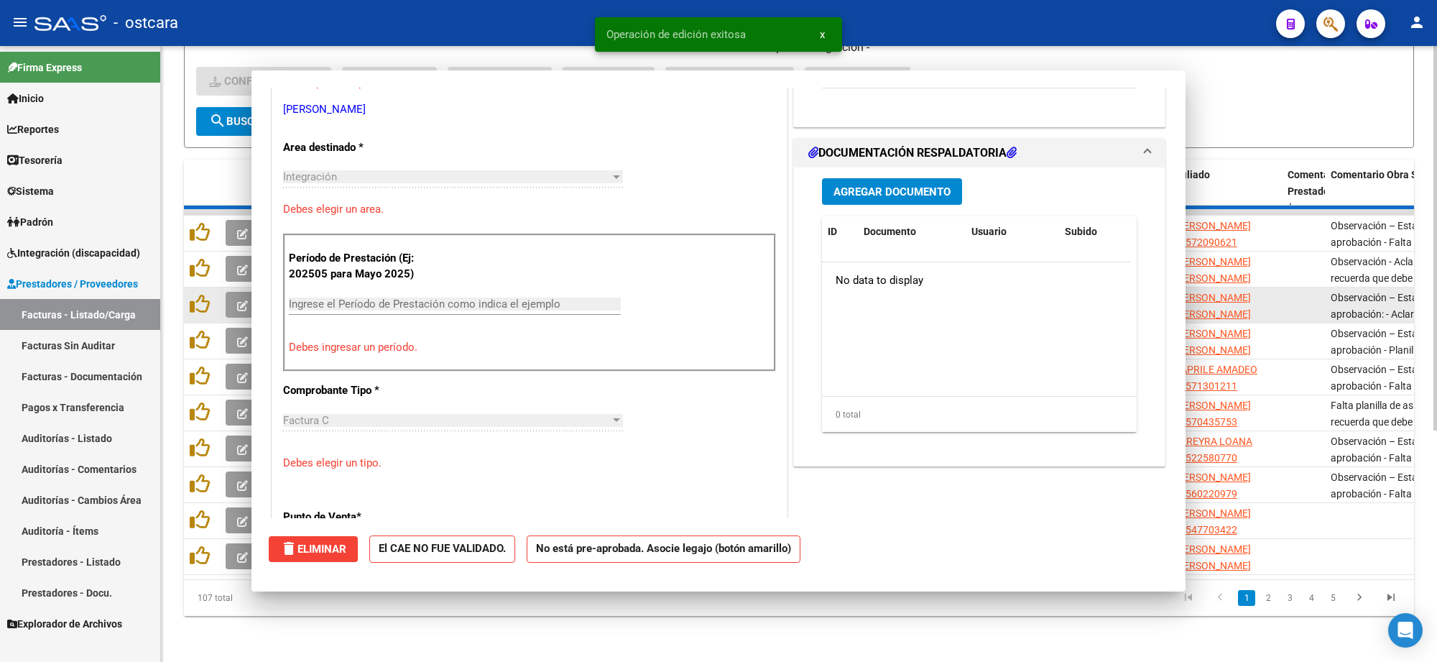
scroll to position [0, 0]
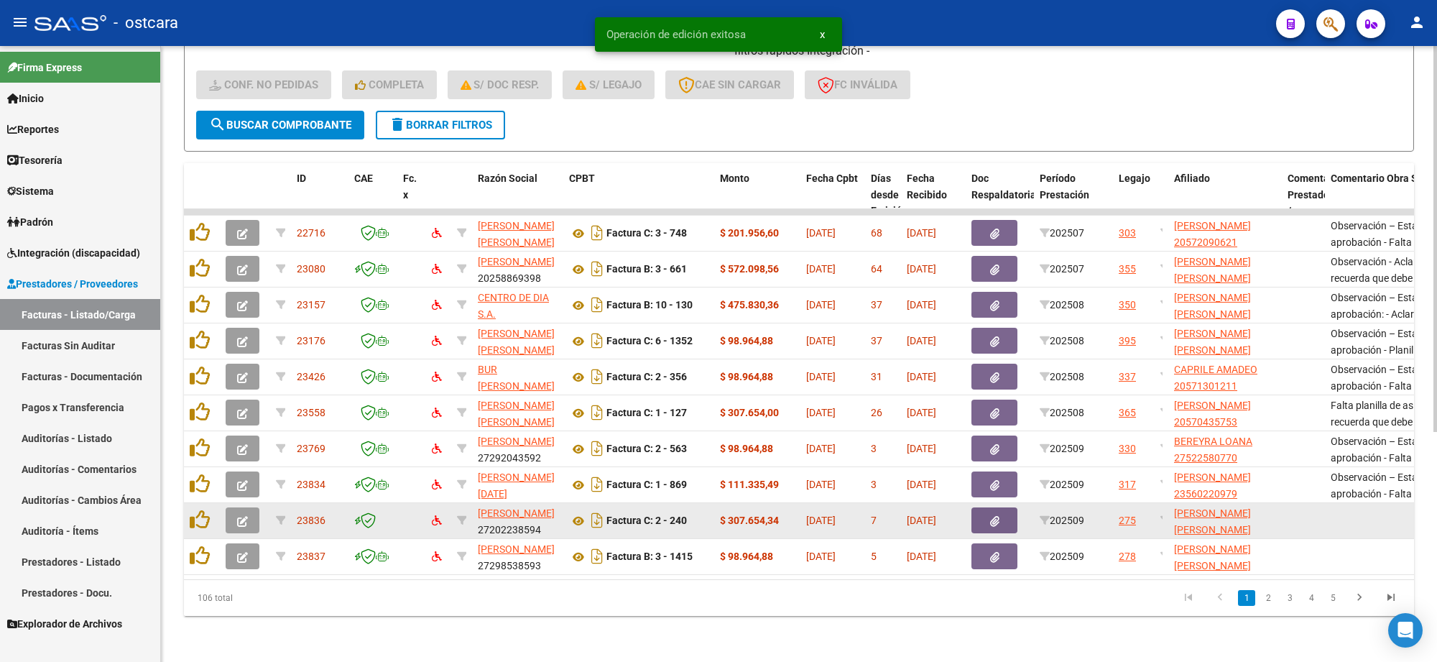
click at [252, 508] on button "button" at bounding box center [243, 520] width 34 height 26
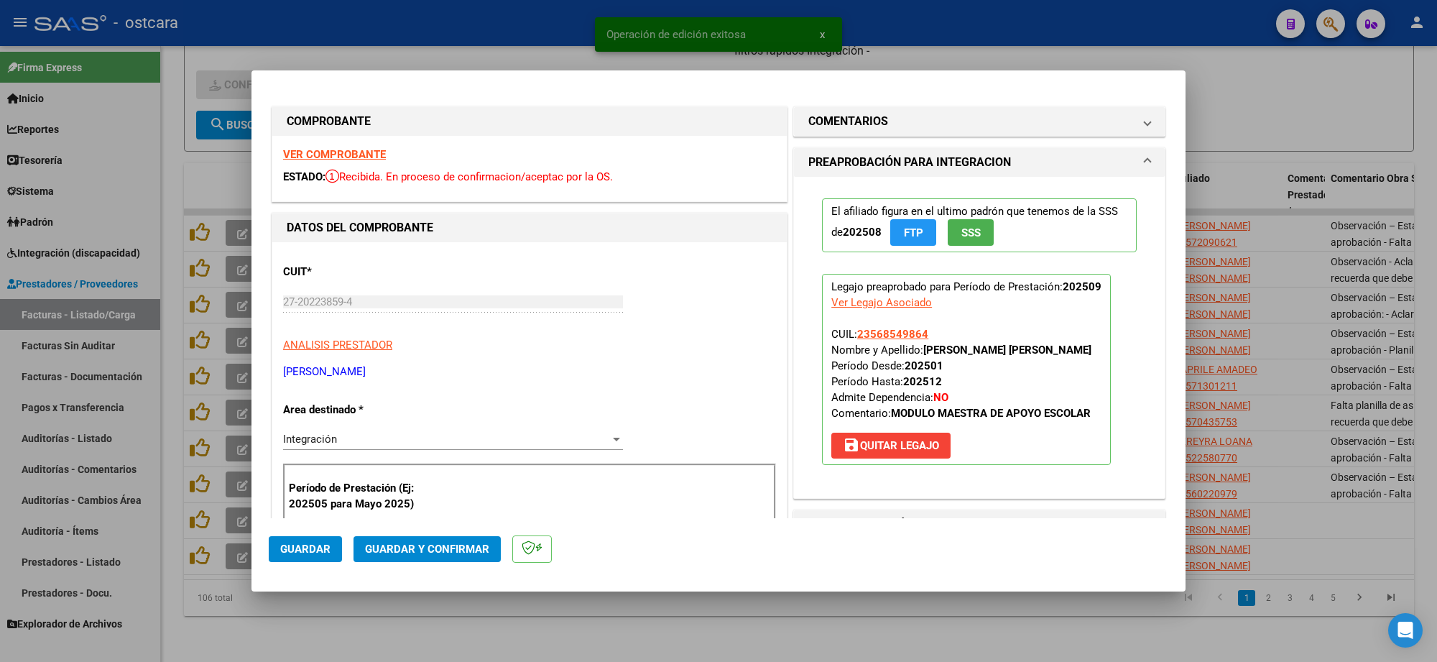
click at [343, 146] on div "VER COMPROBANTE ESTADO: Recibida. En proceso de confirmacion/aceptac por la OS." at bounding box center [529, 168] width 515 height 65
click at [332, 163] on div "VER COMPROBANTE ESTADO: Recibida. En proceso de confirmacion/aceptac por la OS." at bounding box center [529, 168] width 515 height 65
click at [335, 160] on strong "VER COMPROBANTE" at bounding box center [334, 154] width 103 height 13
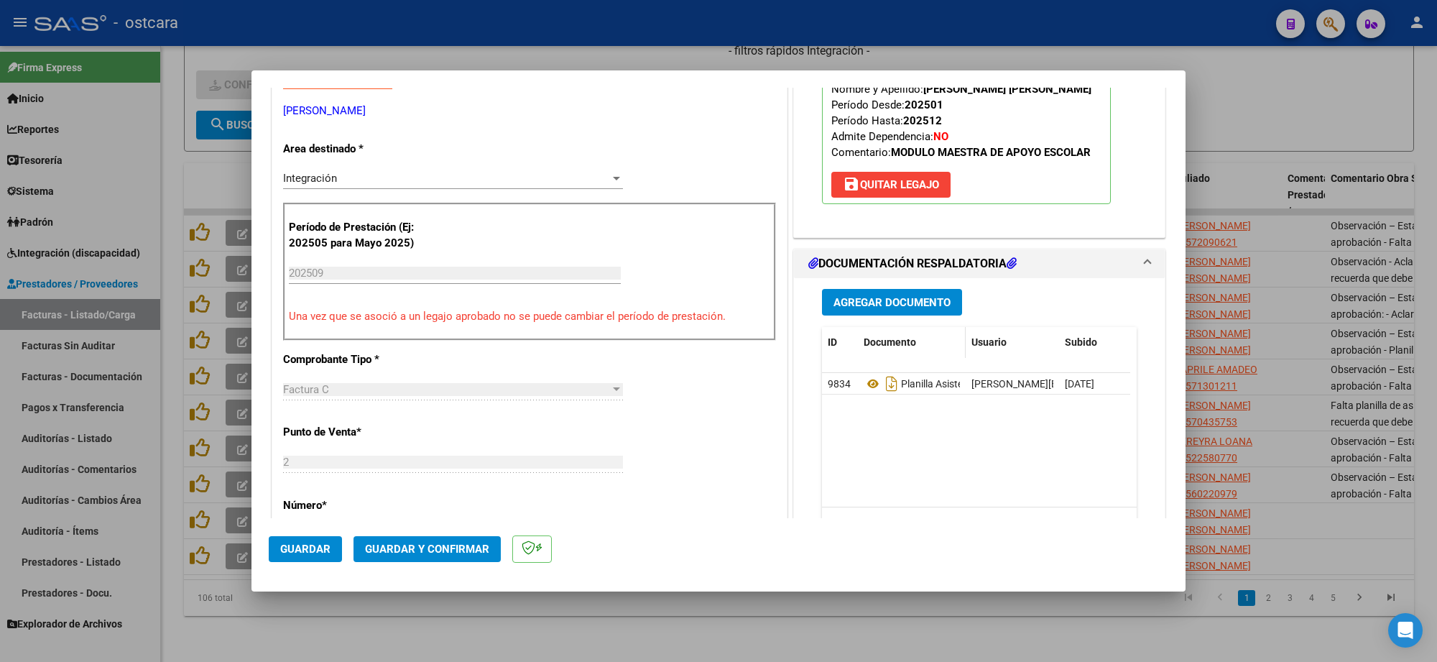
scroll to position [269, 0]
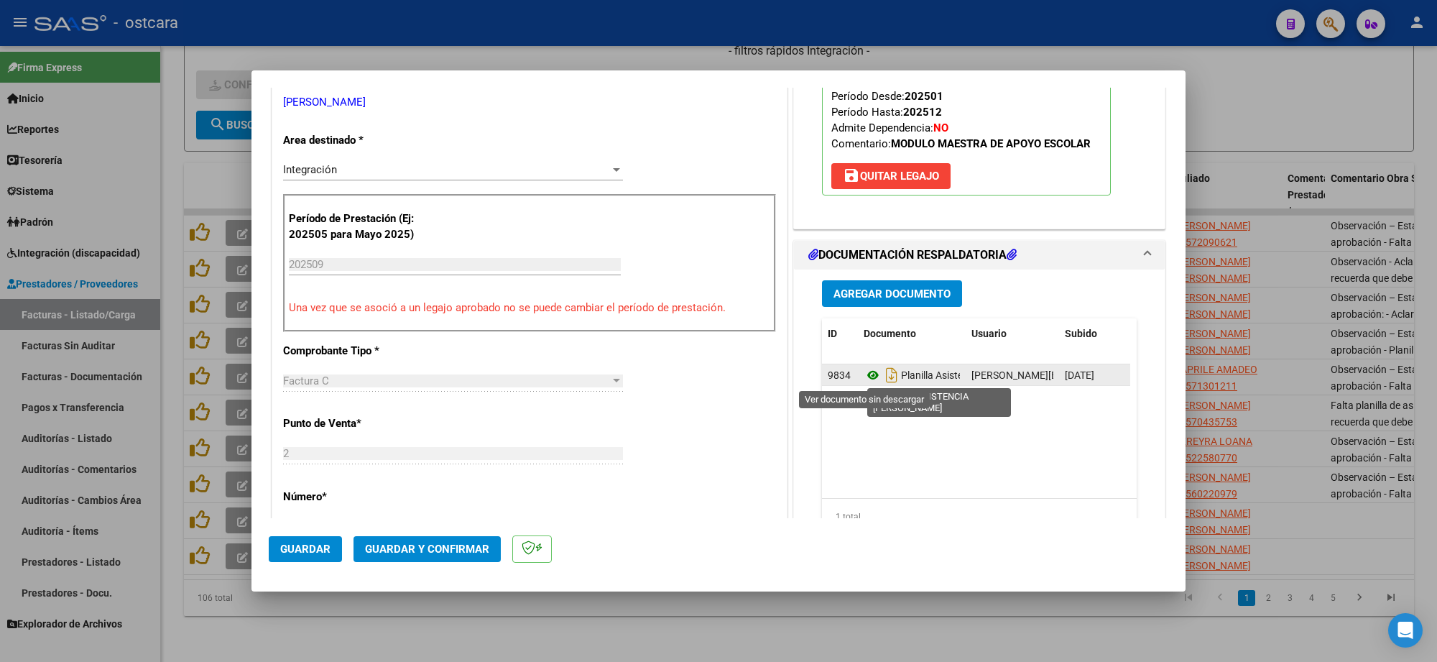
click at [864, 379] on icon at bounding box center [873, 374] width 19 height 17
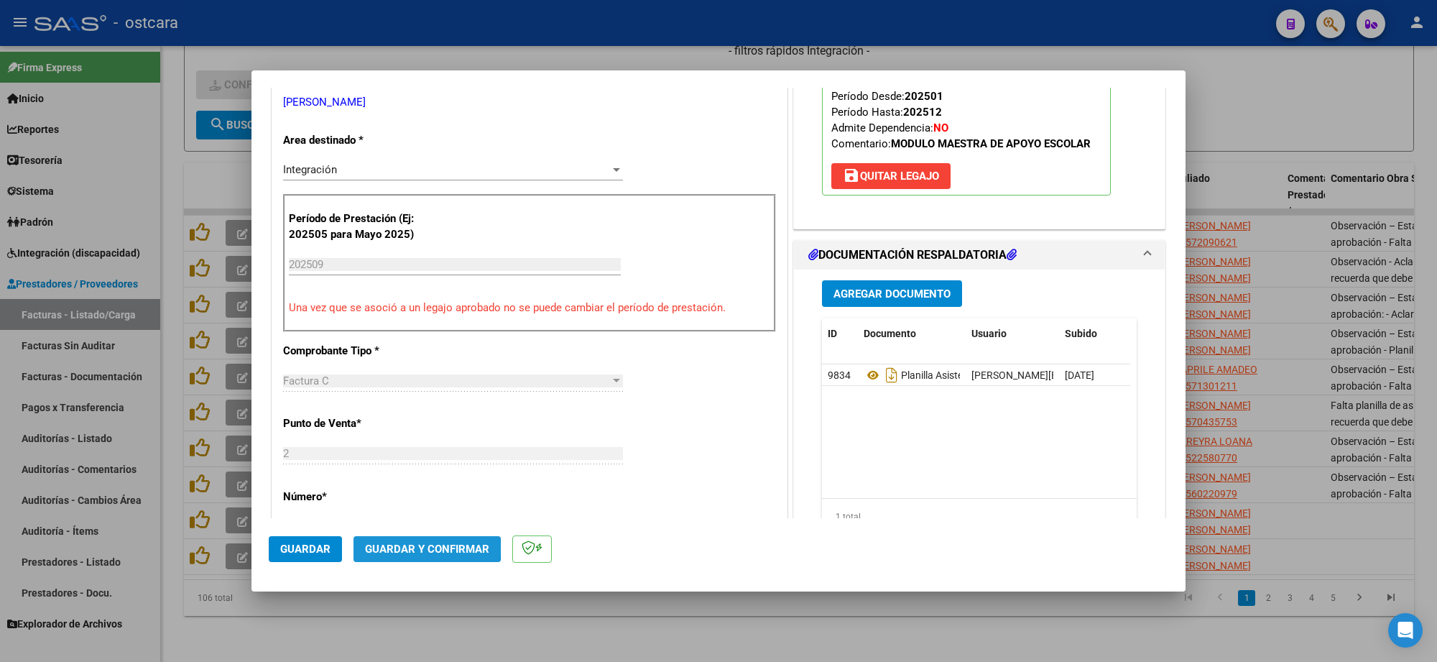
click at [418, 548] on span "Guardar y Confirmar" at bounding box center [427, 549] width 124 height 13
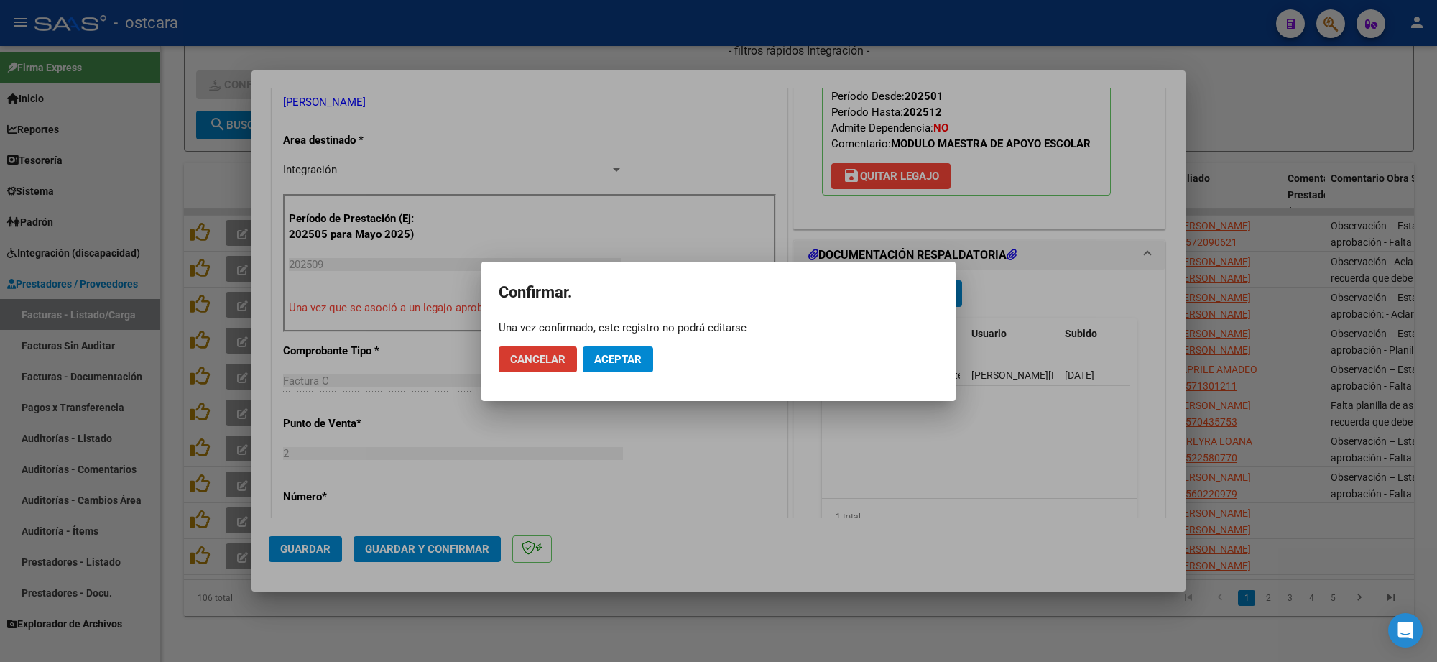
click at [619, 359] on span "Aceptar" at bounding box center [617, 359] width 47 height 13
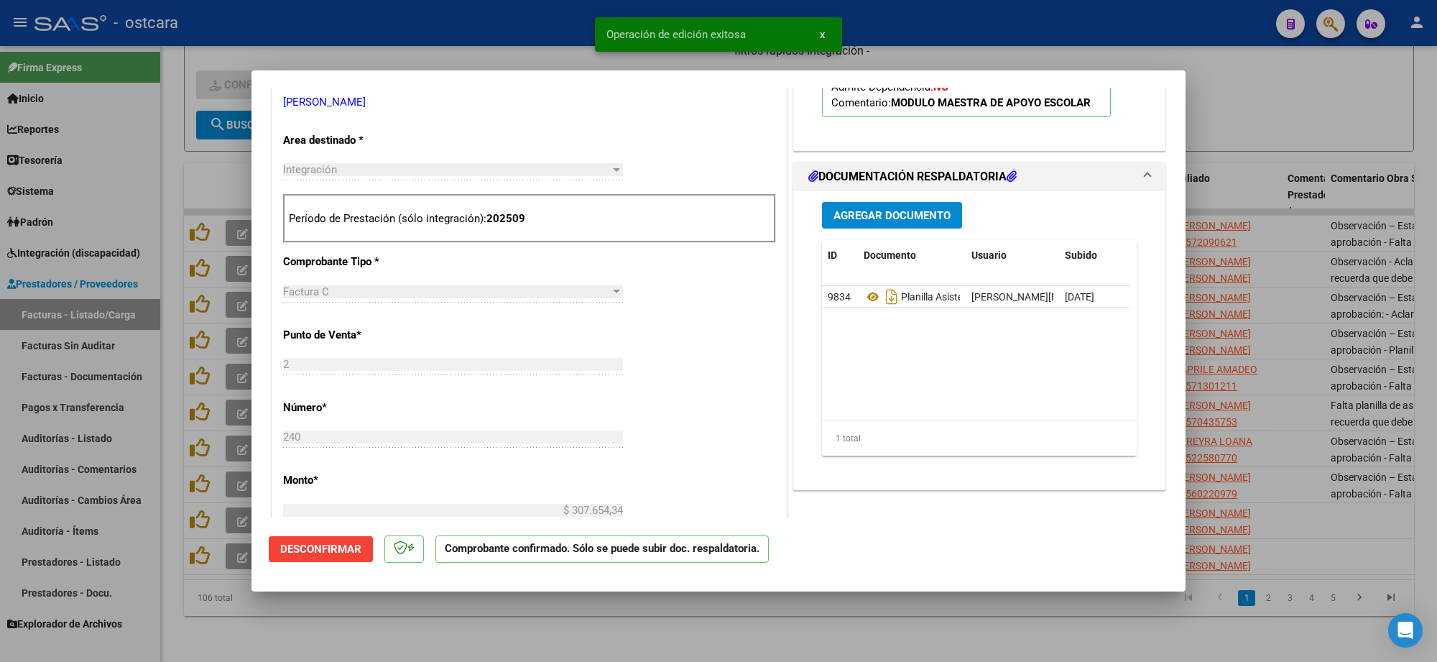
click at [1285, 137] on div at bounding box center [718, 331] width 1437 height 662
type input "$ 0,00"
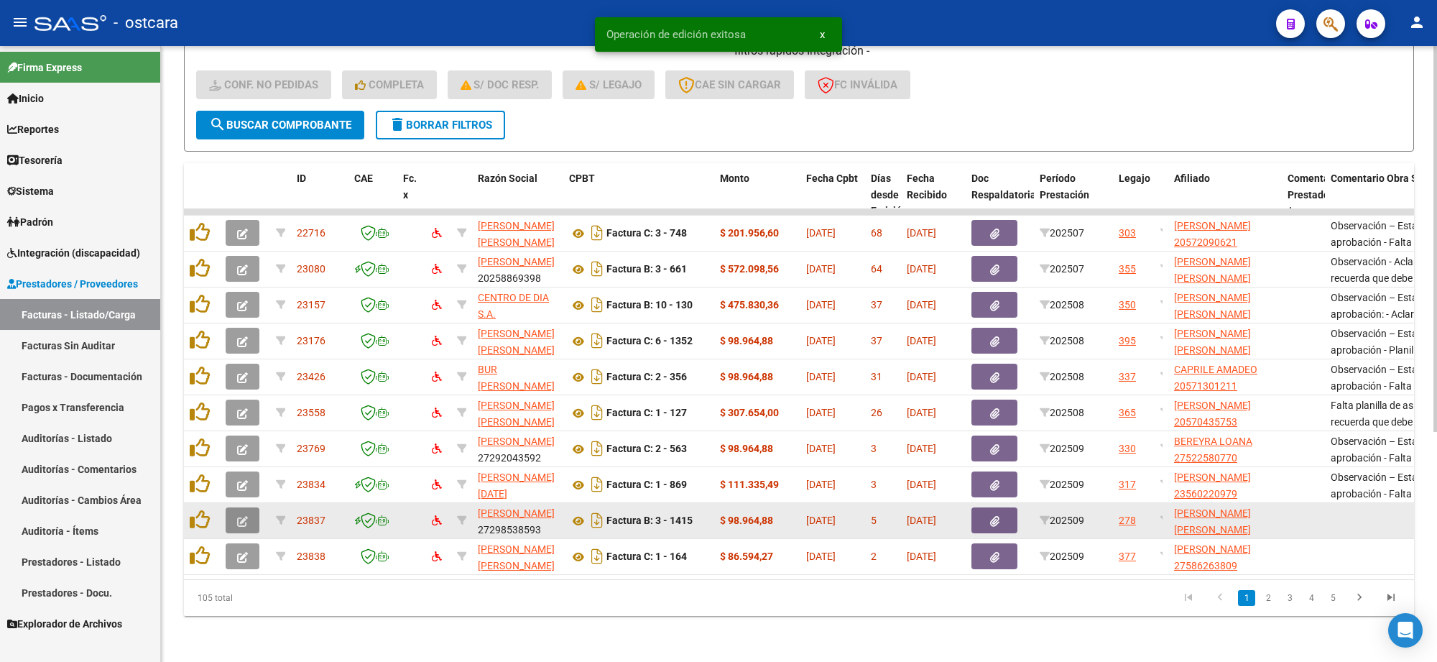
click at [239, 516] on icon "button" at bounding box center [242, 521] width 11 height 11
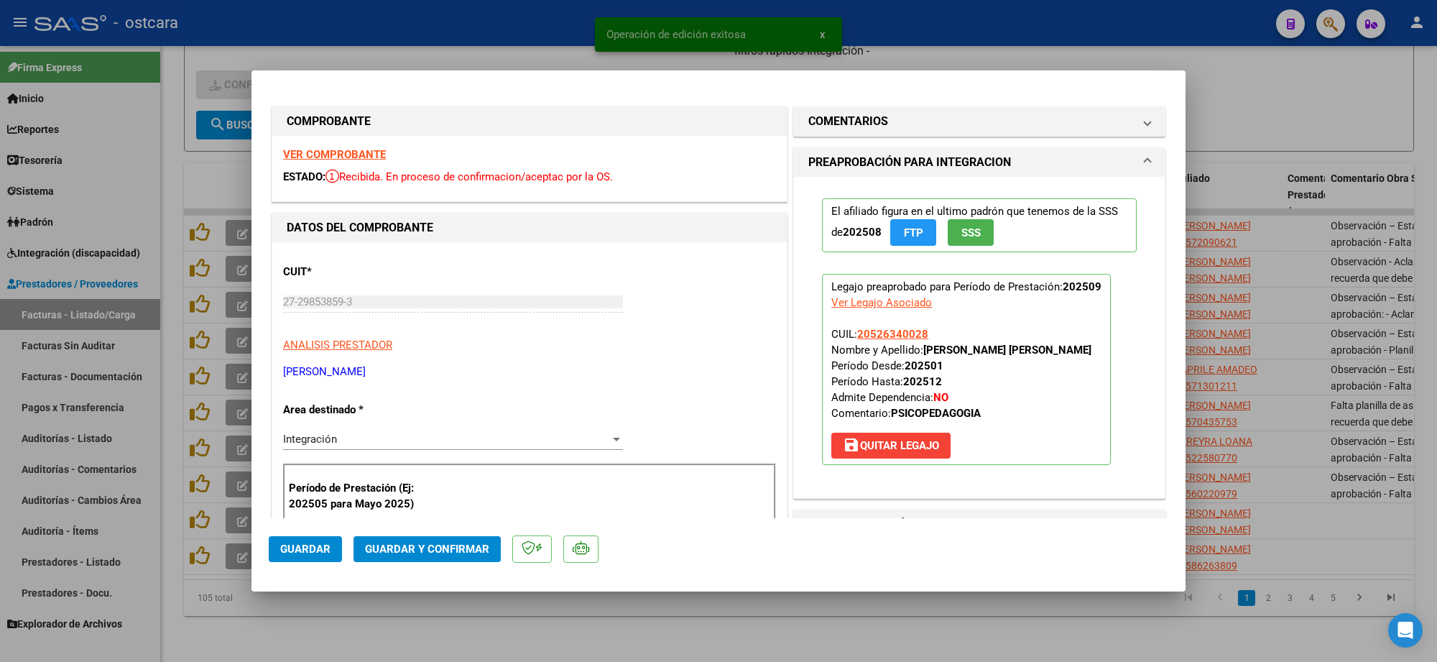
click at [370, 153] on strong "VER COMPROBANTE" at bounding box center [334, 154] width 103 height 13
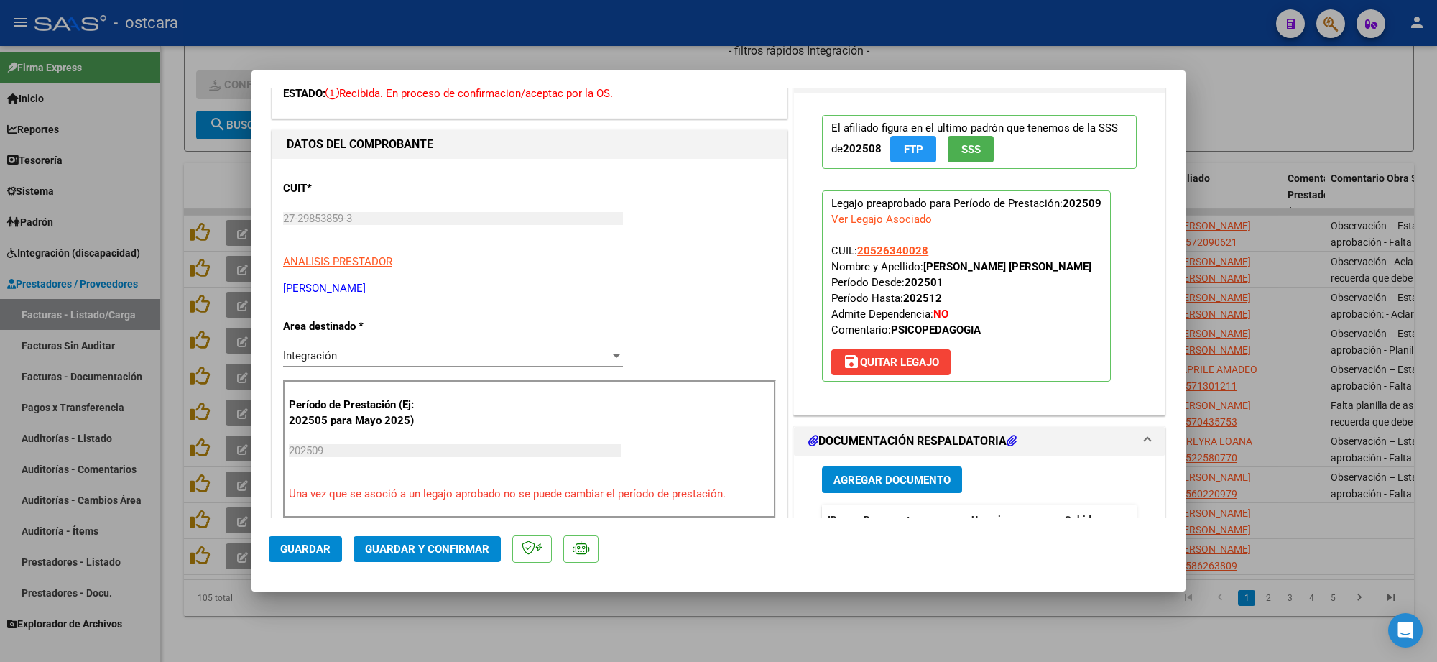
scroll to position [180, 0]
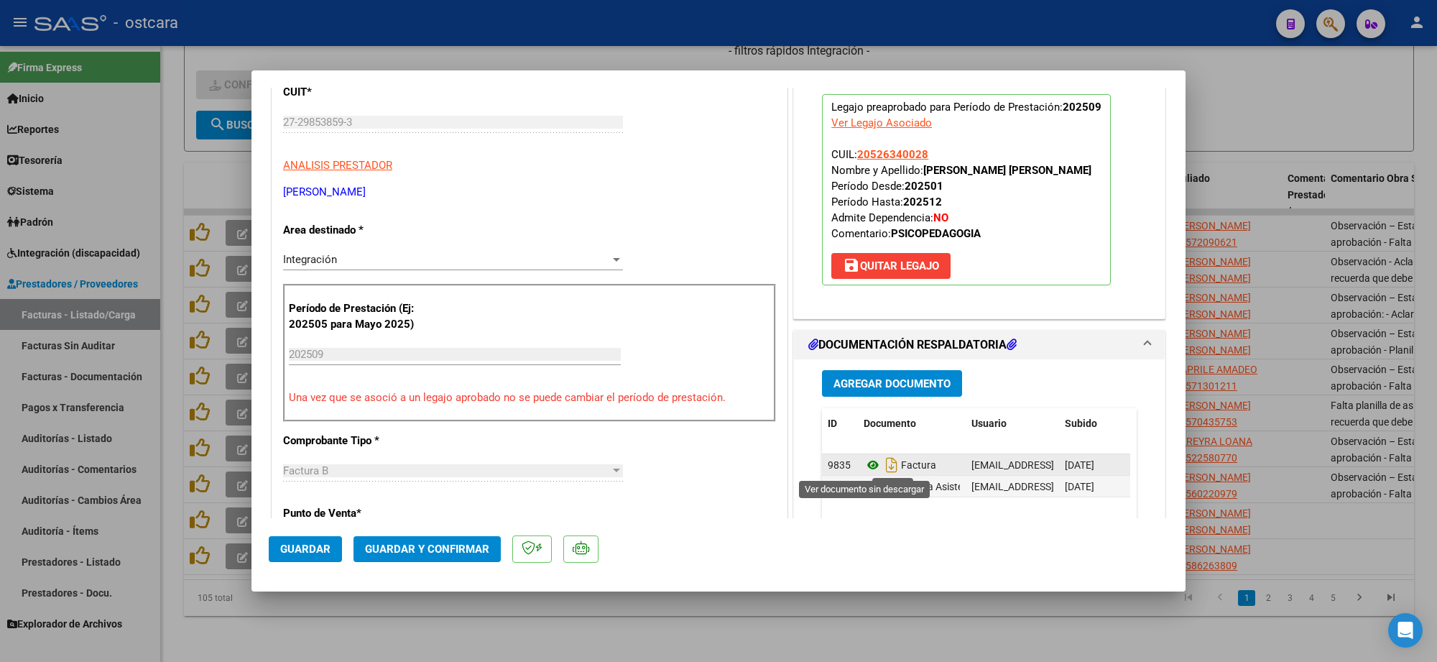
click at [864, 469] on icon at bounding box center [873, 464] width 19 height 17
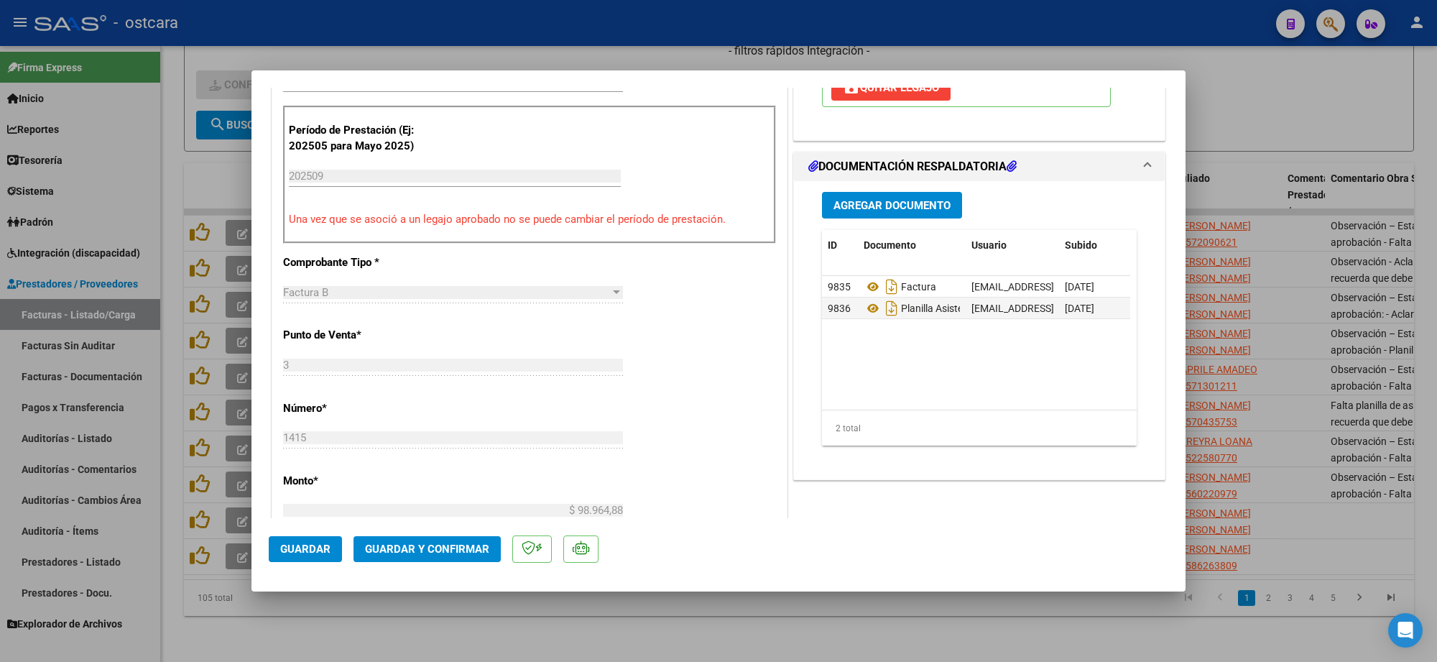
scroll to position [359, 0]
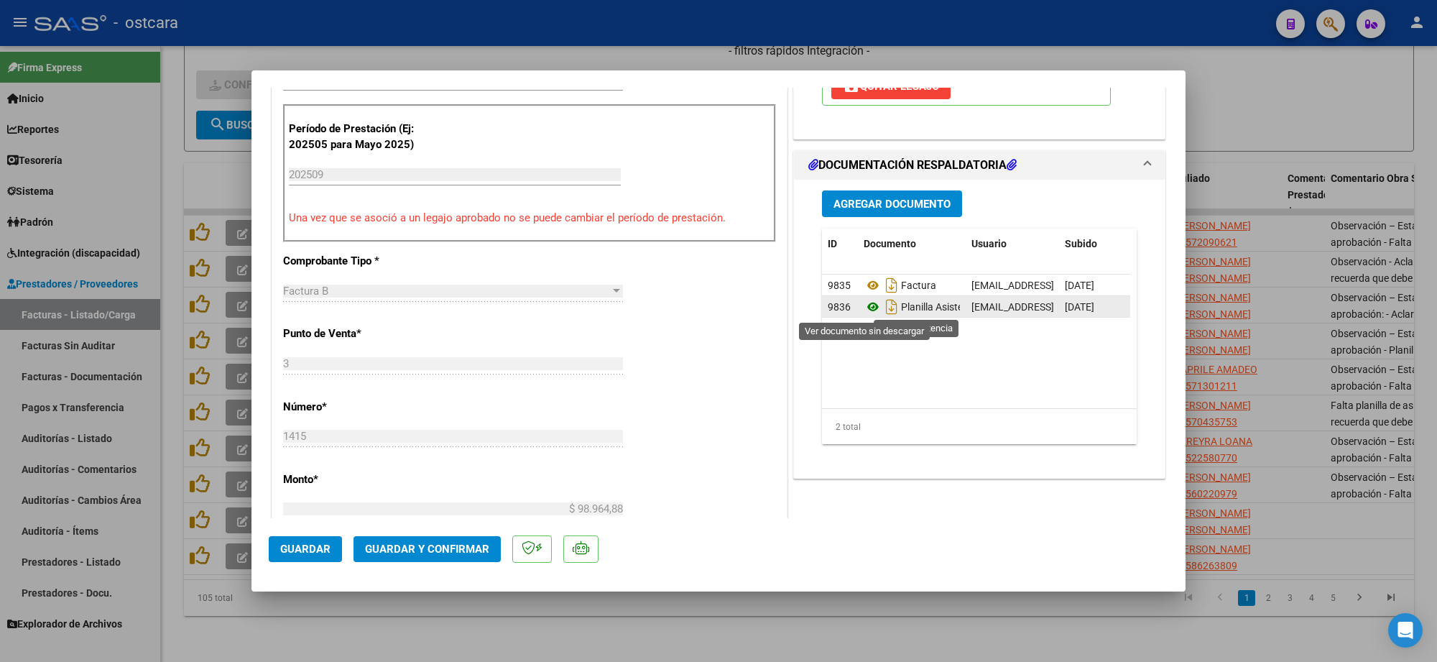
click at [864, 306] on icon at bounding box center [873, 306] width 19 height 17
click at [439, 555] on button "Guardar y Confirmar" at bounding box center [427, 549] width 147 height 26
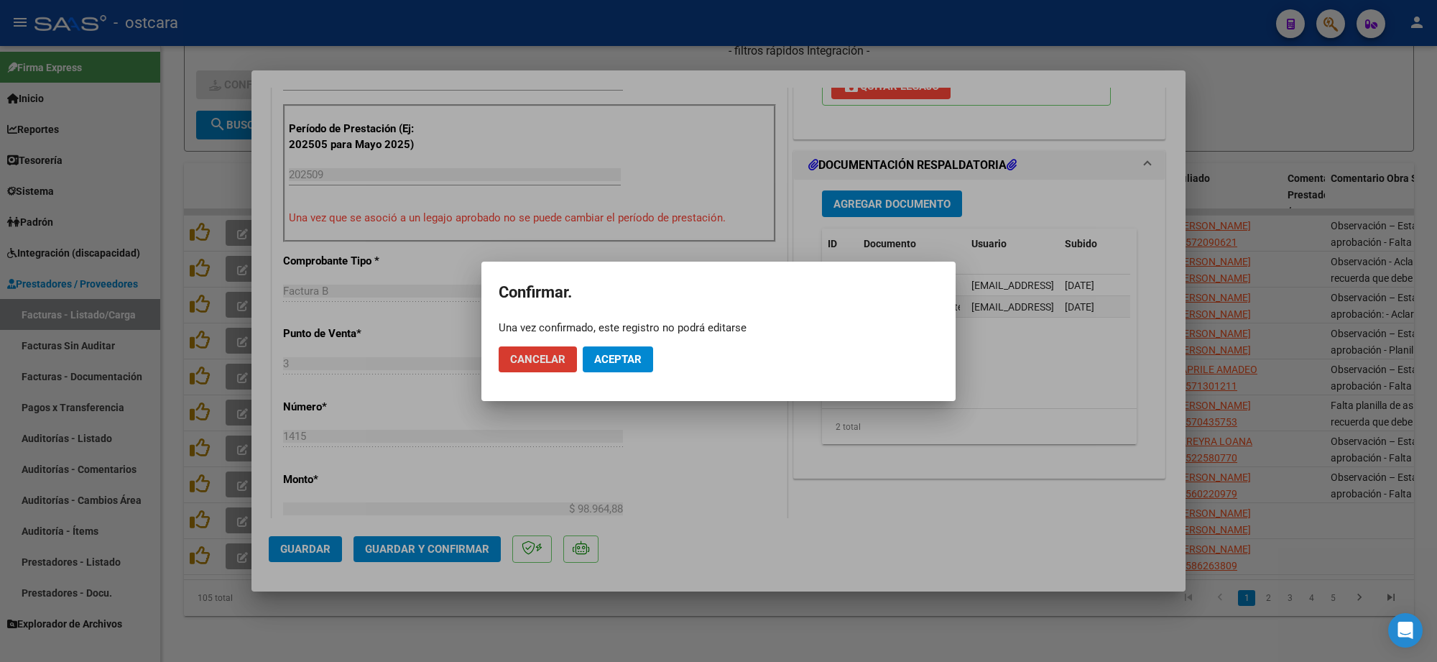
click at [613, 354] on span "Aceptar" at bounding box center [617, 359] width 47 height 13
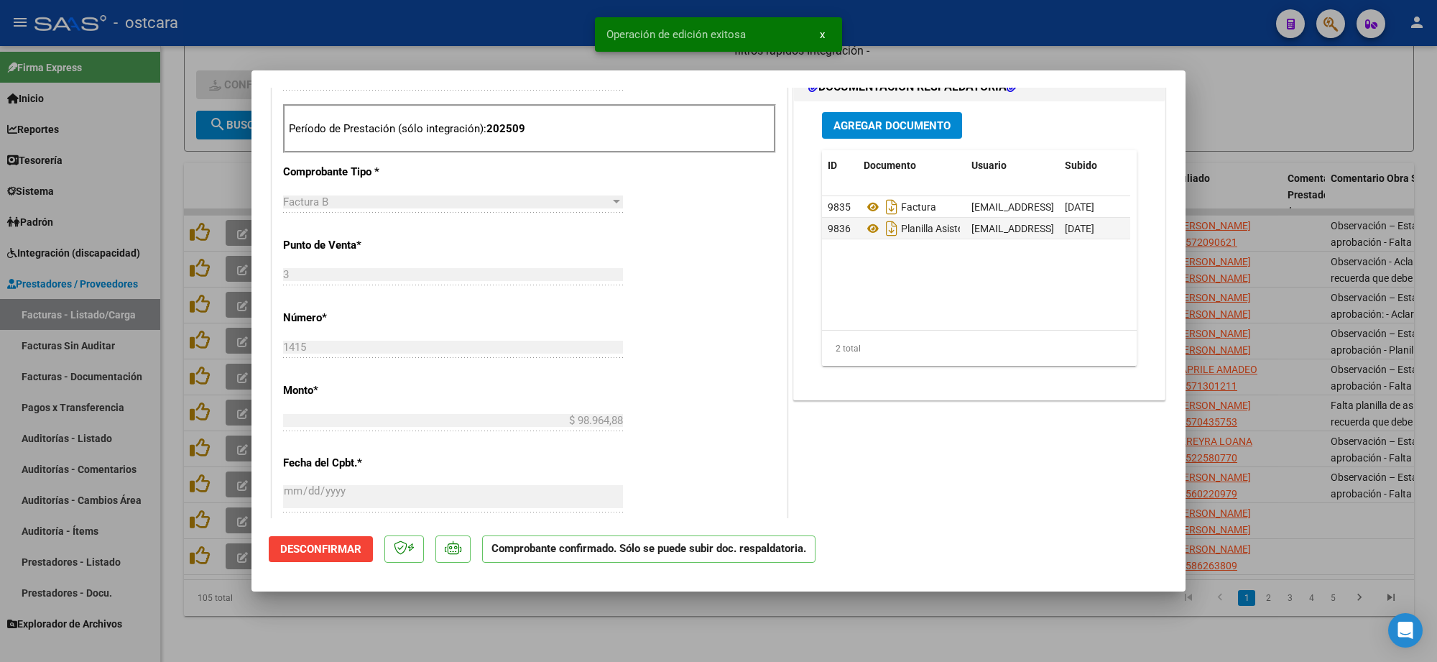
click at [1285, 68] on div at bounding box center [718, 331] width 1437 height 662
type input "$ 0,00"
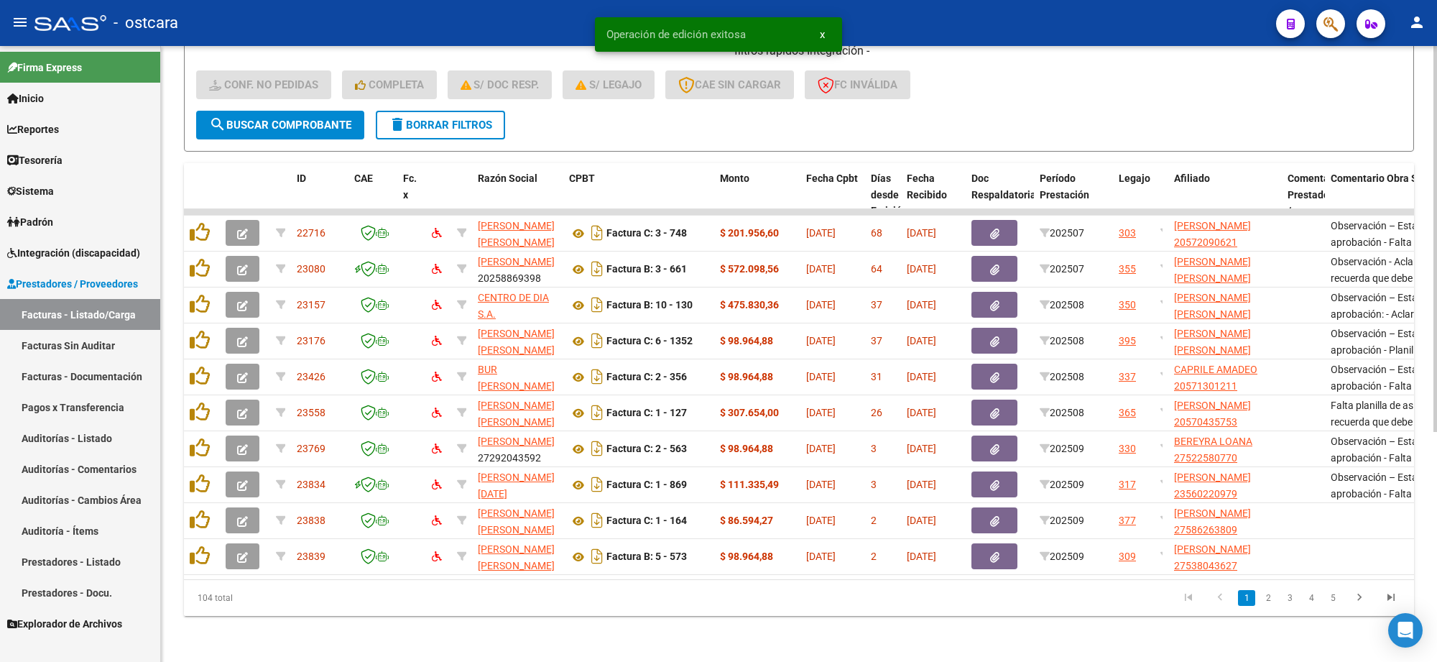
click at [1391, 594] on icon "go to last page" at bounding box center [1391, 599] width 19 height 17
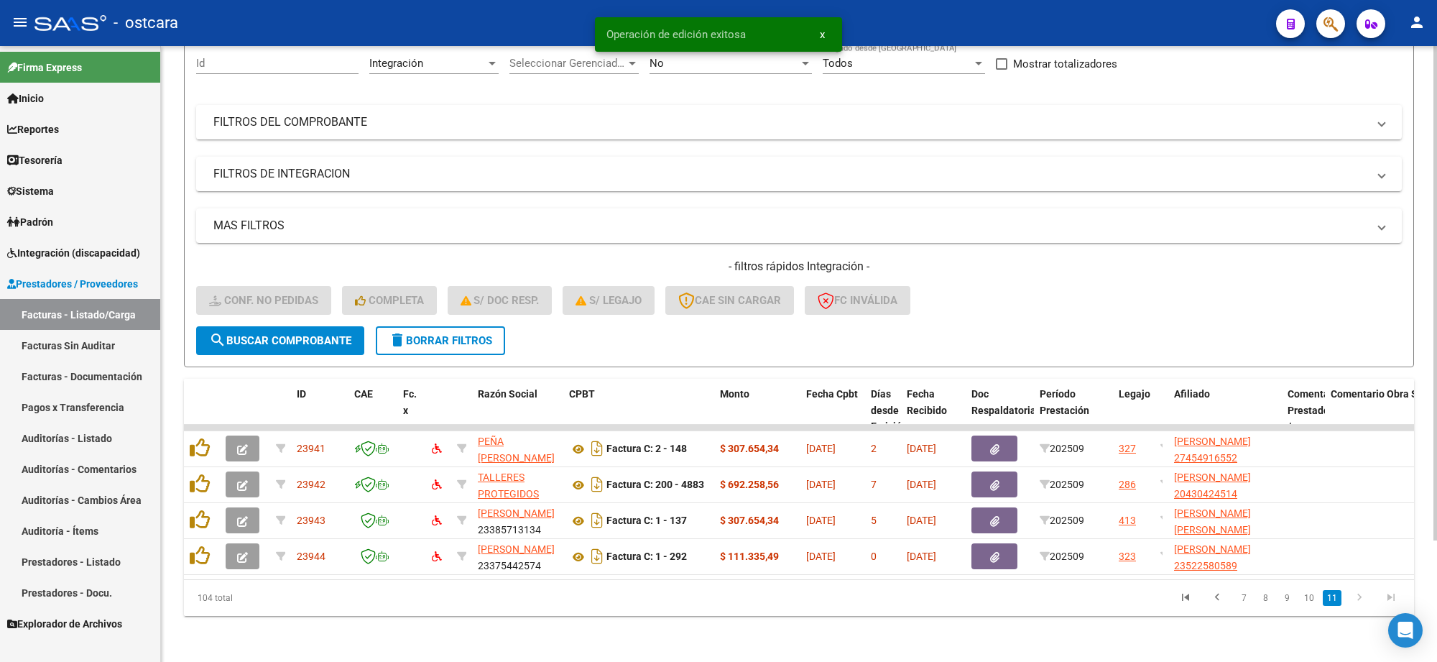
scroll to position [151, 0]
click at [1184, 599] on icon "go to first page" at bounding box center [1185, 599] width 19 height 17
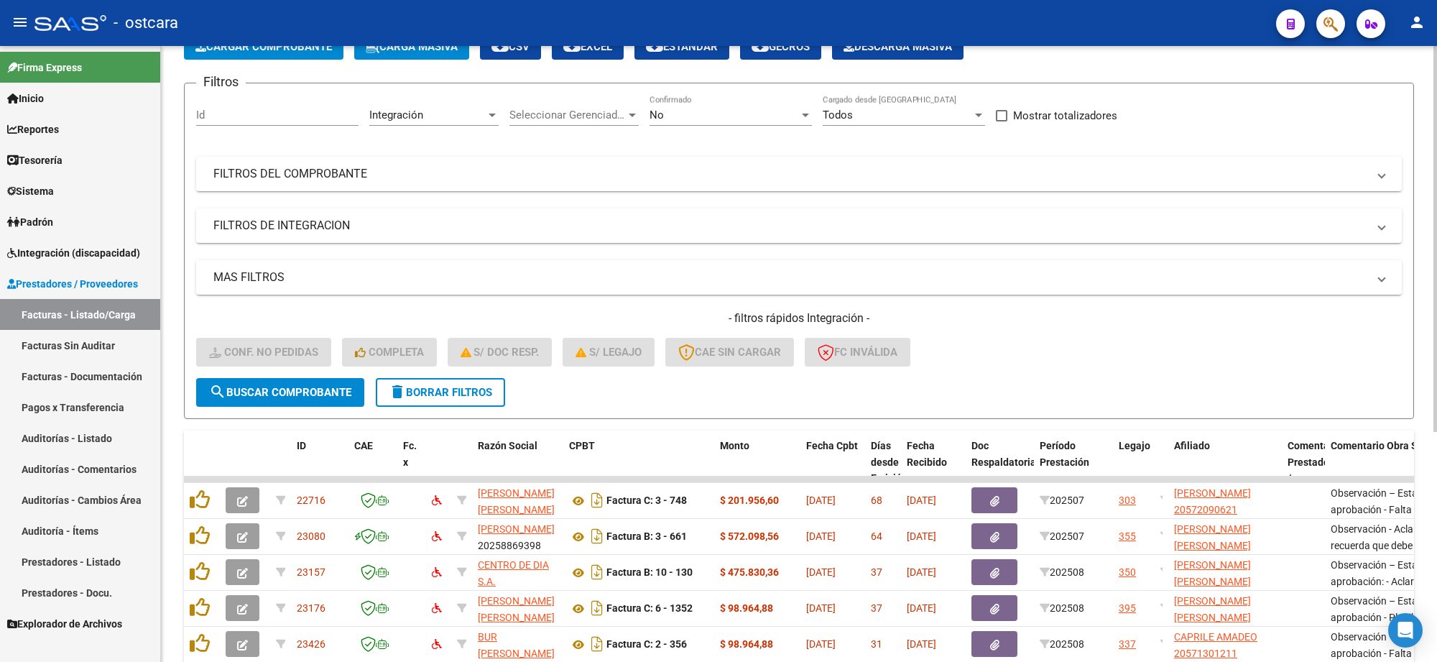
scroll to position [0, 0]
